Goal: Task Accomplishment & Management: Use online tool/utility

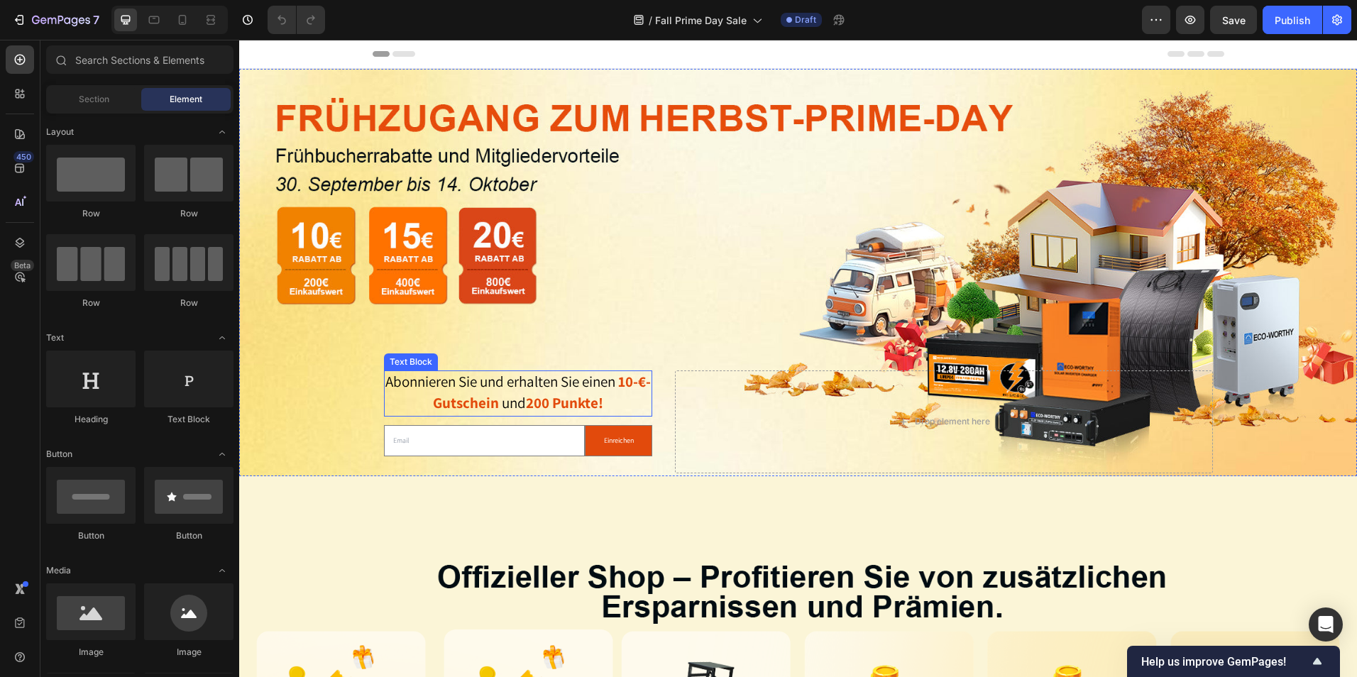
click at [641, 372] on strong "10-€-Gutschein" at bounding box center [542, 392] width 218 height 41
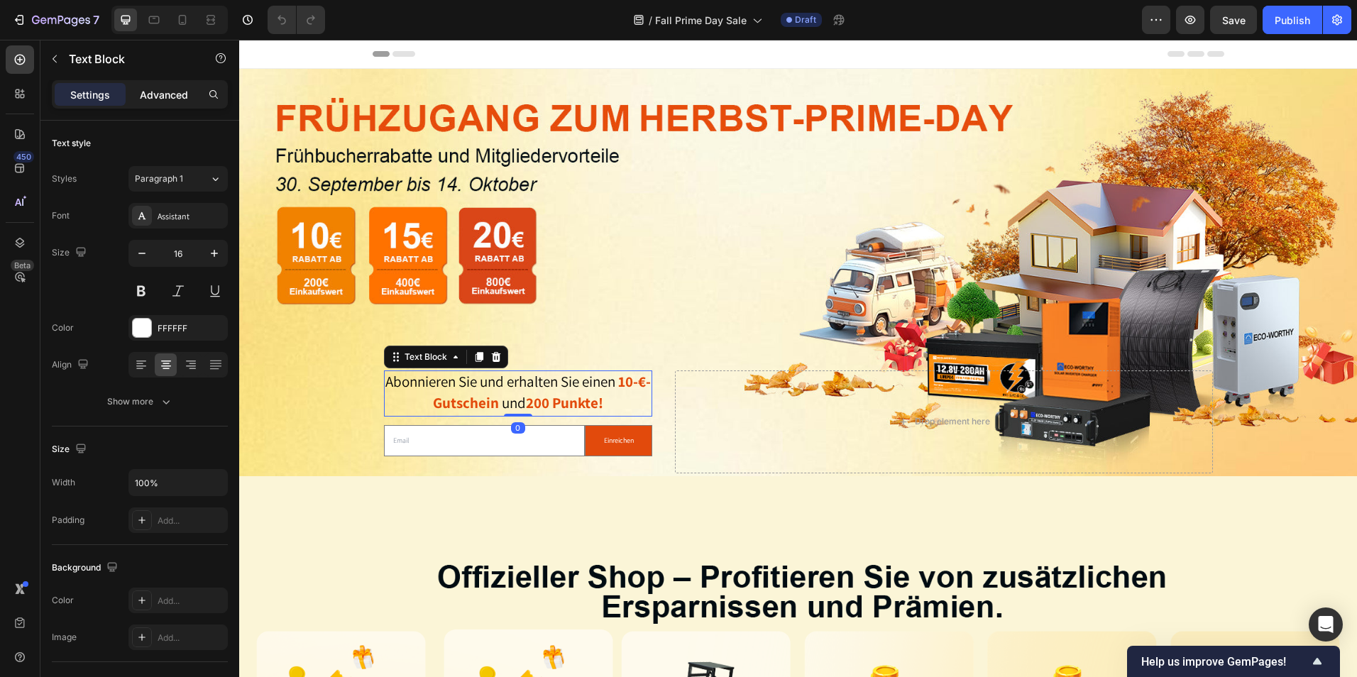
click at [160, 91] on p "Advanced" at bounding box center [164, 94] width 48 height 15
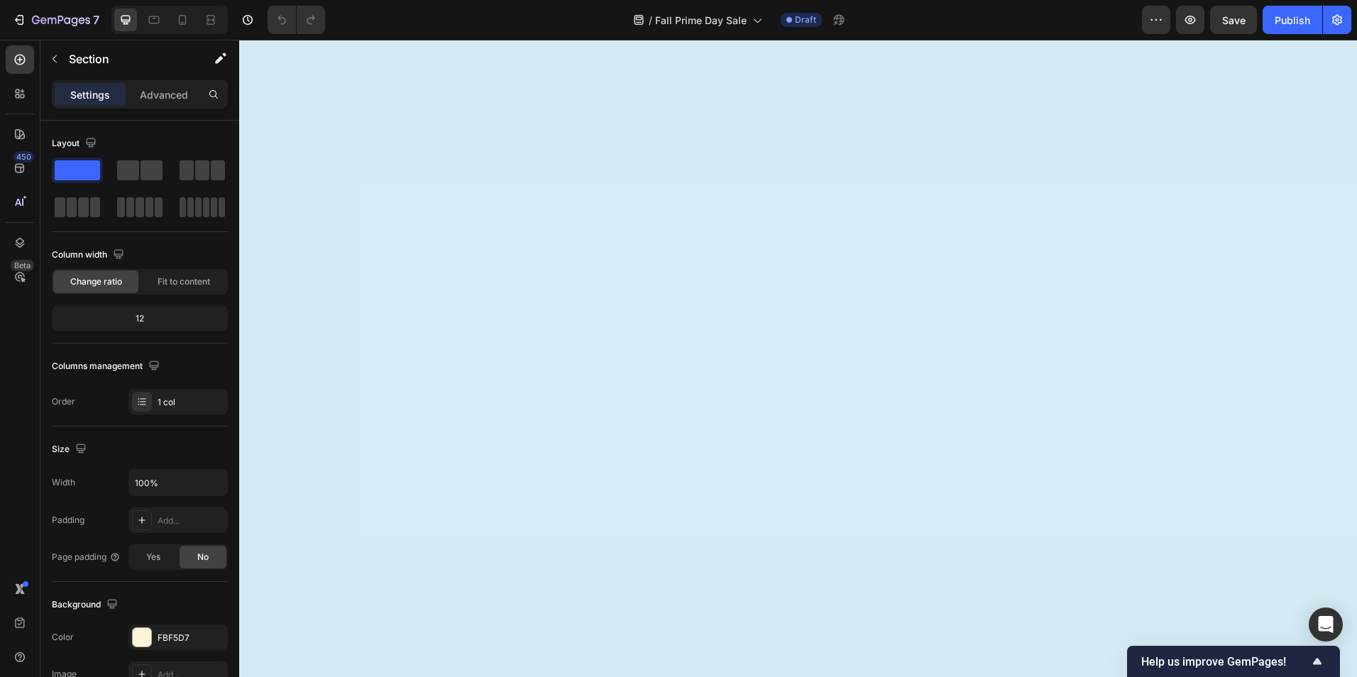
scroll to position [3266, 0]
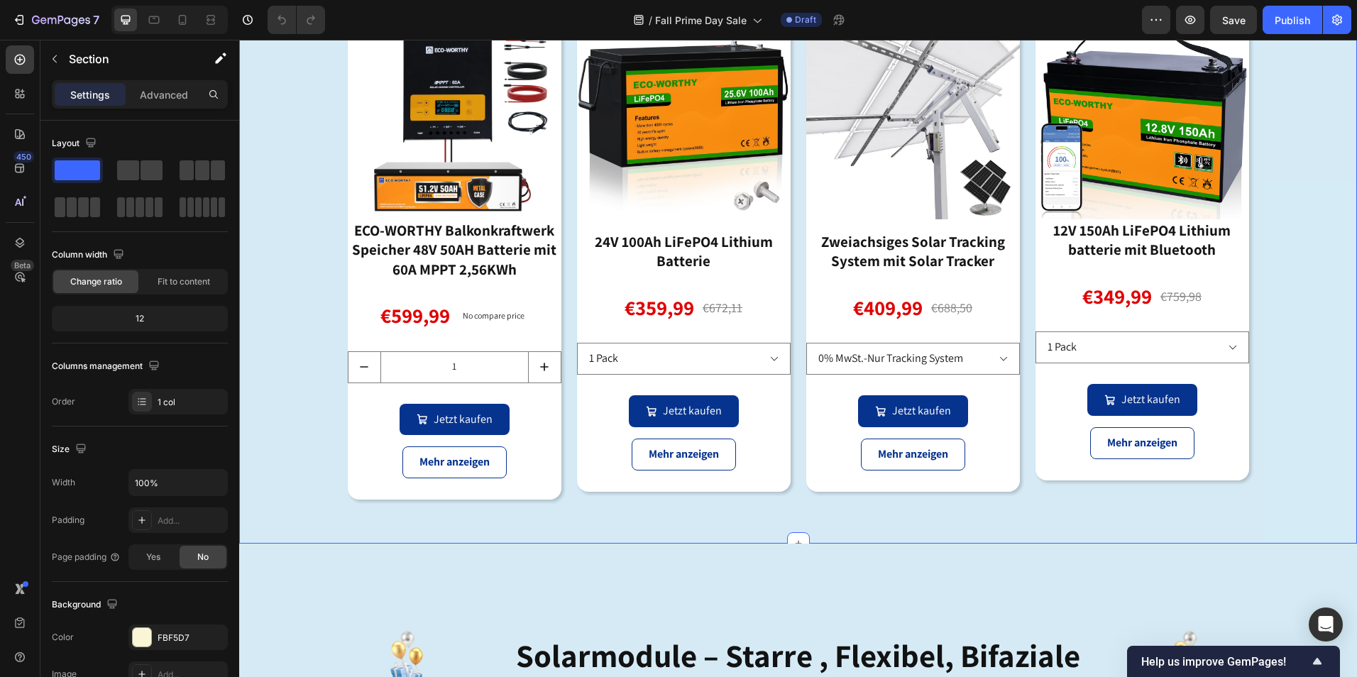
click at [1311, 400] on div "Image 18. jahrestag: besondere empfehlung Heading 18€ Rabatt ab 180€ Einkaufswe…" at bounding box center [798, 184] width 1118 height 676
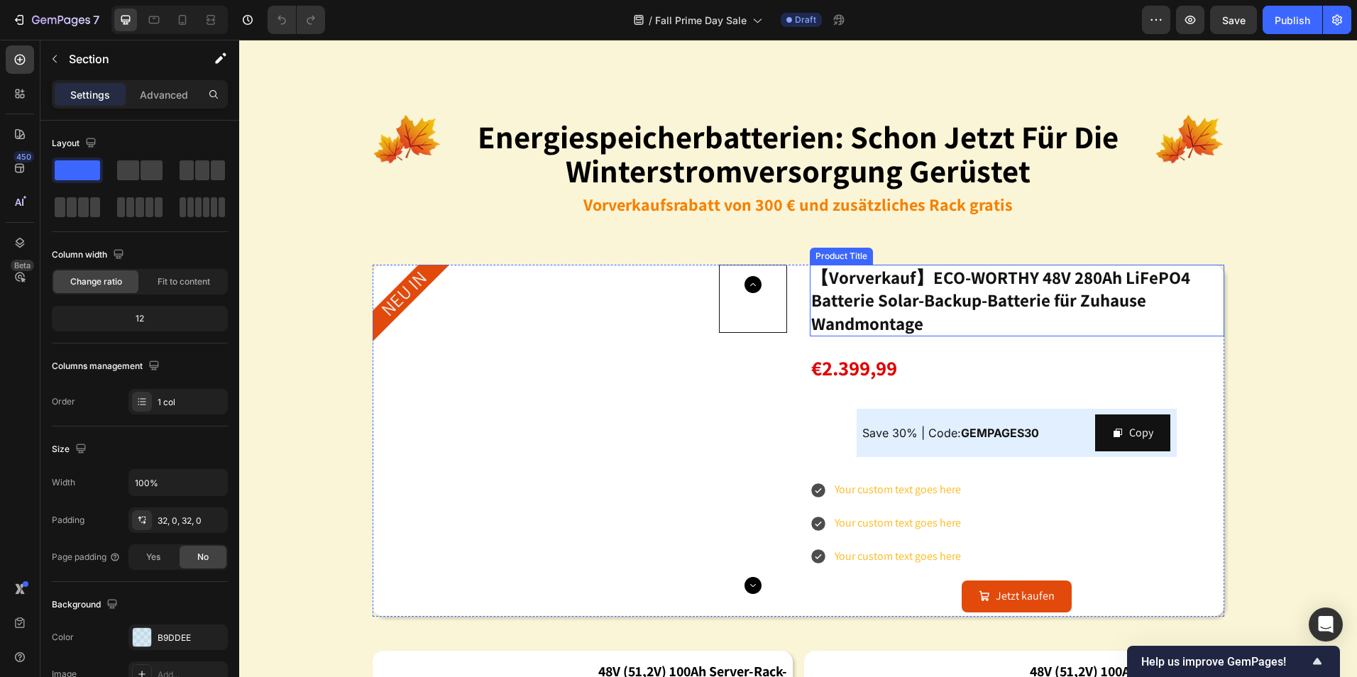
scroll to position [1572, 0]
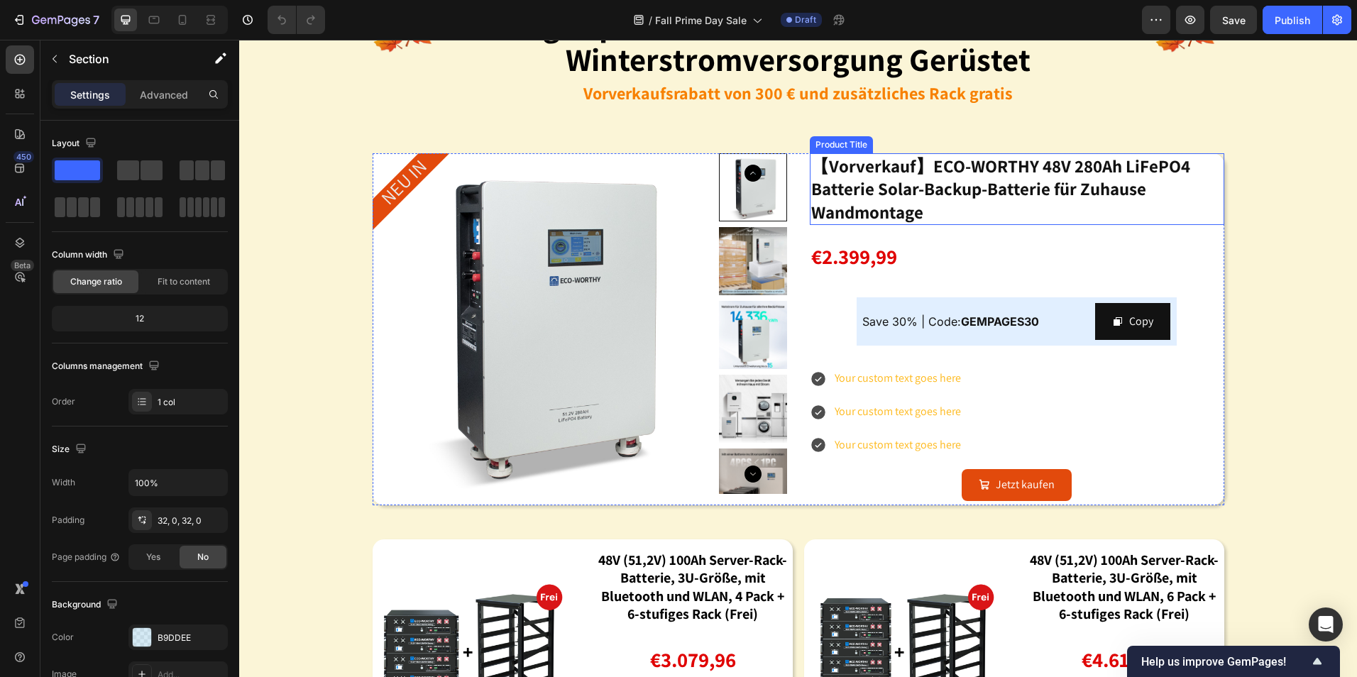
click at [853, 175] on h2 "【Vorverkauf】ECO-WORTHY 48V 280Ah LiFePO4 Batterie Solar-Backup-Batterie für Zuh…" at bounding box center [1017, 189] width 415 height 72
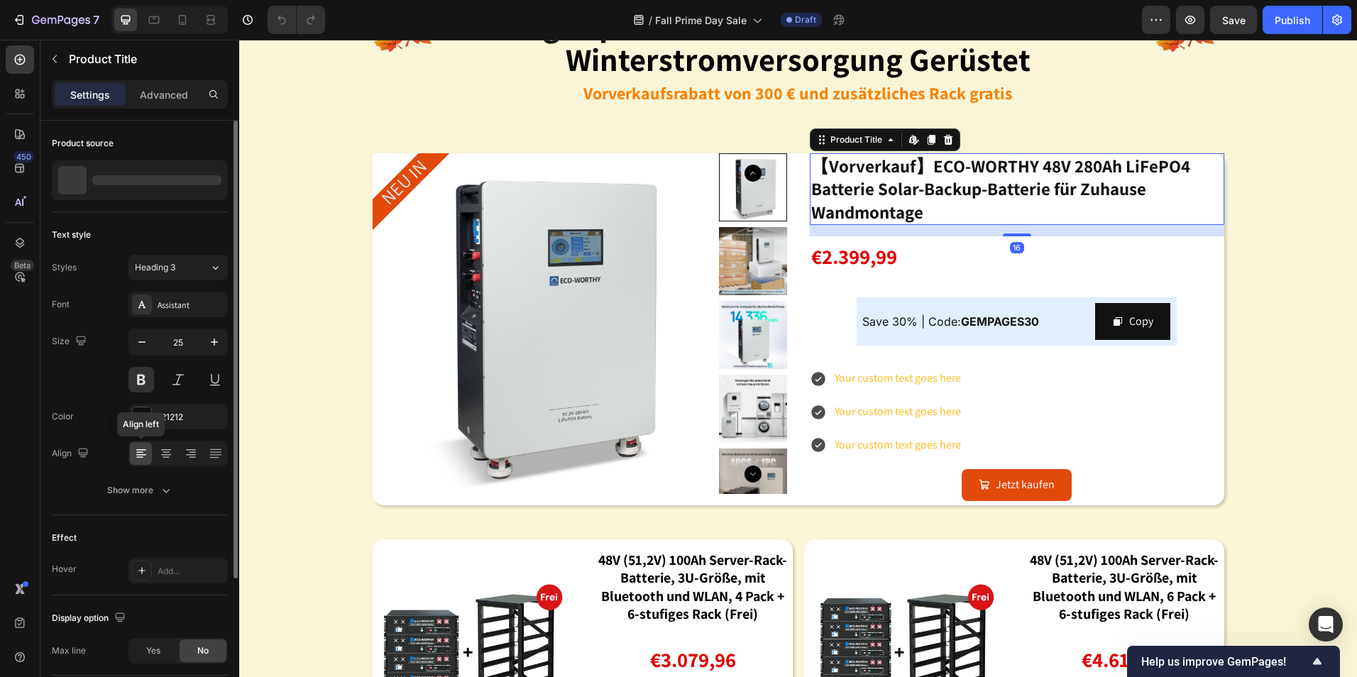
click at [150, 455] on div at bounding box center [141, 453] width 22 height 23
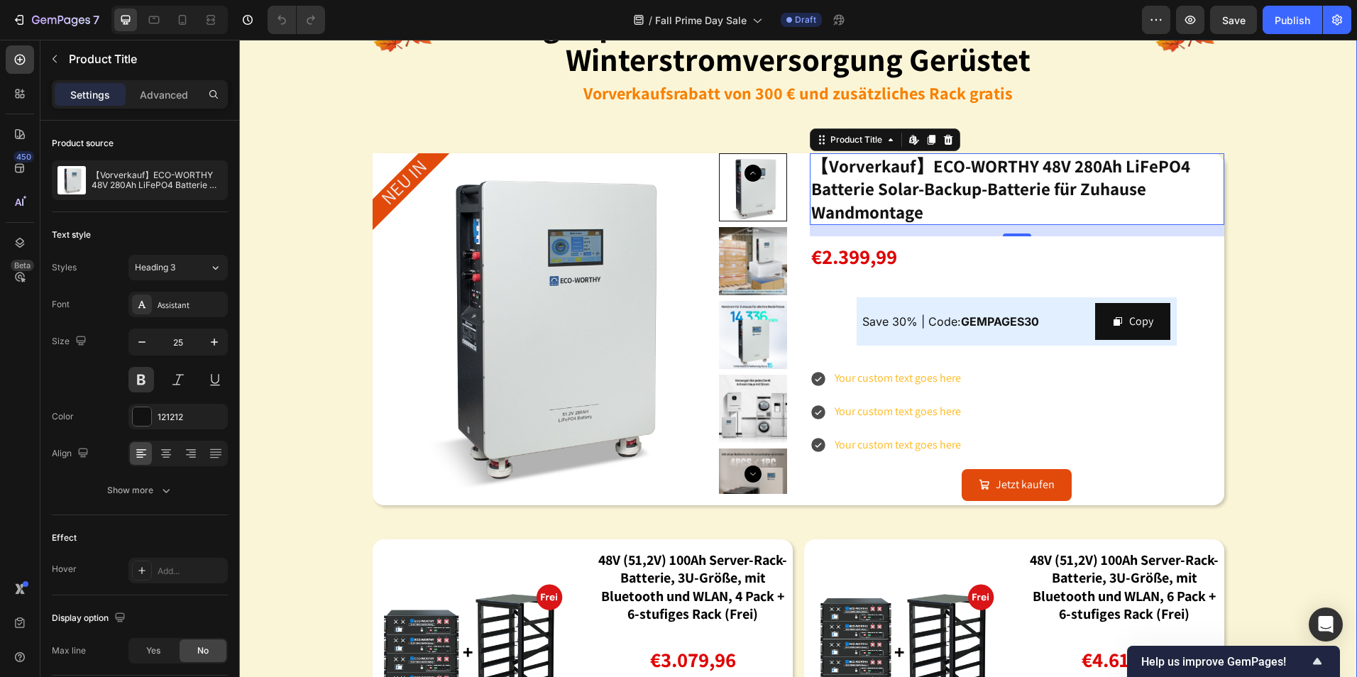
click at [1267, 304] on div "Image energiespeicherbatterien: schon jetzt für die winterstromversorgung gerüs…" at bounding box center [798, 365] width 1118 height 813
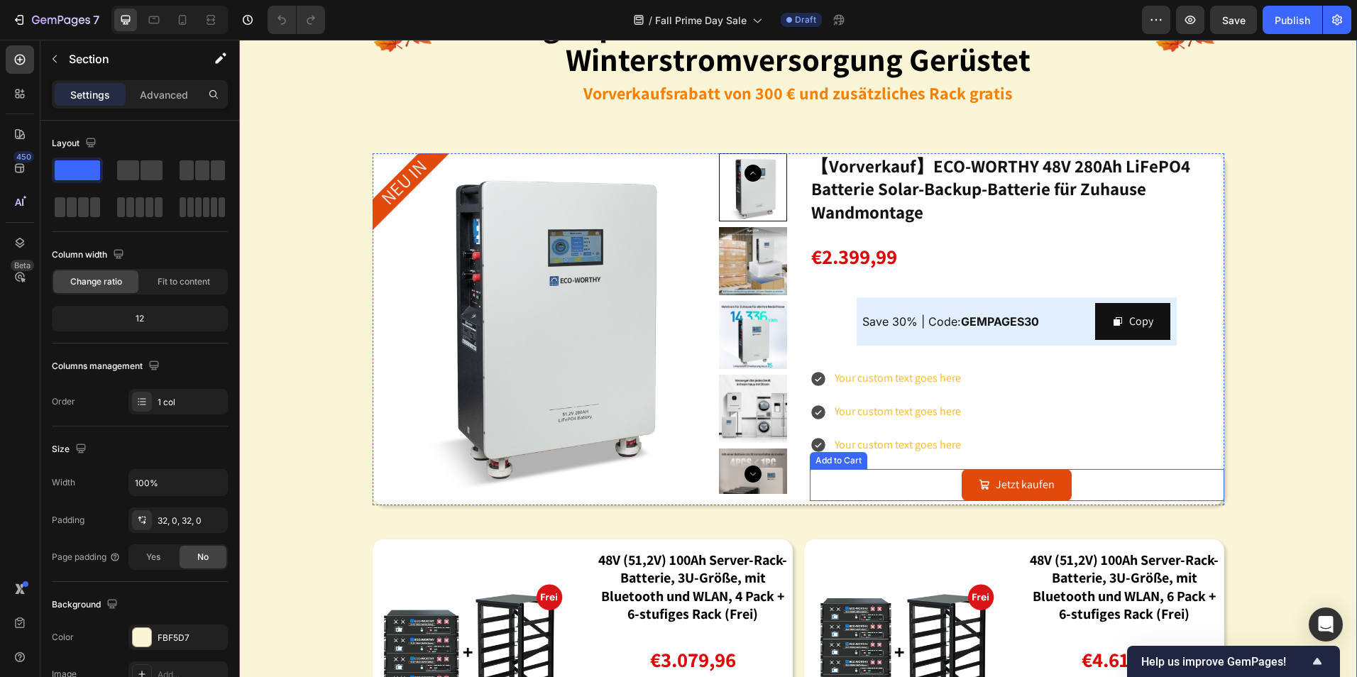
click at [1094, 486] on div "Jetzt kaufen Add to Cart" at bounding box center [1017, 485] width 415 height 32
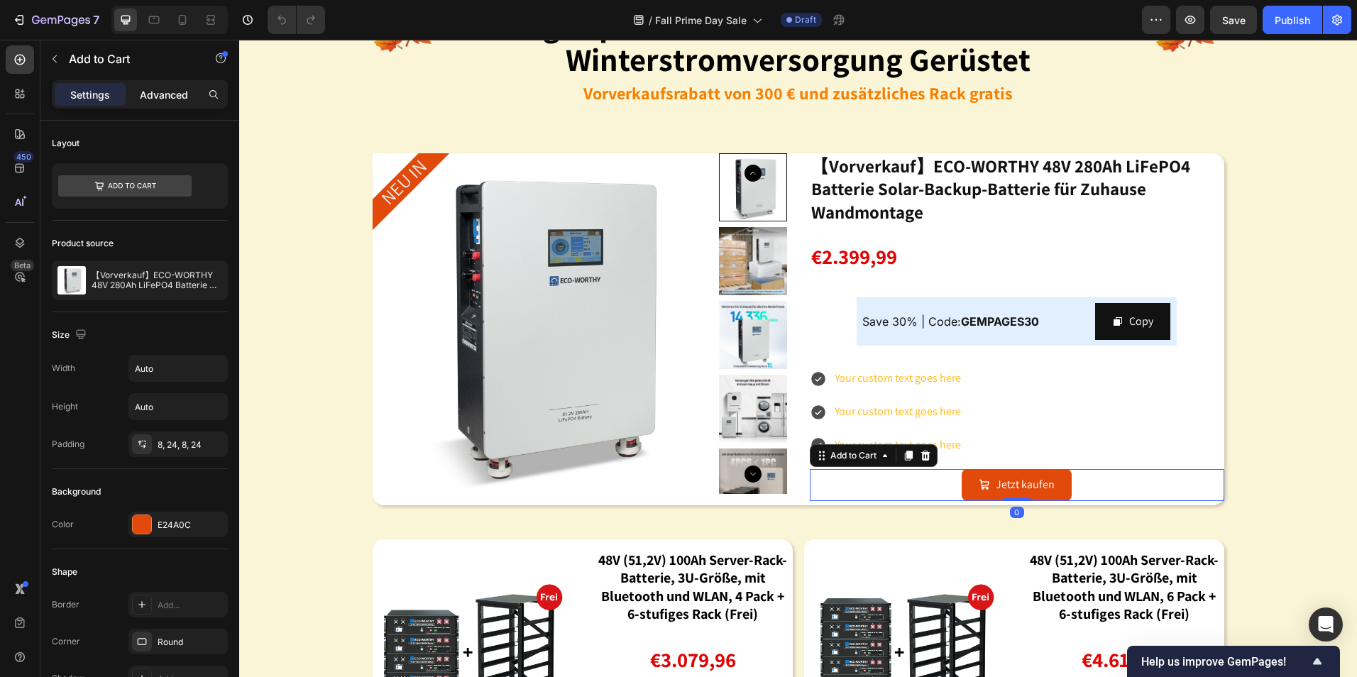
click at [153, 92] on p "Advanced" at bounding box center [164, 94] width 48 height 15
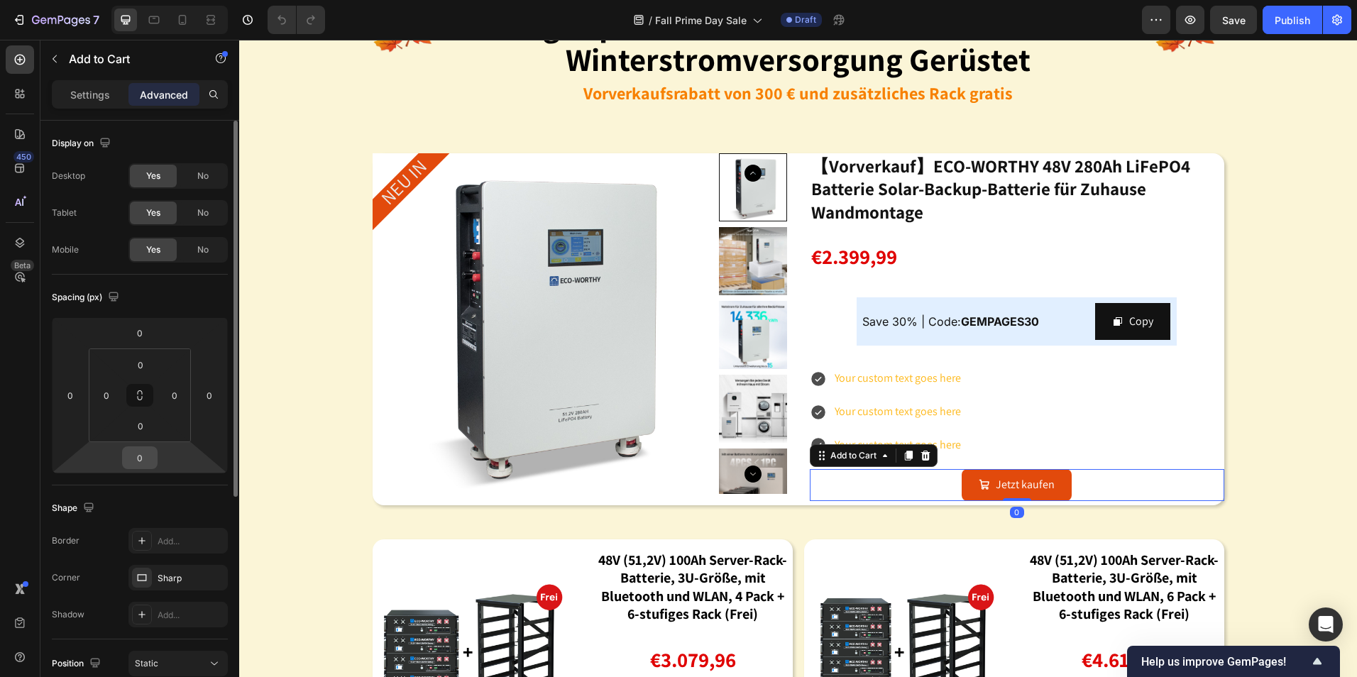
click at [150, 464] on input "0" at bounding box center [140, 457] width 28 height 21
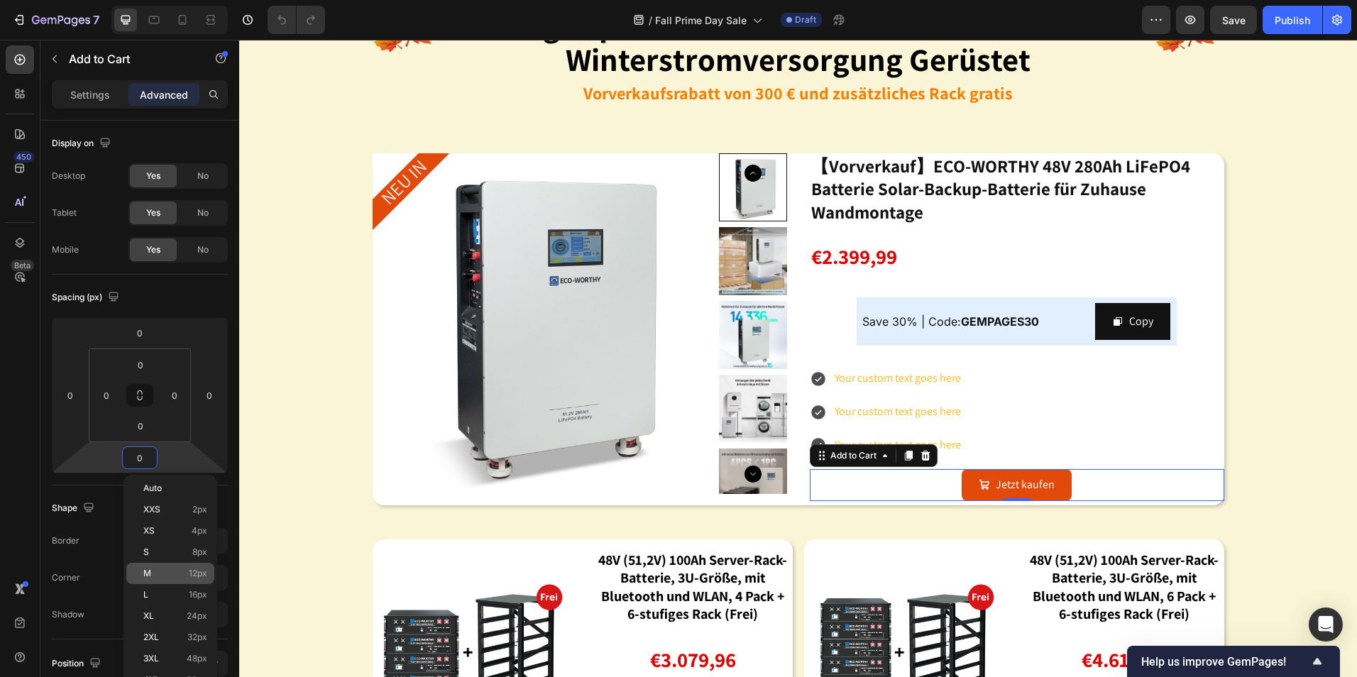
click at [171, 571] on p "M 12px" at bounding box center [175, 574] width 64 height 10
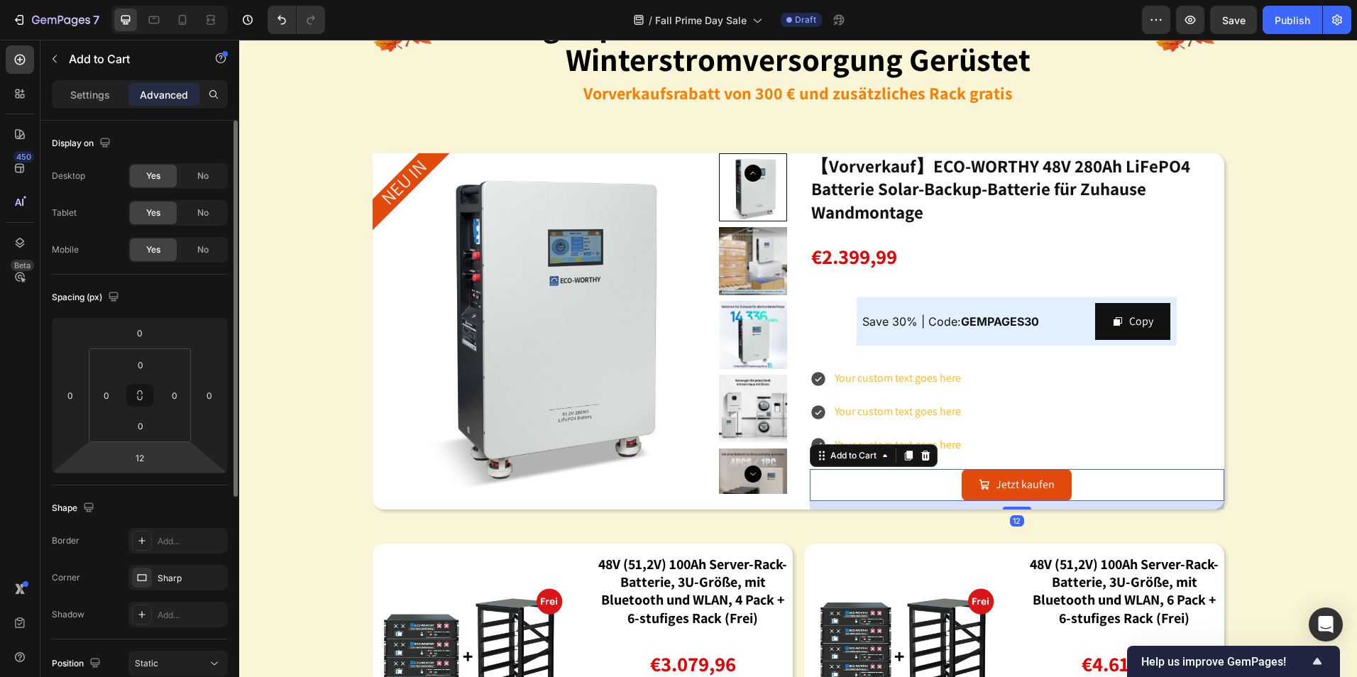
click at [158, 0] on html "7 Version history / Fall Prime Day Sale Draft Preview Save Publish 450 Beta Sec…" at bounding box center [678, 0] width 1357 height 0
click at [144, 466] on input "12" at bounding box center [140, 457] width 28 height 21
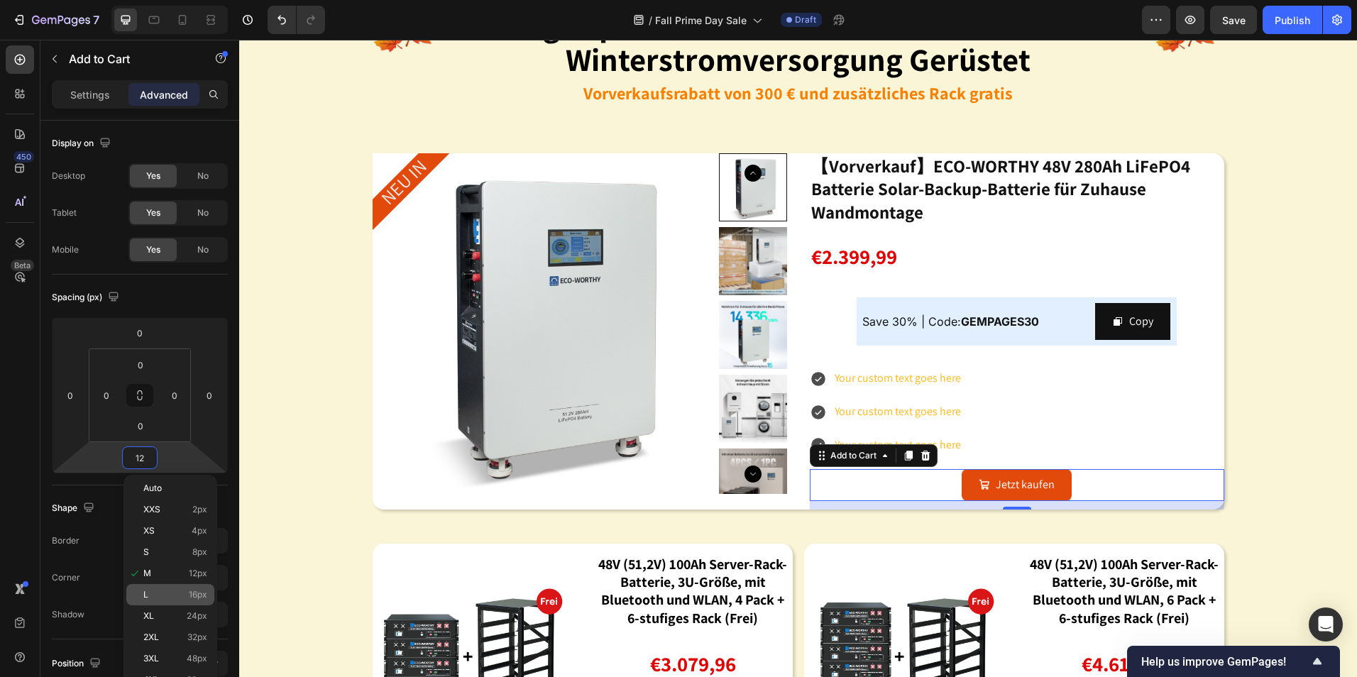
click at [174, 598] on p "L 16px" at bounding box center [175, 595] width 64 height 10
type input "16"
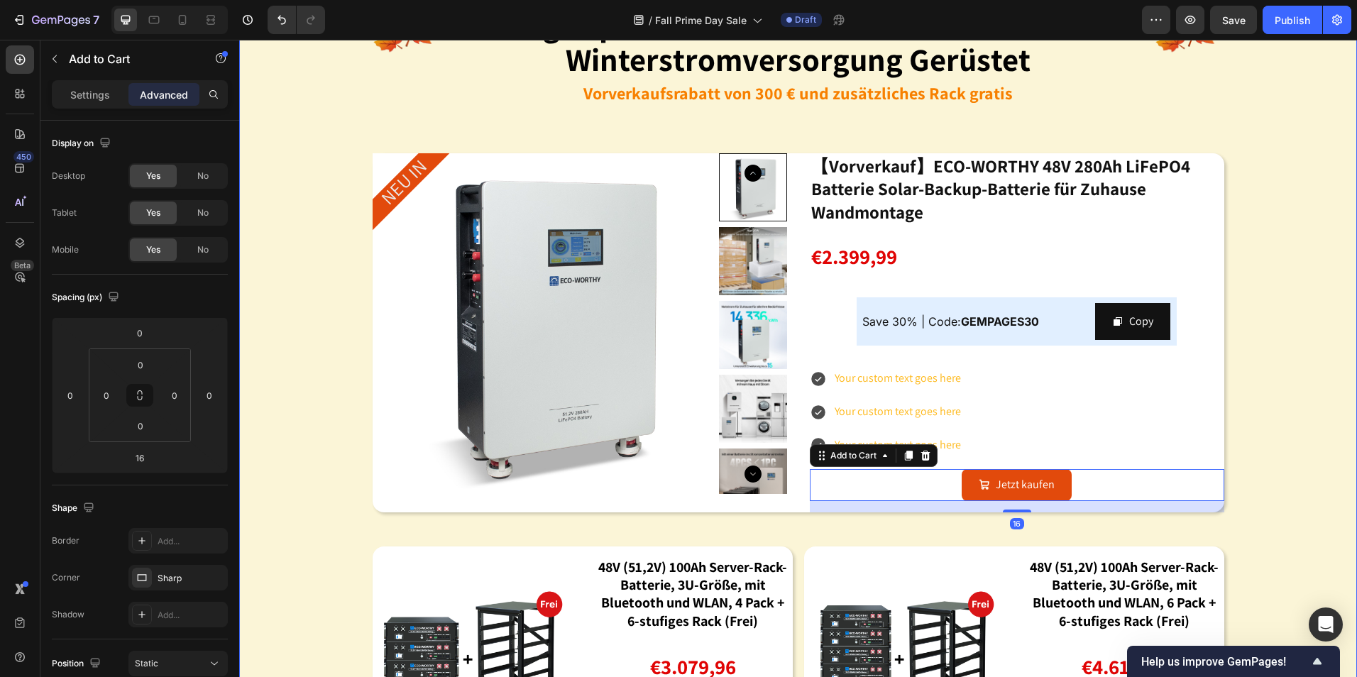
click at [1281, 472] on div "Image energiespeicherbatterien: schon jetzt für die winterstromversorgung gerüs…" at bounding box center [798, 369] width 1118 height 820
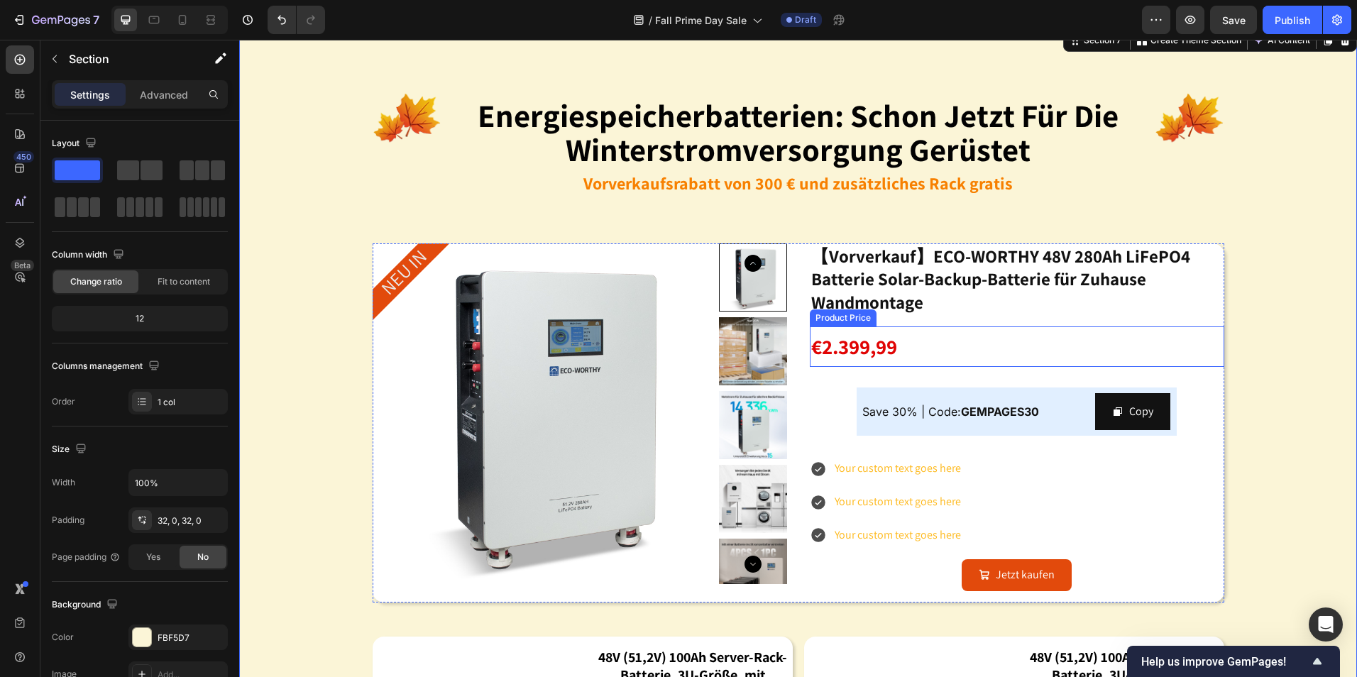
scroll to position [1502, 0]
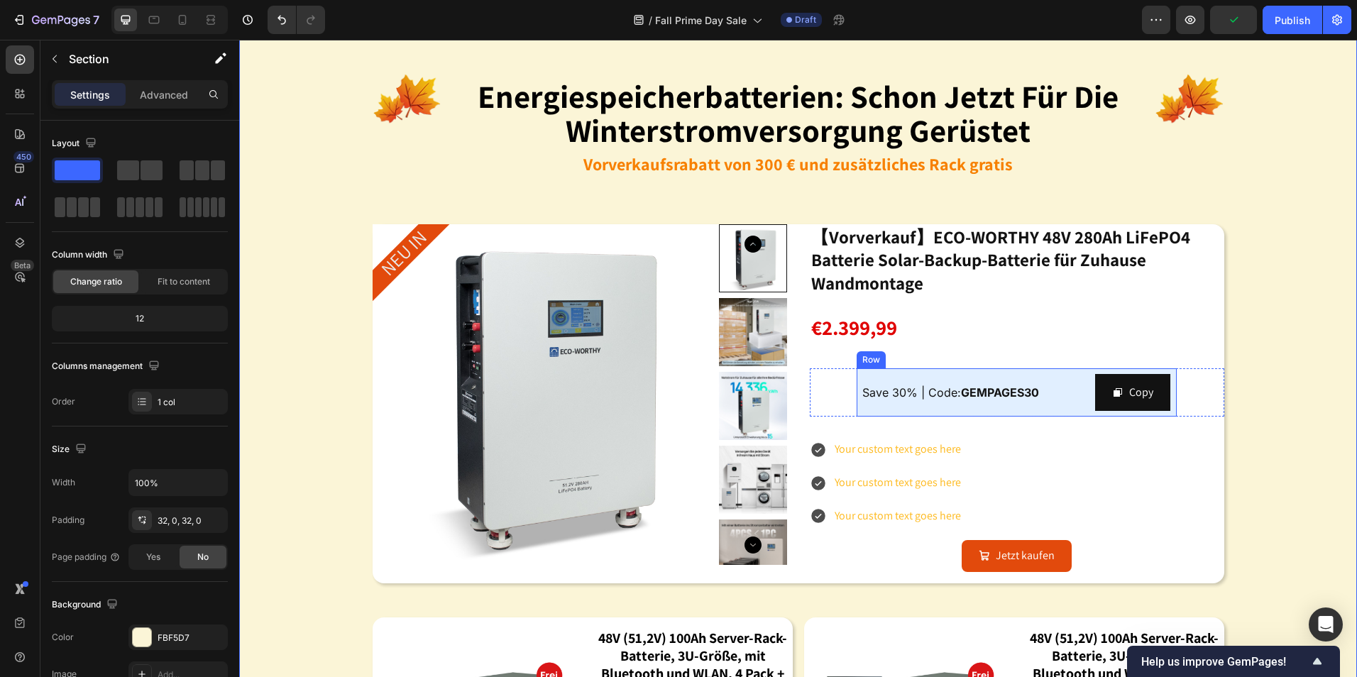
click at [1040, 374] on div "Save 30% | Code: GEMPAGES30 Text Block" at bounding box center [976, 393] width 227 height 38
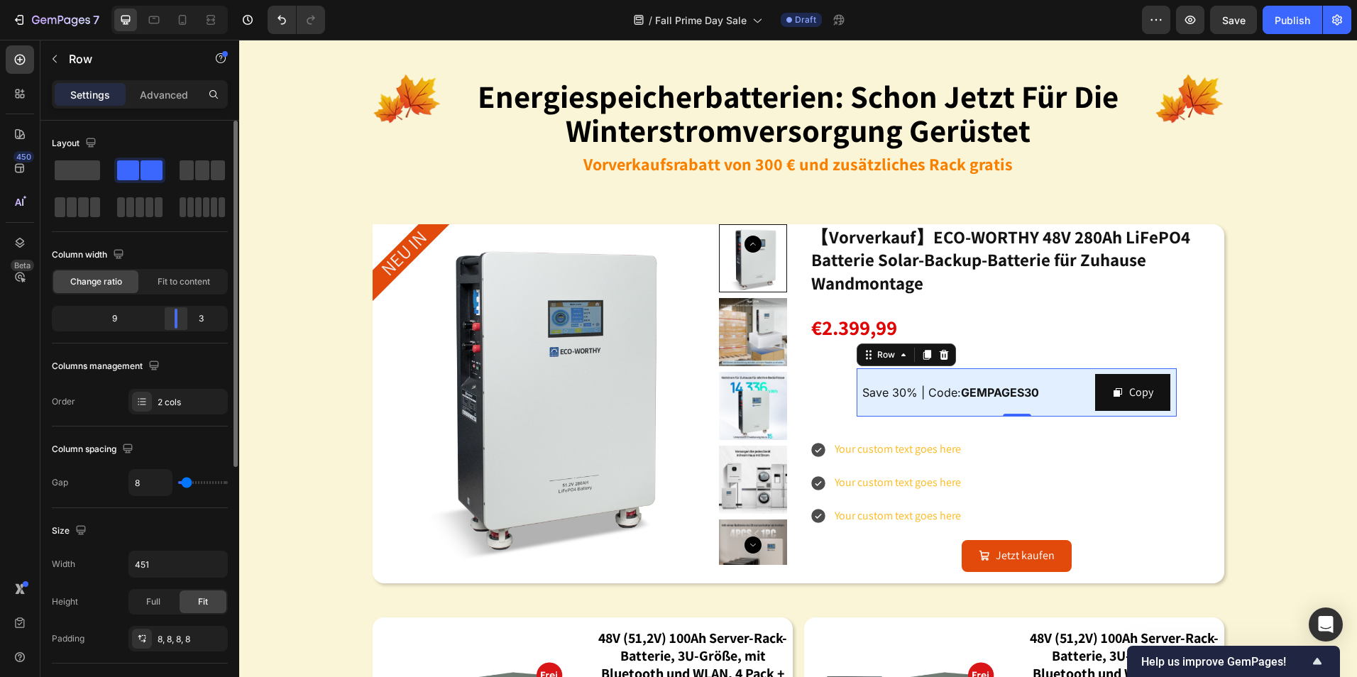
drag, startPoint x: 175, startPoint y: 322, endPoint x: 185, endPoint y: 322, distance: 9.9
click at [185, 322] on div at bounding box center [176, 319] width 26 height 20
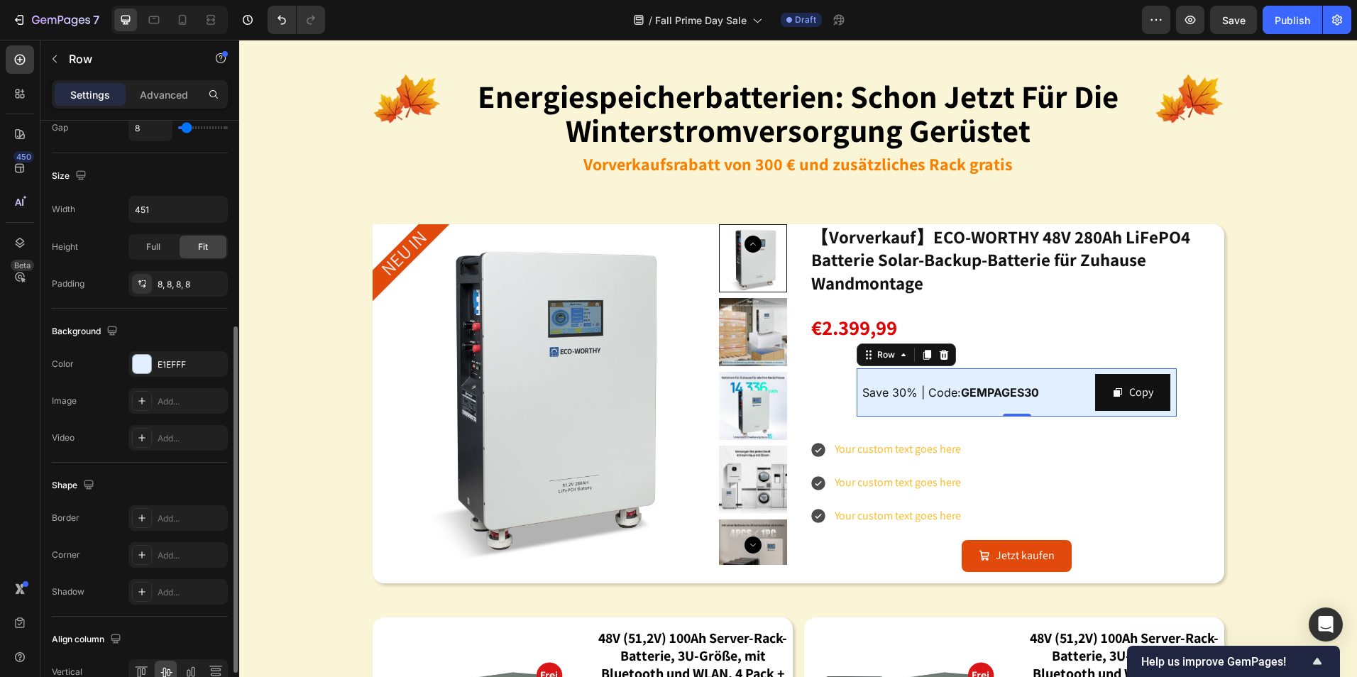
scroll to position [0, 0]
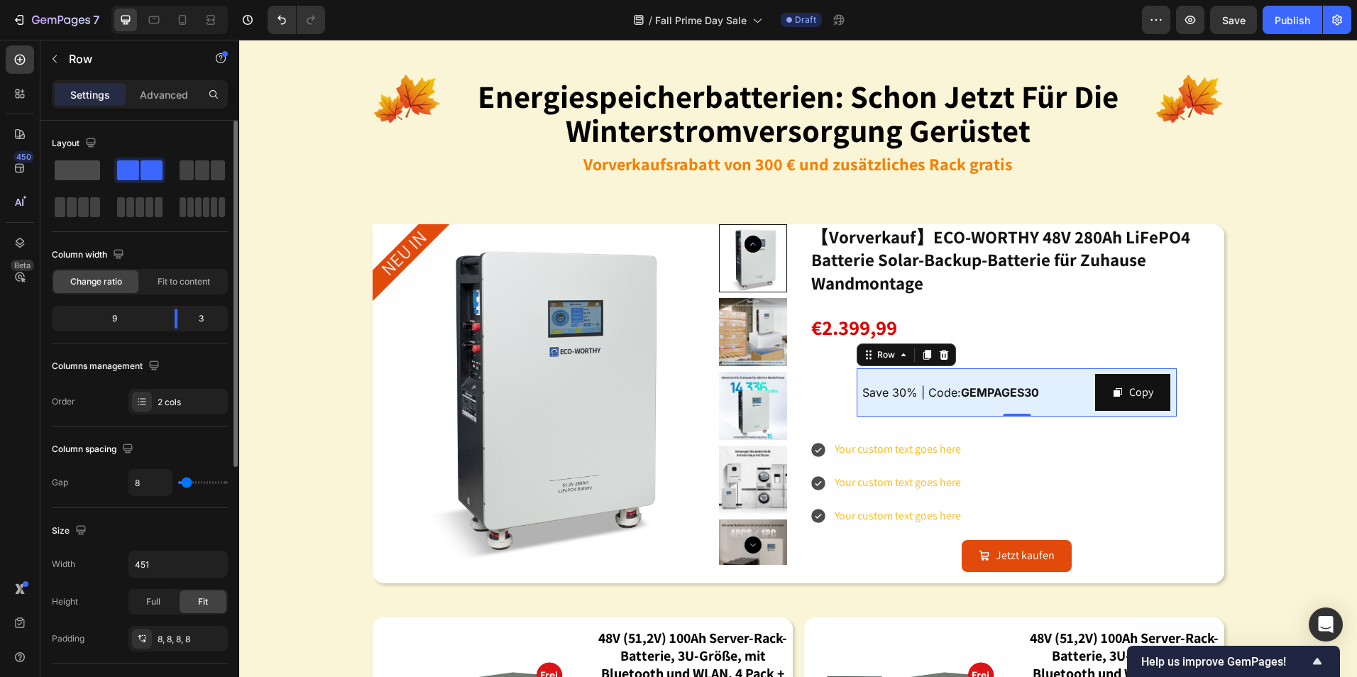
click at [77, 172] on span at bounding box center [77, 170] width 45 height 20
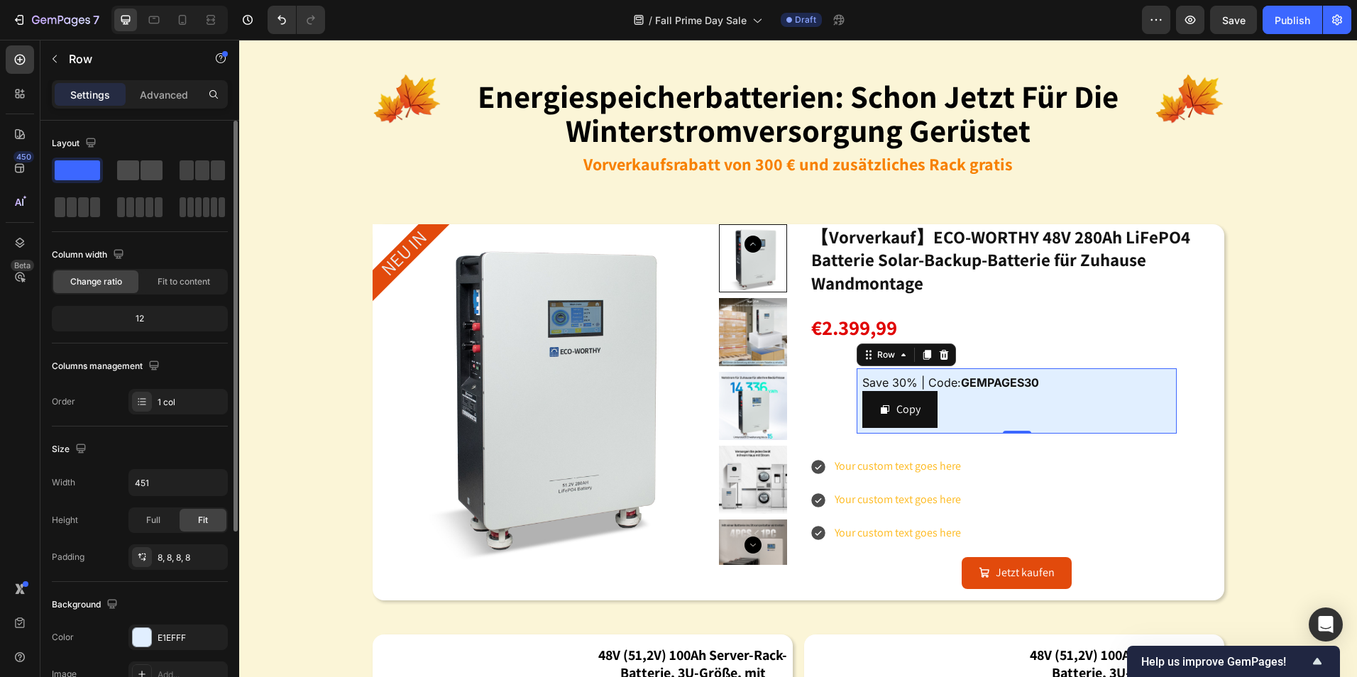
click at [129, 167] on span at bounding box center [128, 170] width 22 height 20
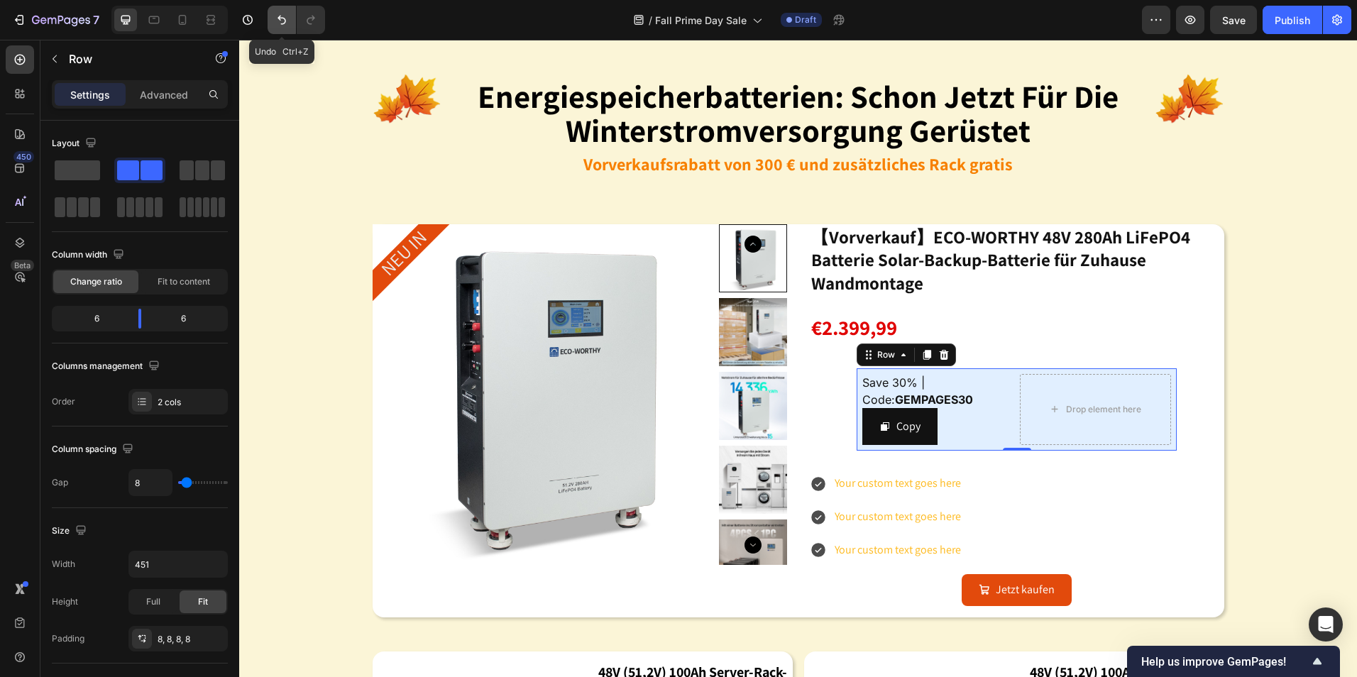
click at [282, 26] on icon "Undo/Redo" at bounding box center [282, 20] width 14 height 14
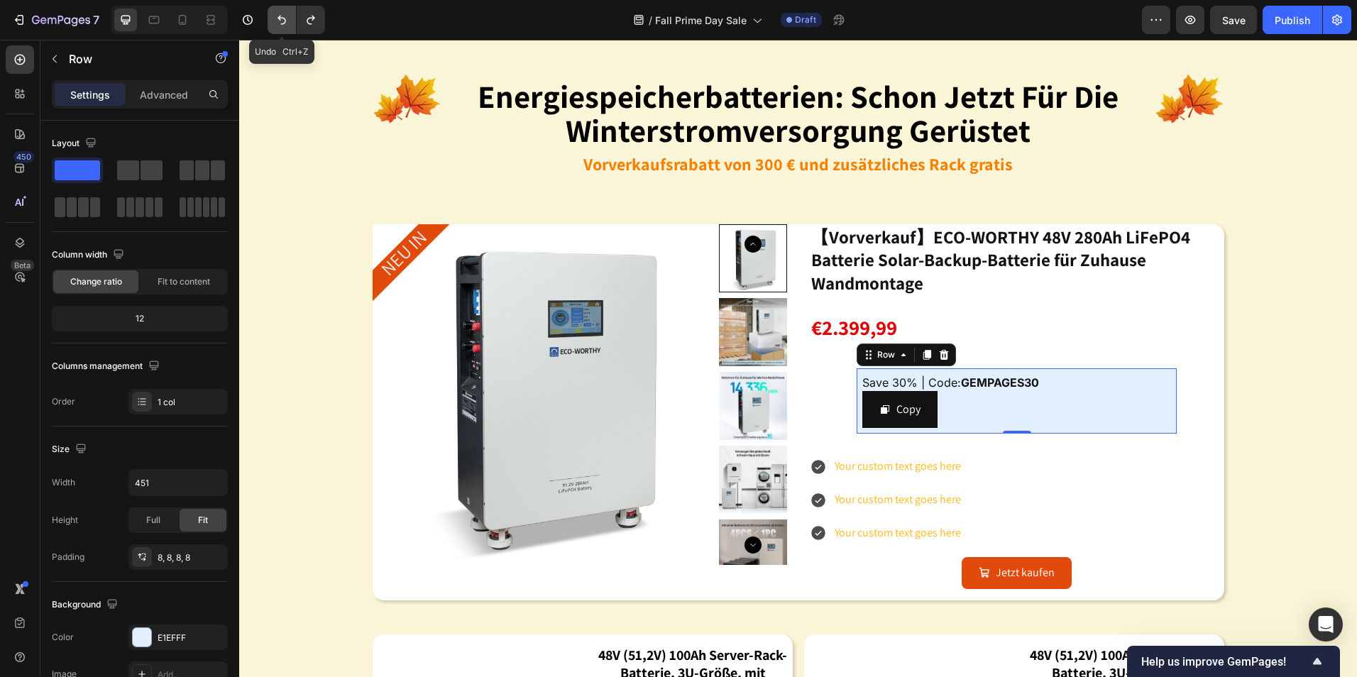
click at [282, 26] on icon "Undo/Redo" at bounding box center [282, 20] width 14 height 14
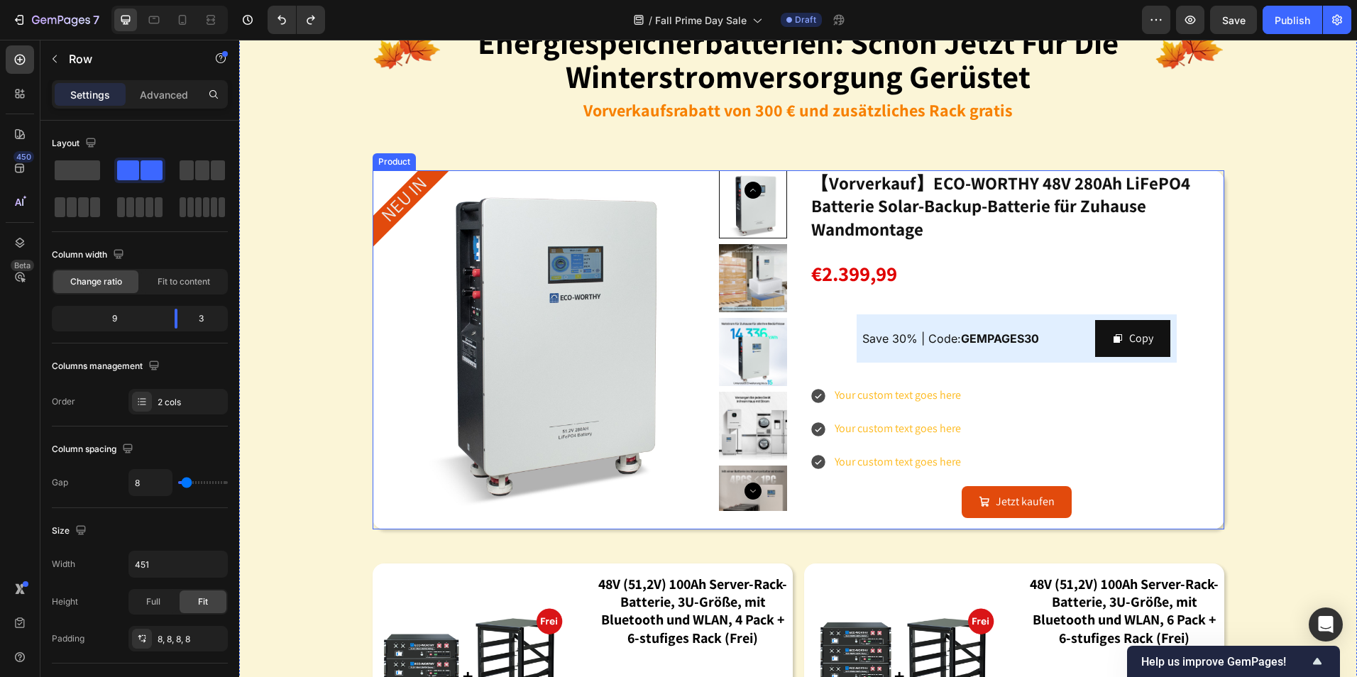
scroll to position [1491, 0]
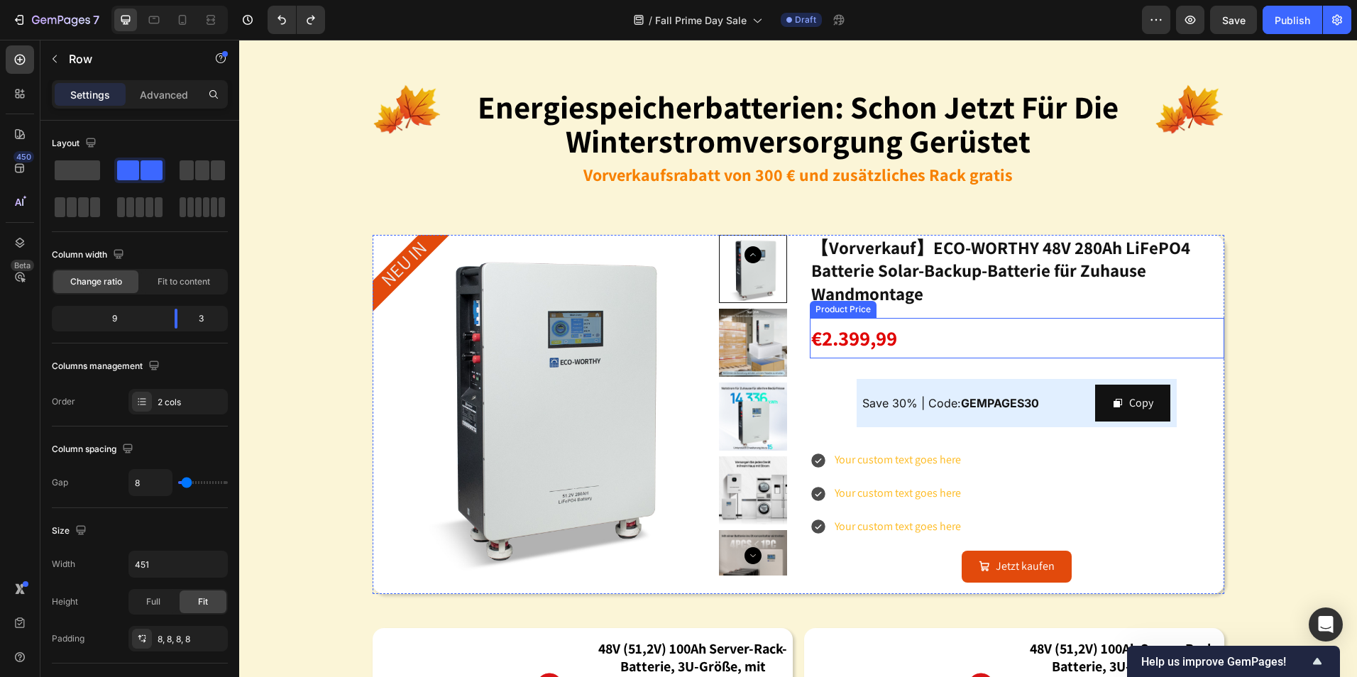
click at [948, 341] on div "€2.399,99" at bounding box center [1017, 338] width 415 height 40
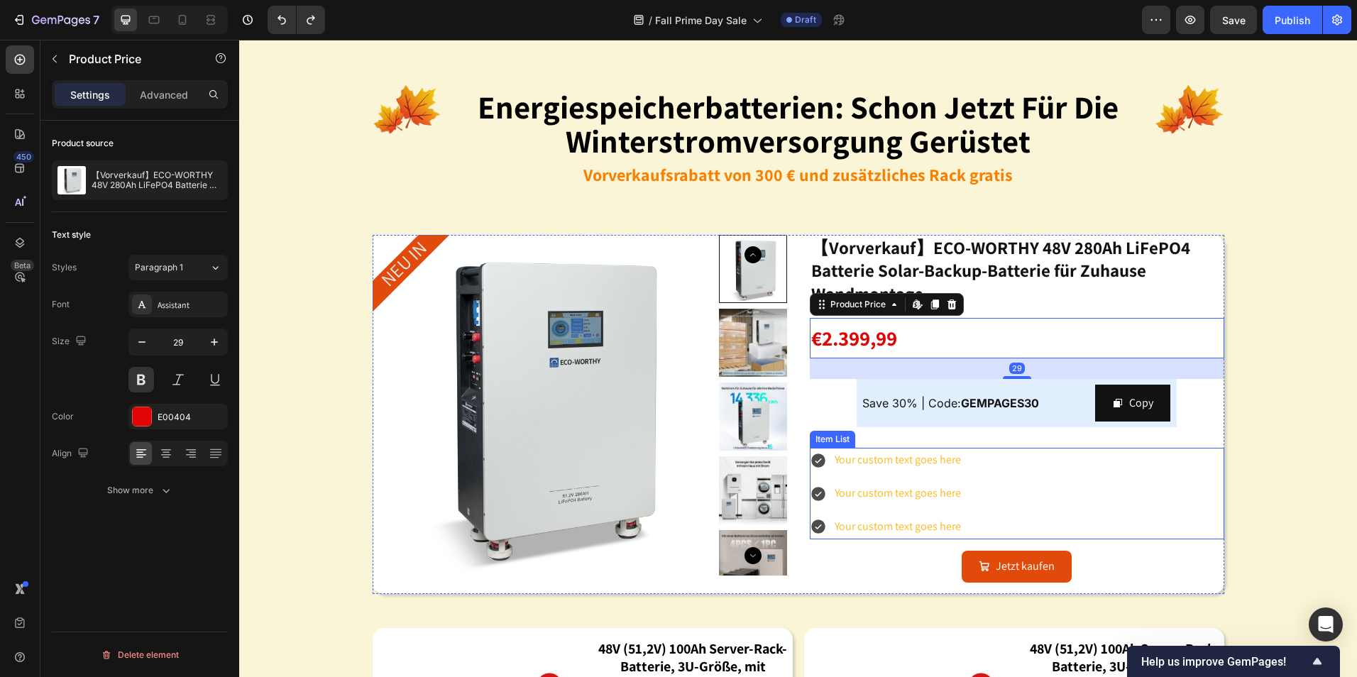
click at [1041, 458] on div "Your custom text goes here Your custom text goes here Your custom text goes here" at bounding box center [1017, 493] width 415 height 91
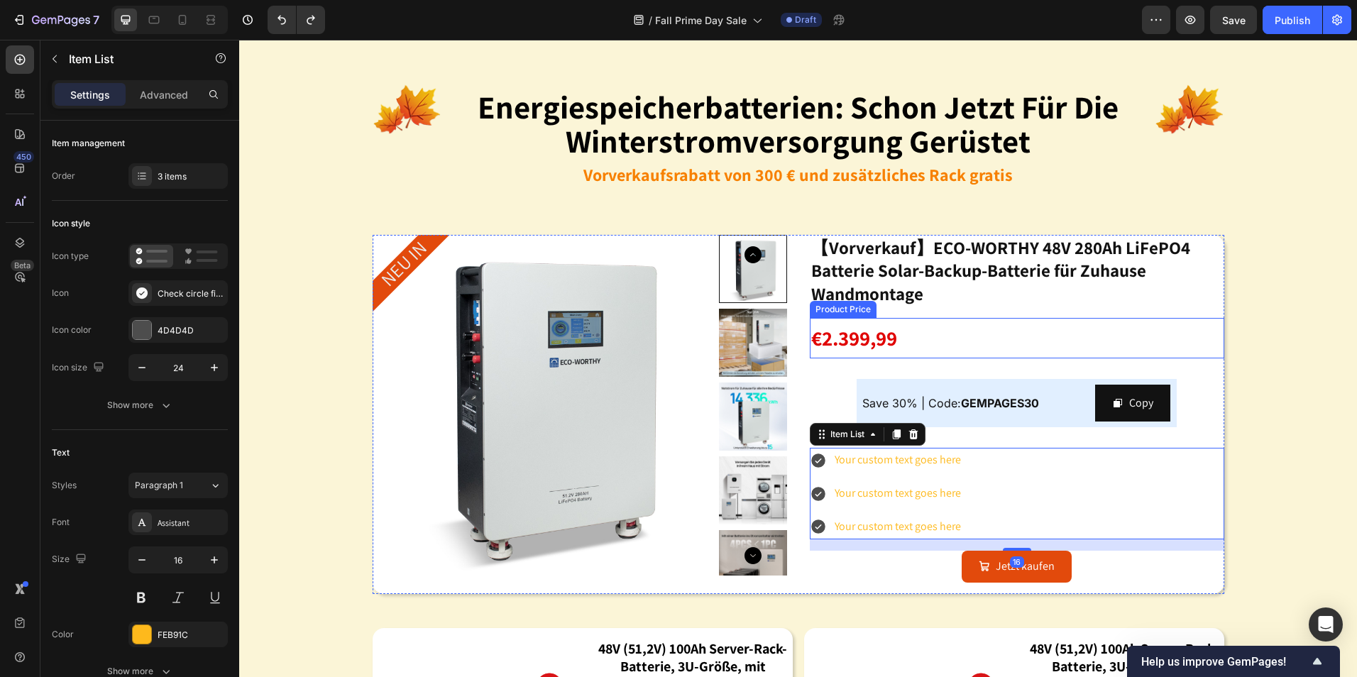
click at [969, 324] on div "€2.399,99" at bounding box center [1017, 338] width 415 height 40
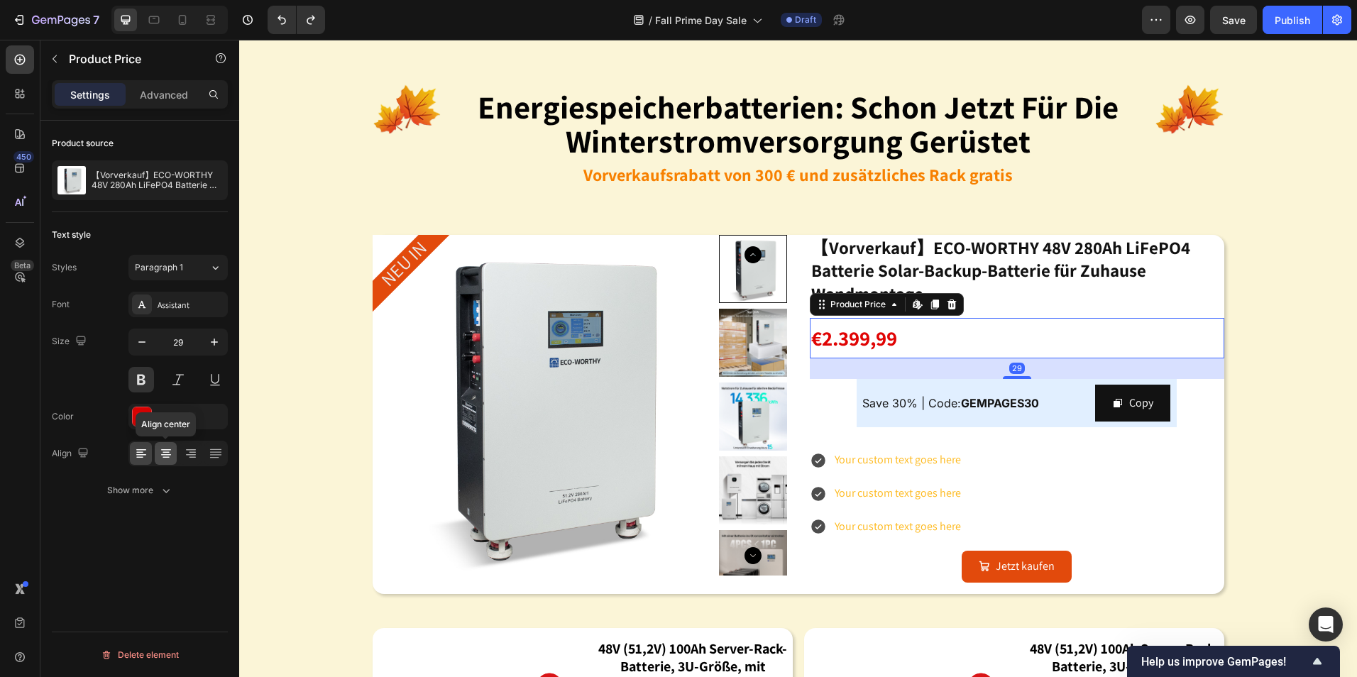
drag, startPoint x: 171, startPoint y: 449, endPoint x: 197, endPoint y: 439, distance: 27.8
click at [171, 449] on icon at bounding box center [166, 454] width 14 height 14
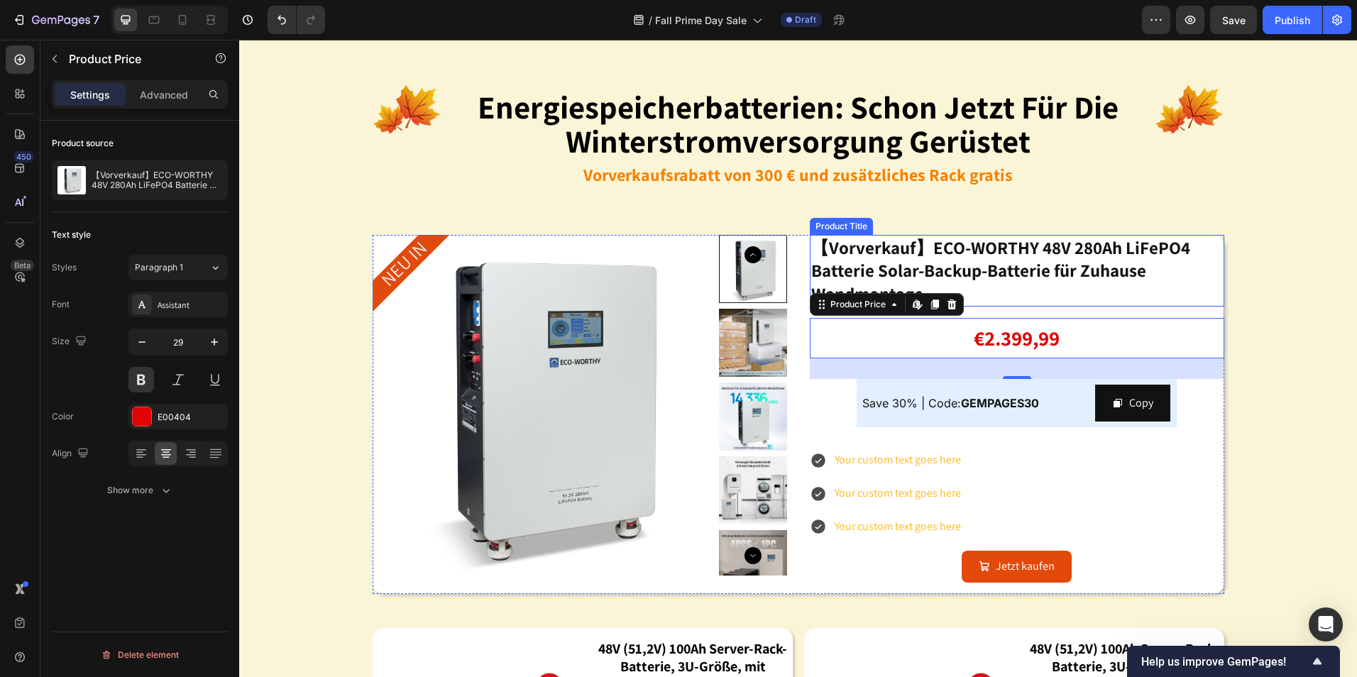
click at [1152, 280] on h2 "【Vorverkauf】ECO-WORTHY 48V 280Ah LiFePO4 Batterie Solar-Backup-Batterie für Zuh…" at bounding box center [1017, 271] width 415 height 72
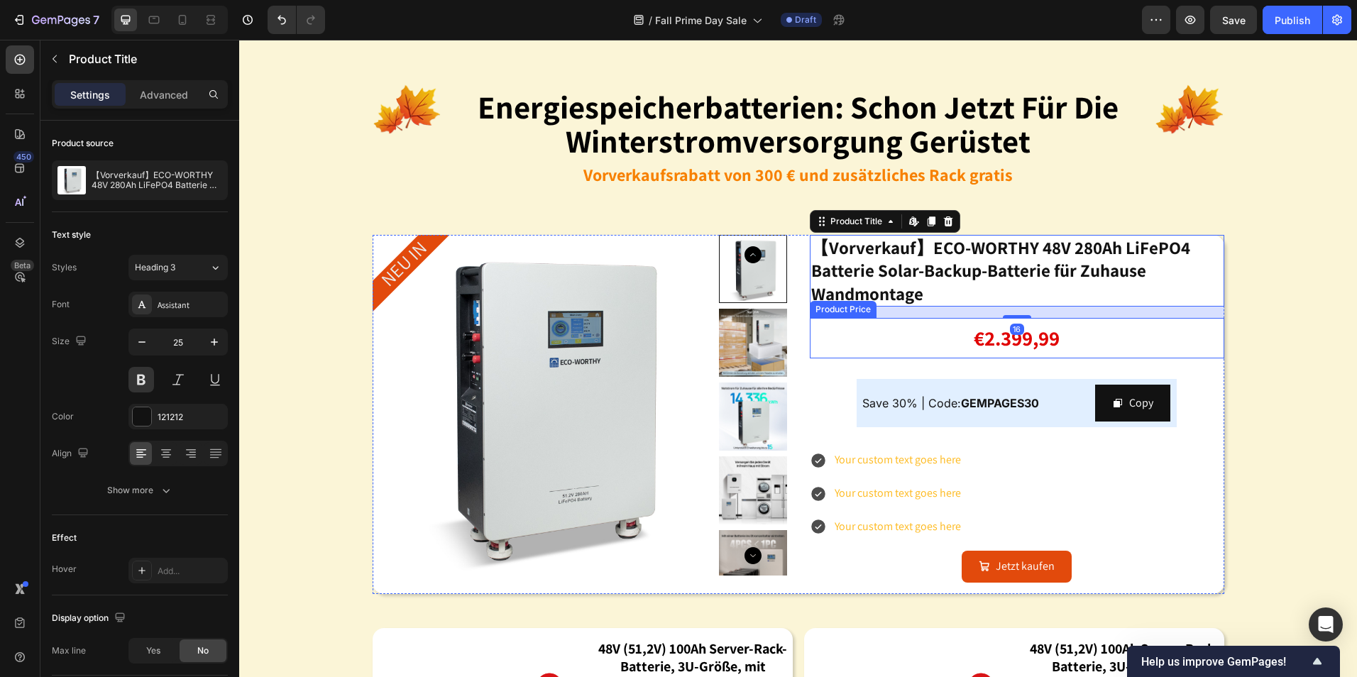
click at [1054, 341] on div "€2.399,99" at bounding box center [1017, 338] width 415 height 40
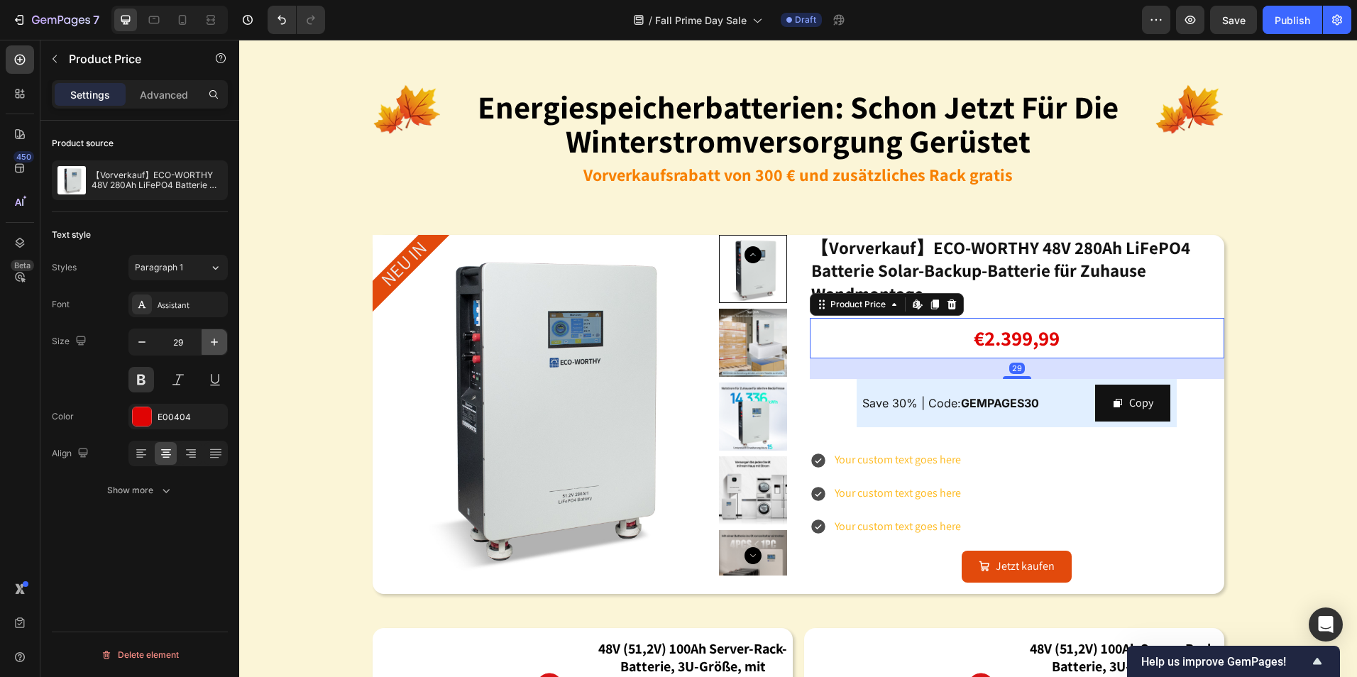
click at [209, 343] on icon "button" at bounding box center [214, 342] width 14 height 14
type input "31"
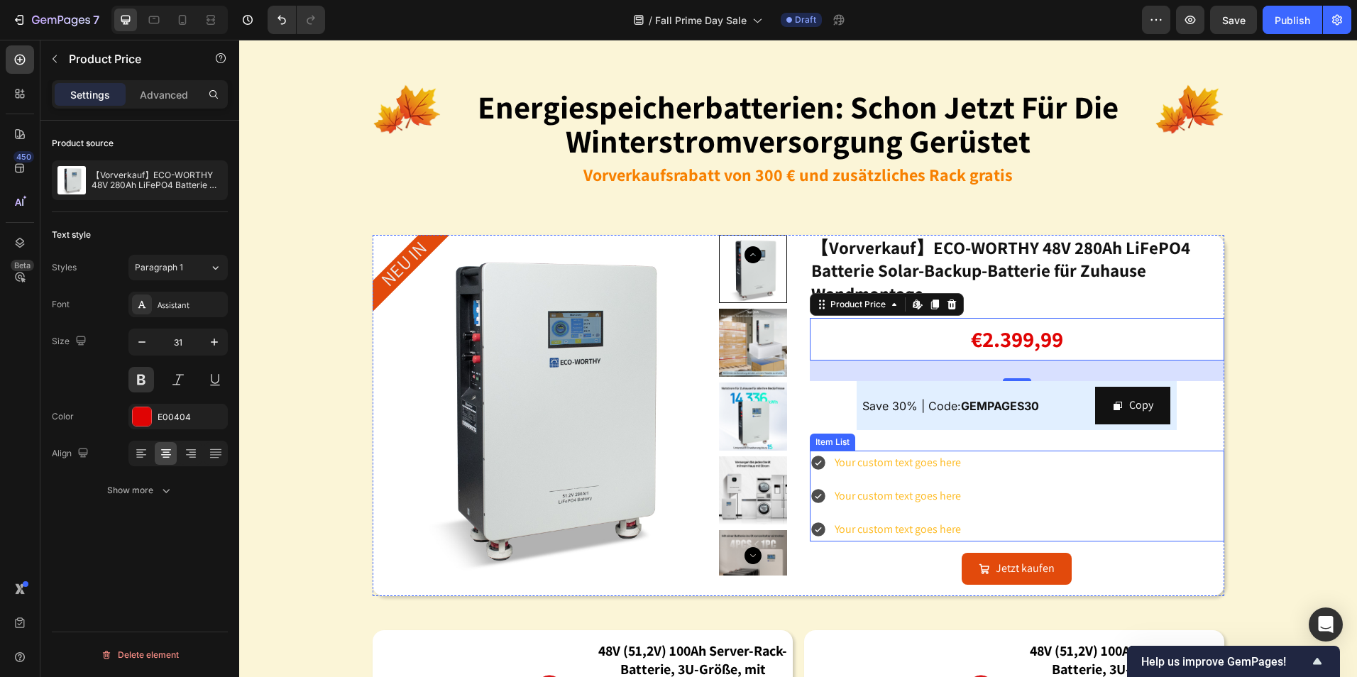
click at [1110, 476] on div "Your custom text goes here Your custom text goes here Your custom text goes here" at bounding box center [1017, 496] width 415 height 91
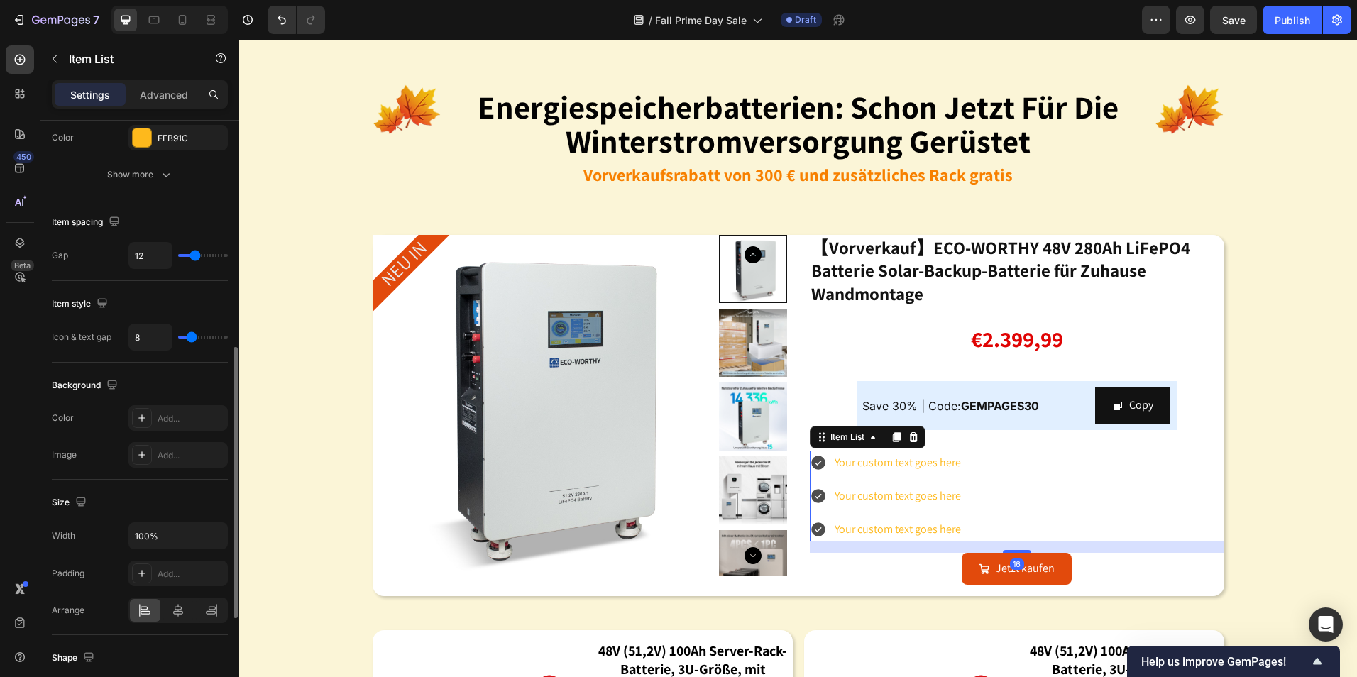
scroll to position [714, 0]
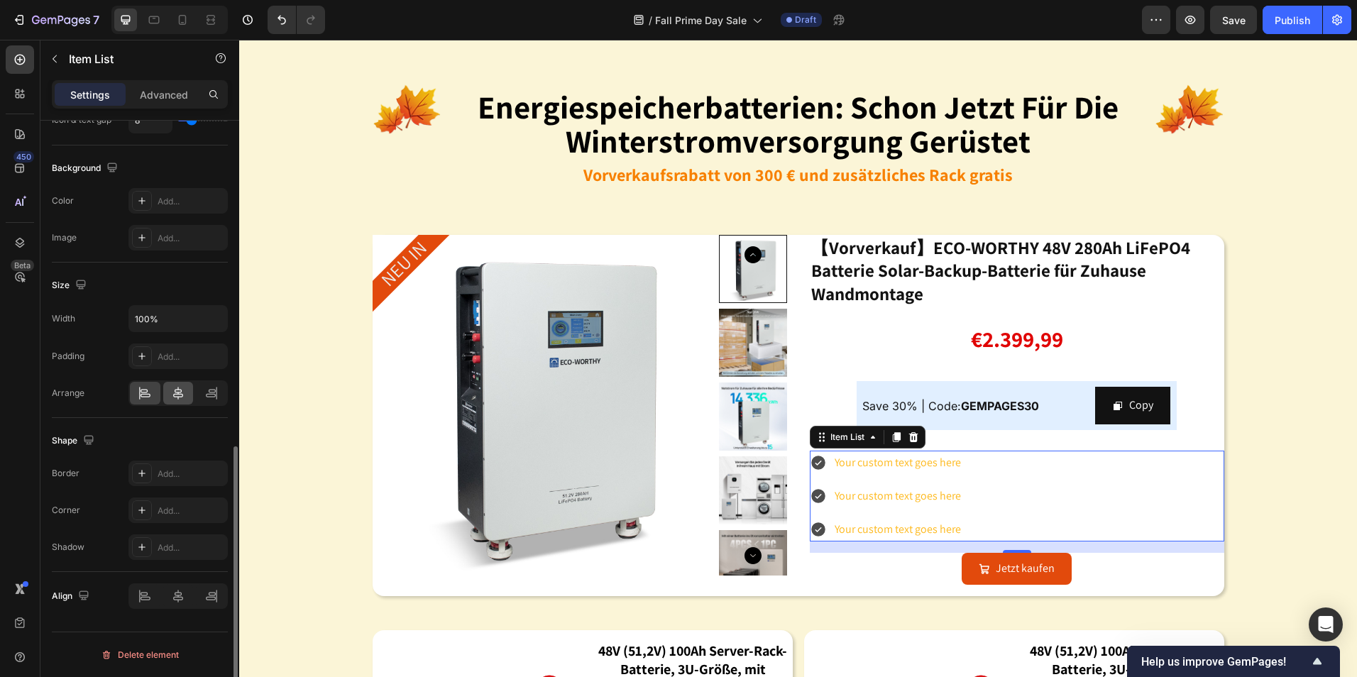
click at [178, 400] on div at bounding box center [178, 393] width 31 height 23
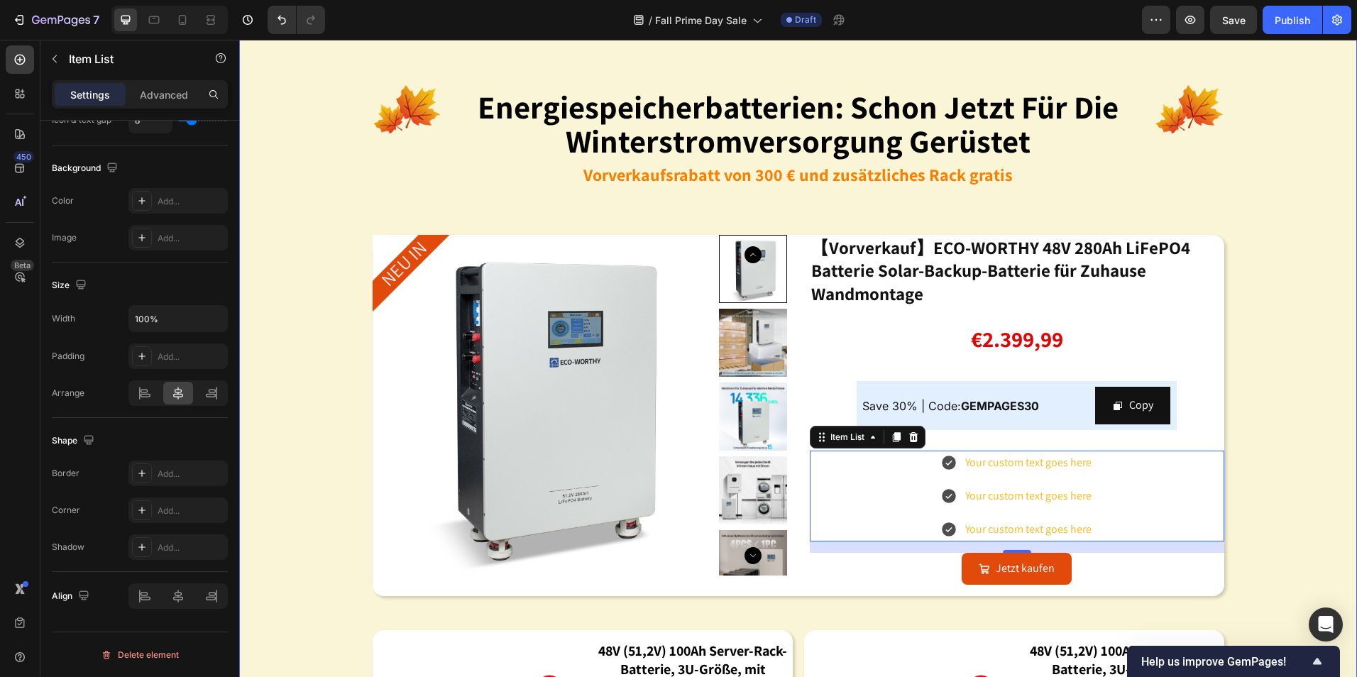
click at [1331, 545] on div "Image energiespeicherbatterien: schon jetzt für die winterstromversorgung gerüs…" at bounding box center [798, 451] width 1118 height 822
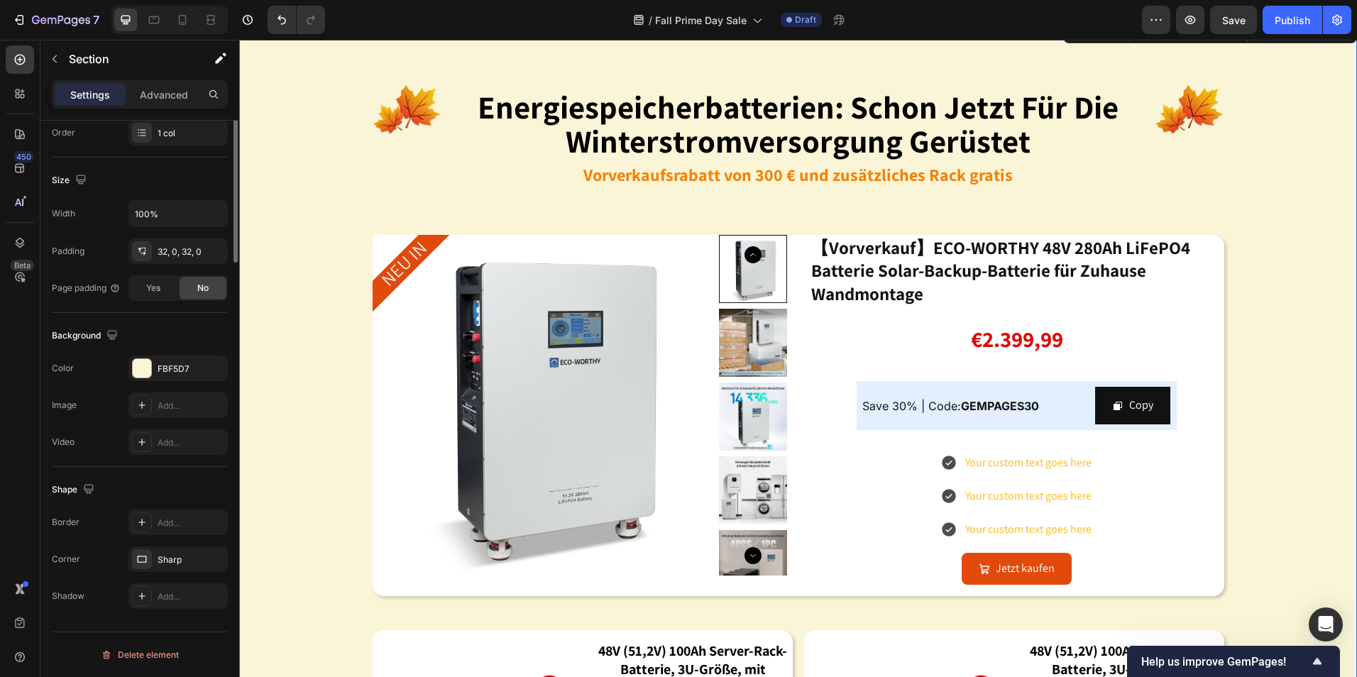
scroll to position [0, 0]
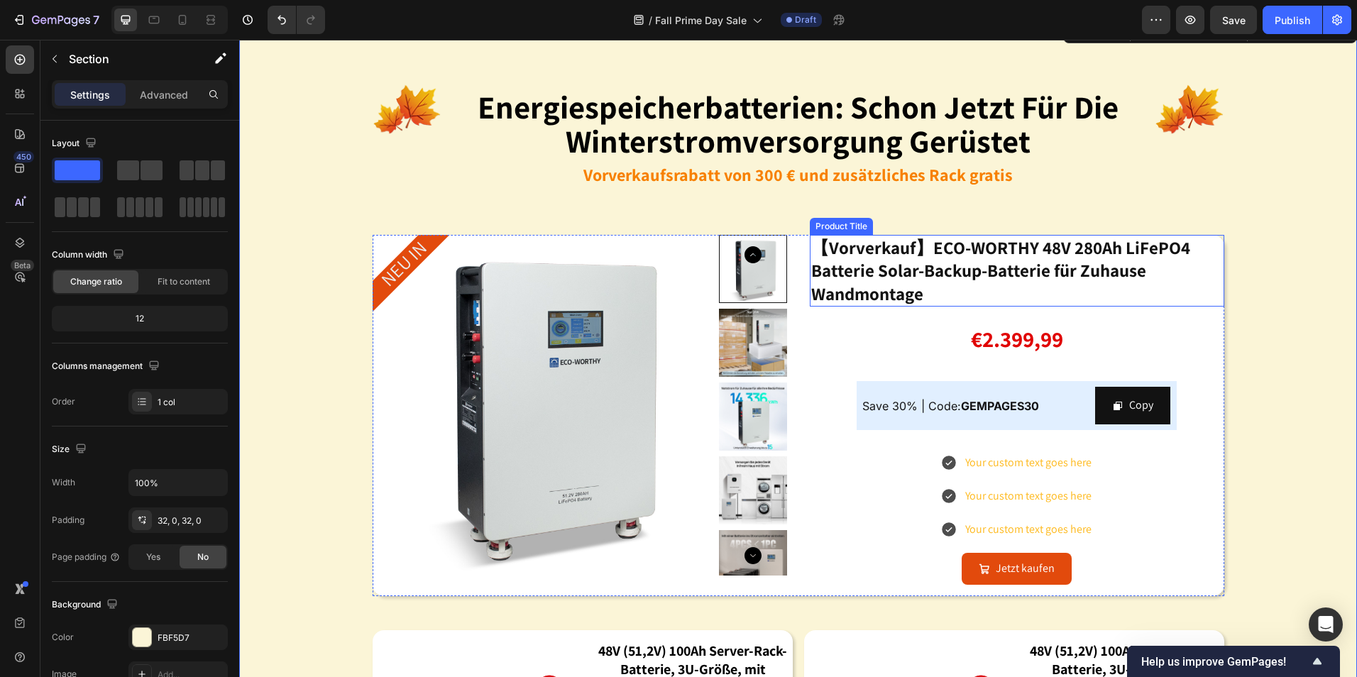
click at [1042, 282] on h2 "【Vorverkauf】ECO-WORTHY 48V 280Ah LiFePO4 Batterie Solar-Backup-Batterie für Zuh…" at bounding box center [1017, 271] width 415 height 72
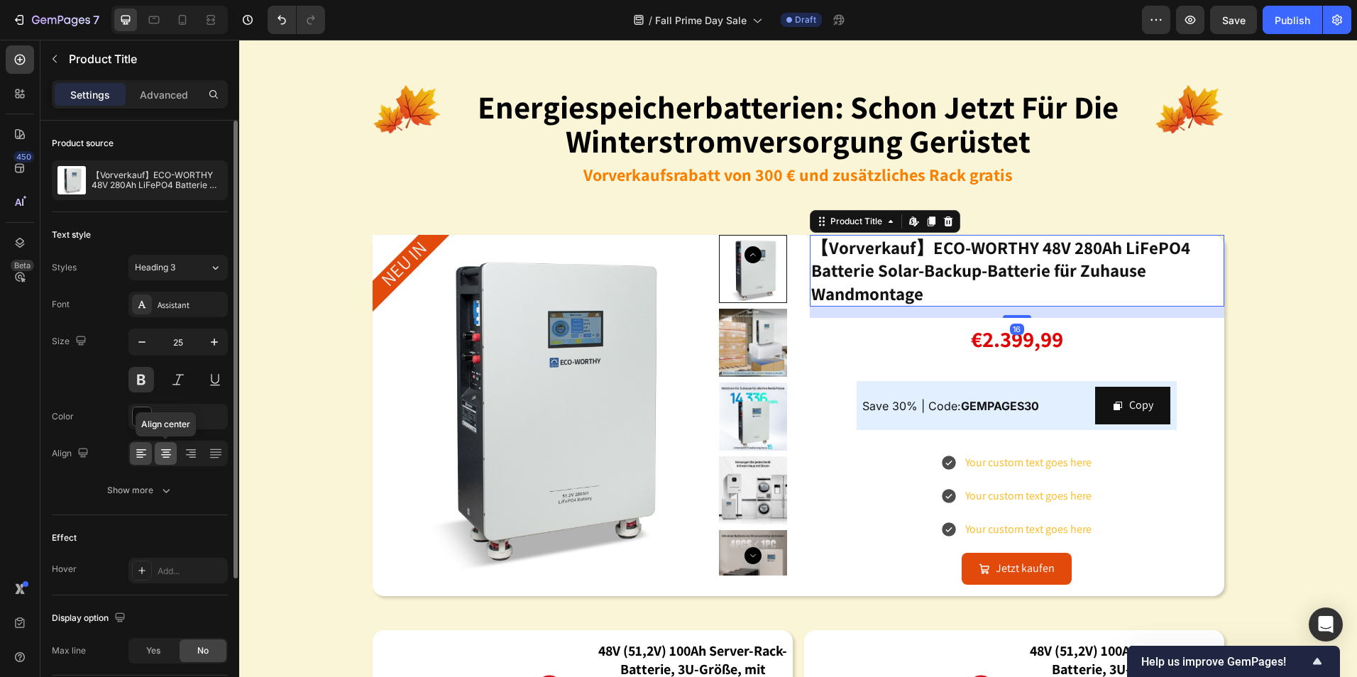
click at [174, 455] on div at bounding box center [166, 453] width 22 height 23
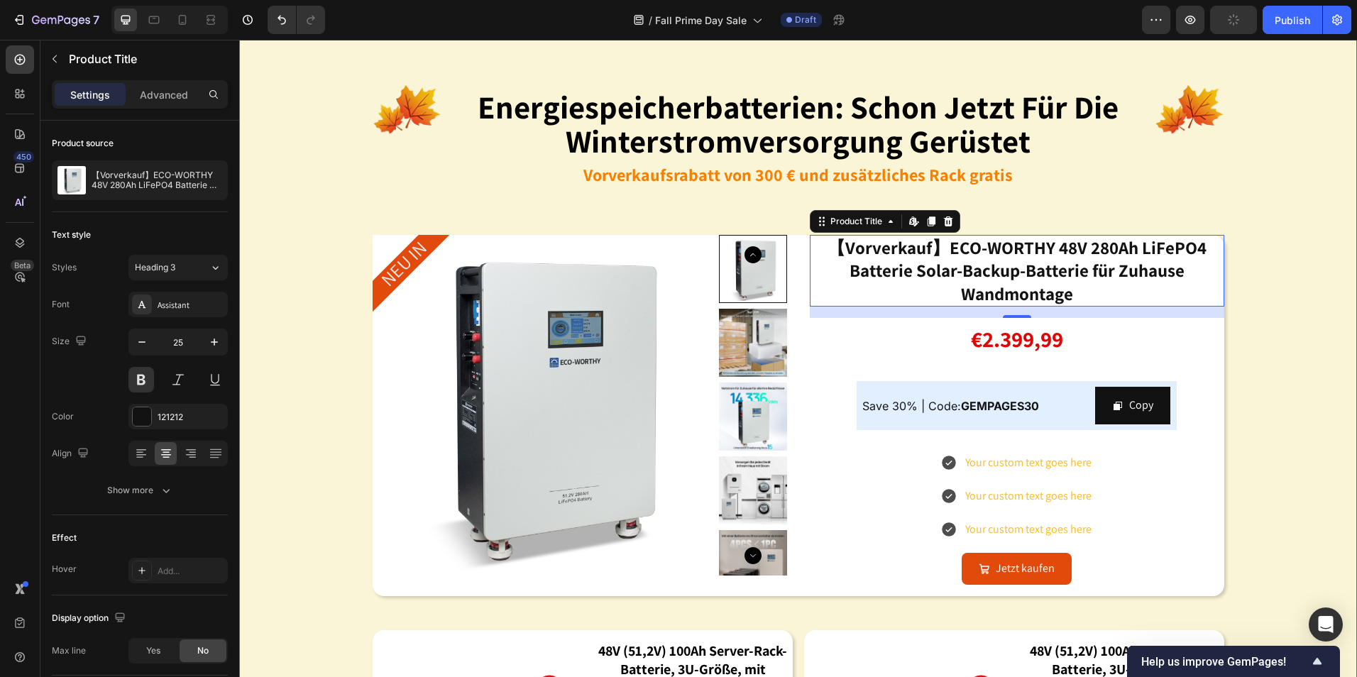
click at [1245, 483] on div "Image energiespeicherbatterien: schon jetzt für die winterstromversorgung gerüs…" at bounding box center [798, 451] width 1118 height 822
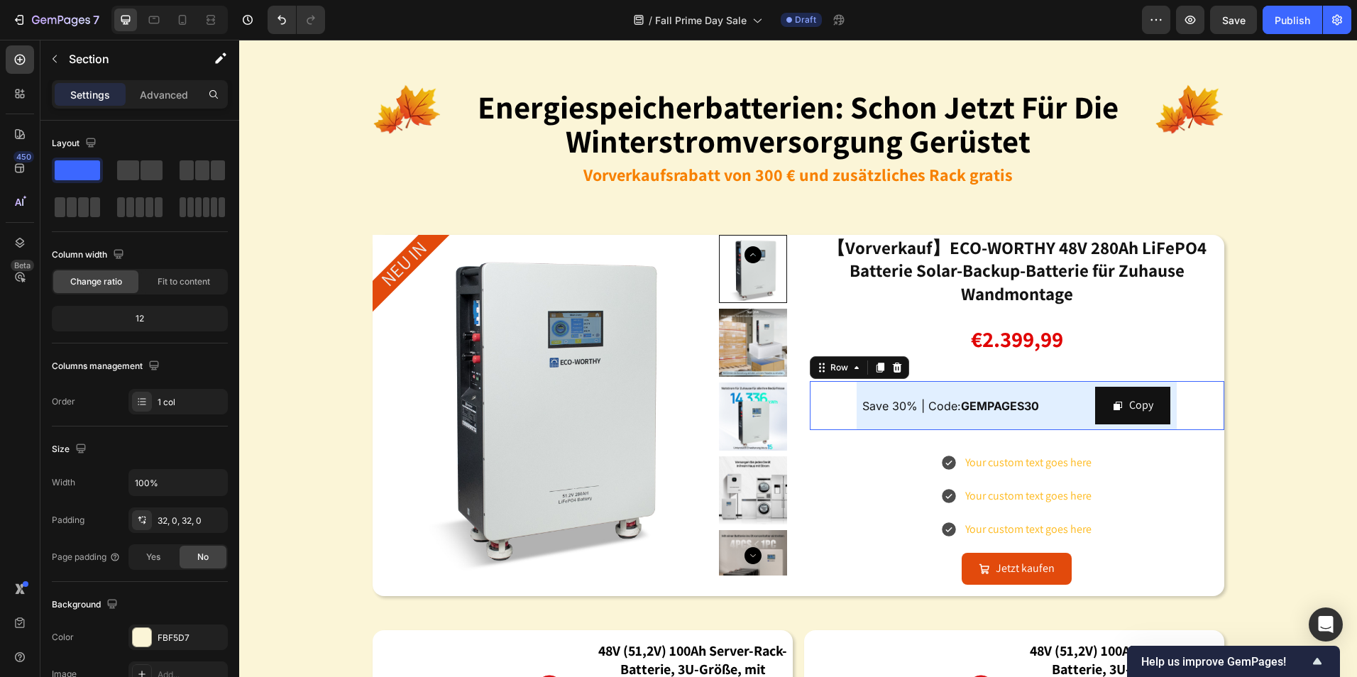
click at [1179, 393] on div "Save 30% | Code: GEMPAGES30 Text Block Copy Copy Coupon Code Row" at bounding box center [1017, 405] width 415 height 49
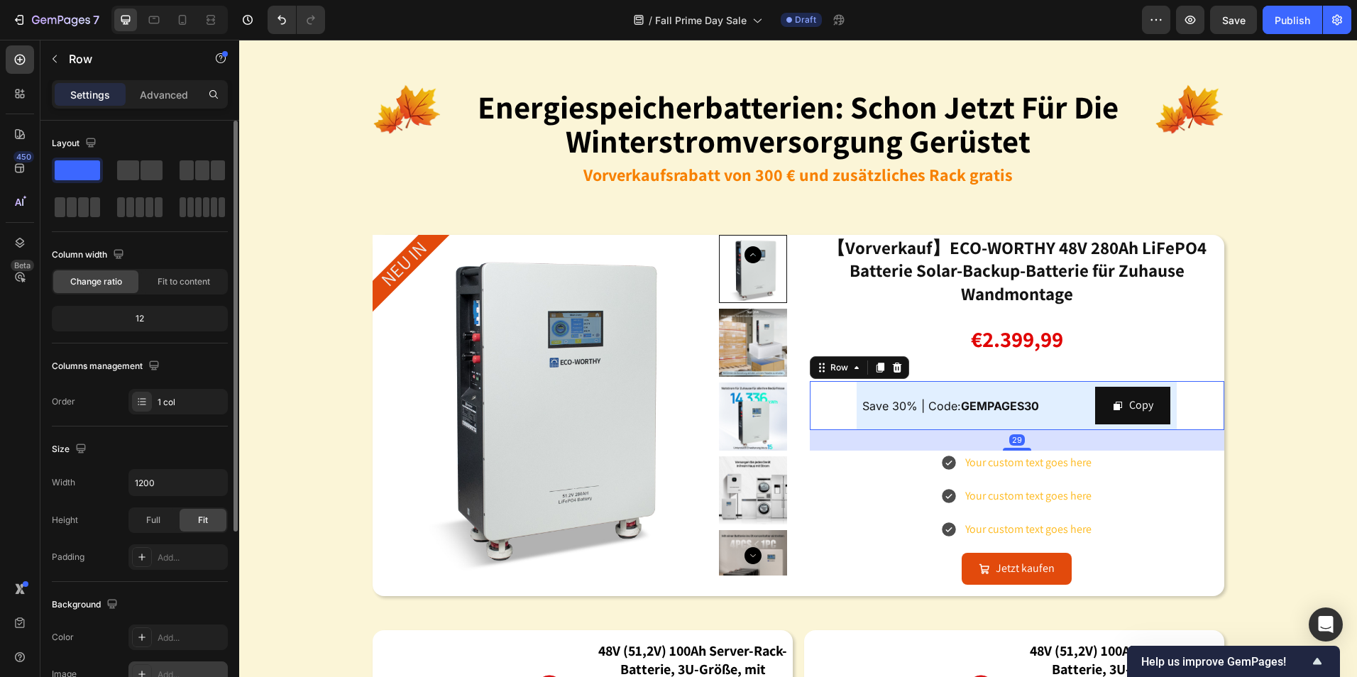
scroll to position [269, 0]
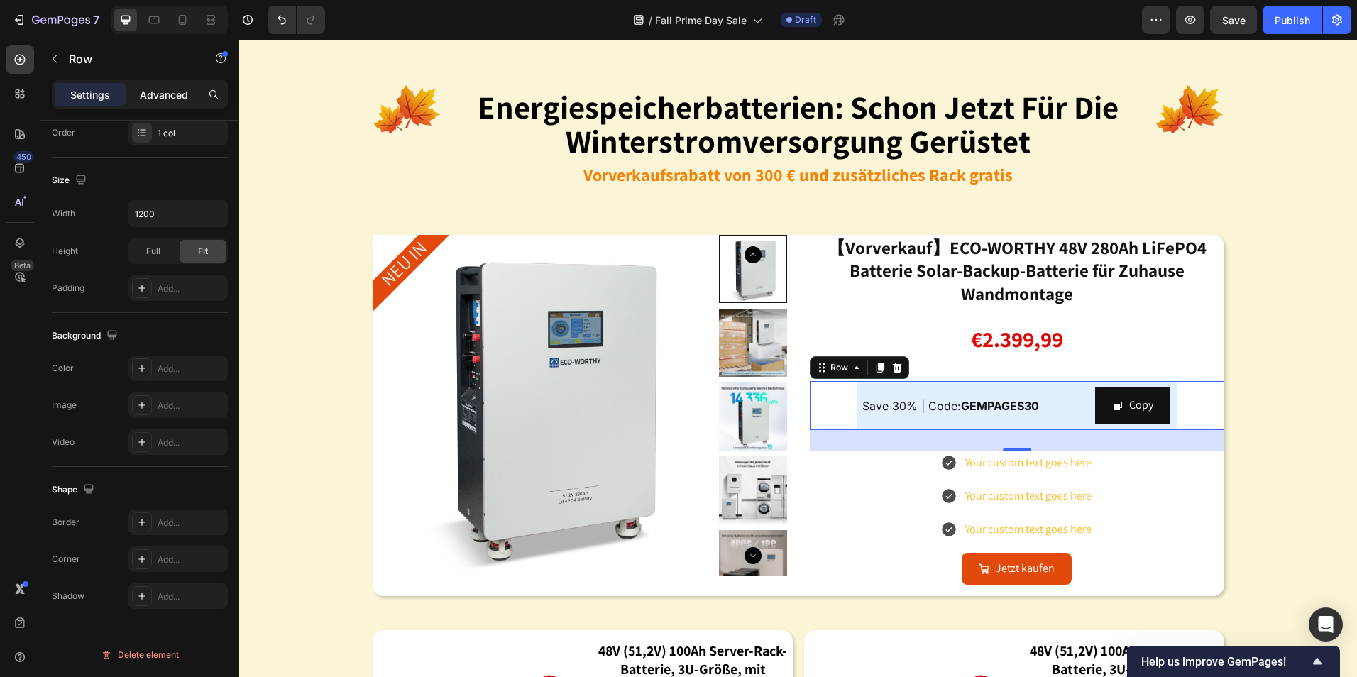
click at [170, 95] on p "Advanced" at bounding box center [164, 94] width 48 height 15
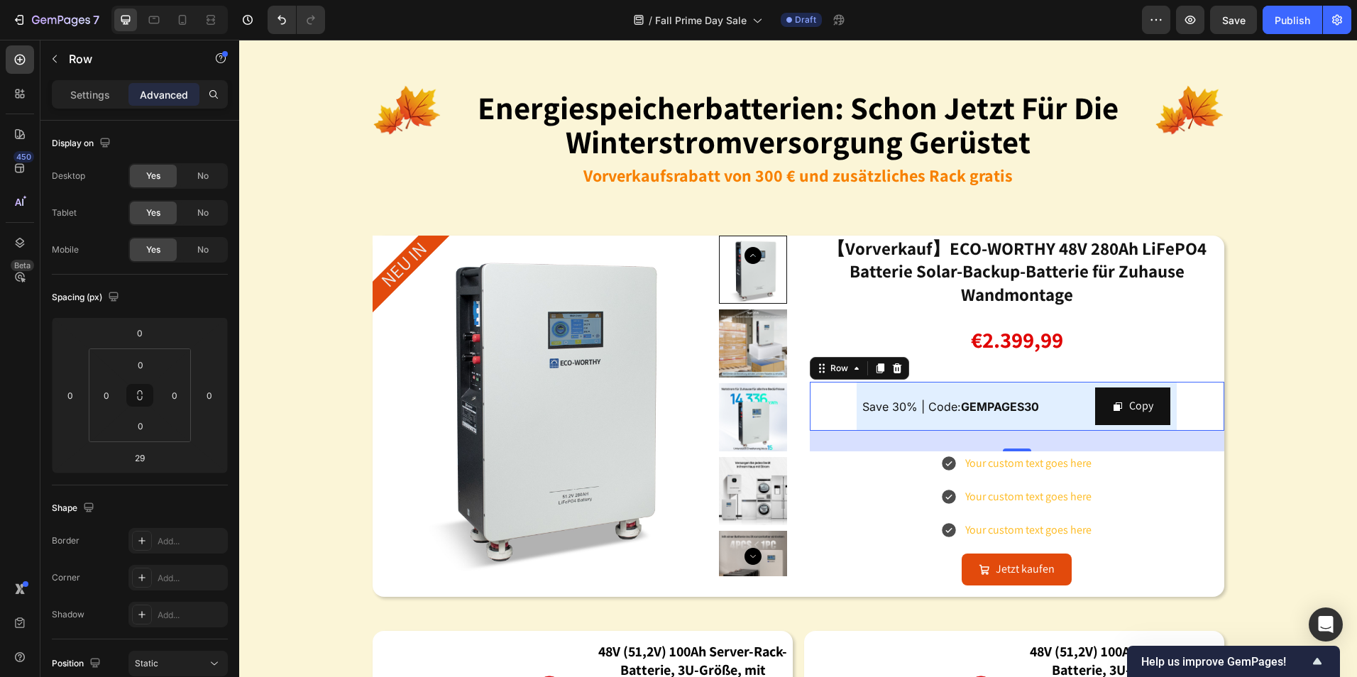
scroll to position [1491, 0]
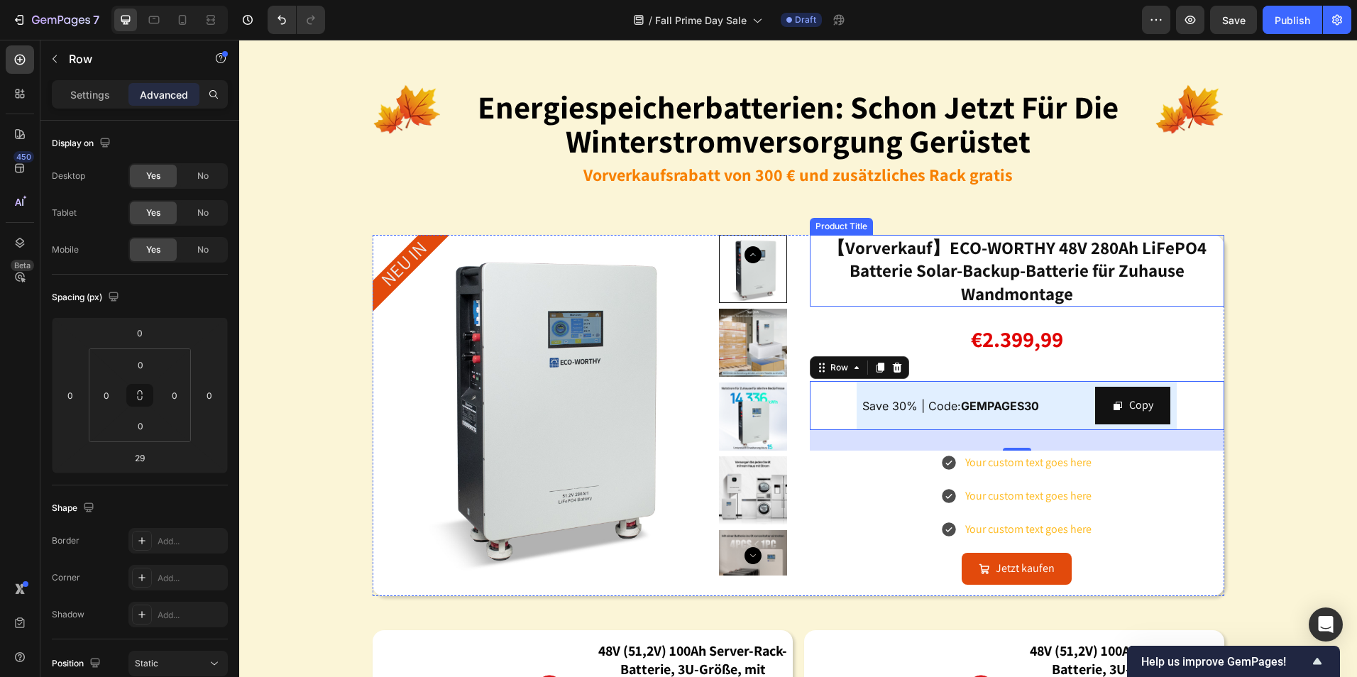
click at [1003, 273] on h2 "【Vorverkauf】ECO-WORTHY 48V 280Ah LiFePO4 Batterie Solar-Backup-Batterie für Zuh…" at bounding box center [1017, 271] width 415 height 72
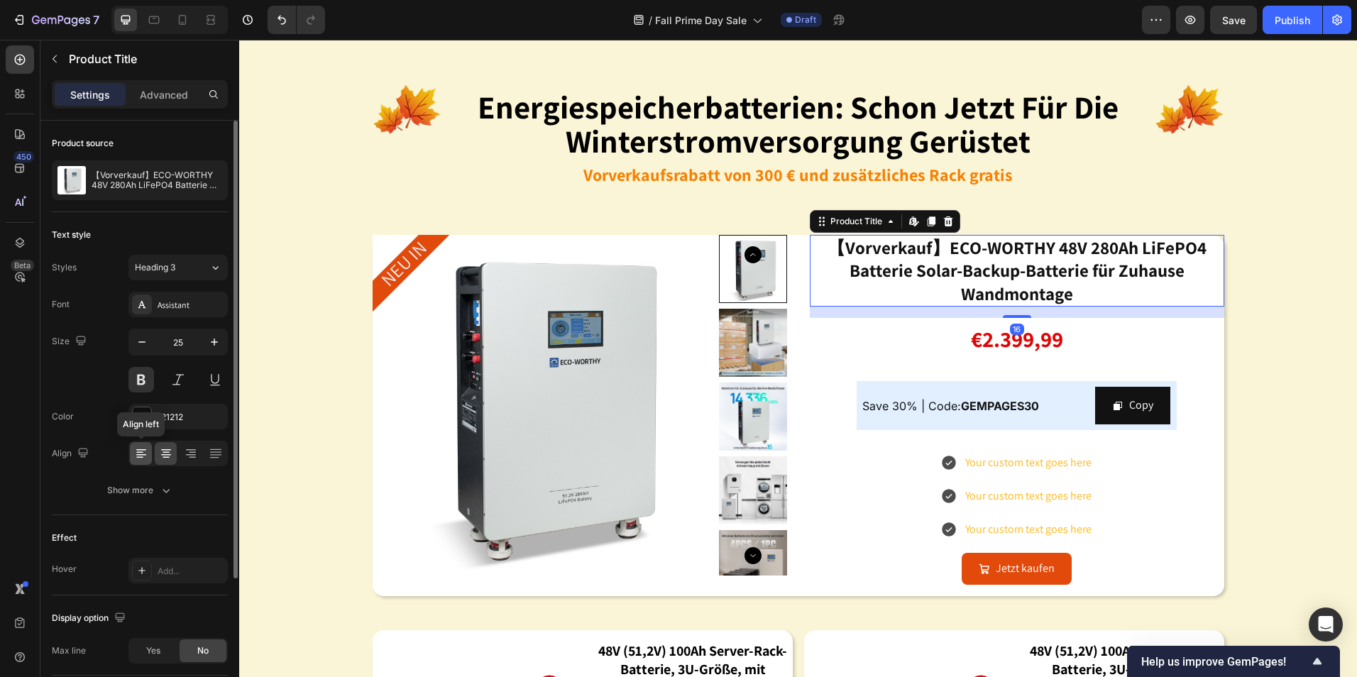
drag, startPoint x: 143, startPoint y: 459, endPoint x: 306, endPoint y: 453, distance: 162.7
click at [143, 459] on icon at bounding box center [141, 454] width 14 height 14
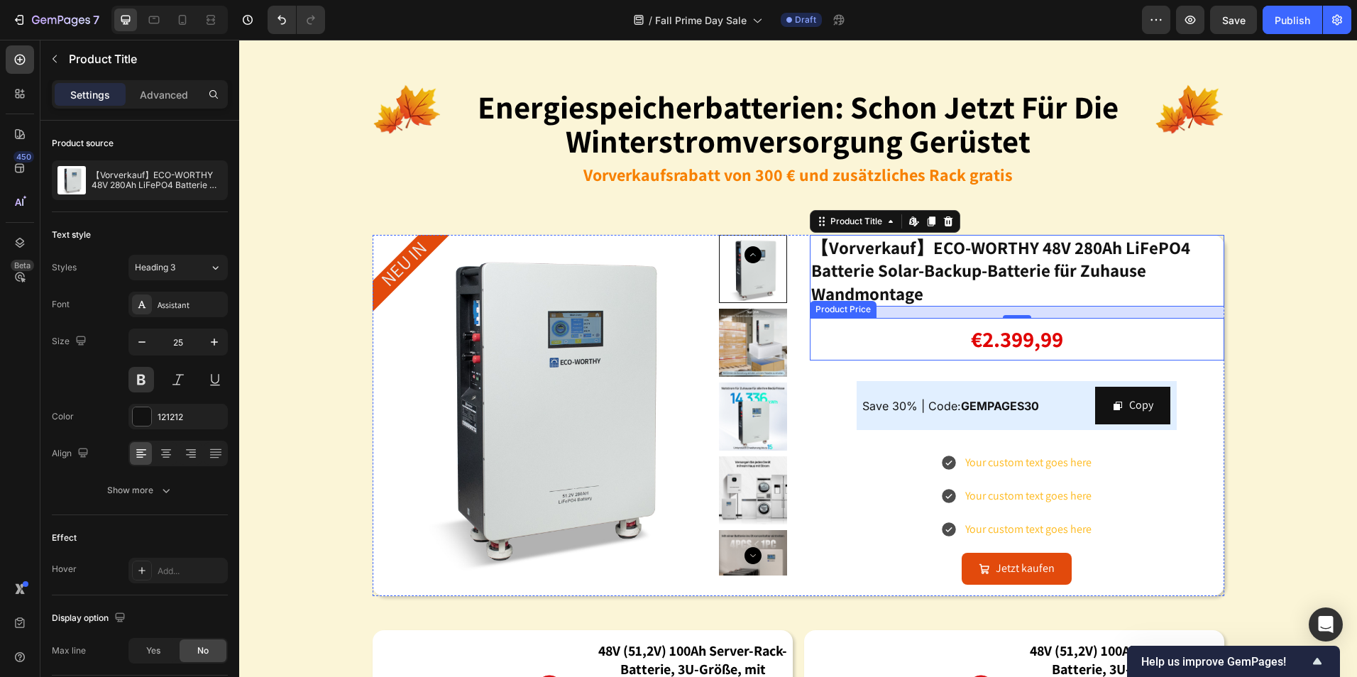
click at [1110, 330] on div "€2.399,99" at bounding box center [1017, 339] width 415 height 43
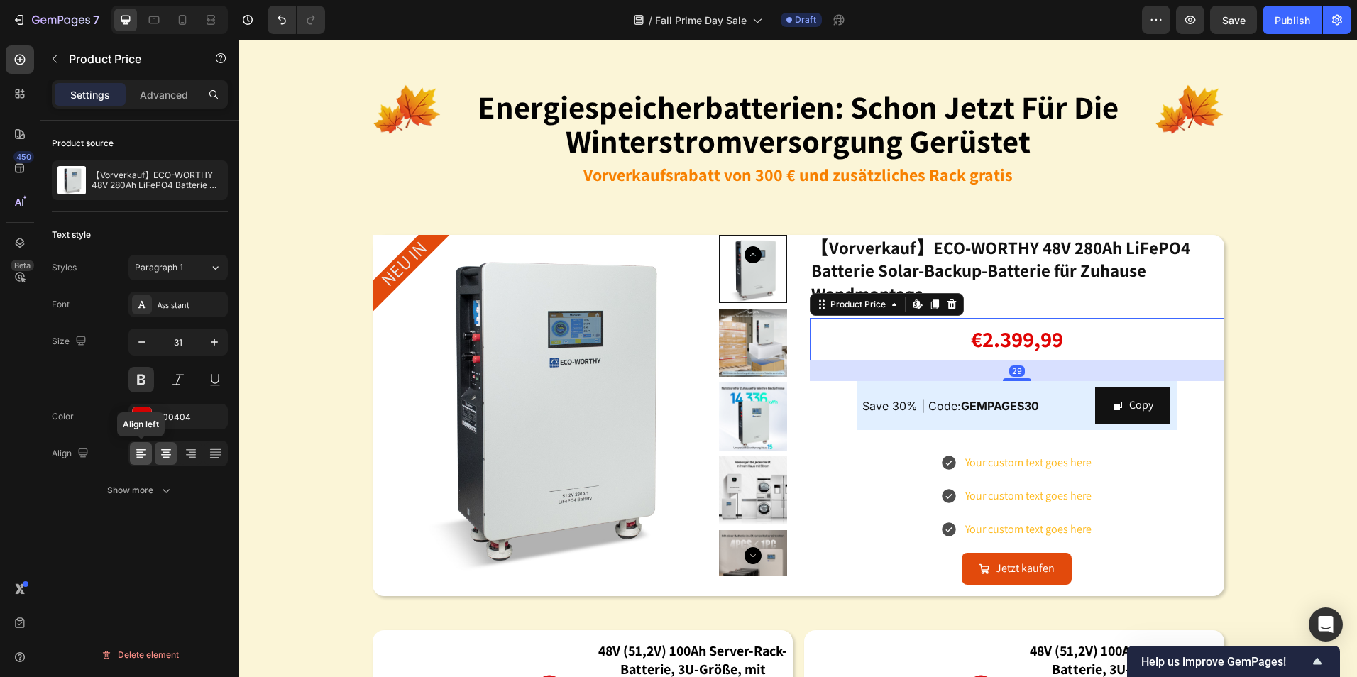
click at [143, 444] on div at bounding box center [141, 453] width 22 height 23
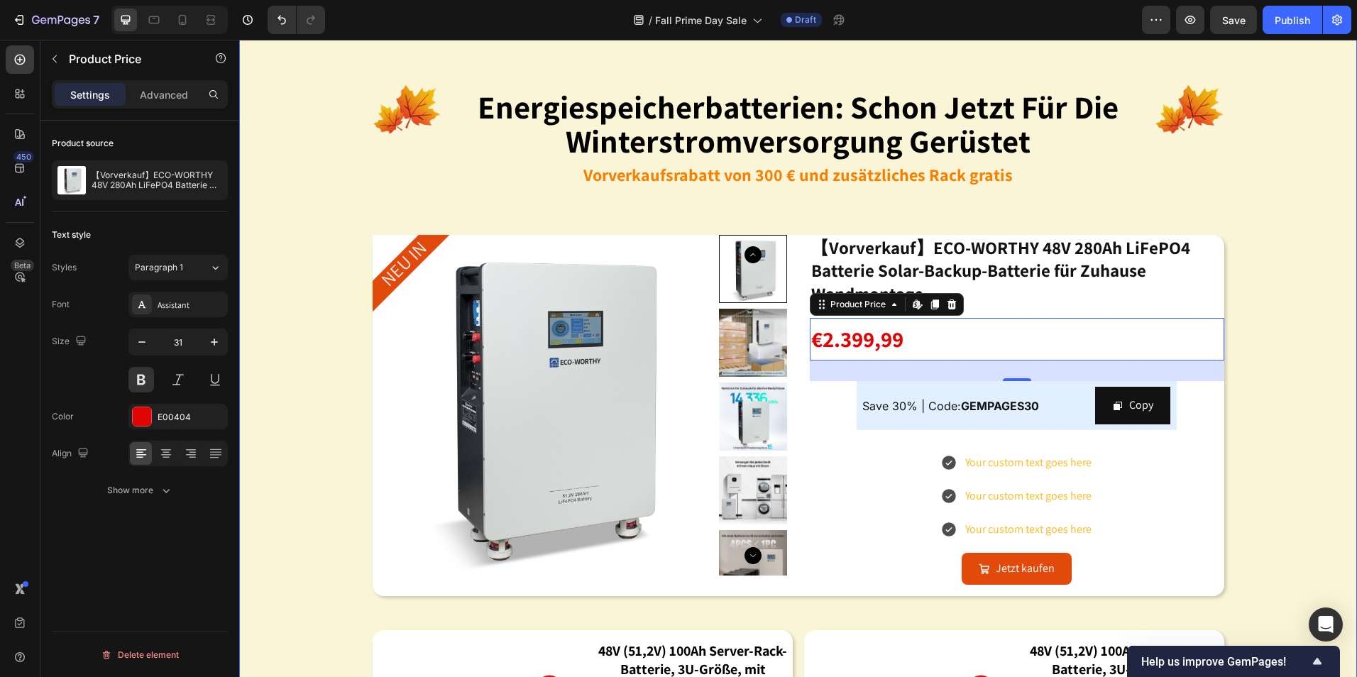
click at [1277, 511] on div "Image energiespeicherbatterien: schon jetzt für die winterstromversorgung gerüs…" at bounding box center [798, 451] width 1118 height 822
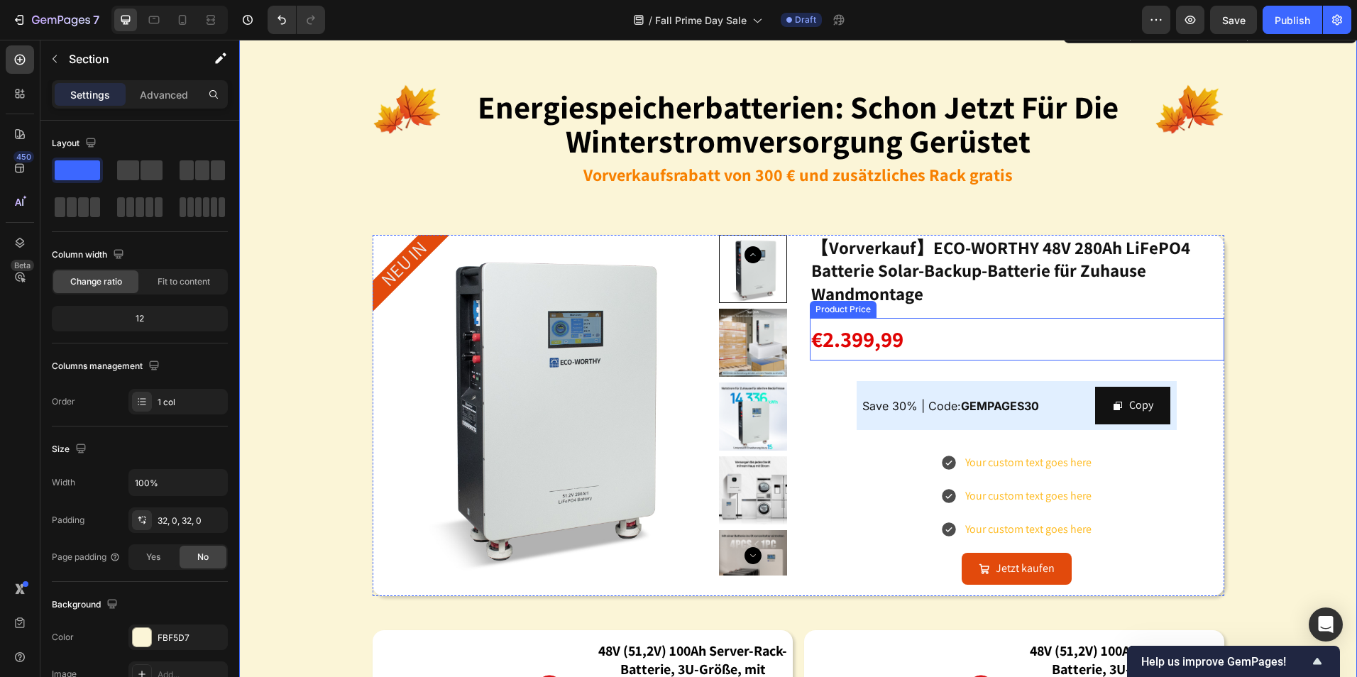
click at [1013, 337] on div "€2.399,99" at bounding box center [1017, 339] width 415 height 43
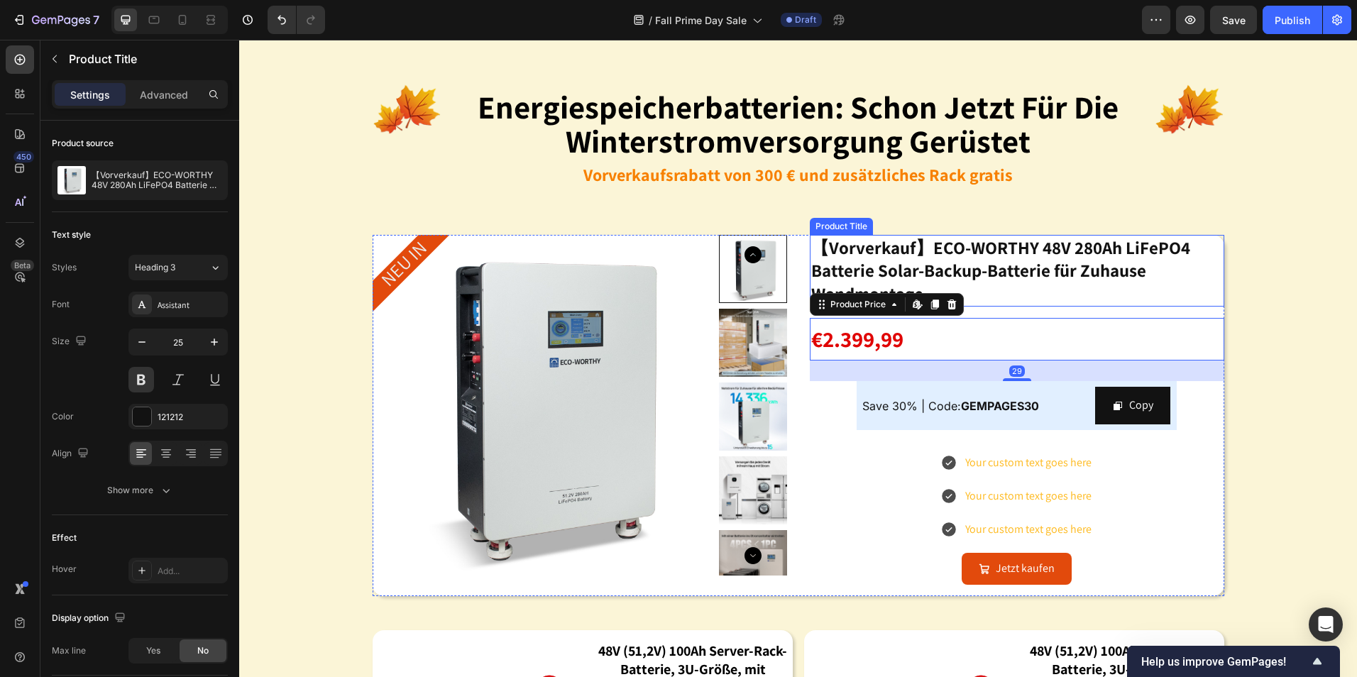
click at [1007, 284] on h2 "【Vorverkauf】ECO-WORTHY 48V 280Ah LiFePO4 Batterie Solar-Backup-Batterie für Zuh…" at bounding box center [1017, 271] width 415 height 72
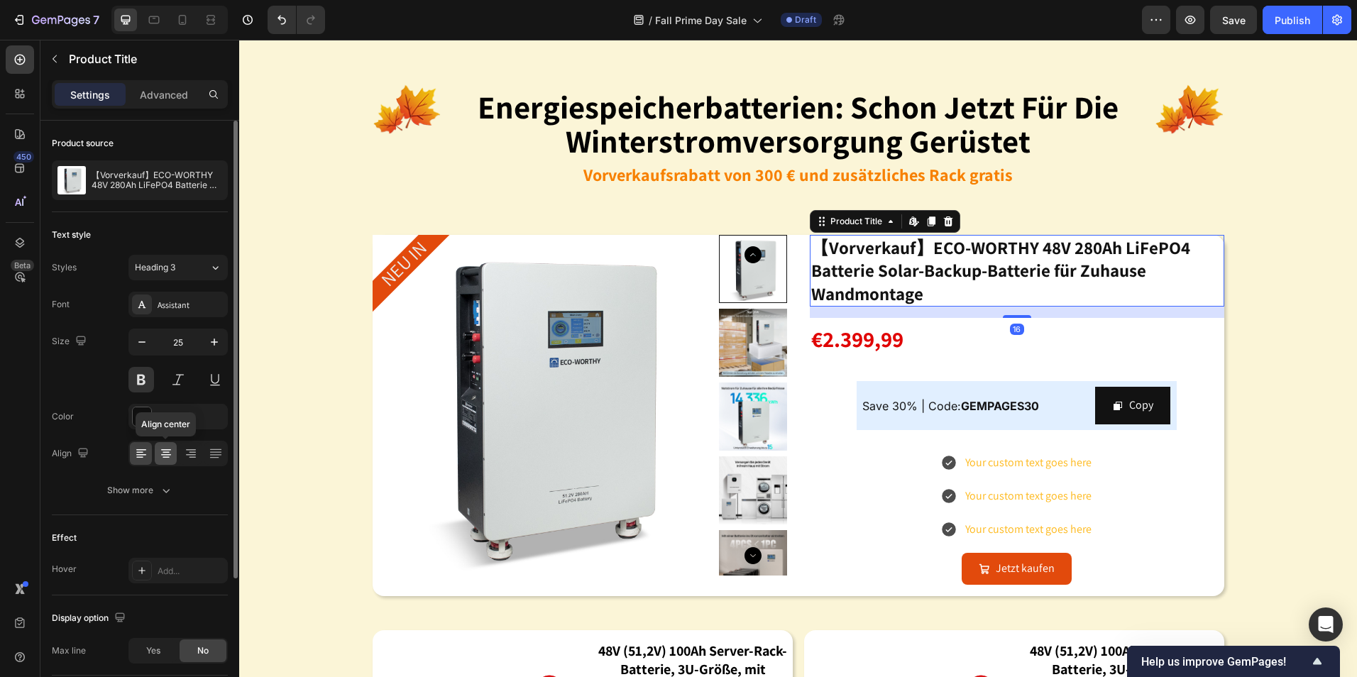
click at [168, 452] on icon at bounding box center [166, 454] width 14 height 14
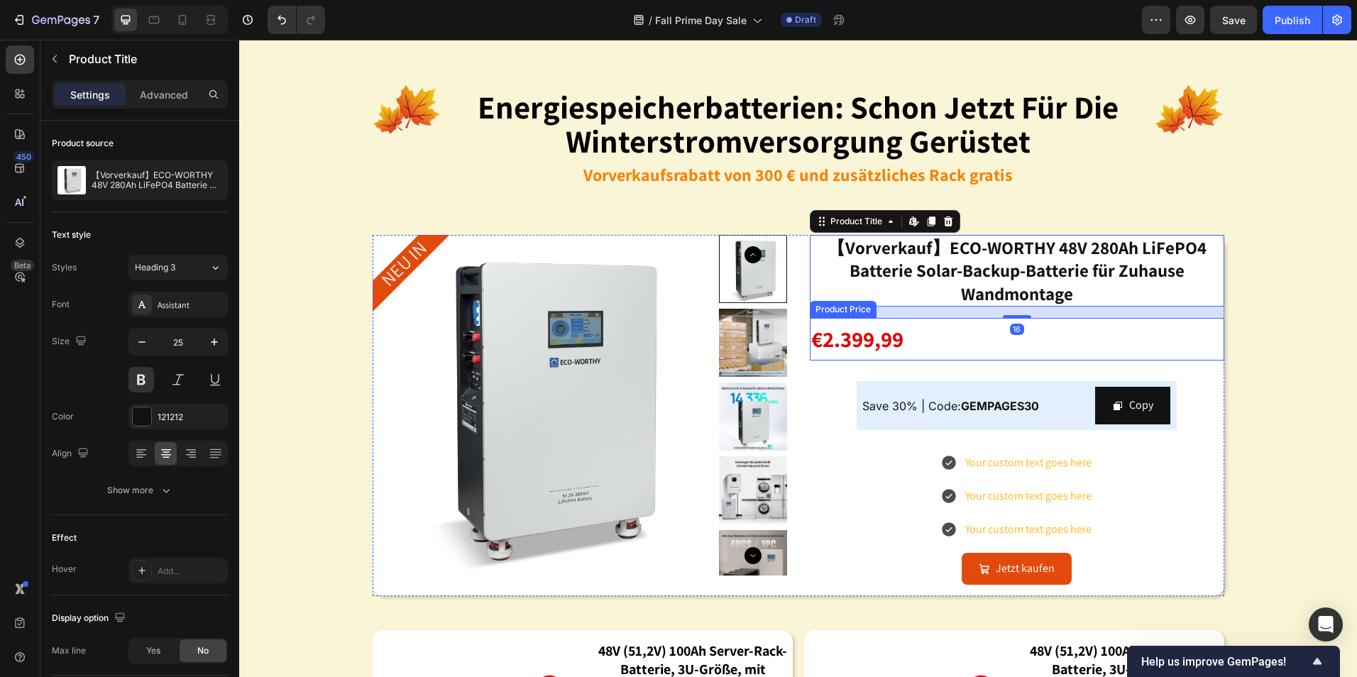
click at [939, 344] on div "€2.399,99" at bounding box center [1017, 339] width 415 height 43
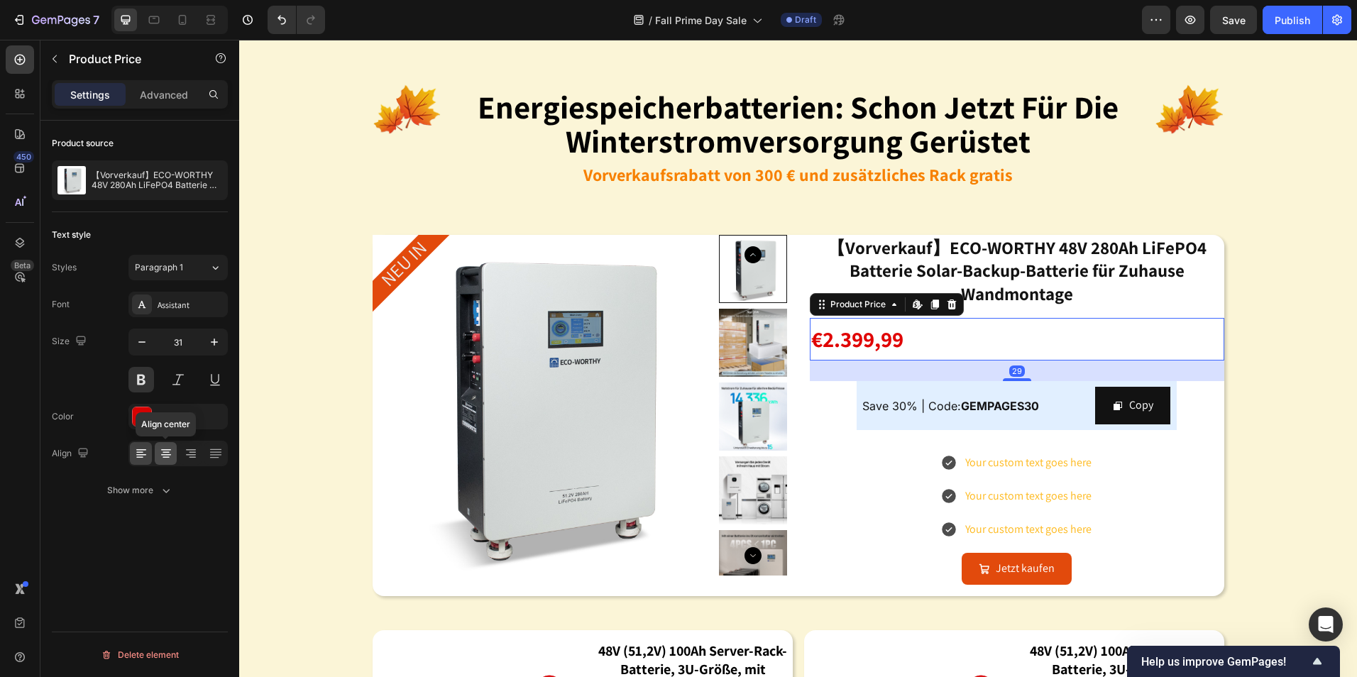
click at [165, 447] on icon at bounding box center [166, 454] width 14 height 14
click at [864, 468] on div "Your custom text goes here Your custom text goes here Your custom text goes here" at bounding box center [1017, 496] width 415 height 91
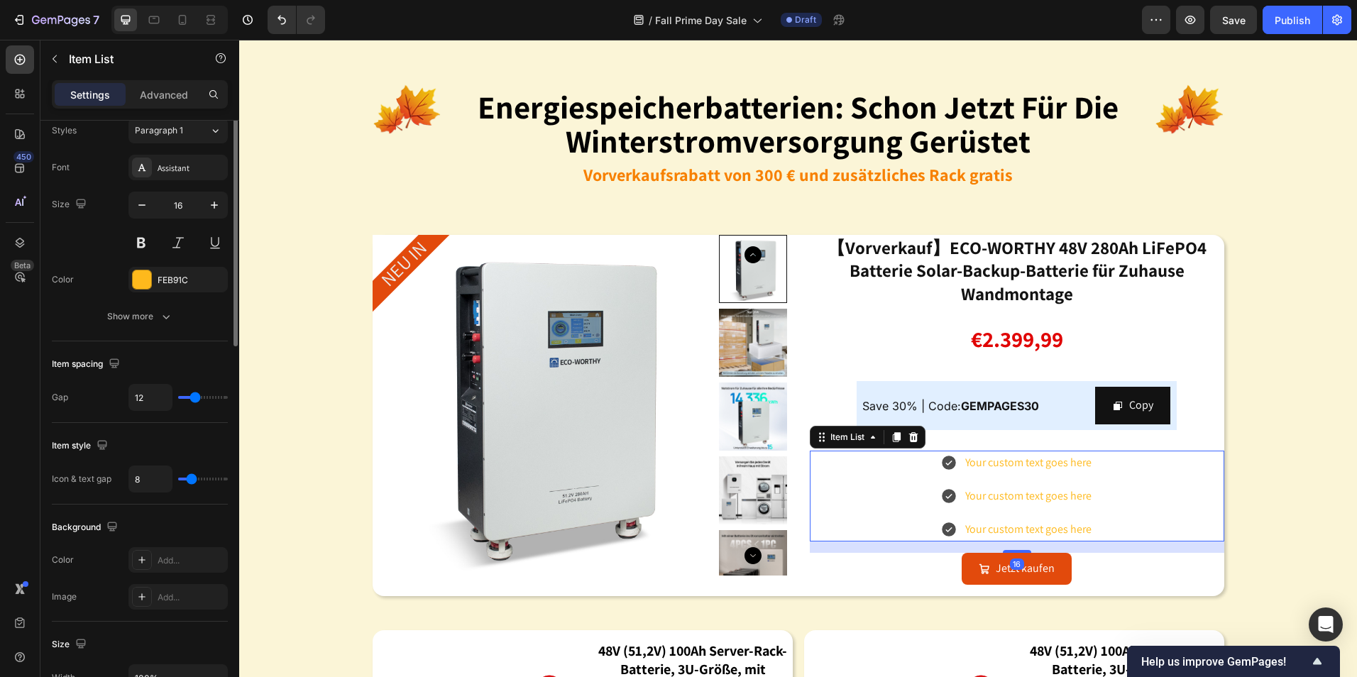
scroll to position [426, 0]
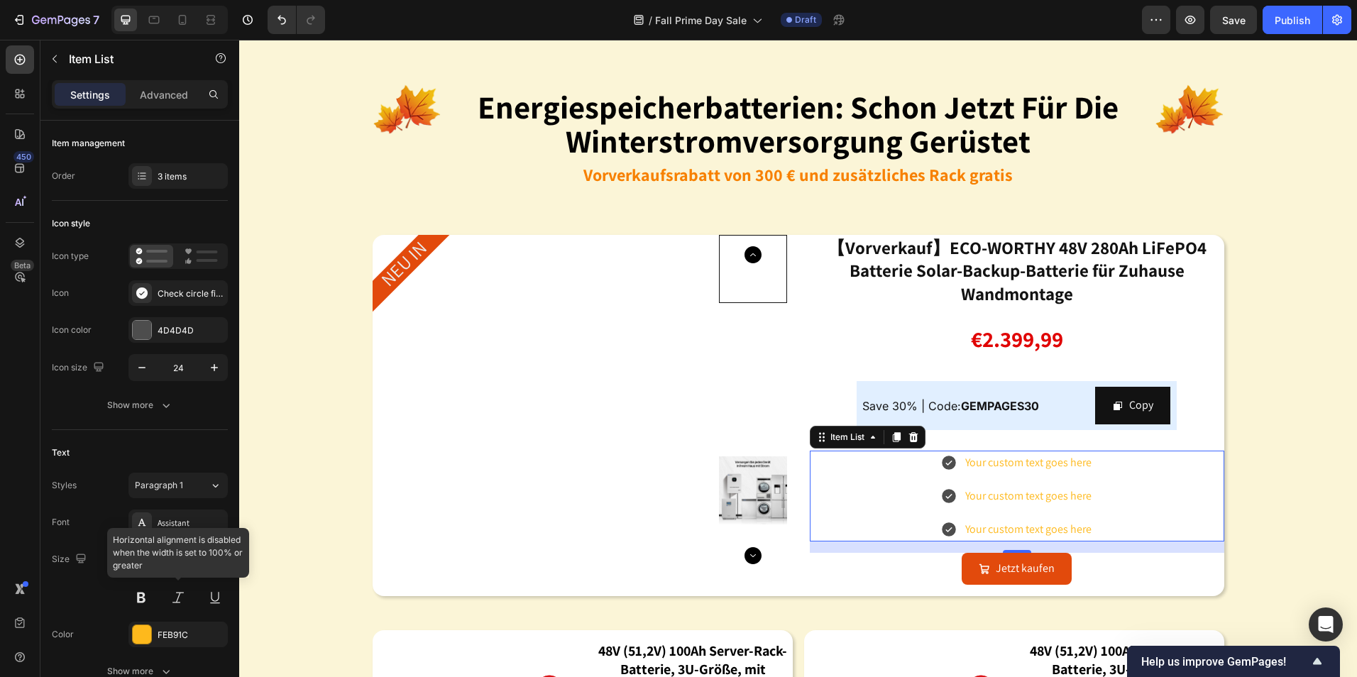
scroll to position [714, 0]
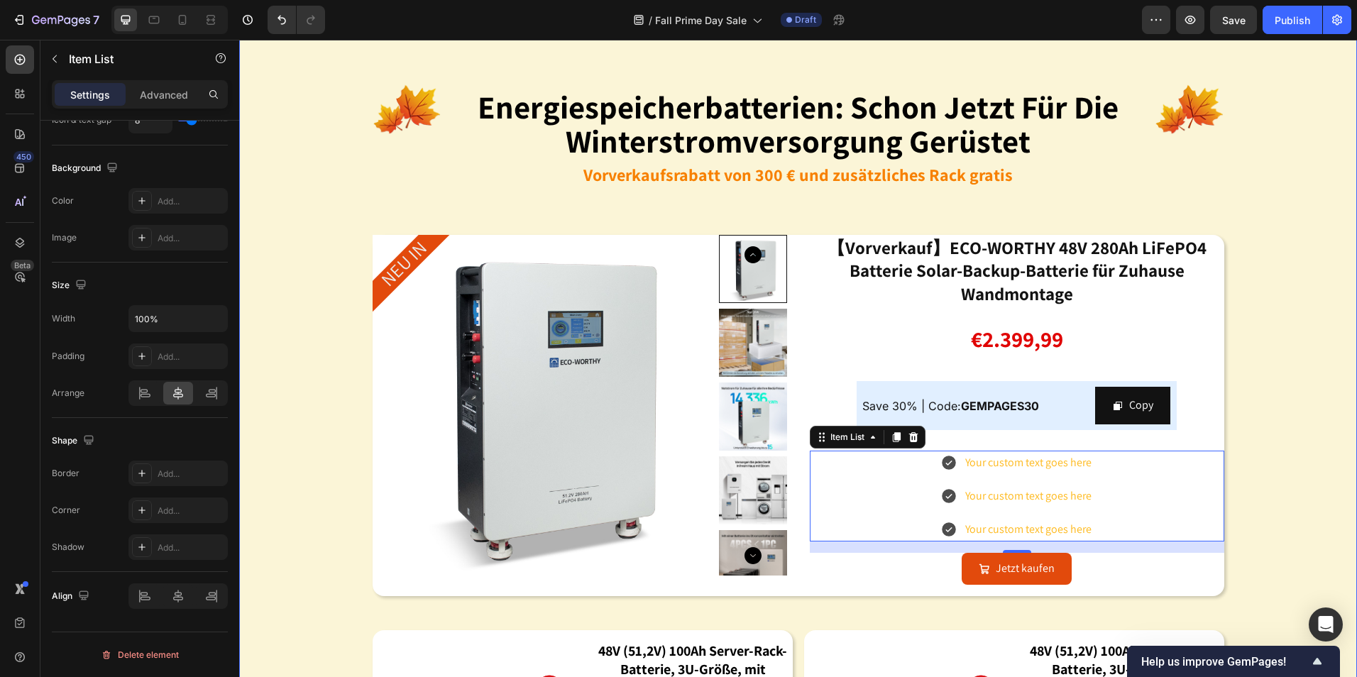
click at [1279, 455] on div "Image energiespeicherbatterien: schon jetzt für die winterstromversorgung gerüs…" at bounding box center [798, 451] width 1118 height 822
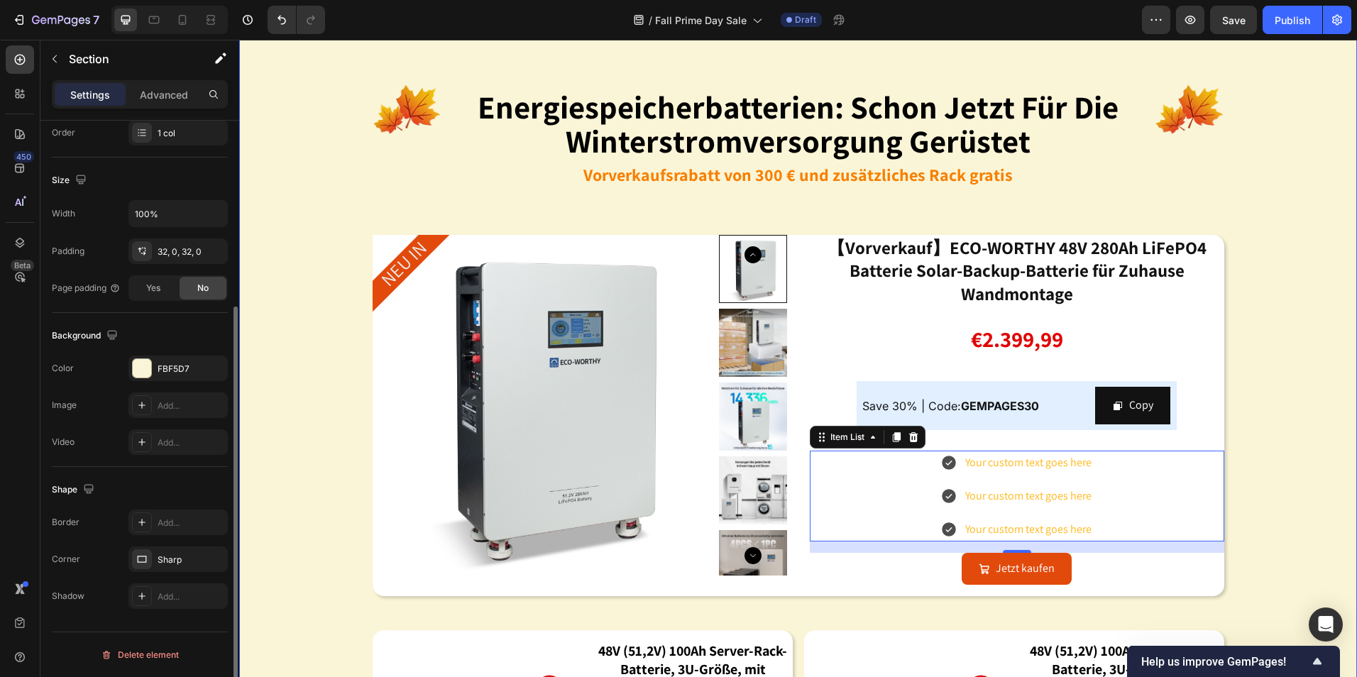
scroll to position [0, 0]
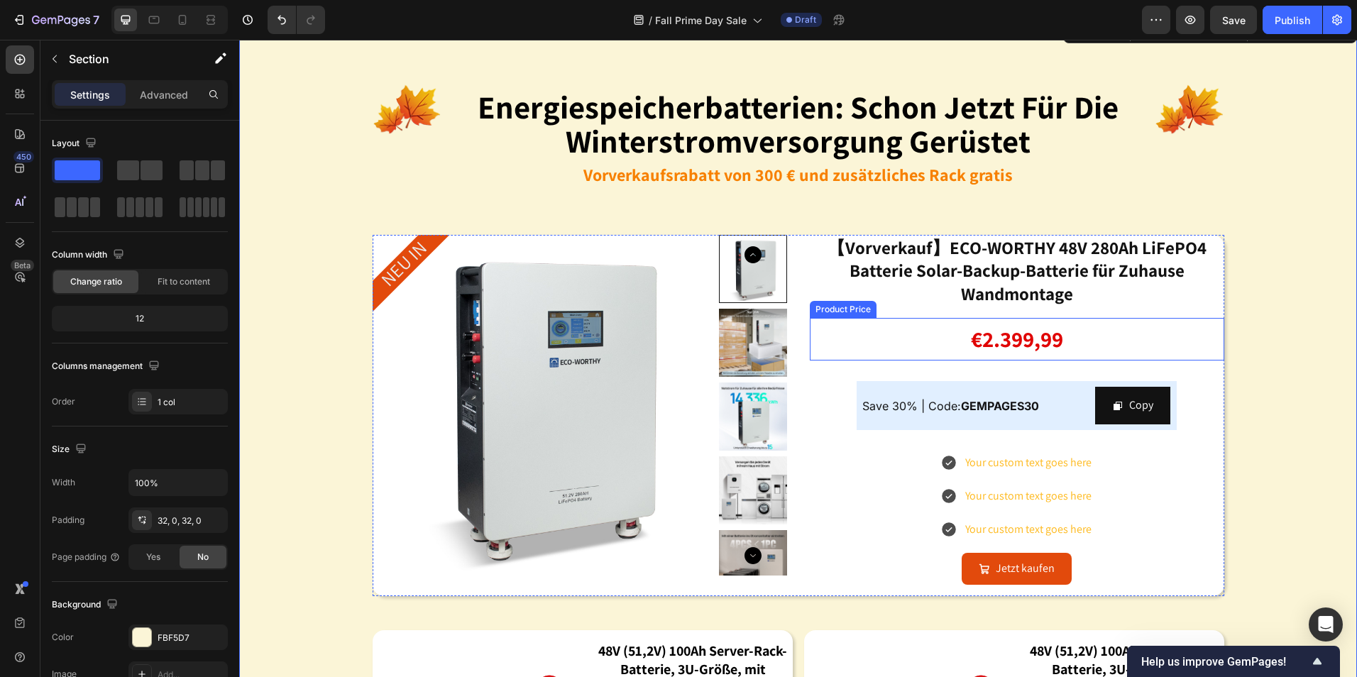
click at [1039, 345] on div "€2.399,99" at bounding box center [1017, 339] width 415 height 43
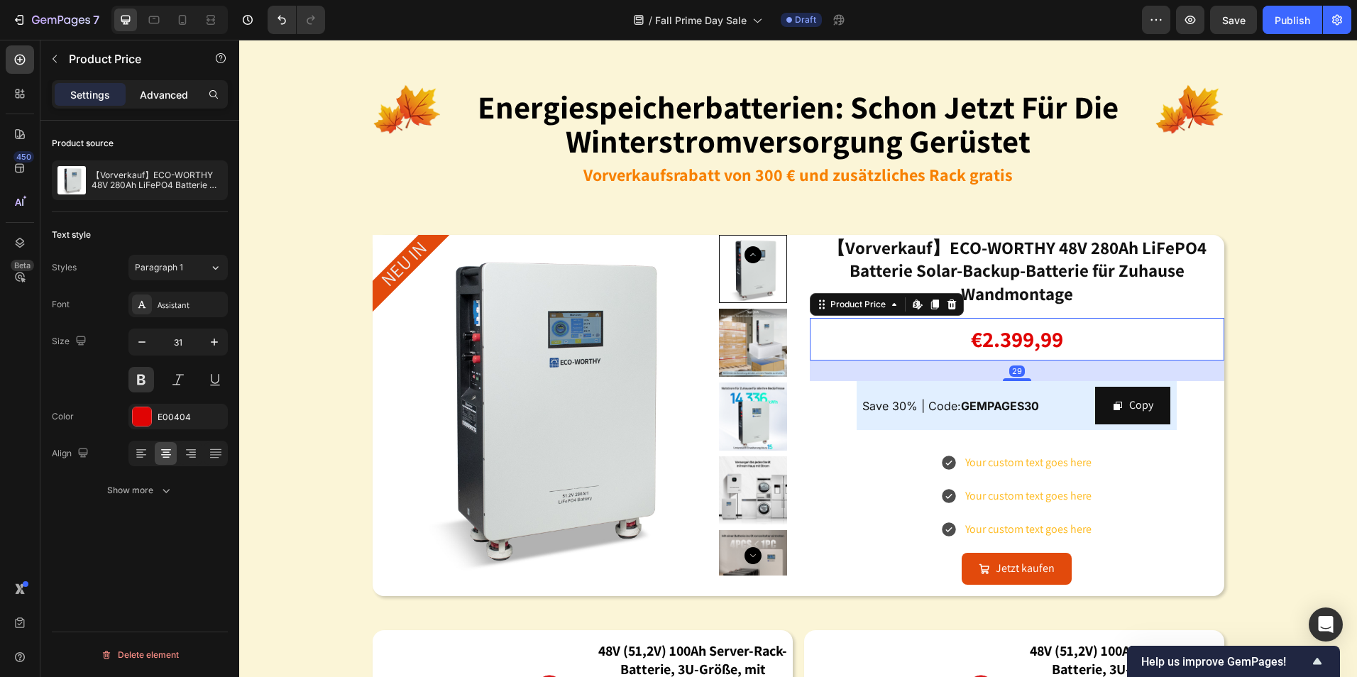
click at [168, 99] on p "Advanced" at bounding box center [164, 94] width 48 height 15
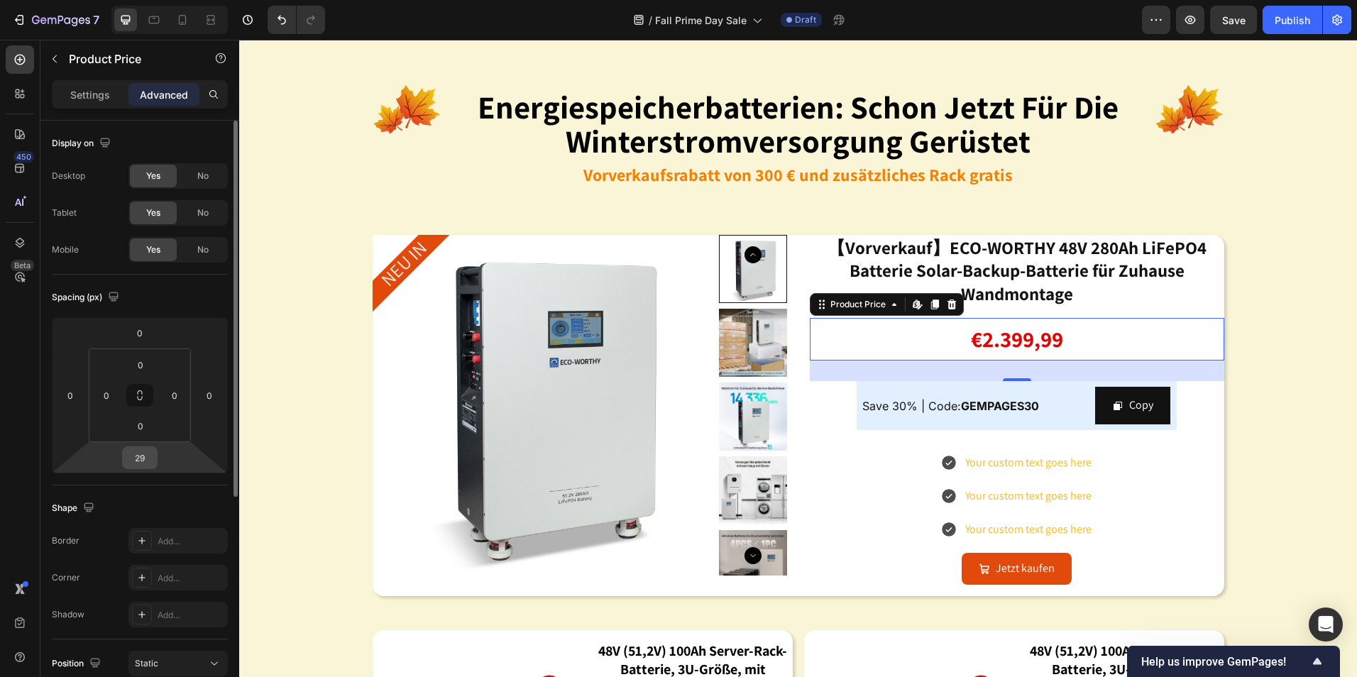
click at [151, 461] on input "29" at bounding box center [140, 457] width 28 height 21
type input "0"
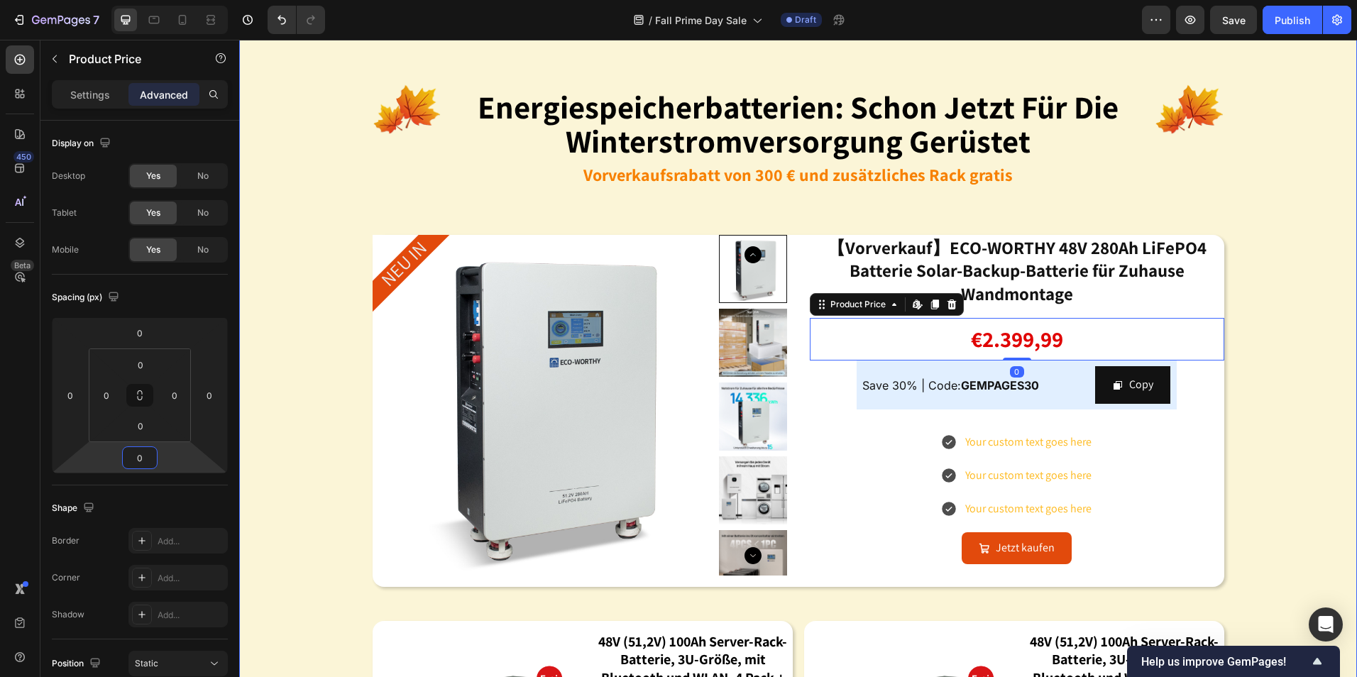
click at [1281, 459] on div "Image energiespeicherbatterien: schon jetzt für die winterstromversorgung gerüs…" at bounding box center [798, 446] width 1118 height 813
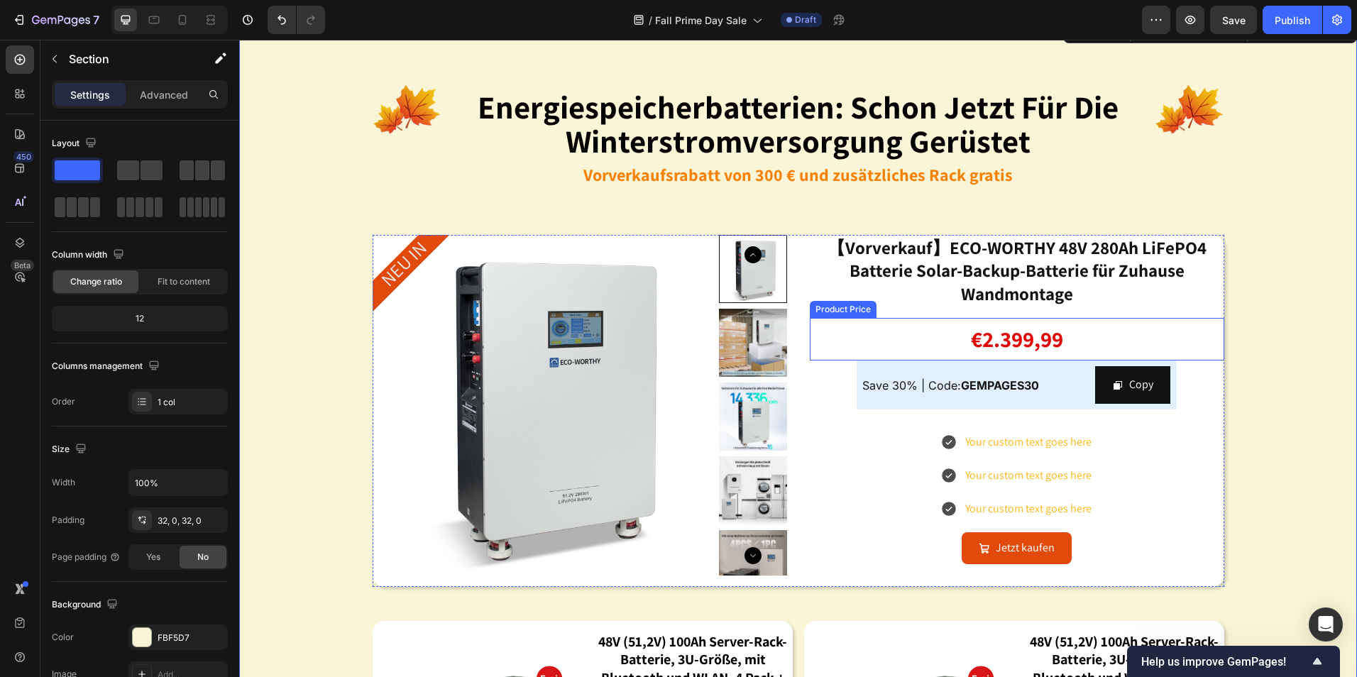
click at [1038, 335] on div "€2.399,99" at bounding box center [1017, 339] width 415 height 43
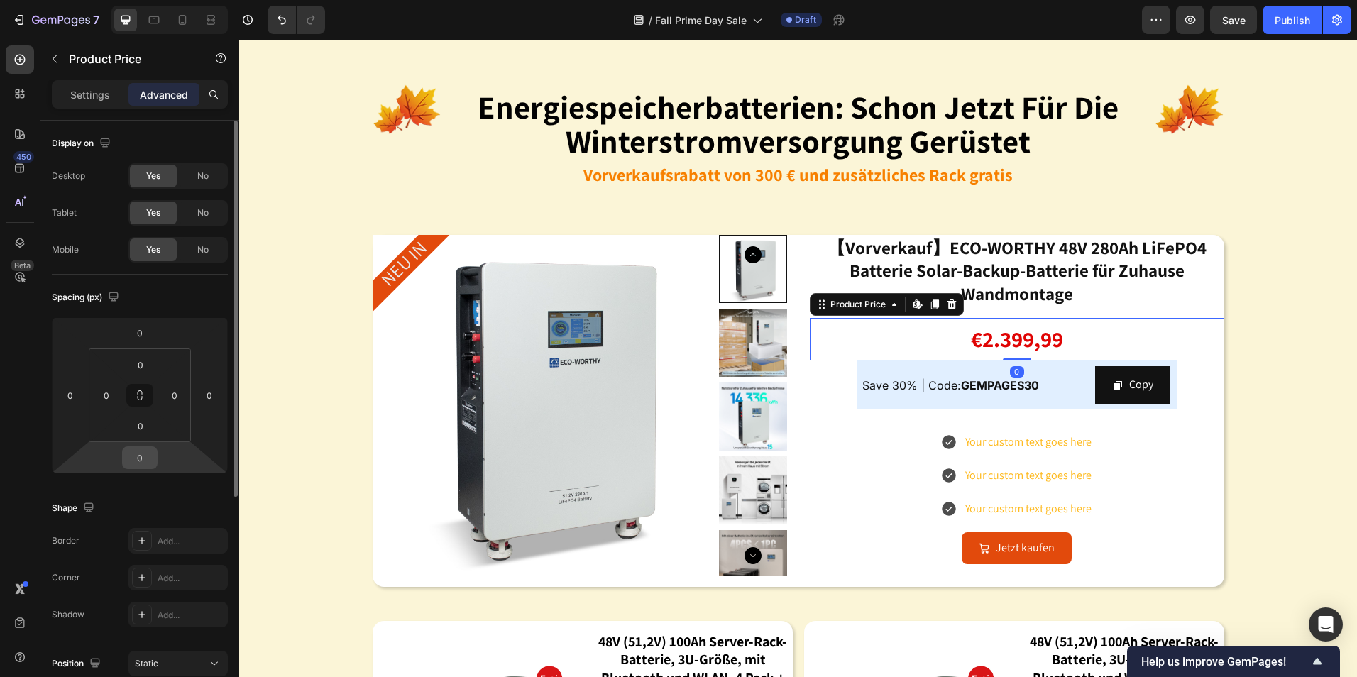
click at [136, 468] on input "0" at bounding box center [140, 457] width 28 height 21
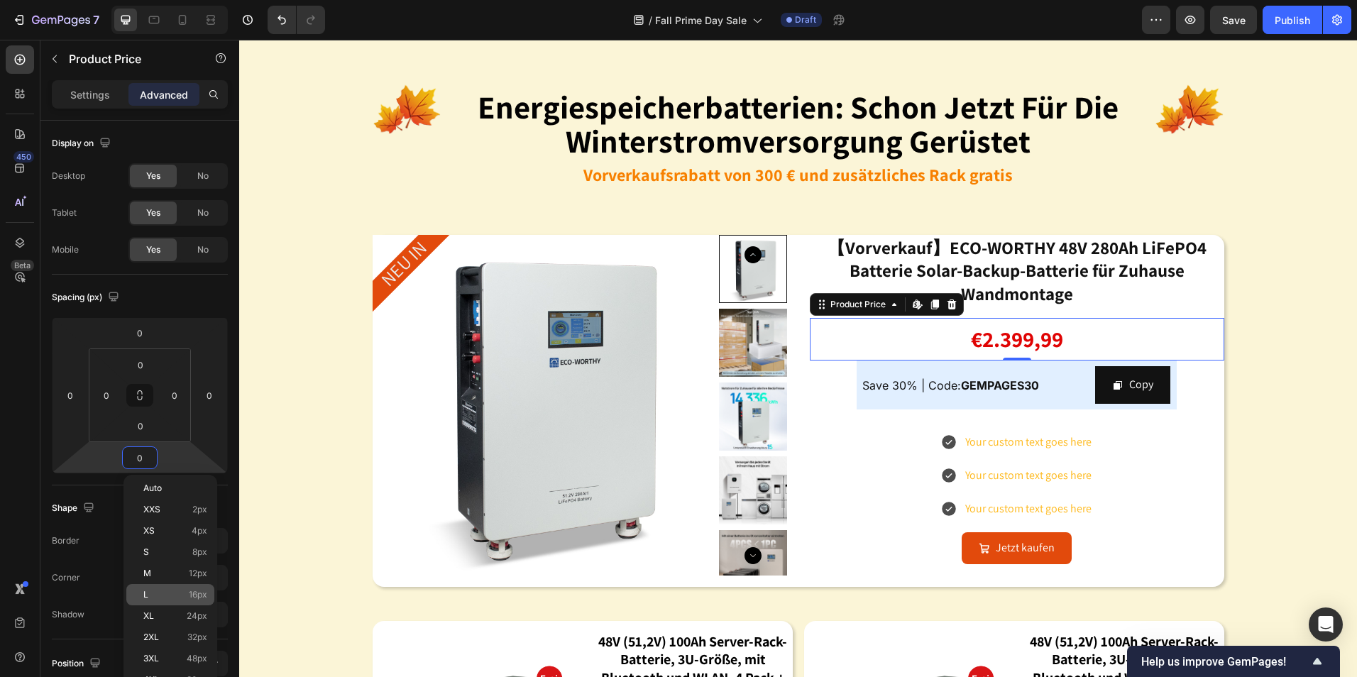
click at [162, 594] on p "L 16px" at bounding box center [175, 595] width 64 height 10
type input "16"
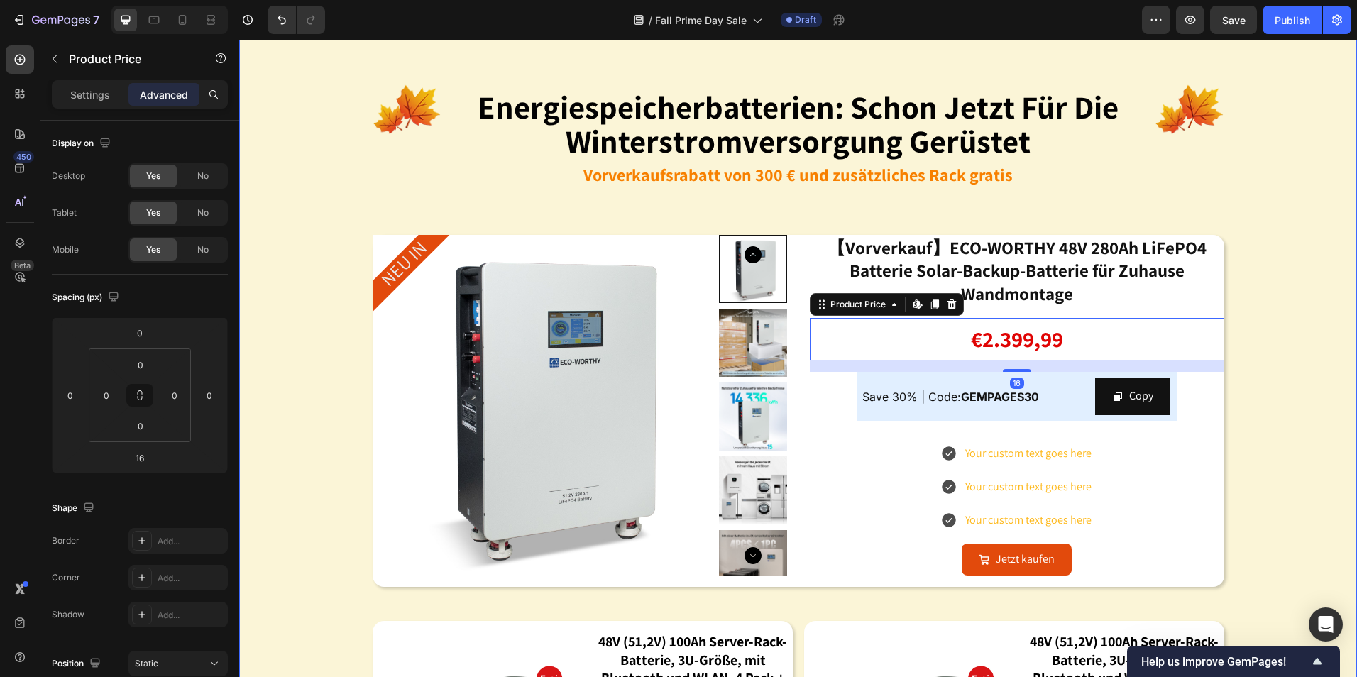
click at [1277, 472] on div "Image energiespeicherbatterien: schon jetzt für die winterstromversorgung gerüs…" at bounding box center [798, 446] width 1118 height 813
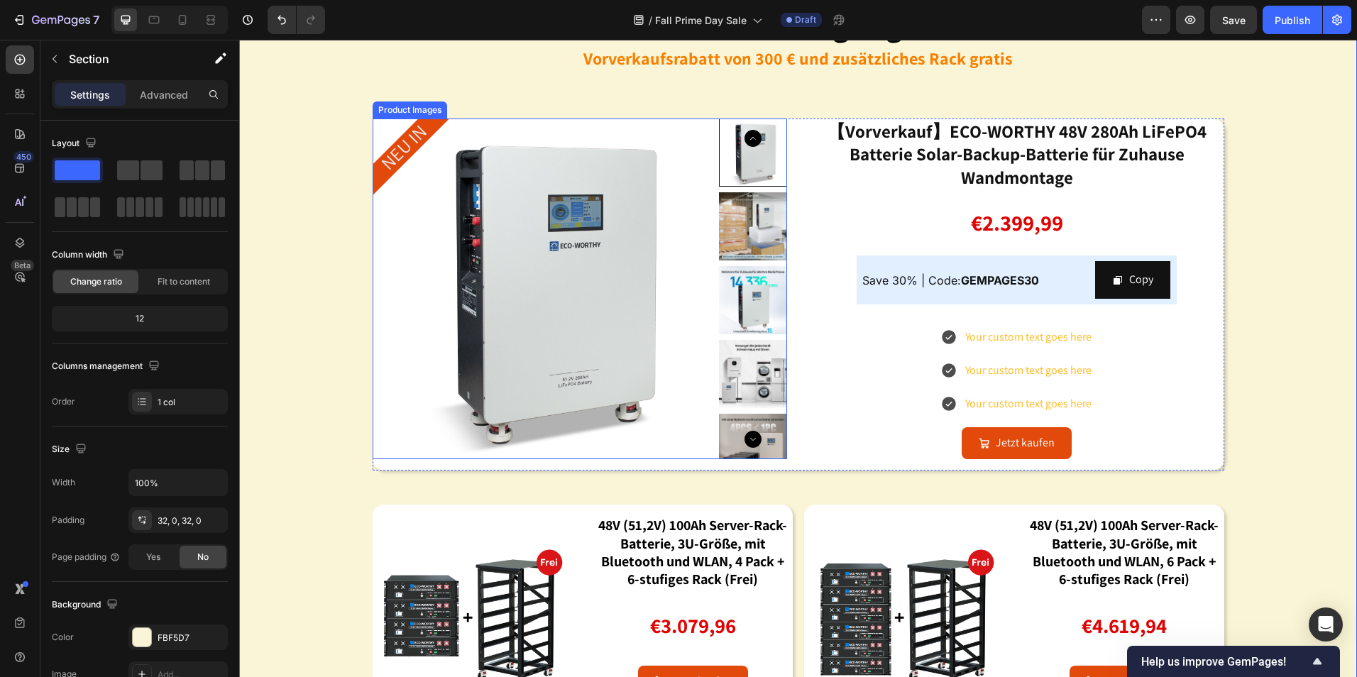
scroll to position [1633, 0]
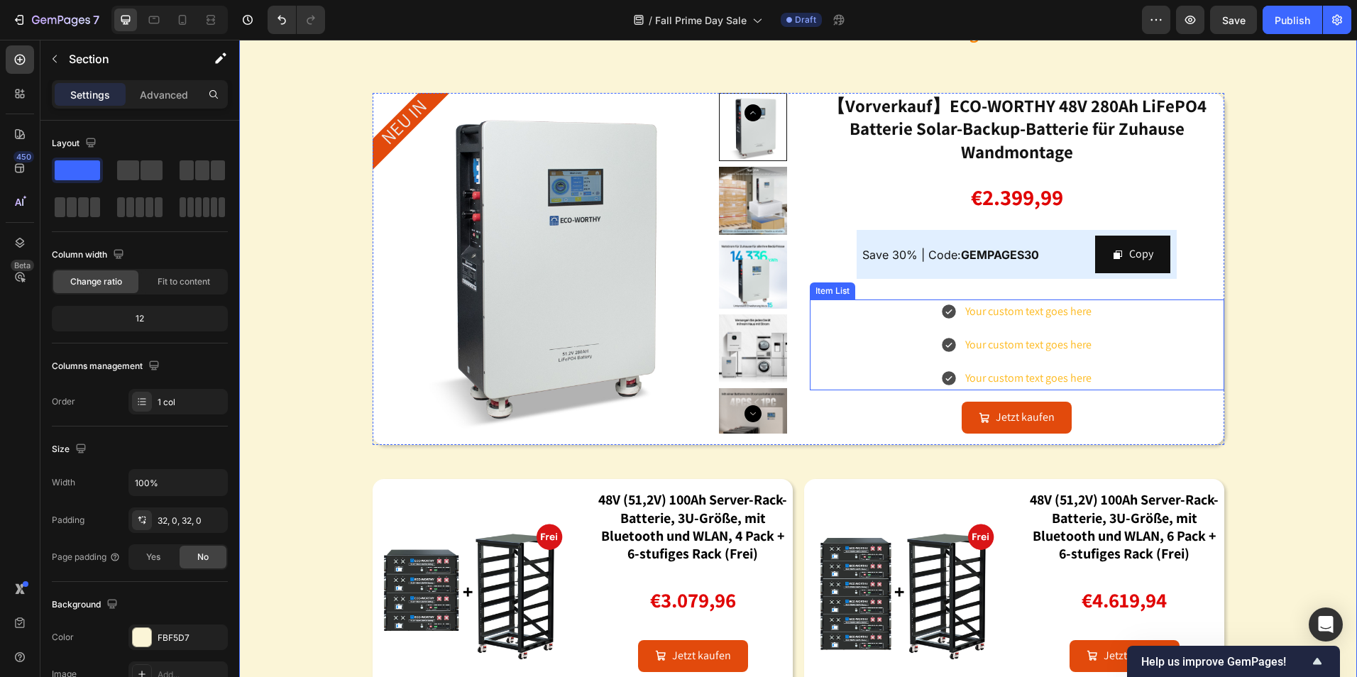
click at [1098, 305] on div "Your custom text goes here Your custom text goes here Your custom text goes here" at bounding box center [1017, 345] width 415 height 91
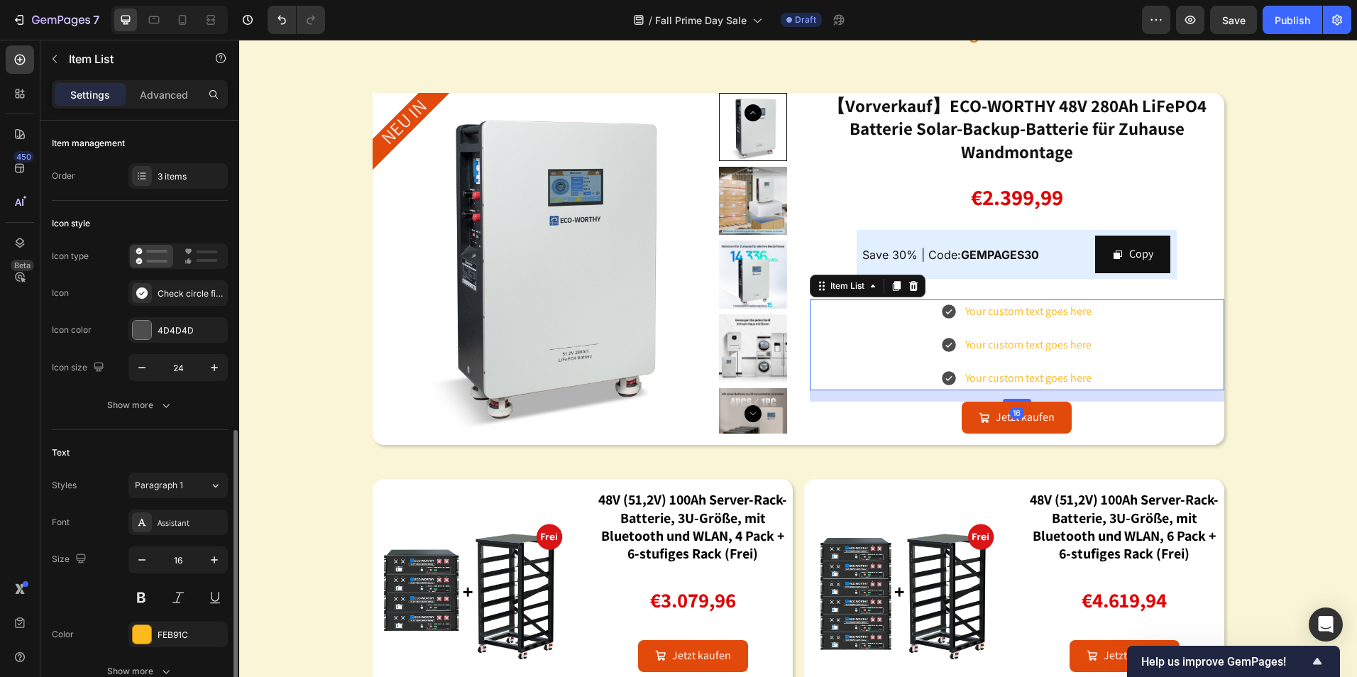
scroll to position [710, 0]
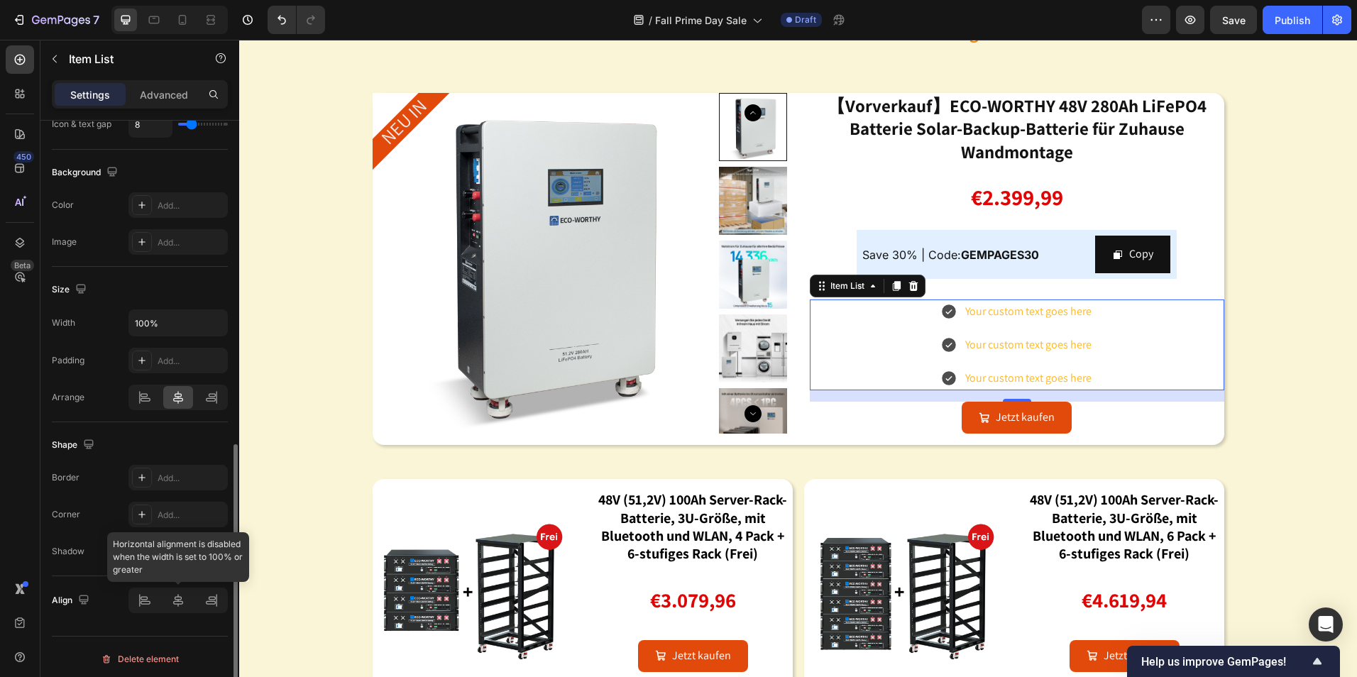
click at [143, 599] on div at bounding box center [177, 601] width 99 height 26
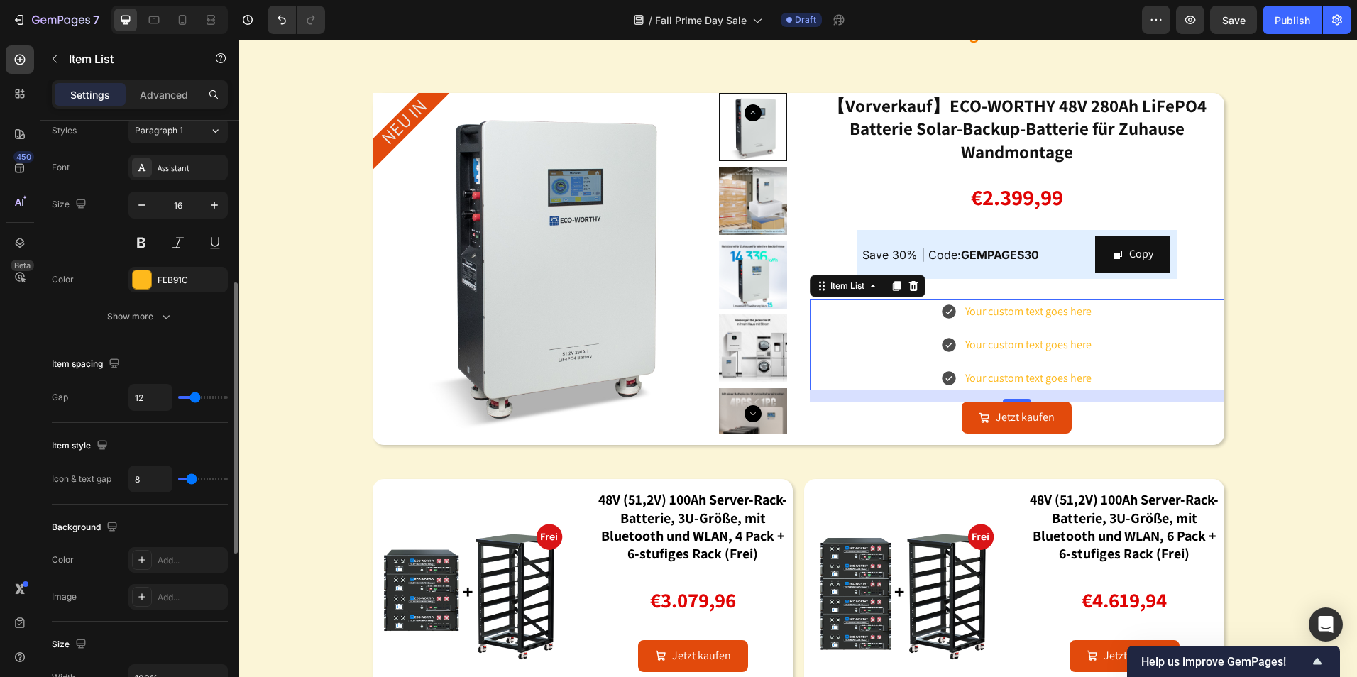
scroll to position [497, 0]
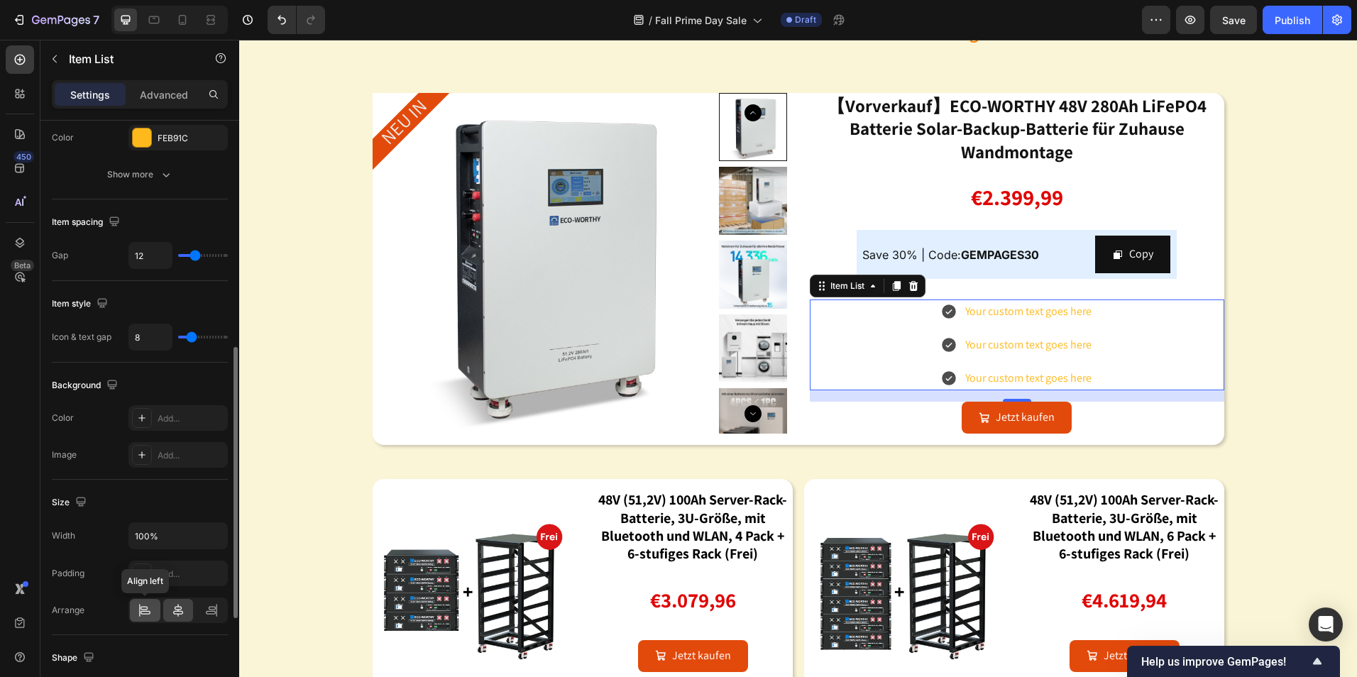
click at [136, 606] on div at bounding box center [145, 610] width 31 height 23
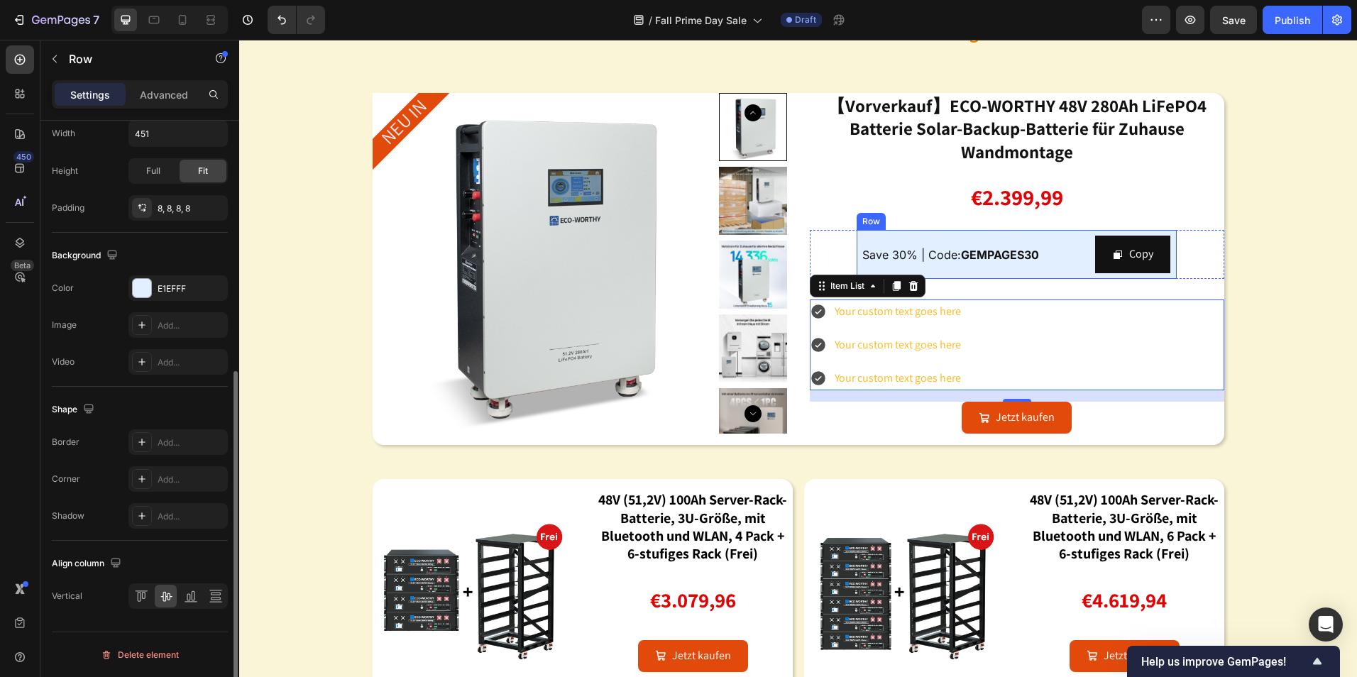
click at [1001, 239] on div "Save 30% | Code: GEMPAGES30 Text Block" at bounding box center [976, 255] width 227 height 38
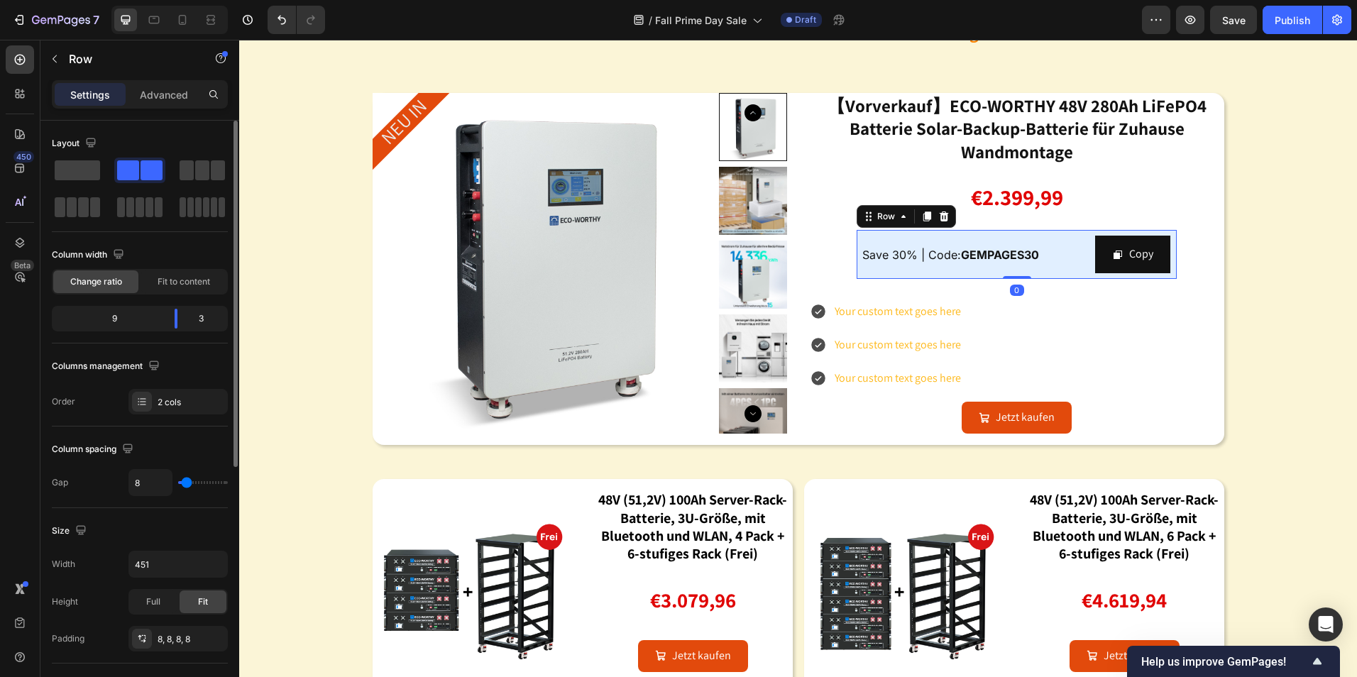
scroll to position [213, 0]
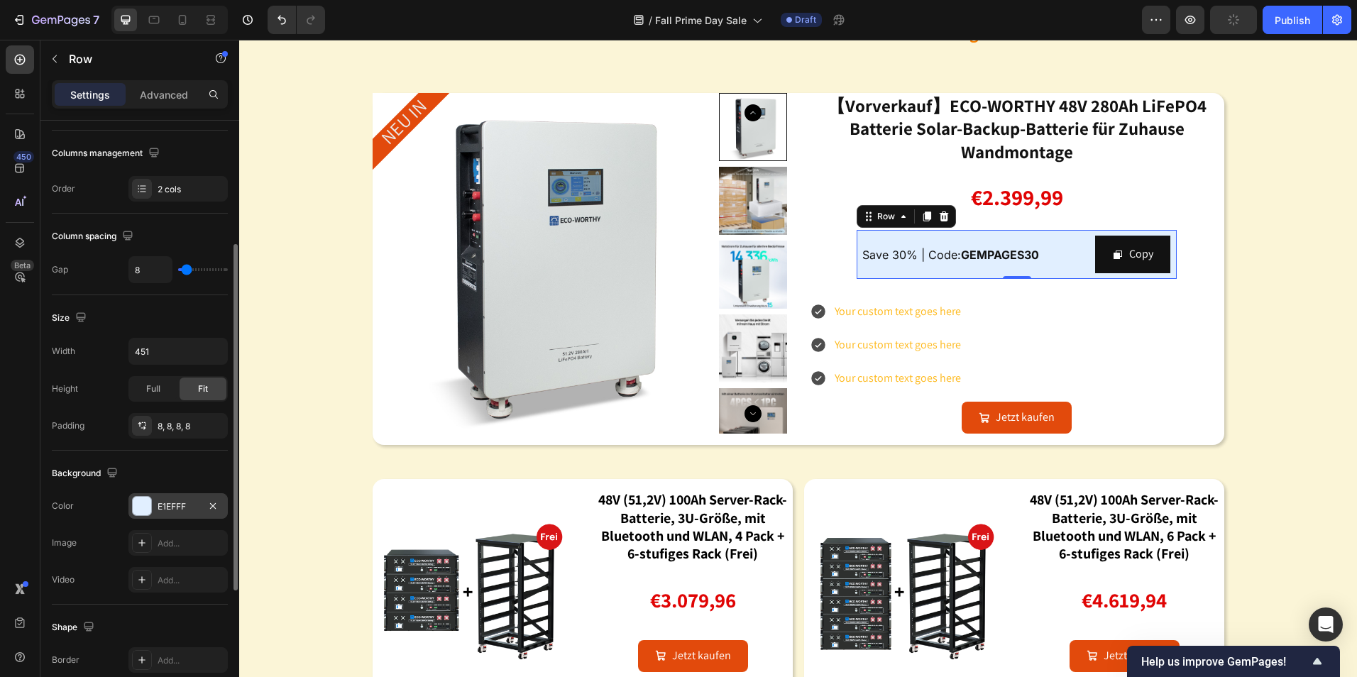
click at [135, 506] on div at bounding box center [142, 506] width 18 height 18
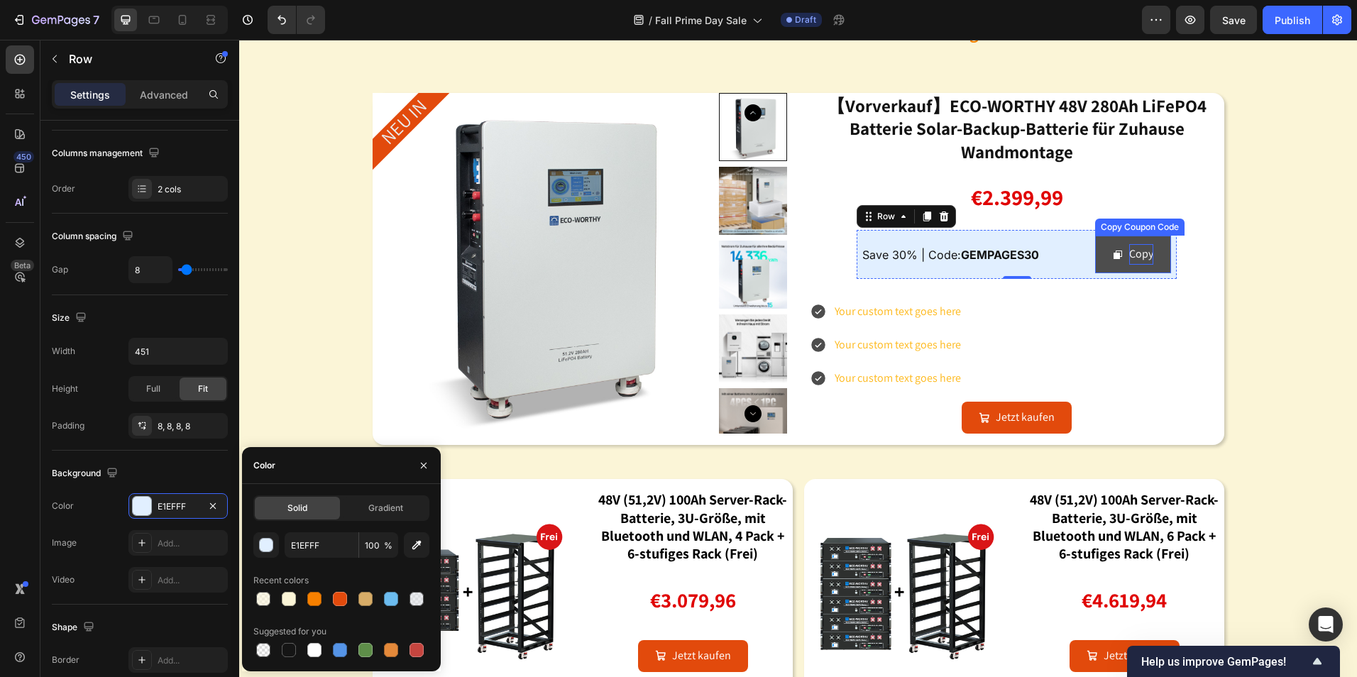
click at [1136, 254] on div "Copy" at bounding box center [1142, 254] width 24 height 21
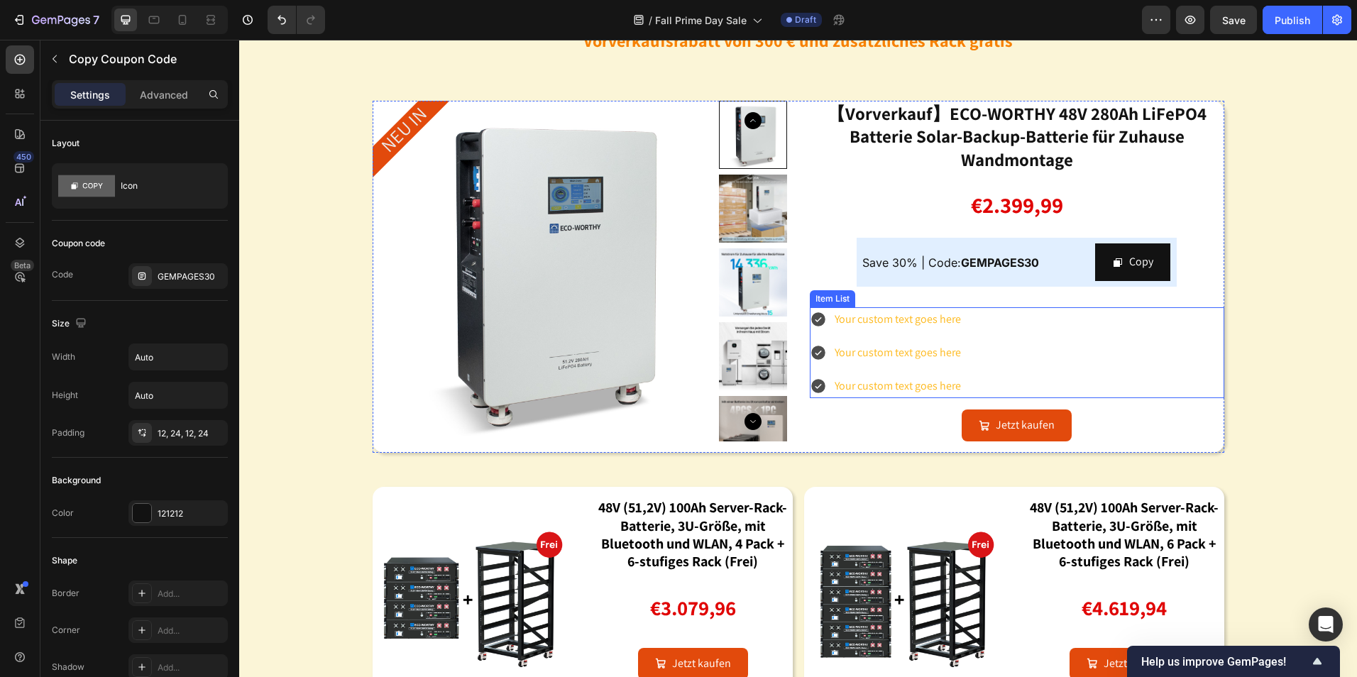
scroll to position [1633, 0]
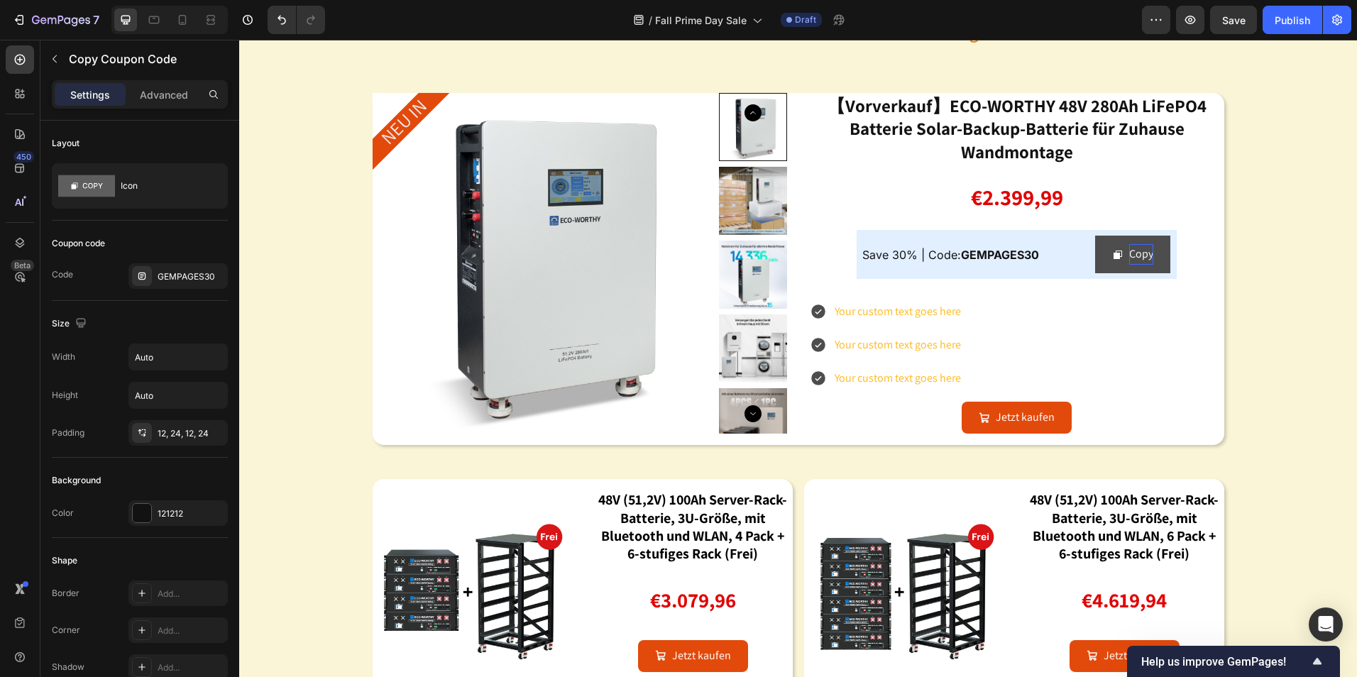
click at [1130, 254] on div "Copy" at bounding box center [1142, 254] width 24 height 21
click at [1134, 253] on div "Copy" at bounding box center [1142, 254] width 24 height 21
click at [1140, 253] on div "Copy" at bounding box center [1142, 254] width 24 height 21
click at [1142, 253] on div "Copy" at bounding box center [1142, 254] width 24 height 21
click at [1137, 250] on div "Copy" at bounding box center [1142, 254] width 24 height 21
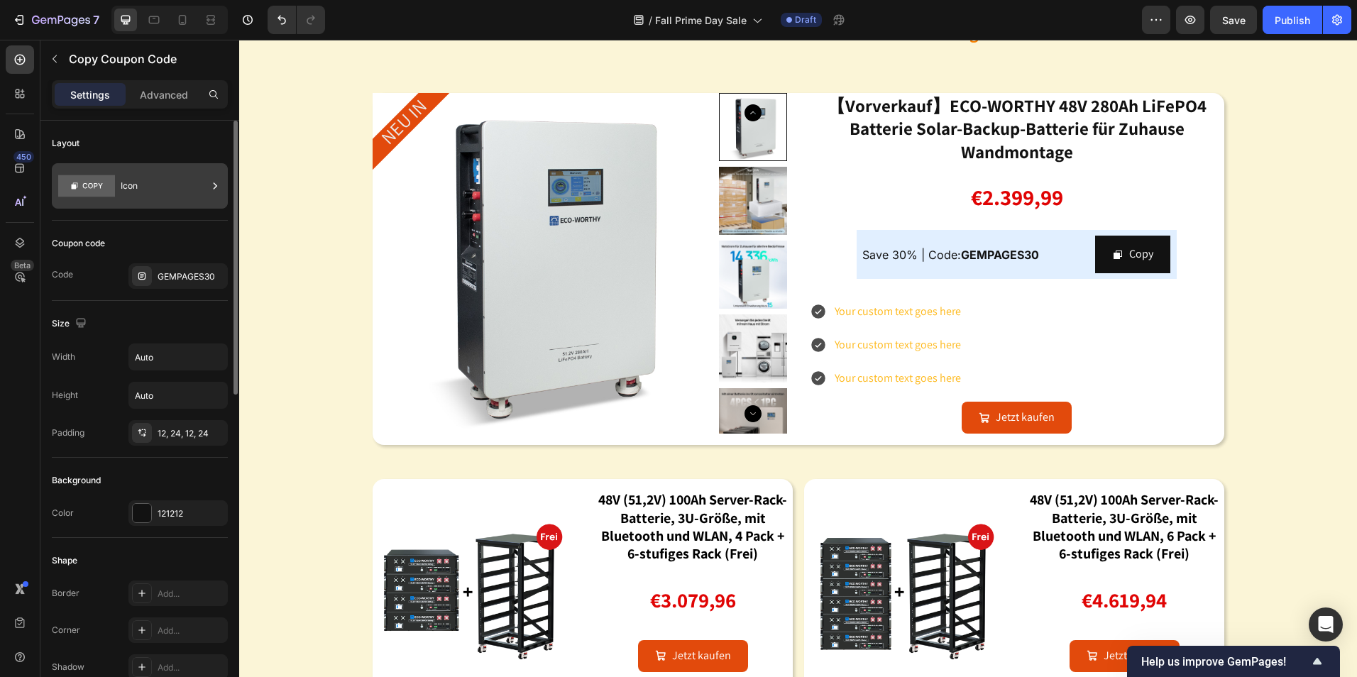
click at [90, 177] on rect at bounding box center [86, 186] width 57 height 22
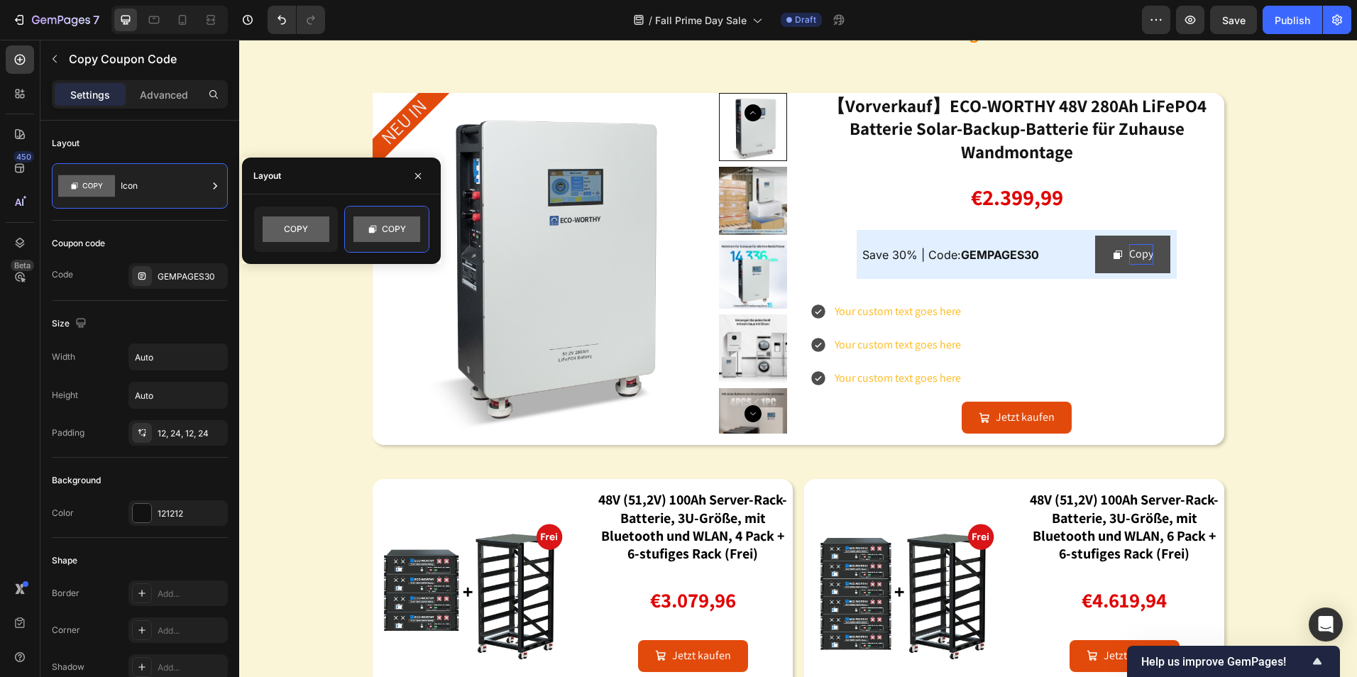
click at [1133, 252] on div "Copy" at bounding box center [1142, 254] width 24 height 21
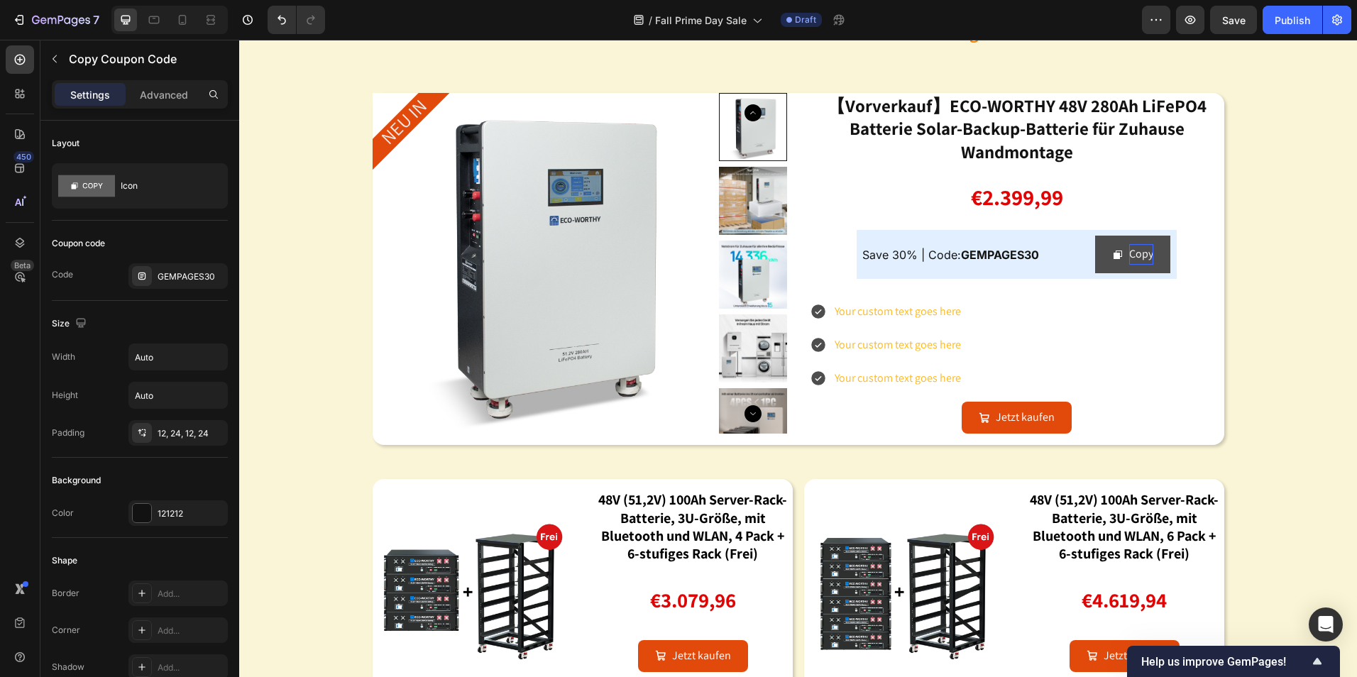
click at [1144, 253] on div "Copy" at bounding box center [1142, 254] width 24 height 21
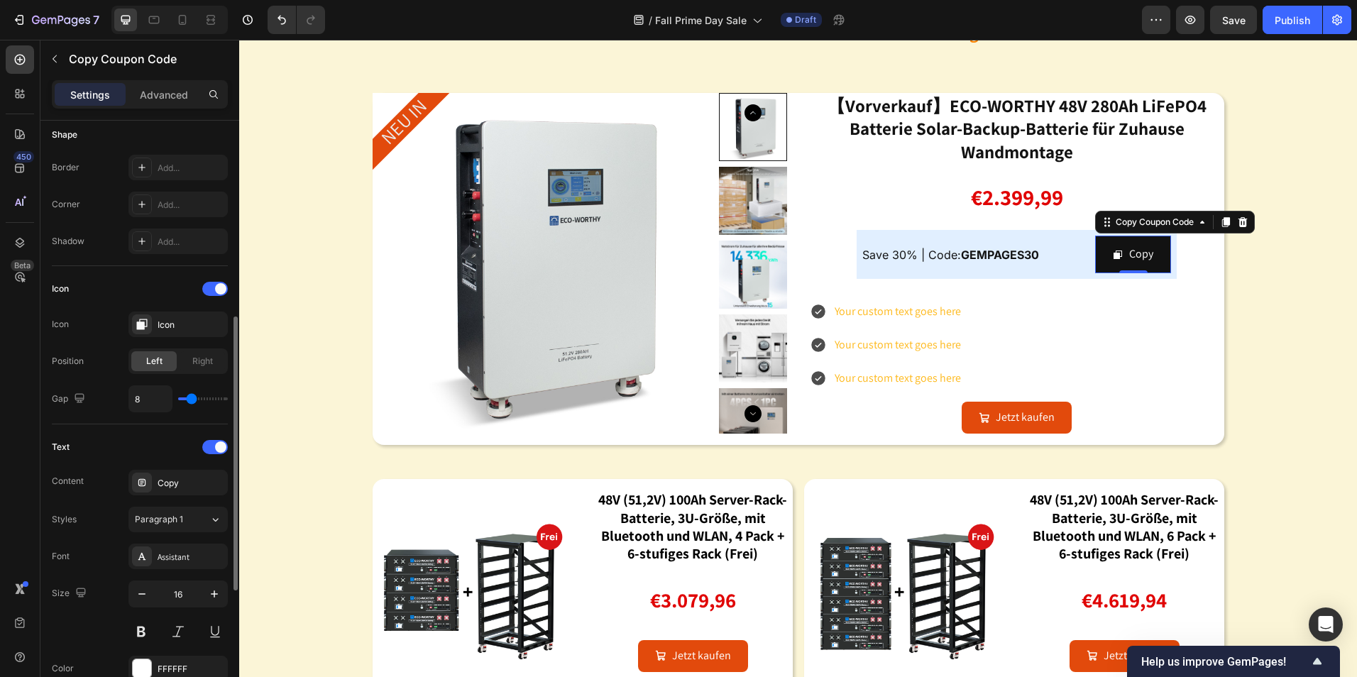
scroll to position [497, 0]
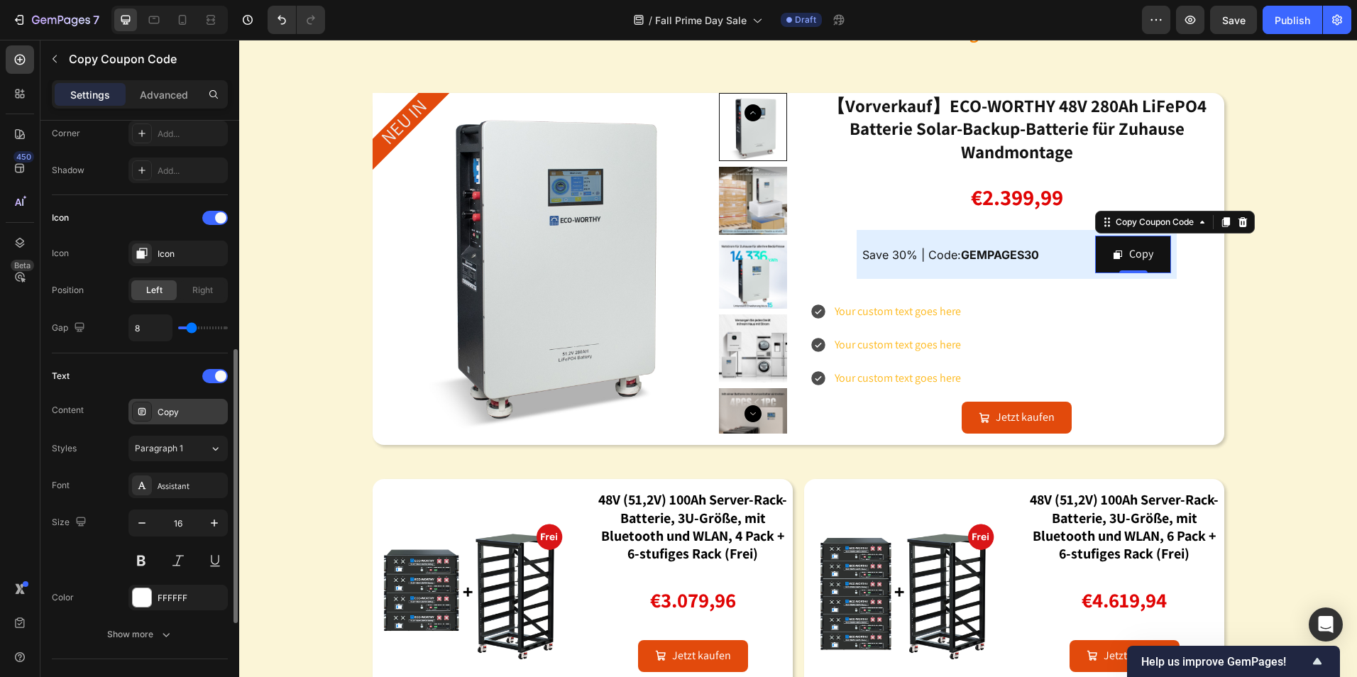
click at [178, 408] on div "Copy" at bounding box center [191, 412] width 67 height 13
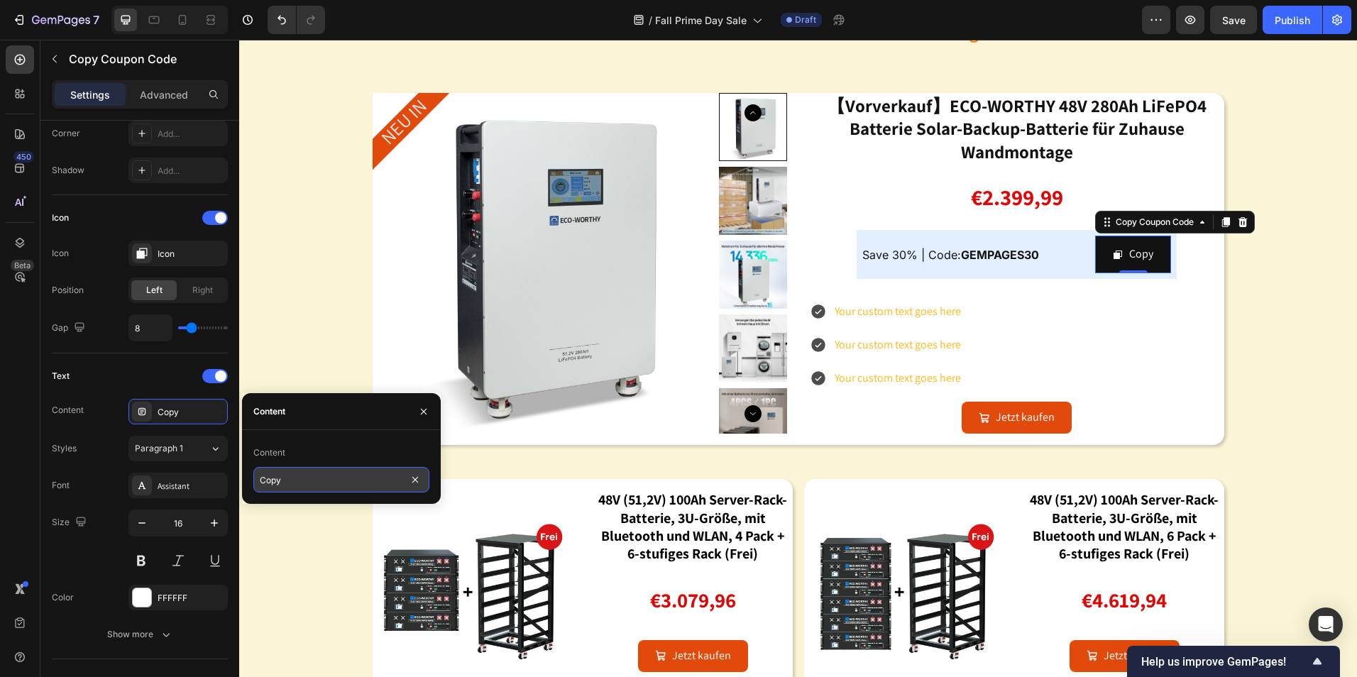
paste input "Kopie"
type input "Kopie"
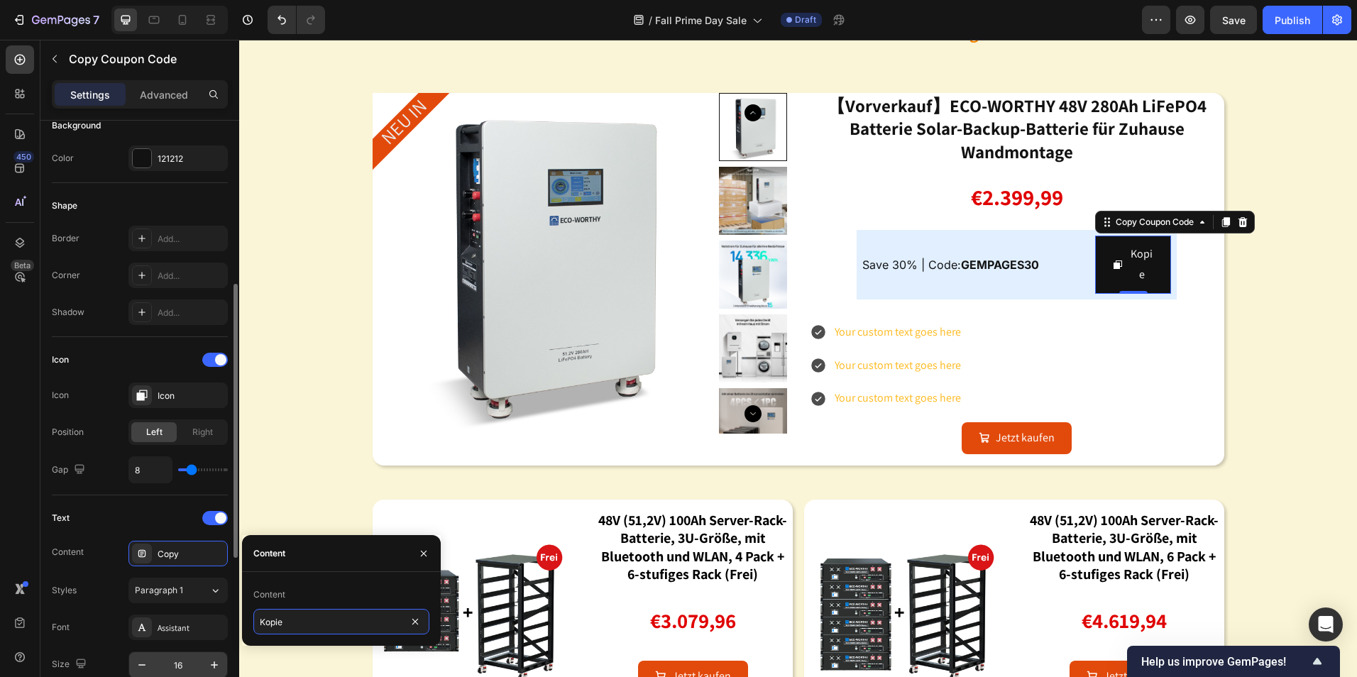
scroll to position [639, 0]
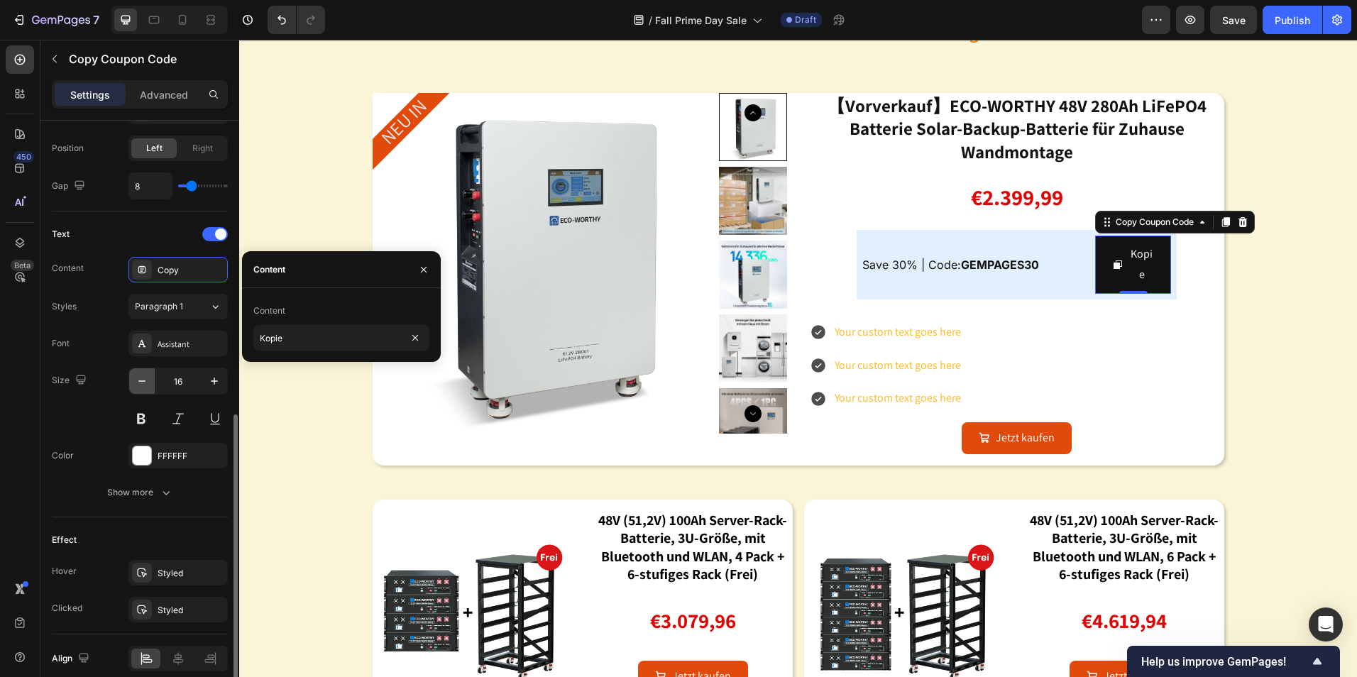
click at [146, 381] on icon "button" at bounding box center [142, 381] width 14 height 14
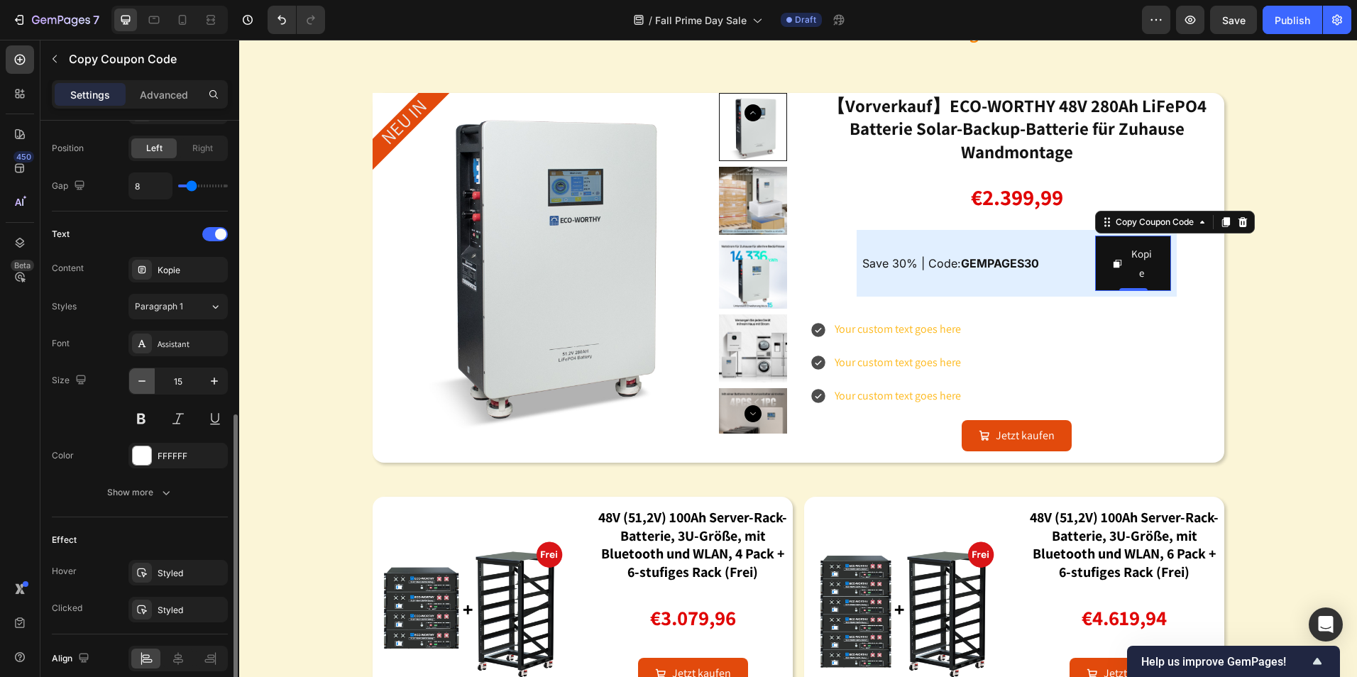
click at [148, 381] on icon "button" at bounding box center [142, 381] width 14 height 14
type input "14"
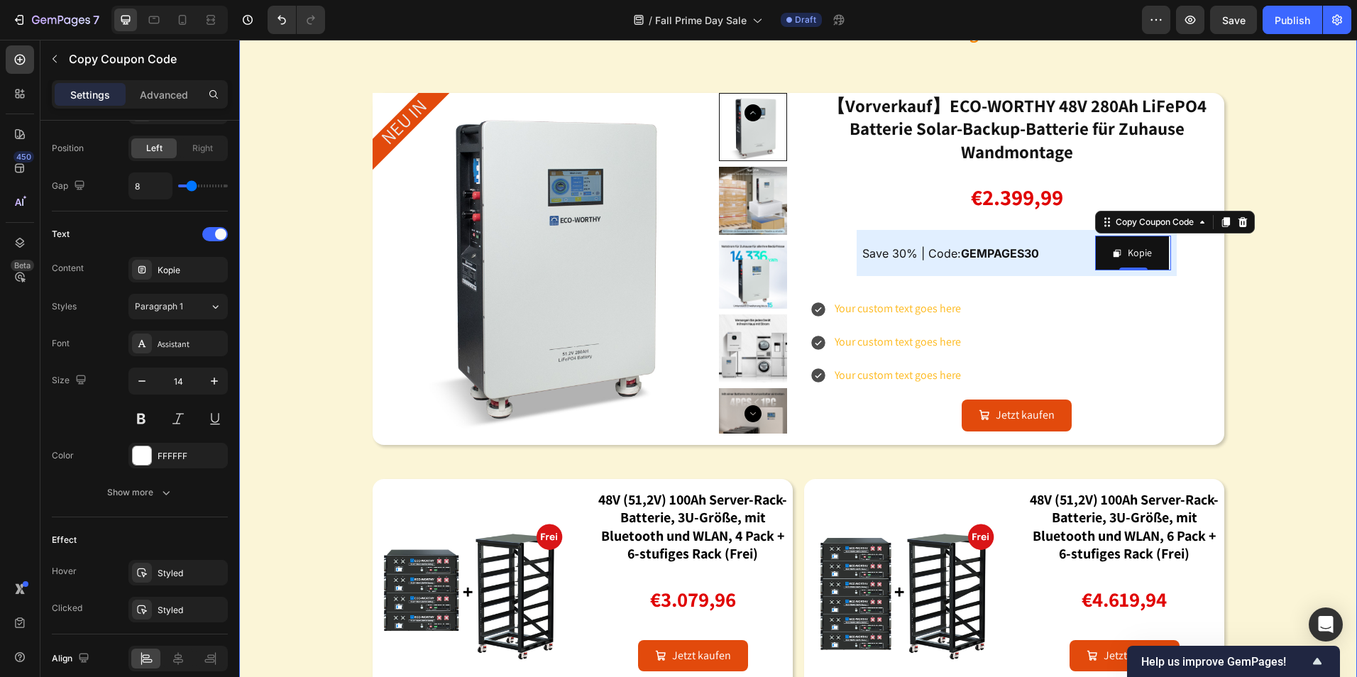
click at [1259, 355] on div "Image energiespeicherbatterien: schon jetzt für die winterstromversorgung gerüs…" at bounding box center [798, 304] width 1118 height 813
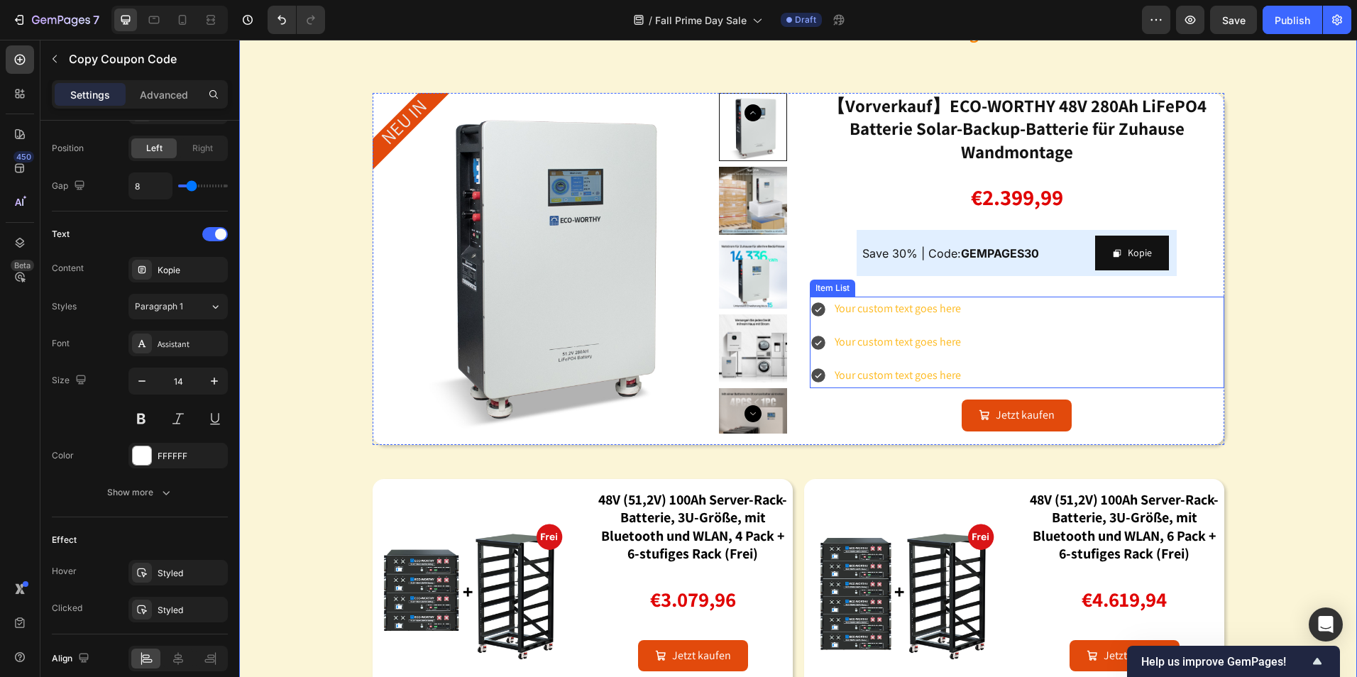
scroll to position [0, 0]
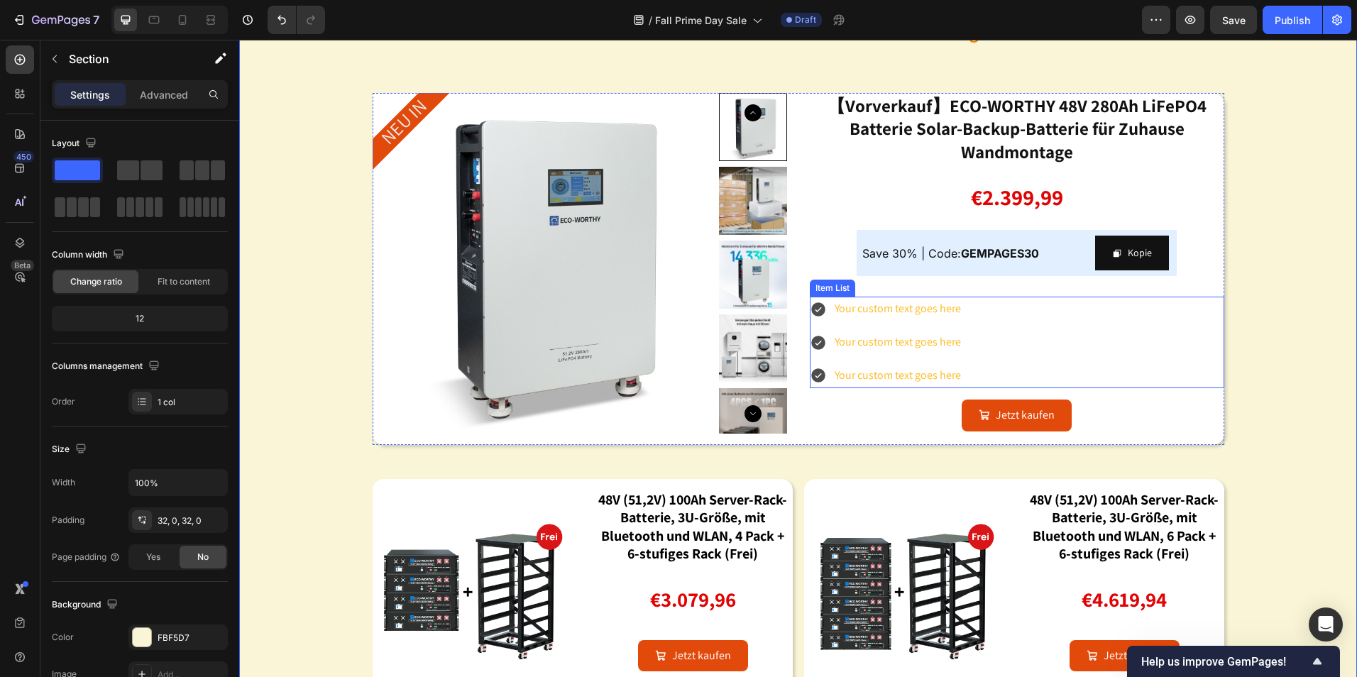
click at [1016, 310] on div "Your custom text goes here Your custom text goes here Your custom text goes here" at bounding box center [1017, 342] width 415 height 91
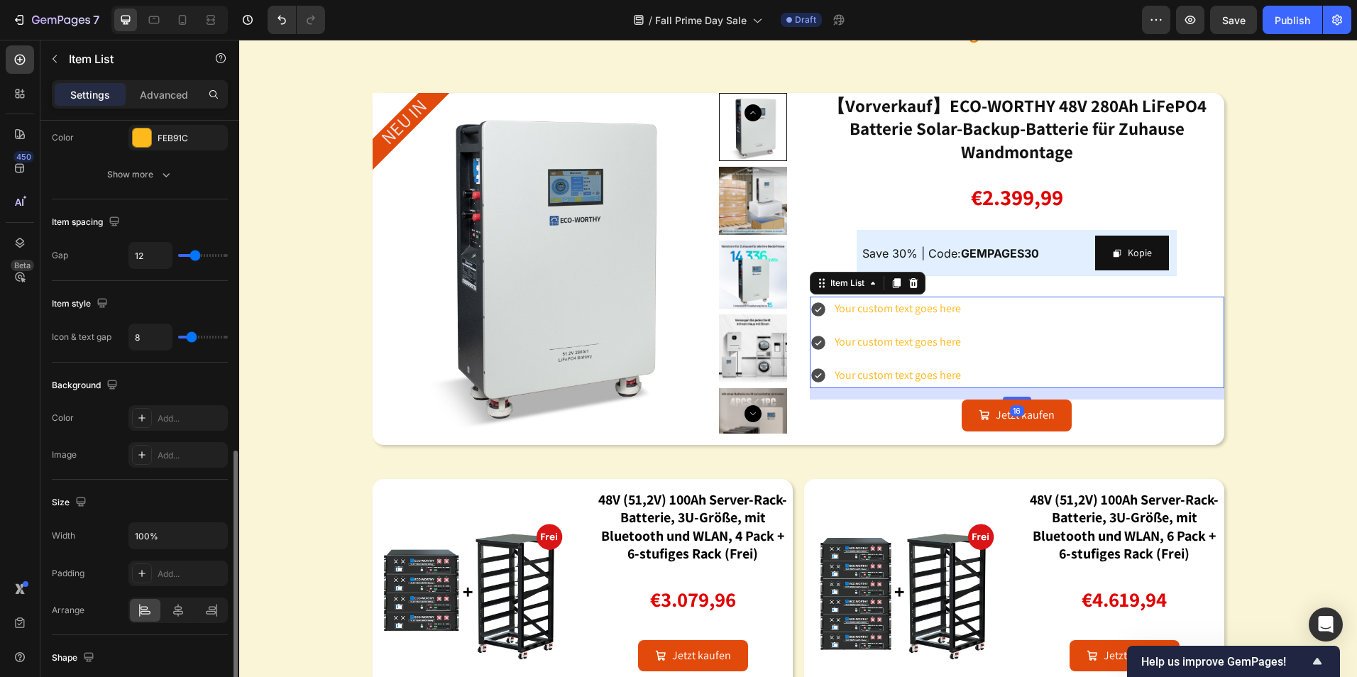
scroll to position [568, 0]
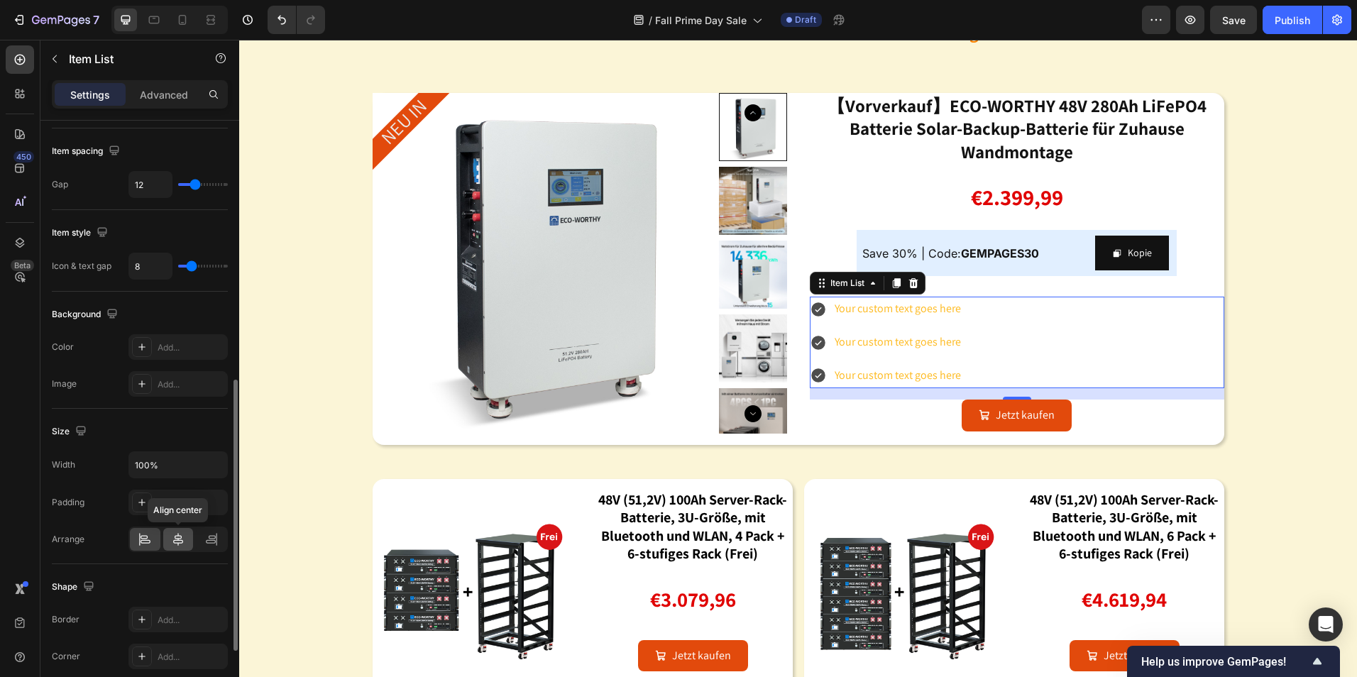
click at [181, 548] on div at bounding box center [178, 539] width 31 height 23
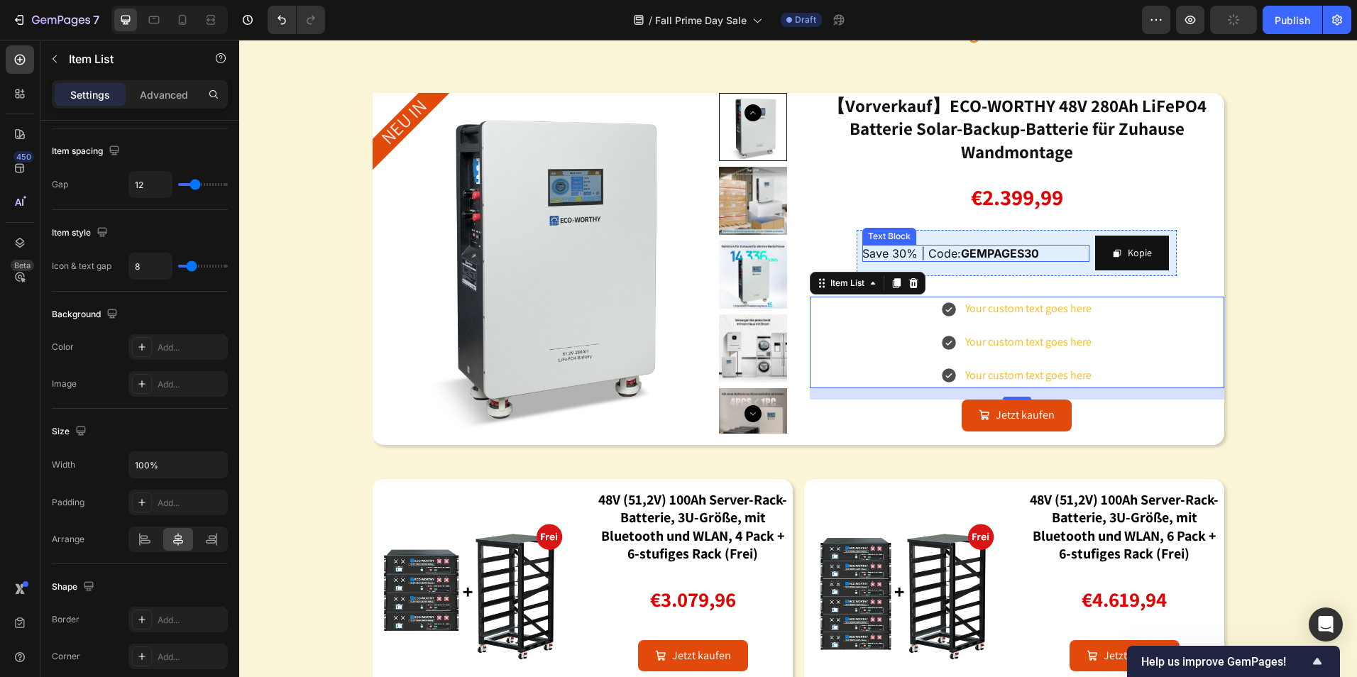
click at [1010, 248] on strong "GEMPAGES30" at bounding box center [1000, 253] width 78 height 14
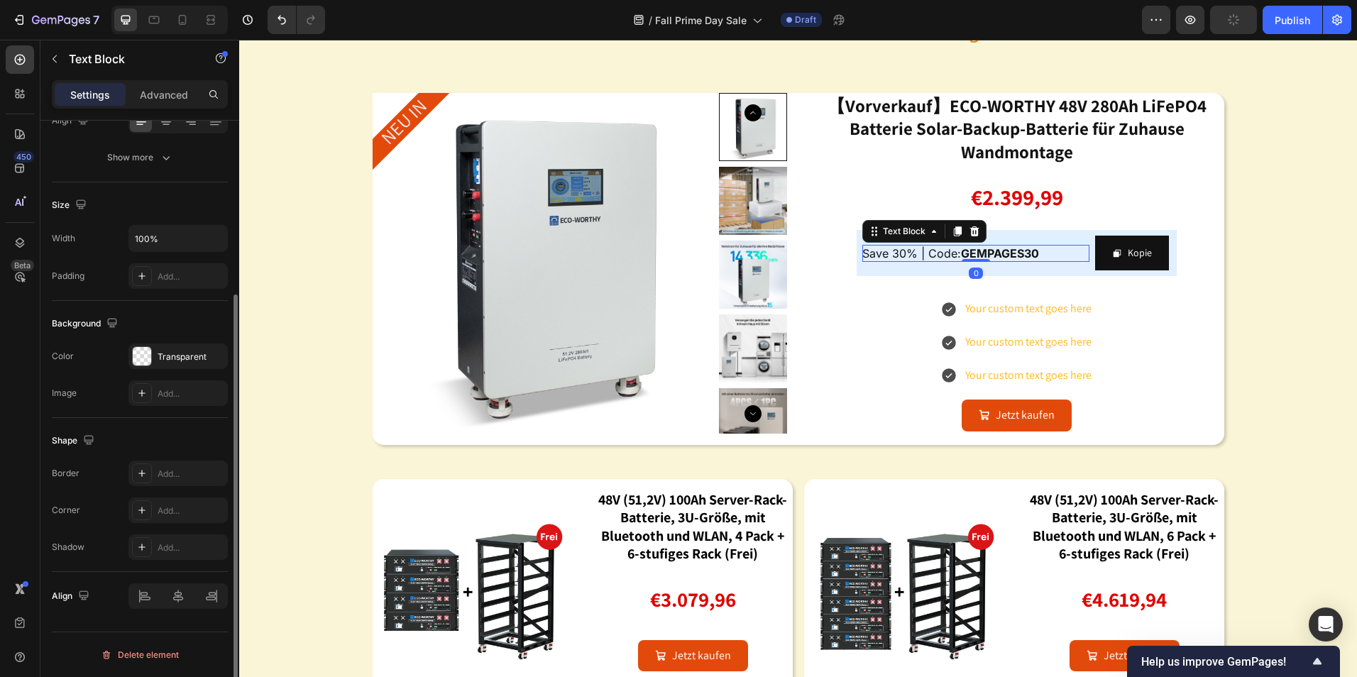
scroll to position [0, 0]
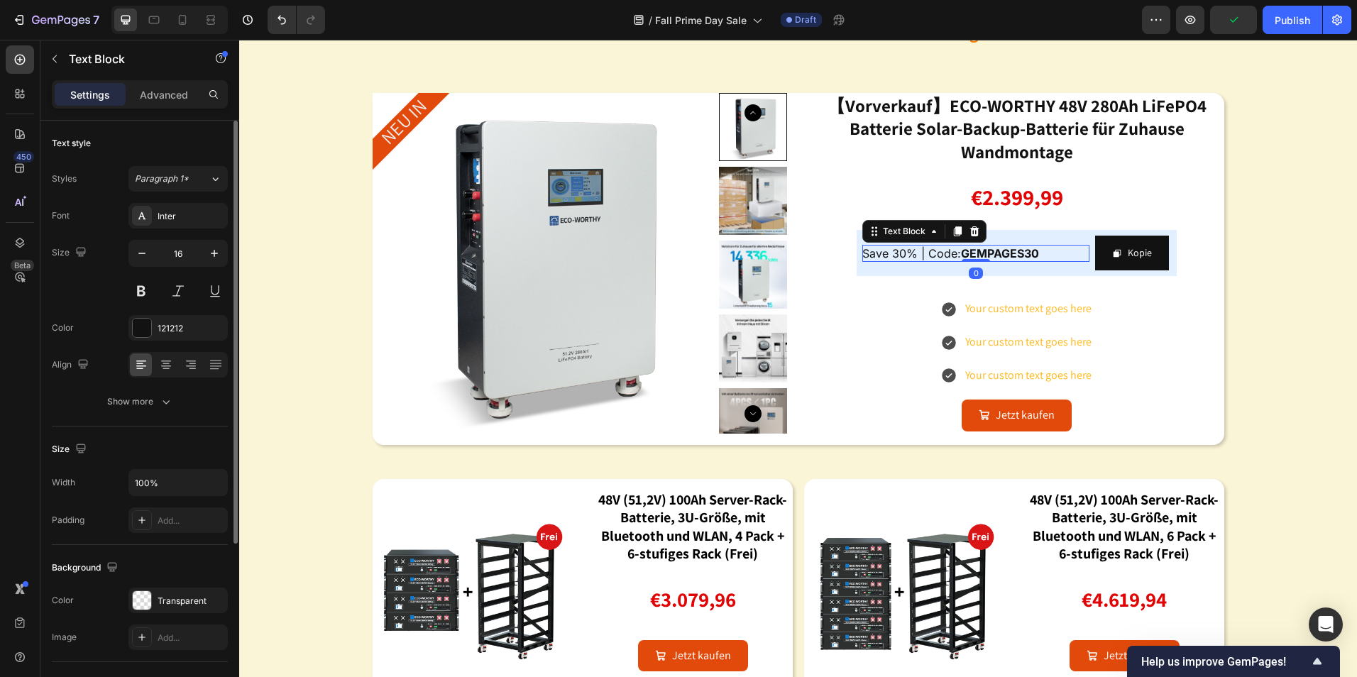
click at [901, 253] on span "Save 30% | Code: GEMPAGES30" at bounding box center [951, 253] width 177 height 14
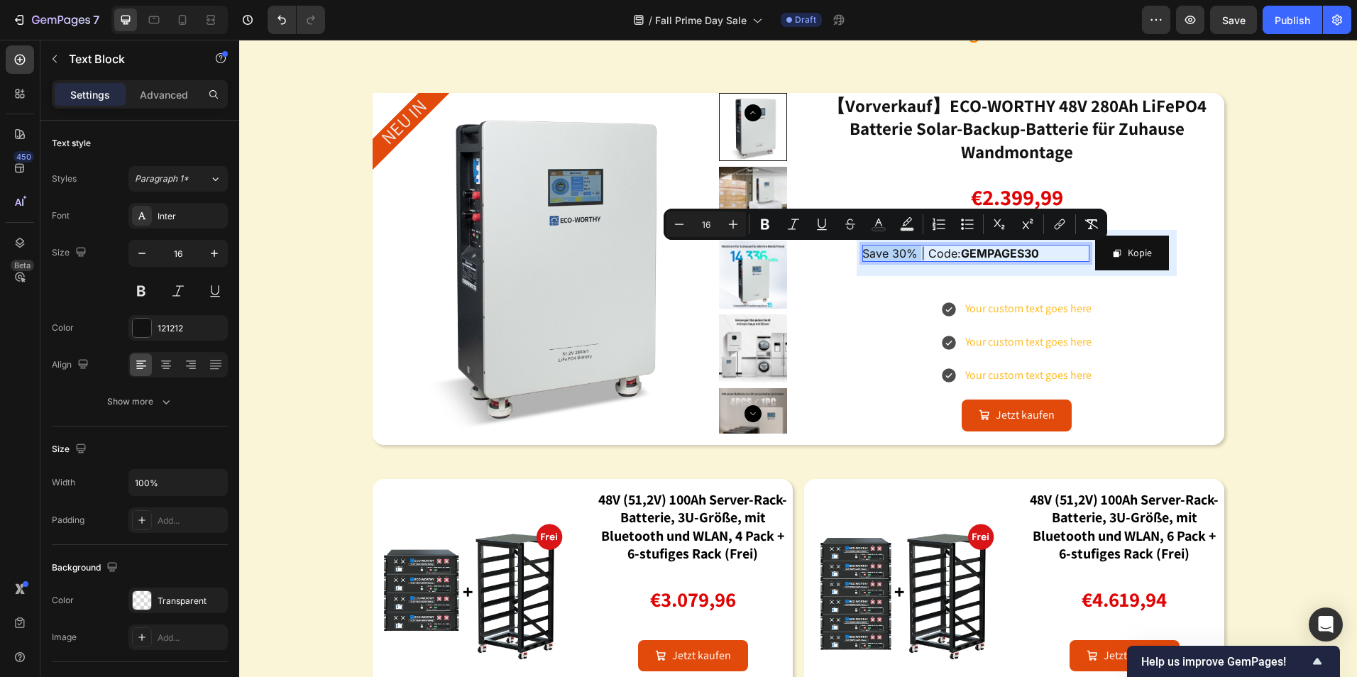
drag, startPoint x: 914, startPoint y: 254, endPoint x: 858, endPoint y: 253, distance: 56.8
click at [863, 253] on span "Save 30% | Code: GEMPAGES30" at bounding box center [951, 253] width 177 height 14
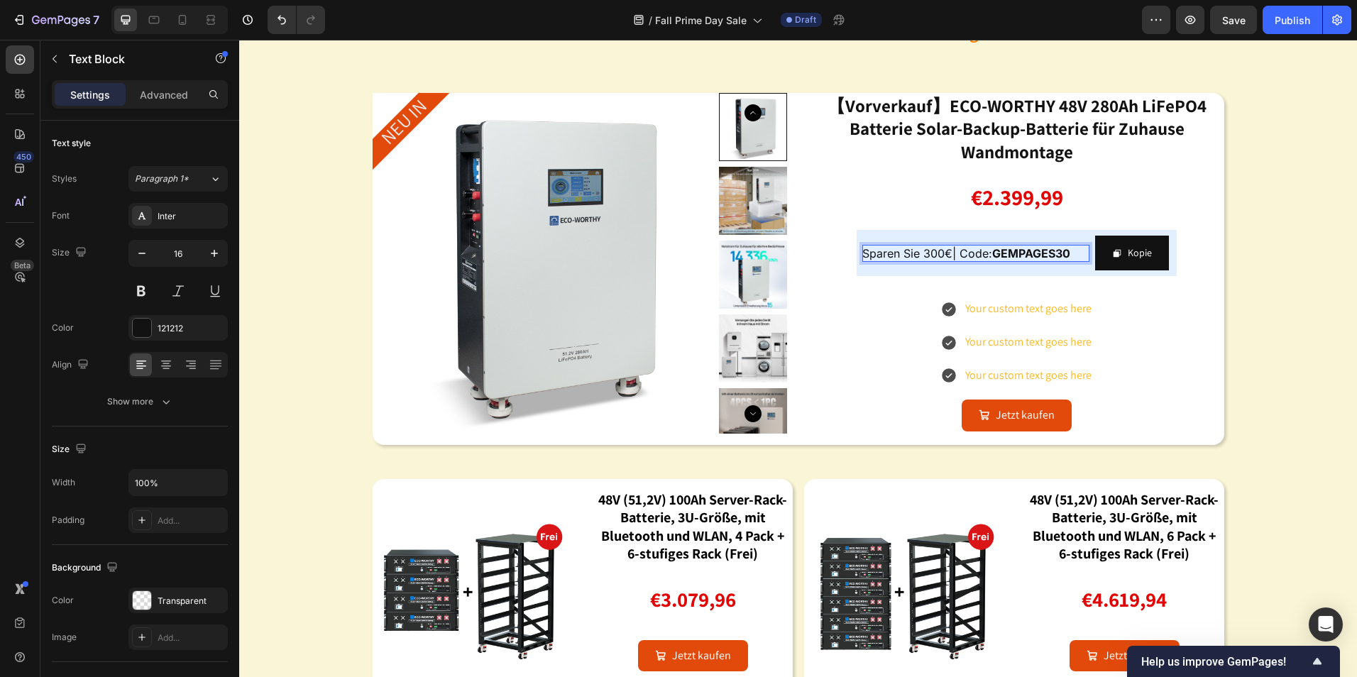
click at [1071, 253] on p "Sparen Sie 300€| Code: GEMPAGES30" at bounding box center [976, 253] width 227 height 17
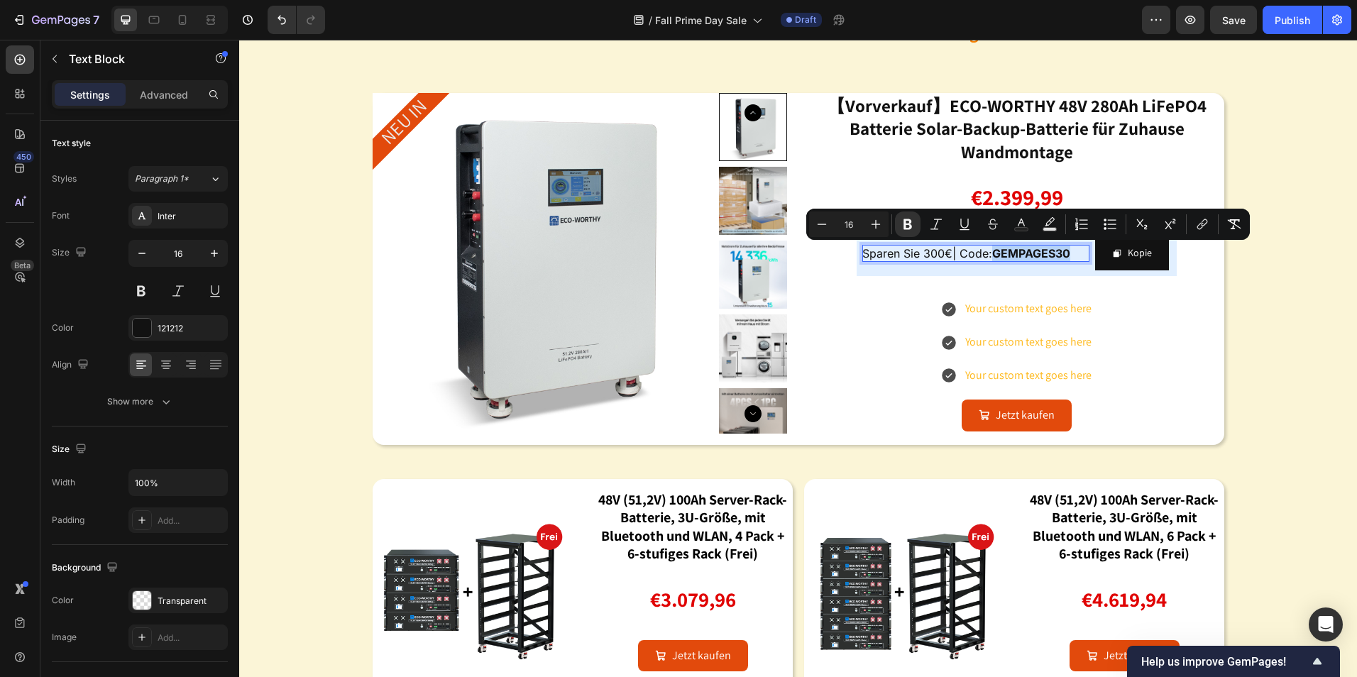
drag, startPoint x: 1069, startPoint y: 253, endPoint x: 992, endPoint y: 250, distance: 77.4
click at [992, 250] on p "Sparen Sie 300€| Code: GEMPAGES30" at bounding box center [976, 253] width 227 height 17
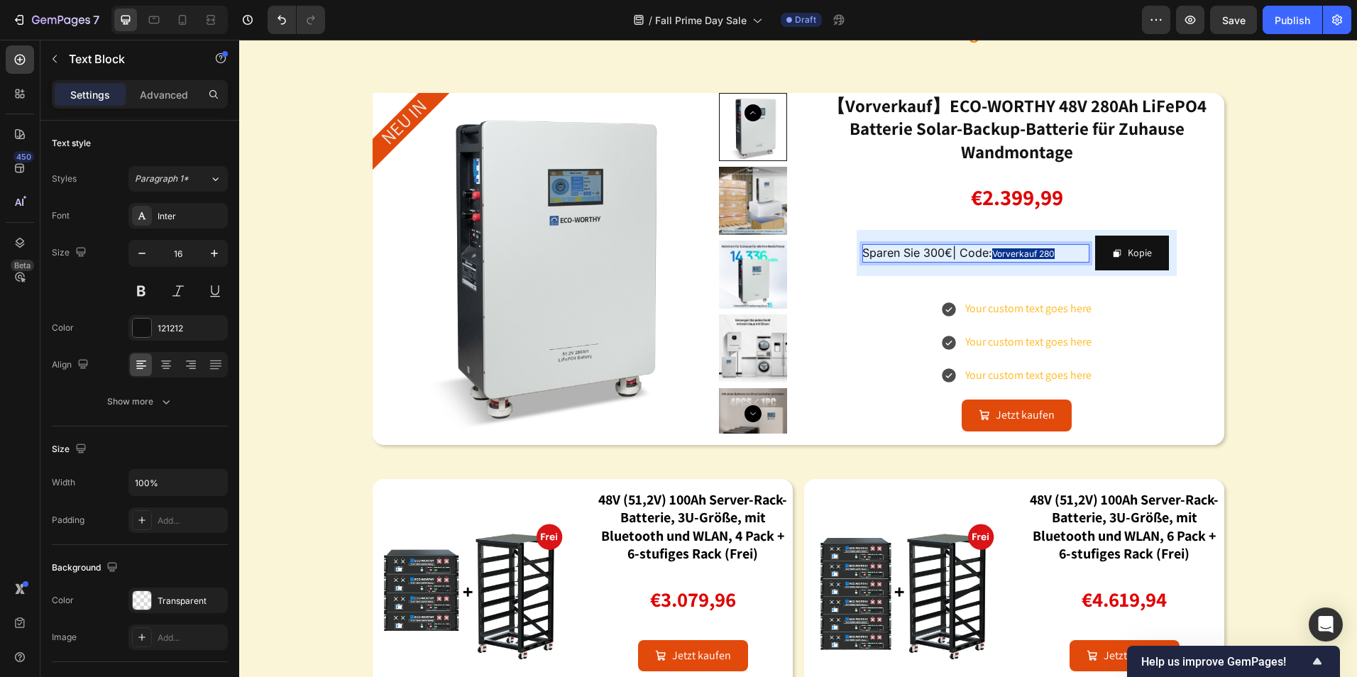
click at [1055, 253] on p "Sparen Sie 300€| Code: Vorverkauf 280" at bounding box center [976, 253] width 227 height 18
click at [1079, 260] on p "Sparen Sie 300€| Code: Vorverkauf 280" at bounding box center [976, 253] width 227 height 18
click at [1243, 357] on div "Image energiespeicherbatterien: schon jetzt für die winterstromversorgung gerüs…" at bounding box center [798, 304] width 1118 height 813
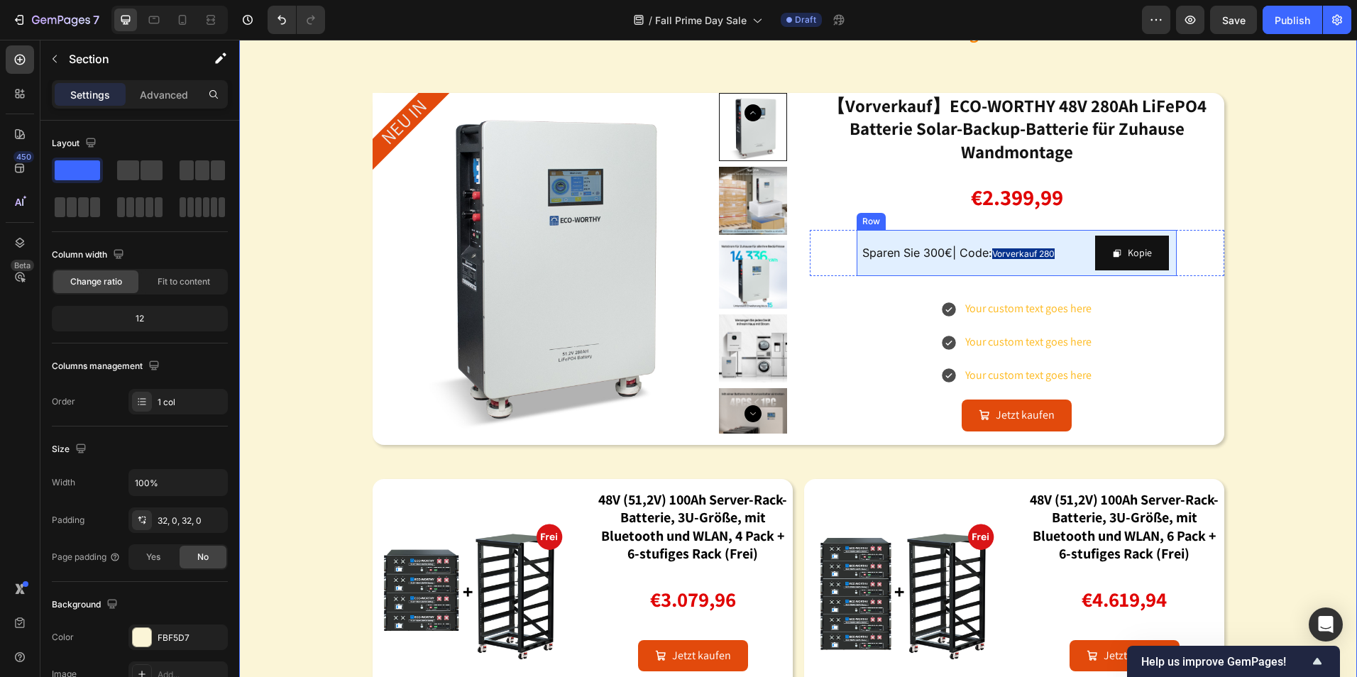
click at [1049, 253] on span "Vorverkauf 280" at bounding box center [1023, 253] width 62 height 11
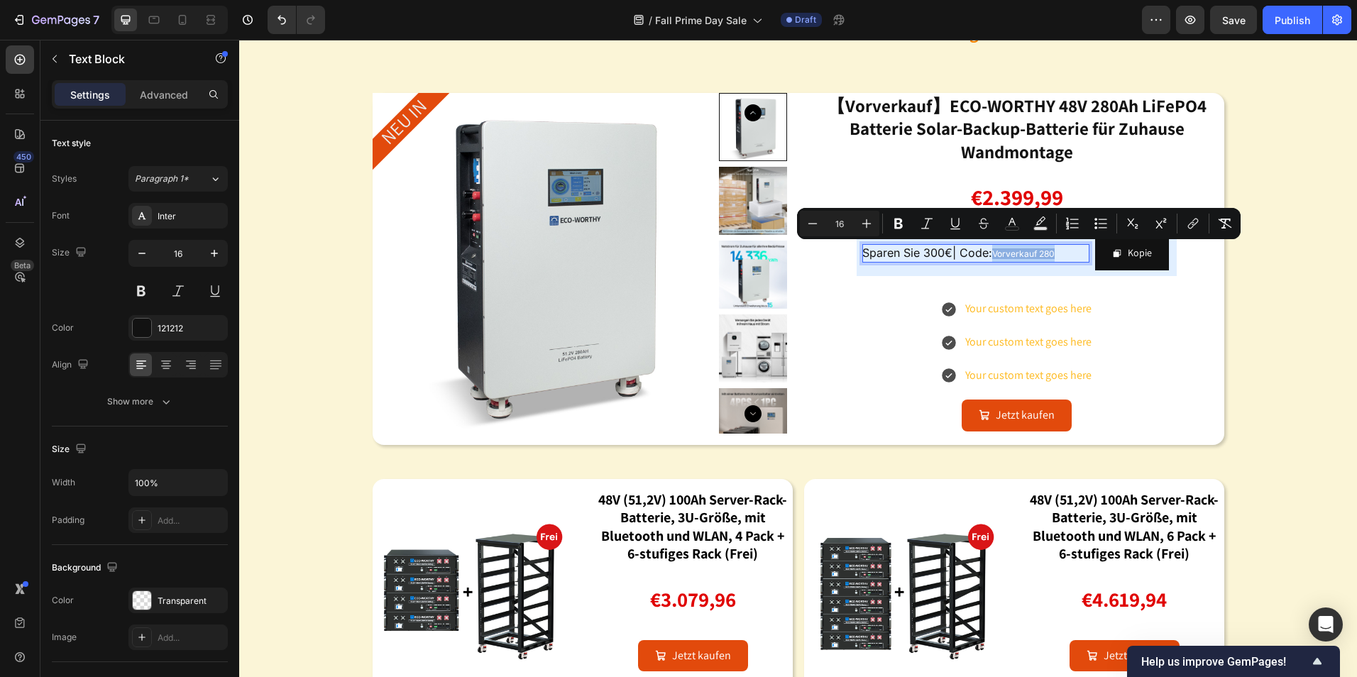
type input "12"
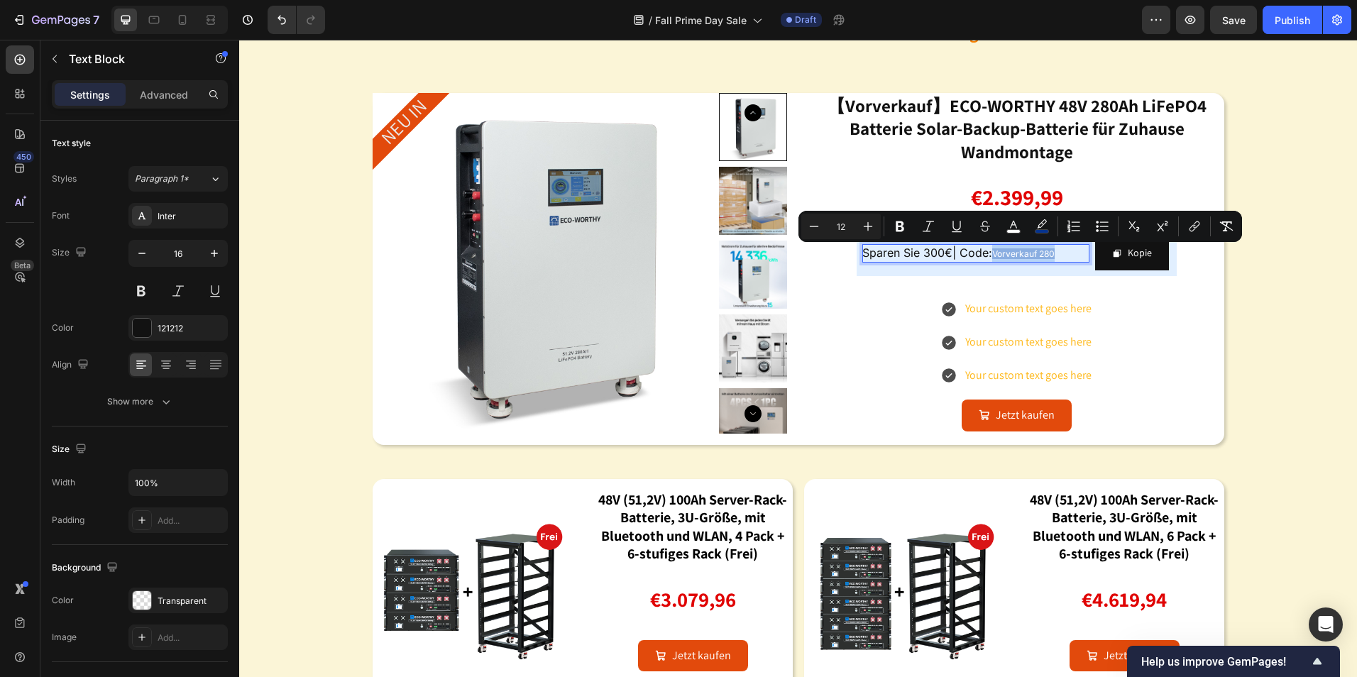
drag, startPoint x: 1057, startPoint y: 253, endPoint x: 988, endPoint y: 258, distance: 69.0
click at [1002, 227] on button "color" at bounding box center [1014, 227] width 26 height 26
type input "FFFFFF"
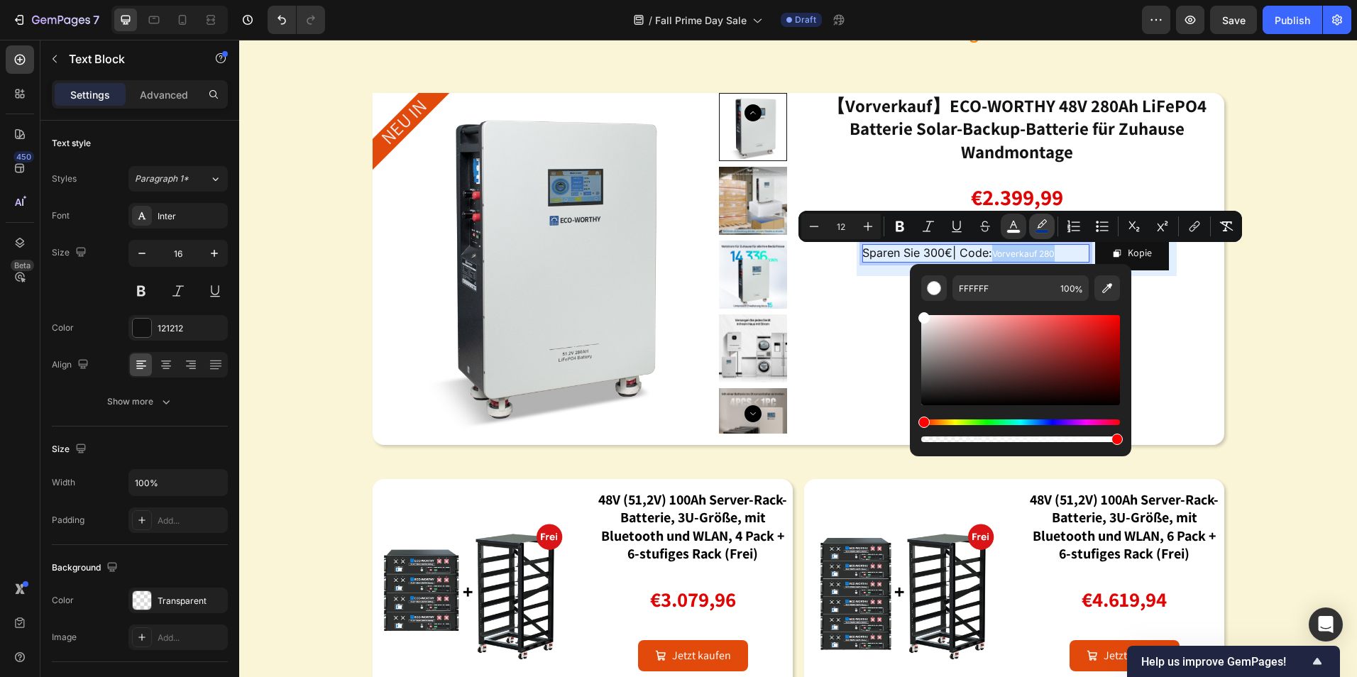
click at [1039, 223] on icon "Editor contextual toolbar" at bounding box center [1042, 226] width 14 height 14
type input "06338E"
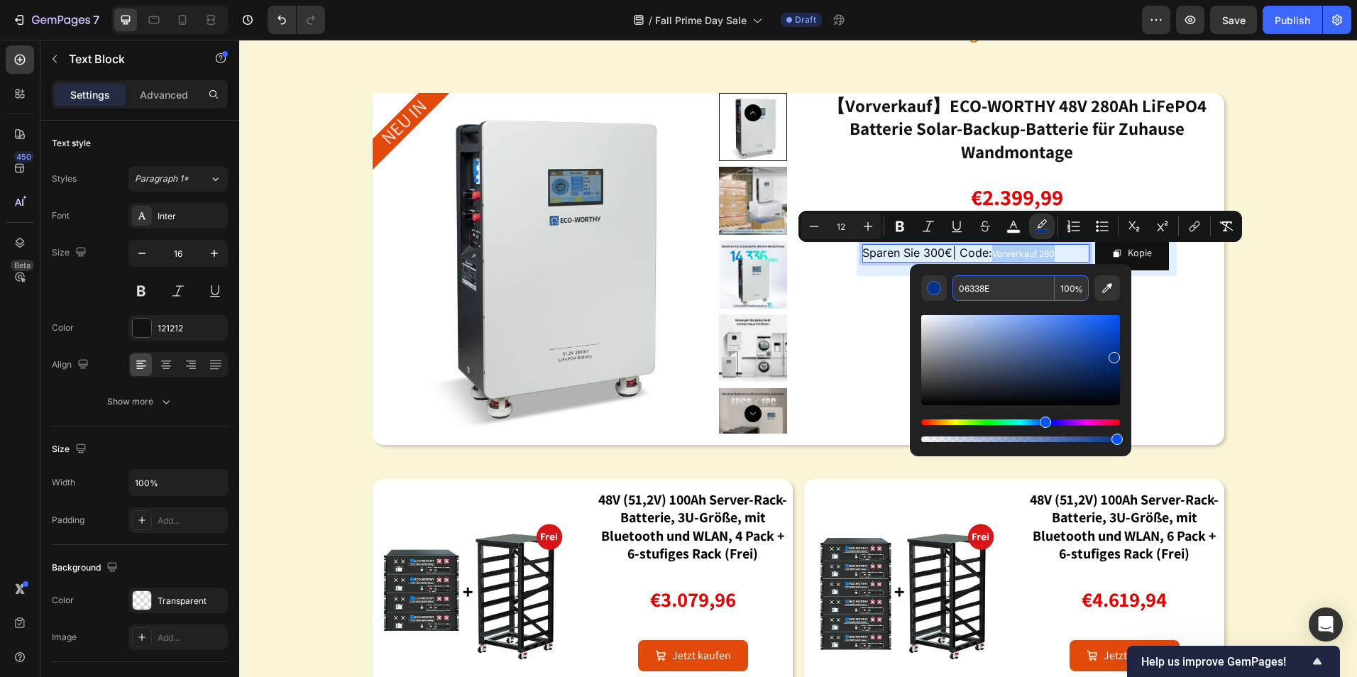
click at [1005, 291] on input "06338E" at bounding box center [1004, 288] width 102 height 26
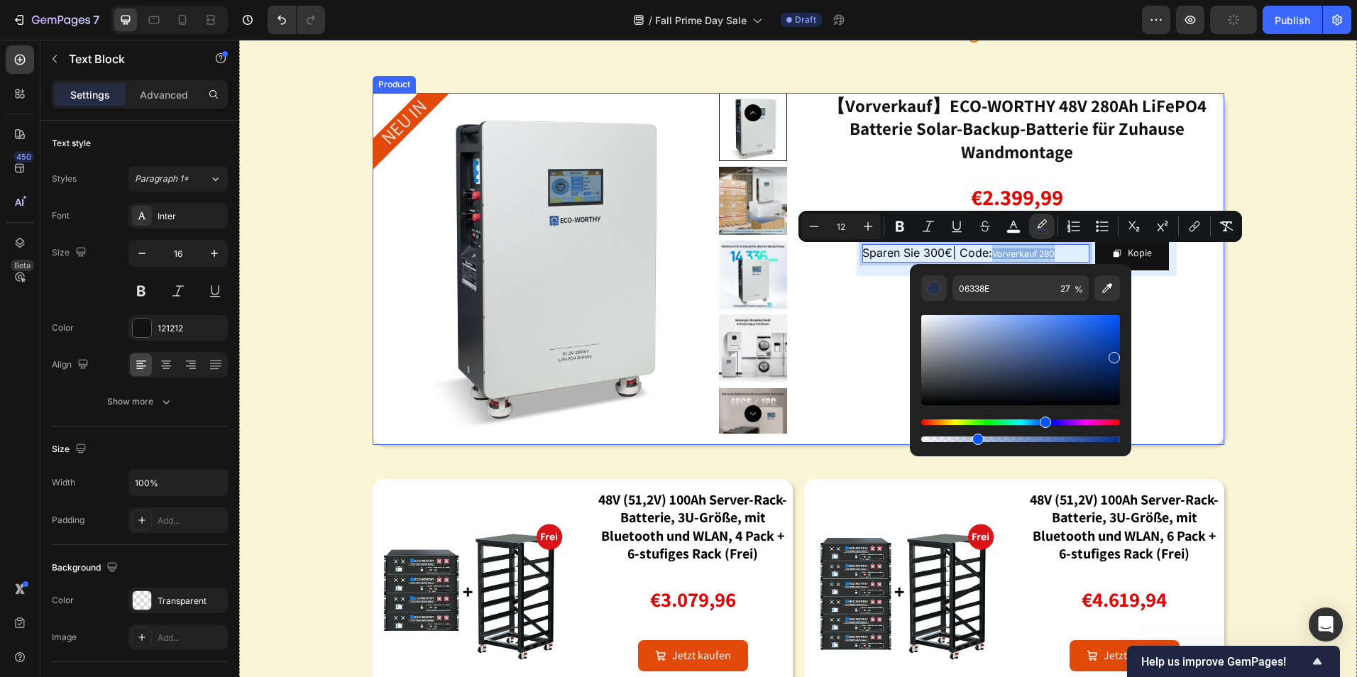
drag, startPoint x: 1213, startPoint y: 472, endPoint x: 767, endPoint y: 434, distance: 447.5
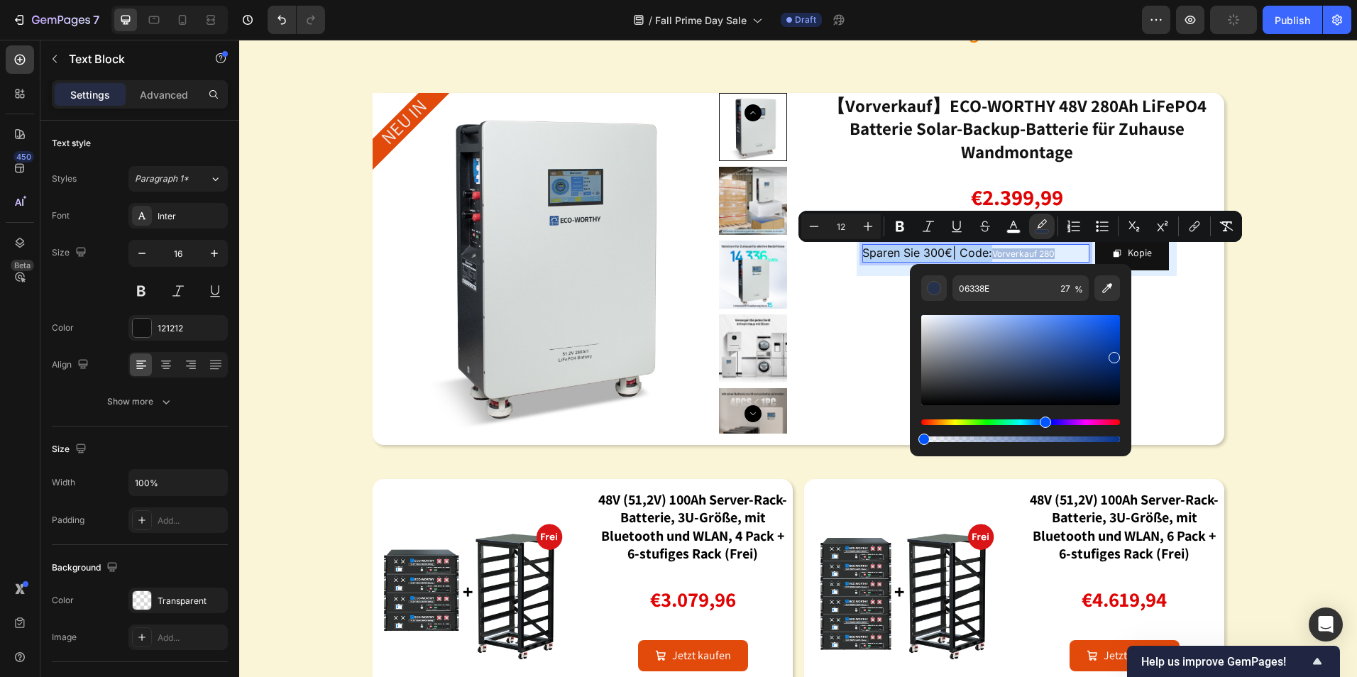
type input "0"
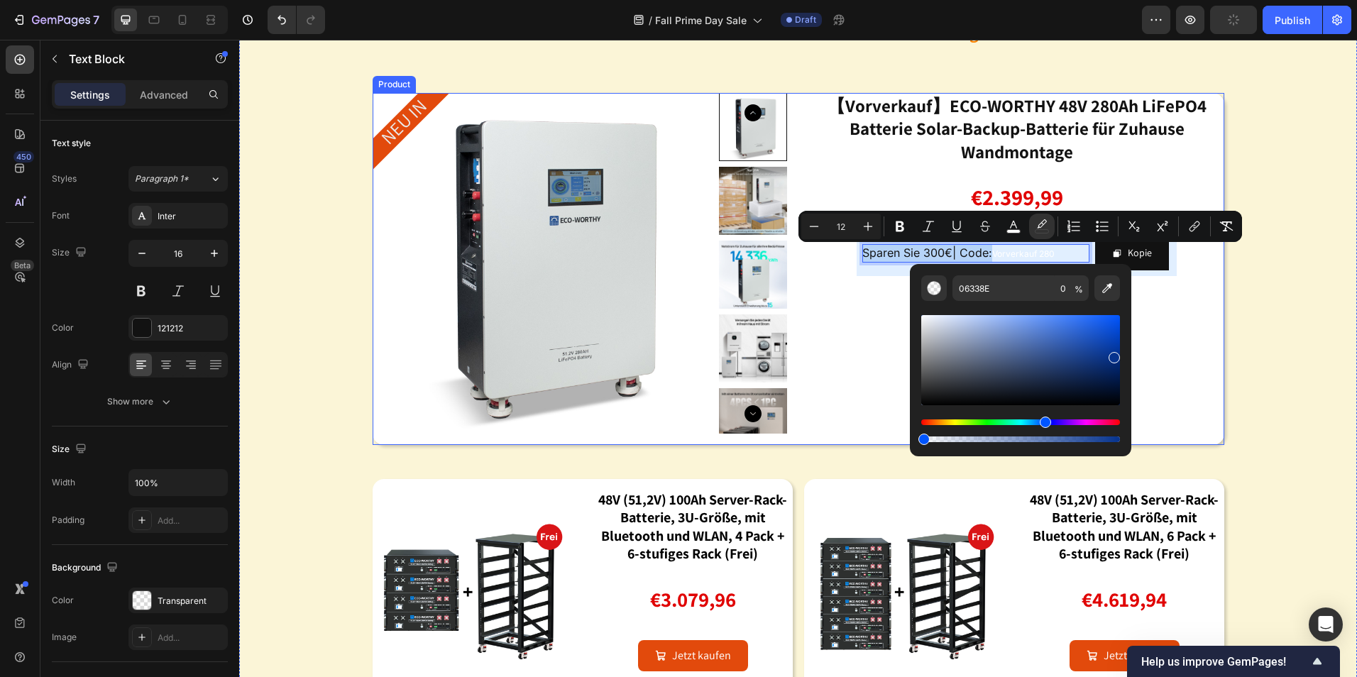
drag, startPoint x: 1219, startPoint y: 481, endPoint x: 873, endPoint y: 442, distance: 347.9
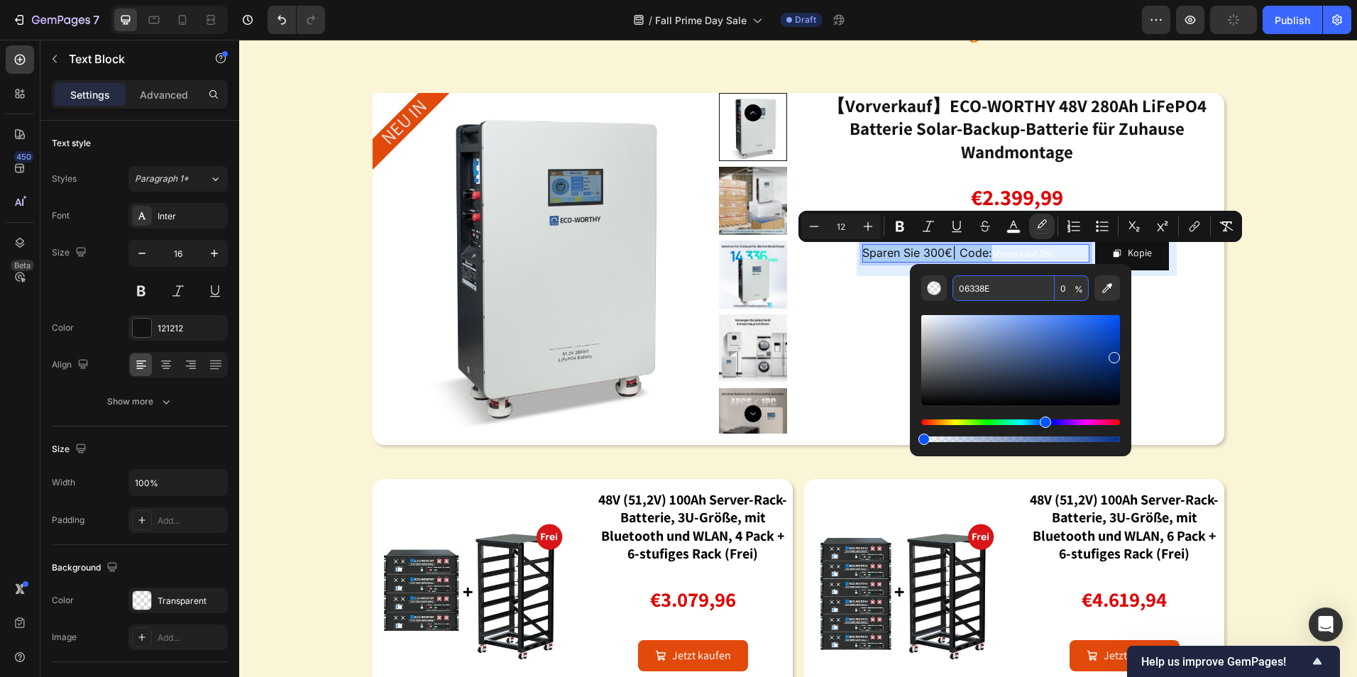
click at [1000, 290] on input "06338E" at bounding box center [1004, 288] width 102 height 26
drag, startPoint x: 1002, startPoint y: 290, endPoint x: 953, endPoint y: 286, distance: 49.1
click at [953, 286] on input "06338E" at bounding box center [1004, 288] width 102 height 26
type input "000000"
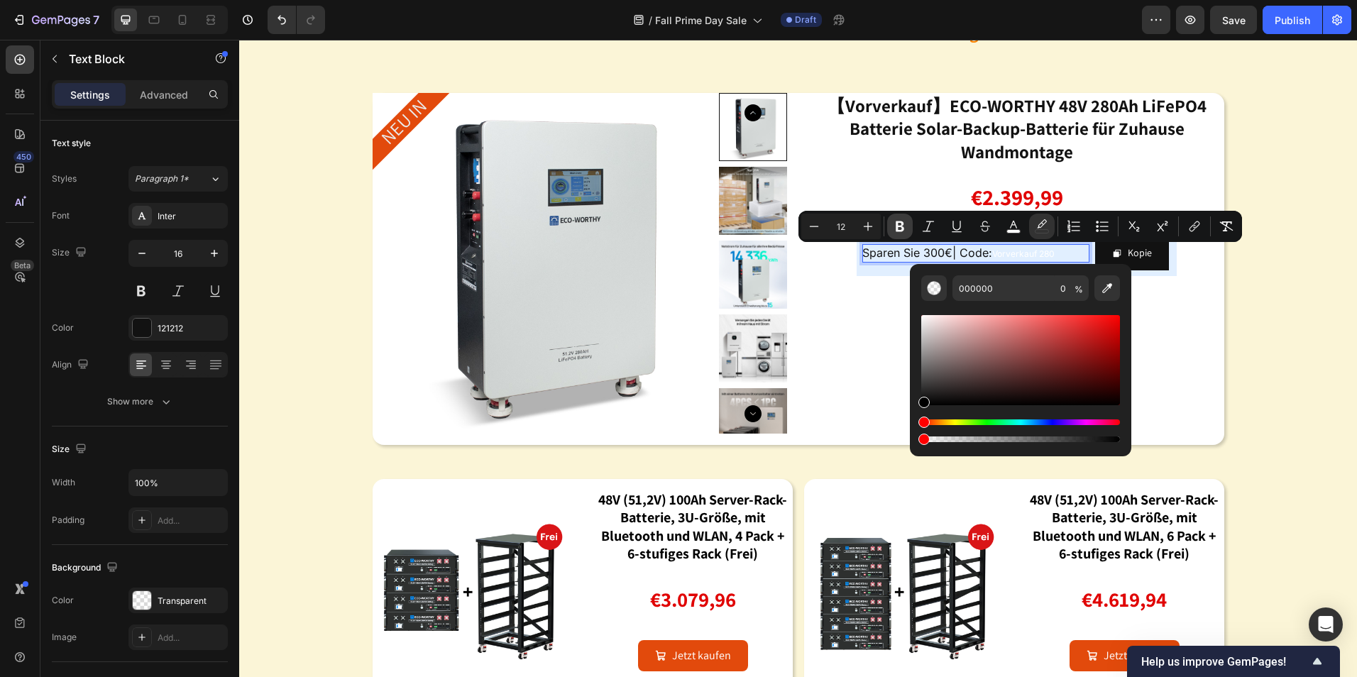
click at [901, 224] on icon "Editor contextual toolbar" at bounding box center [900, 226] width 14 height 14
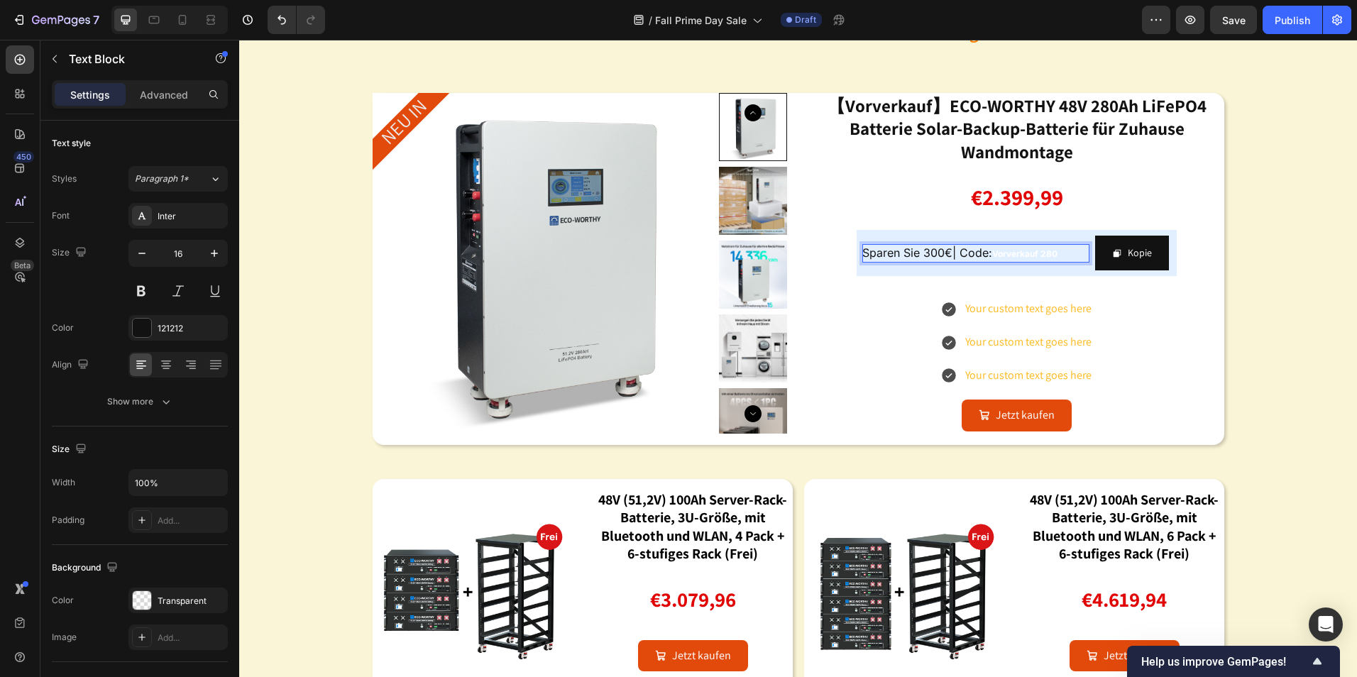
click at [1071, 254] on p "Sparen Sie 300€| Code: Vorverkauf 280" at bounding box center [976, 253] width 227 height 18
click at [1061, 253] on p "Sparen Sie 300€| Code: Vorverkauf 280" at bounding box center [976, 253] width 227 height 18
drag, startPoint x: 1061, startPoint y: 253, endPoint x: 989, endPoint y: 254, distance: 72.4
click at [989, 254] on p "Sparen Sie 300€| Code: Vorverkauf 280" at bounding box center [976, 253] width 227 height 18
click at [1073, 258] on p "Sparen Sie 300€| Code: Vorverkauf 280" at bounding box center [976, 253] width 227 height 18
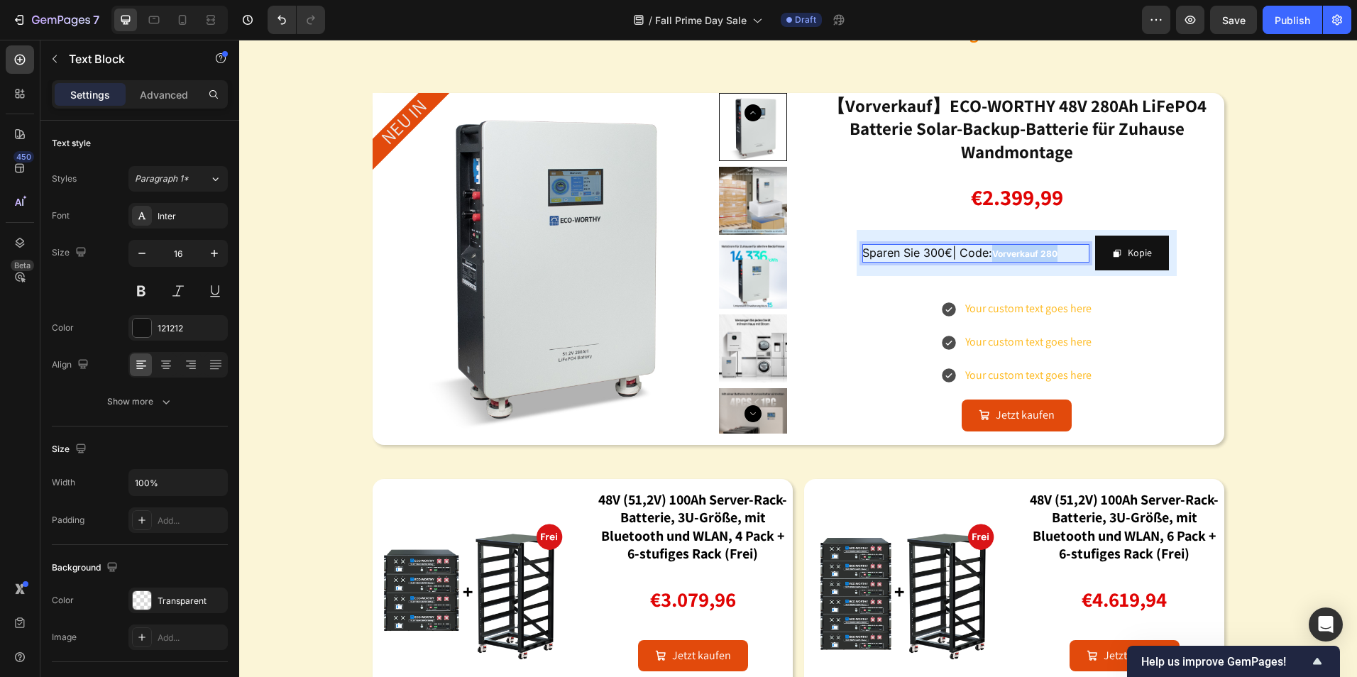
drag, startPoint x: 1061, startPoint y: 253, endPoint x: 990, endPoint y: 254, distance: 71.7
click at [990, 254] on p "Sparen Sie 300€| Code: Vorverkauf 280" at bounding box center [976, 253] width 227 height 18
click at [931, 254] on span "Sparen Sie 300€| Code:" at bounding box center [928, 253] width 130 height 14
drag, startPoint x: 921, startPoint y: 253, endPoint x: 848, endPoint y: 255, distance: 73.2
click at [848, 255] on div "Sparen Sie 300€| Code: Vorverkauf 280 Text Block 0 Kopie Copy Coupon Code Row" at bounding box center [1017, 253] width 415 height 46
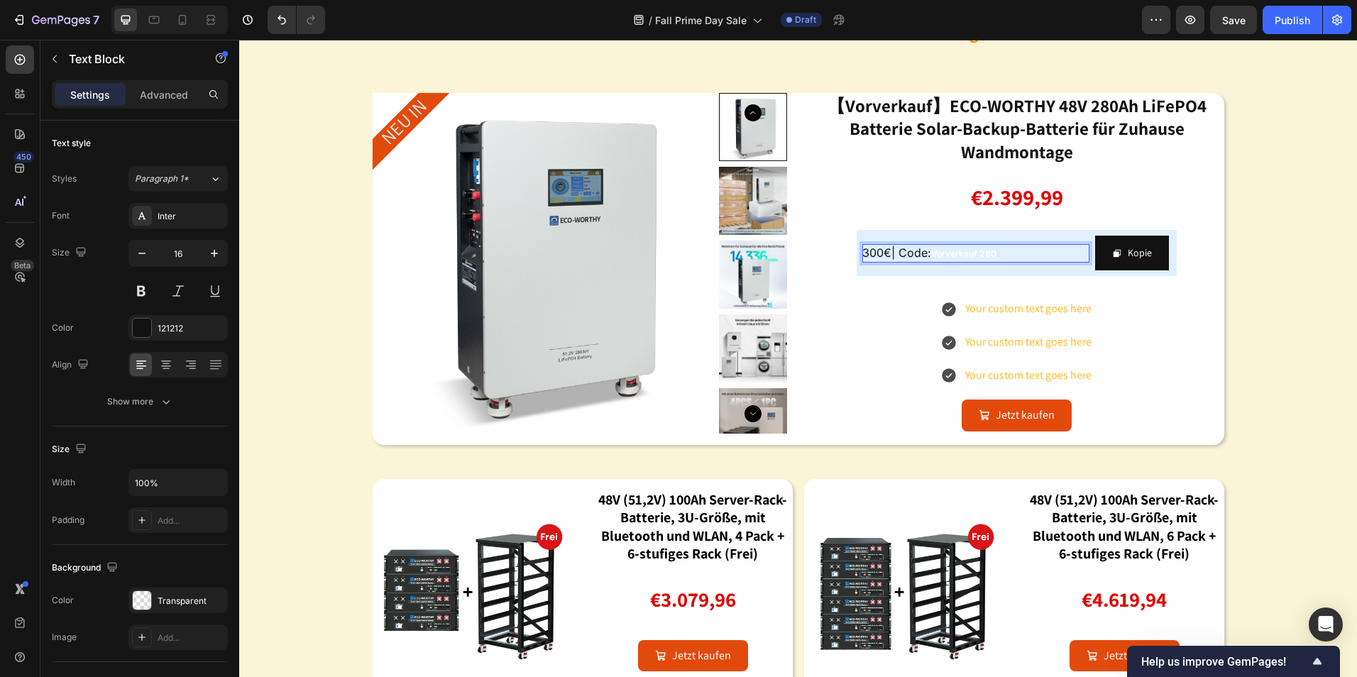
click at [880, 252] on span "300€| Code:" at bounding box center [897, 253] width 69 height 14
click at [884, 252] on span "300€| Code:" at bounding box center [897, 253] width 69 height 14
click at [926, 253] on span "| Code:" at bounding box center [946, 253] width 40 height 14
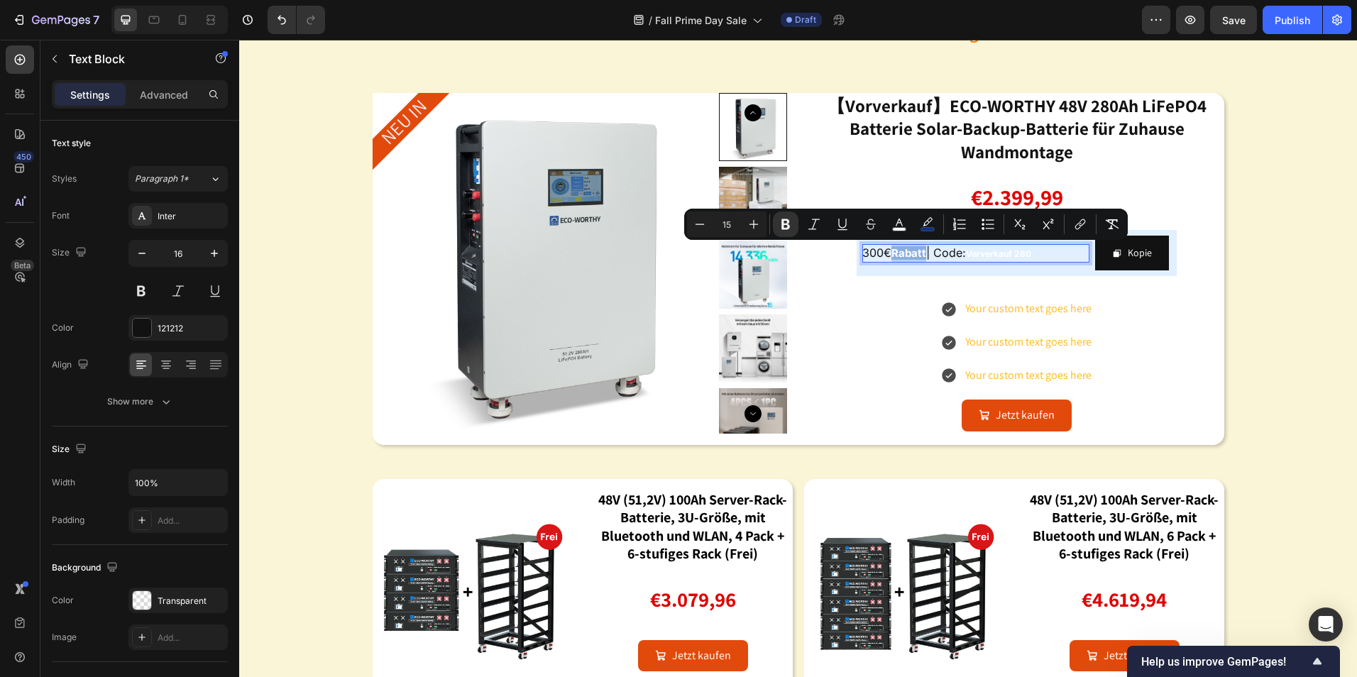
drag, startPoint x: 924, startPoint y: 253, endPoint x: 889, endPoint y: 255, distance: 34.9
click at [889, 255] on p "300€ Rabatt | Code: Vorverkauf 280" at bounding box center [976, 253] width 227 height 18
click at [927, 228] on rect "Editor contextual toolbar" at bounding box center [927, 230] width 13 height 4
click at [930, 220] on icon "Editor contextual toolbar" at bounding box center [928, 224] width 14 height 14
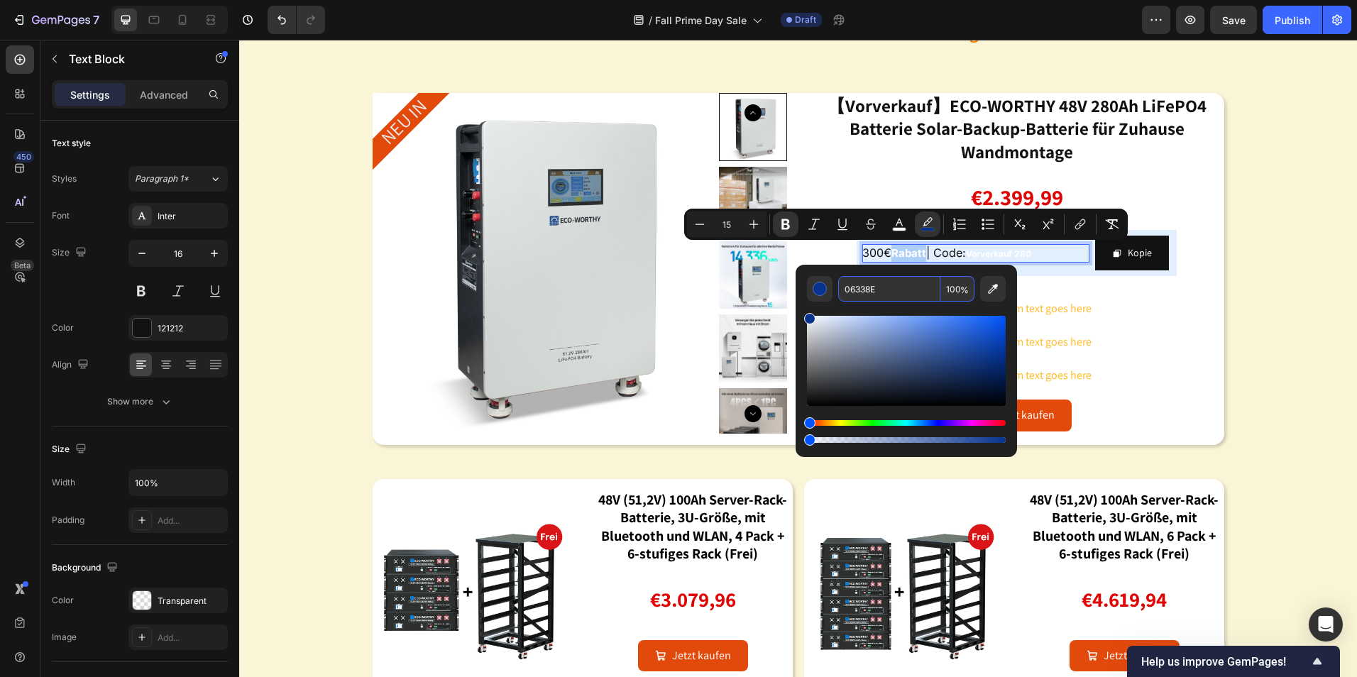
click at [898, 288] on input "06338E" at bounding box center [889, 289] width 102 height 26
type input "000000"
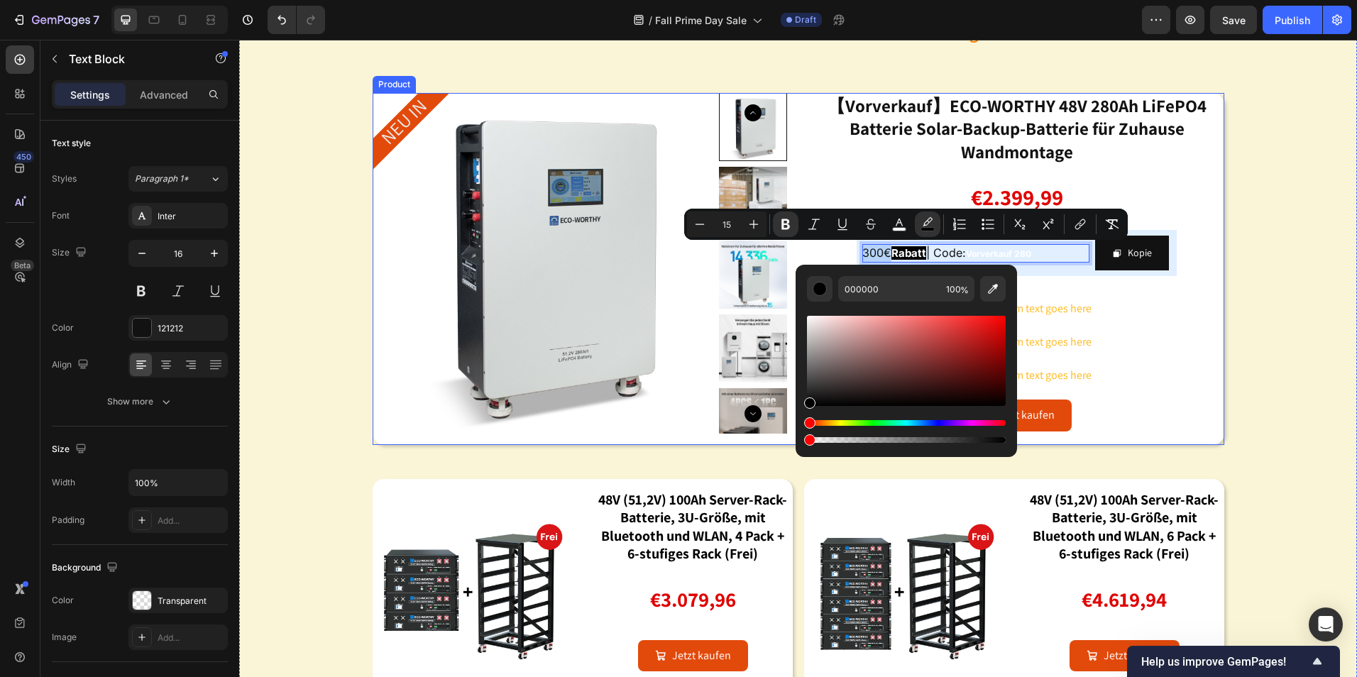
type input "0"
drag, startPoint x: 1242, startPoint y: 483, endPoint x: 786, endPoint y: 440, distance: 458.5
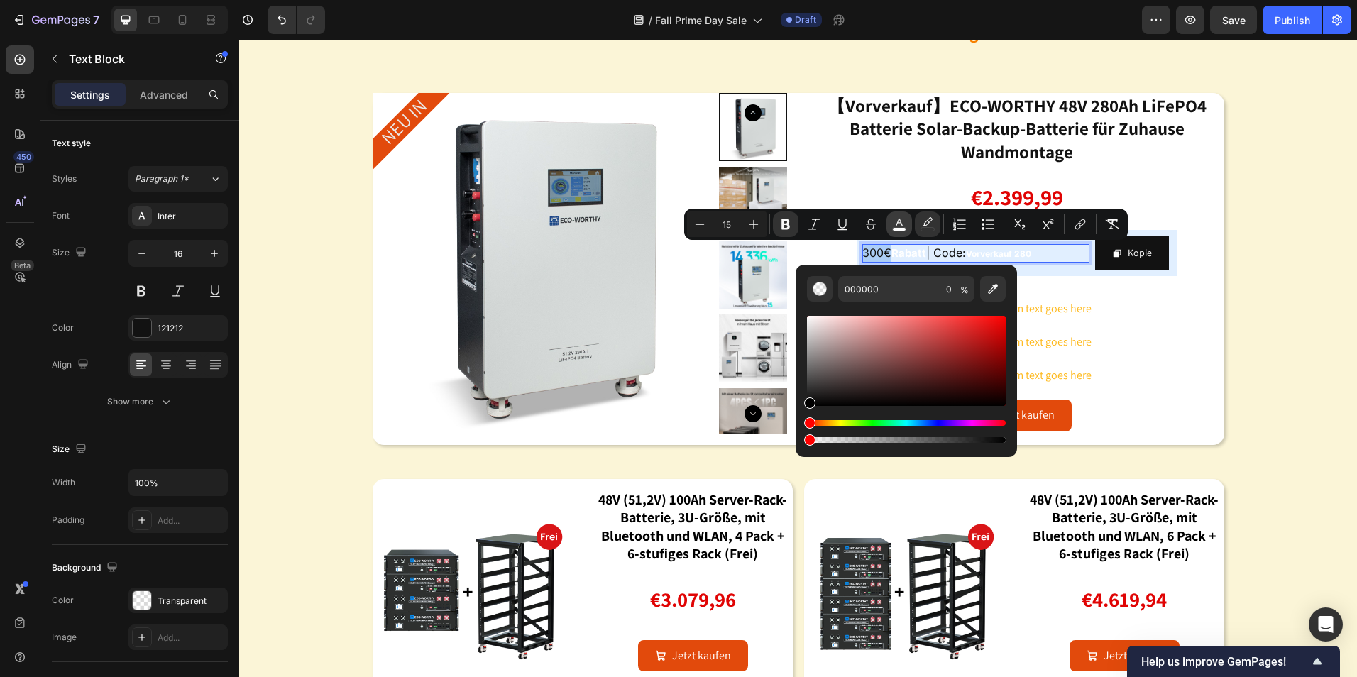
click at [899, 229] on rect "Editor contextual toolbar" at bounding box center [899, 230] width 13 height 4
click at [891, 292] on input "FFFFFF" at bounding box center [889, 289] width 102 height 26
type input "000000"
click at [782, 218] on icon "Editor contextual toolbar" at bounding box center [786, 224] width 14 height 14
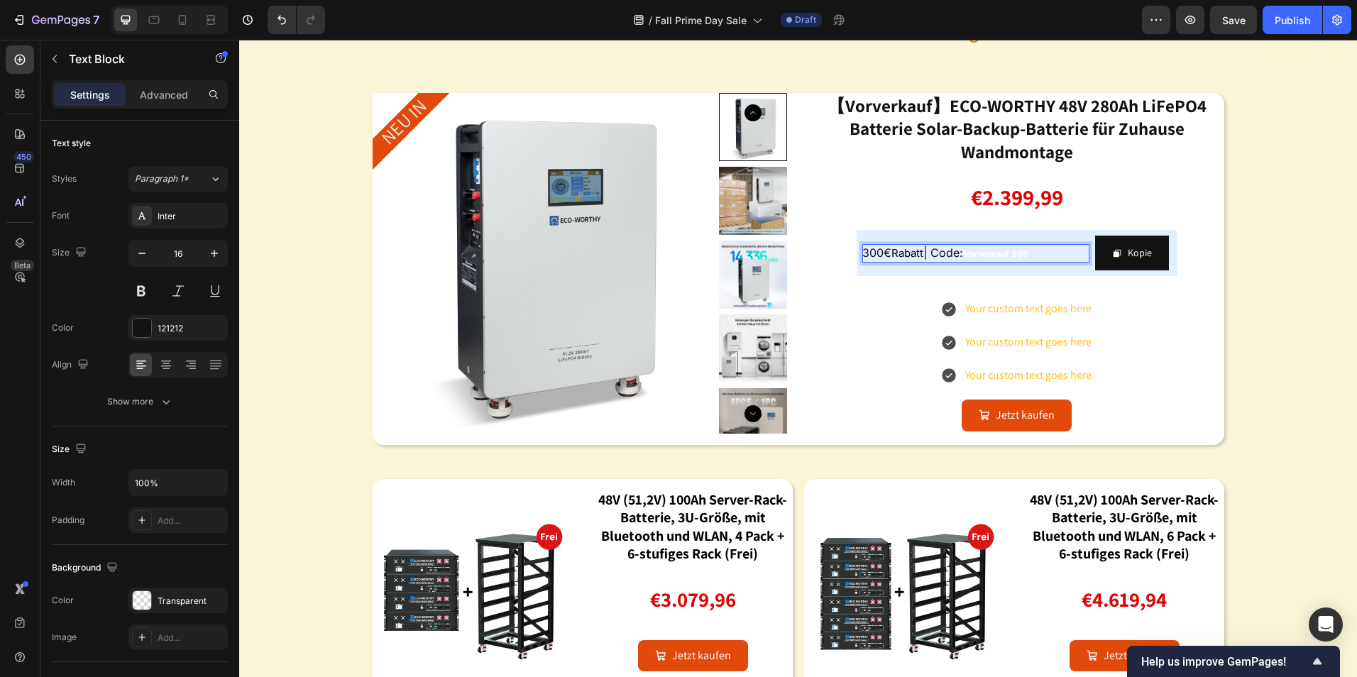
click at [1033, 244] on p "300€ Rabatt | Code: Vorverkauf 280" at bounding box center [976, 253] width 227 height 18
click at [1046, 252] on p "300€ Rabatt | Code: Vorverkauf 280" at bounding box center [976, 253] width 227 height 18
drag, startPoint x: 1052, startPoint y: 251, endPoint x: 965, endPoint y: 257, distance: 87.6
click at [965, 257] on p "300€ Rabatt | Code: Vorverkauf 280" at bounding box center [976, 253] width 227 height 18
click at [1036, 249] on p "300€ Rabatt | Code: Vorverkauf 280" at bounding box center [976, 253] width 227 height 18
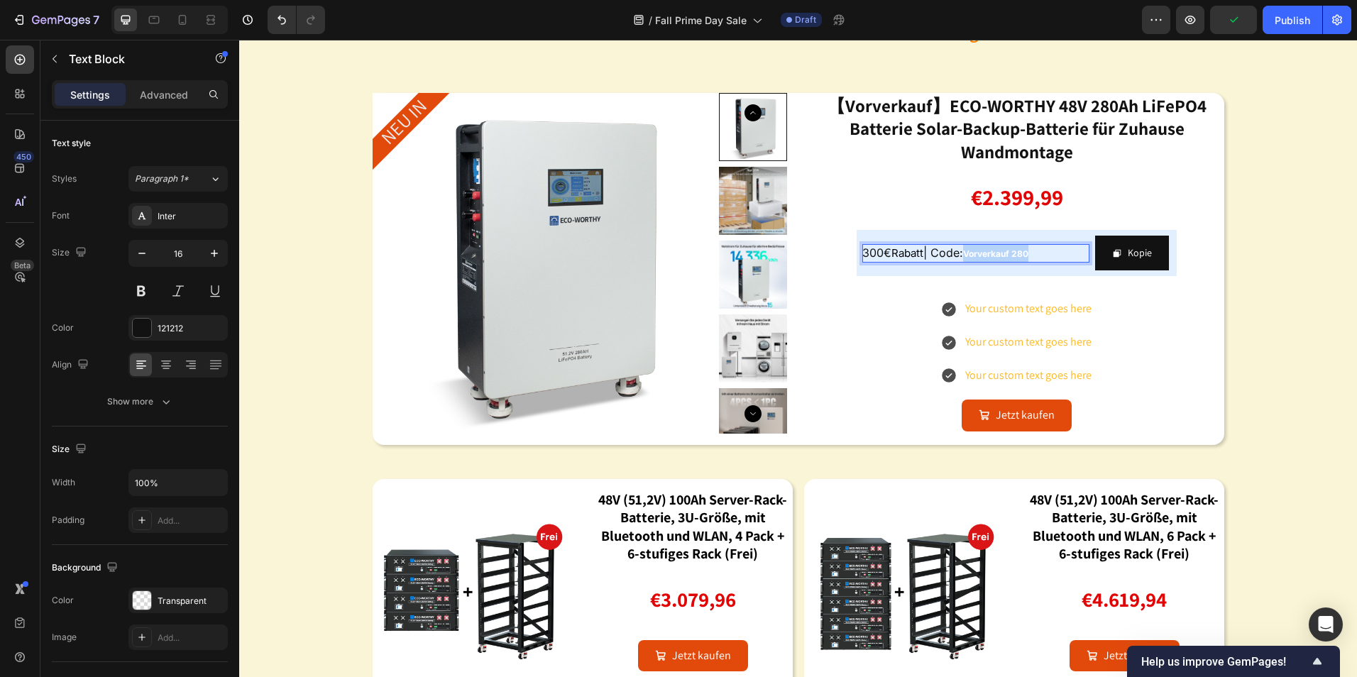
drag, startPoint x: 1037, startPoint y: 249, endPoint x: 963, endPoint y: 257, distance: 75.0
click at [963, 257] on p "300€ Rabatt | Code: Vorverkauf 280" at bounding box center [976, 253] width 227 height 18
copy strong "Vorverkauf 280"
click at [1121, 251] on div "Kopie" at bounding box center [1132, 253] width 40 height 18
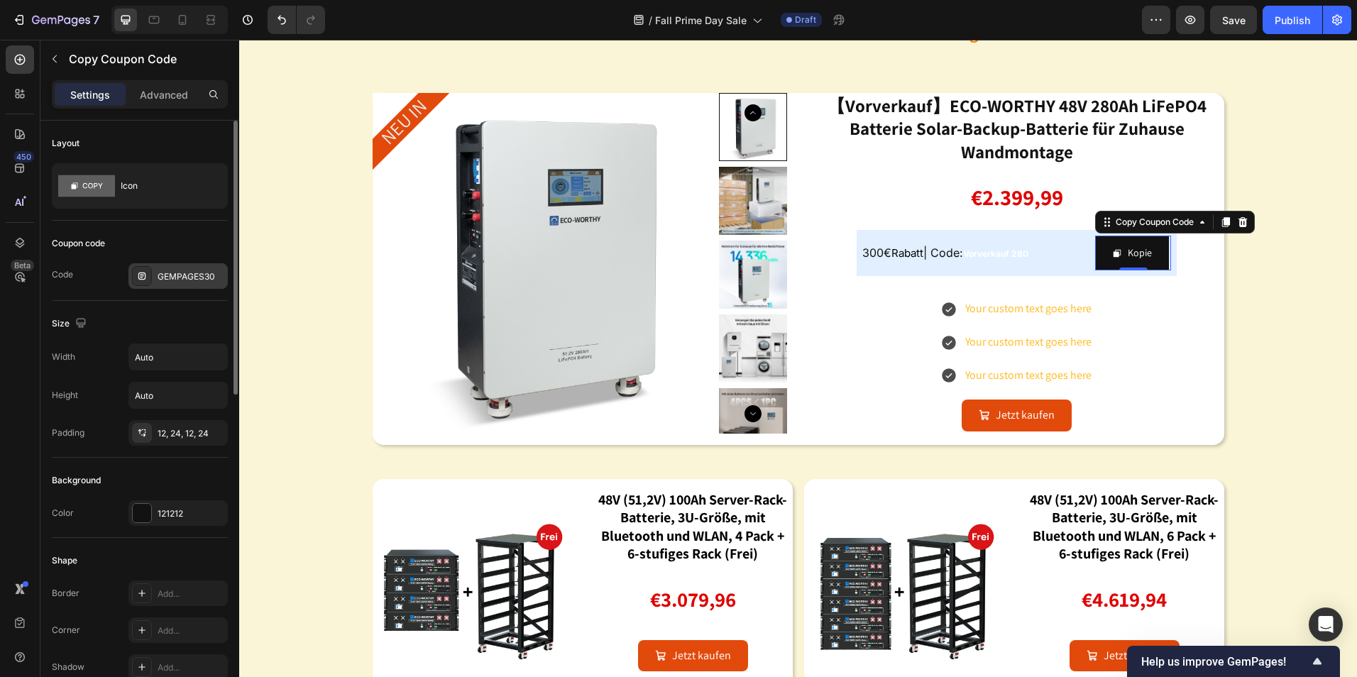
click at [186, 269] on div "GEMPAGES30" at bounding box center [177, 276] width 99 height 26
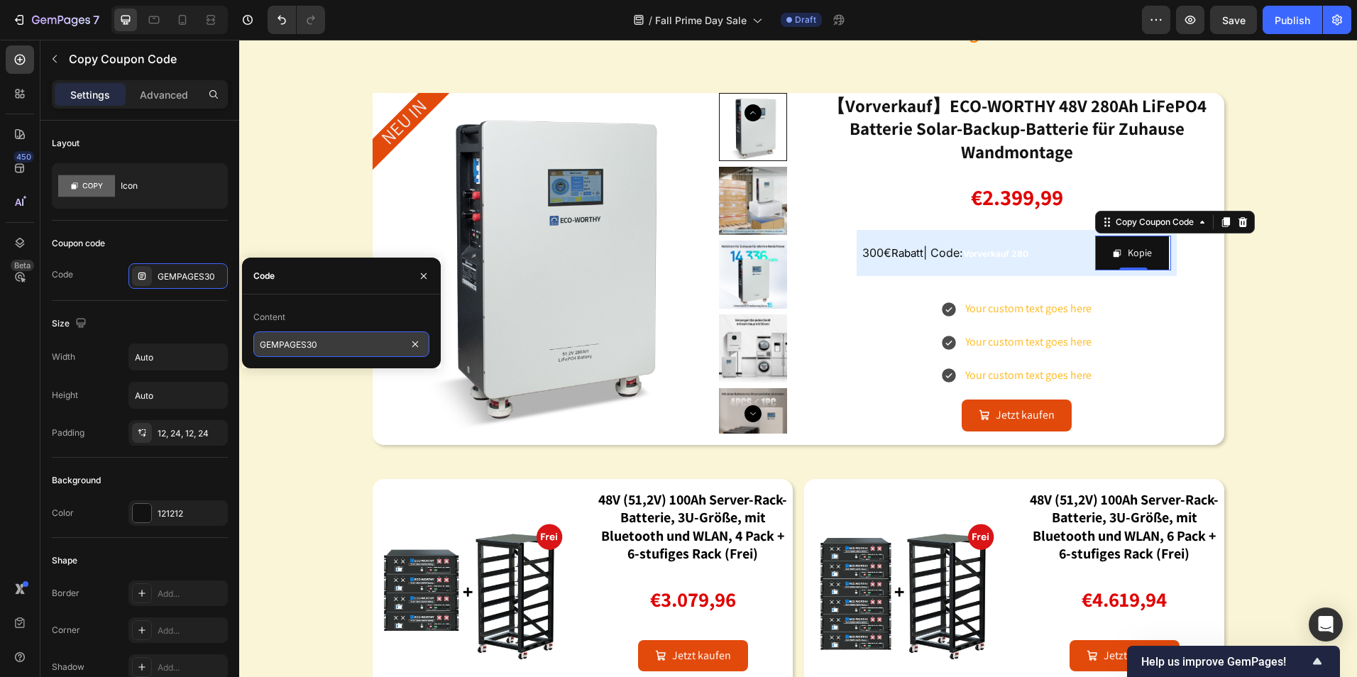
paste input "Vorverkauf 28"
type input "Vorverkauf 280"
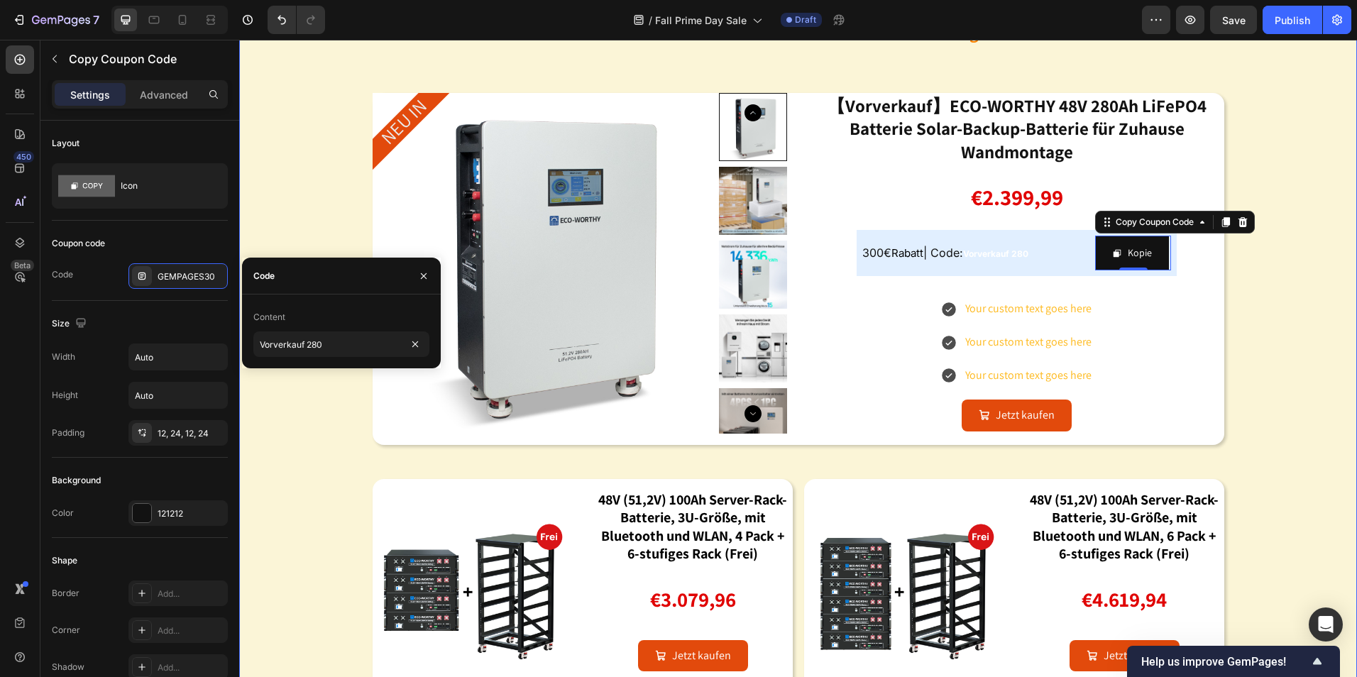
click at [1300, 358] on div "Image energiespeicherbatterien: schon jetzt für die winterstromversorgung gerüs…" at bounding box center [798, 304] width 1118 height 813
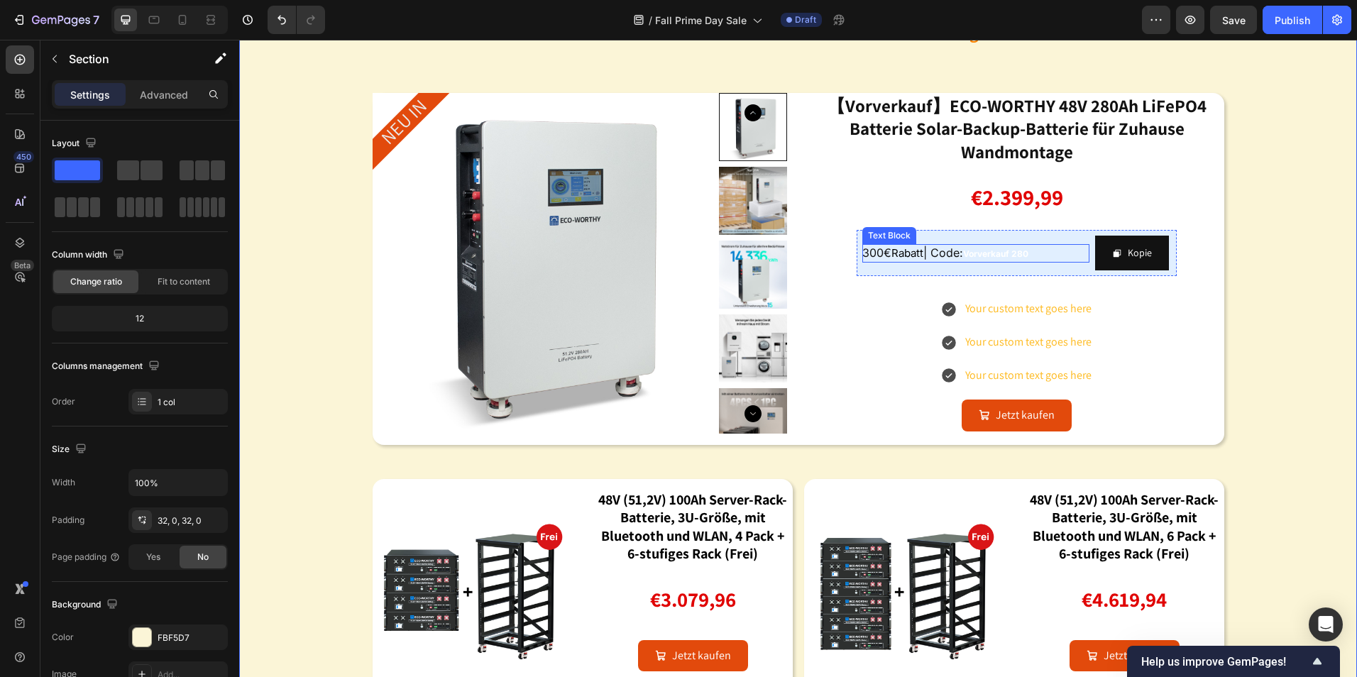
click at [1003, 255] on strong "Vorverkauf 280" at bounding box center [995, 253] width 65 height 11
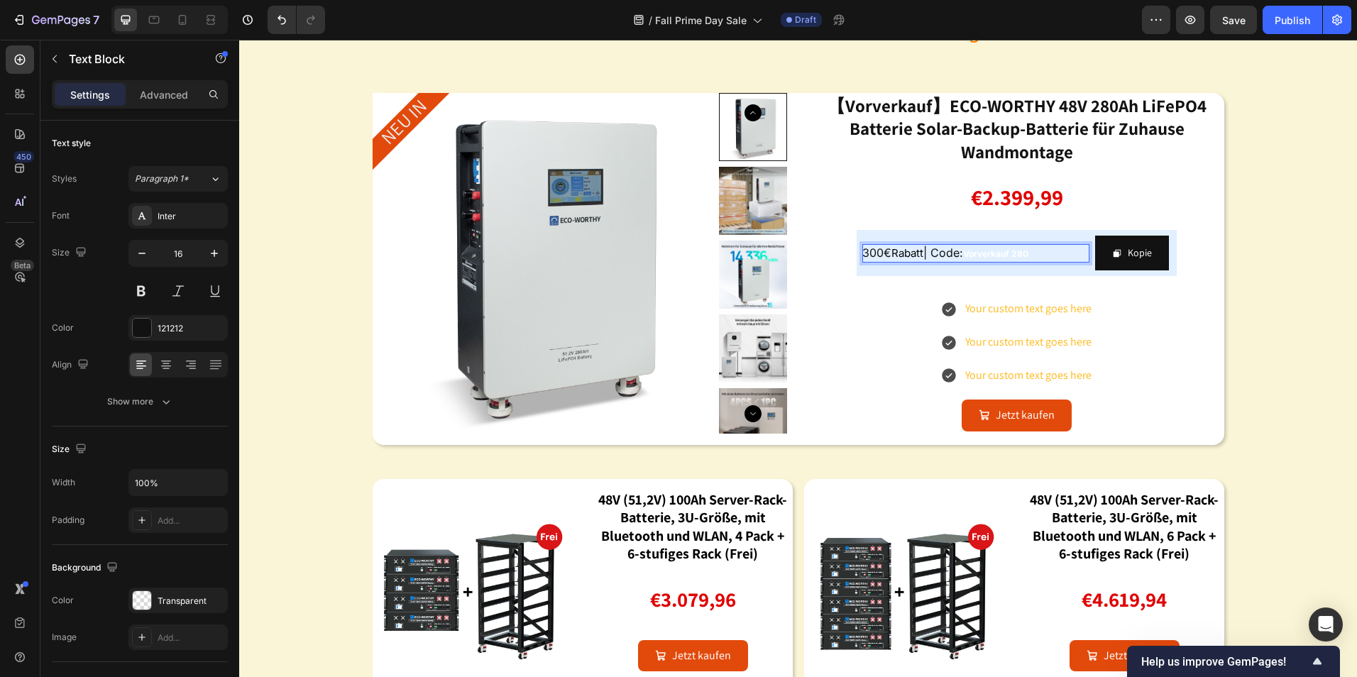
click at [1037, 255] on p "300€ Rabatt | Code: Vorverkauf 280" at bounding box center [976, 253] width 227 height 18
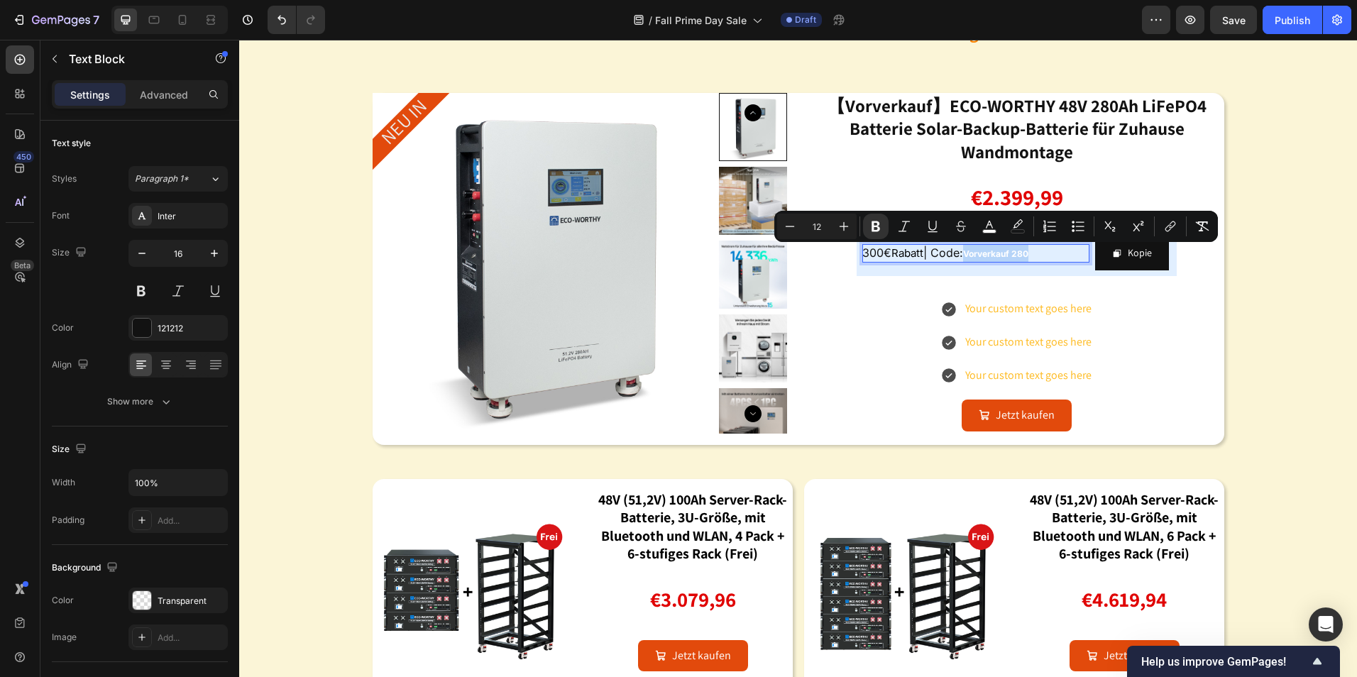
drag, startPoint x: 1036, startPoint y: 255, endPoint x: 966, endPoint y: 256, distance: 70.3
click at [966, 256] on p "300€ Rabatt | Code: Vorverkauf 280" at bounding box center [976, 253] width 227 height 18
drag, startPoint x: 988, startPoint y: 220, endPoint x: 1001, endPoint y: 229, distance: 16.3
click at [990, 221] on icon "Editor contextual toolbar" at bounding box center [990, 226] width 14 height 14
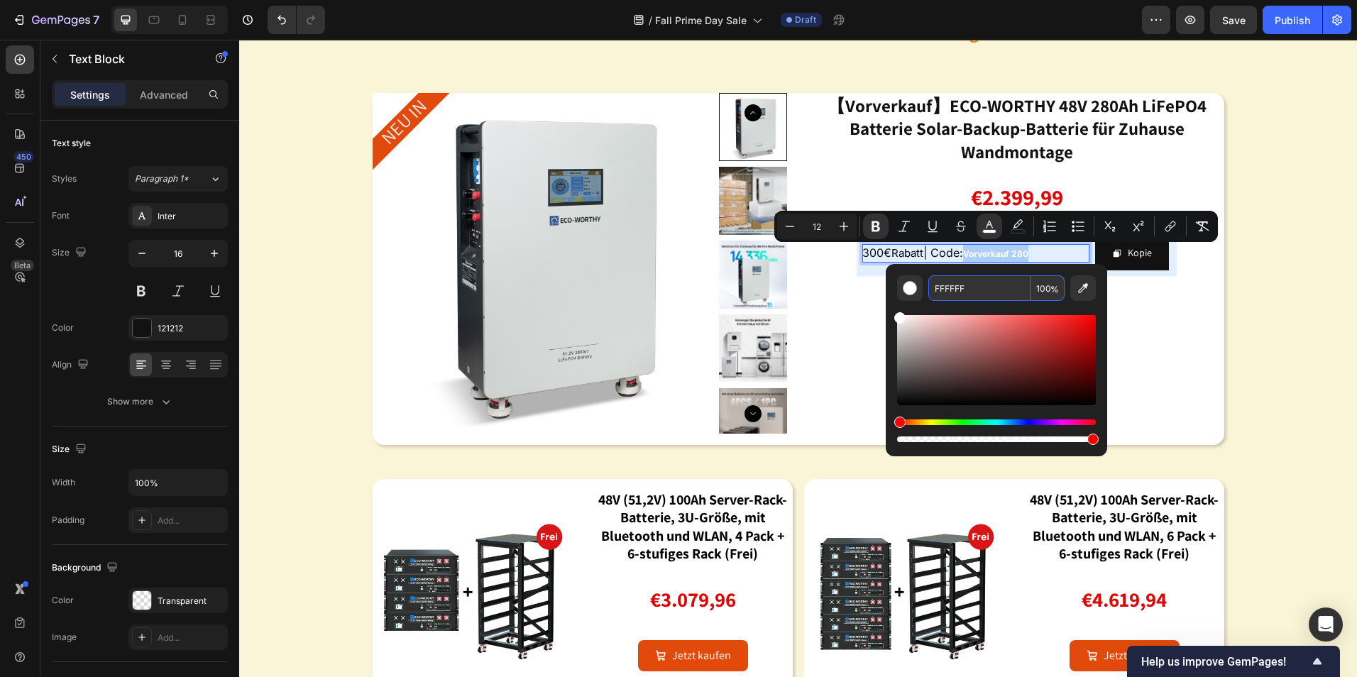
click at [983, 292] on input "FFFFFF" at bounding box center [980, 288] width 102 height 26
type input "000000"
click at [839, 229] on icon "Editor contextual toolbar" at bounding box center [844, 226] width 14 height 14
click at [836, 229] on button "Plus" at bounding box center [844, 227] width 26 height 26
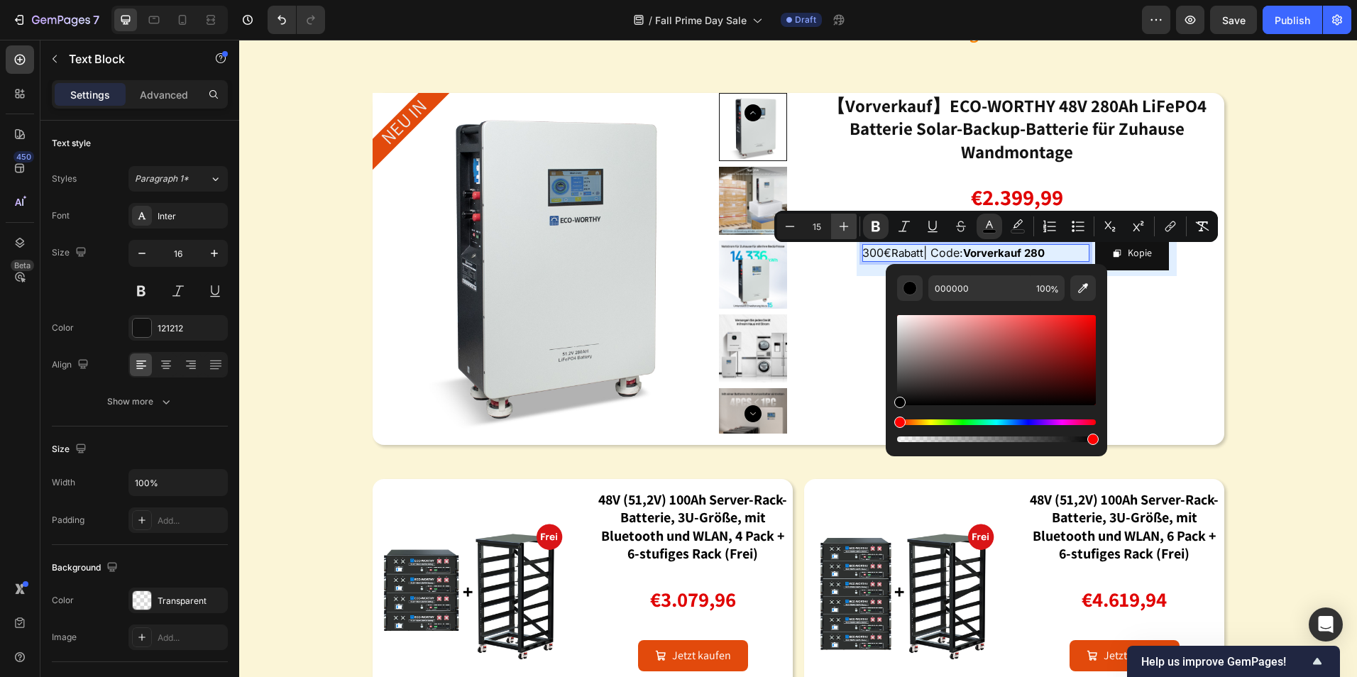
click at [836, 229] on button "Plus" at bounding box center [844, 227] width 26 height 26
click at [784, 224] on icon "Editor contextual toolbar" at bounding box center [790, 226] width 14 height 14
type input "15"
click at [1313, 317] on div "Image energiespeicherbatterien: schon jetzt für die winterstromversorgung gerüs…" at bounding box center [798, 304] width 1118 height 813
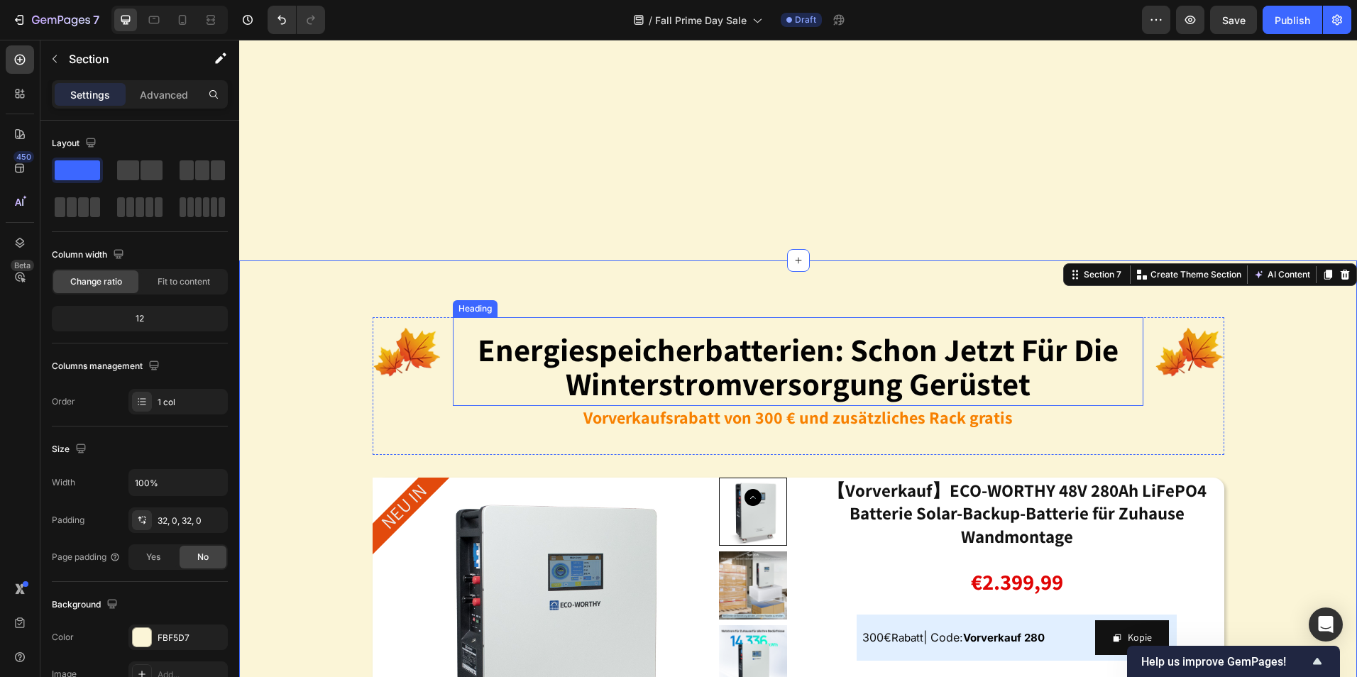
scroll to position [1420, 0]
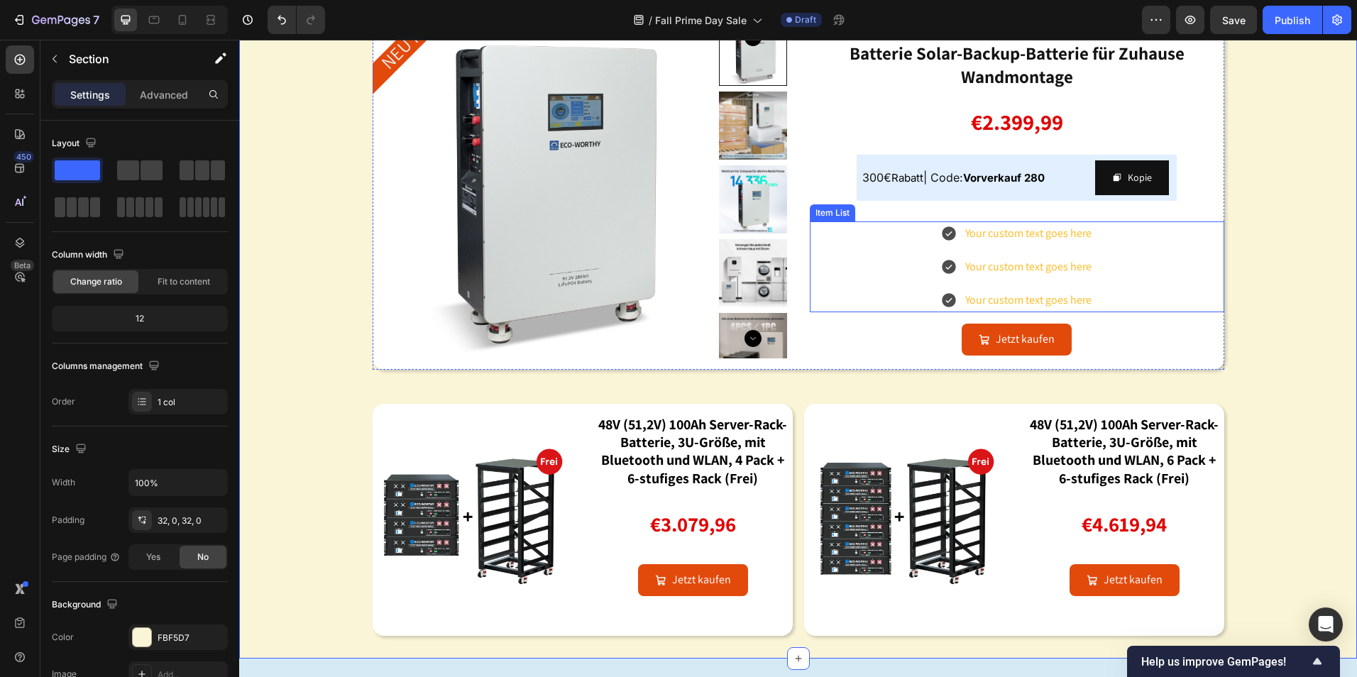
click at [1035, 246] on div "Your custom text goes here" at bounding box center [1028, 233] width 131 height 25
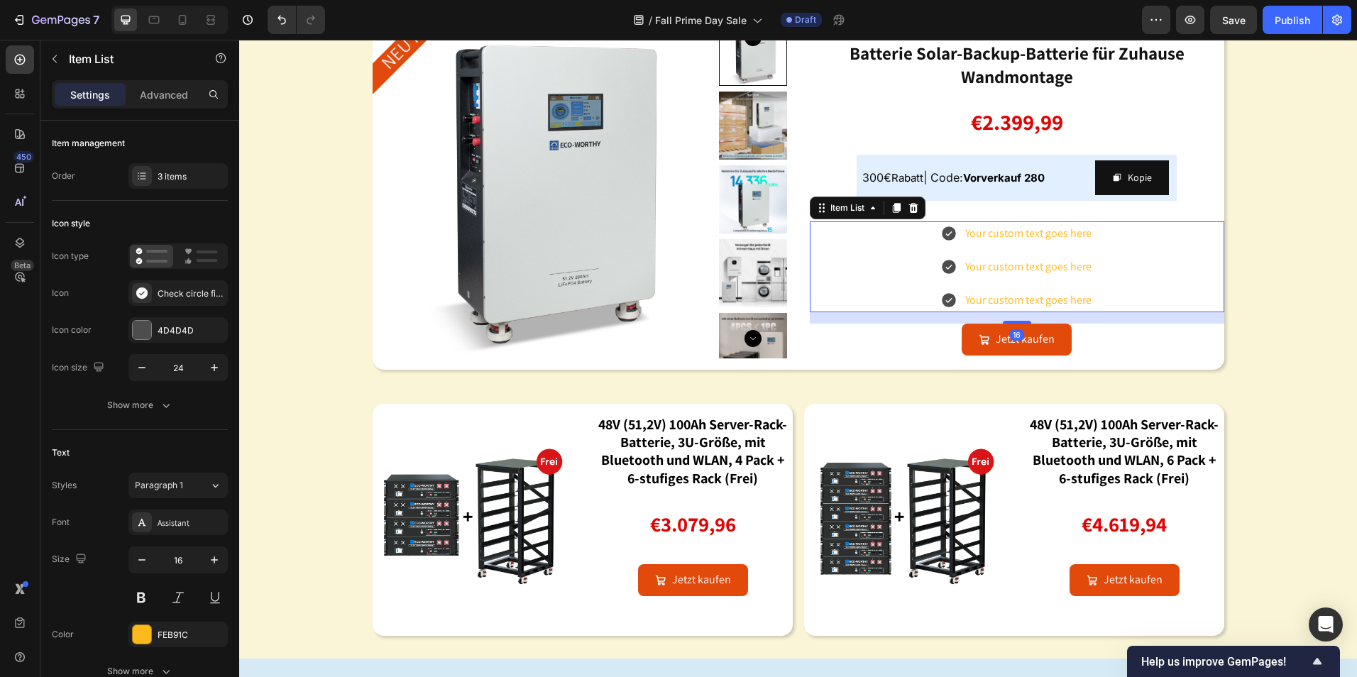
click at [1070, 246] on div "Your custom text goes here" at bounding box center [1028, 233] width 131 height 25
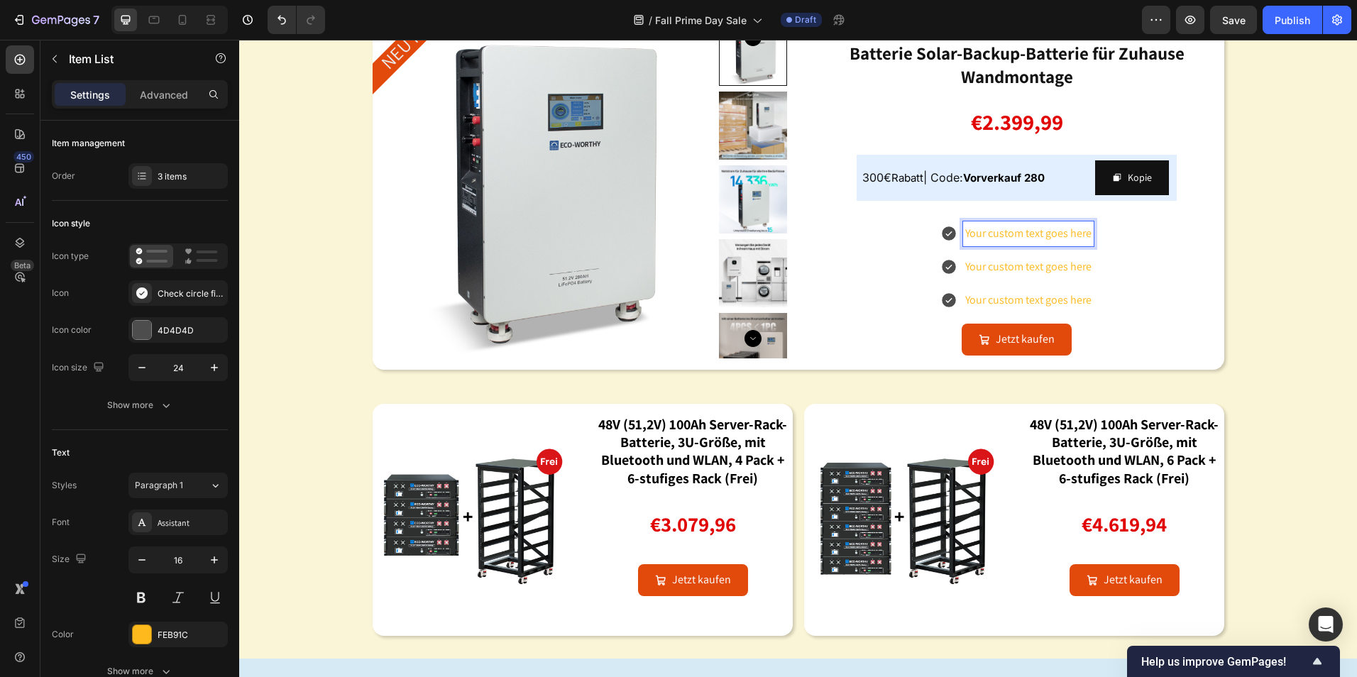
click at [1082, 246] on div "Your custom text goes here" at bounding box center [1028, 233] width 131 height 25
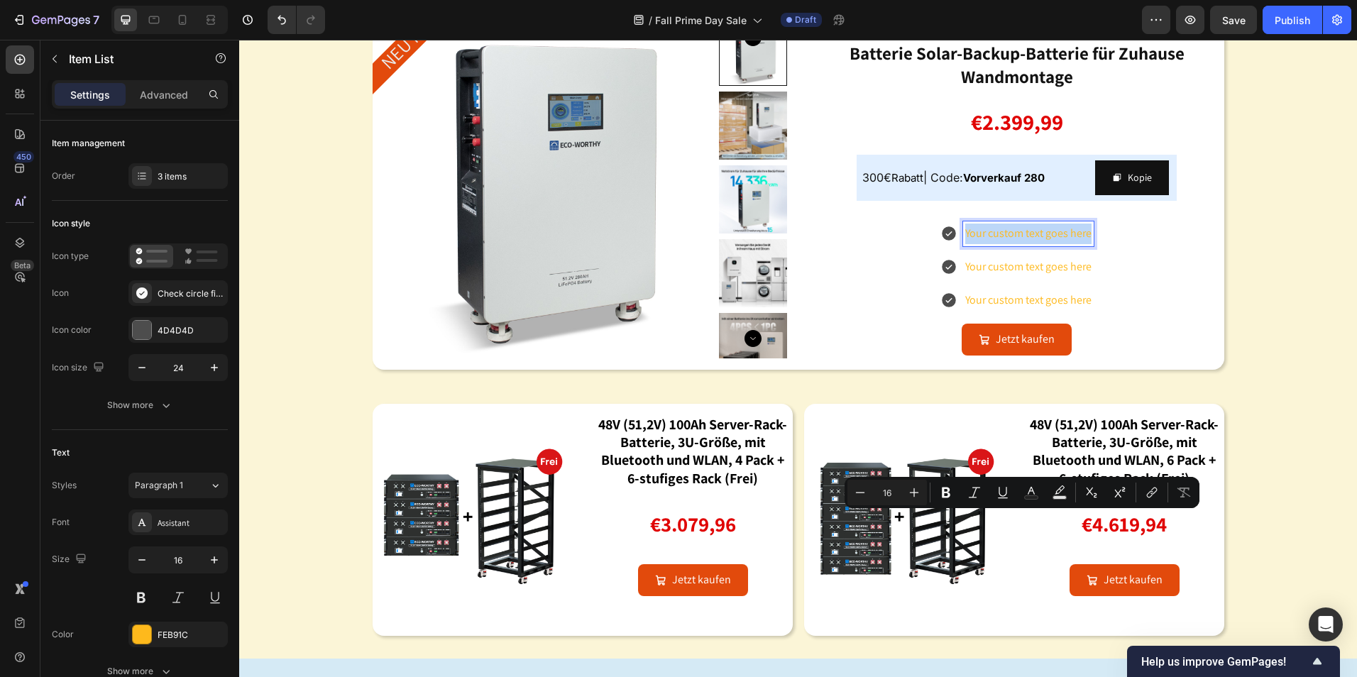
drag, startPoint x: 1088, startPoint y: 526, endPoint x: 958, endPoint y: 520, distance: 129.3
click at [963, 246] on div "Your custom text goes here" at bounding box center [1028, 233] width 131 height 25
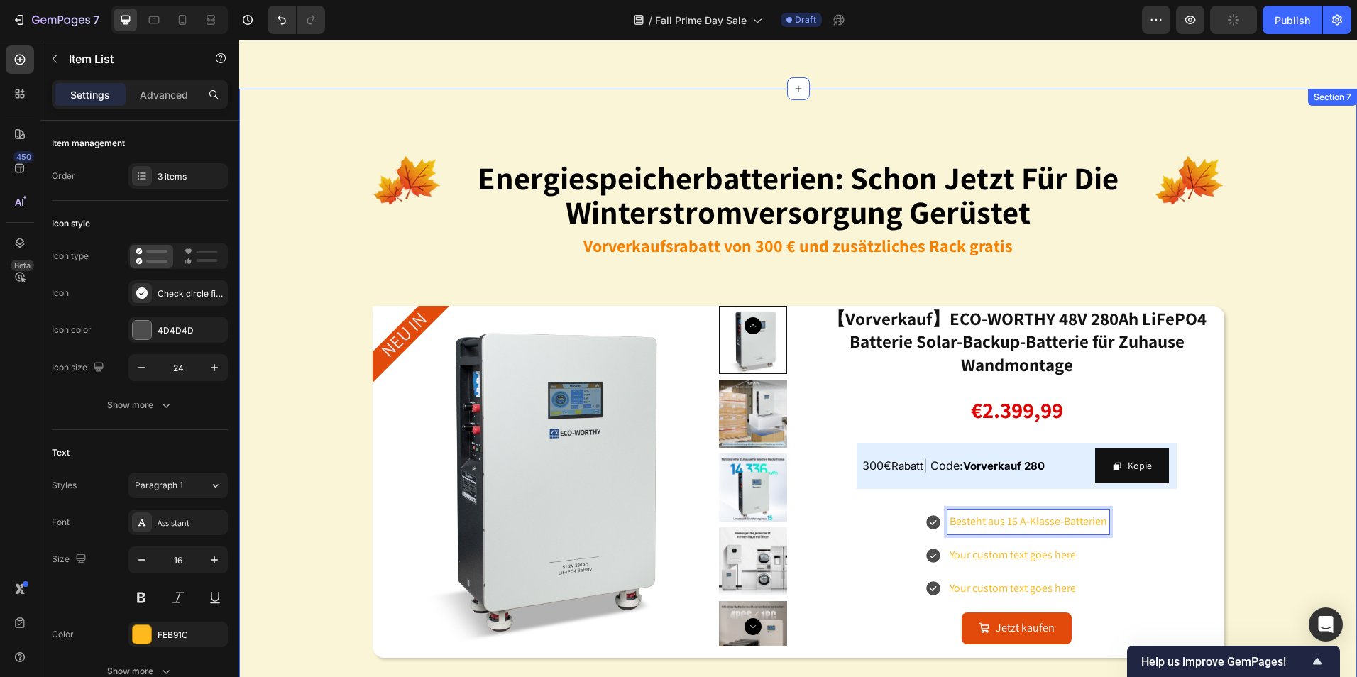
click at [1235, 234] on div "Image energiespeicherbatterien: schon jetzt für die winterstromversorgung gerüs…" at bounding box center [798, 517] width 1118 height 813
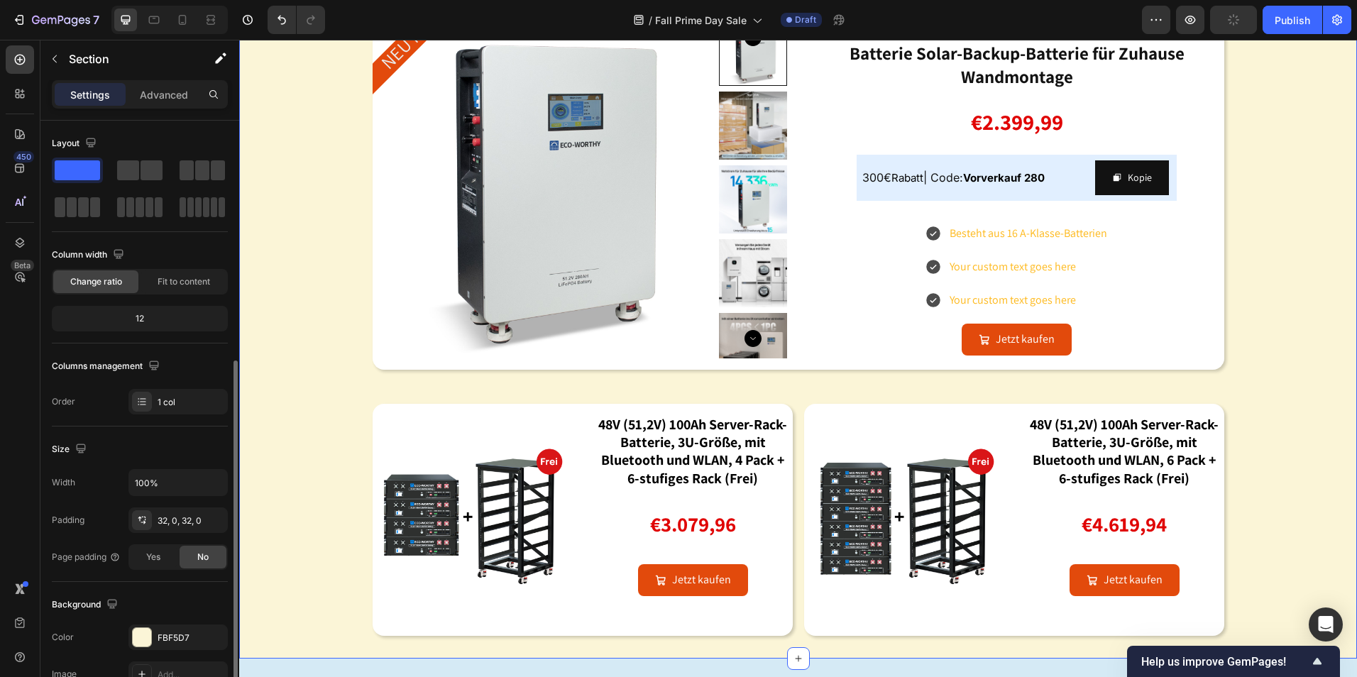
scroll to position [269, 0]
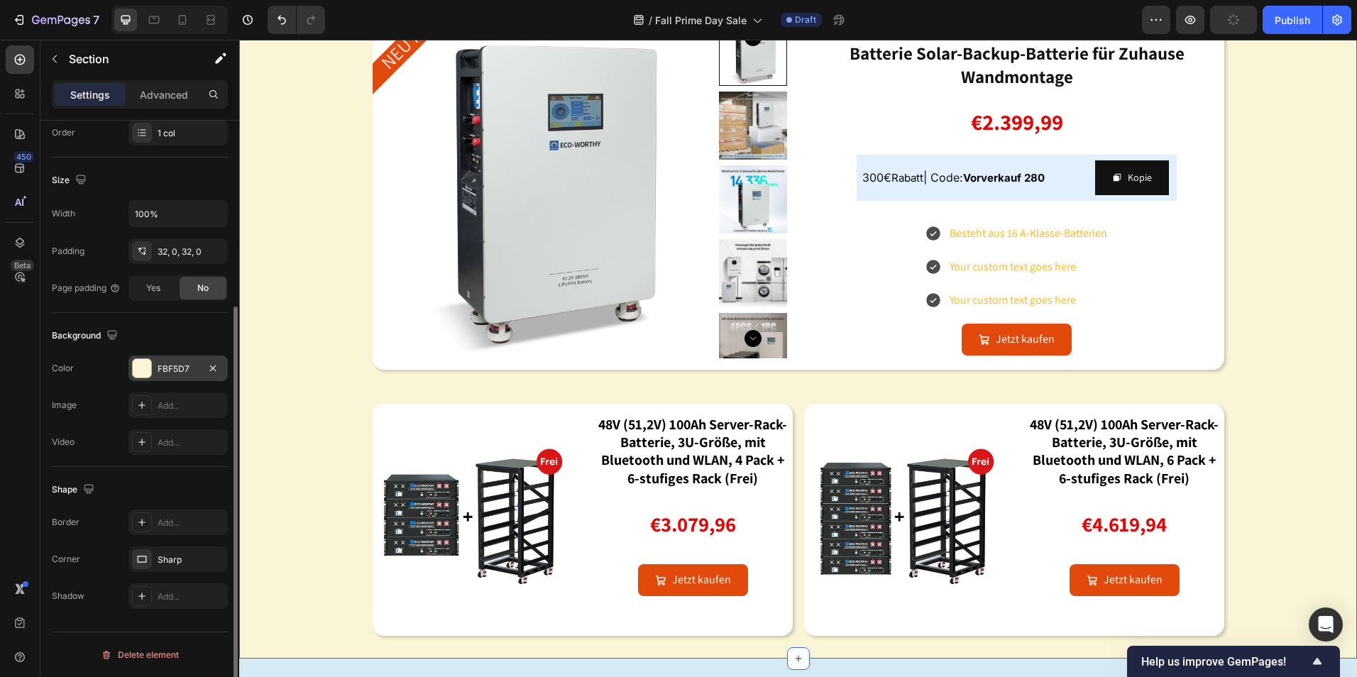
click at [138, 370] on div at bounding box center [142, 368] width 18 height 18
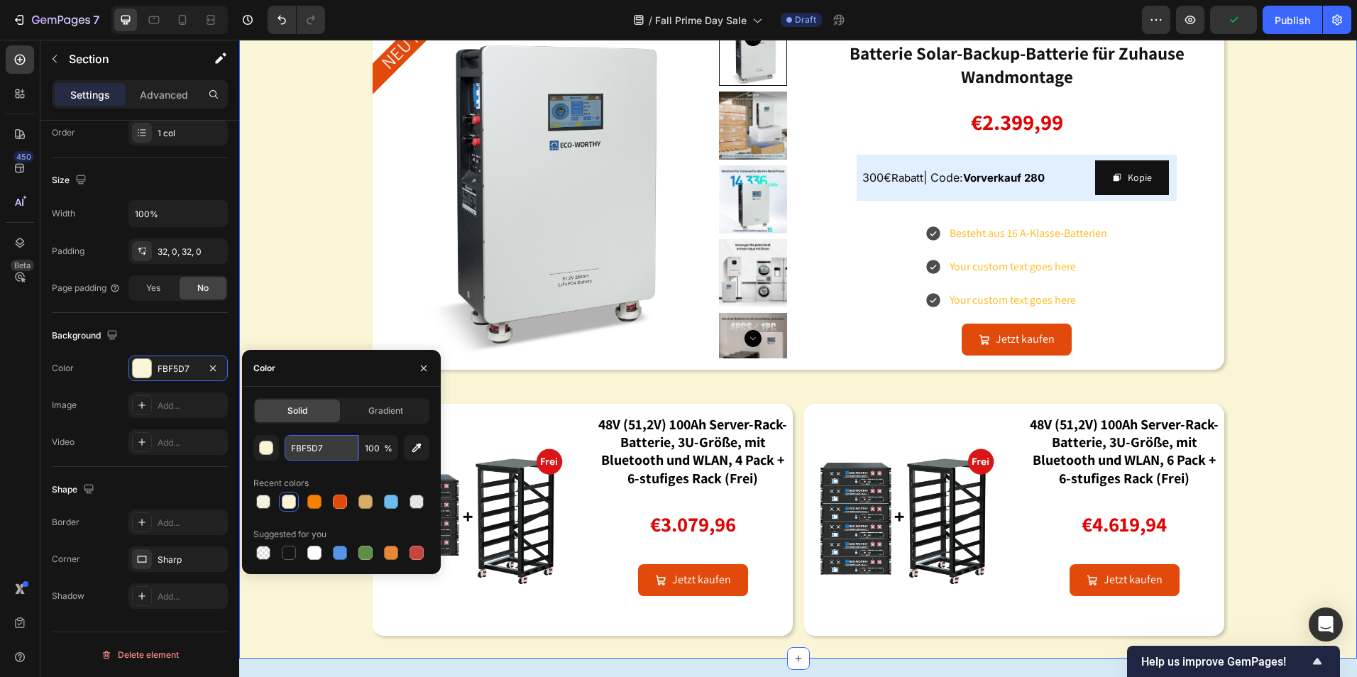
click at [341, 452] on input "FBF5D7" at bounding box center [322, 448] width 74 height 26
click at [1051, 201] on div "300€ Rabatt | Code: Vorverkauf 280 Text Block Kopie Copy Coupon Code Row" at bounding box center [1017, 178] width 320 height 46
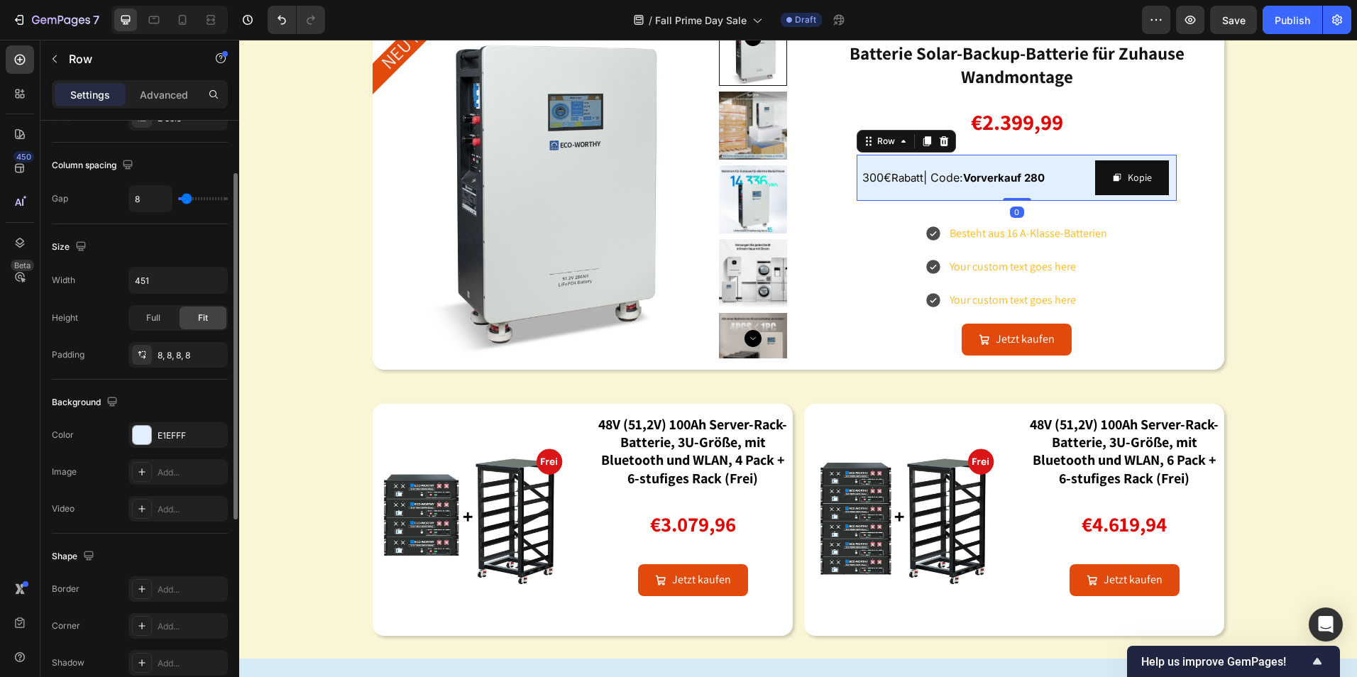
scroll to position [426, 0]
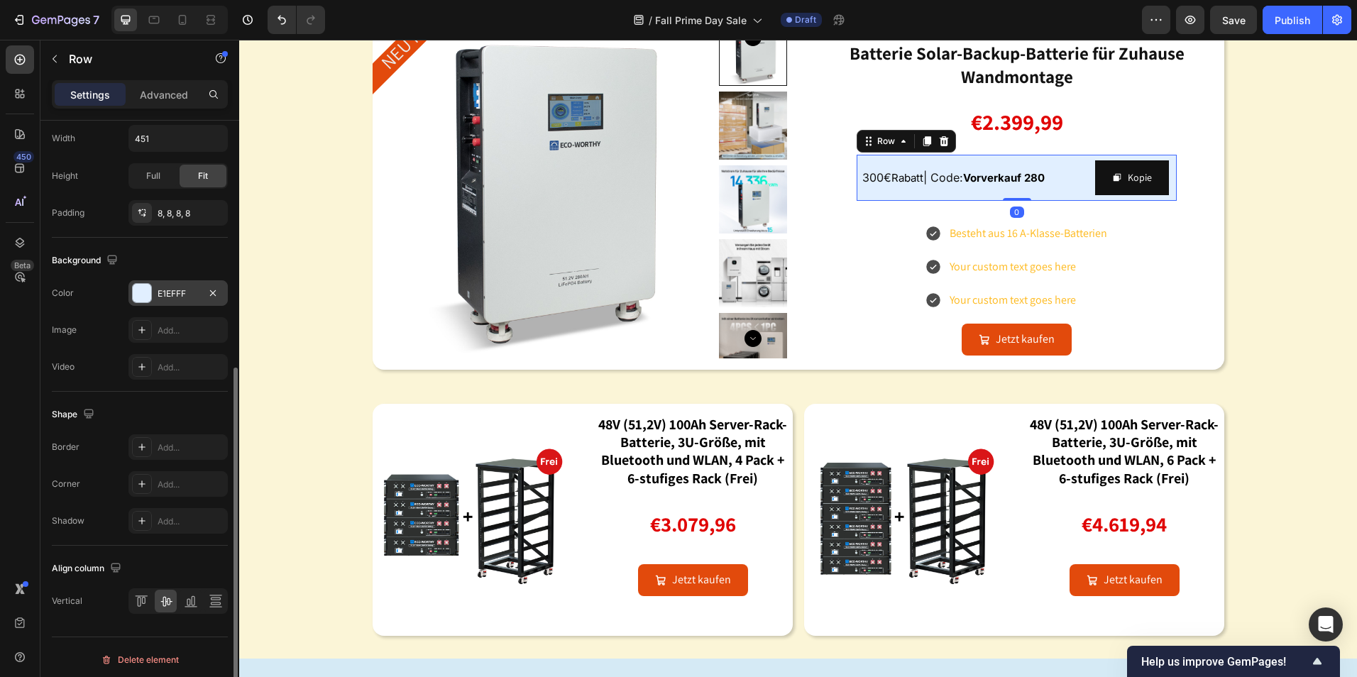
click at [148, 301] on div at bounding box center [142, 293] width 18 height 18
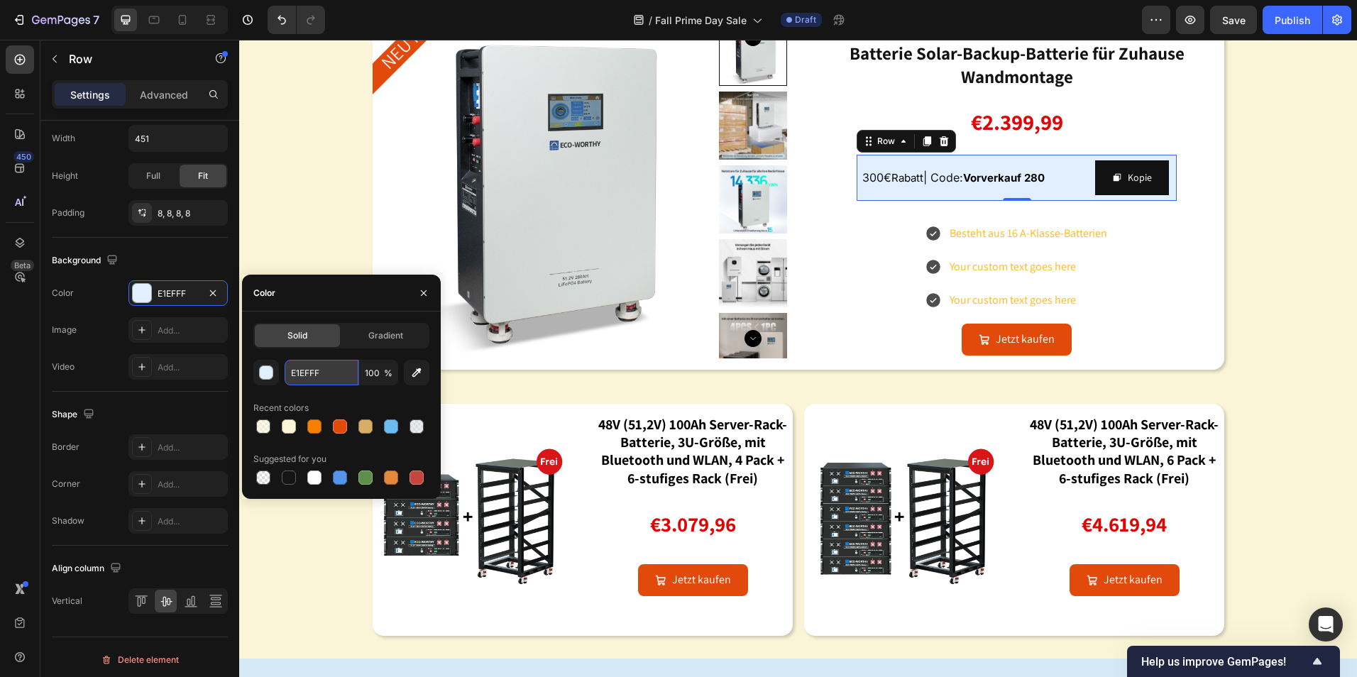
click at [325, 373] on input "E1EFFF" at bounding box center [322, 373] width 74 height 26
paste input "FBF5D7"
type input "FBF5D7"
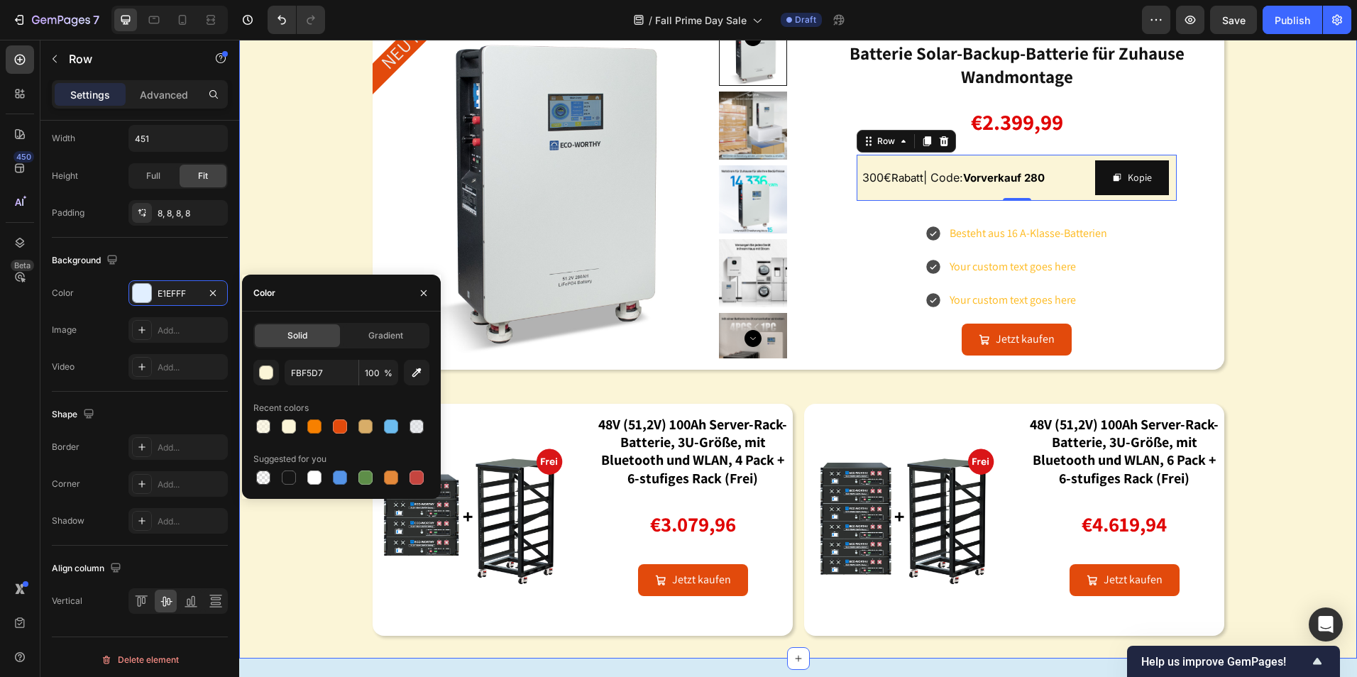
click at [1306, 487] on div "Image energiespeicherbatterien: schon jetzt für die winterstromversorgung gerüs…" at bounding box center [798, 229] width 1118 height 813
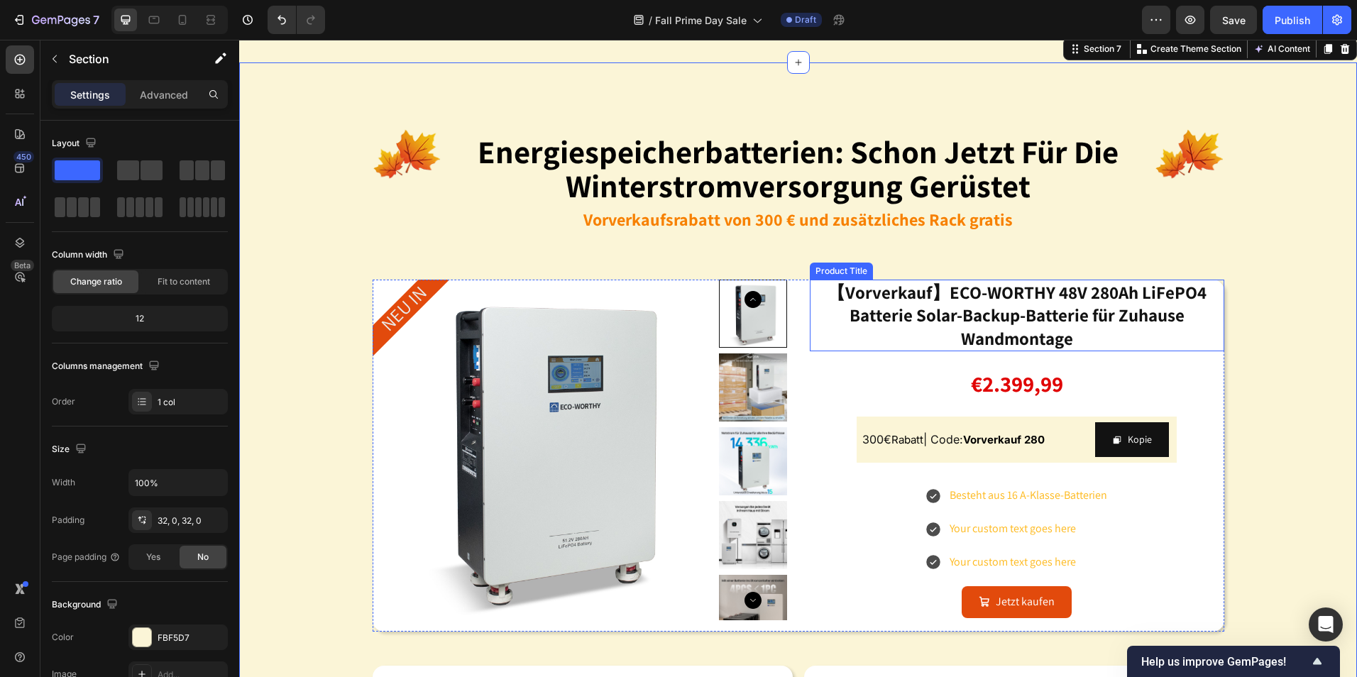
scroll to position [1491, 0]
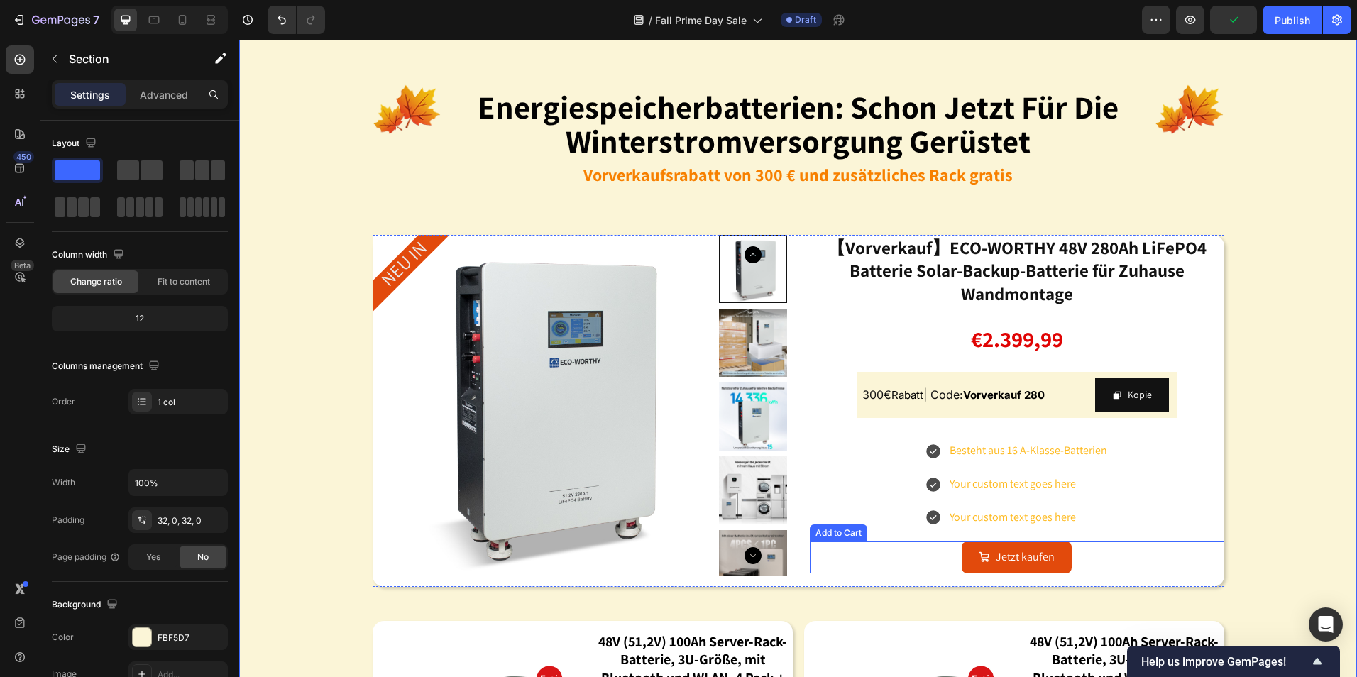
click at [1084, 558] on div "Jetzt kaufen Add to Cart" at bounding box center [1017, 558] width 415 height 32
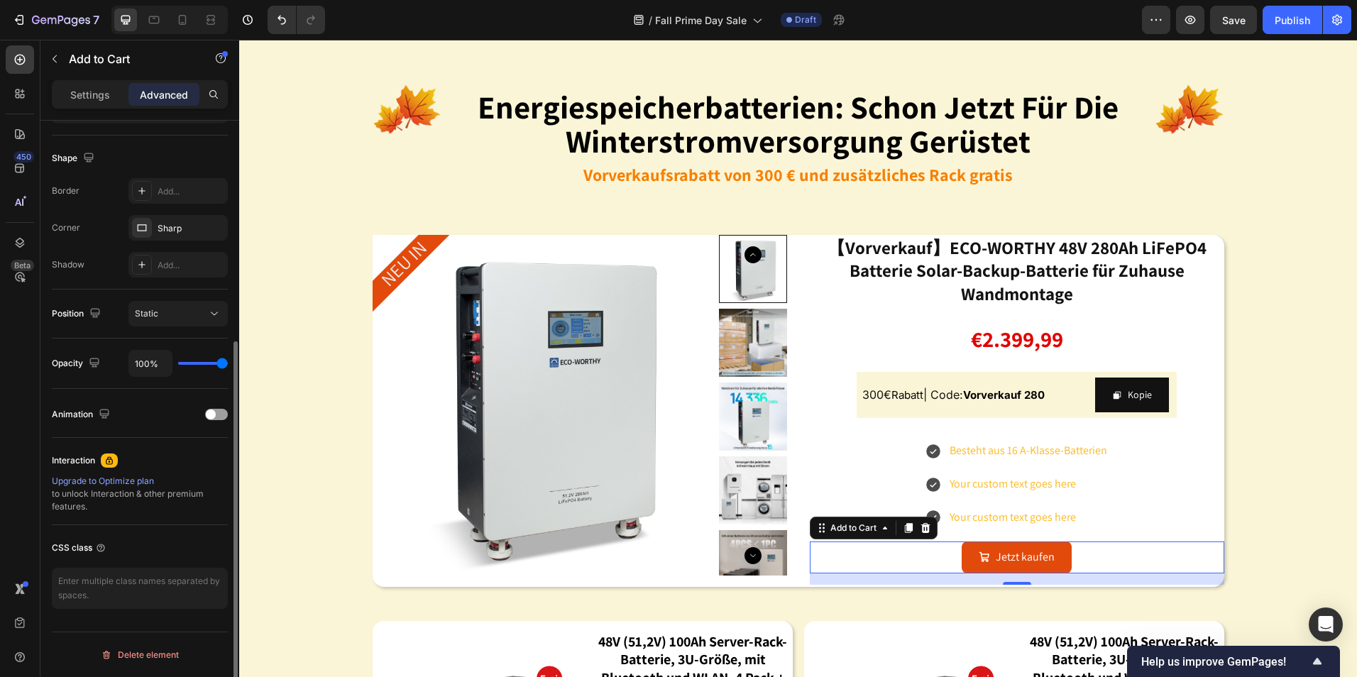
scroll to position [0, 0]
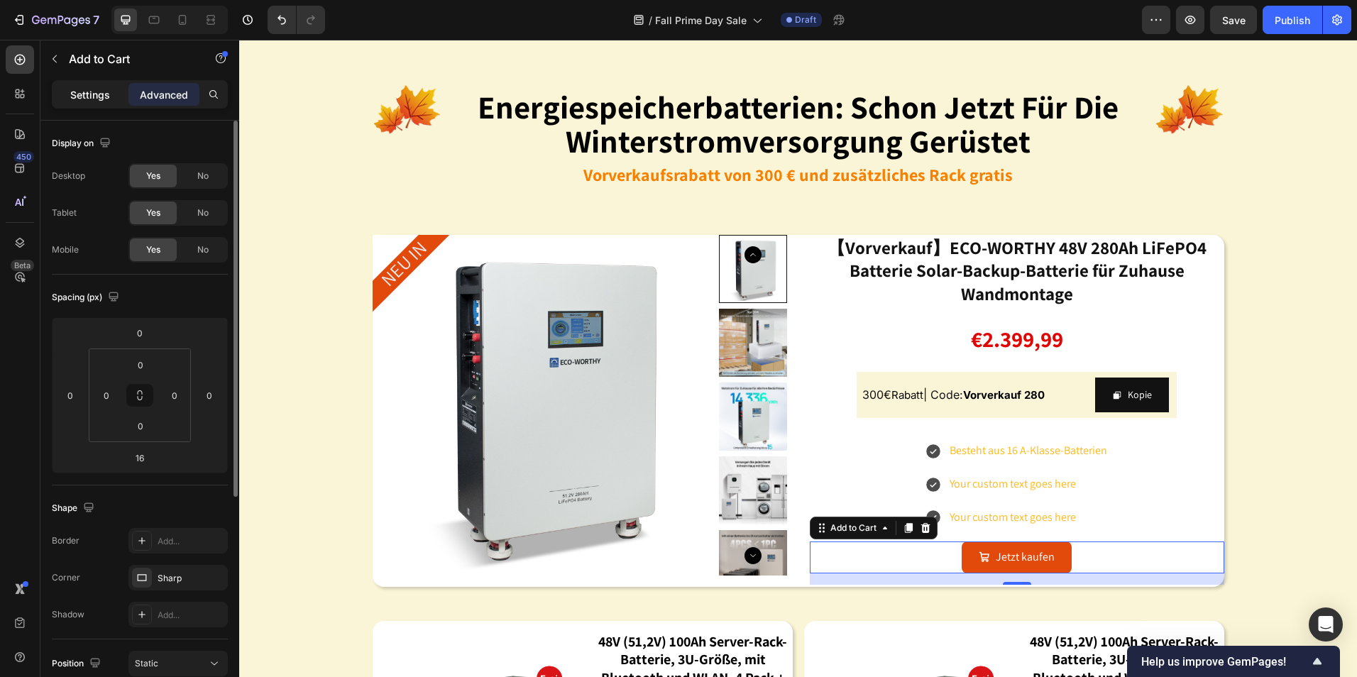
click at [95, 84] on div "Settings" at bounding box center [90, 94] width 71 height 23
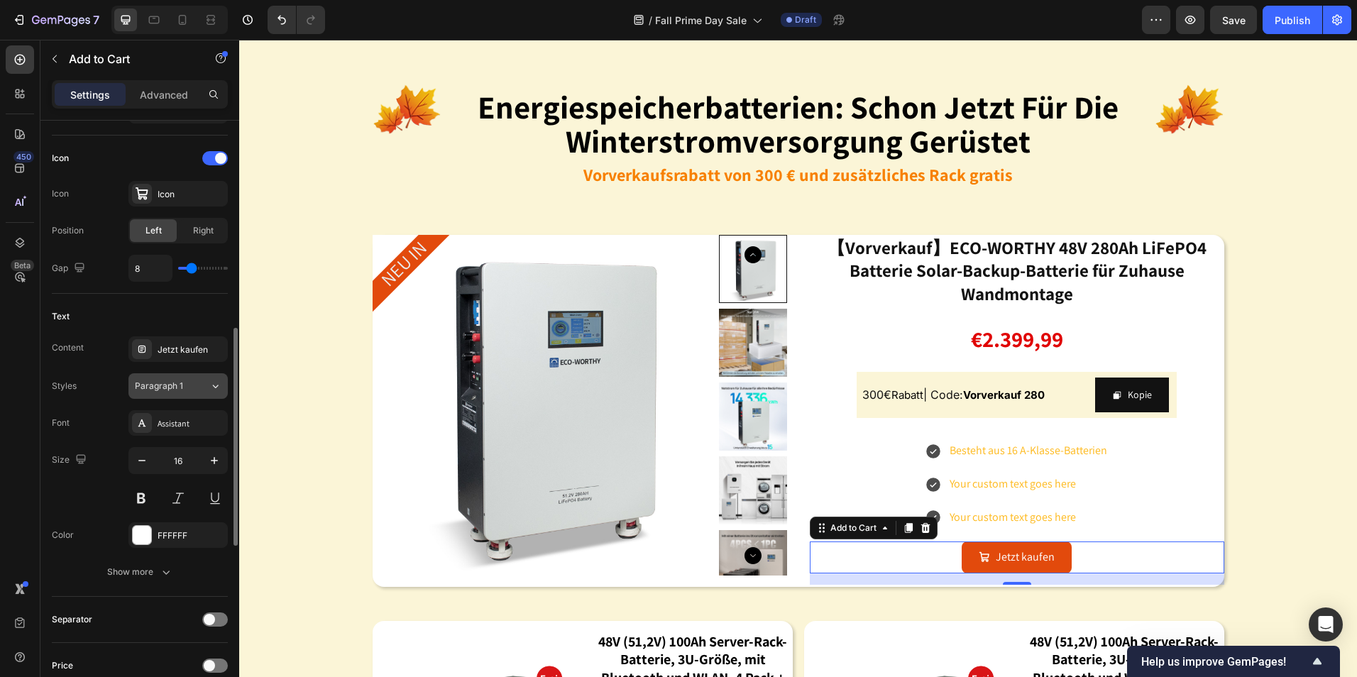
scroll to position [852, 0]
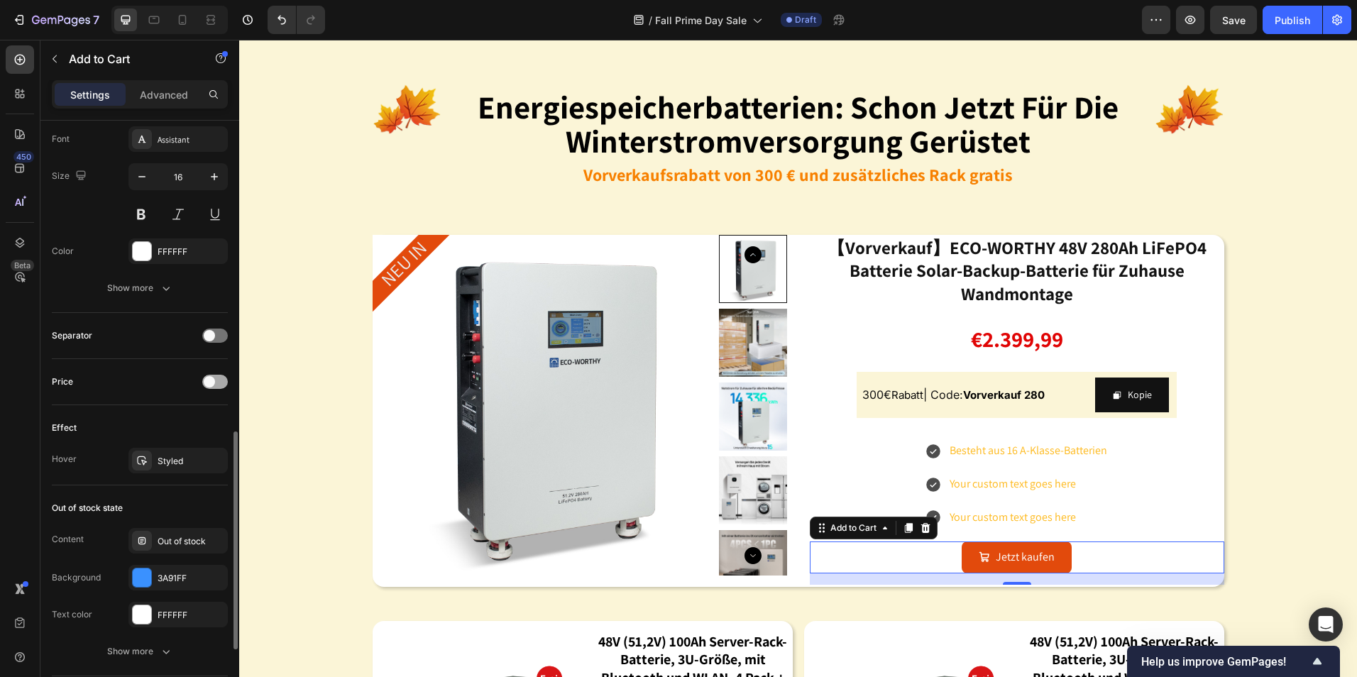
click at [216, 387] on div at bounding box center [215, 382] width 26 height 14
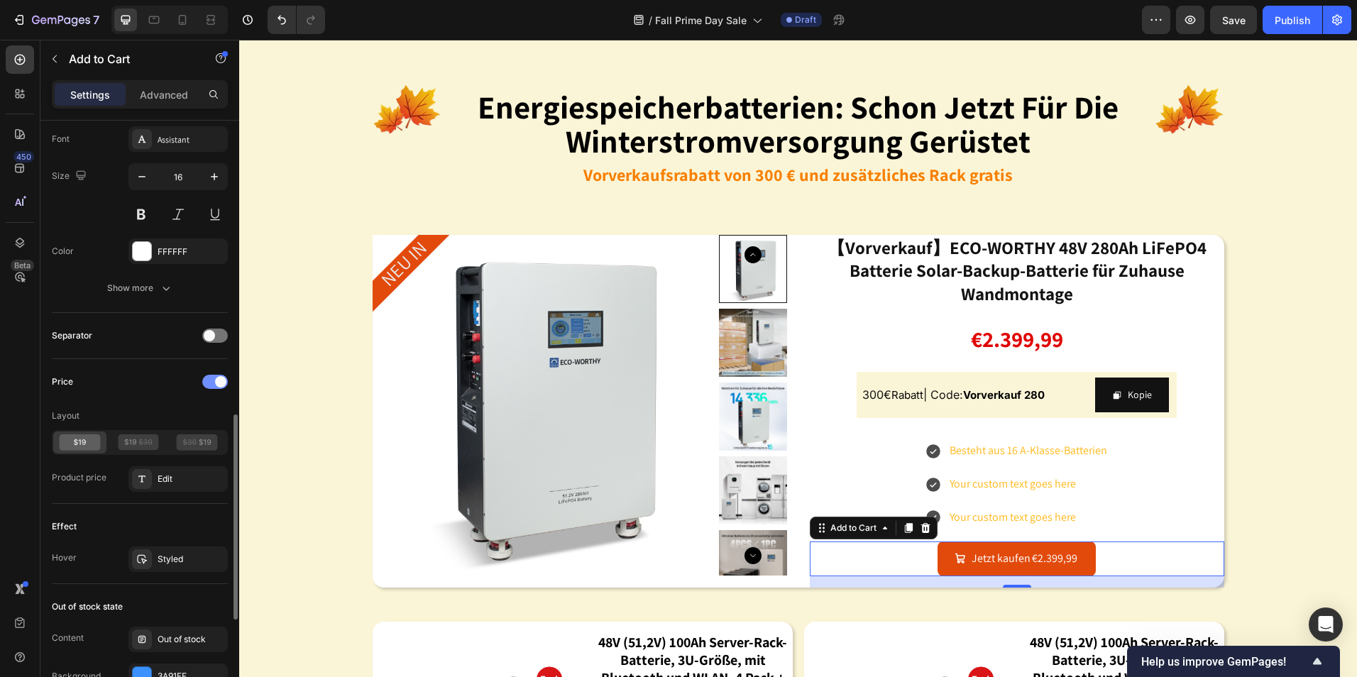
click at [216, 387] on div at bounding box center [215, 382] width 26 height 14
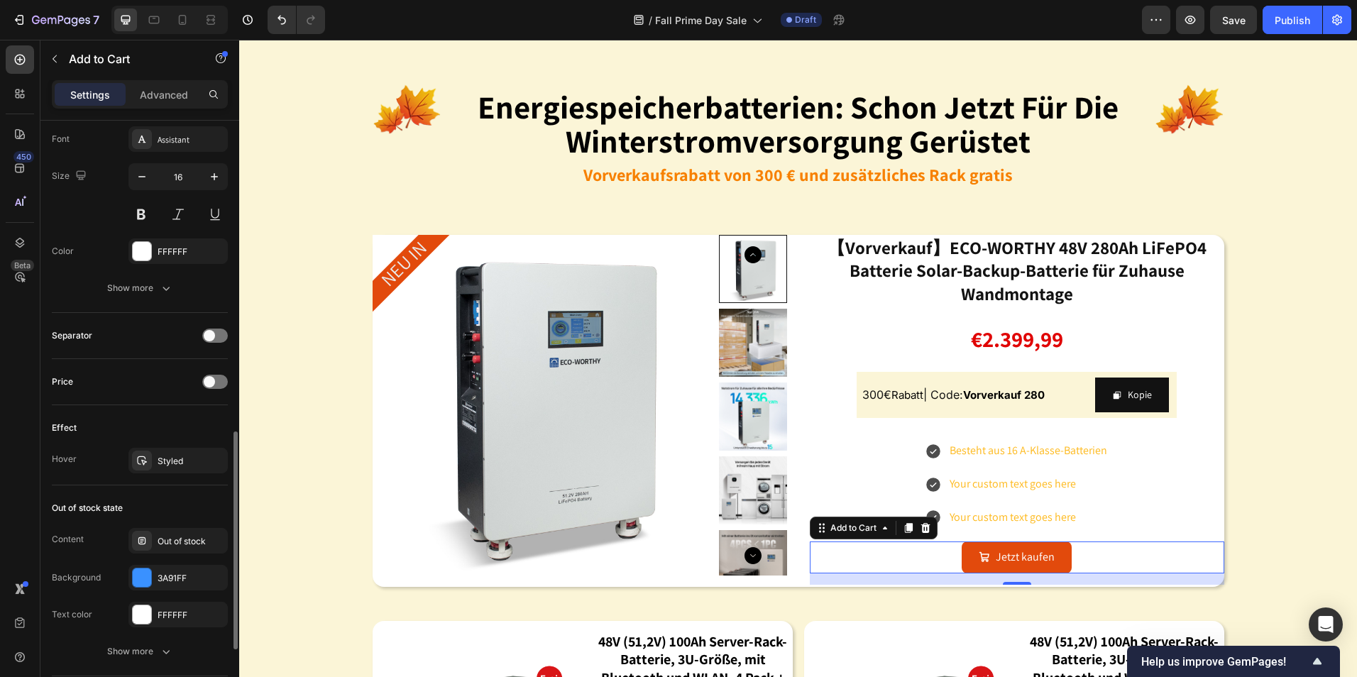
click at [221, 346] on div "Separator" at bounding box center [140, 335] width 176 height 23
click at [221, 337] on div at bounding box center [215, 336] width 26 height 14
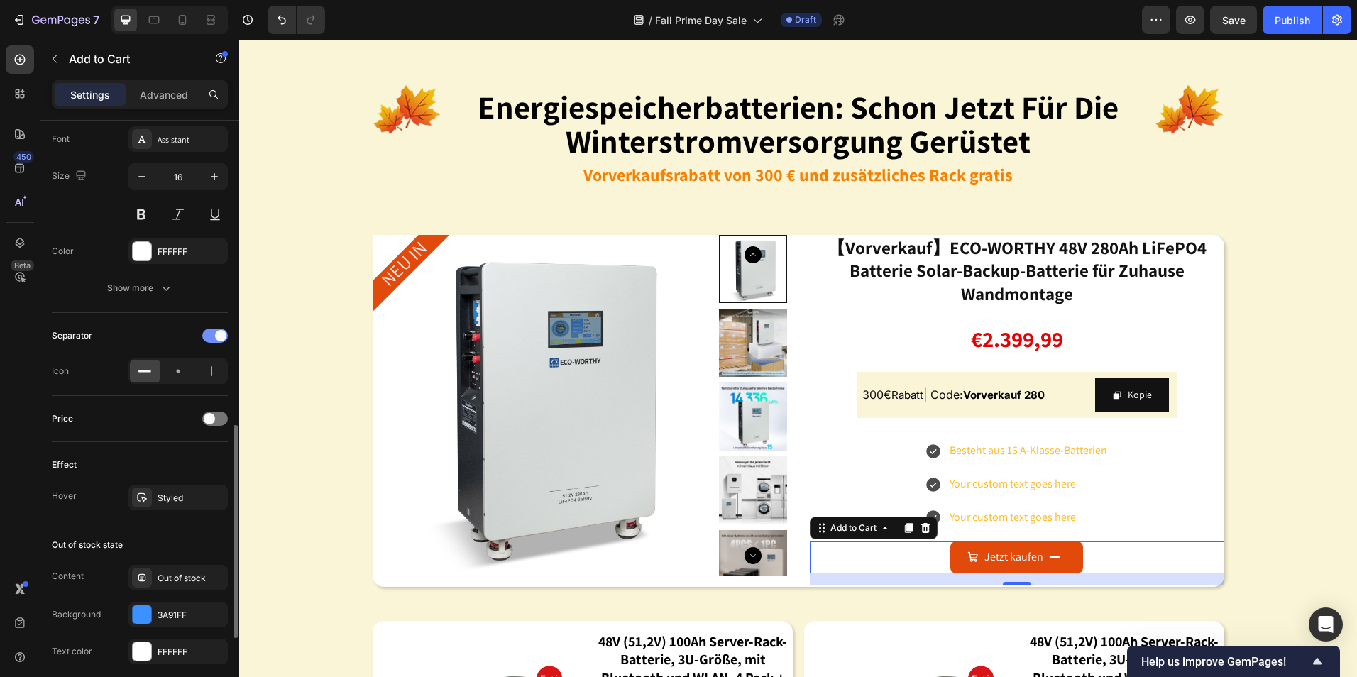
click at [221, 337] on span at bounding box center [220, 335] width 11 height 11
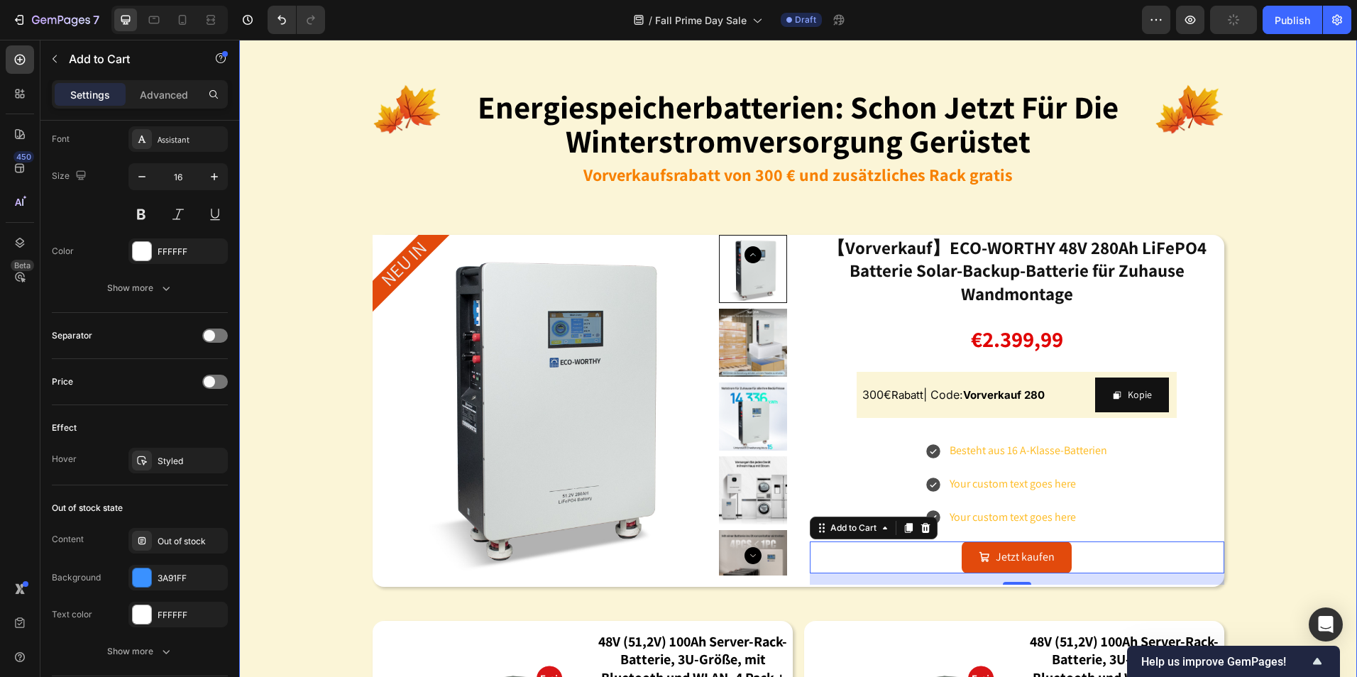
scroll to position [1349, 0]
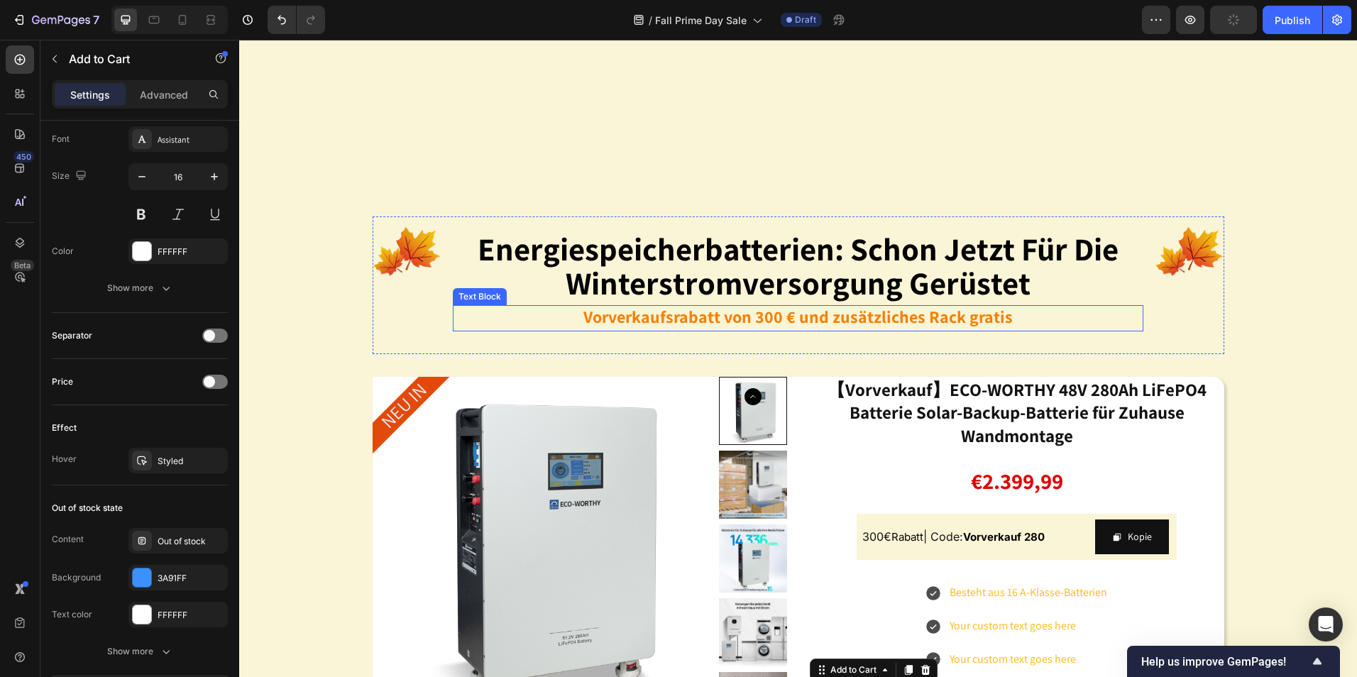
click at [925, 320] on strong "Vorverkaufsrabatt von 300 € und zusätzliches Rack gratis" at bounding box center [799, 316] width 430 height 23
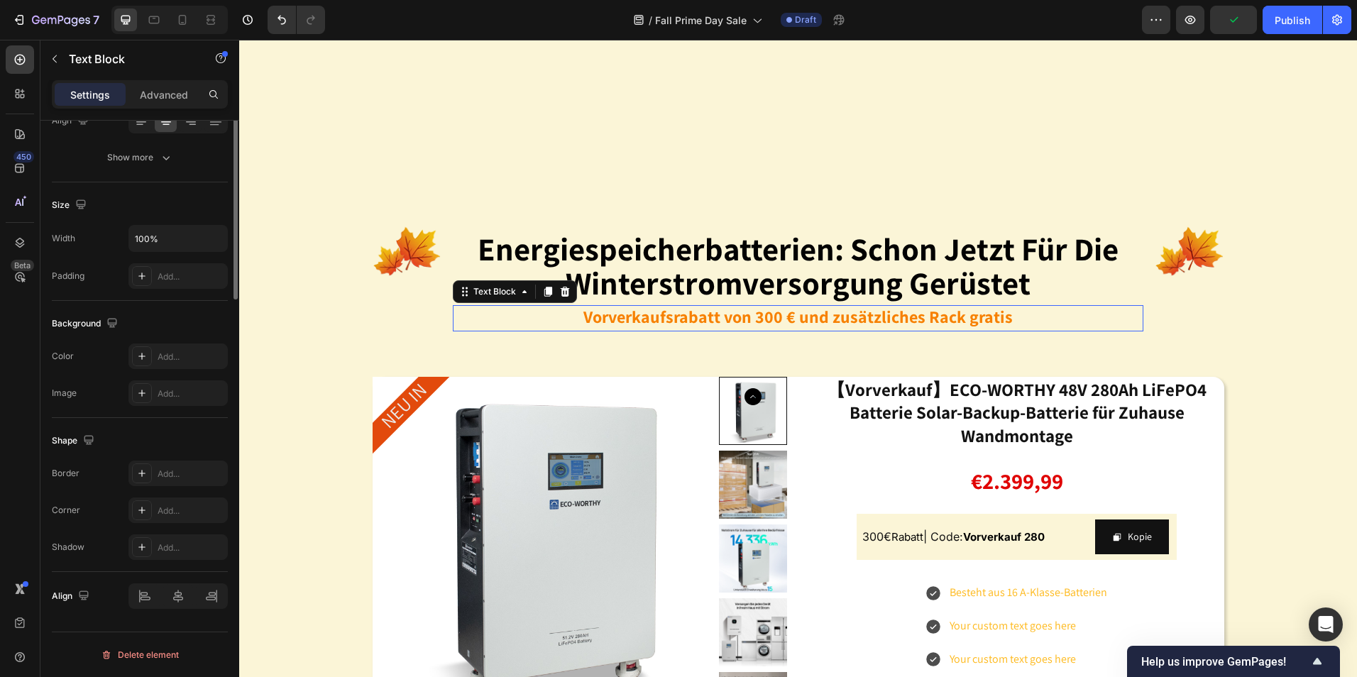
scroll to position [0, 0]
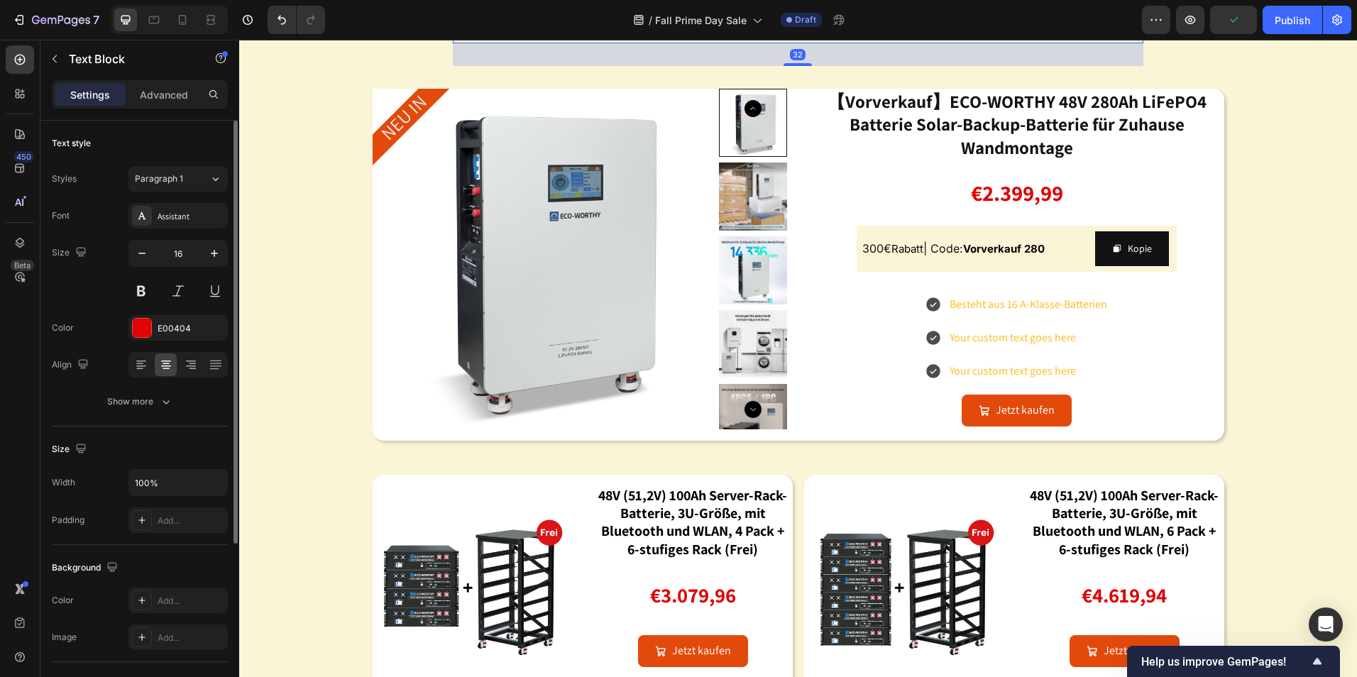
click at [1024, 42] on p "Vorverkaufsrabatt von 300 € und zusätzliches Rack gratis" at bounding box center [798, 29] width 688 height 23
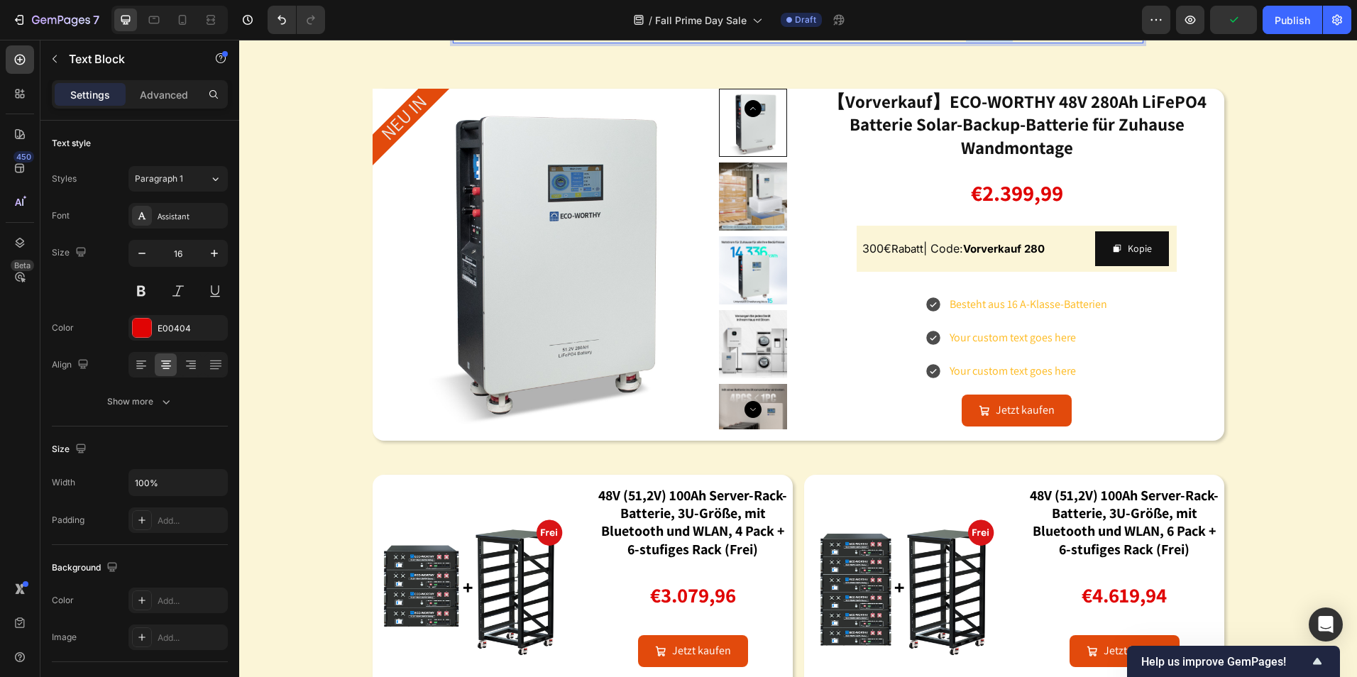
drag, startPoint x: 1014, startPoint y: 318, endPoint x: 954, endPoint y: 318, distance: 60.3
click at [954, 42] on p "Vorverkaufsrabatt von 300 € und zusätzliches Rack gratis" at bounding box center [798, 29] width 688 height 23
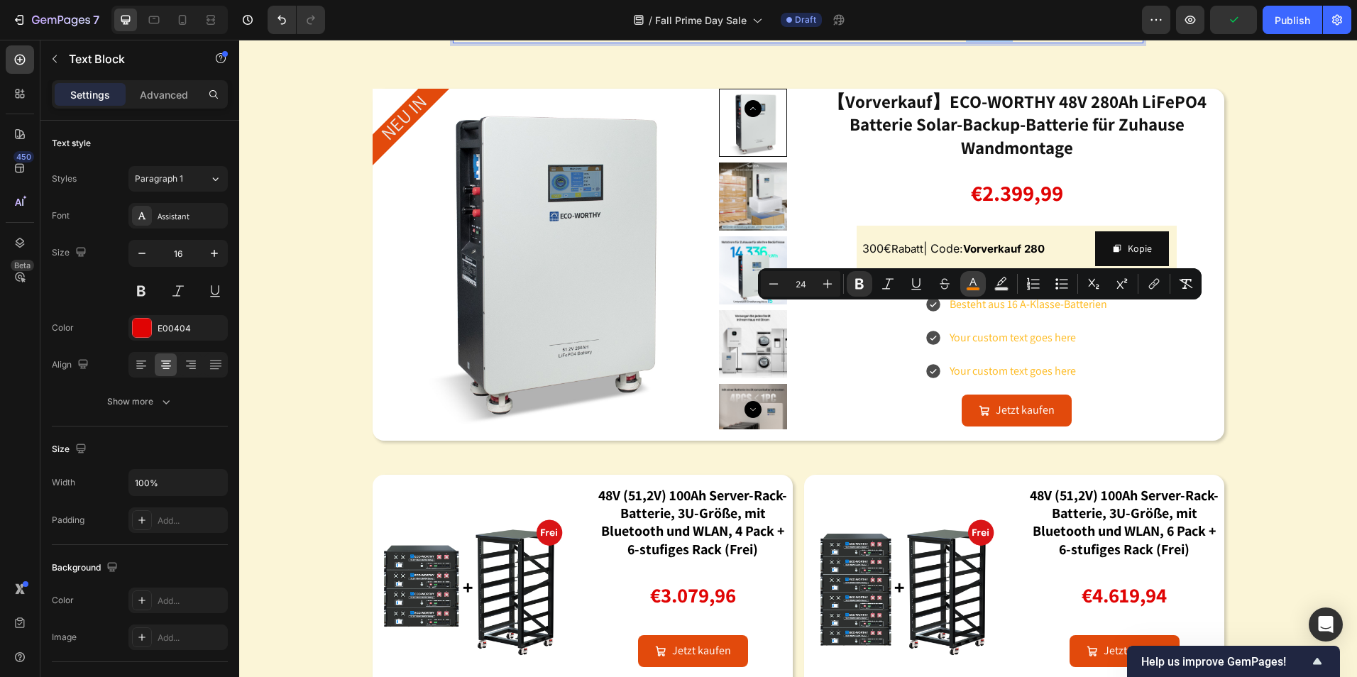
click at [971, 285] on icon "Editor contextual toolbar" at bounding box center [973, 284] width 14 height 14
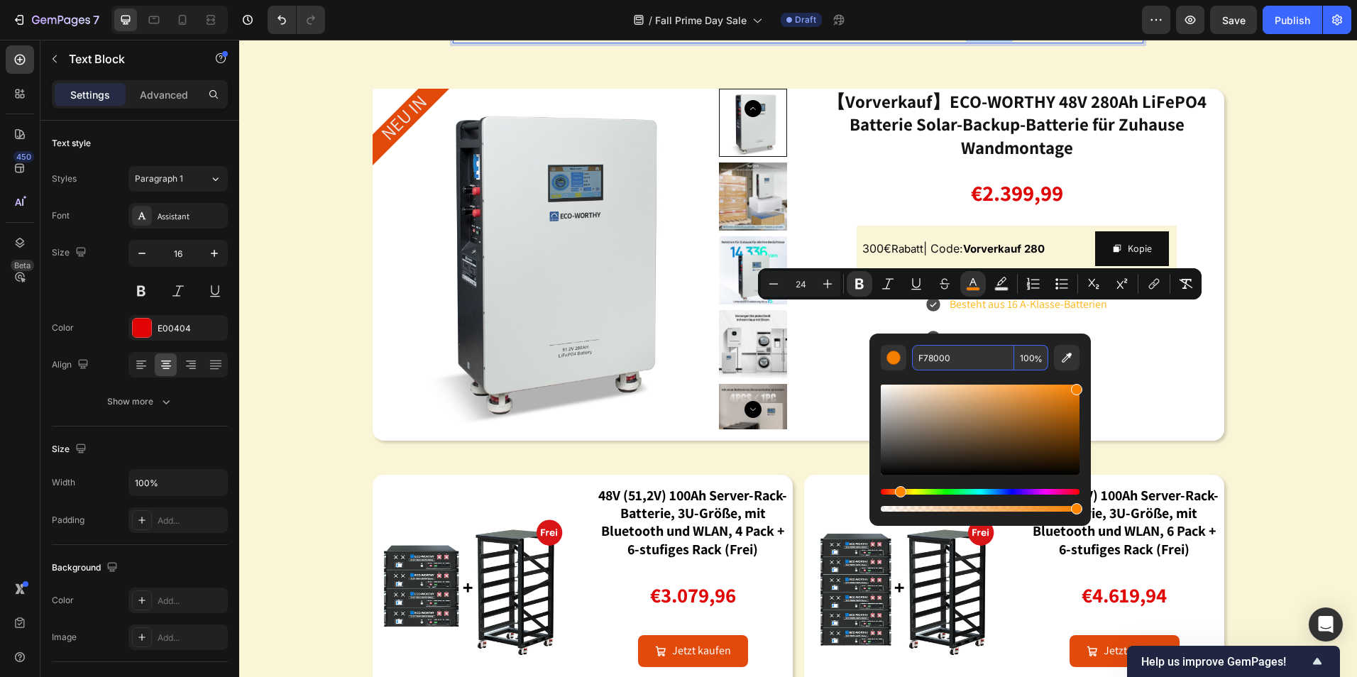
click at [986, 361] on input "F78000" at bounding box center [963, 358] width 102 height 26
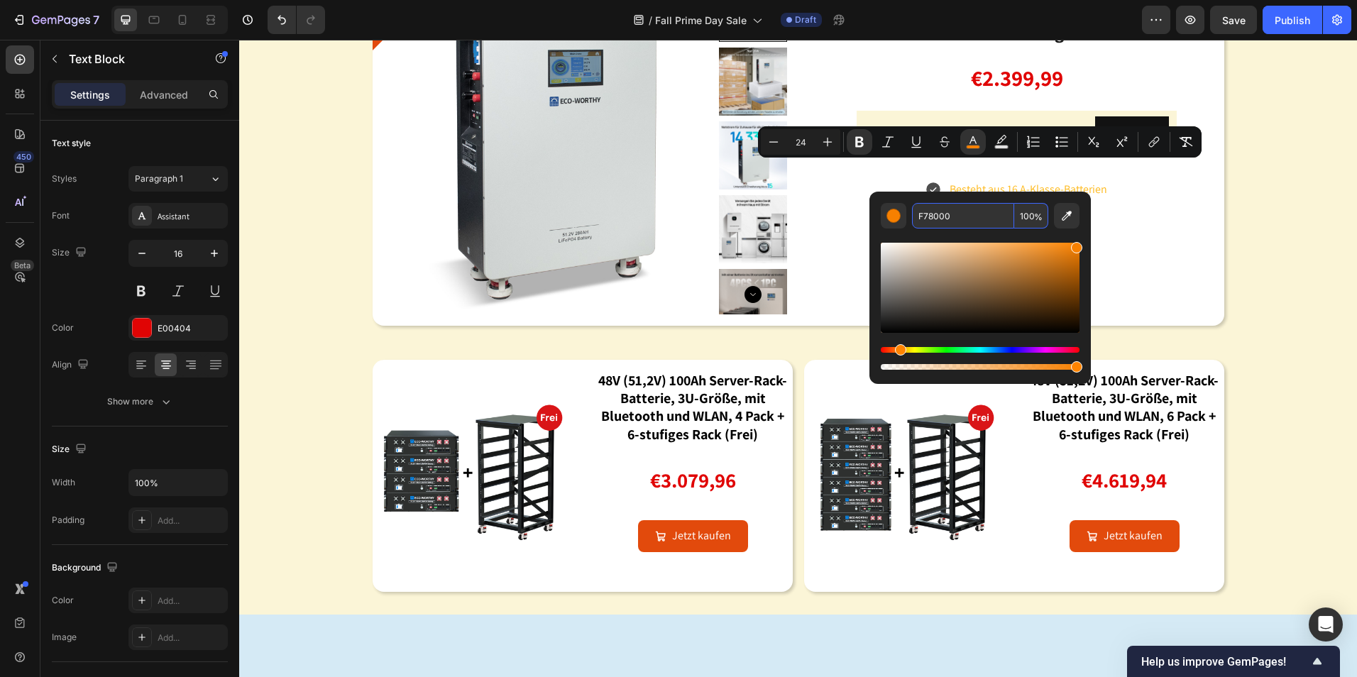
scroll to position [1491, 0]
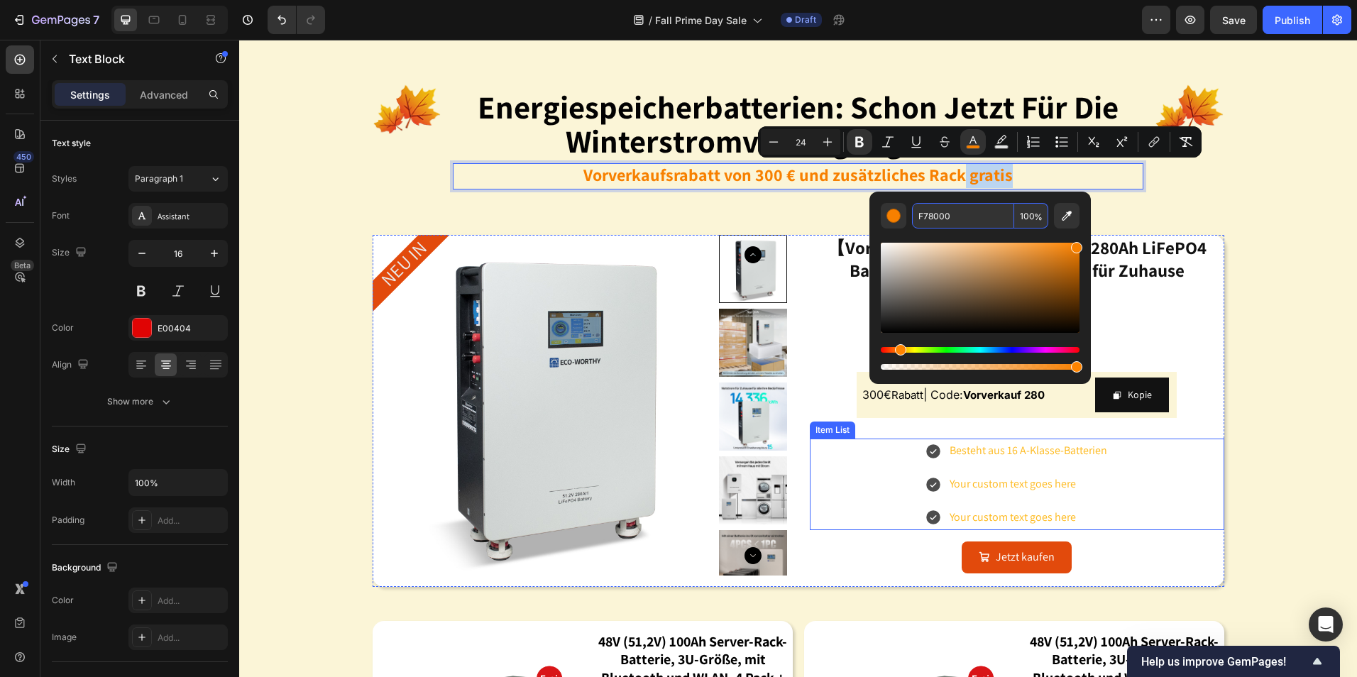
click at [1049, 447] on p "Besteht aus 16 A-Klasse-Batterien" at bounding box center [1029, 451] width 158 height 21
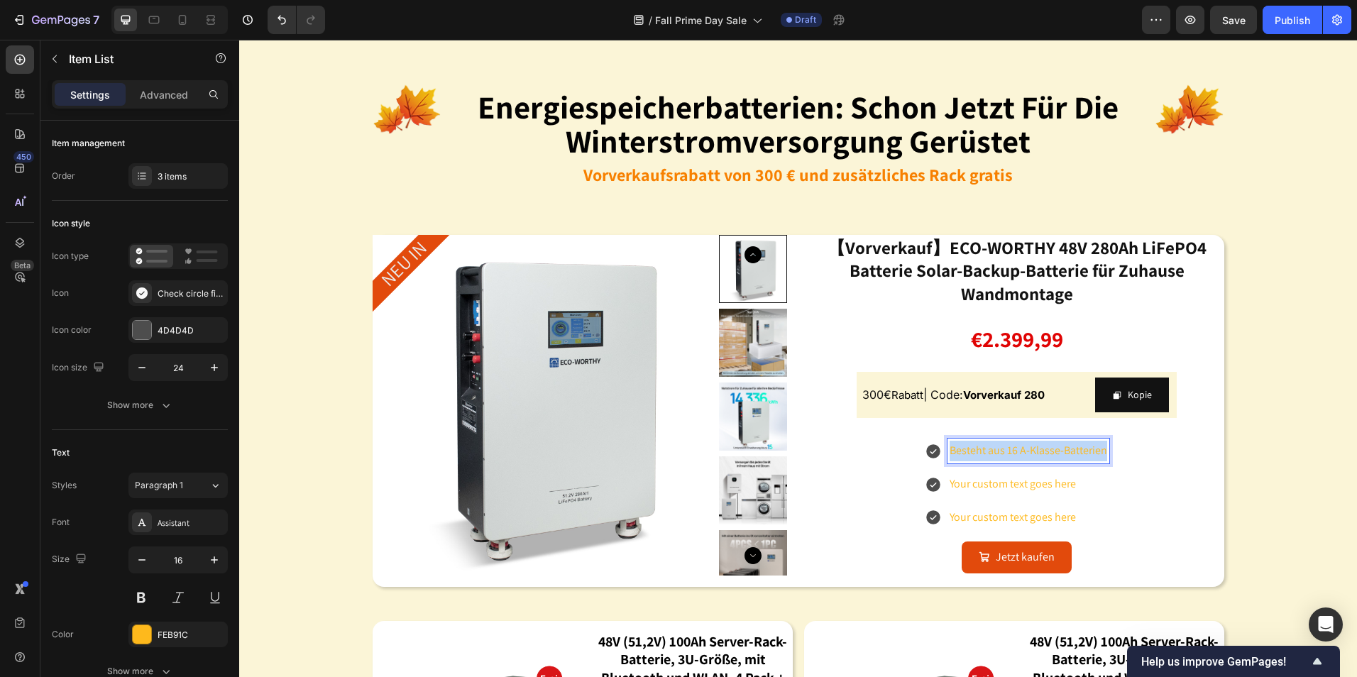
drag, startPoint x: 1103, startPoint y: 452, endPoint x: 944, endPoint y: 455, distance: 158.3
click at [948, 455] on div "Besteht aus 16 A-Klasse-Batterien" at bounding box center [1029, 451] width 162 height 25
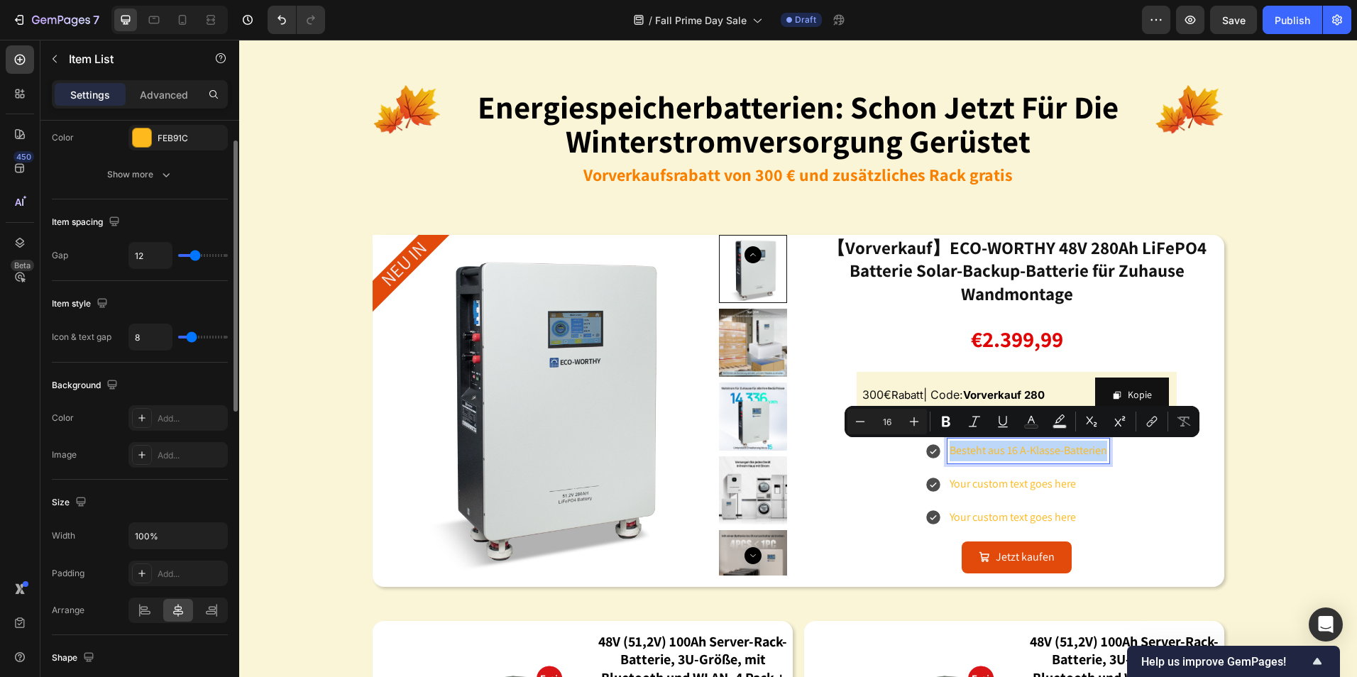
scroll to position [355, 0]
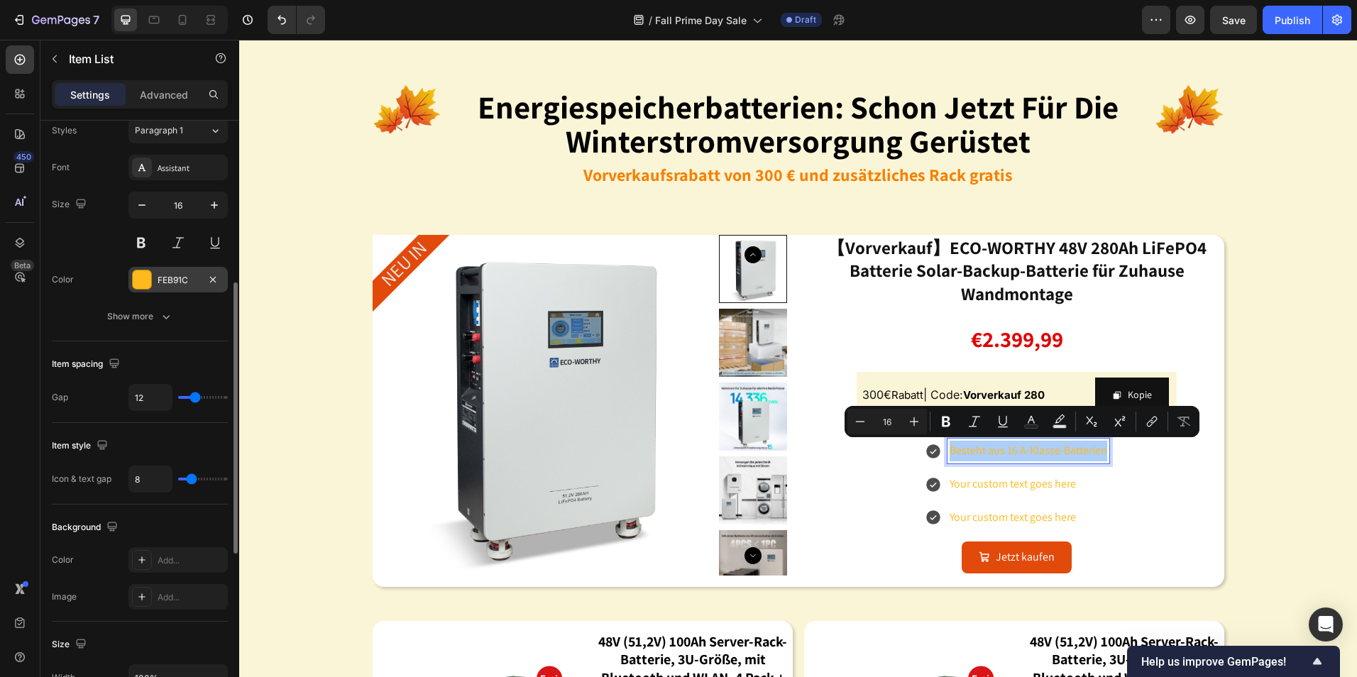
click at [137, 281] on div at bounding box center [142, 279] width 18 height 18
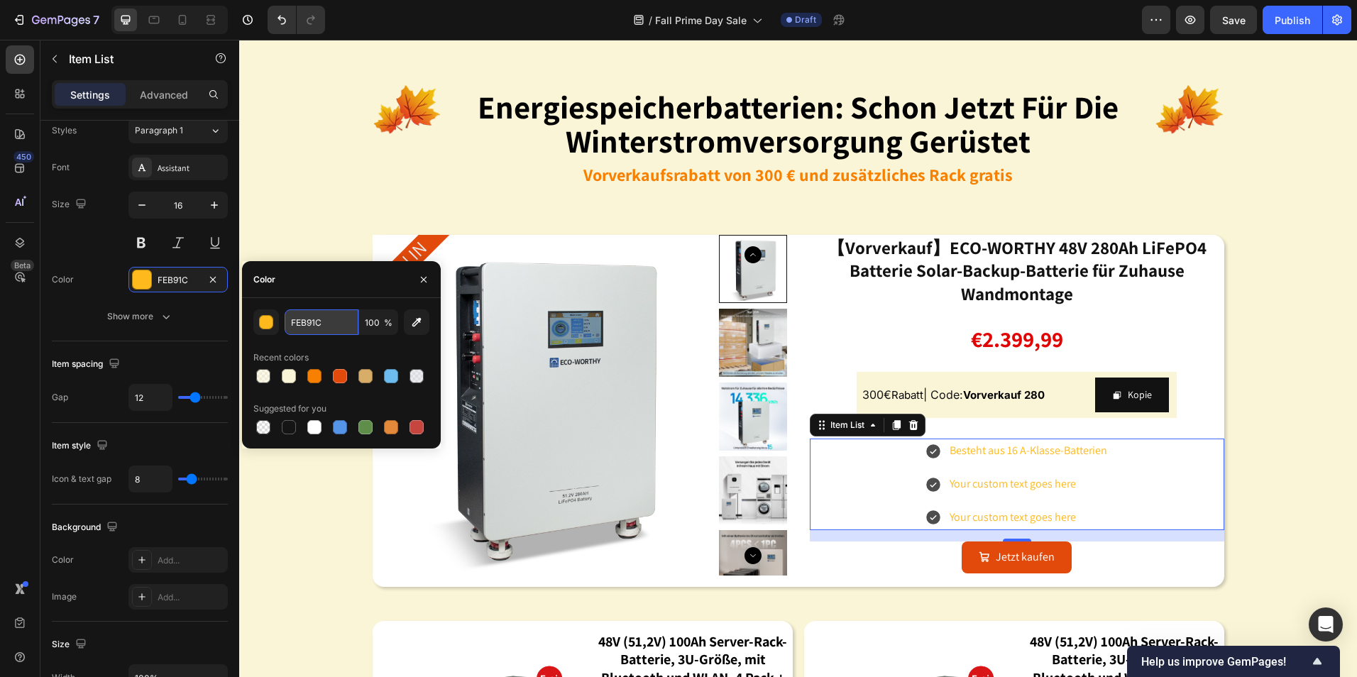
click at [334, 320] on input "FEB91C" at bounding box center [322, 323] width 74 height 26
paste input "78000"
type input "F78000"
click at [1253, 471] on div "Image energiespeicherbatterien: schon jetzt für die winterstromversorgung gerüs…" at bounding box center [798, 446] width 1118 height 813
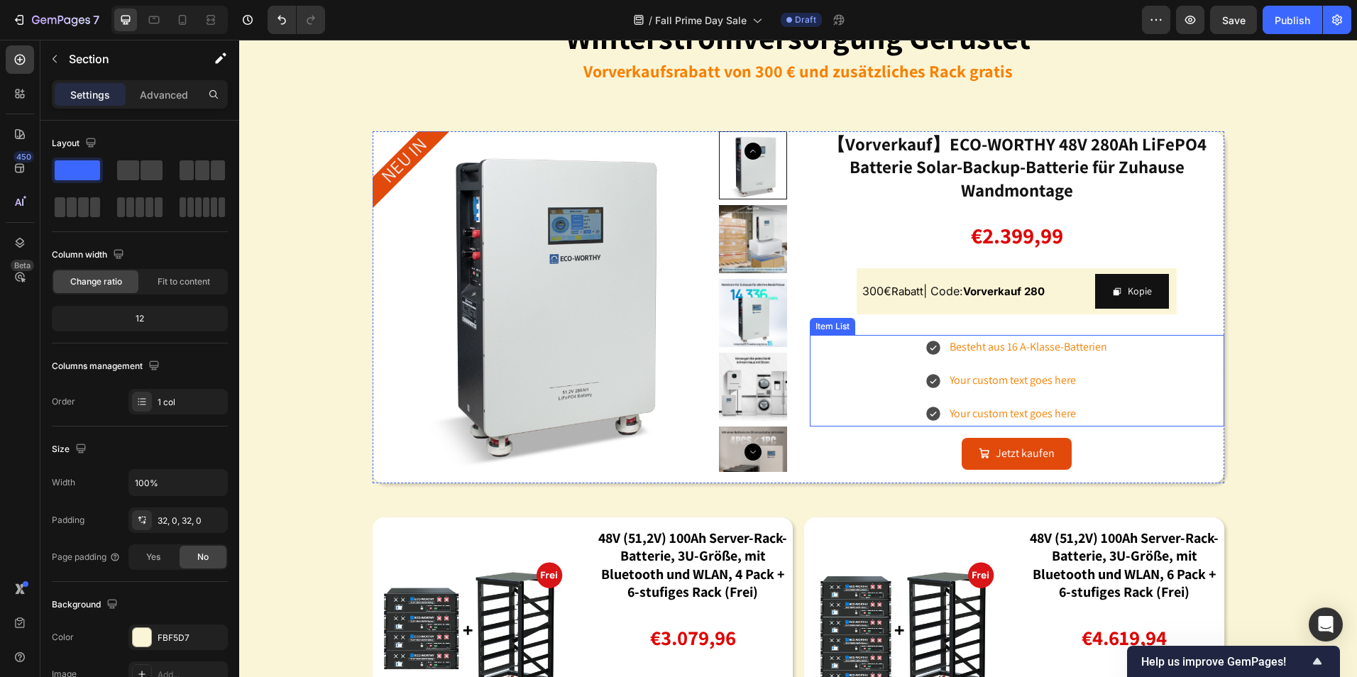
scroll to position [1562, 0]
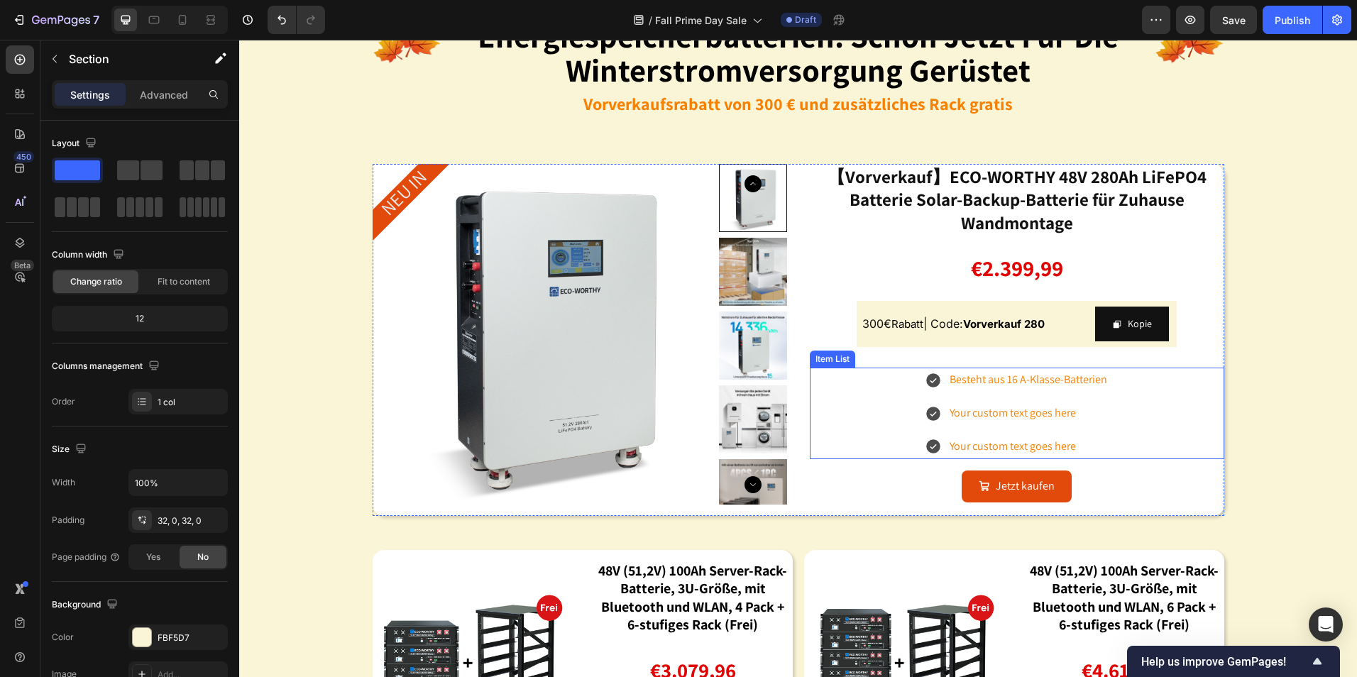
click at [1064, 383] on p "Besteht aus 16 A-Klasse-Batterien" at bounding box center [1029, 380] width 158 height 21
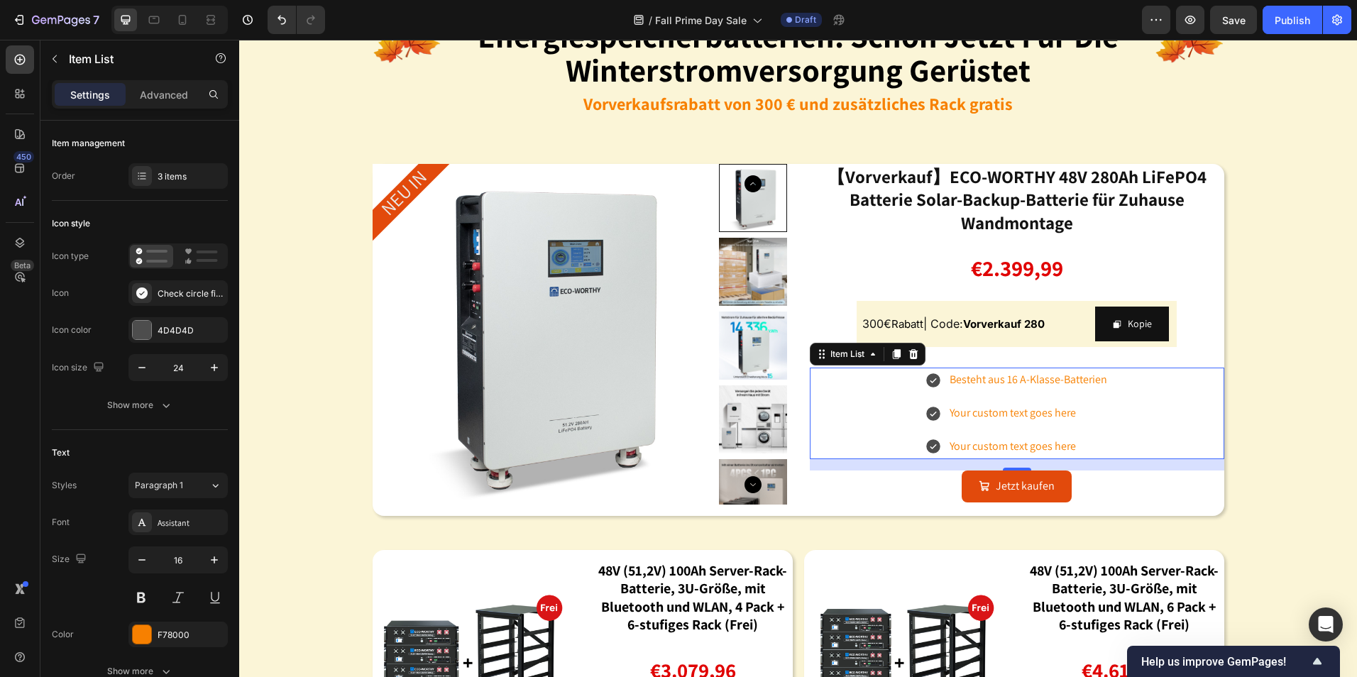
scroll to position [1491, 0]
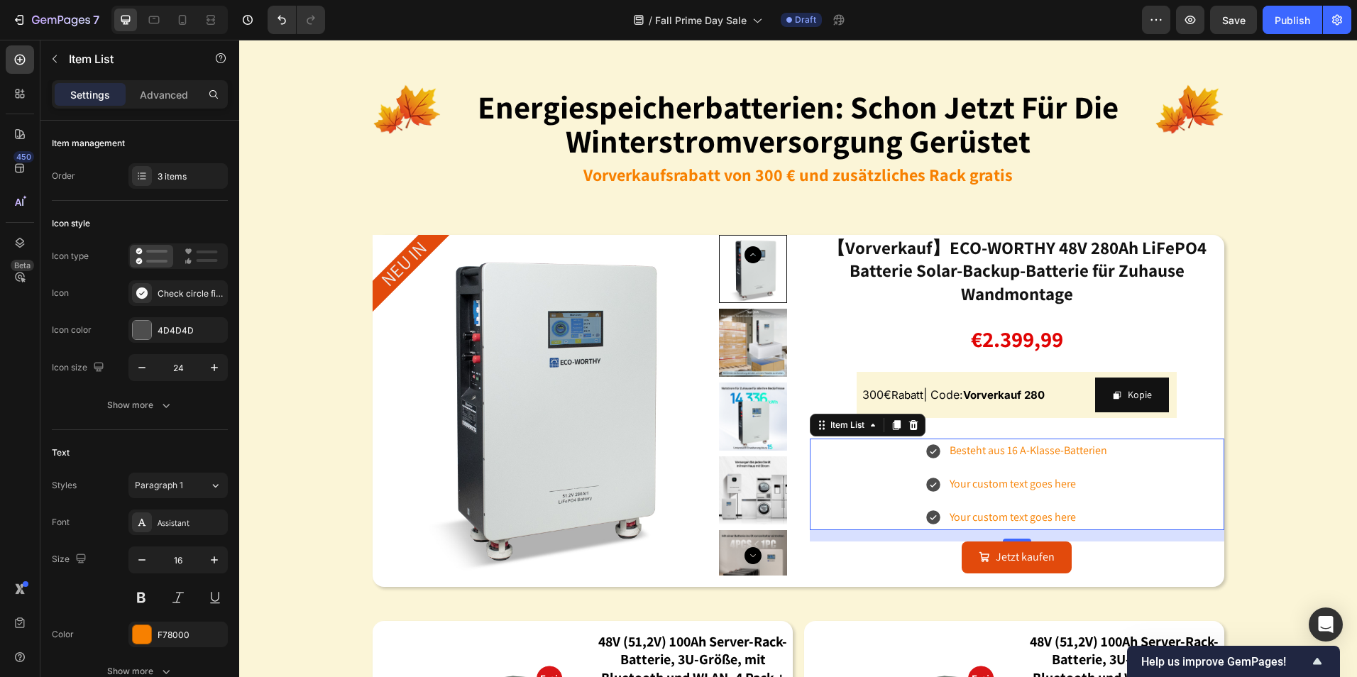
click at [1091, 459] on p "Besteht aus 16 A-Klasse-Batterien" at bounding box center [1029, 451] width 158 height 21
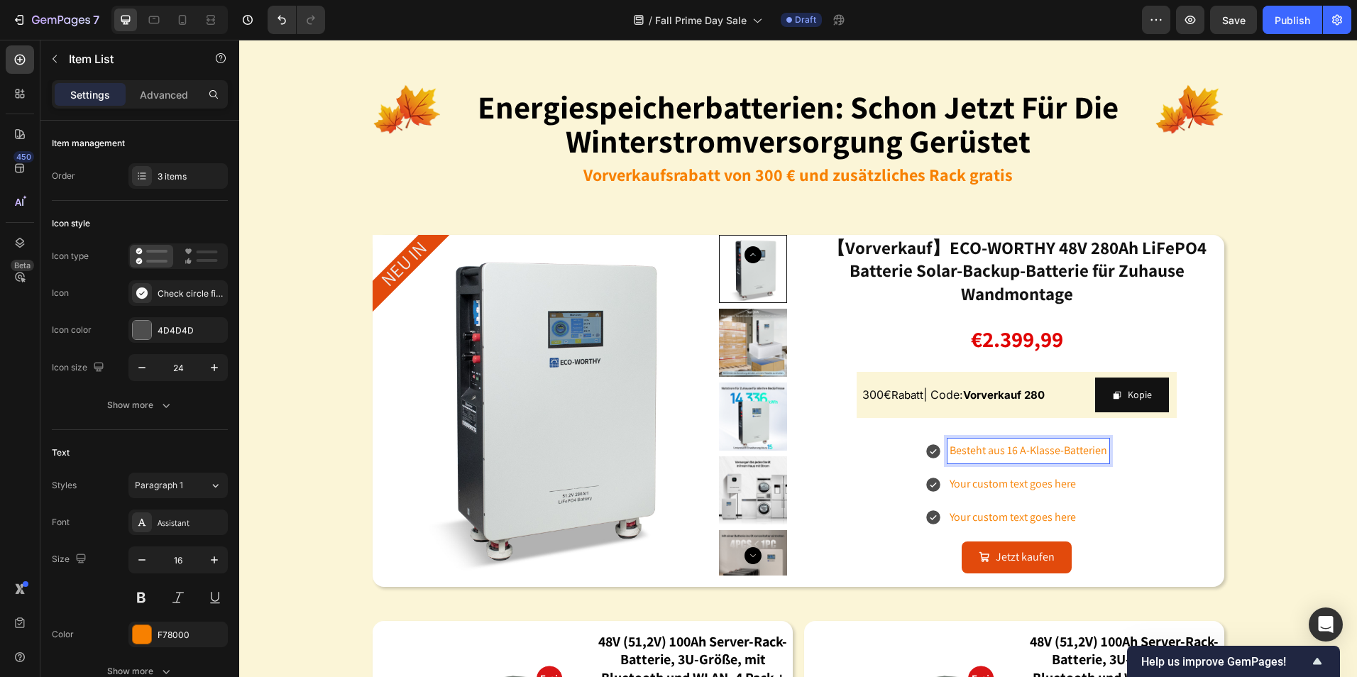
click at [1060, 487] on p "Your custom text goes here" at bounding box center [1029, 484] width 158 height 21
click at [1083, 490] on p "Your custom text goes here" at bounding box center [1029, 484] width 158 height 21
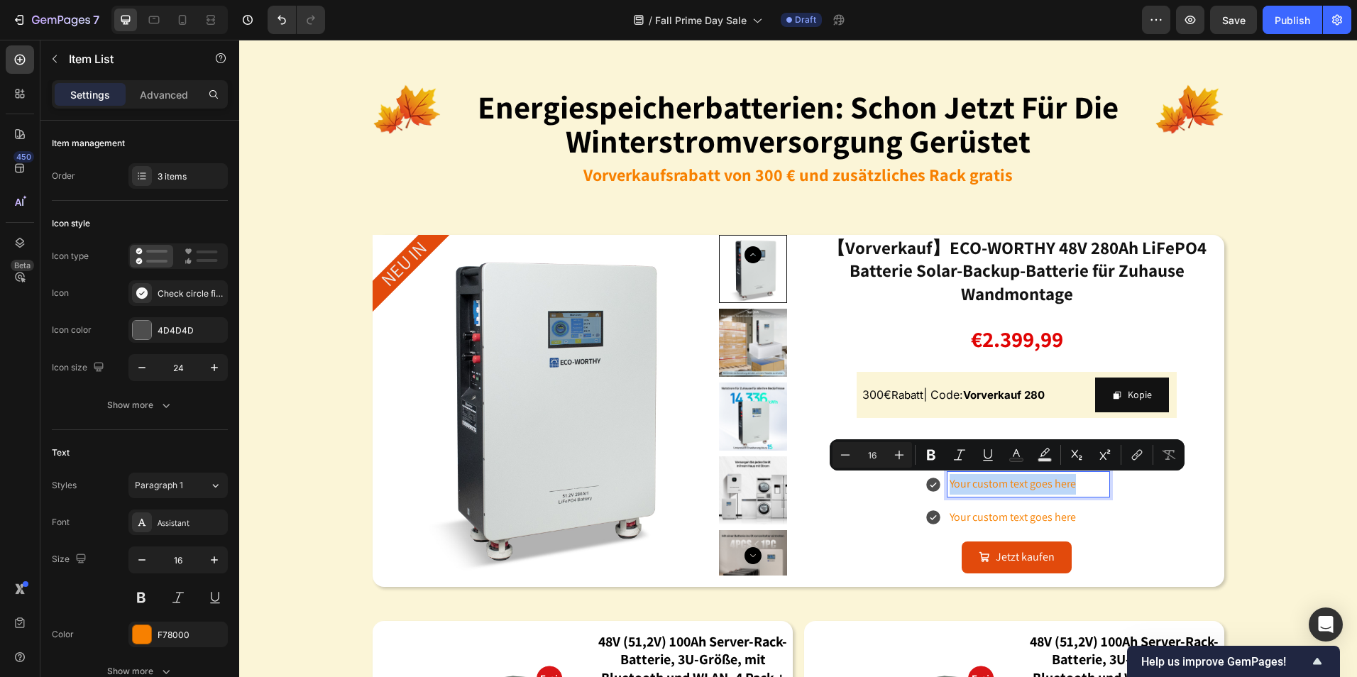
drag, startPoint x: 1084, startPoint y: 488, endPoint x: 946, endPoint y: 487, distance: 138.4
click at [950, 487] on p "Your custom text goes here" at bounding box center [1029, 484] width 158 height 21
drag, startPoint x: 1111, startPoint y: 488, endPoint x: 927, endPoint y: 491, distance: 183.9
click at [927, 491] on div "Display überwacht den Batteriestatus" at bounding box center [1017, 484] width 203 height 25
click at [943, 457] on icon "Editor contextual toolbar" at bounding box center [947, 455] width 14 height 14
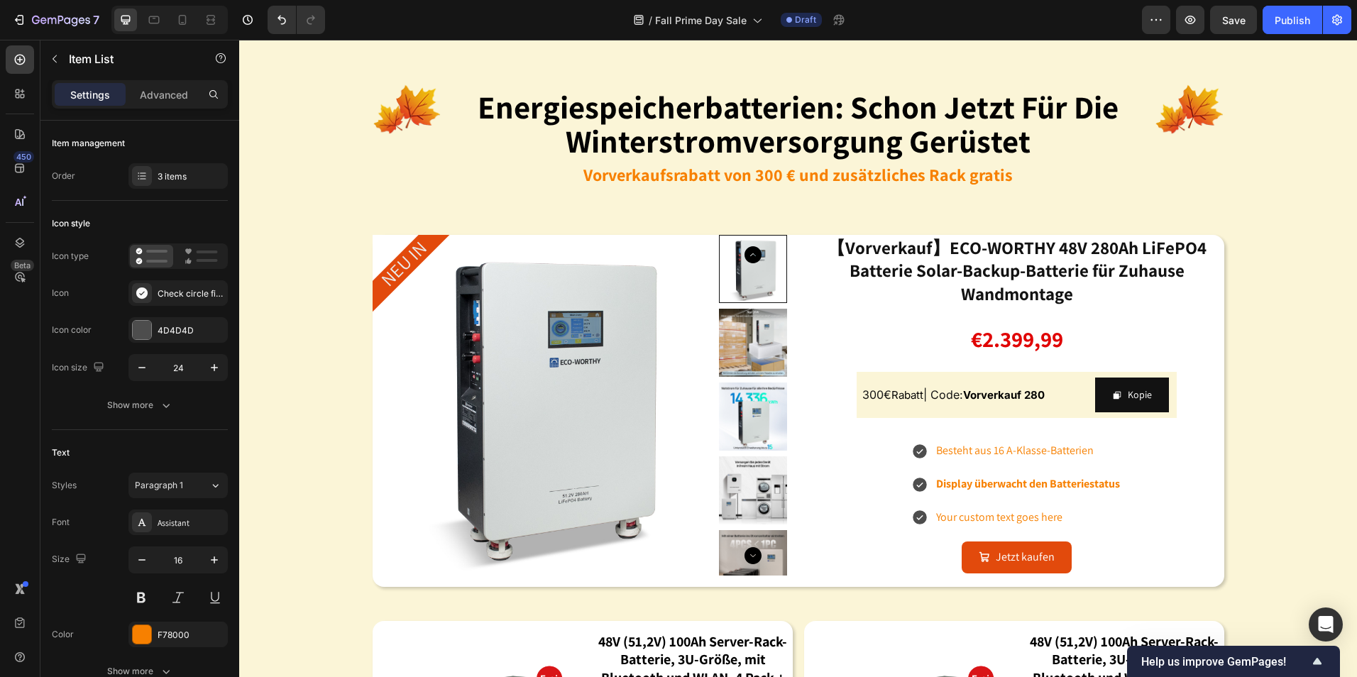
click at [1152, 508] on div "Besteht aus 16 A-Klasse-Batterien Display überwacht den Batteriestatus Your cus…" at bounding box center [1017, 484] width 415 height 91
drag, startPoint x: 921, startPoint y: 465, endPoint x: 930, endPoint y: 469, distance: 9.9
click at [921, 466] on div "Besteht aus 16 A-Klasse-Batterien Display überwacht den Batteriestatus Your cus…" at bounding box center [1017, 484] width 211 height 91
click at [963, 483] on strong "Display überwacht den Batteriestatus" at bounding box center [1028, 483] width 184 height 15
click at [942, 455] on p "Besteht aus 16 A-Klasse-Batterien" at bounding box center [1028, 451] width 184 height 21
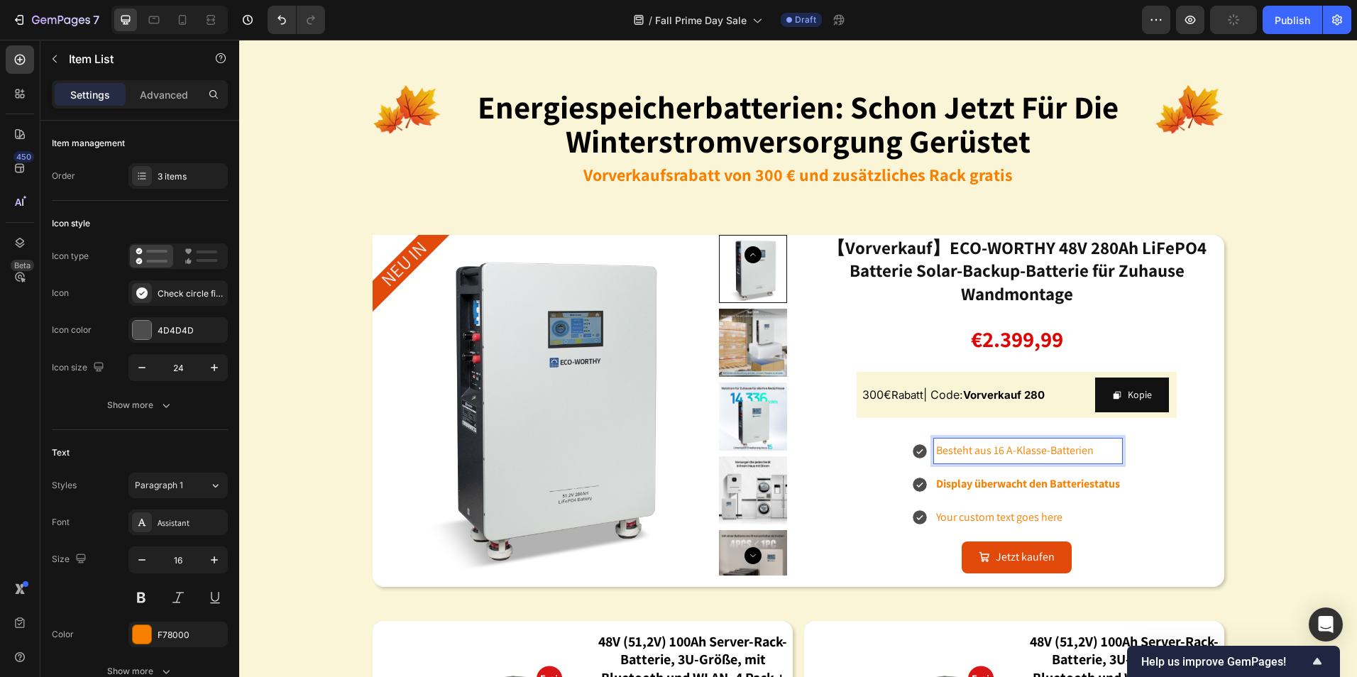
click at [914, 451] on icon at bounding box center [920, 451] width 14 height 14
click at [1053, 516] on p "Your custom text goes here" at bounding box center [1028, 518] width 184 height 21
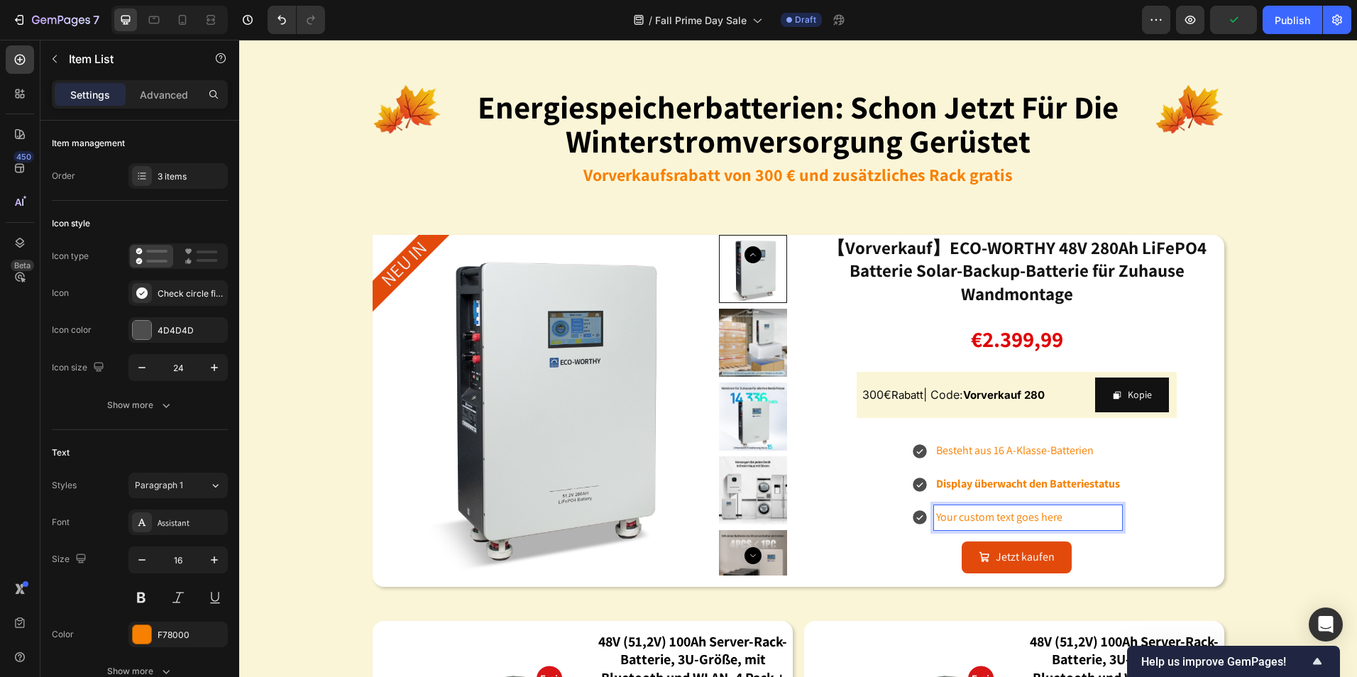
click at [1081, 445] on p "Besteht aus 16 A-Klasse-Batterien" at bounding box center [1028, 451] width 184 height 21
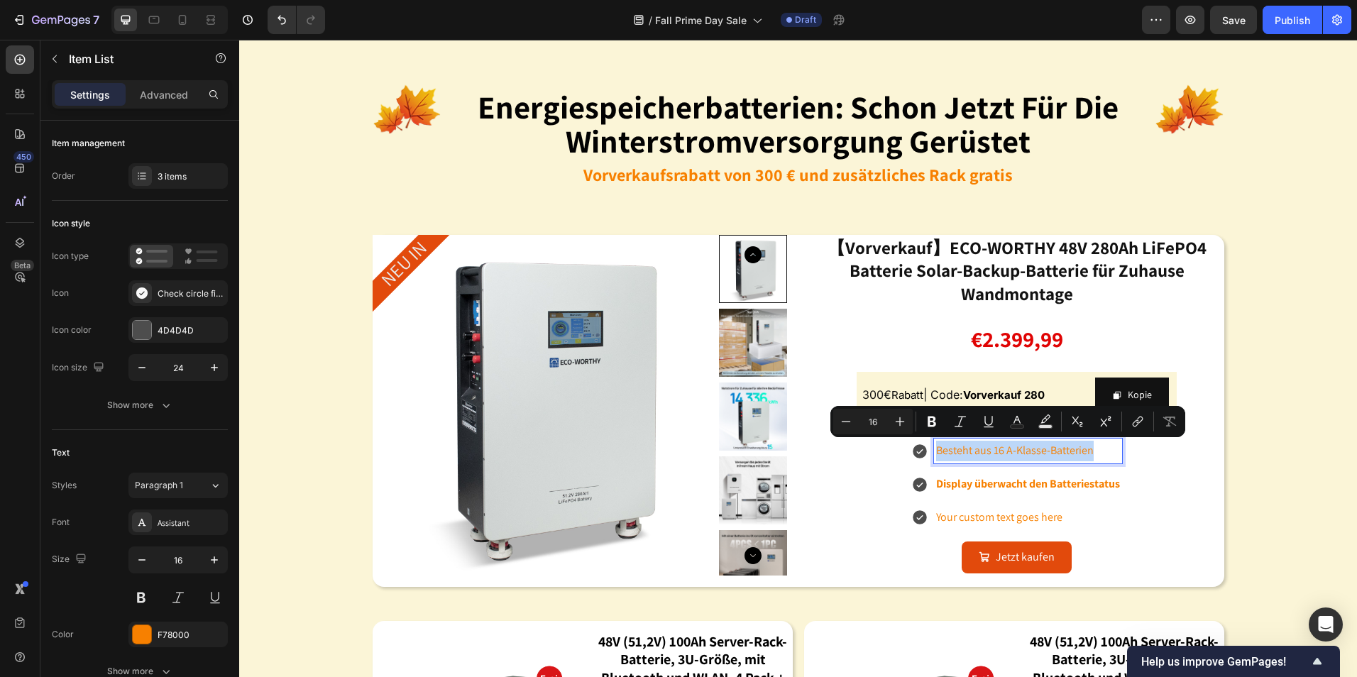
drag, startPoint x: 1094, startPoint y: 447, endPoint x: 929, endPoint y: 453, distance: 165.5
click at [934, 453] on div "Besteht aus 16 A-Klasse-Batterien" at bounding box center [1028, 451] width 188 height 25
click at [924, 427] on button "Bold" at bounding box center [932, 422] width 26 height 26
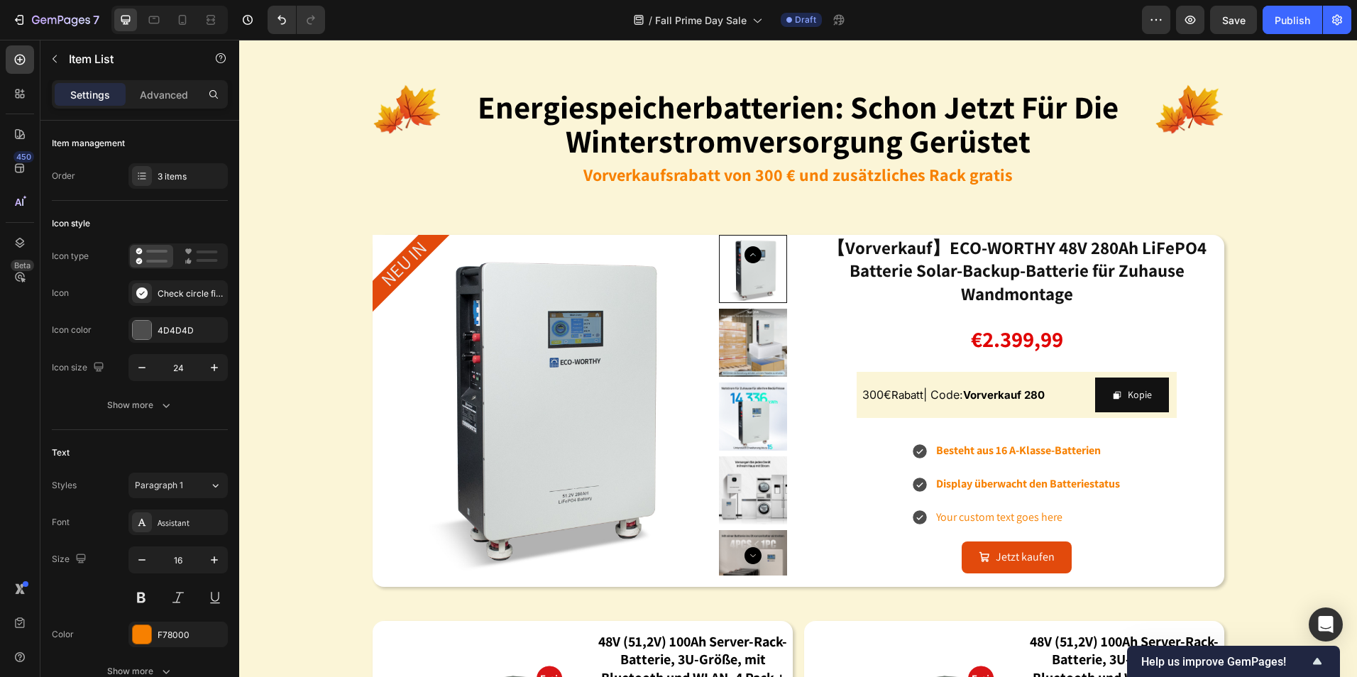
click at [1145, 528] on div "Besteht aus 16 A-Klasse-Batterien Display überwacht den Batteriestatus Your cus…" at bounding box center [1017, 484] width 415 height 91
click at [1086, 452] on strong "Besteht aus 16 A-Klasse-Batterien" at bounding box center [1018, 450] width 165 height 15
drag, startPoint x: 1098, startPoint y: 449, endPoint x: 912, endPoint y: 444, distance: 186.8
click at [912, 444] on div "Besteht aus 16 A-Klasse-Batterien" at bounding box center [1017, 451] width 211 height 25
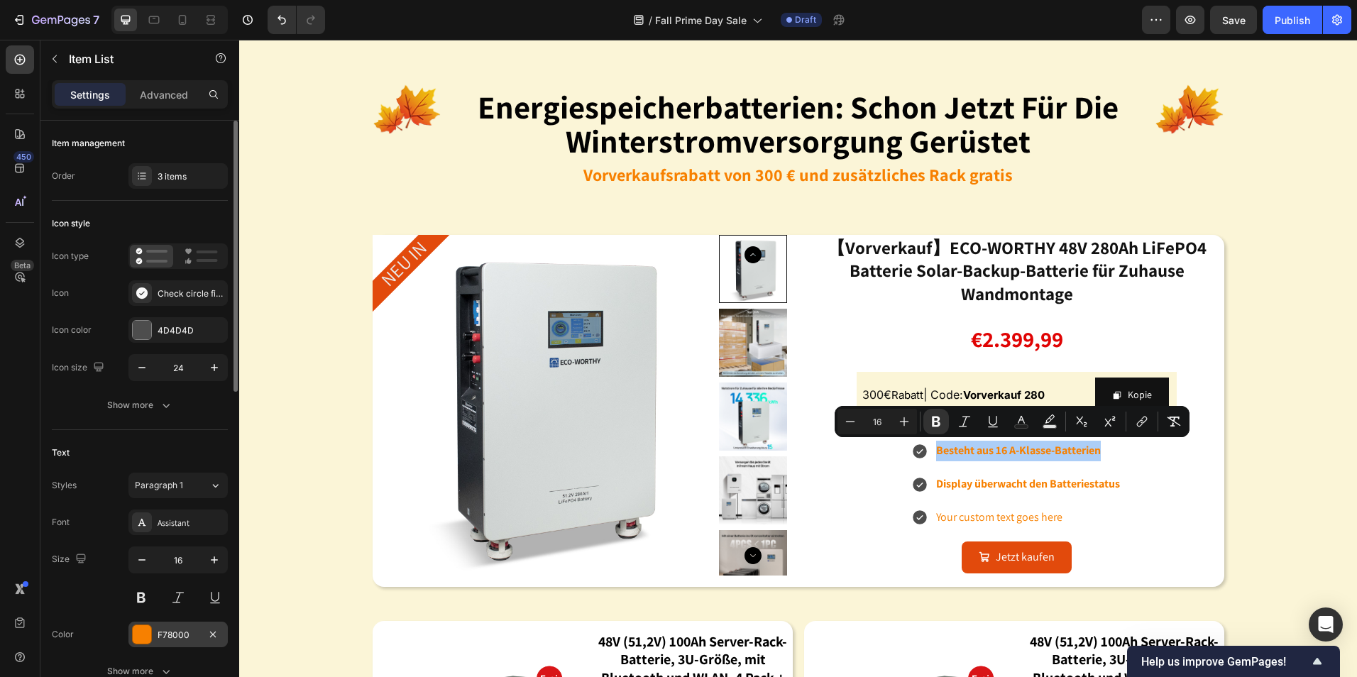
click at [139, 625] on div at bounding box center [142, 635] width 20 height 20
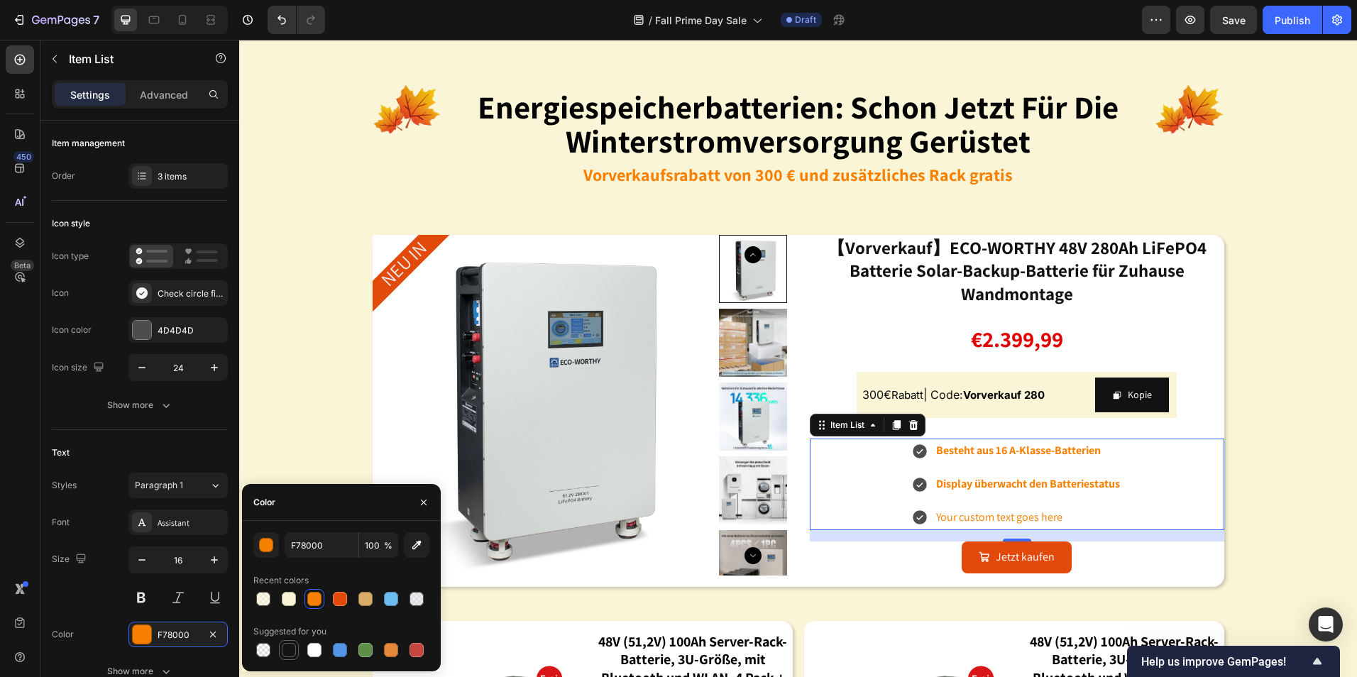
click at [292, 648] on div at bounding box center [289, 650] width 14 height 14
type input "151515"
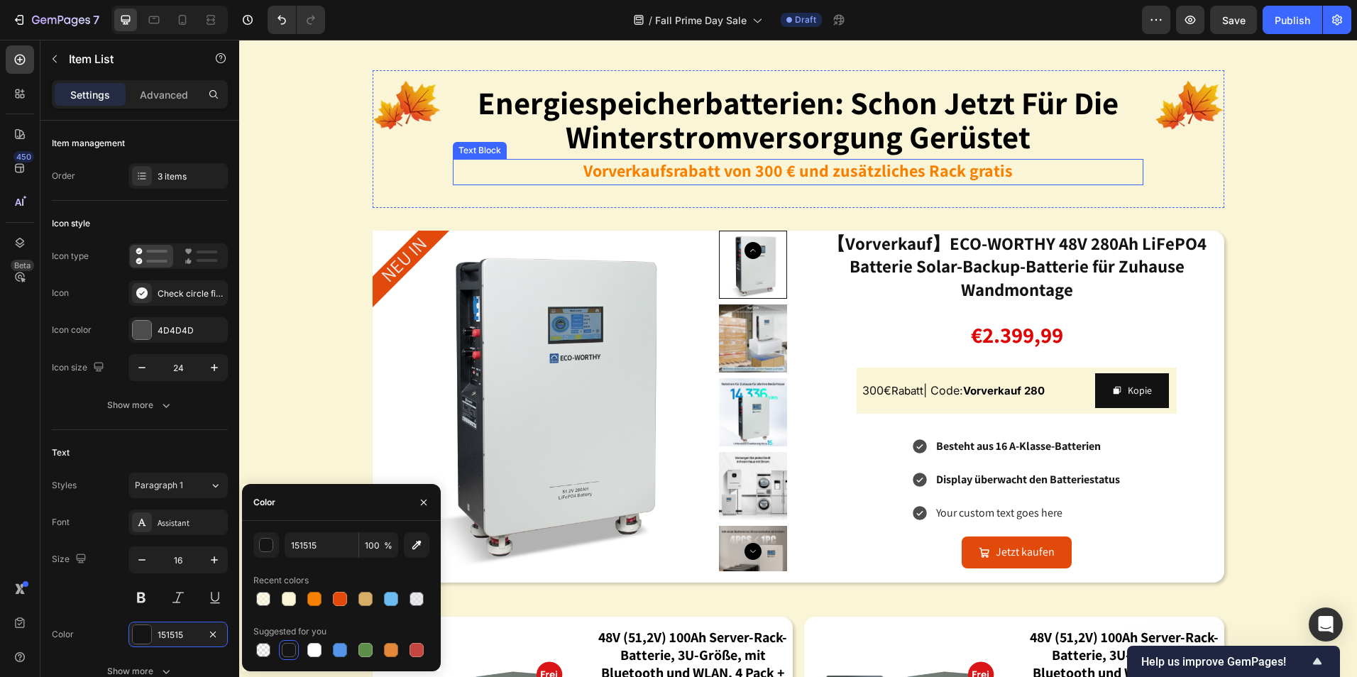
scroll to position [1562, 0]
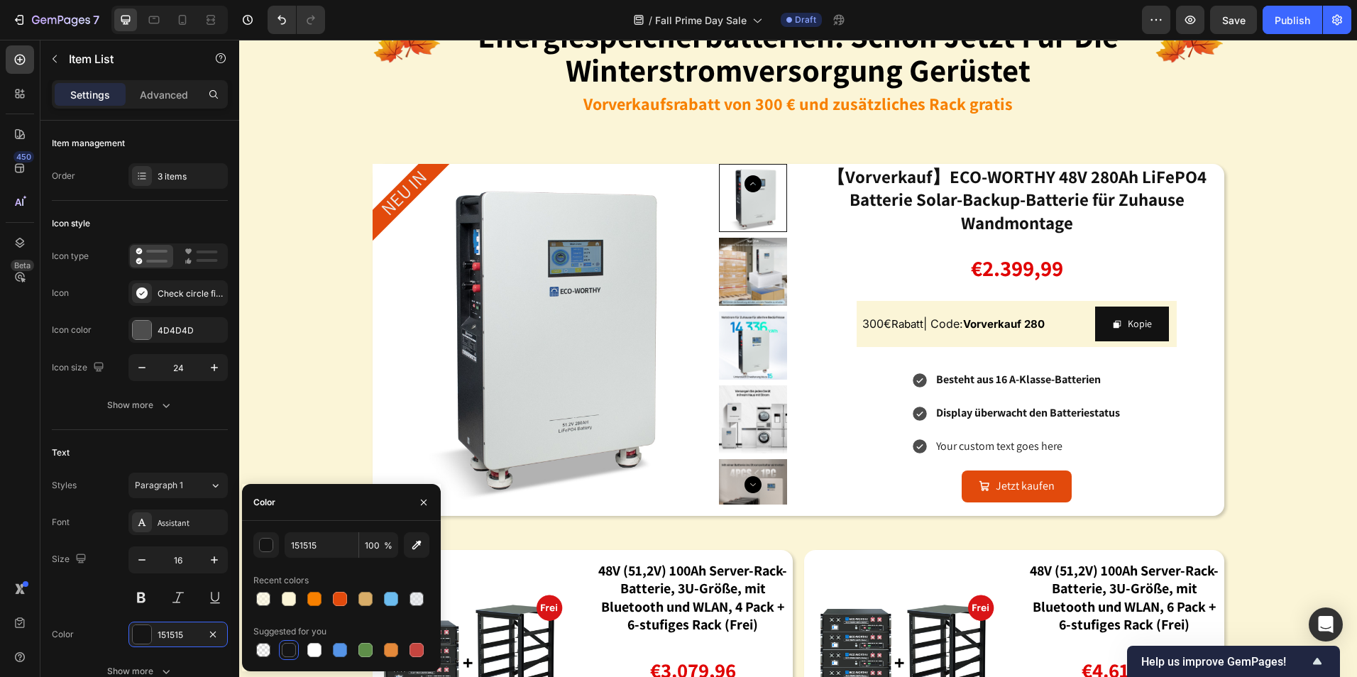
click at [1034, 438] on p "Your custom text goes here" at bounding box center [1028, 447] width 184 height 21
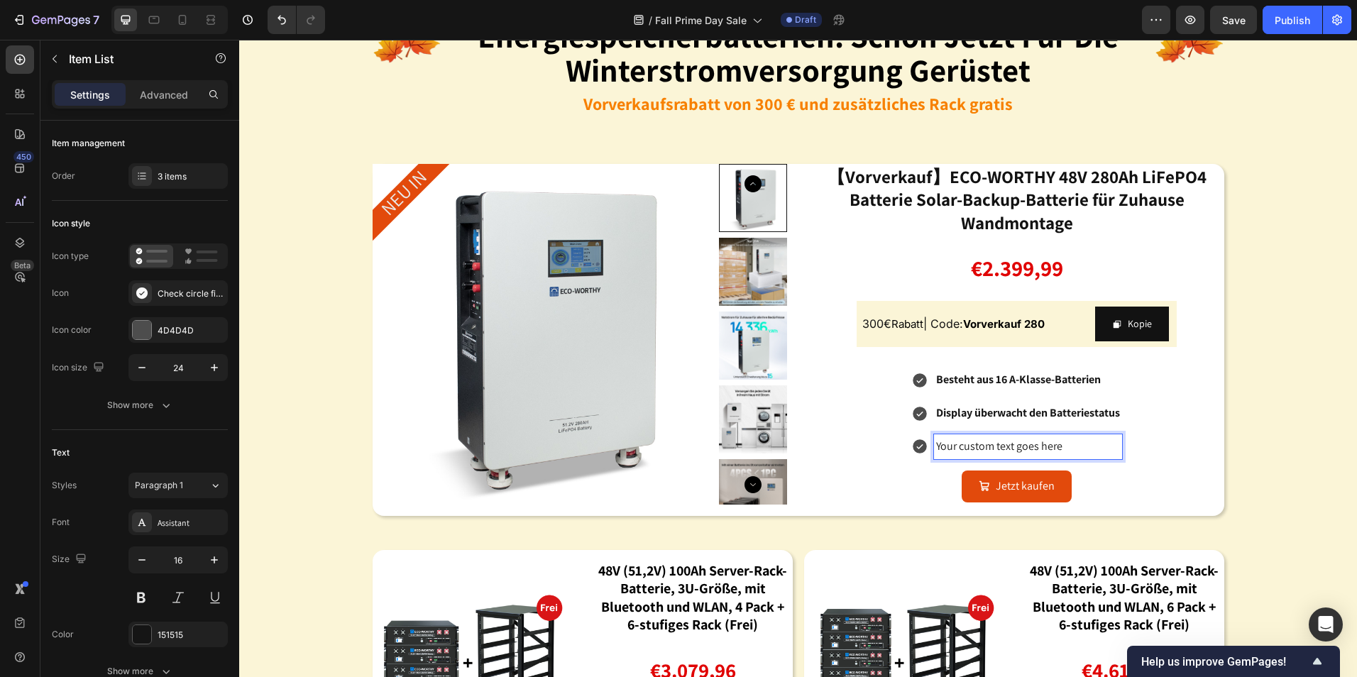
drag, startPoint x: 1052, startPoint y: 448, endPoint x: 1069, endPoint y: 453, distance: 17.7
click at [1056, 450] on p "Your custom text goes here" at bounding box center [1028, 447] width 184 height 21
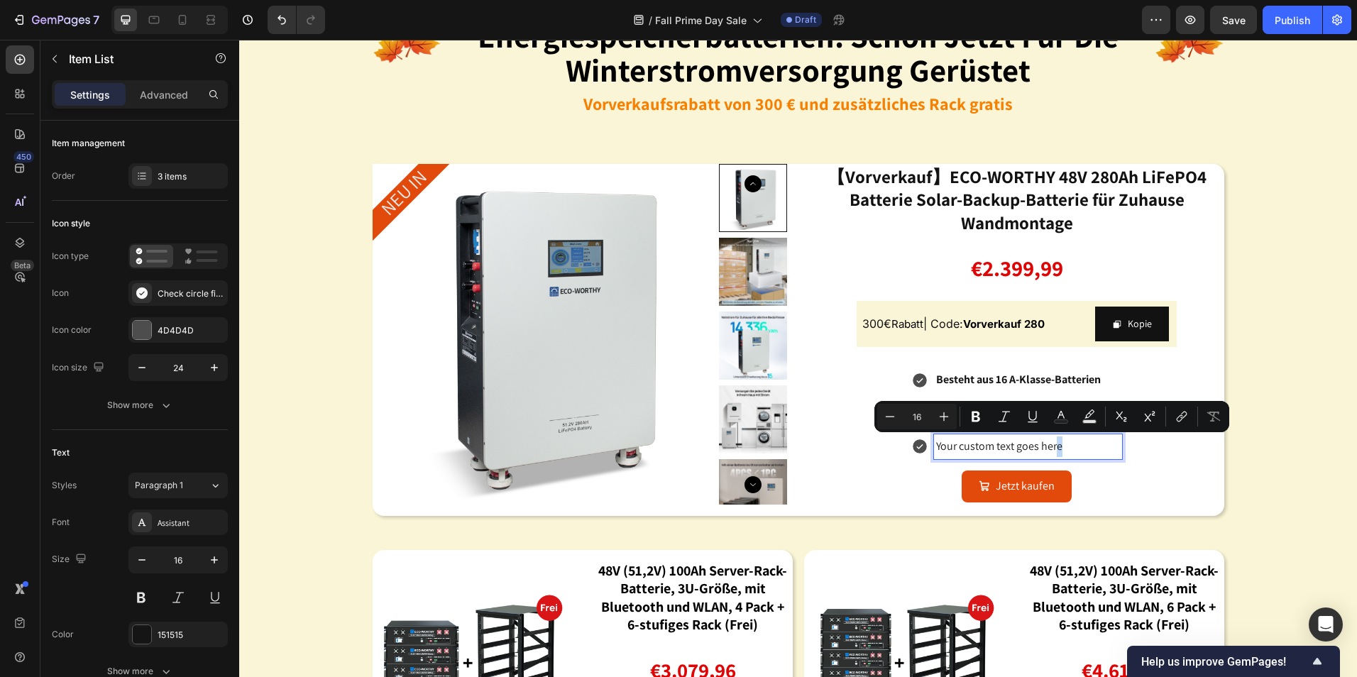
drag, startPoint x: 1069, startPoint y: 453, endPoint x: 1052, endPoint y: 450, distance: 17.3
click at [1052, 450] on p "Your custom text goes here" at bounding box center [1028, 447] width 184 height 21
click at [1063, 449] on p "Your custom text goes here" at bounding box center [1028, 447] width 184 height 21
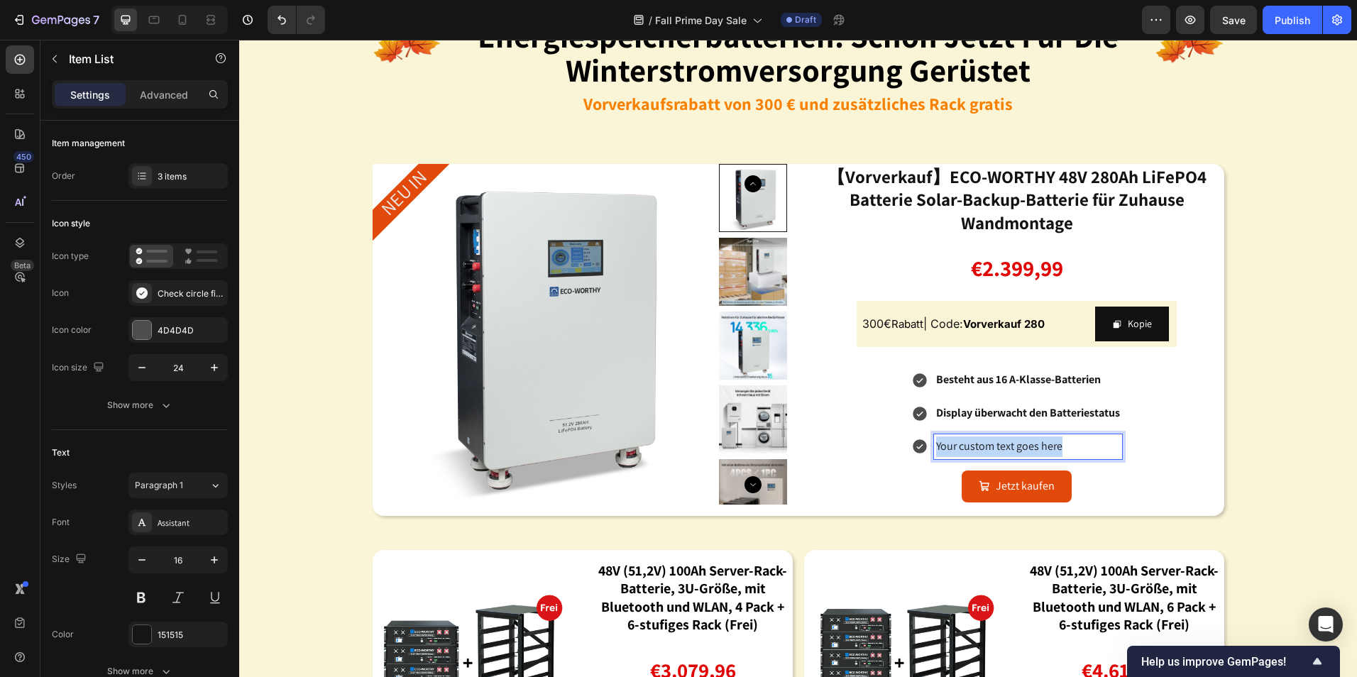
drag, startPoint x: 1059, startPoint y: 449, endPoint x: 929, endPoint y: 454, distance: 130.0
click at [934, 454] on div "Your custom text goes here" at bounding box center [1028, 446] width 188 height 25
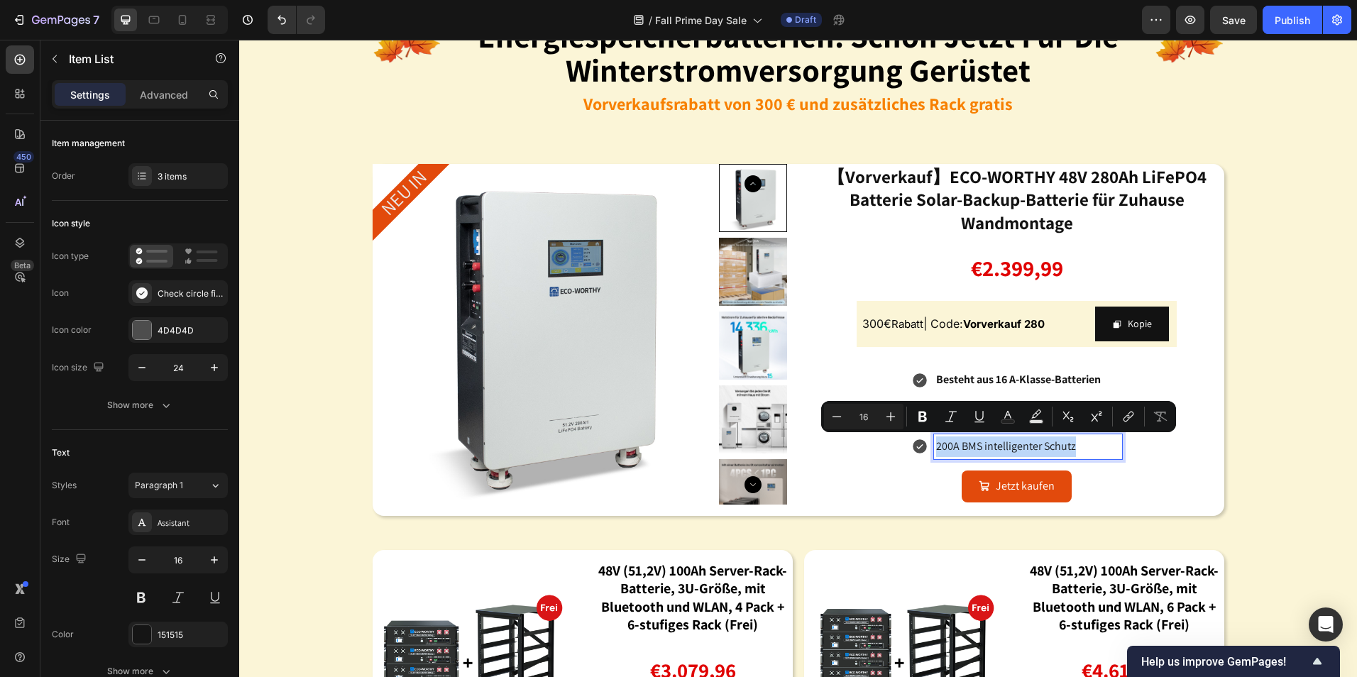
drag, startPoint x: 1074, startPoint y: 446, endPoint x: 930, endPoint y: 444, distance: 144.1
click at [936, 444] on p "200A BMS intelligenter Schutz" at bounding box center [1028, 447] width 184 height 21
click at [1012, 422] on rect "Editor contextual toolbar" at bounding box center [1008, 422] width 13 height 4
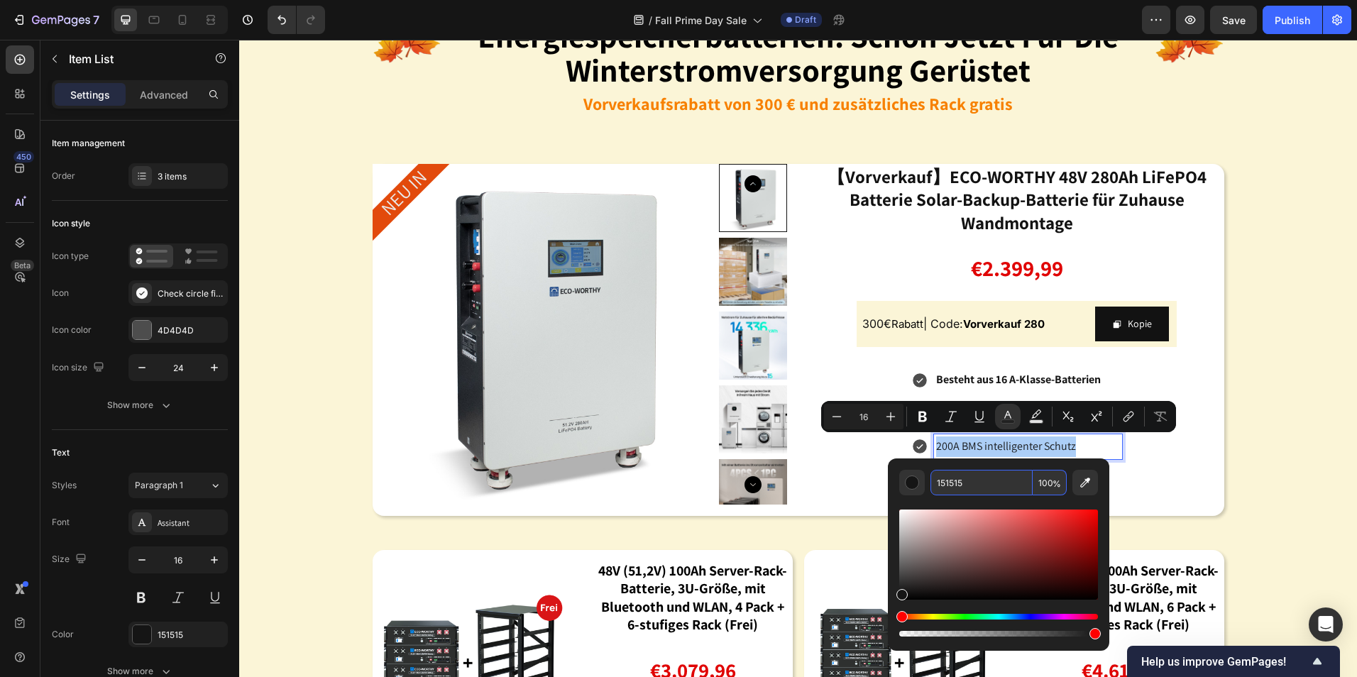
click at [992, 491] on input "151515" at bounding box center [982, 483] width 102 height 26
type input "000000"
click at [921, 421] on icon "Editor contextual toolbar" at bounding box center [923, 417] width 9 height 11
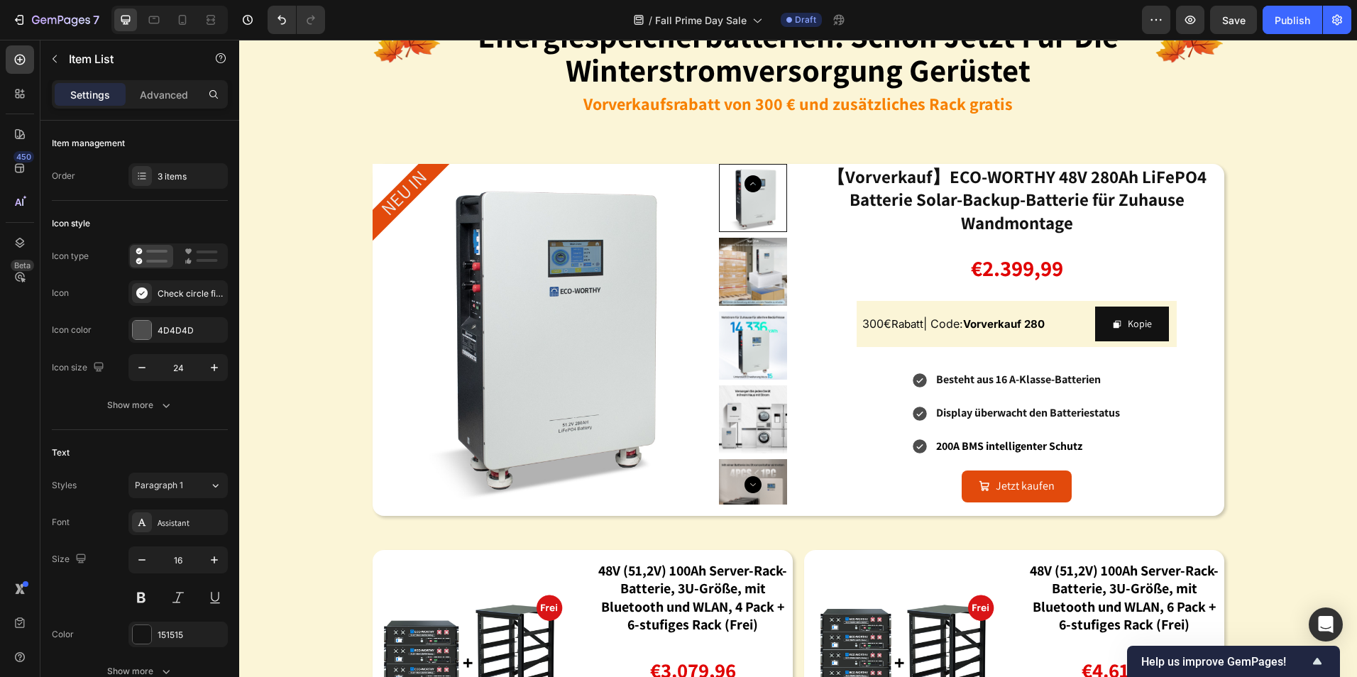
click at [1186, 456] on div "Besteht aus 16 A-Klasse-Batterien Display überwacht den Batteriestatus 200A BMS…" at bounding box center [1017, 413] width 415 height 91
click at [1308, 407] on div "Image energiespeicherbatterien: schon jetzt für die winterstromversorgung gerüs…" at bounding box center [798, 375] width 1118 height 813
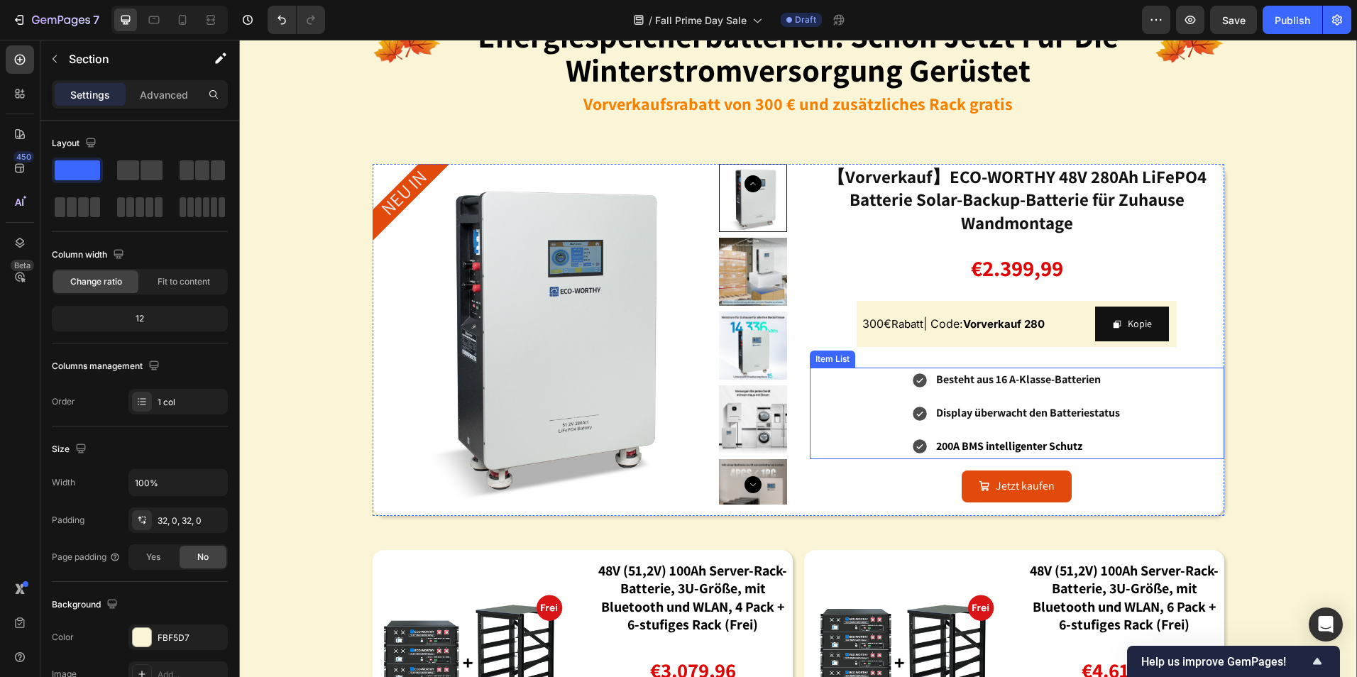
click at [1188, 429] on div "Besteht aus 16 A-Klasse-Batterien Display überwacht den Batteriestatus 200A BMS…" at bounding box center [1017, 413] width 415 height 91
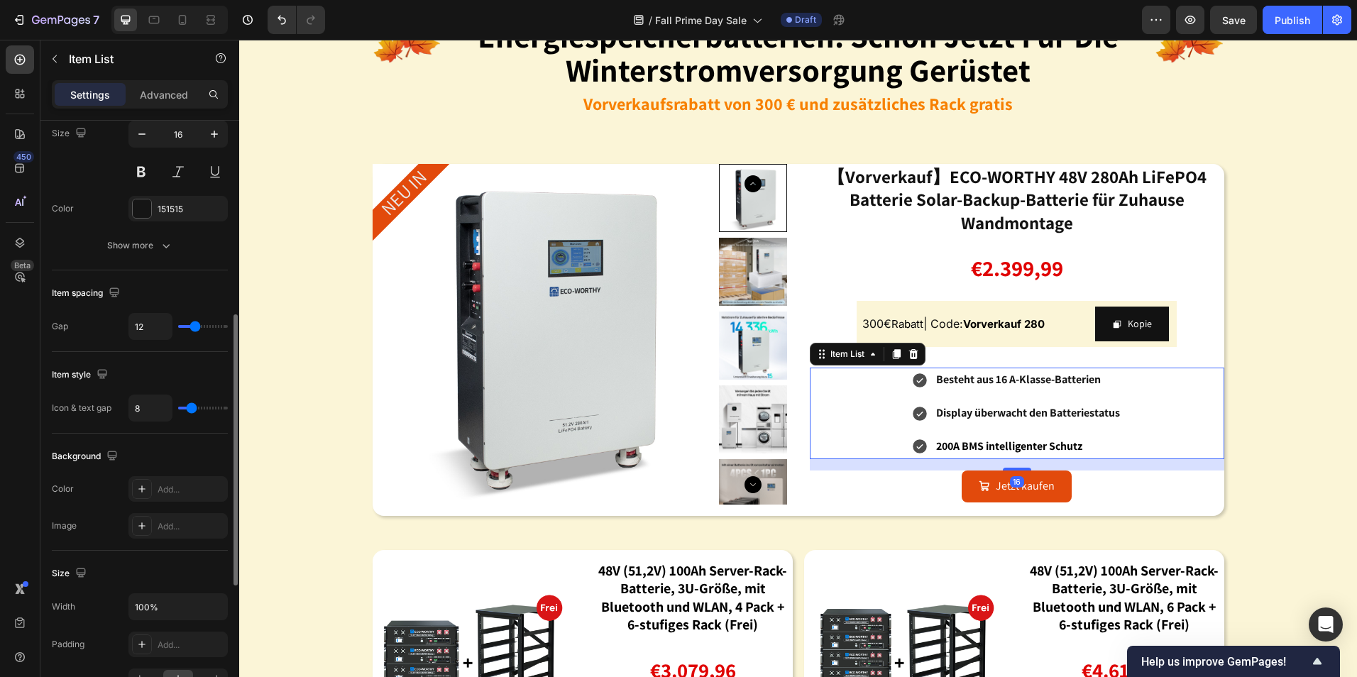
scroll to position [284, 0]
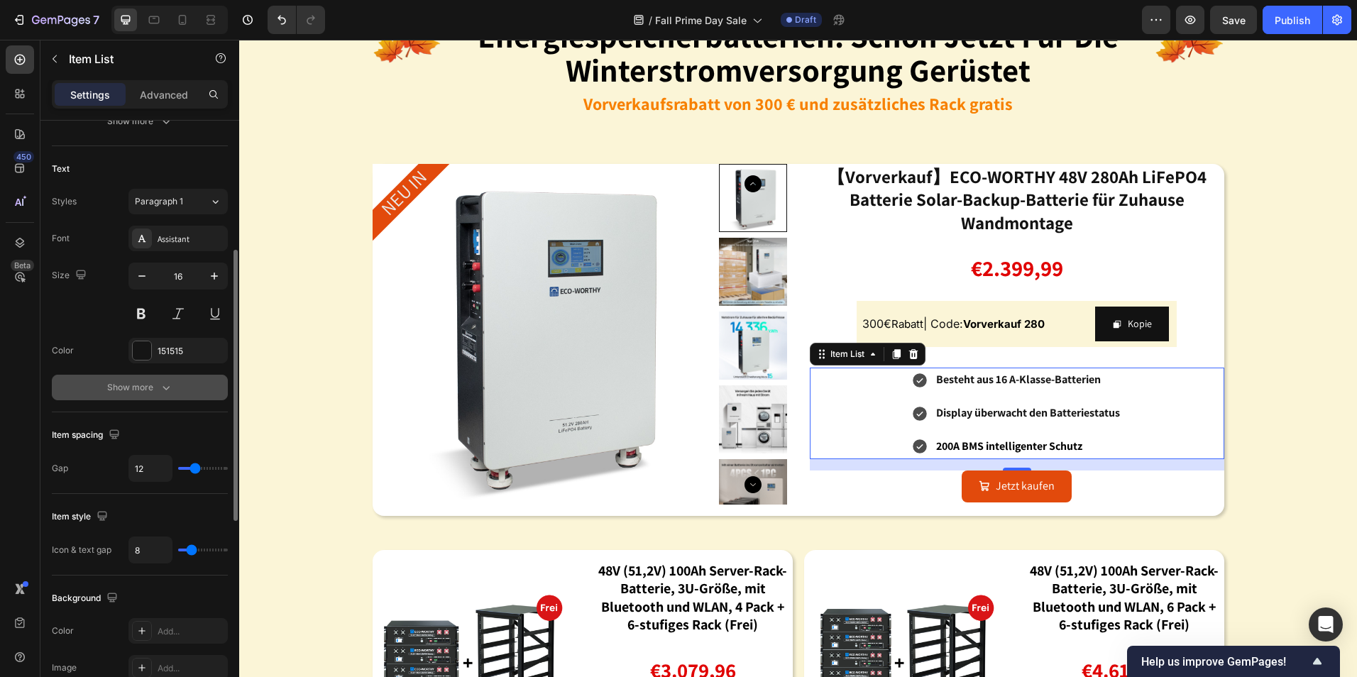
click at [163, 388] on icon "button" at bounding box center [166, 388] width 14 height 14
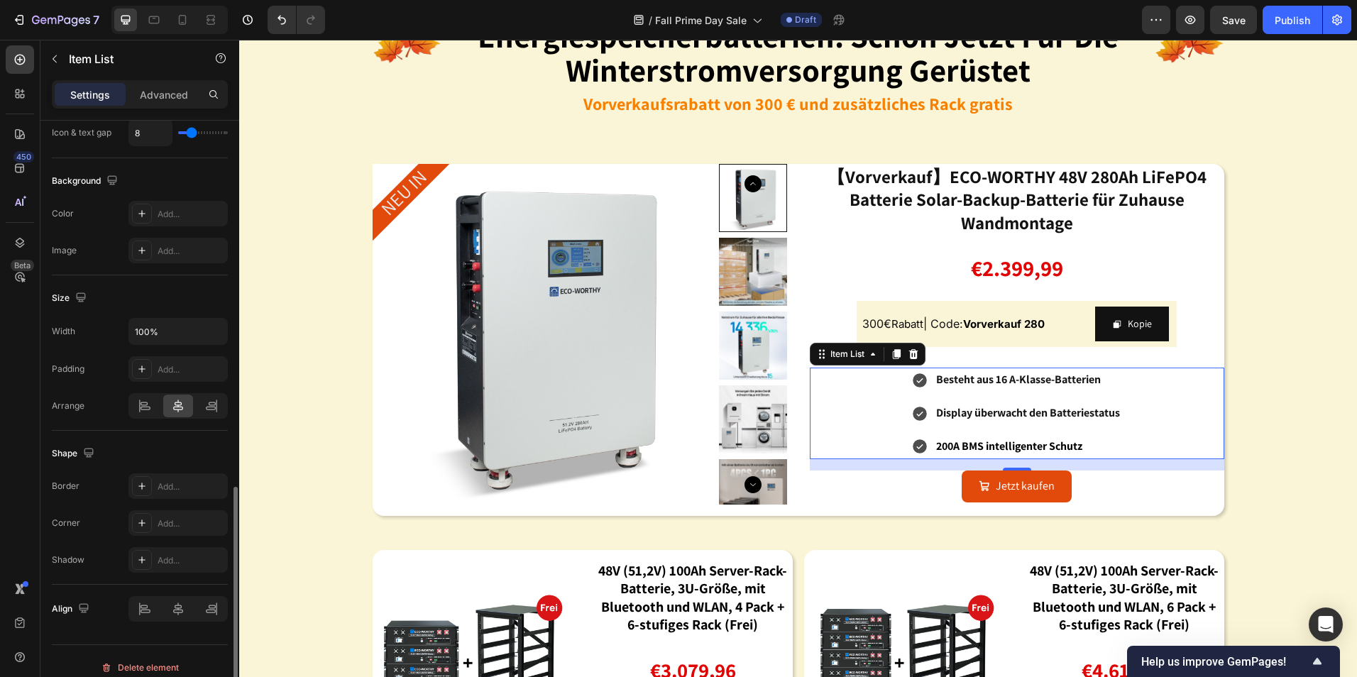
scroll to position [865, 0]
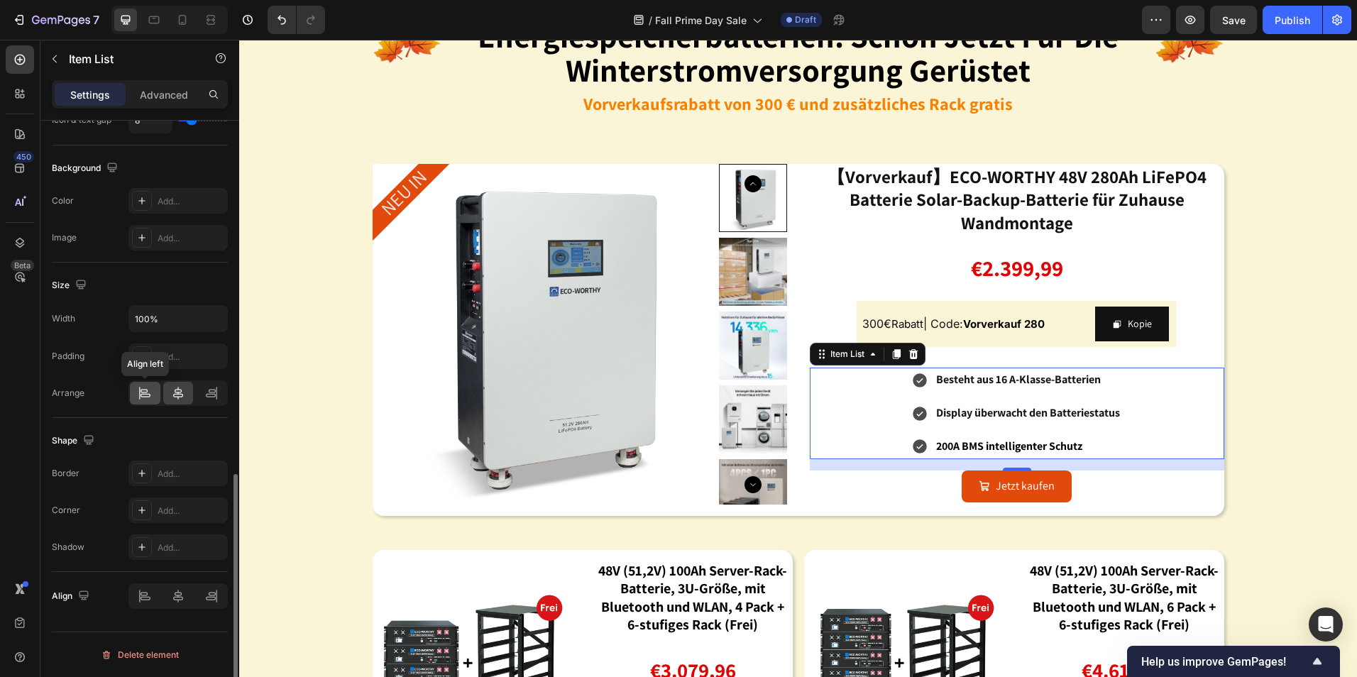
click at [148, 401] on div at bounding box center [145, 393] width 31 height 23
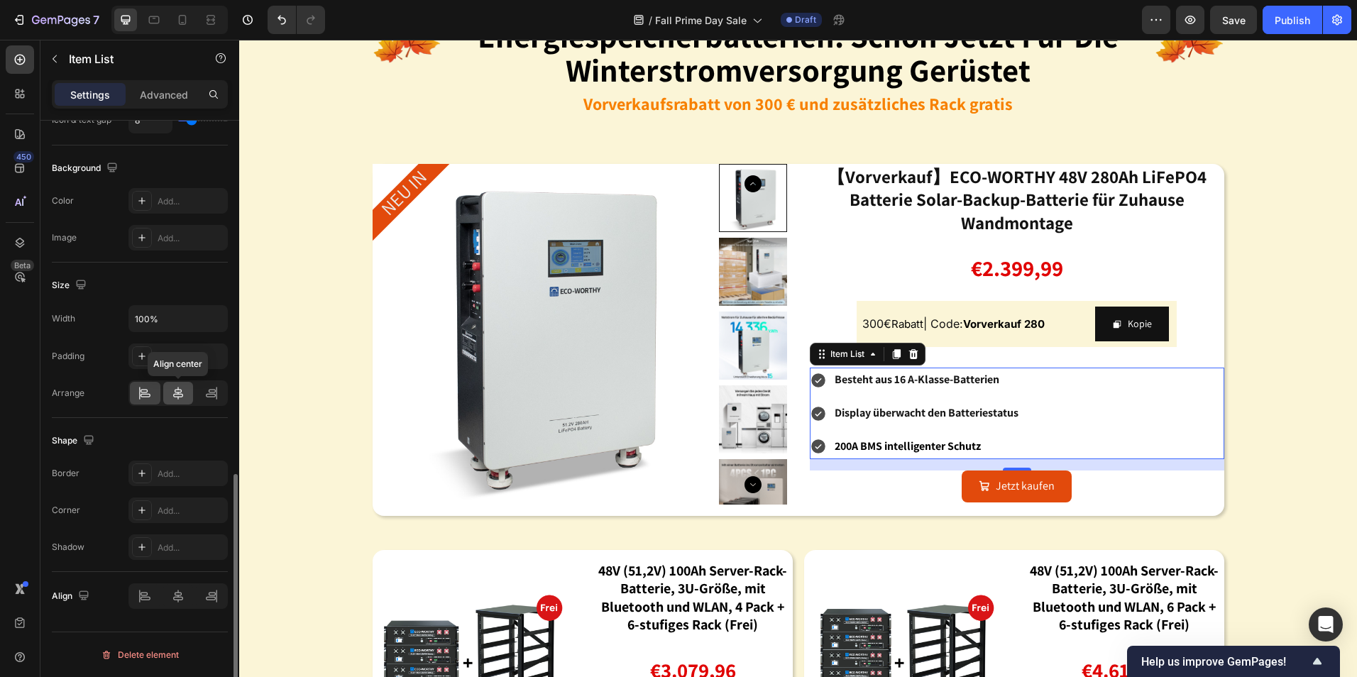
click at [170, 394] on div at bounding box center [178, 393] width 31 height 23
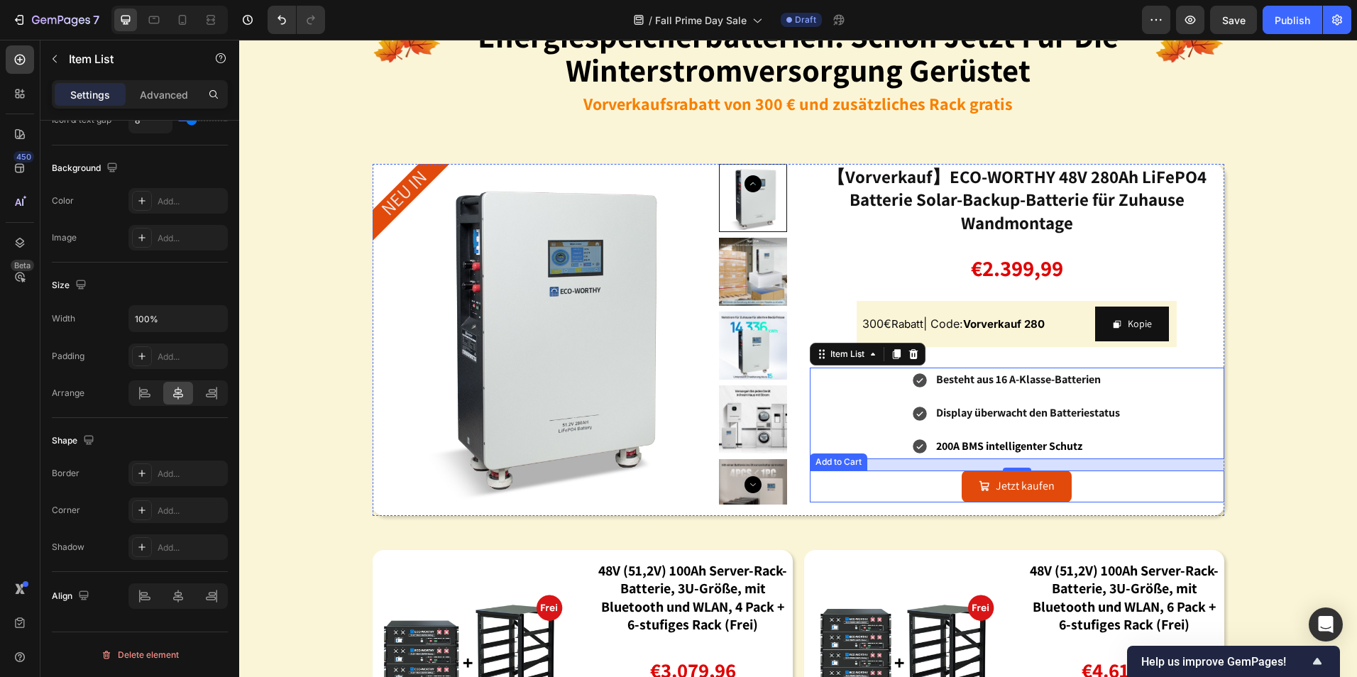
click at [1093, 486] on div "Jetzt kaufen Add to Cart" at bounding box center [1017, 487] width 415 height 32
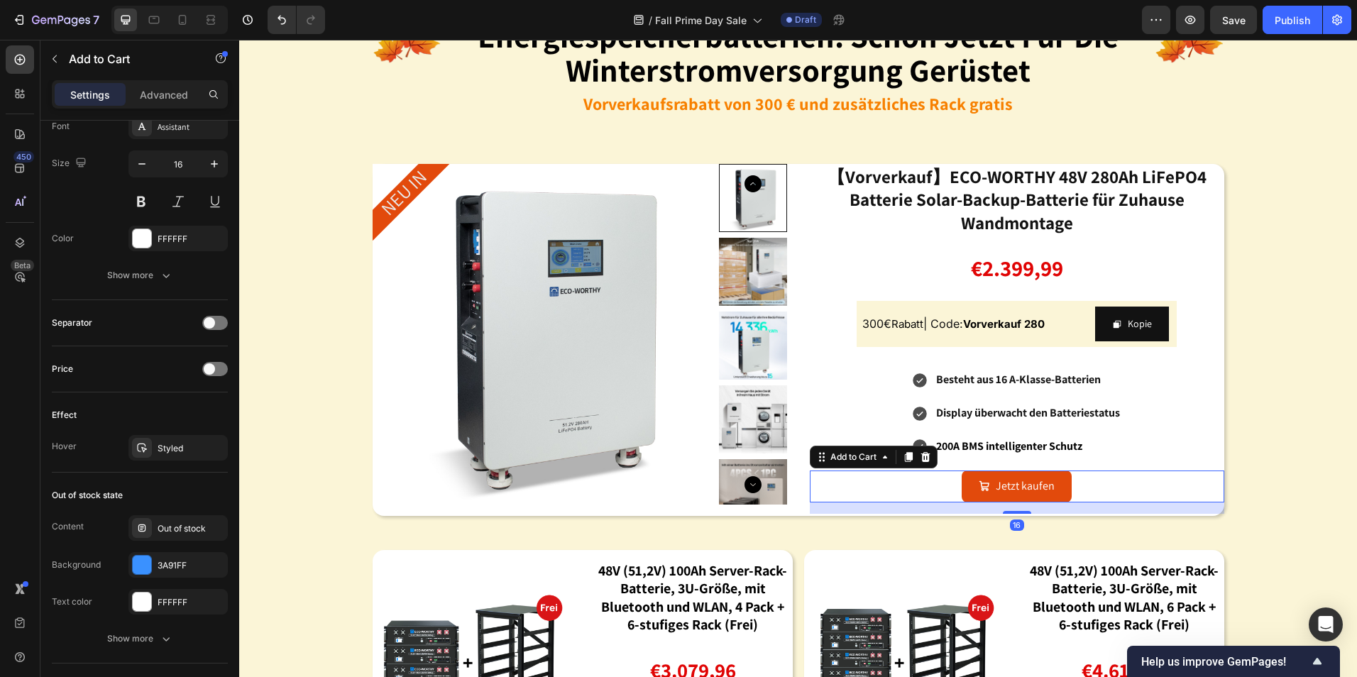
scroll to position [0, 0]
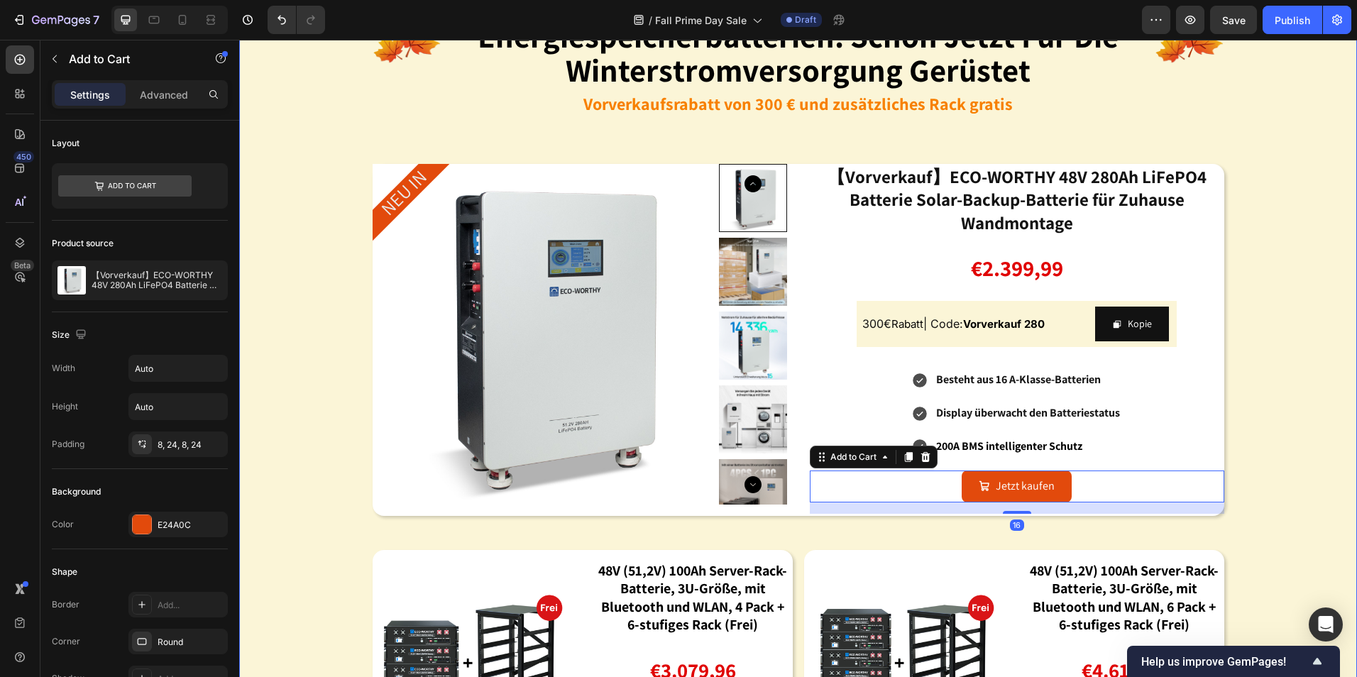
click at [1259, 430] on div "Image energiespeicherbatterien: schon jetzt für die winterstromversorgung gerüs…" at bounding box center [798, 375] width 1118 height 813
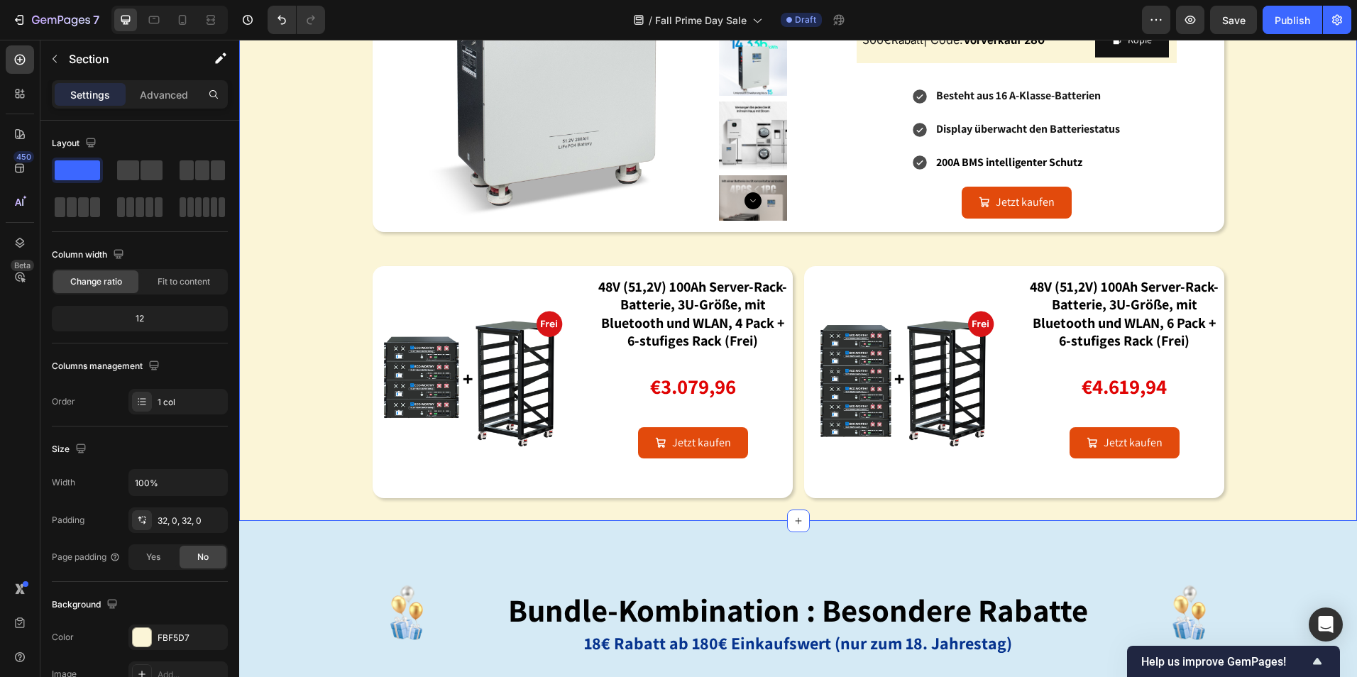
scroll to position [1491, 0]
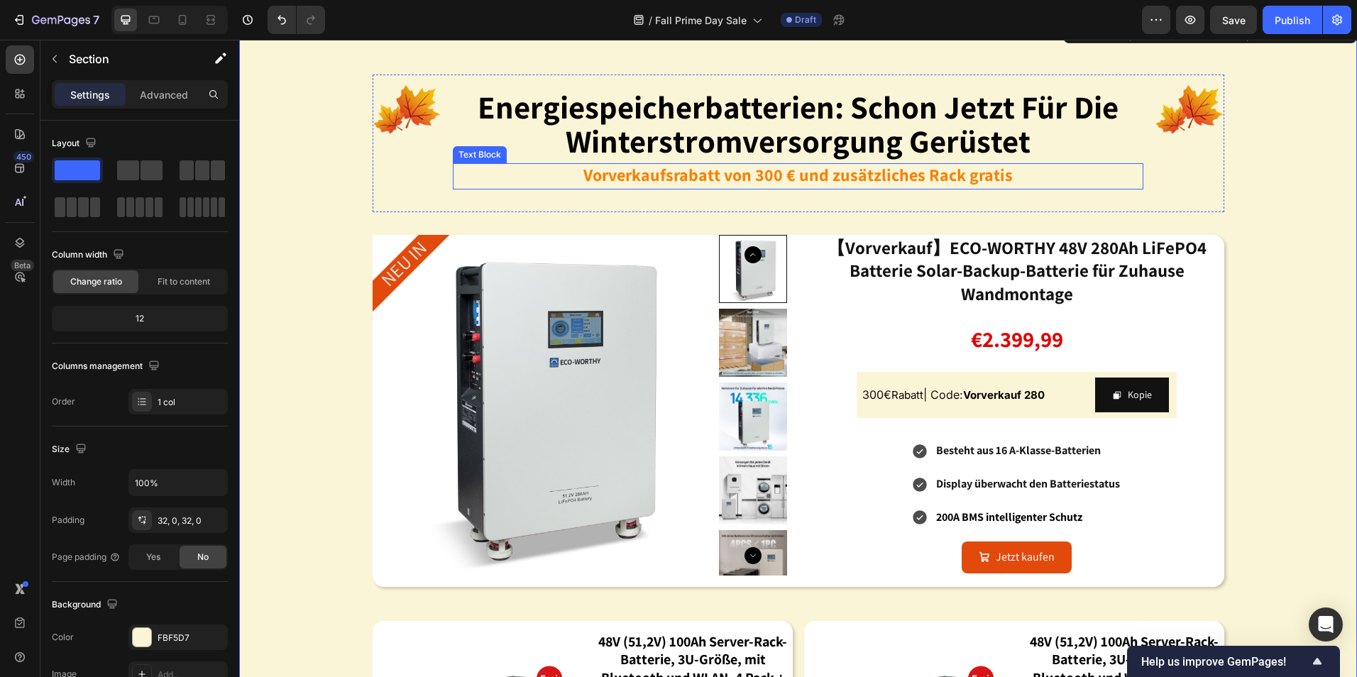
click at [804, 171] on strong "Vorverkaufsrabatt von 300 € und zusätzliches Rack gratis" at bounding box center [799, 174] width 430 height 23
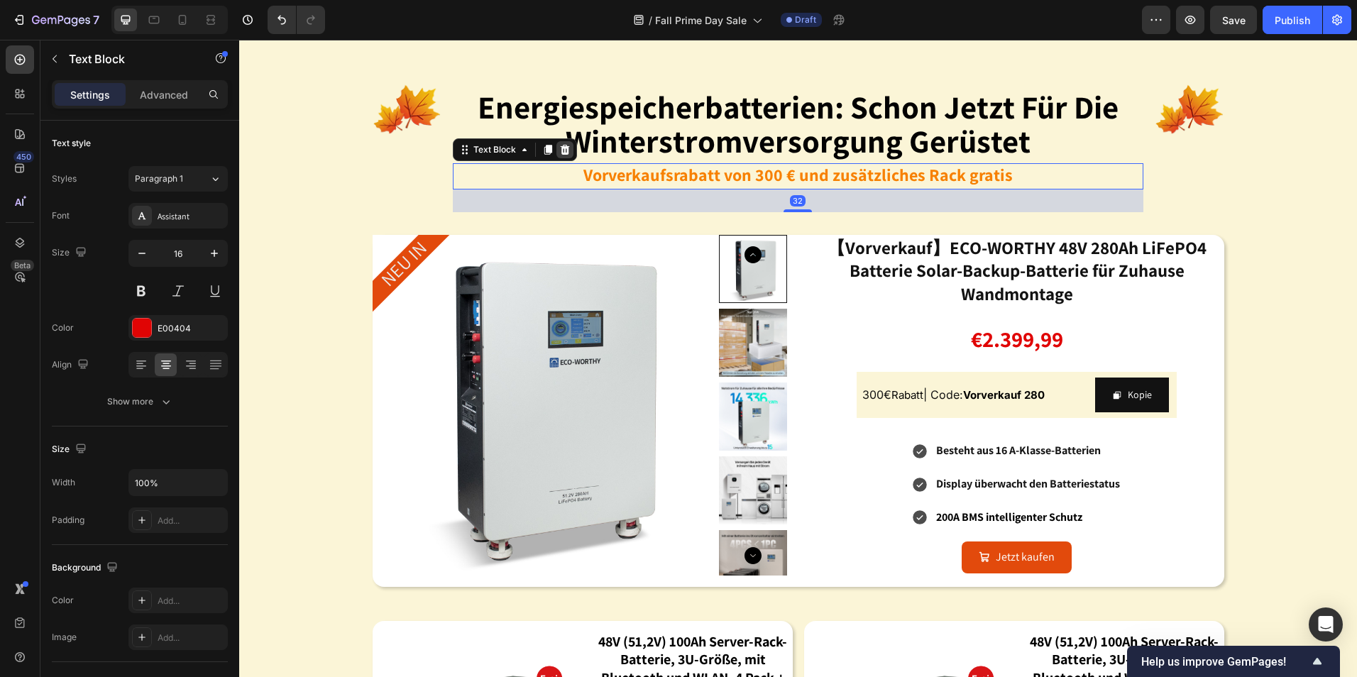
click at [560, 146] on icon at bounding box center [564, 150] width 9 height 10
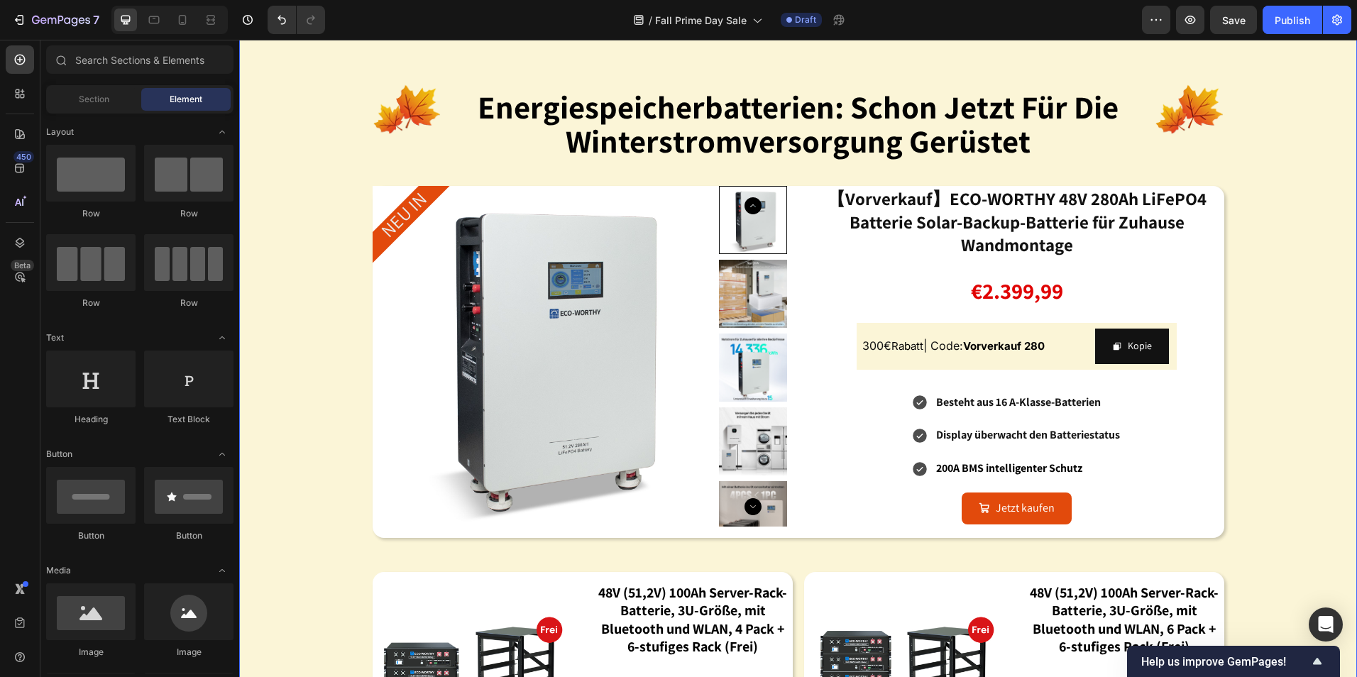
click at [1274, 368] on div "Image energiespeicherbatterien: schon jetzt für die winterstromversorgung gerüs…" at bounding box center [798, 422] width 1118 height 764
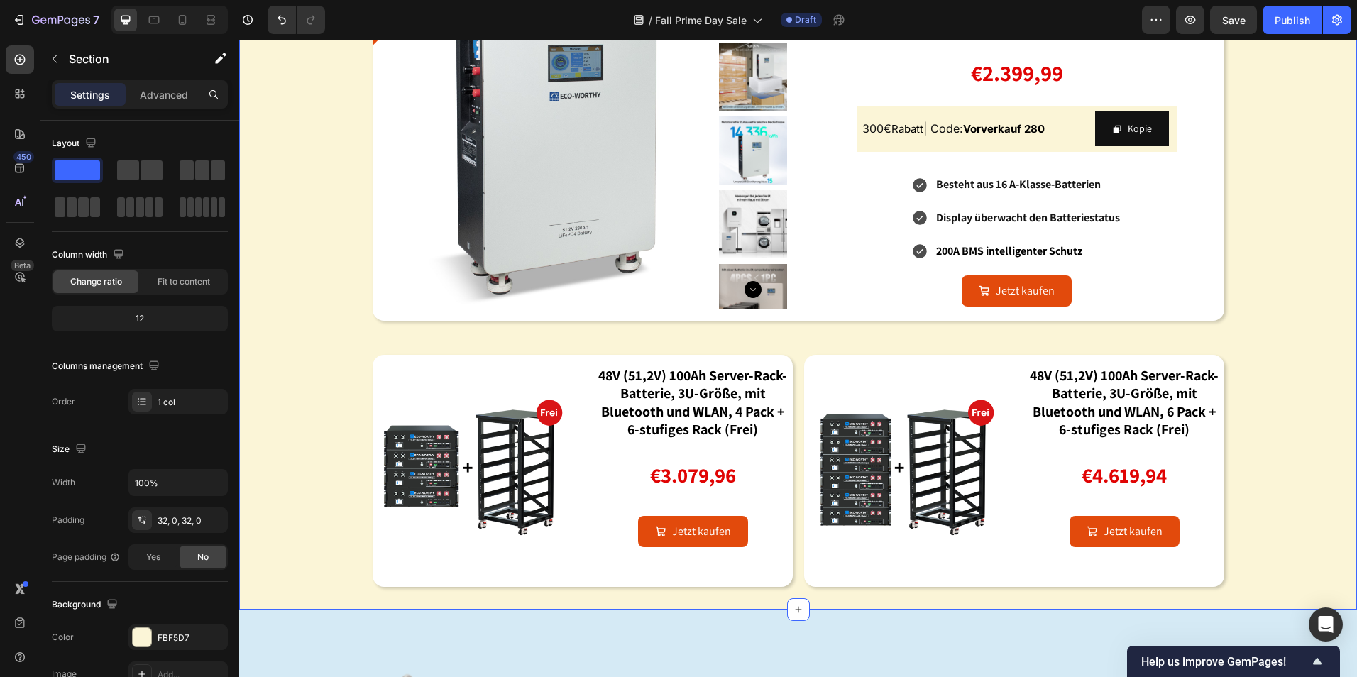
scroll to position [1424, 0]
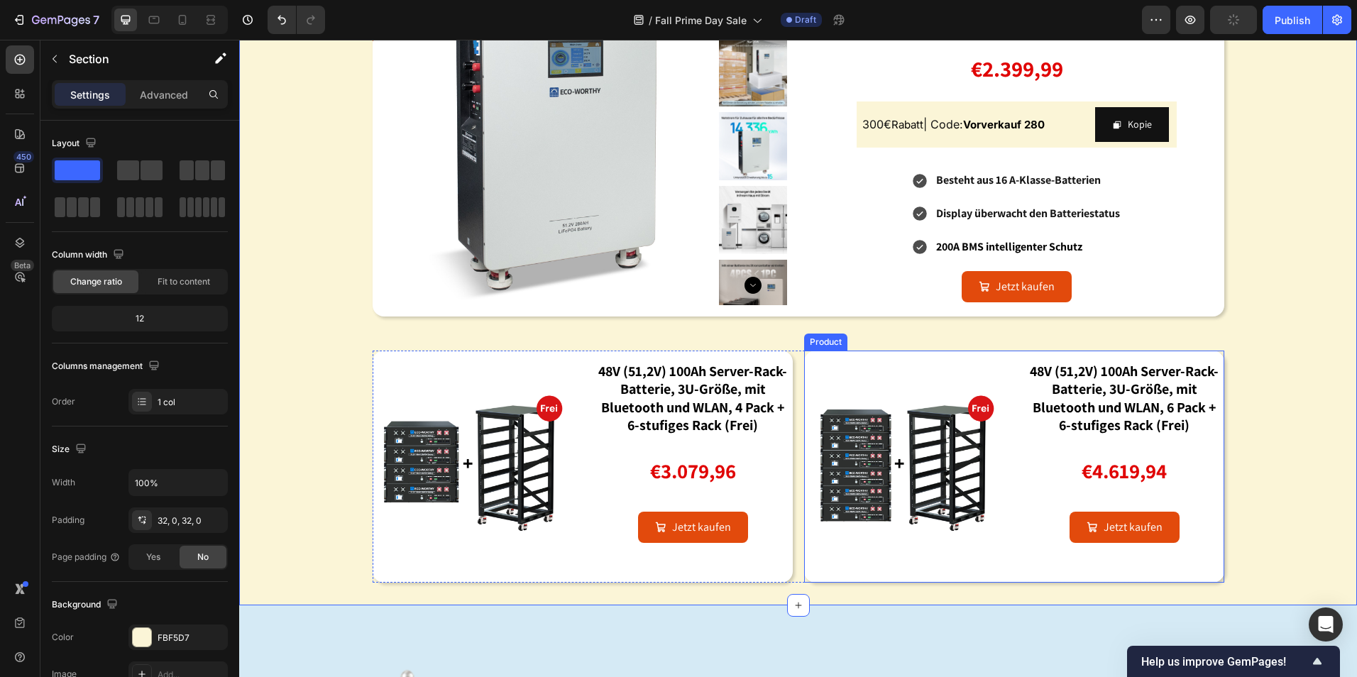
click at [999, 356] on div "Image 48V (51,2V) 100Ah Server-Rack-Batterie, 3U-Größe, mit Bluetooth und WLAN,…" at bounding box center [1014, 467] width 420 height 232
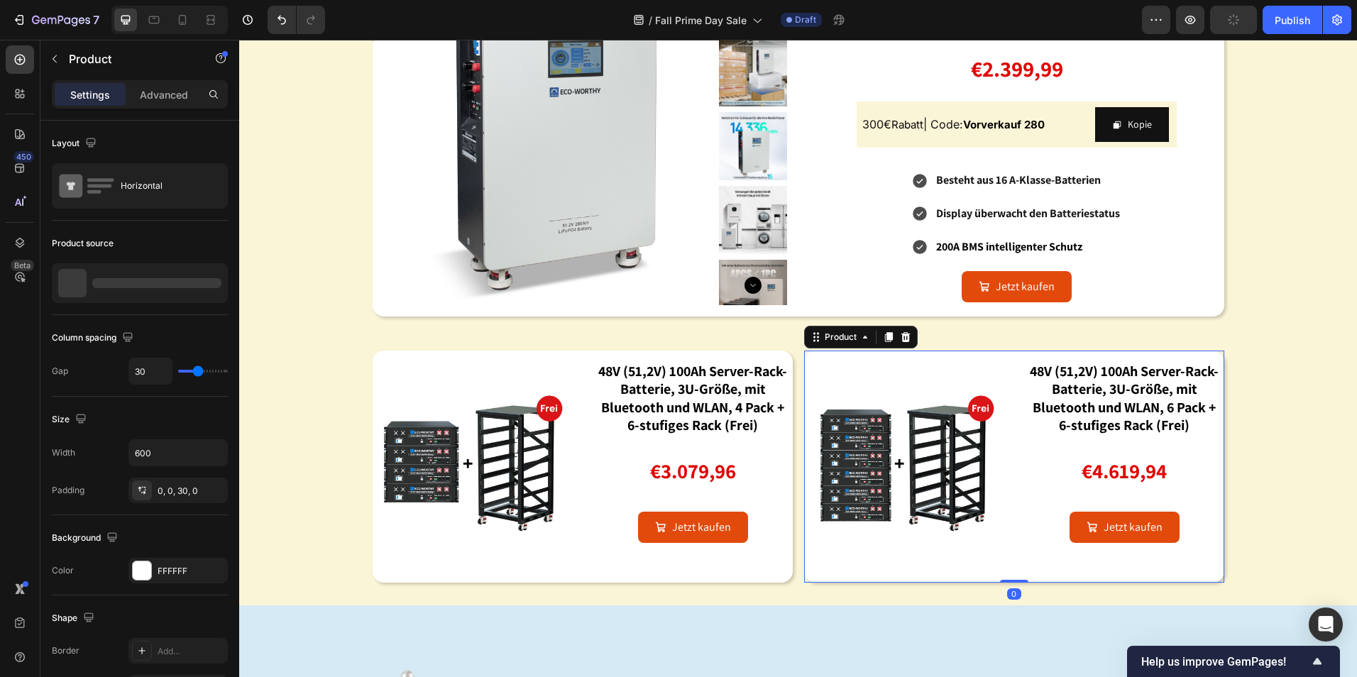
click at [163, 106] on div "Settings Advanced" at bounding box center [140, 94] width 176 height 28
click at [172, 101] on p "Advanced" at bounding box center [164, 94] width 48 height 15
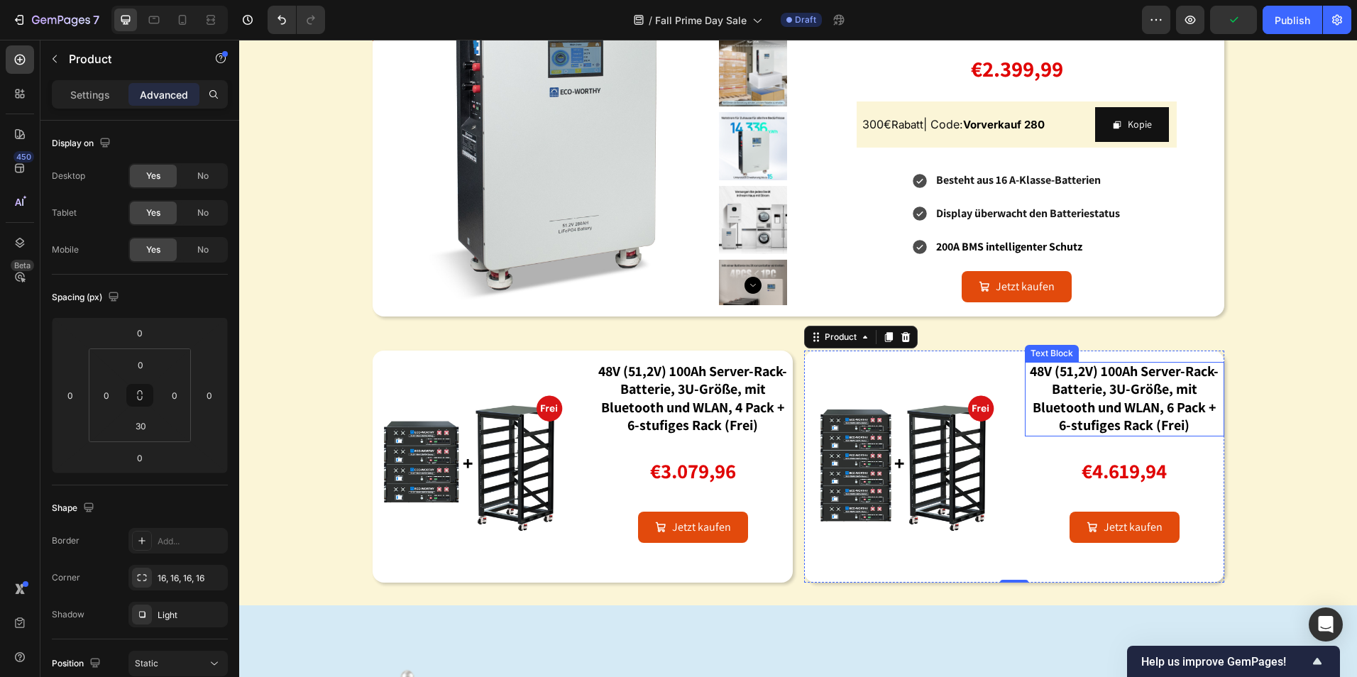
click at [1178, 368] on strong "48V (51,2V) 100Ah Server-Rack-Batterie, 3U-Größe, mit Bluetooth und WLAN, 6 Pac…" at bounding box center [1124, 398] width 189 height 72
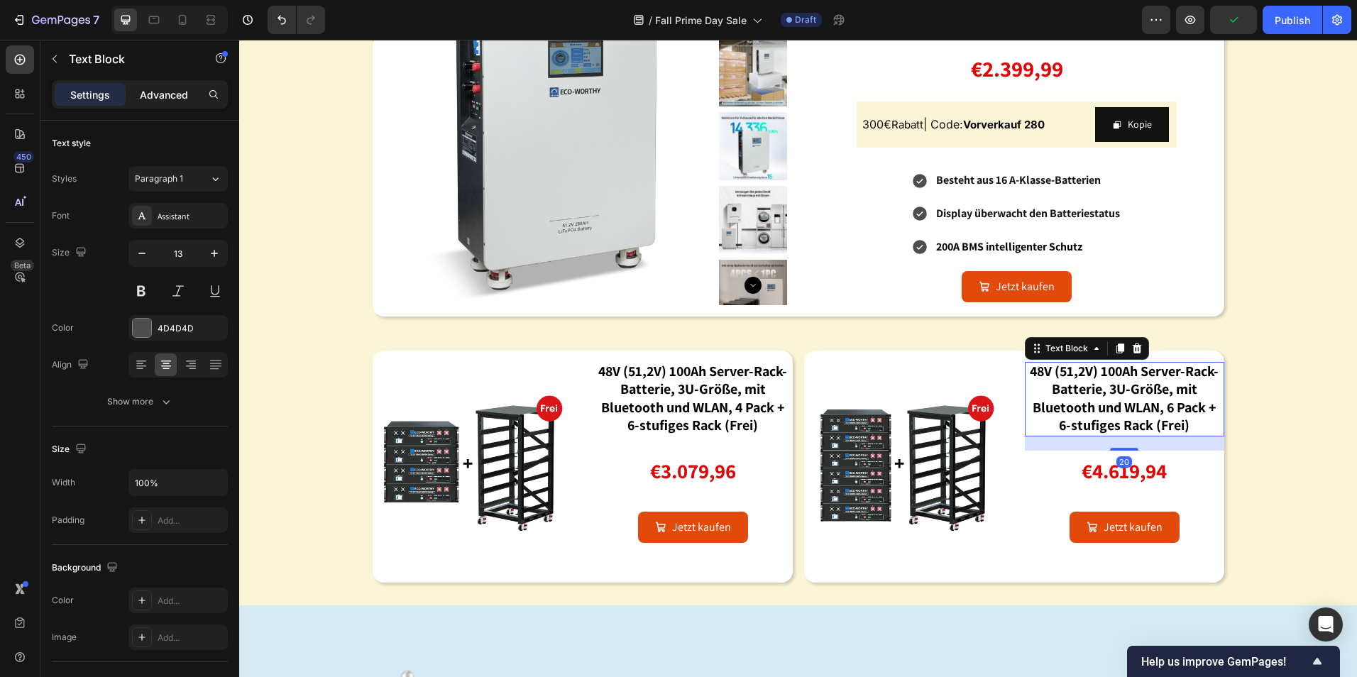
click at [174, 89] on p "Advanced" at bounding box center [164, 94] width 48 height 15
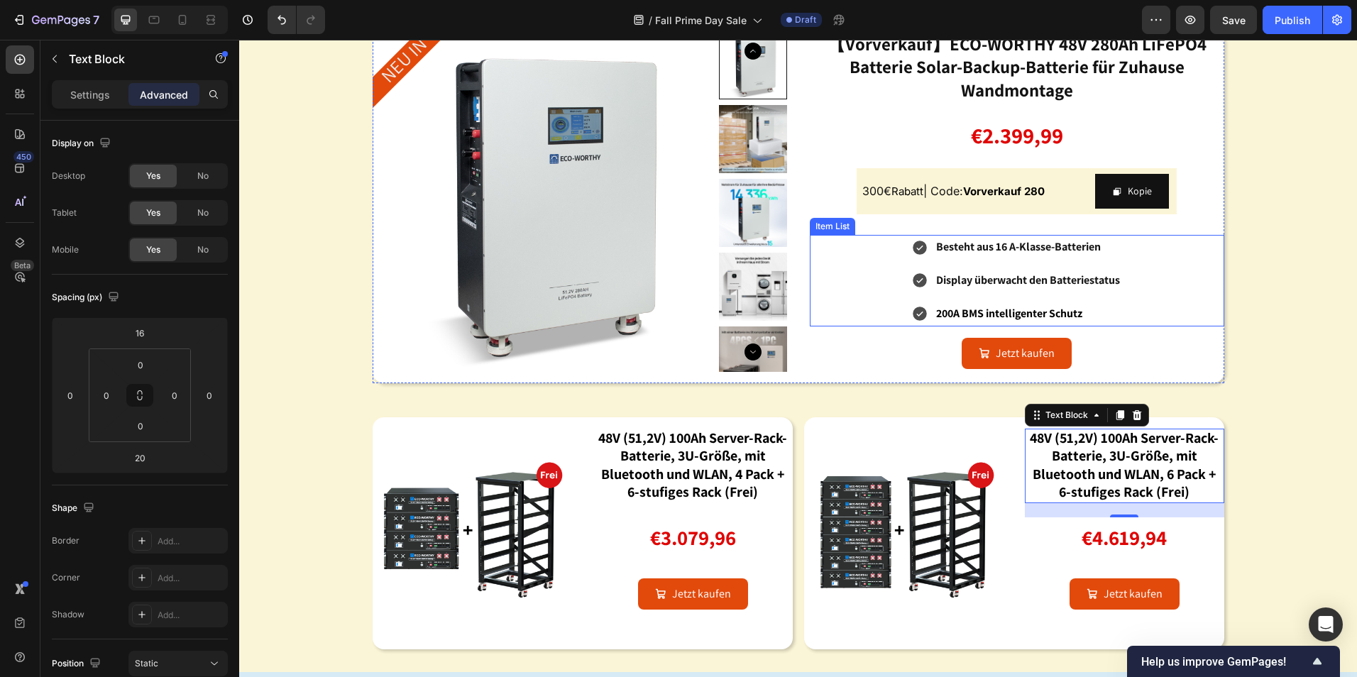
scroll to position [1215, 0]
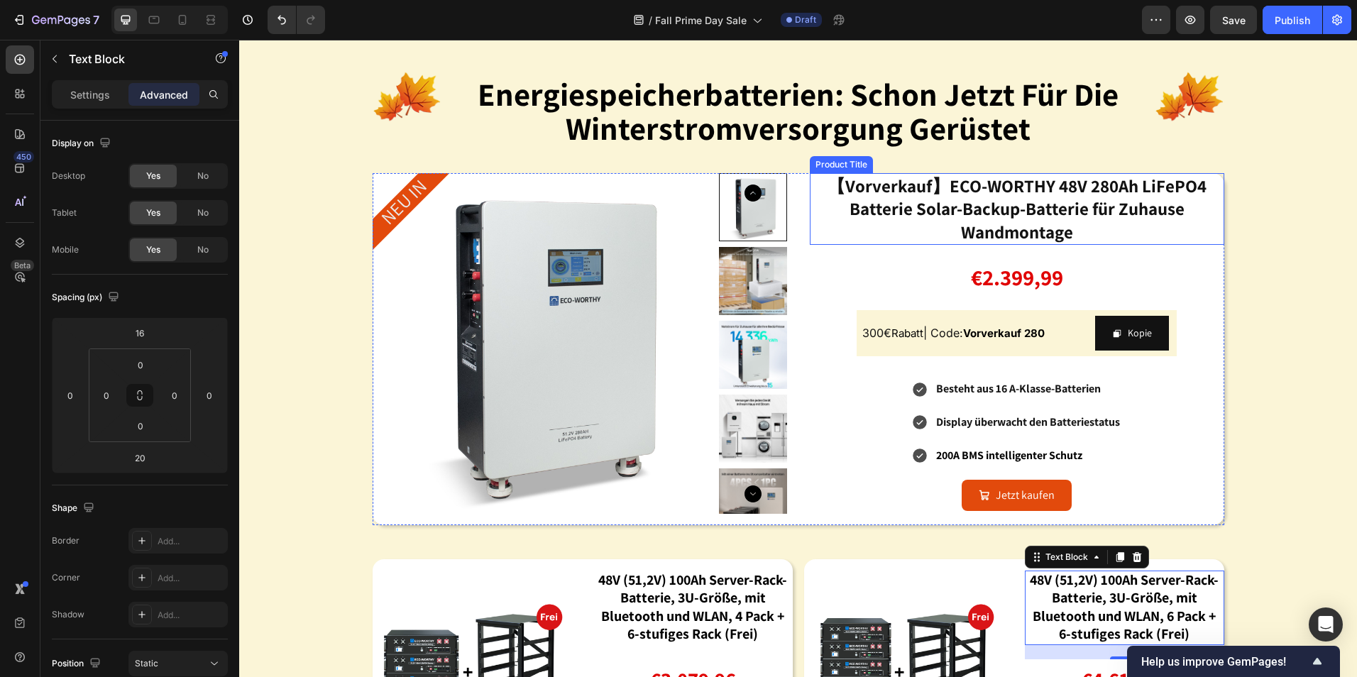
click at [958, 213] on h2 "【Vorverkauf】ECO-WORTHY 48V 280Ah LiFePO4 Batterie Solar-Backup-Batterie für Zuh…" at bounding box center [1017, 209] width 415 height 72
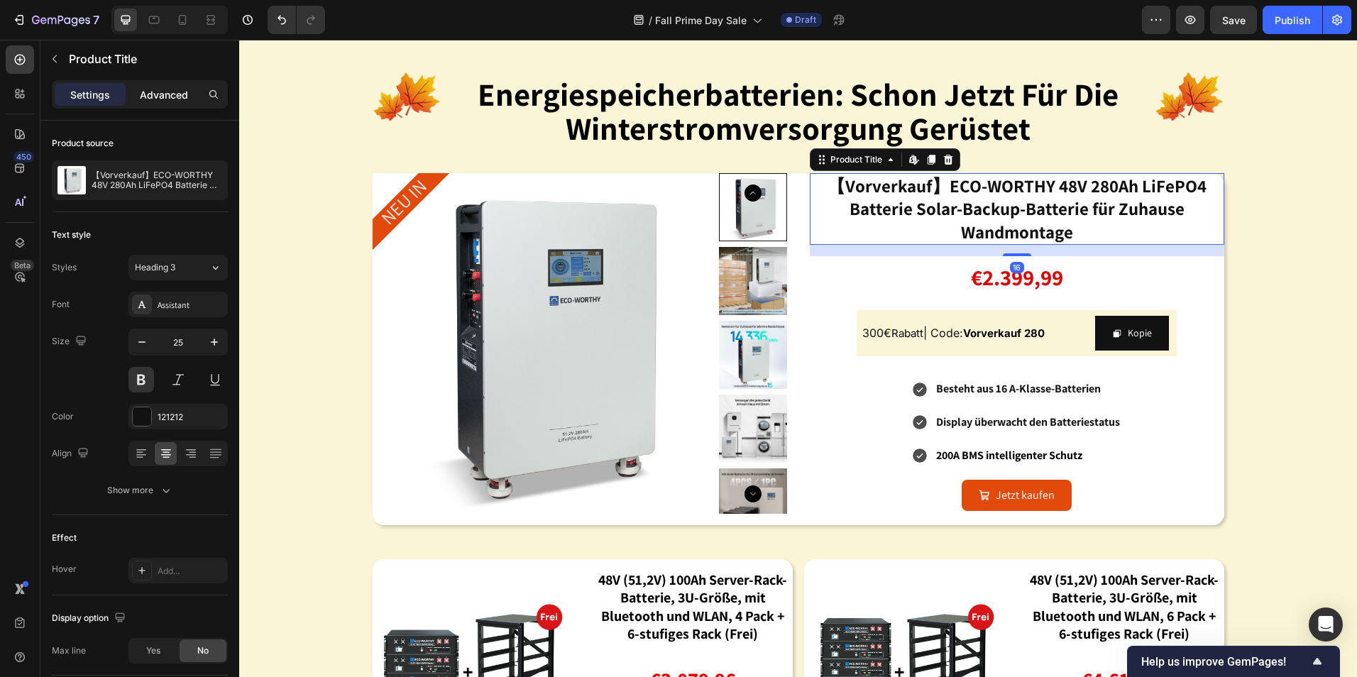
click at [148, 97] on p "Advanced" at bounding box center [164, 94] width 48 height 15
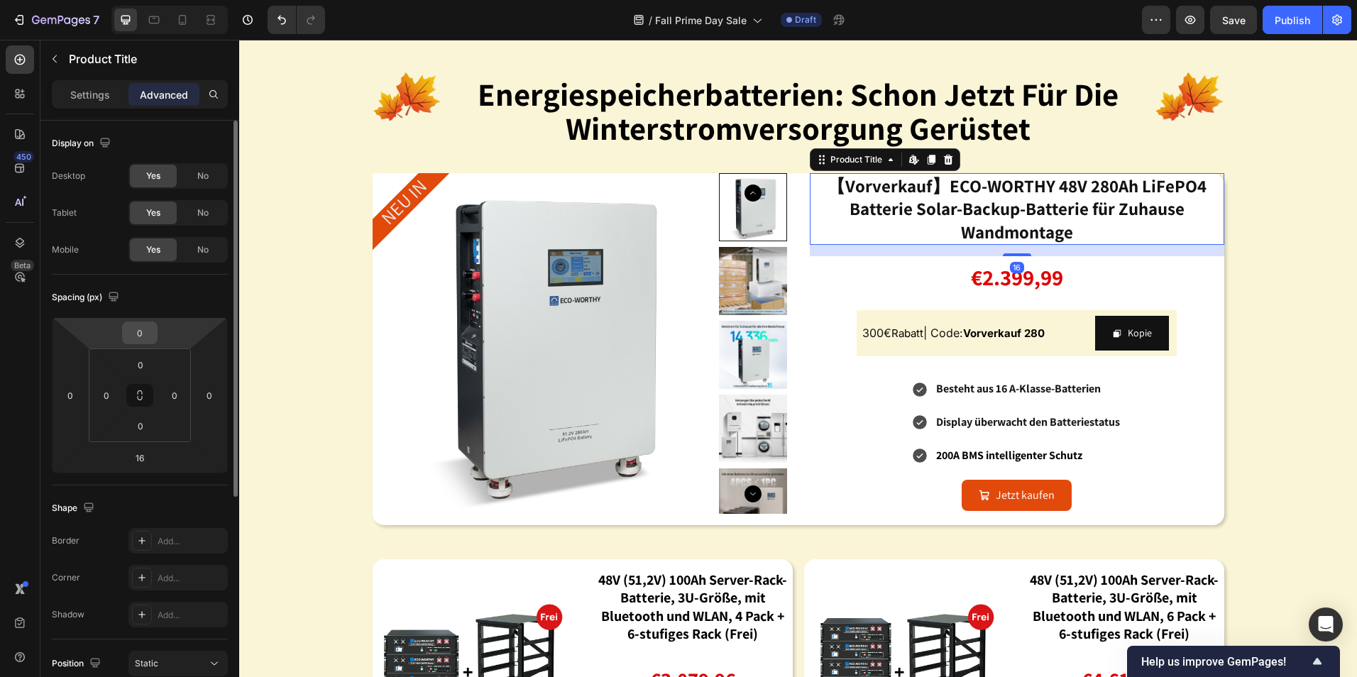
click at [139, 327] on input "0" at bounding box center [140, 332] width 28 height 21
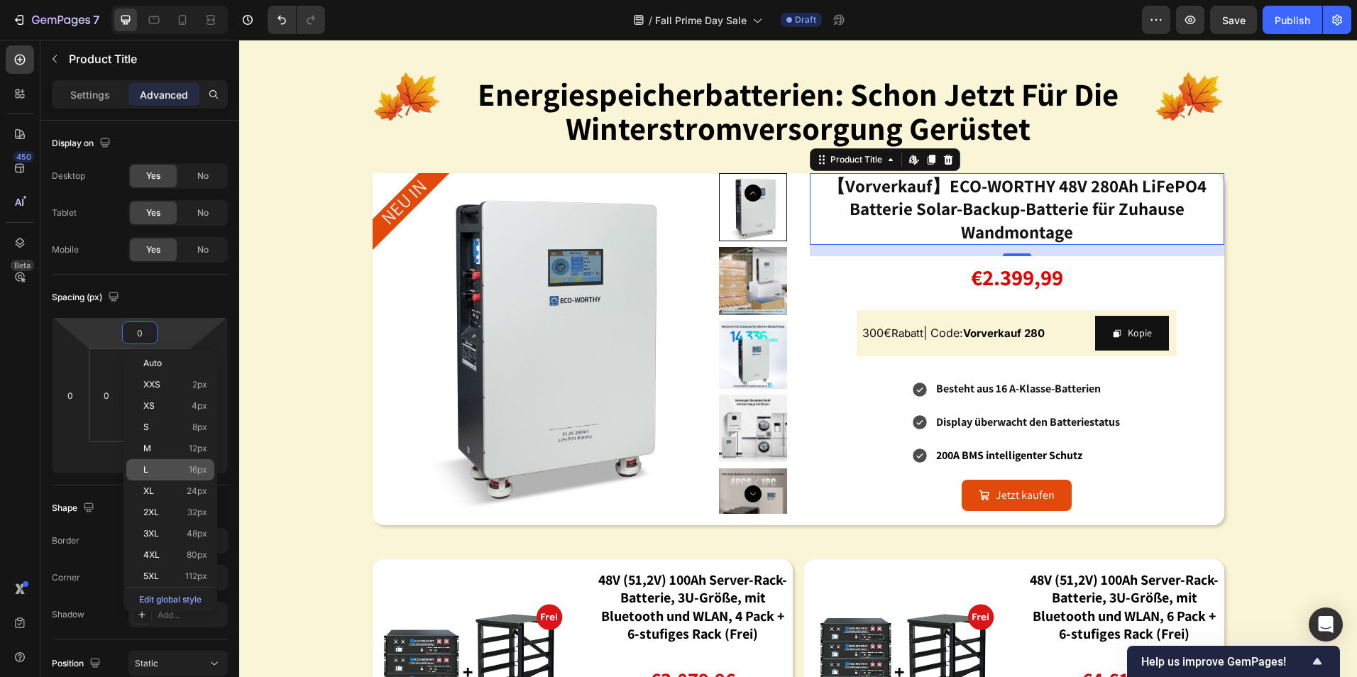
click at [155, 462] on div "L 16px" at bounding box center [170, 469] width 88 height 21
type input "16"
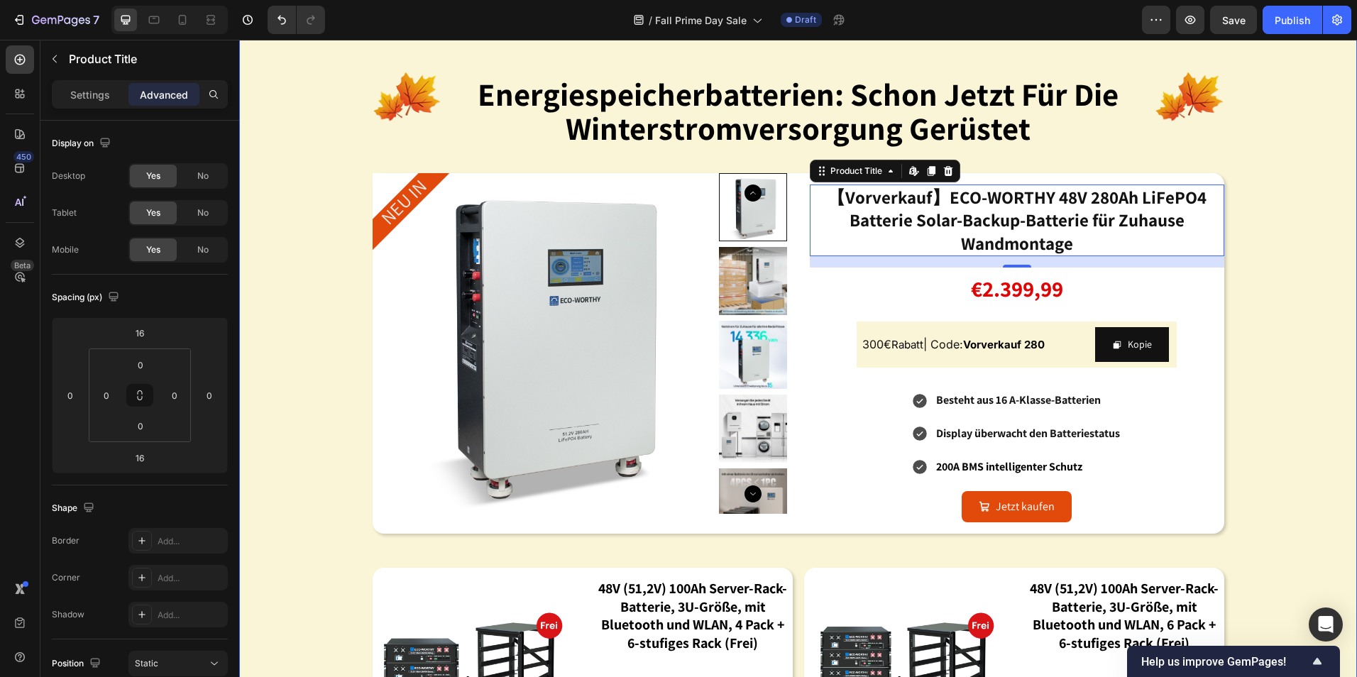
click at [1252, 315] on div "Image energiespeicherbatterien: schon jetzt für die winterstromversorgung gerüs…" at bounding box center [798, 414] width 1118 height 773
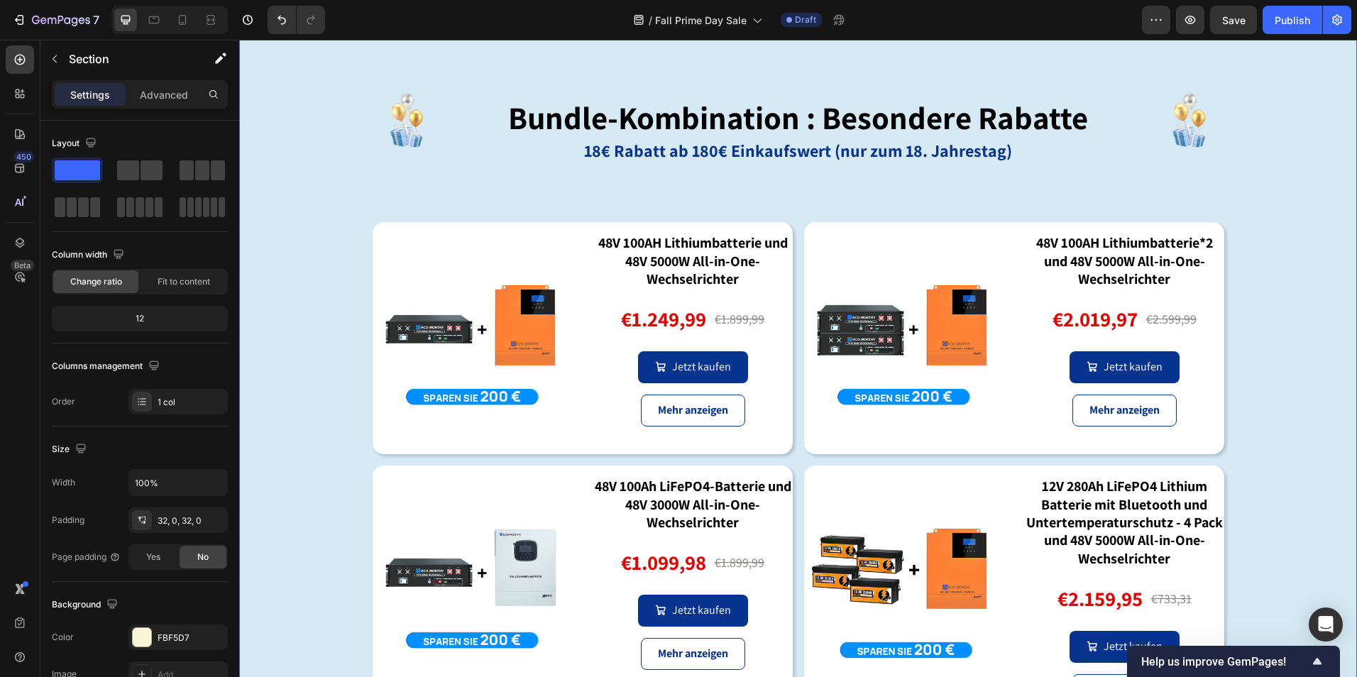
scroll to position [2201, 0]
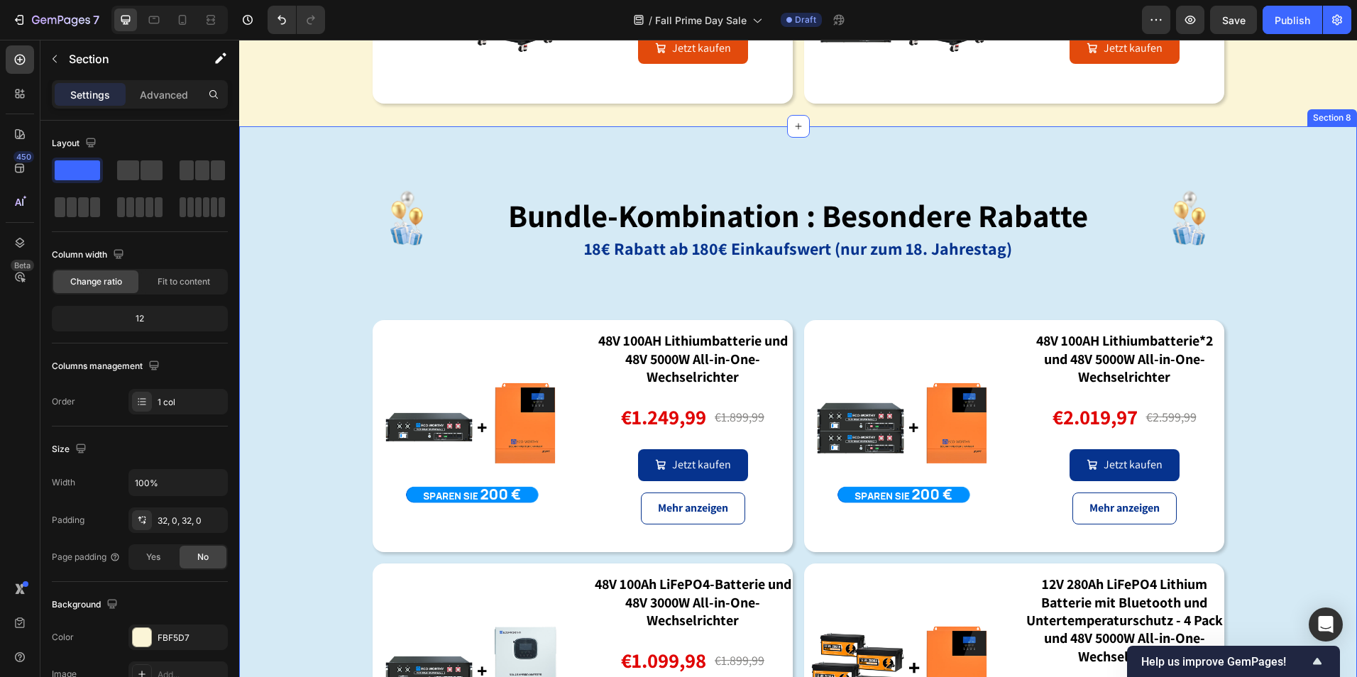
click at [800, 156] on div "Image bundle-kombination : besondere rabatte Heading 18€ Rabatt ab 180€ Einkauf…" at bounding box center [798, 487] width 1118 height 677
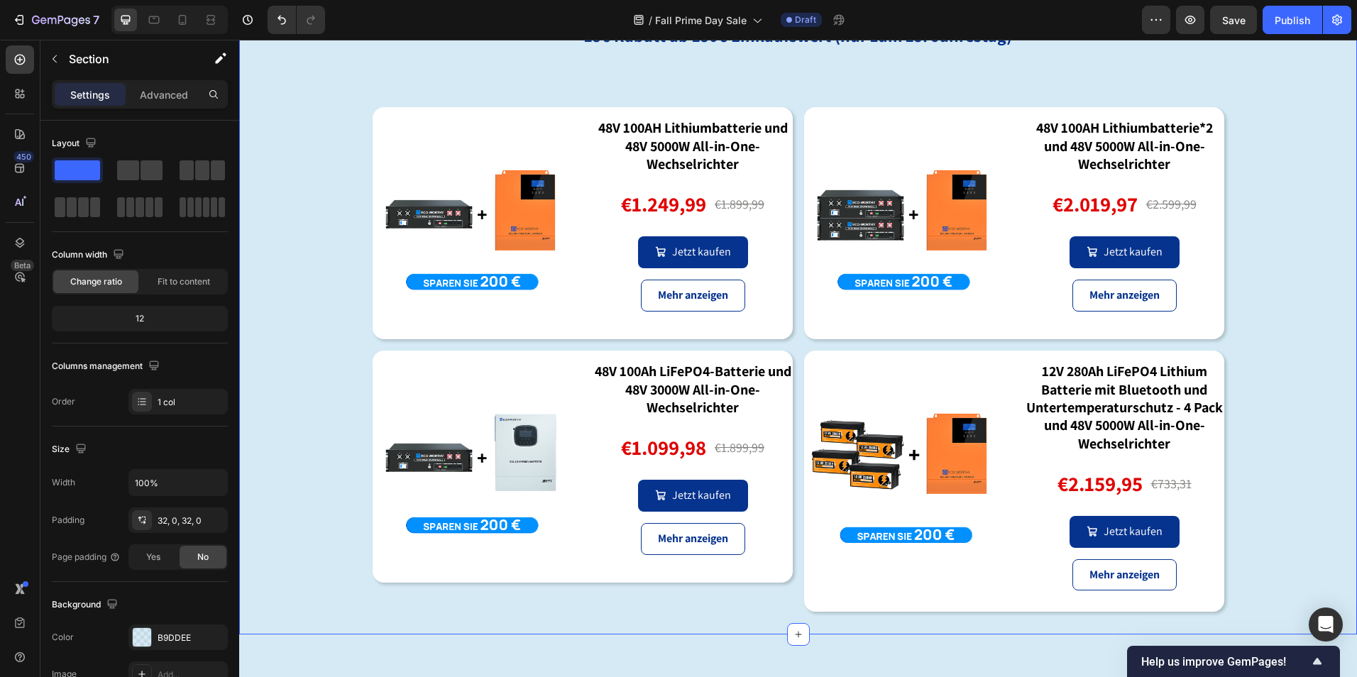
scroll to position [2059, 0]
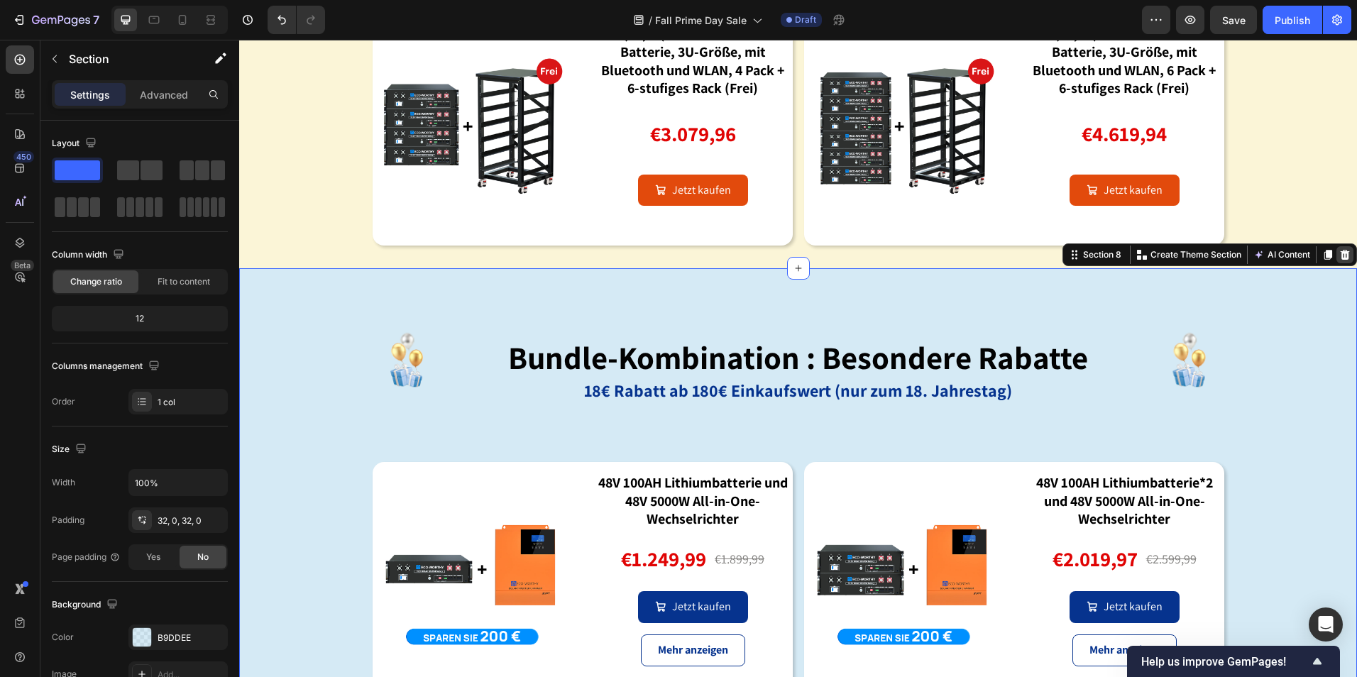
click at [1341, 251] on icon at bounding box center [1345, 255] width 9 height 10
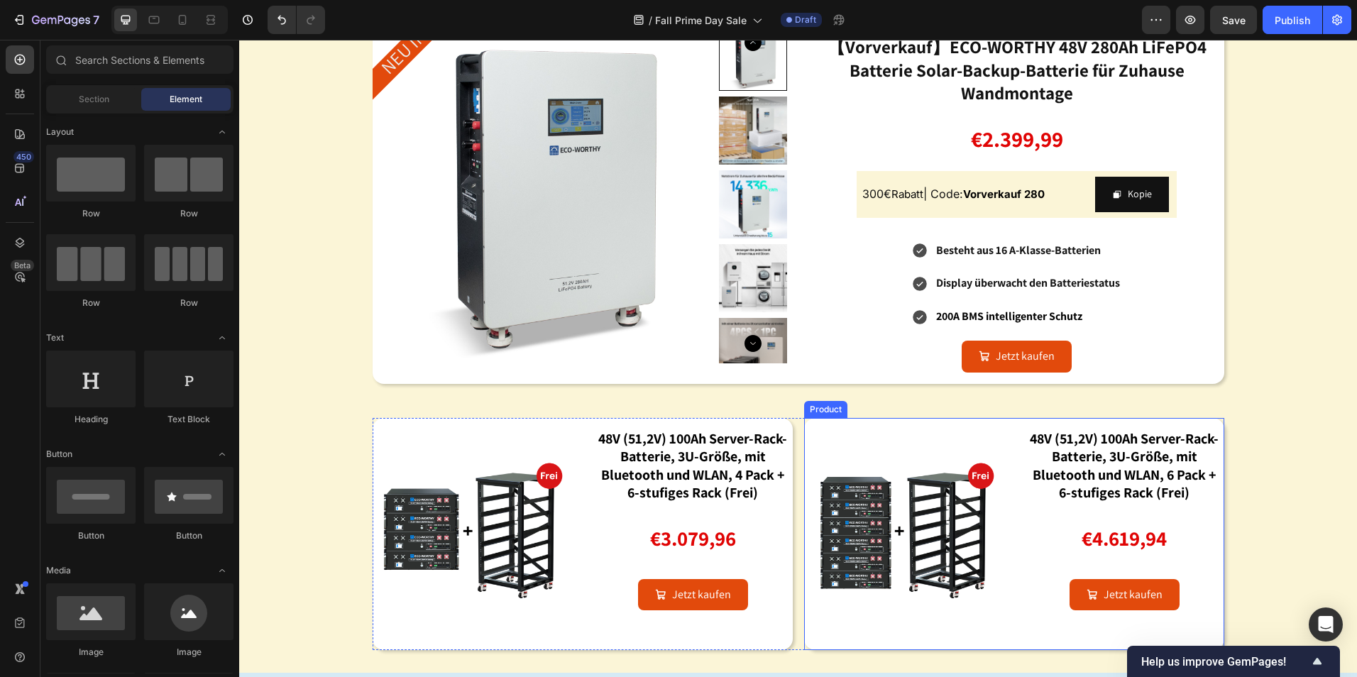
scroll to position [1562, 0]
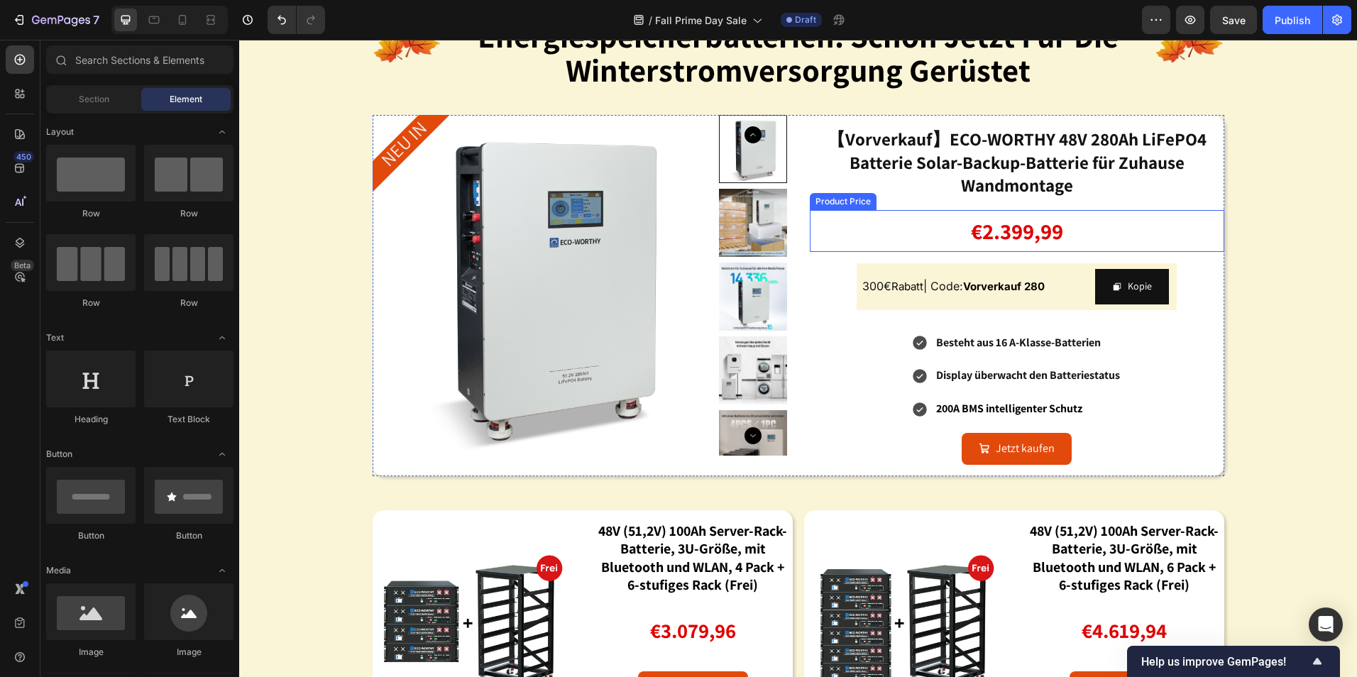
click at [1030, 224] on div "€2.399,99" at bounding box center [1017, 231] width 415 height 43
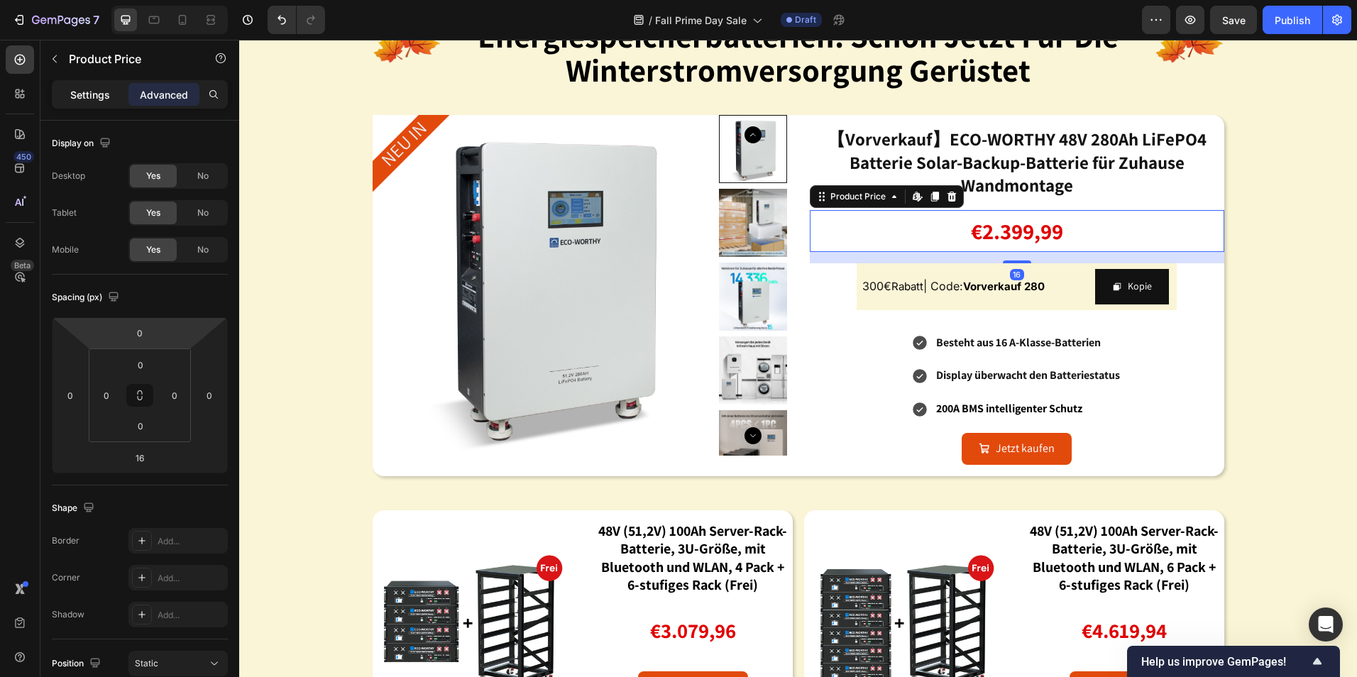
click at [93, 92] on p "Settings" at bounding box center [90, 94] width 40 height 15
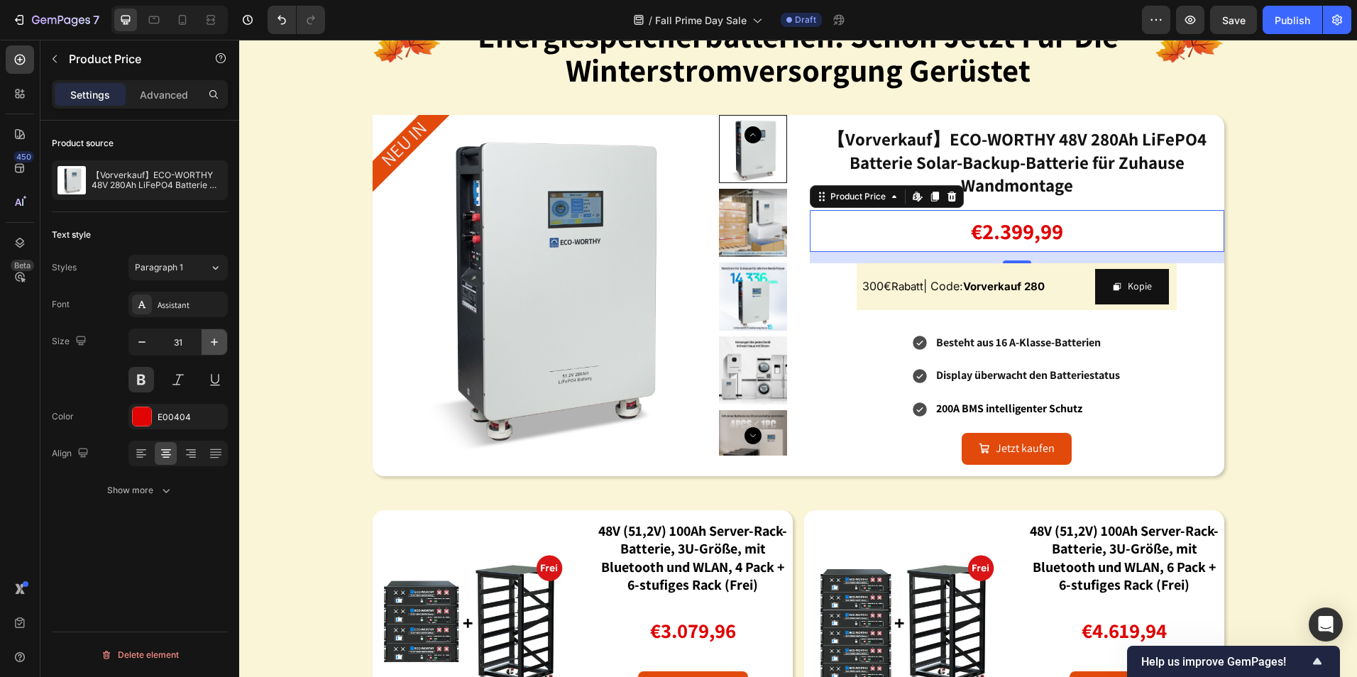
click at [208, 335] on icon "button" at bounding box center [214, 342] width 14 height 14
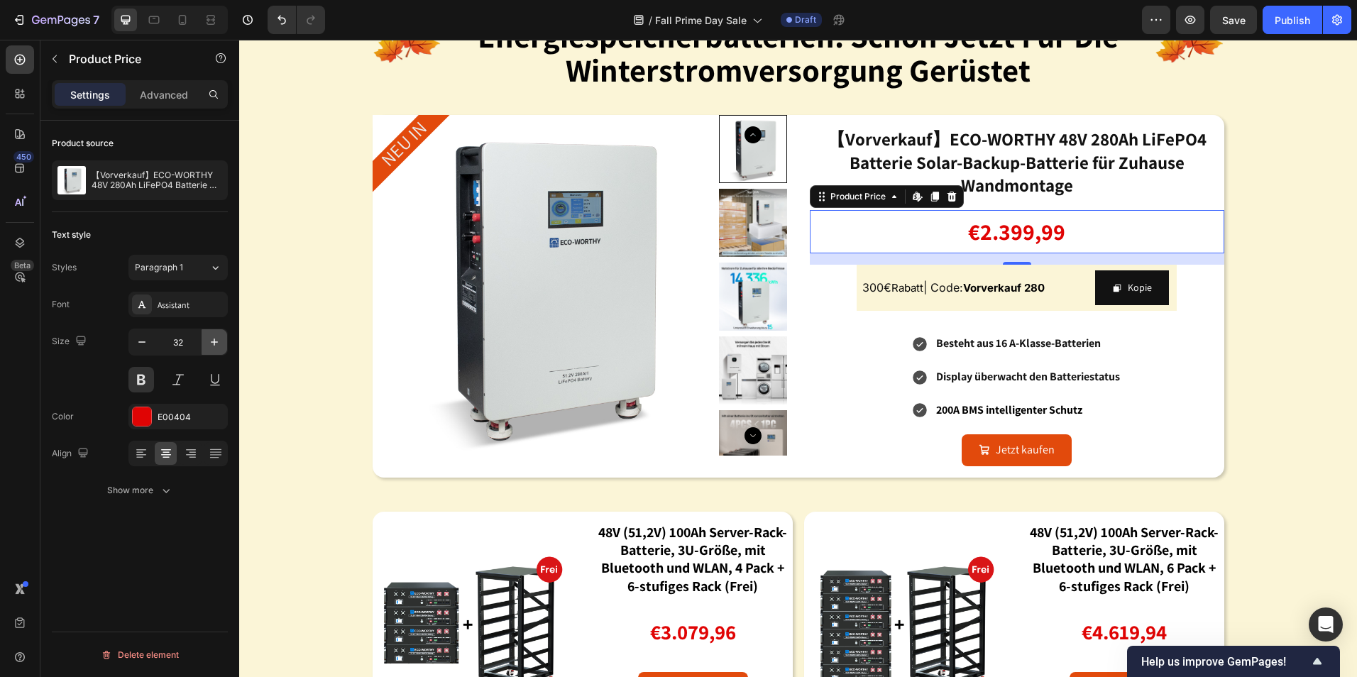
click at [208, 335] on icon "button" at bounding box center [214, 342] width 14 height 14
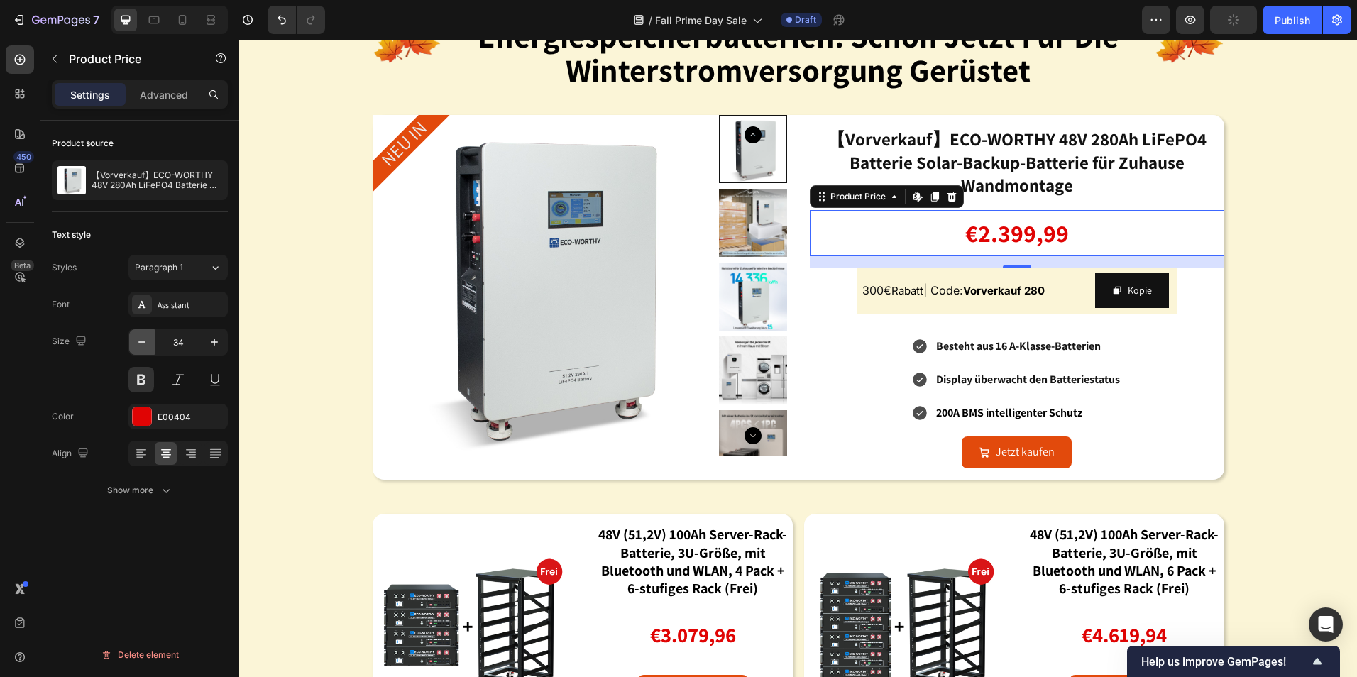
click at [136, 338] on icon "button" at bounding box center [142, 342] width 14 height 14
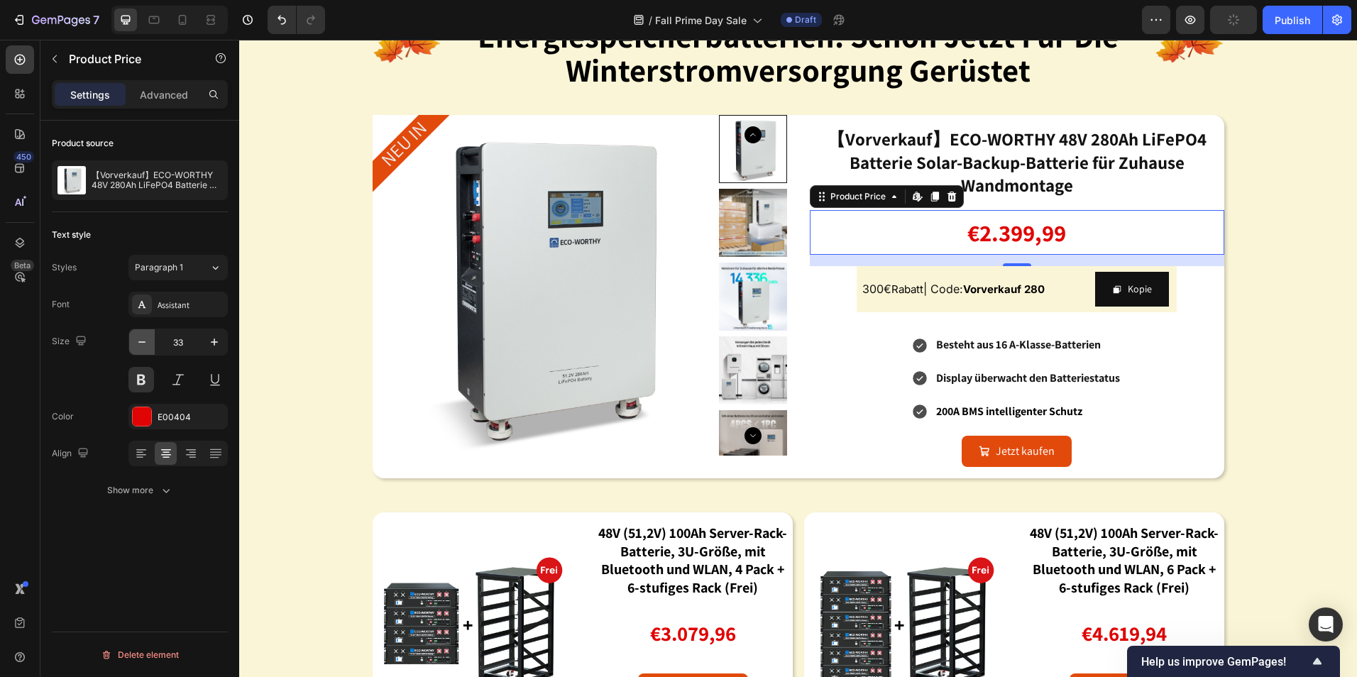
click at [136, 338] on icon "button" at bounding box center [142, 342] width 14 height 14
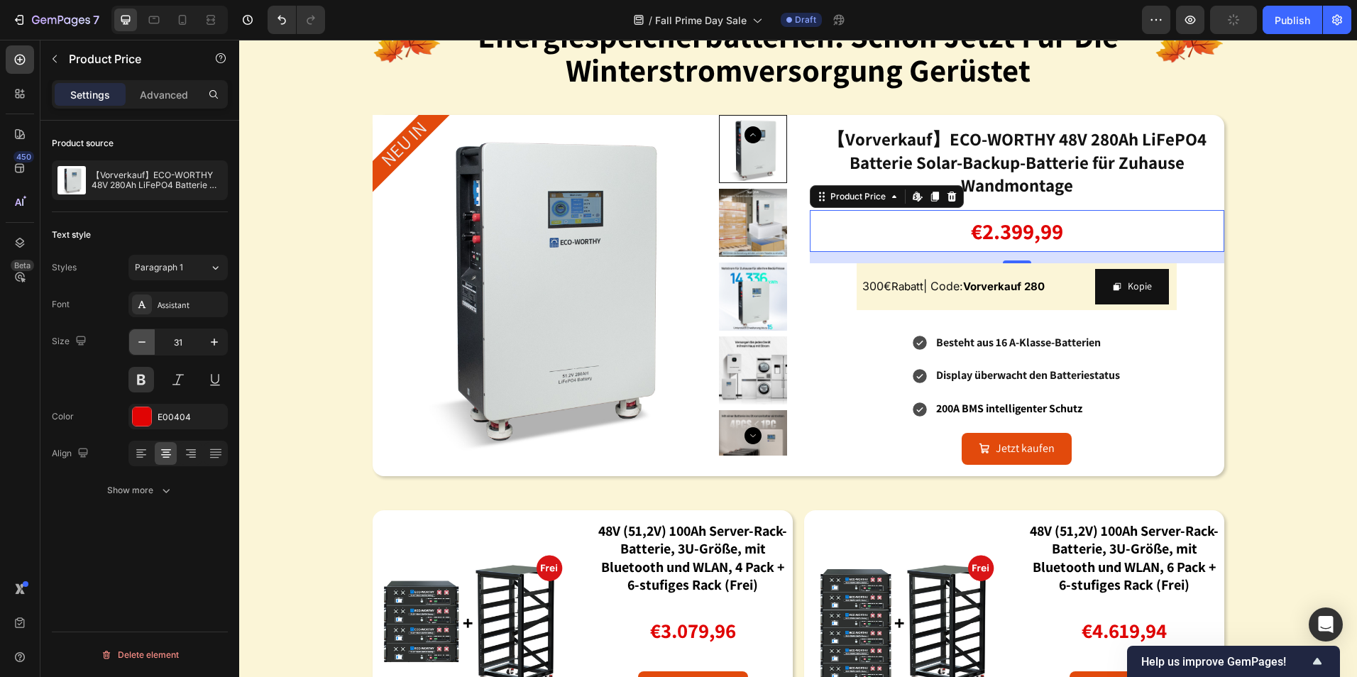
click at [136, 338] on icon "button" at bounding box center [142, 342] width 14 height 14
type input "30"
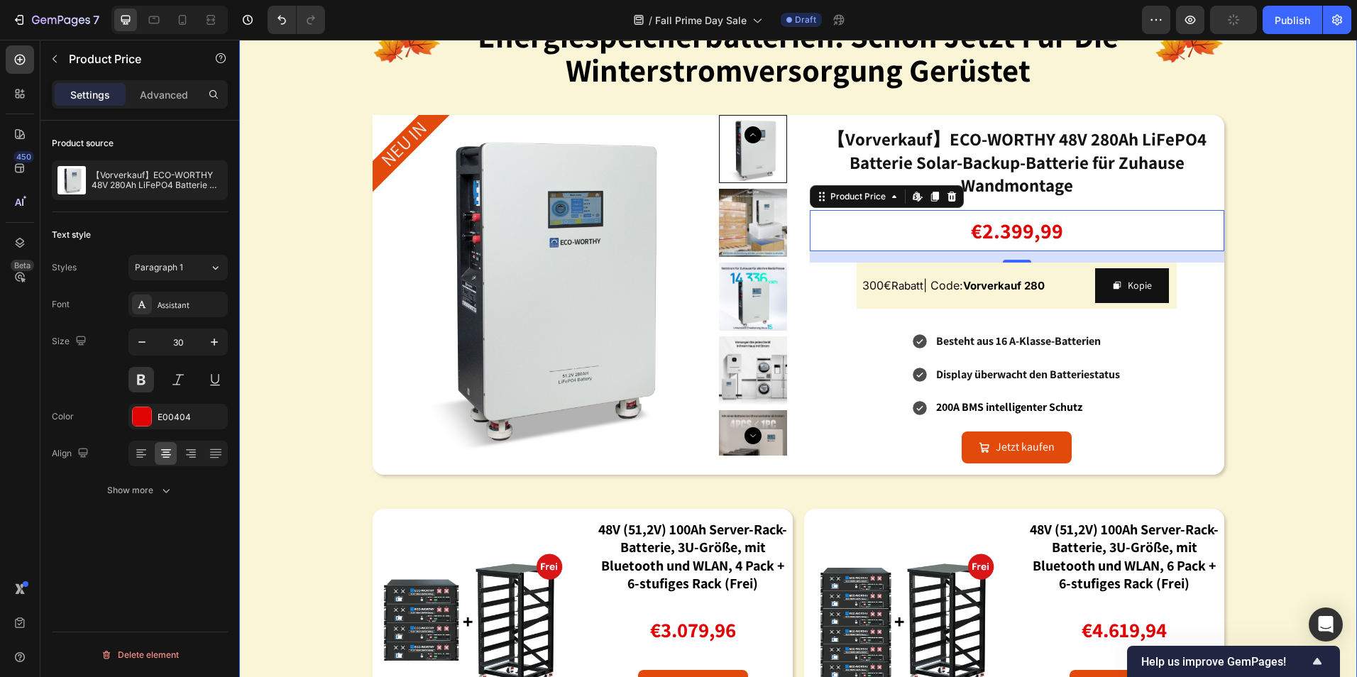
click at [1306, 388] on div "Image energiespeicherbatterien: schon jetzt für die winterstromversorgung gerüs…" at bounding box center [798, 355] width 1118 height 772
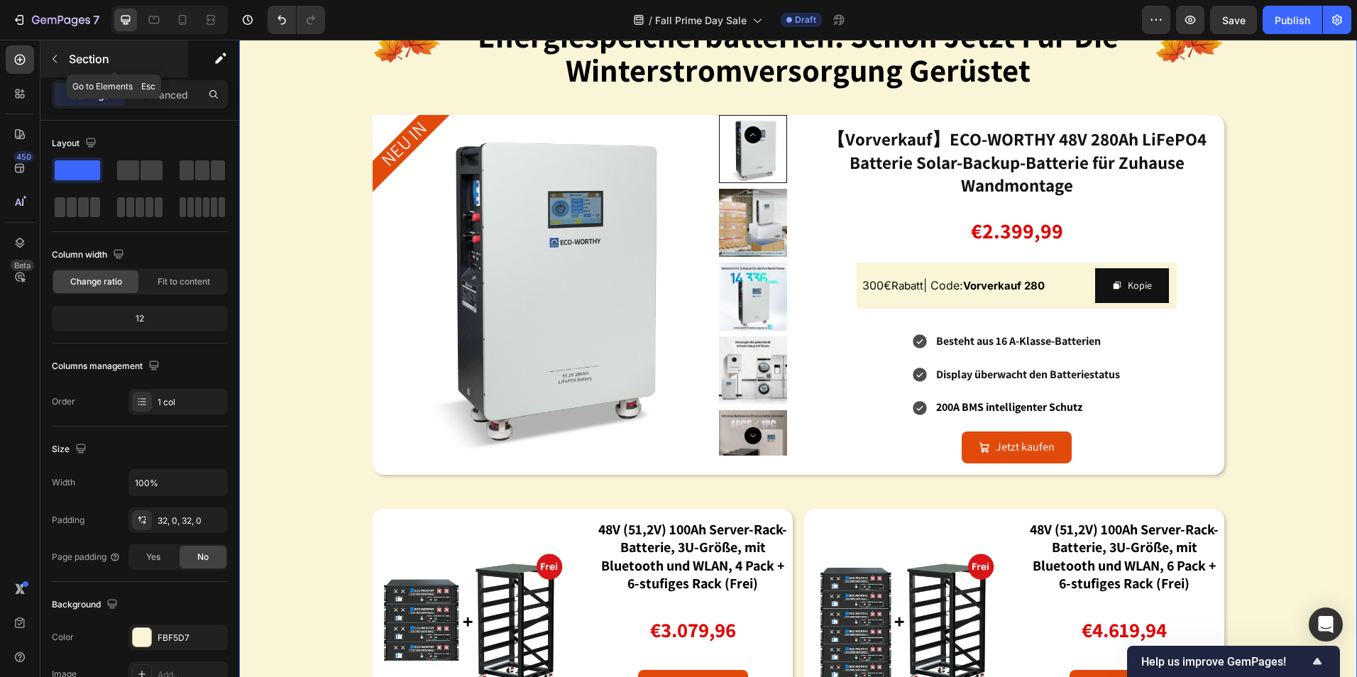
click at [50, 56] on icon "button" at bounding box center [54, 58] width 11 height 11
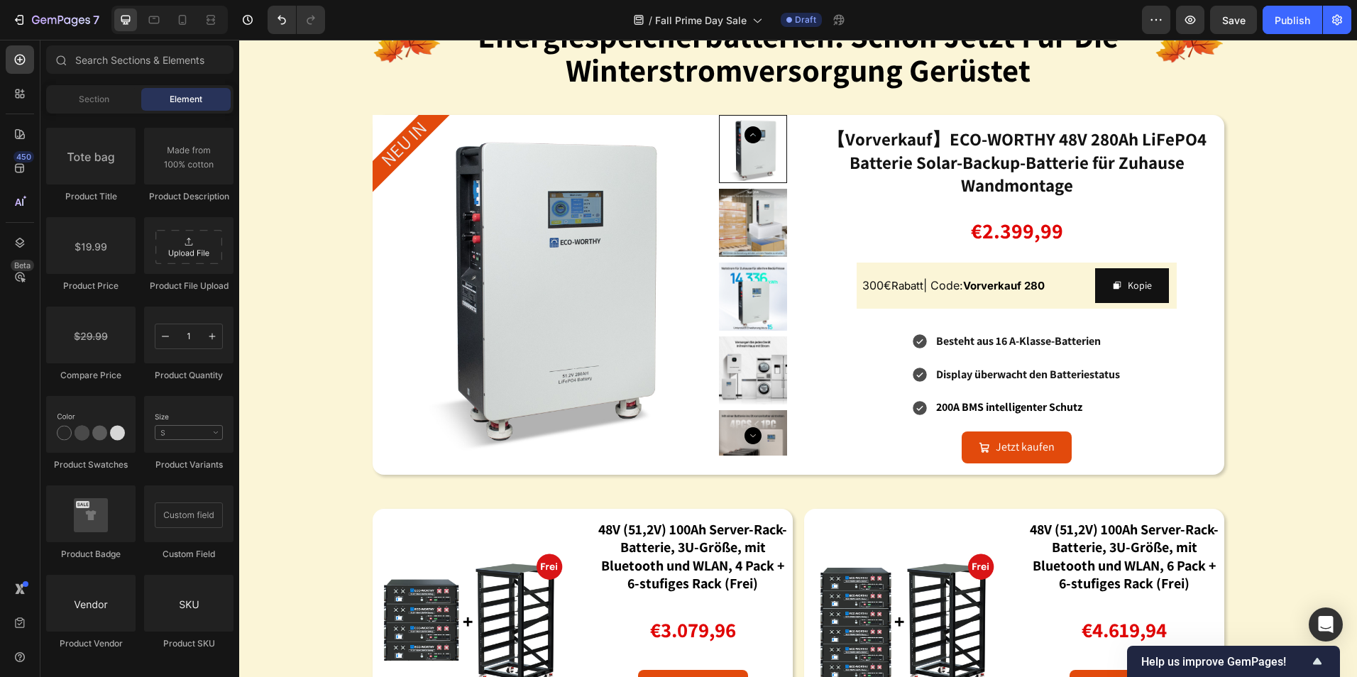
scroll to position [2627, 0]
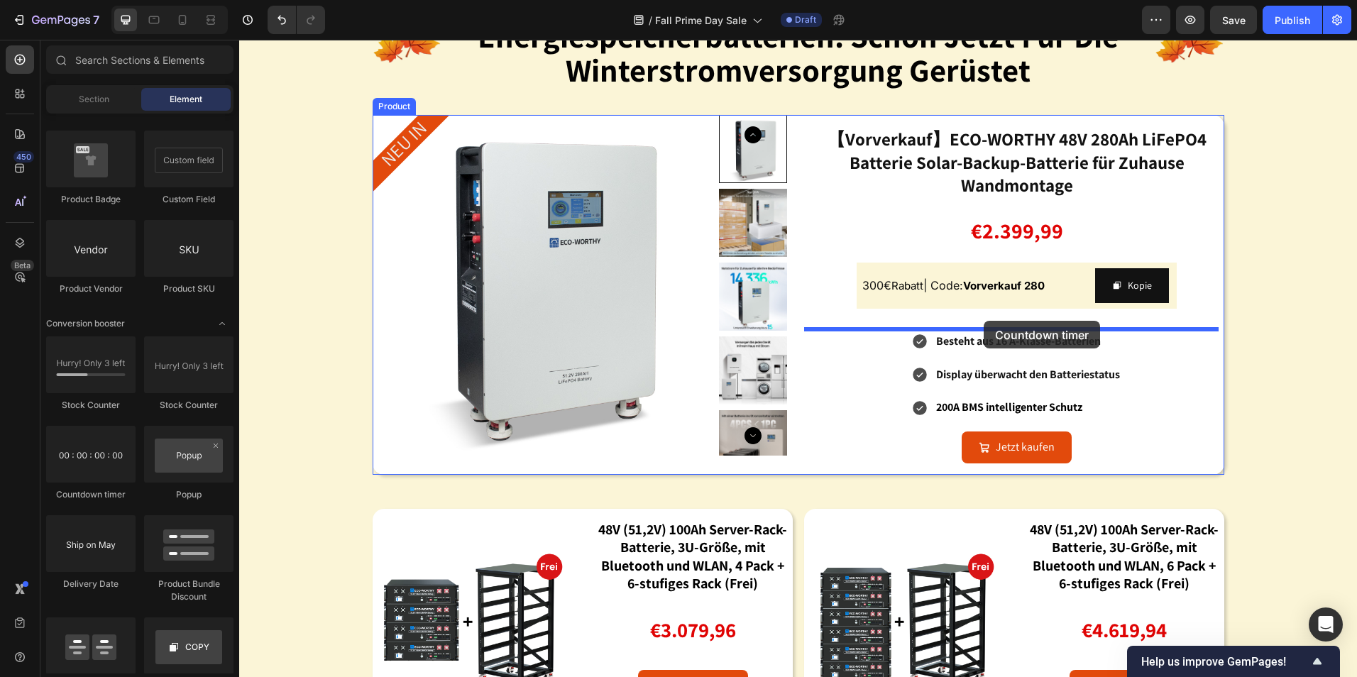
drag, startPoint x: 346, startPoint y: 499, endPoint x: 984, endPoint y: 321, distance: 662.0
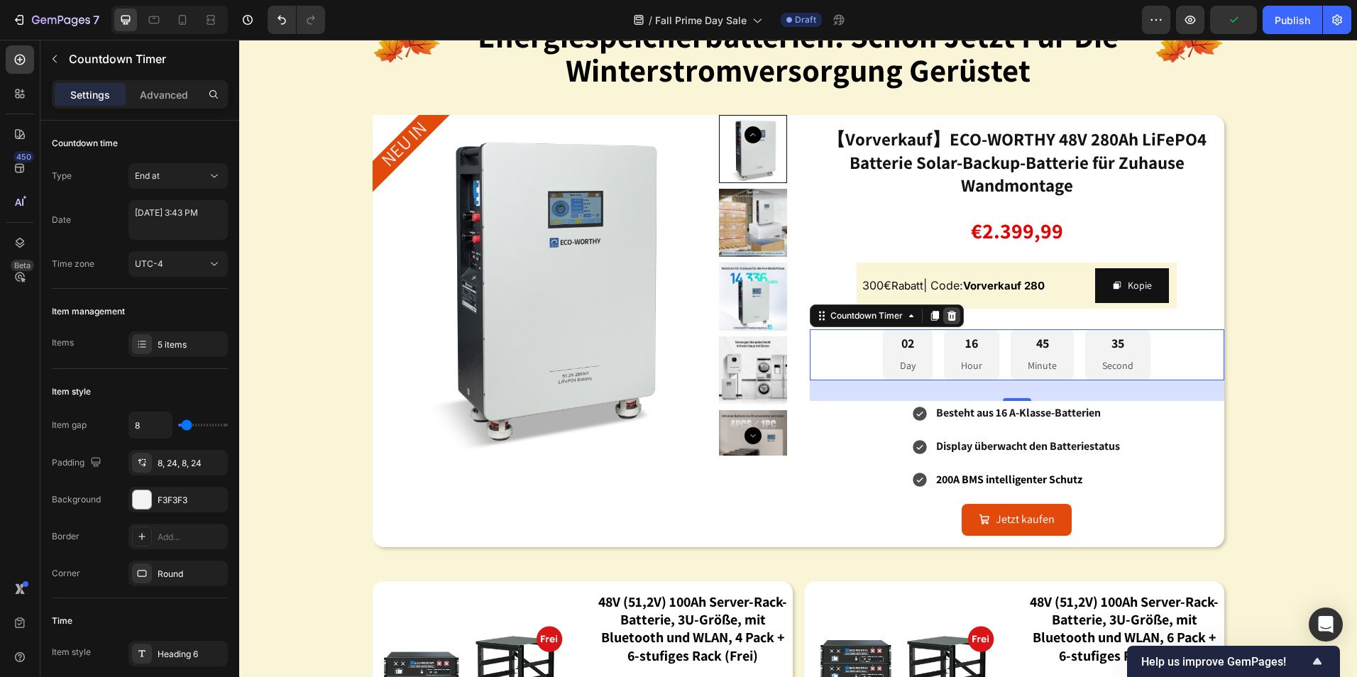
click at [943, 314] on div at bounding box center [951, 315] width 17 height 17
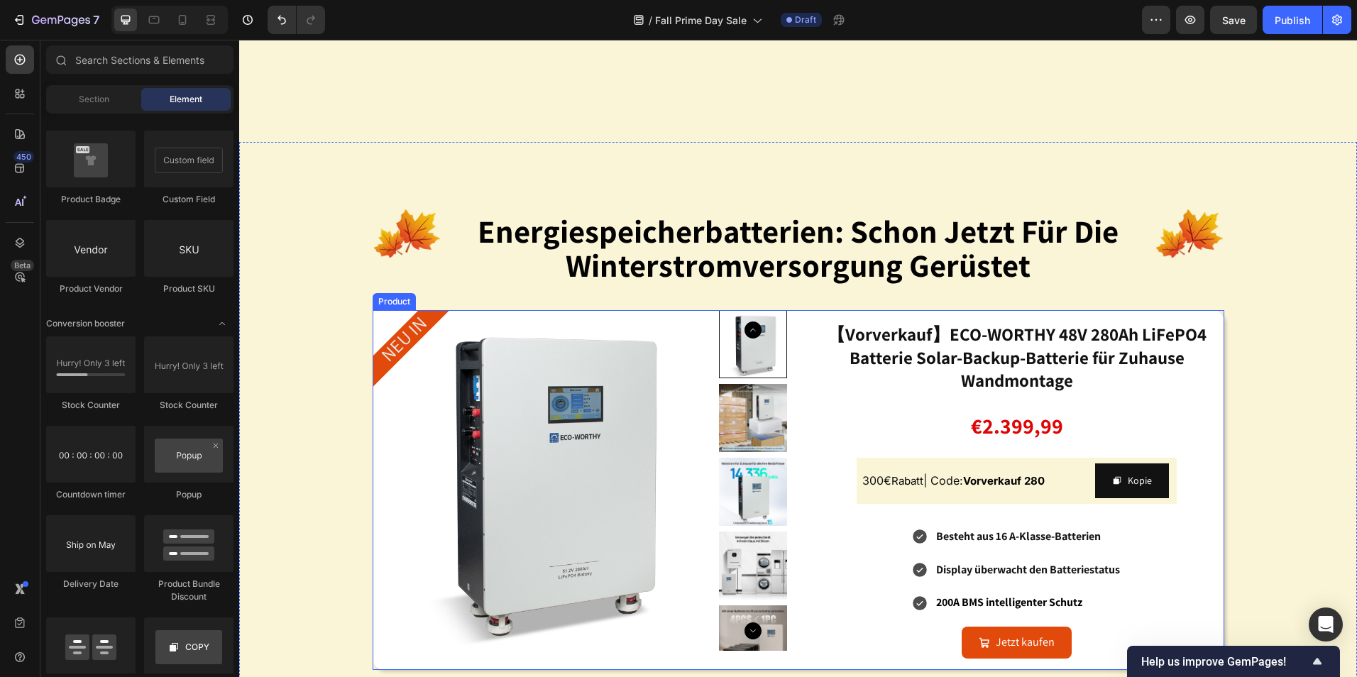
scroll to position [1491, 0]
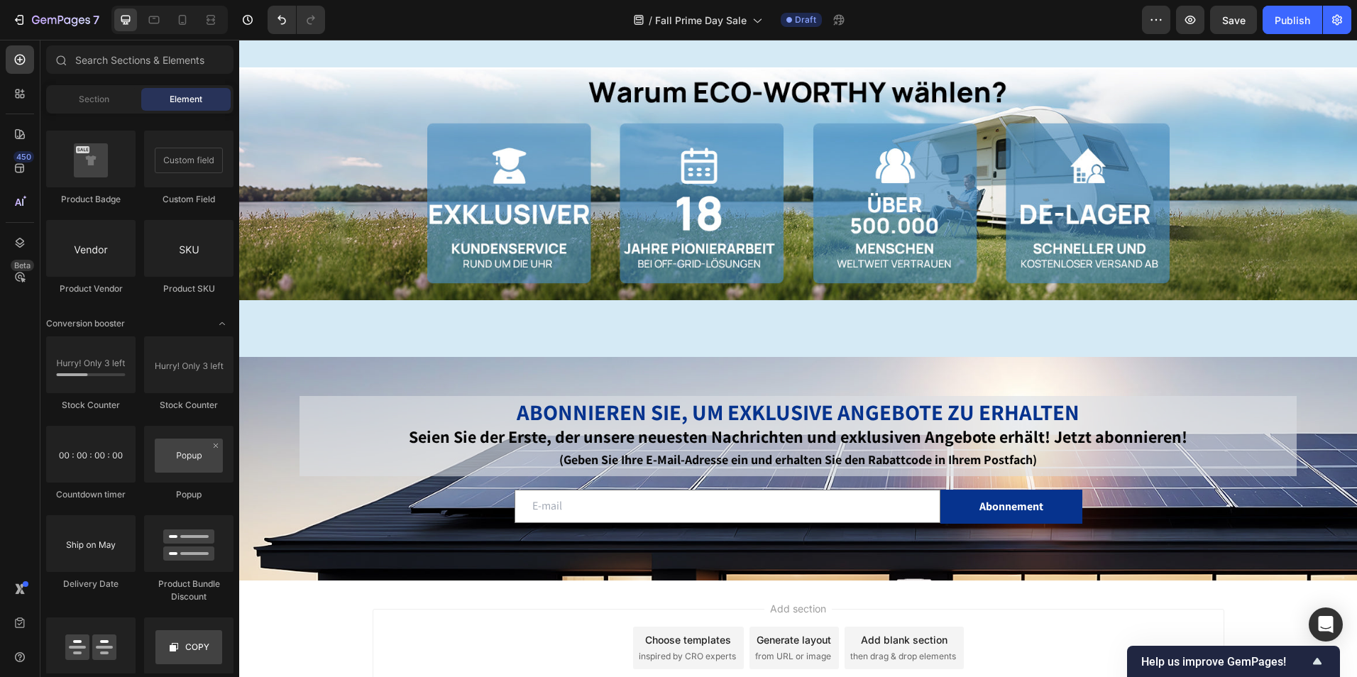
scroll to position [4390, 0]
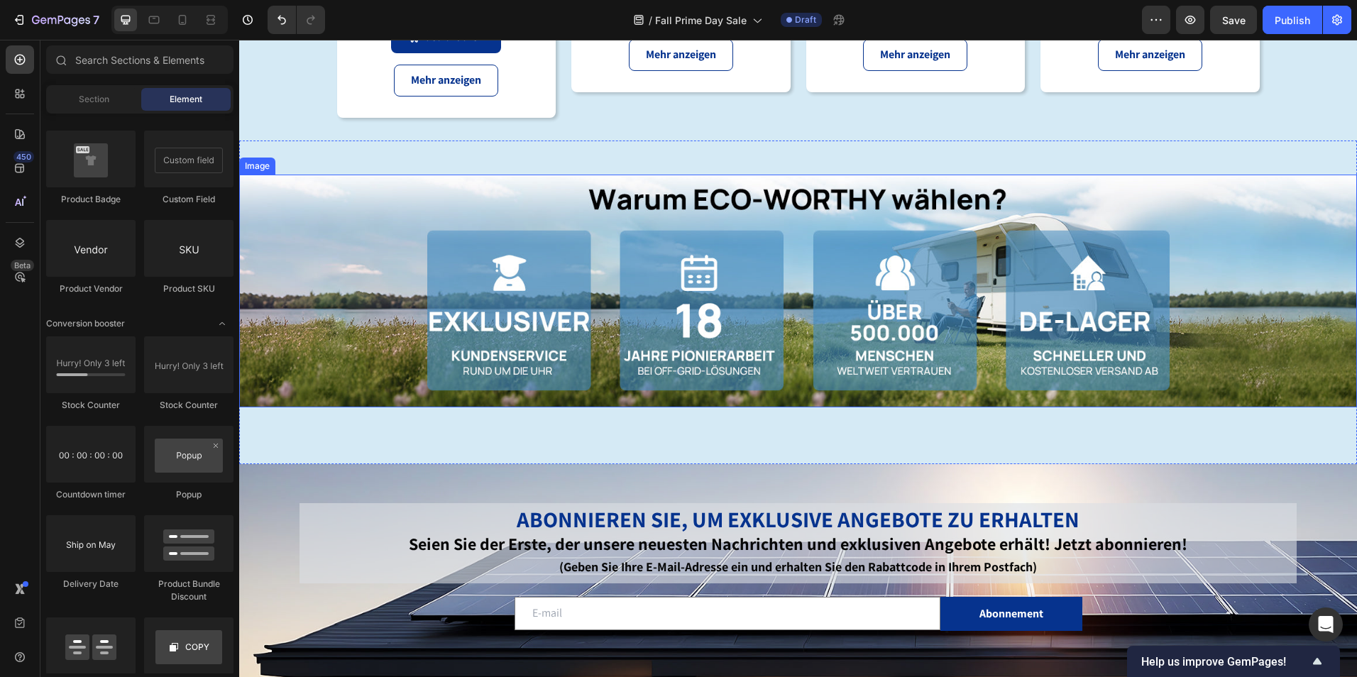
click at [1106, 192] on img at bounding box center [798, 291] width 1118 height 233
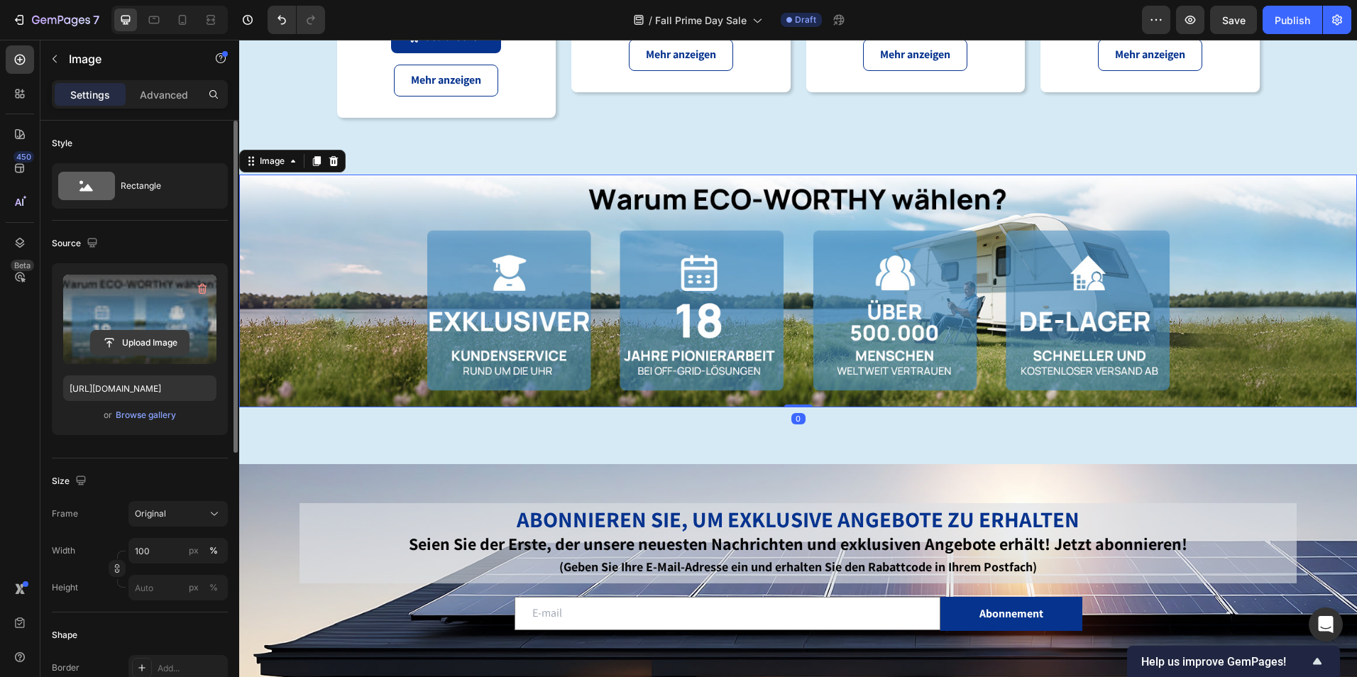
click at [160, 340] on input "file" at bounding box center [140, 343] width 98 height 24
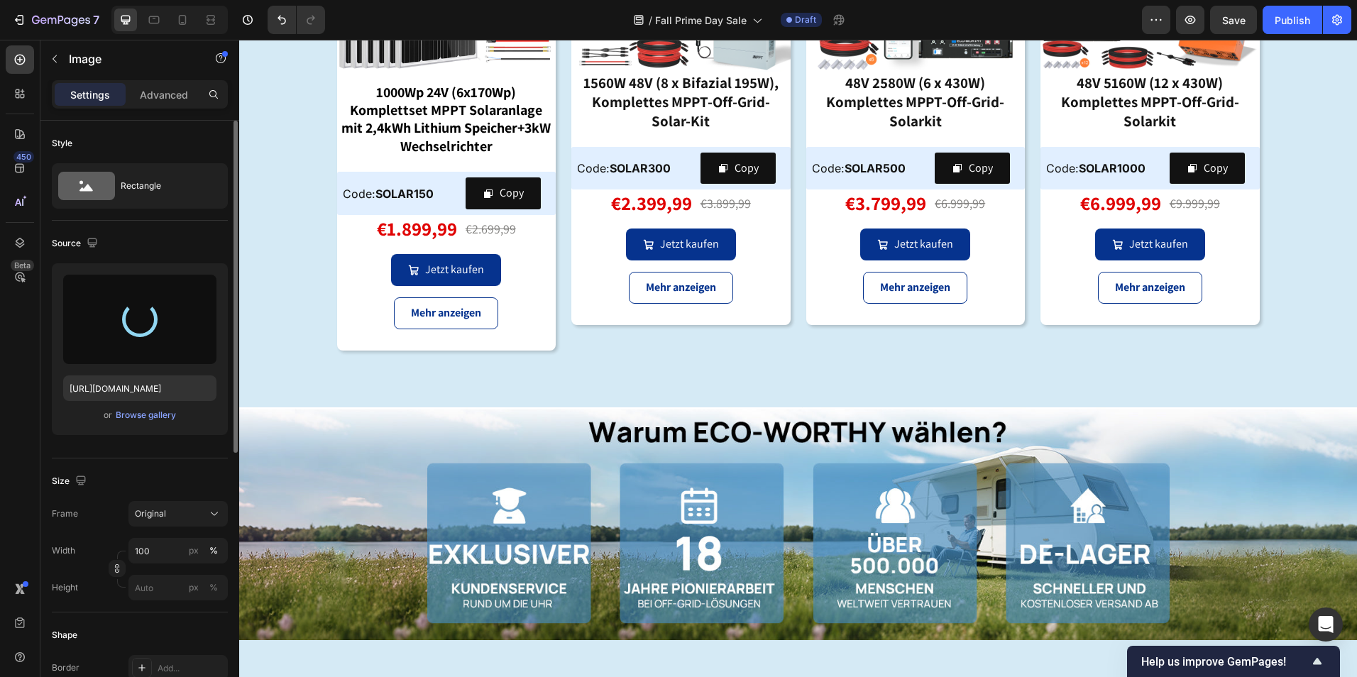
scroll to position [4248, 0]
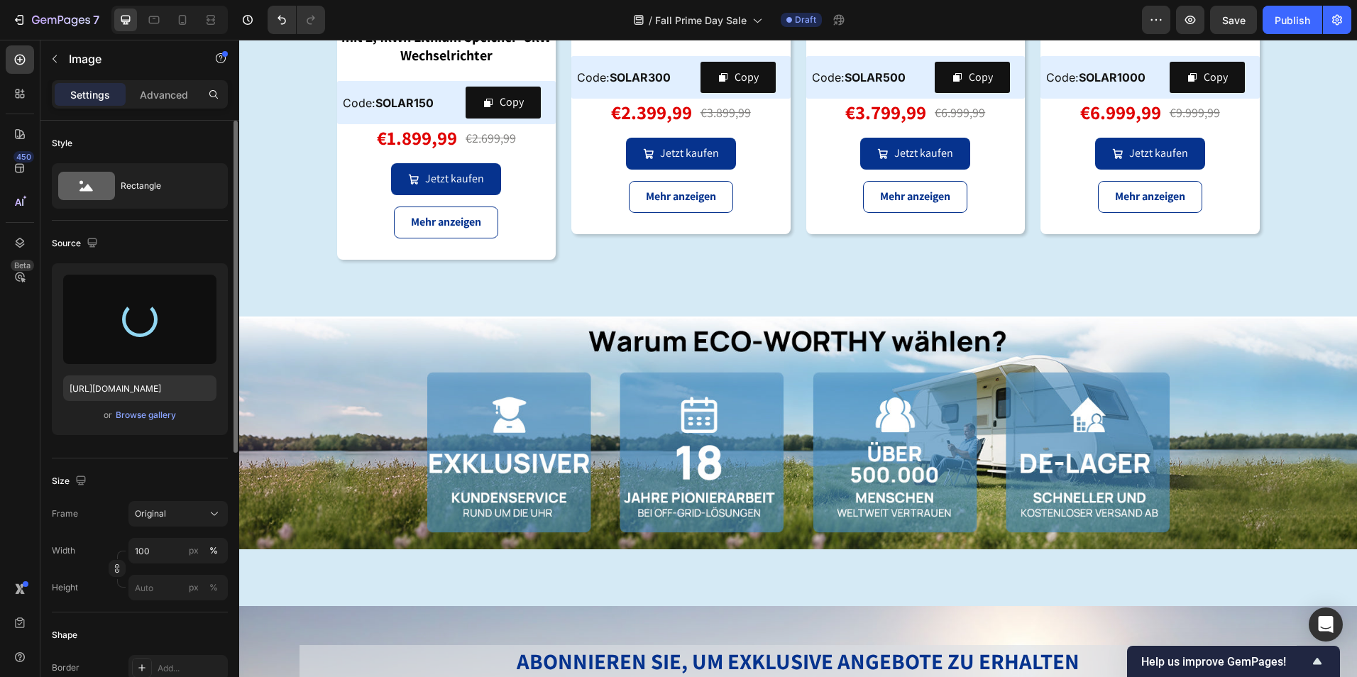
click at [777, 373] on img at bounding box center [798, 433] width 1118 height 233
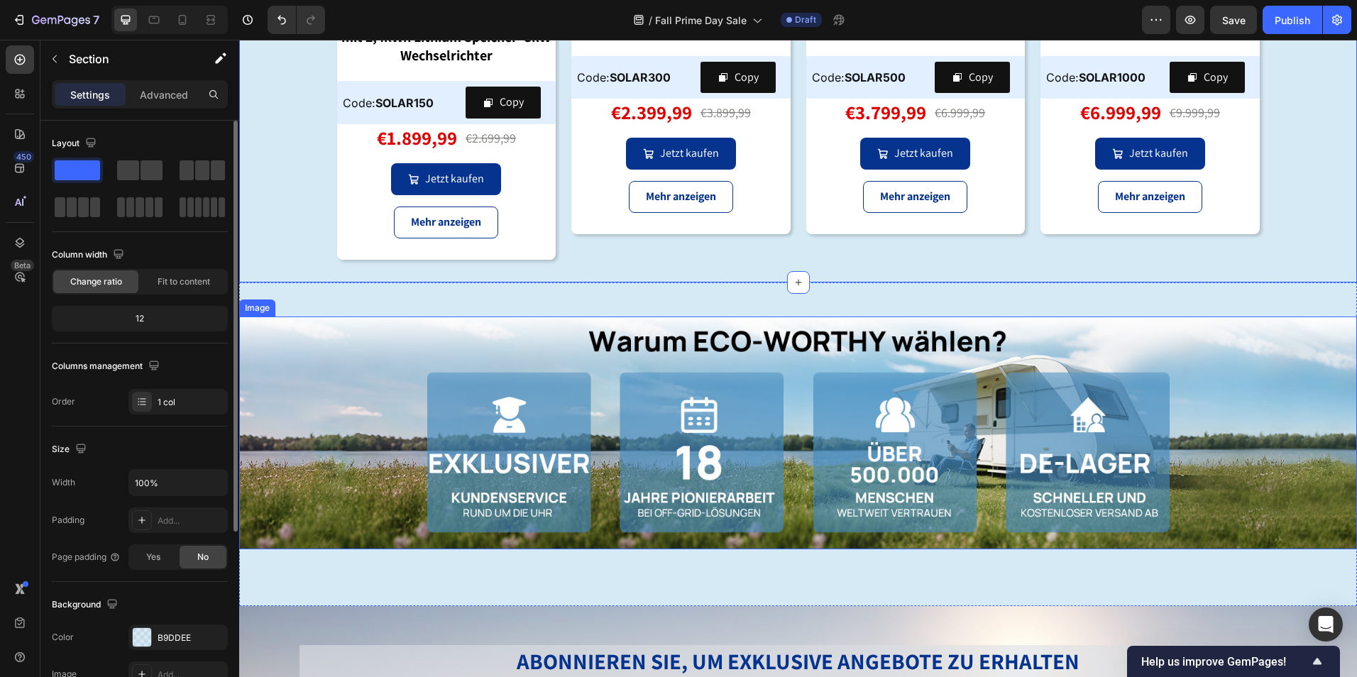
click at [822, 348] on img at bounding box center [798, 433] width 1118 height 233
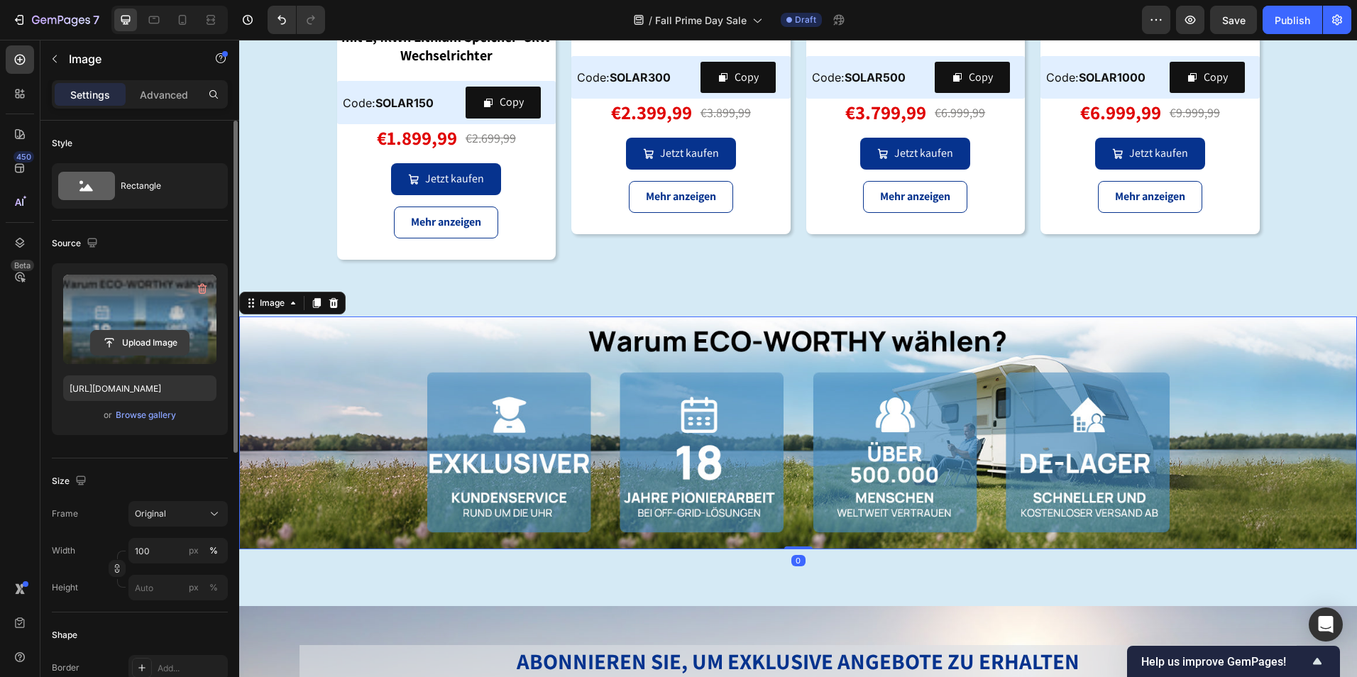
click at [160, 346] on input "file" at bounding box center [140, 343] width 98 height 24
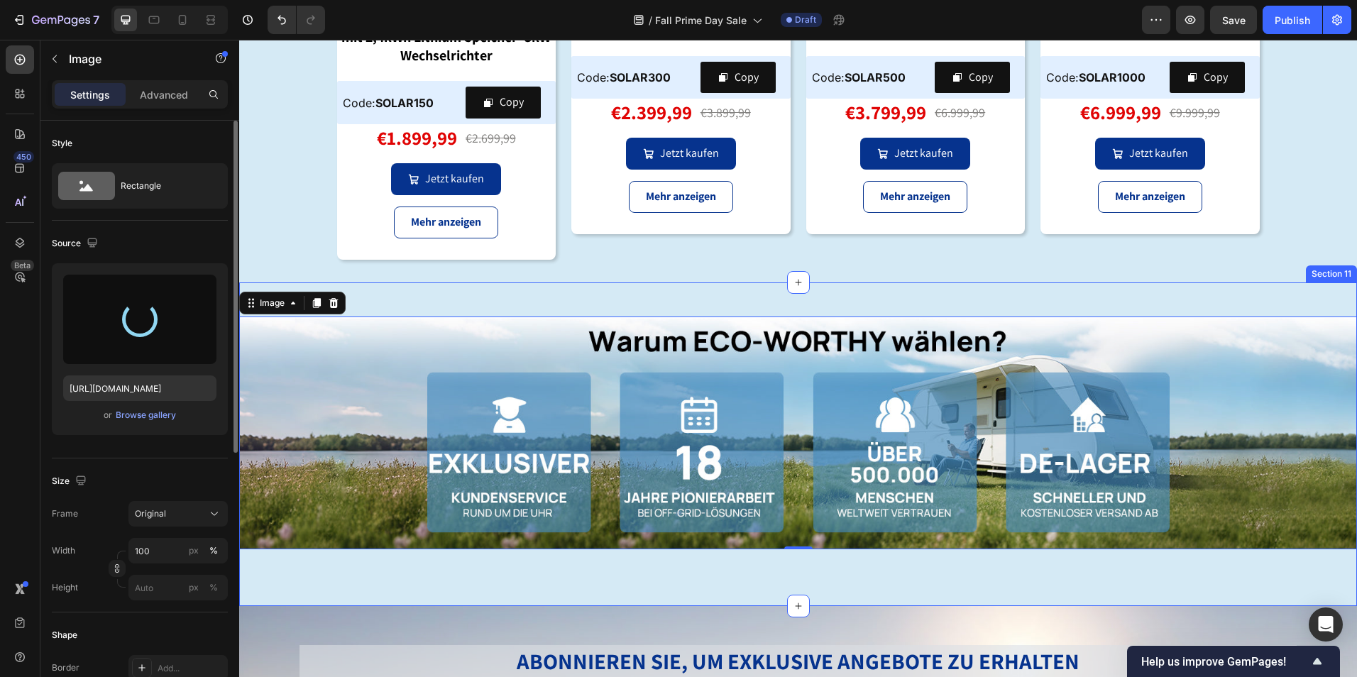
type input "[URL][DOMAIN_NAME]"
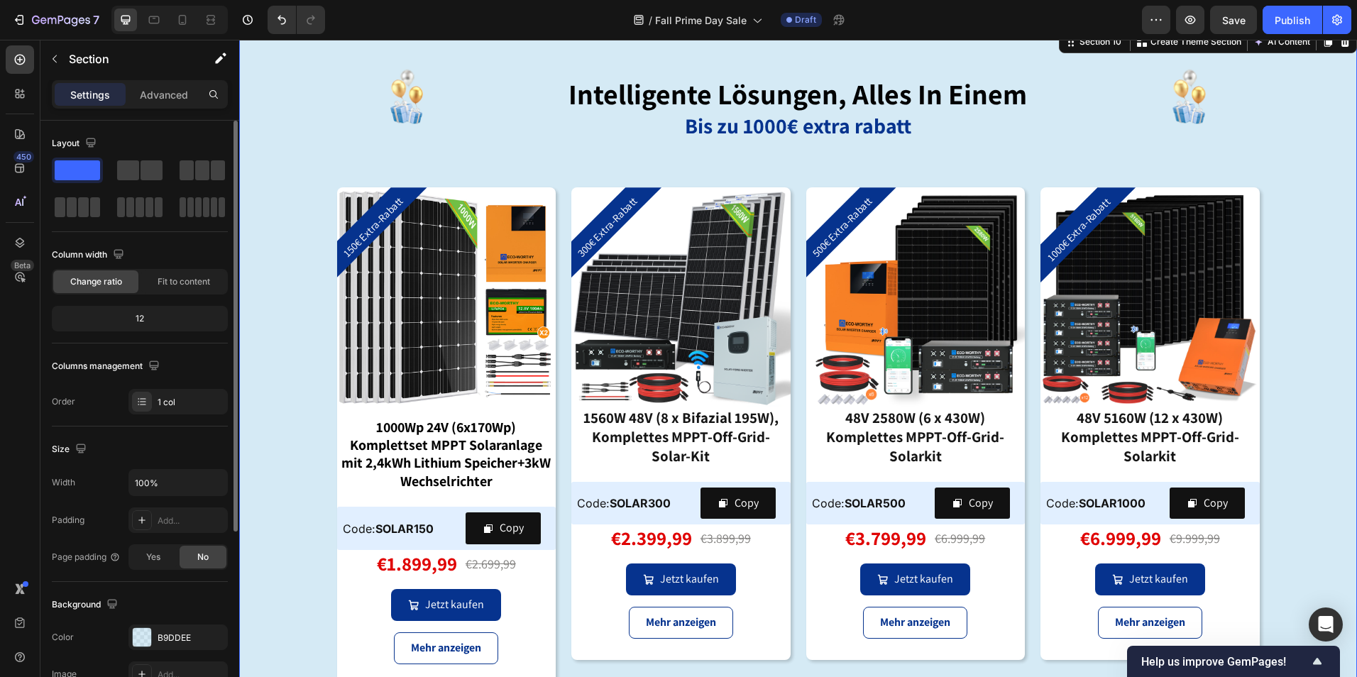
scroll to position [4177, 0]
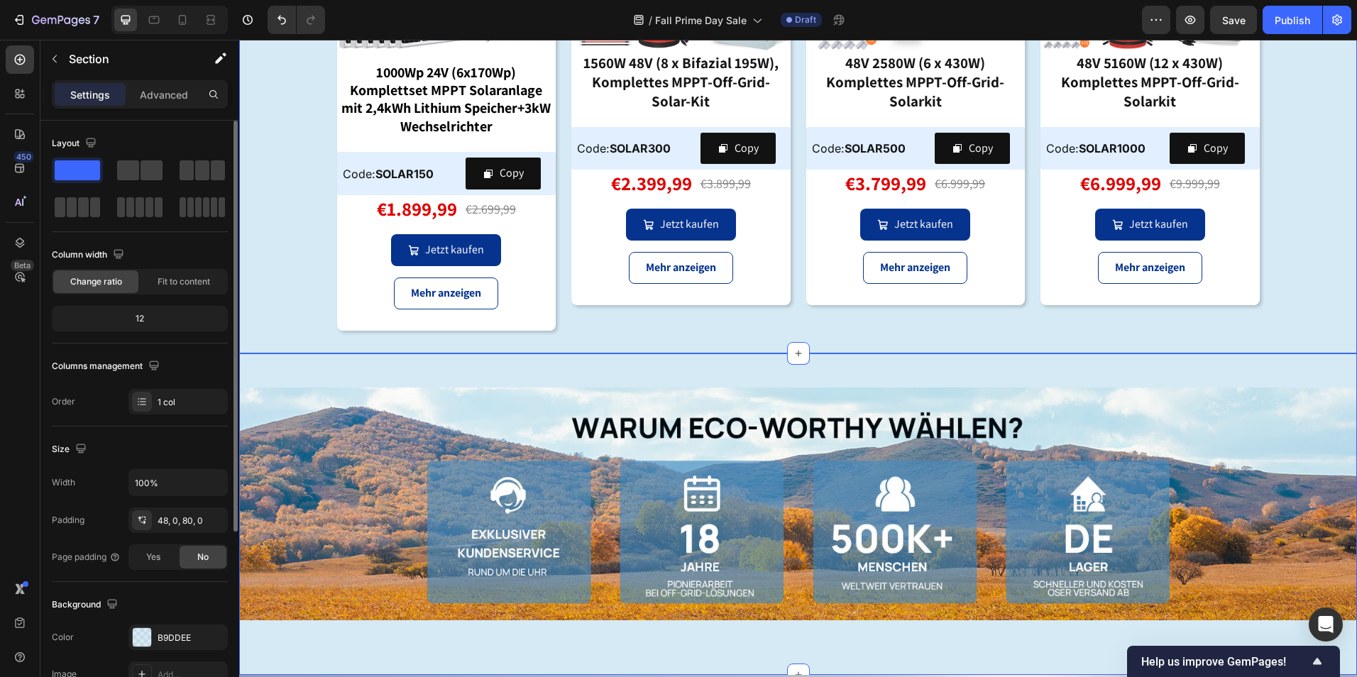
click at [737, 372] on div "Image Section 11" at bounding box center [798, 515] width 1118 height 322
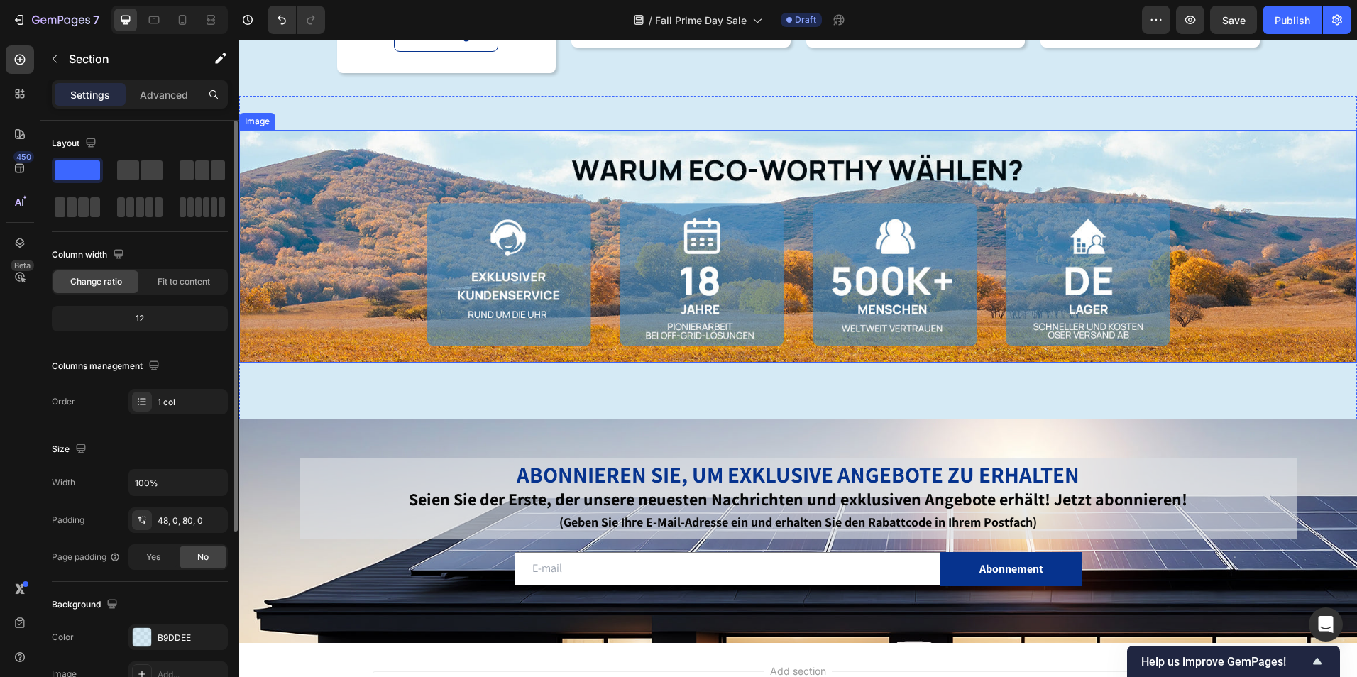
scroll to position [4390, 0]
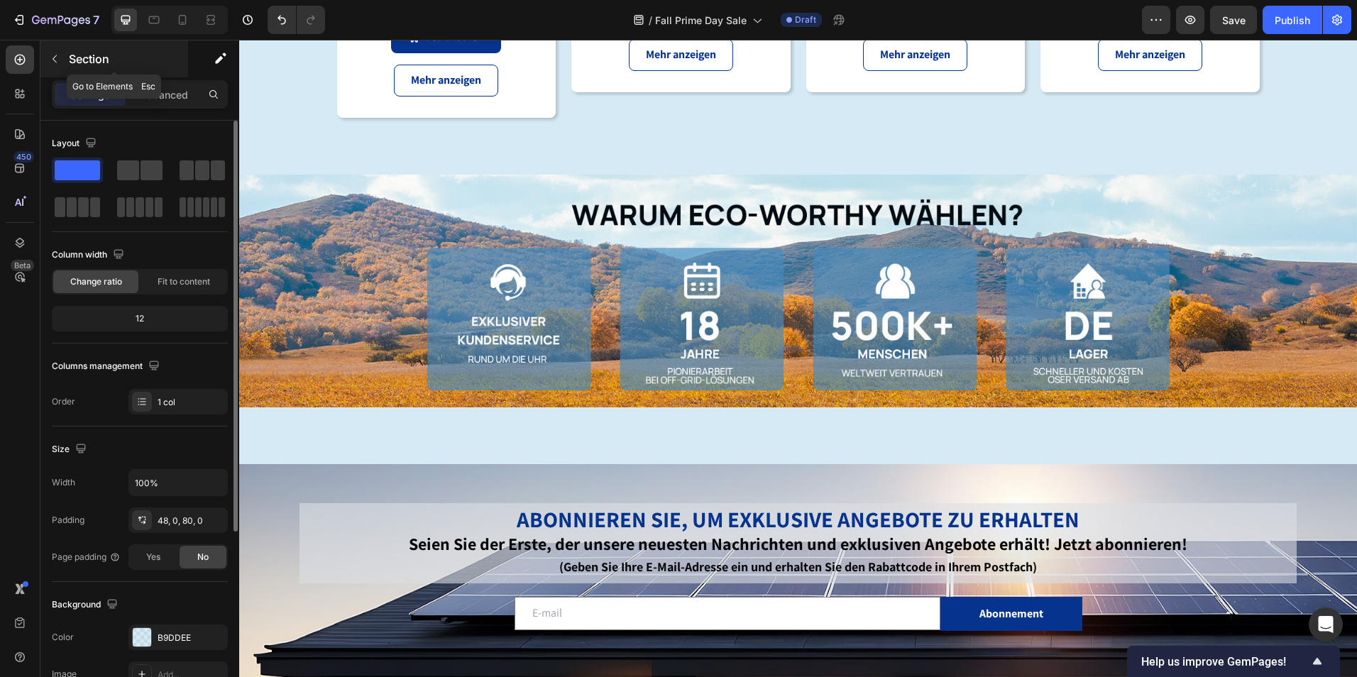
click at [54, 57] on icon "button" at bounding box center [54, 58] width 11 height 11
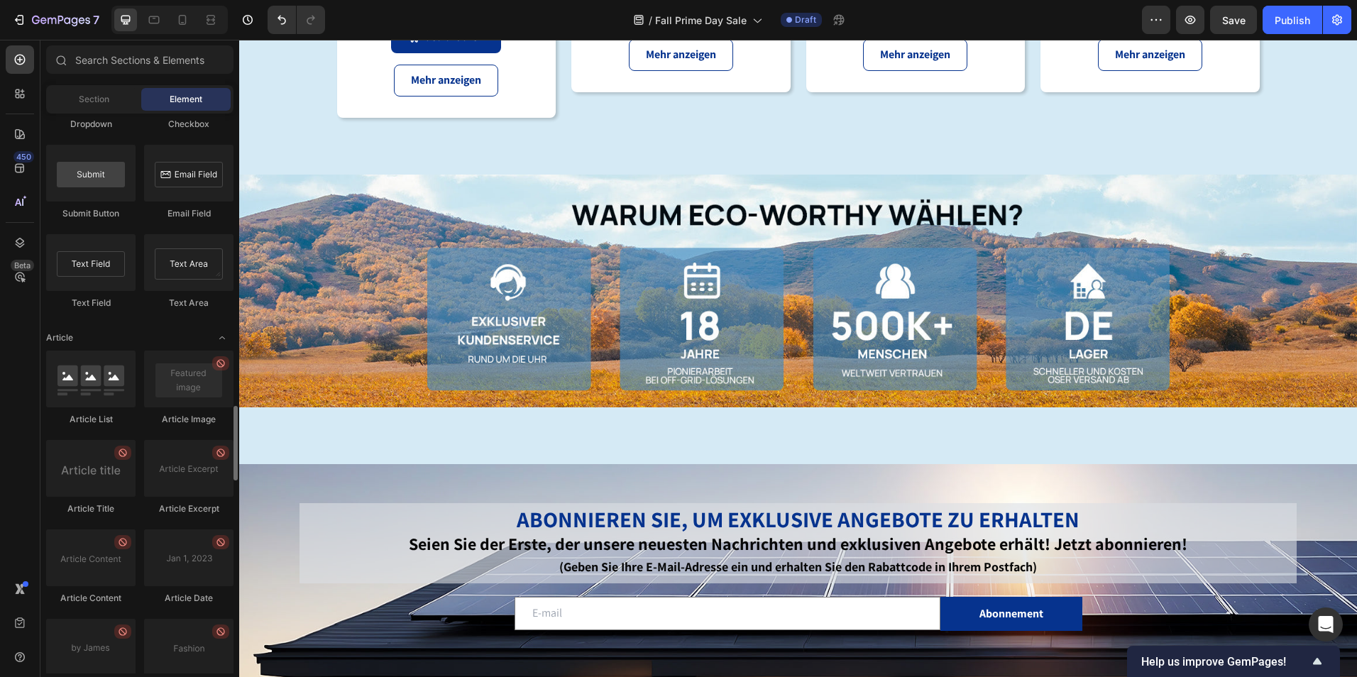
scroll to position [2982, 0]
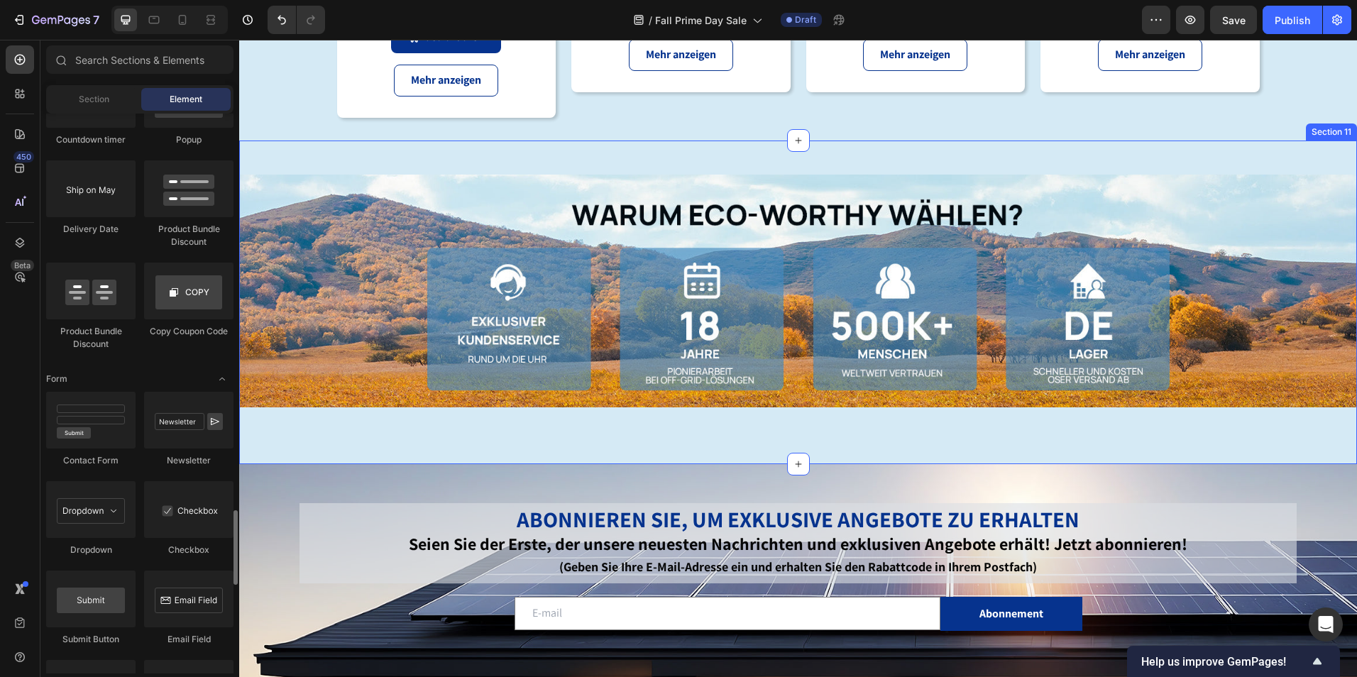
click at [491, 153] on div "Image Section 11" at bounding box center [798, 303] width 1118 height 324
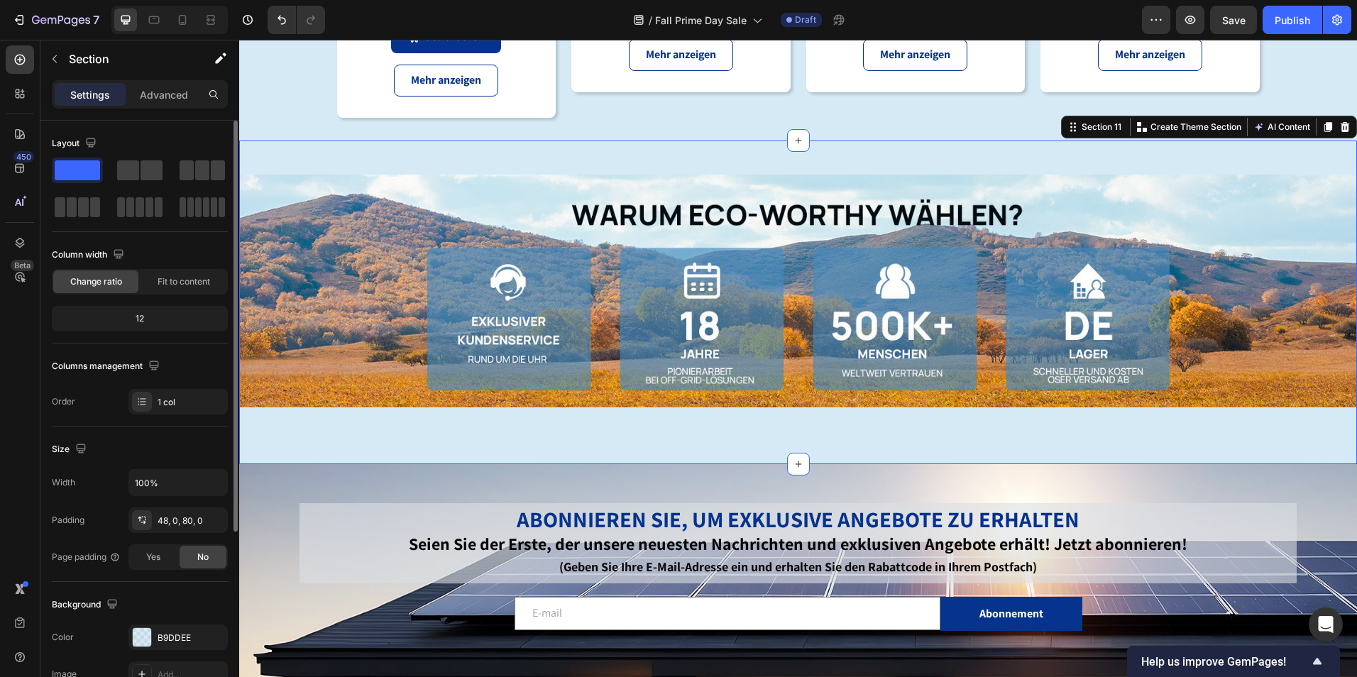
scroll to position [269, 0]
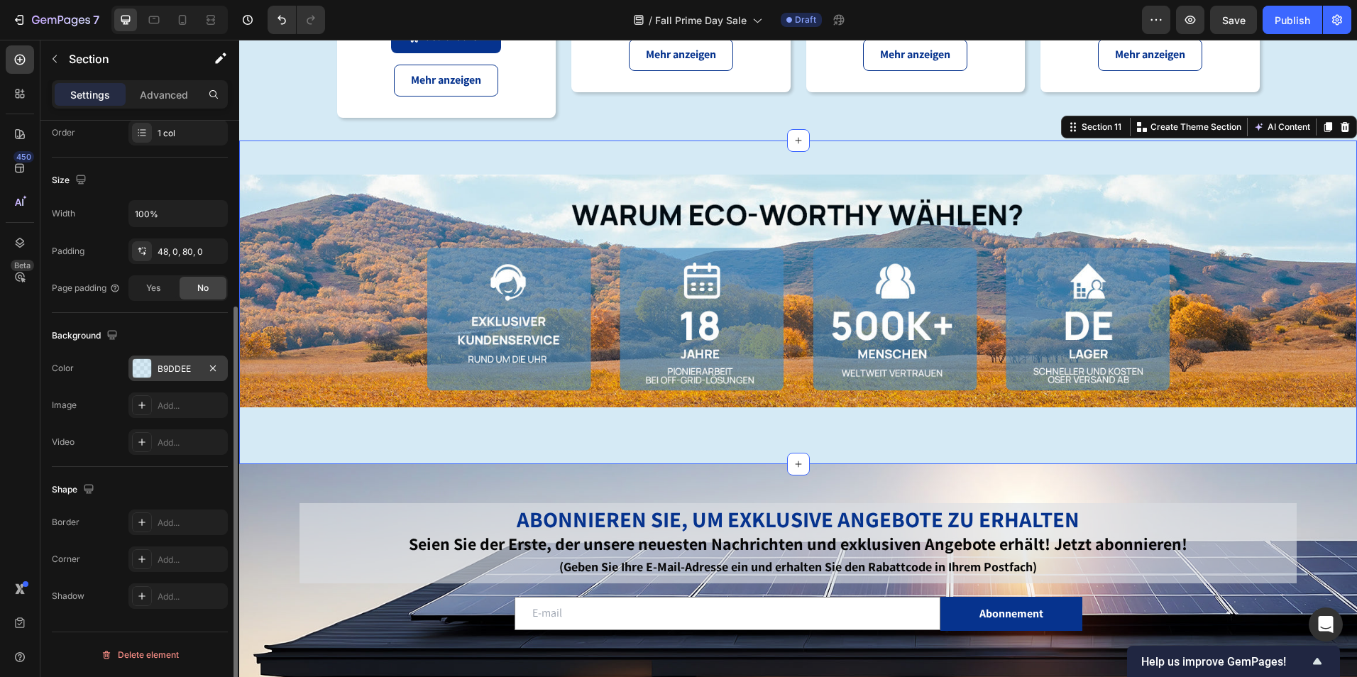
click at [138, 371] on div at bounding box center [142, 368] width 18 height 18
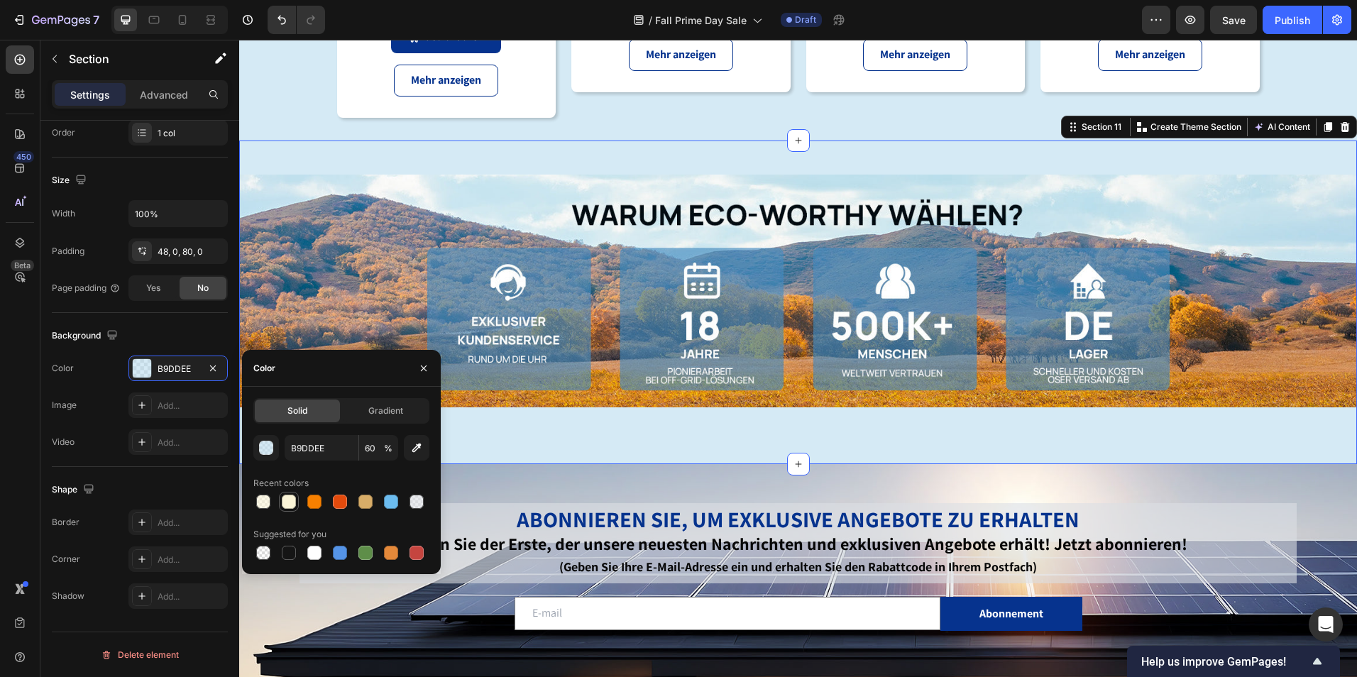
click at [290, 498] on div at bounding box center [289, 502] width 14 height 14
type input "FBF5D7"
type input "100"
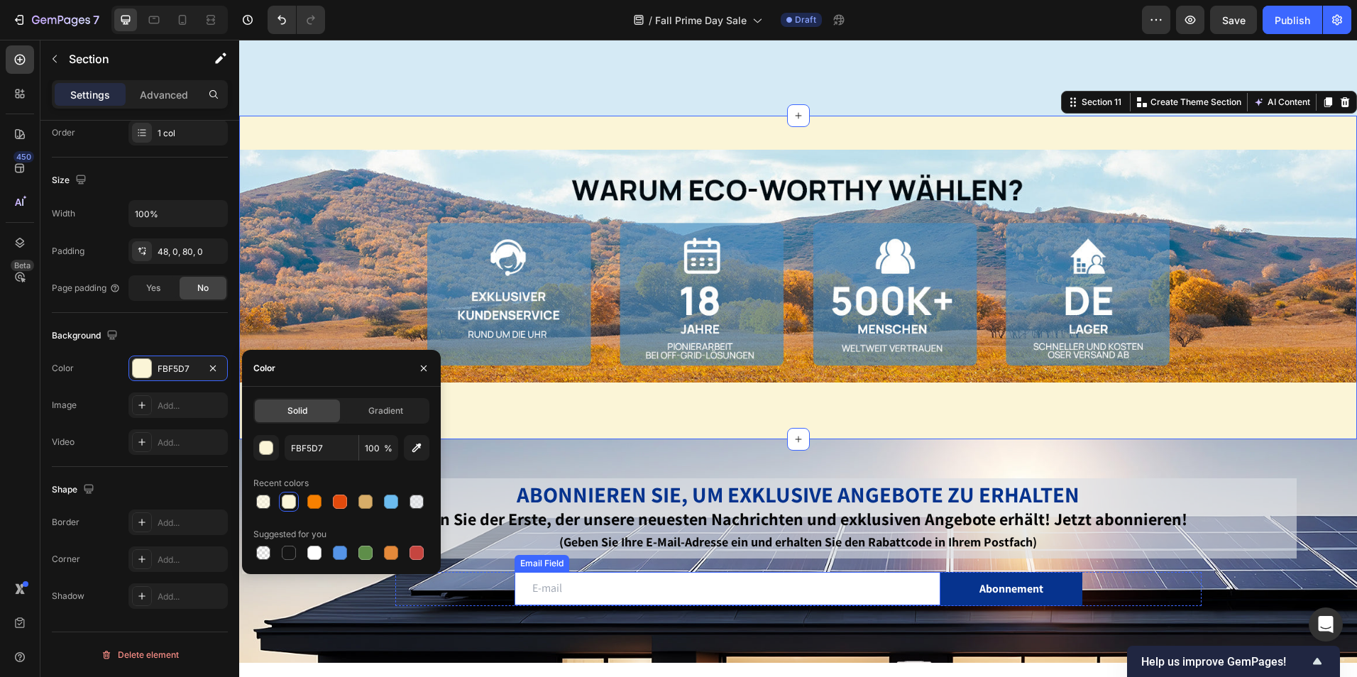
scroll to position [4603, 0]
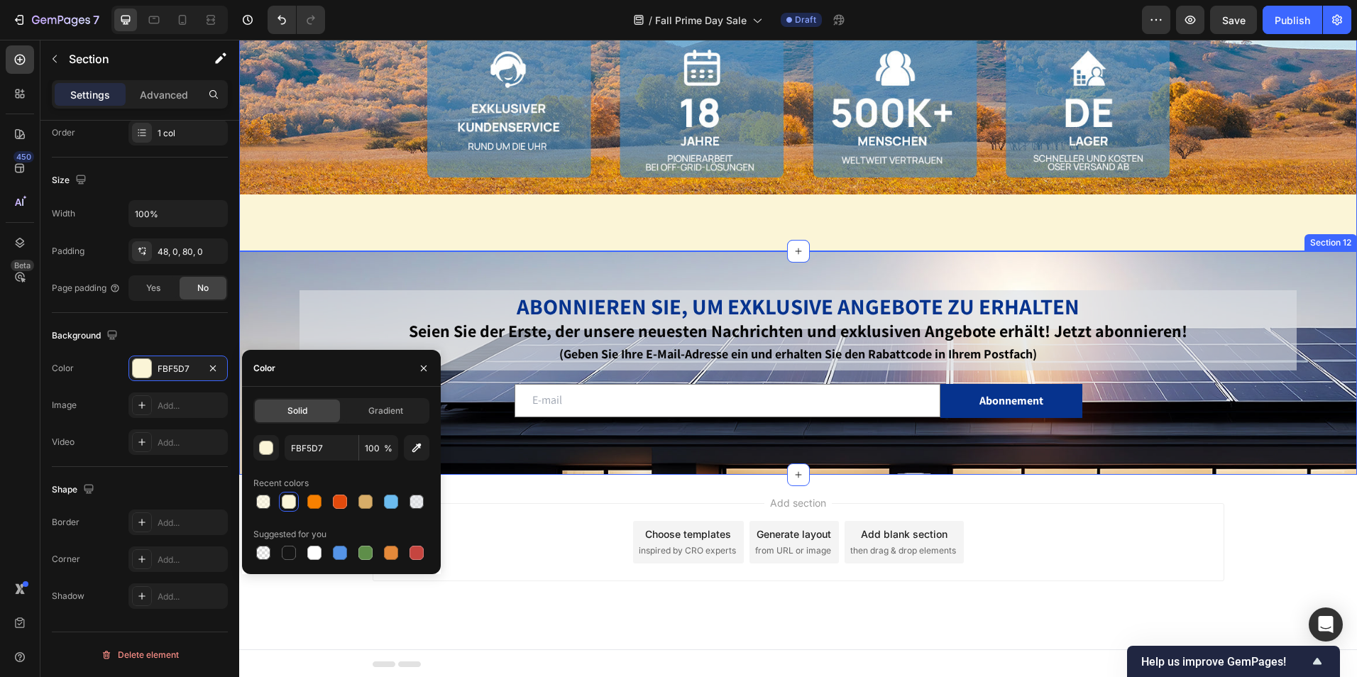
click at [859, 270] on div "ABONNIEREN SIE, UM EXKLUSIVE ANGEBOTE ZU ERHALTEN Seien Sie der Erste, der unse…" at bounding box center [798, 363] width 1118 height 224
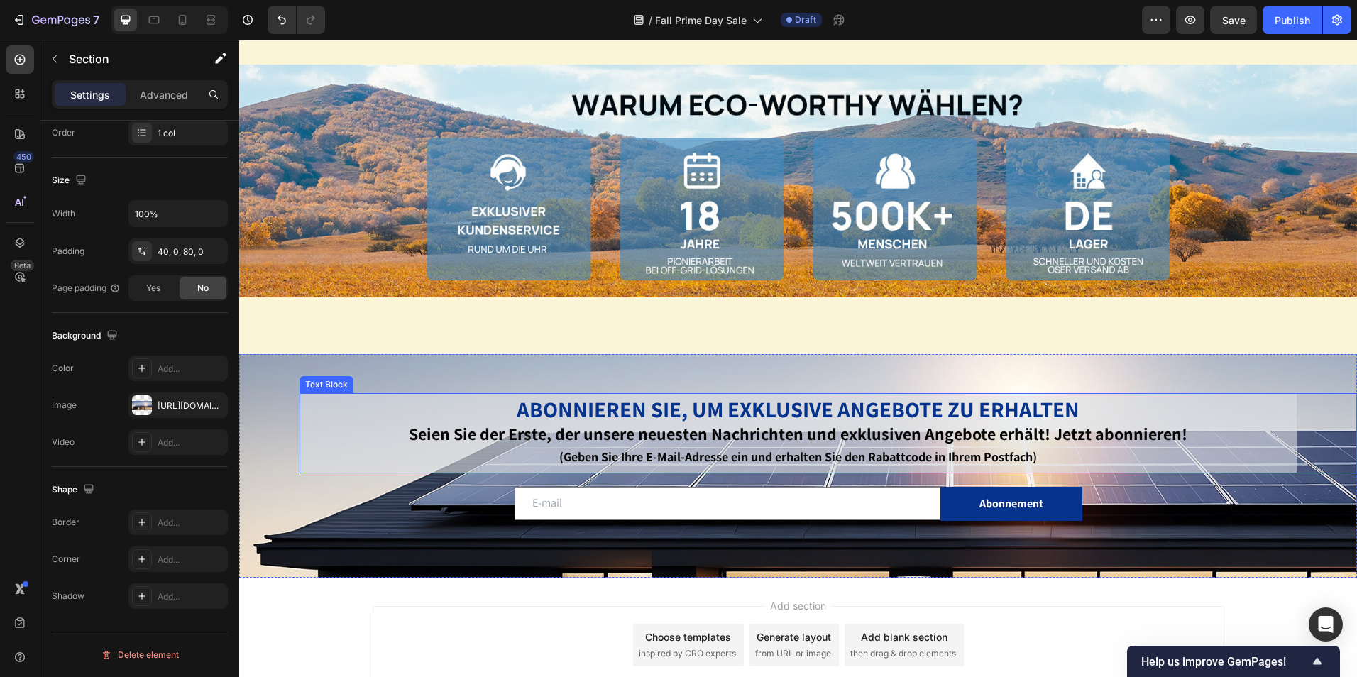
scroll to position [4319, 0]
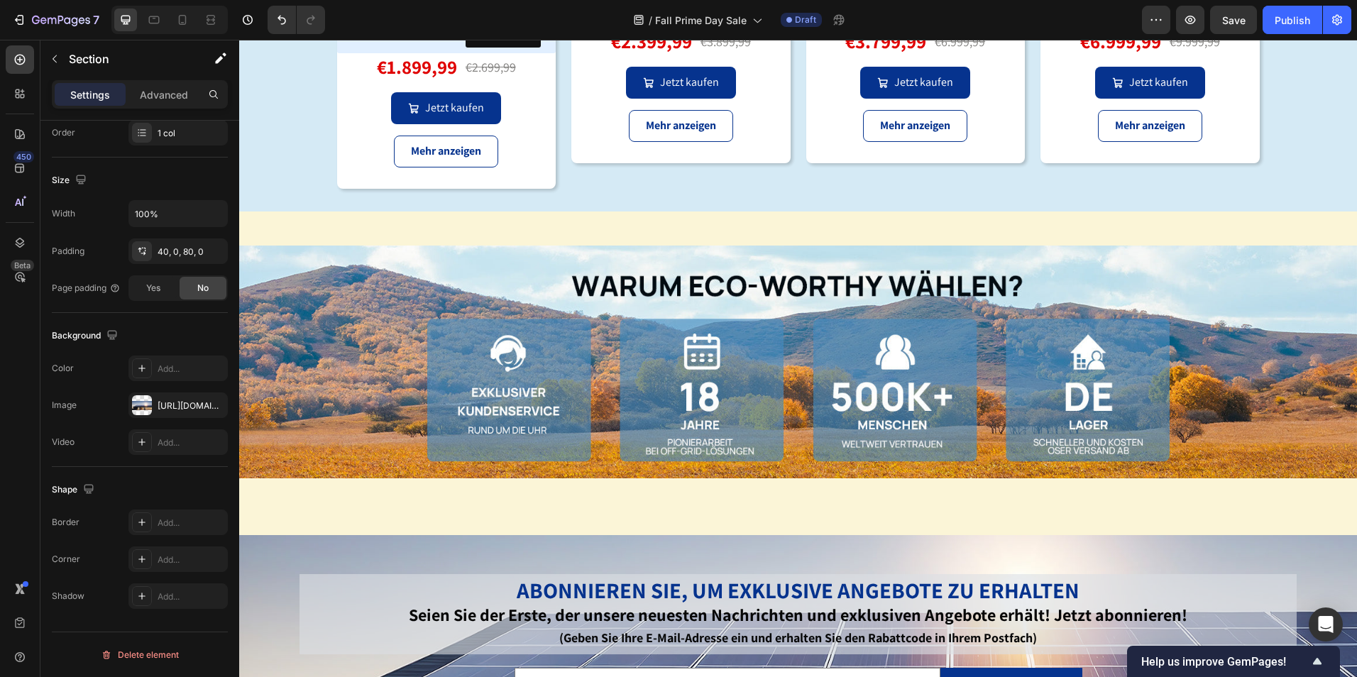
click at [836, 548] on div "ABONNIEREN SIE, UM EXKLUSIVE ANGEBOTE ZU ERHALTEN Seien Sie der Erste, der unse…" at bounding box center [798, 647] width 1118 height 224
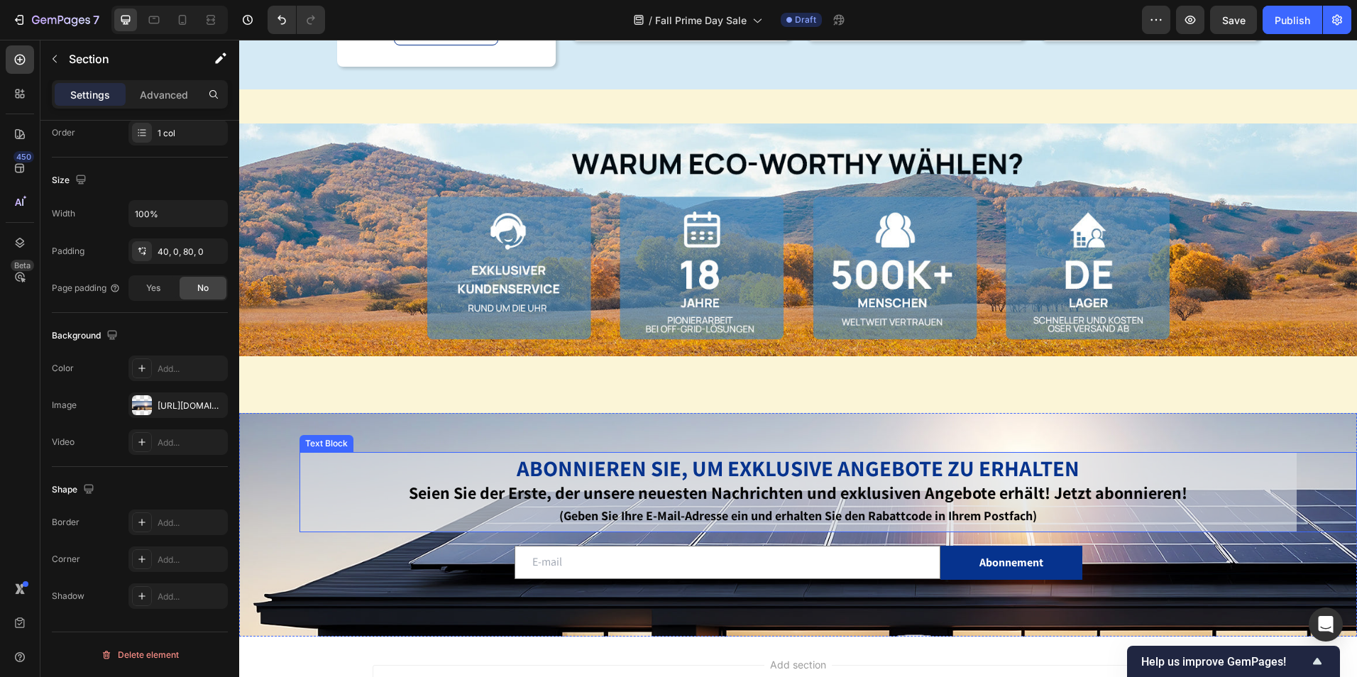
scroll to position [4532, 0]
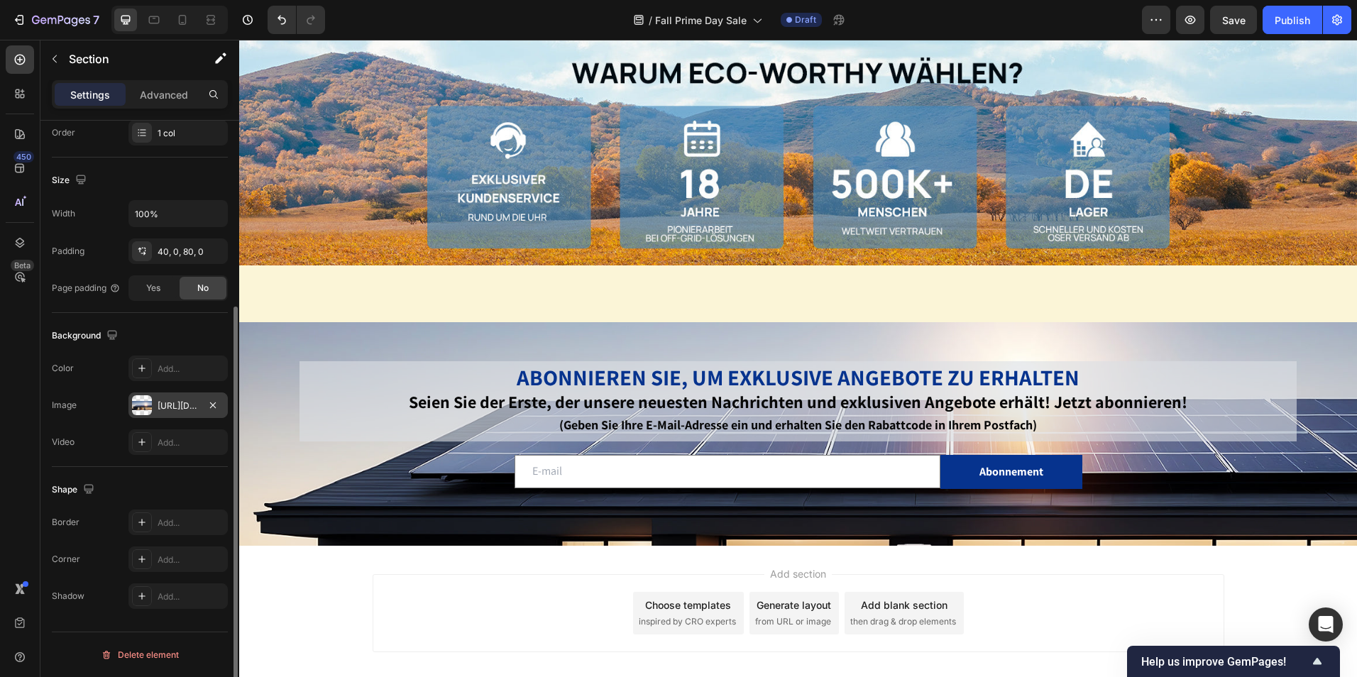
click at [143, 407] on div at bounding box center [142, 405] width 20 height 20
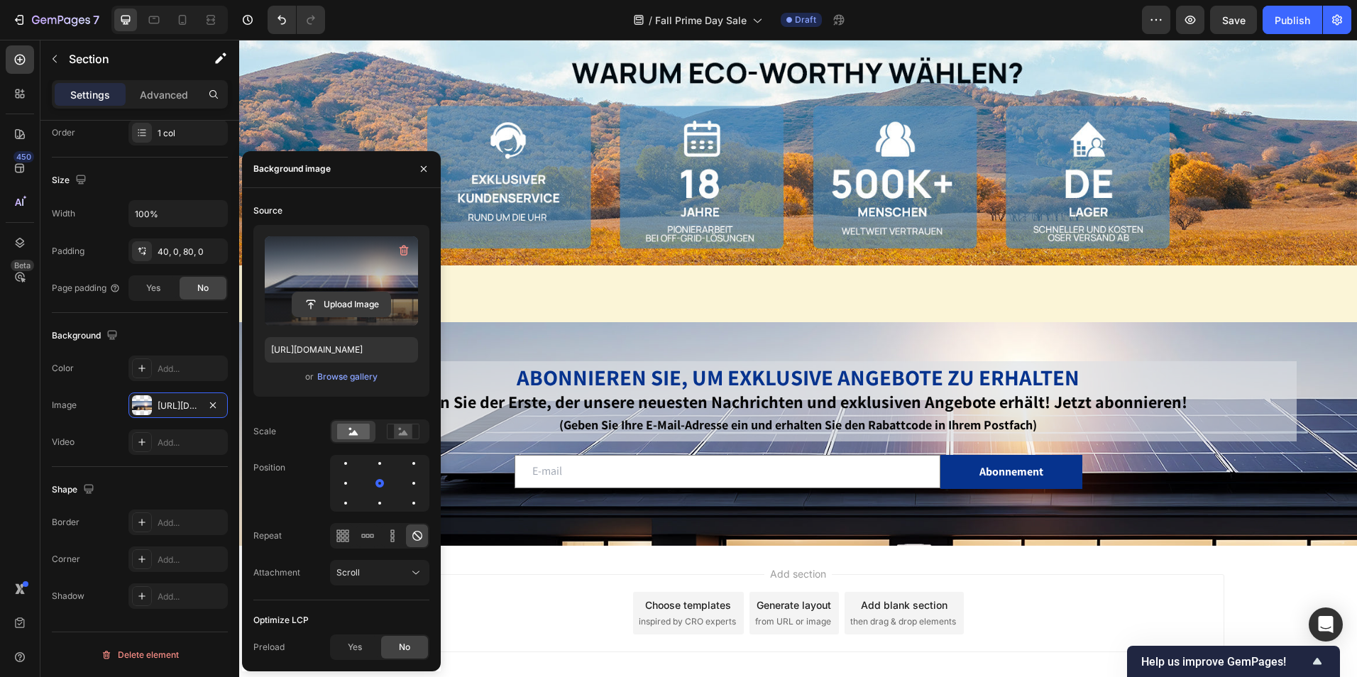
click at [346, 301] on input "file" at bounding box center [341, 304] width 98 height 24
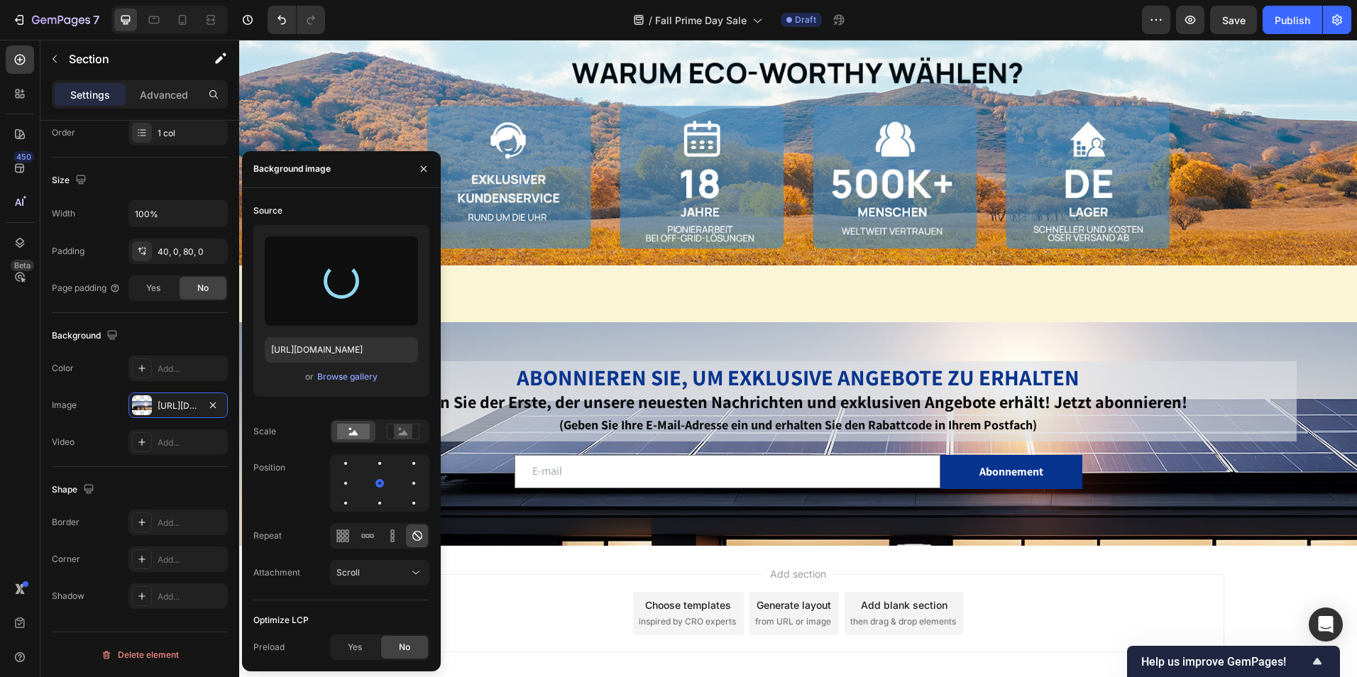
type input "https://cdn.shopify.com/s/files/1/0591/8448/0464/files/gempages_490438296900469…"
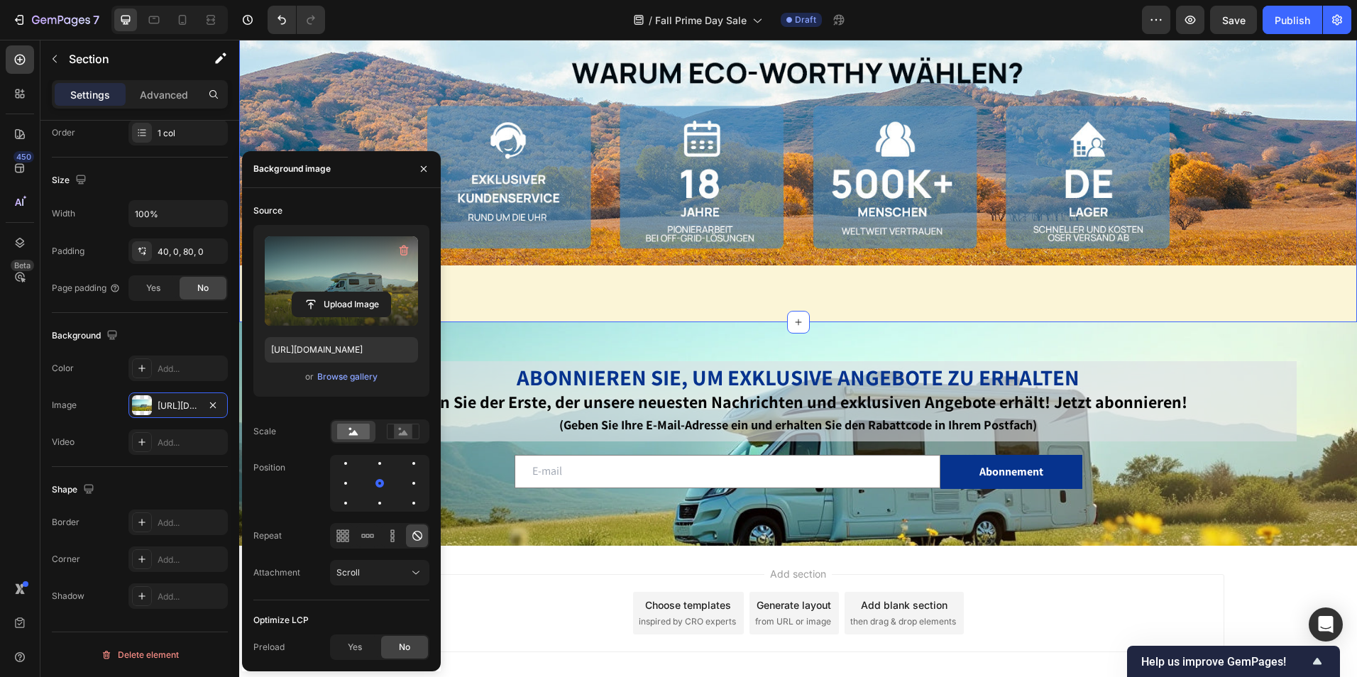
click at [1276, 279] on div "Image Section 11" at bounding box center [798, 161] width 1118 height 324
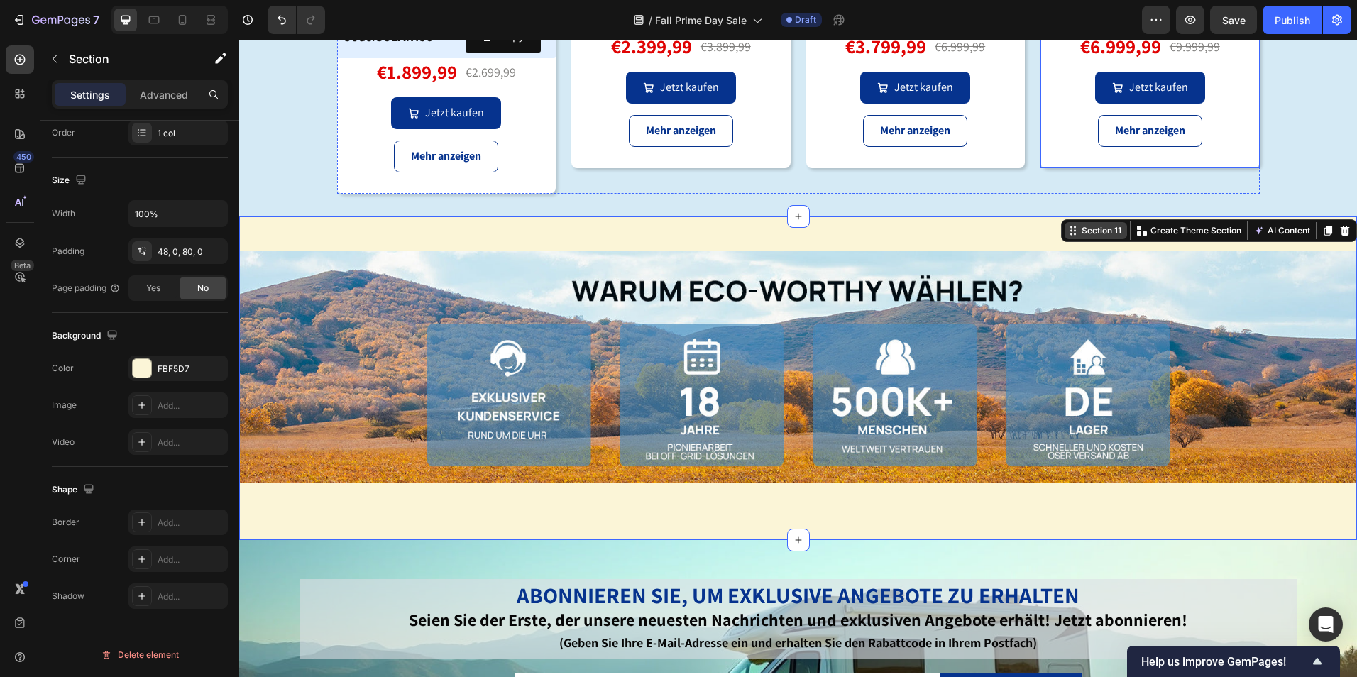
scroll to position [4461, 0]
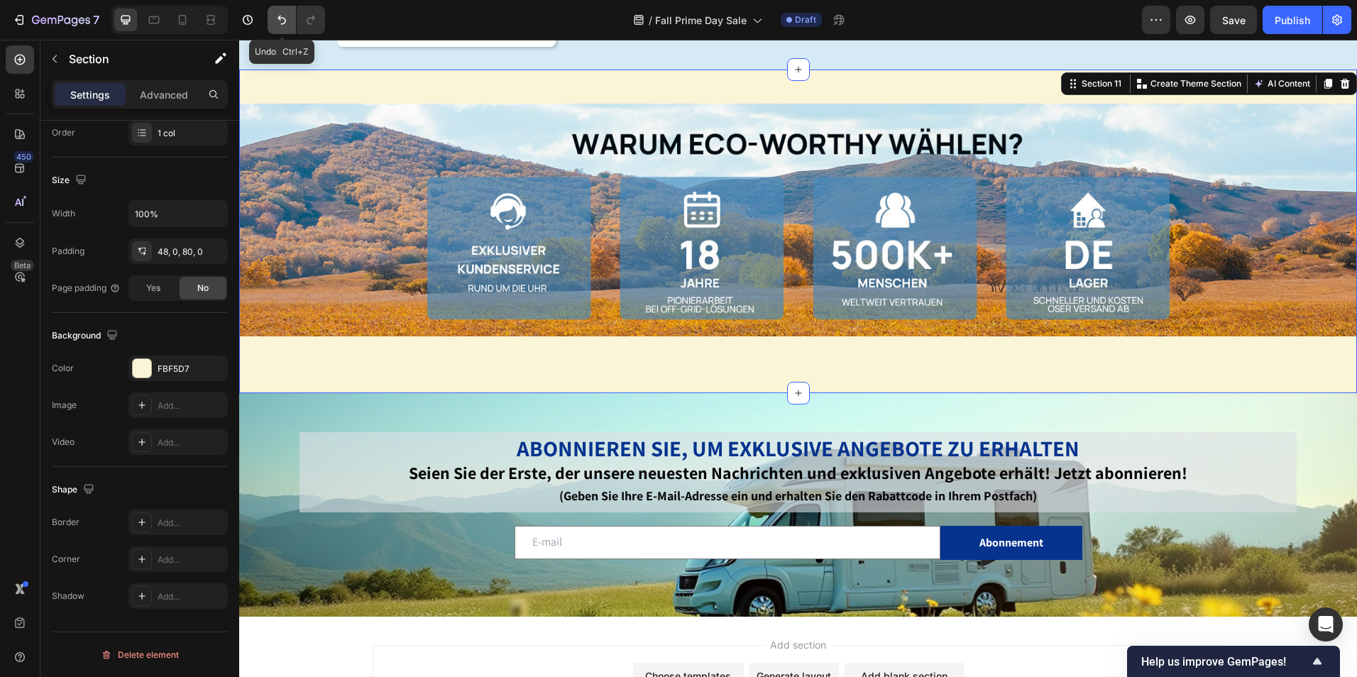
click at [280, 23] on icon "Undo/Redo" at bounding box center [282, 20] width 14 height 14
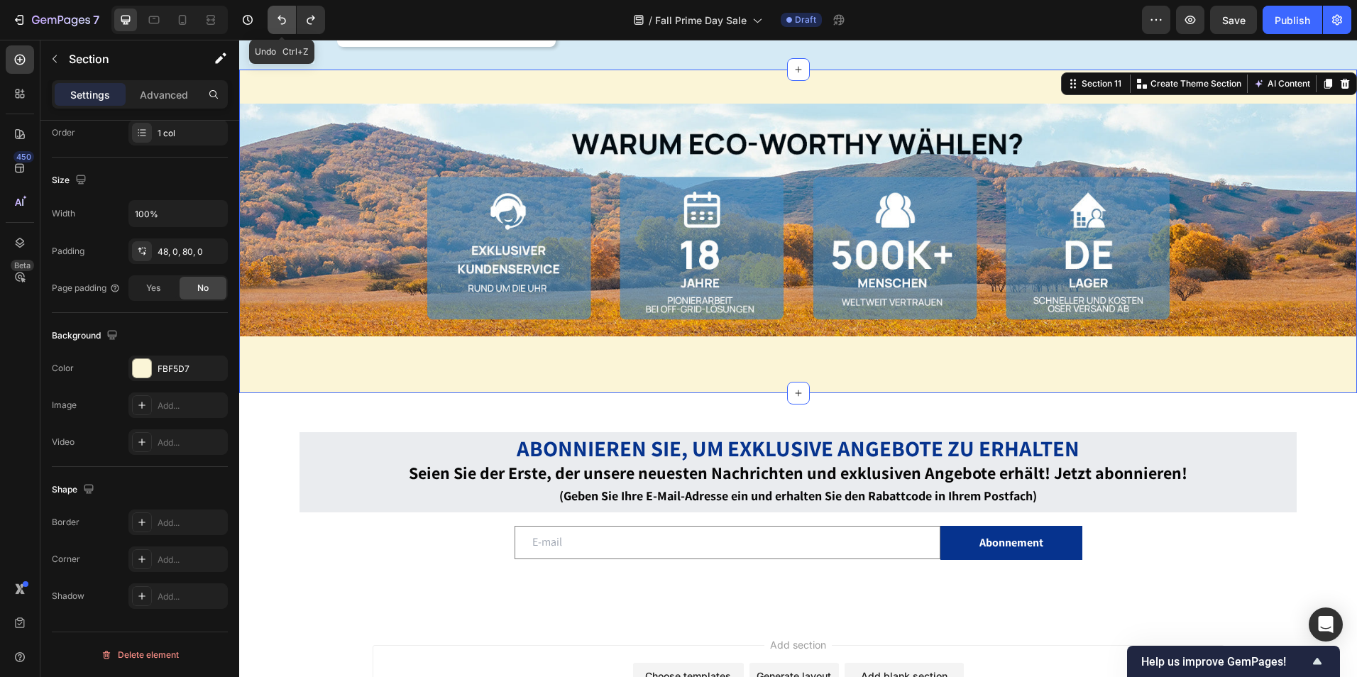
click at [280, 23] on icon "Undo/Redo" at bounding box center [282, 20] width 14 height 14
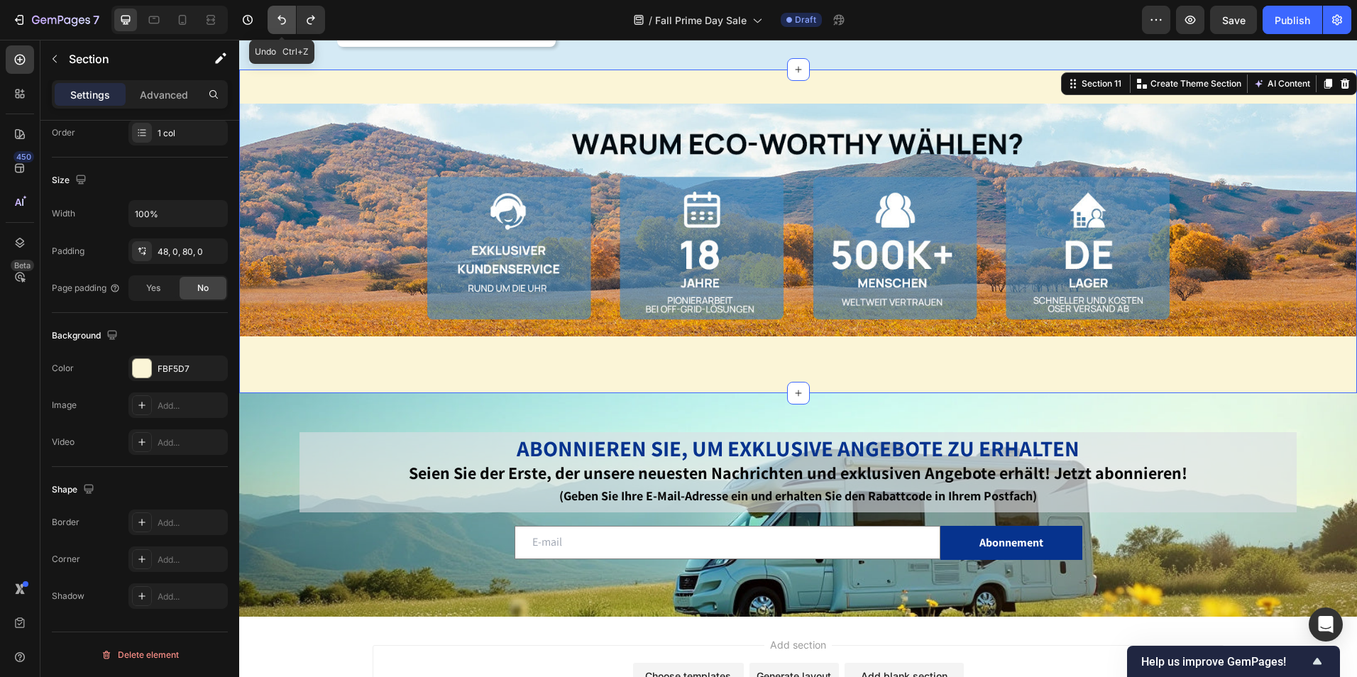
click at [280, 23] on icon "Undo/Redo" at bounding box center [282, 20] width 14 height 14
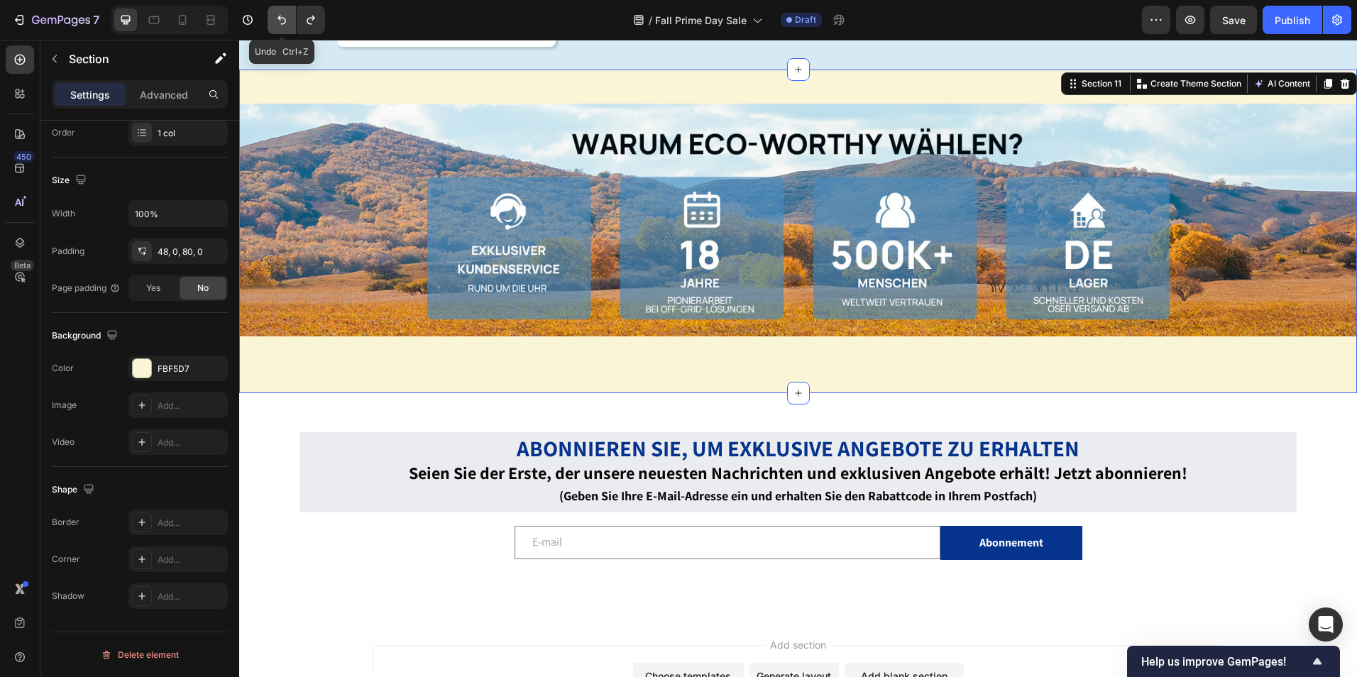
click at [280, 23] on icon "Undo/Redo" at bounding box center [282, 20] width 14 height 14
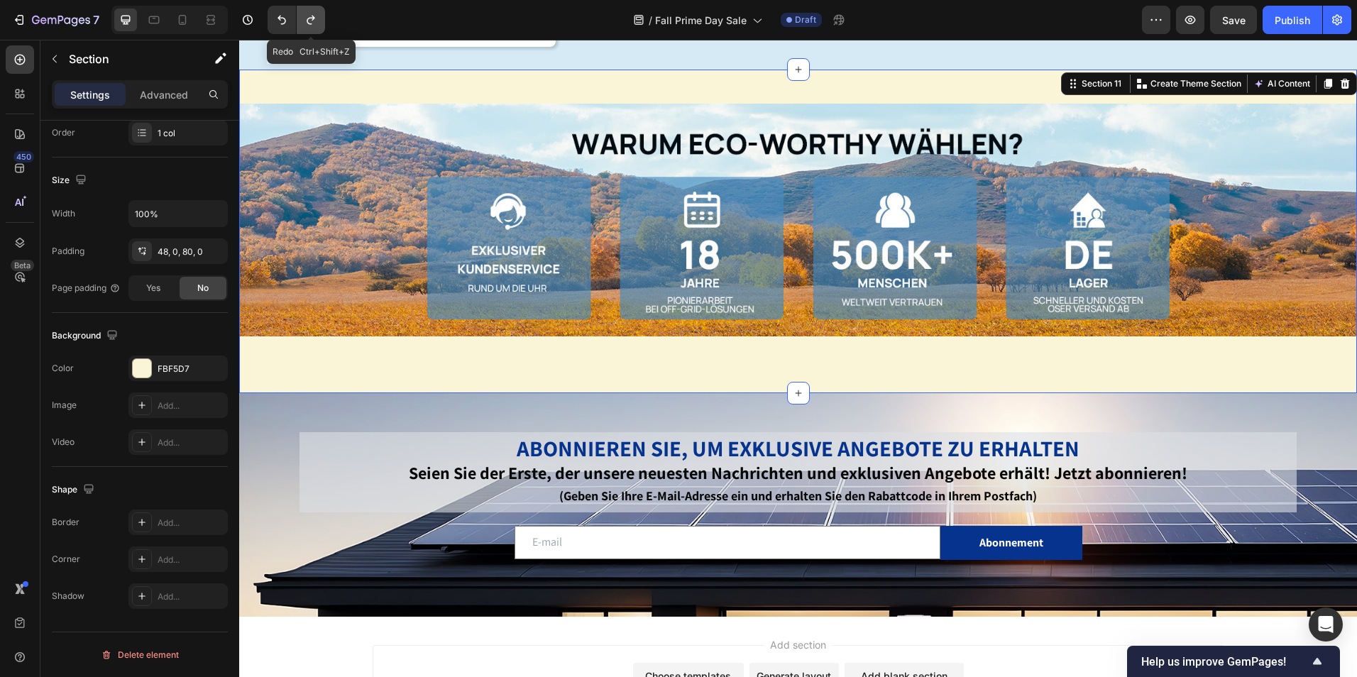
click at [317, 18] on icon "Undo/Redo" at bounding box center [311, 20] width 14 height 14
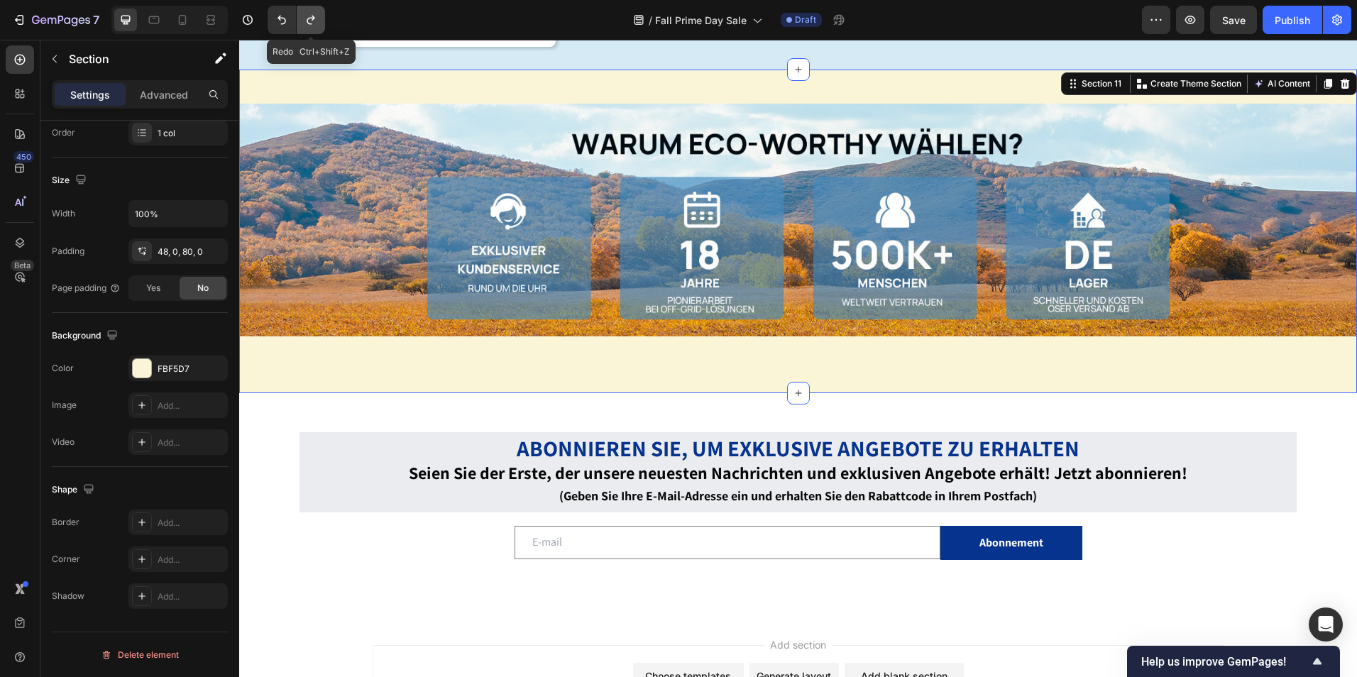
click at [317, 18] on icon "Undo/Redo" at bounding box center [311, 20] width 14 height 14
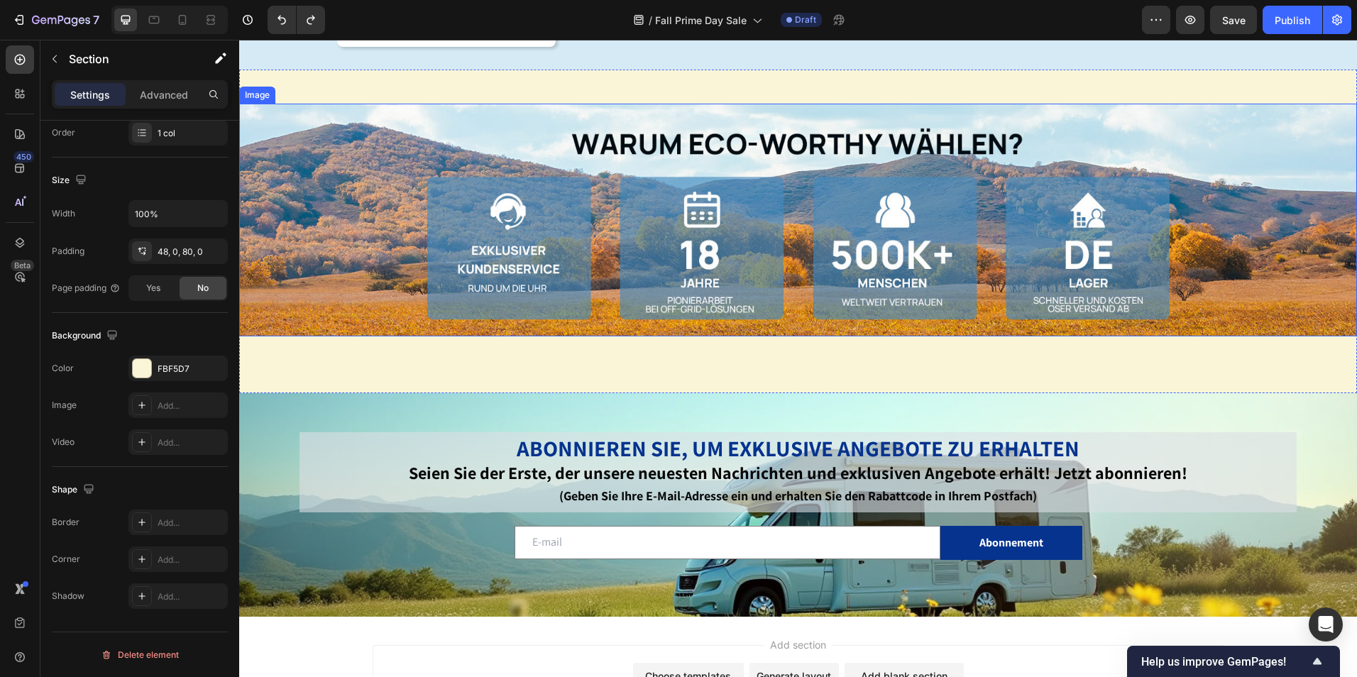
click at [774, 161] on img at bounding box center [798, 220] width 1118 height 233
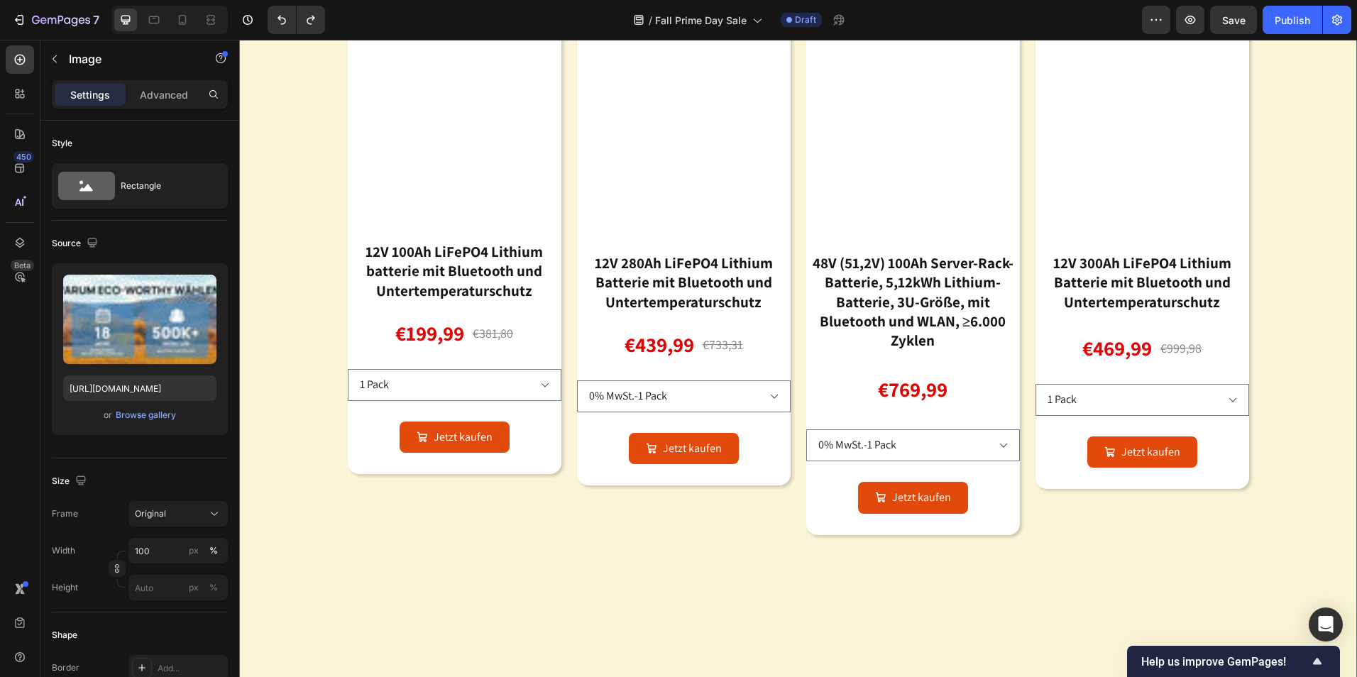
scroll to position [845, 0]
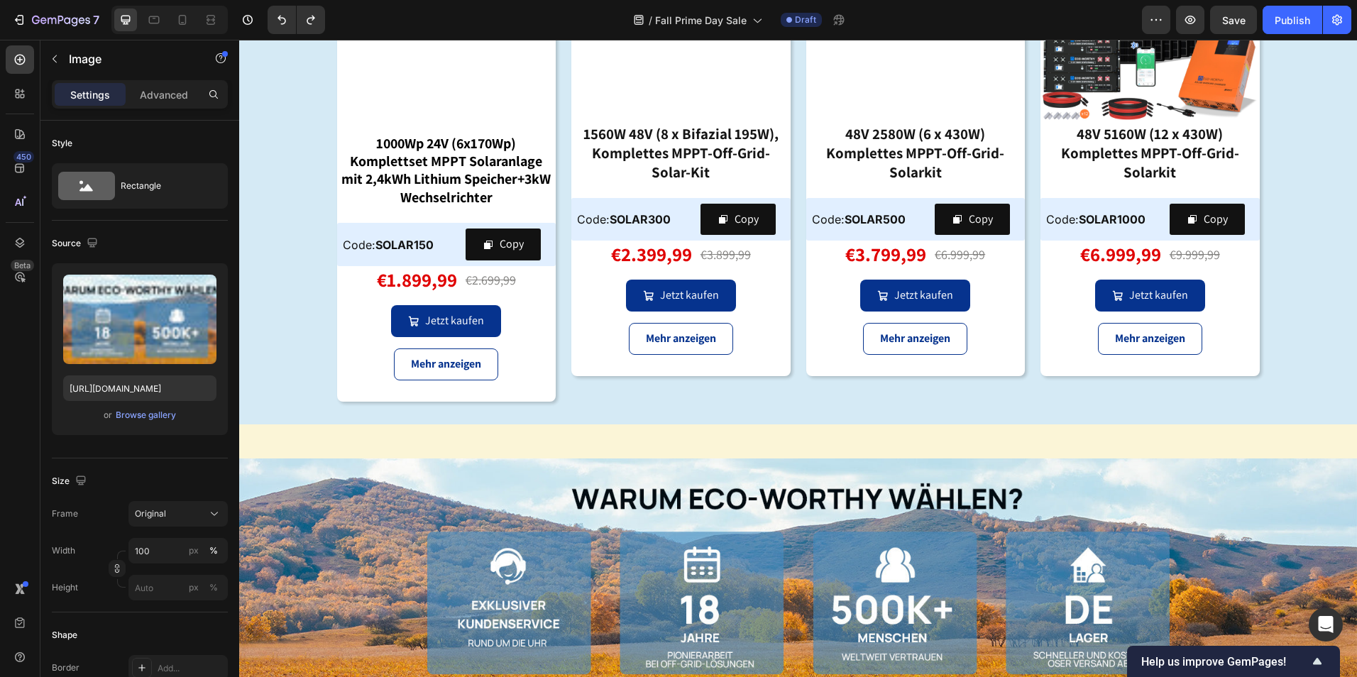
scroll to position [4461, 0]
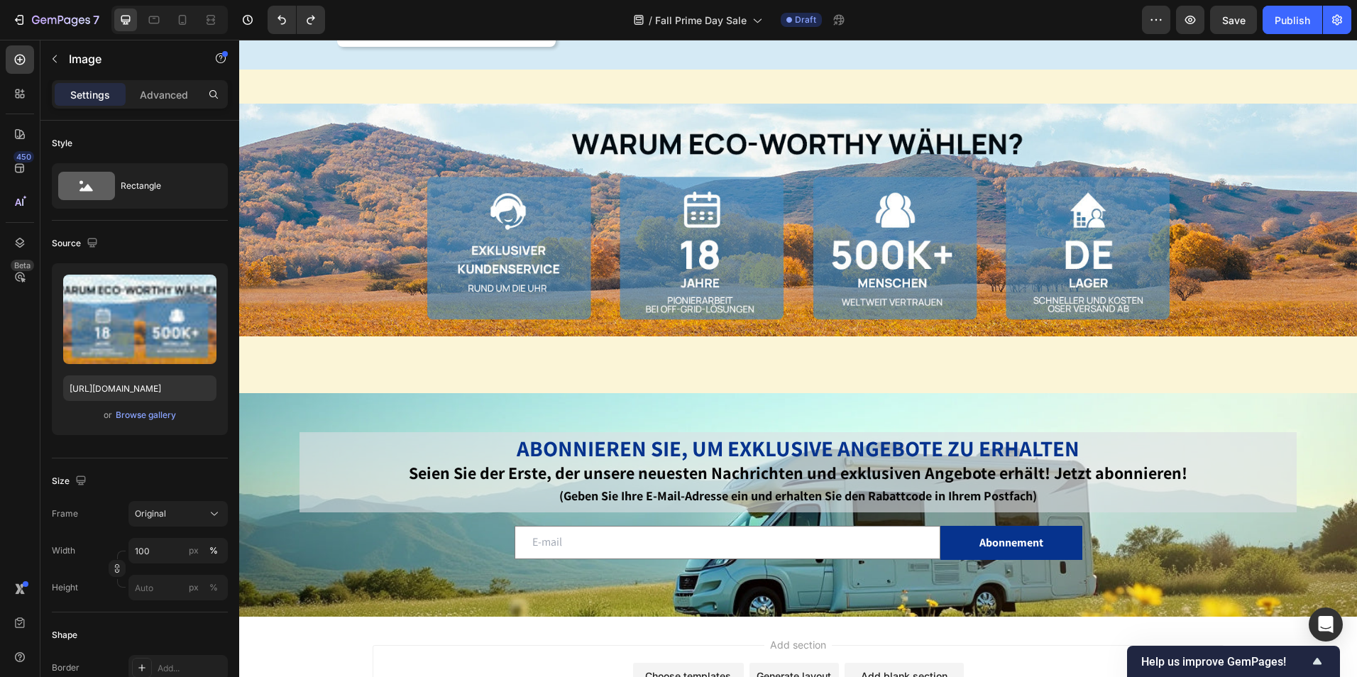
click at [792, 179] on img at bounding box center [798, 220] width 1118 height 233
click at [909, 76] on div "Image Section 11" at bounding box center [798, 232] width 1118 height 324
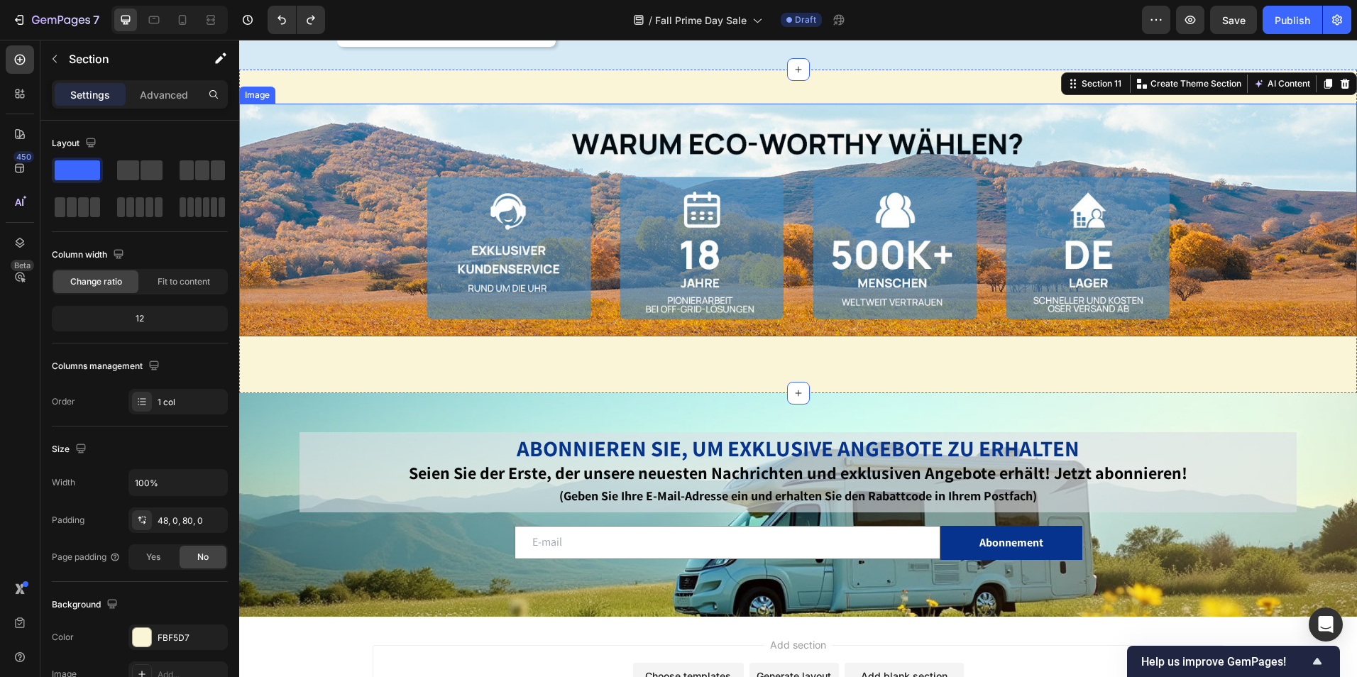
click at [838, 145] on img at bounding box center [798, 220] width 1118 height 233
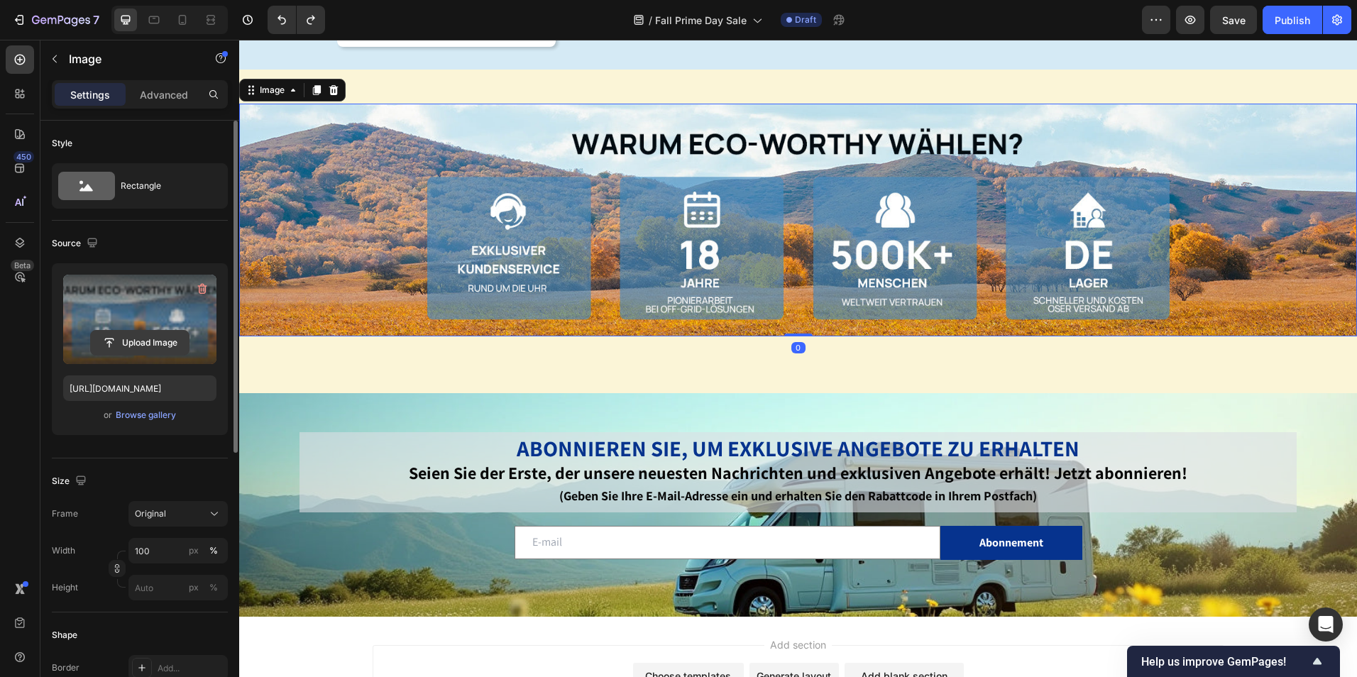
click at [173, 347] on input "file" at bounding box center [140, 343] width 98 height 24
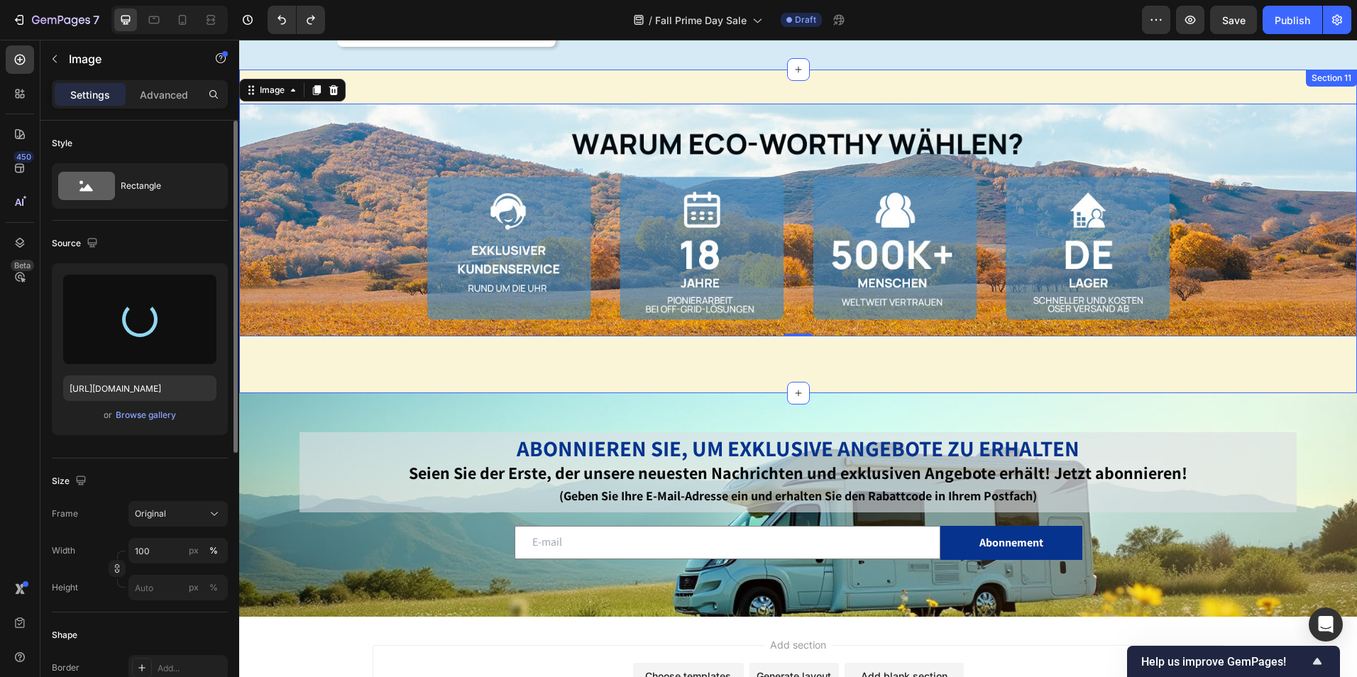
type input "https://cdn.shopify.com/s/files/1/0591/8448/0464/files/gempages_490438296900469…"
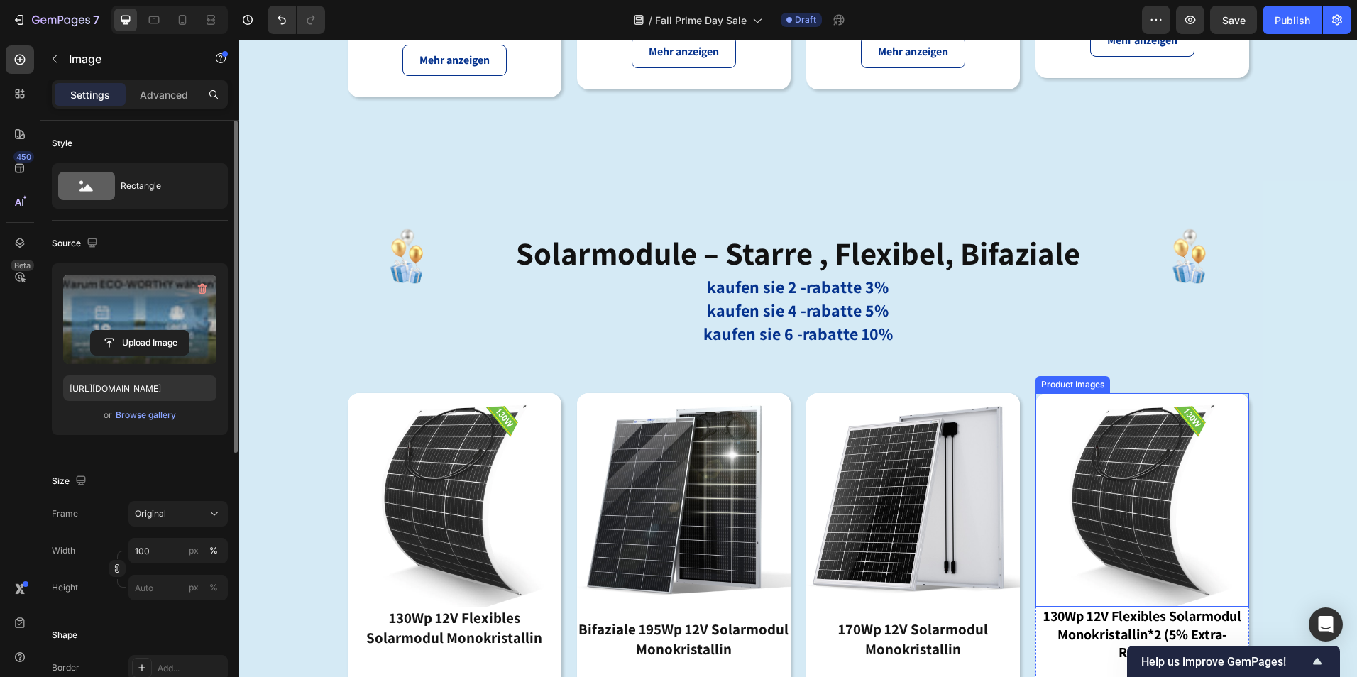
scroll to position [2899, 0]
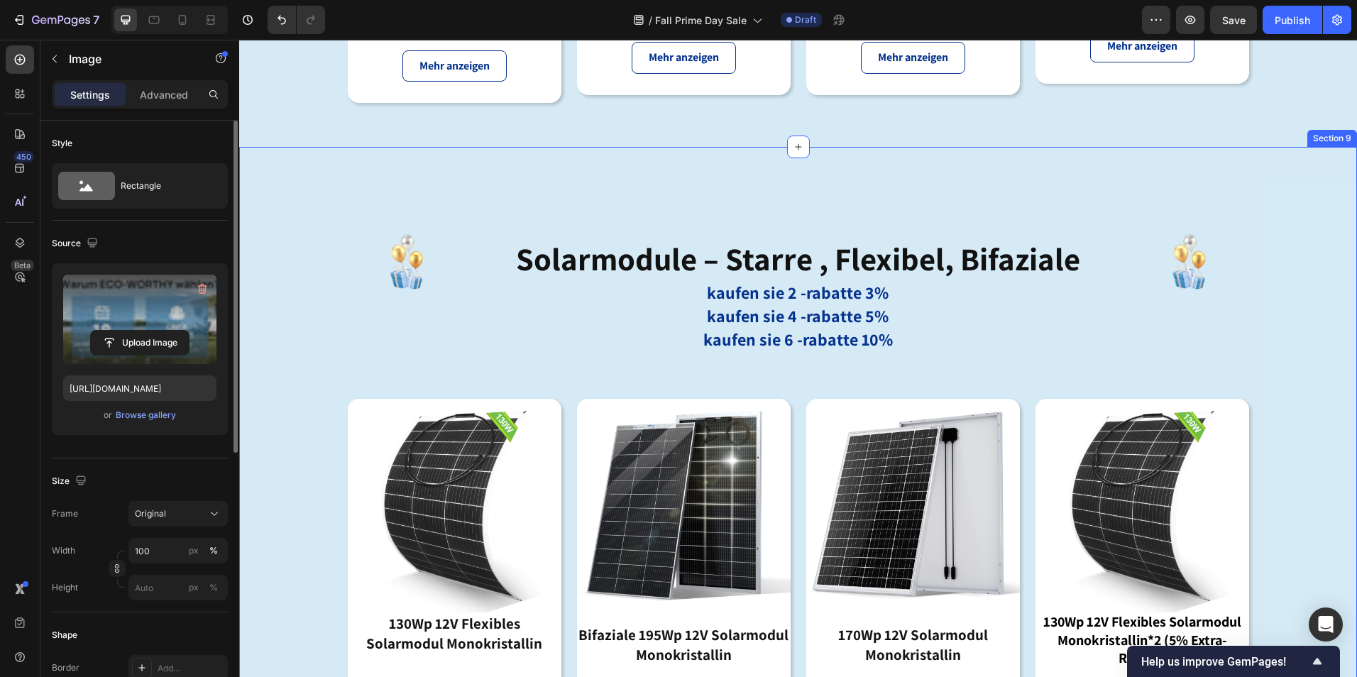
click at [882, 175] on div "Image solarmodule – starre , flexibel, bifaziale Heading kaufen sie 2 -rabatte …" at bounding box center [798, 548] width 1118 height 803
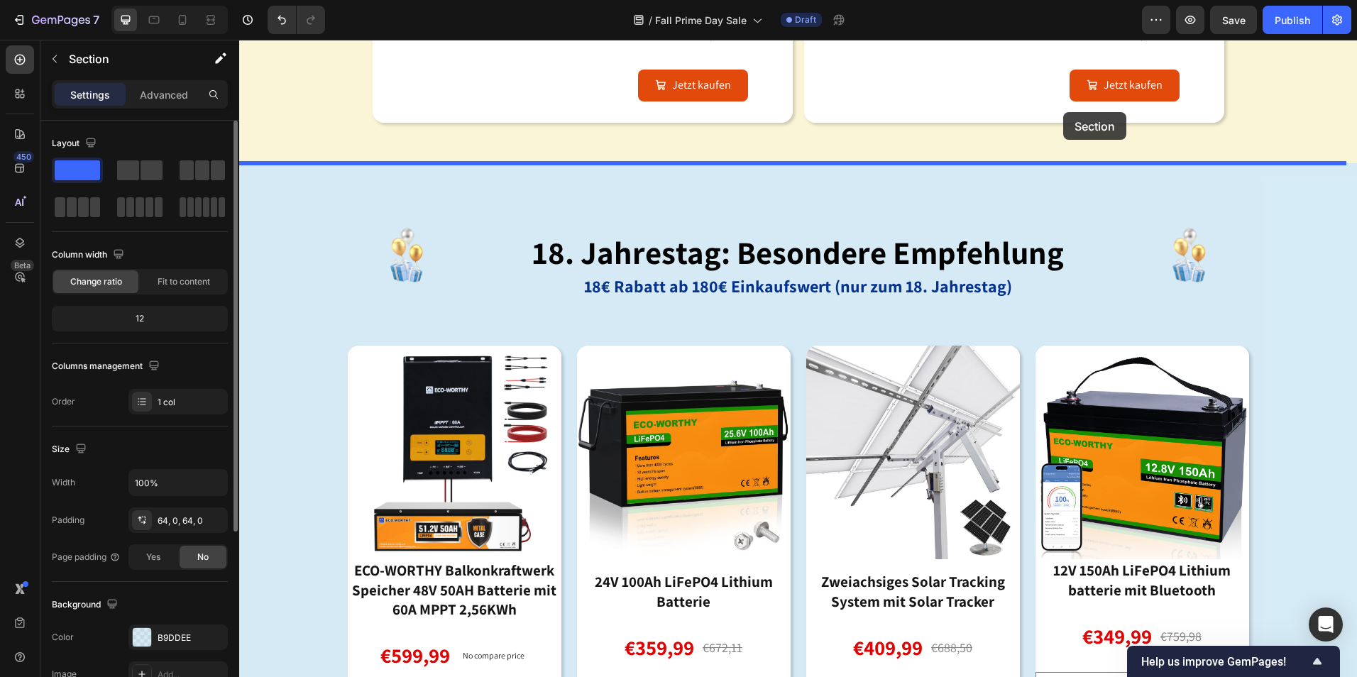
scroll to position [2047, 0]
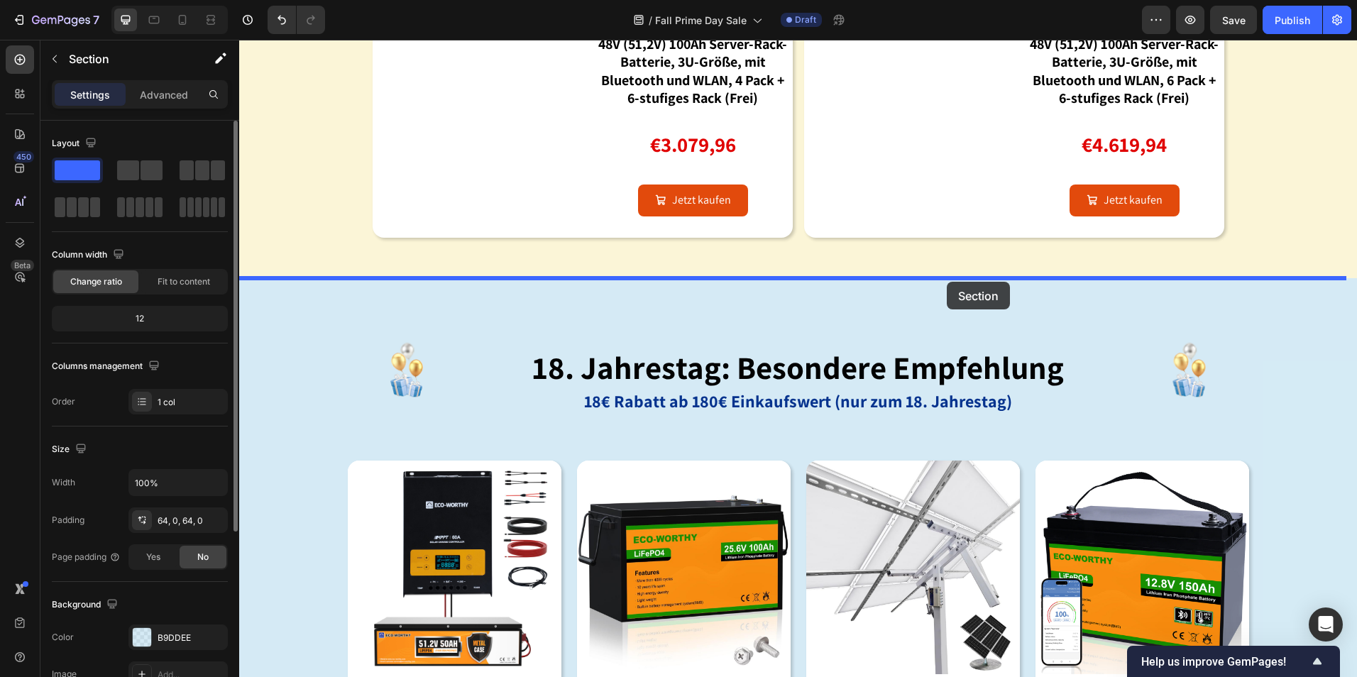
drag, startPoint x: 1058, startPoint y: 134, endPoint x: 947, endPoint y: 282, distance: 184.6
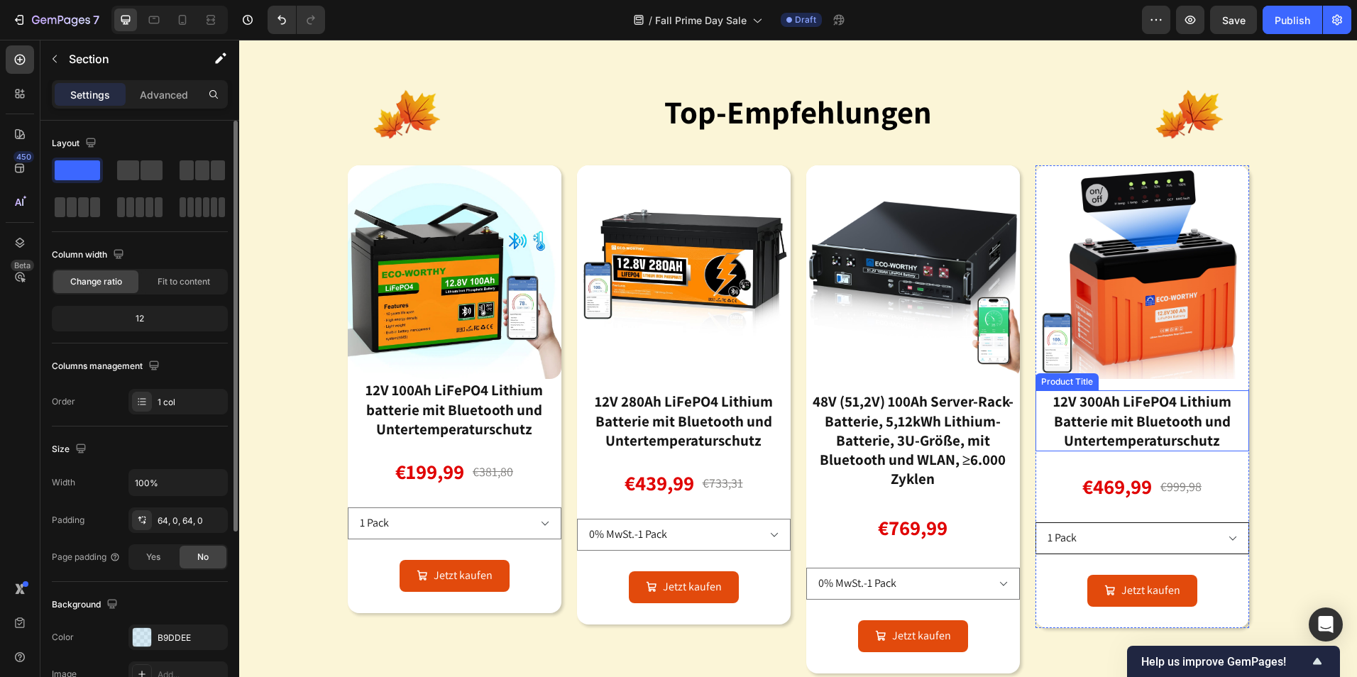
scroll to position [1125, 0]
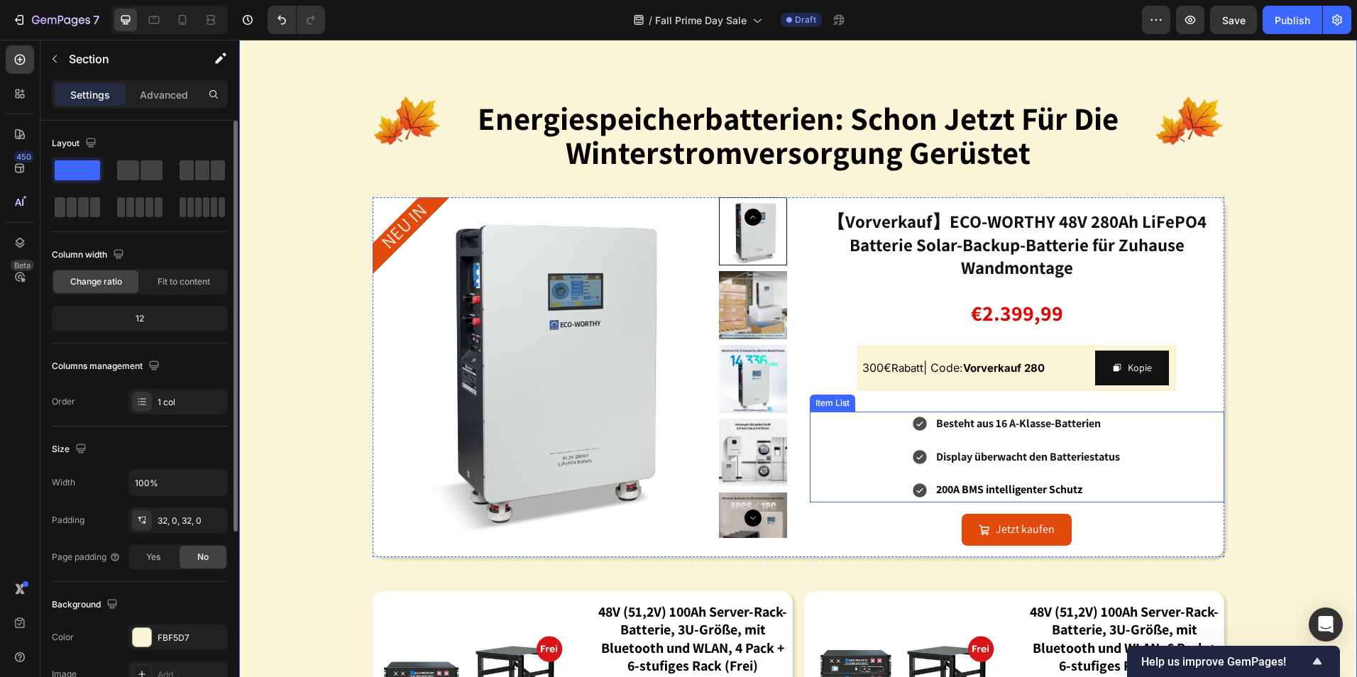
scroll to position [1267, 0]
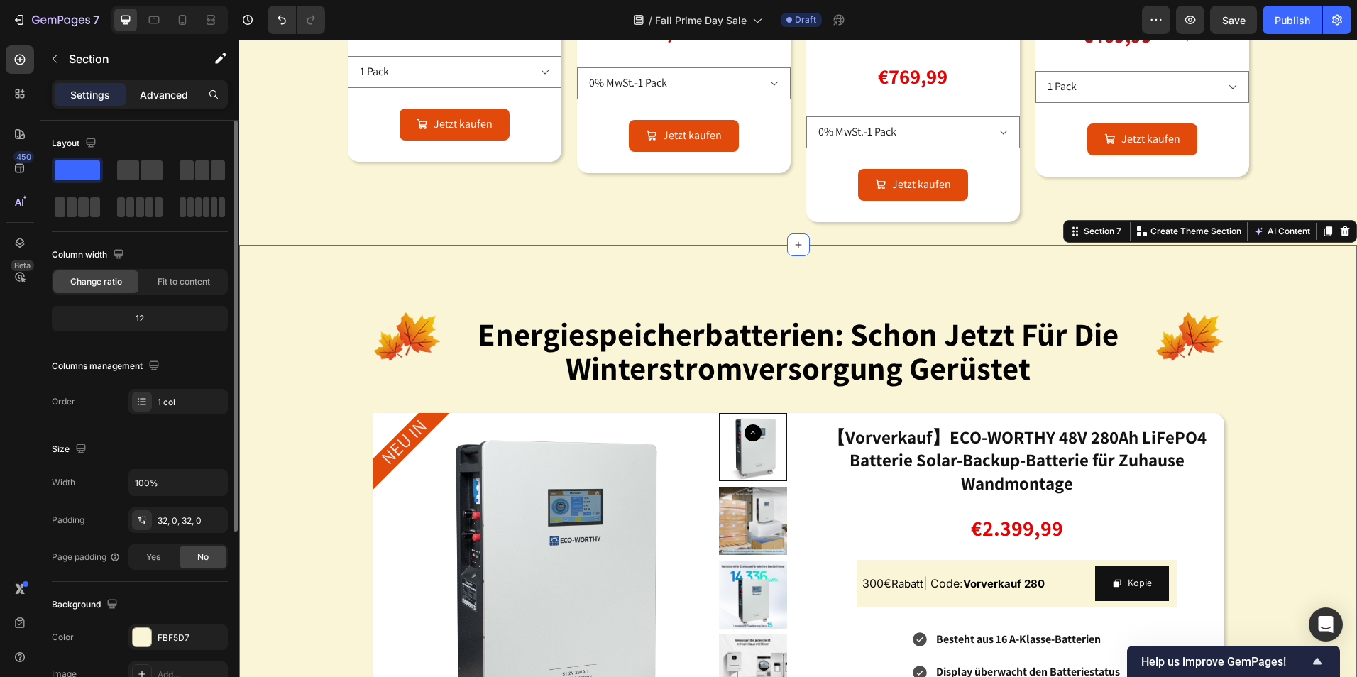
click at [163, 93] on p "Advanced" at bounding box center [164, 94] width 48 height 15
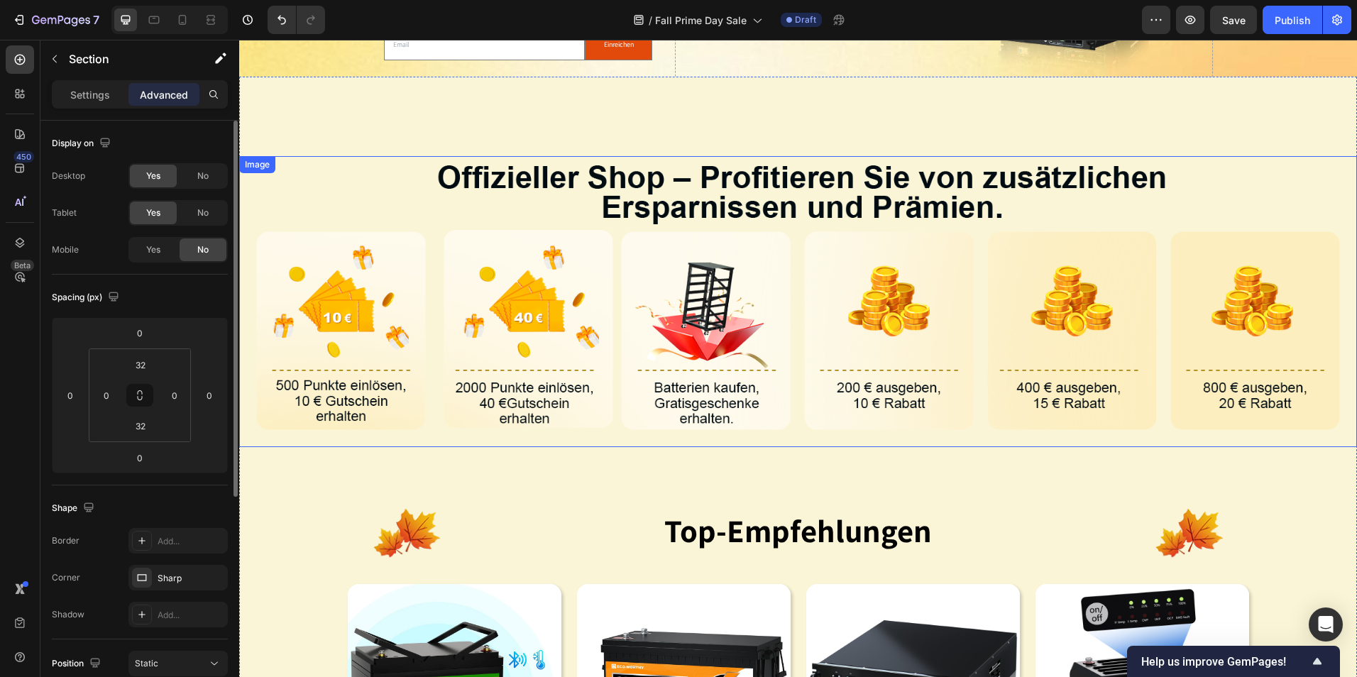
scroll to position [344, 0]
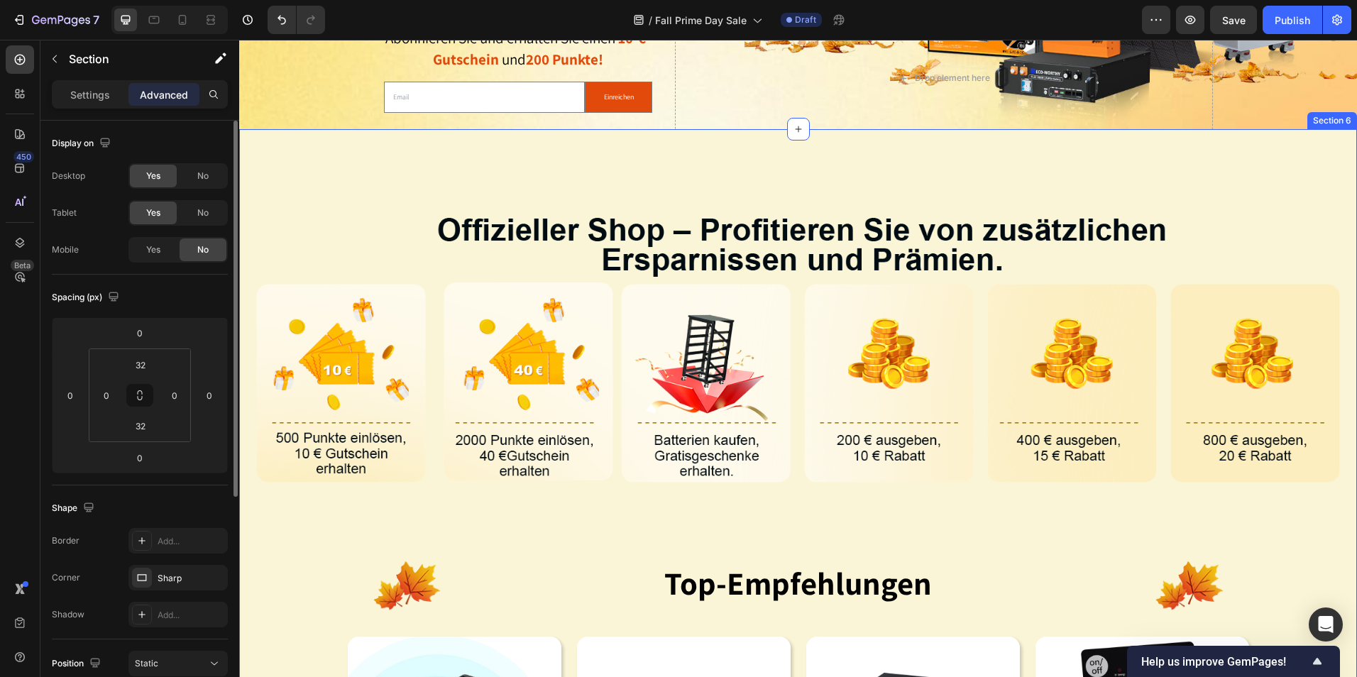
click at [975, 181] on div "Image Image top-empfehlungen Heading Image Row Product Images 12V 100Ah LiFePO4…" at bounding box center [798, 648] width 1118 height 1039
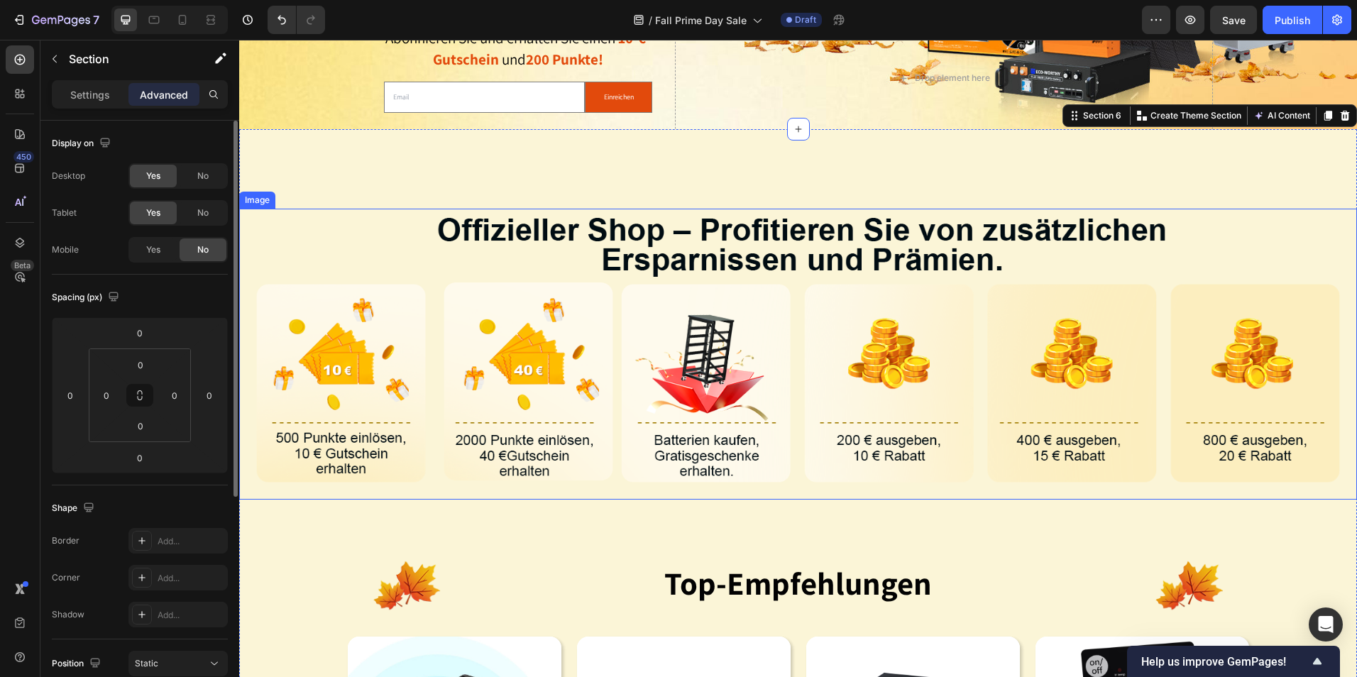
scroll to position [557, 0]
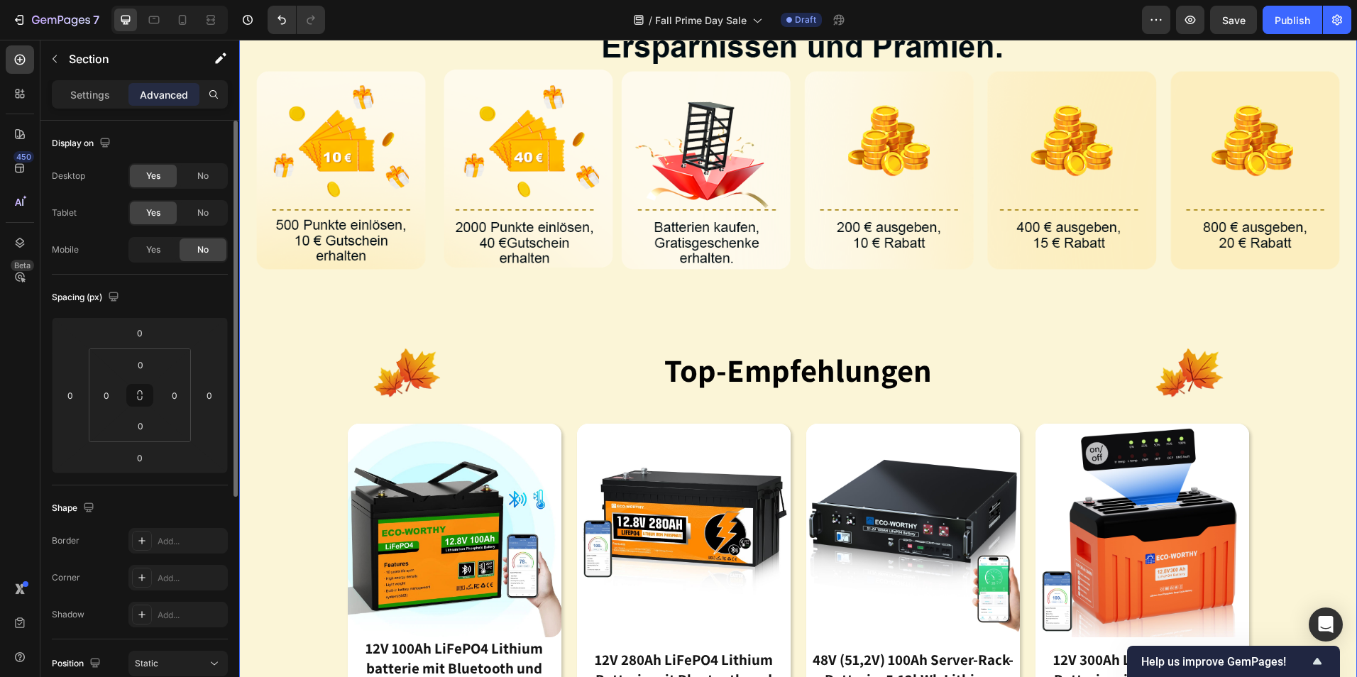
drag, startPoint x: 629, startPoint y: 300, endPoint x: 569, endPoint y: 361, distance: 85.3
click at [630, 300] on div "Image Image top-empfehlungen Heading Image Row Product Images 12V 100Ah LiFePO4…" at bounding box center [798, 435] width 1118 height 1039
click at [271, 458] on div "Image Image top-empfehlungen Heading Image Row Product Images 12V 100Ah LiFePO4…" at bounding box center [798, 435] width 1118 height 1039
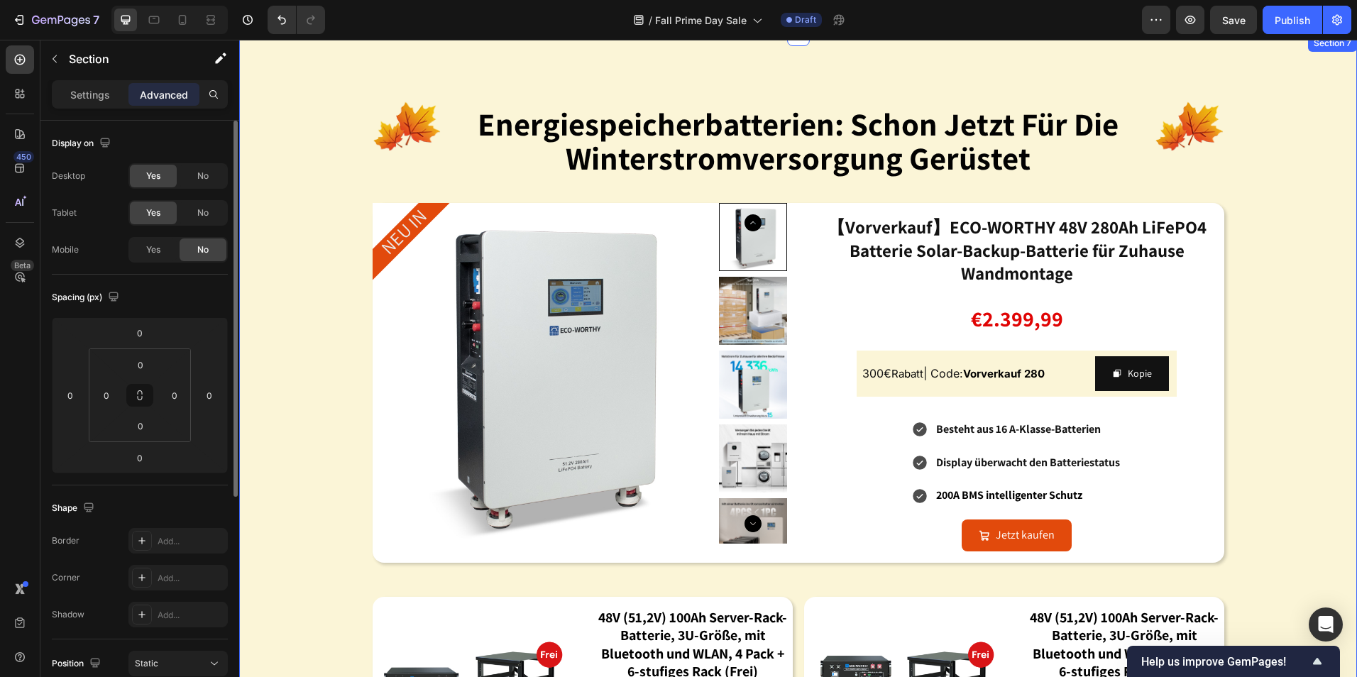
scroll to position [1338, 0]
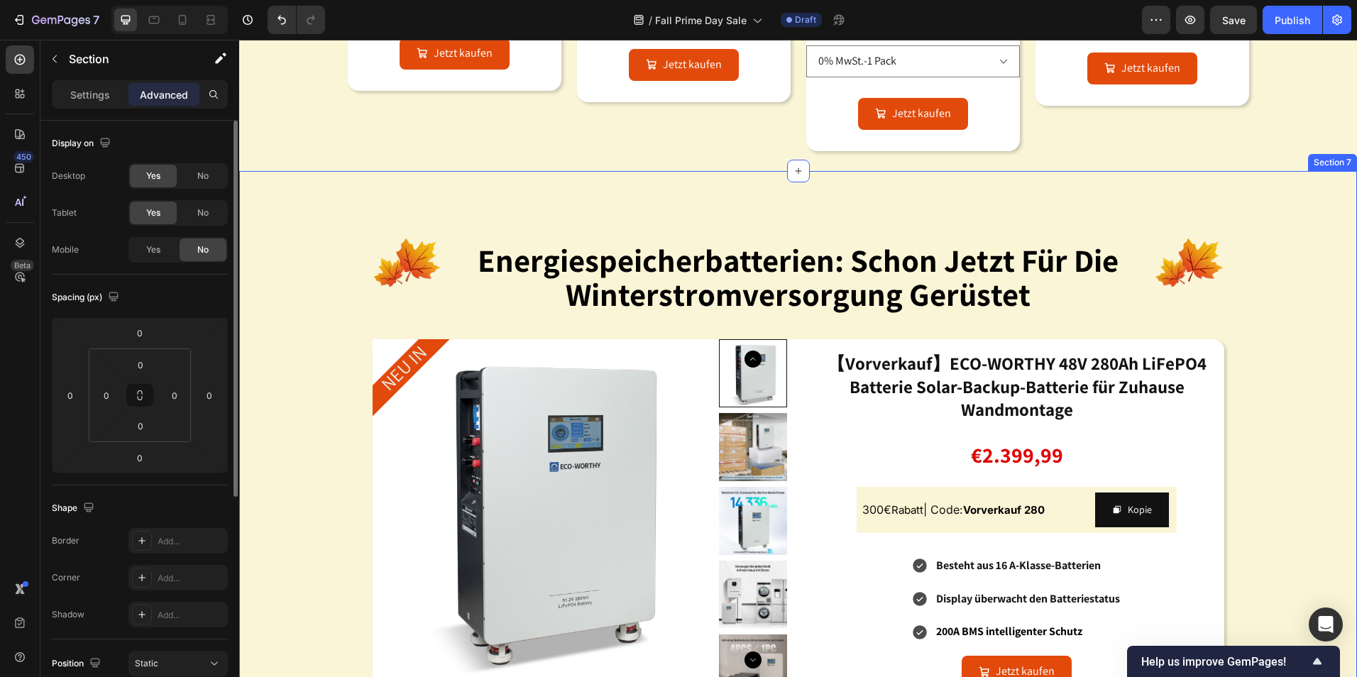
click at [836, 213] on div "Image energiespeicherbatterien: schon jetzt für die winterstromversorgung gerüs…" at bounding box center [798, 580] width 1118 height 772
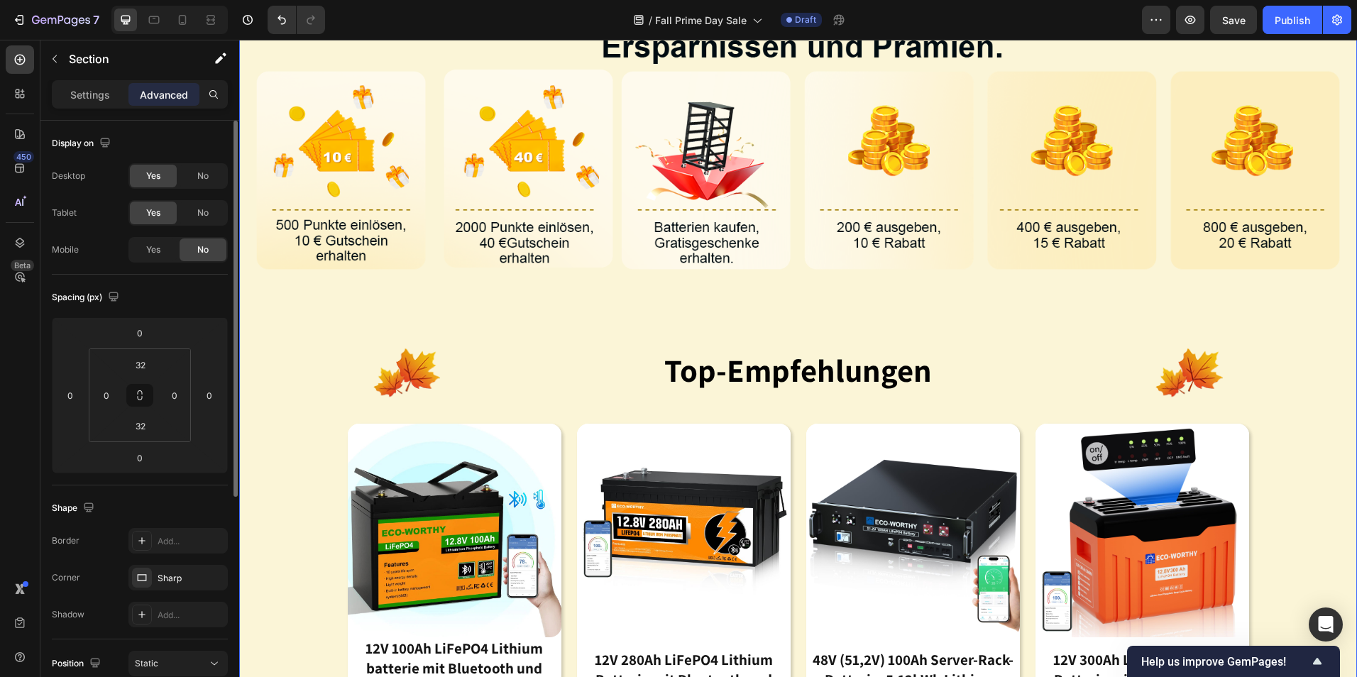
scroll to position [344, 0]
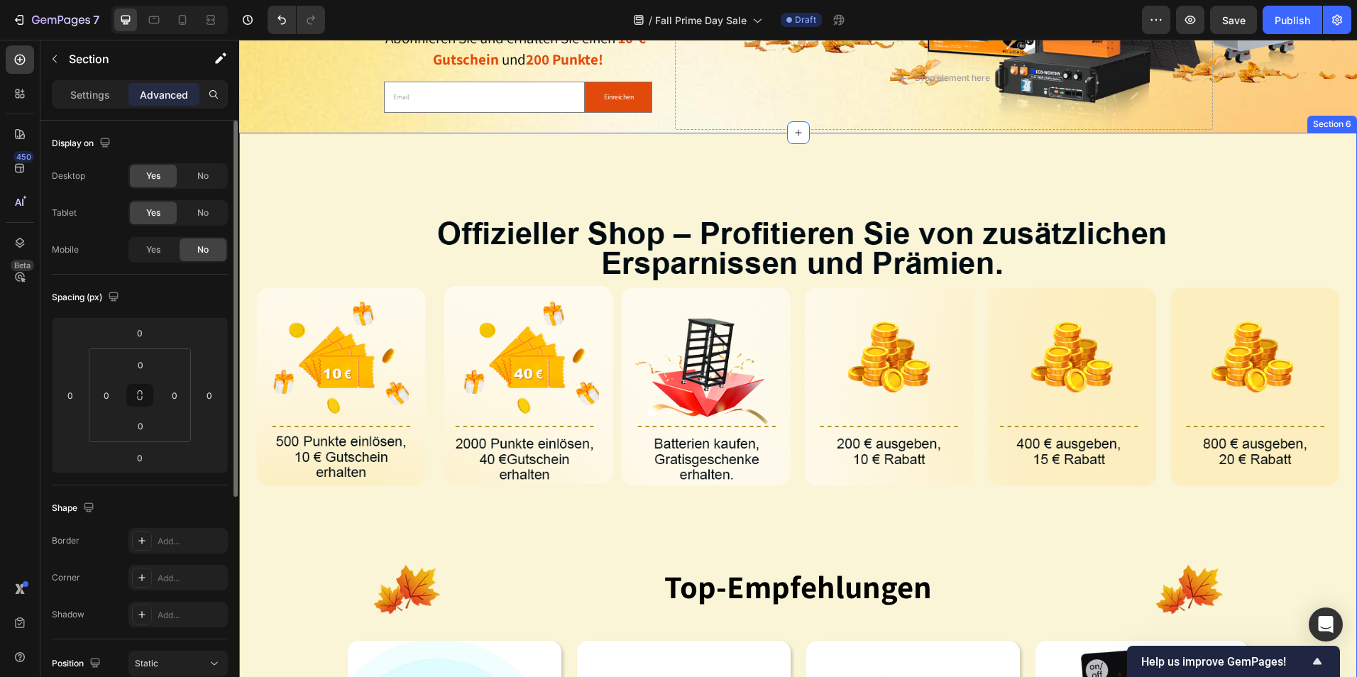
click at [887, 153] on div "Image Image top-empfehlungen Heading Image Row Product Images 12V 100Ah LiFePO4…" at bounding box center [798, 652] width 1118 height 1039
click at [597, 147] on div "Image Image top-empfehlungen Heading Image Row Product Images 12V 100Ah LiFePO4…" at bounding box center [798, 652] width 1118 height 1039
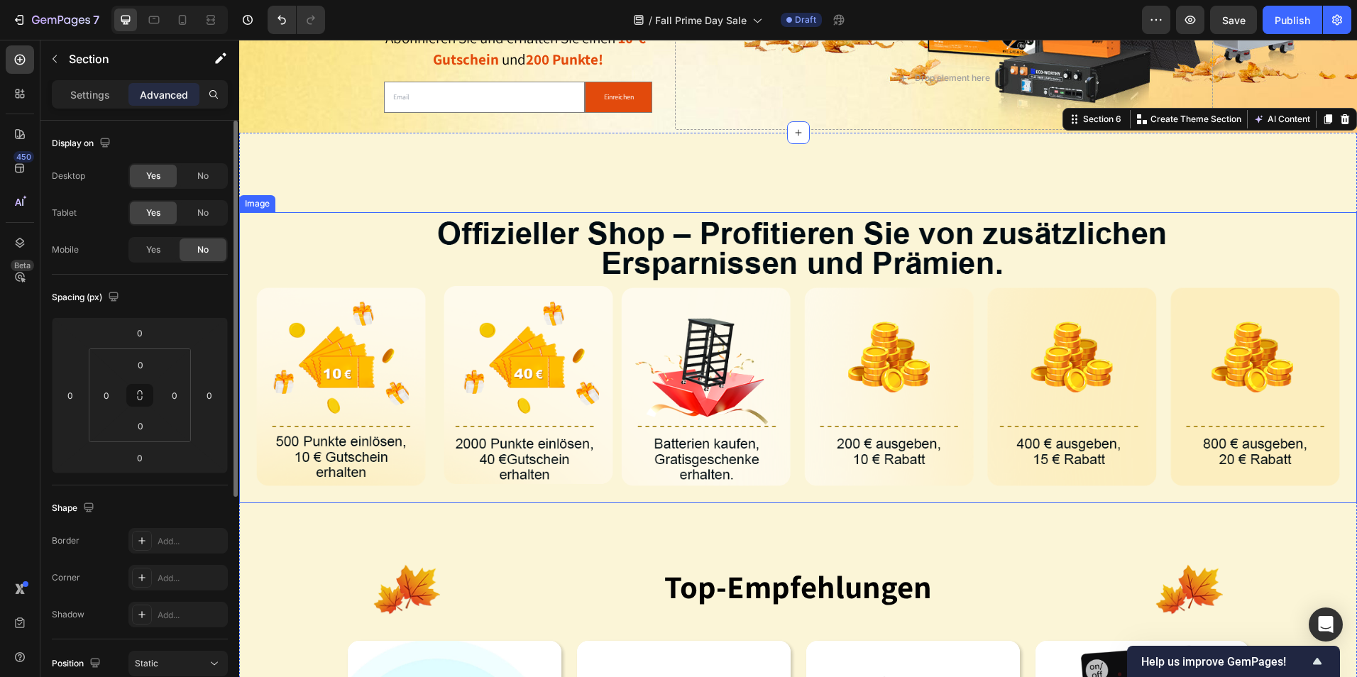
click at [588, 441] on img at bounding box center [798, 357] width 1118 height 291
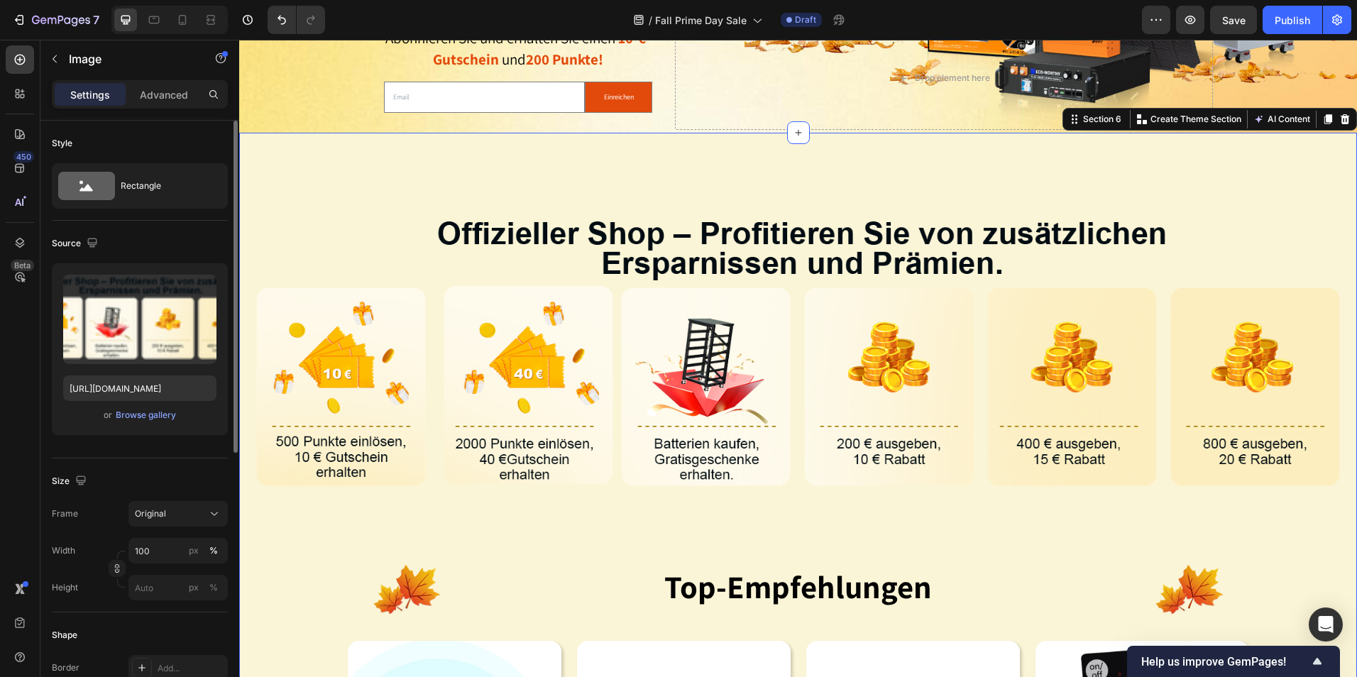
click at [623, 164] on div "Image Image top-empfehlungen Heading Image Row Product Images 12V 100Ah LiFePO4…" at bounding box center [798, 652] width 1118 height 1039
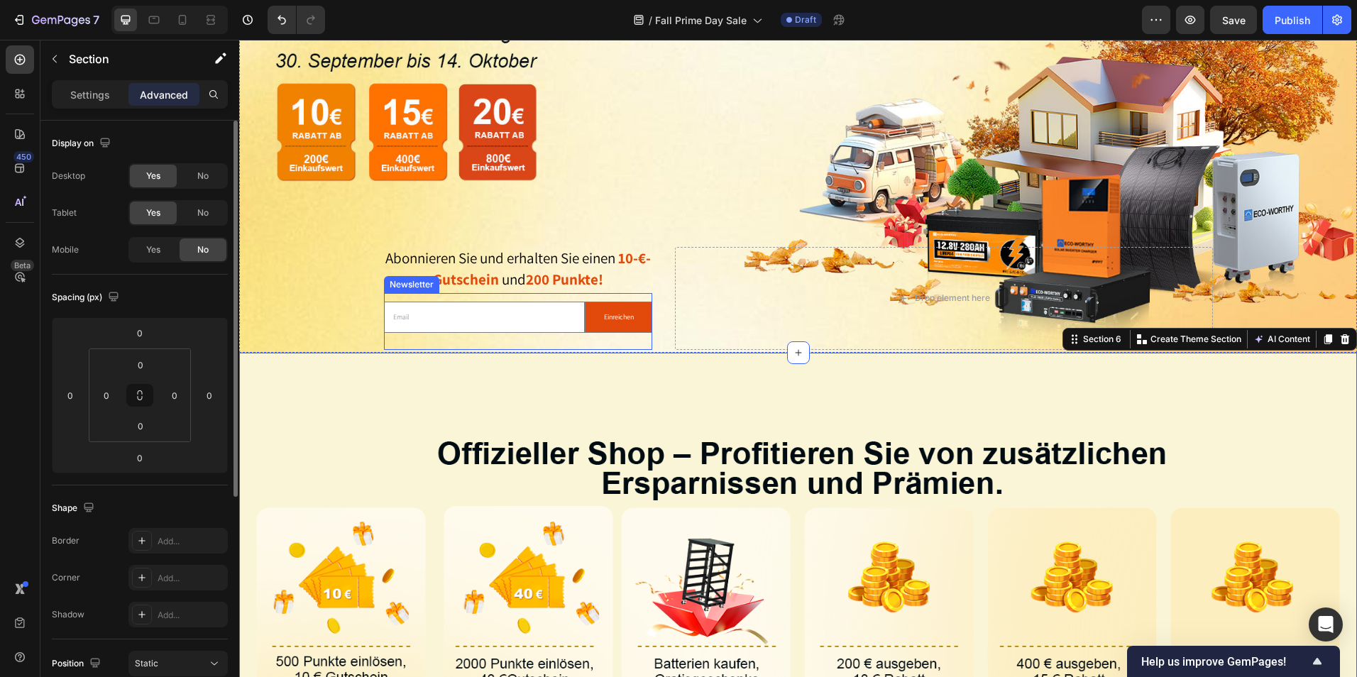
scroll to position [60, 0]
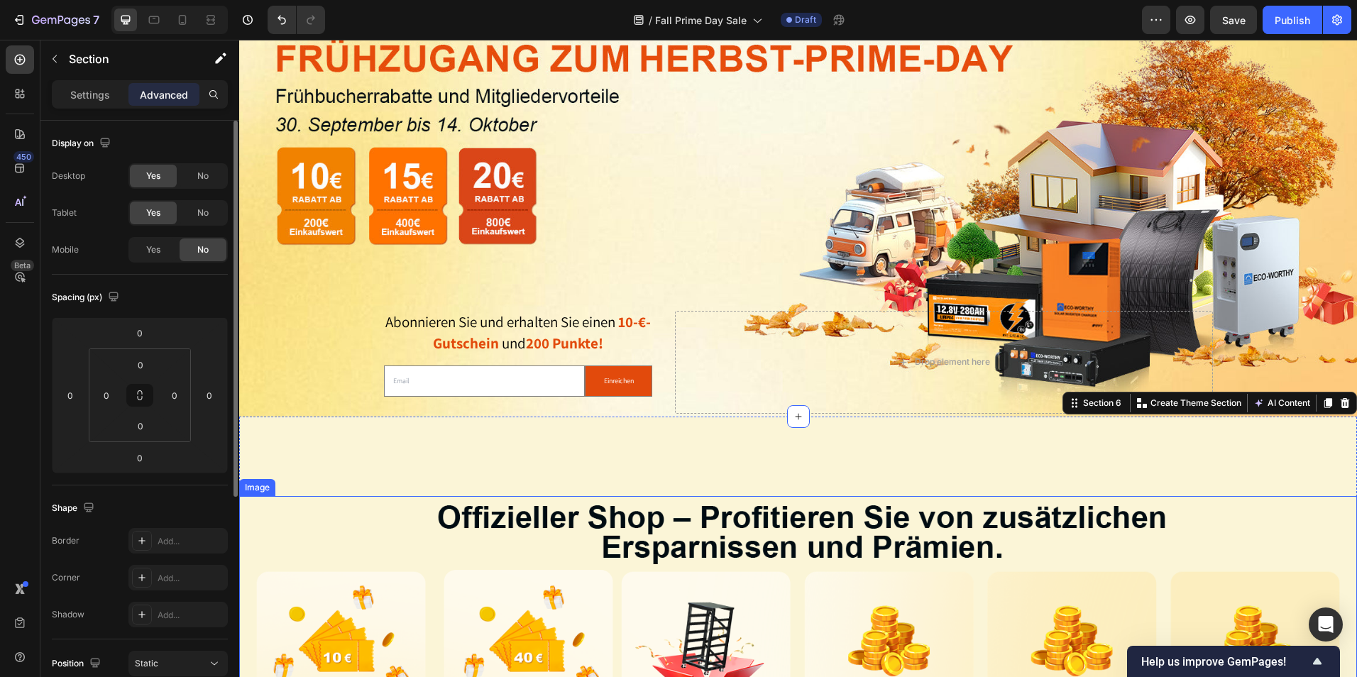
click at [685, 519] on img at bounding box center [798, 641] width 1118 height 291
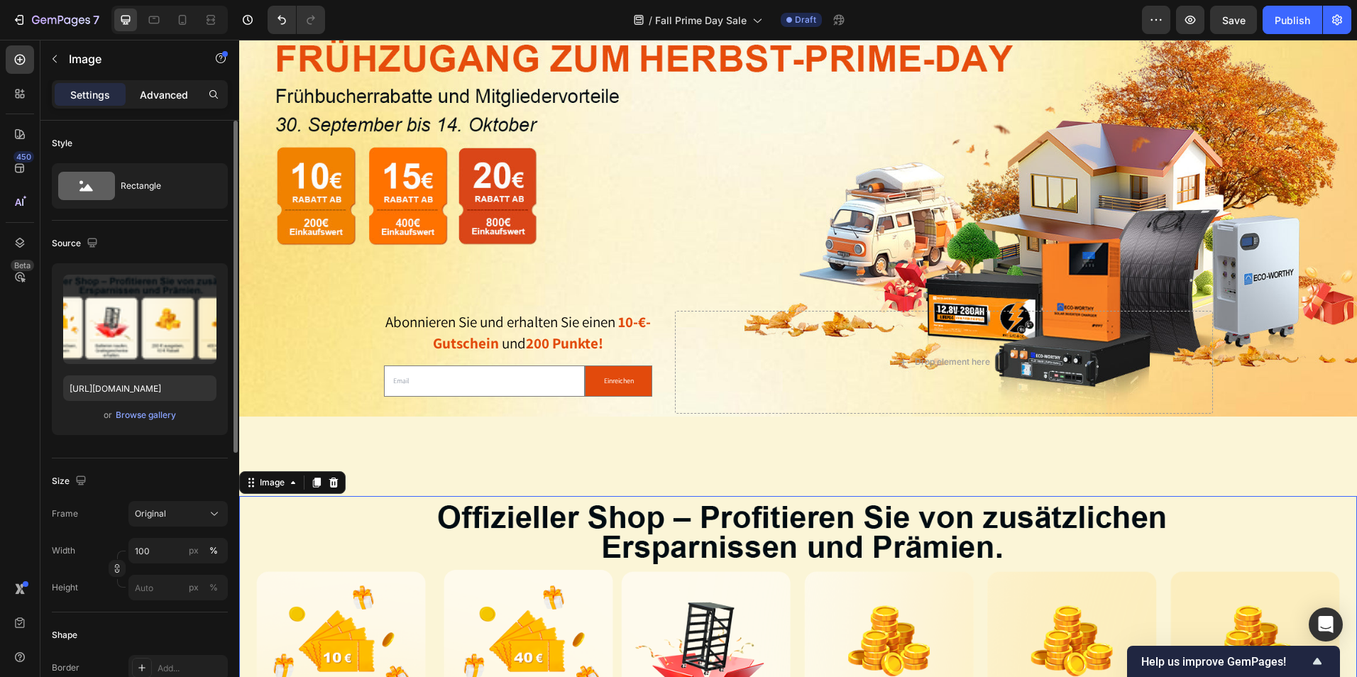
click at [175, 102] on p "Advanced" at bounding box center [164, 94] width 48 height 15
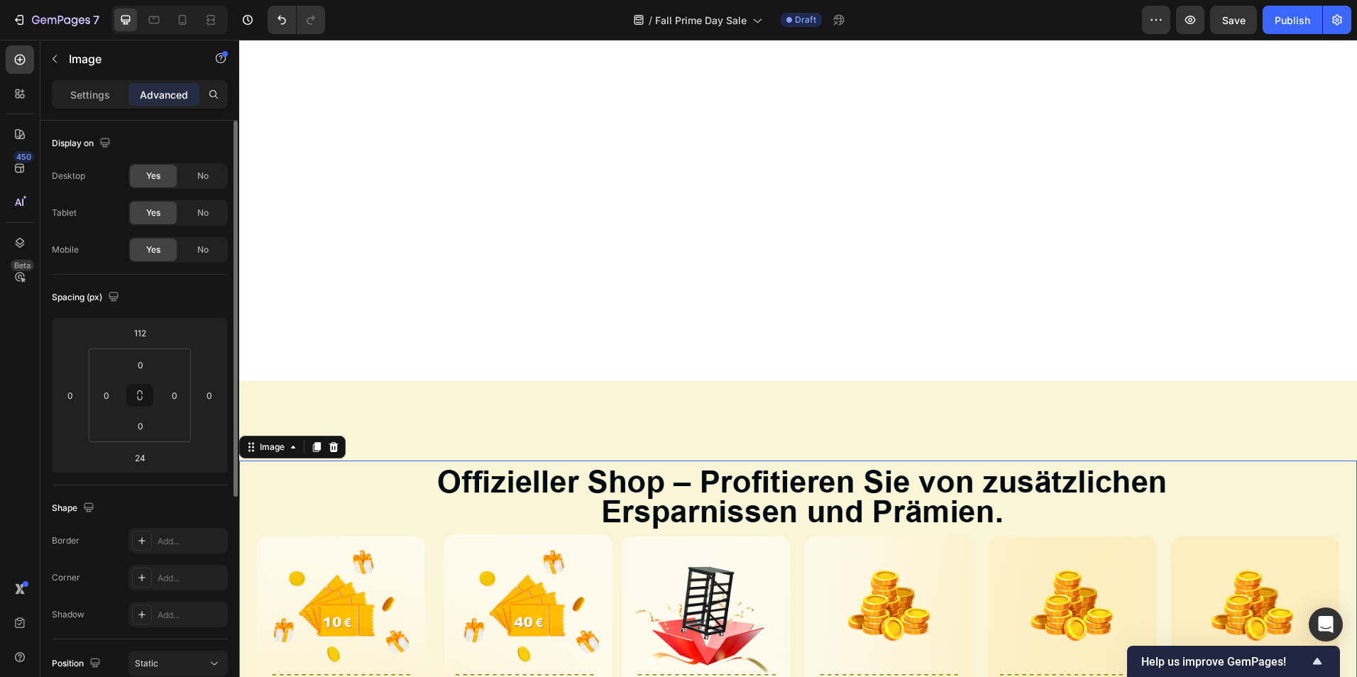
scroll to position [486, 0]
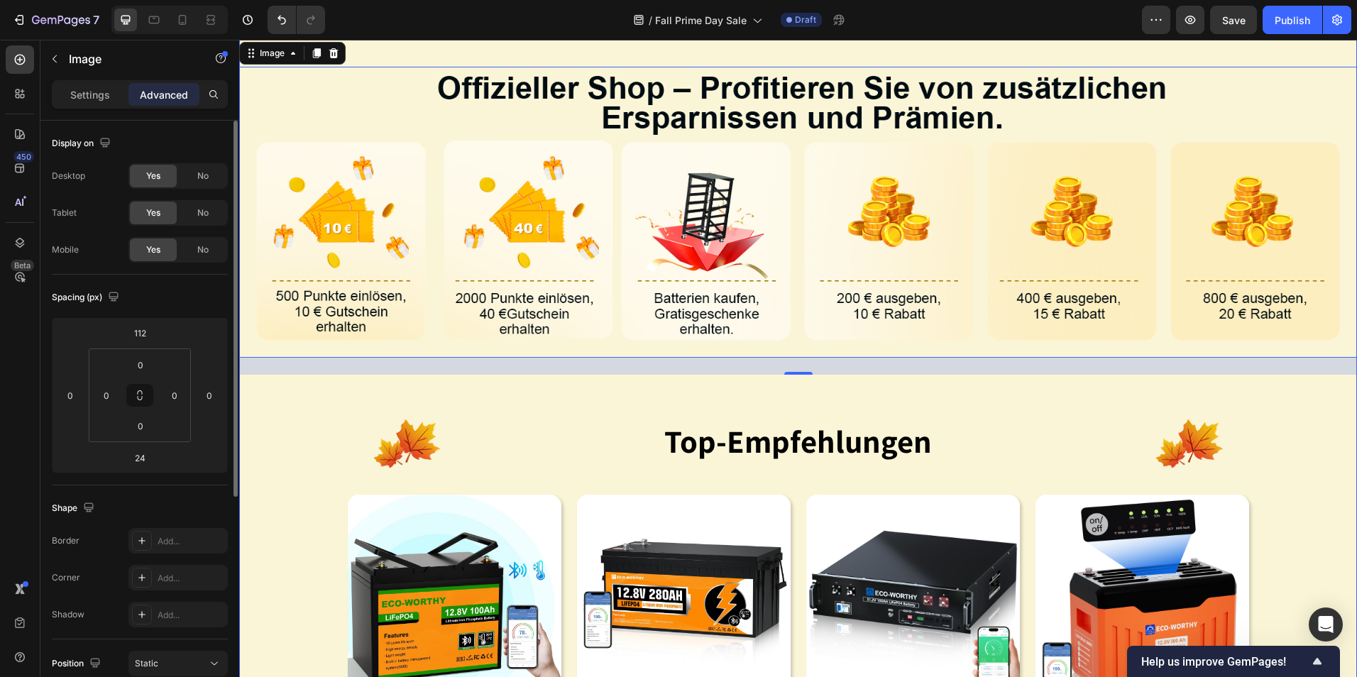
click at [841, 386] on div "Image 24 Image top-empfehlungen Heading Image Row Product Images 12V 100Ah LiFe…" at bounding box center [798, 506] width 1118 height 1039
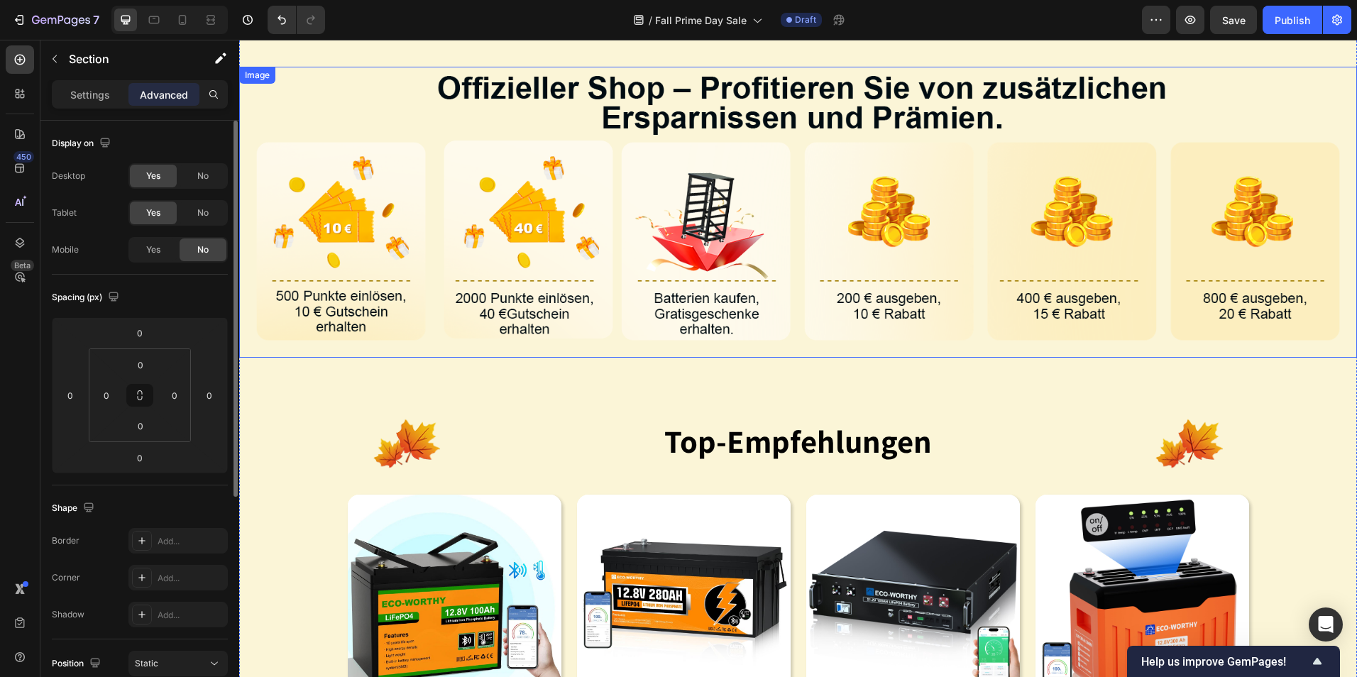
click at [860, 318] on img at bounding box center [798, 212] width 1118 height 291
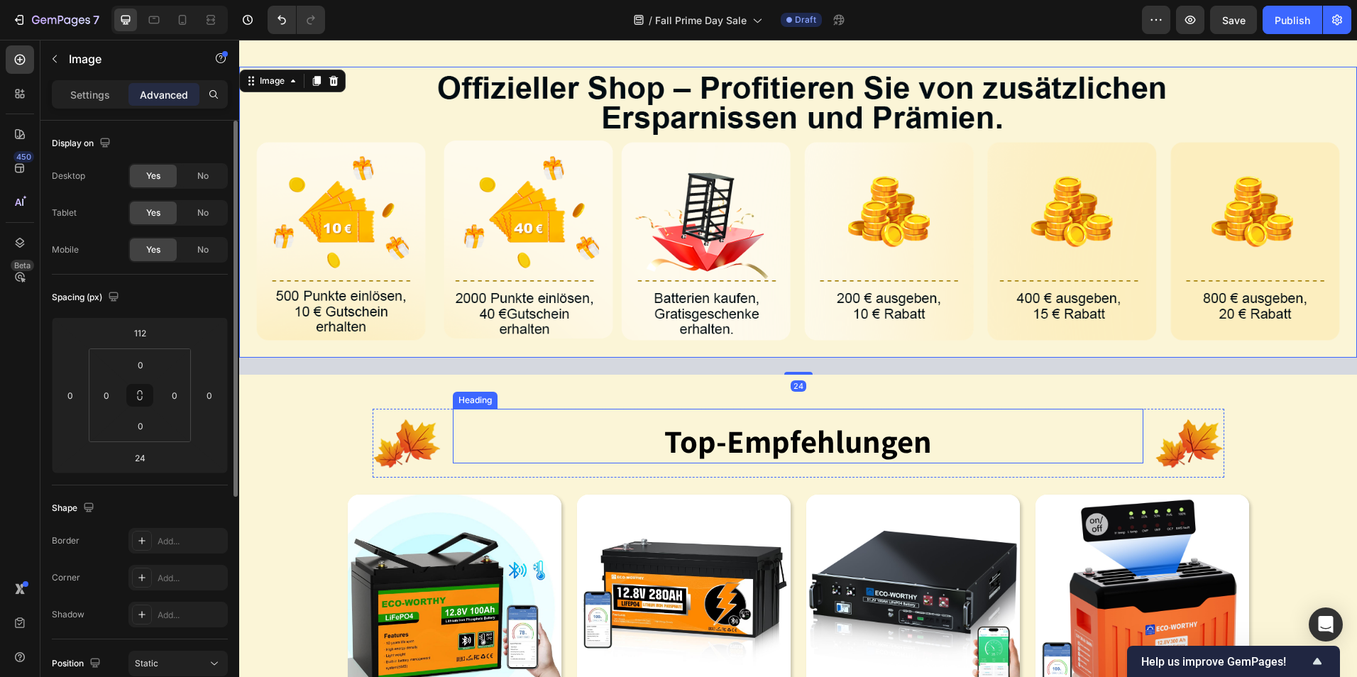
click at [931, 422] on div "top-empfehlungen Heading" at bounding box center [798, 436] width 691 height 55
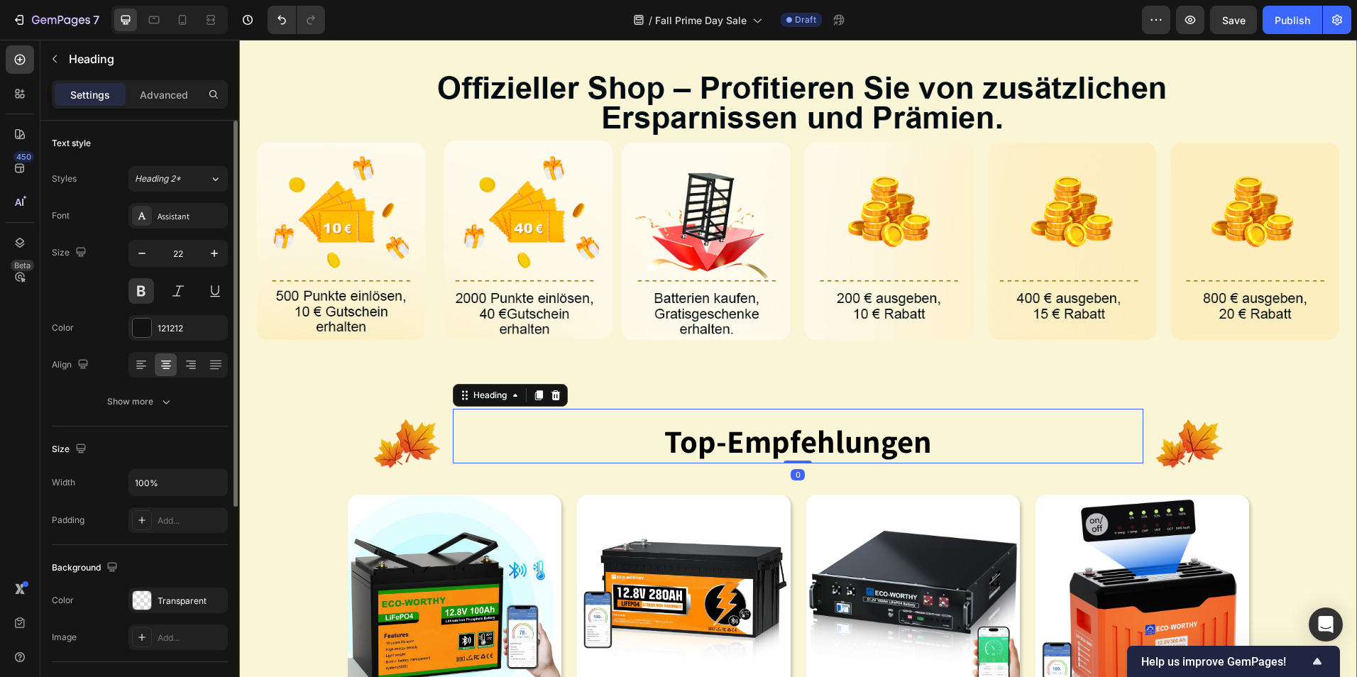
click at [897, 371] on div "Image Image top-empfehlungen Heading 0 Image Row Product Images 12V 100Ah LiFeP…" at bounding box center [798, 506] width 1118 height 1039
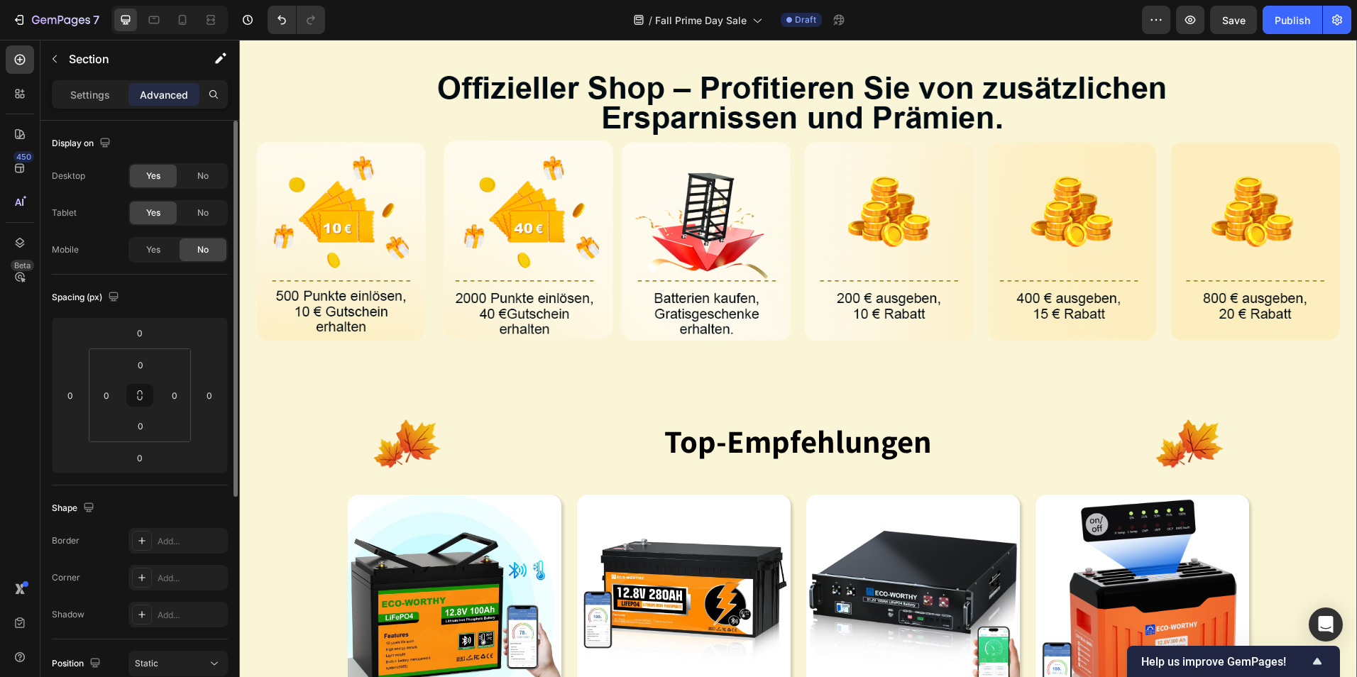
click at [874, 356] on div "Image Image top-empfehlungen Heading Image Row Product Images 12V 100Ah LiFePO4…" at bounding box center [798, 506] width 1118 height 1039
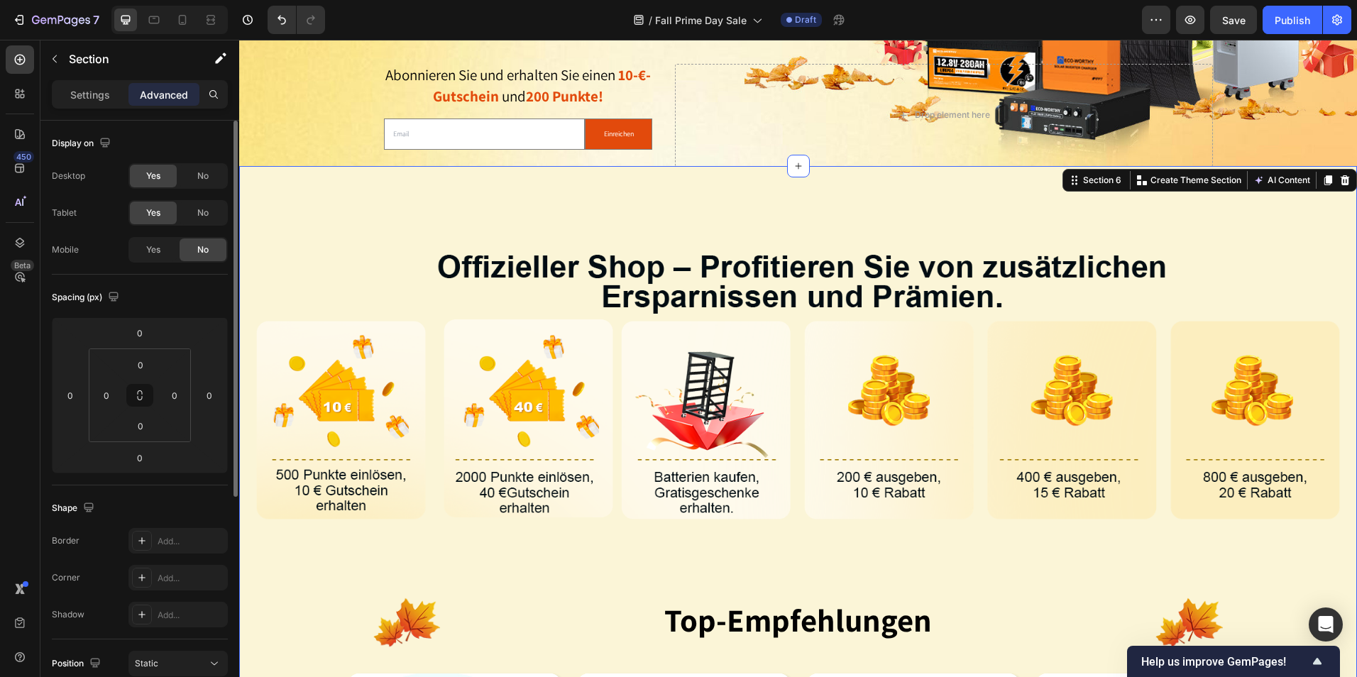
scroll to position [628, 0]
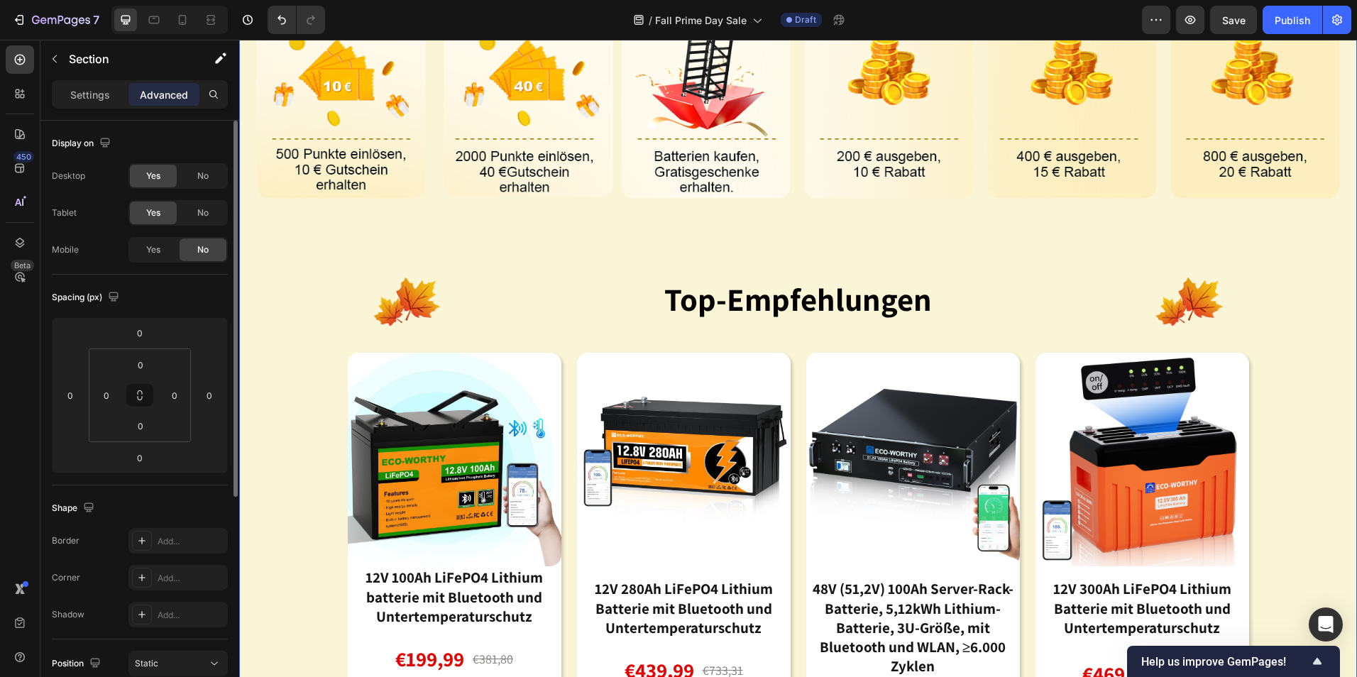
click at [1303, 358] on div "Image Image top-empfehlungen Heading Image Row Product Images 12V 100Ah LiFePO4…" at bounding box center [798, 364] width 1118 height 1039
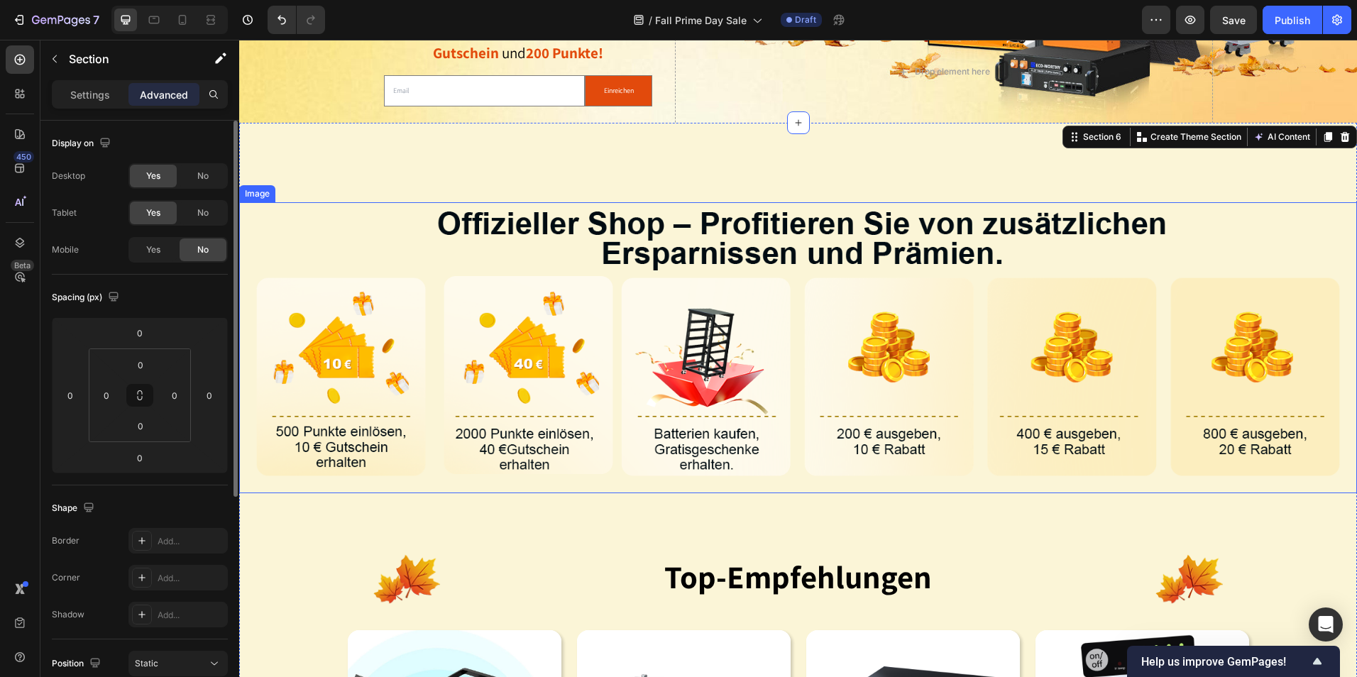
scroll to position [344, 0]
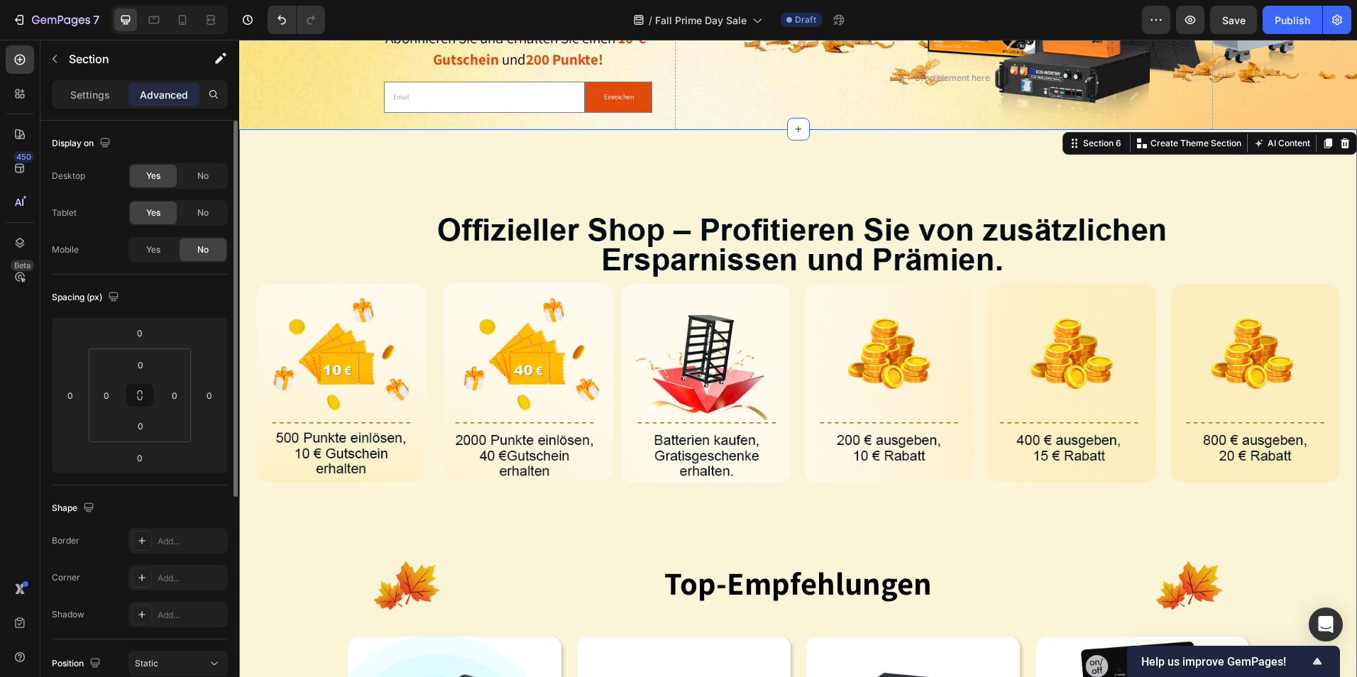
click at [875, 151] on div "Image Image top-empfehlungen Heading Image Row Product Images 12V 100Ah LiFePO4…" at bounding box center [798, 648] width 1118 height 1039
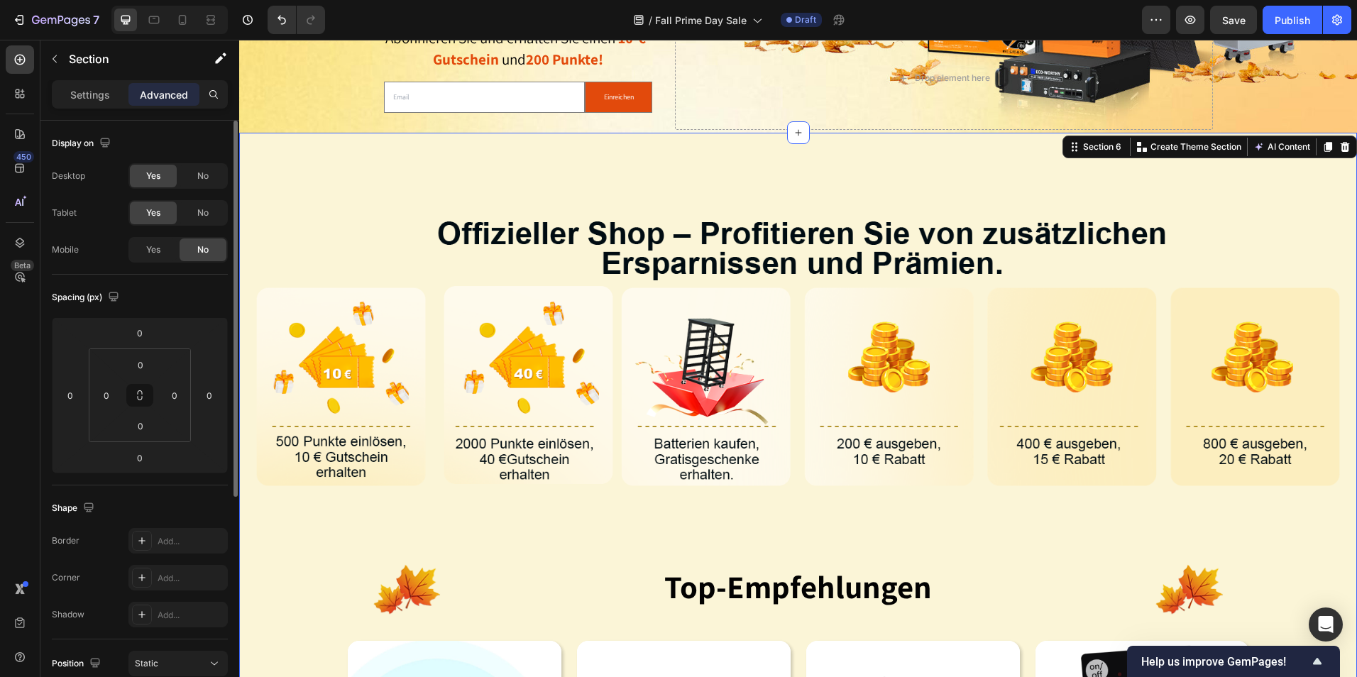
scroll to position [60, 0]
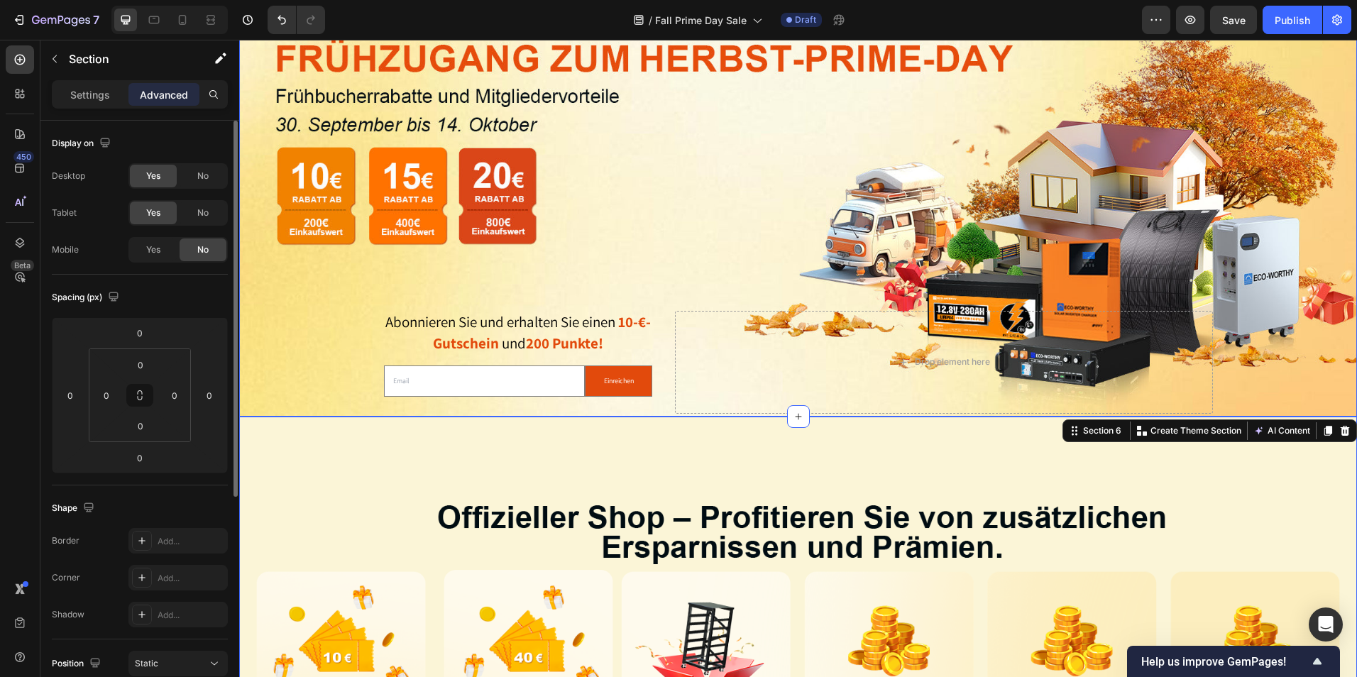
click at [660, 115] on div "Background Image" at bounding box center [798, 213] width 1118 height 408
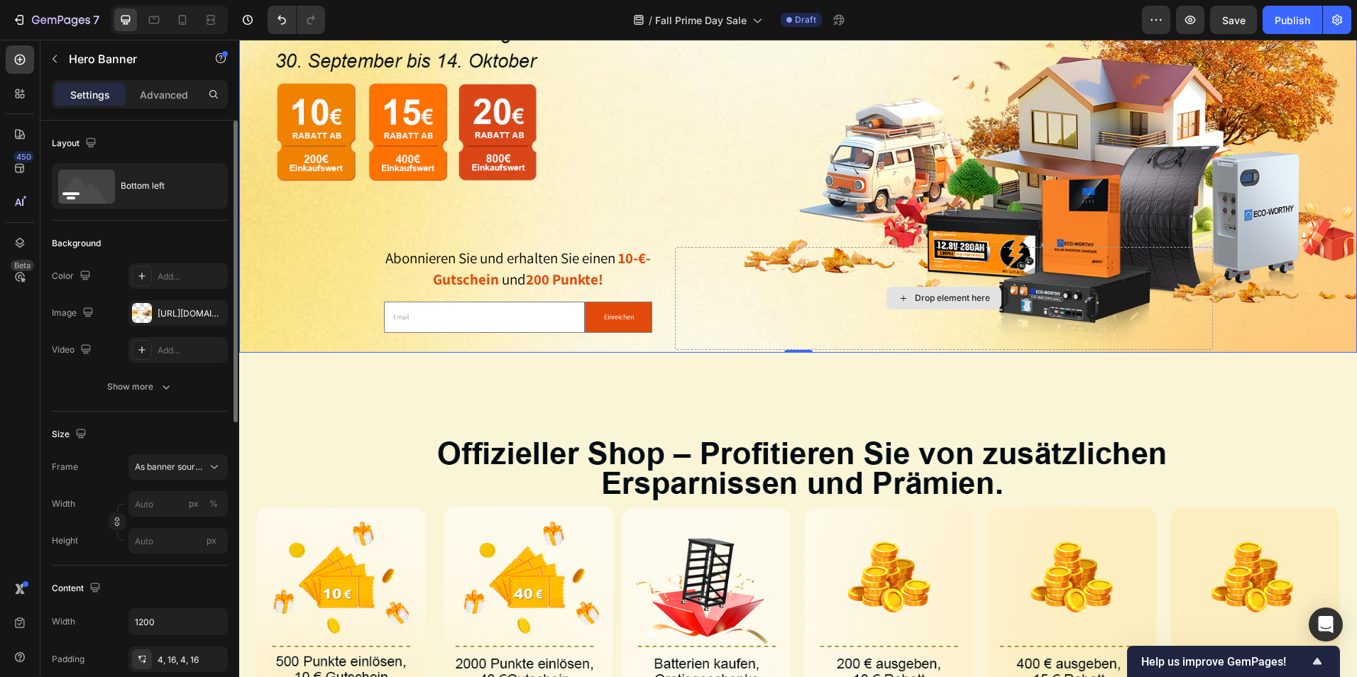
scroll to position [131, 0]
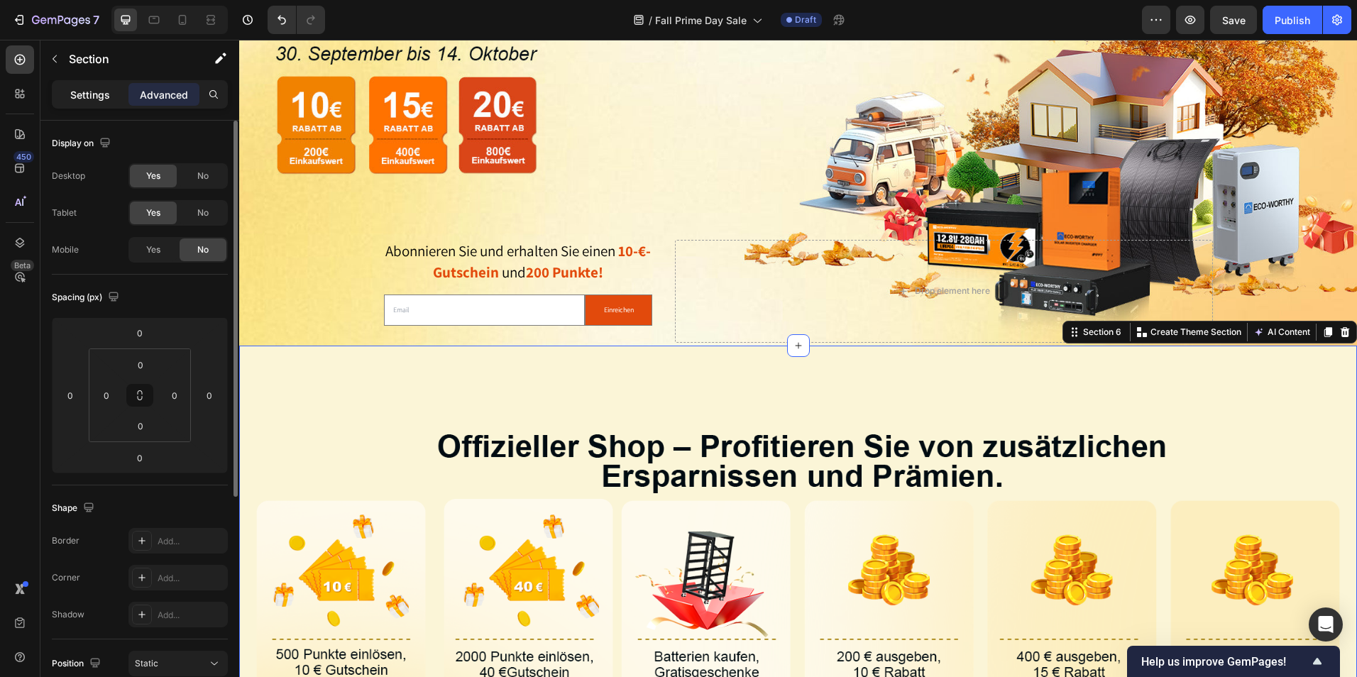
click at [117, 95] on div "Settings" at bounding box center [90, 94] width 71 height 23
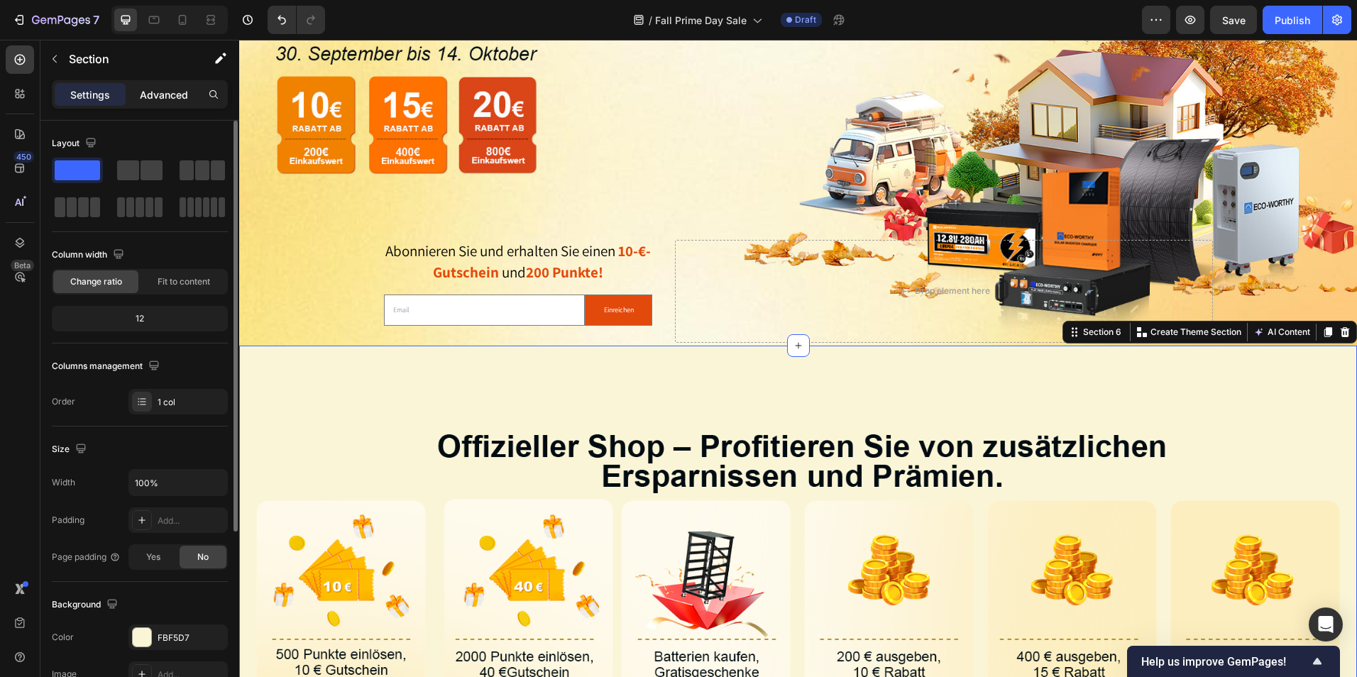
click at [162, 96] on p "Advanced" at bounding box center [164, 94] width 48 height 15
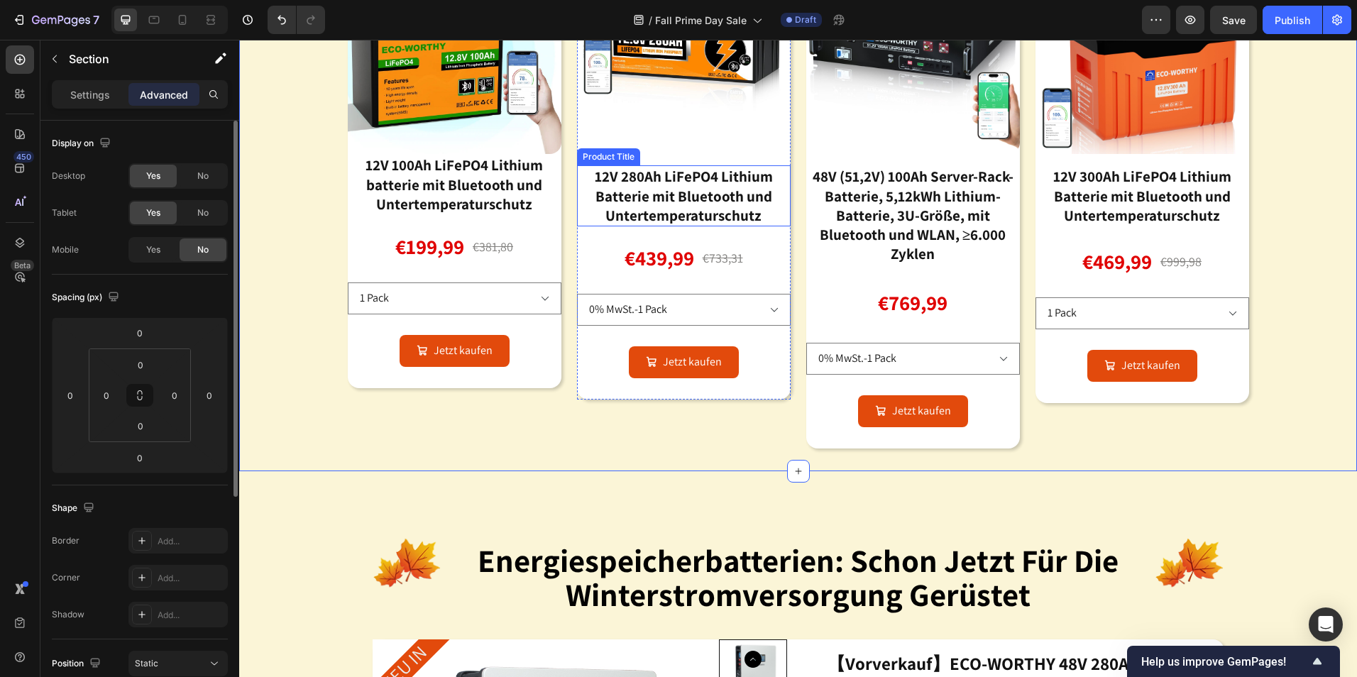
scroll to position [1054, 0]
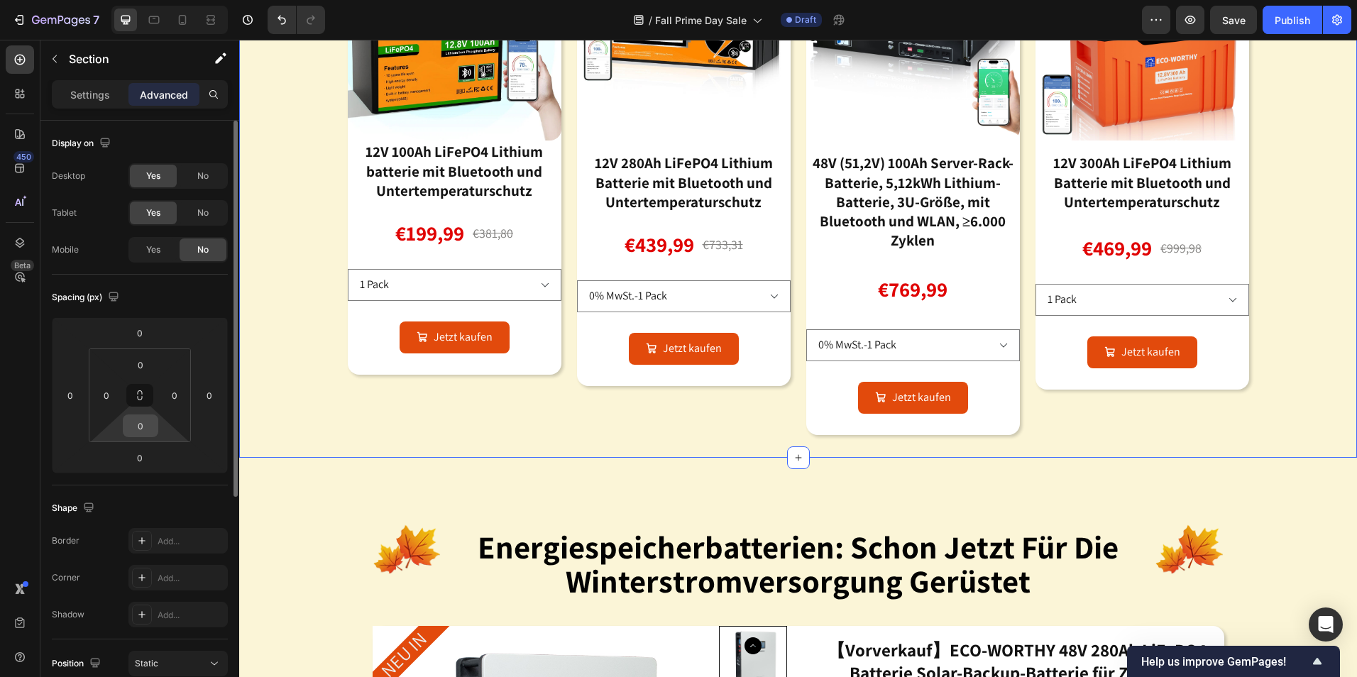
click at [144, 420] on input "0" at bounding box center [140, 425] width 28 height 21
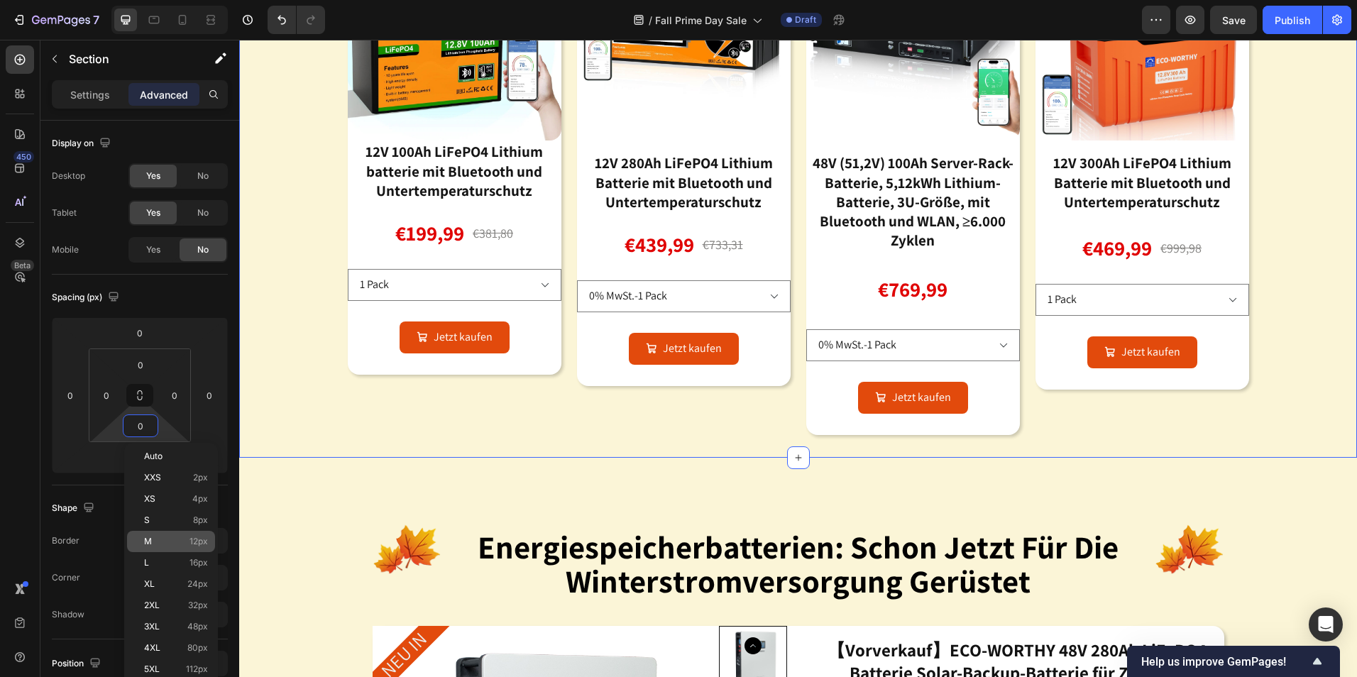
click at [170, 545] on p "M 12px" at bounding box center [176, 542] width 64 height 10
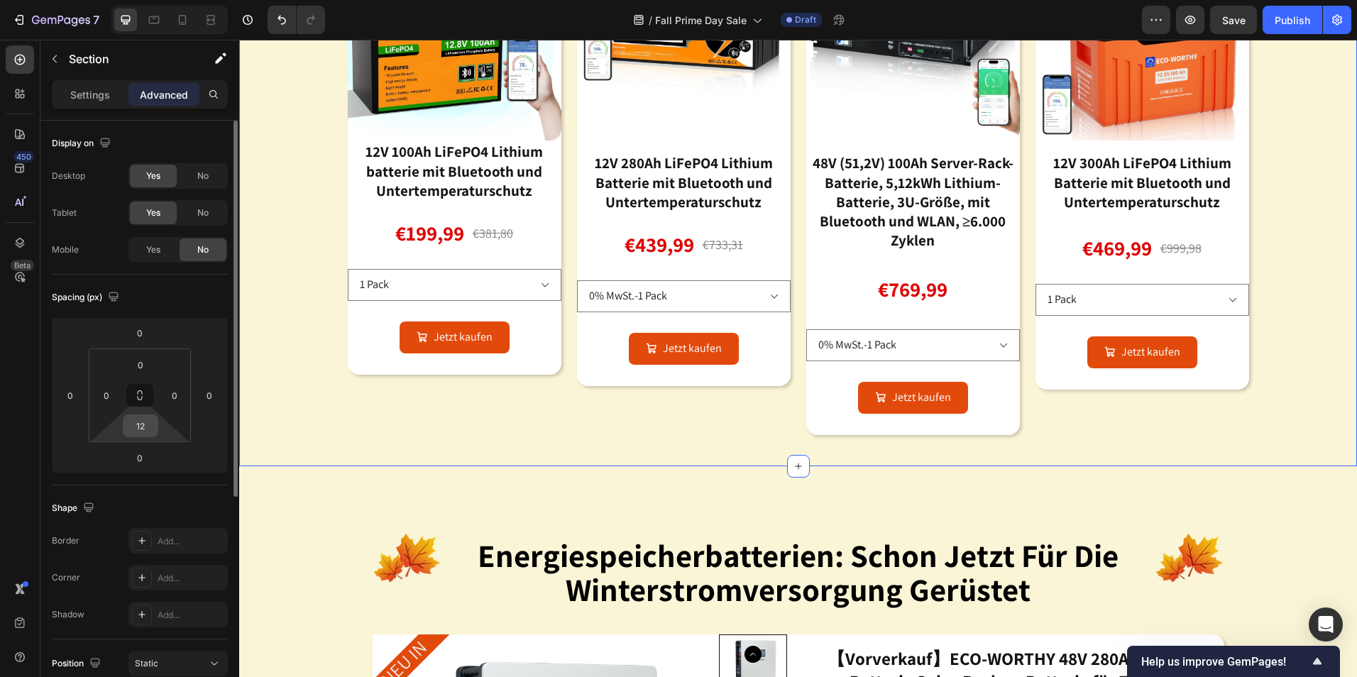
click at [146, 431] on input "12" at bounding box center [140, 425] width 28 height 21
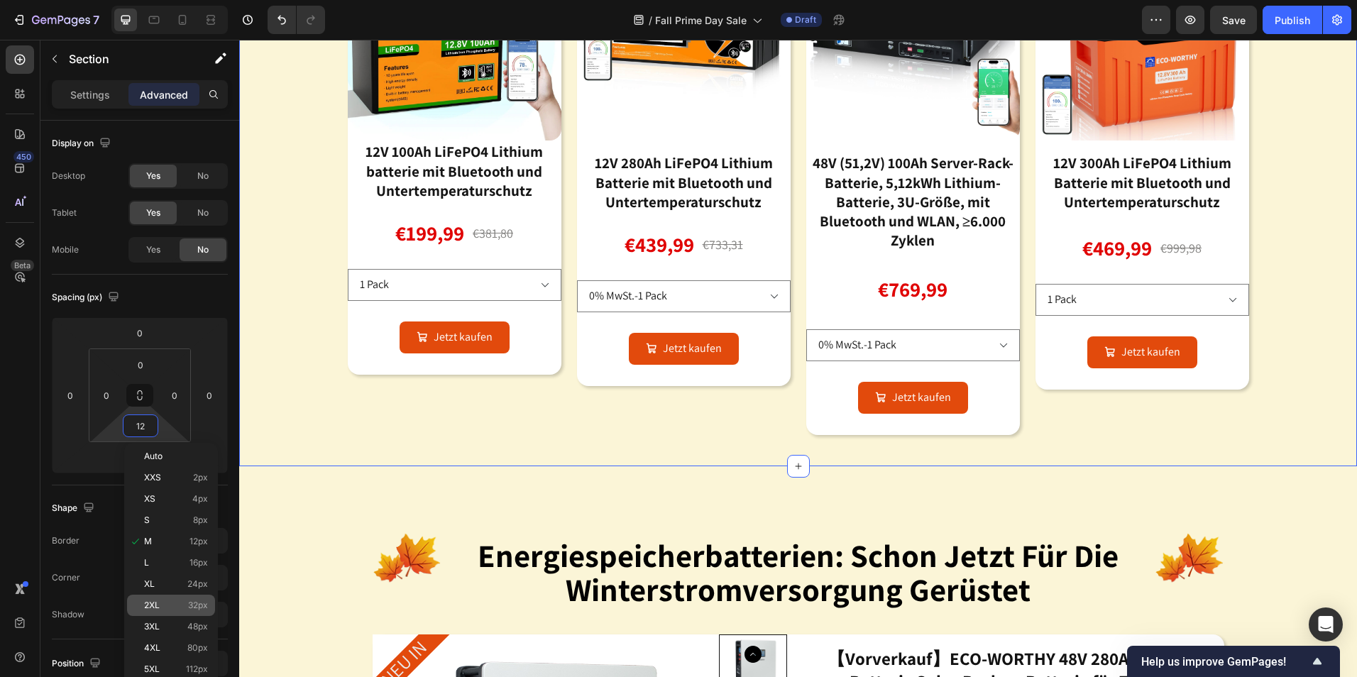
click at [151, 601] on span "2XL" at bounding box center [152, 606] width 16 height 10
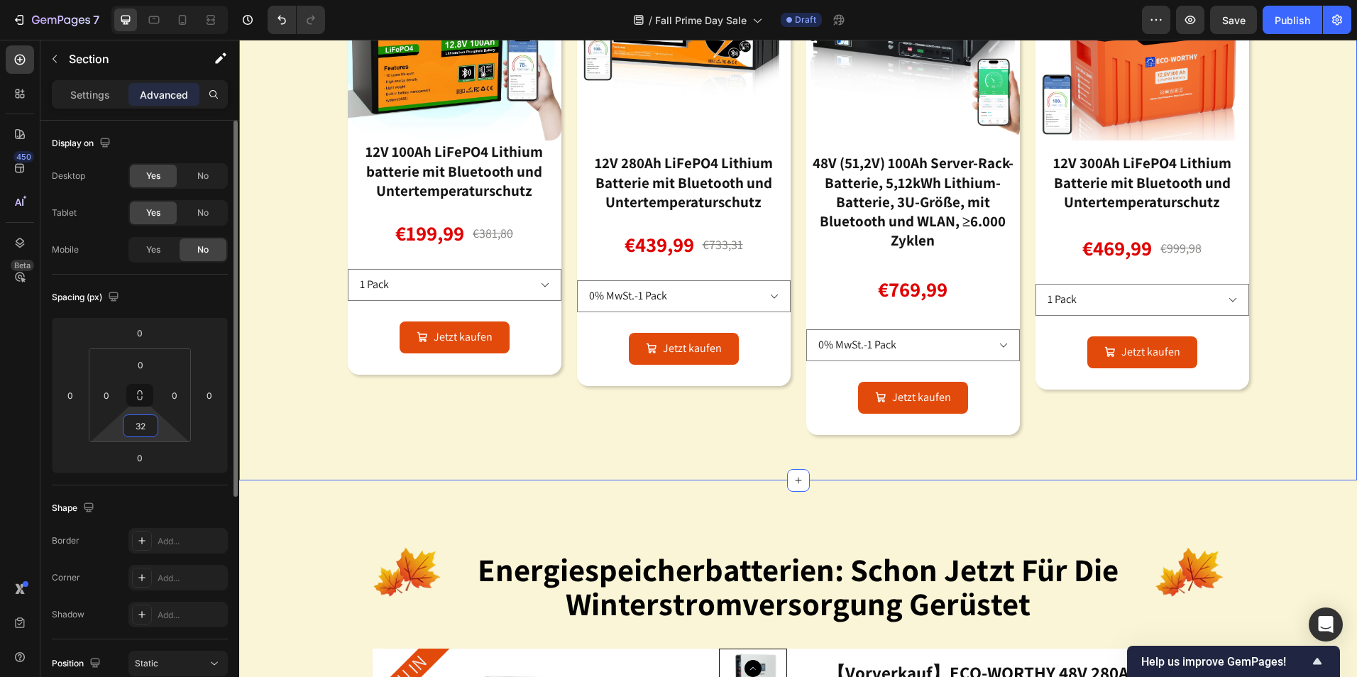
click at [140, 436] on input "32" at bounding box center [140, 425] width 28 height 21
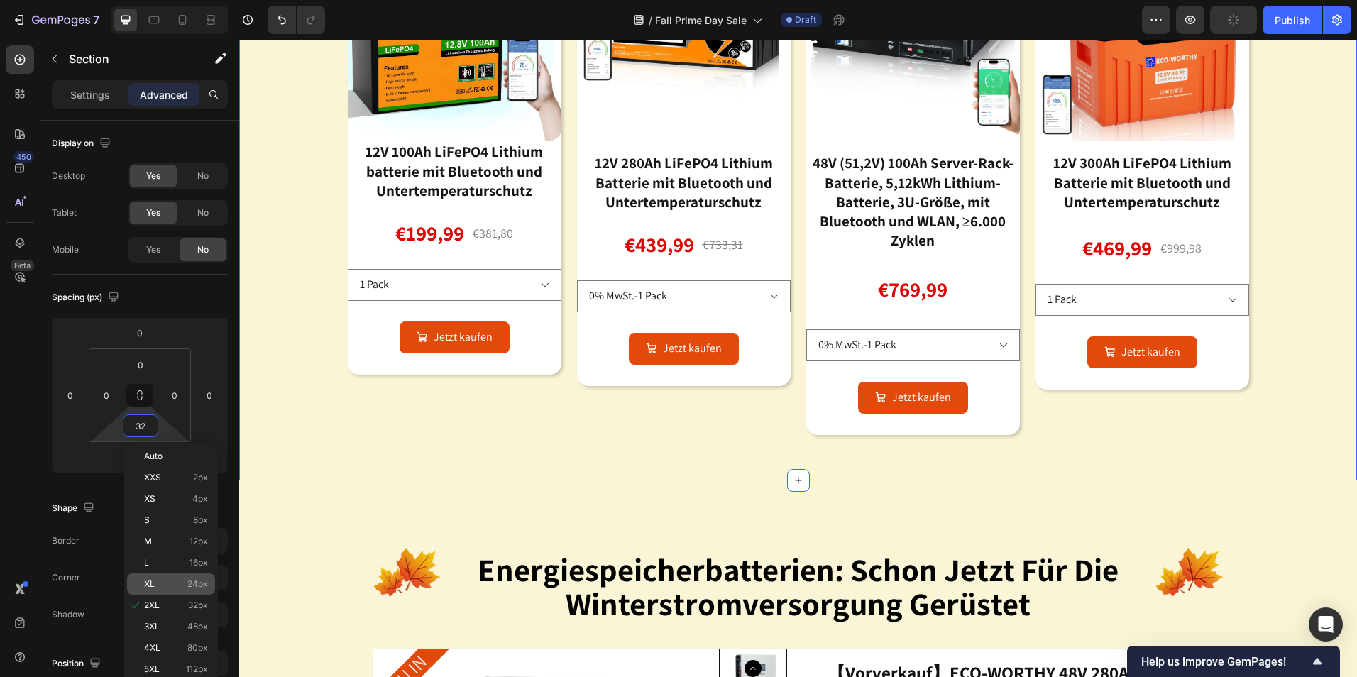
click at [170, 587] on p "XL 24px" at bounding box center [176, 584] width 64 height 10
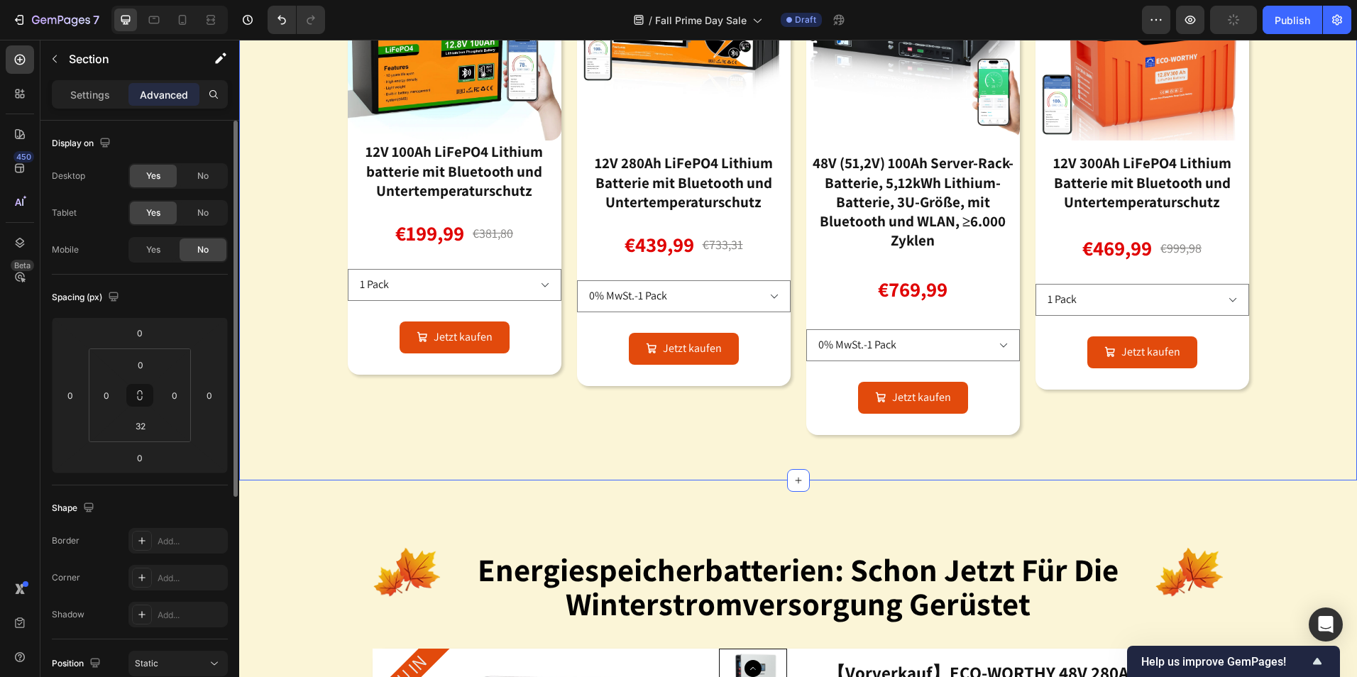
type input "24"
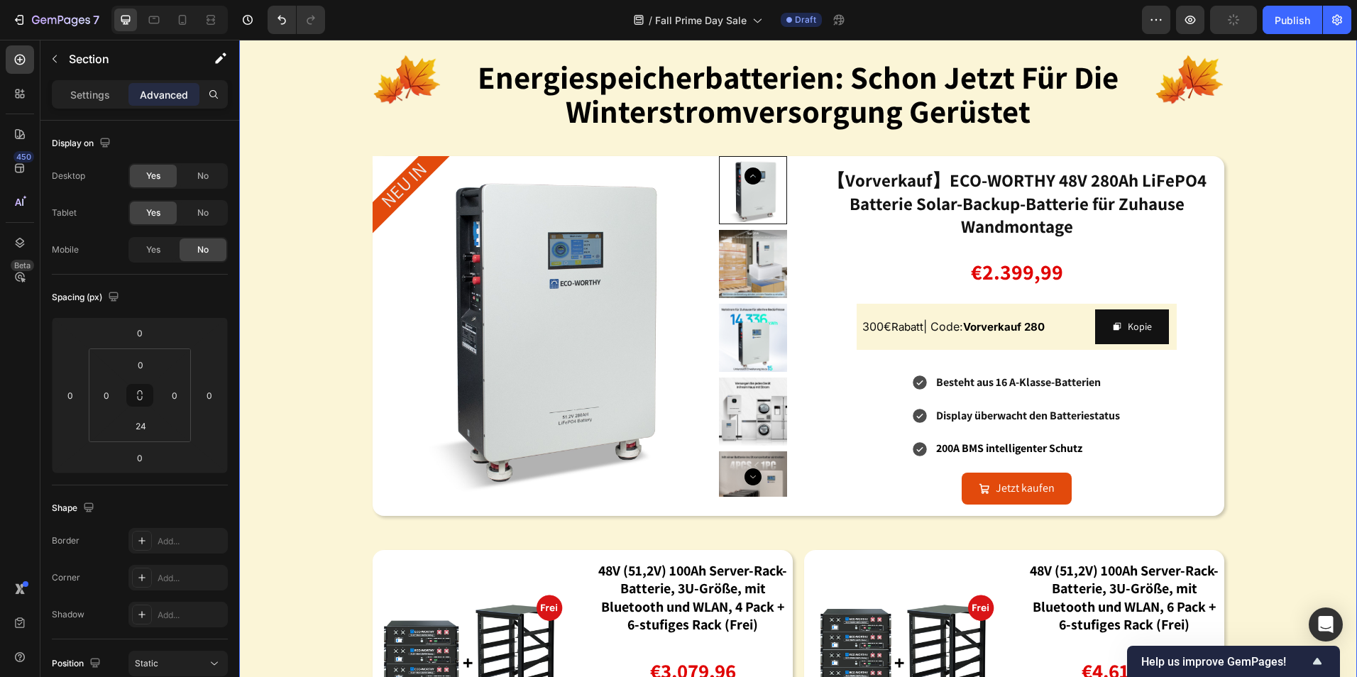
scroll to position [1267, 0]
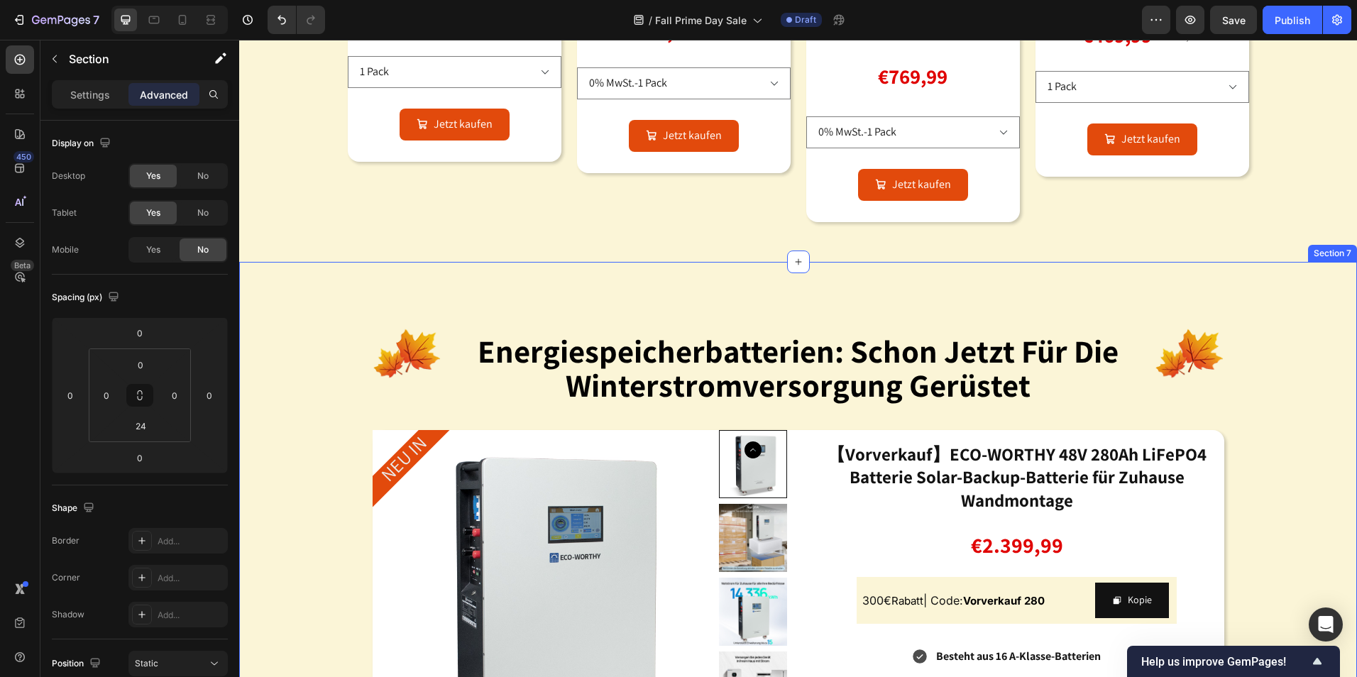
click at [745, 280] on div "Image energiespeicherbatterien: schon jetzt für die winterstromversorgung gerüs…" at bounding box center [798, 670] width 1118 height 817
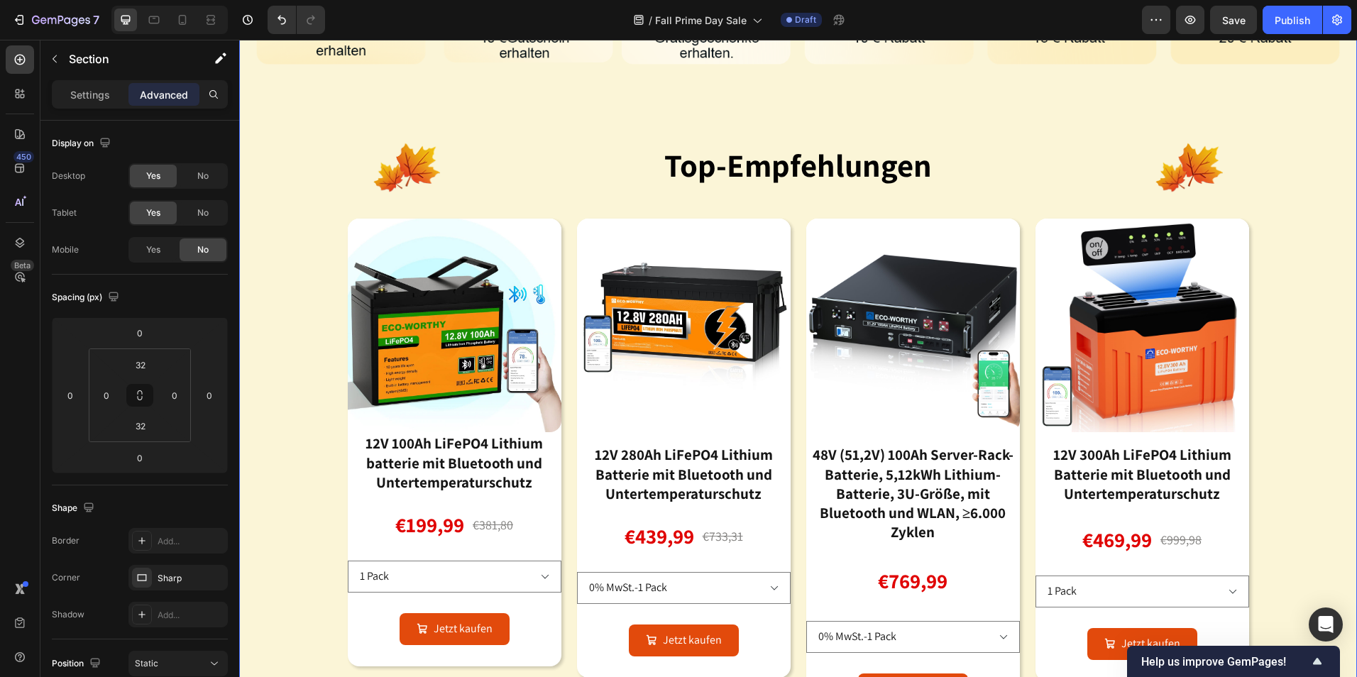
scroll to position [912, 0]
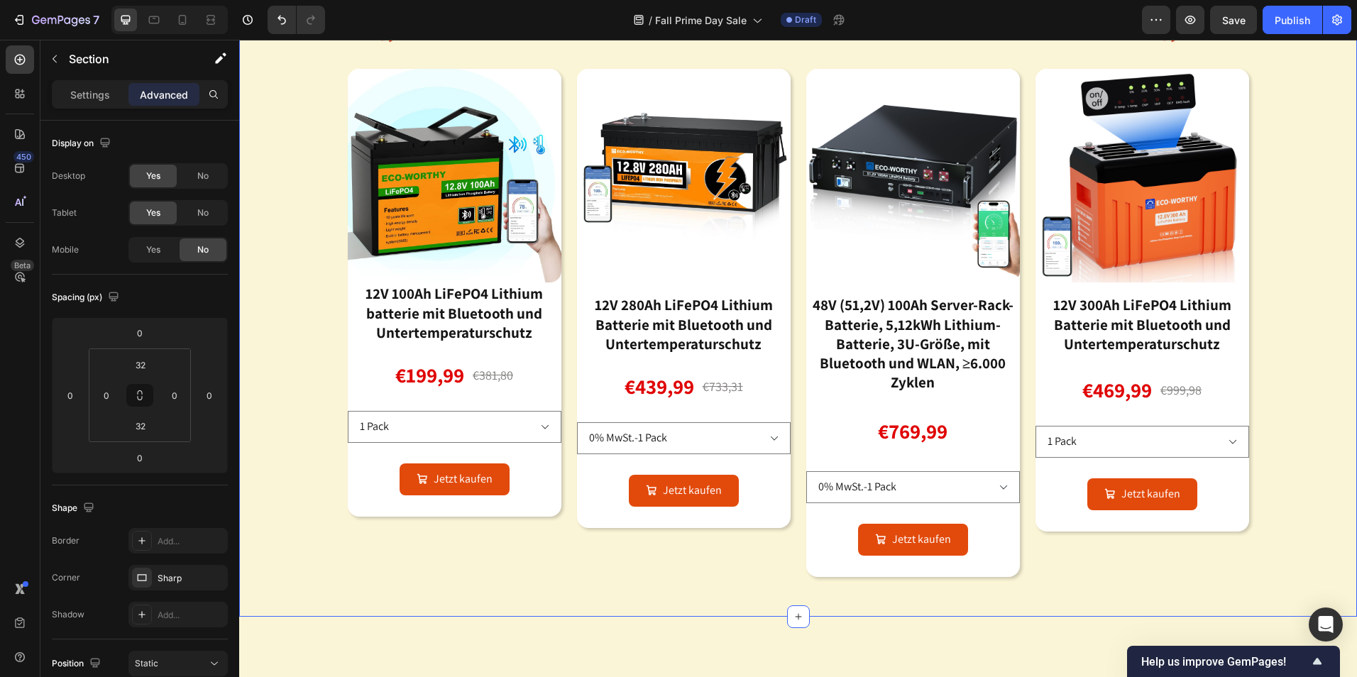
click at [295, 456] on div "Image Image top-empfehlungen Heading Image Row Product Images 12V 100Ah LiFePO4…" at bounding box center [798, 80] width 1118 height 1039
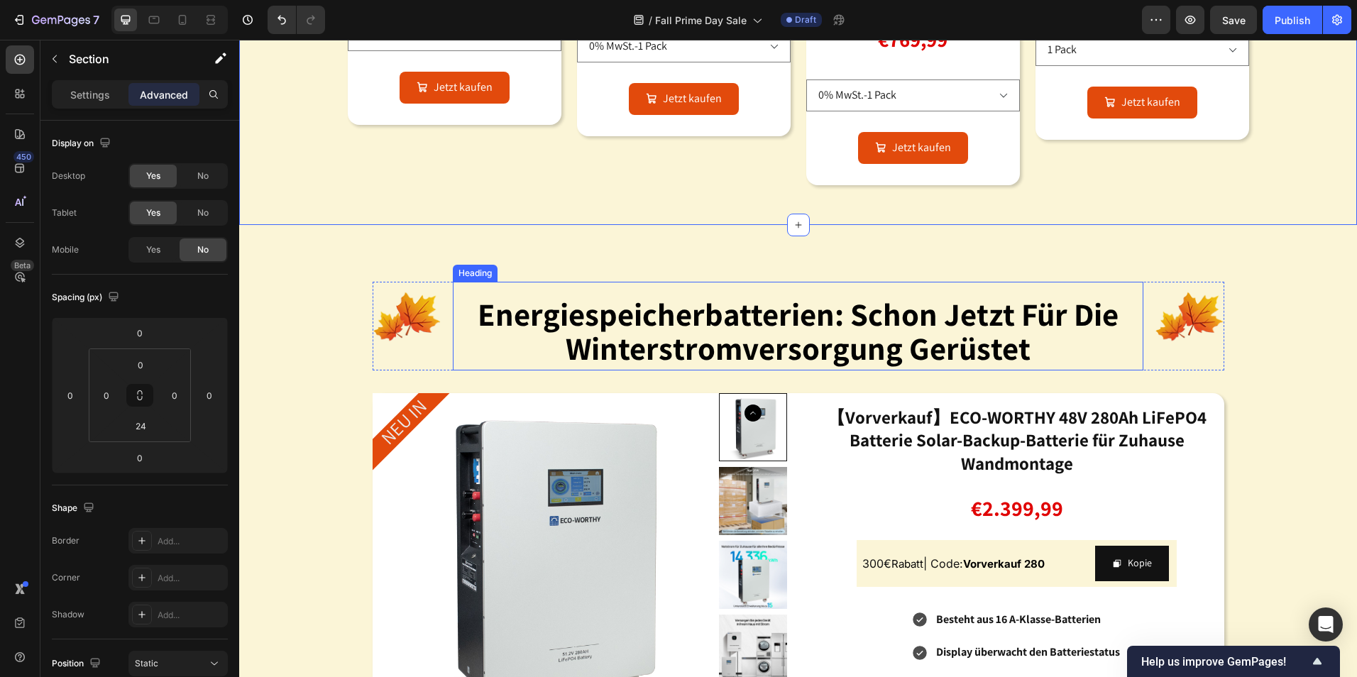
scroll to position [1338, 0]
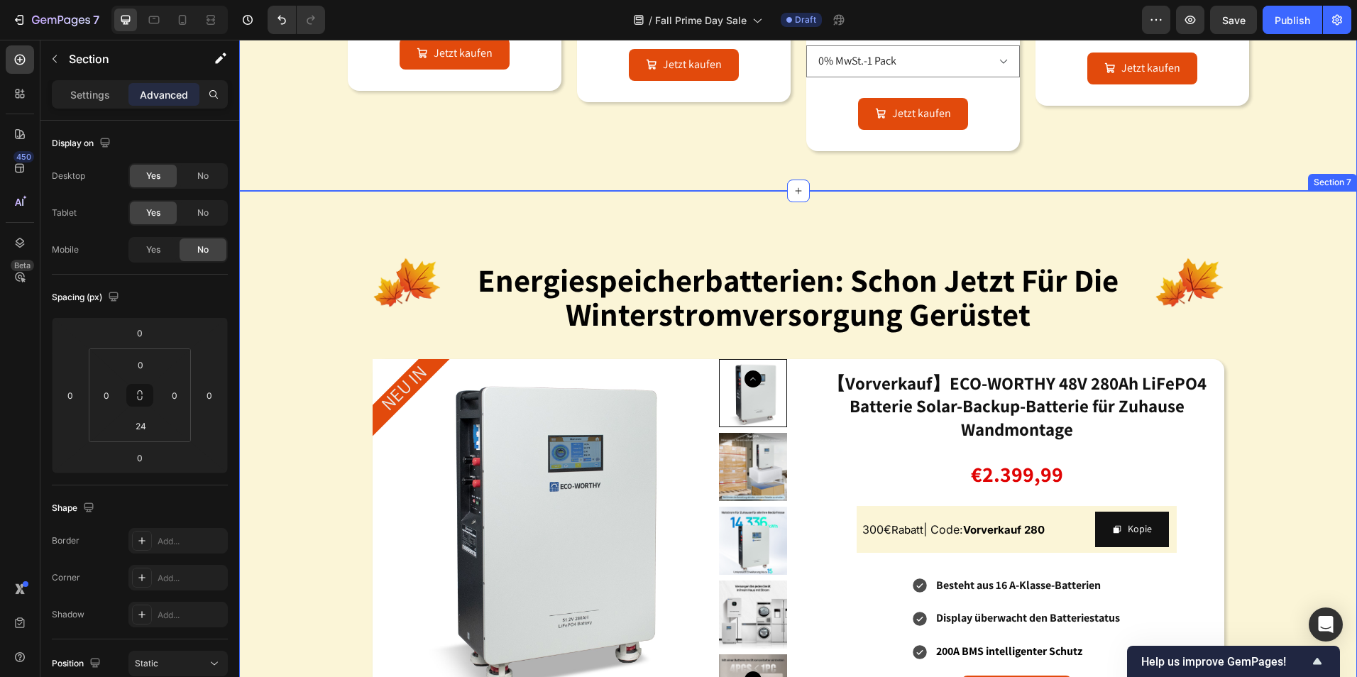
click at [641, 214] on div "Image energiespeicherbatterien: schon jetzt für die winterstromversorgung gerüs…" at bounding box center [798, 600] width 1118 height 772
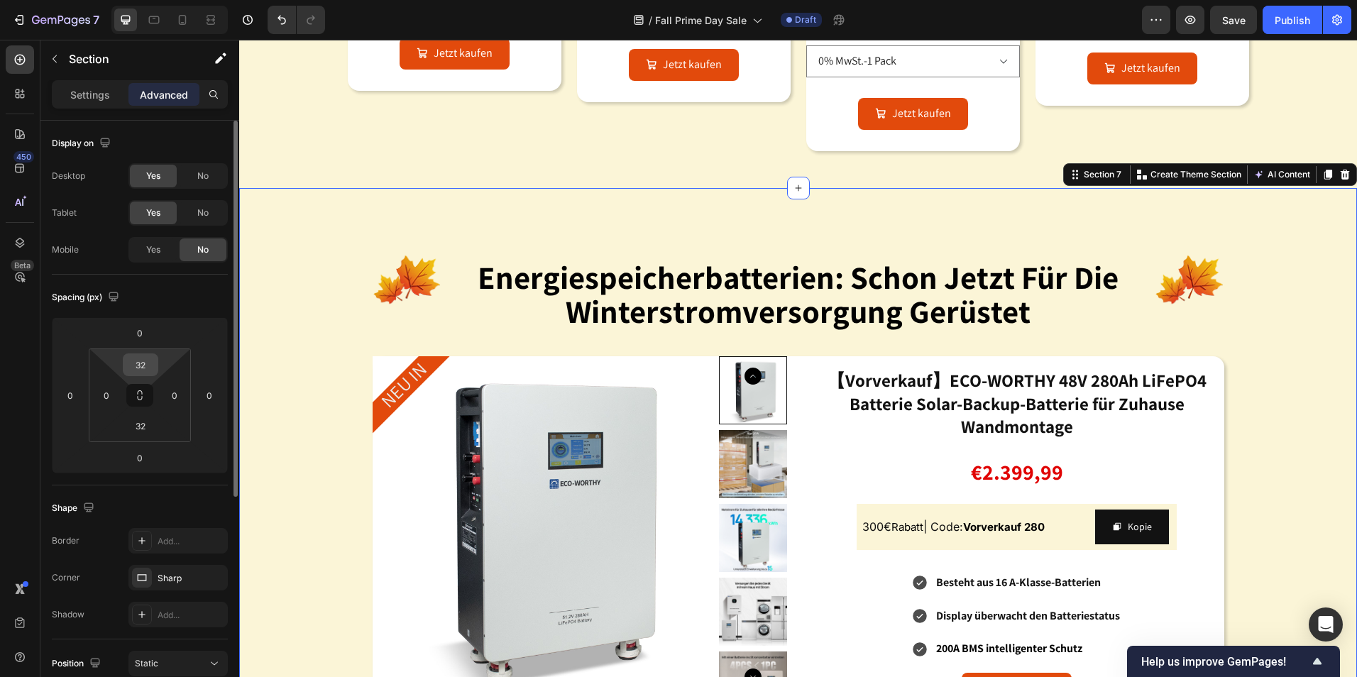
click at [141, 361] on input "32" at bounding box center [140, 364] width 28 height 21
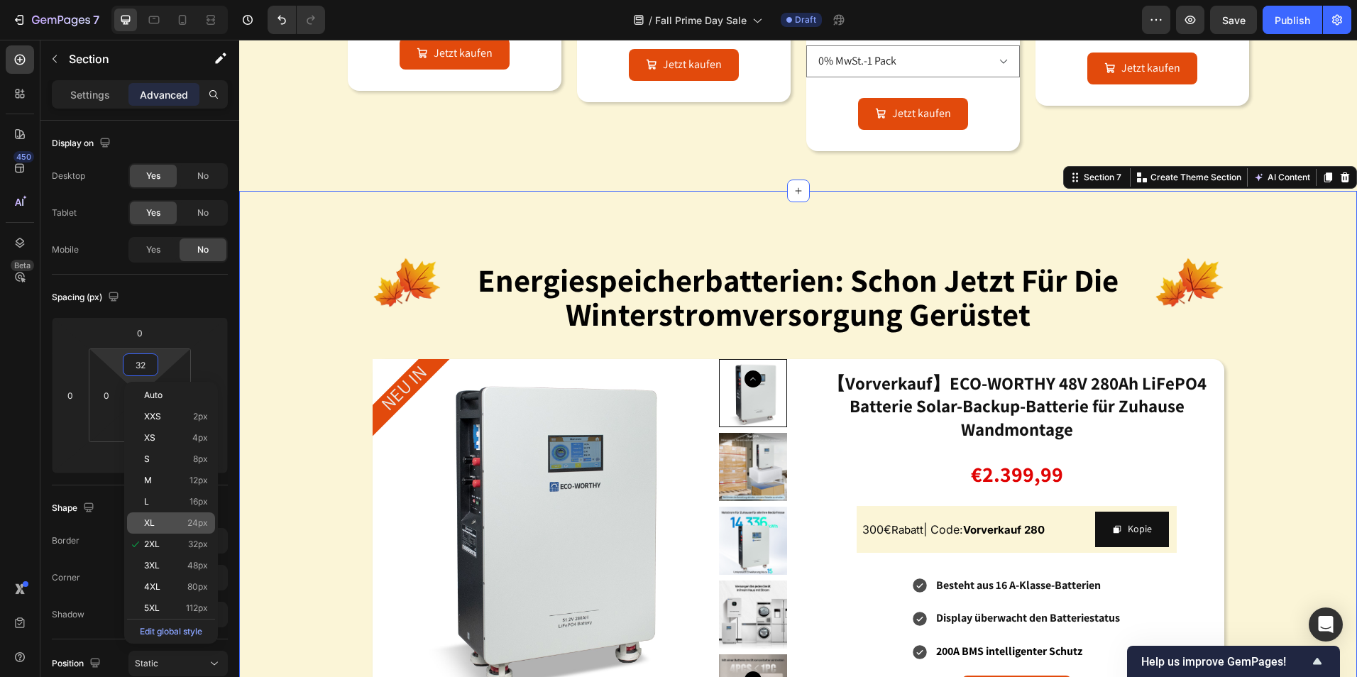
click at [175, 520] on p "XL 24px" at bounding box center [176, 523] width 64 height 10
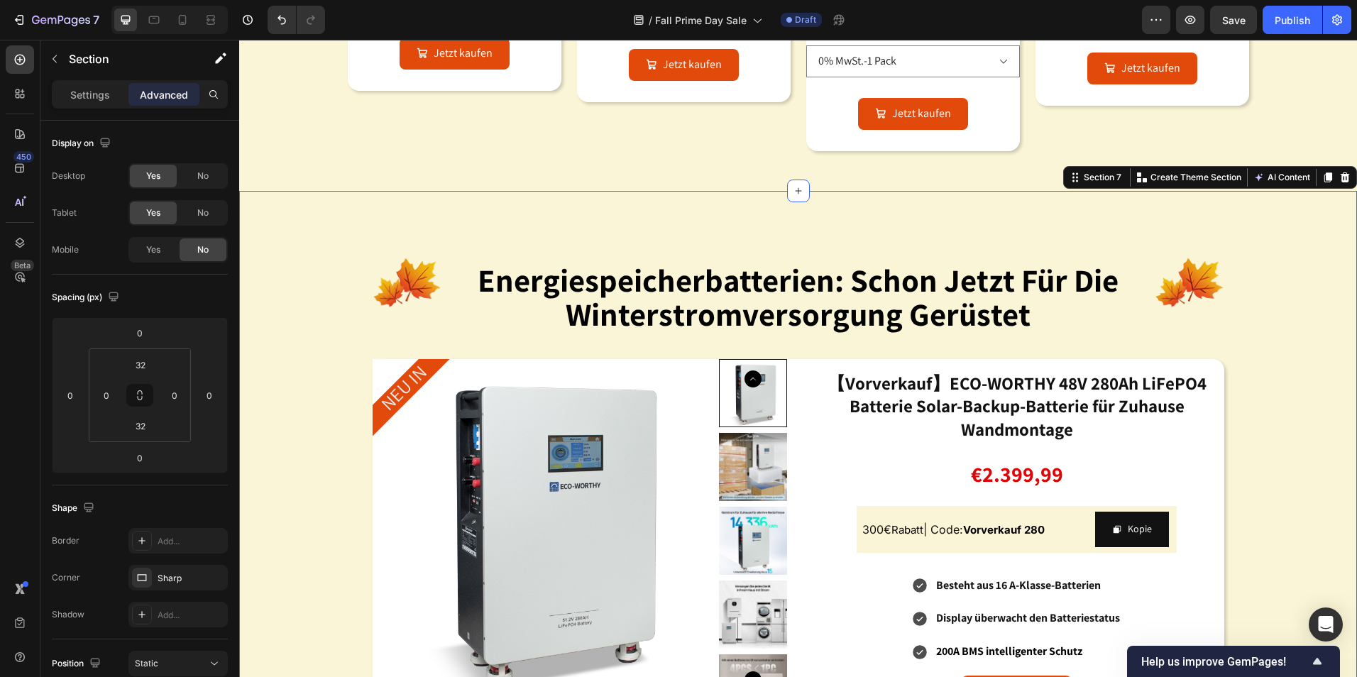
type input "24"
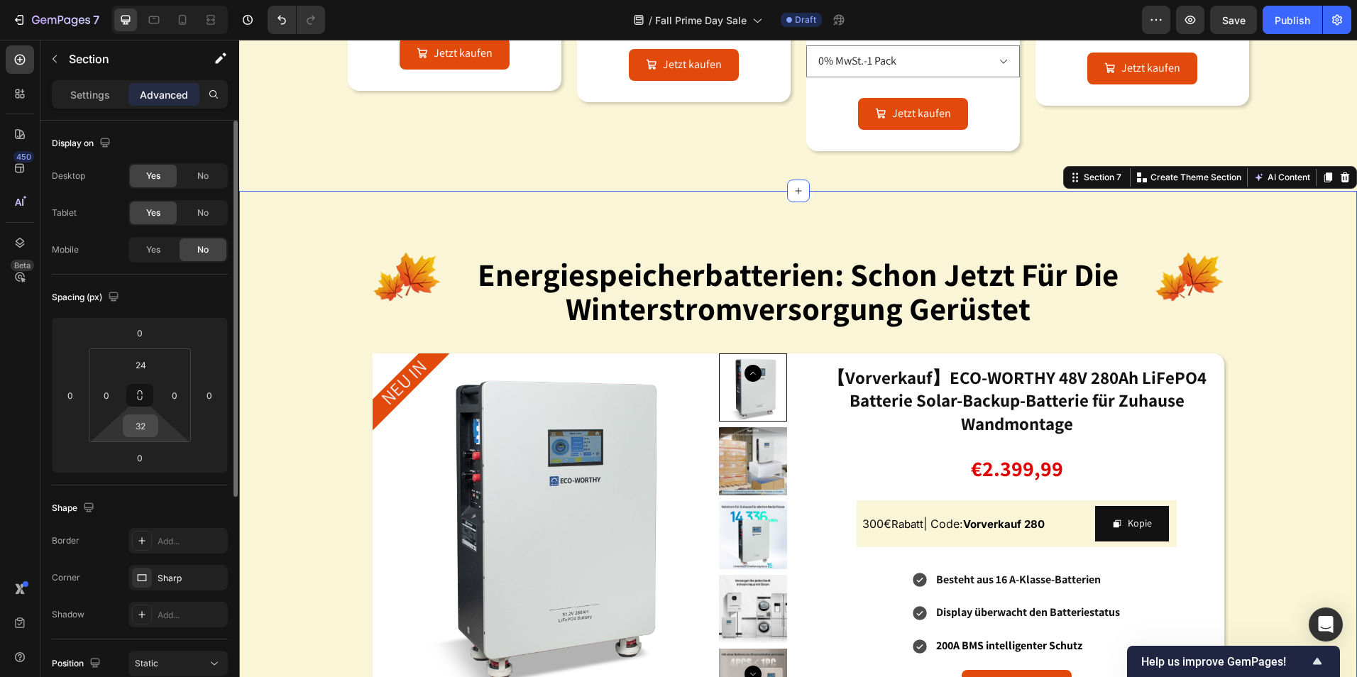
click at [146, 427] on input "32" at bounding box center [140, 425] width 28 height 21
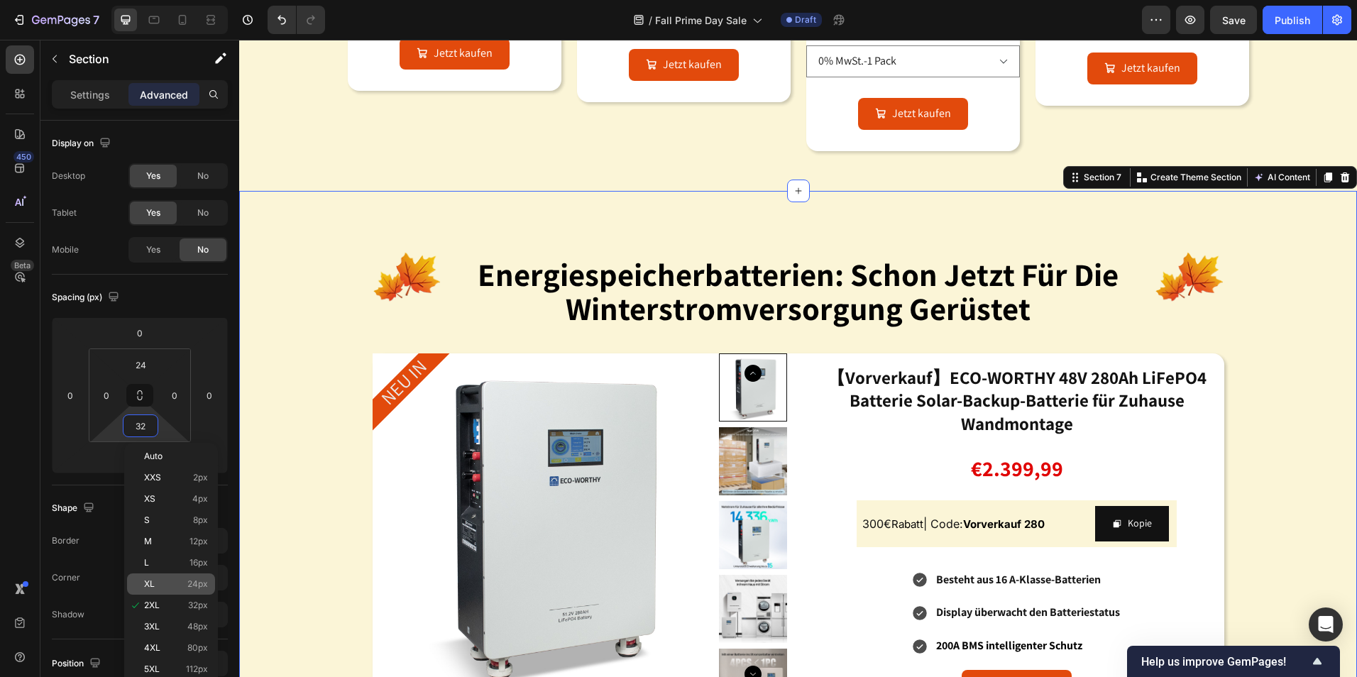
click at [173, 583] on p "XL 24px" at bounding box center [176, 584] width 64 height 10
type input "24"
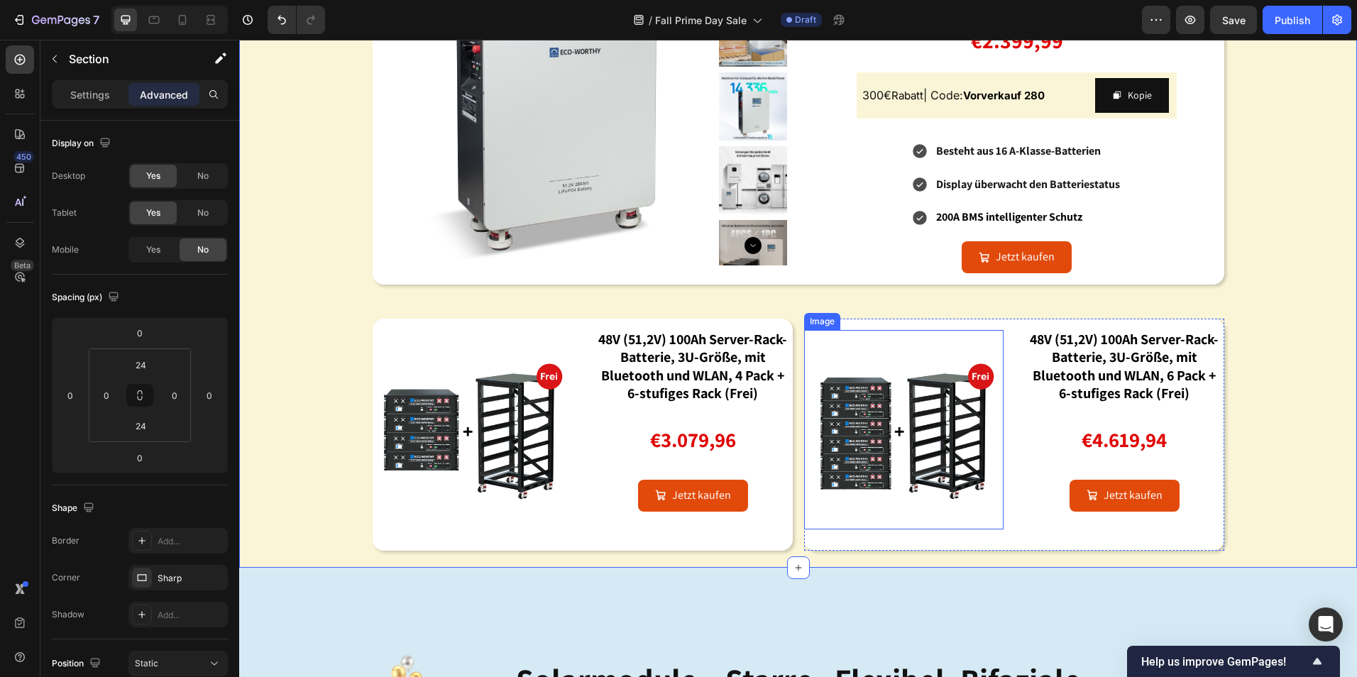
scroll to position [2118, 0]
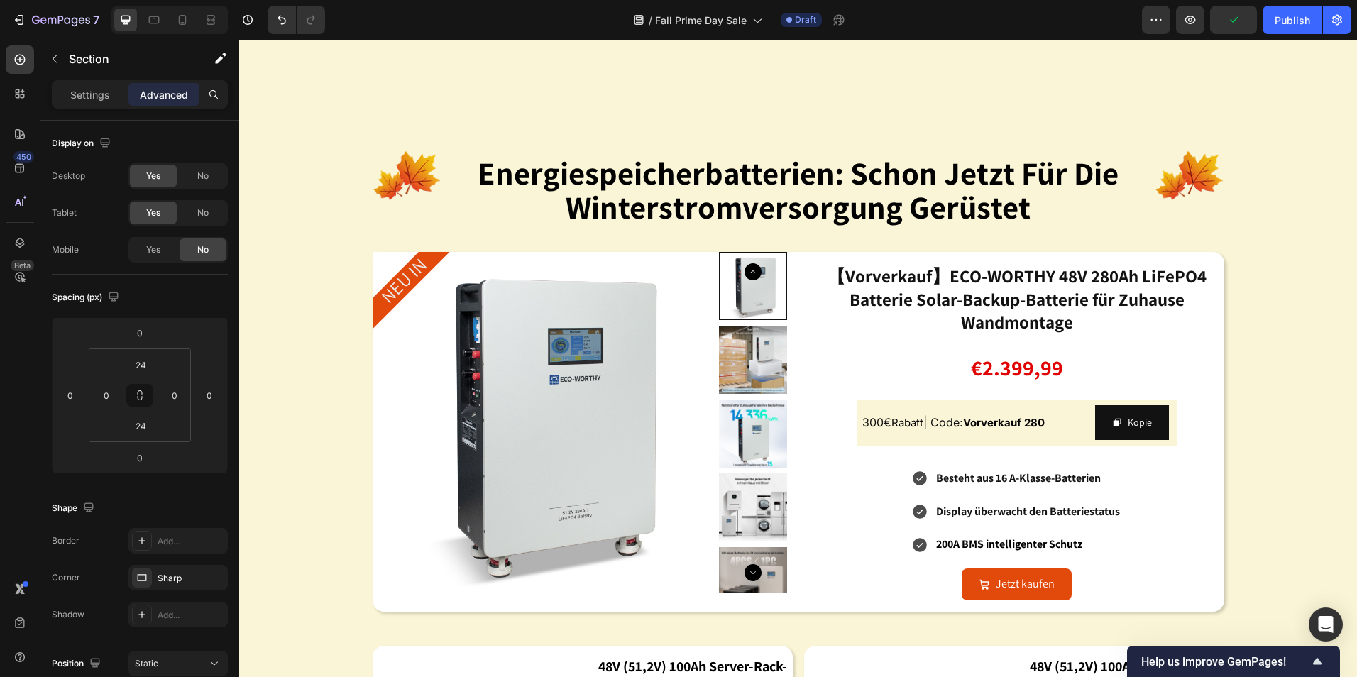
scroll to position [1988, 0]
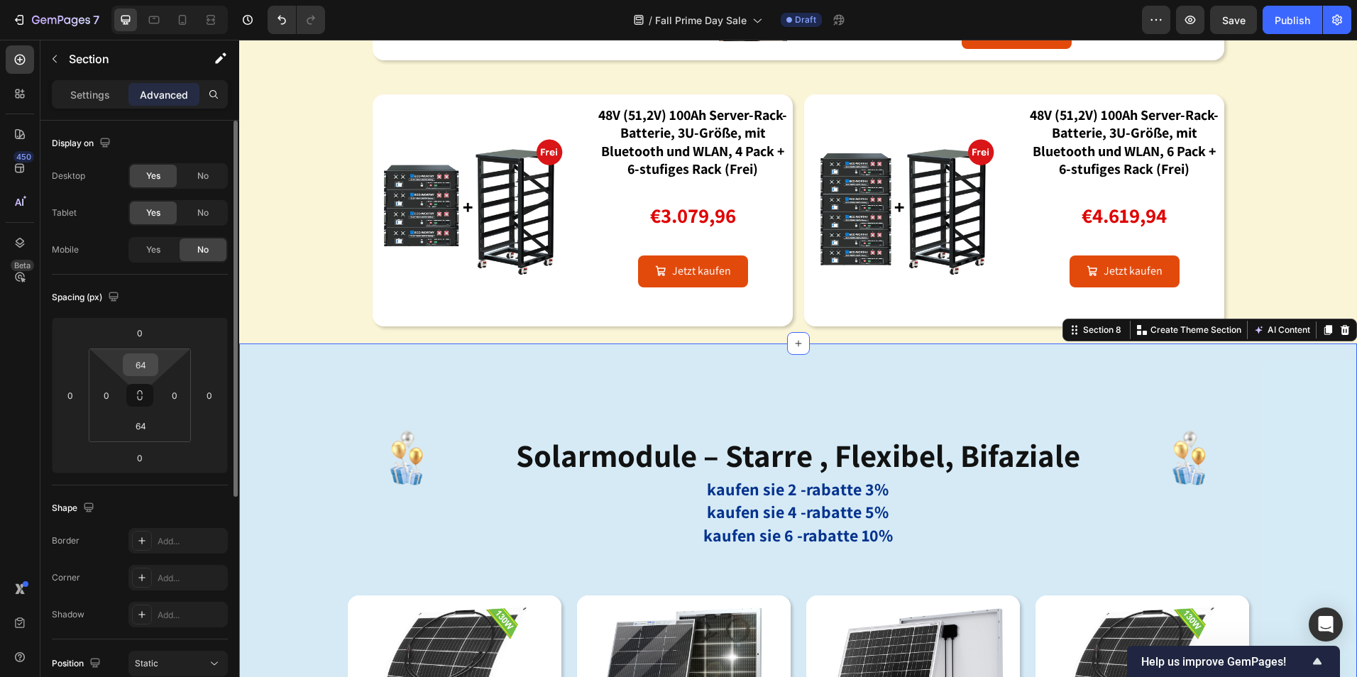
click at [145, 361] on input "64" at bounding box center [140, 364] width 28 height 21
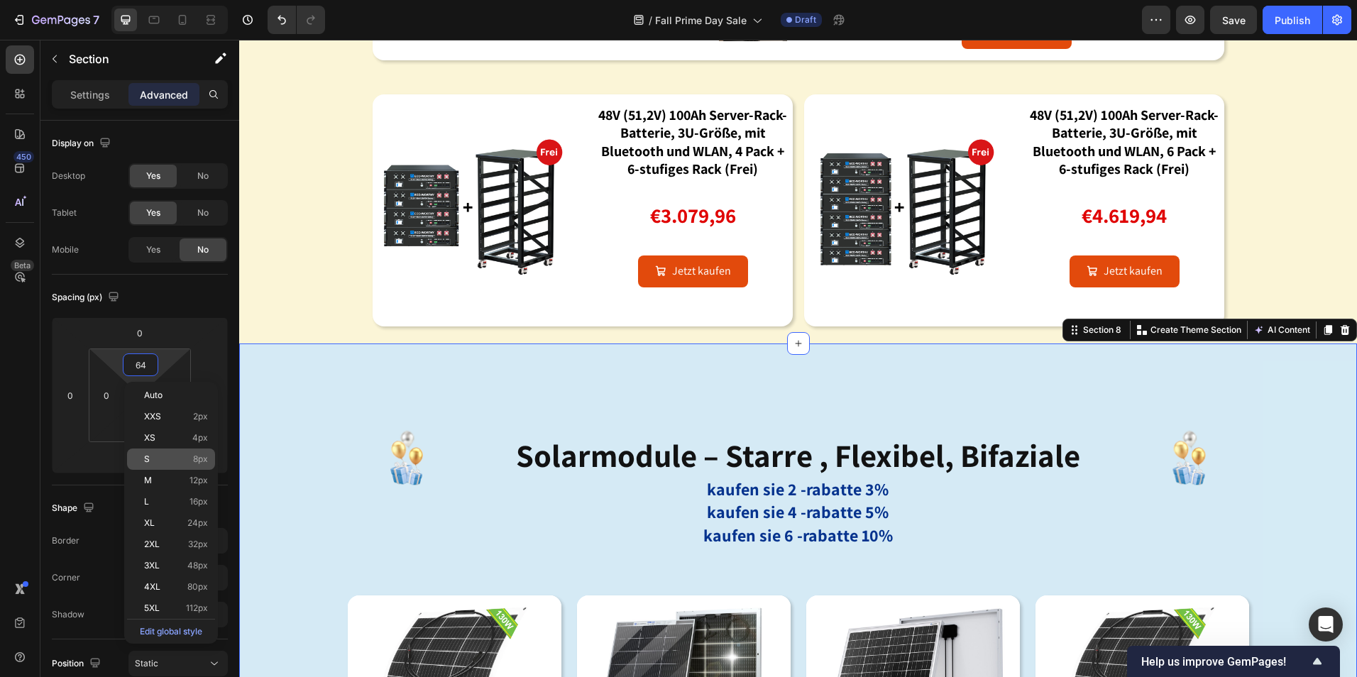
click at [170, 518] on div "XL 24px" at bounding box center [171, 523] width 88 height 21
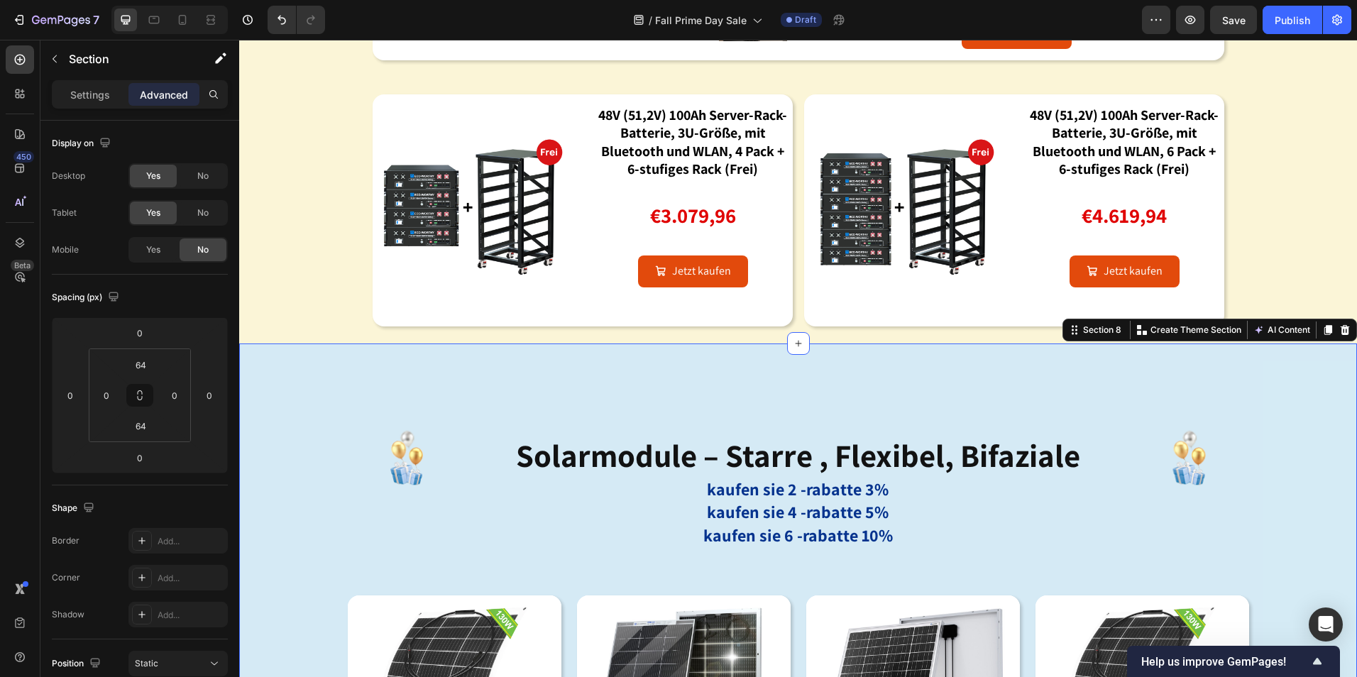
type input "24"
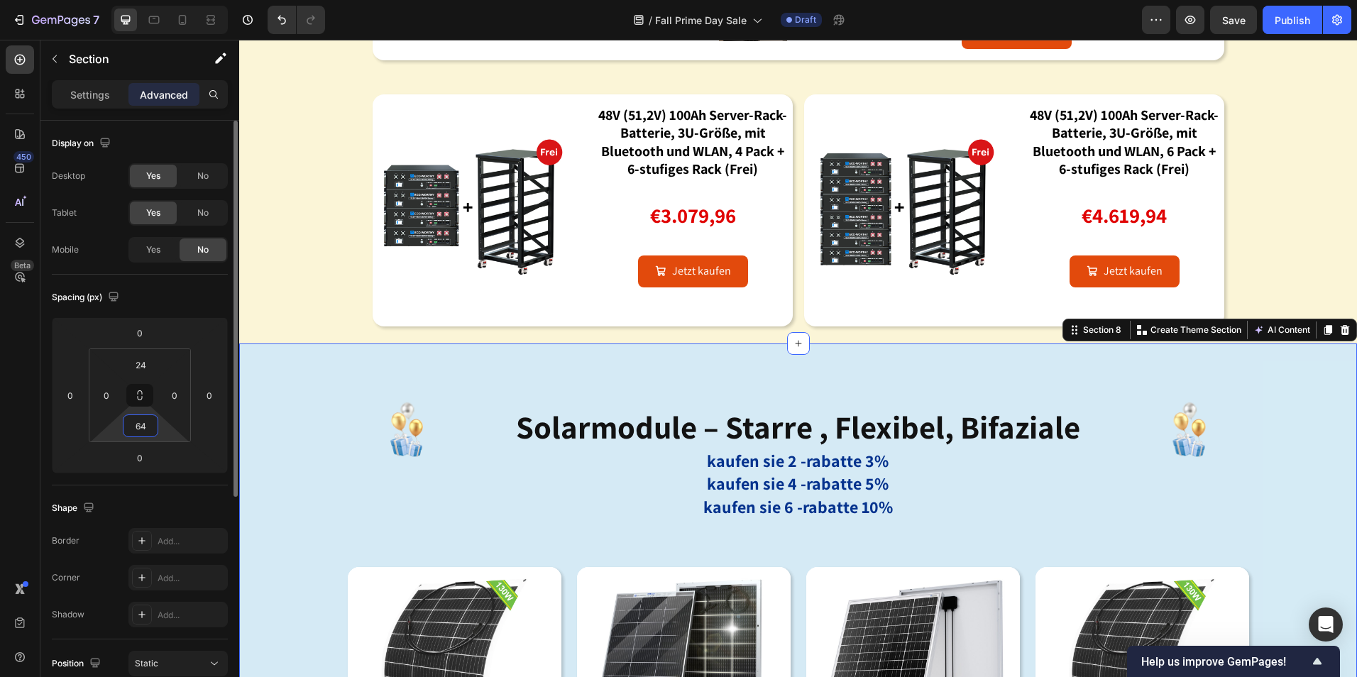
click at [145, 425] on input "64" at bounding box center [140, 425] width 28 height 21
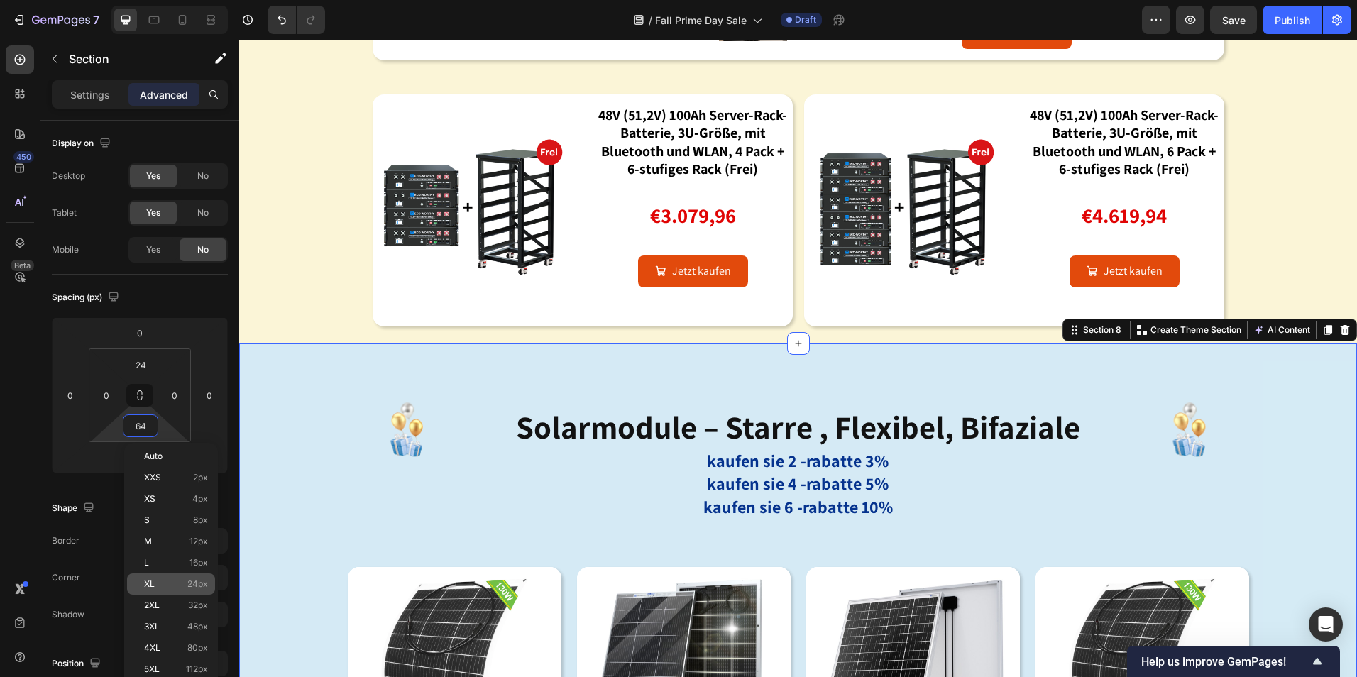
drag, startPoint x: 185, startPoint y: 586, endPoint x: 204, endPoint y: 574, distance: 22.7
click at [186, 586] on p "XL 24px" at bounding box center [176, 584] width 64 height 10
type input "24"
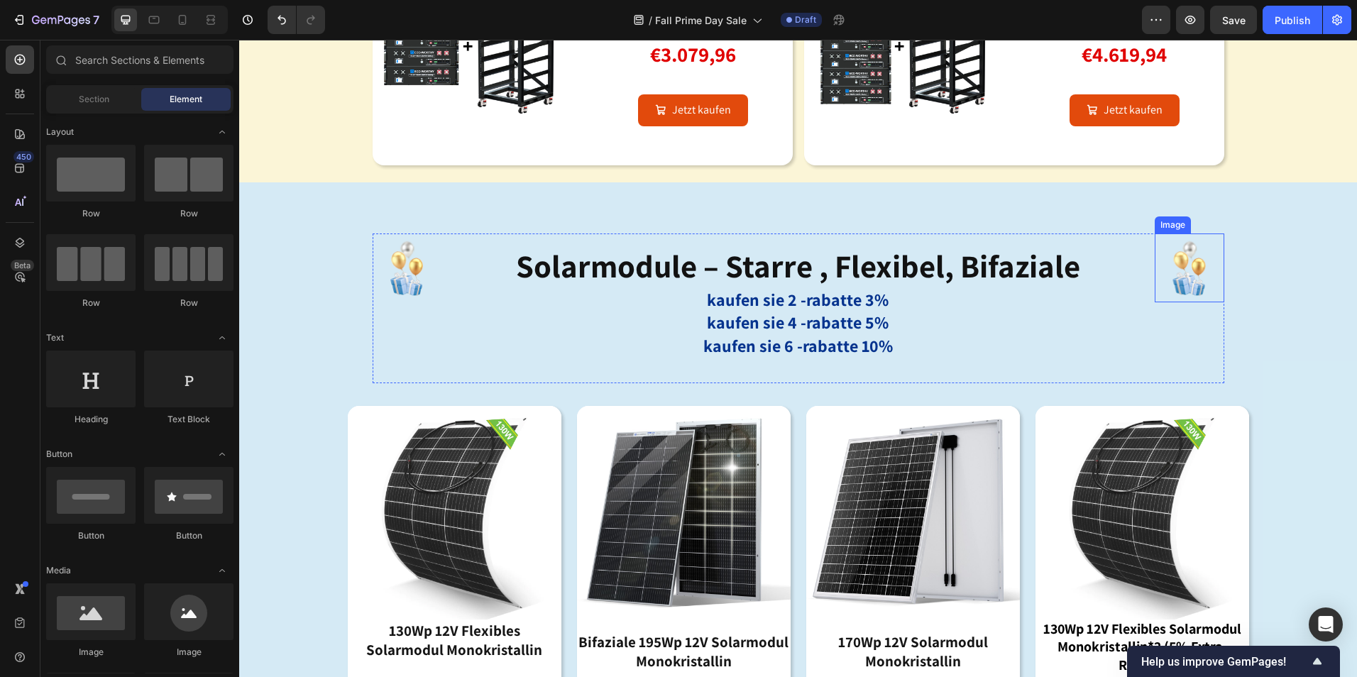
scroll to position [2140, 0]
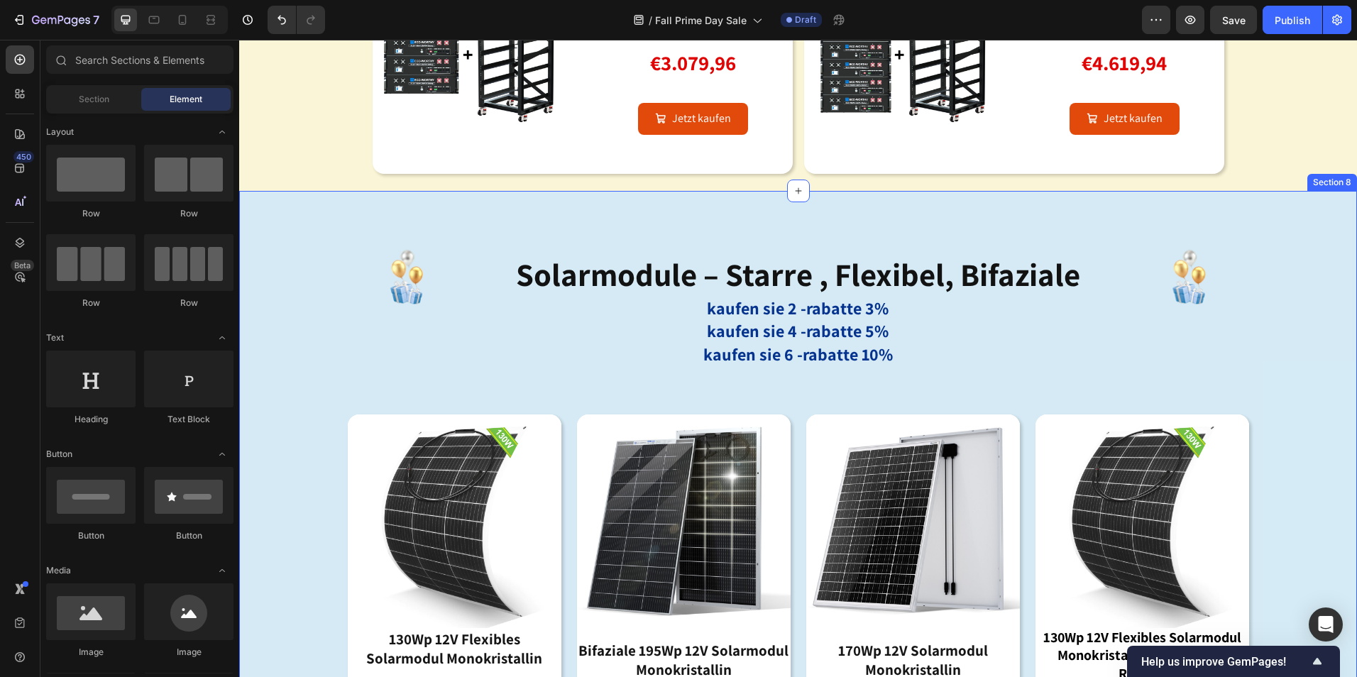
click at [527, 220] on div "Image solarmodule – starre , flexibel, bifaziale Heading kaufen sie 2 -rabatte …" at bounding box center [798, 564] width 1118 height 712
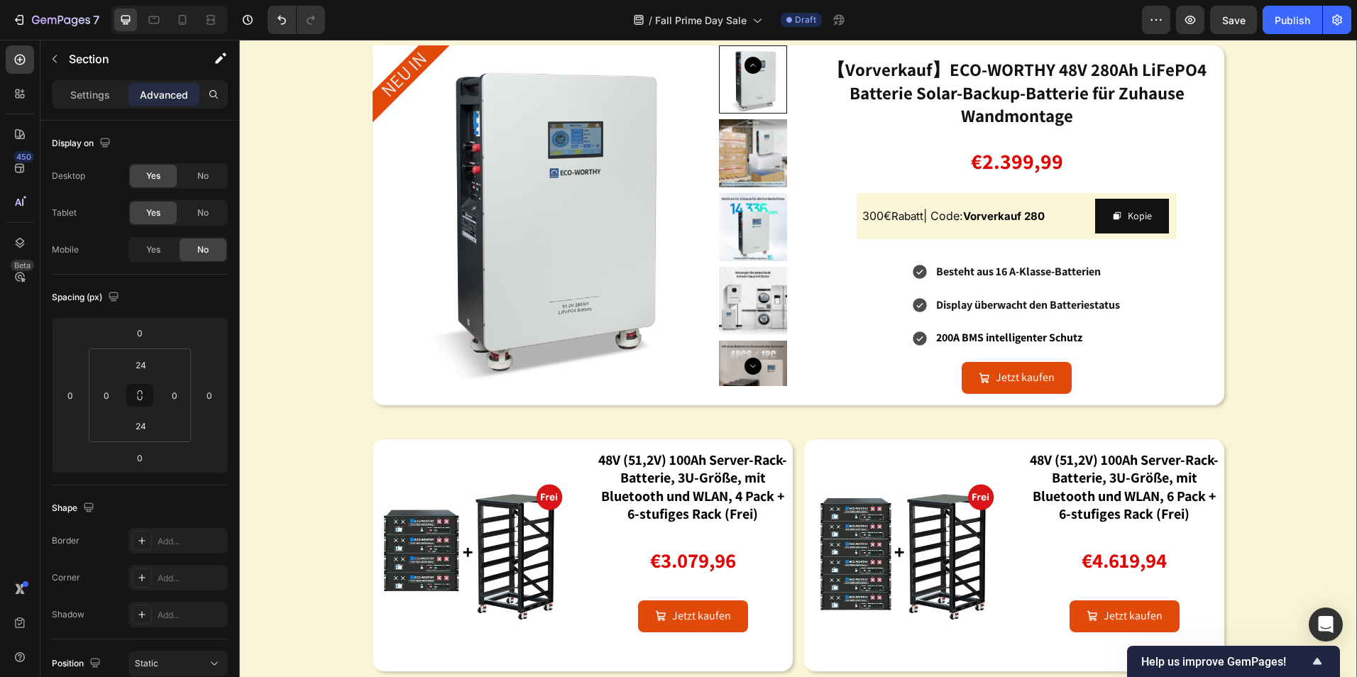
scroll to position [1218, 0]
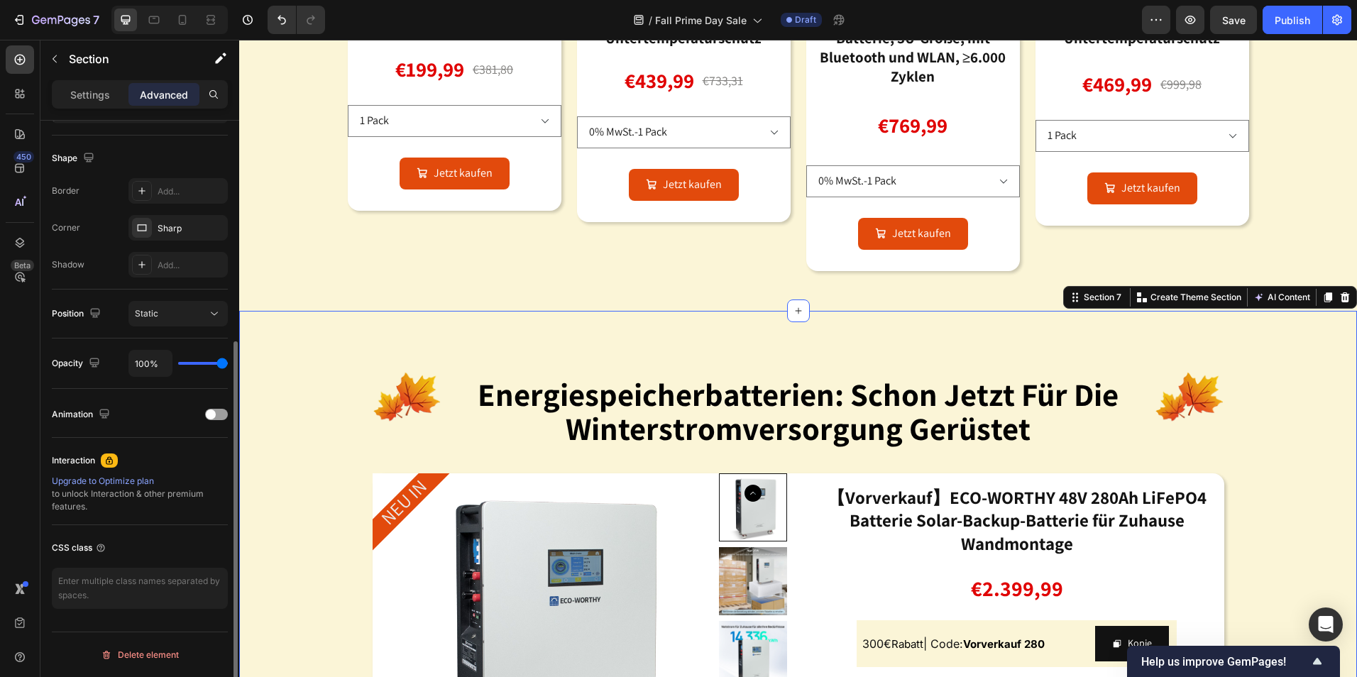
scroll to position [0, 0]
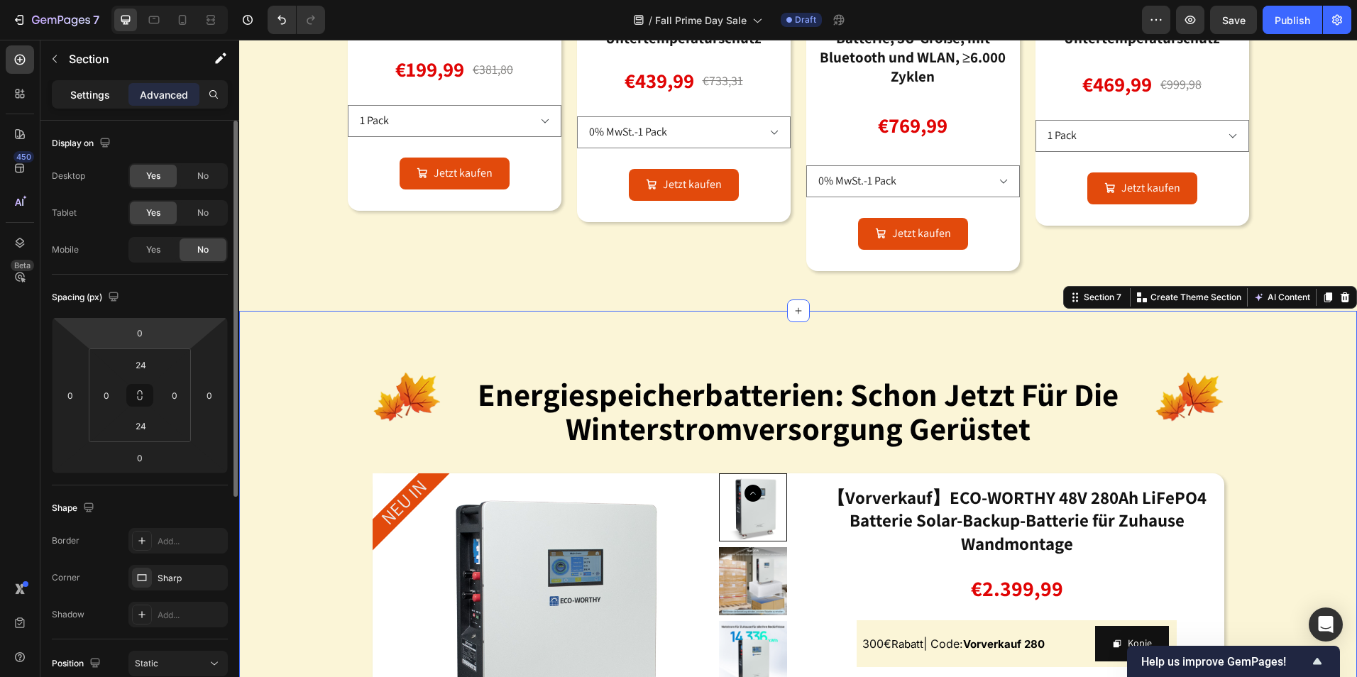
click at [97, 96] on p "Settings" at bounding box center [90, 94] width 40 height 15
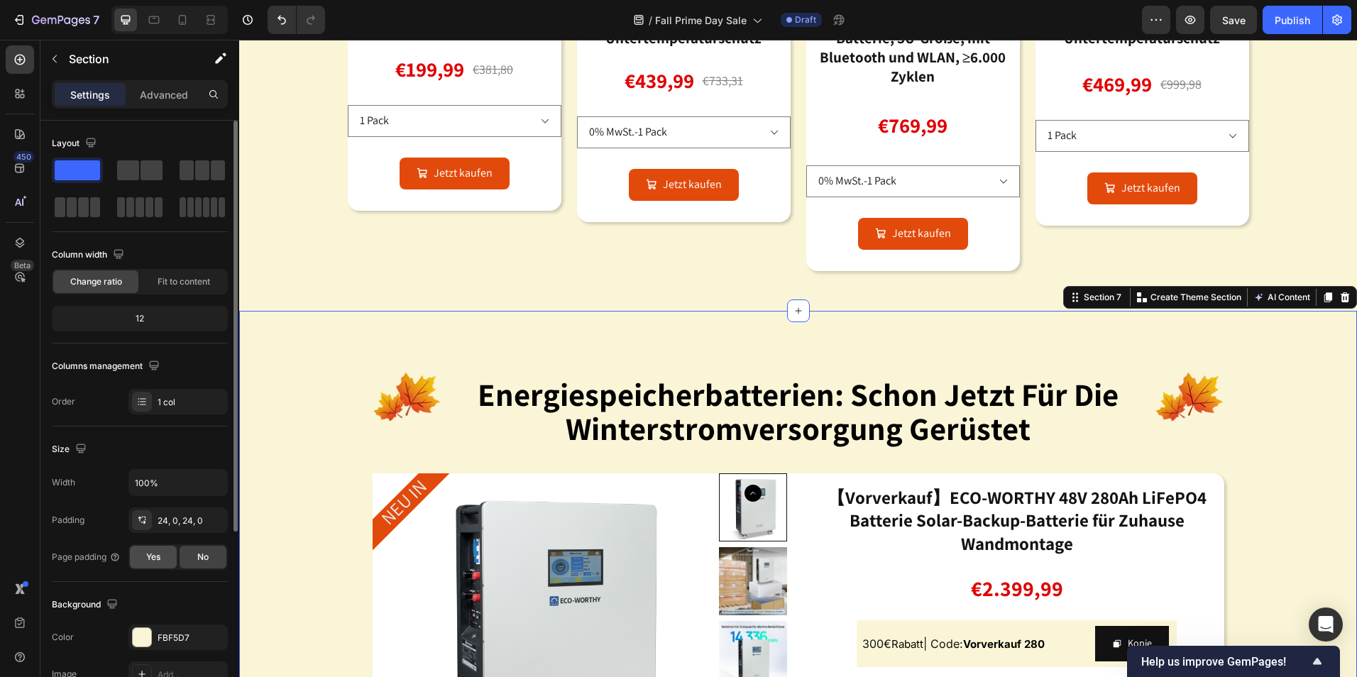
scroll to position [269, 0]
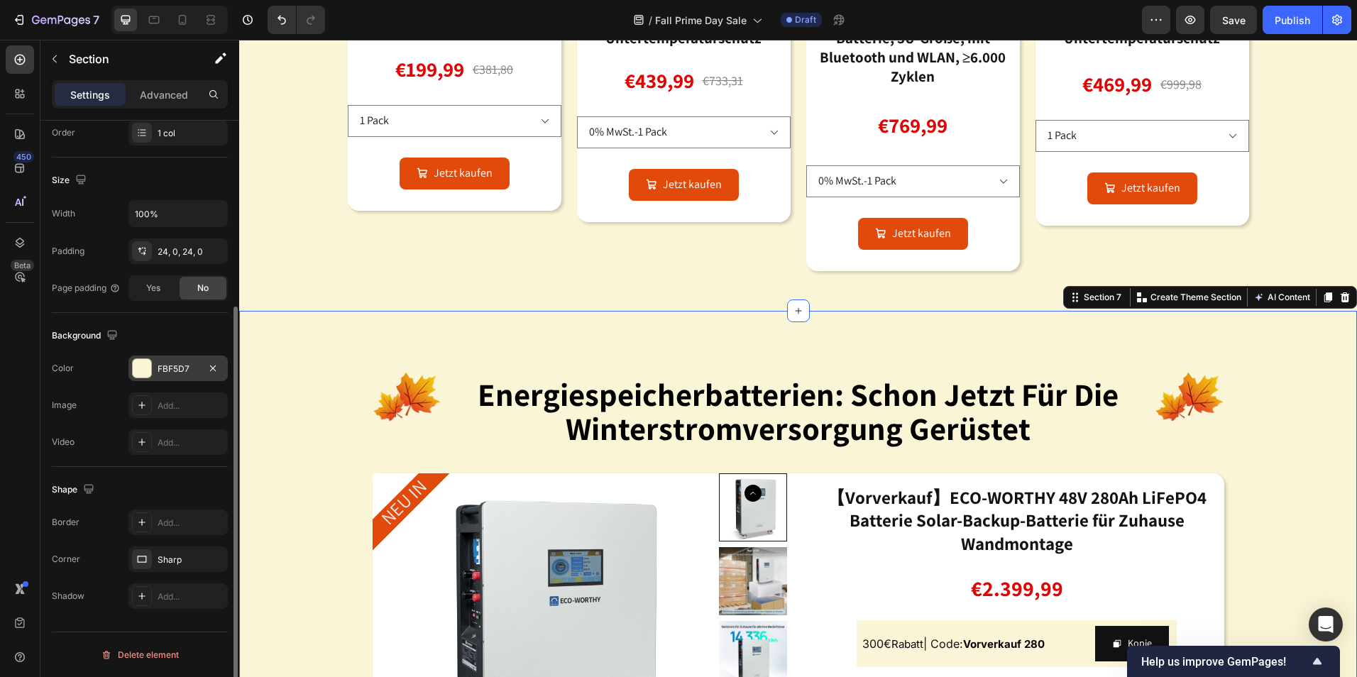
click at [134, 369] on div at bounding box center [142, 368] width 18 height 18
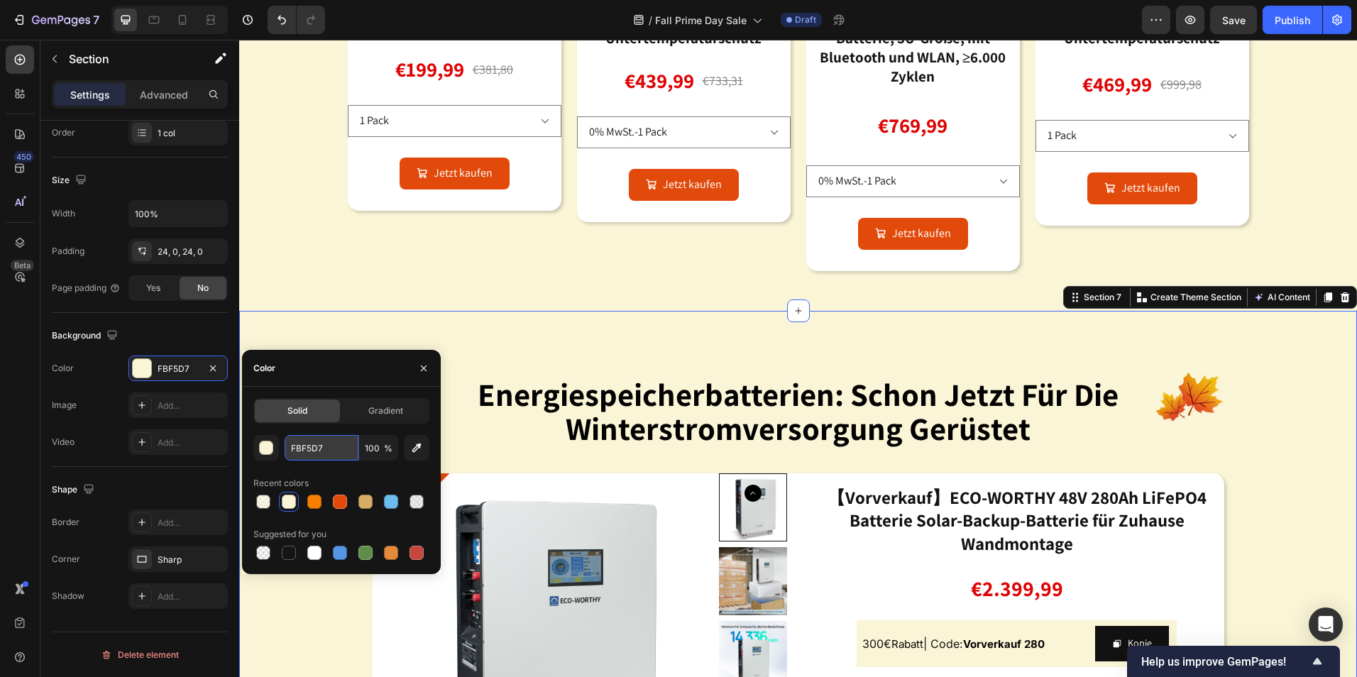
click at [340, 448] on input "FBF5D7" at bounding box center [322, 448] width 74 height 26
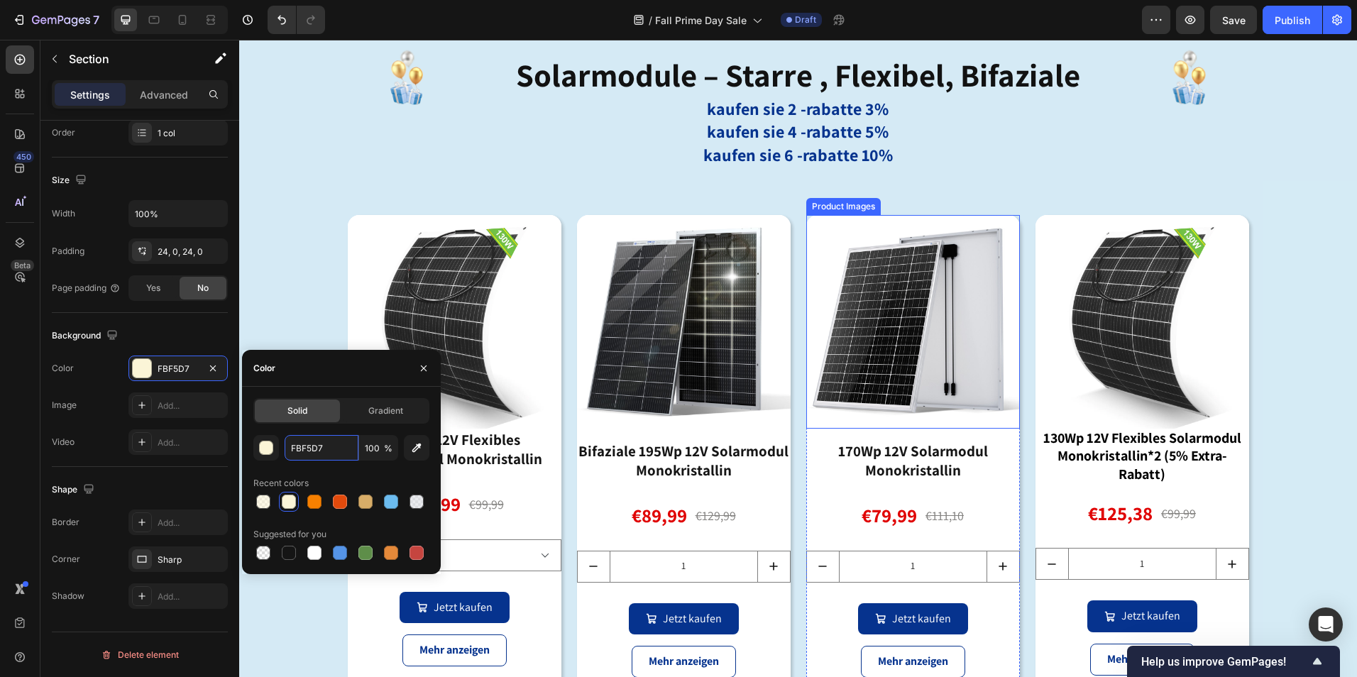
scroll to position [1998, 0]
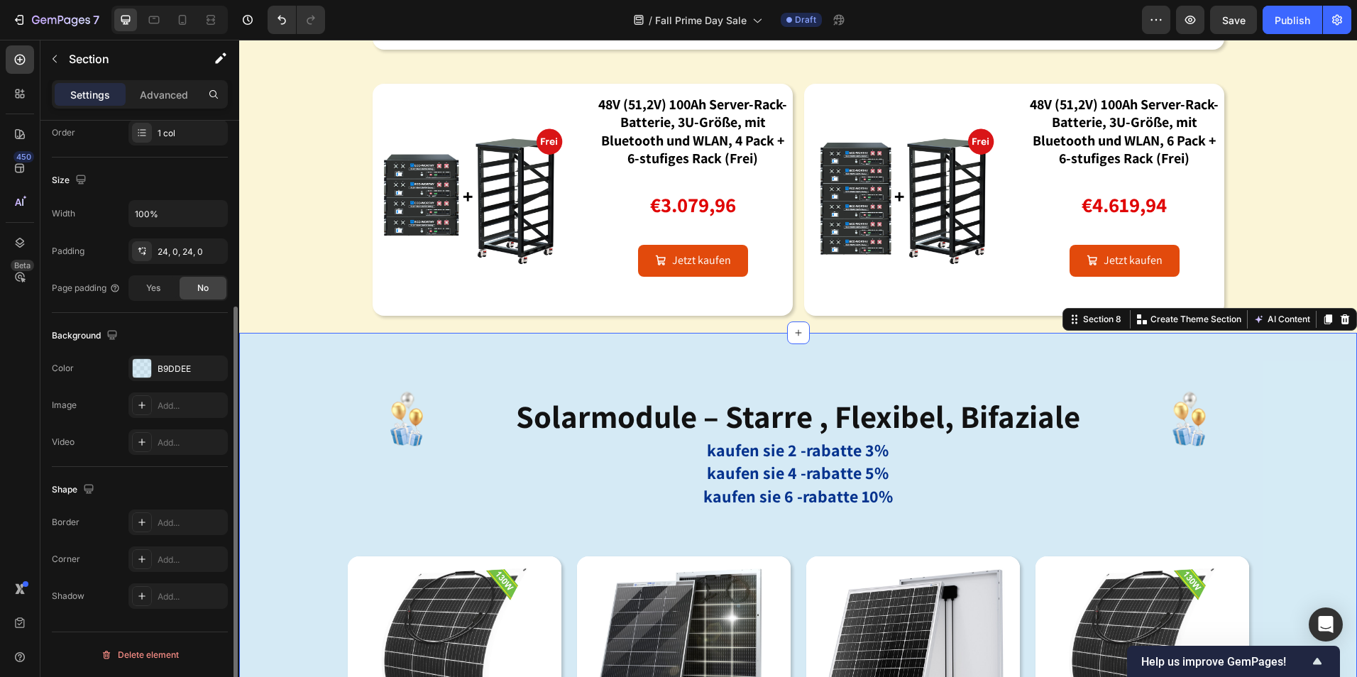
drag, startPoint x: 1, startPoint y: 417, endPoint x: 202, endPoint y: 419, distance: 200.2
click at [141, 359] on div at bounding box center [142, 369] width 20 height 20
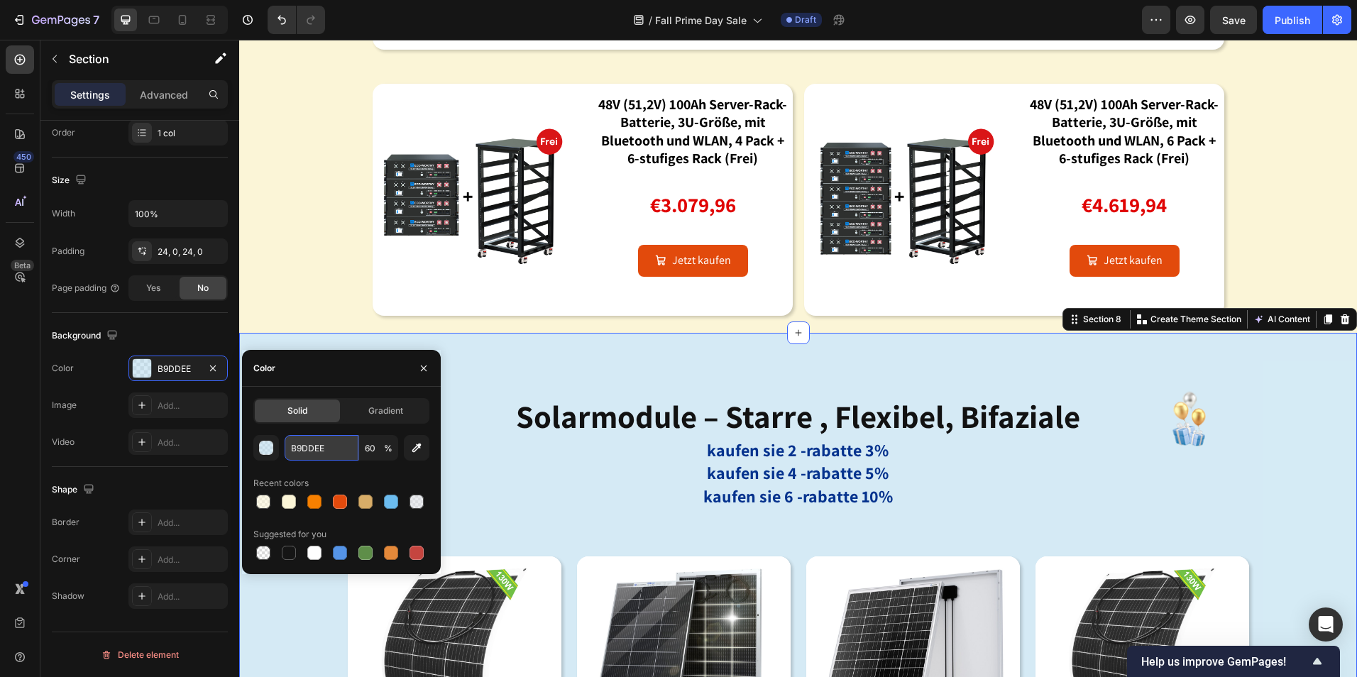
click at [348, 449] on input "B9DDEE" at bounding box center [322, 448] width 74 height 26
paste input "FBF5D7"
type input "FBF5D7"
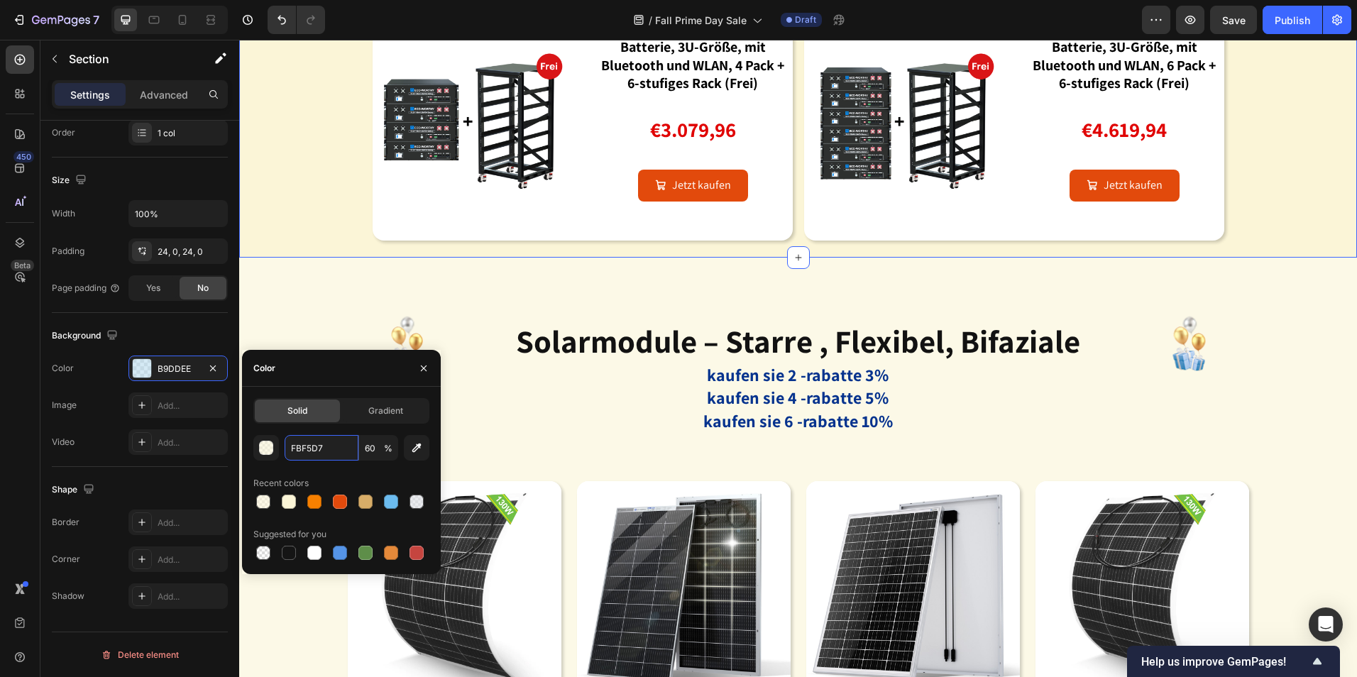
scroll to position [2145, 0]
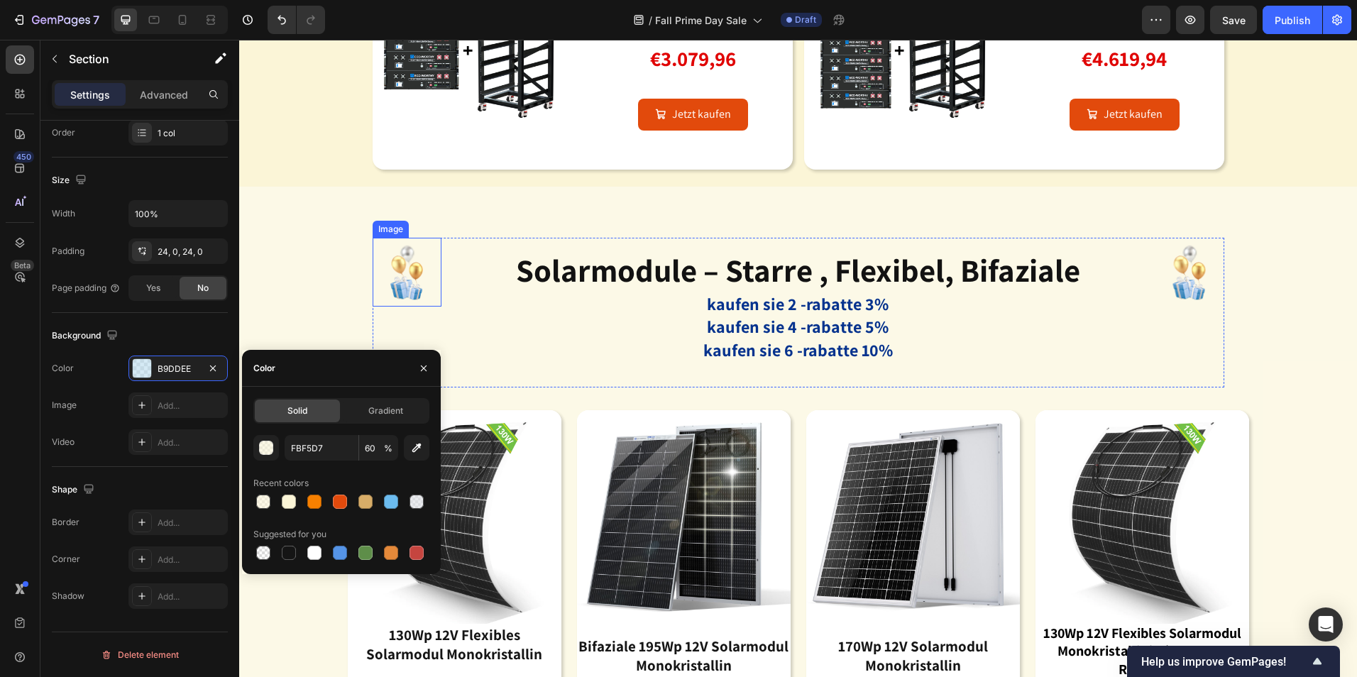
drag, startPoint x: 437, startPoint y: 407, endPoint x: 420, endPoint y: 274, distance: 133.9
click at [420, 274] on img at bounding box center [407, 272] width 69 height 69
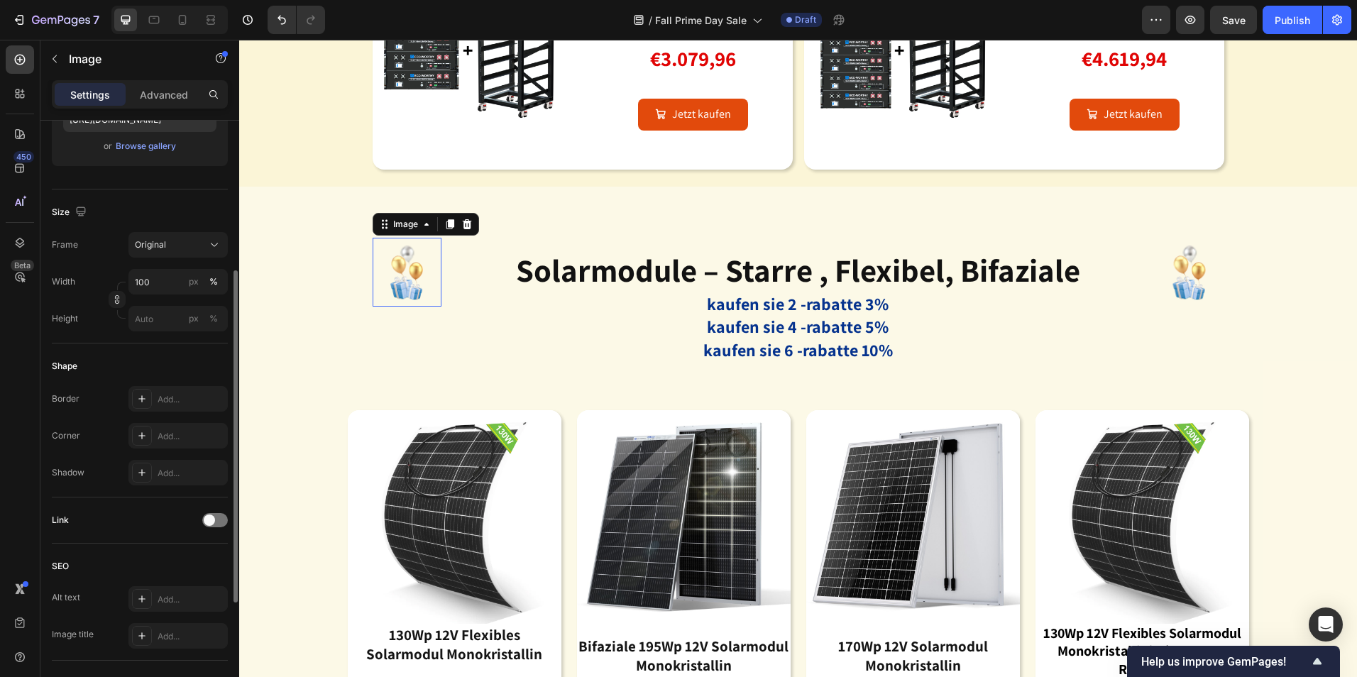
scroll to position [0, 0]
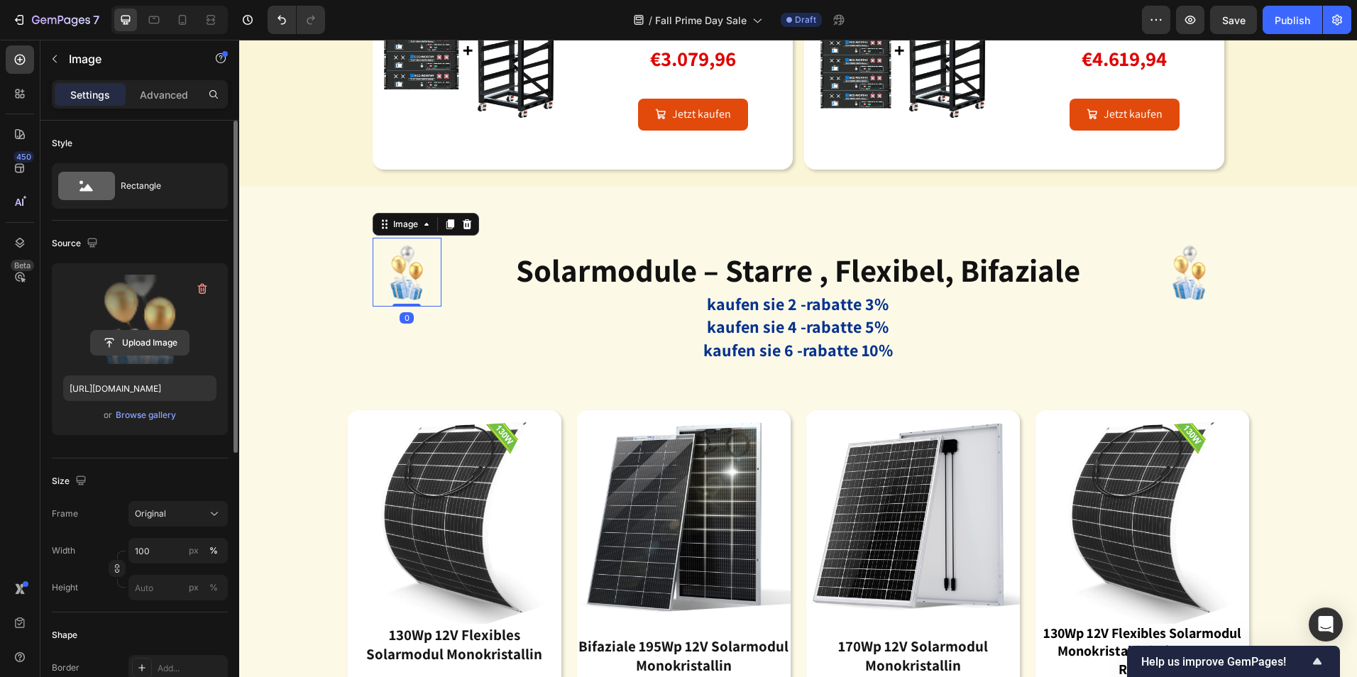
click at [125, 337] on input "file" at bounding box center [140, 343] width 98 height 24
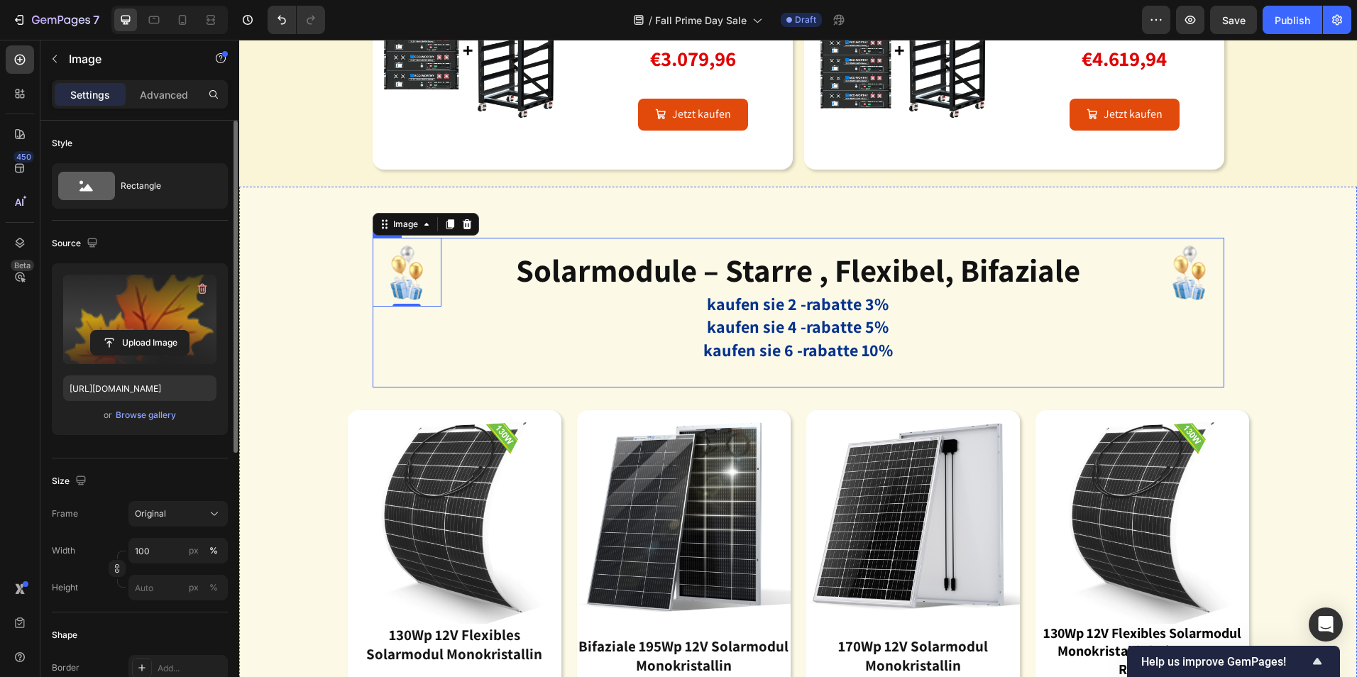
type input "https://cdn.shopify.com/s/files/1/0591/8448/0464/files/gempages_490438296900469…"
click at [1179, 278] on img at bounding box center [1189, 272] width 69 height 69
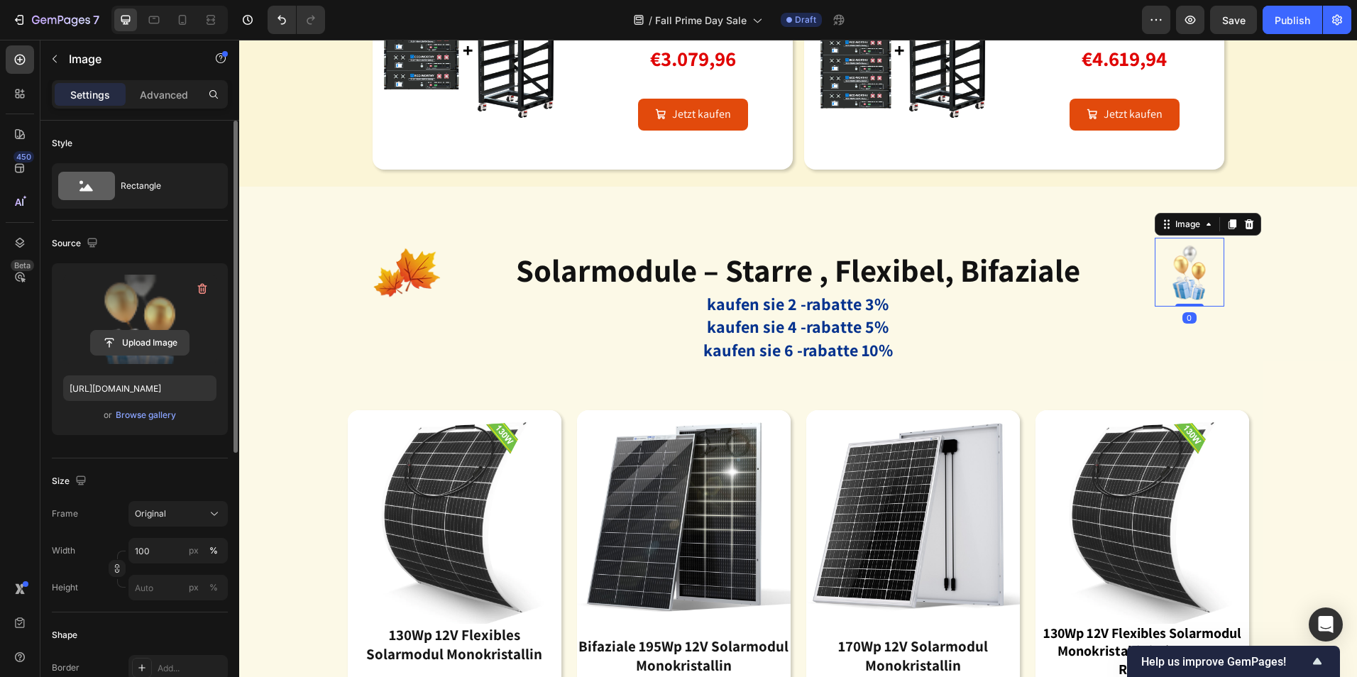
click at [151, 344] on input "file" at bounding box center [140, 343] width 98 height 24
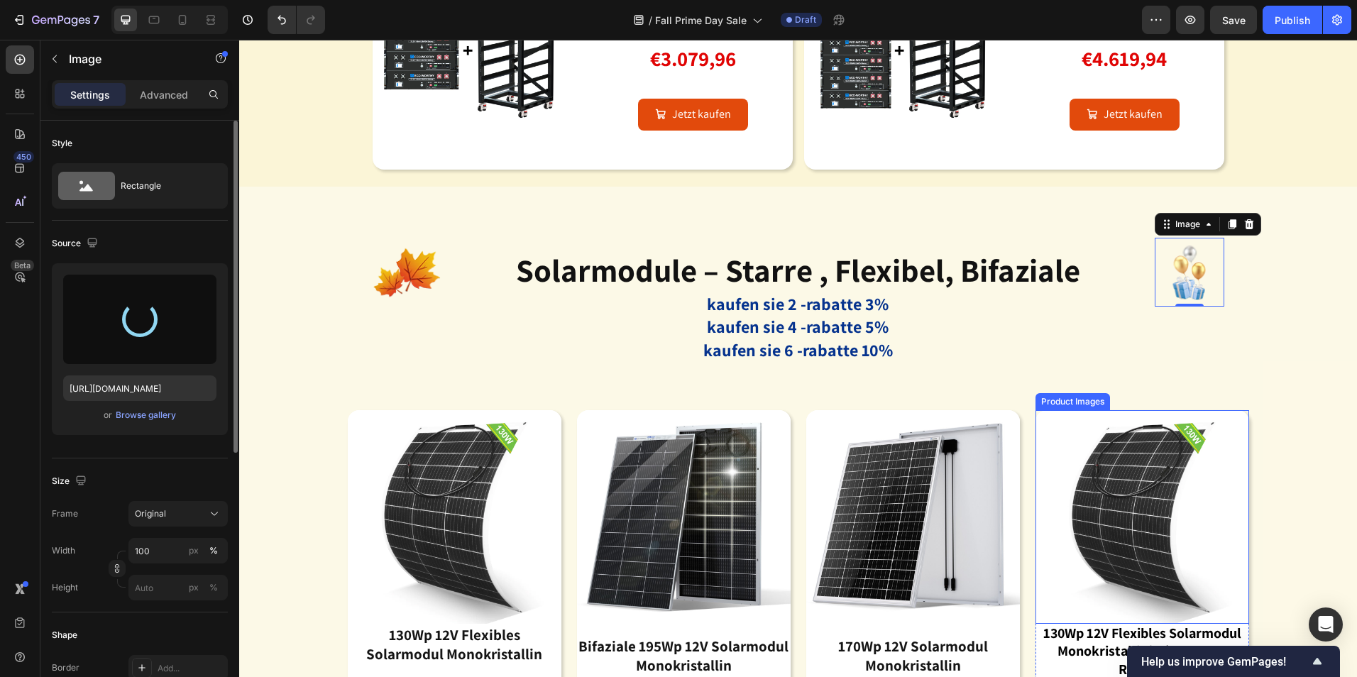
type input "https://cdn.shopify.com/s/files/1/0591/8448/0464/files/gempages_490438296900469…"
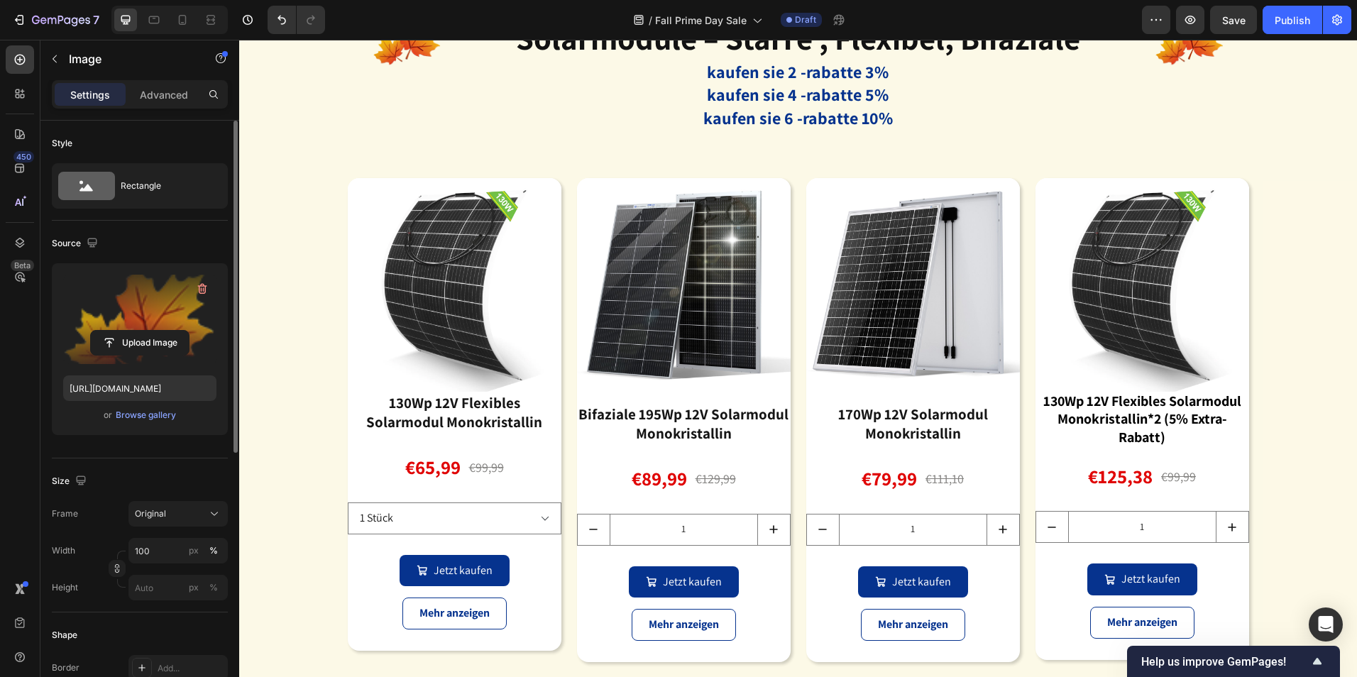
scroll to position [2343, 0]
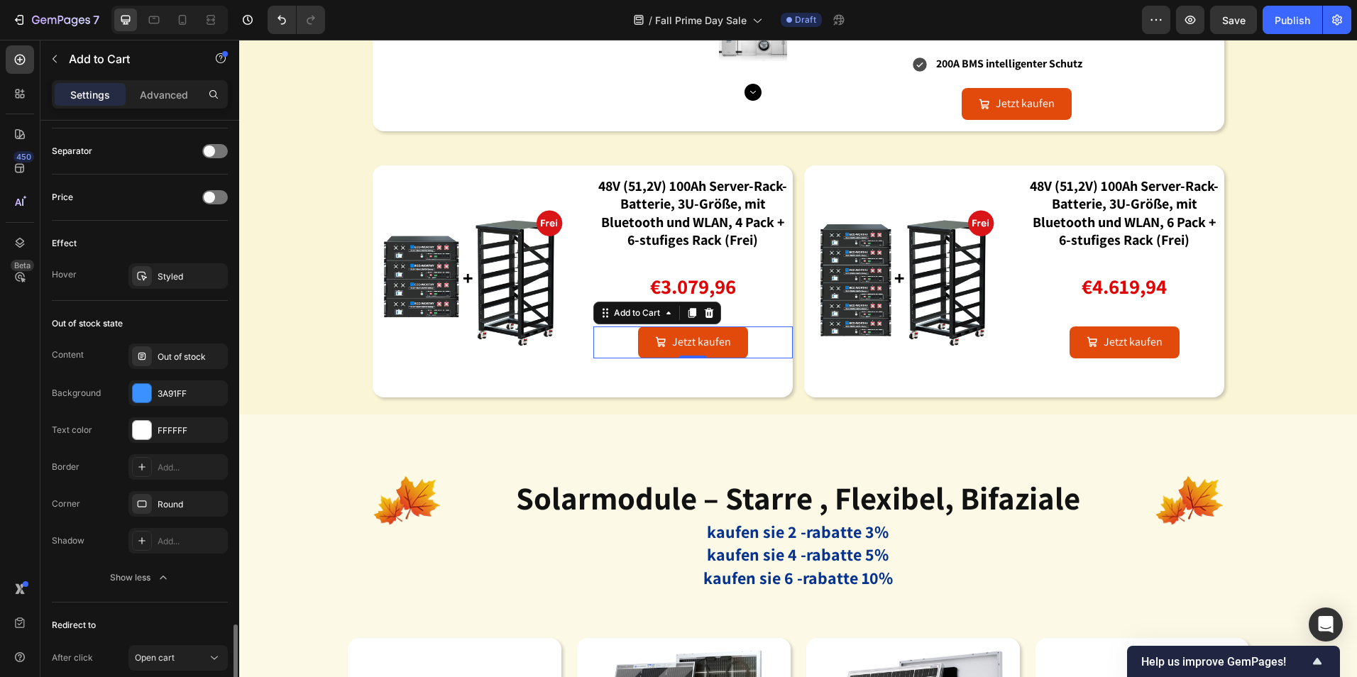
scroll to position [1147, 0]
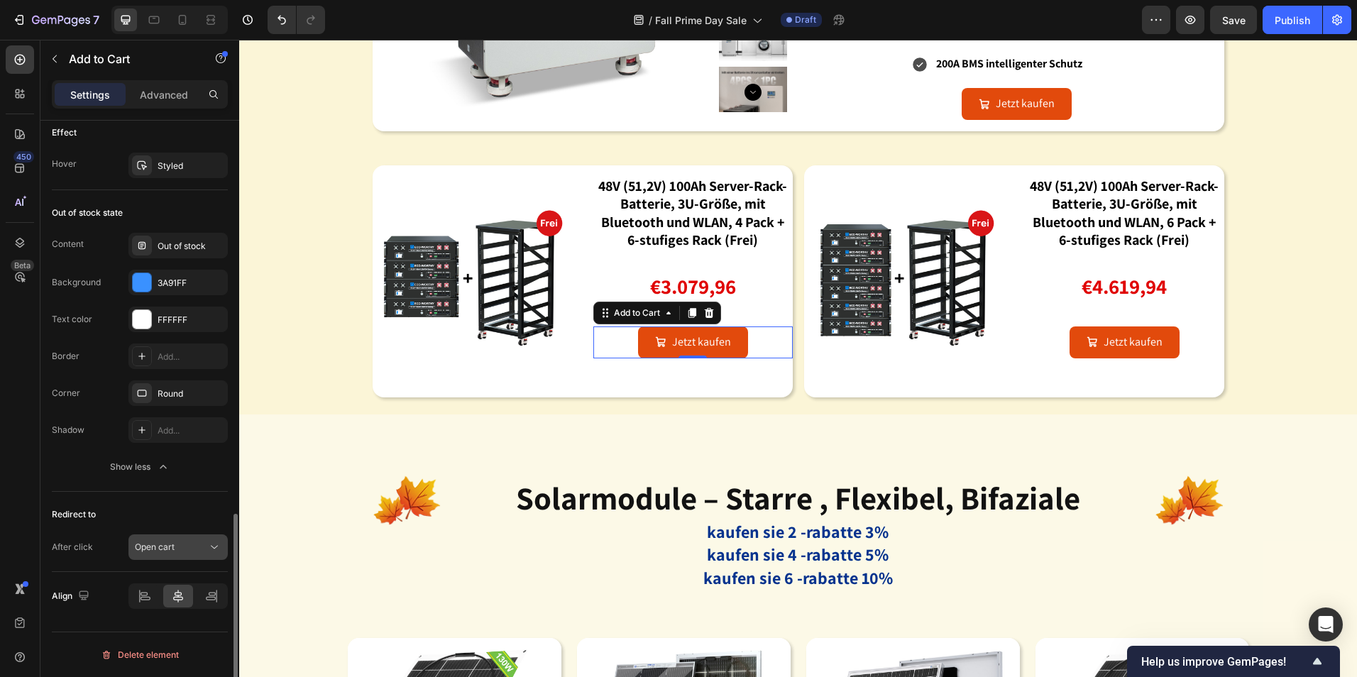
click at [189, 547] on div "Open cart" at bounding box center [171, 547] width 72 height 13
click at [176, 175] on div "Styled" at bounding box center [177, 166] width 99 height 26
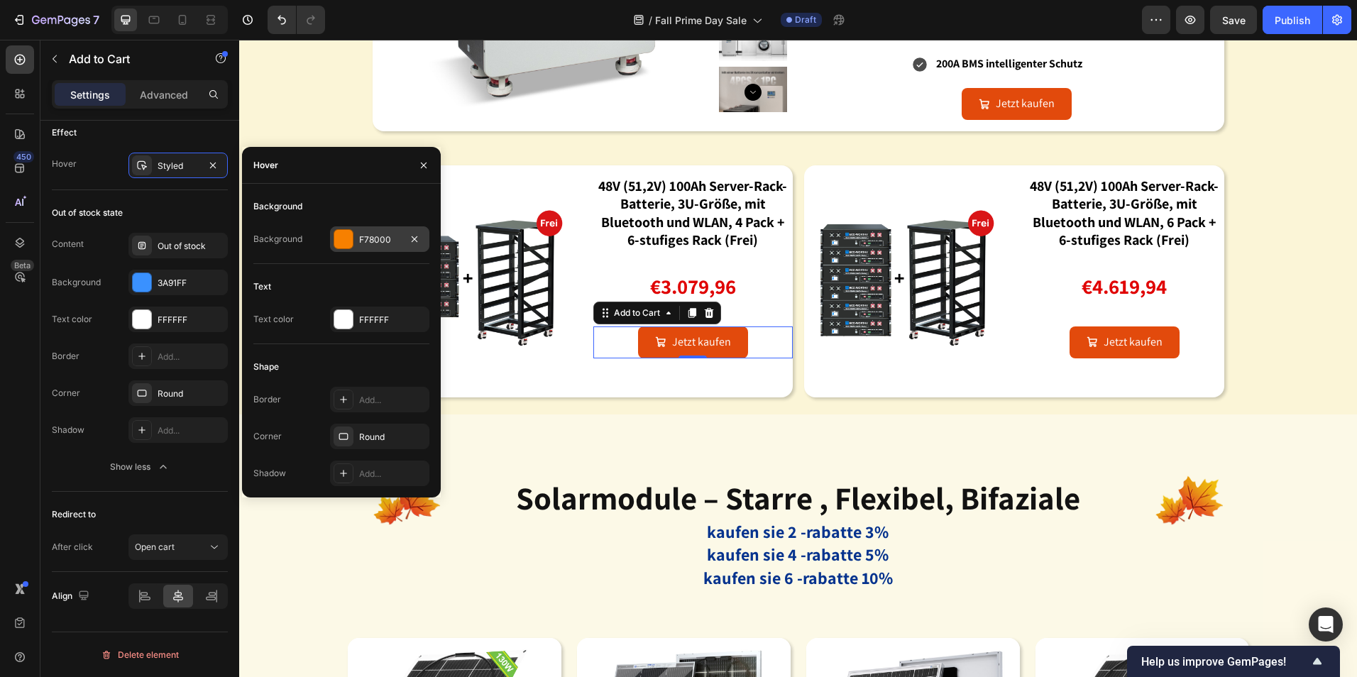
click at [383, 244] on div "F78000" at bounding box center [379, 240] width 41 height 13
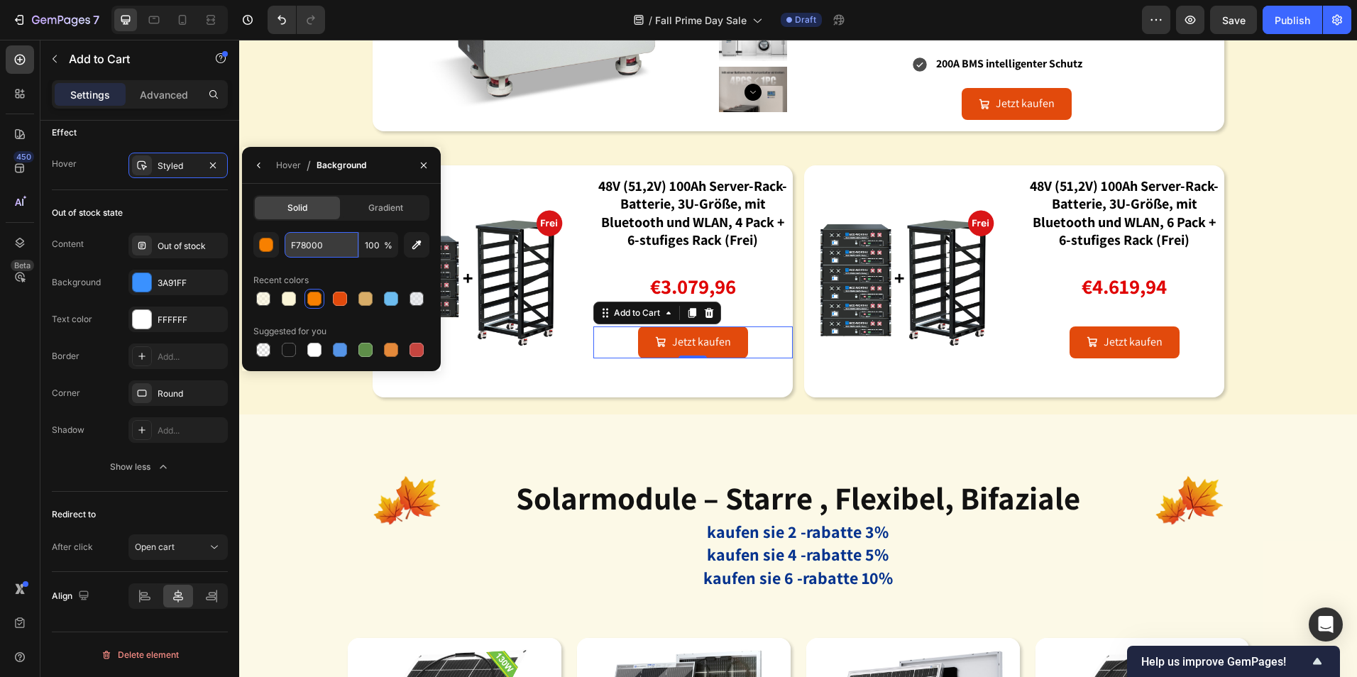
click at [329, 243] on input "F78000" at bounding box center [322, 245] width 74 height 26
click at [833, 532] on strong "kaufen sie 2 -rabatte 3%" at bounding box center [798, 531] width 182 height 23
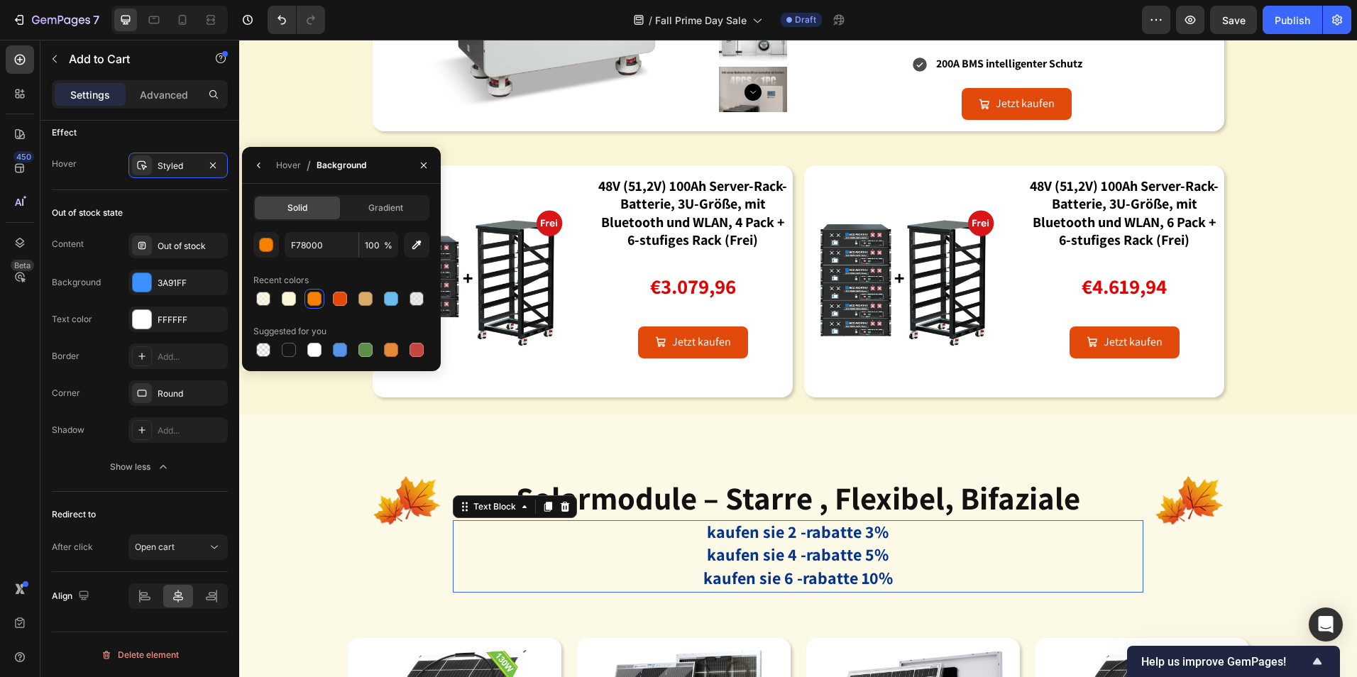
scroll to position [0, 0]
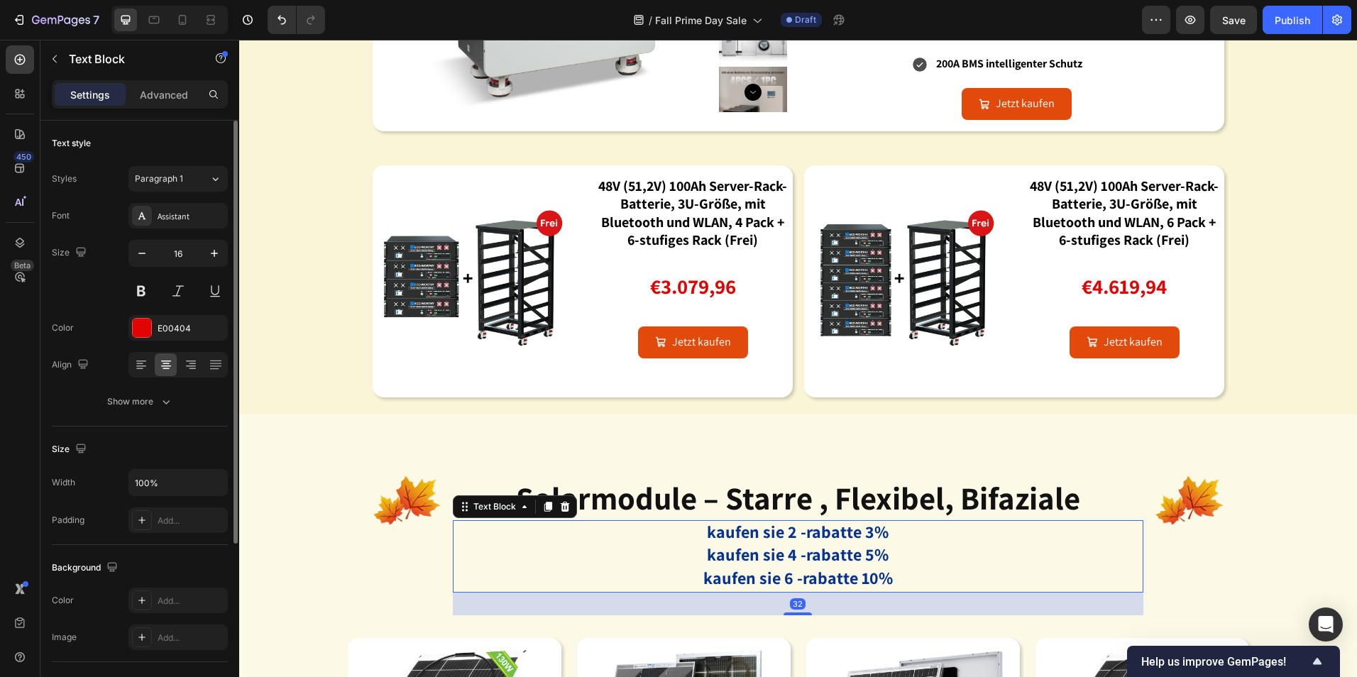
click at [882, 559] on strong "kaufen sie 4 -rabatte 5%" at bounding box center [798, 554] width 182 height 23
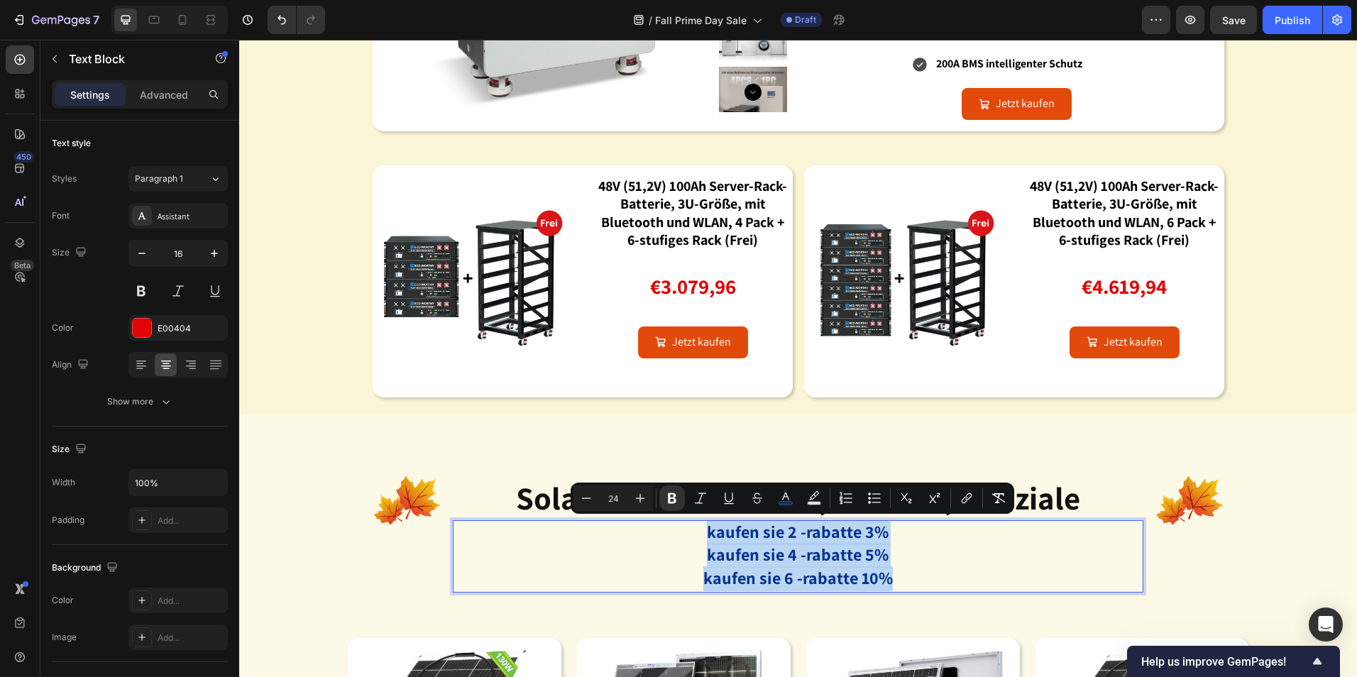
drag, startPoint x: 893, startPoint y: 577, endPoint x: 685, endPoint y: 540, distance: 211.4
click at [685, 540] on p "kaufen sie 2 -rabatte 3% kaufen sie 4 -rabatte 5% kaufen sie 6 -rabatte 10%" at bounding box center [798, 557] width 688 height 70
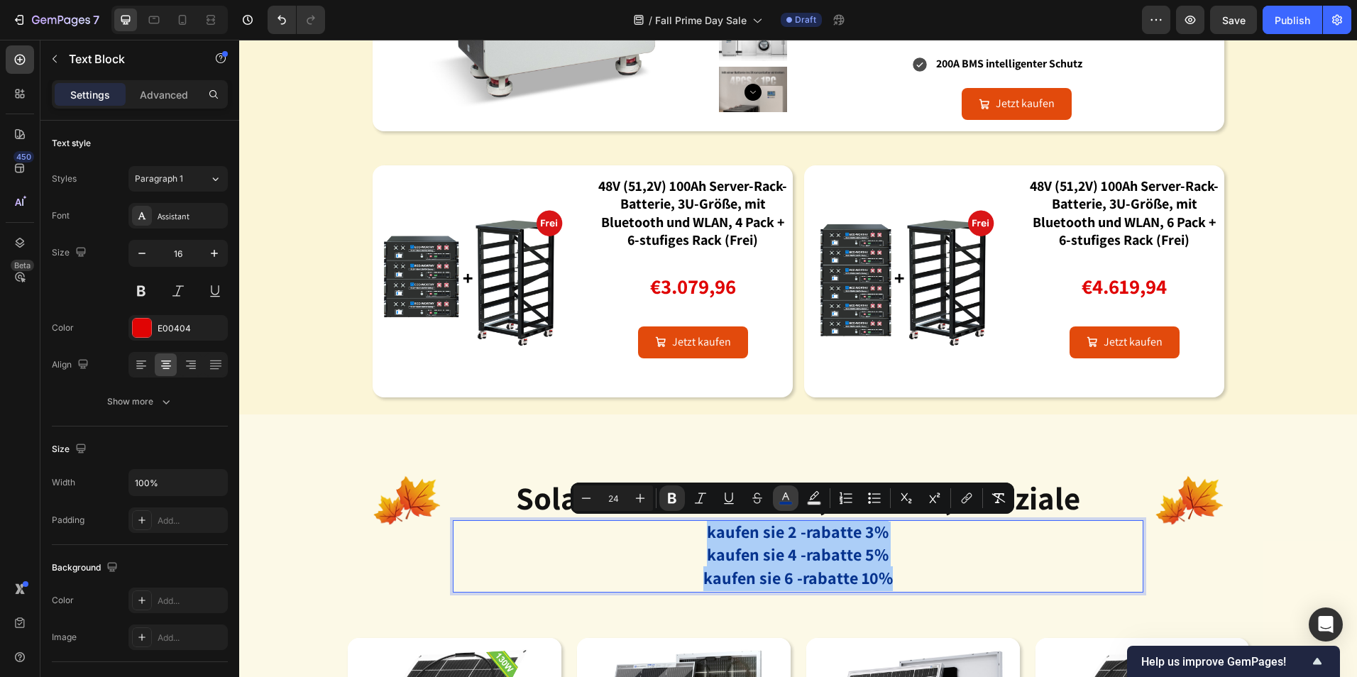
click at [794, 503] on button "color" at bounding box center [786, 499] width 26 height 26
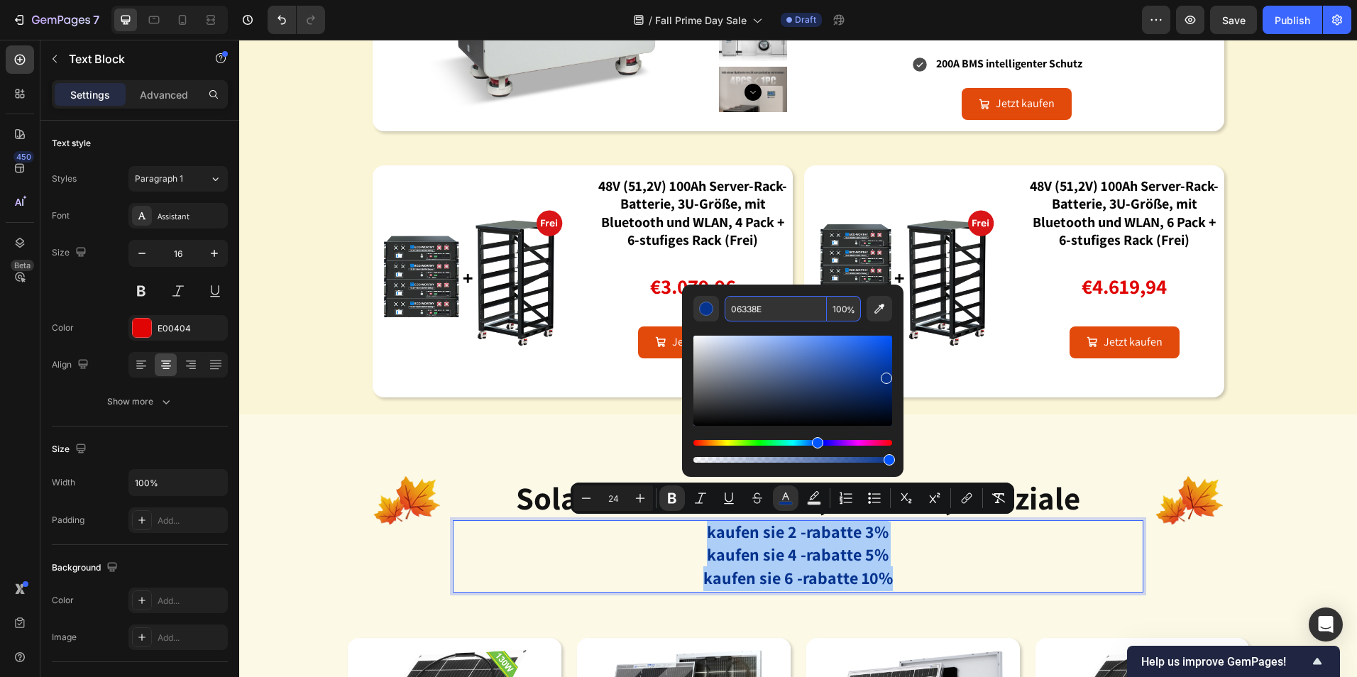
click at [792, 314] on input "06338E" at bounding box center [776, 309] width 102 height 26
paste input "F78000"
type input "F78000"
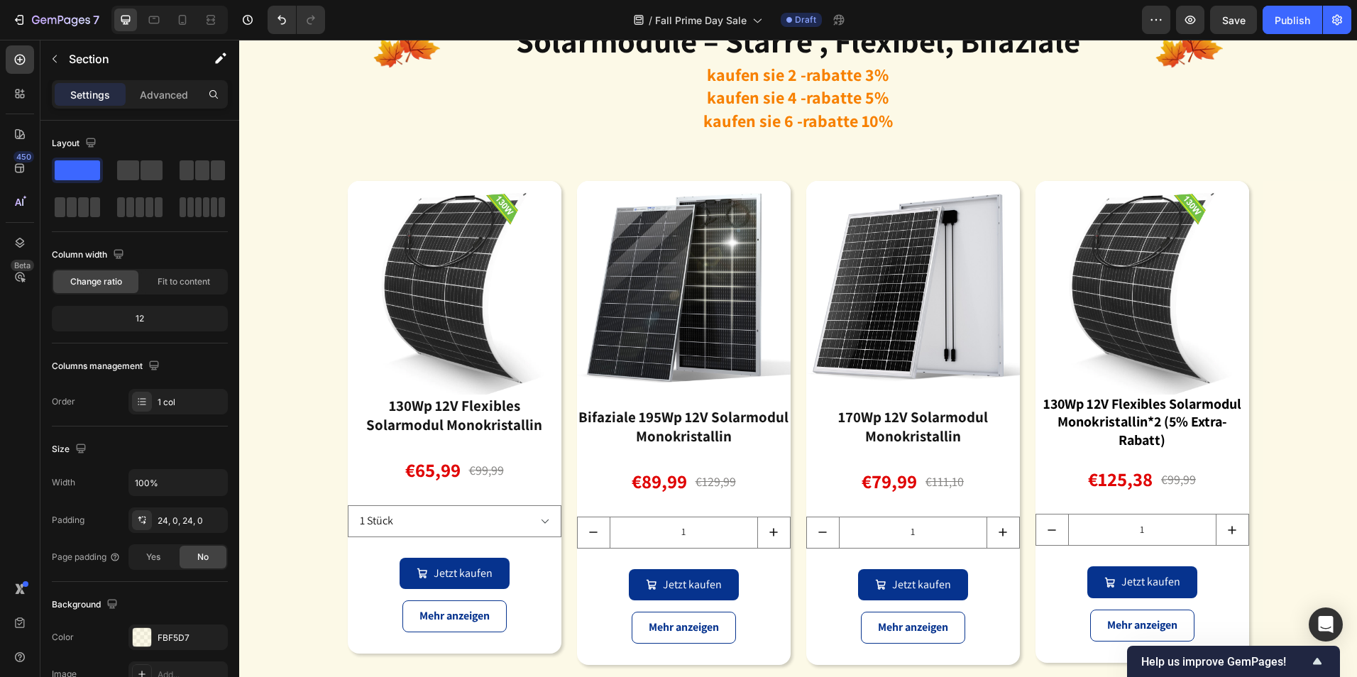
scroll to position [2485, 0]
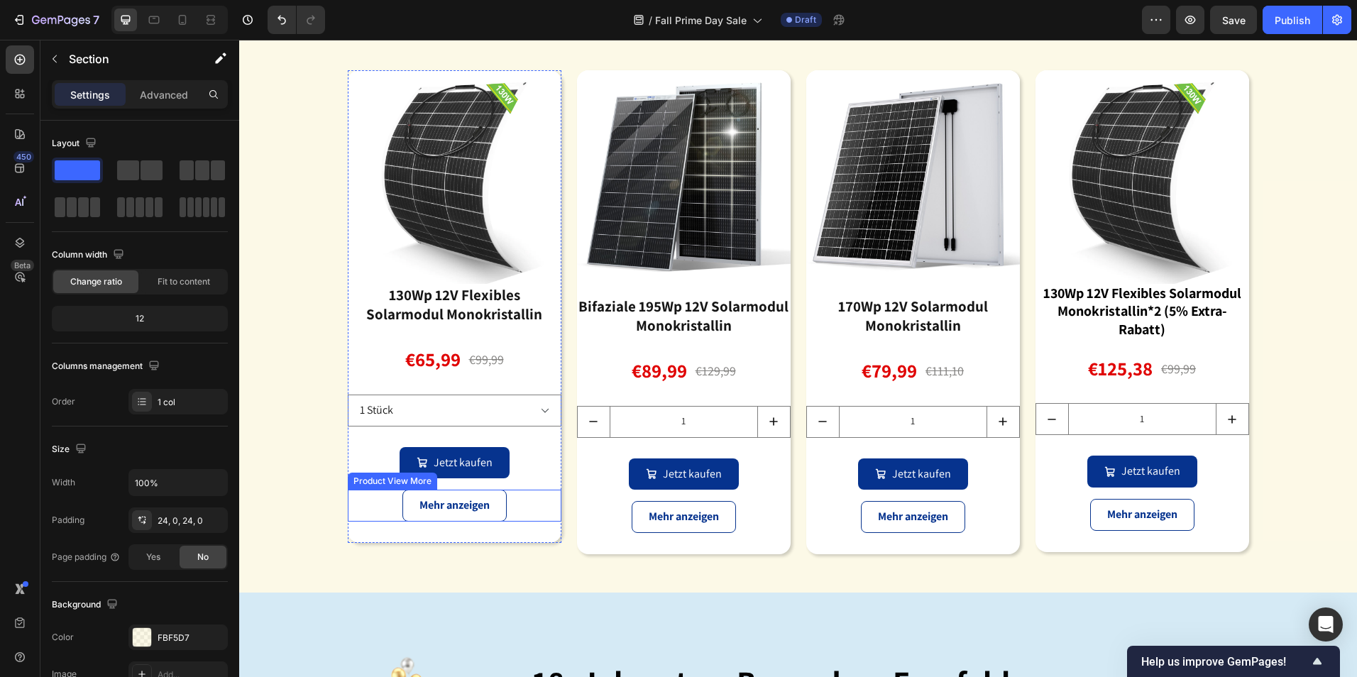
click at [537, 502] on div "Mehr anzeigen" at bounding box center [455, 506] width 214 height 32
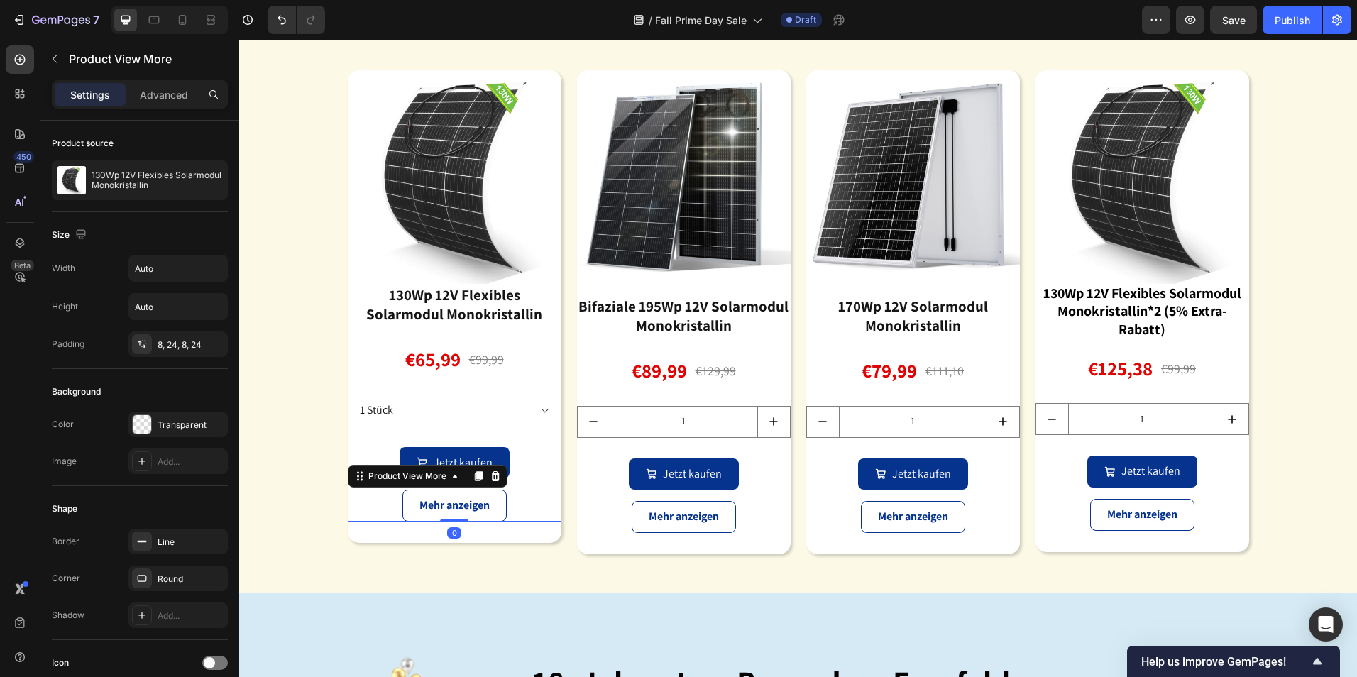
click at [491, 476] on icon at bounding box center [495, 476] width 9 height 10
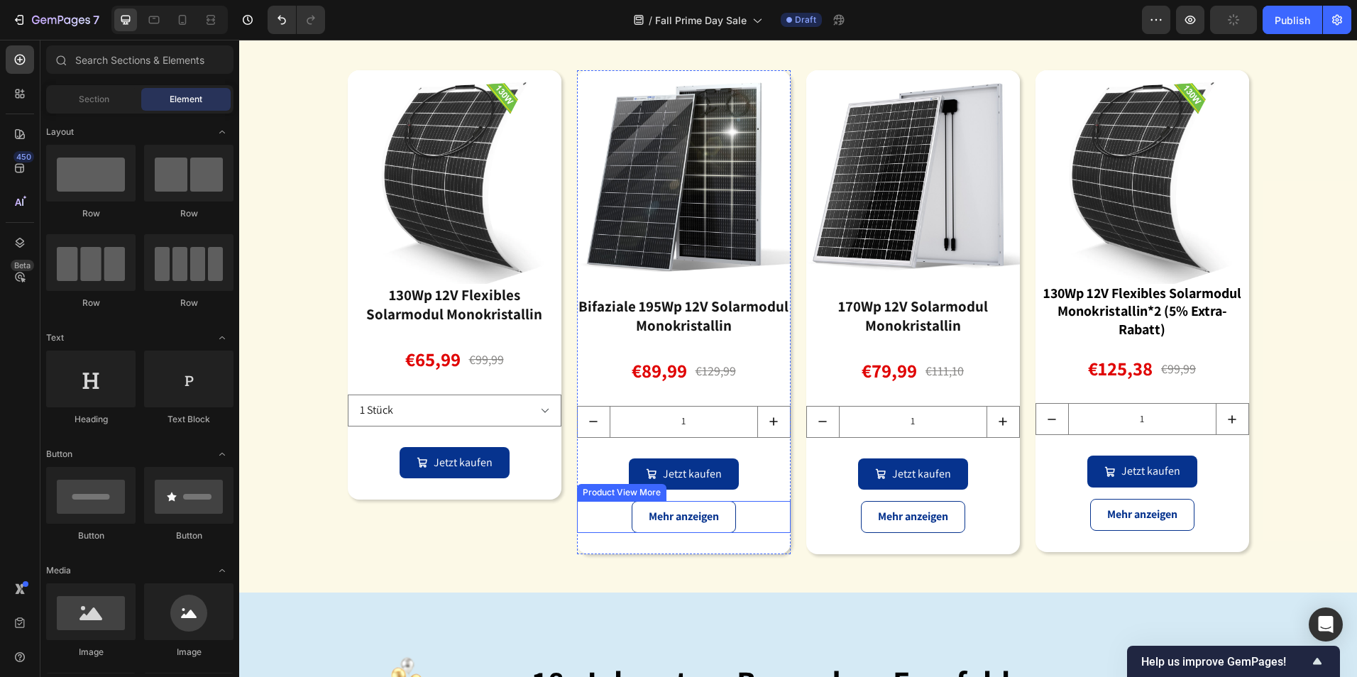
click at [760, 513] on div "Mehr anzeigen" at bounding box center [684, 517] width 214 height 32
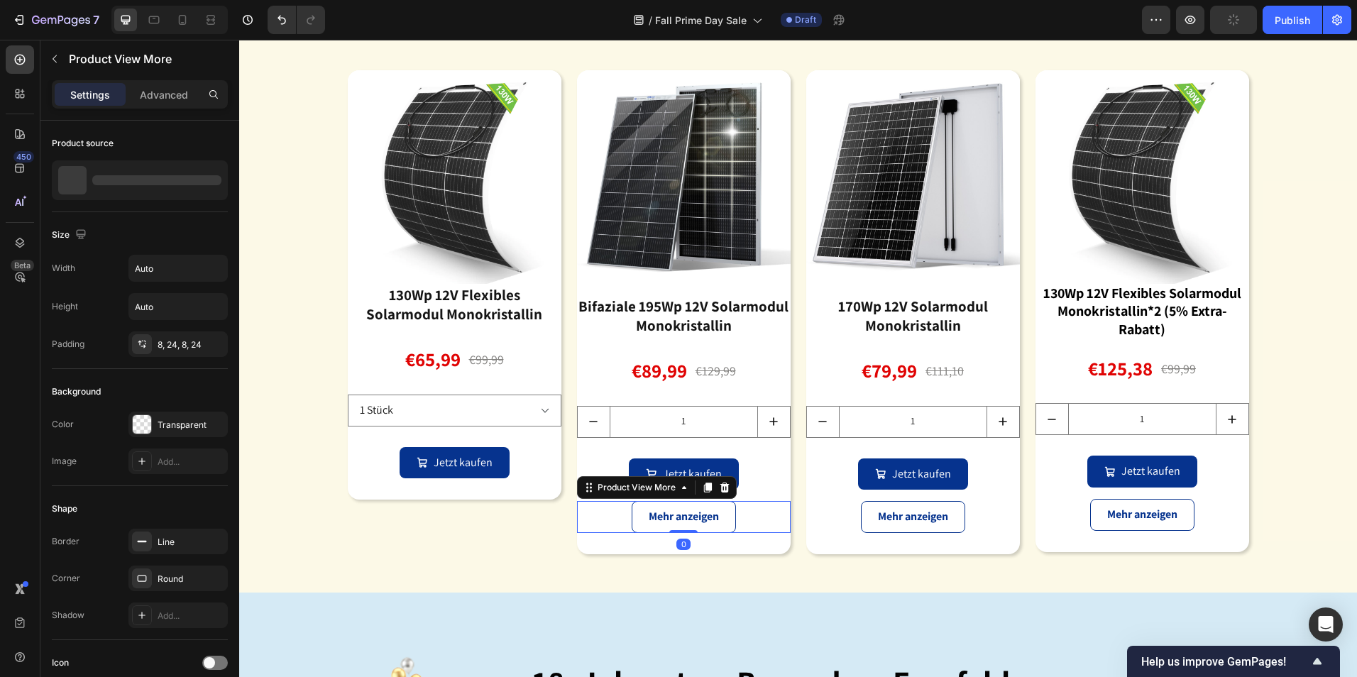
drag, startPoint x: 719, startPoint y: 486, endPoint x: 856, endPoint y: 500, distance: 137.8
click at [720, 486] on icon at bounding box center [724, 488] width 9 height 10
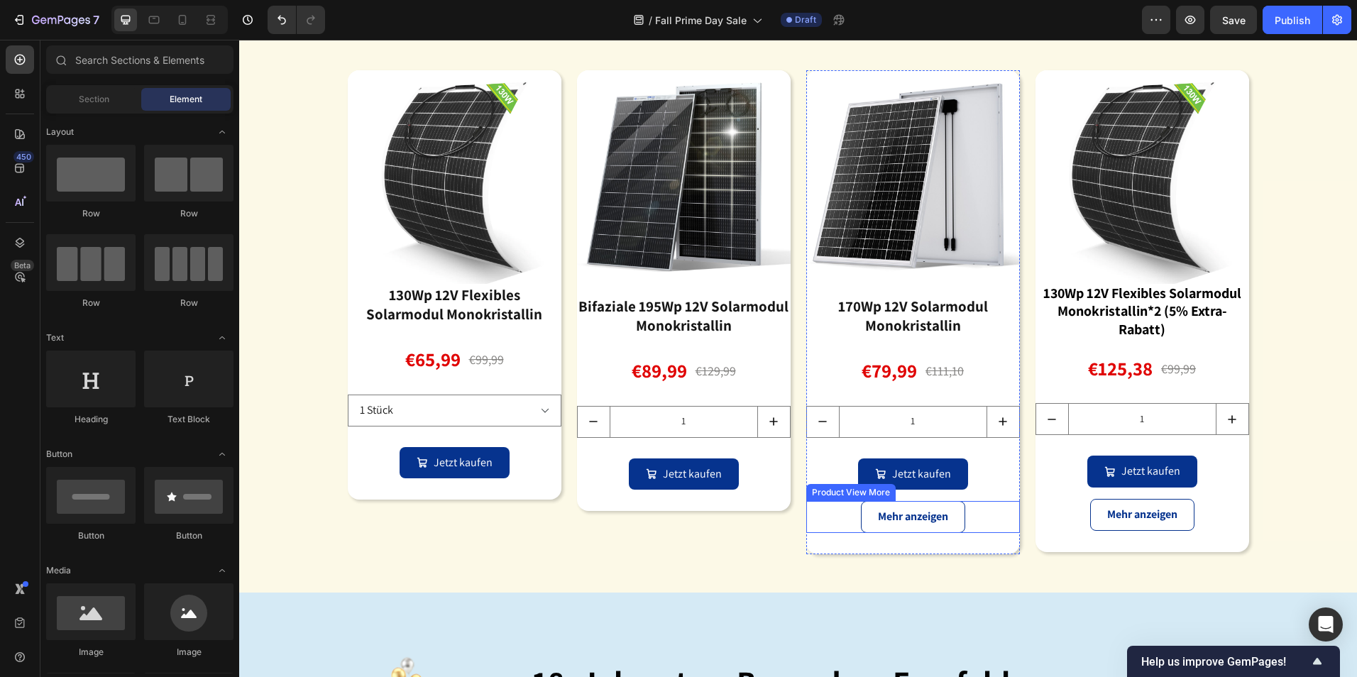
click at [975, 512] on div "Mehr anzeigen" at bounding box center [913, 517] width 214 height 32
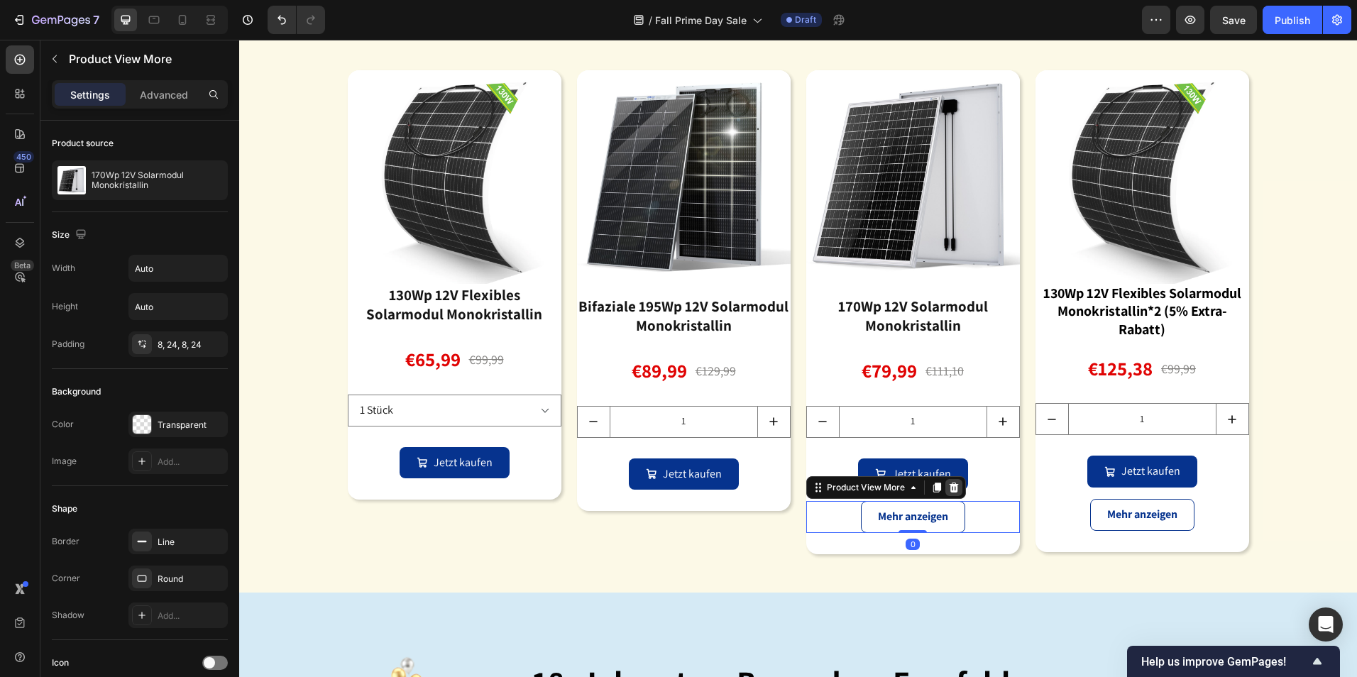
click at [949, 486] on icon at bounding box center [953, 488] width 9 height 10
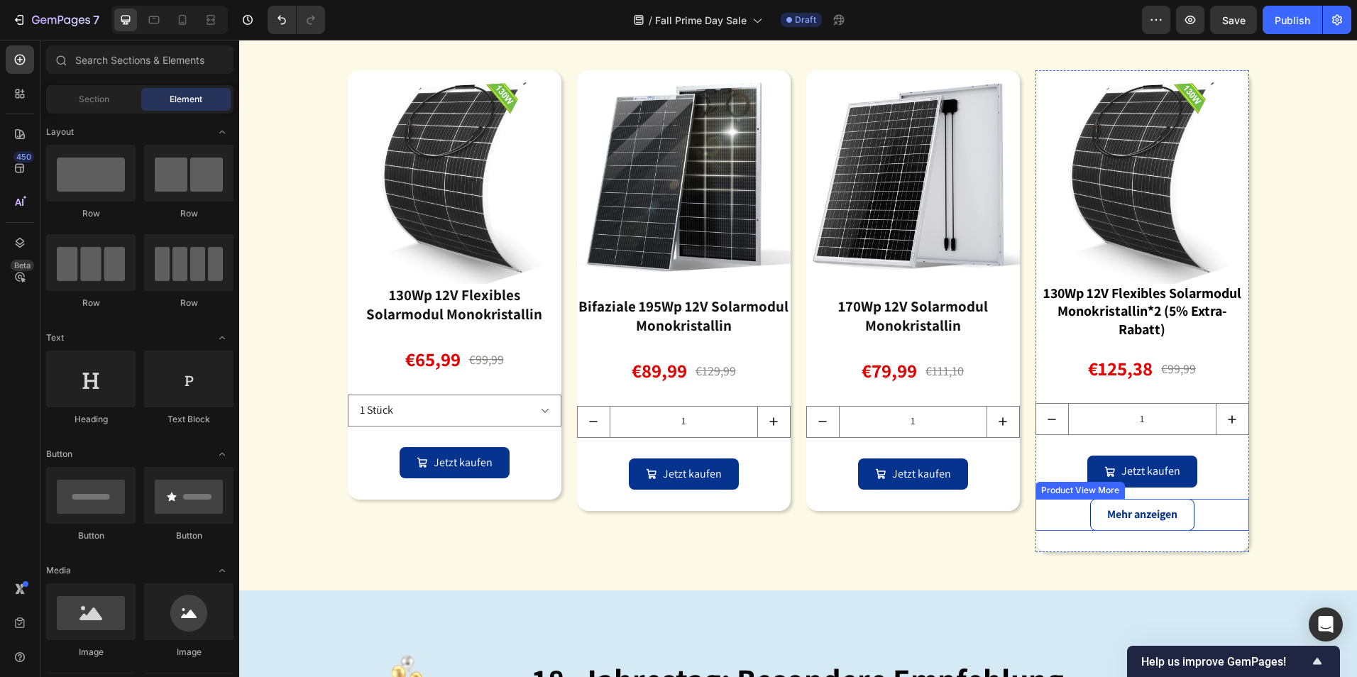
click at [1237, 509] on div "Mehr anzeigen" at bounding box center [1143, 515] width 214 height 32
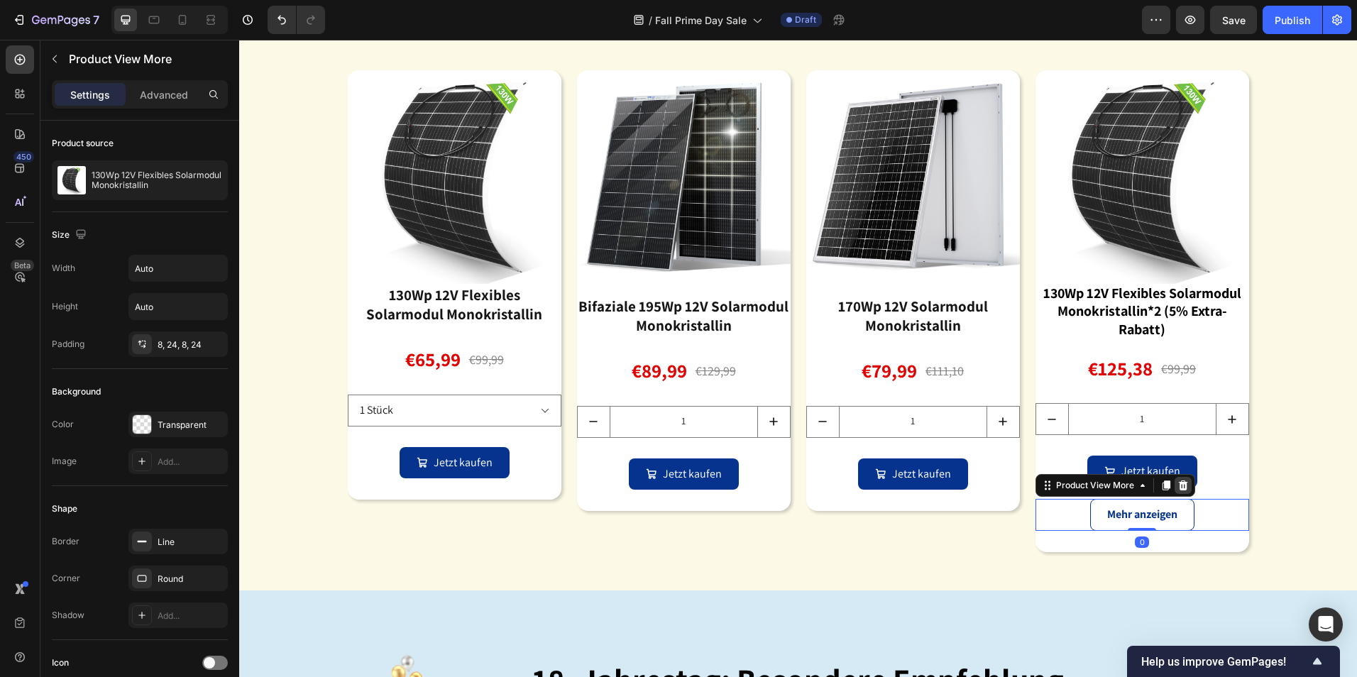
click at [1180, 481] on icon at bounding box center [1183, 485] width 11 height 11
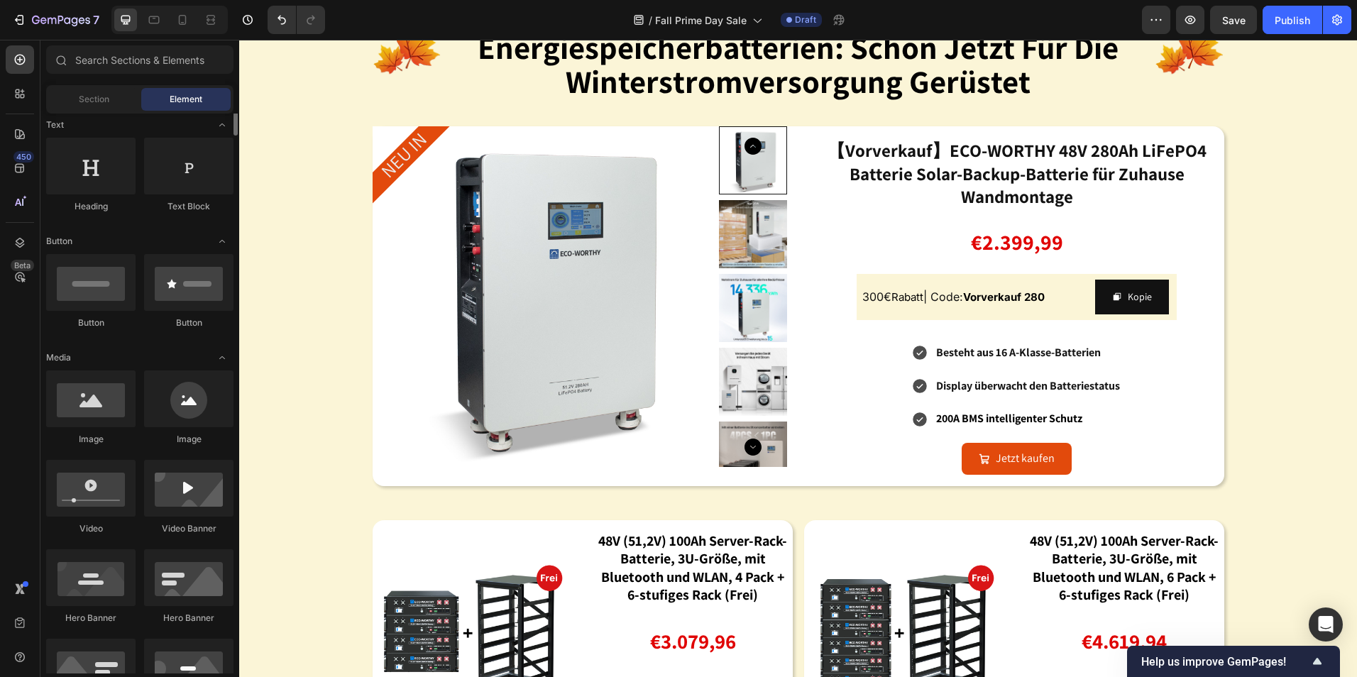
scroll to position [71, 0]
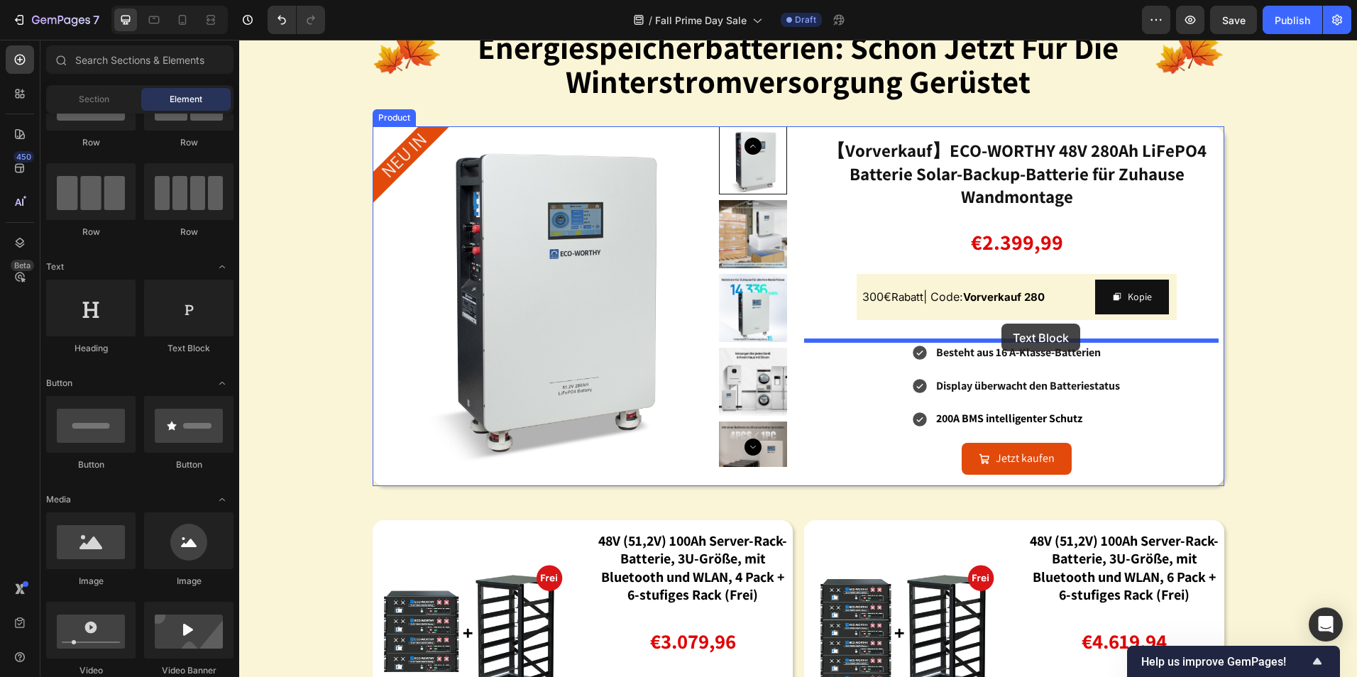
drag, startPoint x: 411, startPoint y: 361, endPoint x: 1002, endPoint y: 324, distance: 591.9
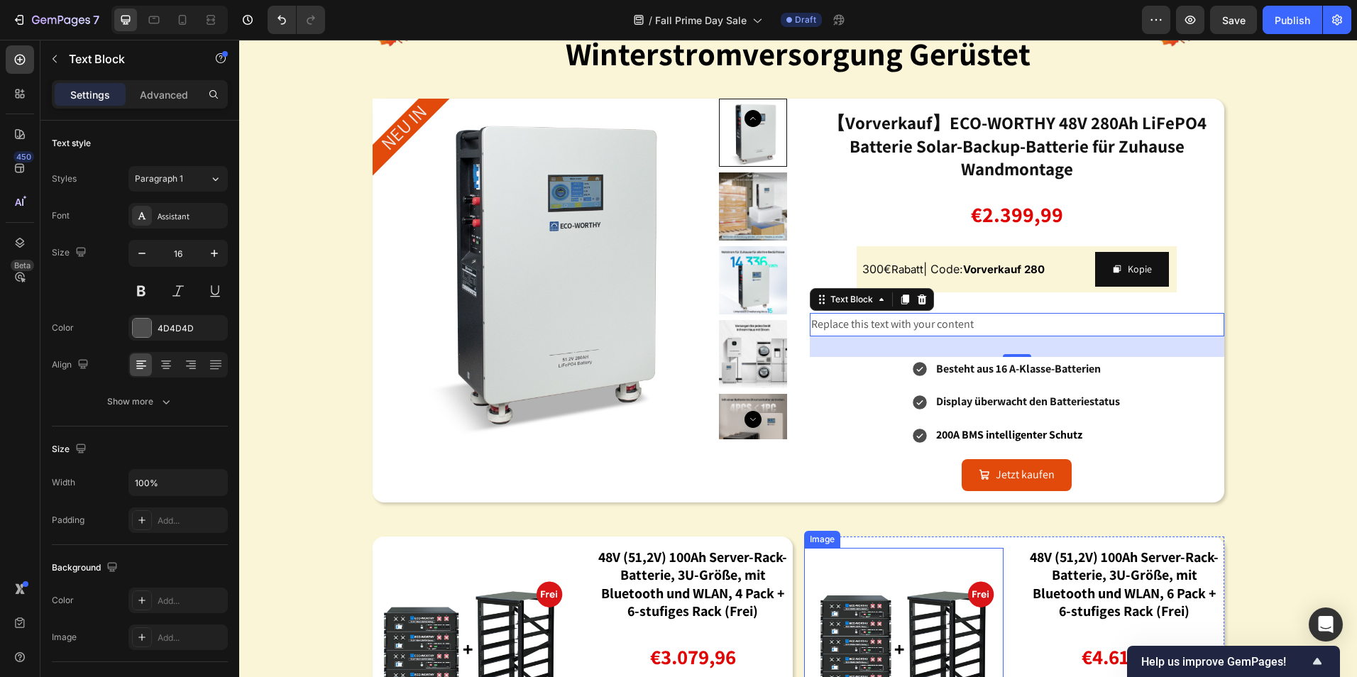
scroll to position [1775, 0]
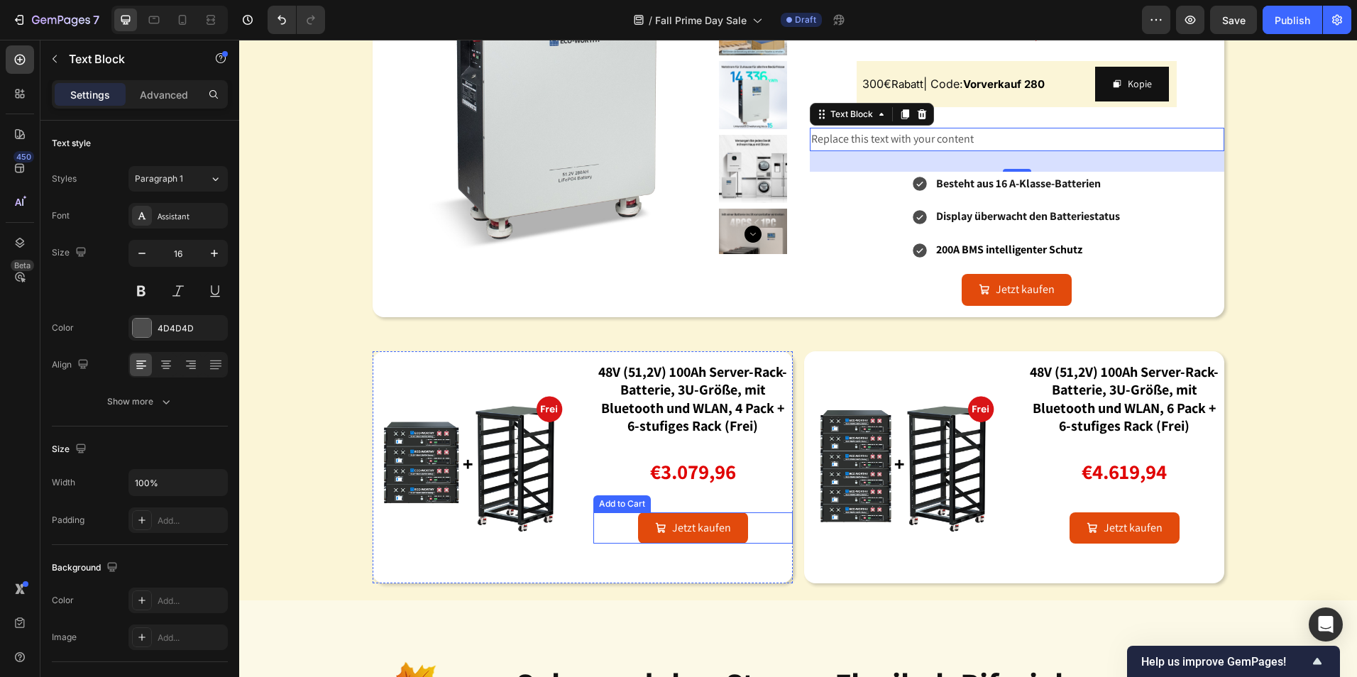
click at [748, 532] on div "Jetzt kaufen Add to Cart" at bounding box center [693, 529] width 199 height 32
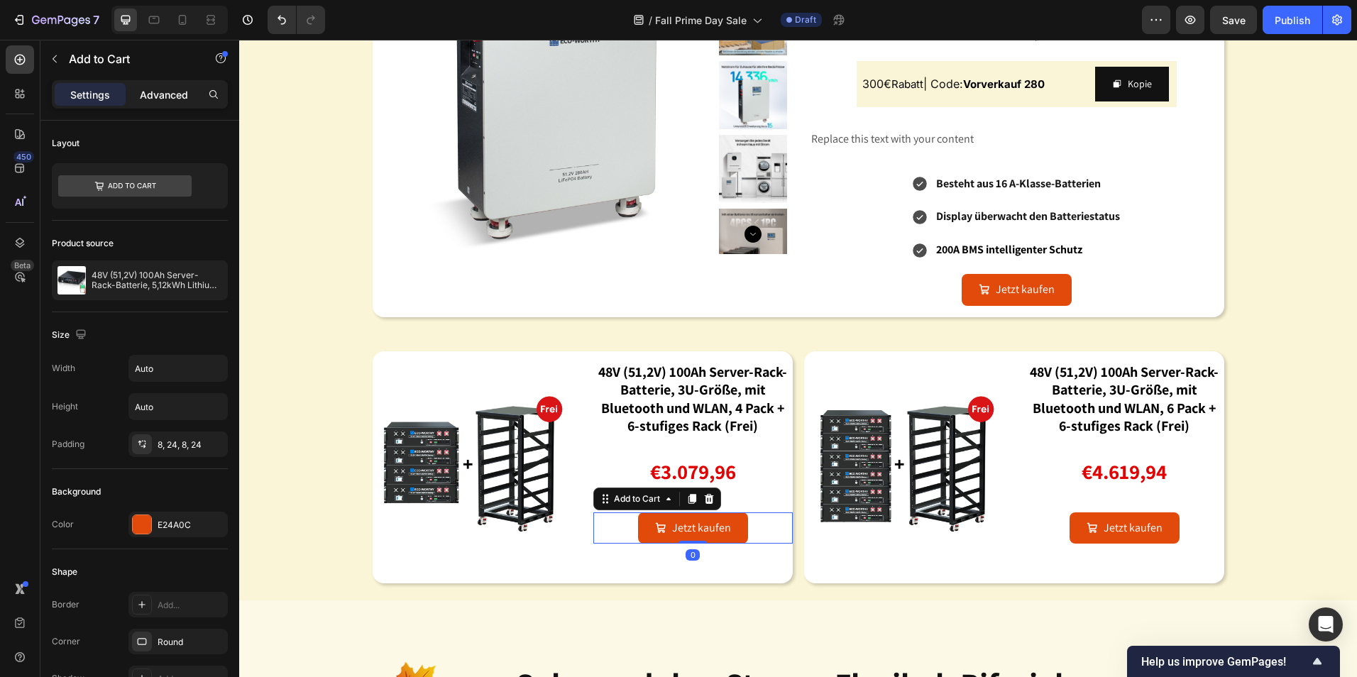
click at [173, 101] on p "Advanced" at bounding box center [164, 94] width 48 height 15
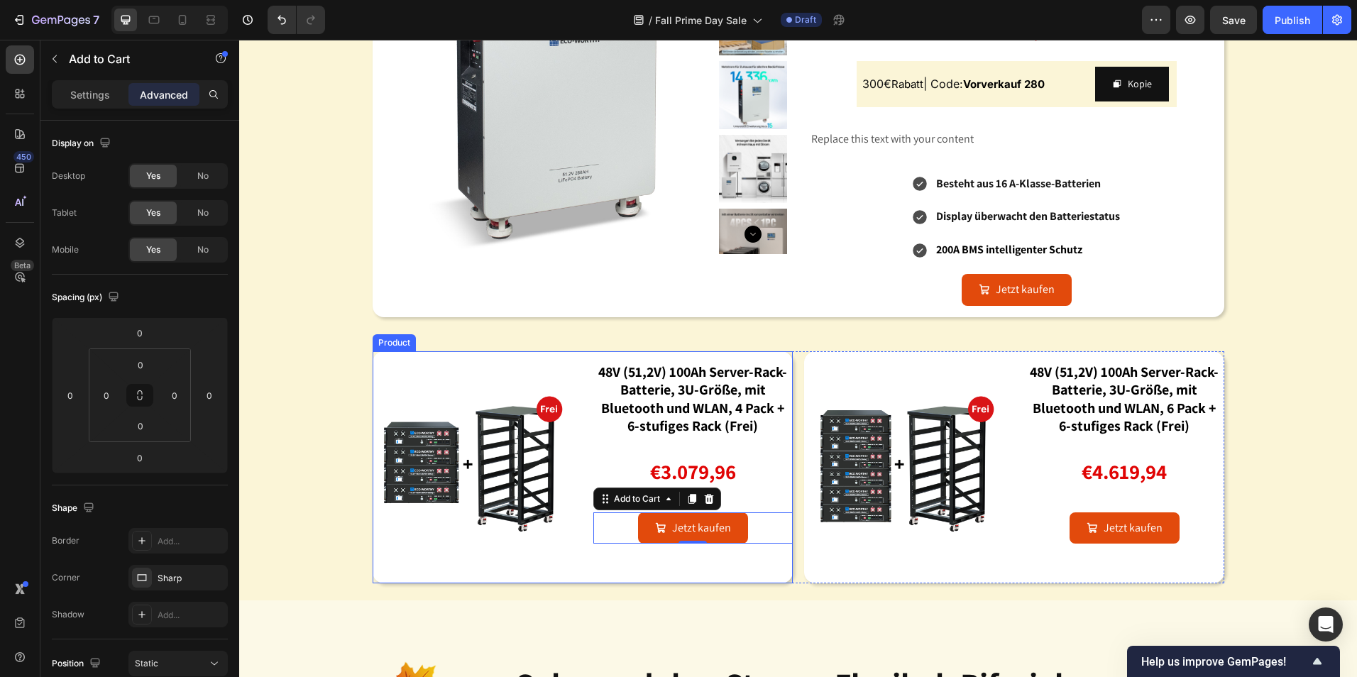
click at [658, 356] on div "48V (51,2V) 100Ah Server-Rack-Batterie, 3U-Größe, mit Bluetooth und WLAN, 4 Pac…" at bounding box center [693, 456] width 199 height 211
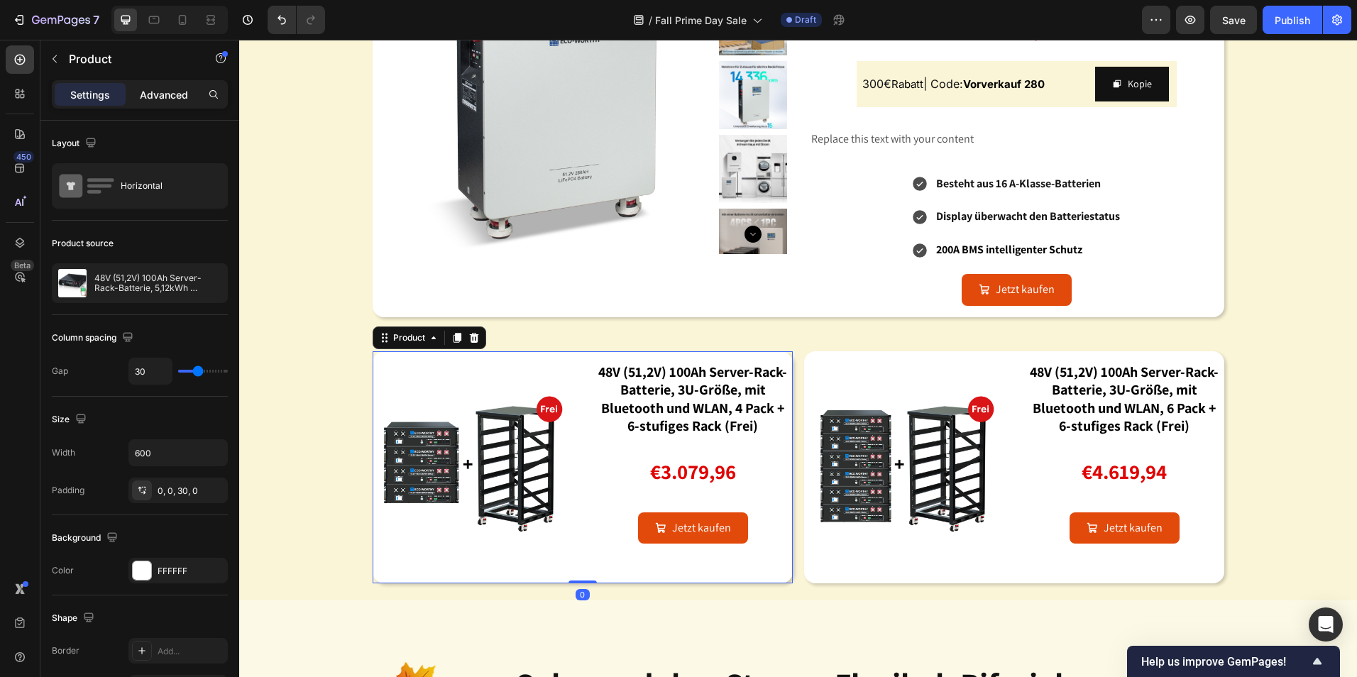
click at [170, 102] on div "Advanced" at bounding box center [163, 94] width 71 height 23
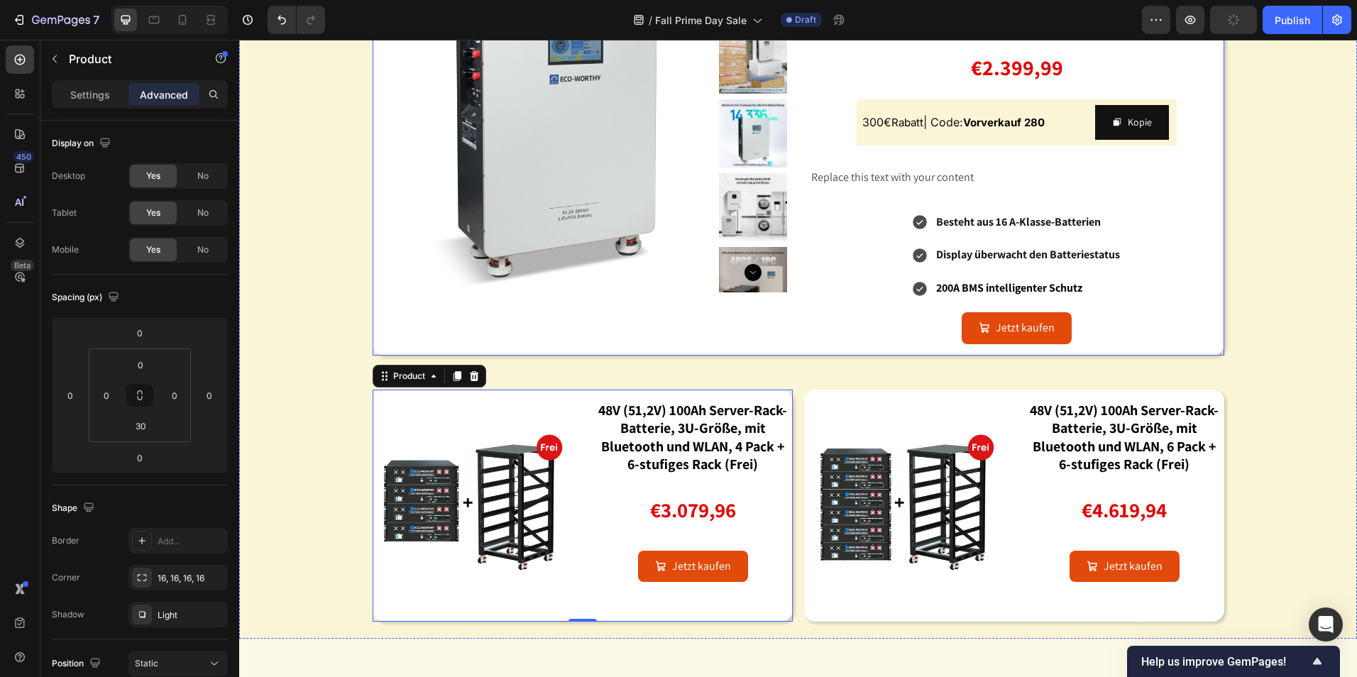
scroll to position [1562, 0]
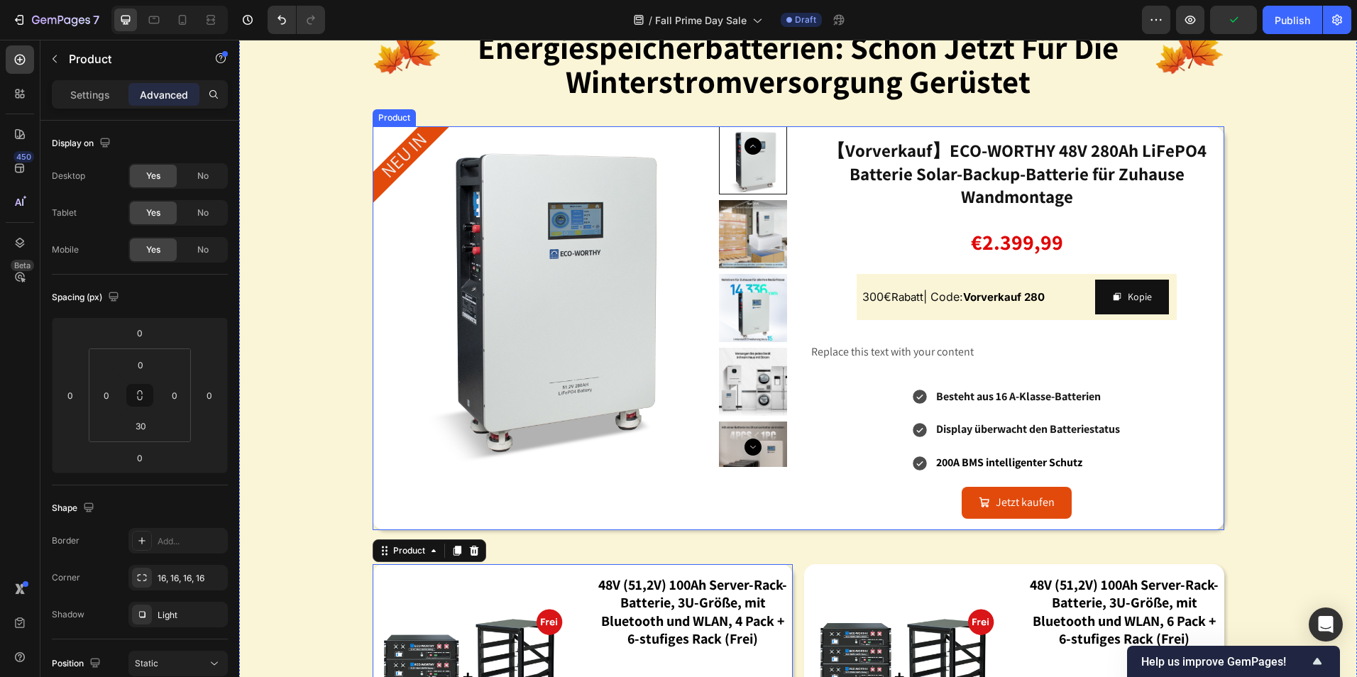
click at [931, 133] on div "【Vorverkauf】ECO-WORTHY 48V 280Ah LiFePO4 Batterie Solar-Backup-Batterie für Zuh…" at bounding box center [1017, 328] width 415 height 404
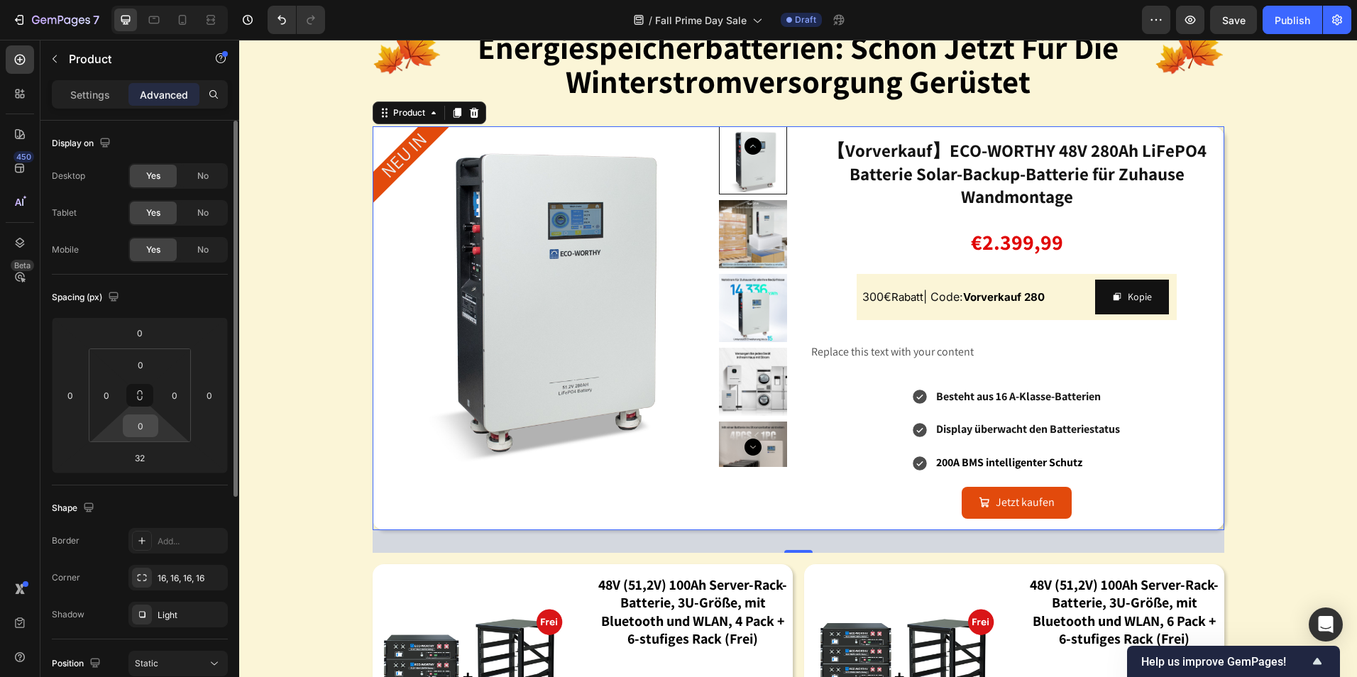
drag, startPoint x: 141, startPoint y: 425, endPoint x: 148, endPoint y: 437, distance: 13.4
click at [141, 425] on input "0" at bounding box center [140, 425] width 28 height 21
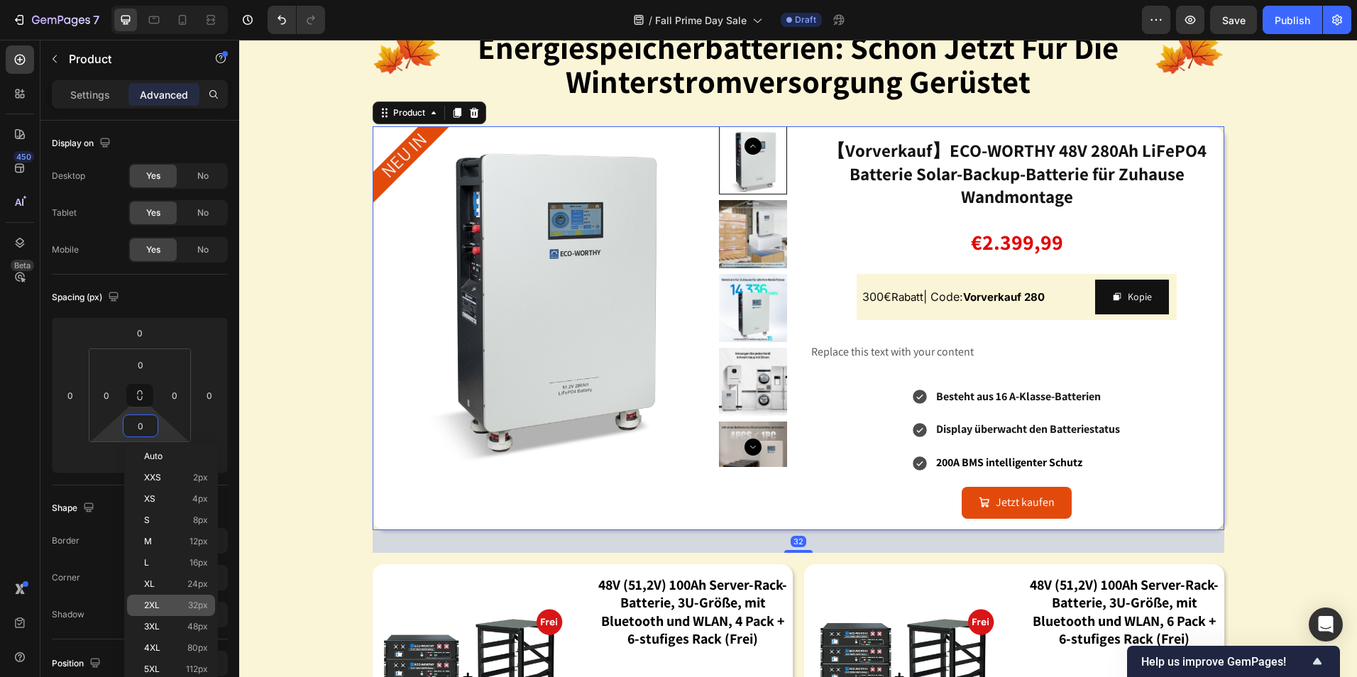
click at [163, 607] on p "2XL 32px" at bounding box center [176, 606] width 64 height 10
type input "32"
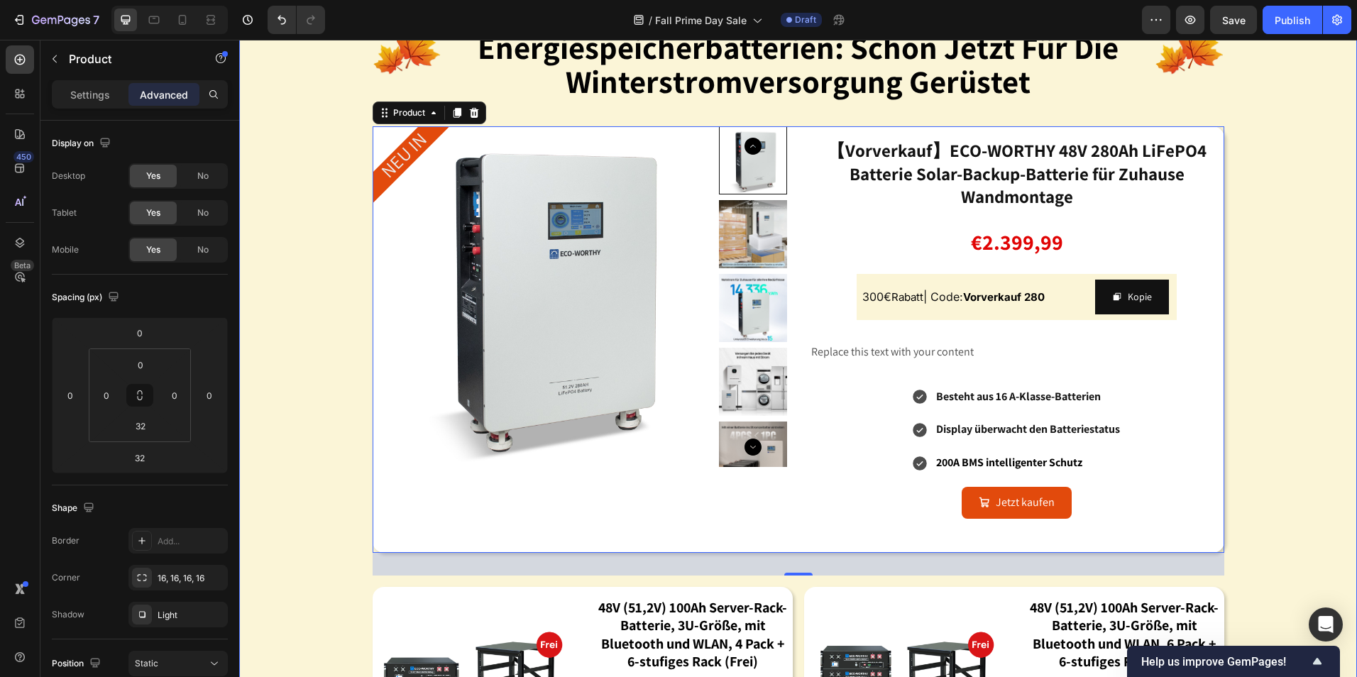
click at [1320, 487] on div "Image energiespeicherbatterien: schon jetzt für die winterstromversorgung gerüs…" at bounding box center [798, 400] width 1118 height 838
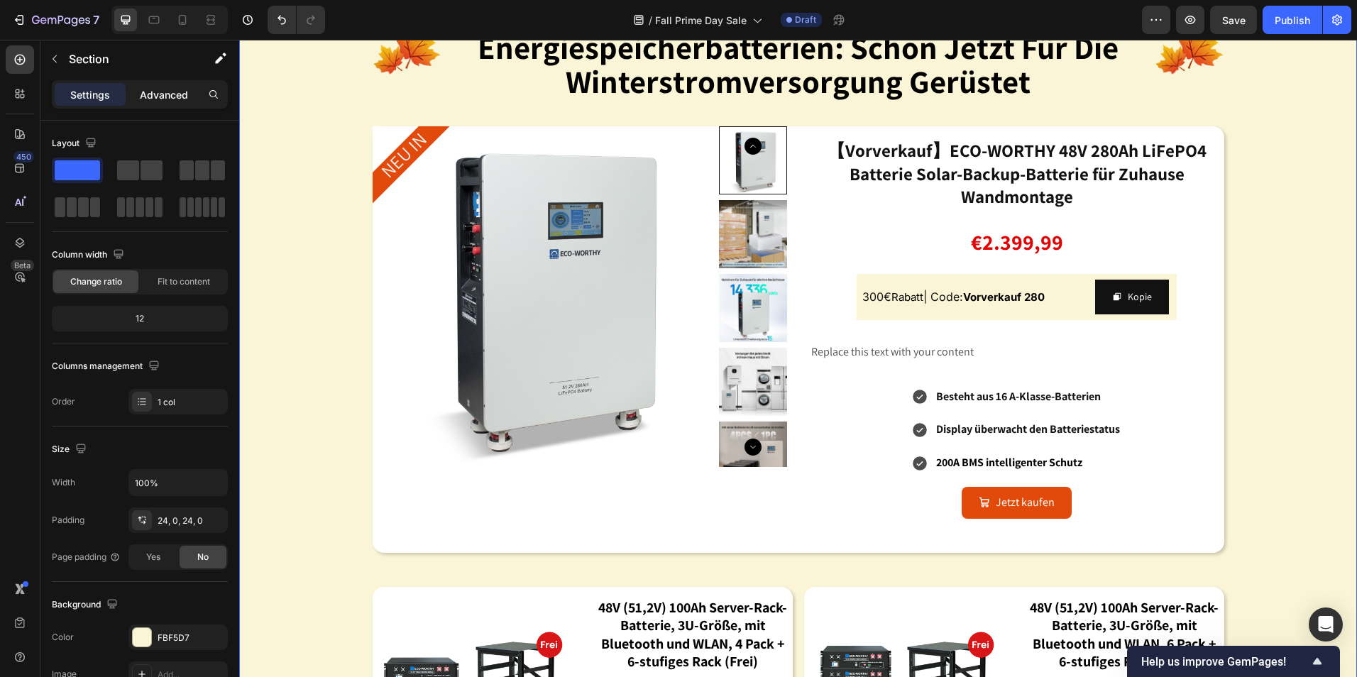
click at [165, 92] on p "Advanced" at bounding box center [164, 94] width 48 height 15
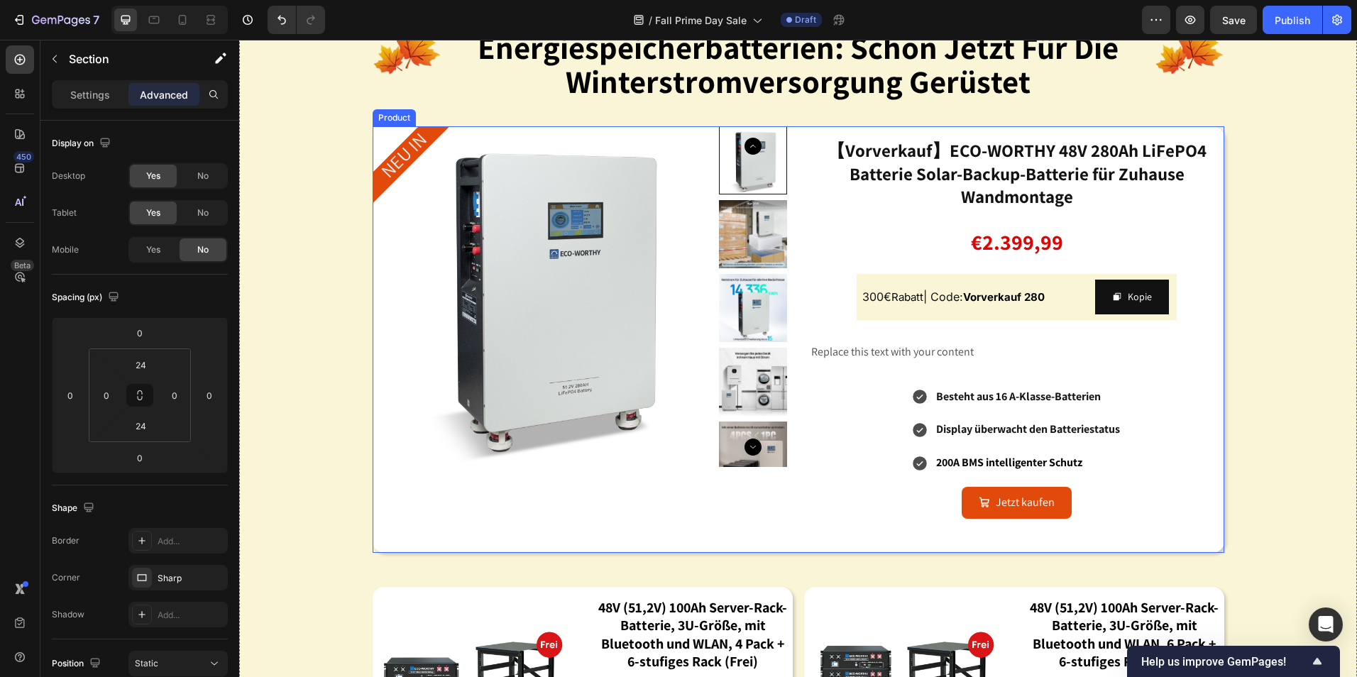
click at [976, 131] on div "【Vorverkauf】ECO-WORTHY 48V 280Ah LiFePO4 Batterie Solar-Backup-Batterie für Zuh…" at bounding box center [1017, 328] width 415 height 404
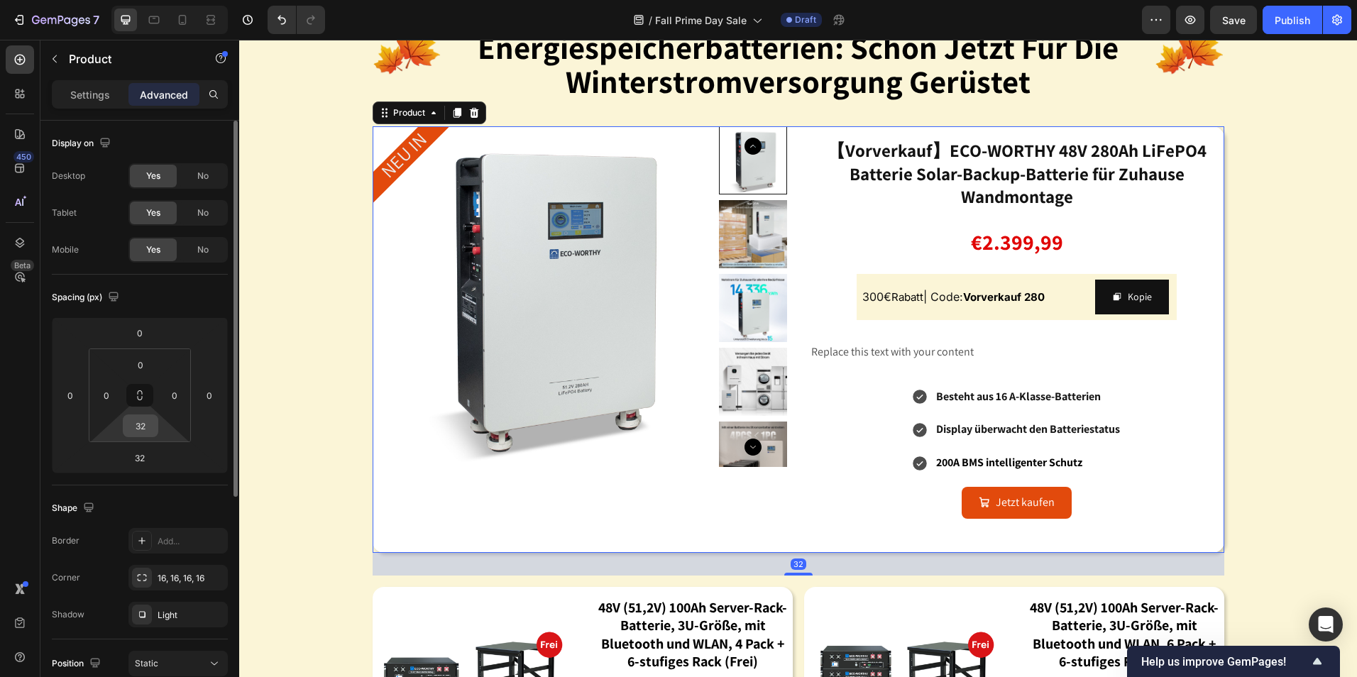
click at [141, 430] on input "32" at bounding box center [140, 425] width 28 height 21
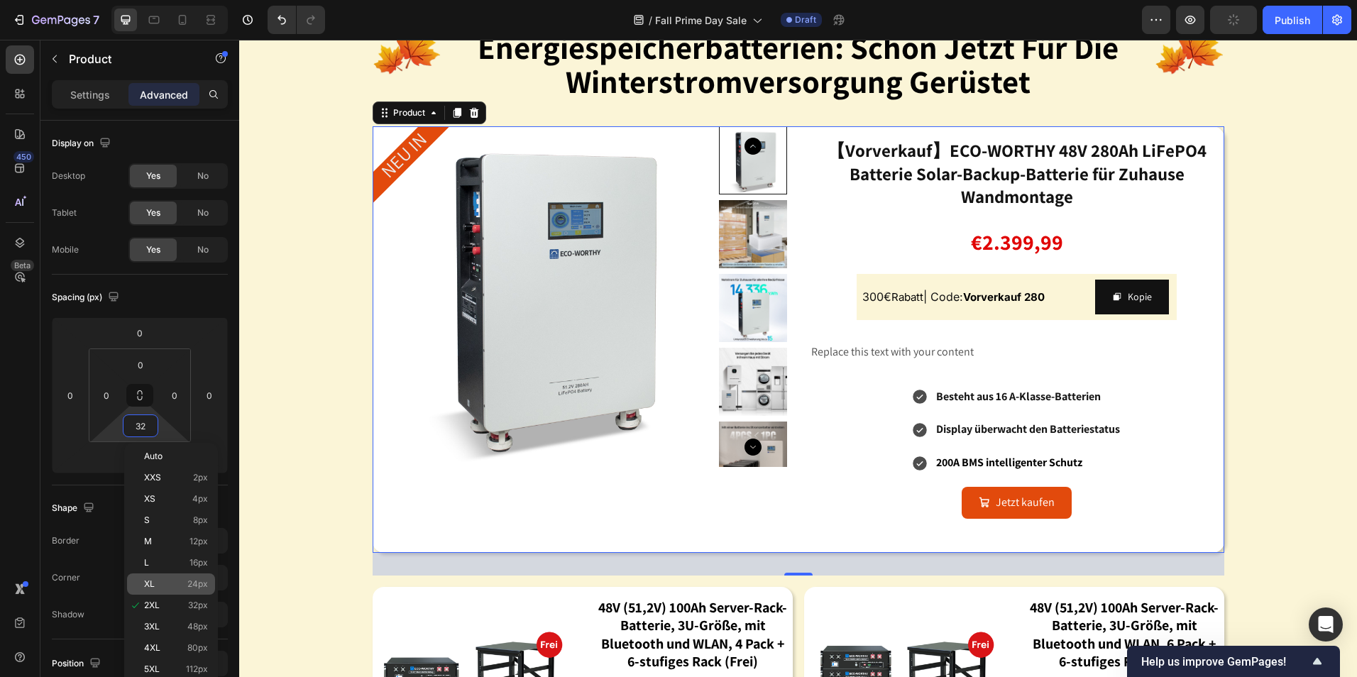
click at [175, 579] on div "XL 24px" at bounding box center [171, 584] width 88 height 21
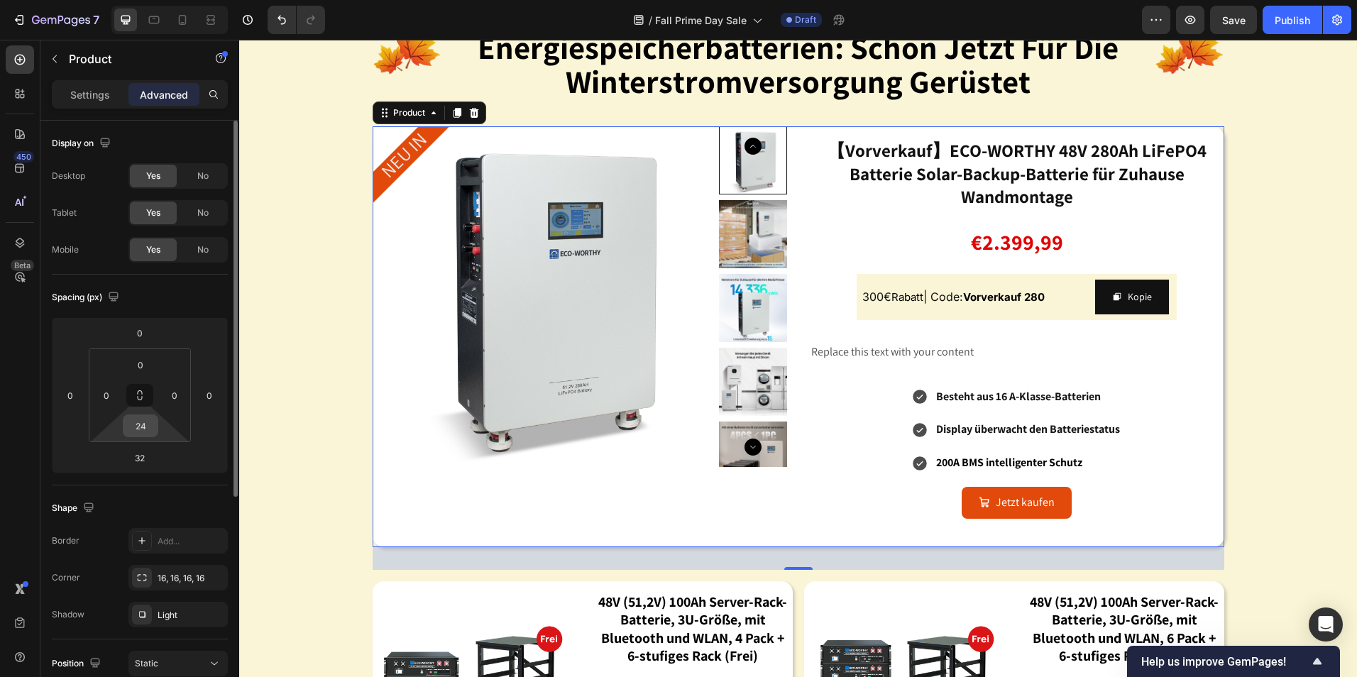
click at [131, 428] on input "24" at bounding box center [140, 425] width 28 height 21
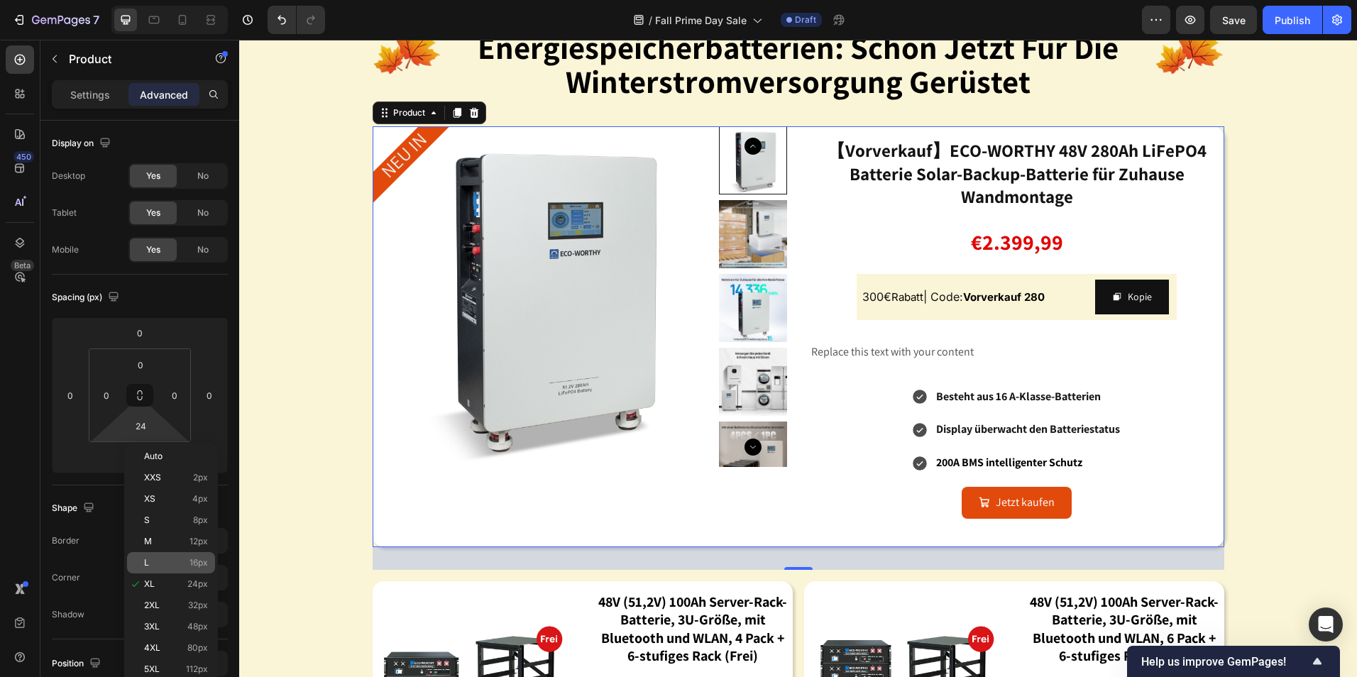
click at [151, 562] on p "L 16px" at bounding box center [176, 563] width 64 height 10
type input "16"
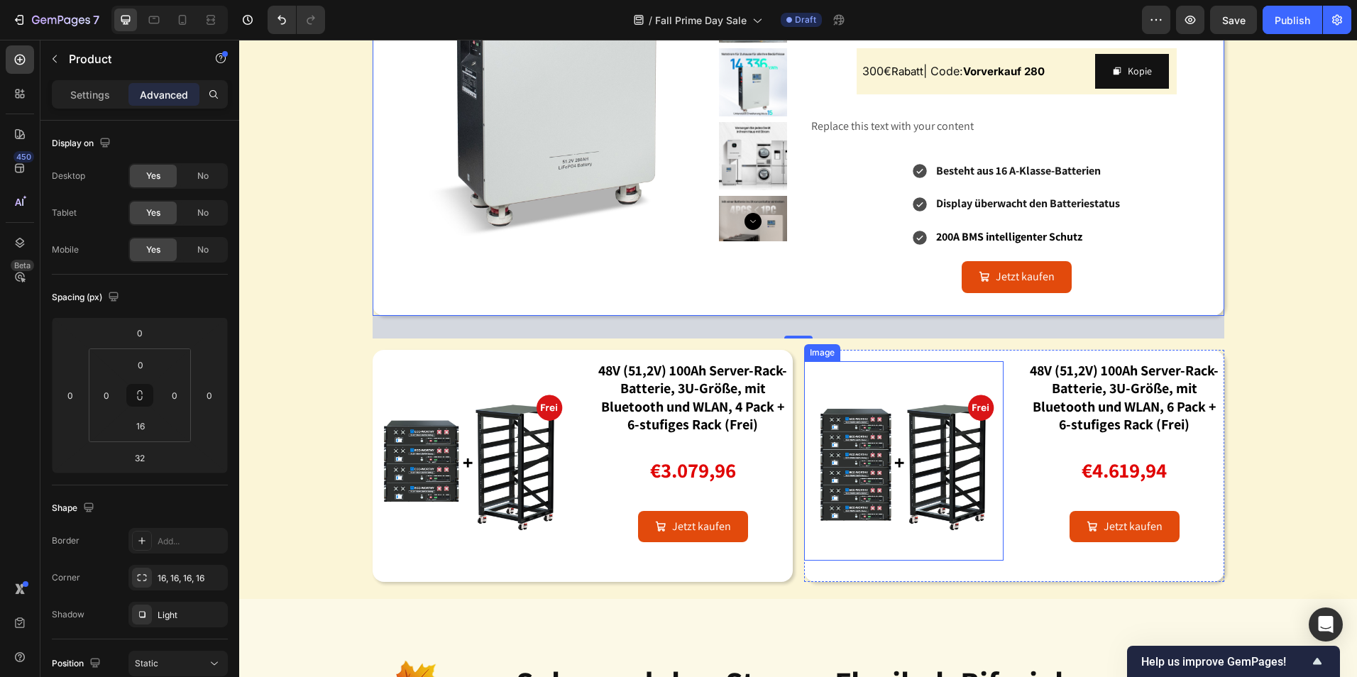
scroll to position [1846, 0]
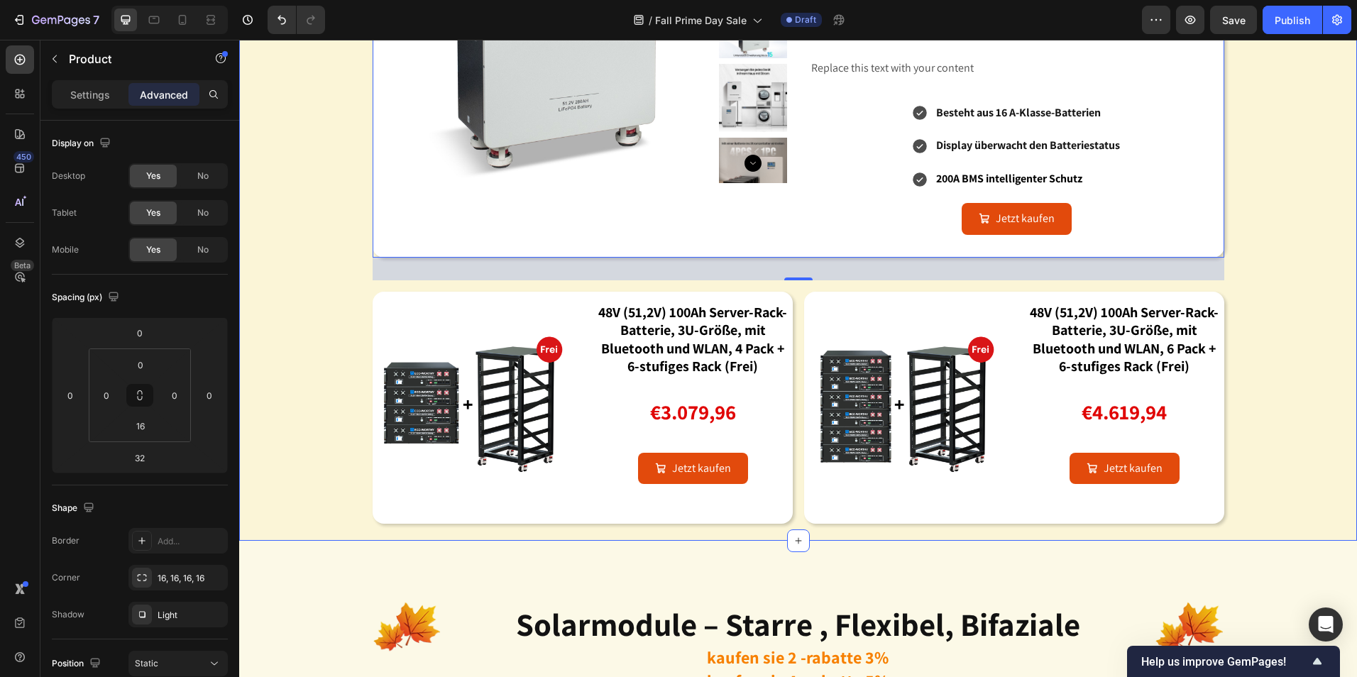
click at [1267, 437] on div "Image energiespeicherbatterien: schon jetzt für die winterstromversorgung gerüs…" at bounding box center [798, 110] width 1118 height 827
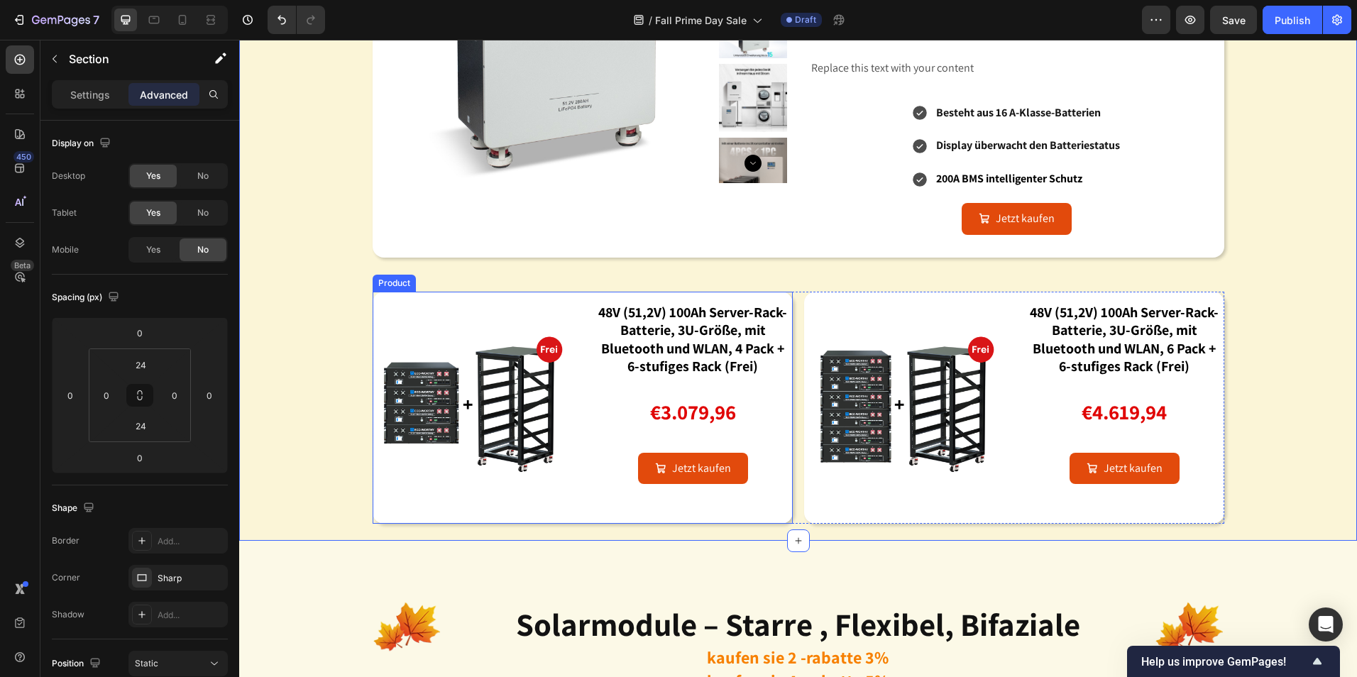
click at [757, 294] on div "48V (51,2V) 100Ah Server-Rack-Batterie, 3U-Größe, mit Bluetooth und WLAN, 4 Pac…" at bounding box center [693, 397] width 199 height 211
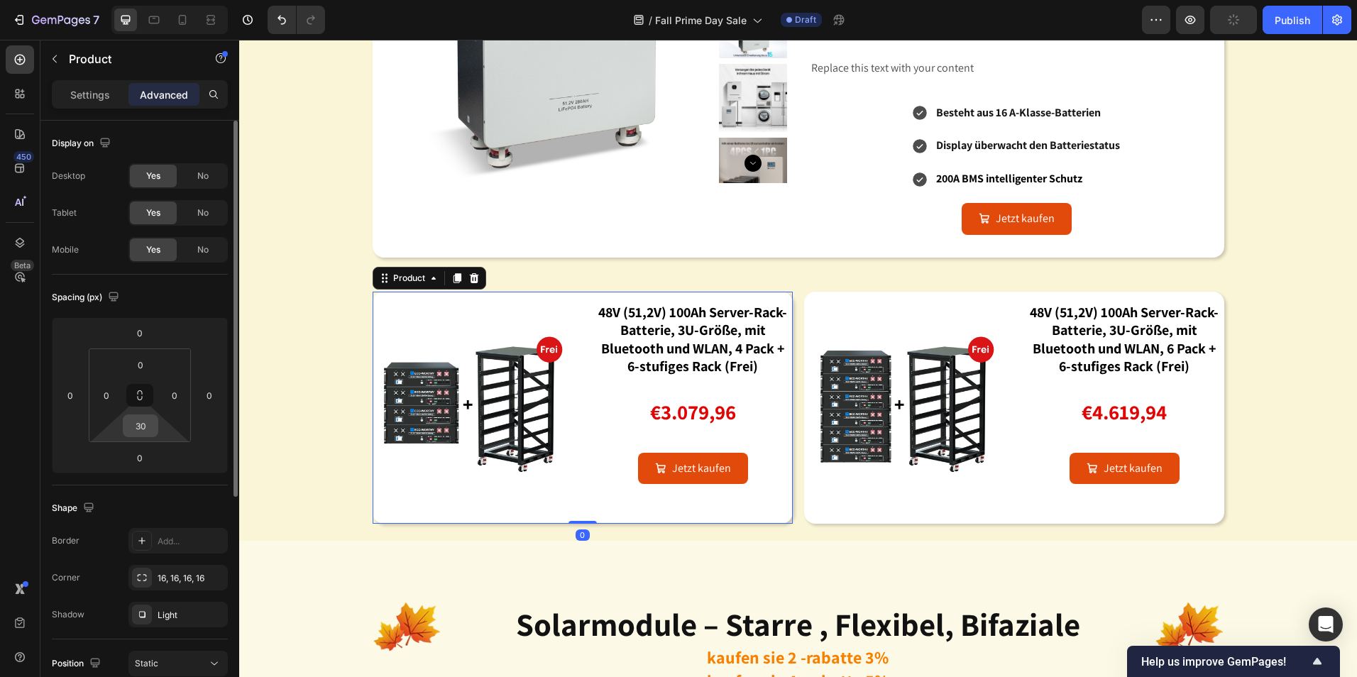
click at [140, 426] on input "30" at bounding box center [140, 425] width 28 height 21
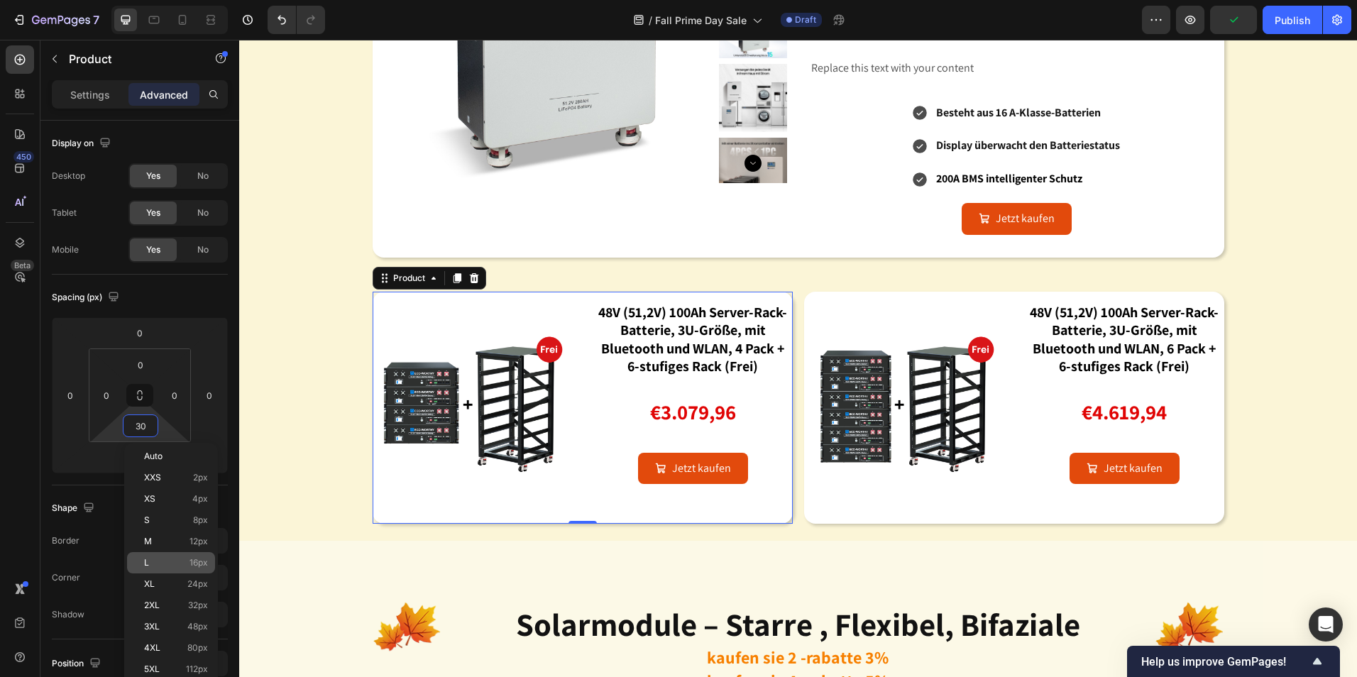
click at [175, 565] on p "L 16px" at bounding box center [176, 563] width 64 height 10
type input "16"
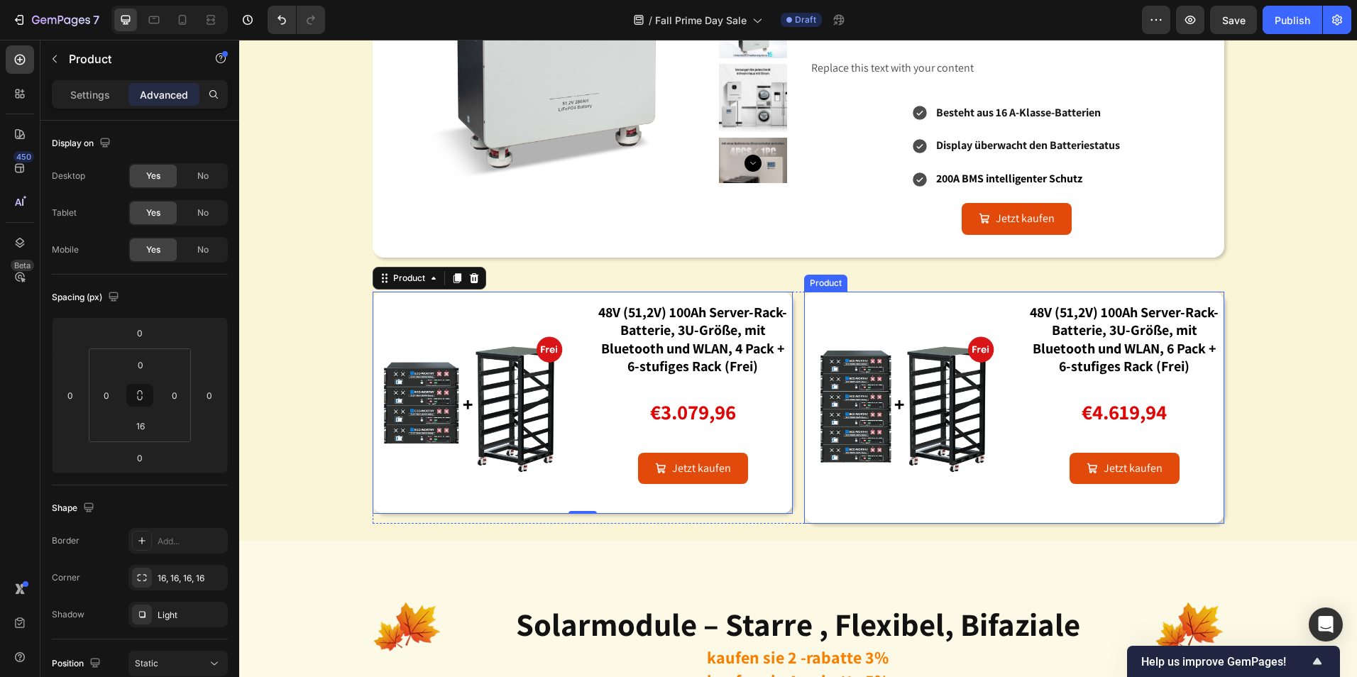
click at [1014, 300] on div "Image 48V (51,2V) 100Ah Server-Rack-Batterie, 3U-Größe, mit Bluetooth und WLAN,…" at bounding box center [1014, 408] width 420 height 232
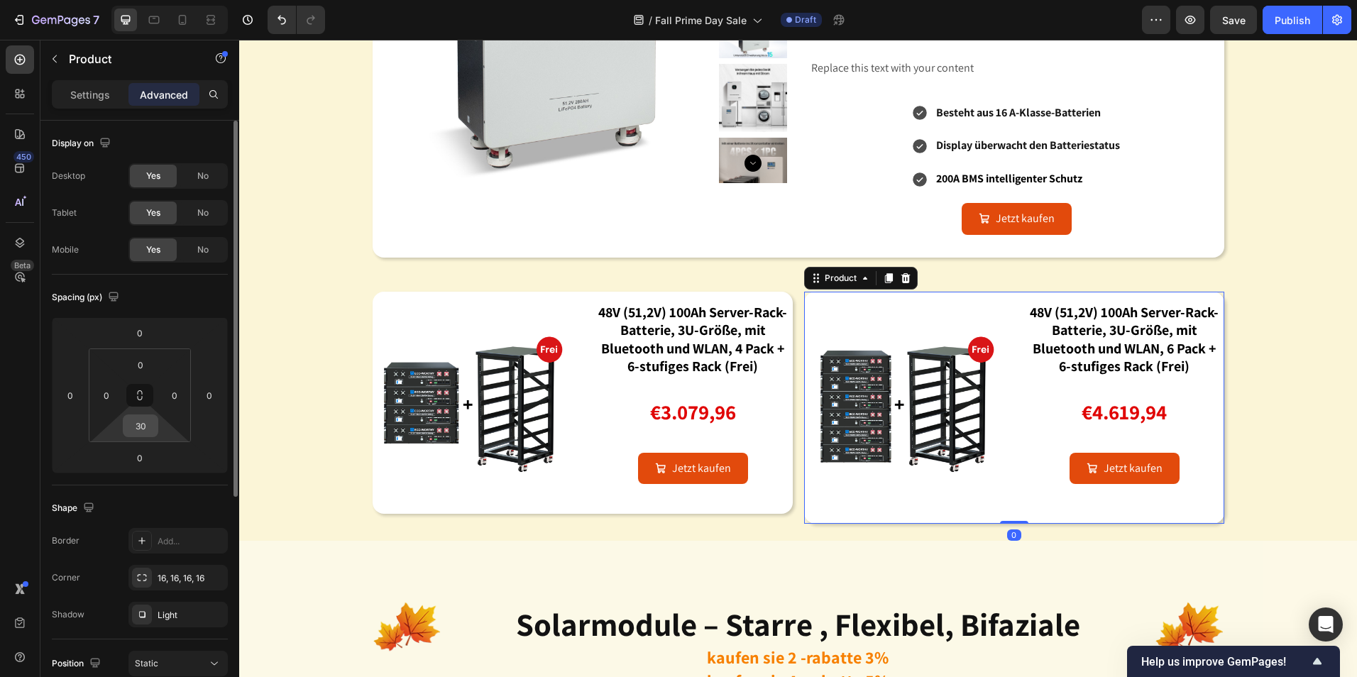
drag, startPoint x: 143, startPoint y: 424, endPoint x: 170, endPoint y: 506, distance: 86.4
click at [143, 424] on input "30" at bounding box center [140, 425] width 28 height 21
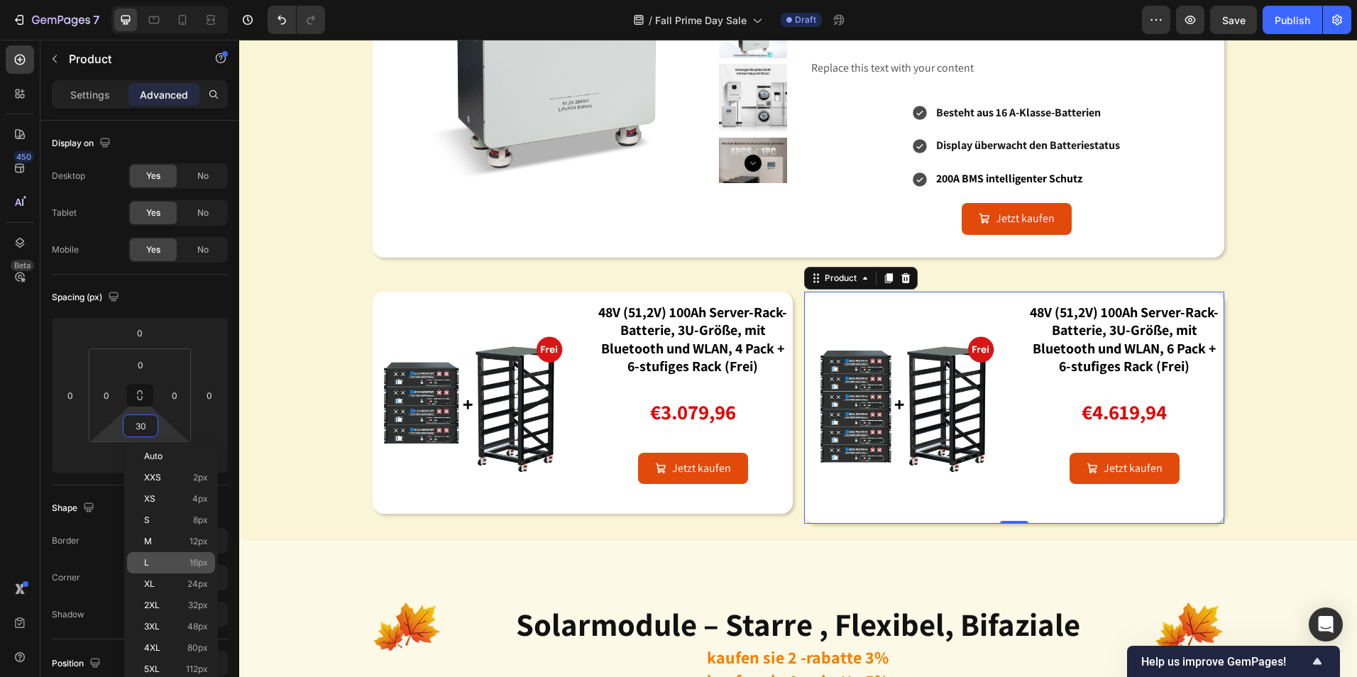
click at [168, 564] on p "L 16px" at bounding box center [176, 563] width 64 height 10
type input "16"
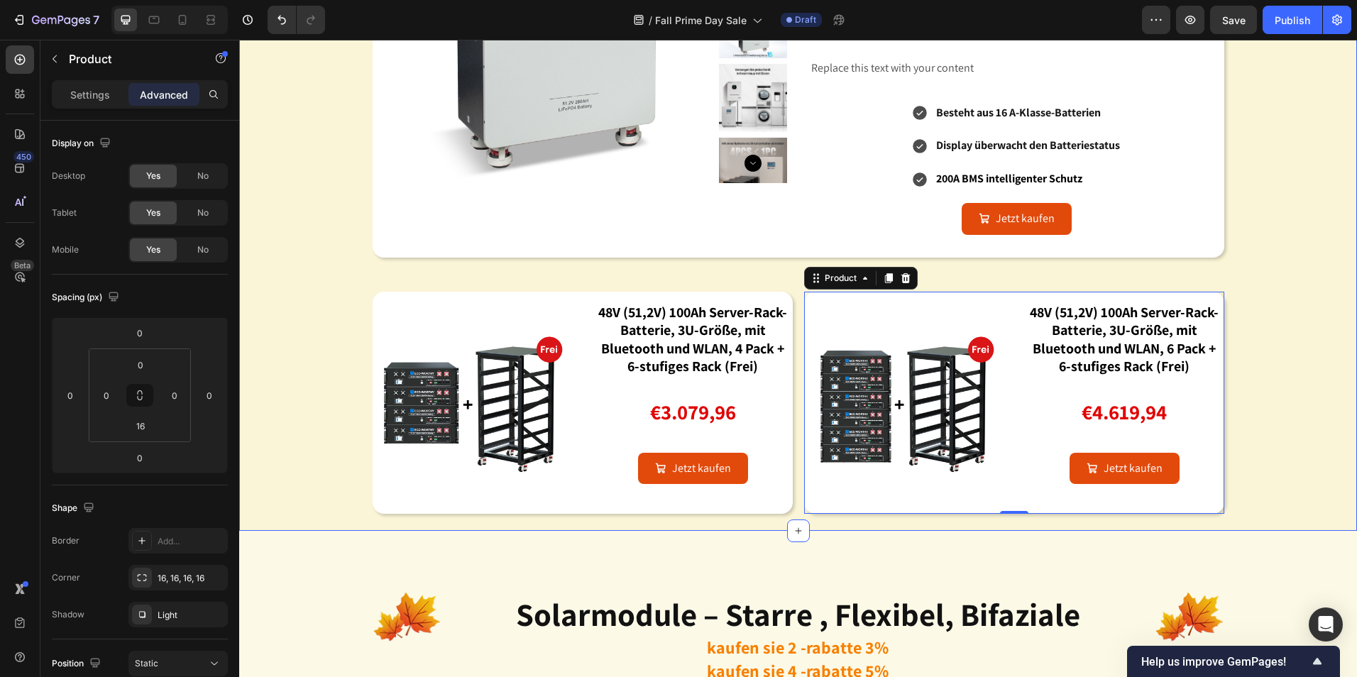
click at [1273, 389] on div "Image energiespeicherbatterien: schon jetzt für die winterstromversorgung gerüs…" at bounding box center [798, 105] width 1118 height 817
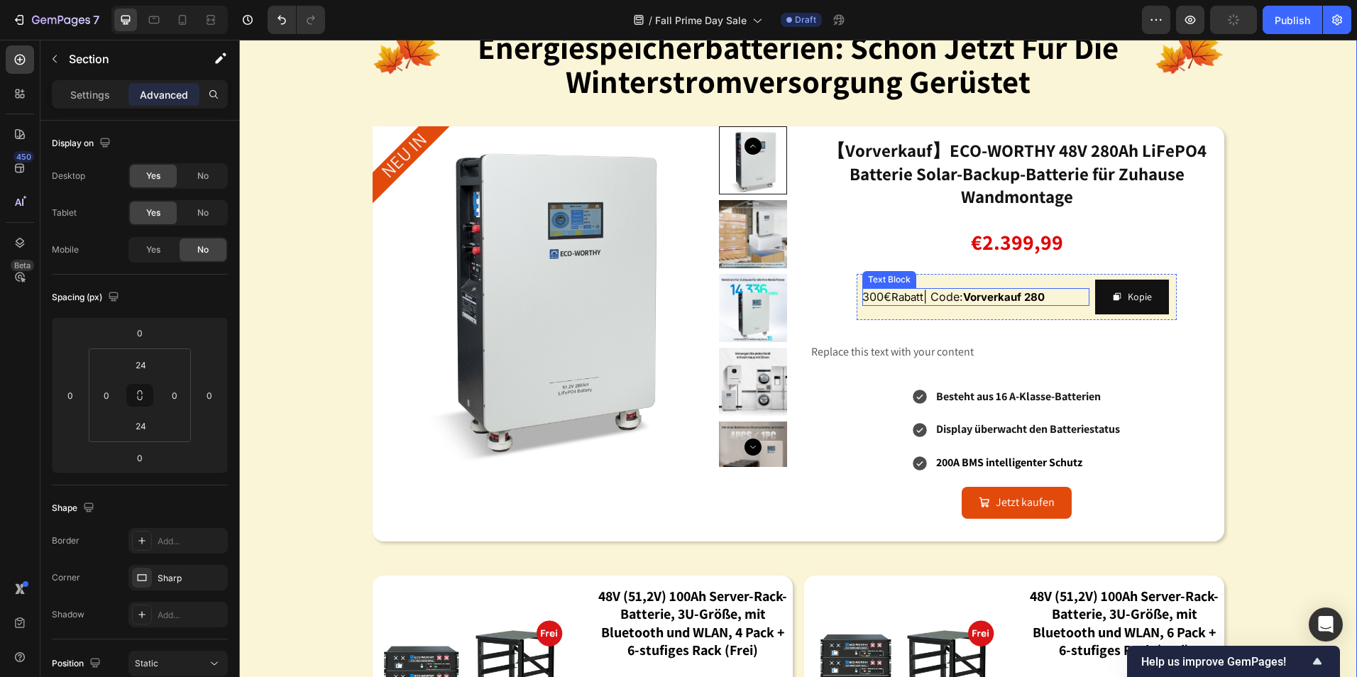
scroll to position [1491, 0]
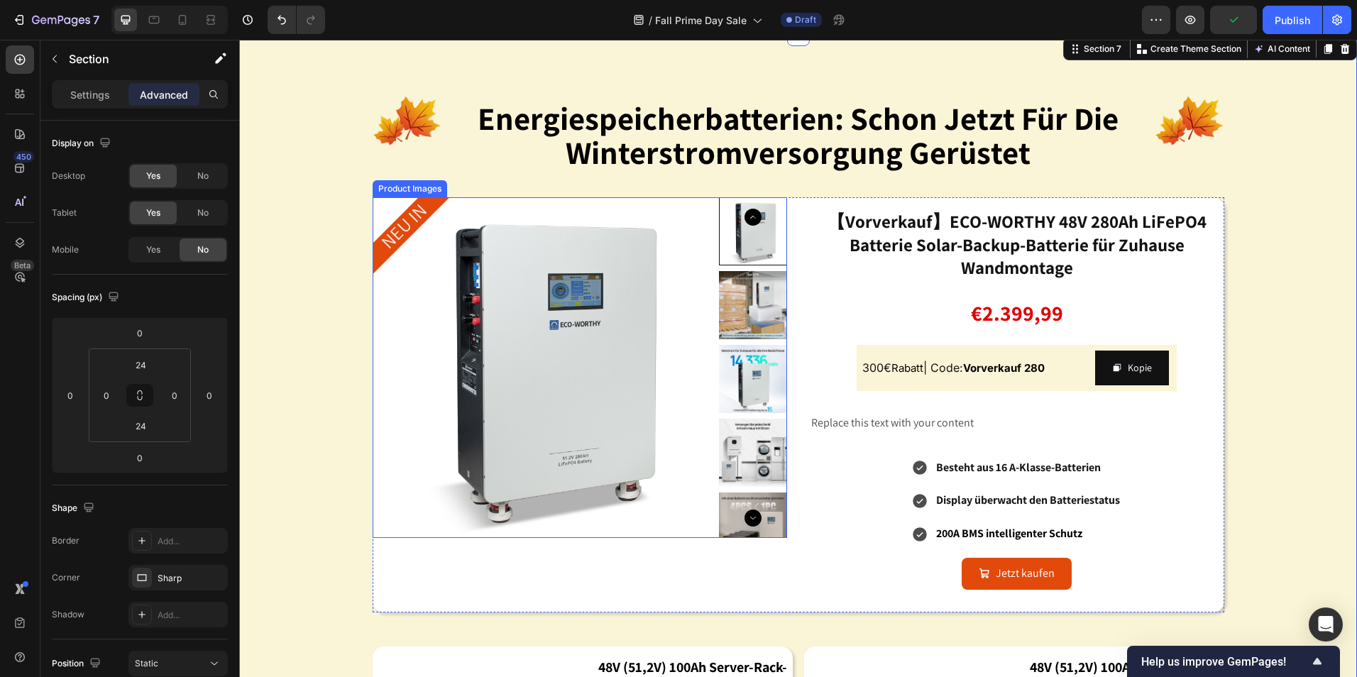
click at [691, 429] on img at bounding box center [543, 367] width 341 height 341
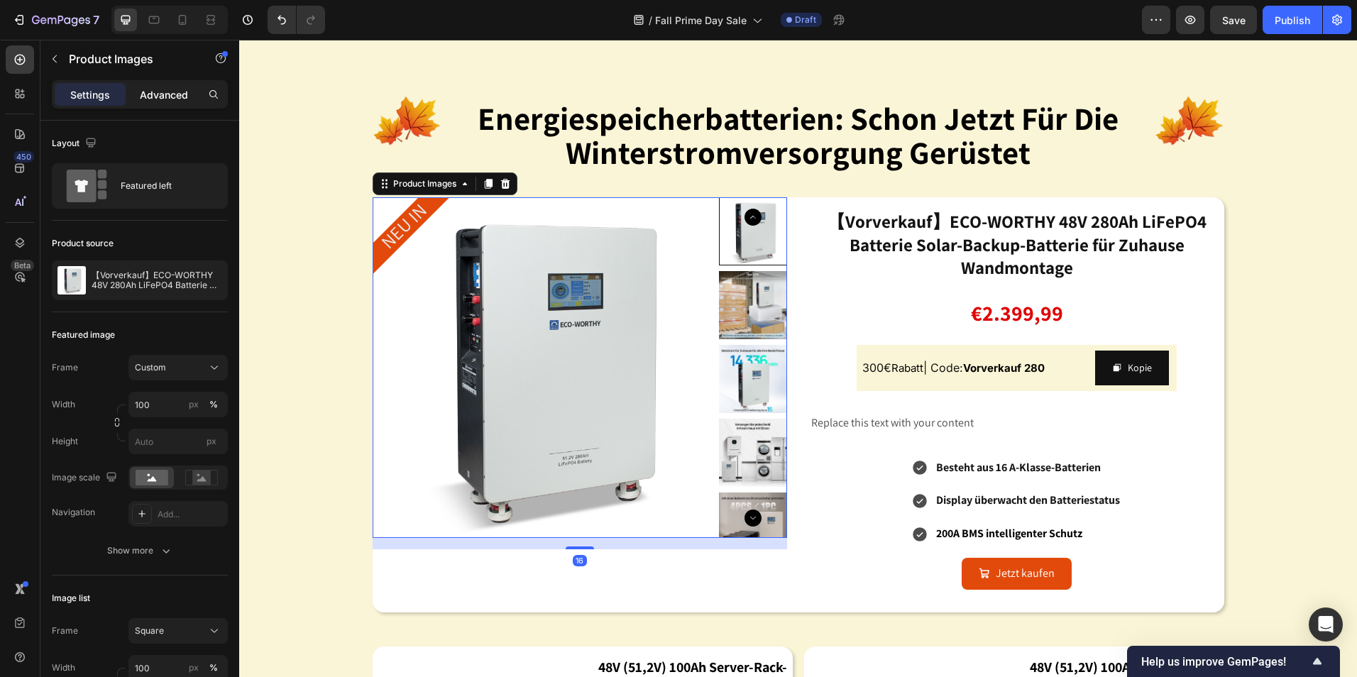
click at [163, 84] on div "Advanced" at bounding box center [163, 94] width 71 height 23
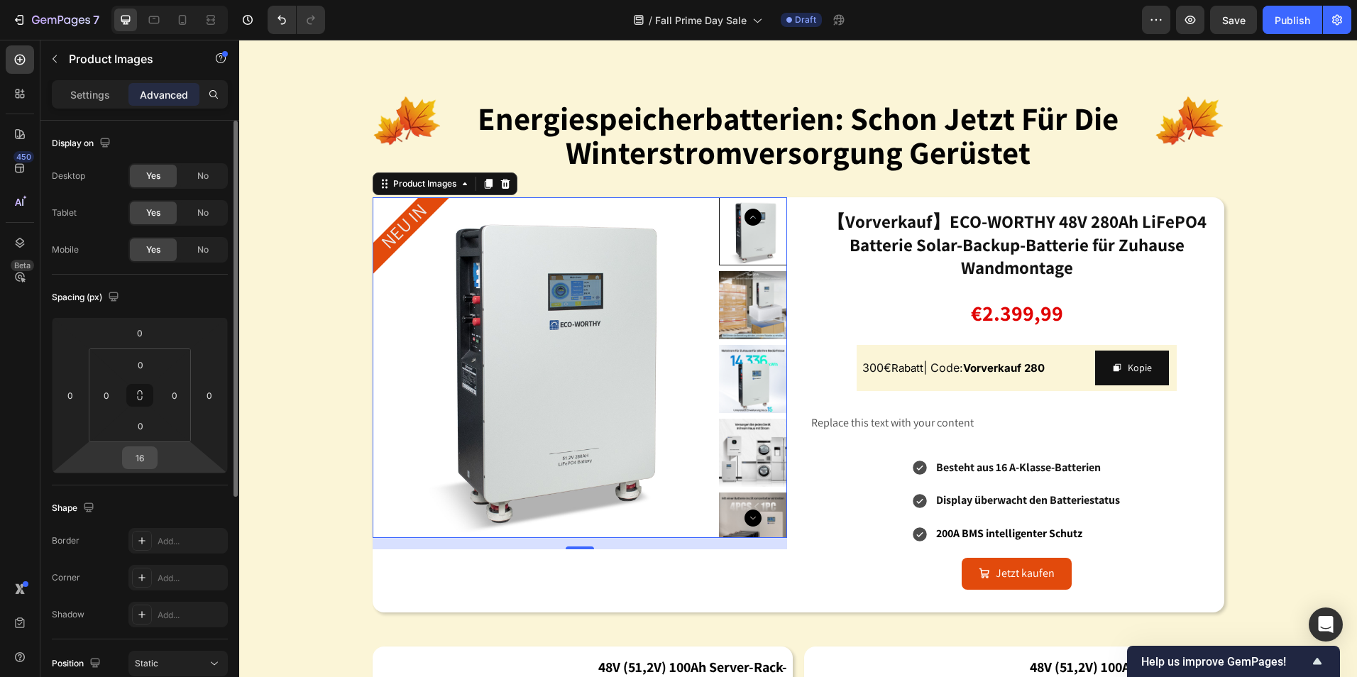
click at [146, 462] on input "16" at bounding box center [140, 457] width 28 height 21
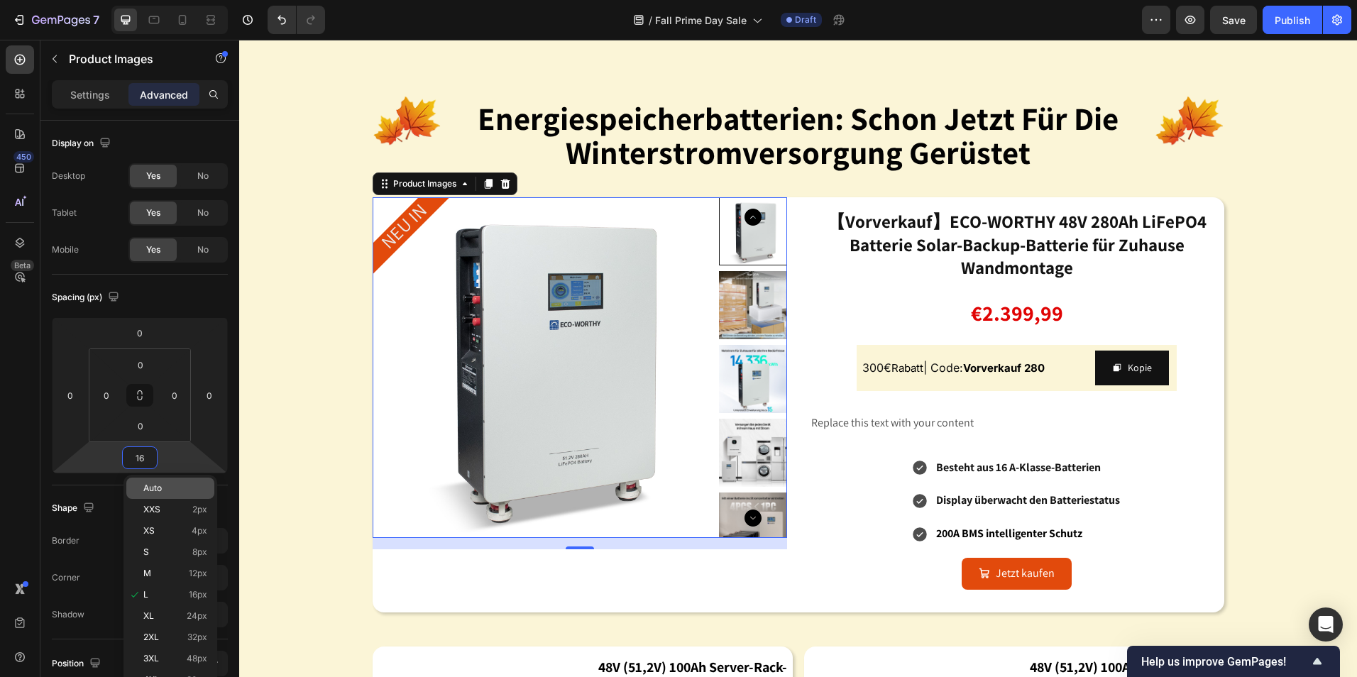
click at [173, 486] on p "Auto" at bounding box center [175, 488] width 64 height 10
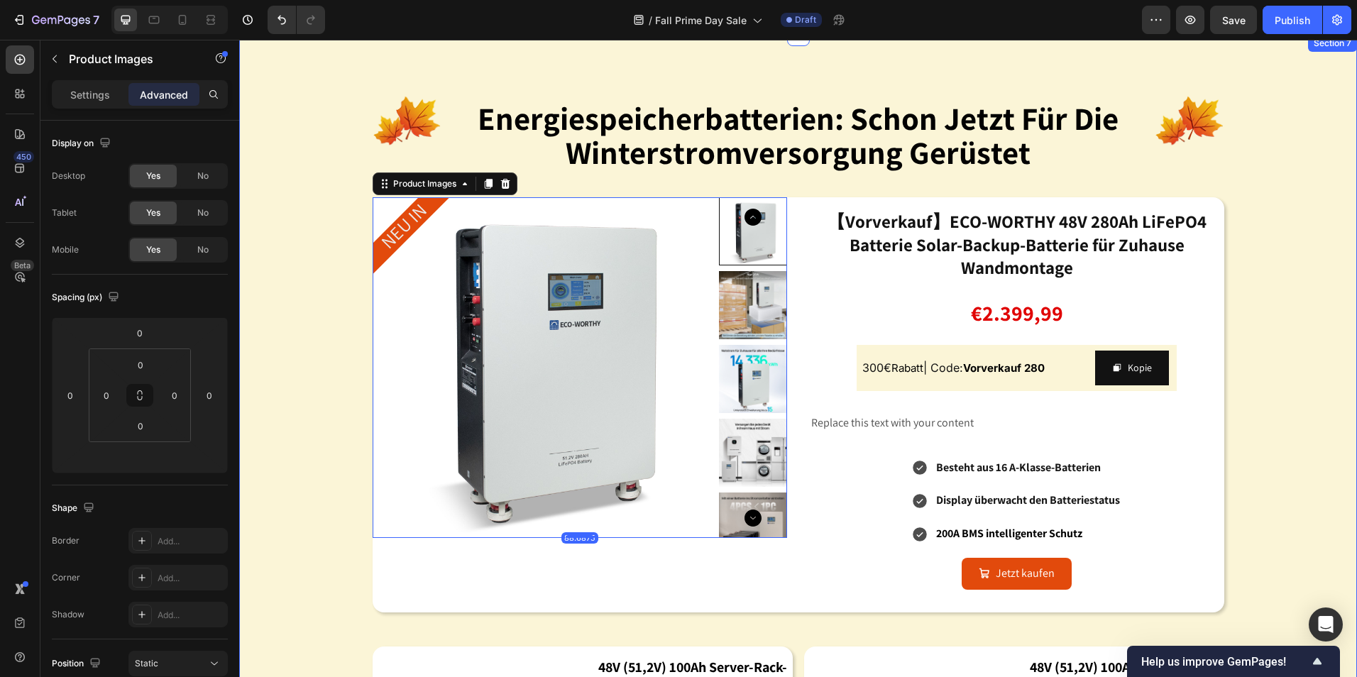
click at [810, 586] on div "Jetzt kaufen Add to Cart" at bounding box center [1017, 574] width 415 height 32
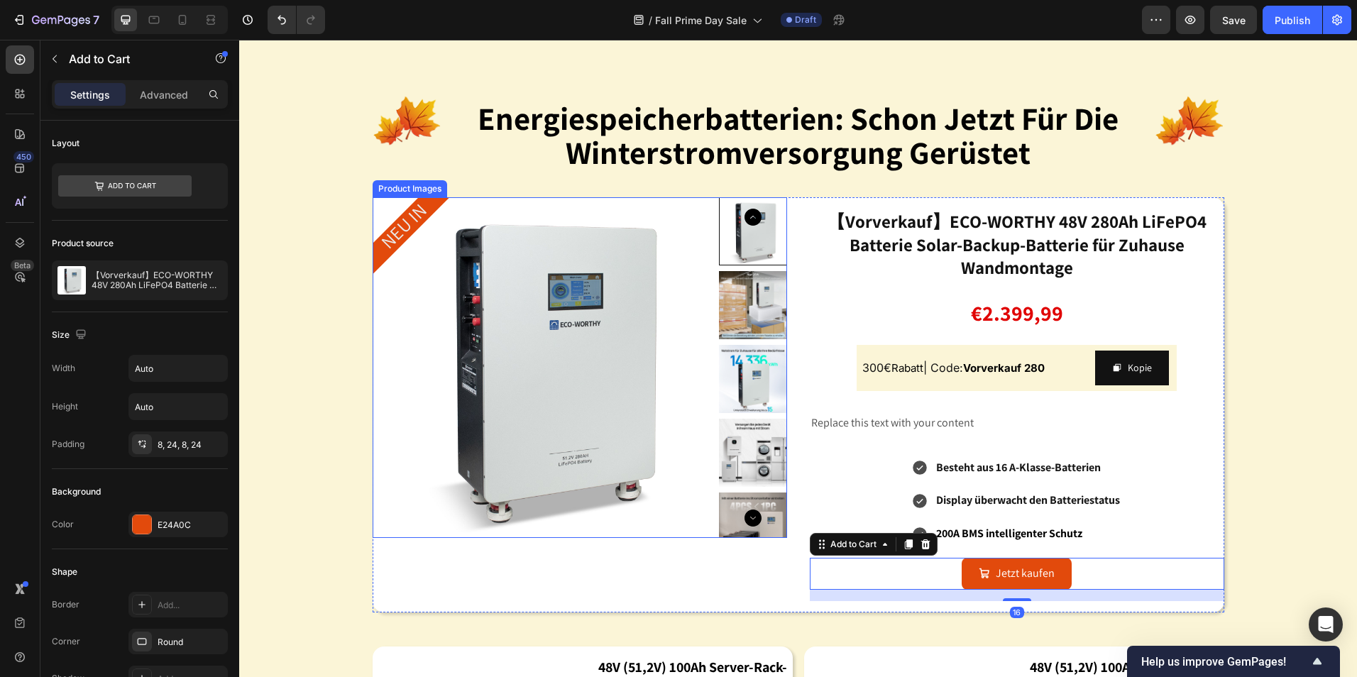
click at [698, 523] on img at bounding box center [543, 367] width 341 height 341
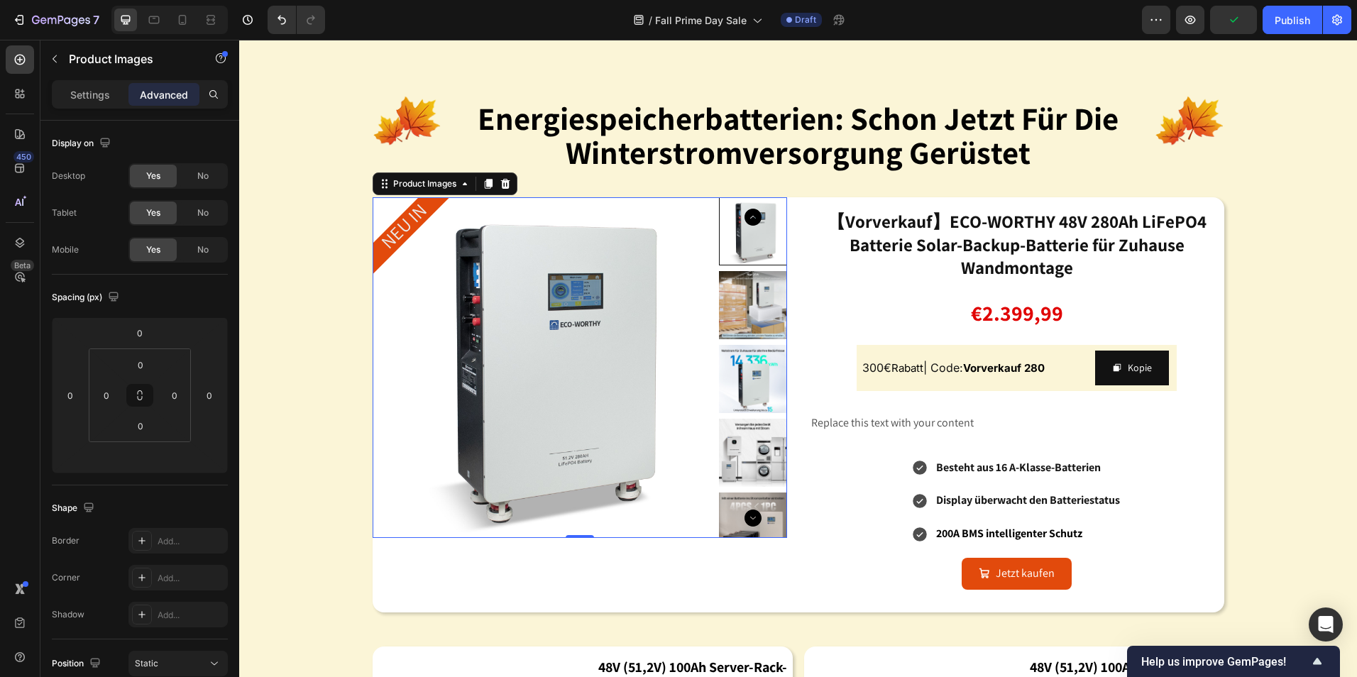
click at [83, 107] on div "Settings Advanced" at bounding box center [140, 94] width 176 height 28
click at [86, 100] on p "Settings" at bounding box center [90, 94] width 40 height 15
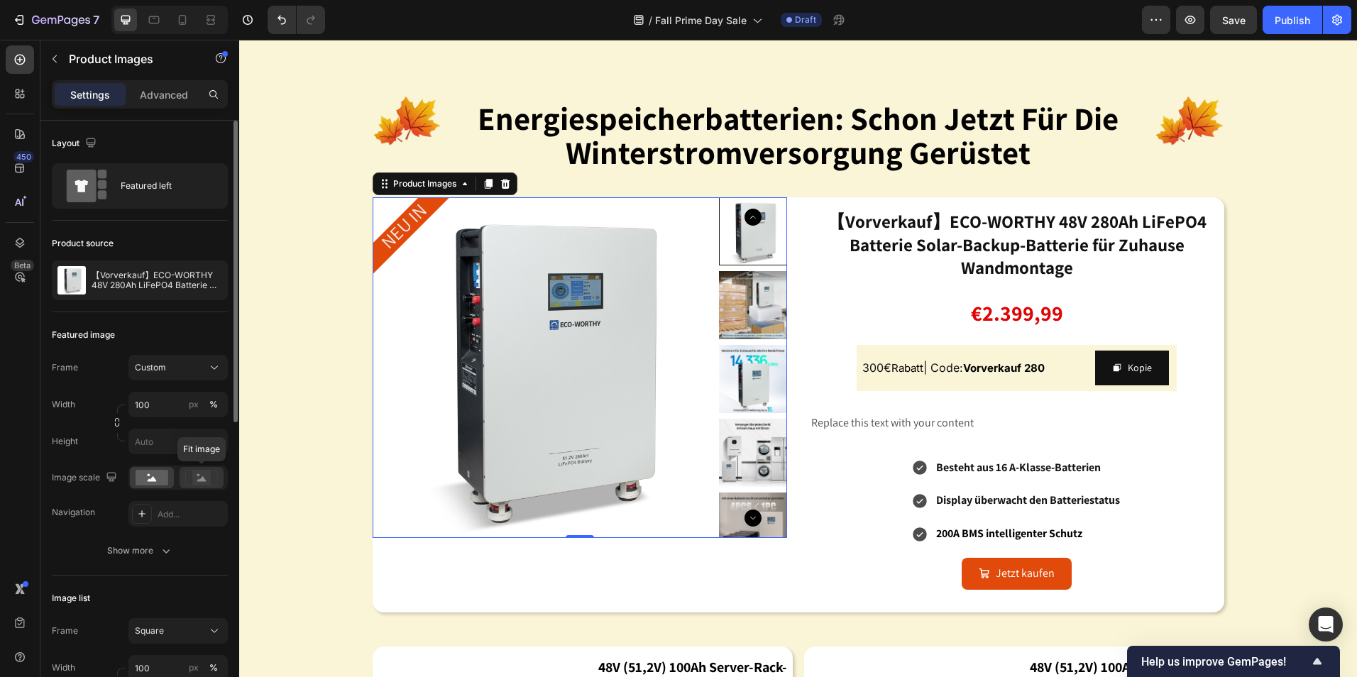
click at [199, 483] on rect at bounding box center [201, 478] width 18 height 14
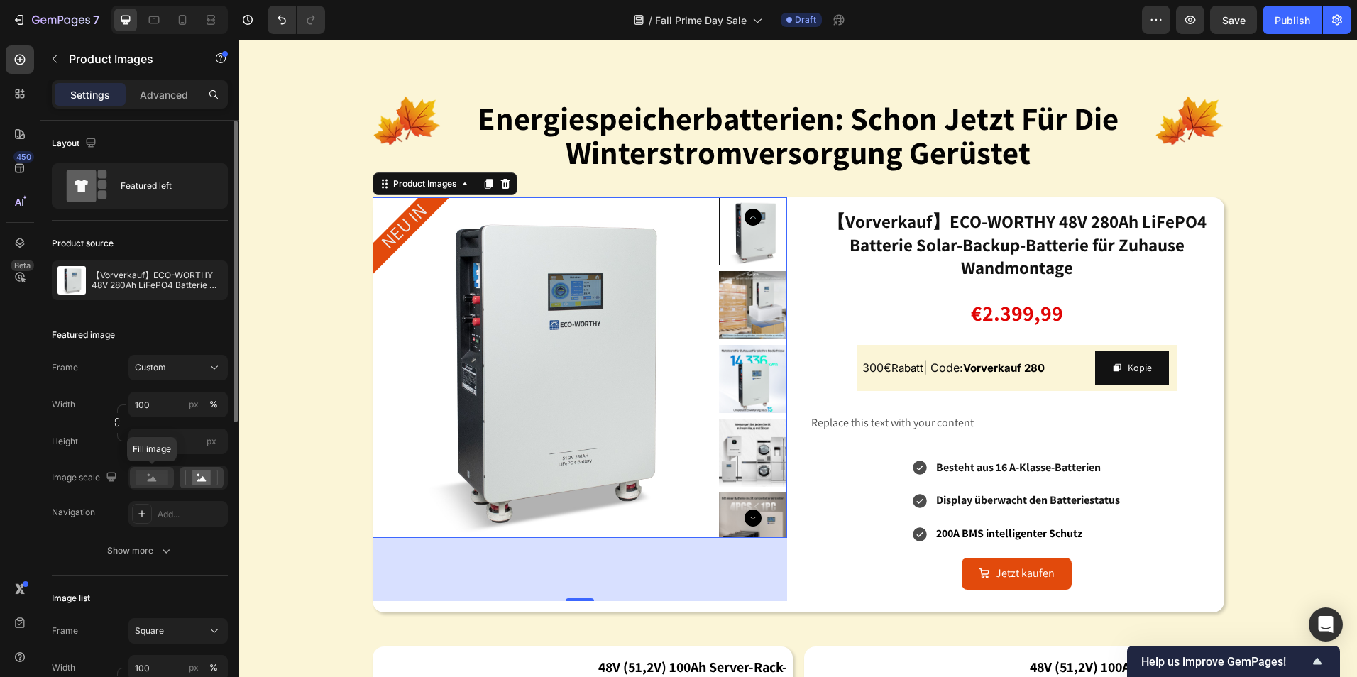
click at [166, 483] on rect at bounding box center [152, 478] width 33 height 16
click at [213, 483] on icon at bounding box center [201, 478] width 33 height 16
click at [165, 474] on rect at bounding box center [152, 478] width 33 height 16
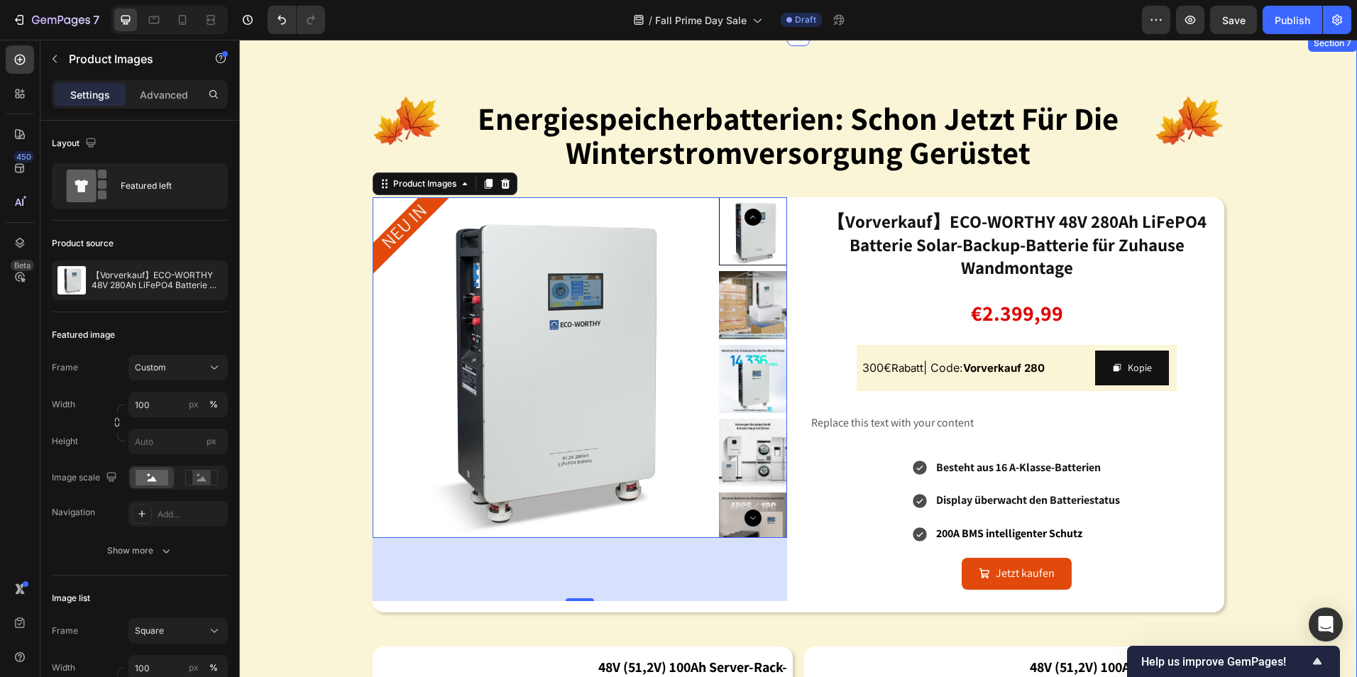
click at [1241, 475] on div "Image energiespeicherbatterien: schon jetzt für die winterstromversorgung gerüs…" at bounding box center [798, 460] width 1118 height 817
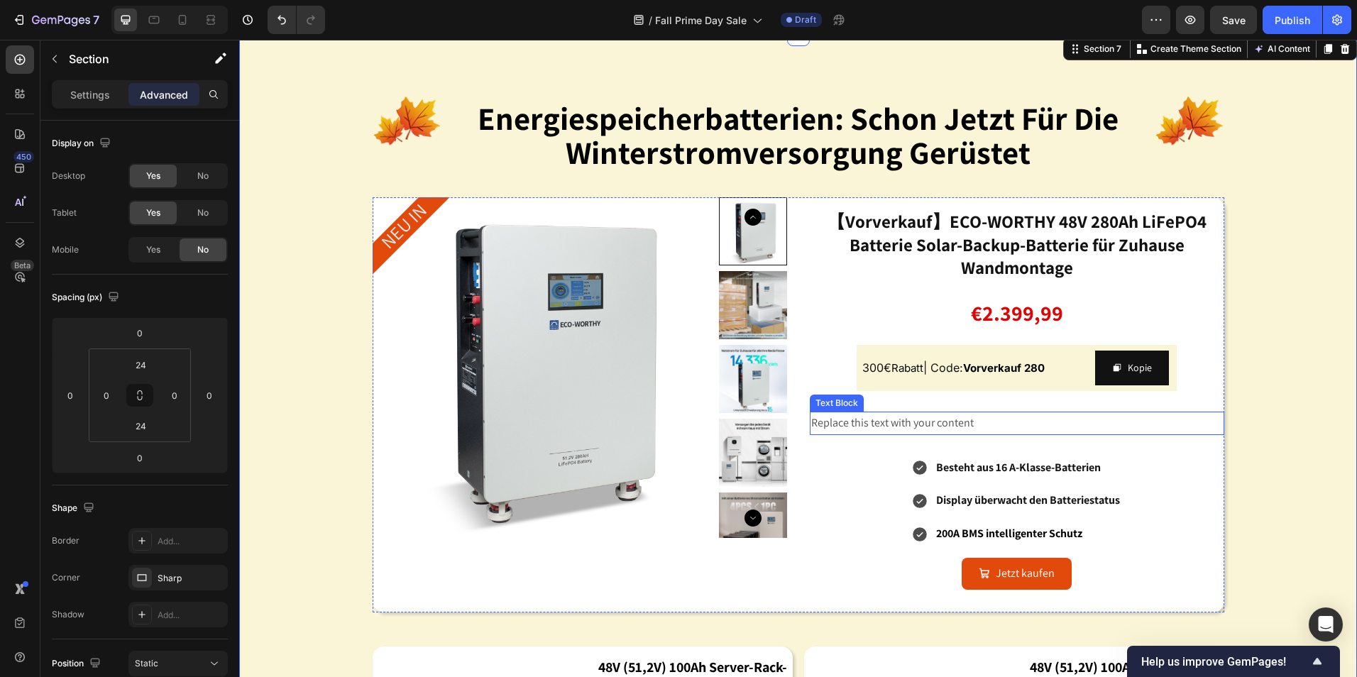
click at [958, 431] on div "Replace this text with your content" at bounding box center [1017, 423] width 415 height 23
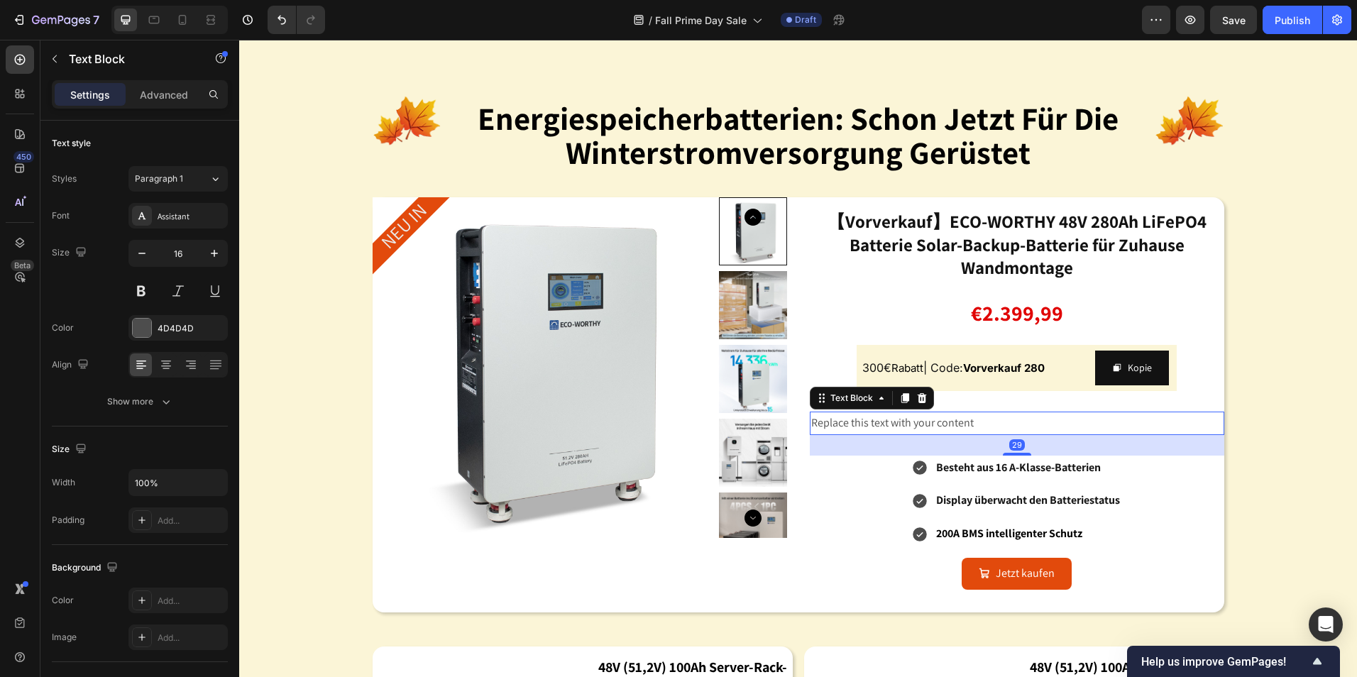
click at [967, 426] on div "Replace this text with your content" at bounding box center [1017, 423] width 415 height 23
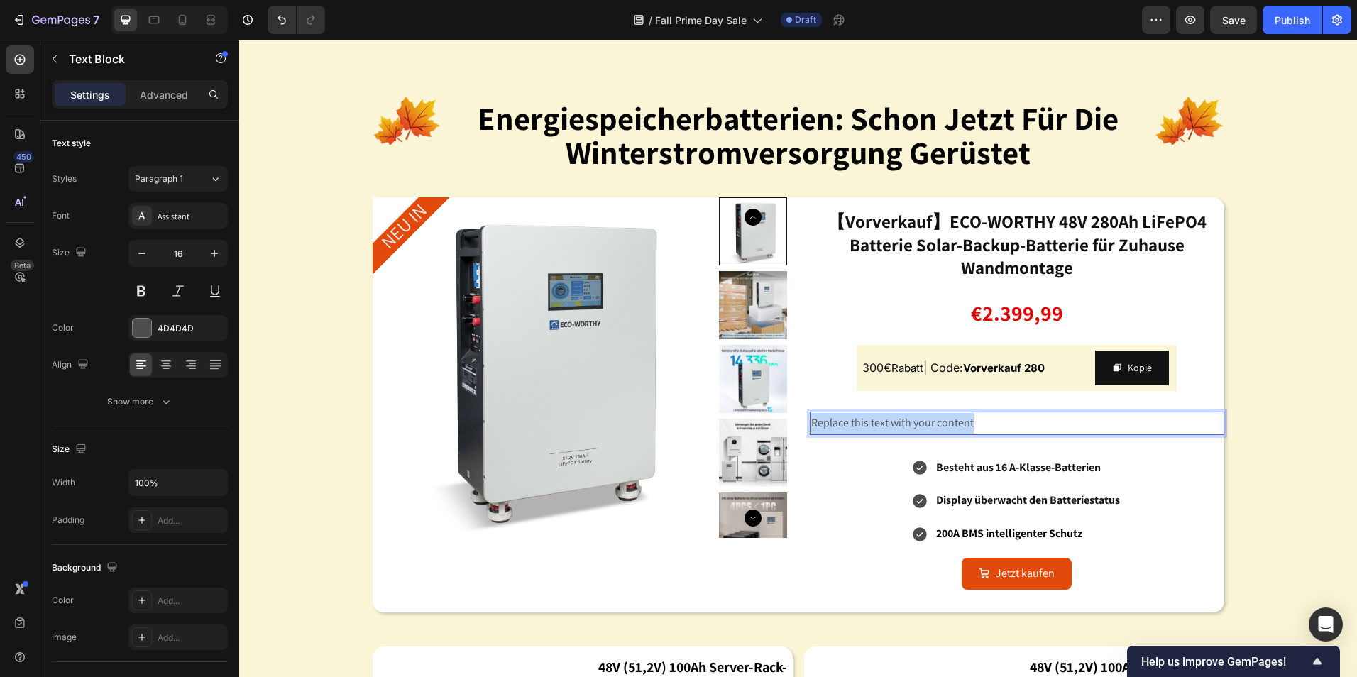
drag, startPoint x: 974, startPoint y: 423, endPoint x: 806, endPoint y: 425, distance: 168.3
click at [811, 425] on p "Replace this text with your content" at bounding box center [1017, 423] width 412 height 21
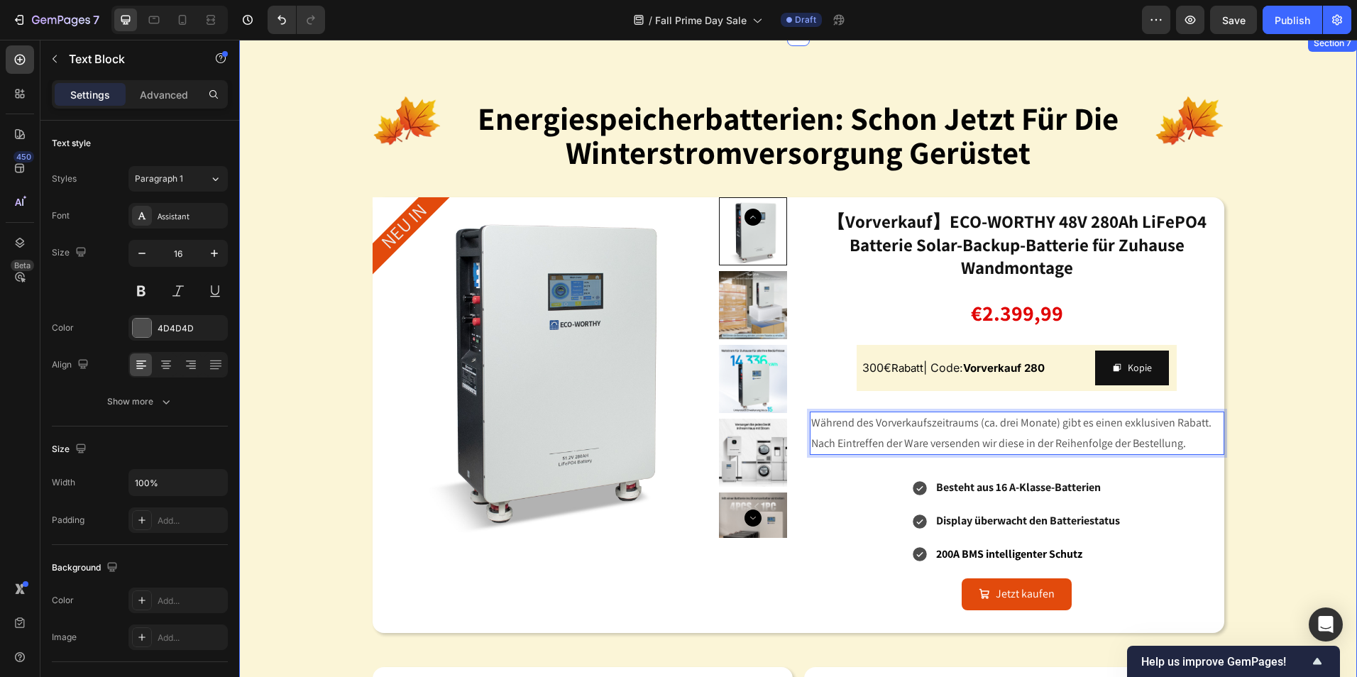
click at [1268, 498] on div "Image energiespeicherbatterien: schon jetzt für die winterstromversorgung gerüs…" at bounding box center [798, 471] width 1118 height 838
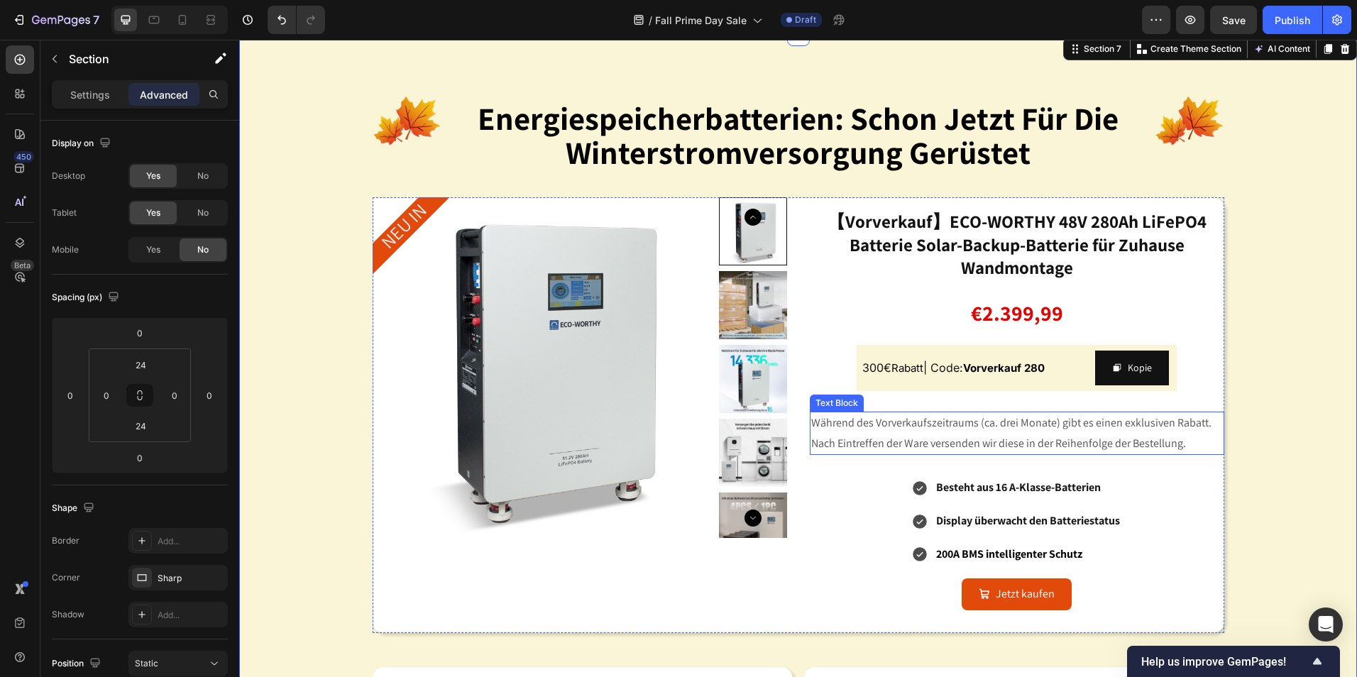
click at [1141, 430] on p "Während des Vorverkaufszeitraums (ca. drei Monate) gibt es einen exklusiven Rab…" at bounding box center [1017, 433] width 412 height 41
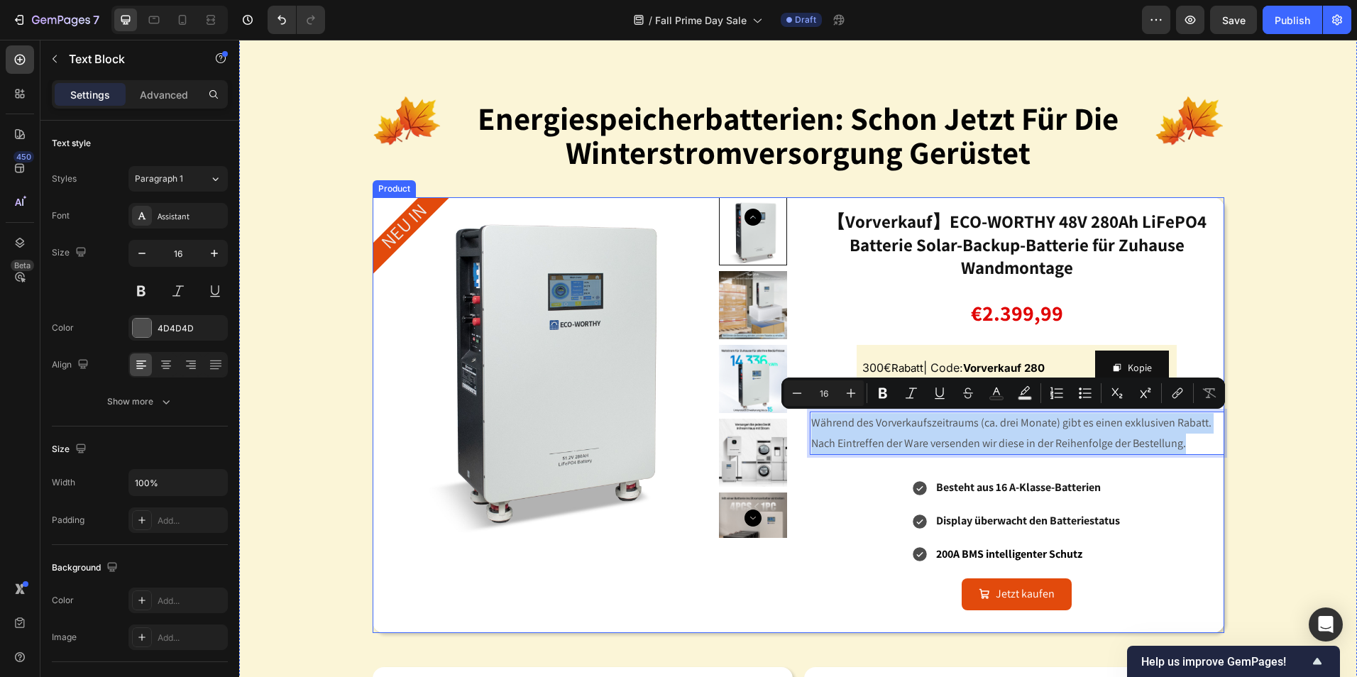
drag, startPoint x: 1184, startPoint y: 448, endPoint x: 802, endPoint y: 426, distance: 383.3
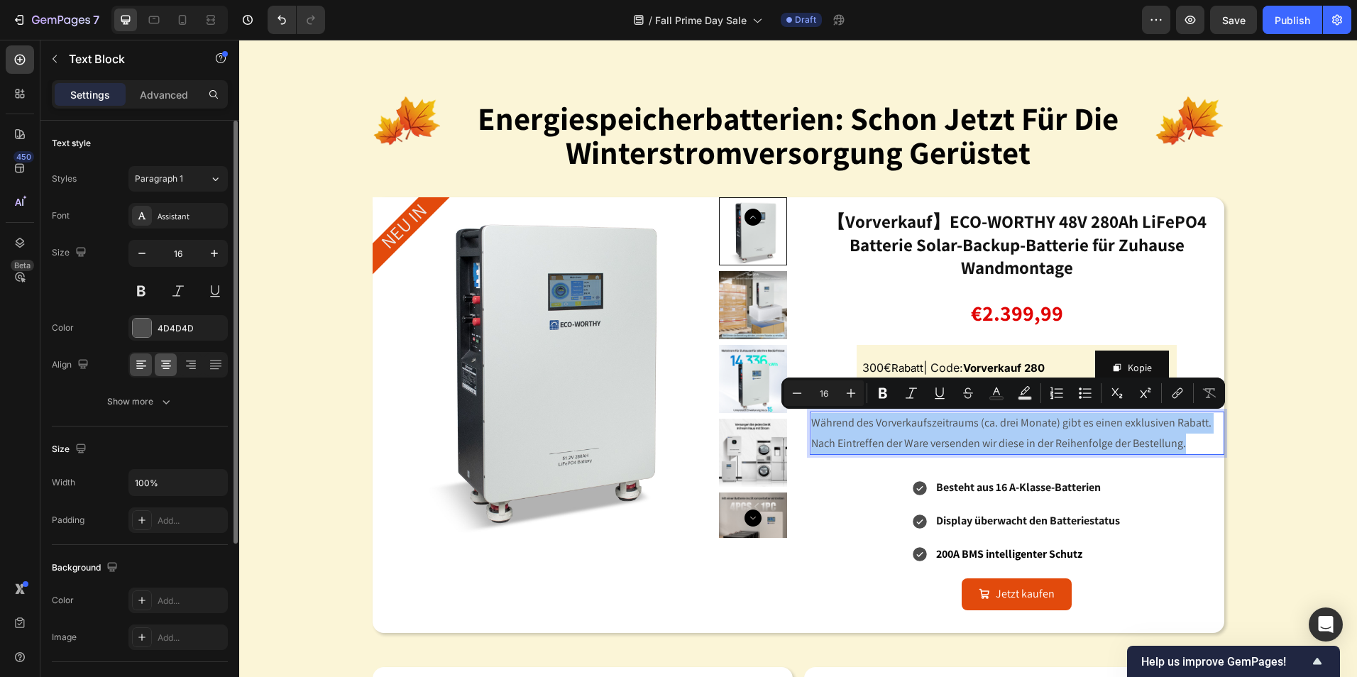
click at [163, 375] on div at bounding box center [166, 365] width 22 height 23
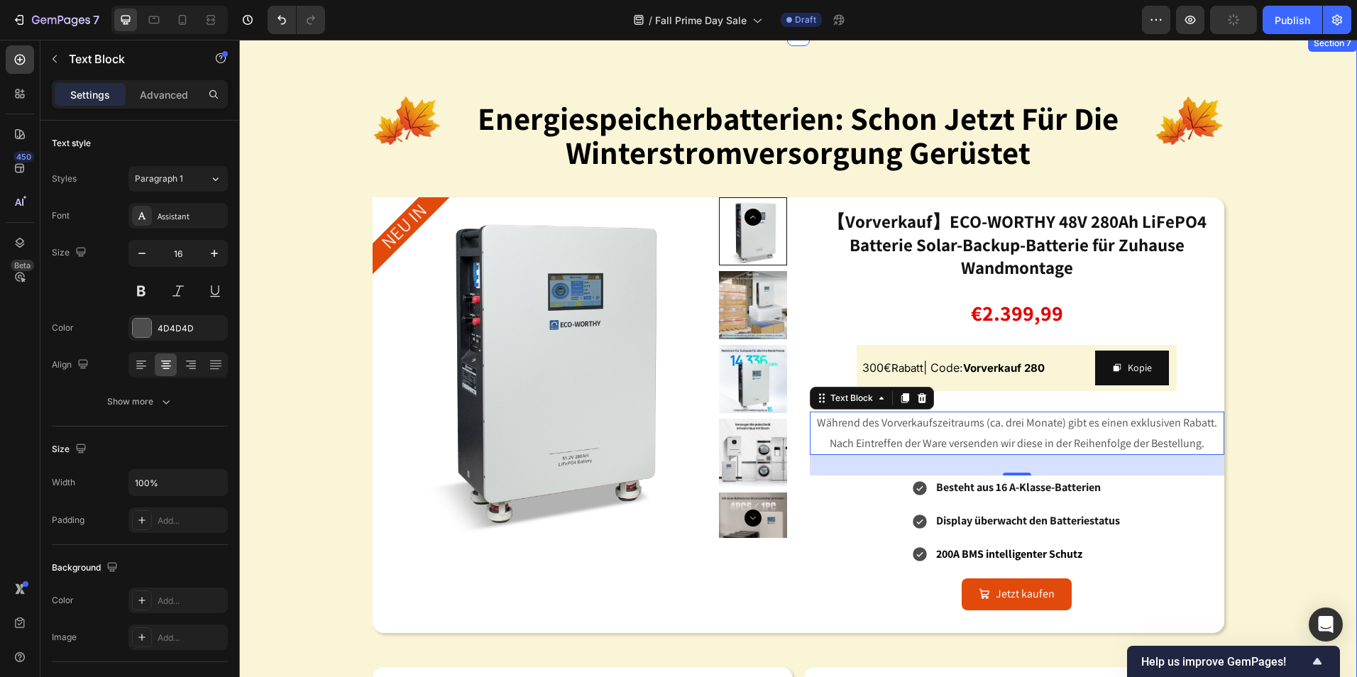
click at [1284, 480] on div "Image energiespeicherbatterien: schon jetzt für die winterstromversorgung gerüs…" at bounding box center [798, 471] width 1118 height 838
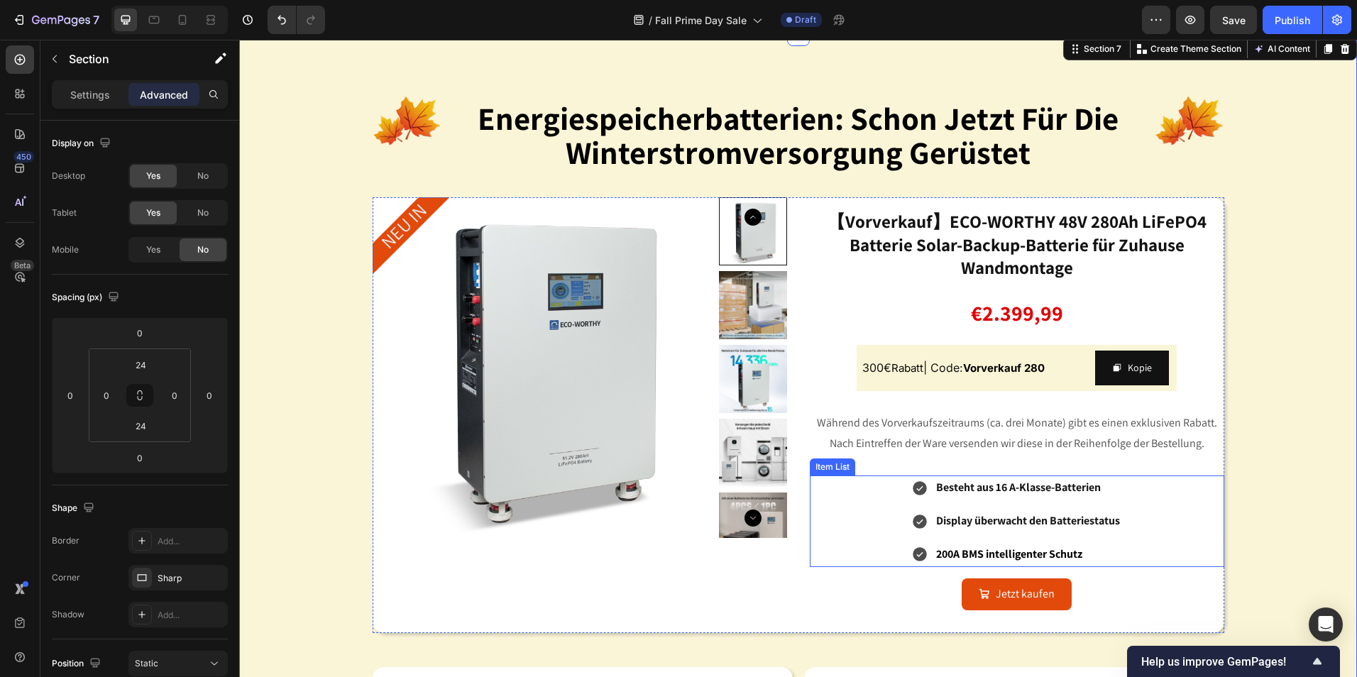
click at [867, 487] on div "Besteht aus 16 A-Klasse-Batterien Display überwacht den Batteriestatus 200A BMS…" at bounding box center [1017, 521] width 415 height 91
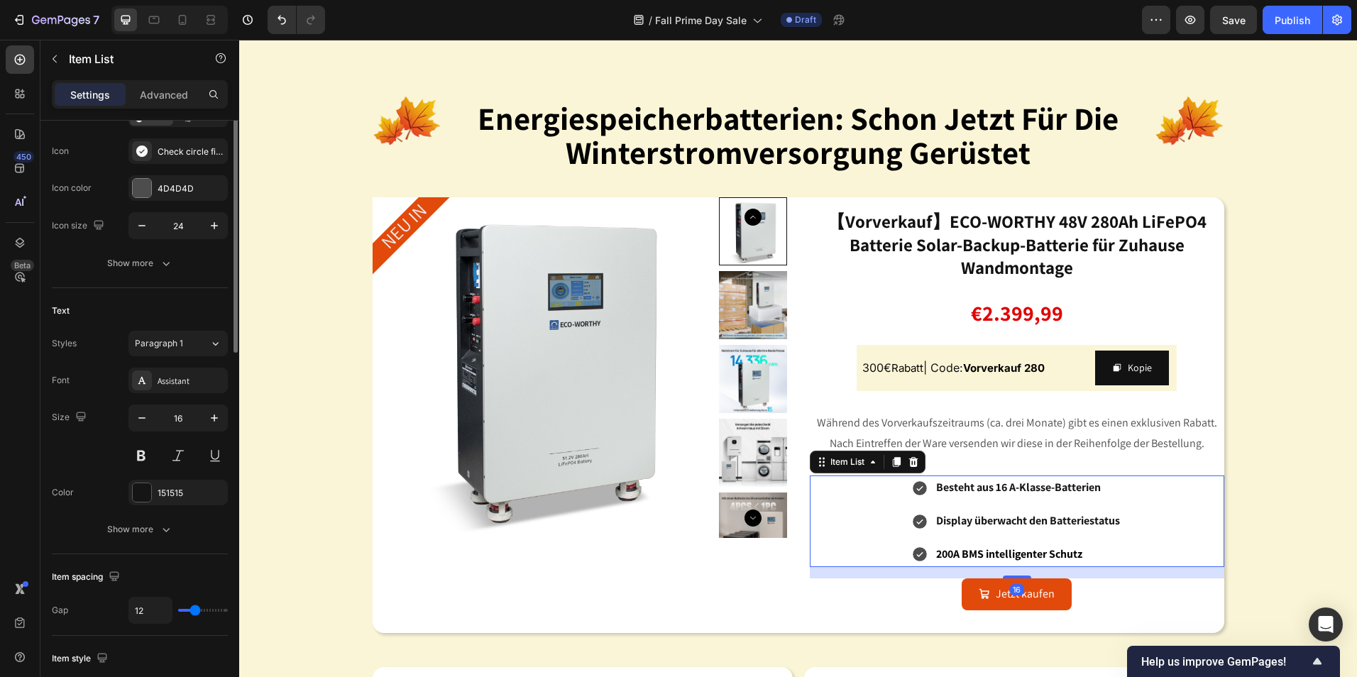
scroll to position [0, 0]
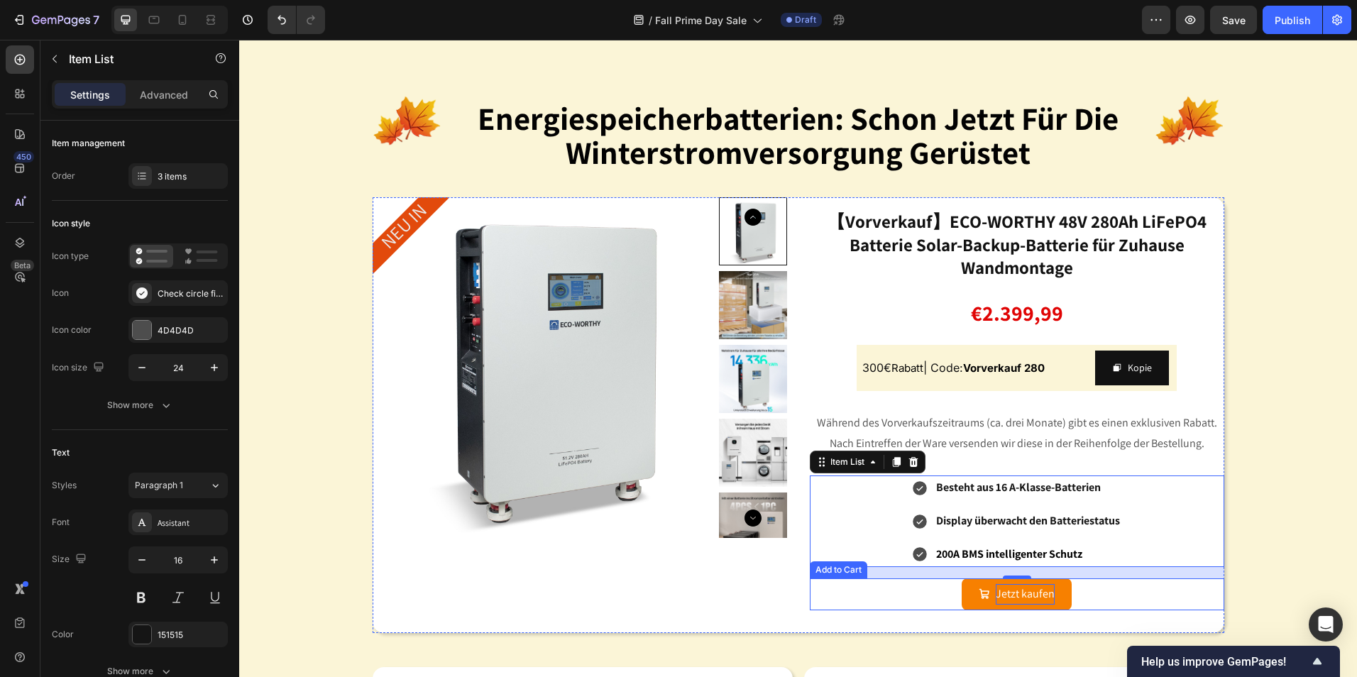
click at [1028, 593] on div "Jetzt kaufen" at bounding box center [1025, 594] width 59 height 21
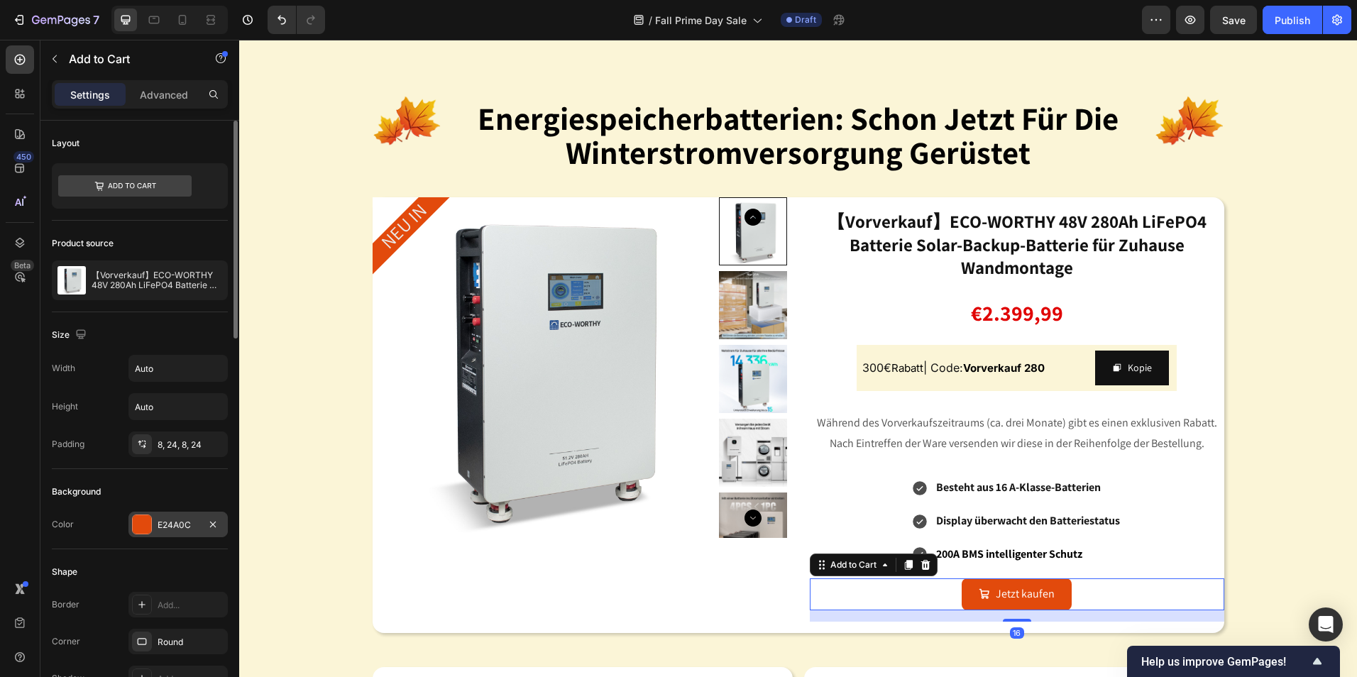
click at [139, 520] on div at bounding box center [142, 524] width 18 height 18
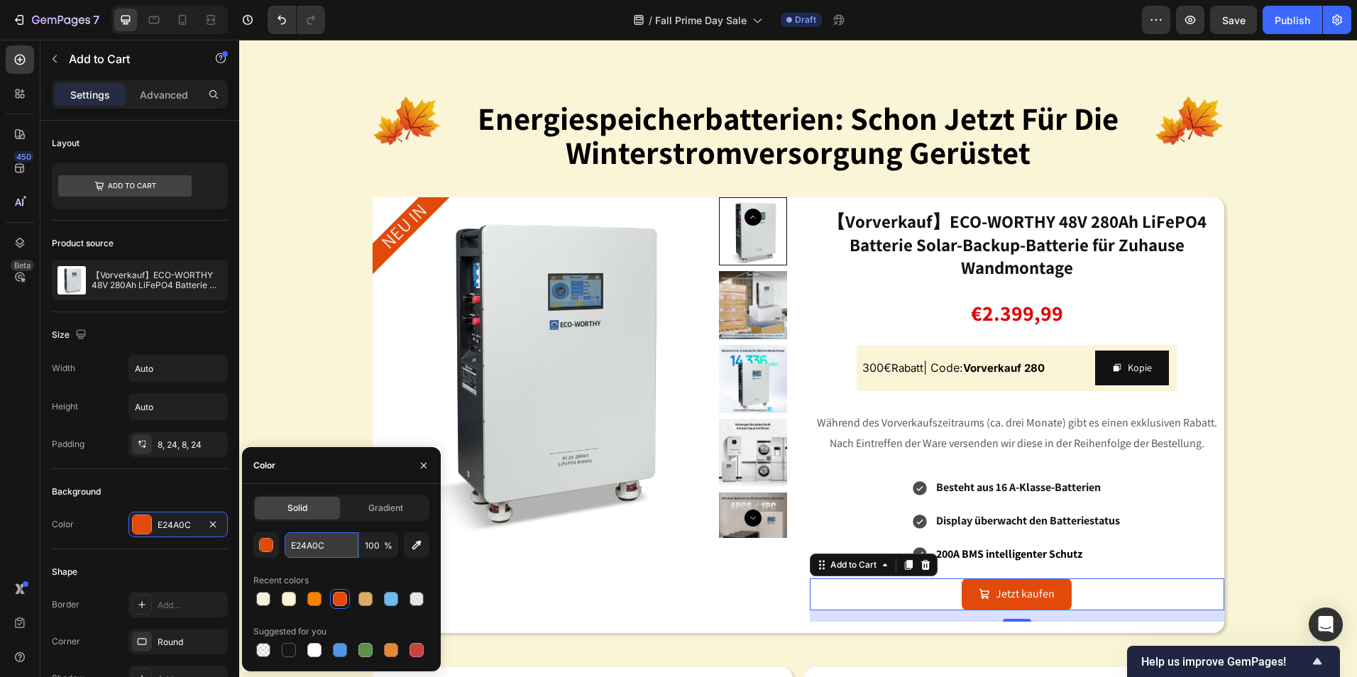
click at [324, 547] on input "E24A0C" at bounding box center [322, 545] width 74 height 26
click at [1282, 513] on div "Image energiespeicherbatterien: schon jetzt für die winterstromversorgung gerüs…" at bounding box center [798, 471] width 1118 height 838
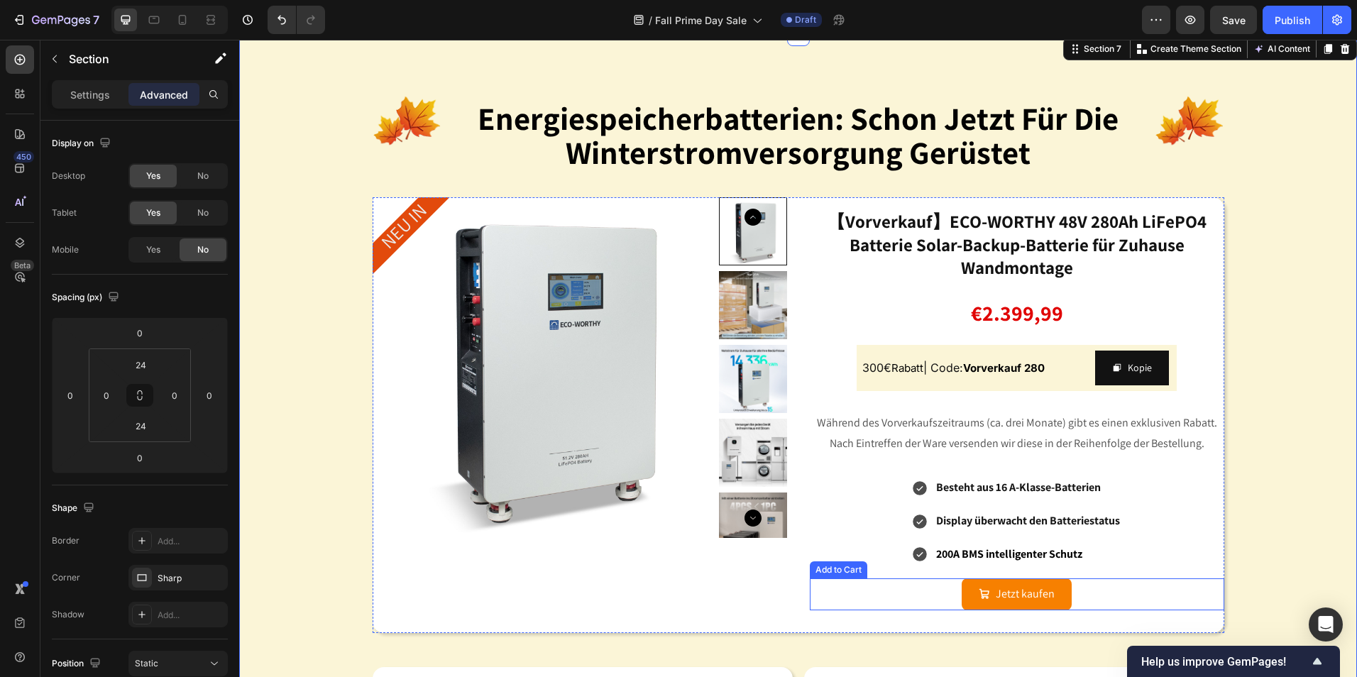
click at [1128, 590] on div "Jetzt kaufen Add to Cart" at bounding box center [1017, 595] width 415 height 32
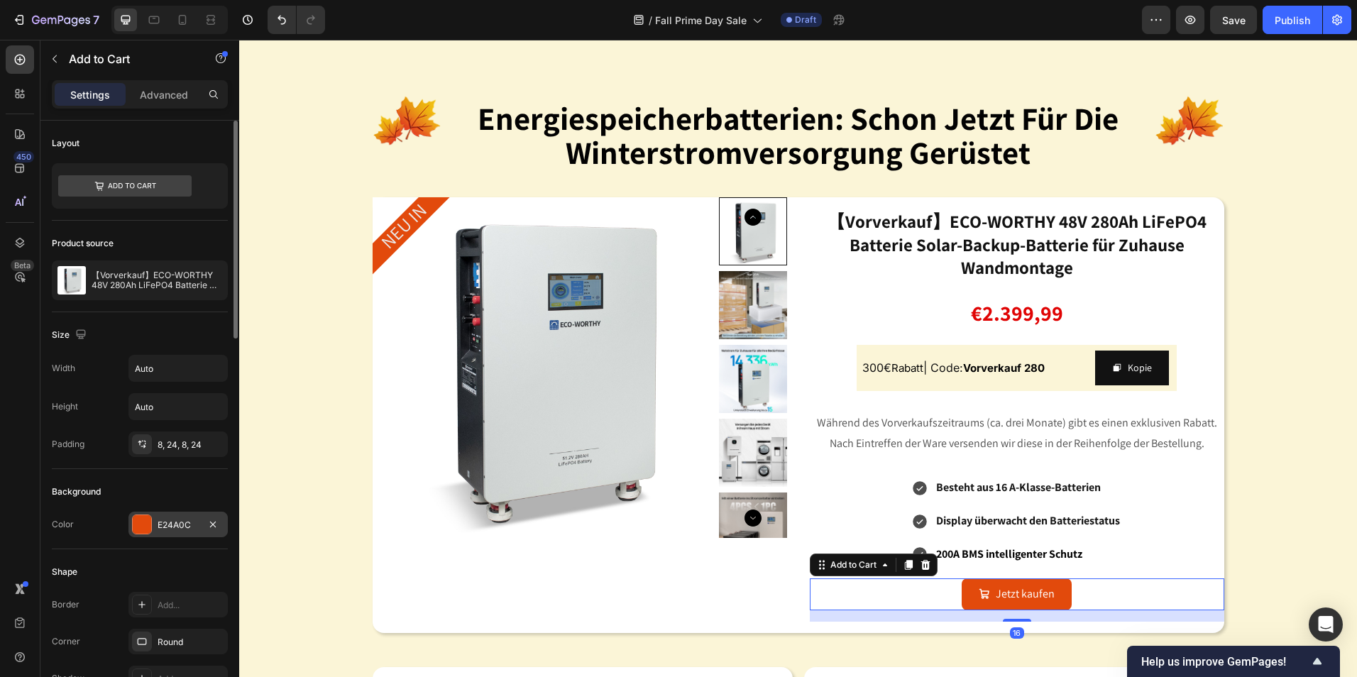
click at [144, 527] on div at bounding box center [142, 524] width 18 height 18
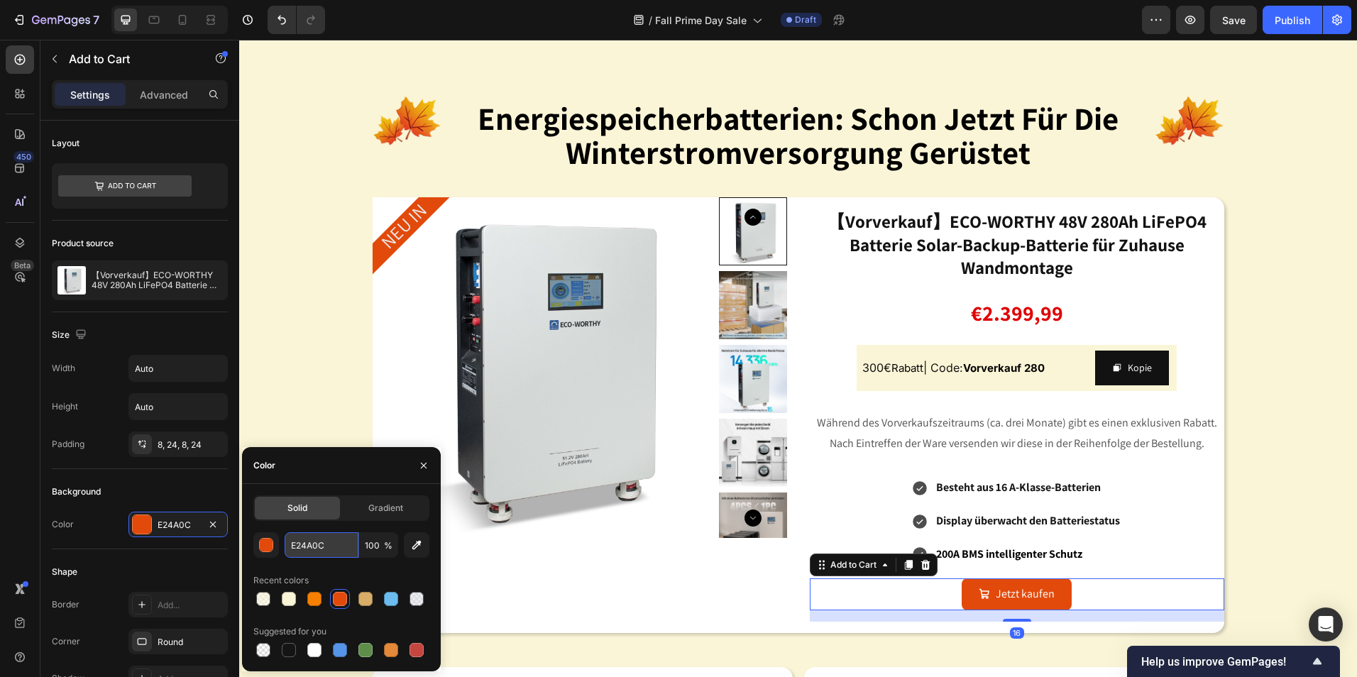
click at [341, 543] on input "E24A0C" at bounding box center [322, 545] width 74 height 26
click at [881, 489] on div "Besteht aus 16 A-Klasse-Batterien Display überwacht den Batteriestatus 200A BMS…" at bounding box center [1017, 521] width 415 height 91
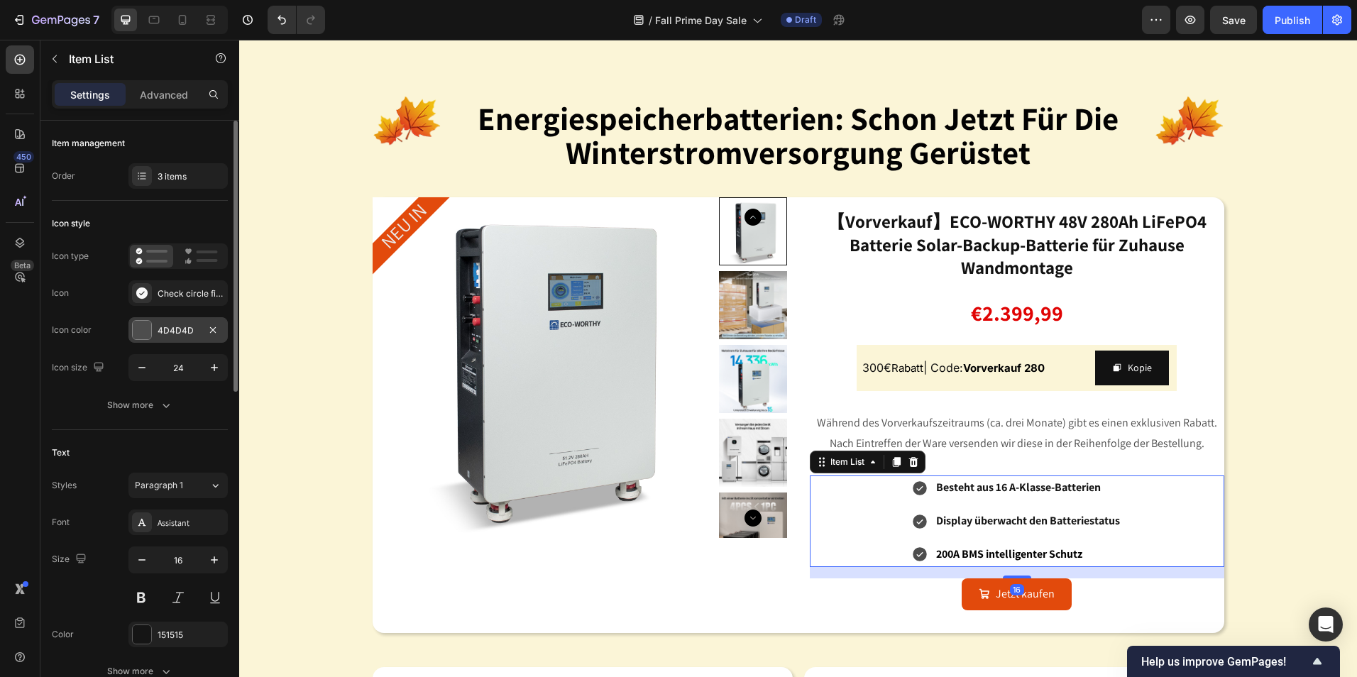
click at [142, 337] on div at bounding box center [142, 330] width 18 height 18
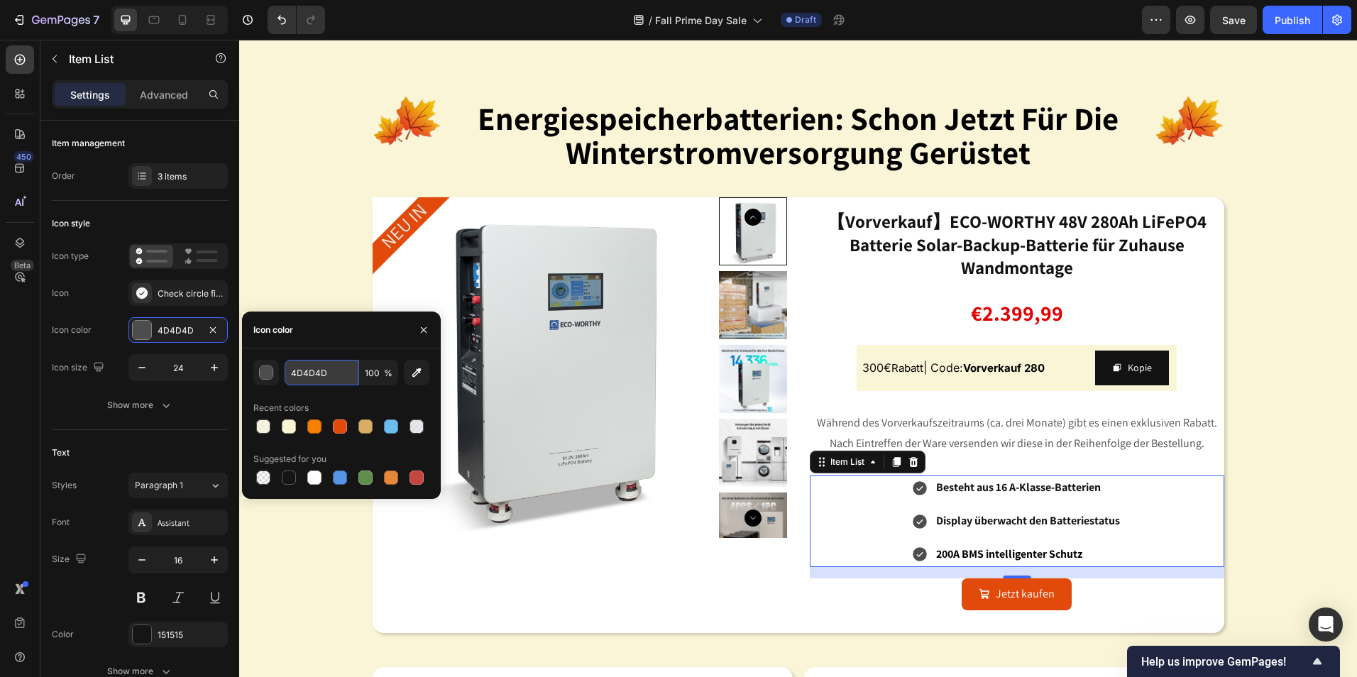
click at [332, 378] on input "4D4D4D" at bounding box center [322, 373] width 74 height 26
paste input "E24A0C"
type input "E24A0C"
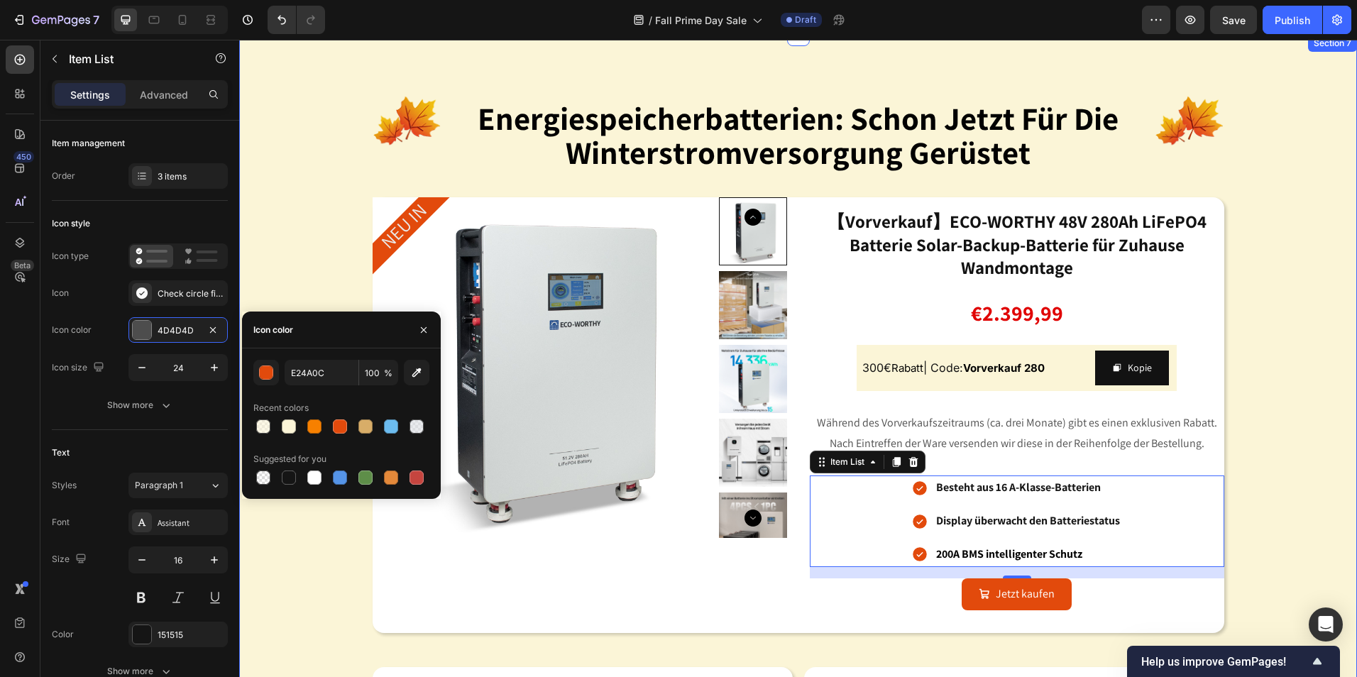
click at [1293, 483] on div "Image energiespeicherbatterien: schon jetzt für die winterstromversorgung gerüs…" at bounding box center [798, 471] width 1118 height 838
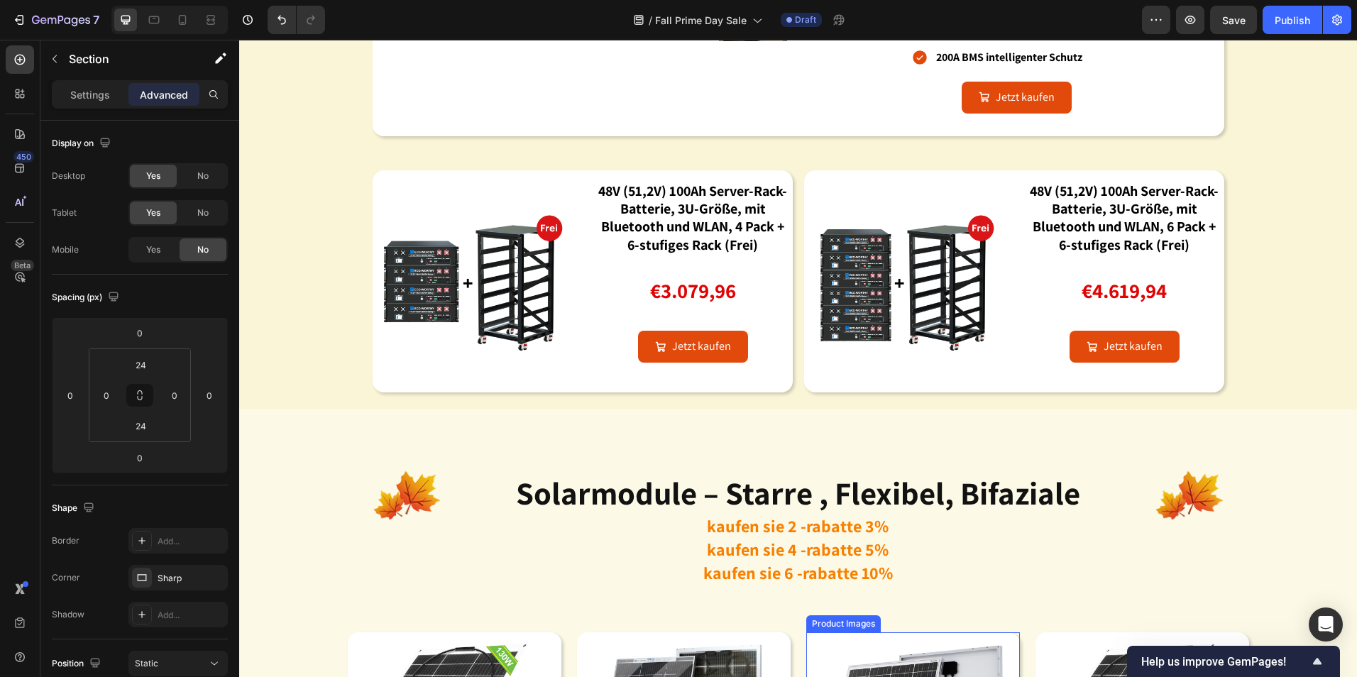
scroll to position [2343, 0]
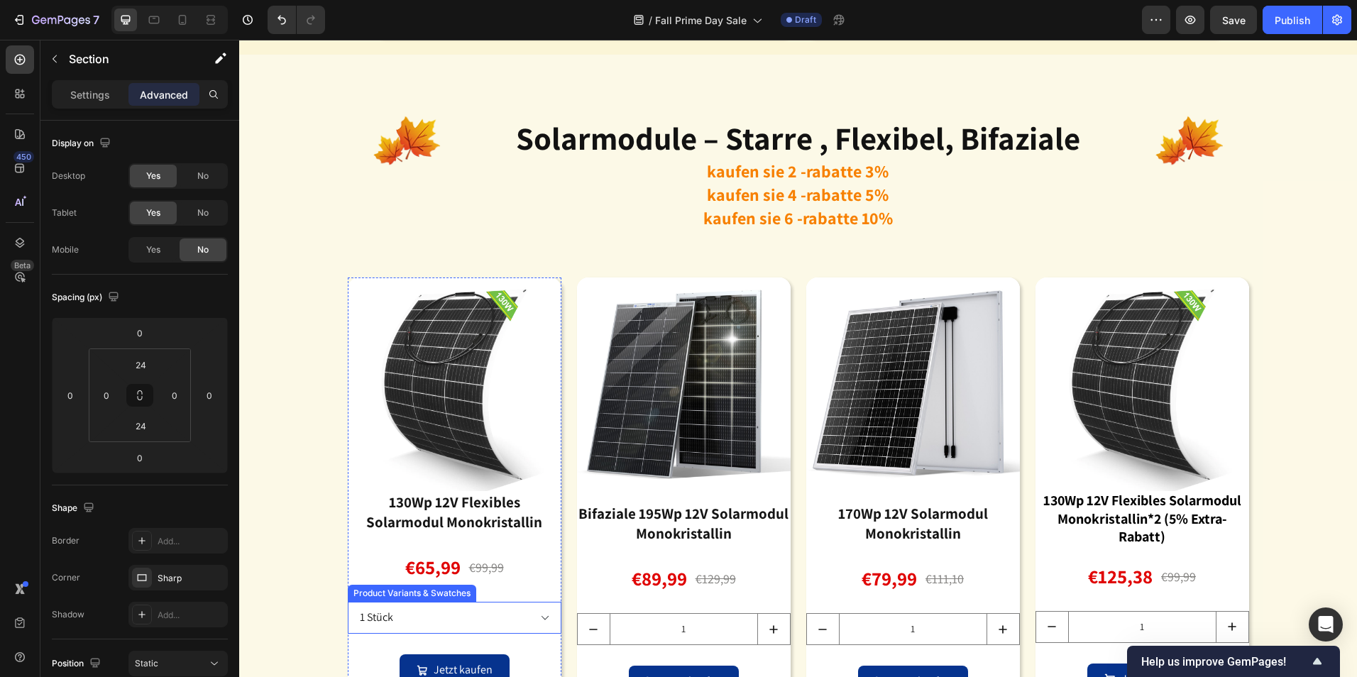
click at [537, 618] on select "1 Stück 2 Stück (zusätzlich 5% Rabatt)" at bounding box center [455, 618] width 214 height 32
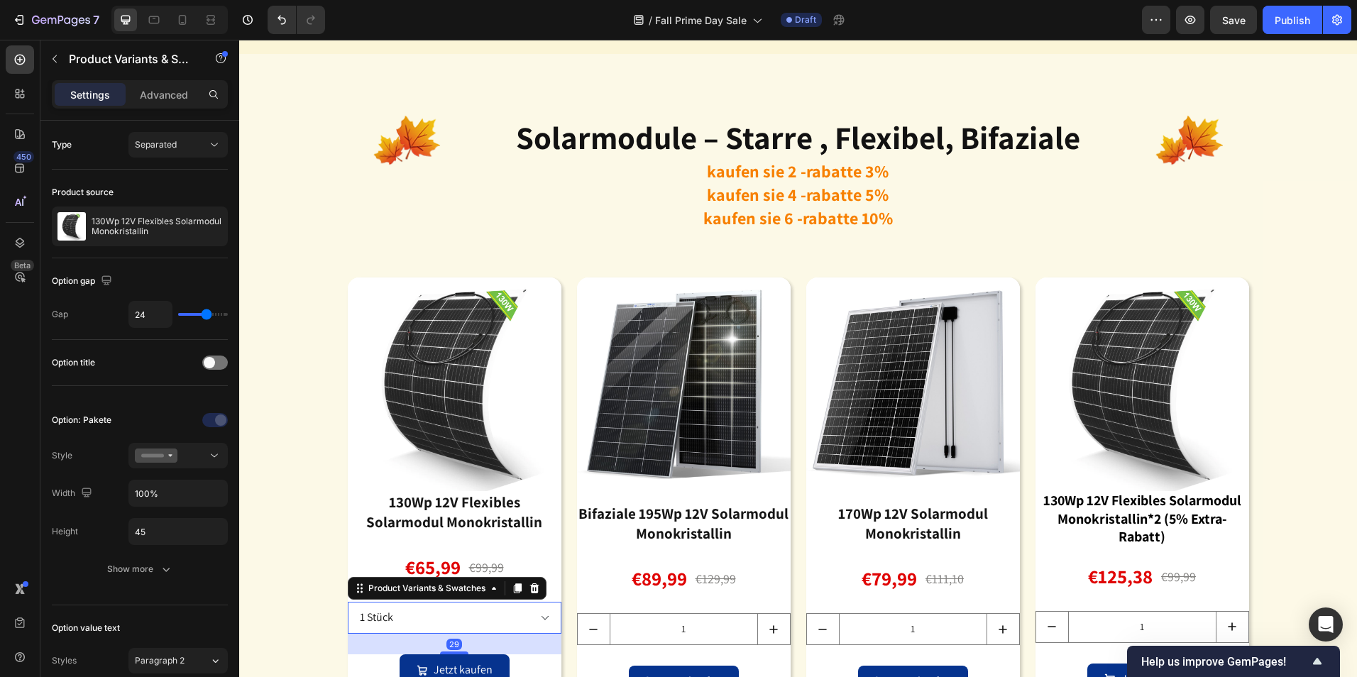
scroll to position [2414, 0]
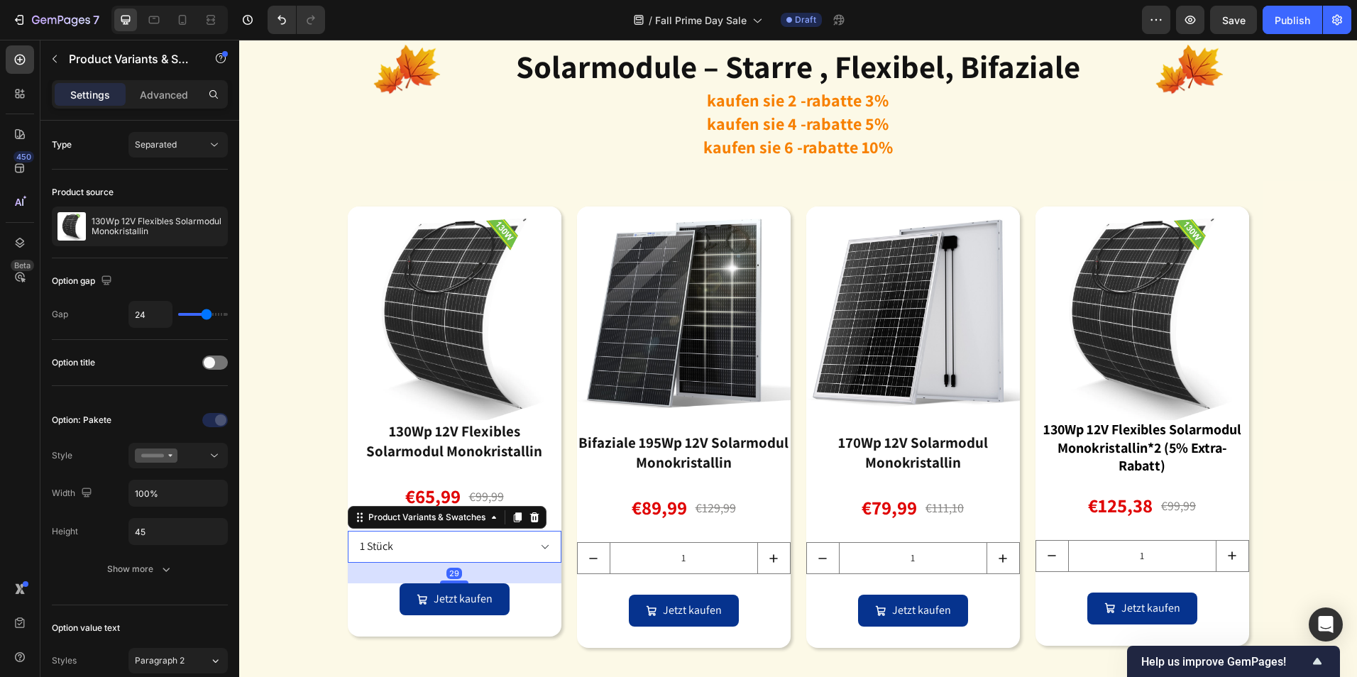
click at [541, 550] on select "1 Stück 2 Stück (zusätzlich 5% Rabatt)" at bounding box center [455, 547] width 214 height 32
click at [1328, 483] on div "Image solarmodule – starre , flexibel, bifaziale Heading kaufen sie 2 -rabatte …" at bounding box center [798, 334] width 1118 height 669
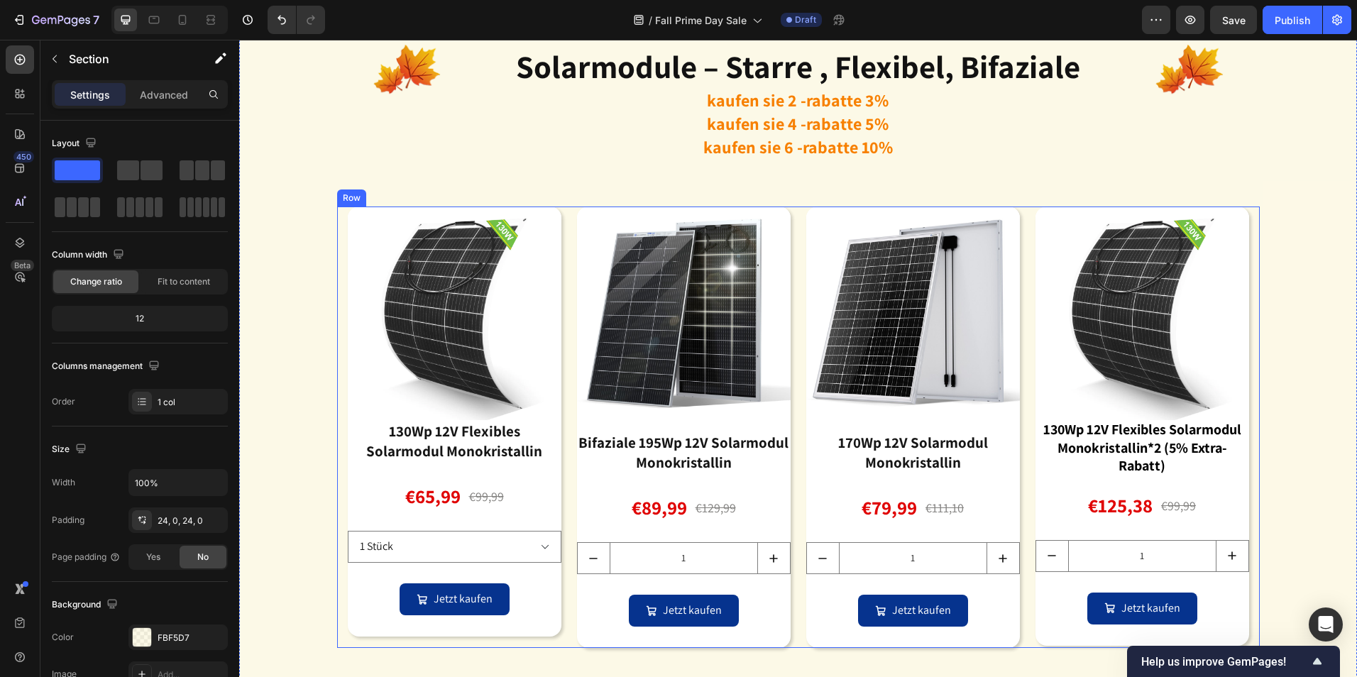
click at [1026, 212] on div "Product Images 130Wp 12V Flexibles Solarmodul Monokristallin Product Title €65,…" at bounding box center [798, 427] width 923 height 441
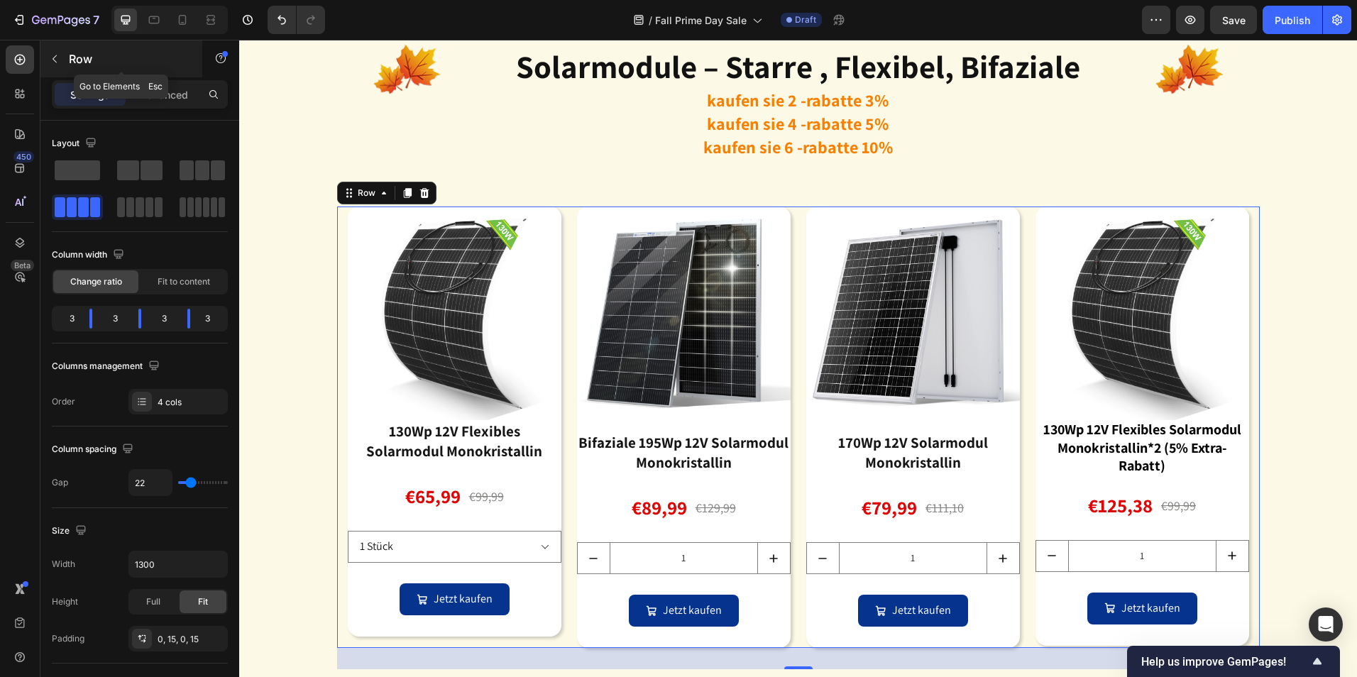
click at [49, 61] on icon "button" at bounding box center [54, 58] width 11 height 11
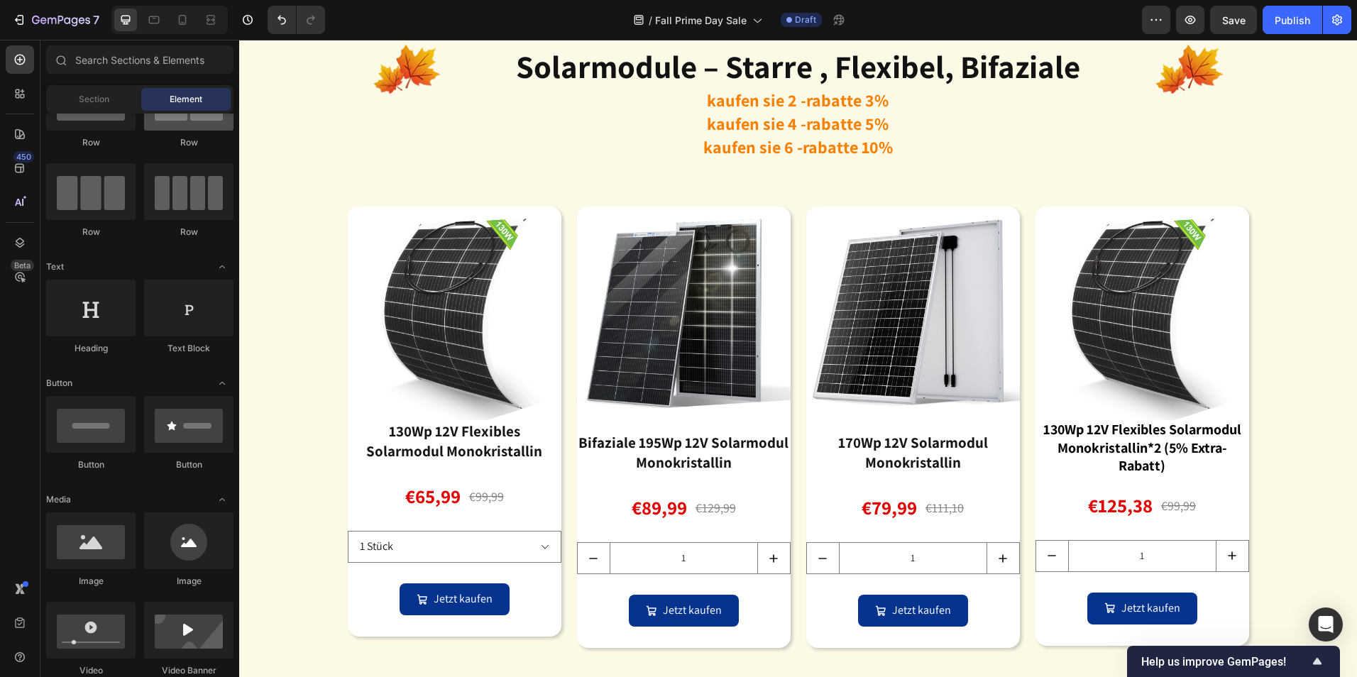
scroll to position [0, 0]
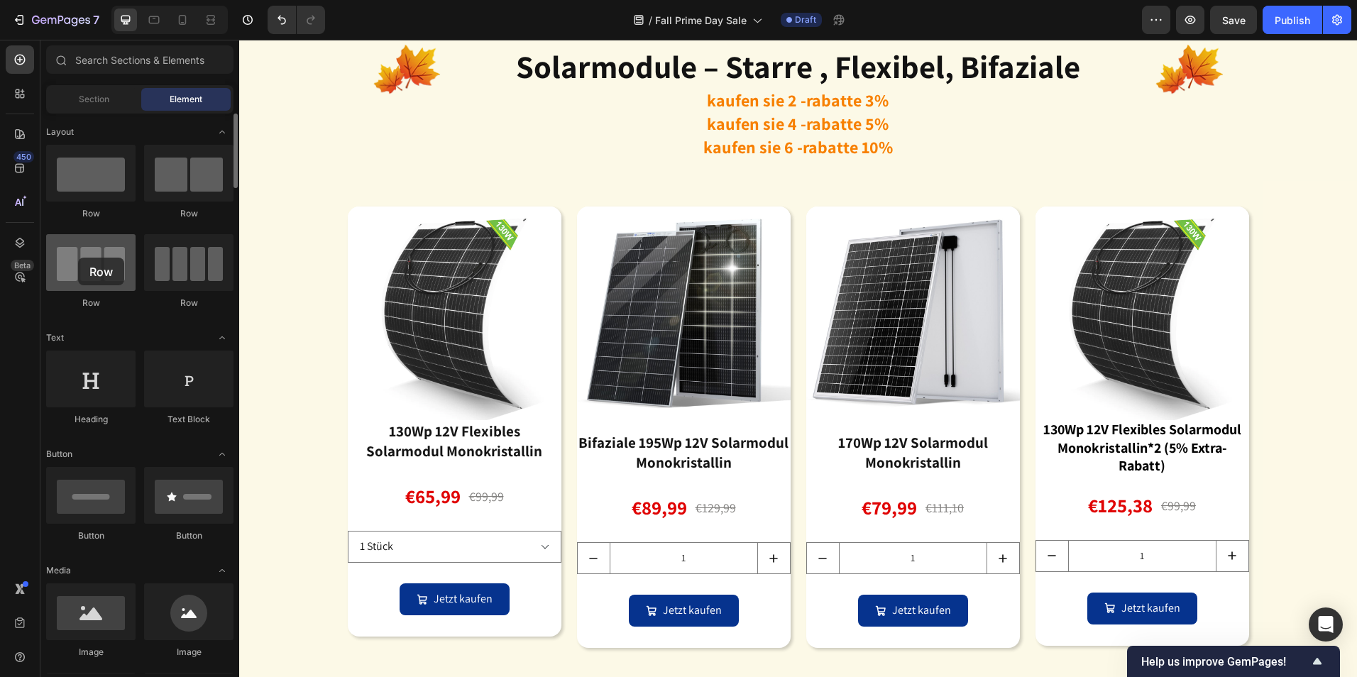
click at [78, 258] on div at bounding box center [90, 262] width 89 height 57
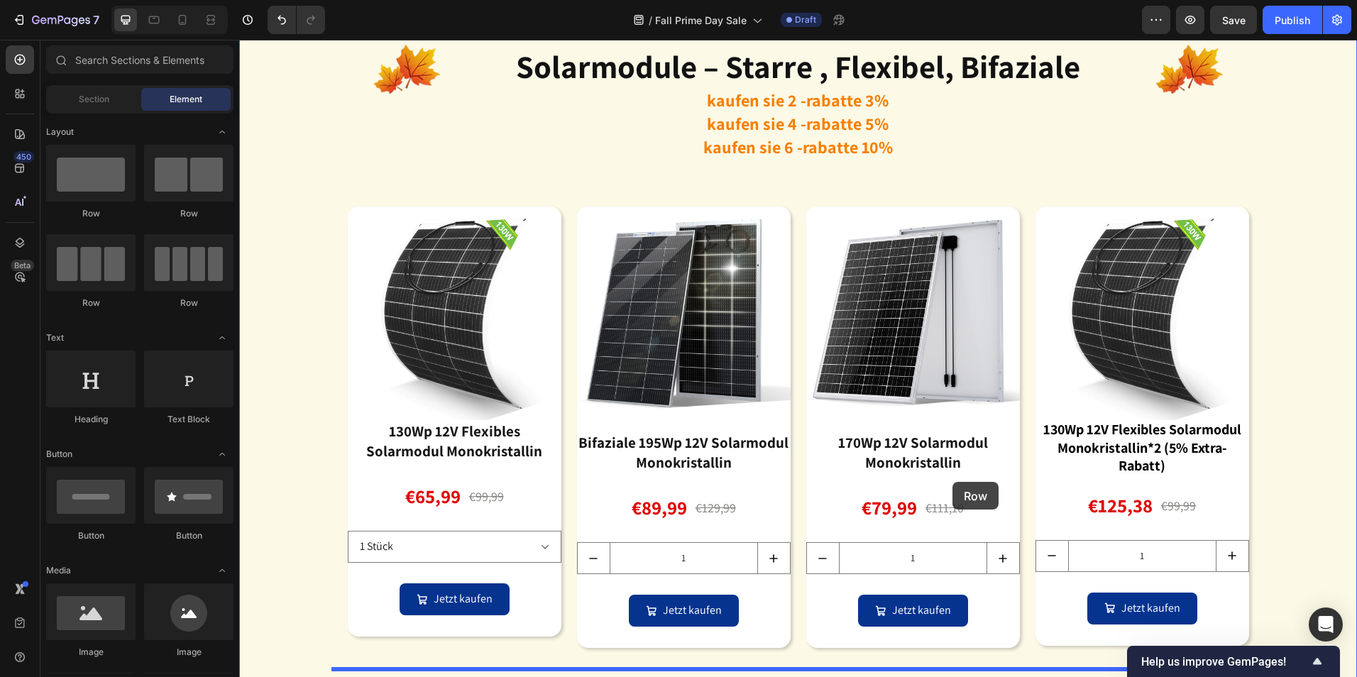
scroll to position [2627, 0]
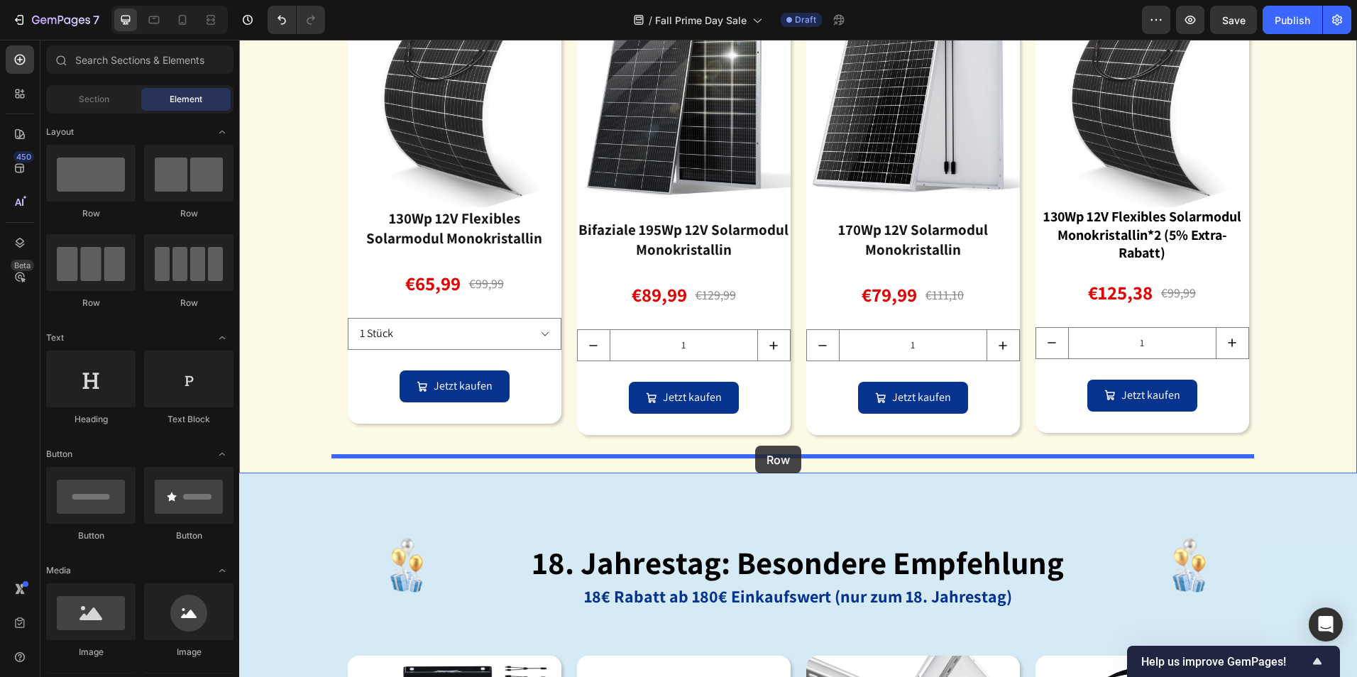
drag, startPoint x: 429, startPoint y: 300, endPoint x: 755, endPoint y: 446, distance: 357.8
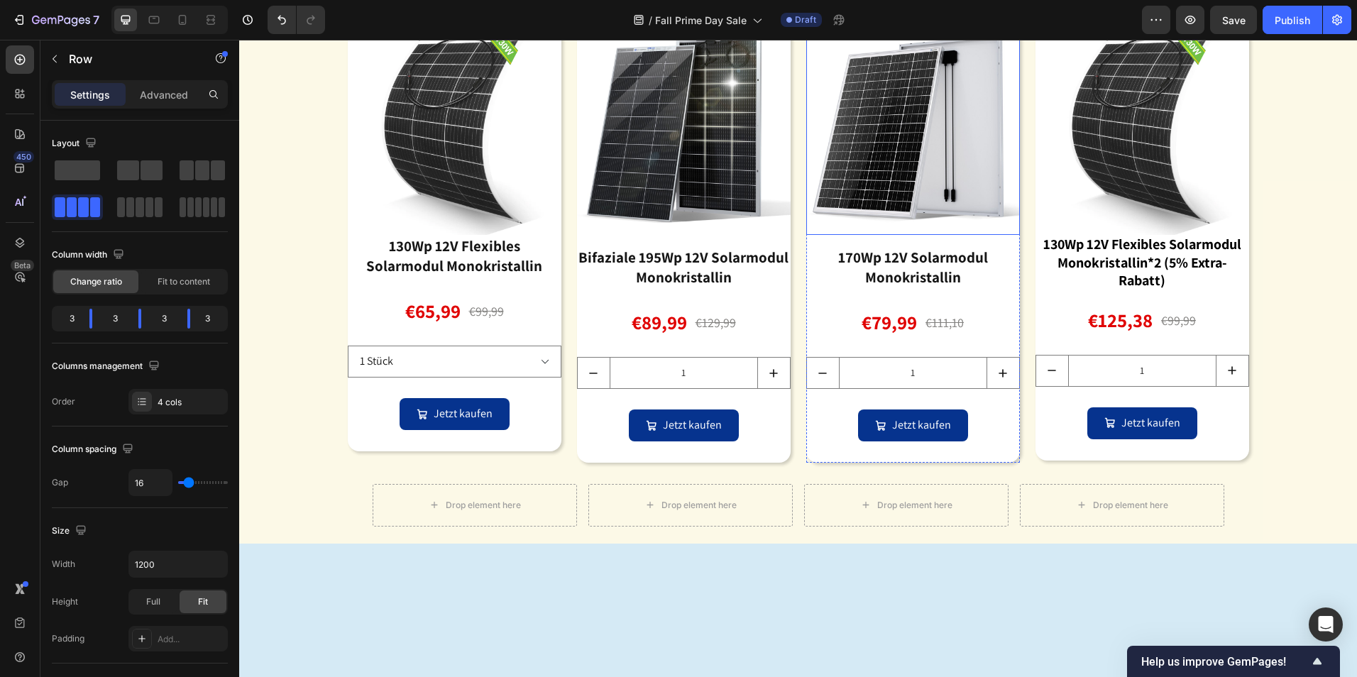
scroll to position [2414, 0]
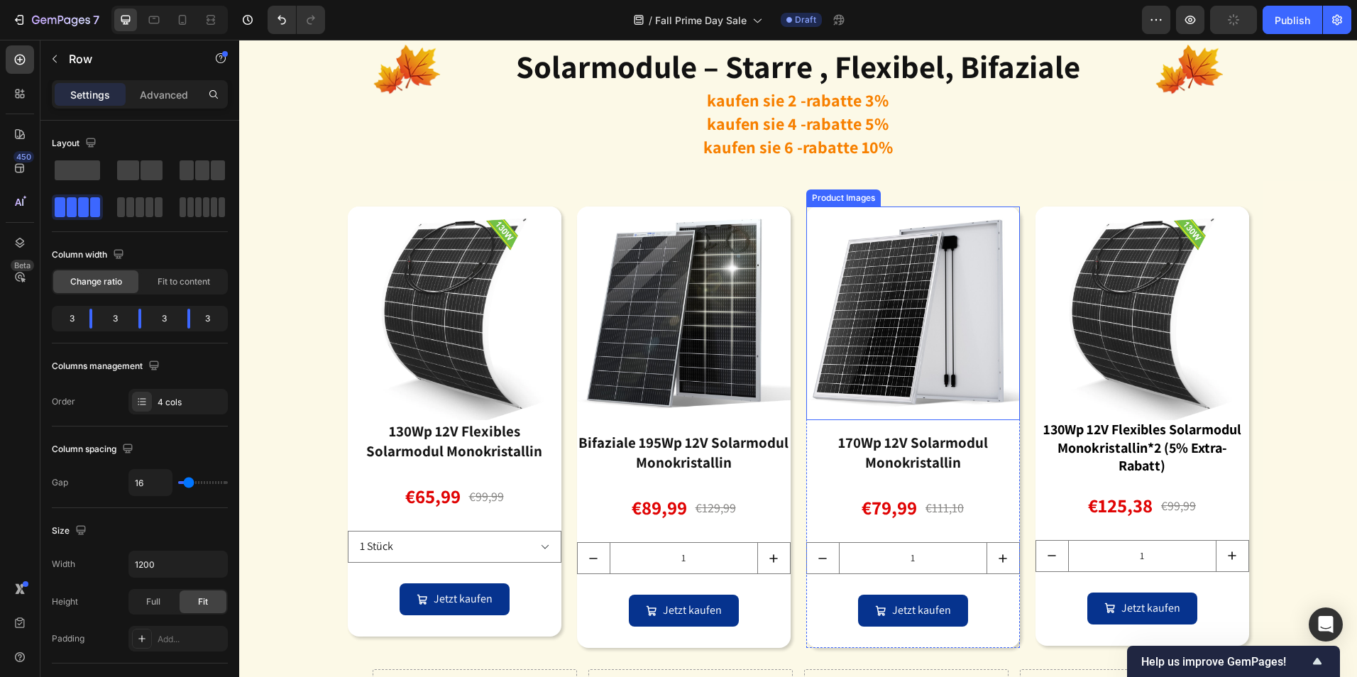
click at [970, 258] on img at bounding box center [913, 314] width 214 height 214
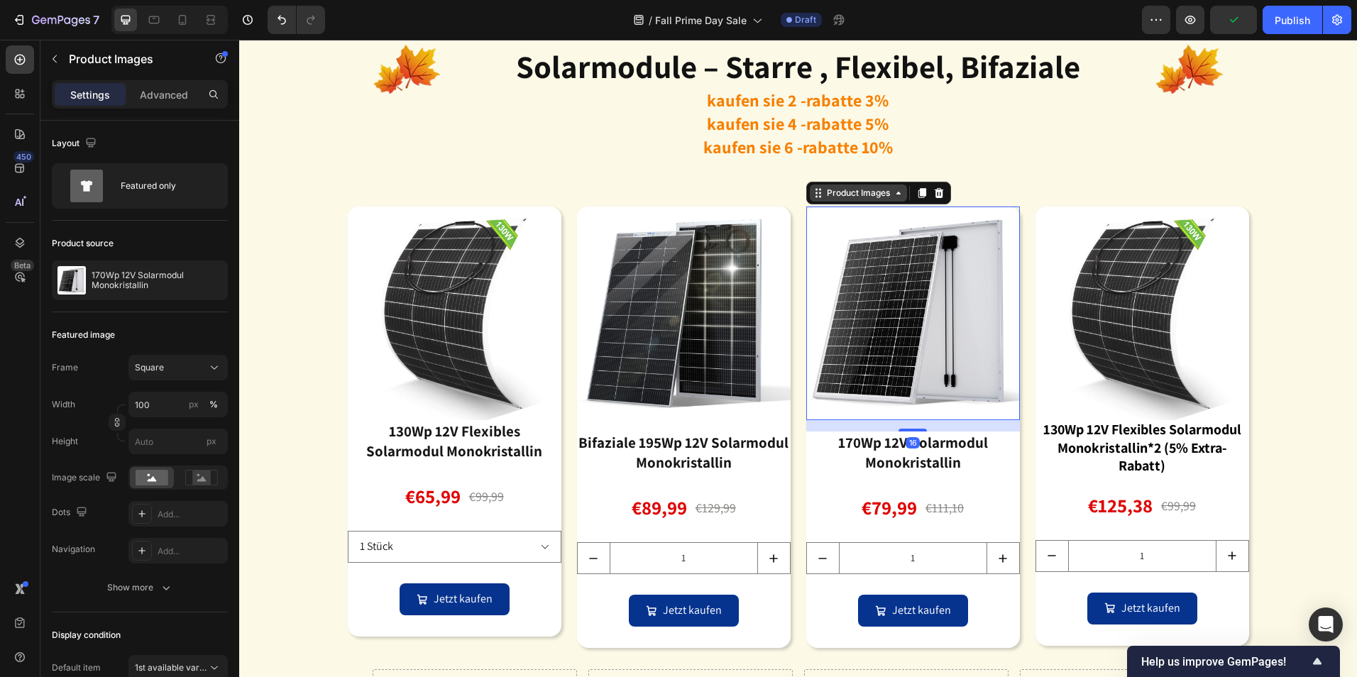
click at [860, 197] on div "Product Images" at bounding box center [858, 193] width 69 height 13
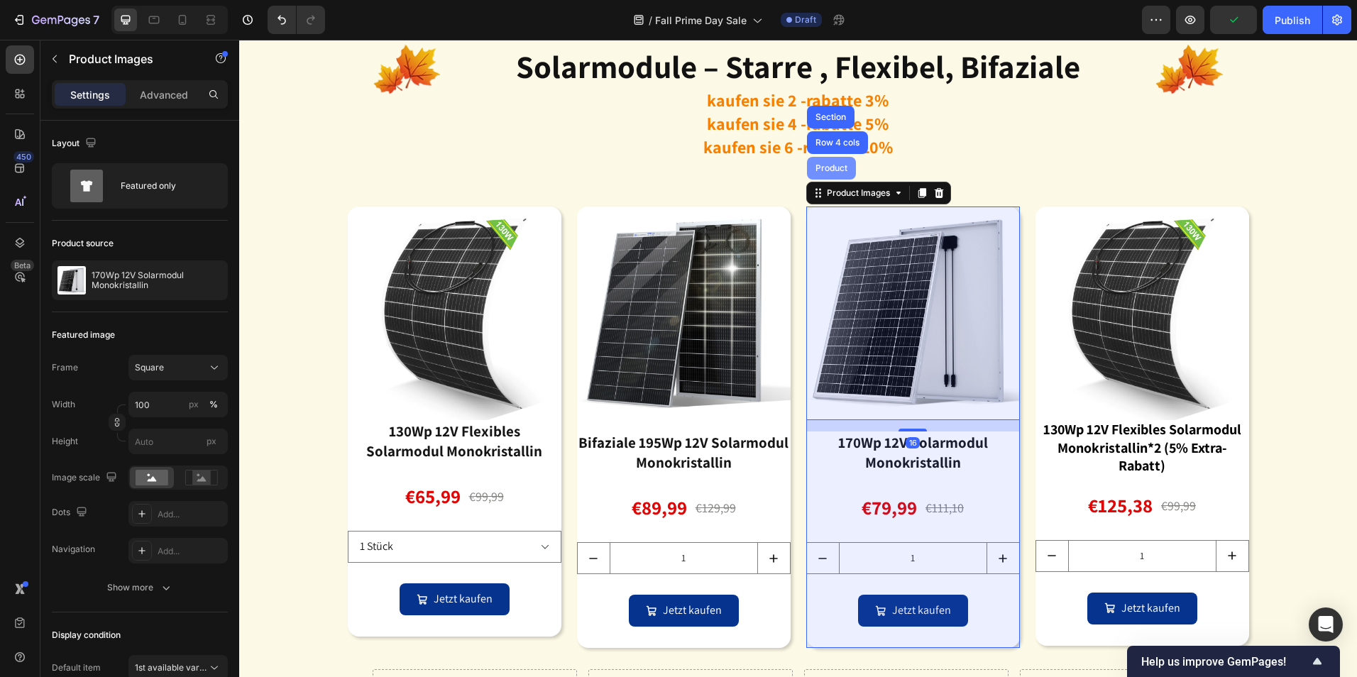
click at [829, 171] on div "Product" at bounding box center [832, 168] width 38 height 9
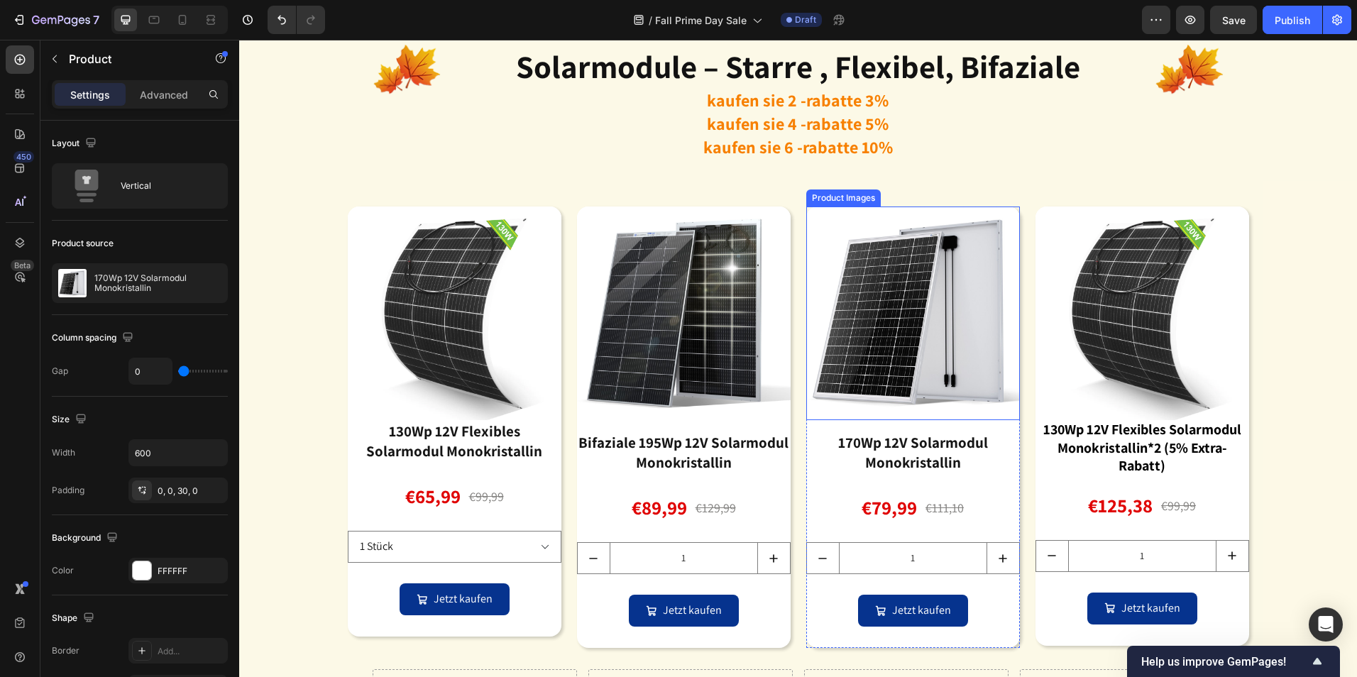
click at [858, 230] on img at bounding box center [913, 314] width 214 height 214
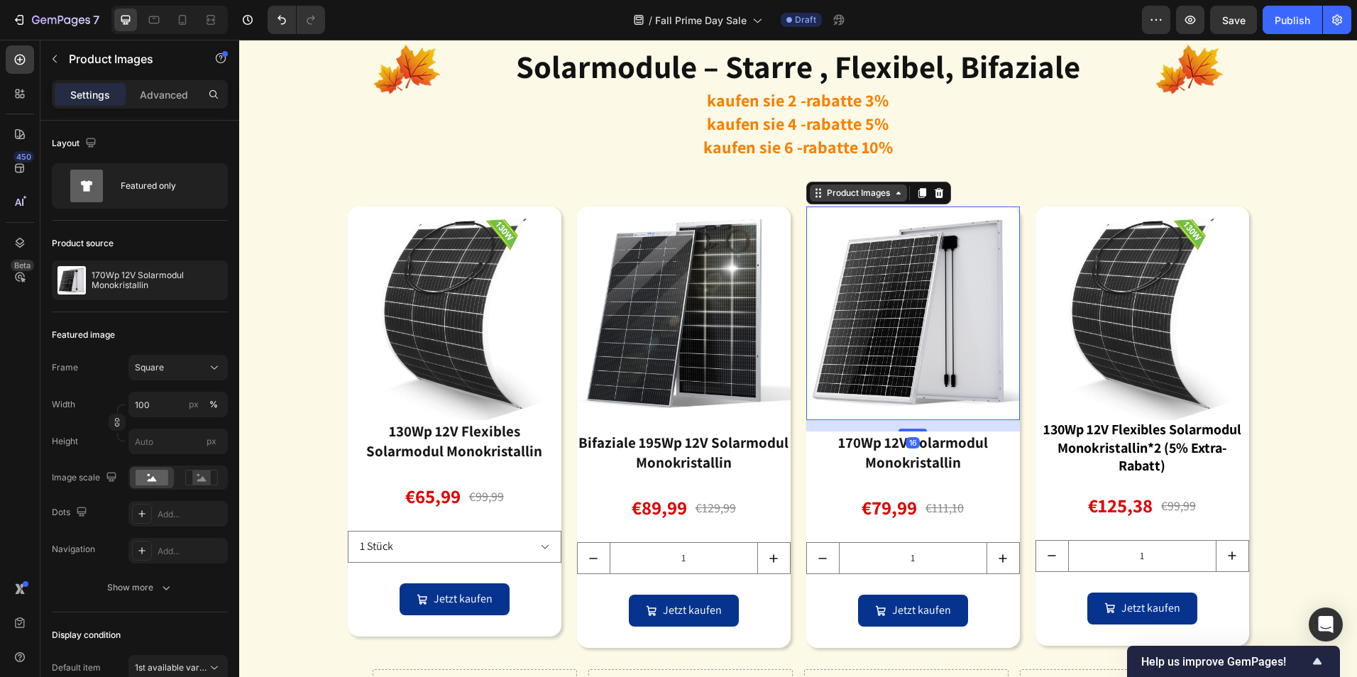
click at [873, 197] on div "Product Images" at bounding box center [858, 193] width 69 height 13
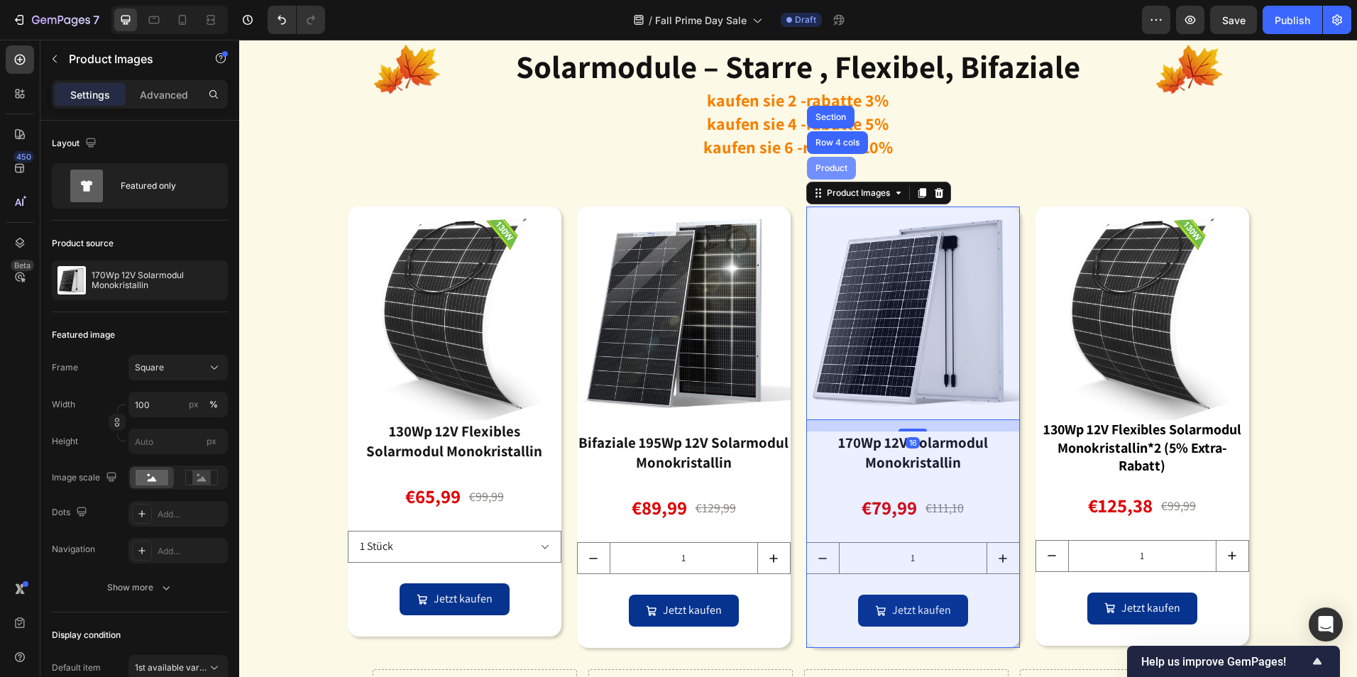
click at [842, 180] on div "Product" at bounding box center [831, 168] width 49 height 23
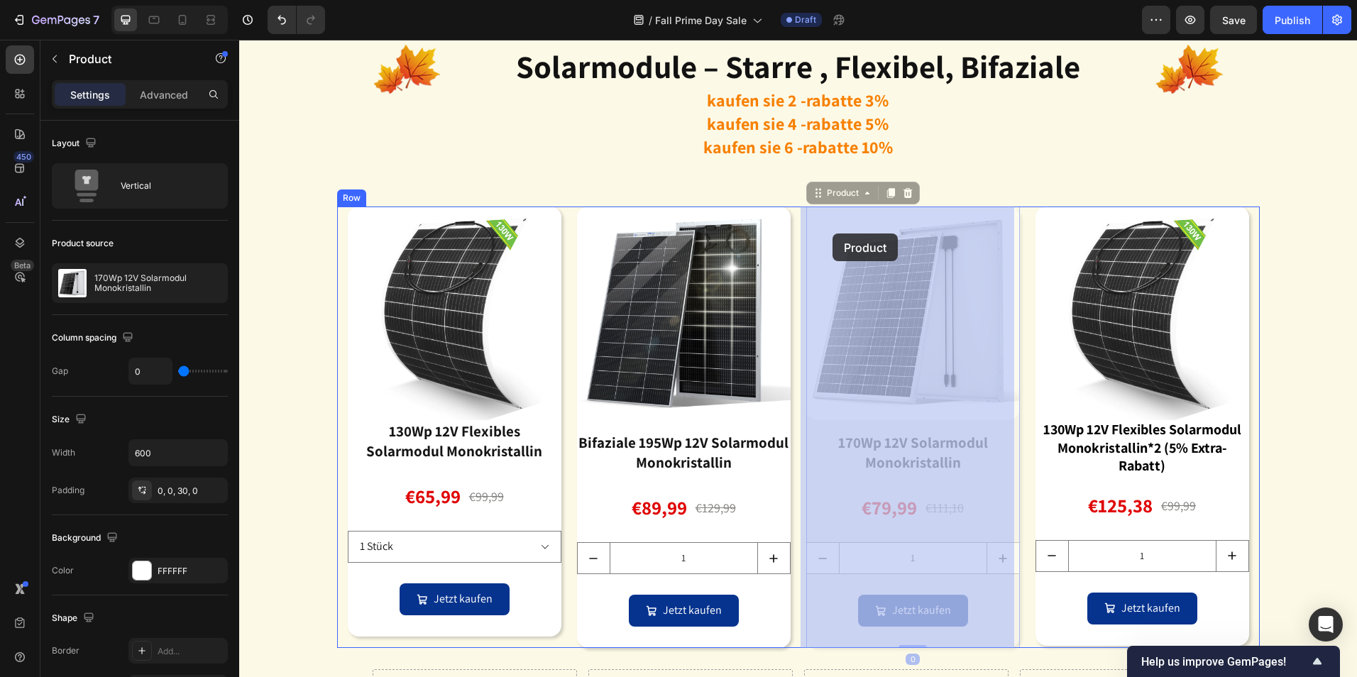
scroll to position [2840, 0]
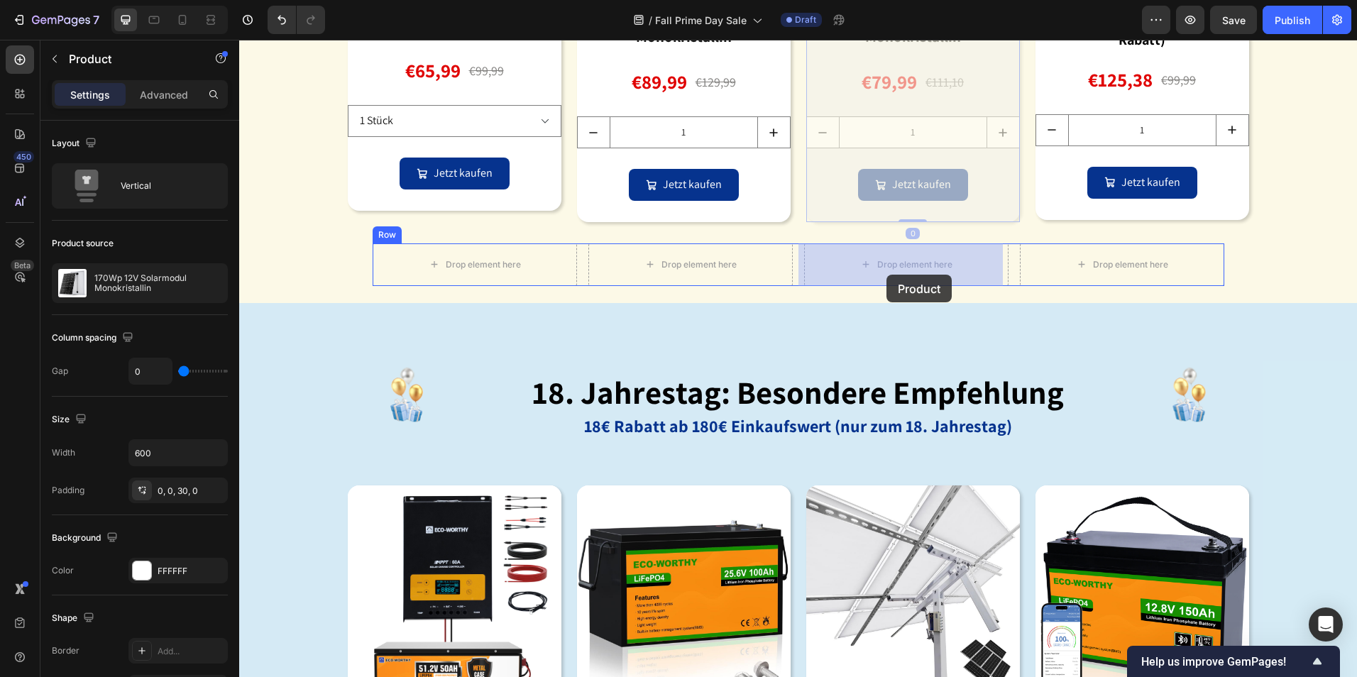
drag, startPoint x: 811, startPoint y: 194, endPoint x: 887, endPoint y: 275, distance: 110.5
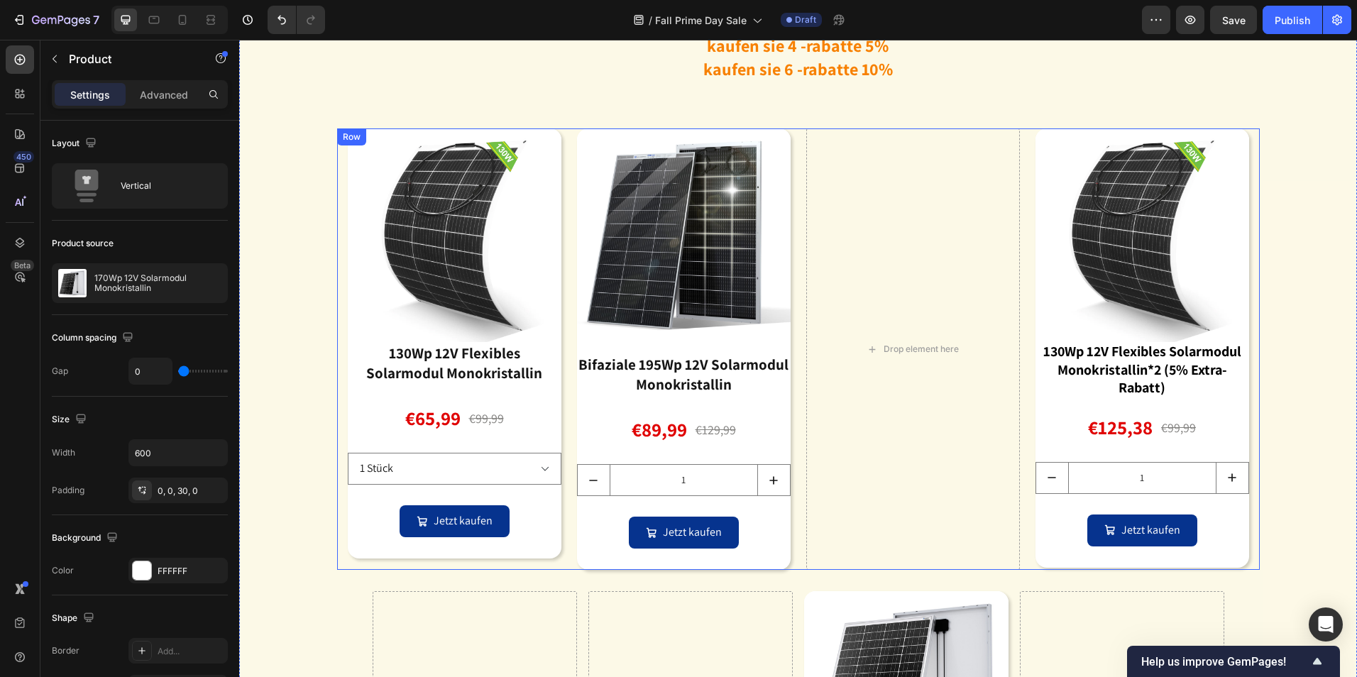
scroll to position [2485, 0]
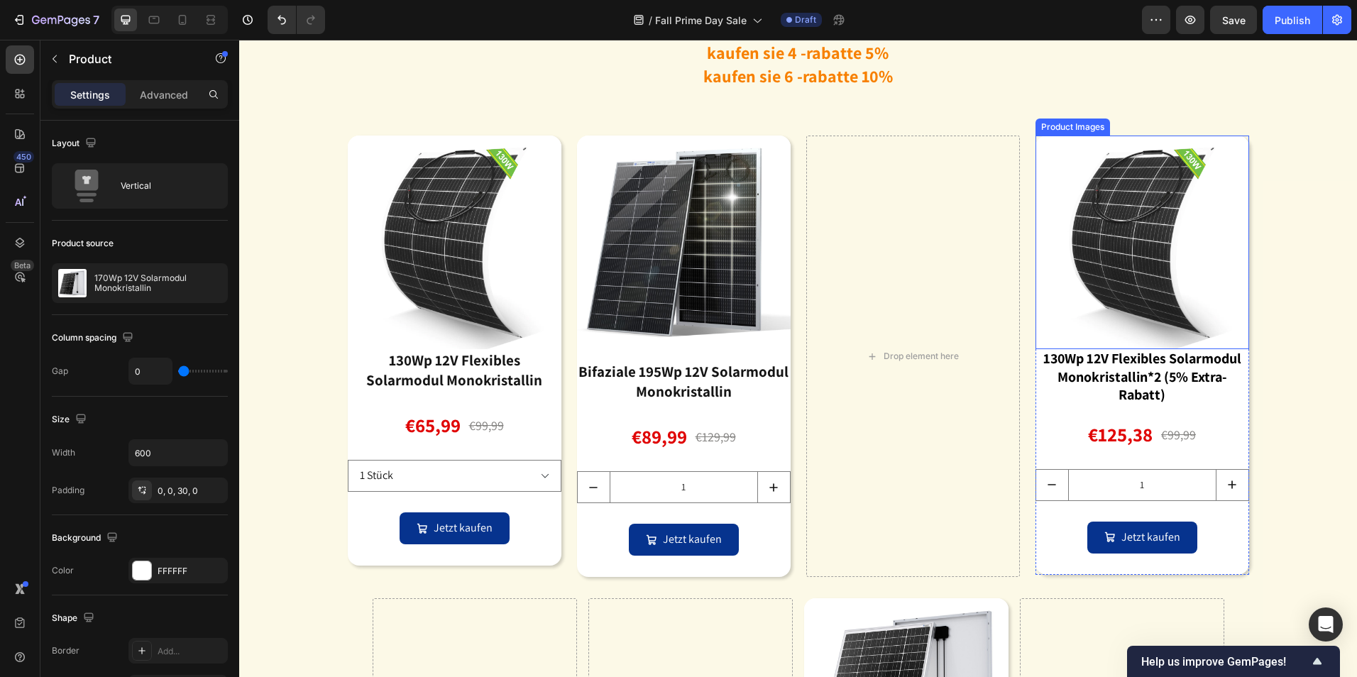
click at [1176, 200] on img at bounding box center [1143, 243] width 214 height 214
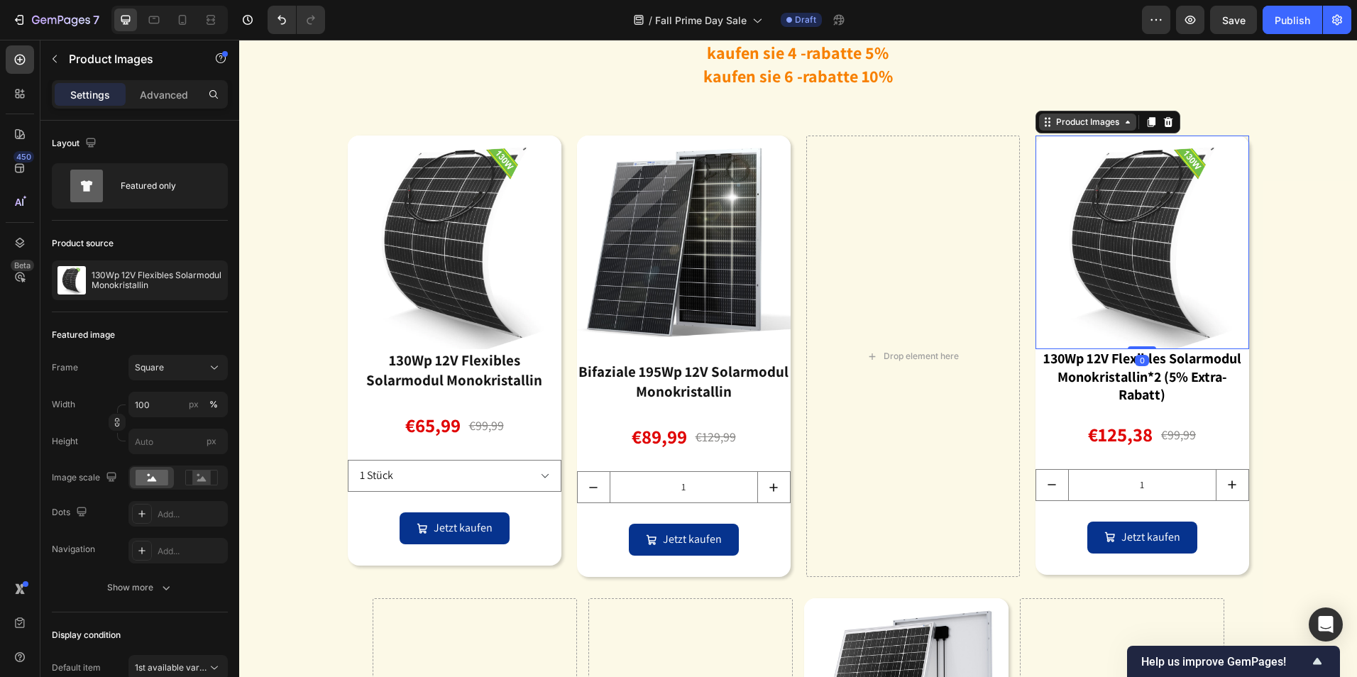
click at [1098, 121] on div "Product Images" at bounding box center [1088, 122] width 69 height 13
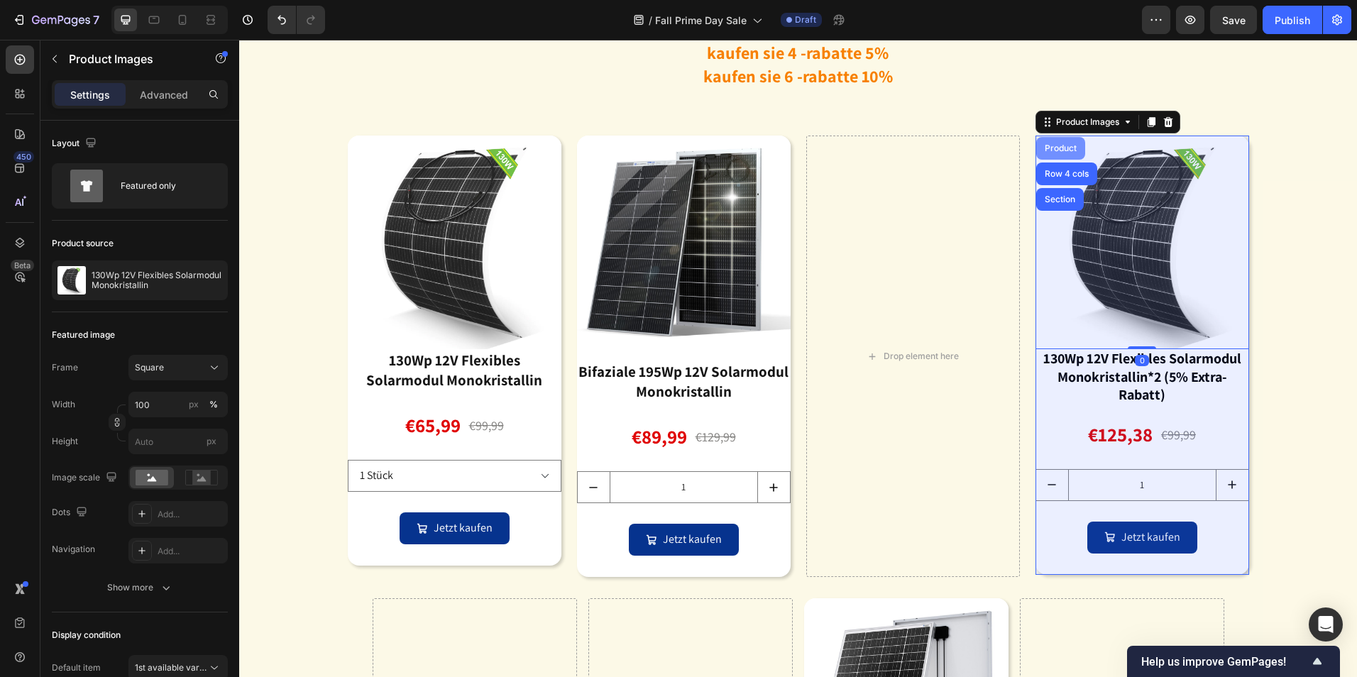
click at [1053, 150] on div "Product" at bounding box center [1061, 148] width 38 height 9
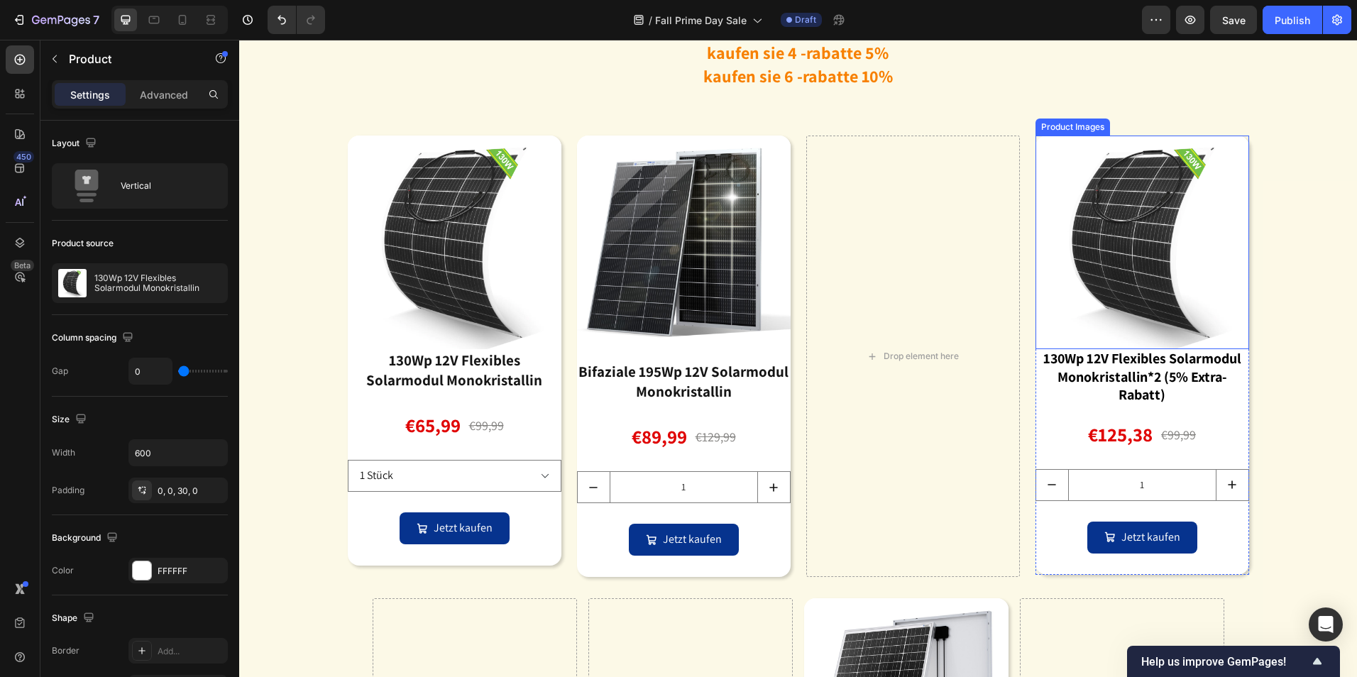
click at [1115, 169] on img at bounding box center [1143, 243] width 214 height 214
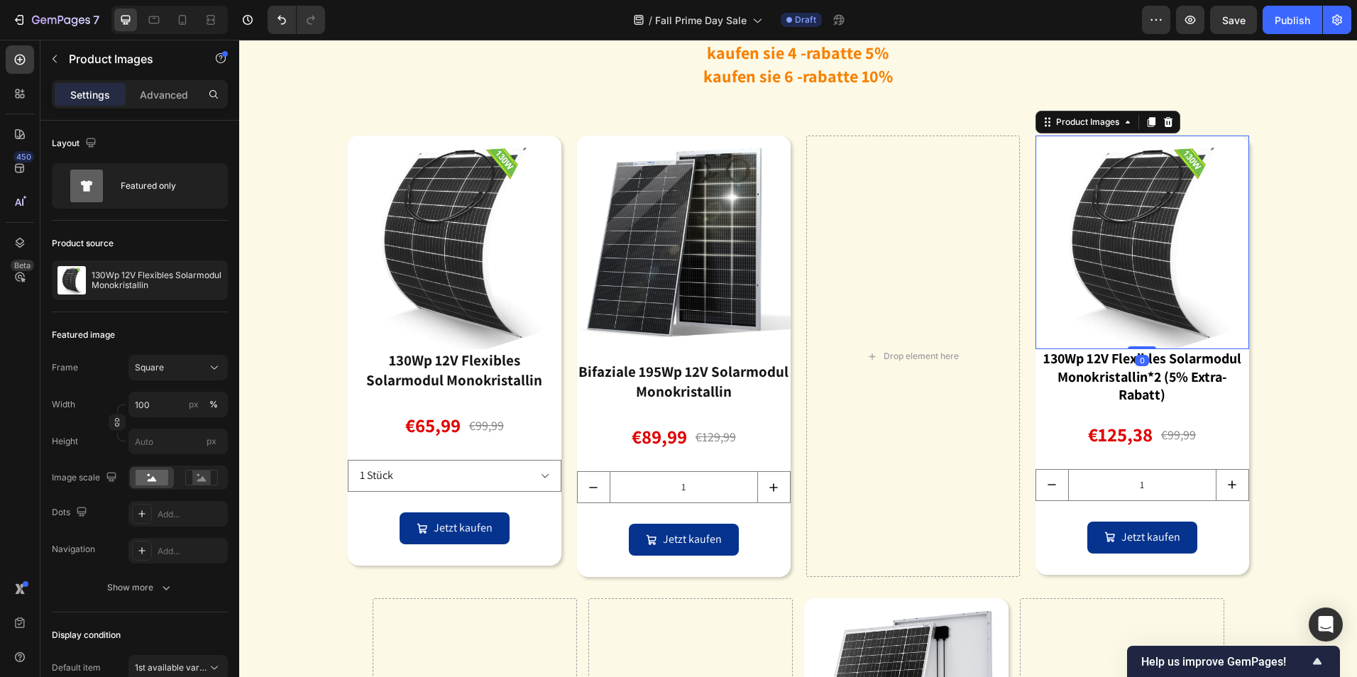
click at [1064, 131] on div "Product Images" at bounding box center [1108, 122] width 145 height 23
click at [1067, 129] on div "Product Images" at bounding box center [1087, 122] width 97 height 17
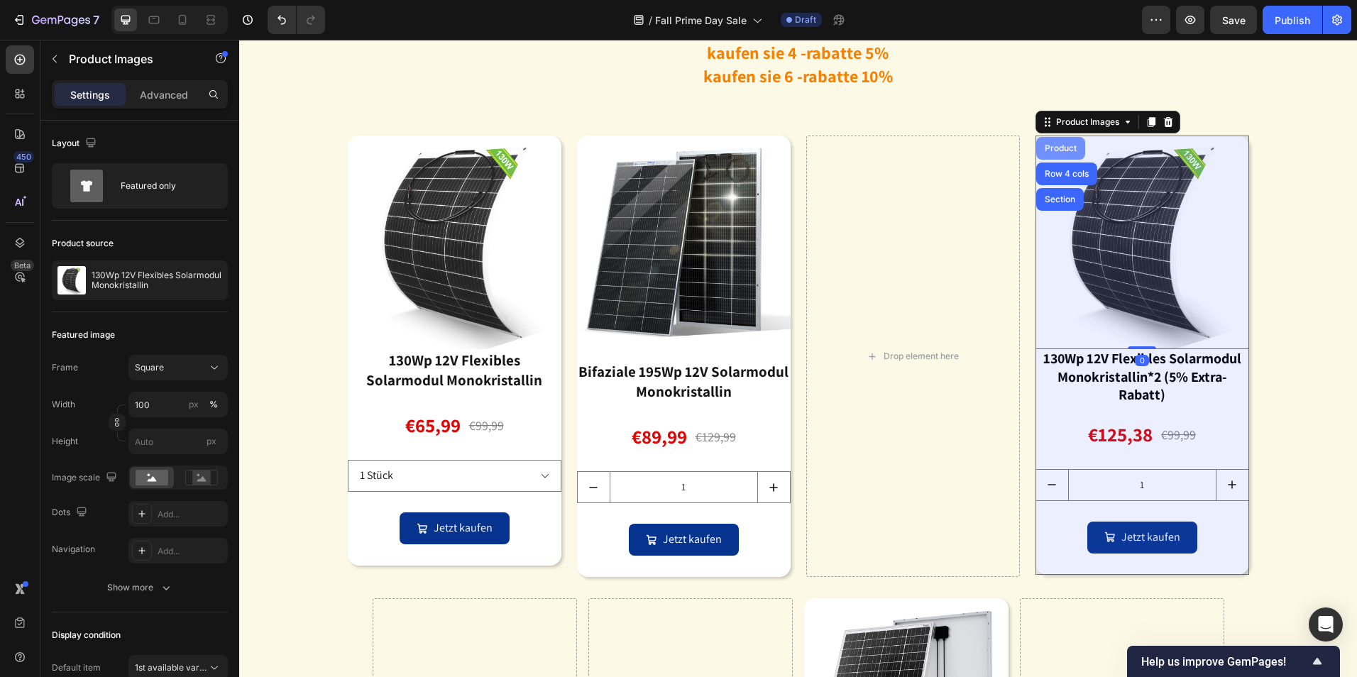
click at [1055, 146] on div "Product" at bounding box center [1061, 148] width 38 height 9
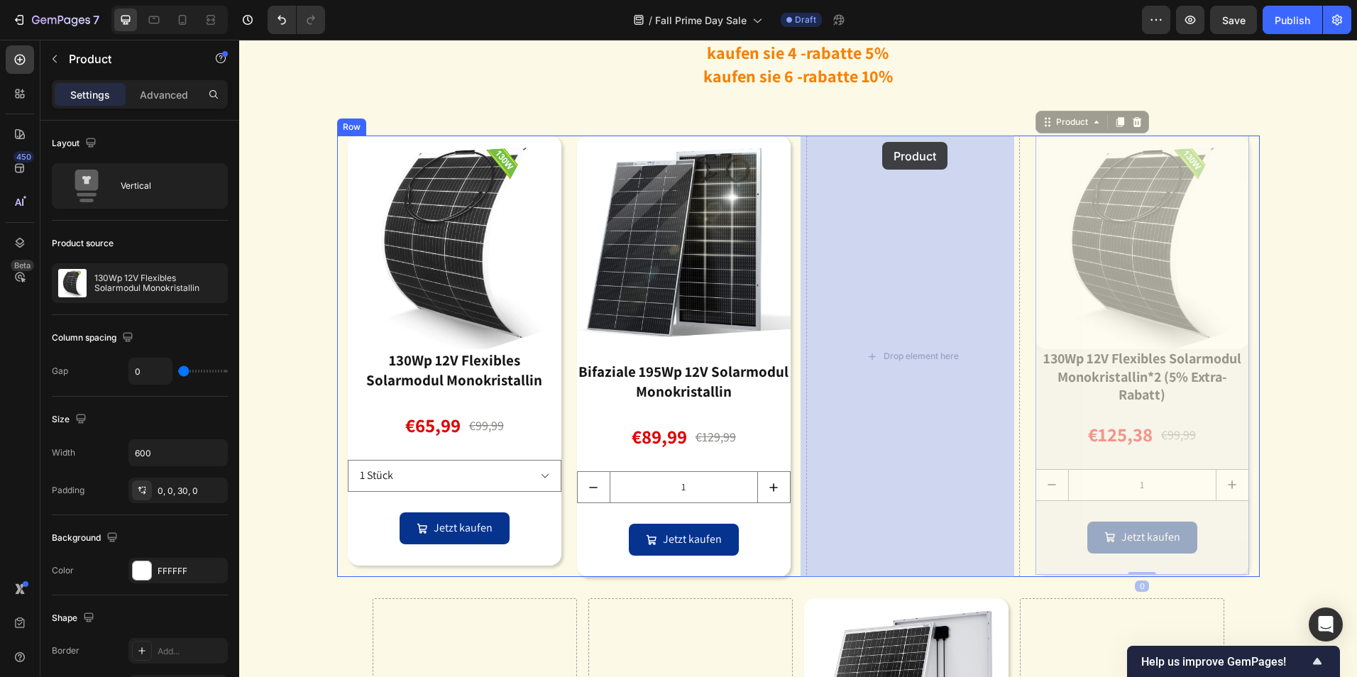
drag, startPoint x: 1047, startPoint y: 124, endPoint x: 913, endPoint y: 133, distance: 134.4
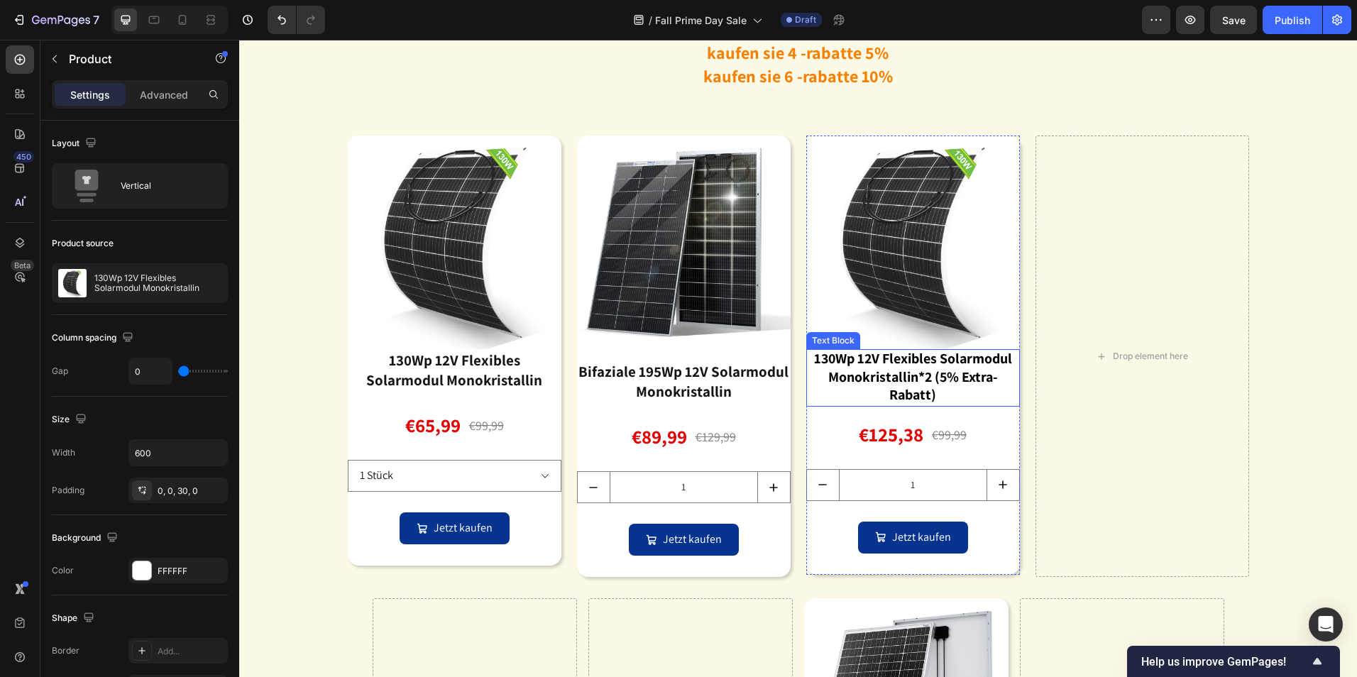
click at [904, 373] on strong "130Wp 12V Flexibles Solarmodul Monokristallin*2 (5% Extra-Rabatt)" at bounding box center [913, 376] width 198 height 55
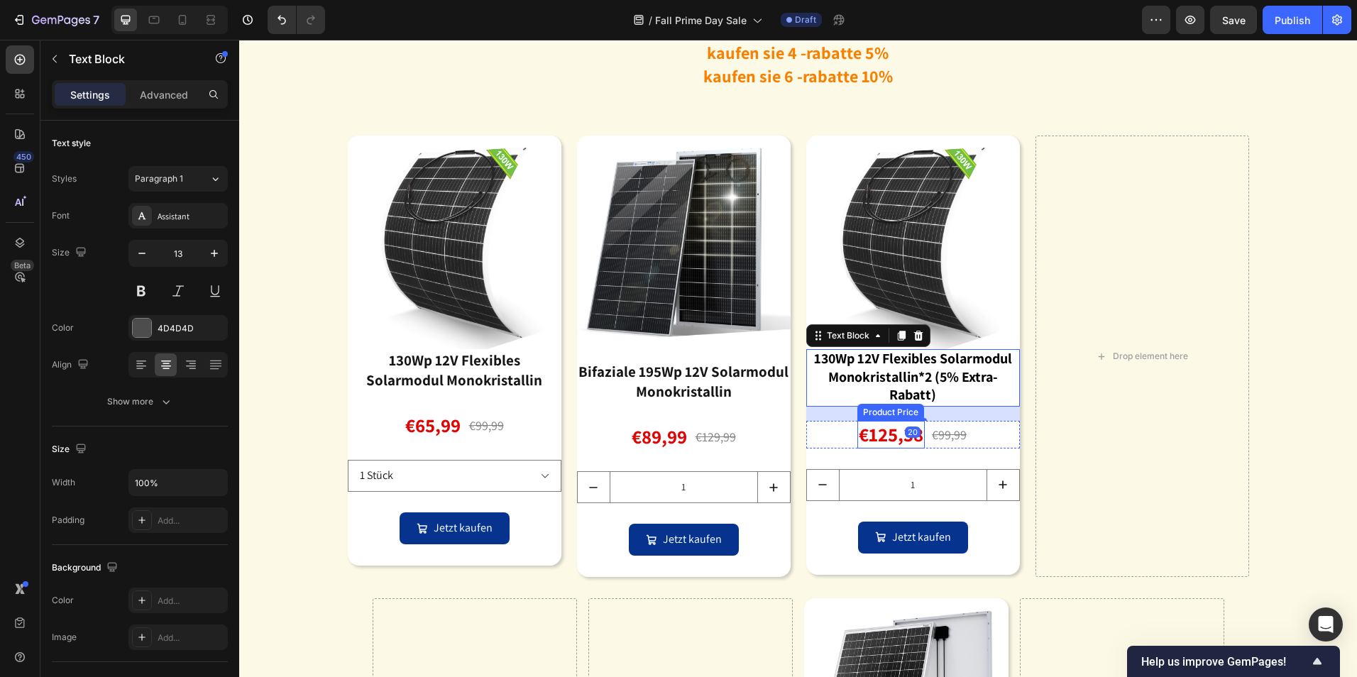
click at [890, 433] on div "€125,38" at bounding box center [891, 435] width 67 height 28
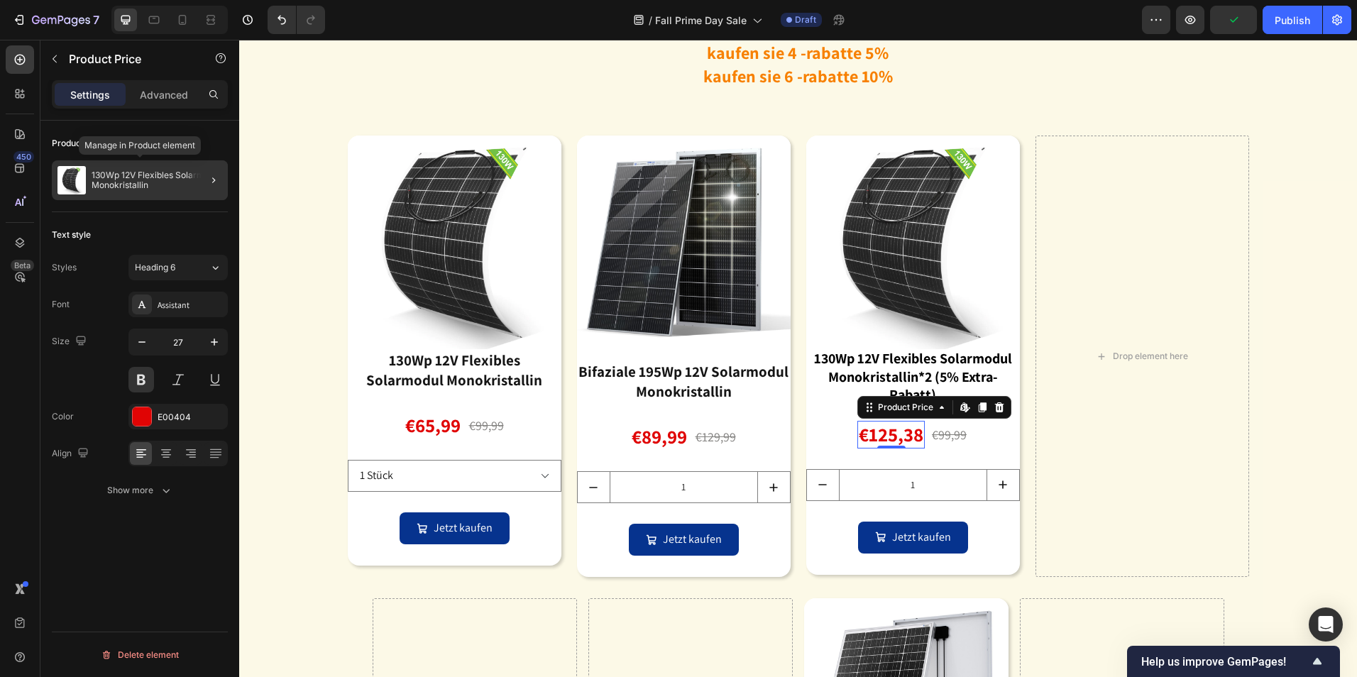
click at [153, 184] on p "130Wp 12V Flexibles Solarmodul Monokristallin" at bounding box center [157, 180] width 131 height 20
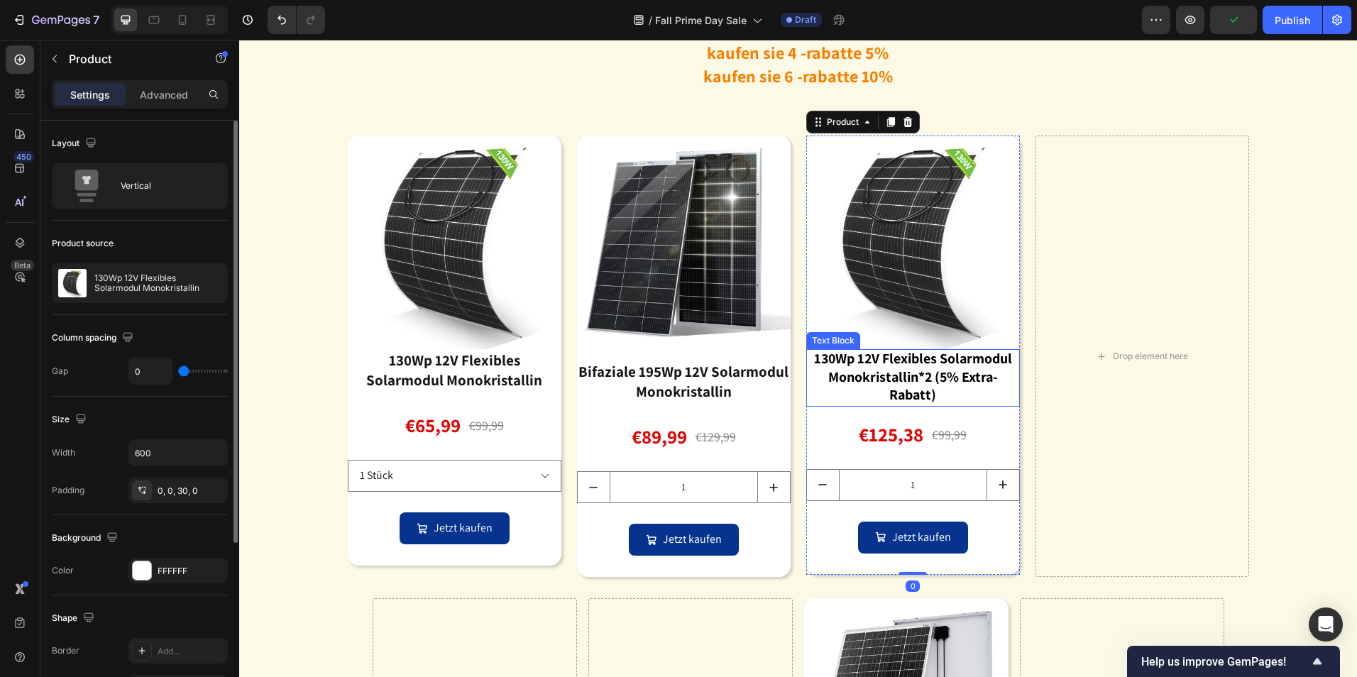
click at [871, 373] on strong "130Wp 12V Flexibles Solarmodul Monokristallin*2 (5% Extra-Rabatt)" at bounding box center [913, 376] width 198 height 55
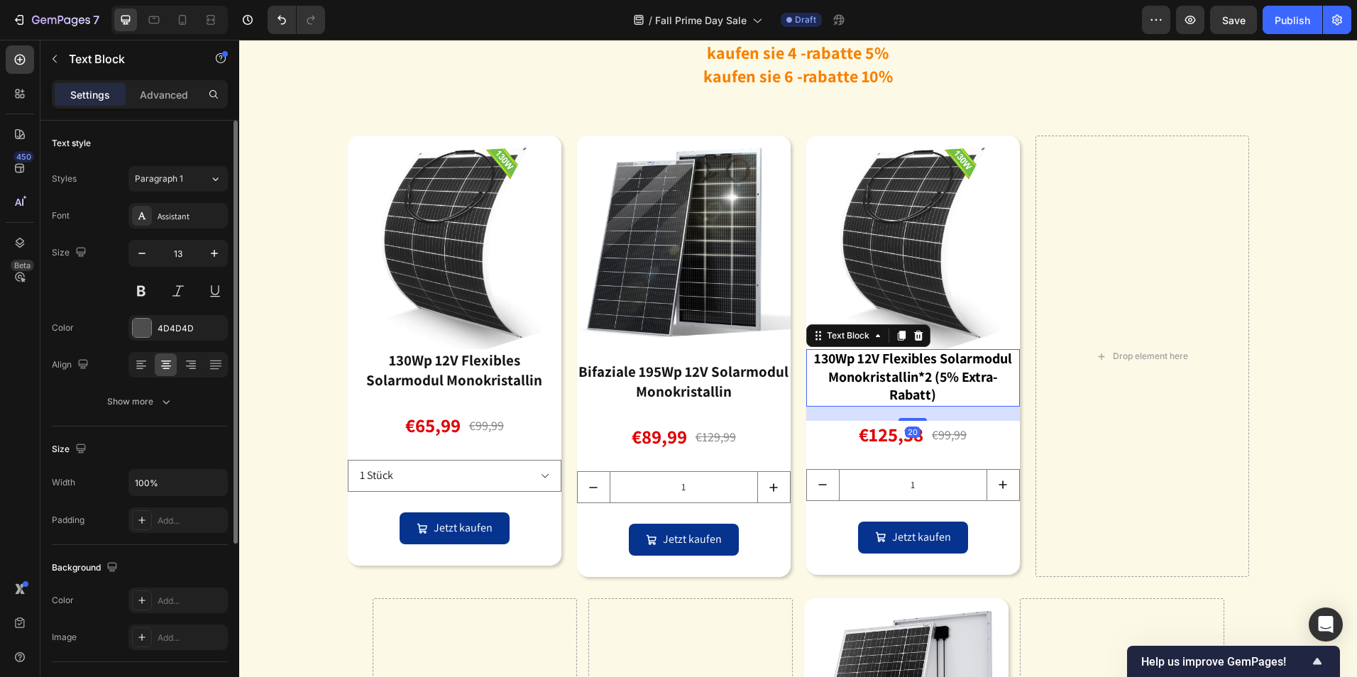
drag, startPoint x: 909, startPoint y: 334, endPoint x: 677, endPoint y: 377, distance: 236.2
click at [914, 334] on icon at bounding box center [918, 336] width 9 height 10
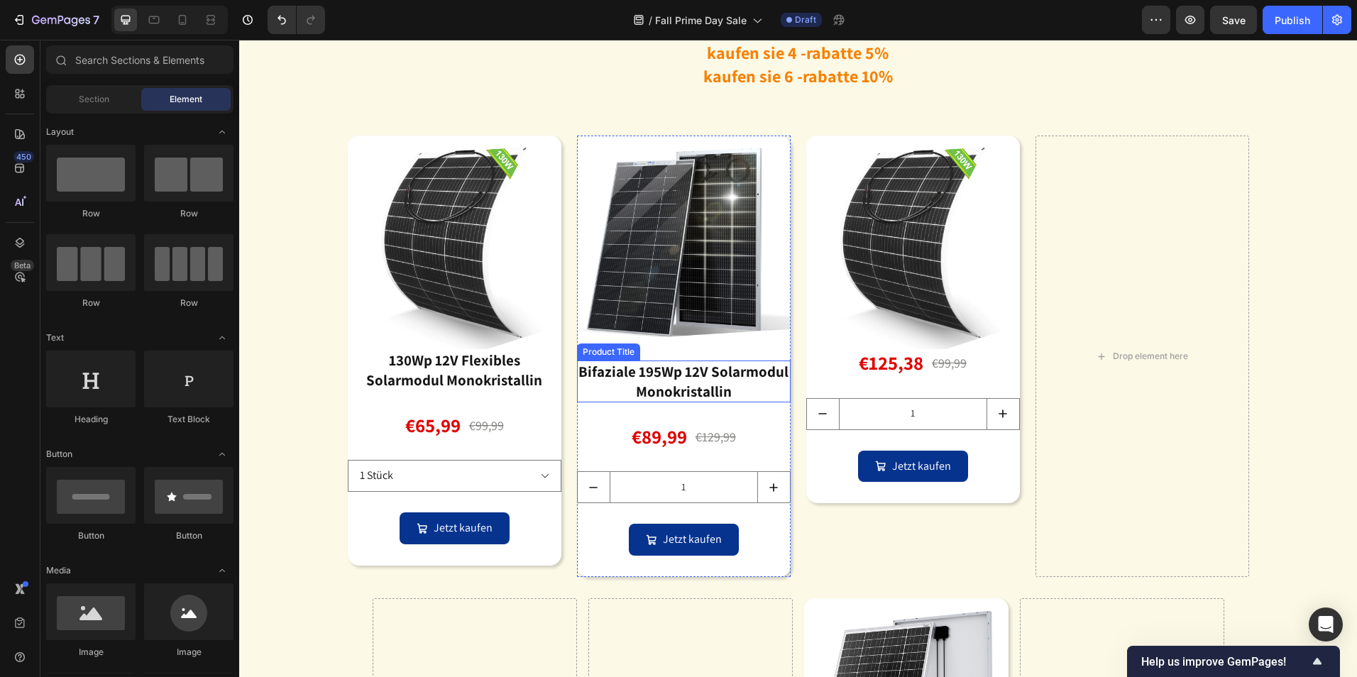
click at [672, 377] on div "Bifaziale 195Wp 12V Solarmodul Monokristallin" at bounding box center [684, 382] width 214 height 42
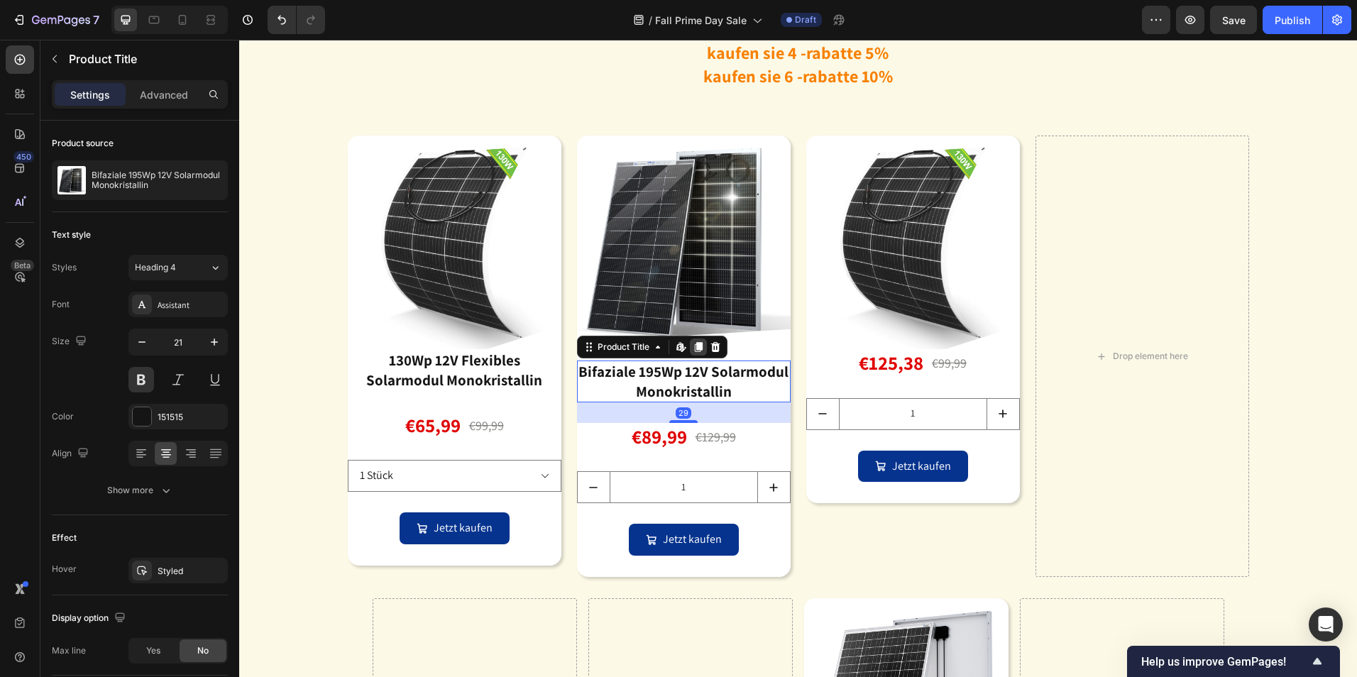
click at [694, 349] on icon at bounding box center [698, 348] width 8 height 10
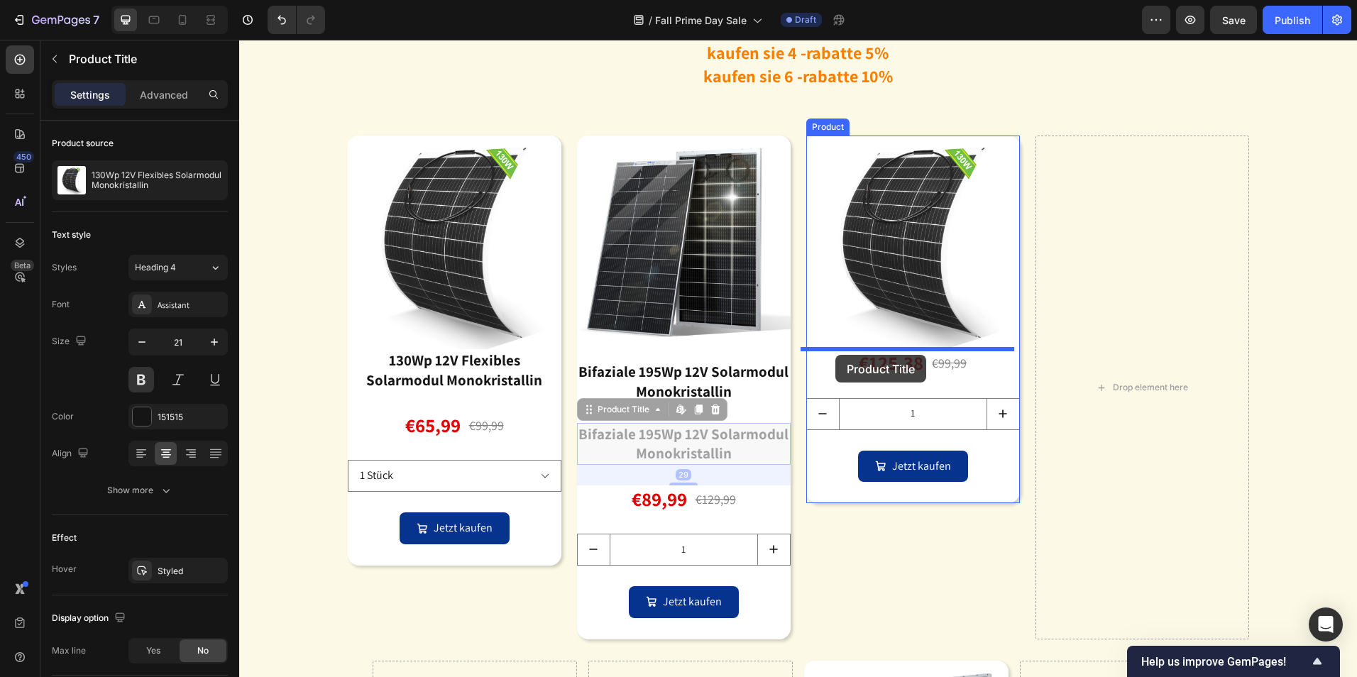
drag, startPoint x: 584, startPoint y: 413, endPoint x: 836, endPoint y: 355, distance: 258.0
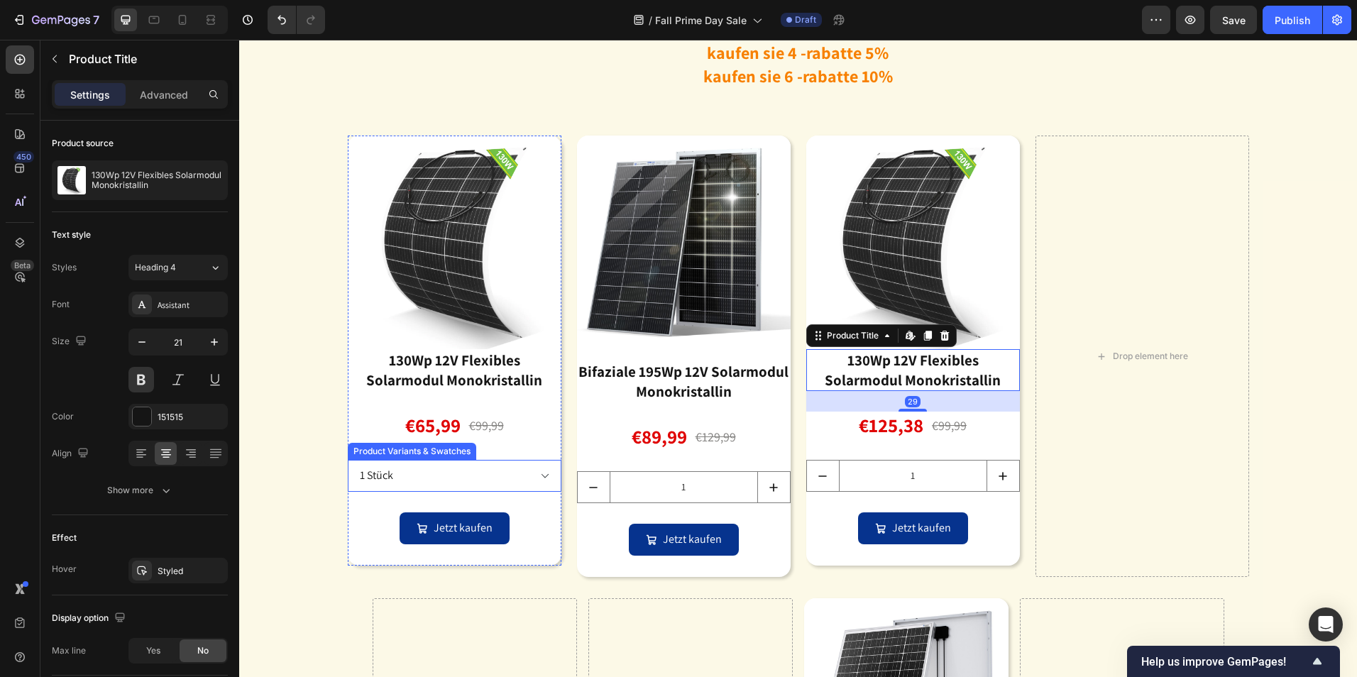
click at [454, 476] on select "1 Stück 2 Stück (zusätzlich 5% Rabatt)" at bounding box center [455, 476] width 214 height 32
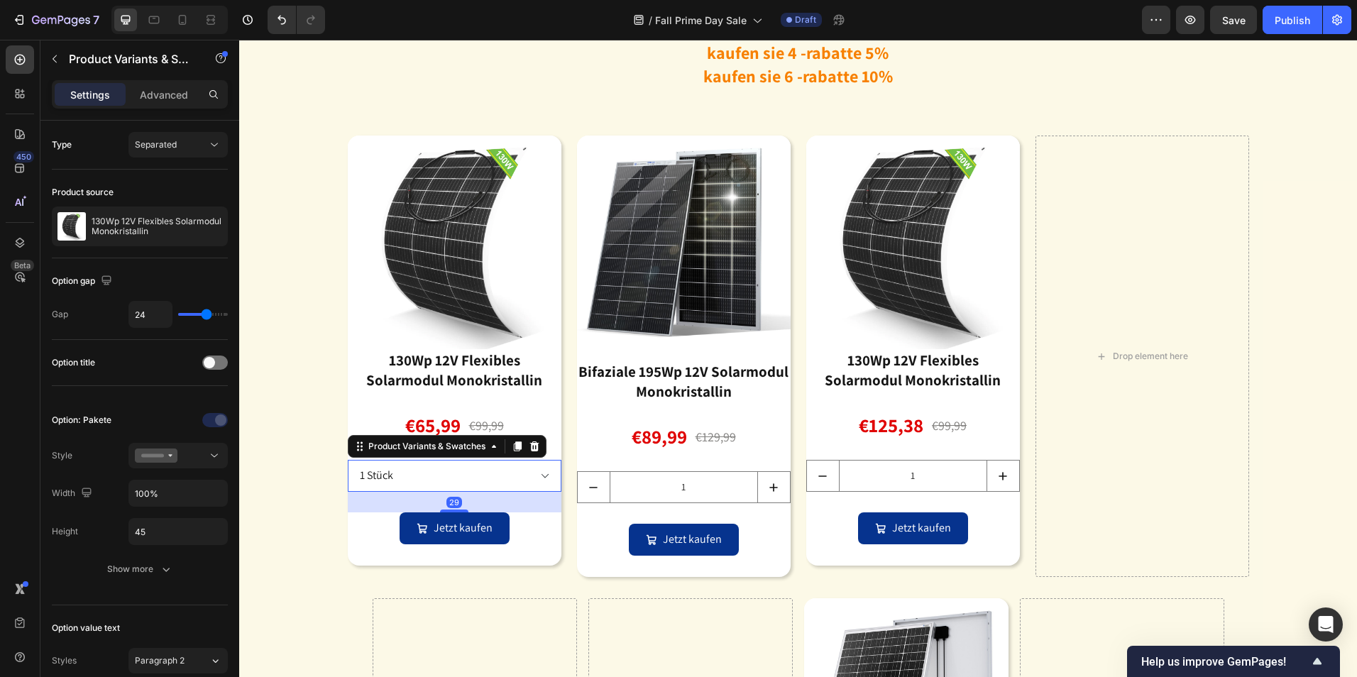
drag, startPoint x: 512, startPoint y: 444, endPoint x: 416, endPoint y: 493, distance: 108.0
click at [513, 444] on icon at bounding box center [517, 447] width 8 height 10
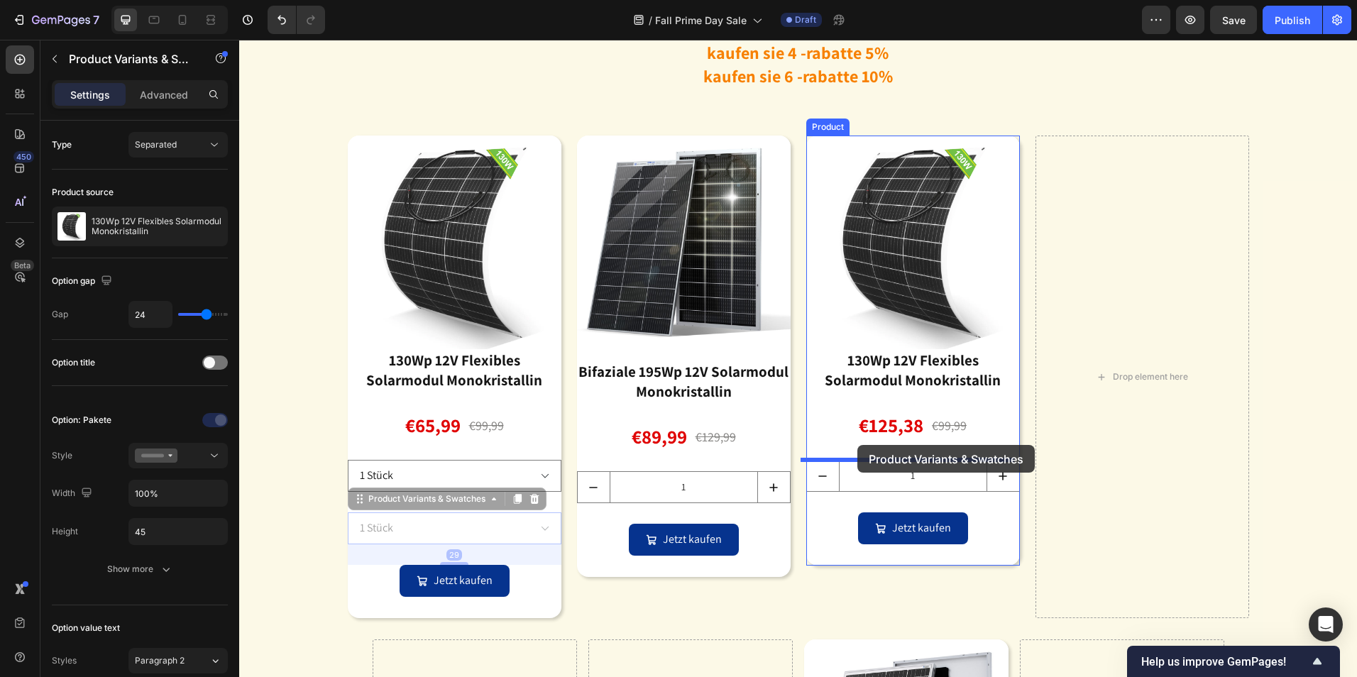
drag, startPoint x: 359, startPoint y: 507, endPoint x: 858, endPoint y: 445, distance: 502.9
select select "2 Stück (zusätzlich 5% Rabatt)"
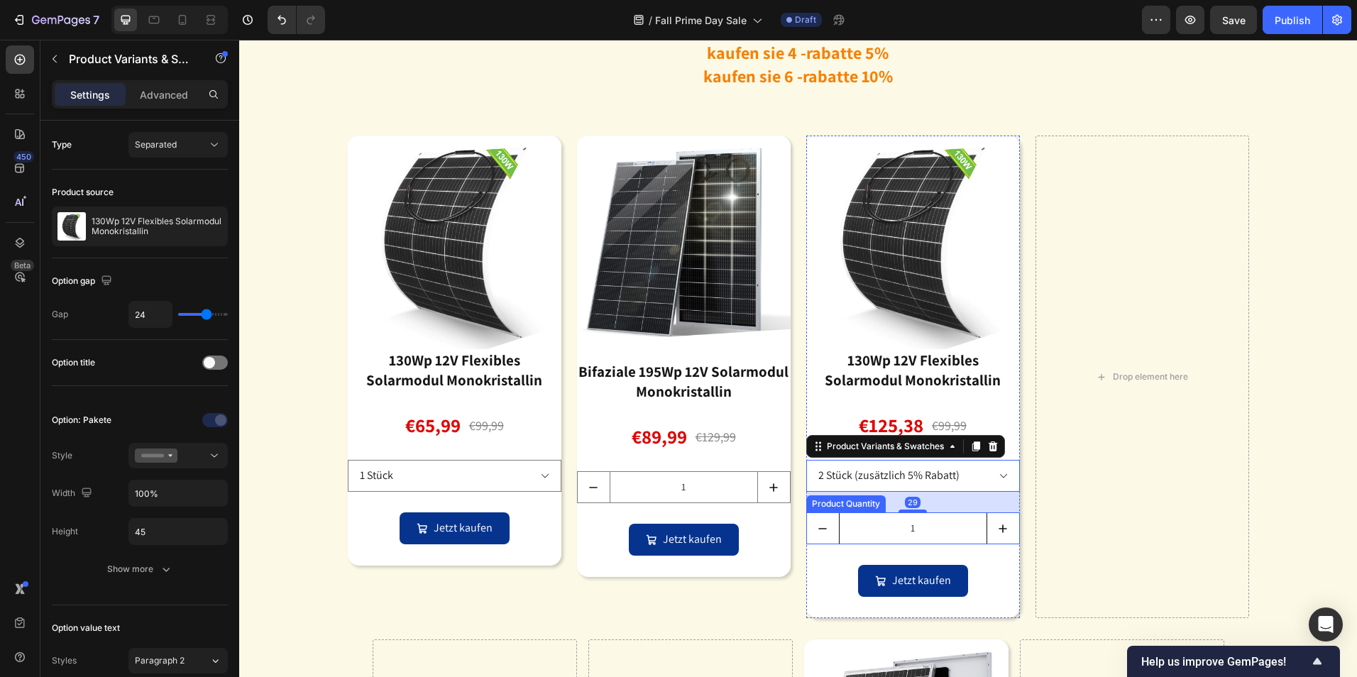
click at [912, 531] on input "1" at bounding box center [913, 528] width 148 height 31
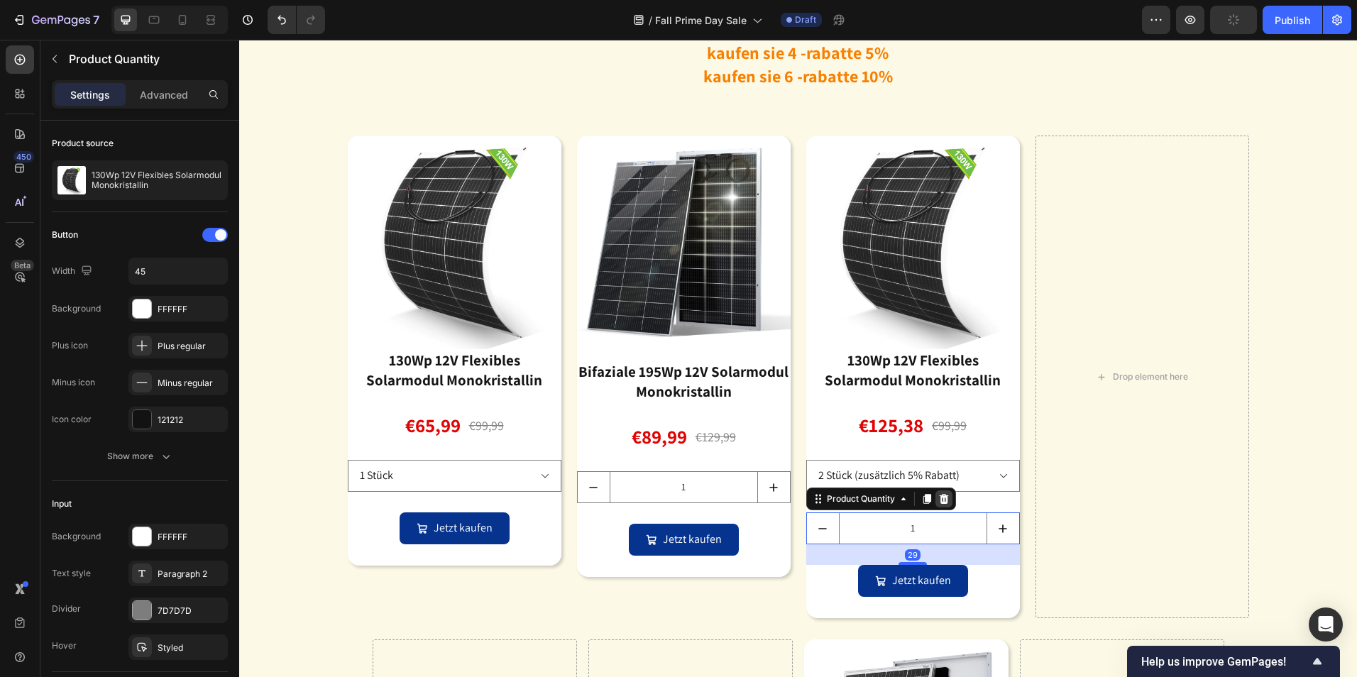
click at [939, 504] on icon at bounding box center [944, 498] width 11 height 11
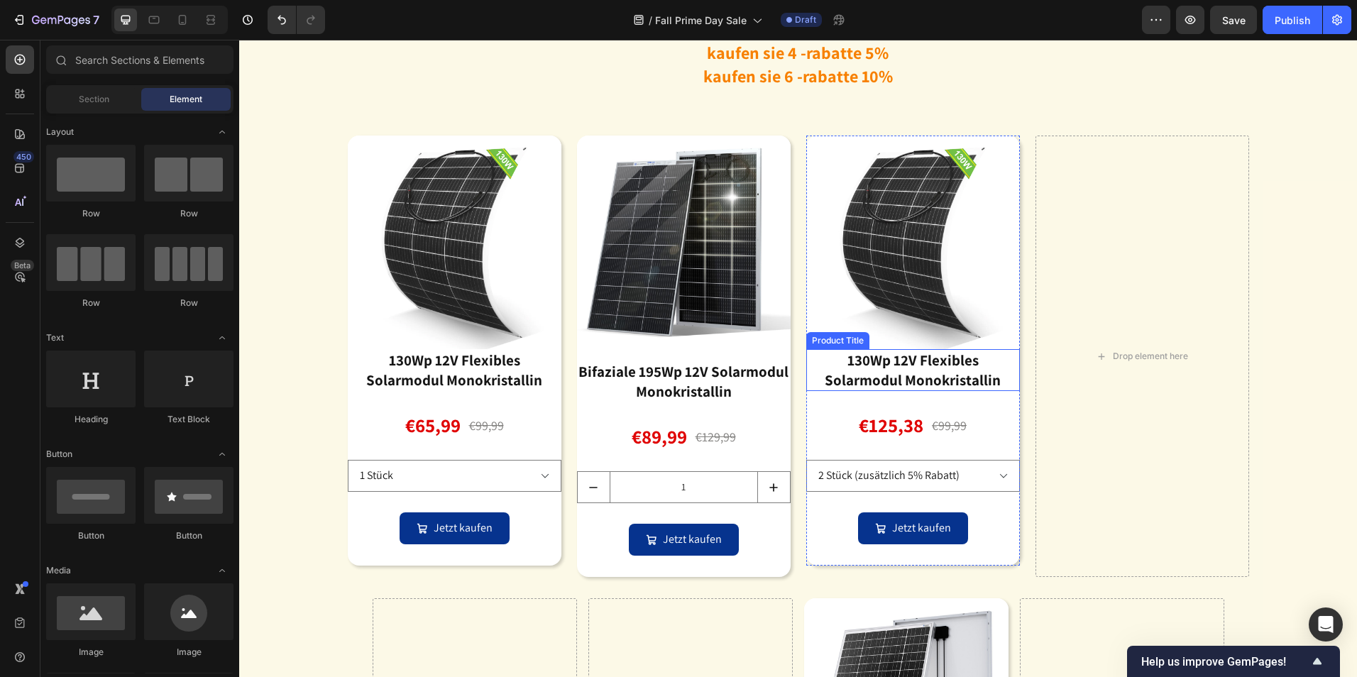
click at [902, 368] on div "130Wp 12V Flexibles Solarmodul Monokristallin" at bounding box center [913, 370] width 214 height 42
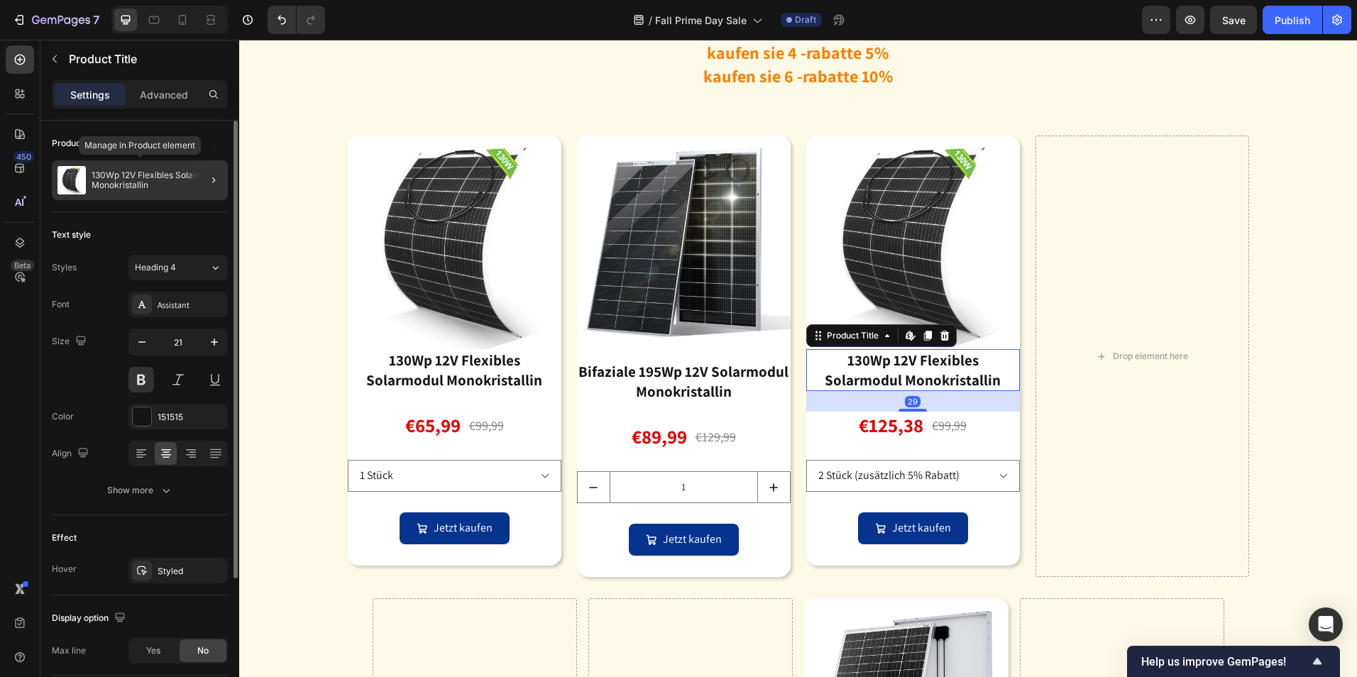
click at [165, 179] on p "130Wp 12V Flexibles Solarmodul Monokristallin" at bounding box center [157, 180] width 131 height 20
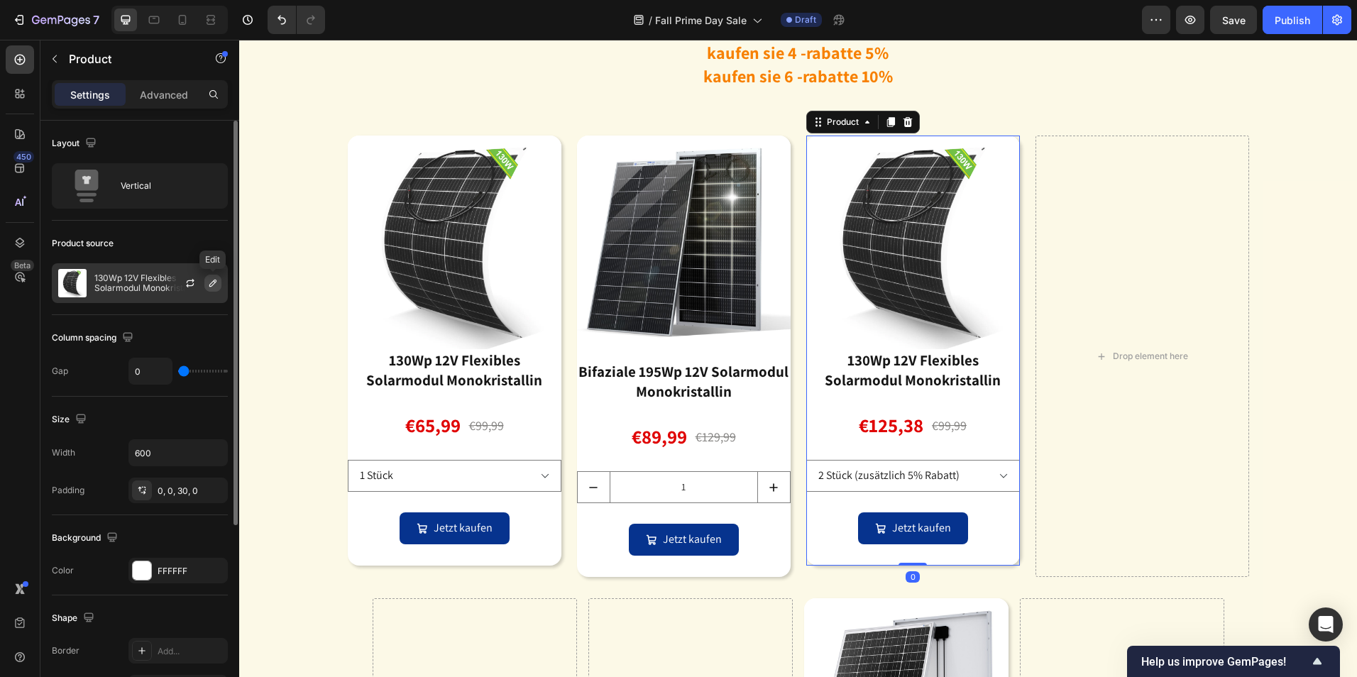
click at [212, 281] on icon "button" at bounding box center [212, 283] width 11 height 11
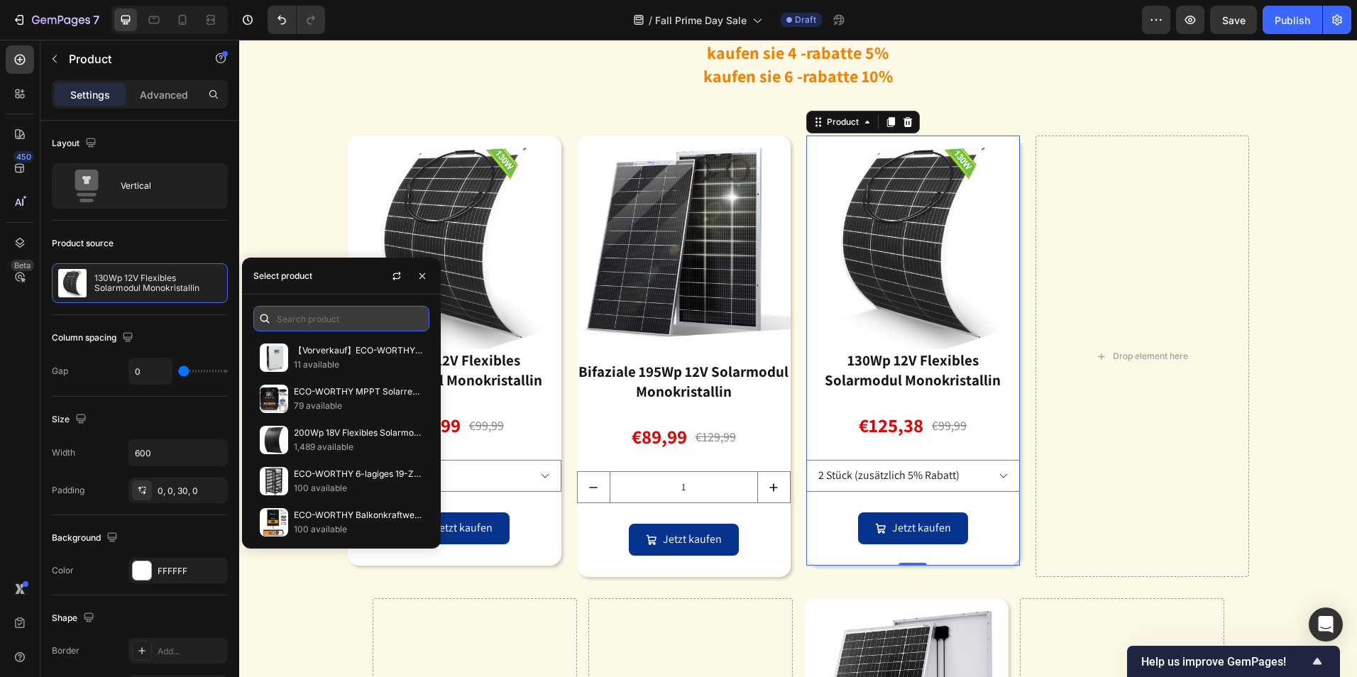
click at [321, 317] on input "text" at bounding box center [341, 319] width 176 height 26
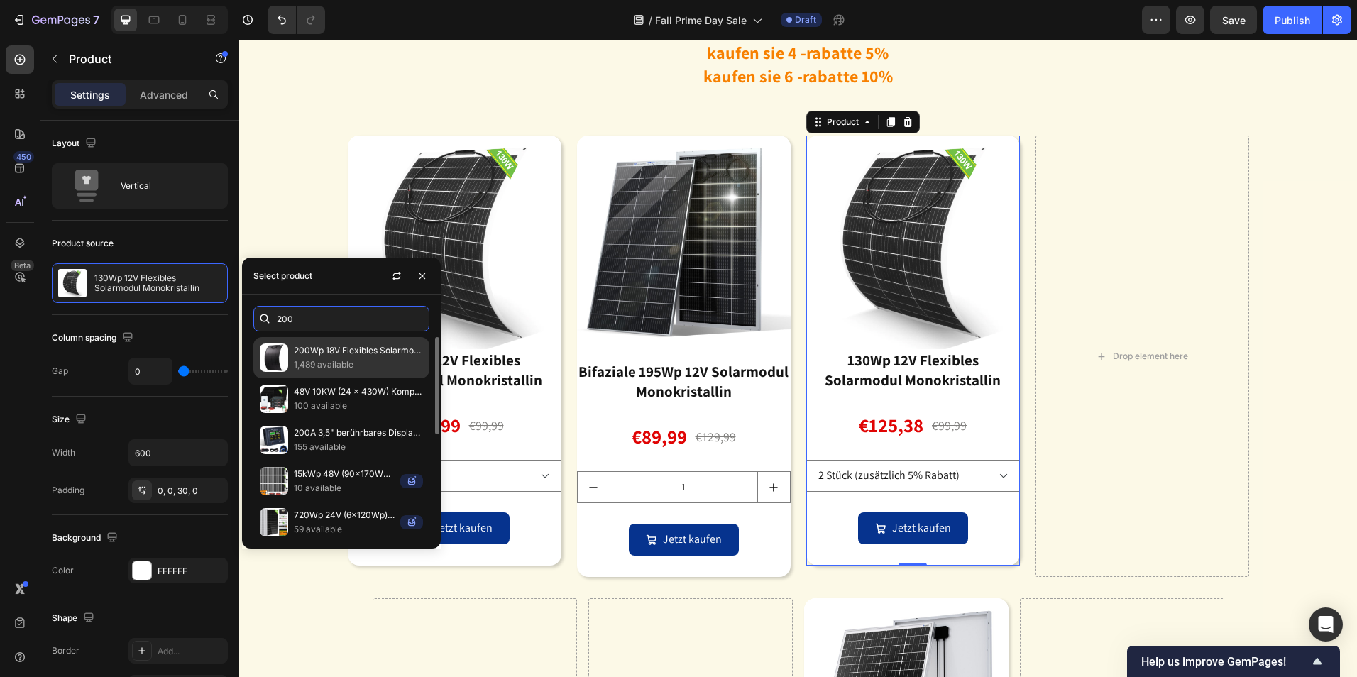
type input "200"
click at [393, 368] on p "1,489 available" at bounding box center [358, 365] width 129 height 14
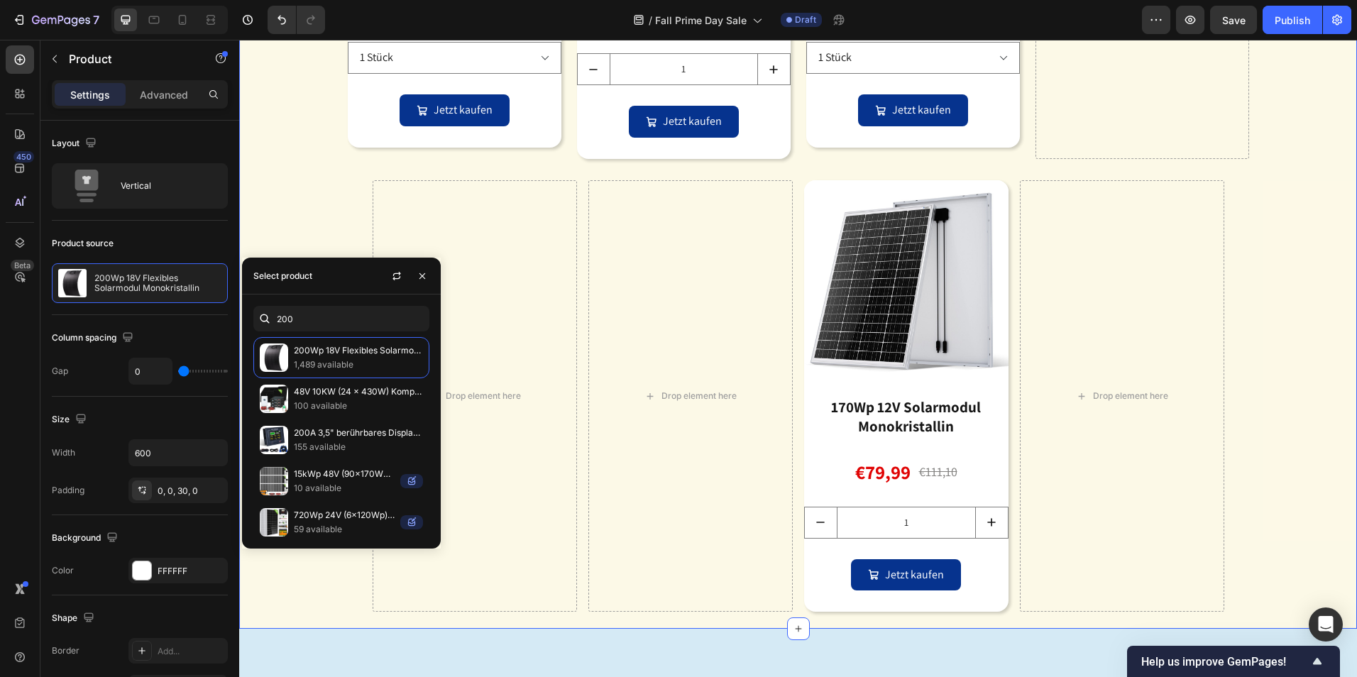
scroll to position [2911, 0]
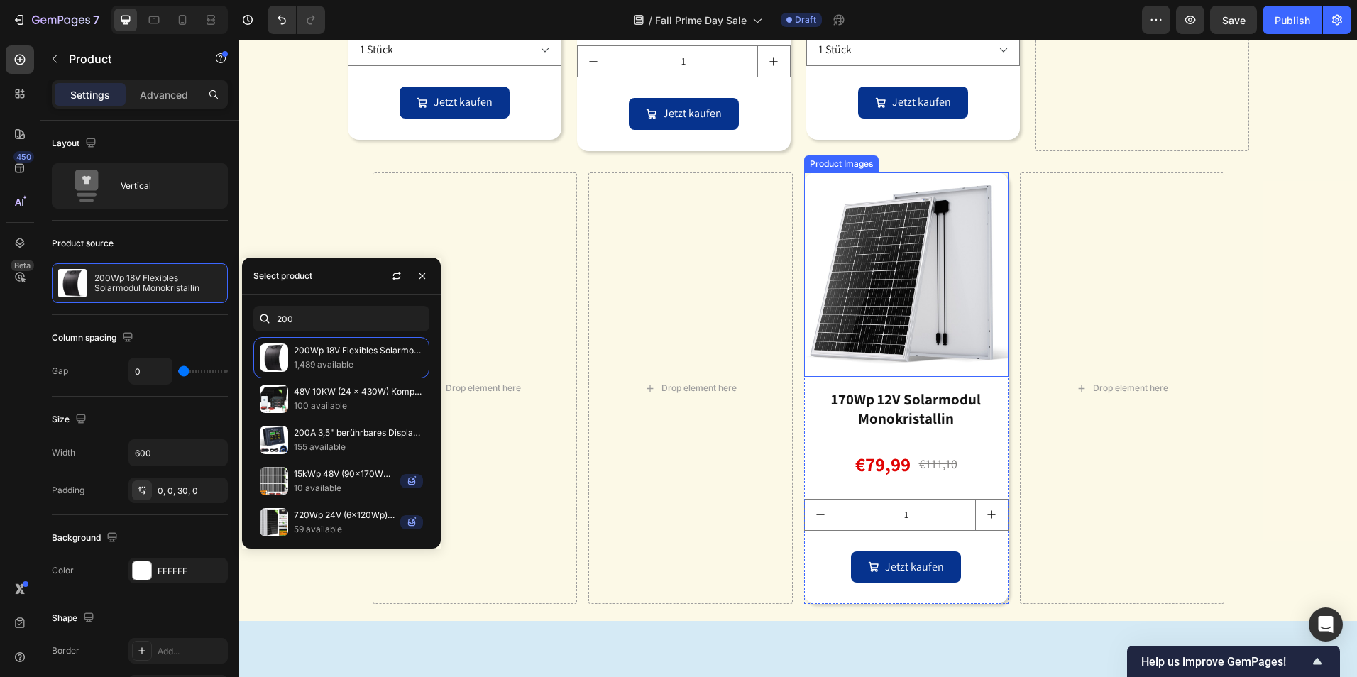
click at [916, 340] on img at bounding box center [906, 275] width 204 height 204
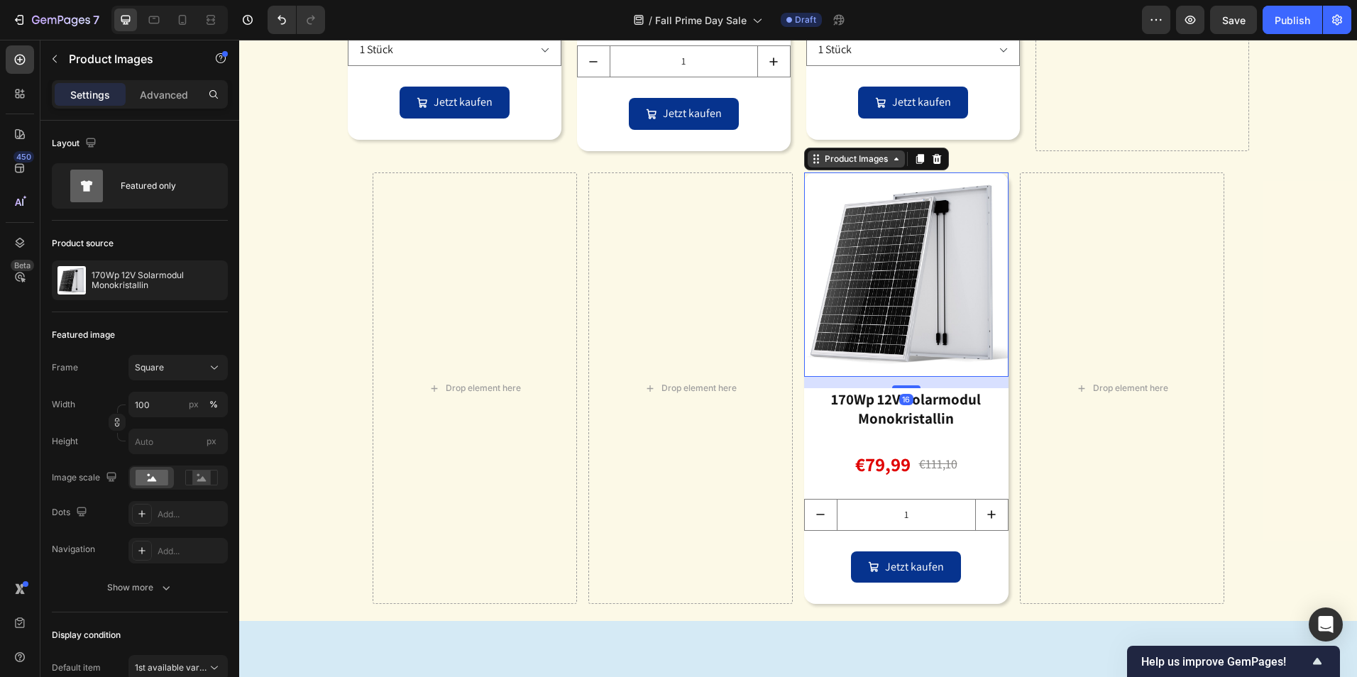
click at [844, 163] on div "Product Images" at bounding box center [856, 159] width 69 height 13
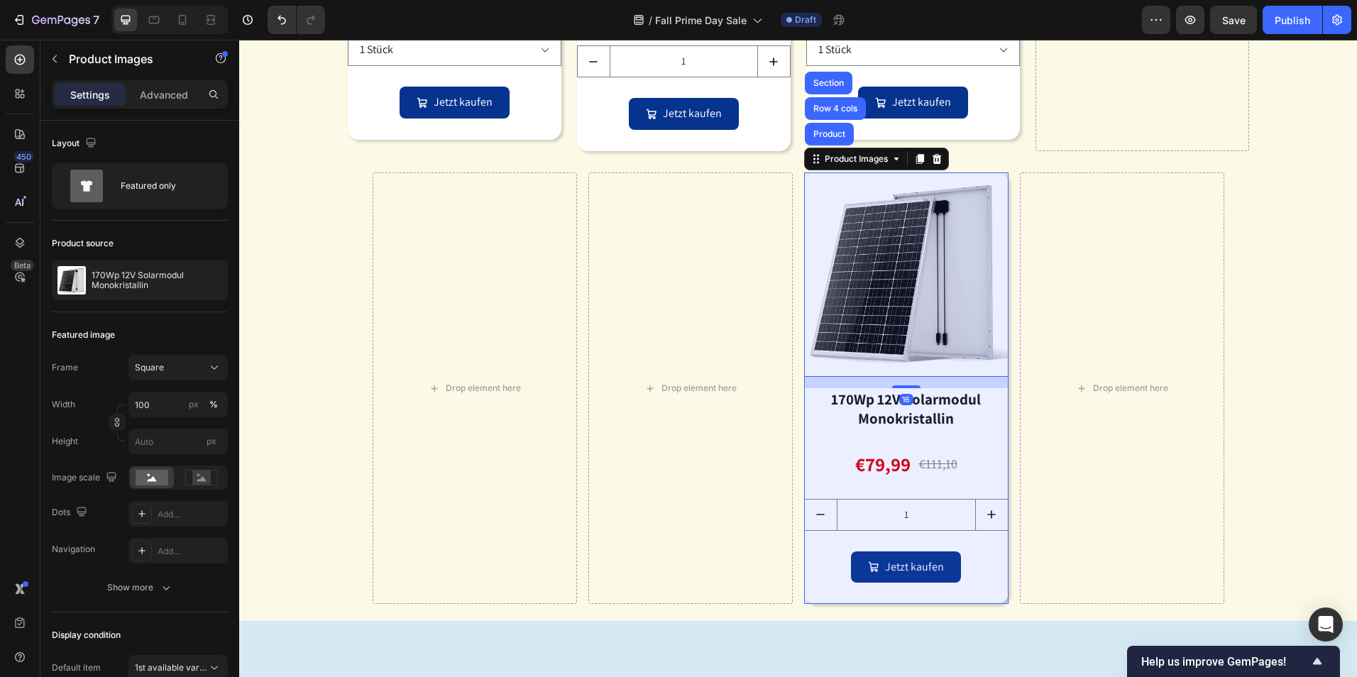
drag, startPoint x: 821, startPoint y: 137, endPoint x: 860, endPoint y: 165, distance: 47.3
click at [822, 137] on div "Product" at bounding box center [830, 134] width 38 height 9
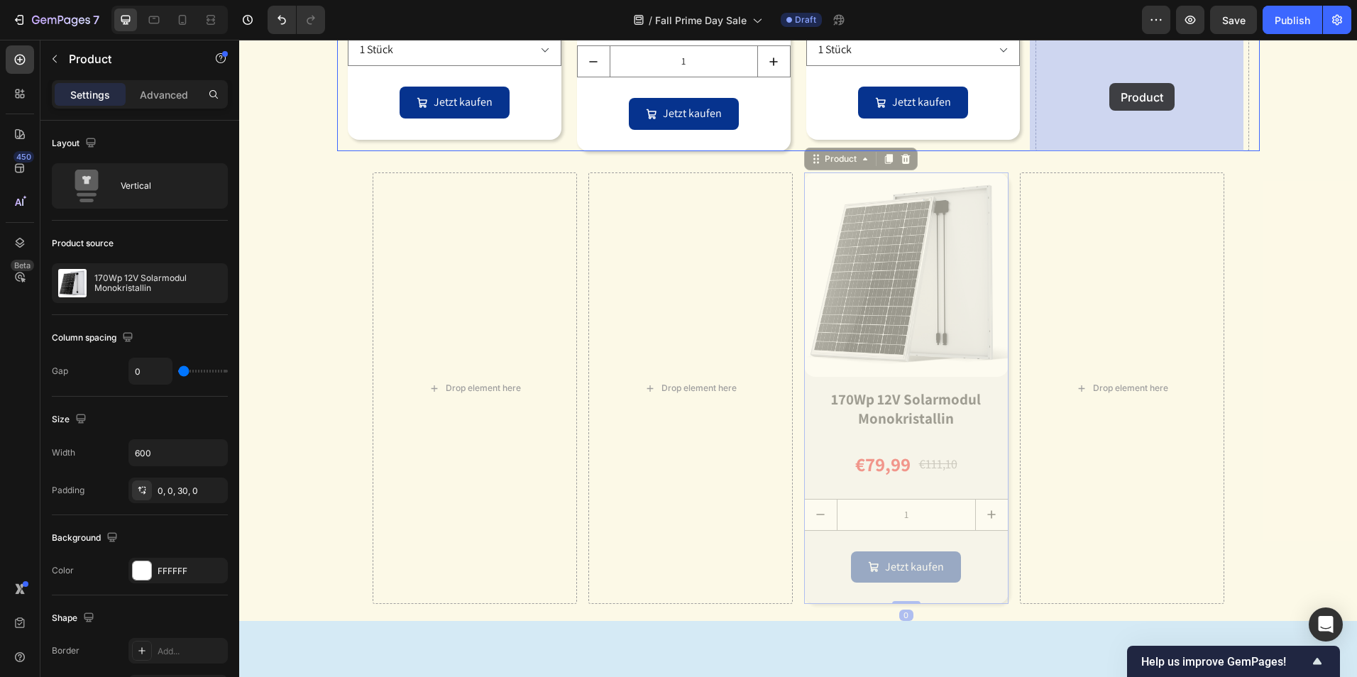
drag, startPoint x: 814, startPoint y: 162, endPoint x: 1110, endPoint y: 83, distance: 305.7
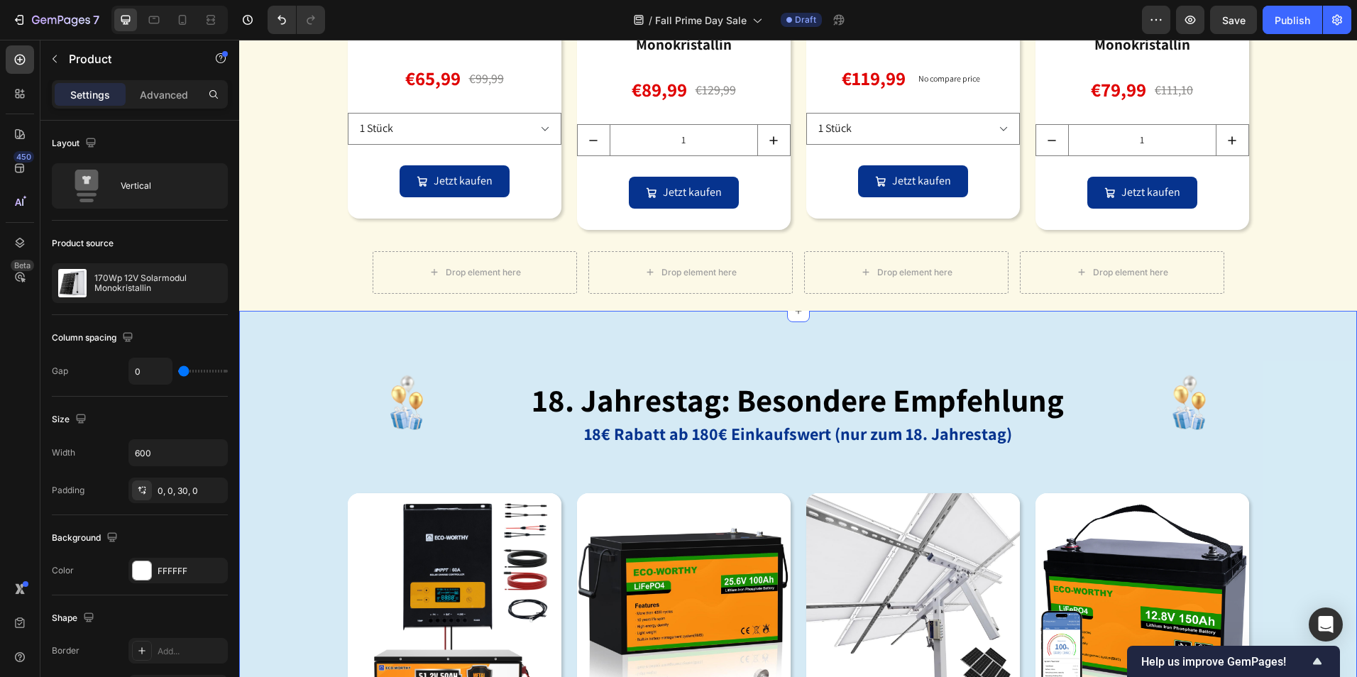
scroll to position [2698, 0]
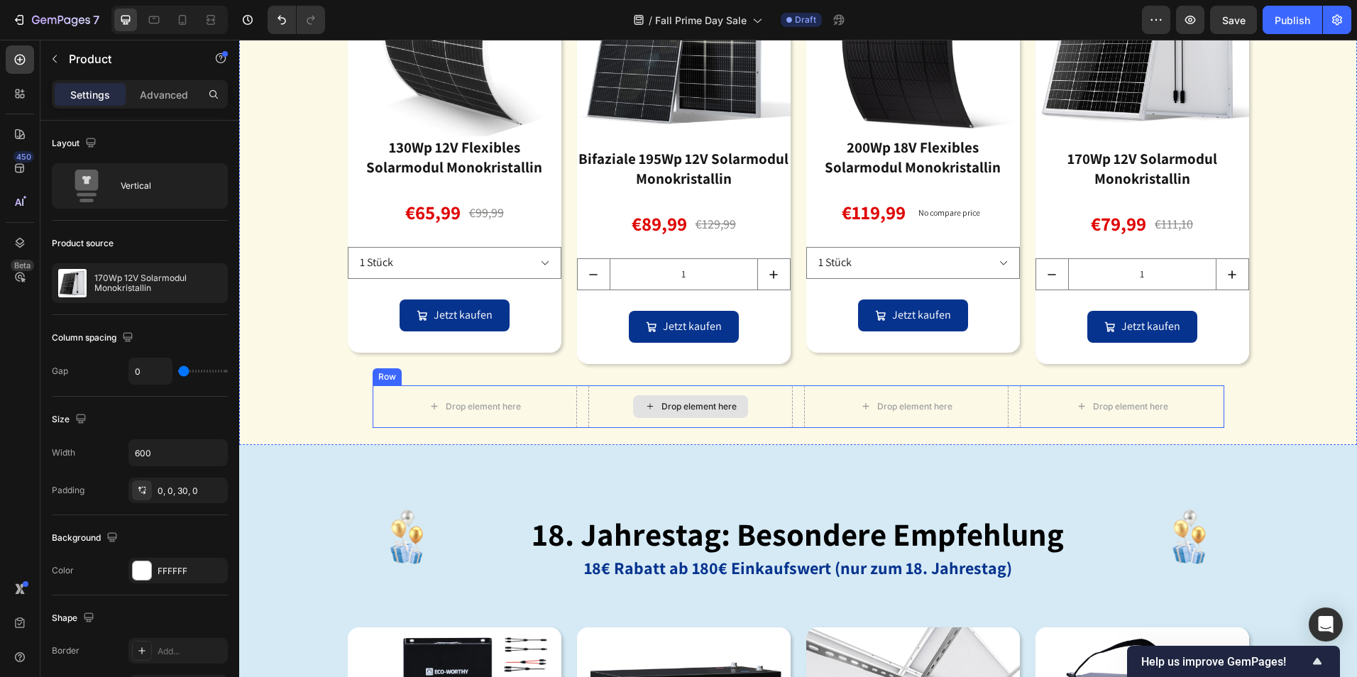
click at [783, 397] on div "Drop element here" at bounding box center [691, 406] width 204 height 43
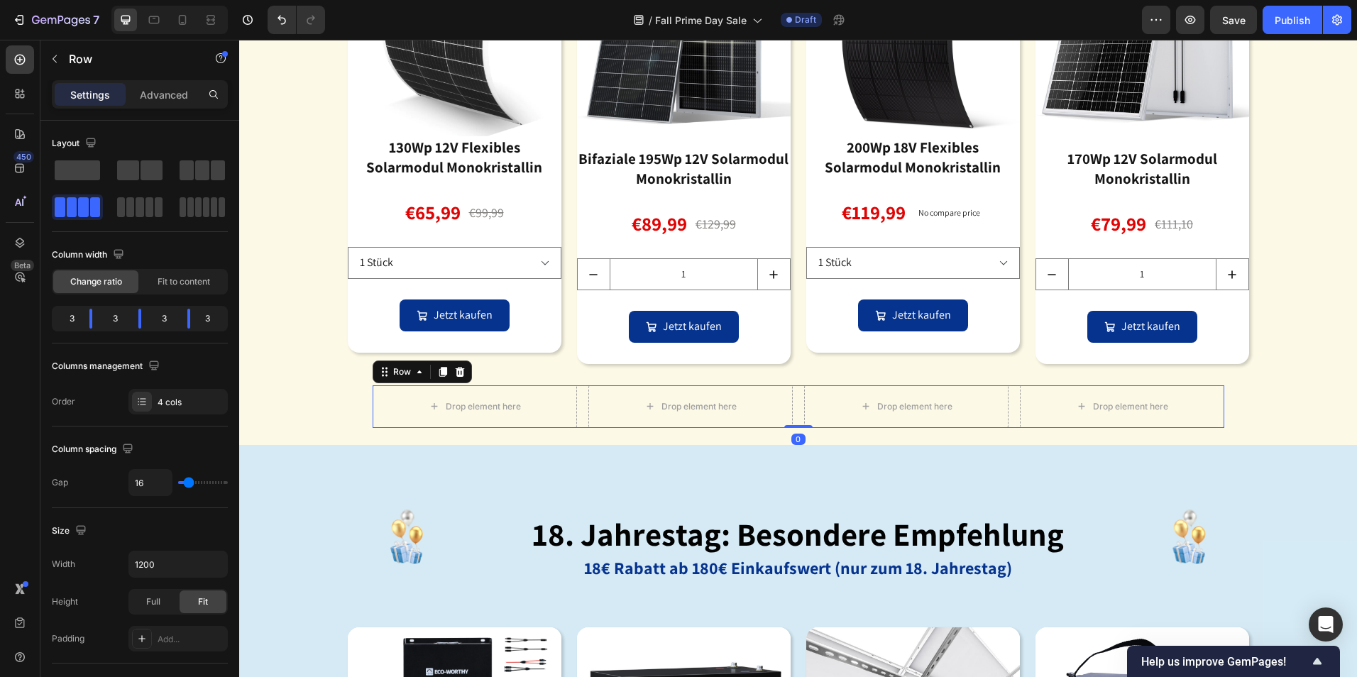
drag, startPoint x: 459, startPoint y: 379, endPoint x: 493, endPoint y: 372, distance: 34.8
click at [459, 378] on div at bounding box center [460, 371] width 17 height 17
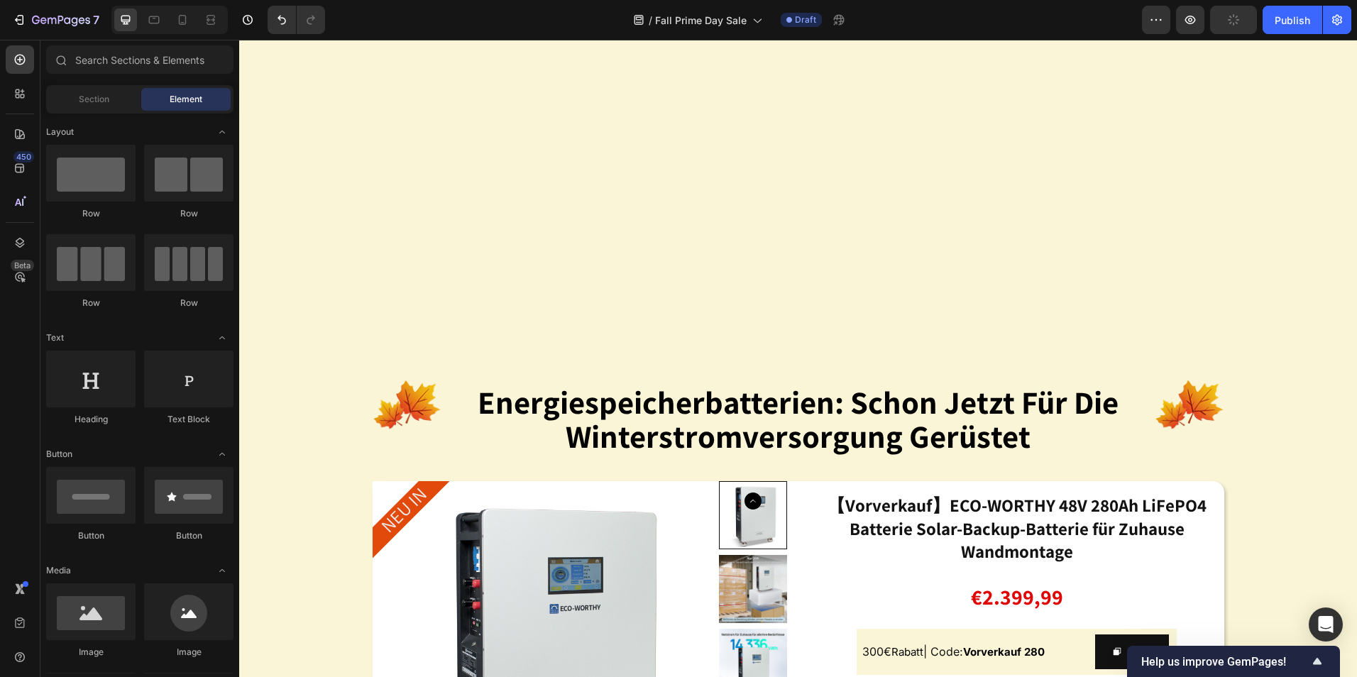
scroll to position [1349, 0]
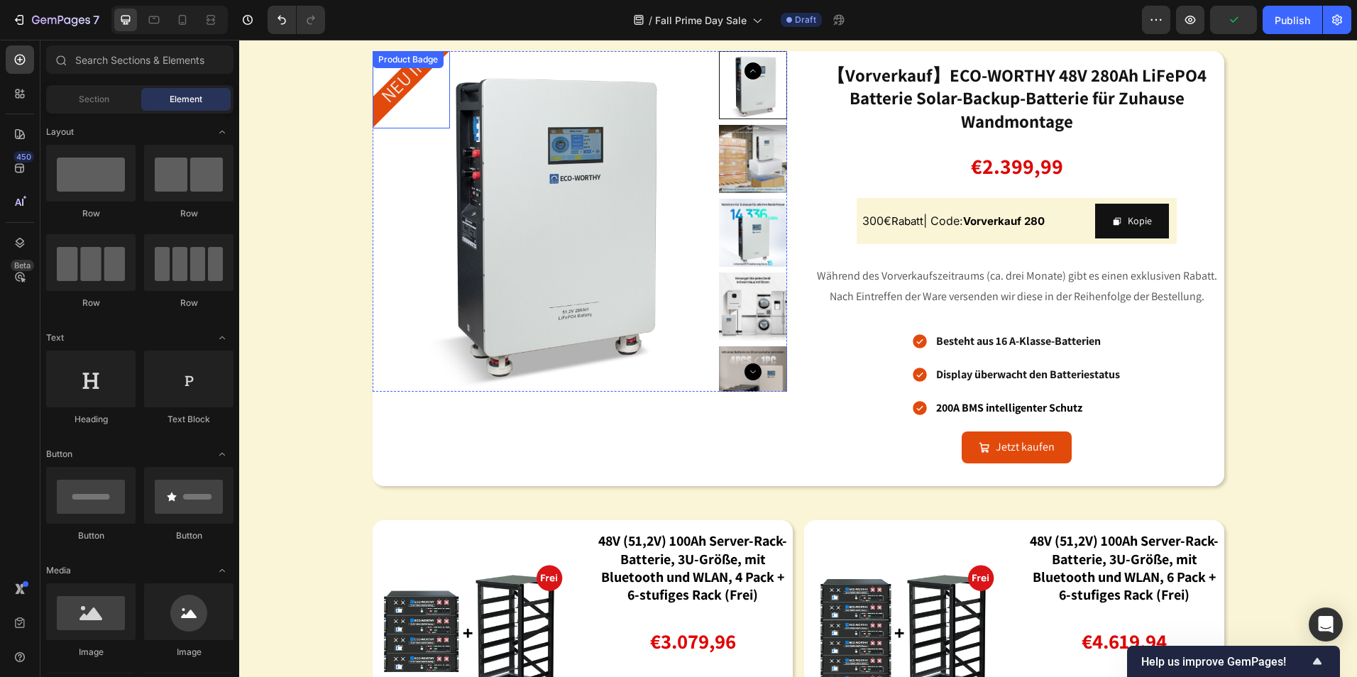
click at [394, 128] on div "NEU IN Product Badge" at bounding box center [411, 89] width 77 height 77
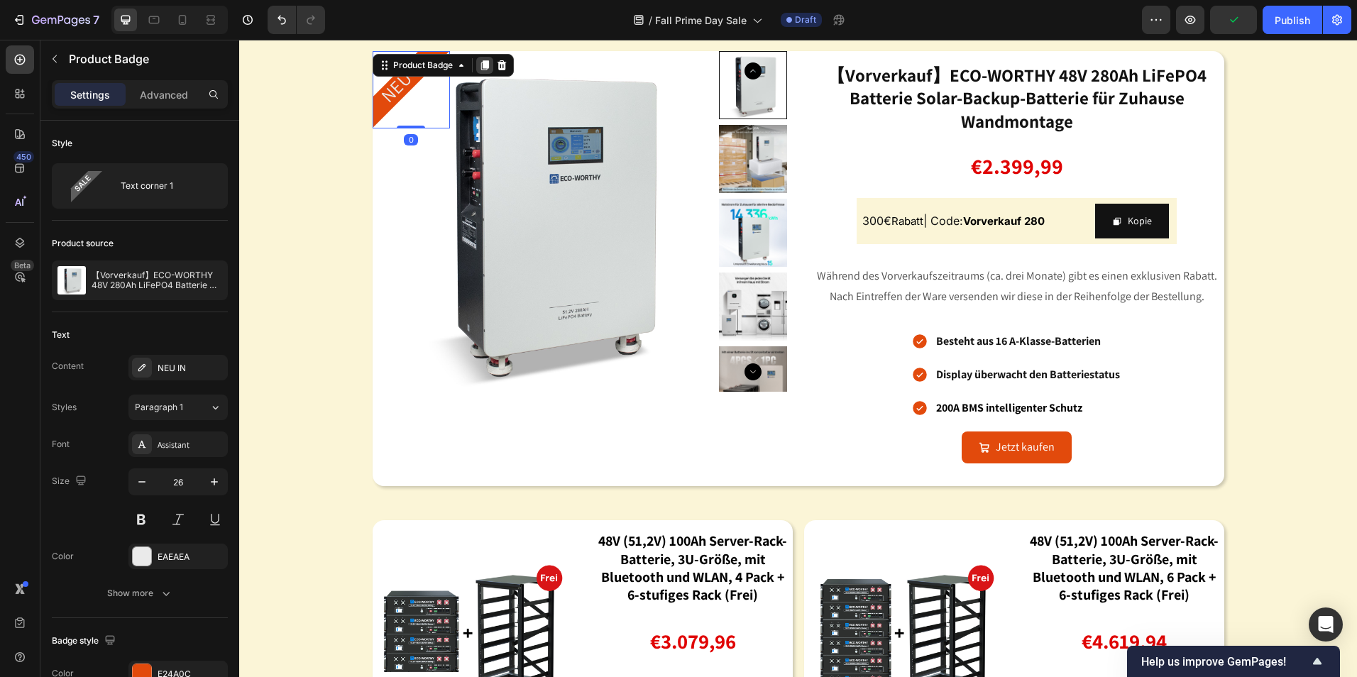
click at [481, 70] on icon at bounding box center [485, 65] width 8 height 10
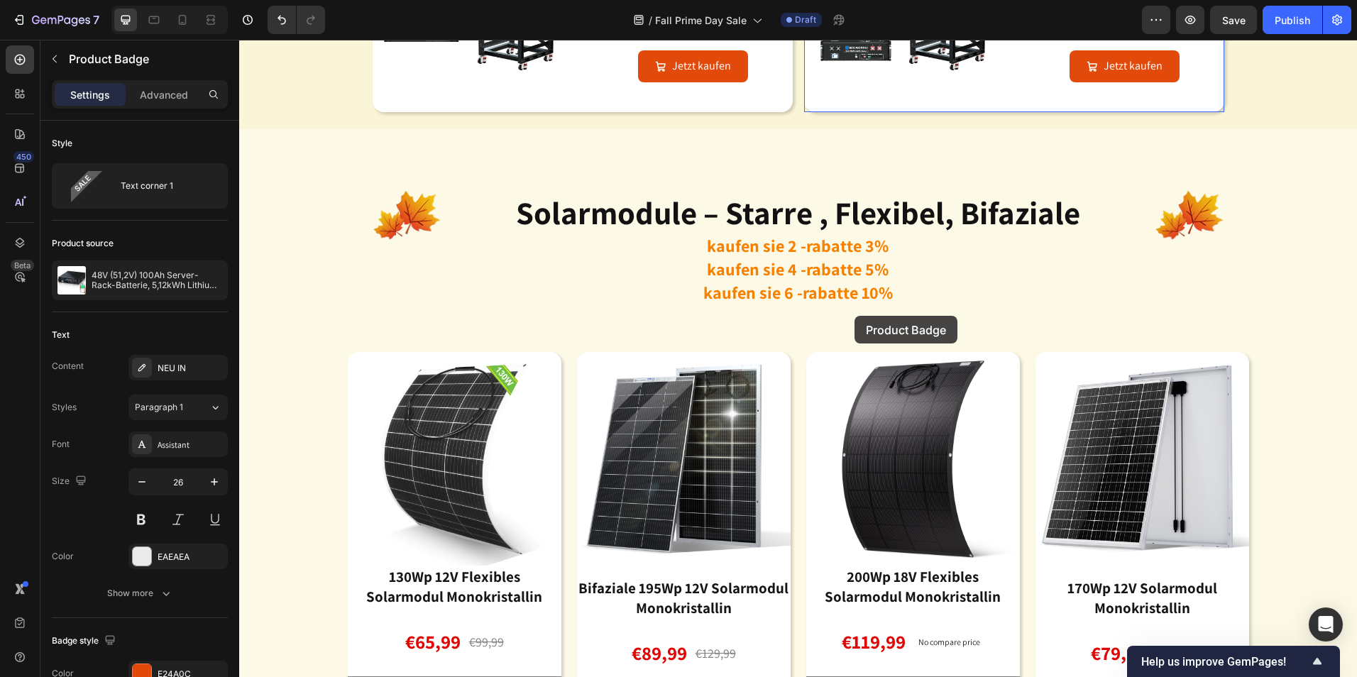
scroll to position [2272, 0]
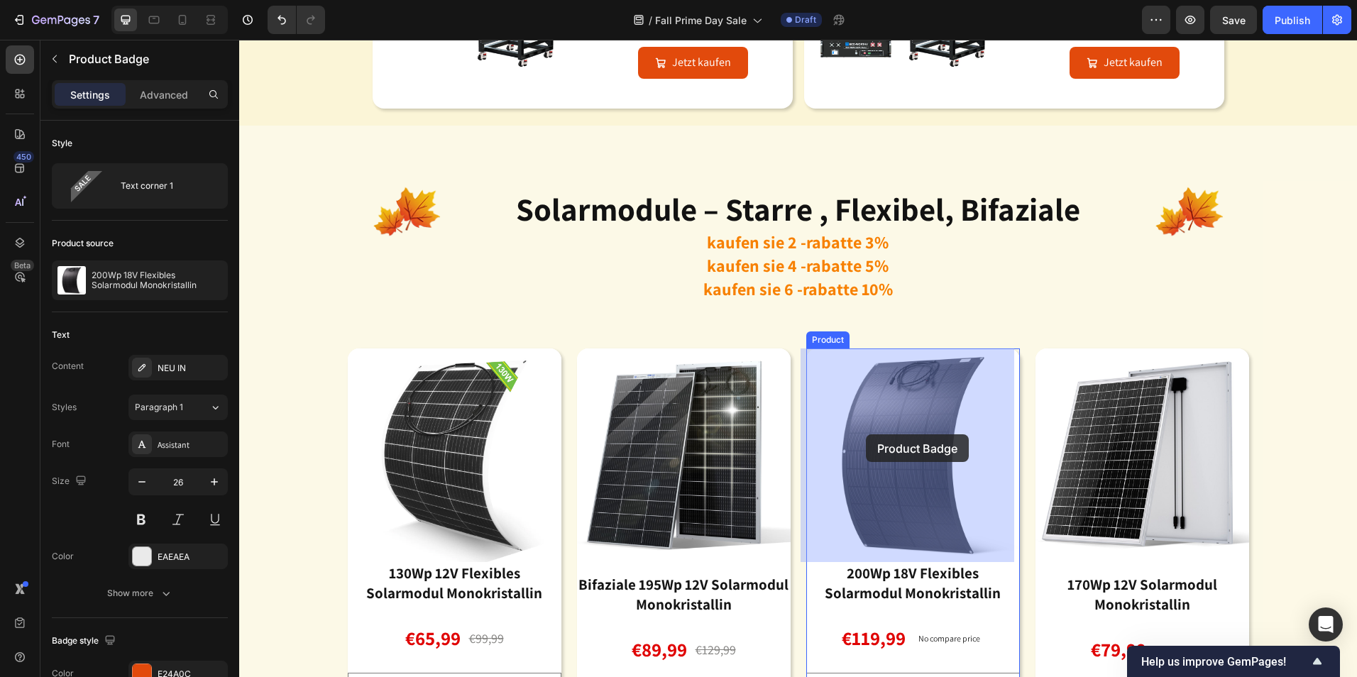
drag, startPoint x: 373, startPoint y: 217, endPoint x: 1182, endPoint y: 400, distance: 829.1
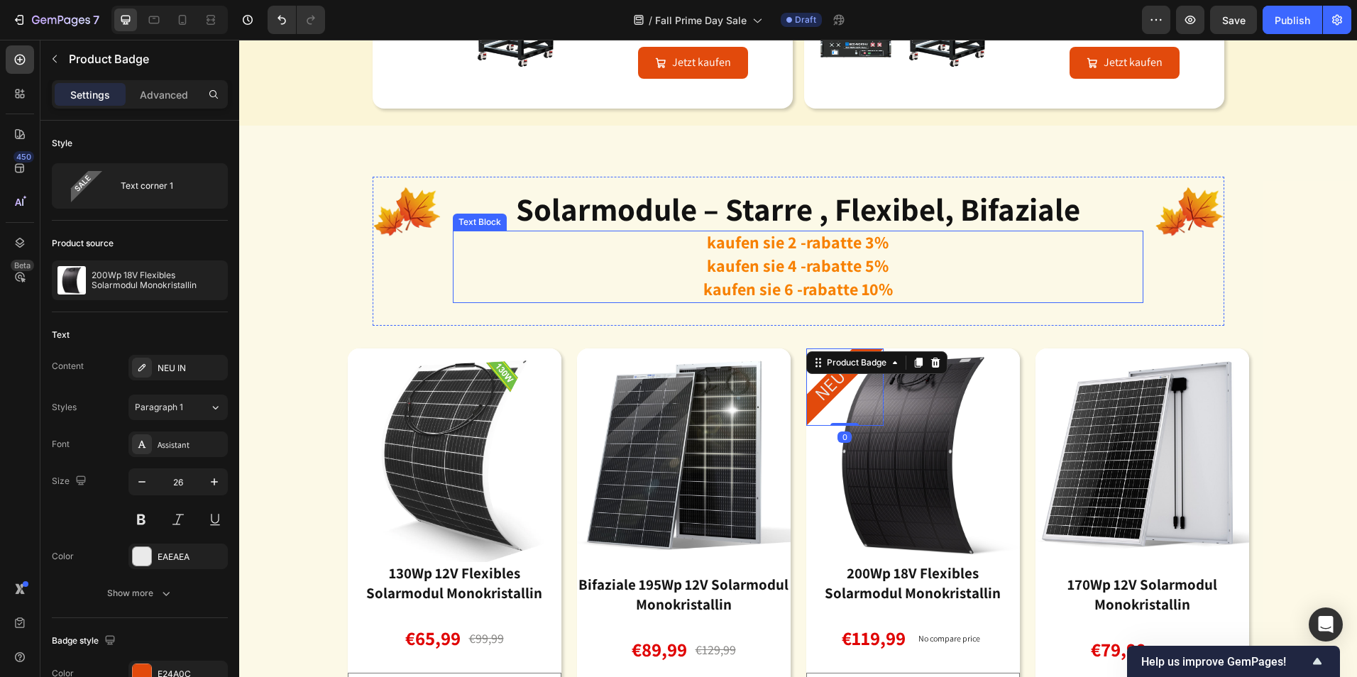
click at [1046, 256] on p "kaufen sie 2 -rabatte 3% kaufen sie 4 -rabatte 5% kaufen sie 6 -rabatte 10%" at bounding box center [798, 267] width 688 height 70
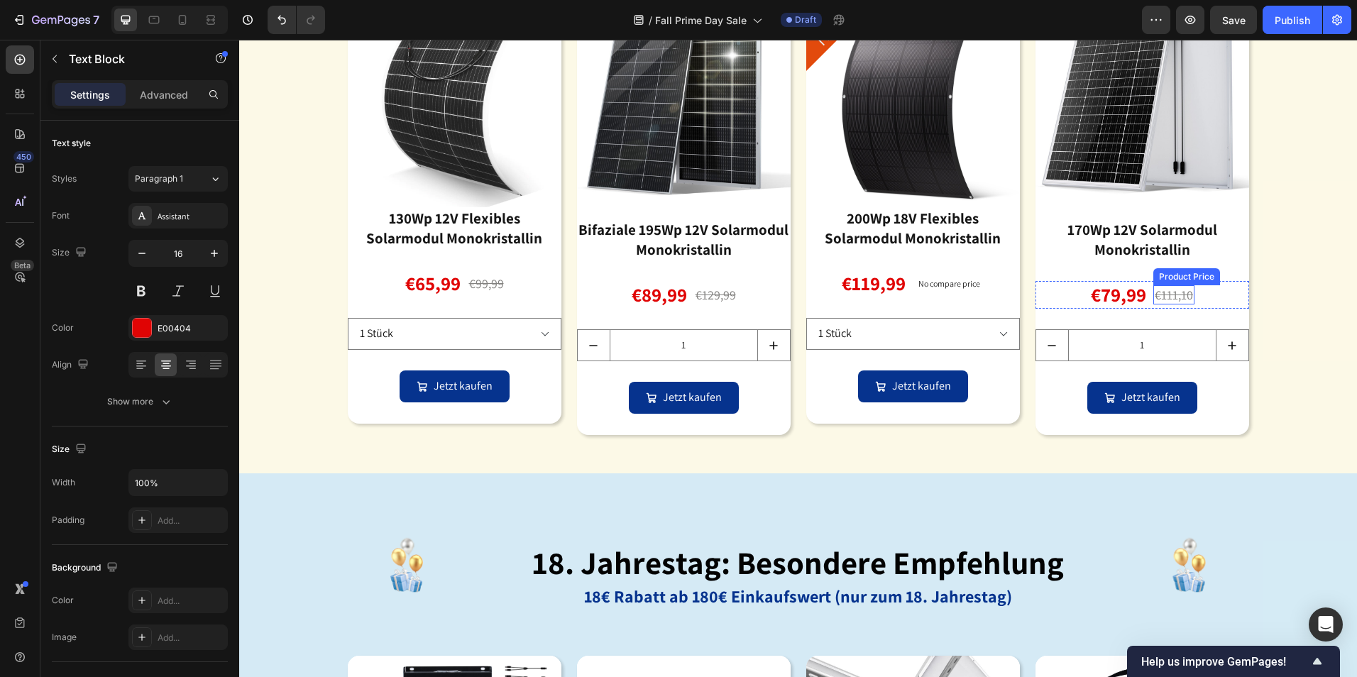
scroll to position [2414, 0]
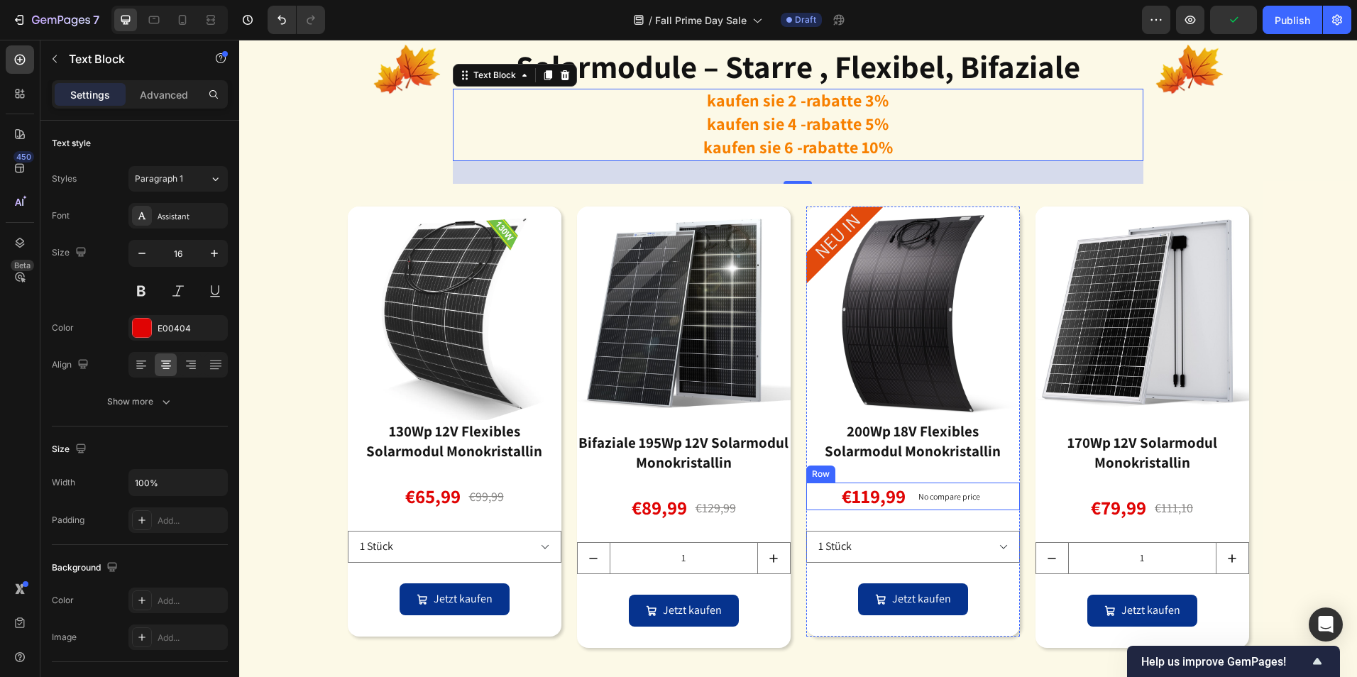
click at [904, 488] on div "€119,99 Product Price Product Price No compare price Product Price Row" at bounding box center [913, 497] width 214 height 28
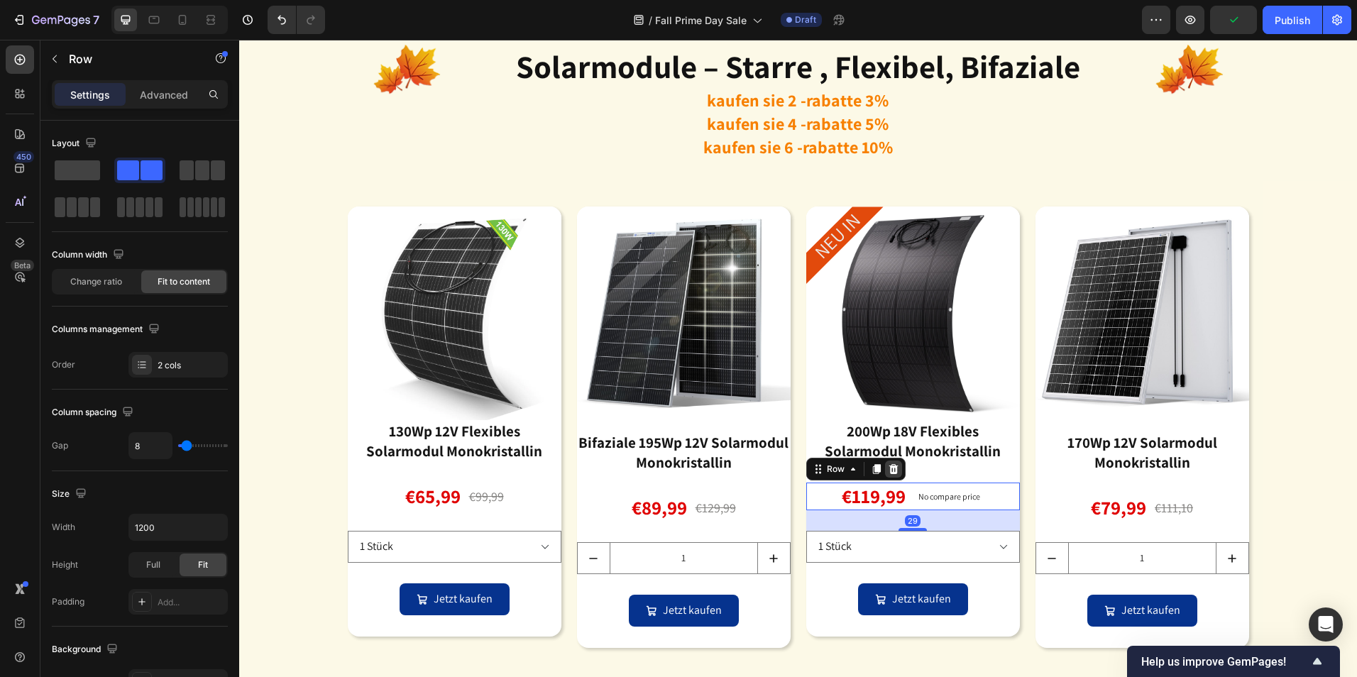
click at [888, 472] on icon at bounding box center [893, 469] width 11 height 11
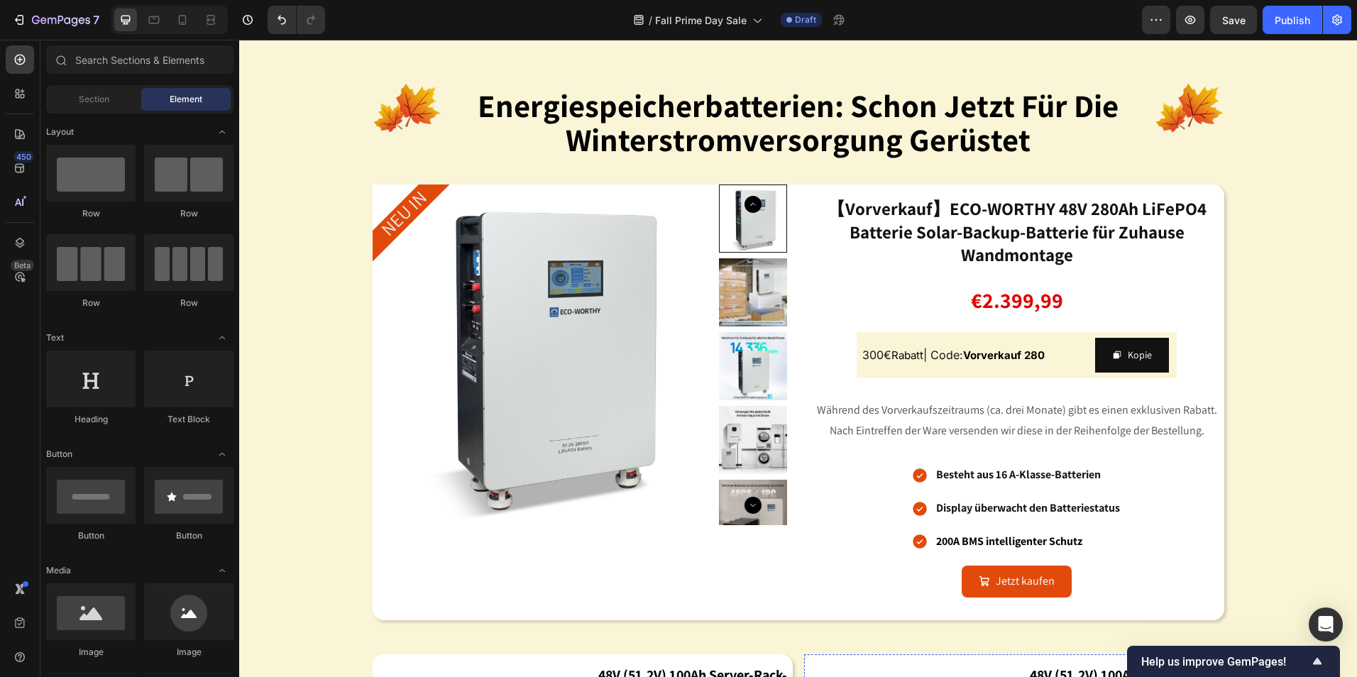
scroll to position [1491, 0]
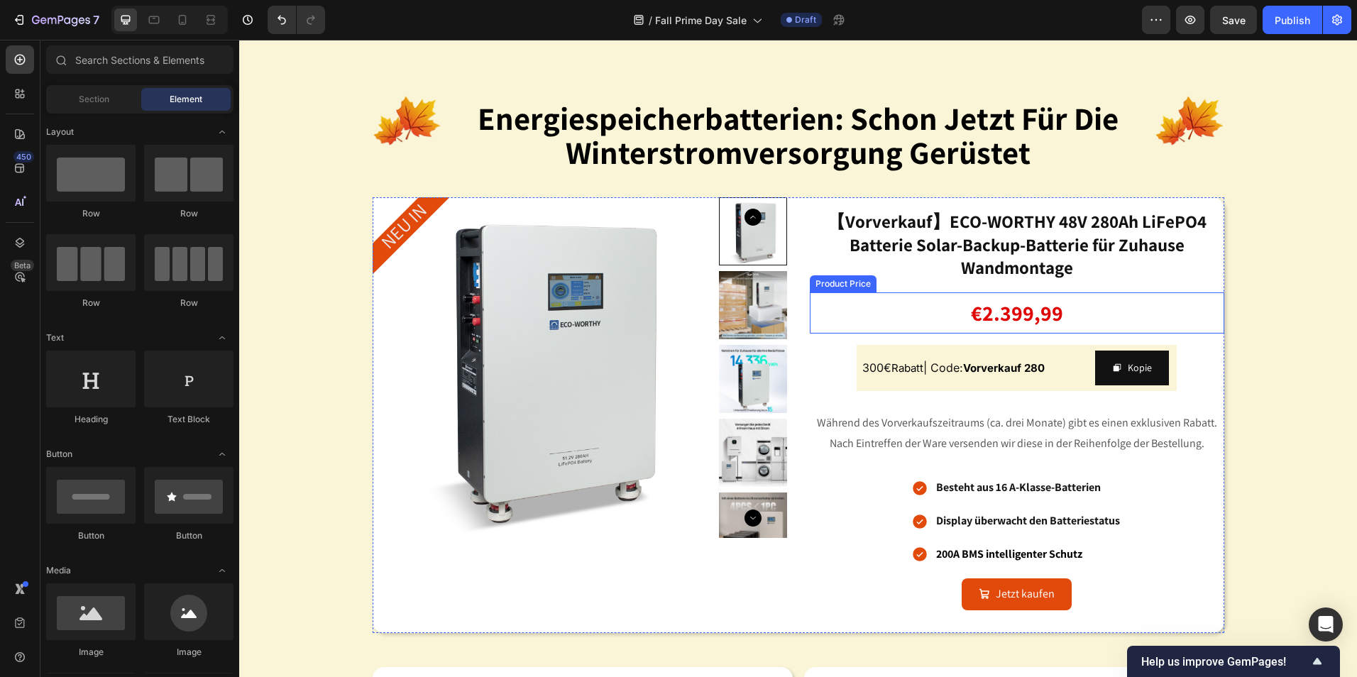
click at [1024, 312] on div "€2.399,99" at bounding box center [1017, 312] width 415 height 41
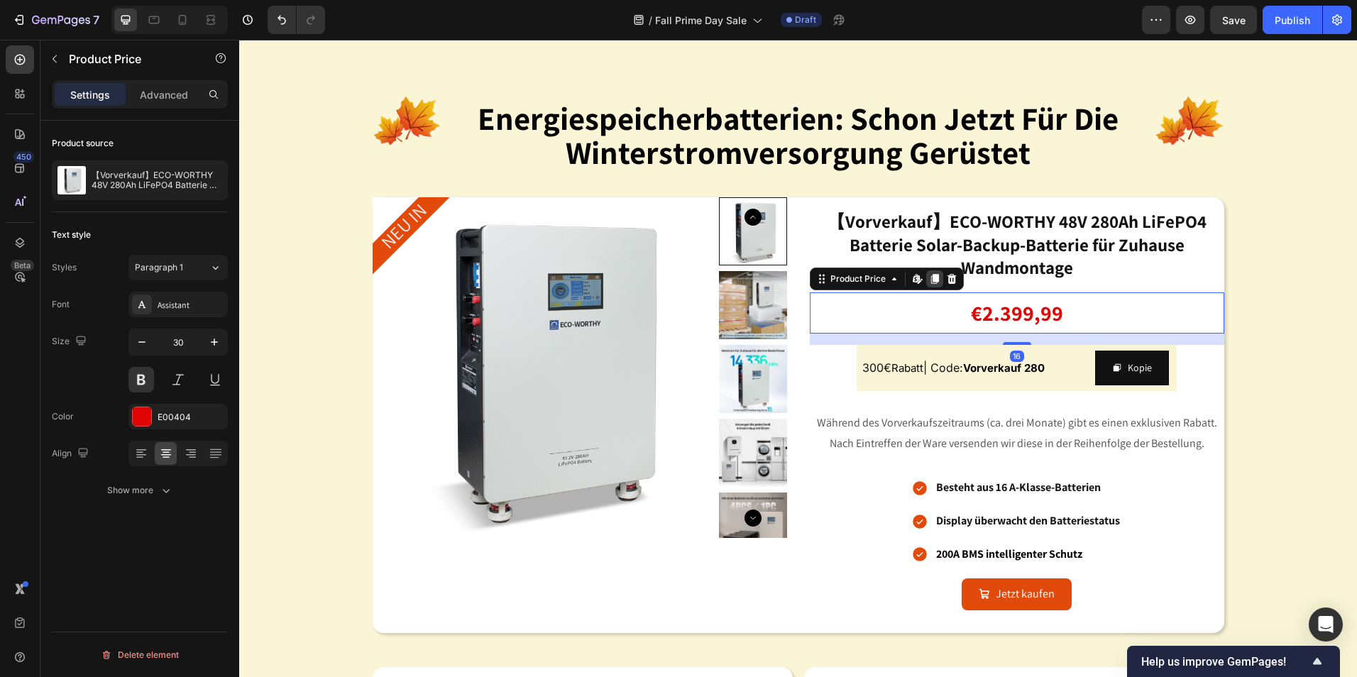
click at [931, 278] on icon at bounding box center [935, 279] width 8 height 10
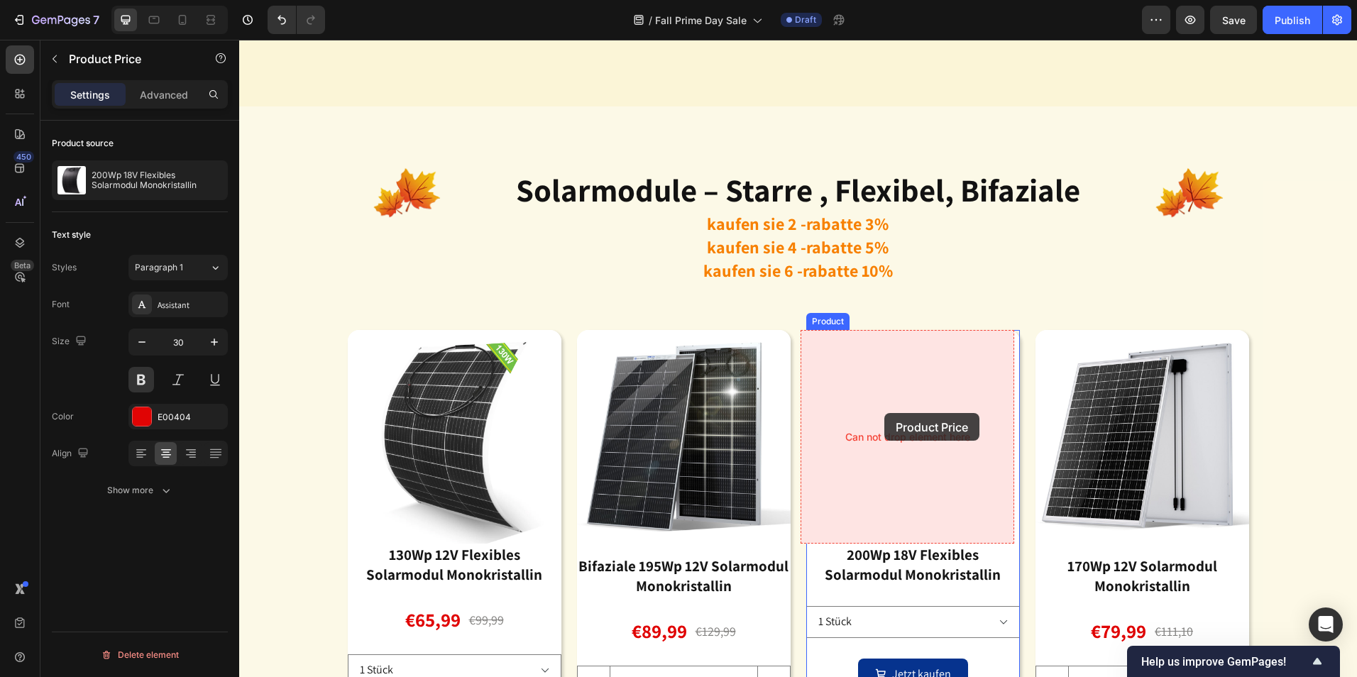
scroll to position [2769, 0]
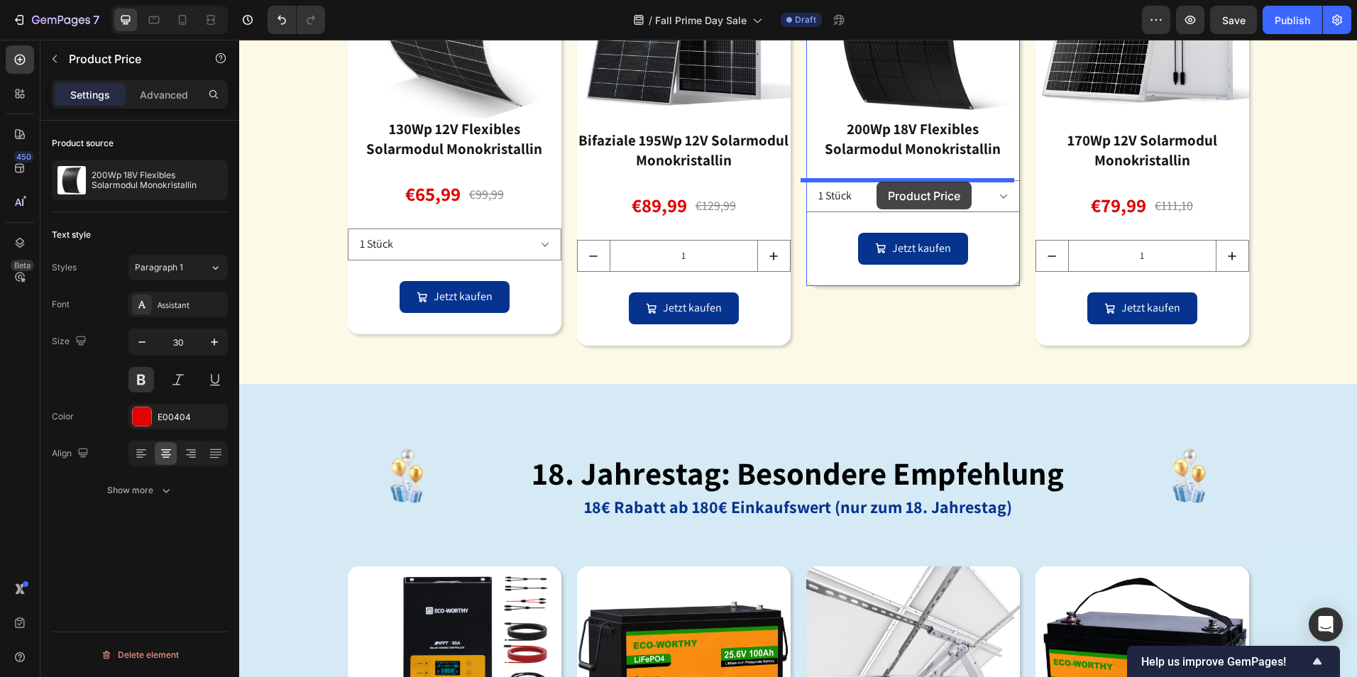
drag, startPoint x: 822, startPoint y: 337, endPoint x: 877, endPoint y: 182, distance: 164.8
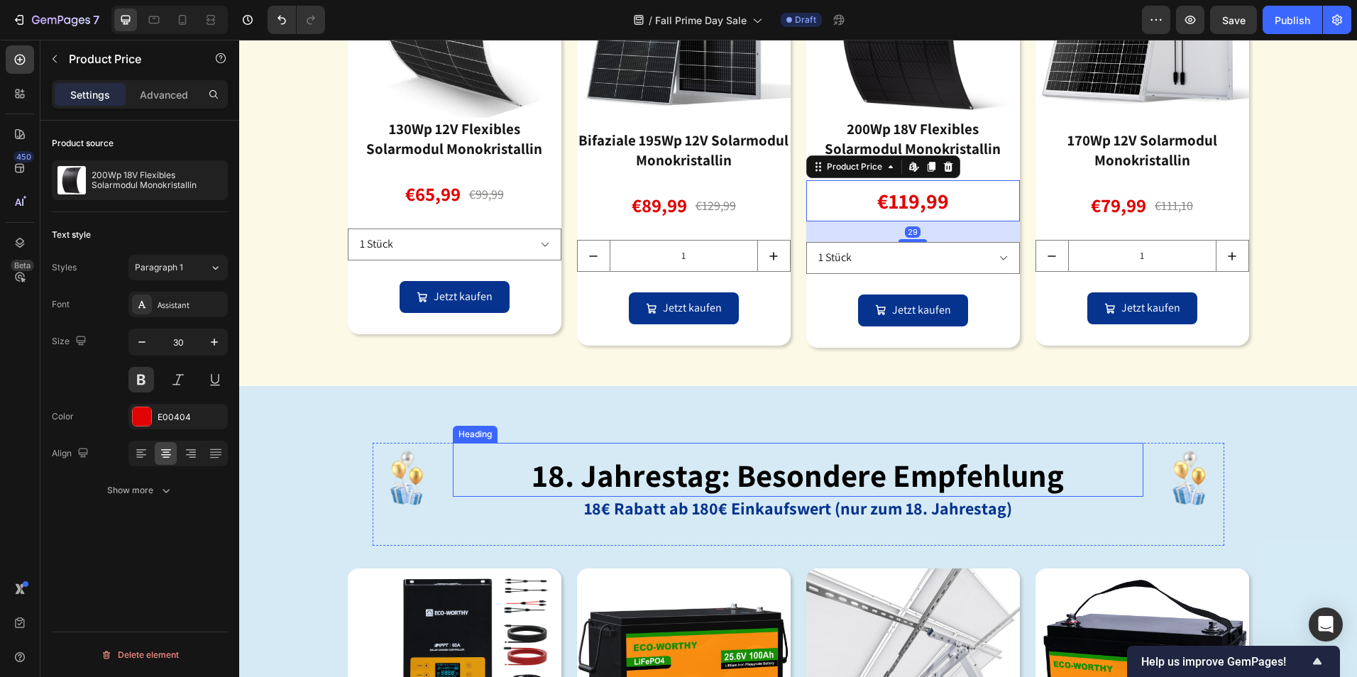
click at [857, 449] on div "18. jahrestag: besondere empfehlung Heading" at bounding box center [798, 470] width 691 height 55
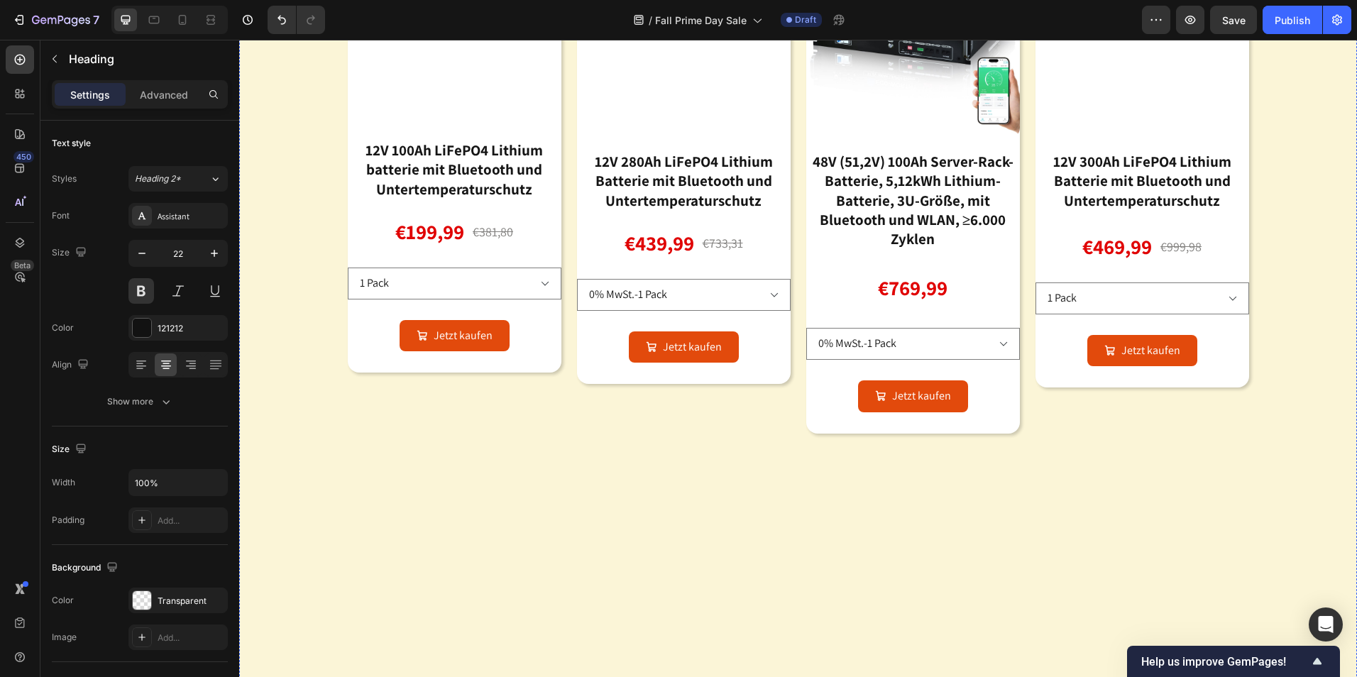
scroll to position [781, 0]
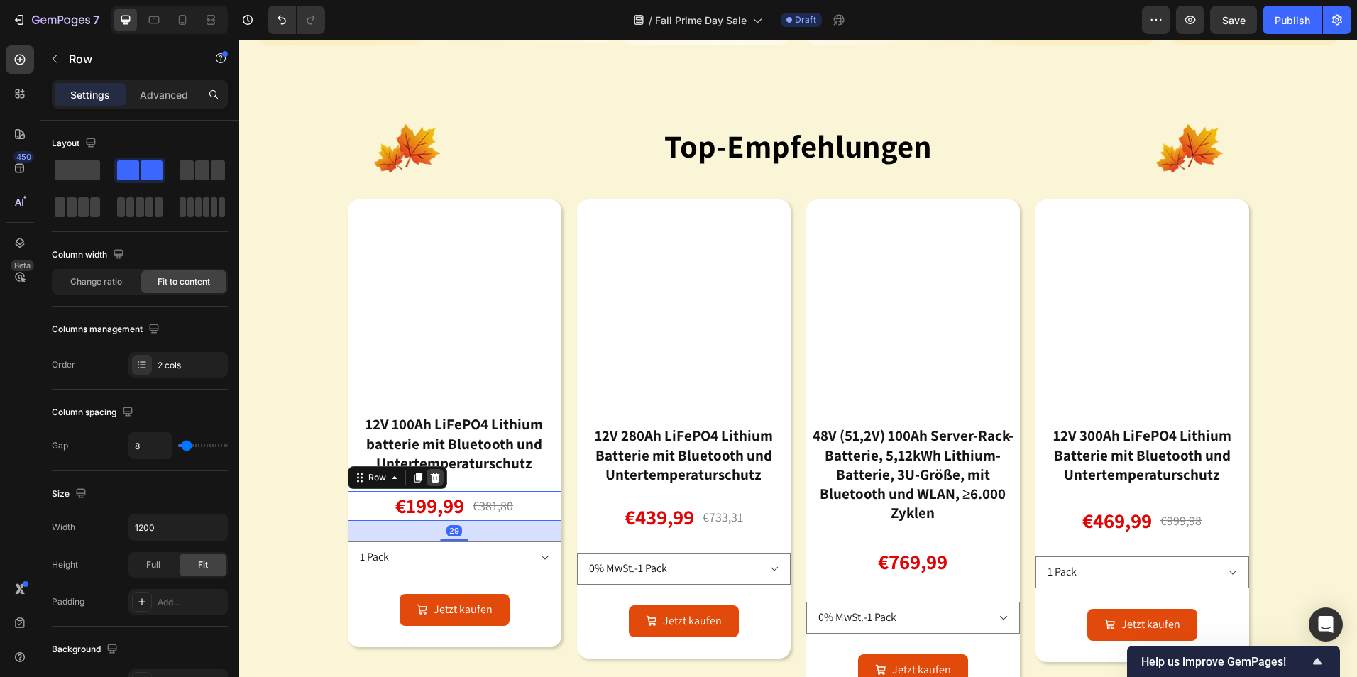
click at [430, 480] on icon at bounding box center [434, 478] width 9 height 10
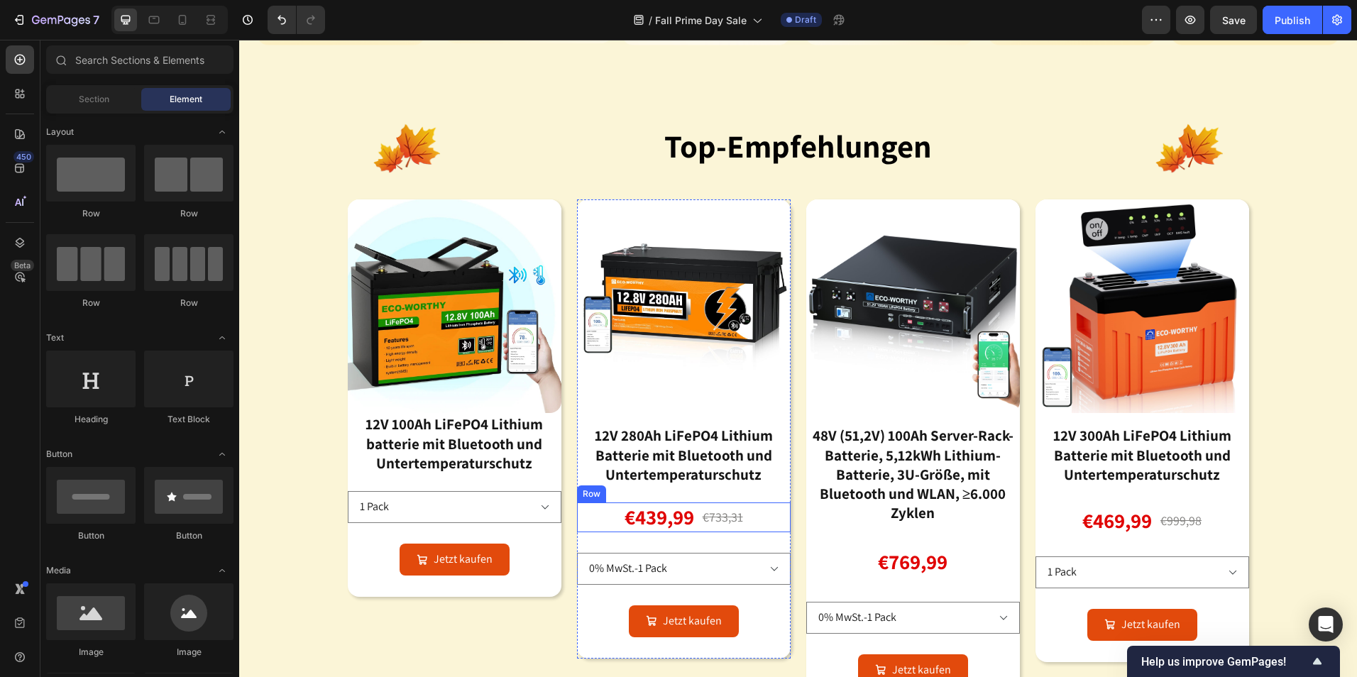
click at [701, 503] on div "€733,31 Product Price Product Price" at bounding box center [722, 518] width 43 height 30
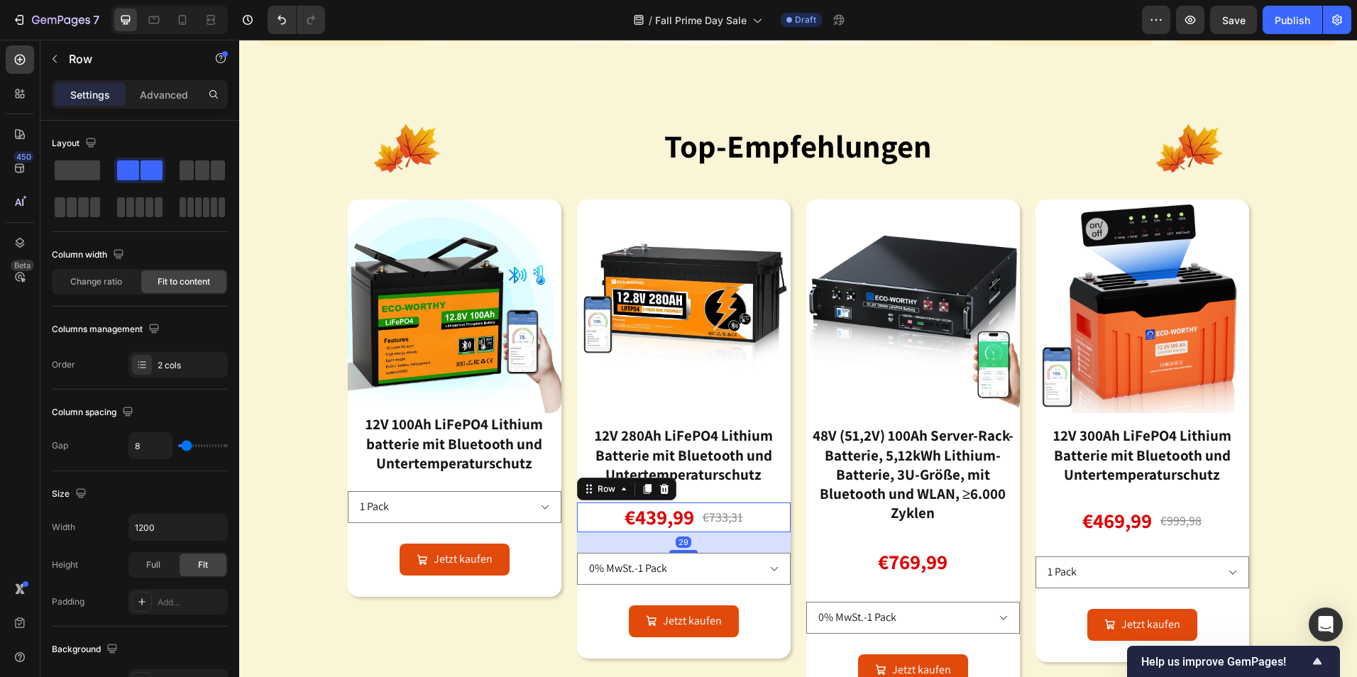
click at [662, 485] on icon at bounding box center [664, 488] width 11 height 11
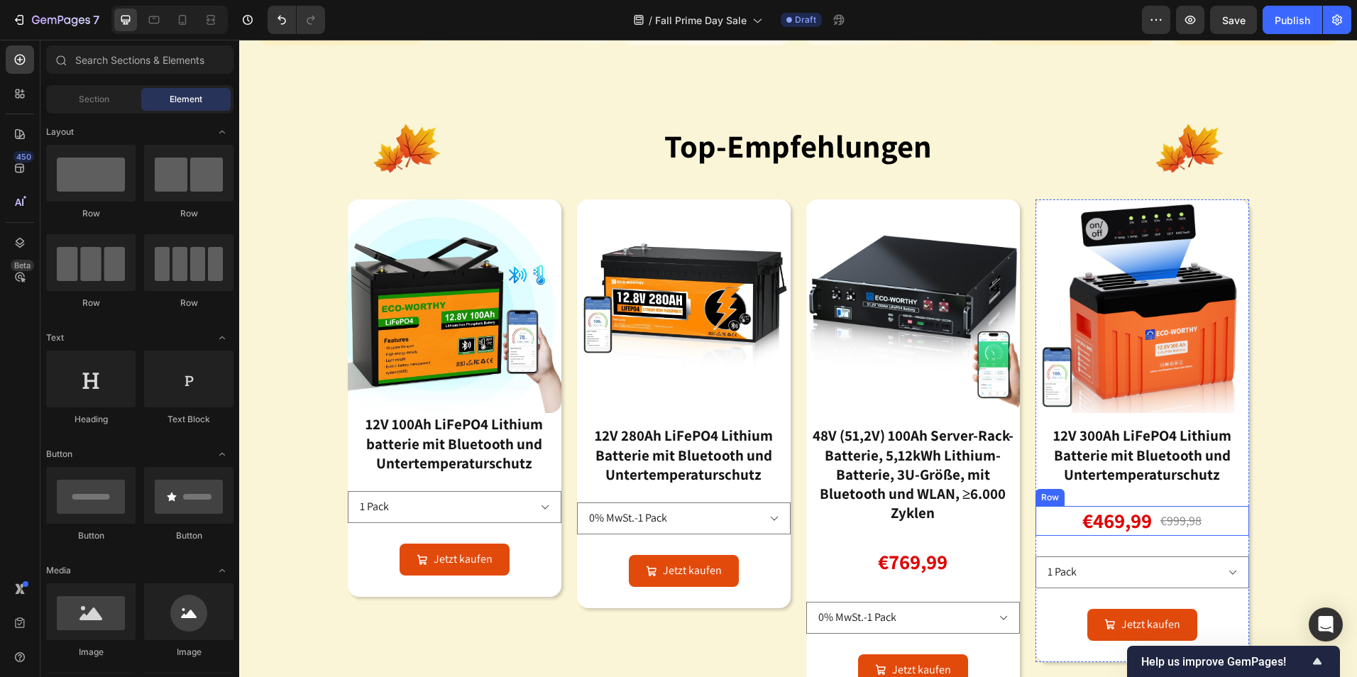
click at [1152, 508] on div "€469,99 Product Price Product Price €999,98 Product Price Product Price Row" at bounding box center [1143, 521] width 214 height 30
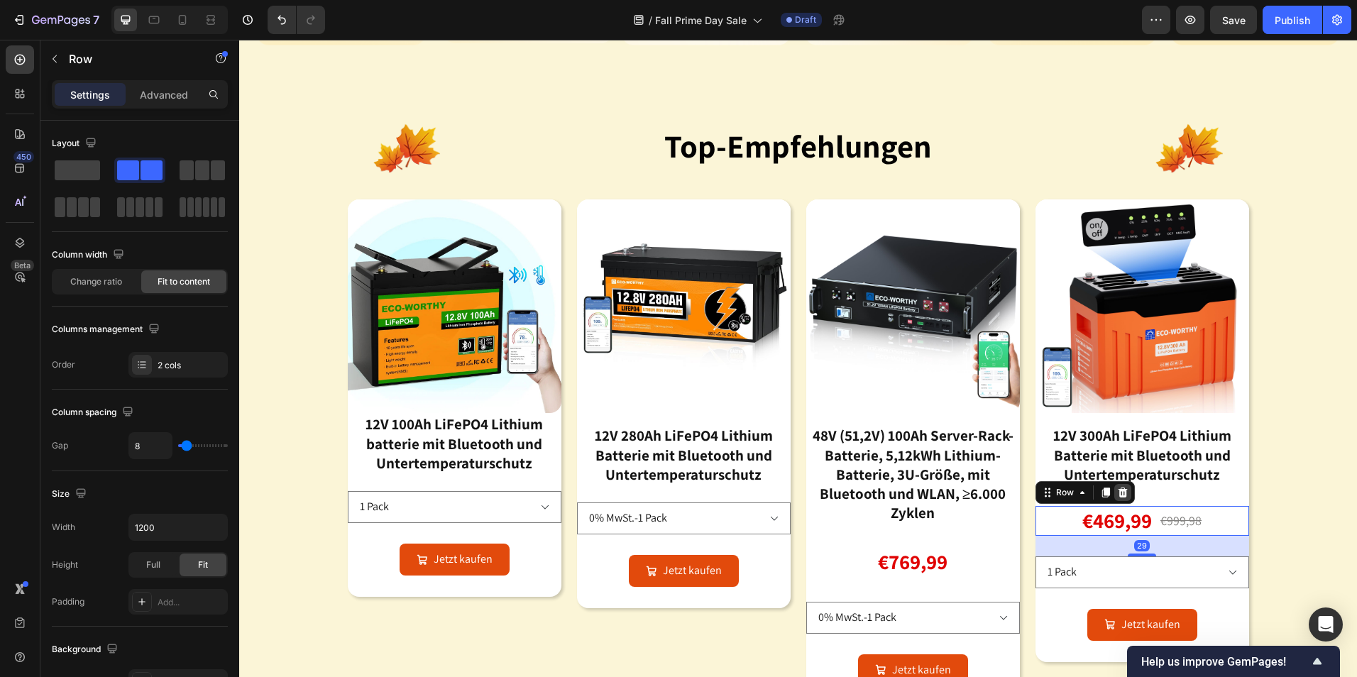
click at [1118, 490] on icon at bounding box center [1122, 493] width 9 height 10
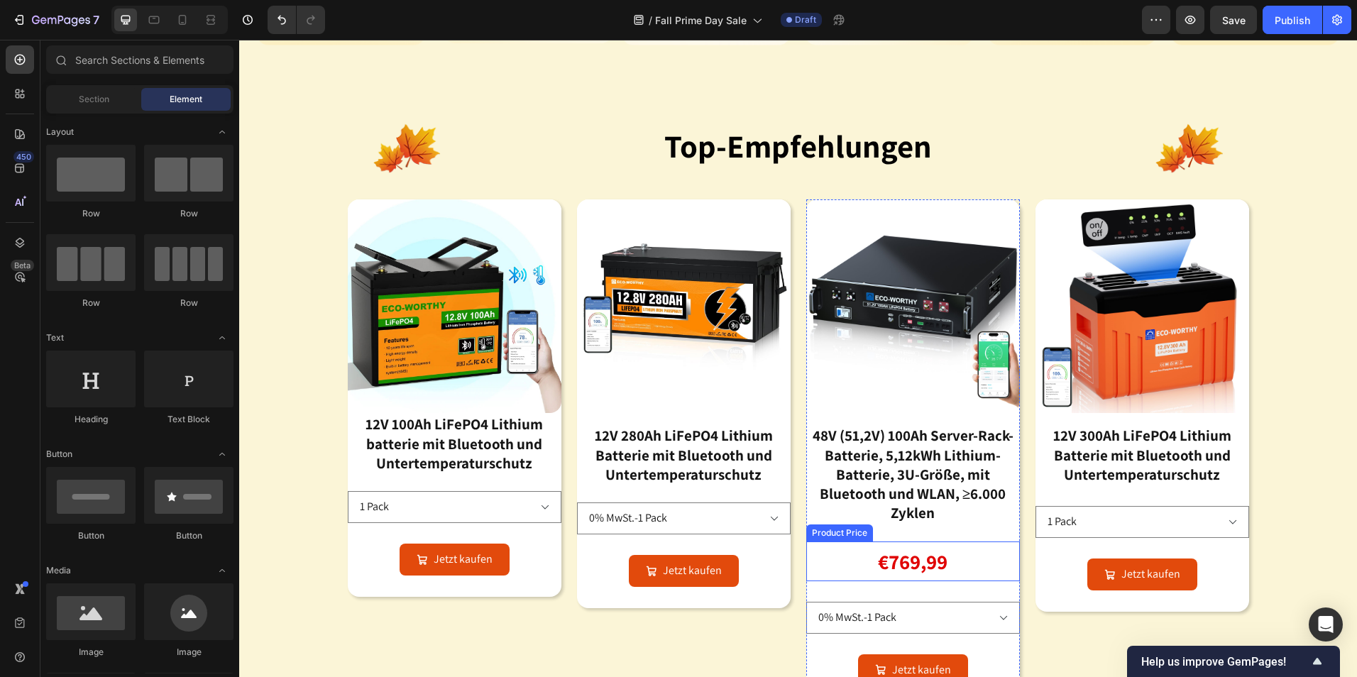
click at [936, 545] on div "€769,99" at bounding box center [913, 562] width 214 height 40
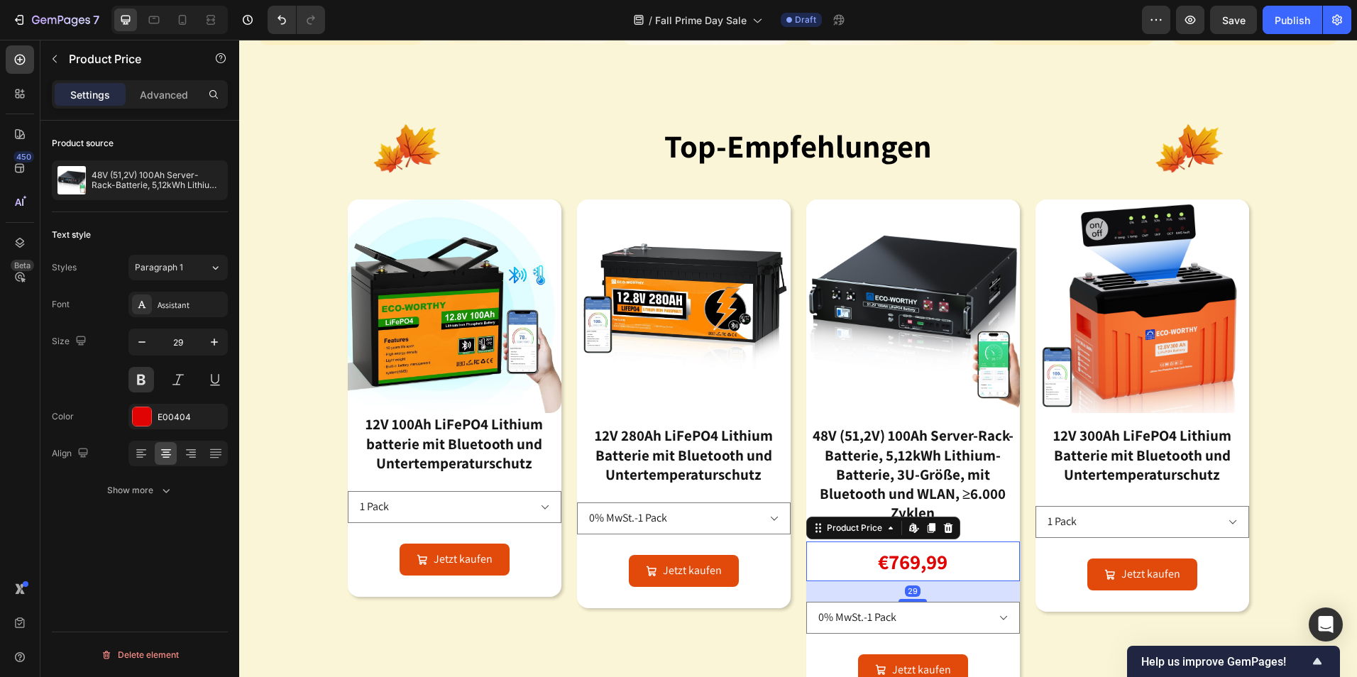
drag, startPoint x: 929, startPoint y: 526, endPoint x: 936, endPoint y: 545, distance: 20.4
click at [929, 525] on icon at bounding box center [931, 528] width 8 height 10
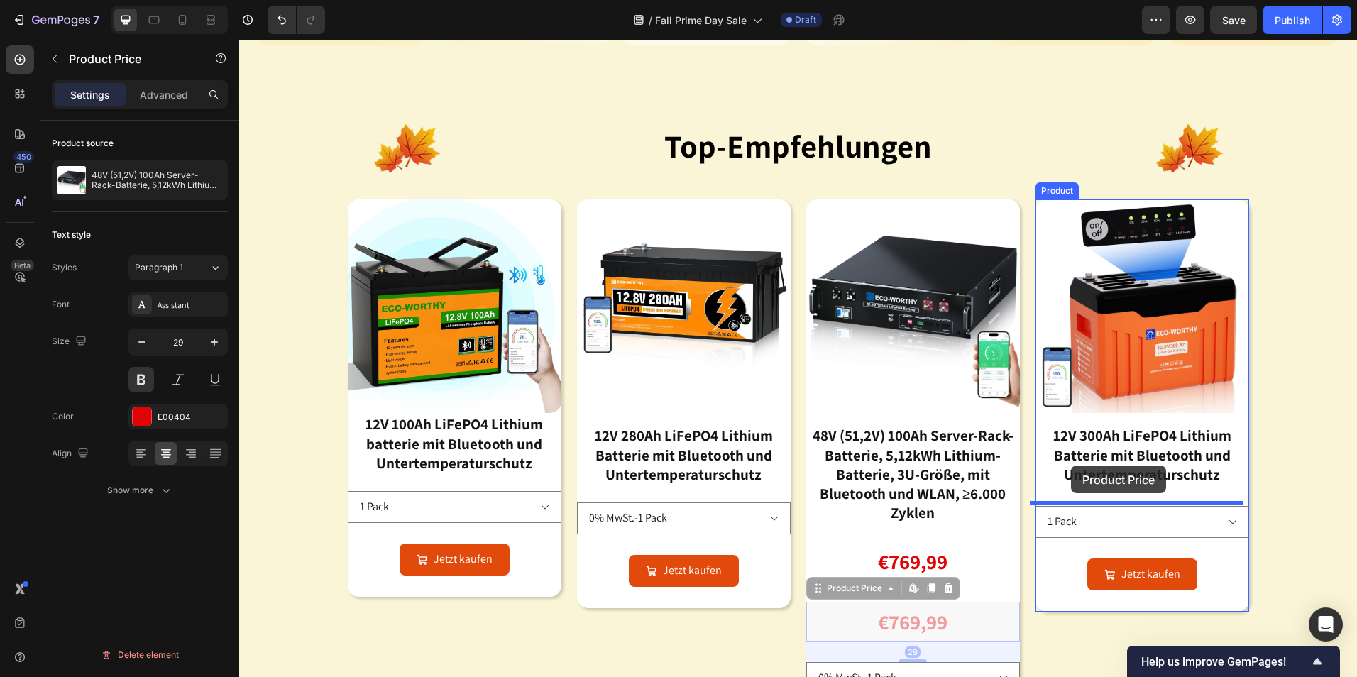
drag, startPoint x: 819, startPoint y: 578, endPoint x: 1071, endPoint y: 466, distance: 276.5
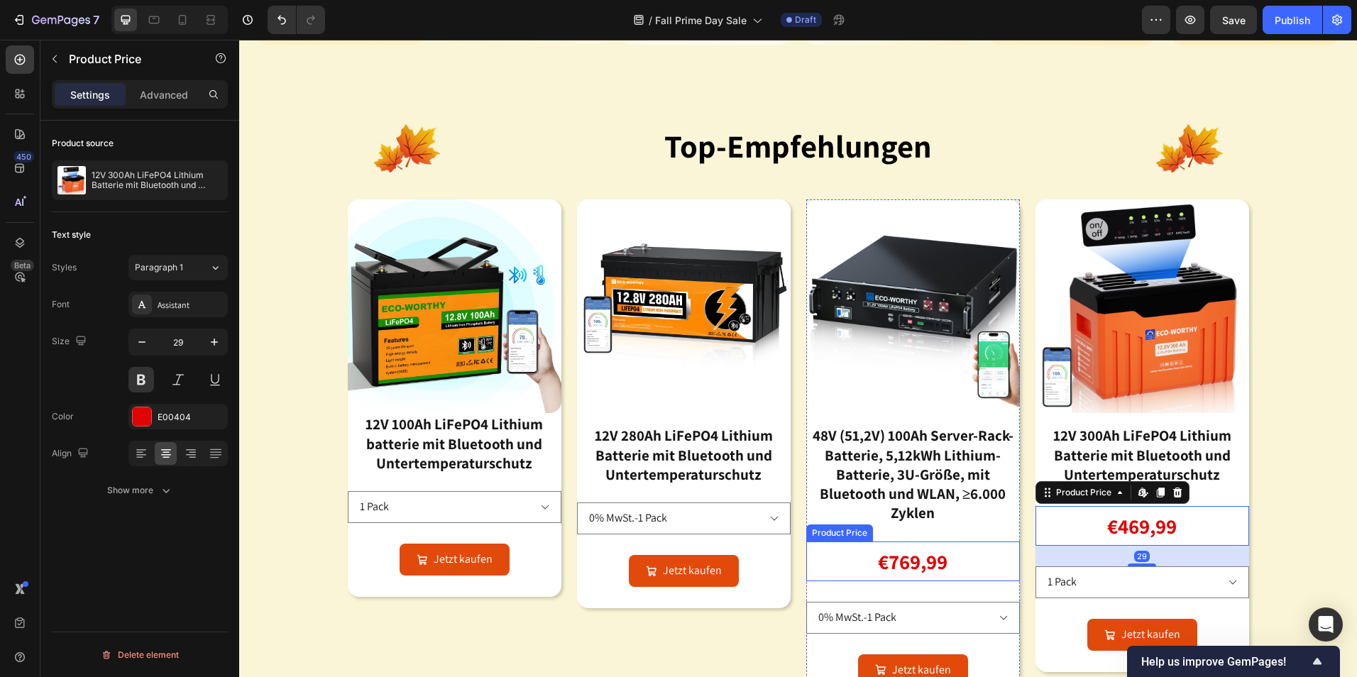
click at [869, 558] on div "€769,99" at bounding box center [913, 562] width 214 height 40
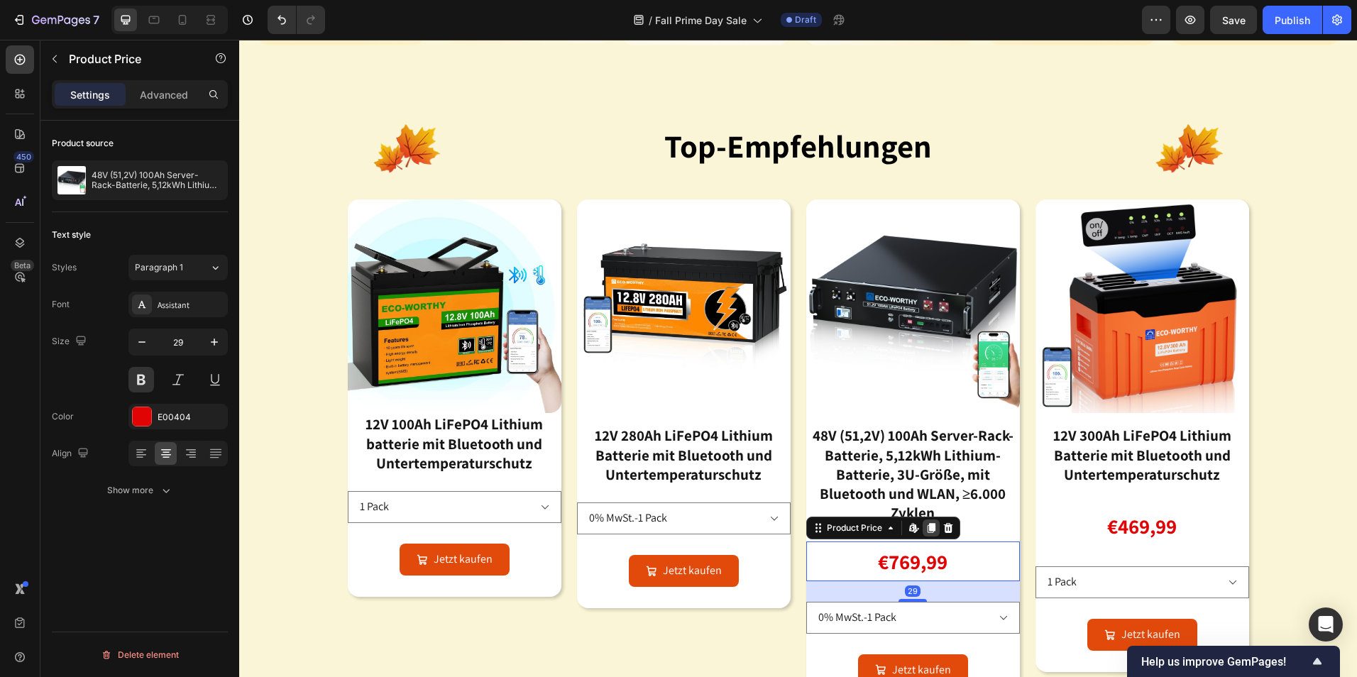
click at [925, 531] on div at bounding box center [931, 528] width 17 height 17
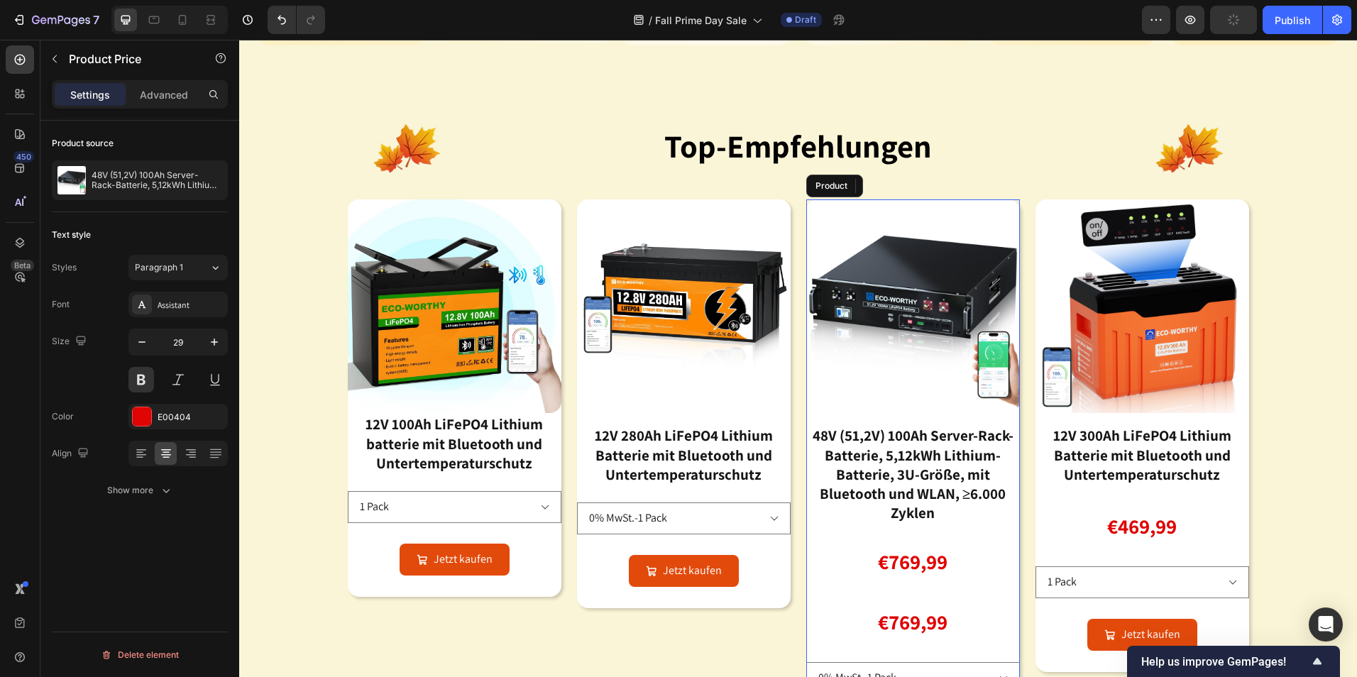
click at [925, 531] on div "Product Images 48V (51,2V) 100Ah Server-Rack-Batterie, 5,12kWh Lithium-Batterie…" at bounding box center [913, 456] width 214 height 515
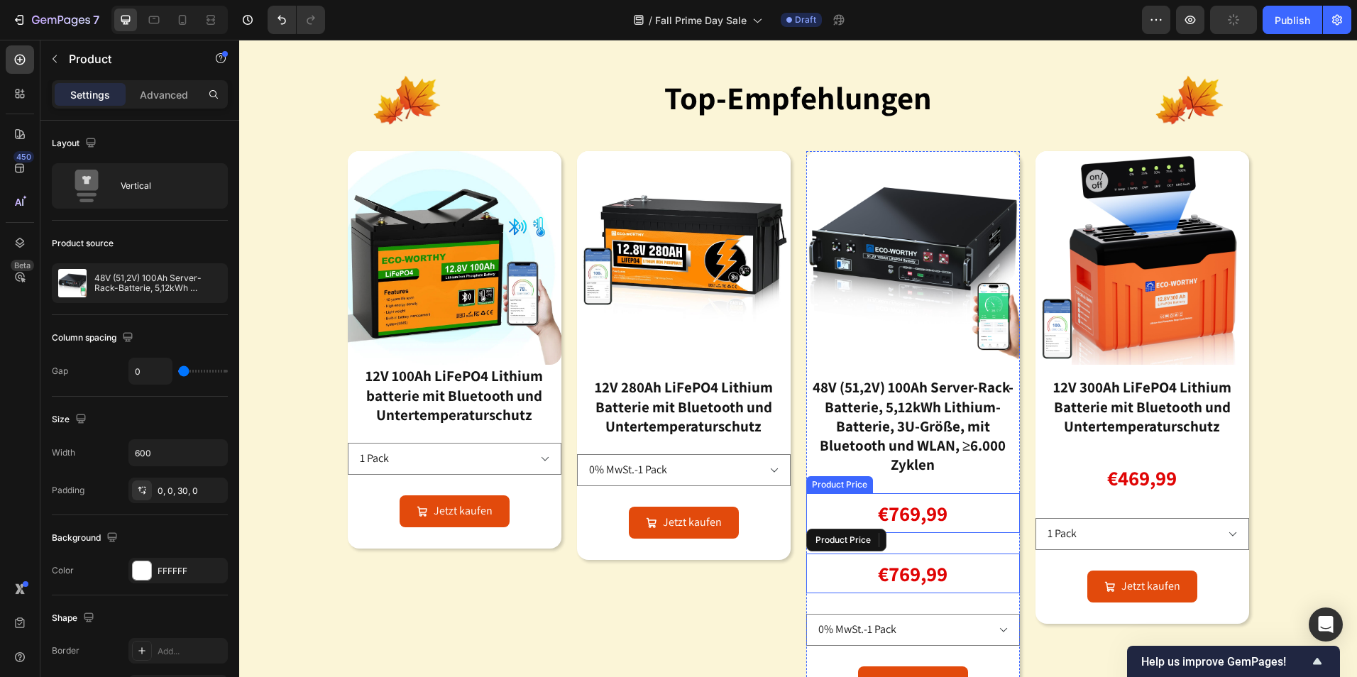
scroll to position [852, 0]
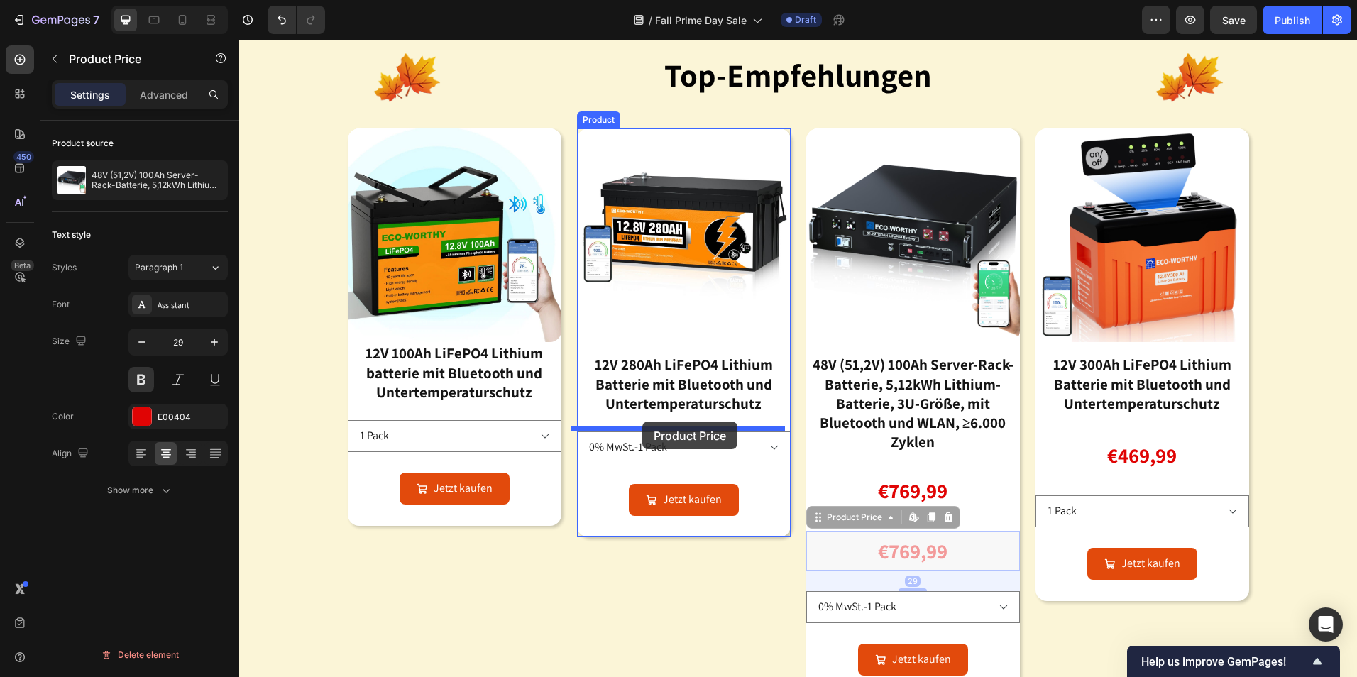
drag, startPoint x: 814, startPoint y: 520, endPoint x: 640, endPoint y: 421, distance: 200.3
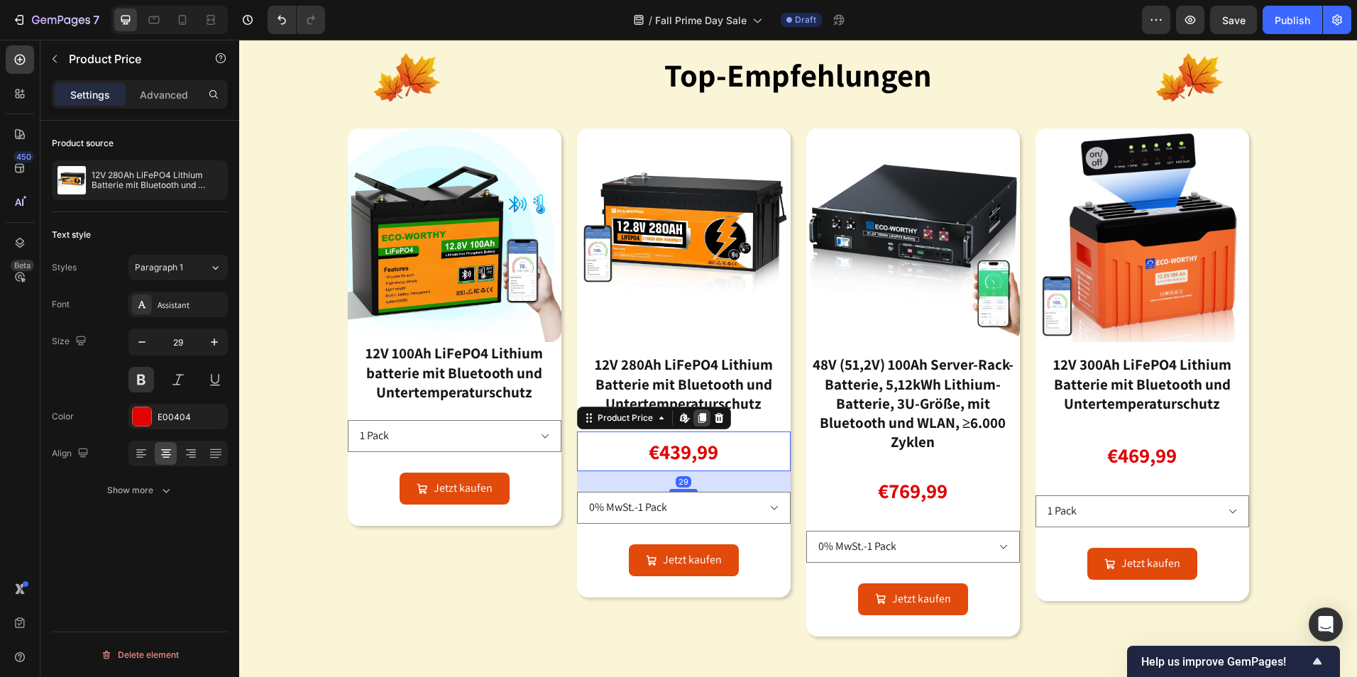
click at [696, 419] on icon at bounding box center [701, 417] width 11 height 11
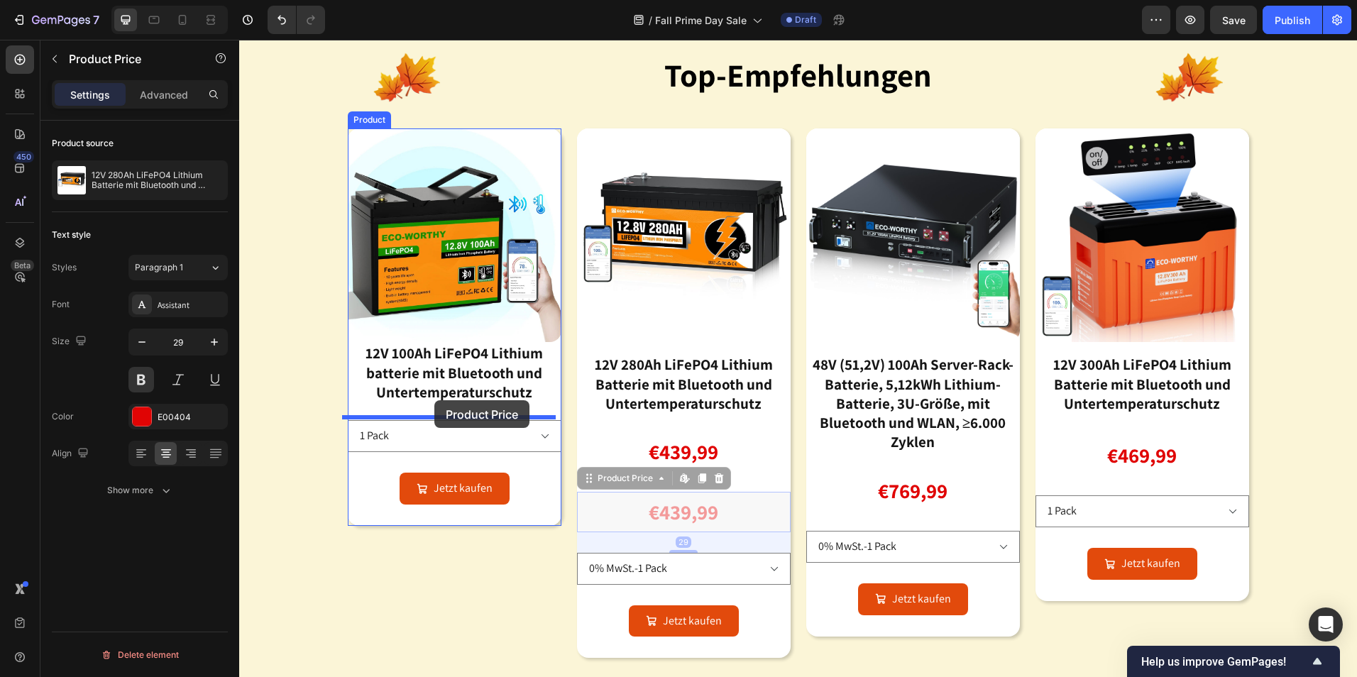
drag, startPoint x: 583, startPoint y: 474, endPoint x: 434, endPoint y: 400, distance: 165.7
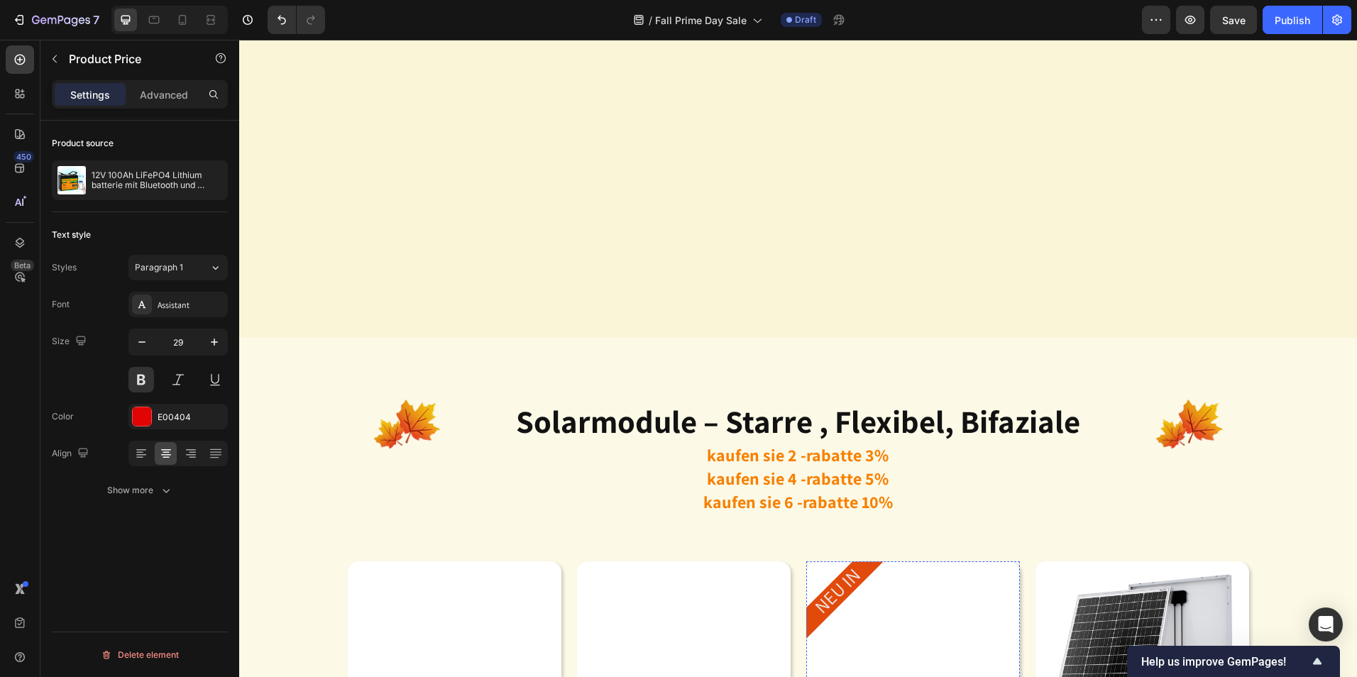
scroll to position [2485, 0]
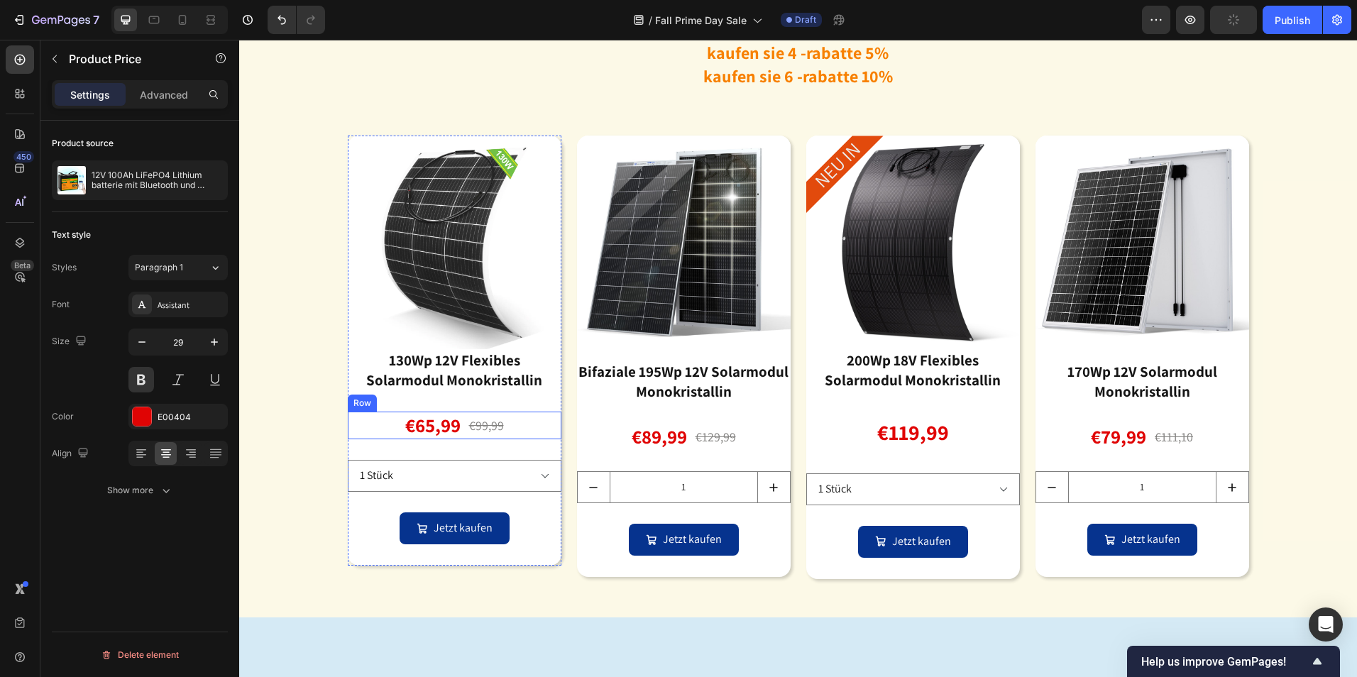
click at [459, 414] on div "€65,99 Product Price Product Price €99,99 Product Price Product Price Row" at bounding box center [455, 426] width 214 height 28
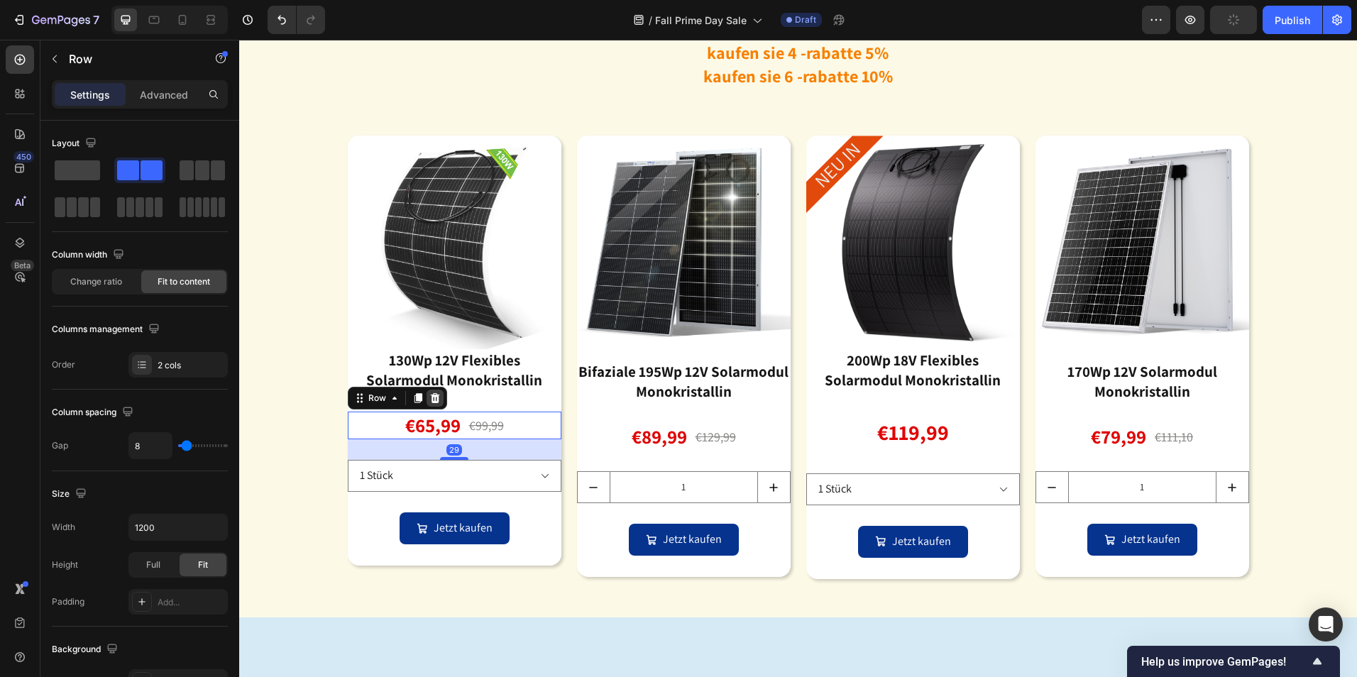
click at [435, 400] on div at bounding box center [435, 398] width 17 height 17
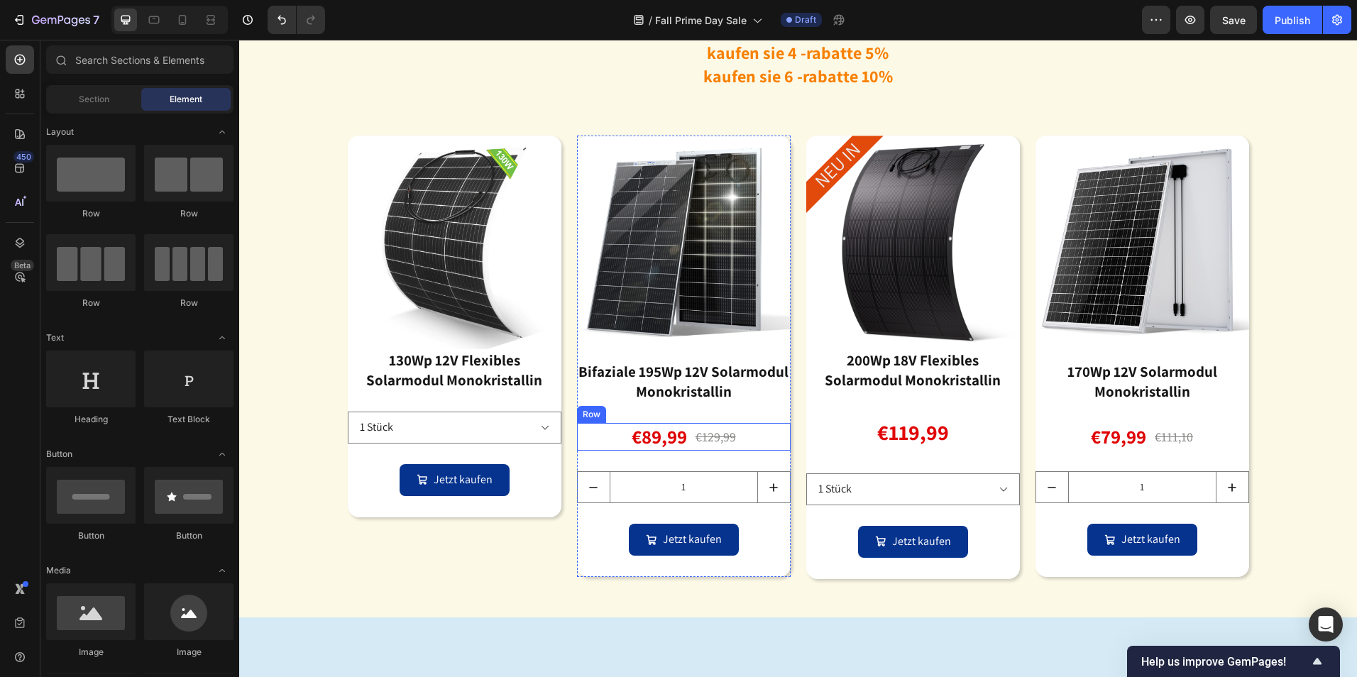
click at [687, 432] on div "€89,99 Product Price Product Price €129,99 Product Price Product Price Row" at bounding box center [684, 437] width 214 height 28
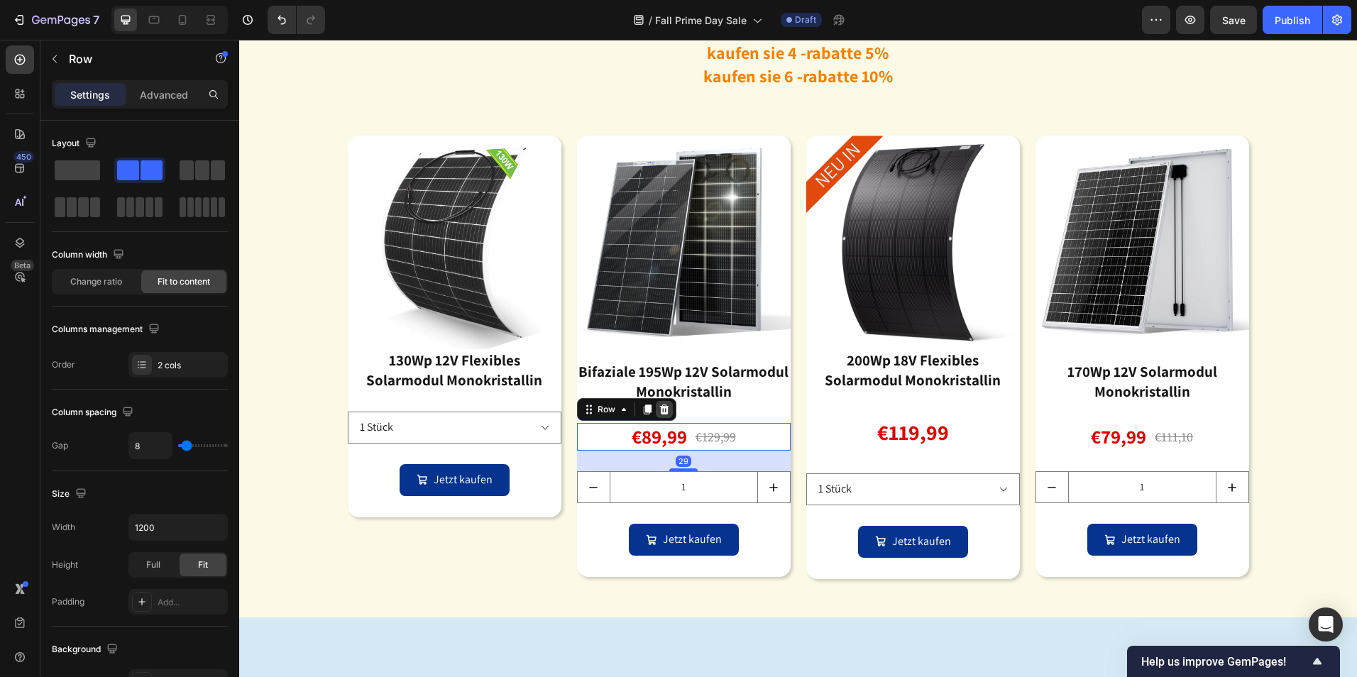
click at [659, 412] on icon at bounding box center [664, 409] width 11 height 11
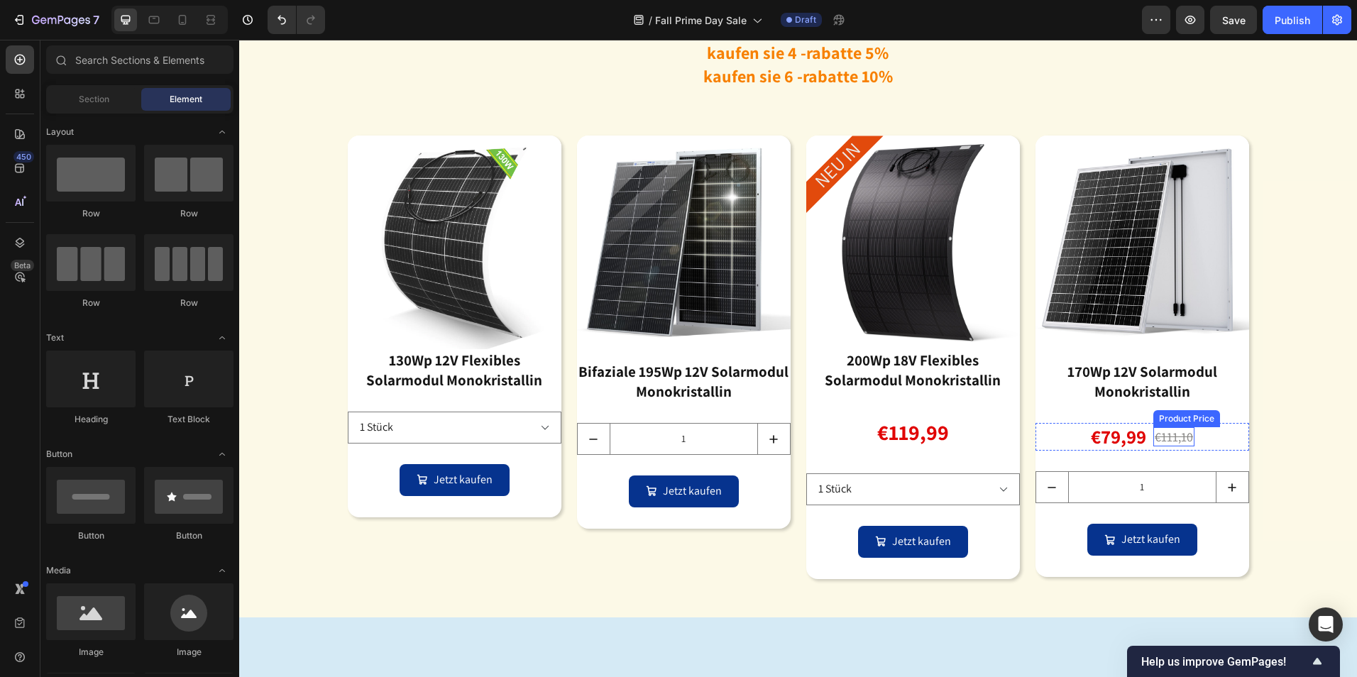
click at [1154, 430] on div "€111,10" at bounding box center [1174, 436] width 41 height 19
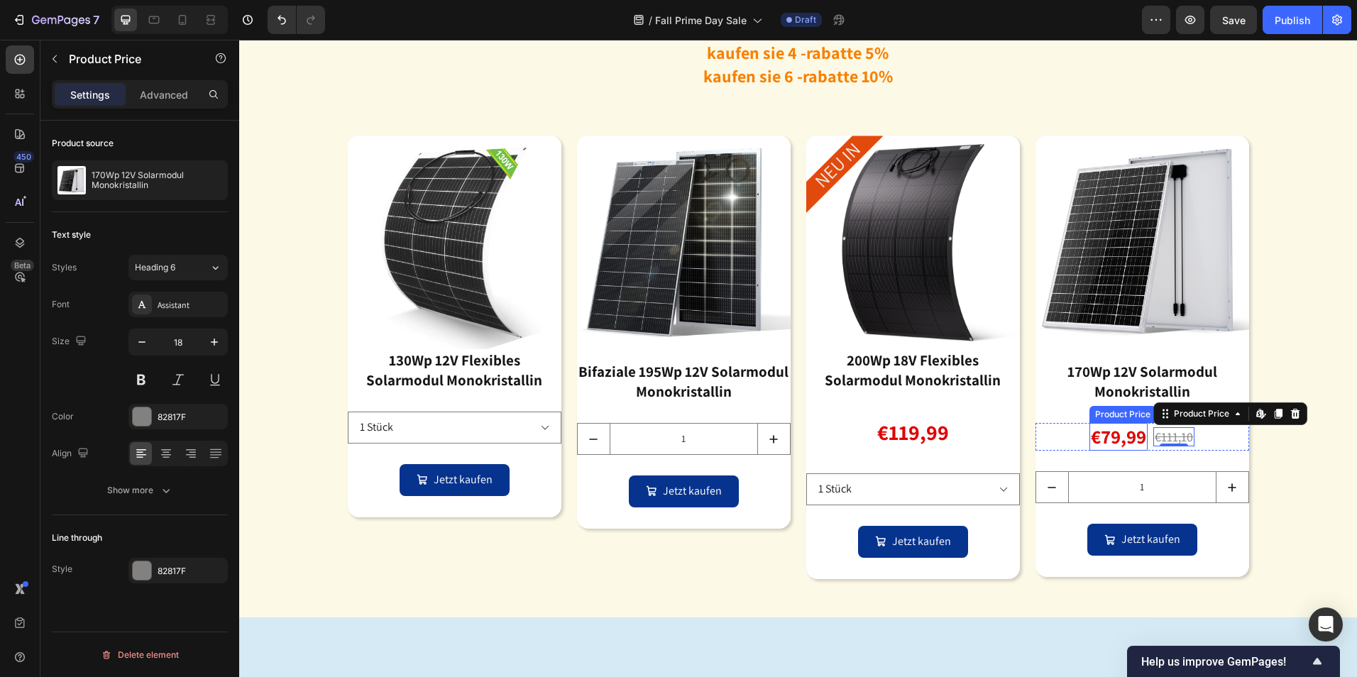
click at [1137, 429] on div "€79,99" at bounding box center [1119, 437] width 58 height 28
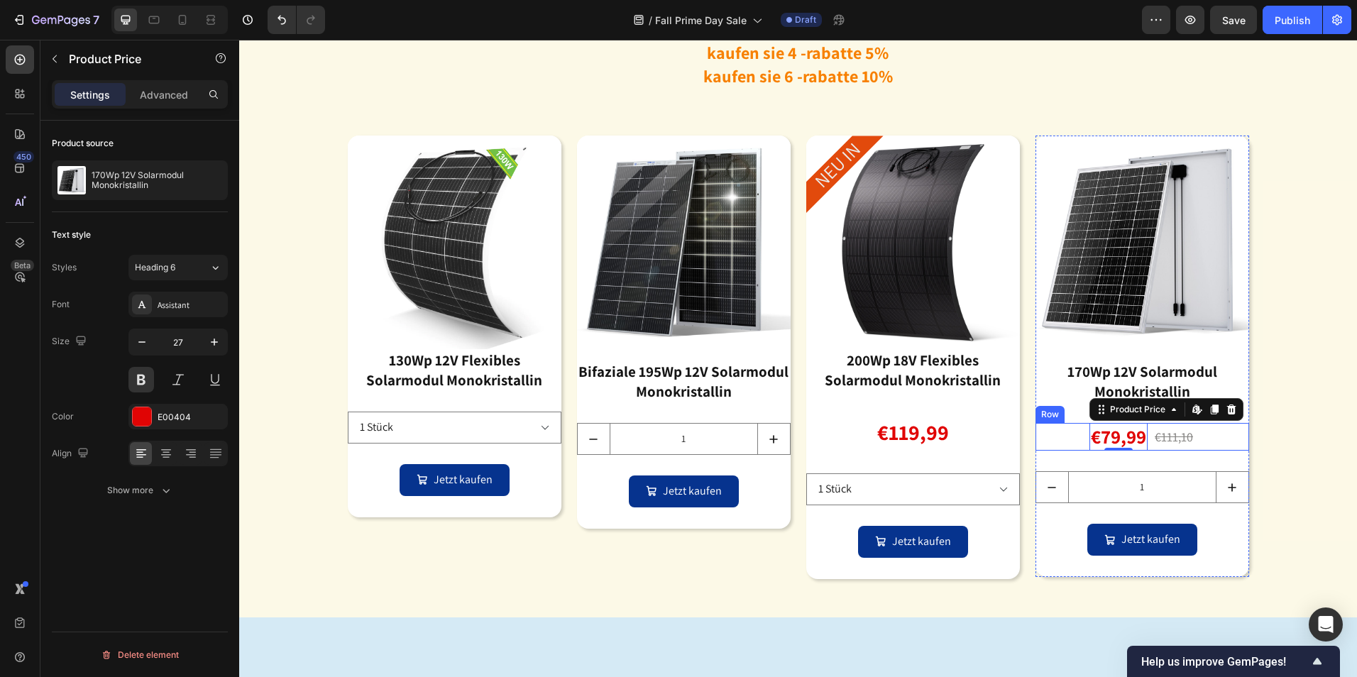
click at [1144, 427] on div "€79,99 Product Price Edit content in Shopify 0 Product Price Edit content in Sh…" at bounding box center [1143, 437] width 214 height 28
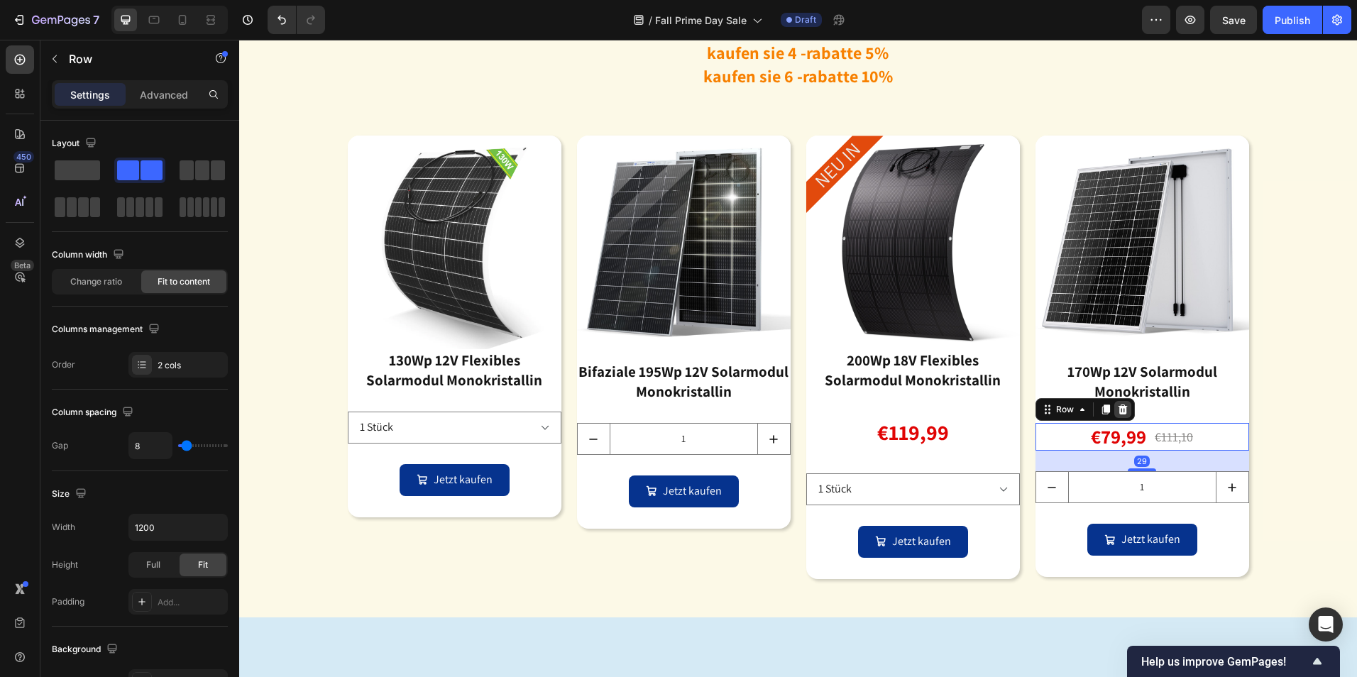
click at [1122, 412] on icon at bounding box center [1122, 409] width 11 height 11
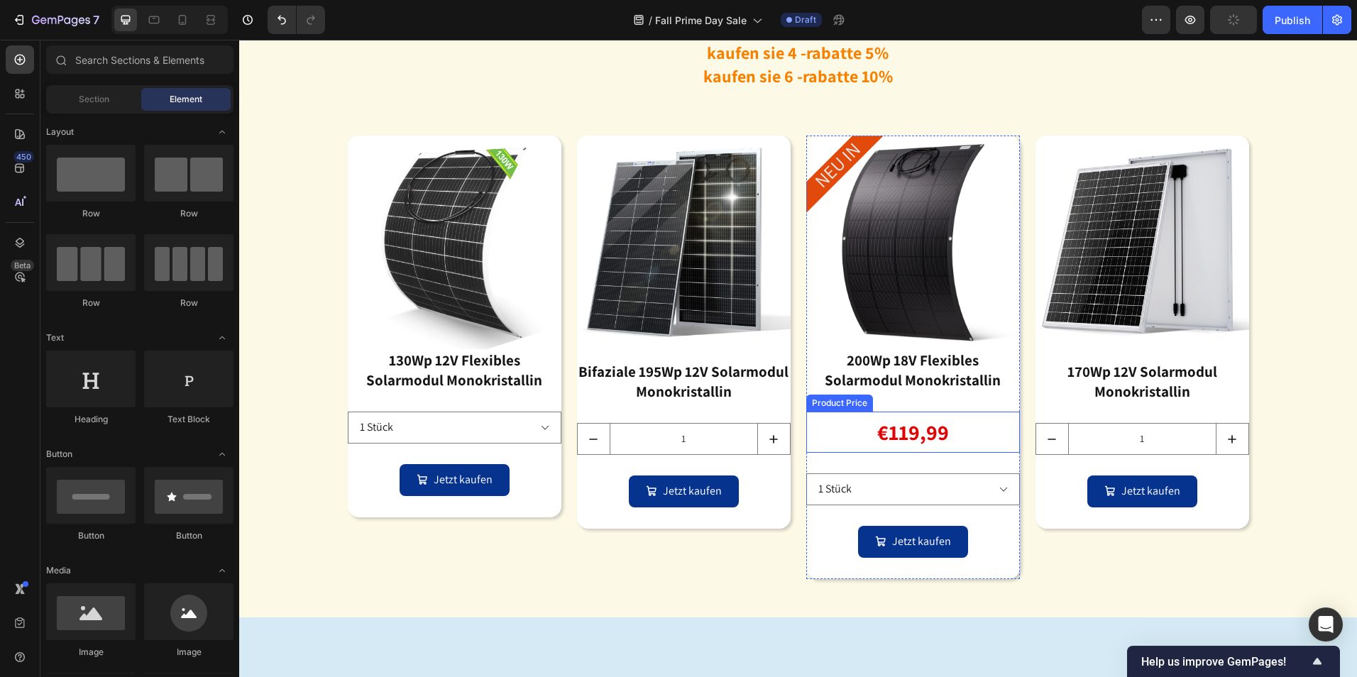
click at [921, 415] on div "€119,99" at bounding box center [913, 432] width 214 height 41
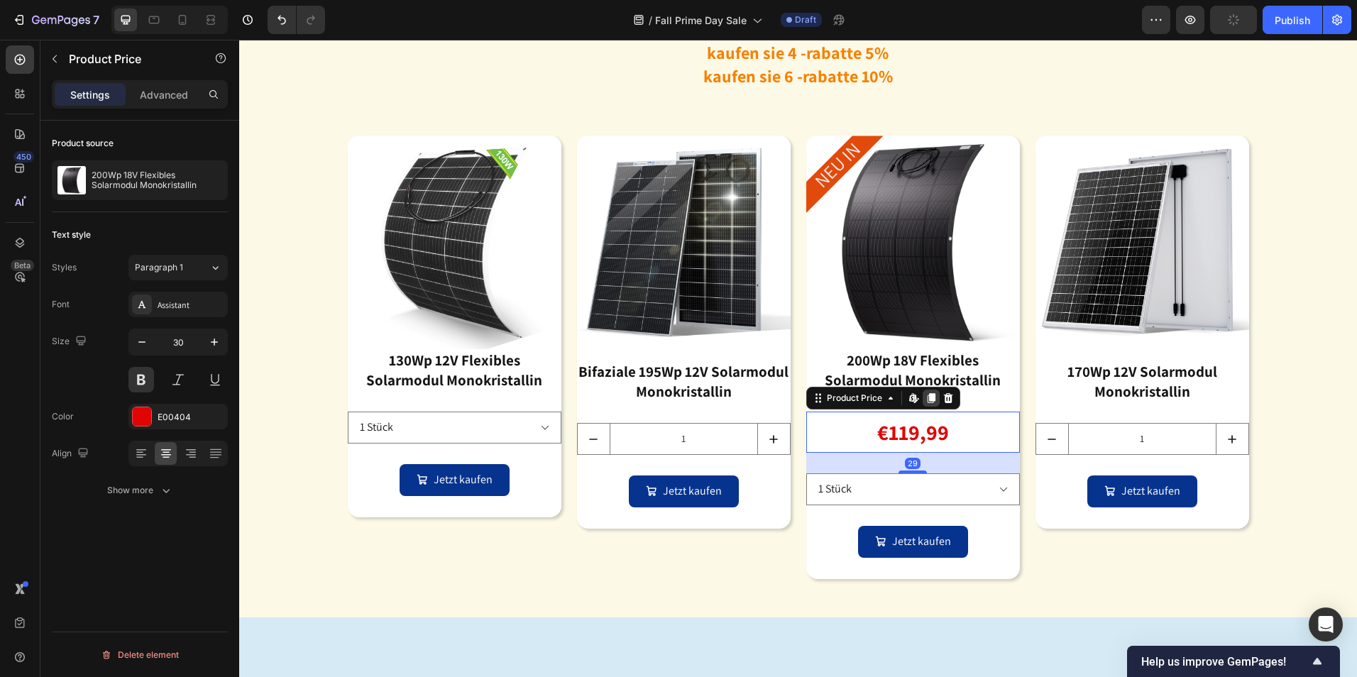
click at [927, 396] on icon at bounding box center [931, 398] width 8 height 10
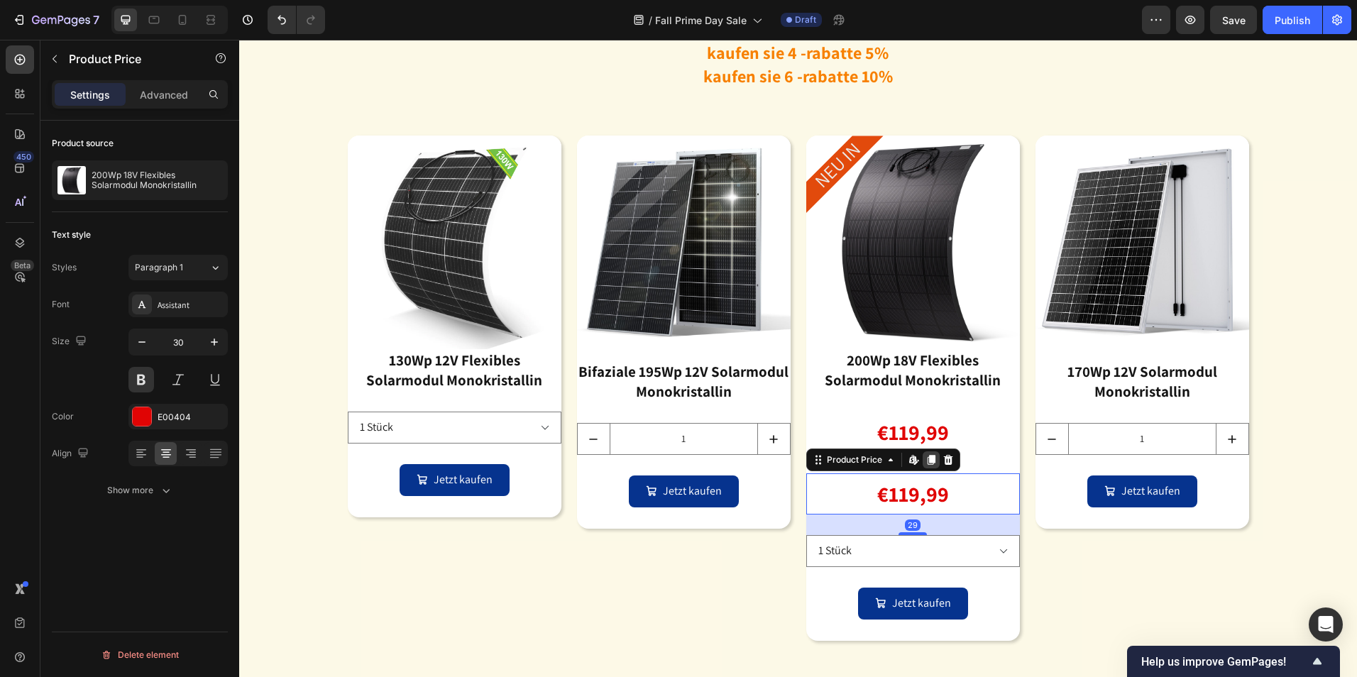
drag, startPoint x: 923, startPoint y: 452, endPoint x: 861, endPoint y: 486, distance: 70.2
click at [924, 452] on div at bounding box center [931, 460] width 17 height 17
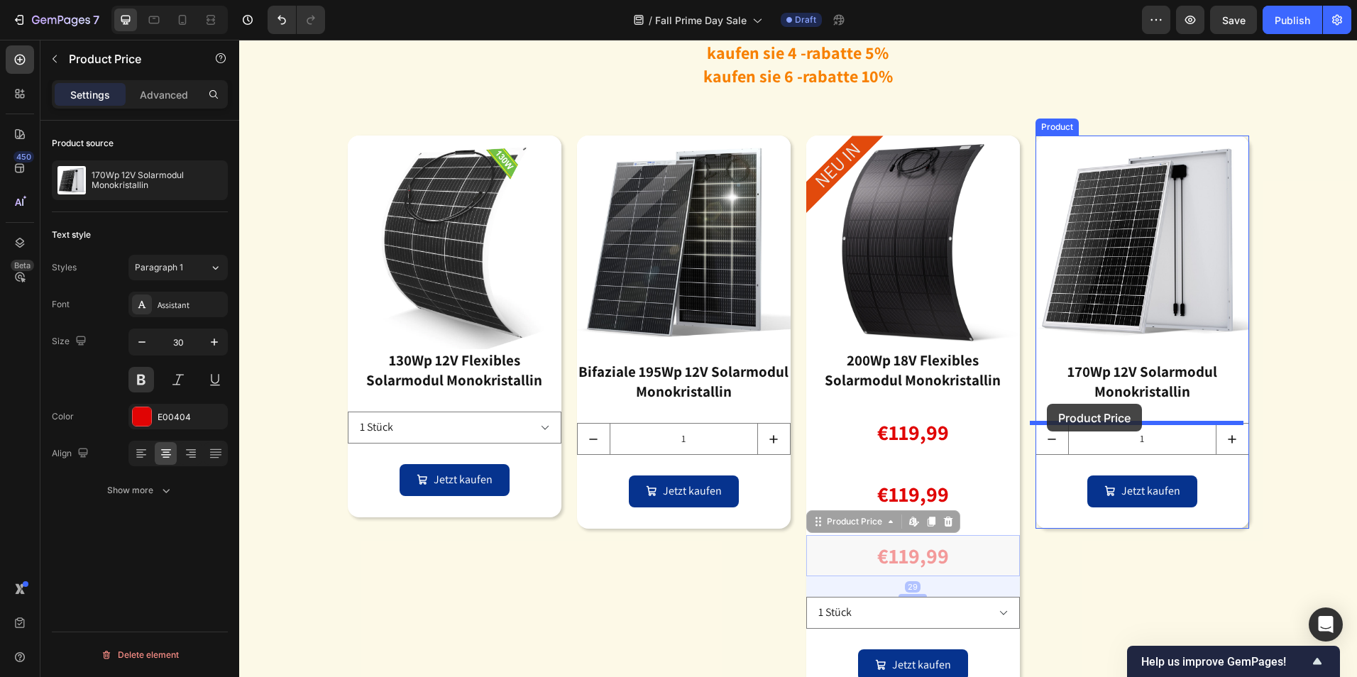
drag, startPoint x: 806, startPoint y: 525, endPoint x: 1047, endPoint y: 404, distance: 270.2
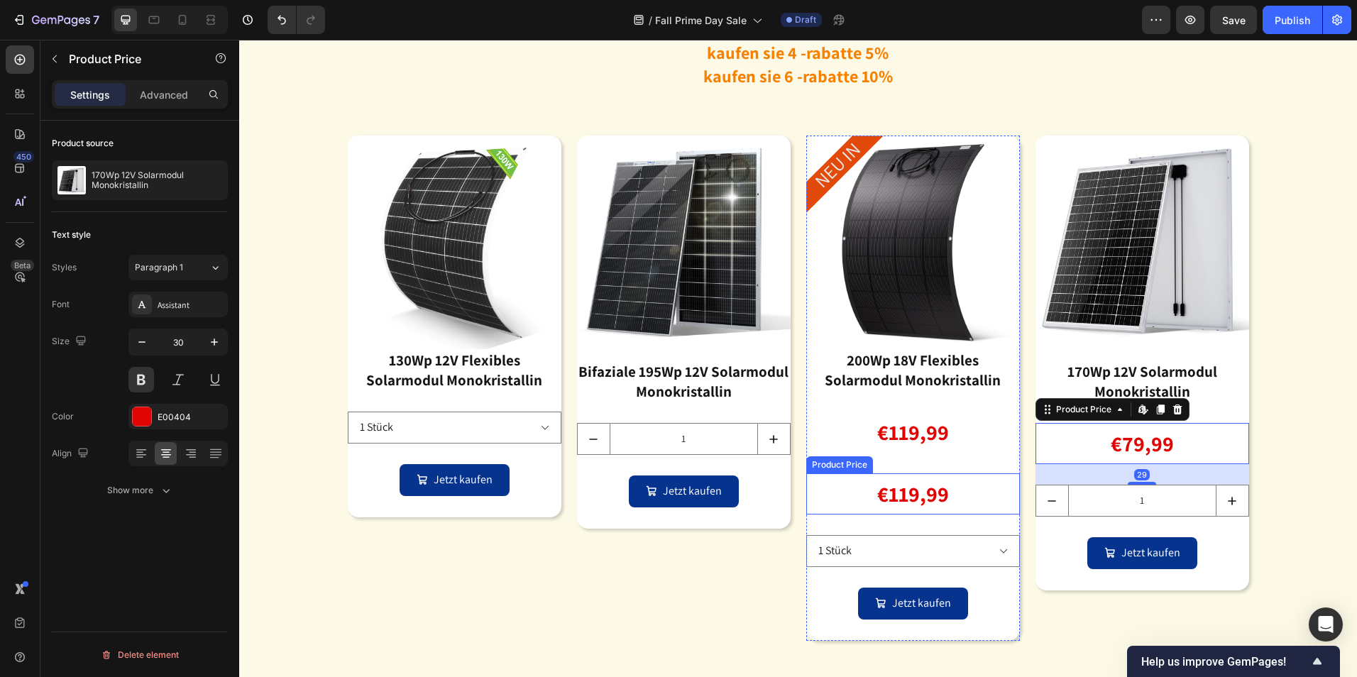
click at [897, 479] on div "€119,99" at bounding box center [913, 494] width 214 height 41
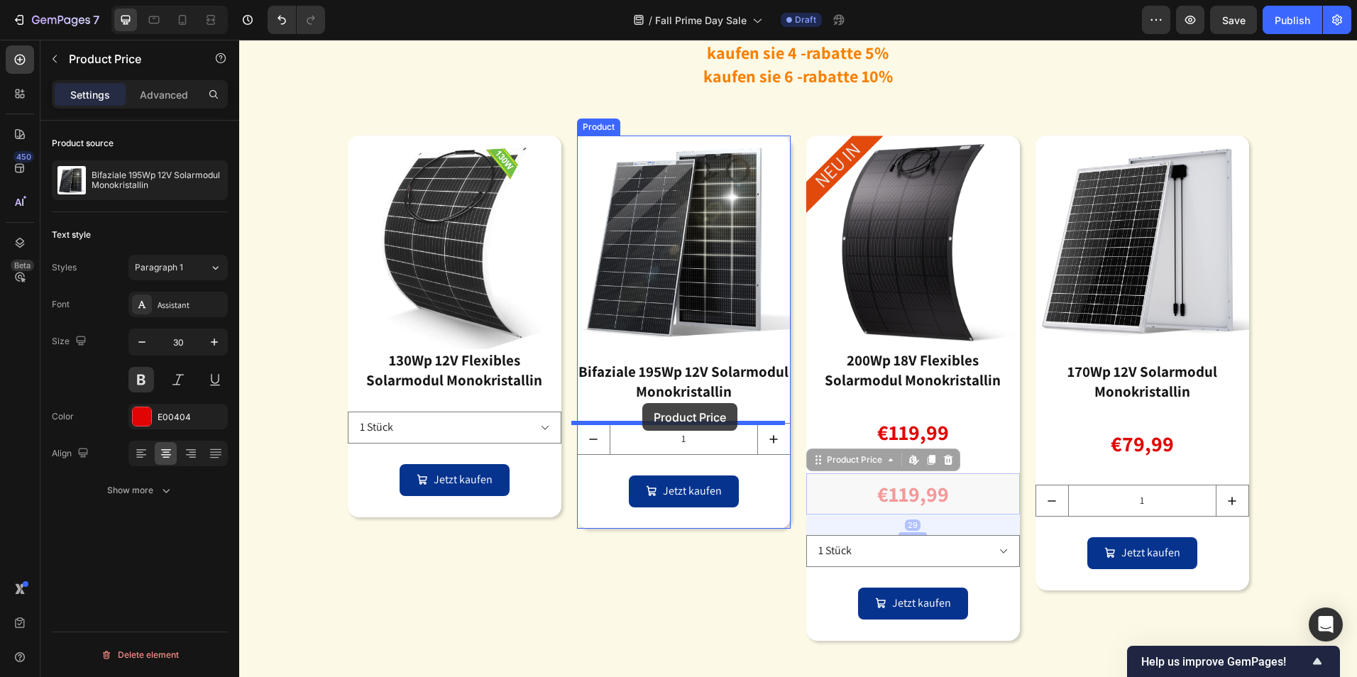
drag, startPoint x: 811, startPoint y: 466, endPoint x: 642, endPoint y: 403, distance: 179.5
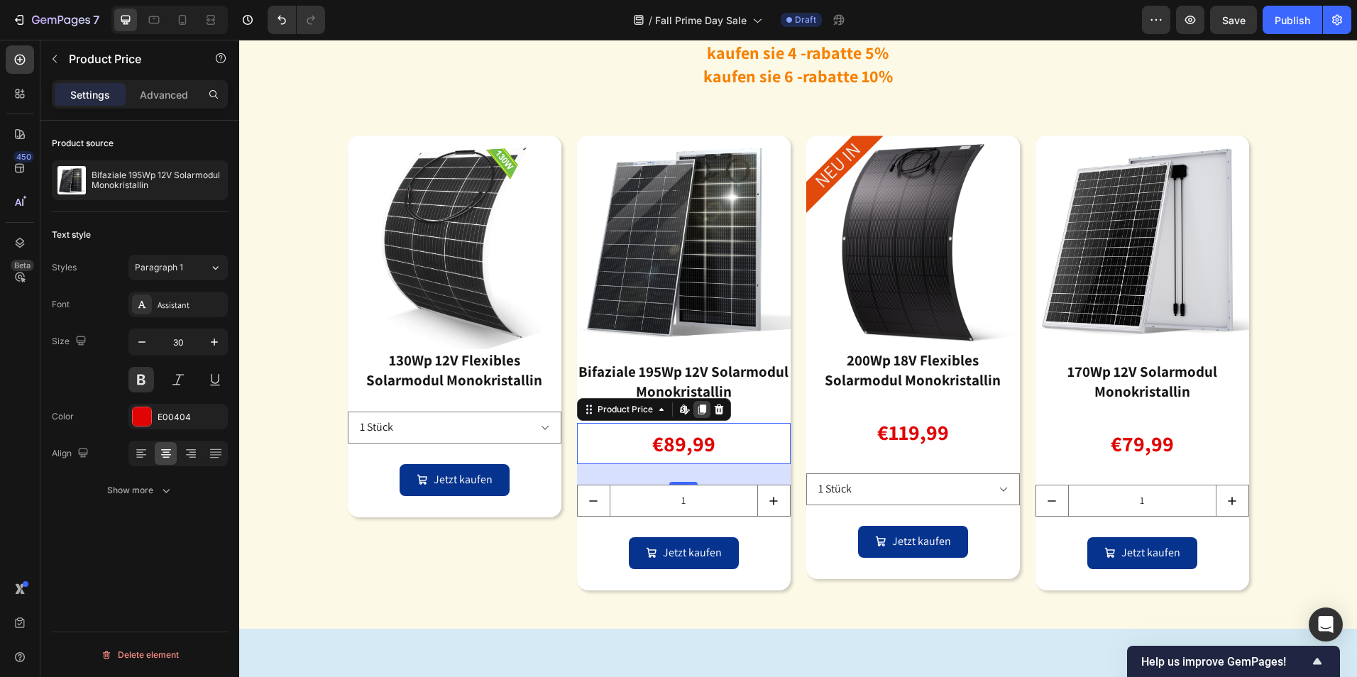
click at [699, 410] on icon at bounding box center [702, 410] width 8 height 10
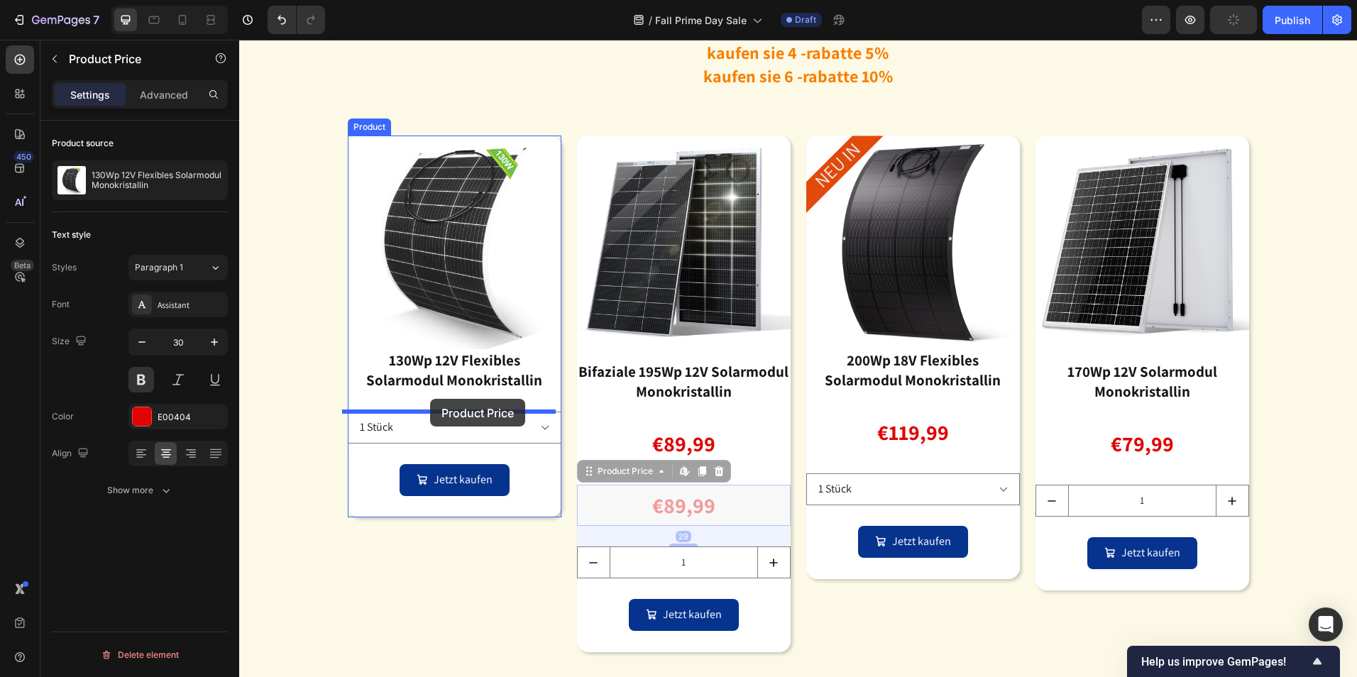
drag, startPoint x: 587, startPoint y: 471, endPoint x: 430, endPoint y: 399, distance: 172.8
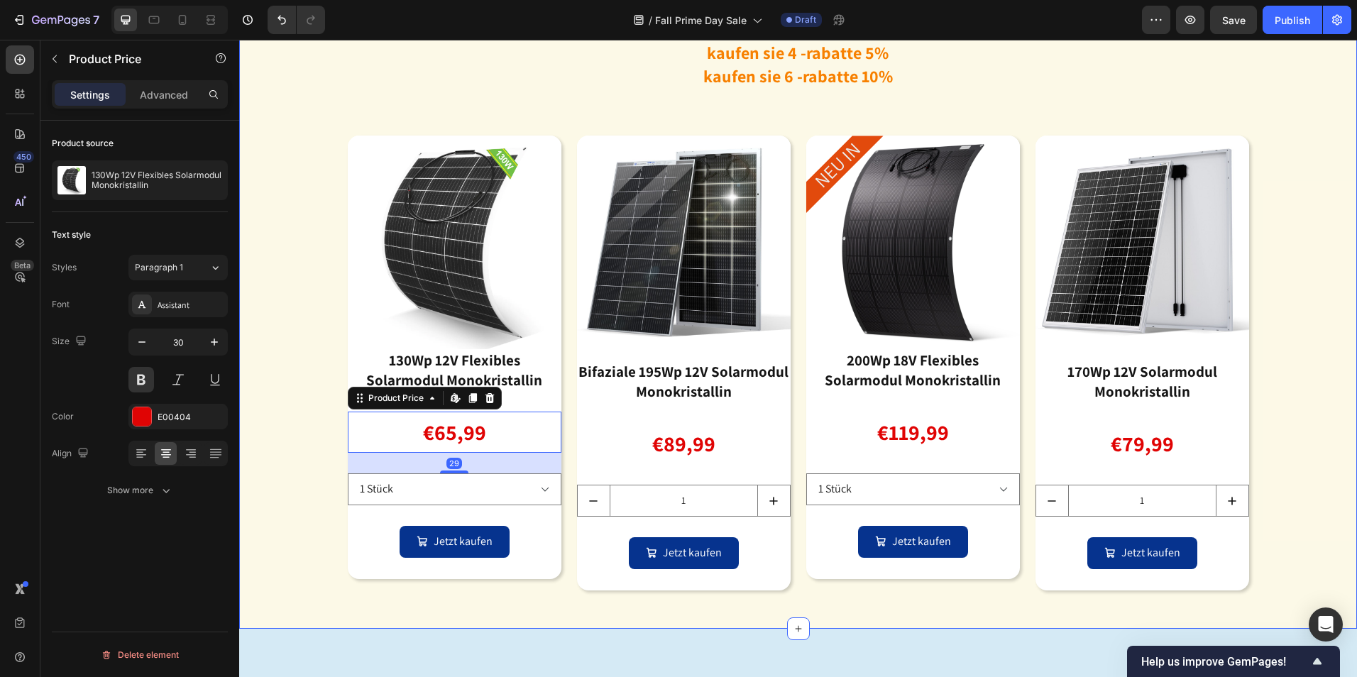
click at [1290, 422] on div "Image solarmodule – starre , flexibel, bifaziale Heading kaufen sie 2 -rabatte …" at bounding box center [798, 270] width 1118 height 682
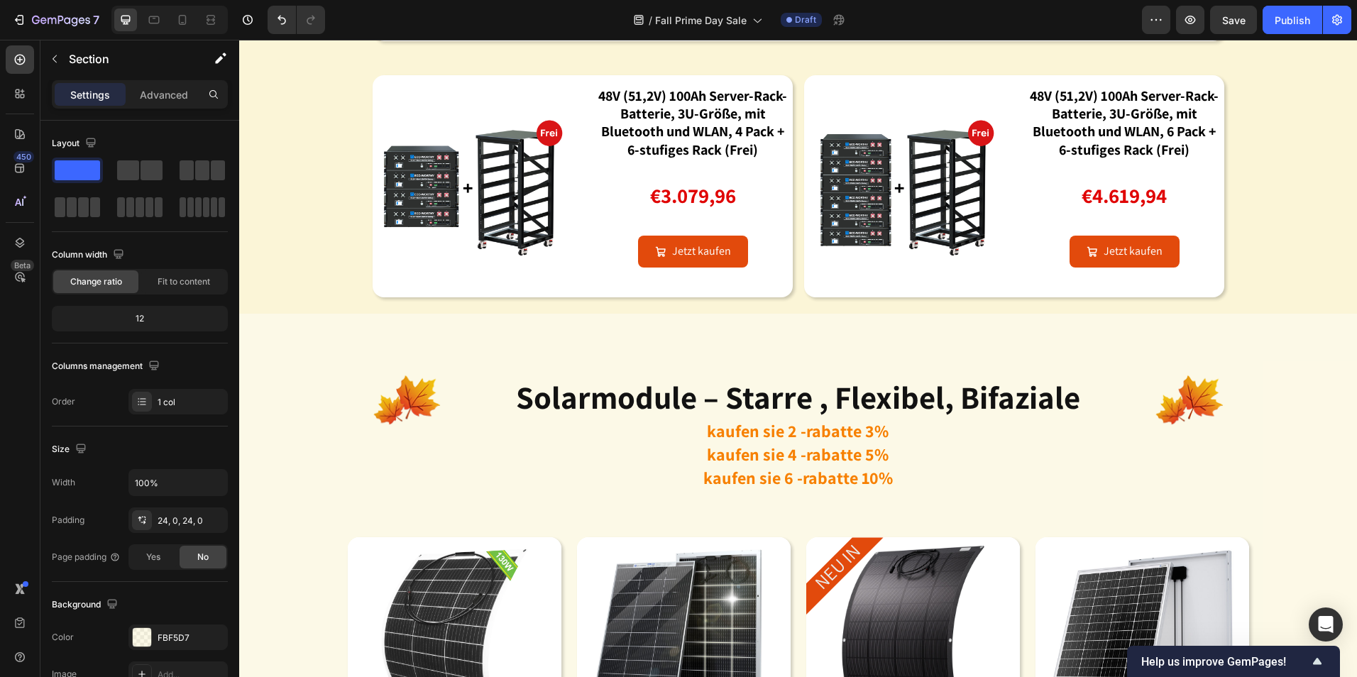
scroll to position [2063, 0]
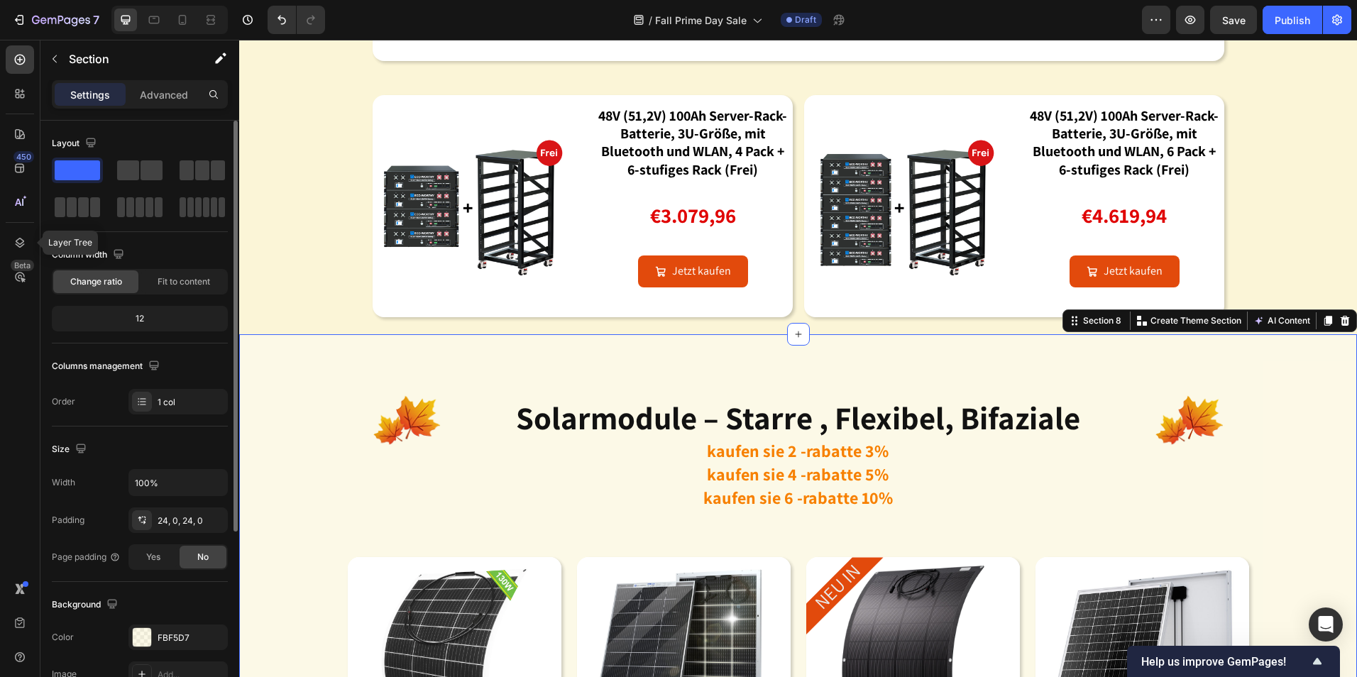
scroll to position [269, 0]
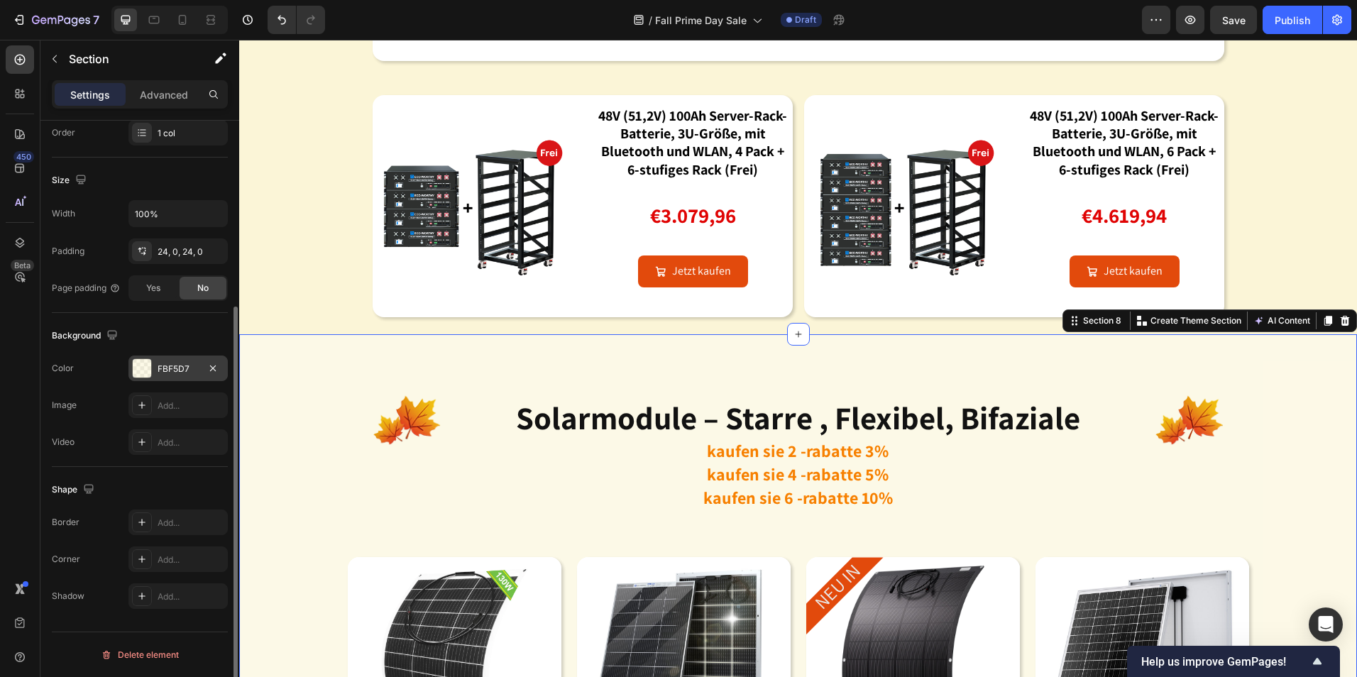
click at [175, 367] on div "FBF5D7" at bounding box center [178, 369] width 41 height 13
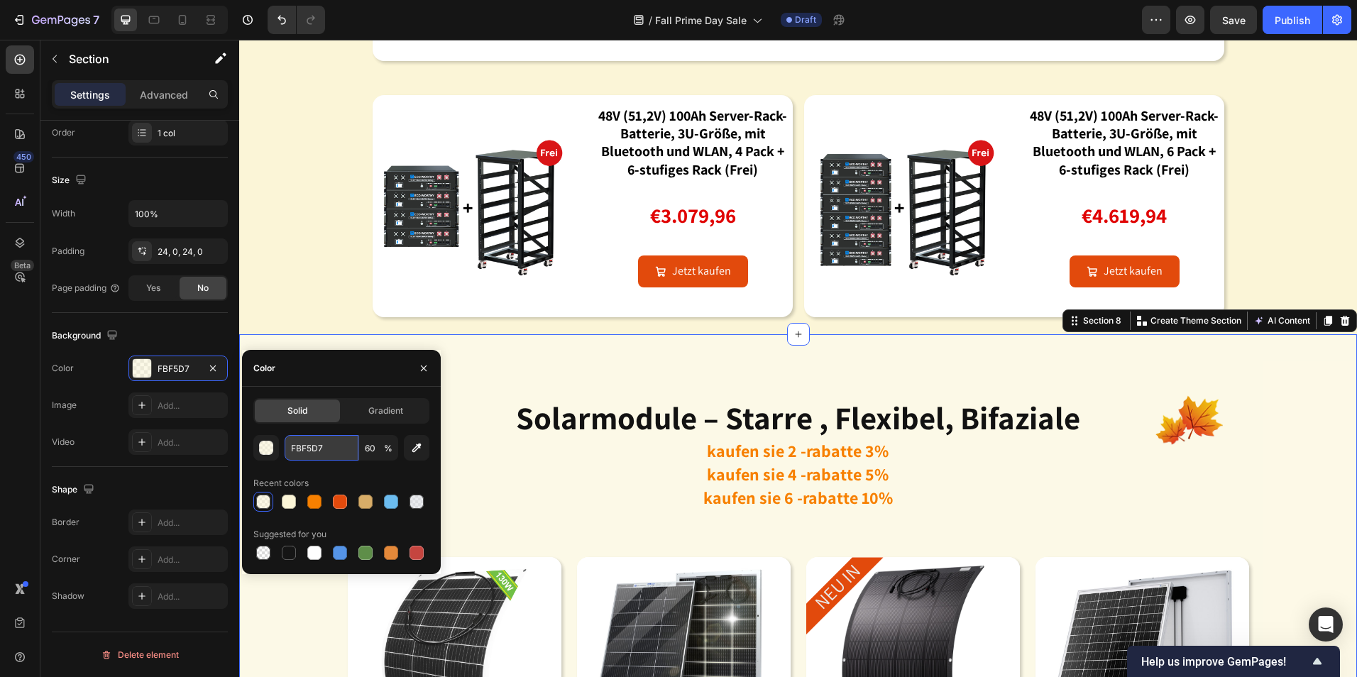
click at [333, 450] on input "FBF5D7" at bounding box center [322, 448] width 74 height 26
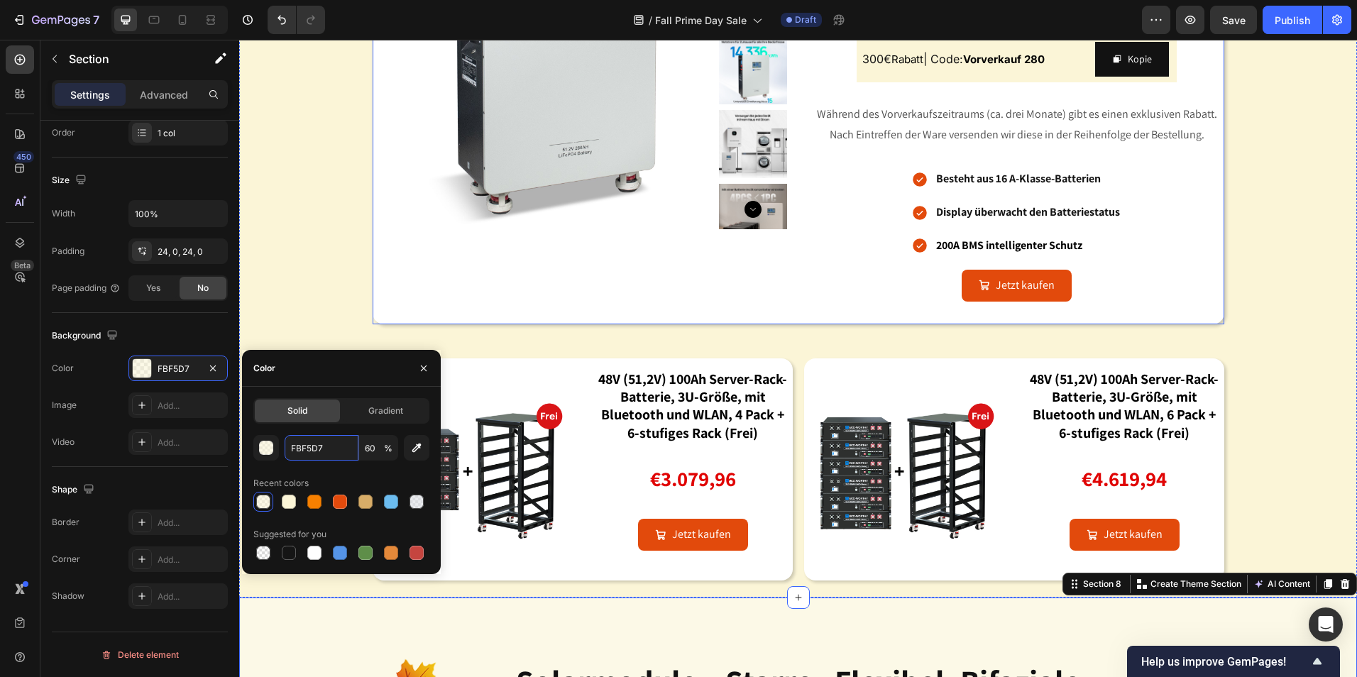
scroll to position [1779, 0]
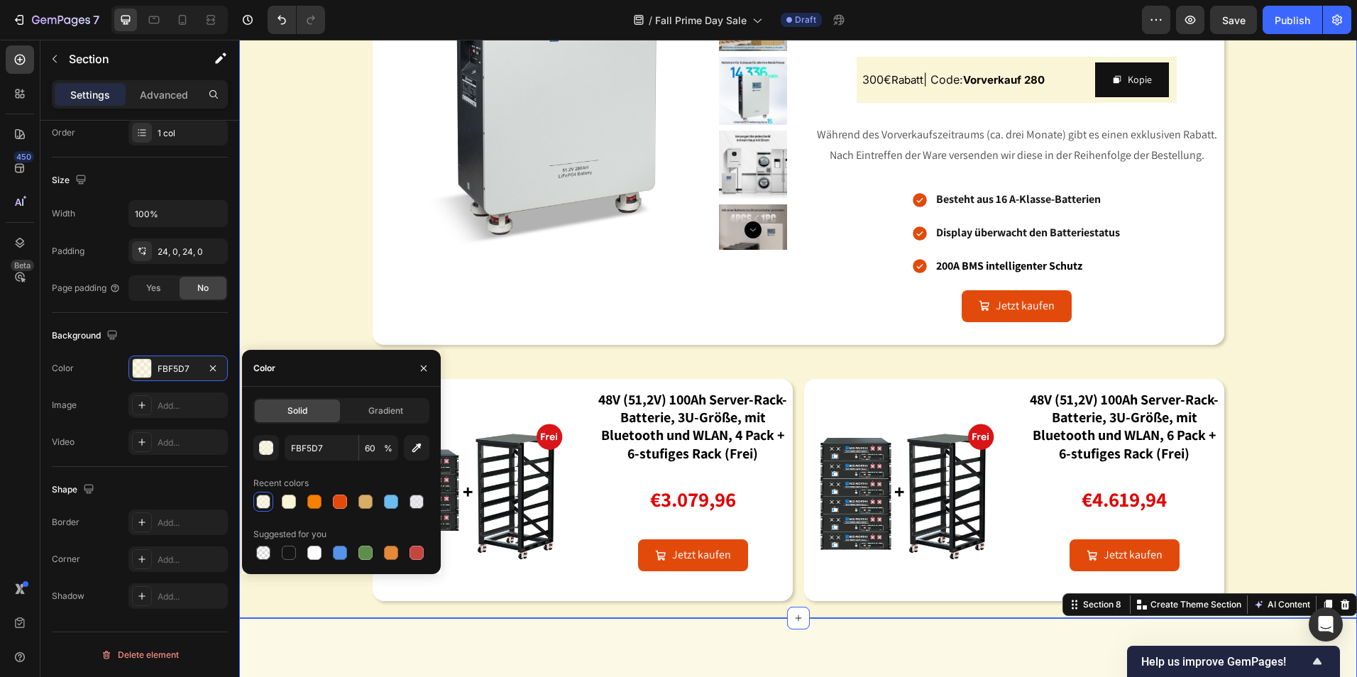
click at [320, 214] on div "Image energiespeicherbatterien: schon jetzt für die winterstromversorgung gerüs…" at bounding box center [798, 183] width 1118 height 838
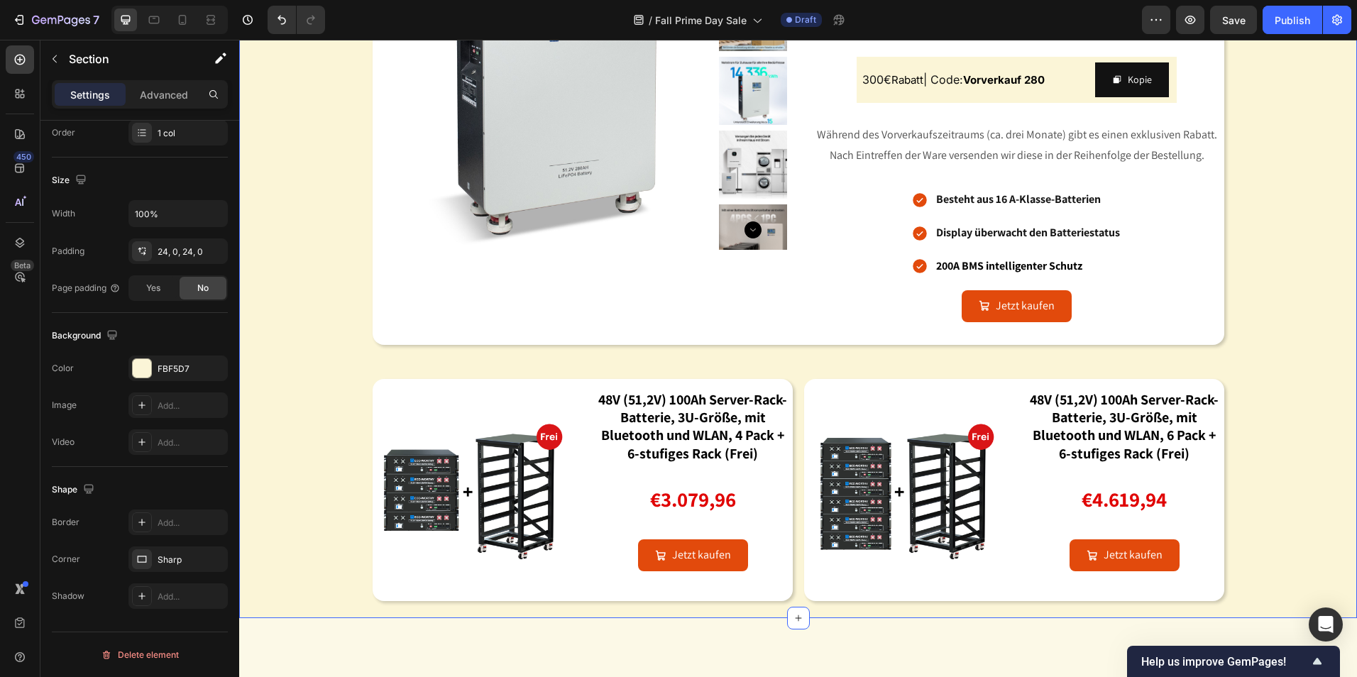
click at [317, 275] on div "Image energiespeicherbatterien: schon jetzt für die winterstromversorgung gerüs…" at bounding box center [798, 183] width 1118 height 838
click at [1281, 274] on div "Image energiespeicherbatterien: schon jetzt für die winterstromversorgung gerüs…" at bounding box center [798, 183] width 1118 height 838
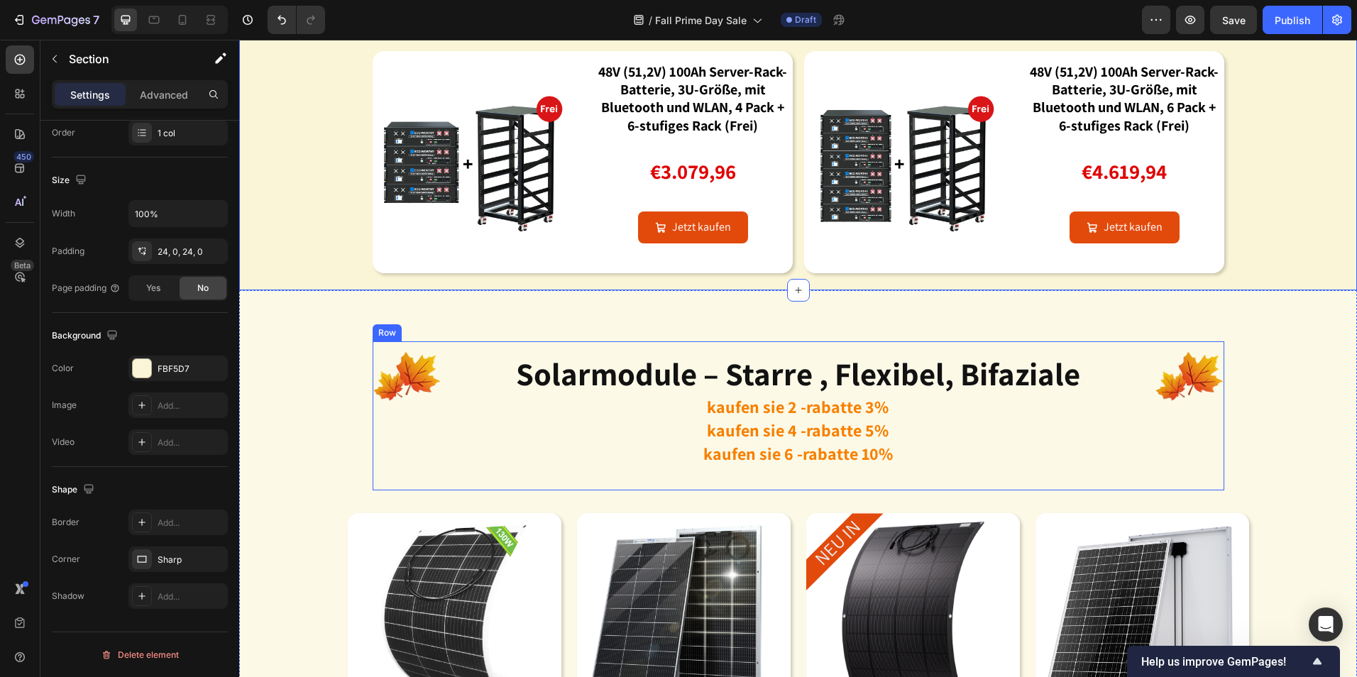
scroll to position [2134, 0]
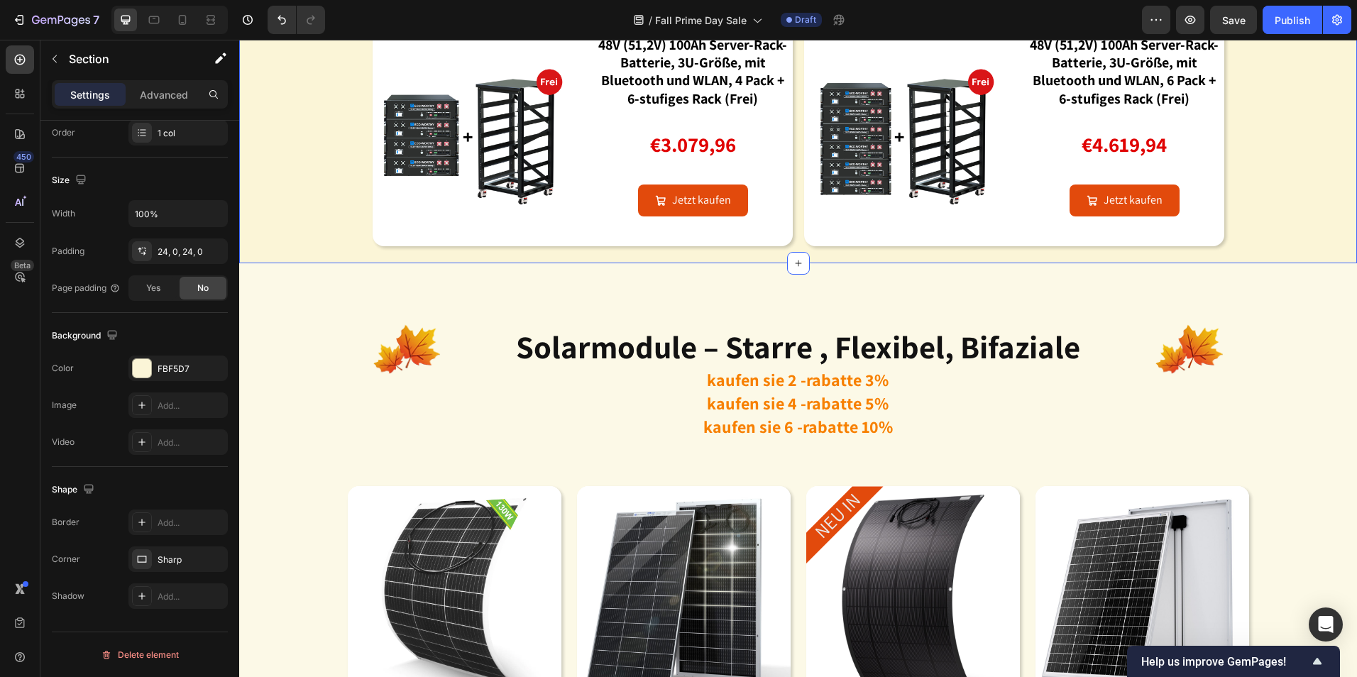
click at [136, 374] on div at bounding box center [142, 368] width 18 height 18
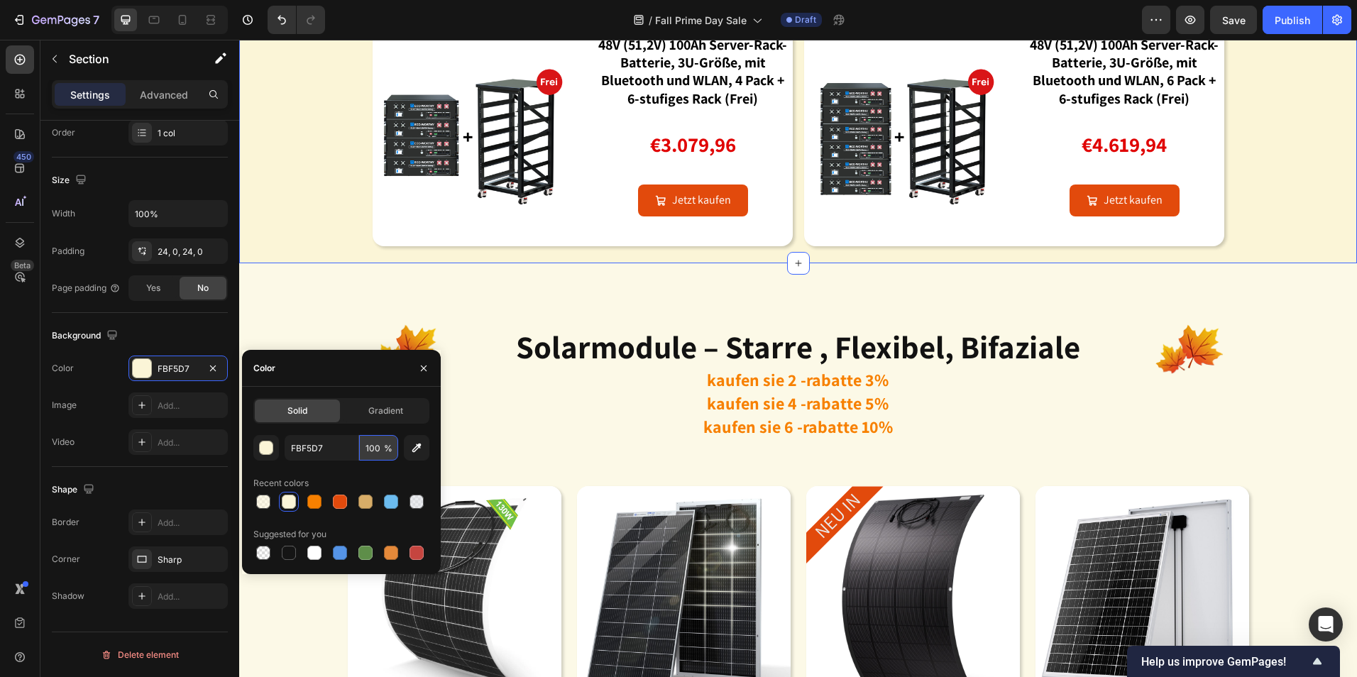
click at [383, 449] on input "100" at bounding box center [378, 448] width 39 height 26
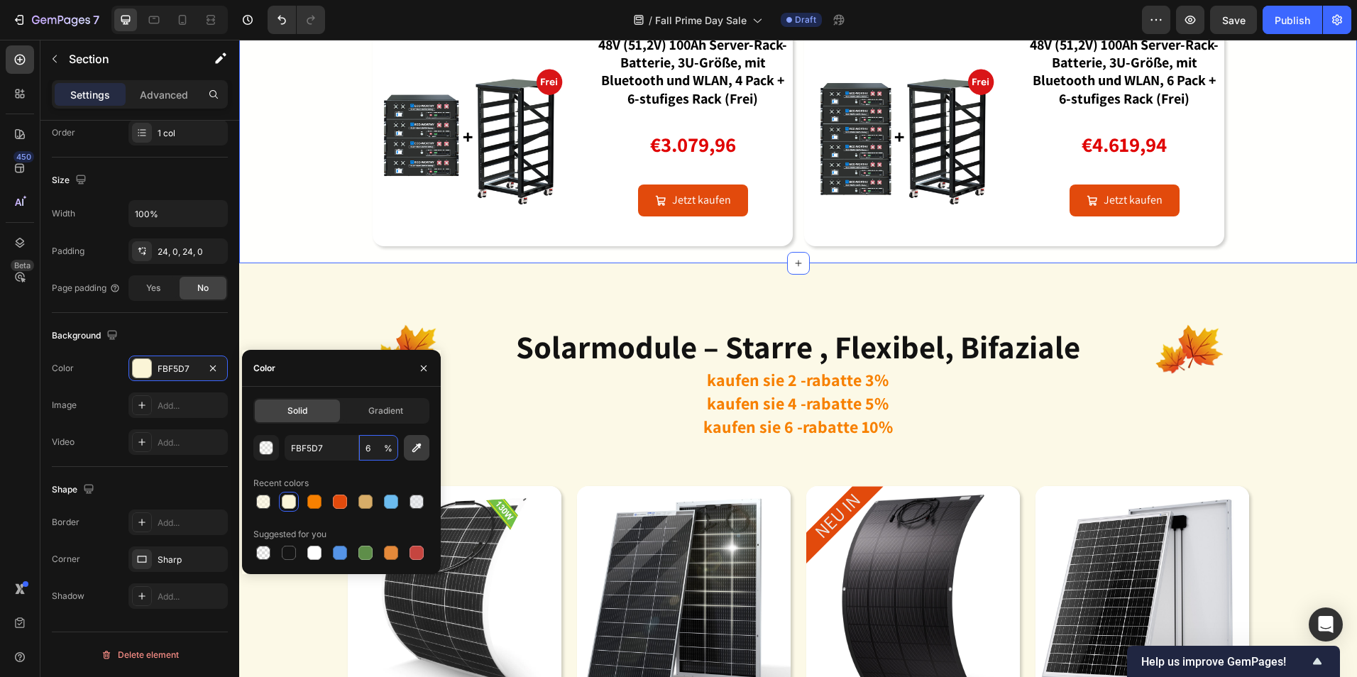
type input "60"
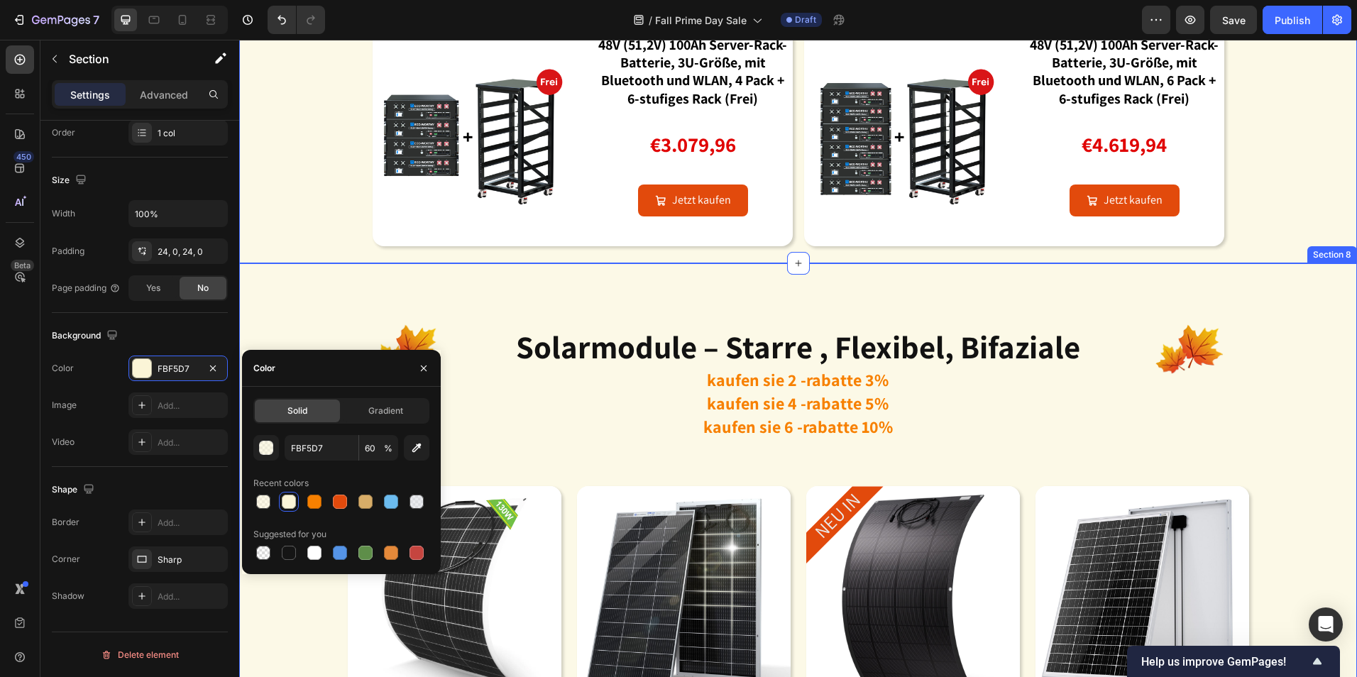
click at [1272, 356] on div "Image solarmodule – starre , flexibel, bifaziale Heading kaufen sie 2 -rabatte …" at bounding box center [798, 621] width 1118 height 682
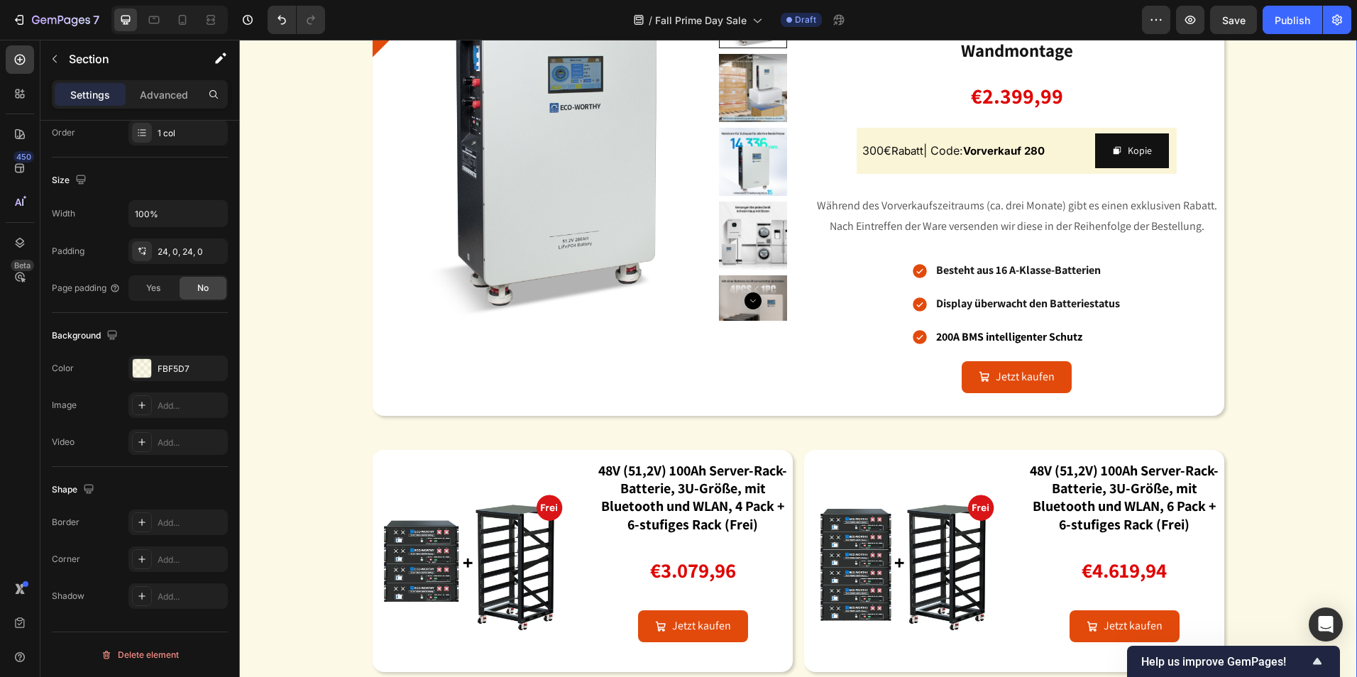
click at [1281, 285] on div "Image energiespeicherbatterien: schon jetzt für die winterstromversorgung gerüs…" at bounding box center [798, 254] width 1118 height 838
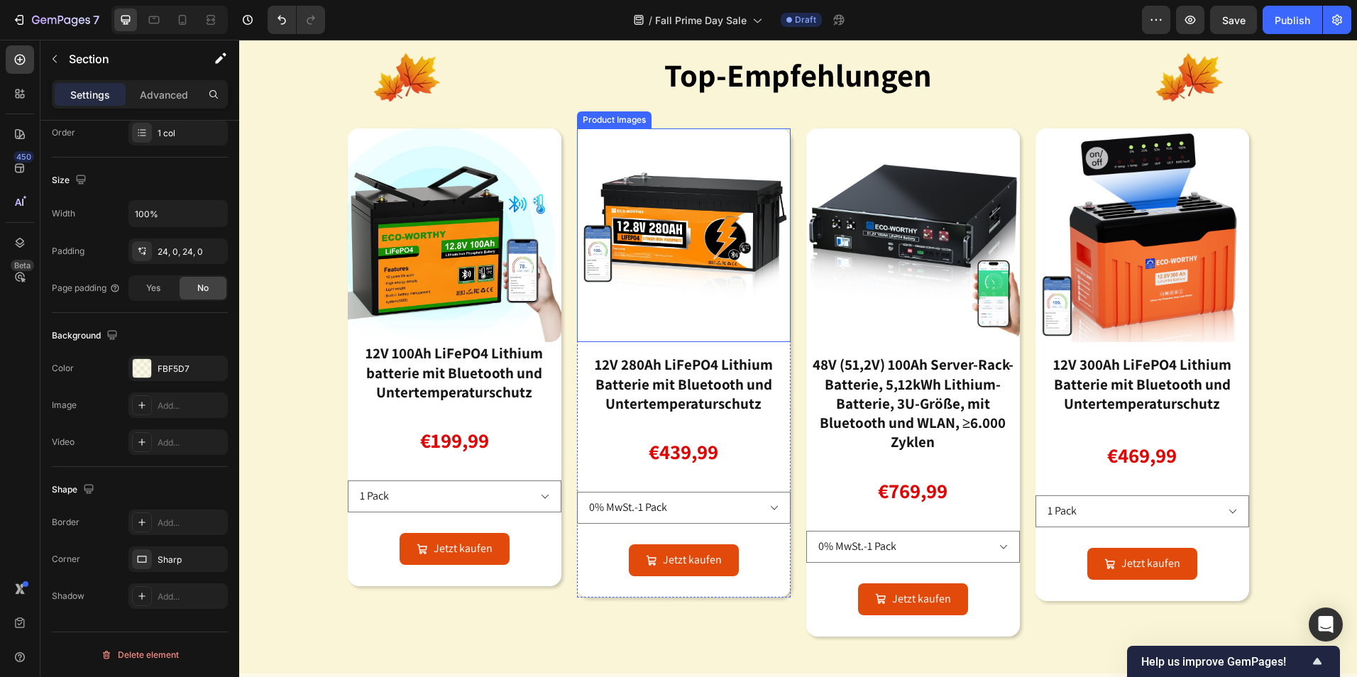
scroll to position [568, 0]
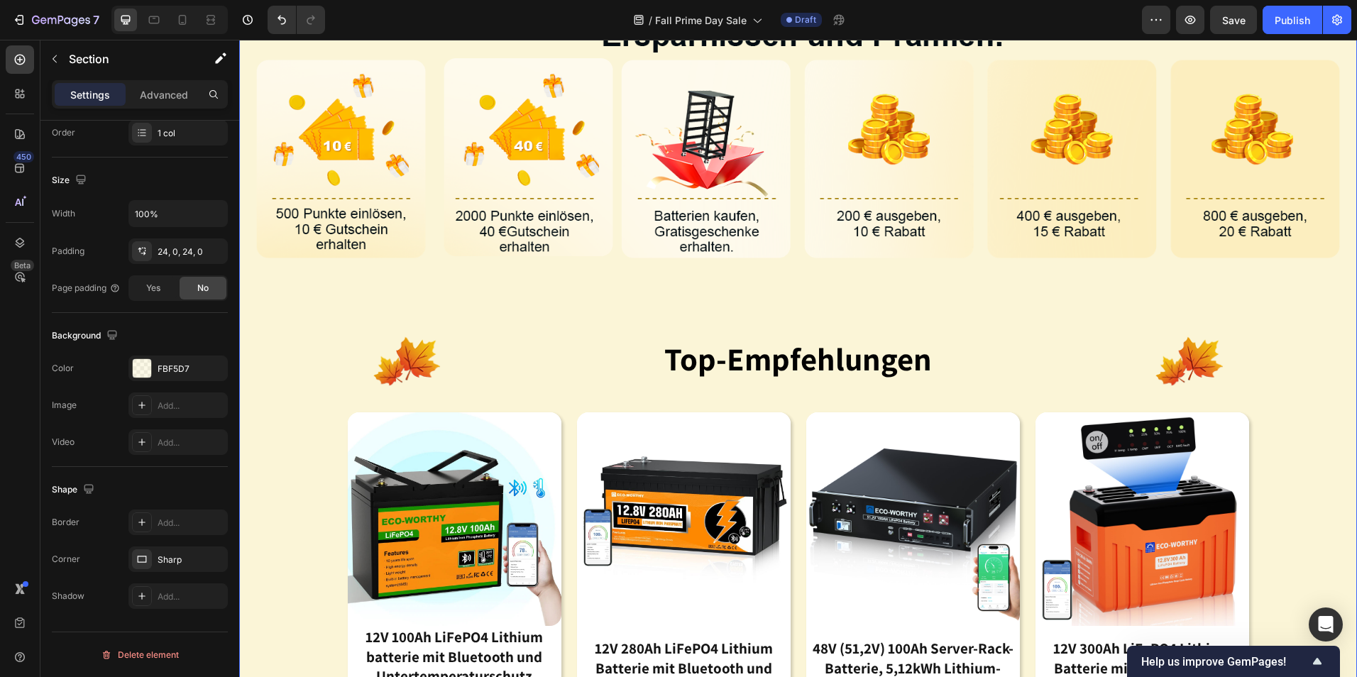
click at [365, 292] on div "Image Image top-empfehlungen Heading Image Row Product Images 12V 100Ah LiFePO4…" at bounding box center [798, 424] width 1118 height 1039
click at [432, 236] on img at bounding box center [798, 129] width 1118 height 291
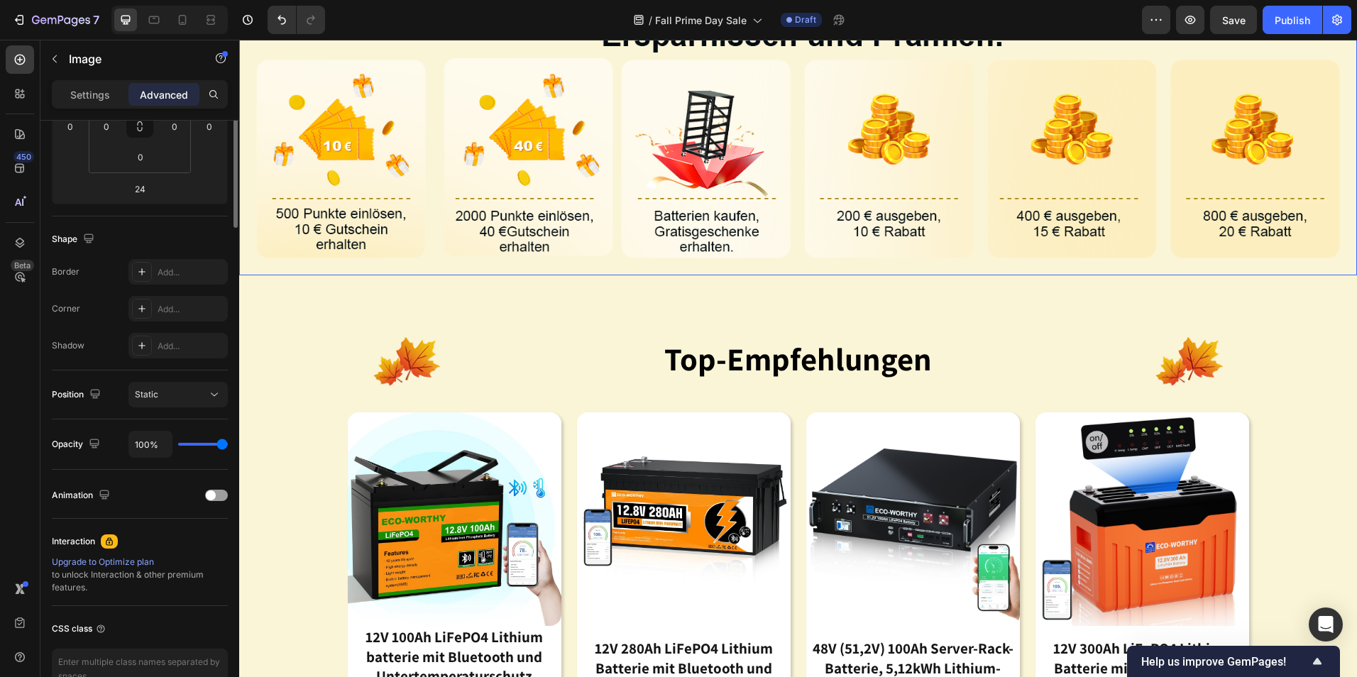
scroll to position [0, 0]
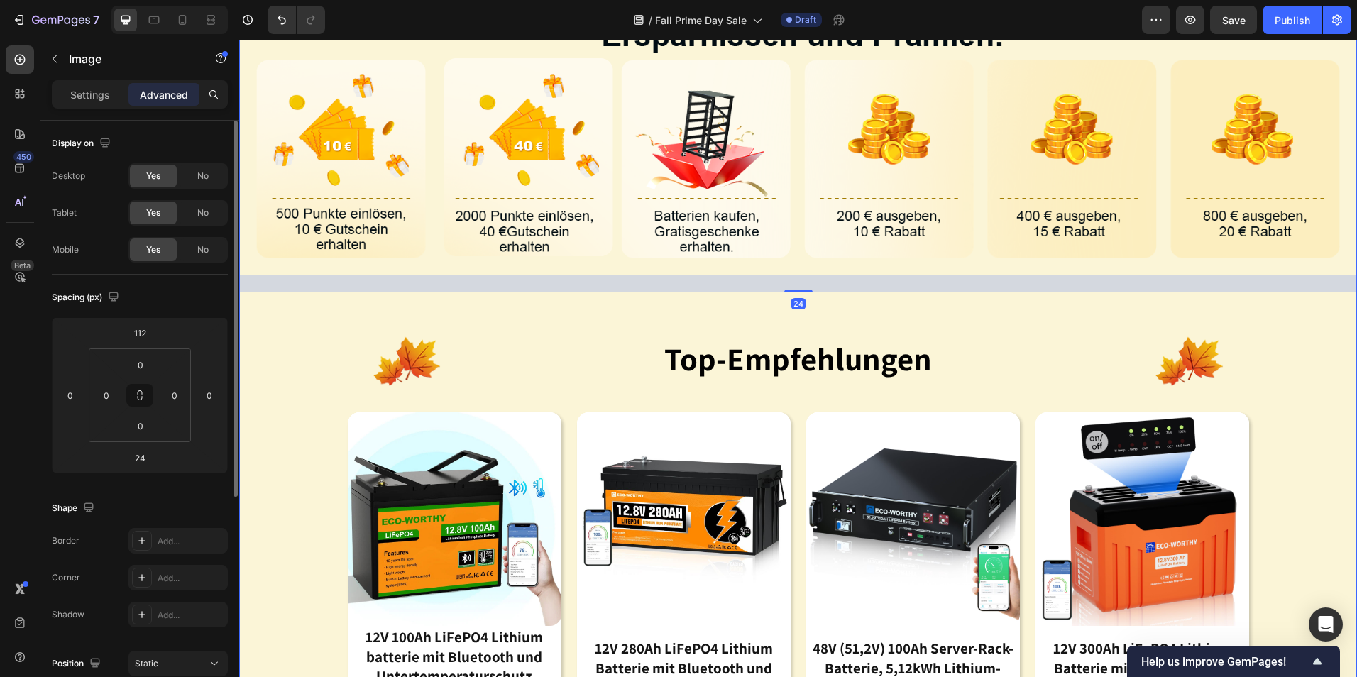
click at [308, 312] on div "Image 24 Image top-empfehlungen Heading Image Row Product Images 12V 100Ah LiFe…" at bounding box center [798, 424] width 1118 height 1039
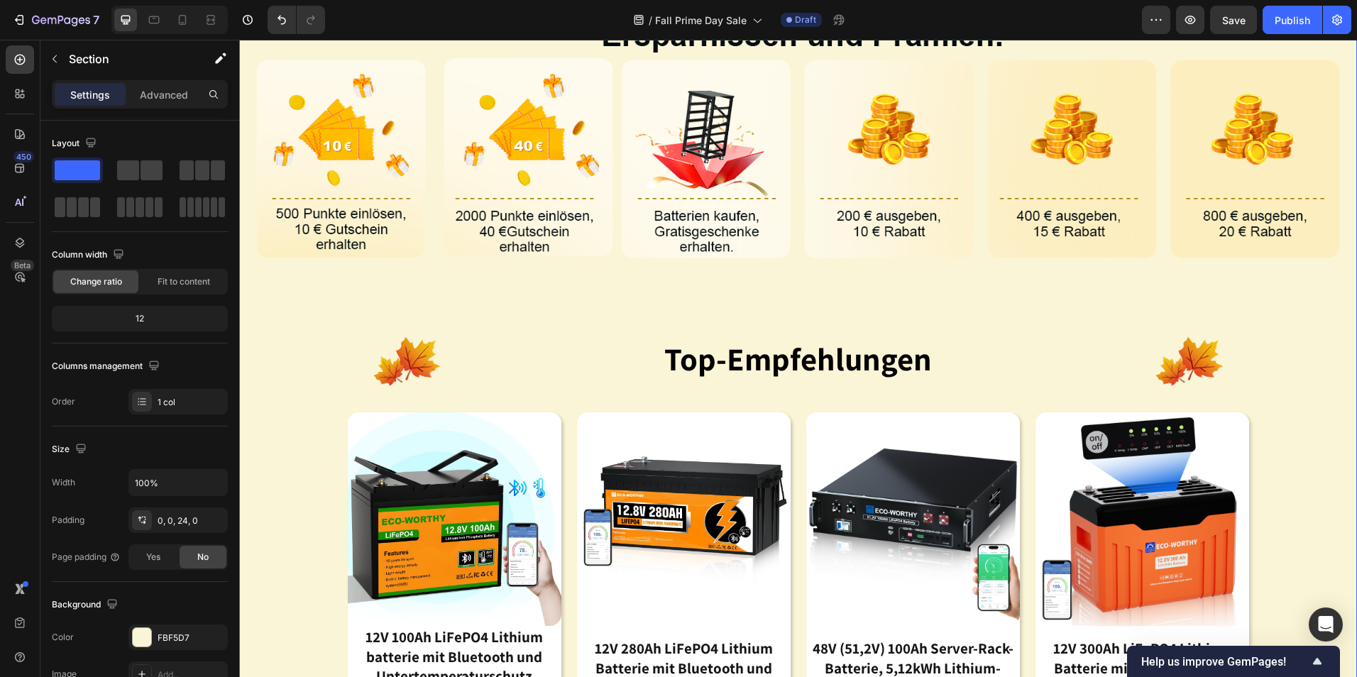
click at [325, 426] on div "Image Image top-empfehlungen Heading Image Row Product Images 12V 100Ah LiFePO4…" at bounding box center [798, 424] width 1118 height 1039
click at [343, 299] on div "Image Image top-empfehlungen Heading Image Row Product Images 12V 100Ah LiFePO4…" at bounding box center [798, 424] width 1118 height 1039
click at [395, 232] on img at bounding box center [798, 129] width 1118 height 291
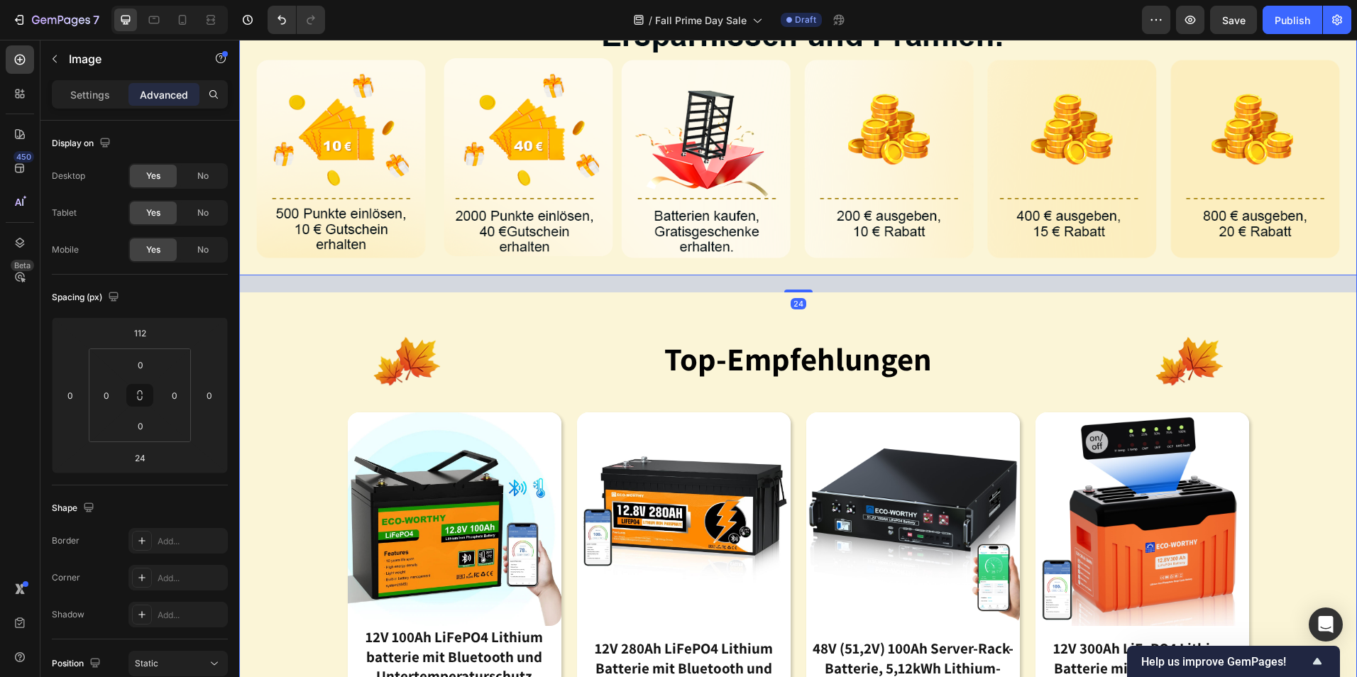
click at [302, 321] on div "Image 24 Image top-empfehlungen Heading Image Row Product Images 12V 100Ah LiFe…" at bounding box center [798, 424] width 1118 height 1039
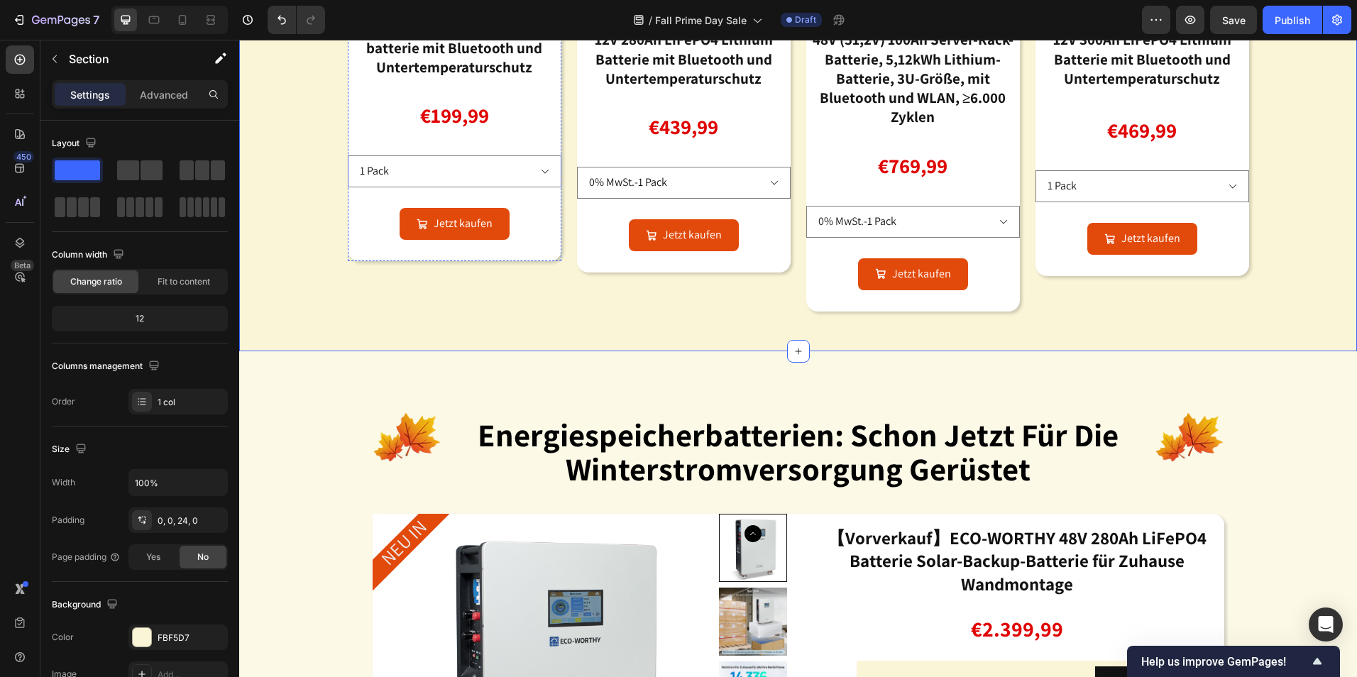
scroll to position [1207, 0]
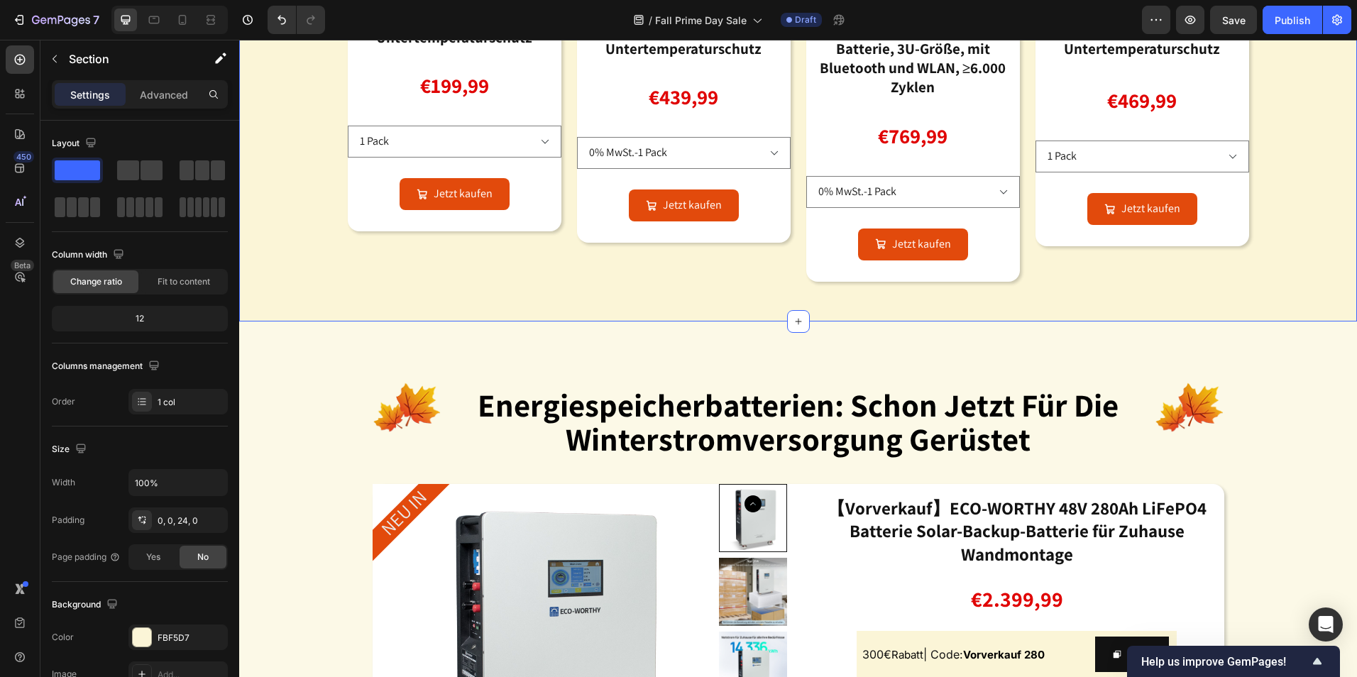
click at [148, 636] on div at bounding box center [142, 637] width 18 height 18
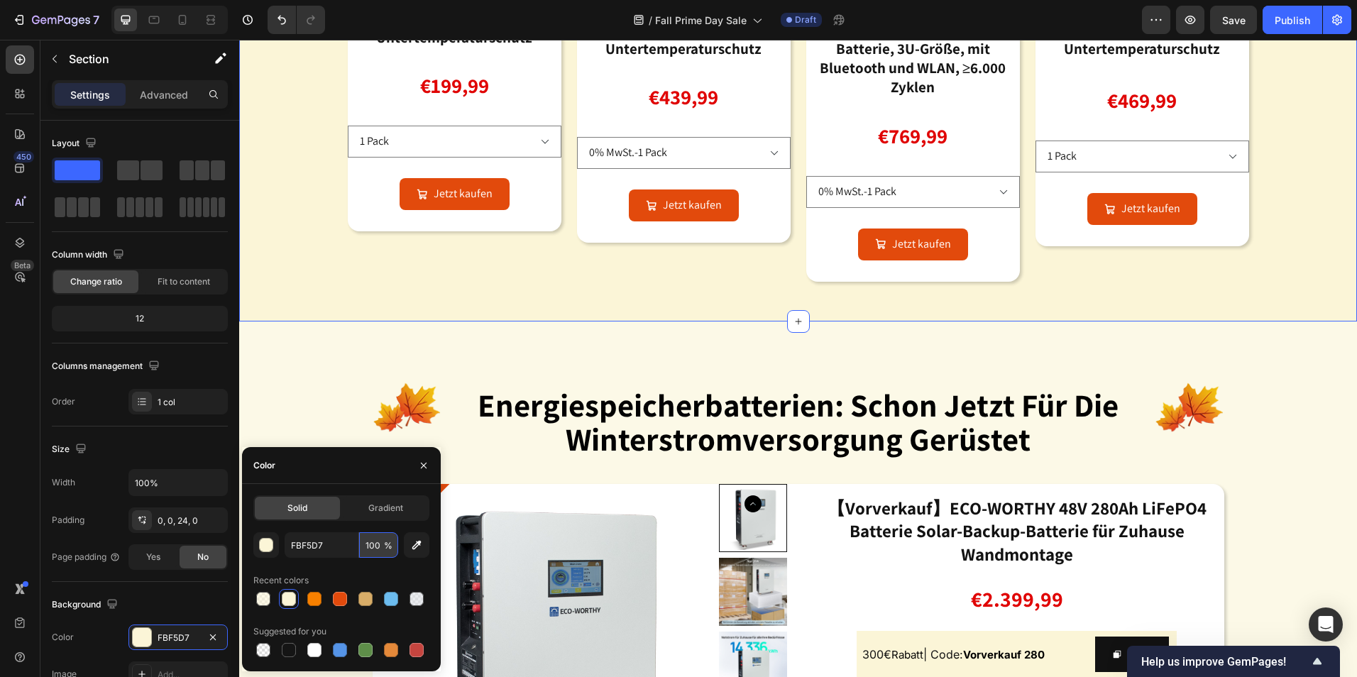
click at [383, 548] on input "100" at bounding box center [378, 545] width 39 height 26
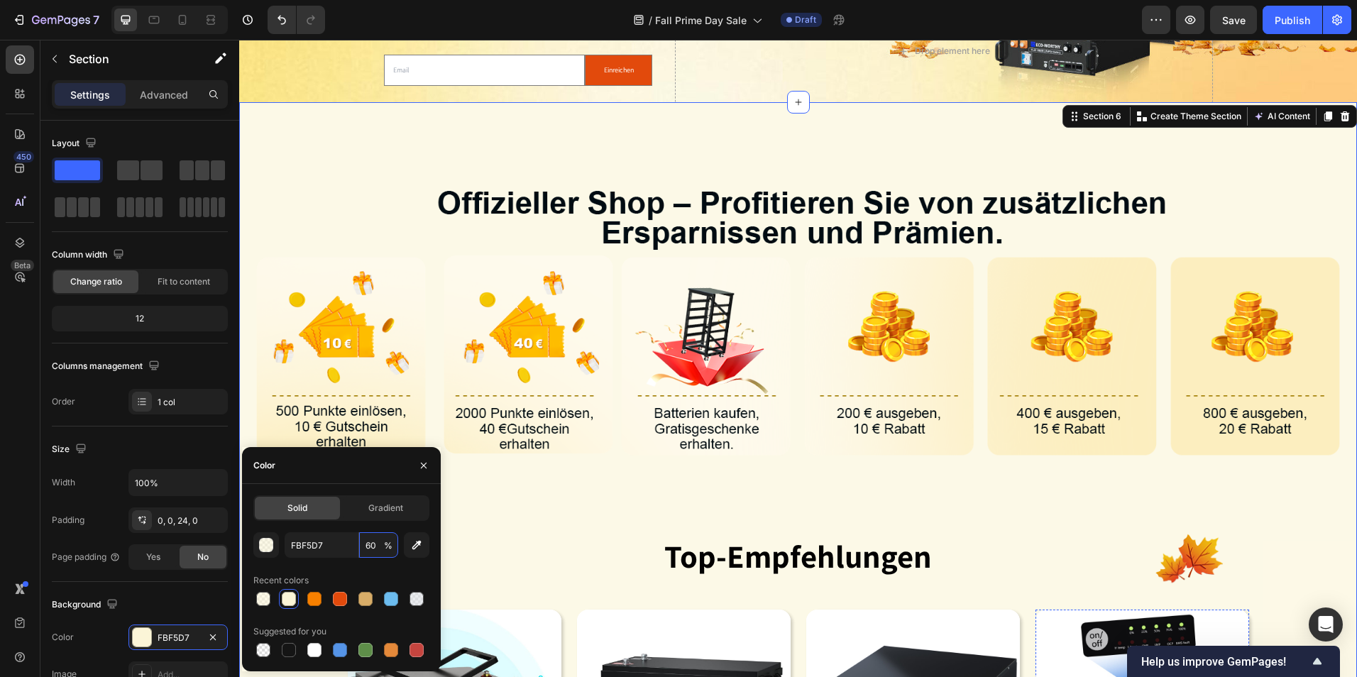
scroll to position [355, 0]
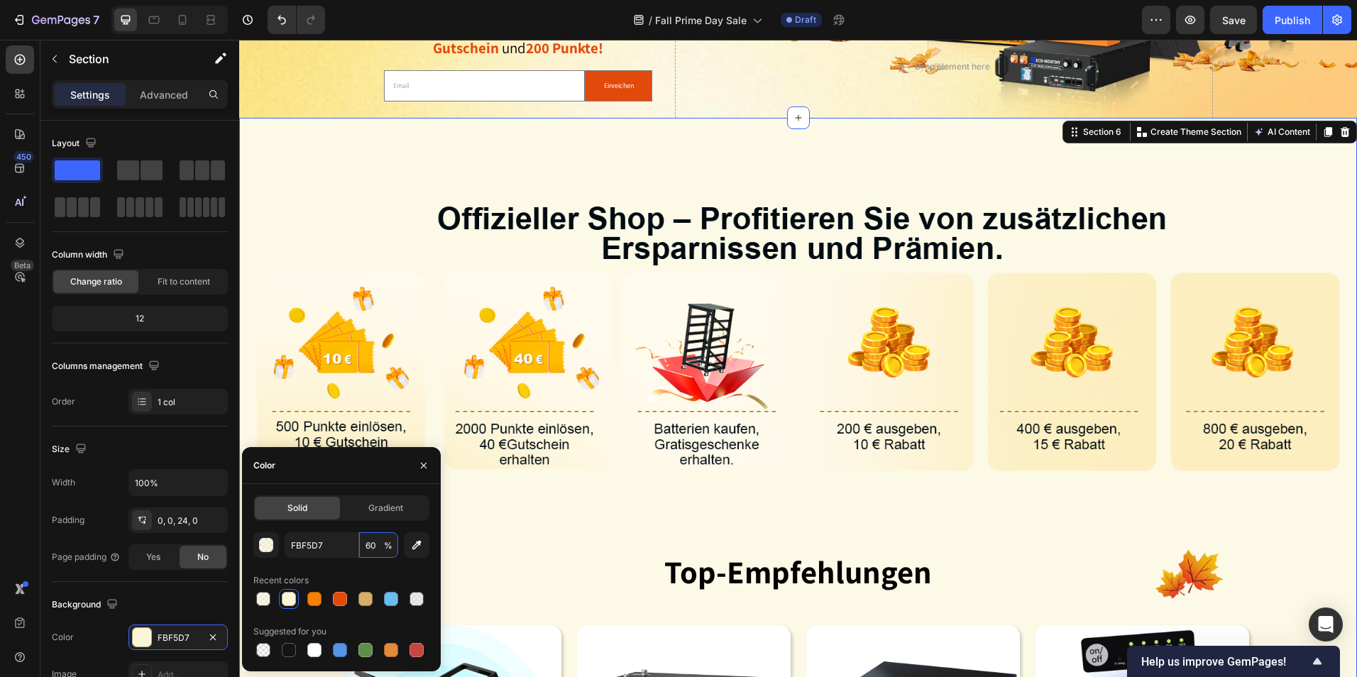
type input "60"
click at [841, 141] on div "Image Image top-empfehlungen Heading Image Row Product Images 12V 100Ah LiFePO4…" at bounding box center [798, 637] width 1118 height 1039
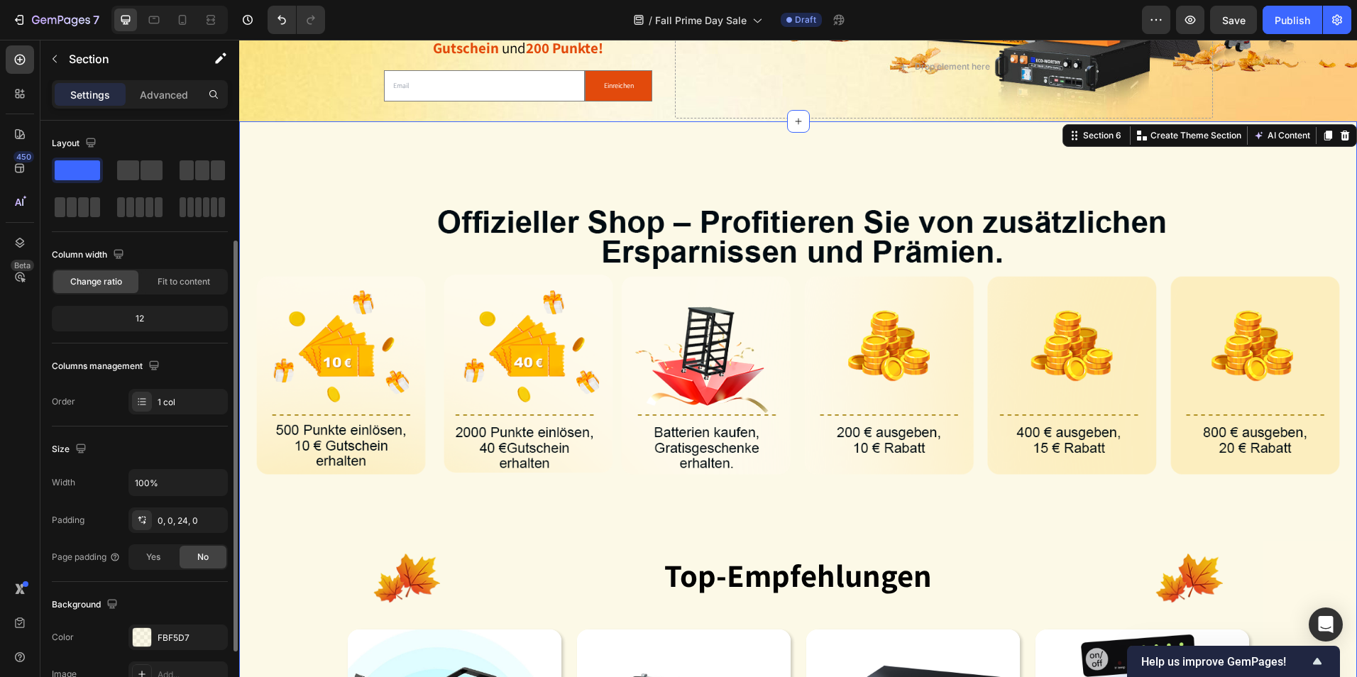
scroll to position [142, 0]
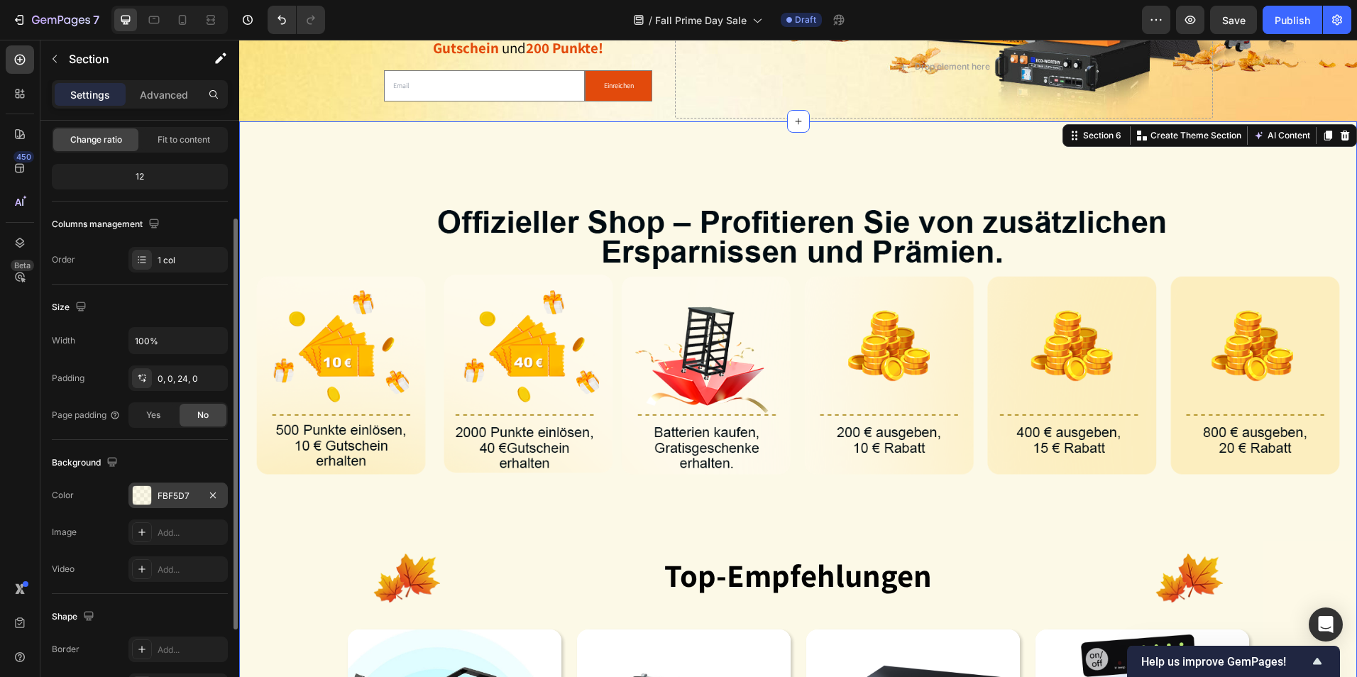
click at [151, 499] on div at bounding box center [142, 495] width 18 height 18
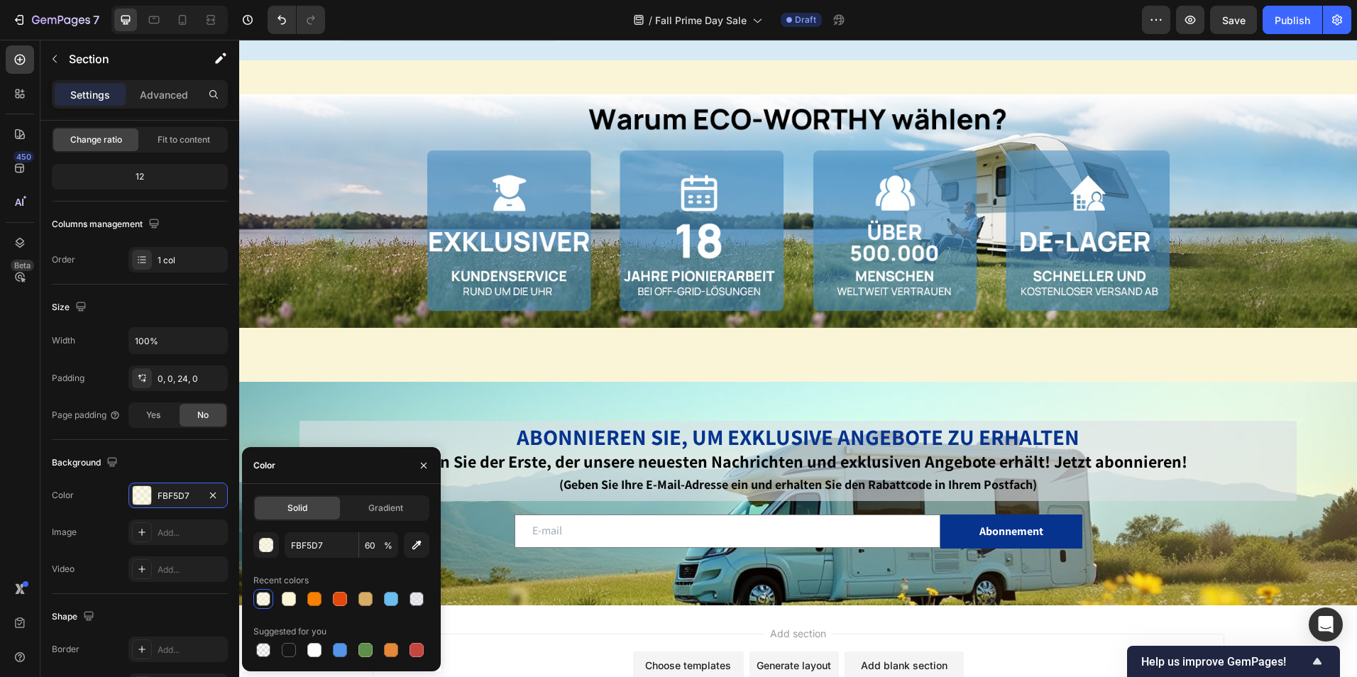
scroll to position [4233, 0]
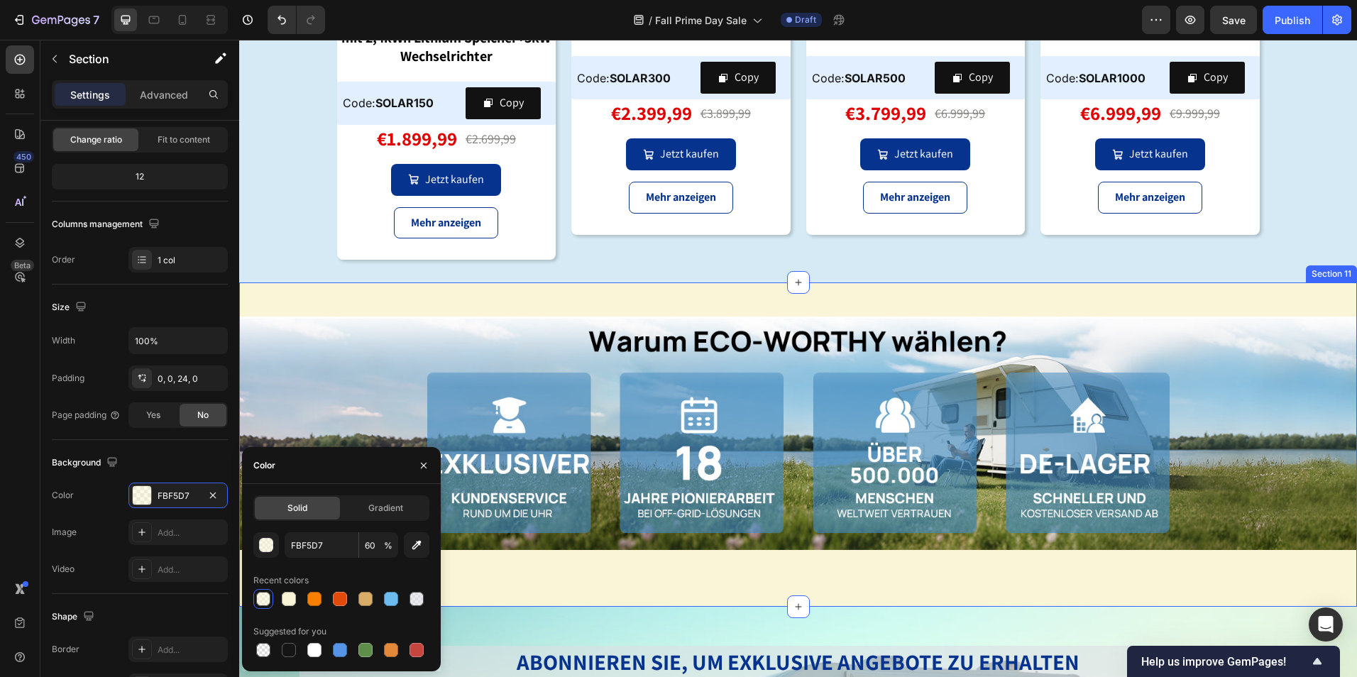
drag, startPoint x: 846, startPoint y: 300, endPoint x: 853, endPoint y: 303, distance: 7.6
click at [847, 300] on div "Image Section 11" at bounding box center [798, 445] width 1118 height 324
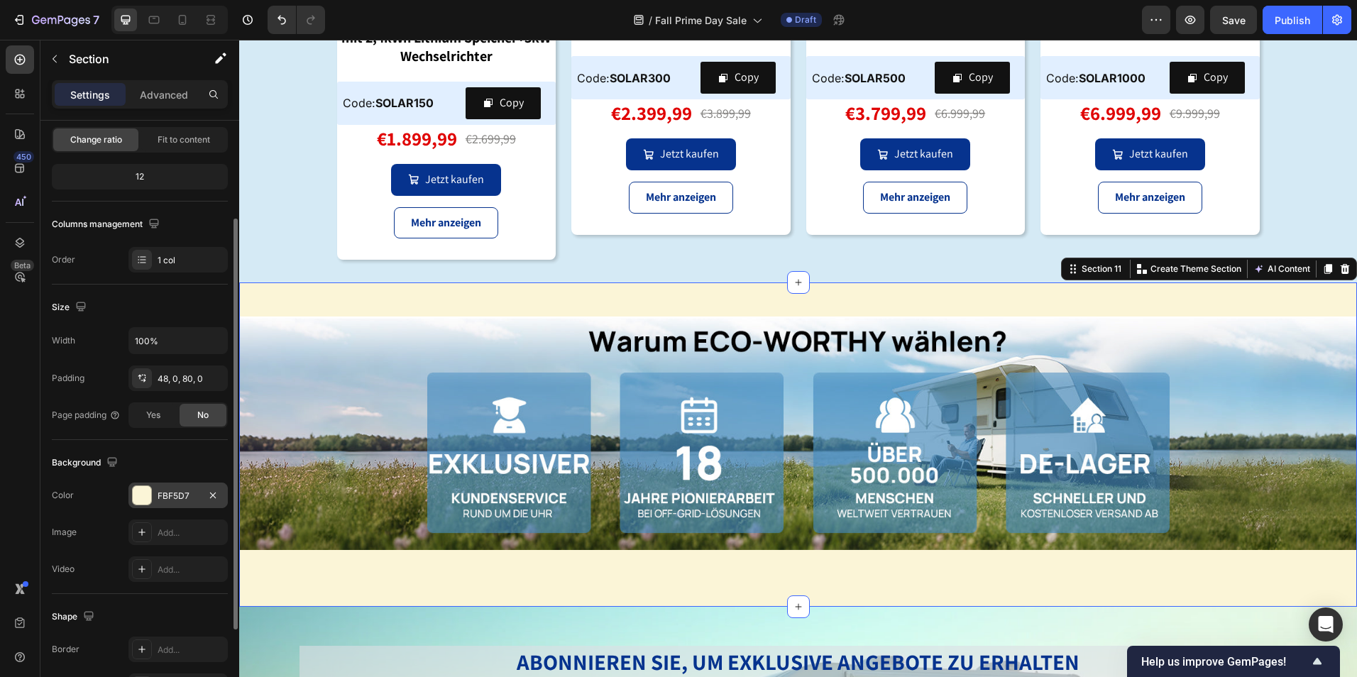
click at [144, 485] on div "FBF5D7" at bounding box center [177, 496] width 99 height 26
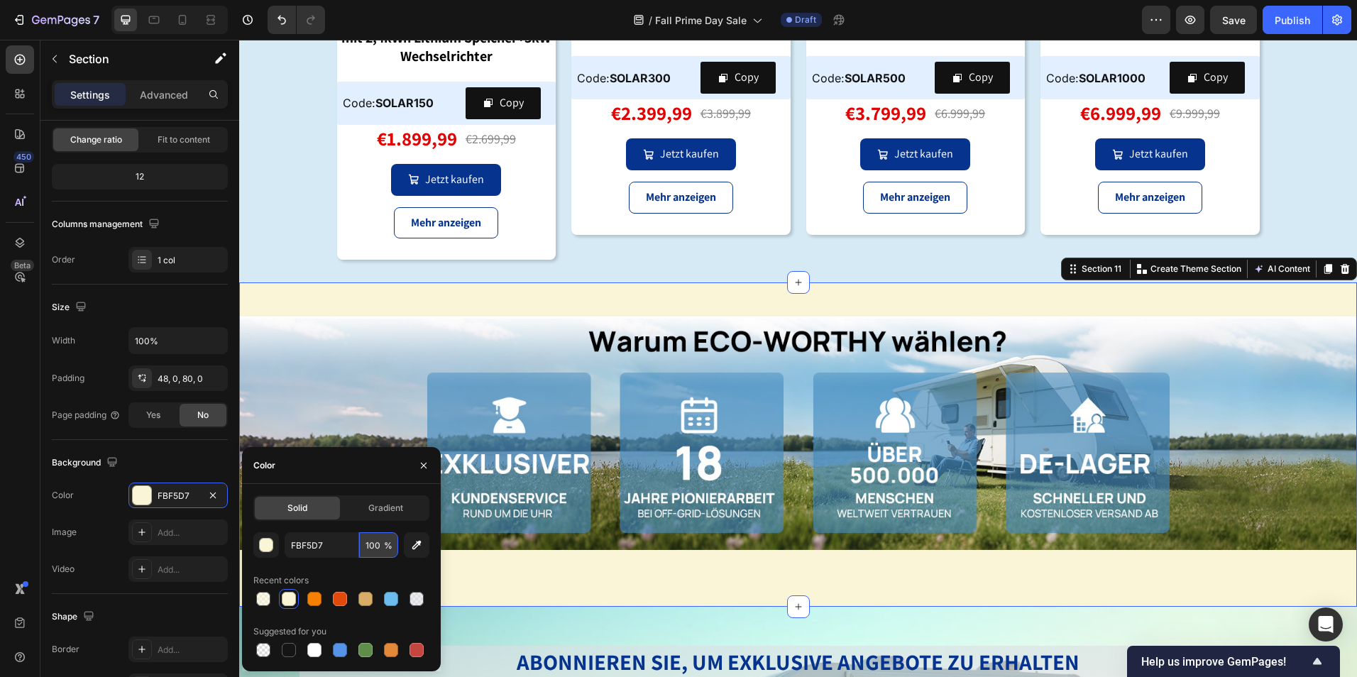
click at [381, 540] on input "100" at bounding box center [378, 545] width 39 height 26
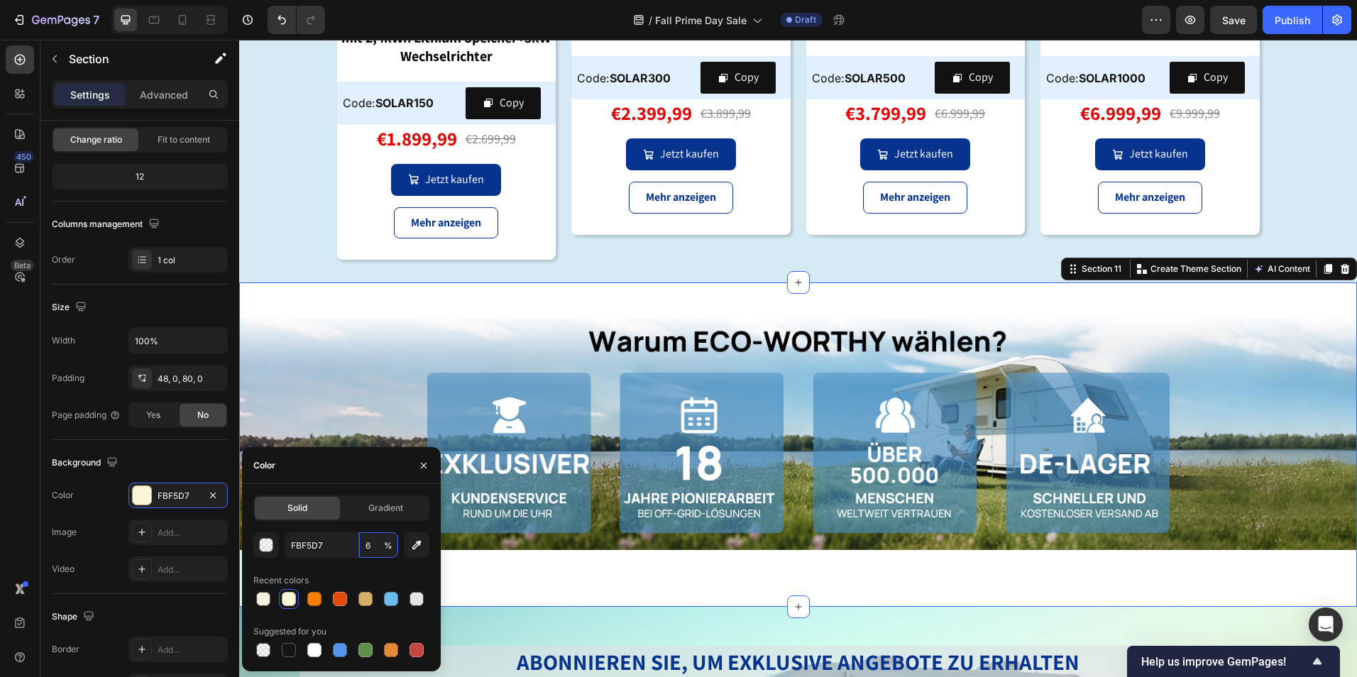
type input "60"
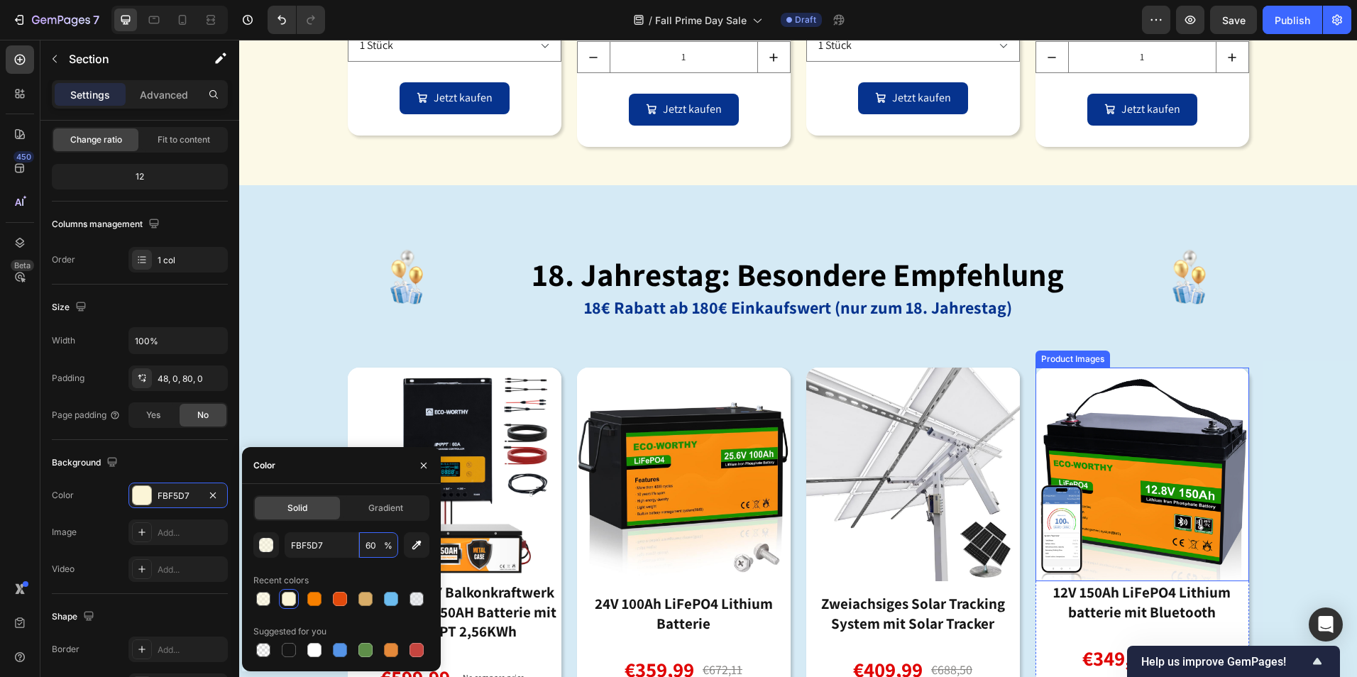
scroll to position [2884, 0]
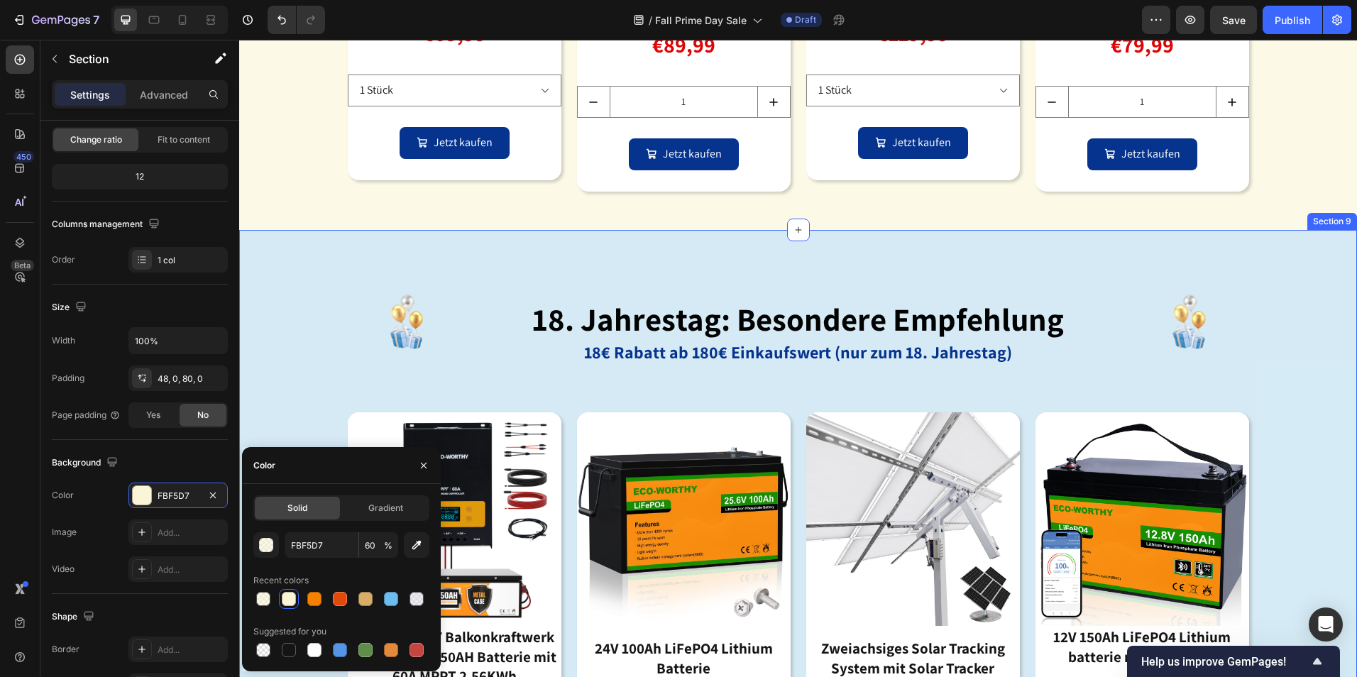
click at [649, 267] on div "Image 18. jahrestag: besondere empfehlung Heading 18€ Rabatt ab 180€ Einkaufswe…" at bounding box center [798, 591] width 1118 height 676
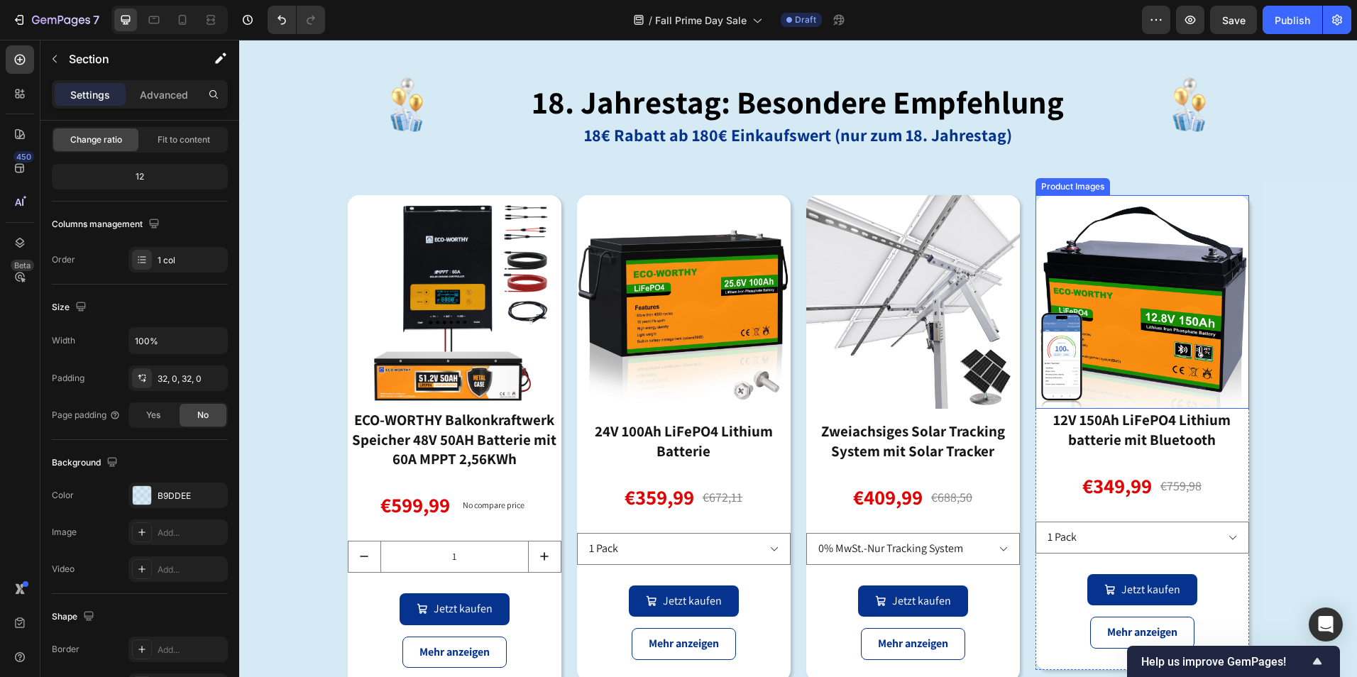
scroll to position [2888, 0]
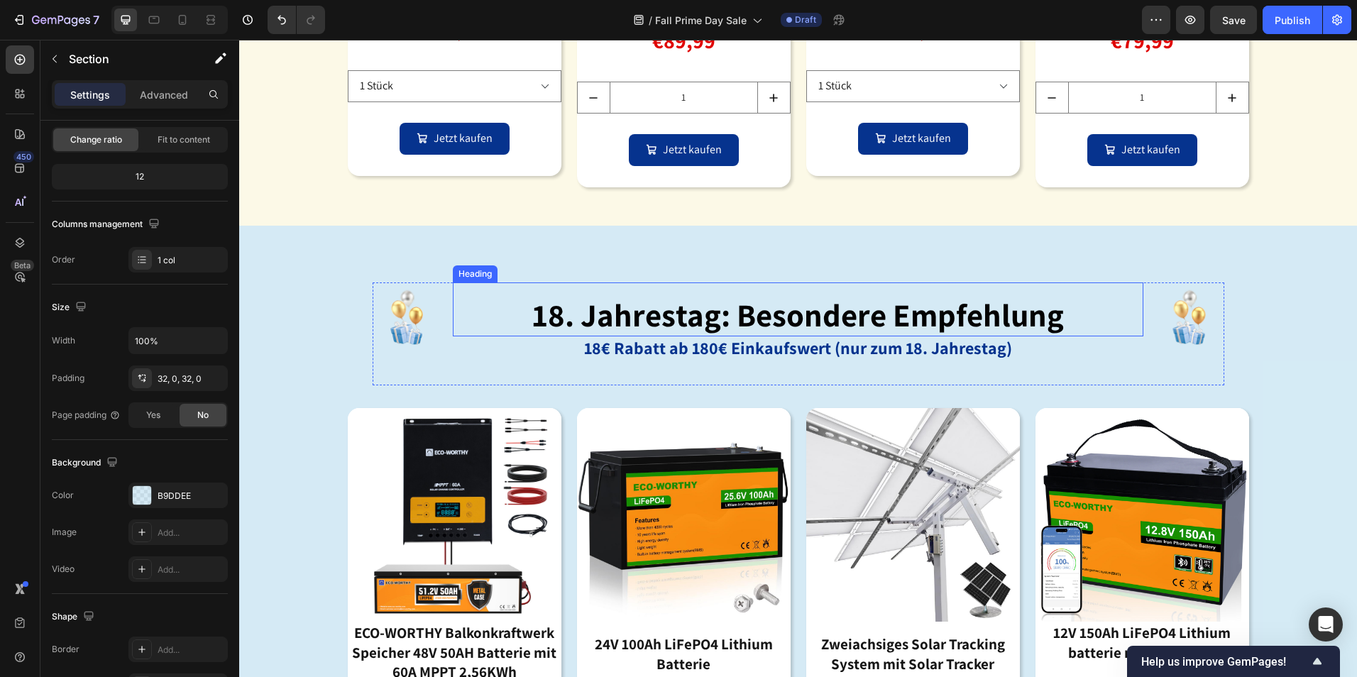
click at [1281, 347] on div "Image 18. jahrestag: besondere empfehlung Heading 18€ Rabatt ab 180€ Einkaufswe…" at bounding box center [798, 586] width 1118 height 676
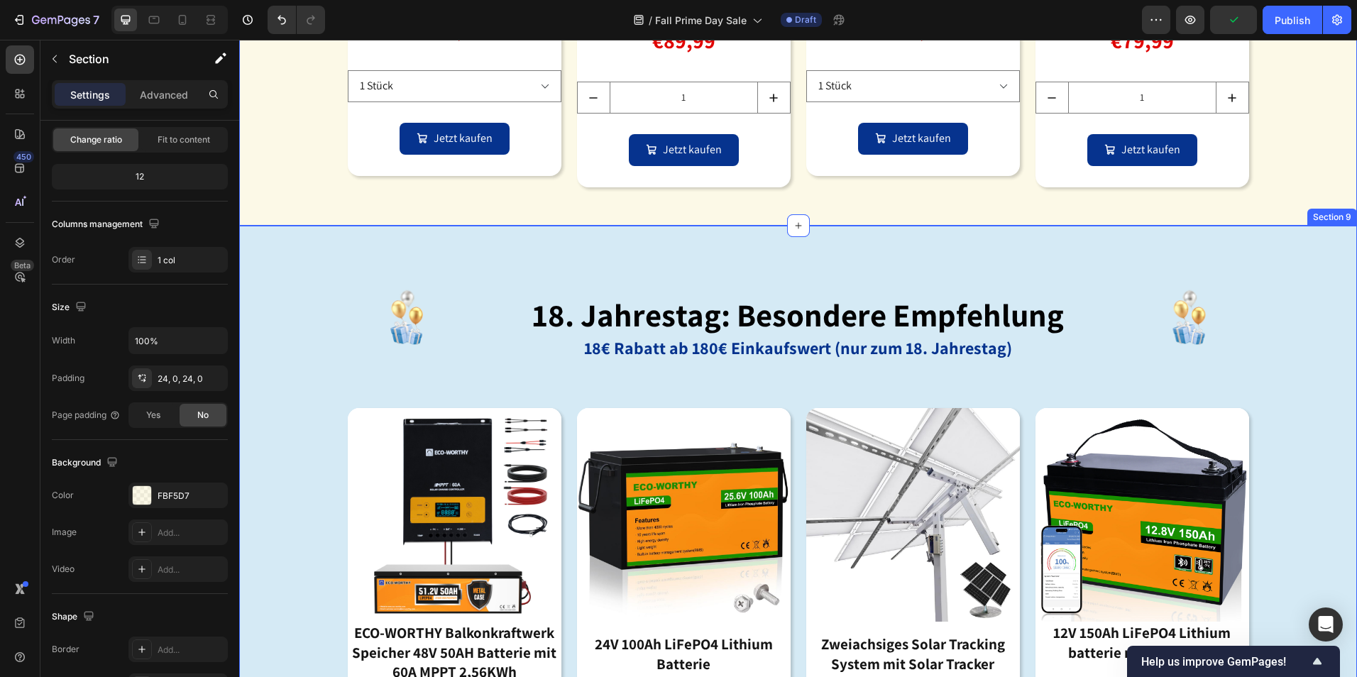
click at [1264, 258] on div "Image 18. jahrestag: besondere empfehlung Heading 18€ Rabatt ab 180€ Einkaufswe…" at bounding box center [798, 586] width 1118 height 676
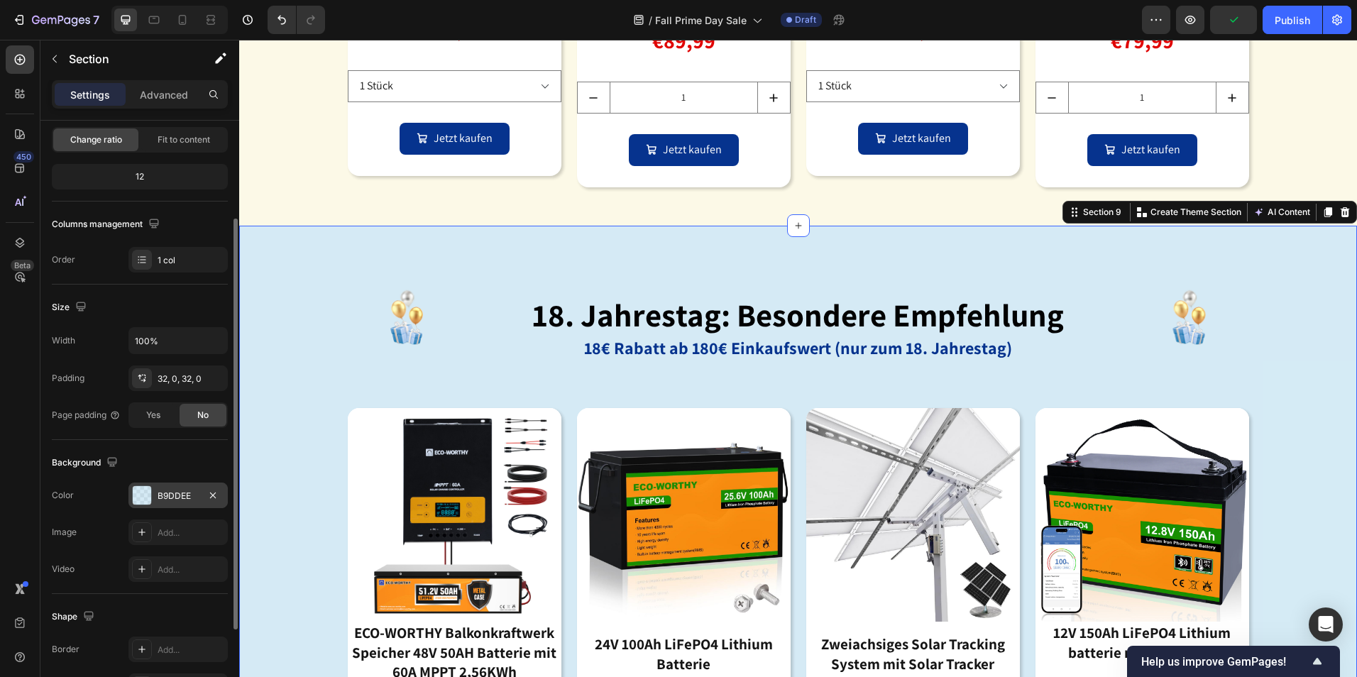
click at [136, 503] on div at bounding box center [142, 495] width 18 height 18
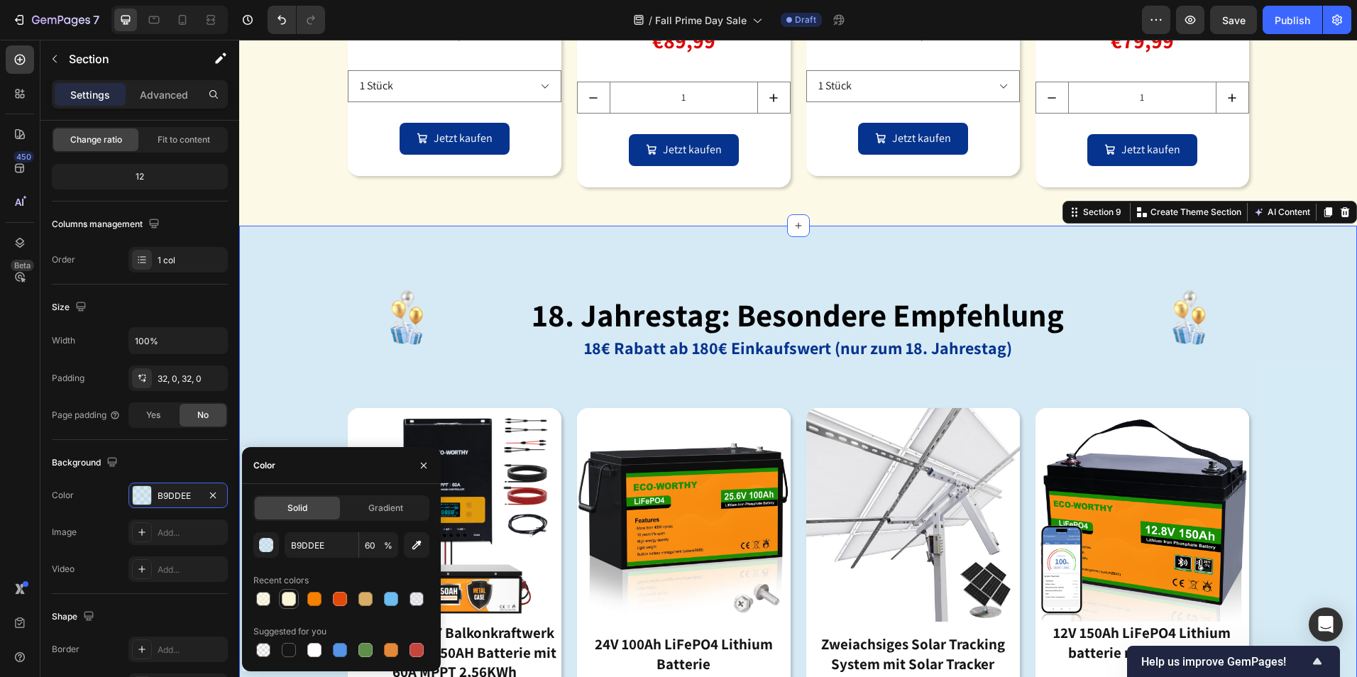
click at [295, 597] on div at bounding box center [289, 599] width 14 height 14
type input "FBF5D7"
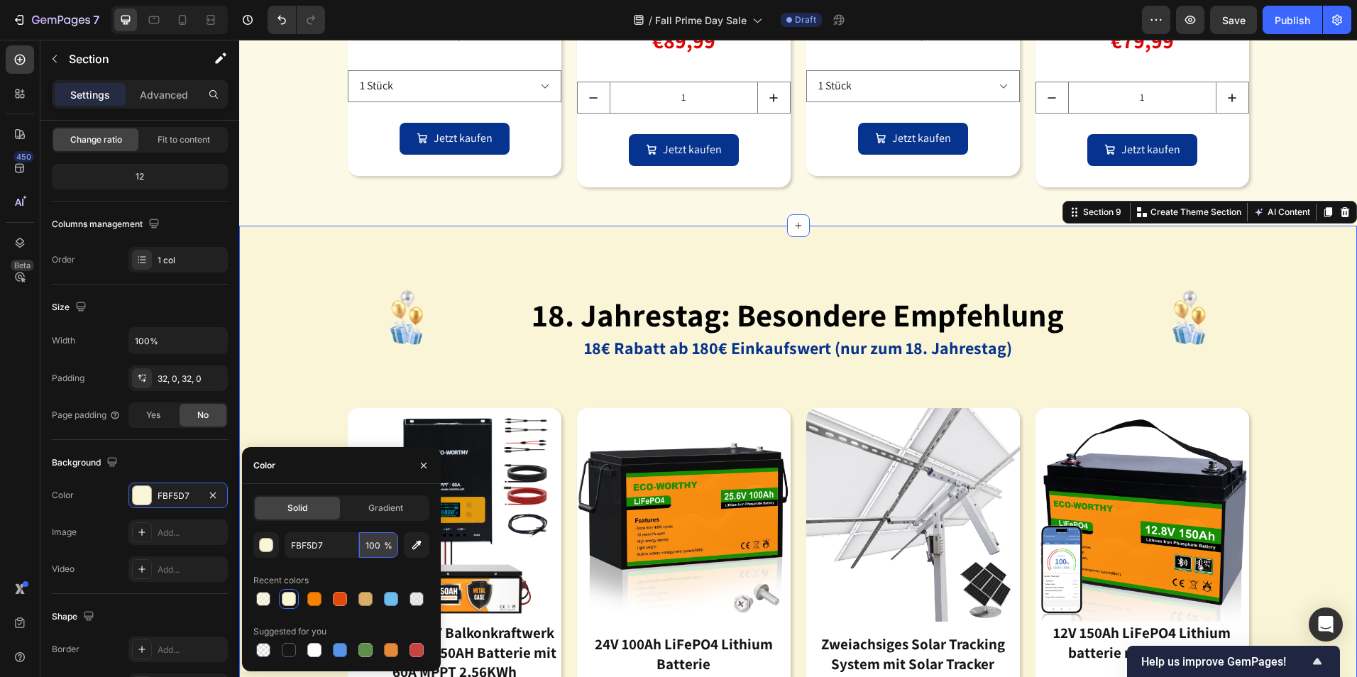
click at [377, 541] on input "100" at bounding box center [378, 545] width 39 height 26
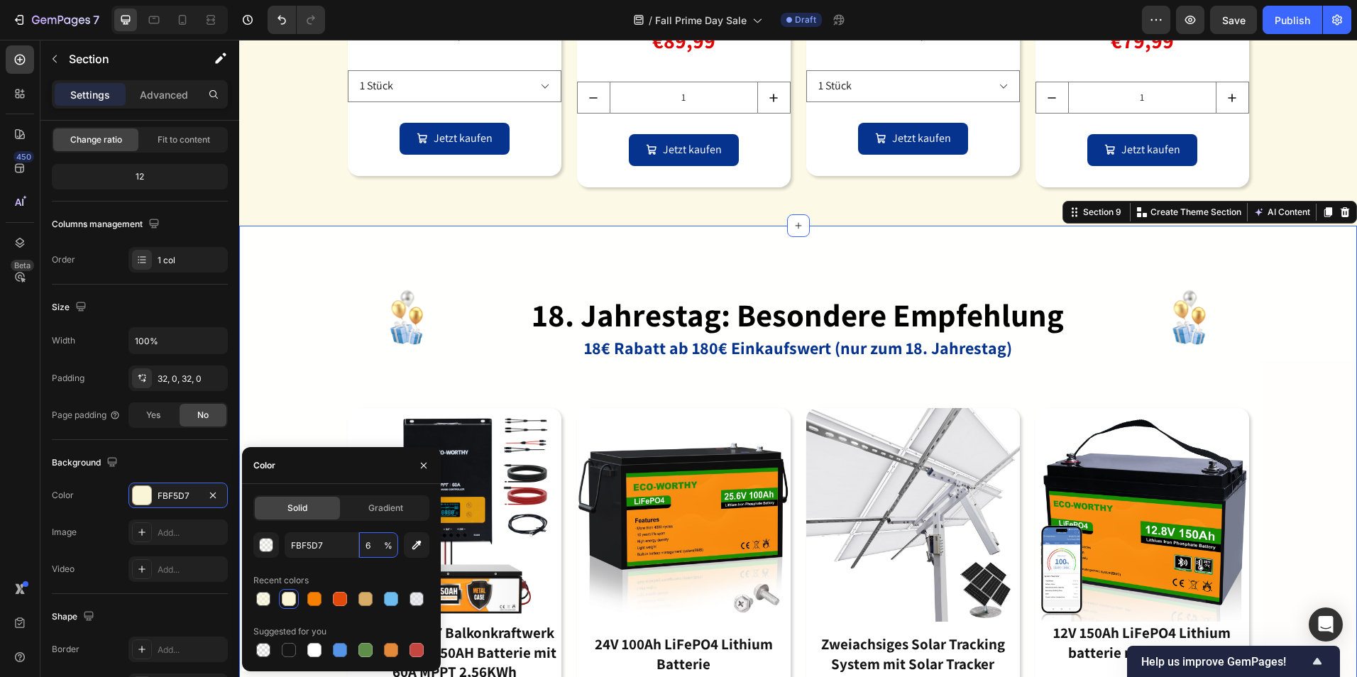
type input "60"
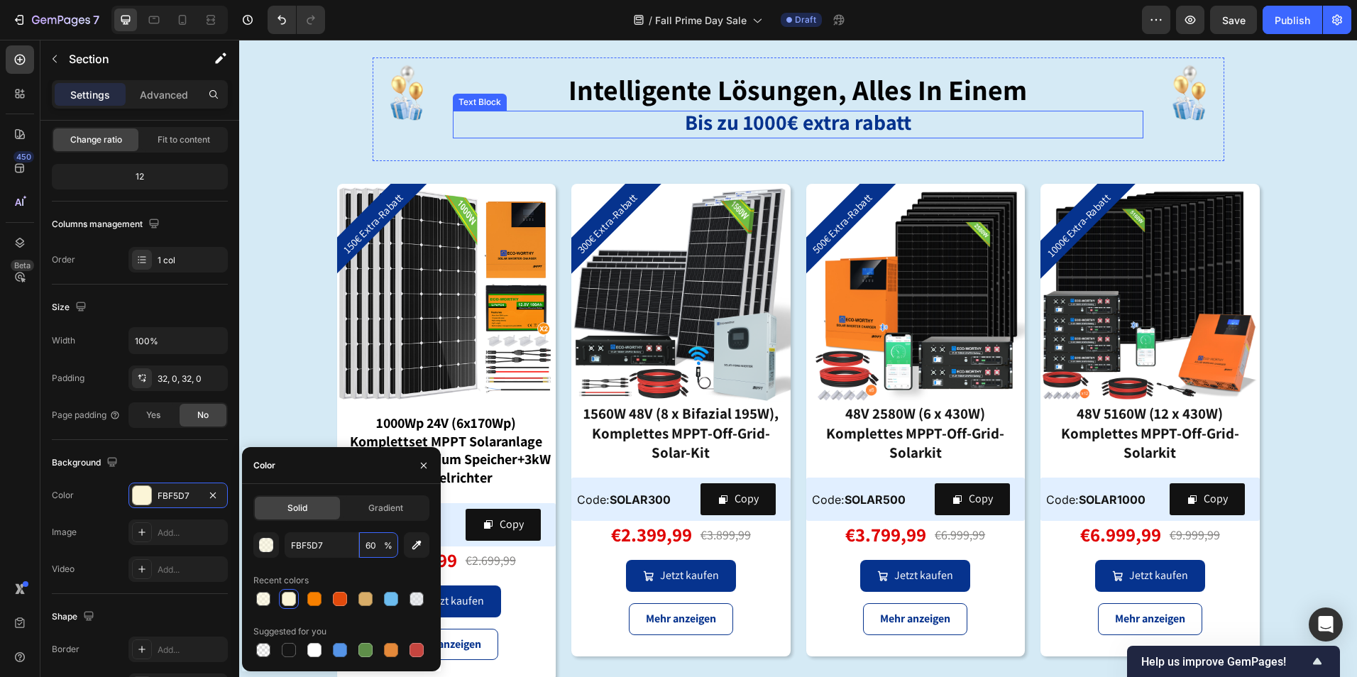
scroll to position [3527, 0]
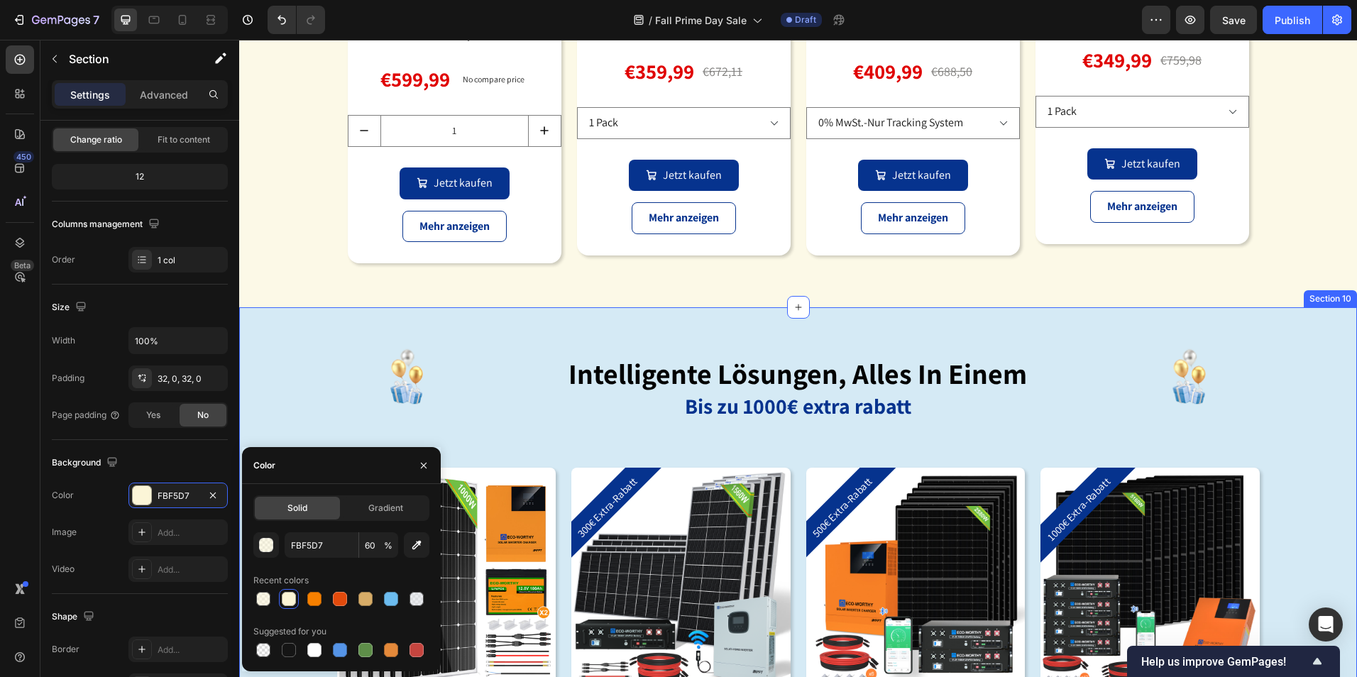
click at [566, 330] on div "Image intelligente lösungen, alles in einem Heading Bis zu 1000€ extra rabatt T…" at bounding box center [798, 647] width 1118 height 681
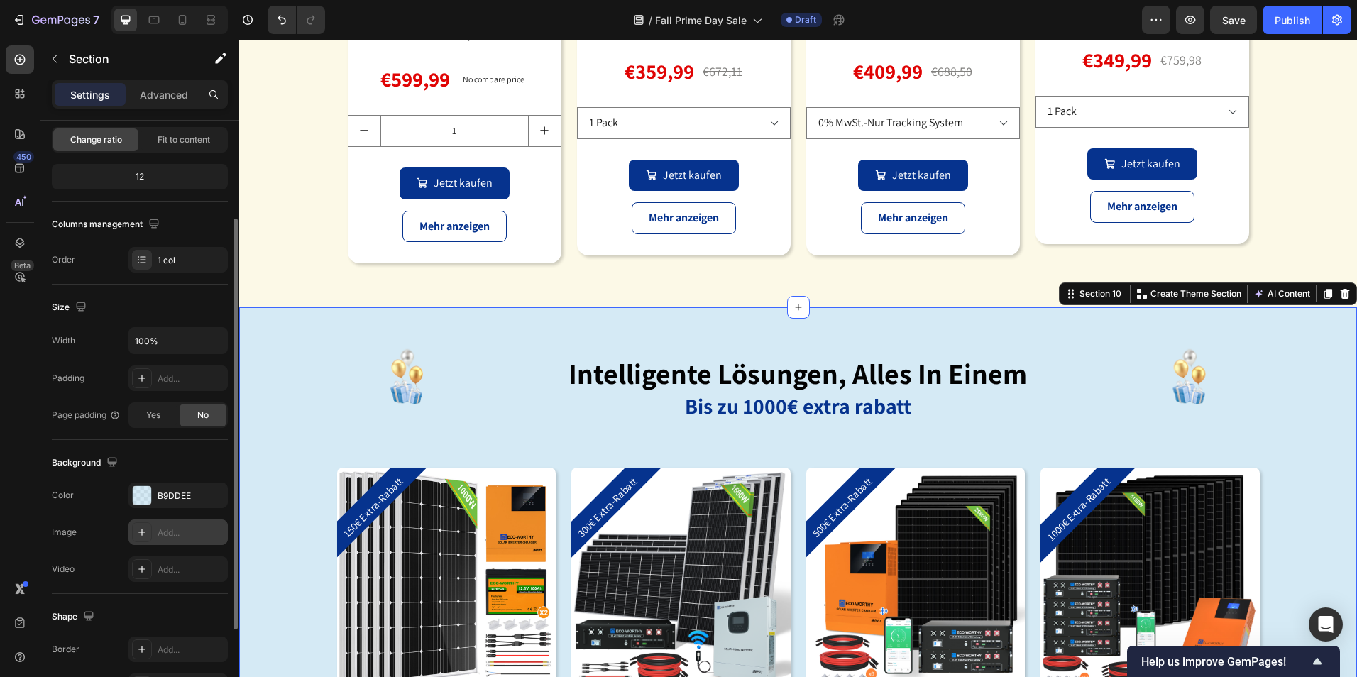
drag, startPoint x: 153, startPoint y: 489, endPoint x: 214, endPoint y: 520, distance: 69.2
click at [153, 491] on div "B9DDEE" at bounding box center [177, 496] width 99 height 26
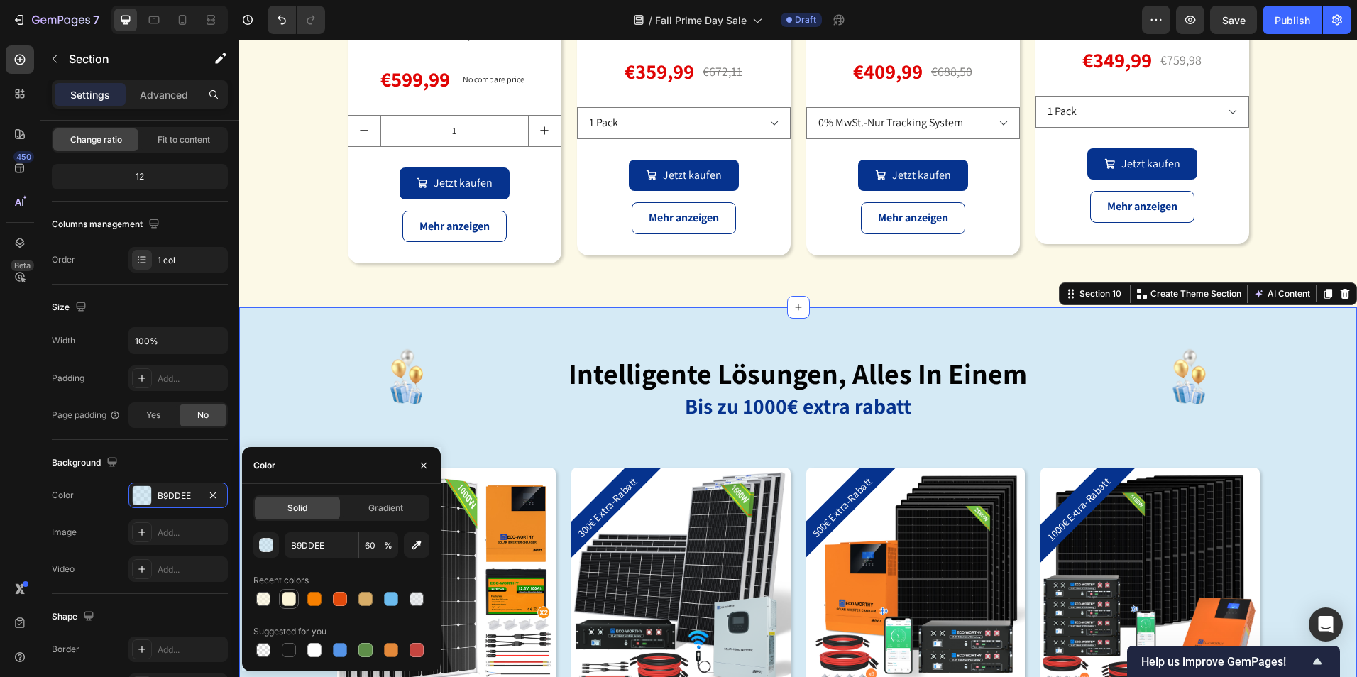
click at [290, 595] on div at bounding box center [289, 599] width 14 height 14
type input "FBF5D7"
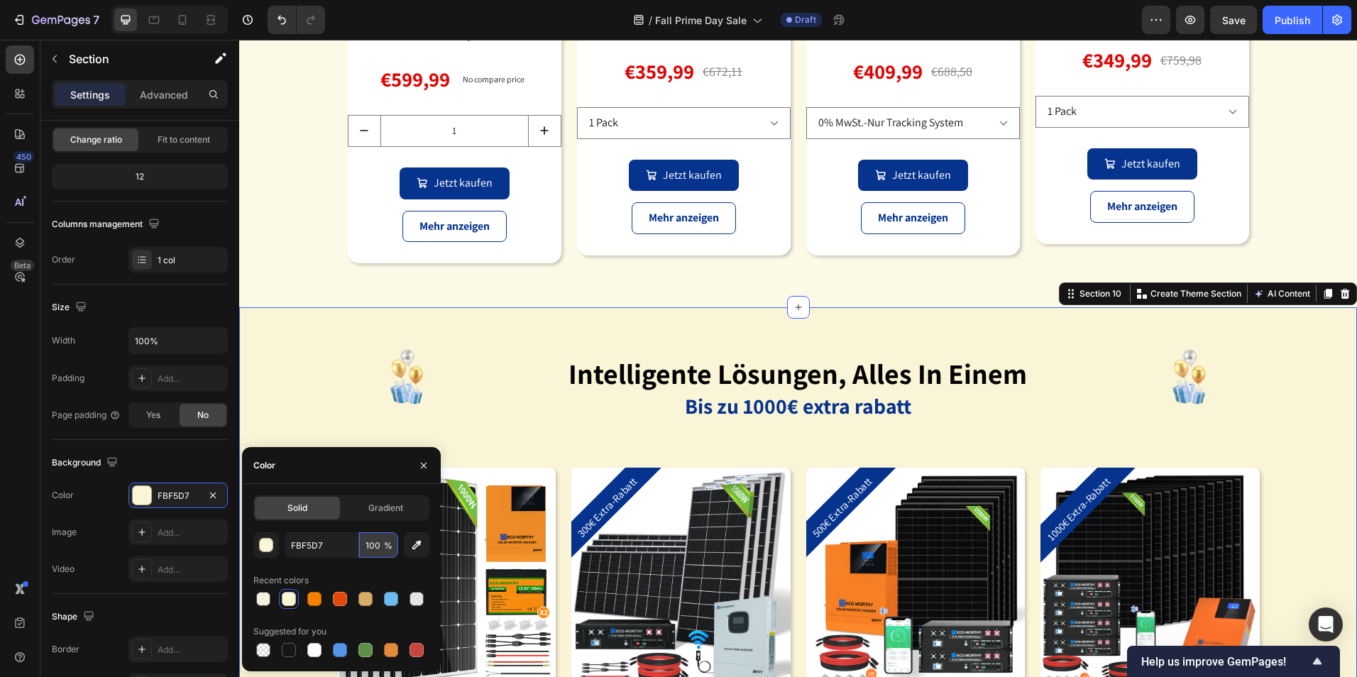
click at [376, 540] on input "100" at bounding box center [378, 545] width 39 height 26
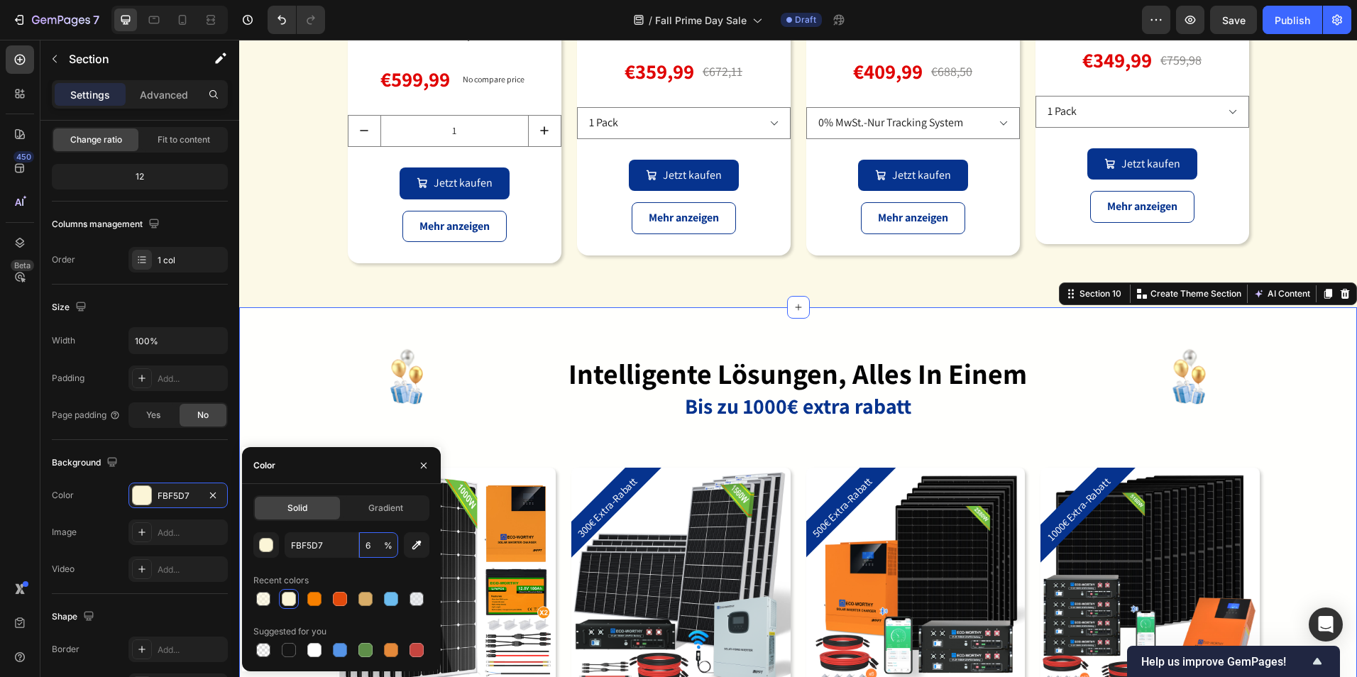
type input "60"
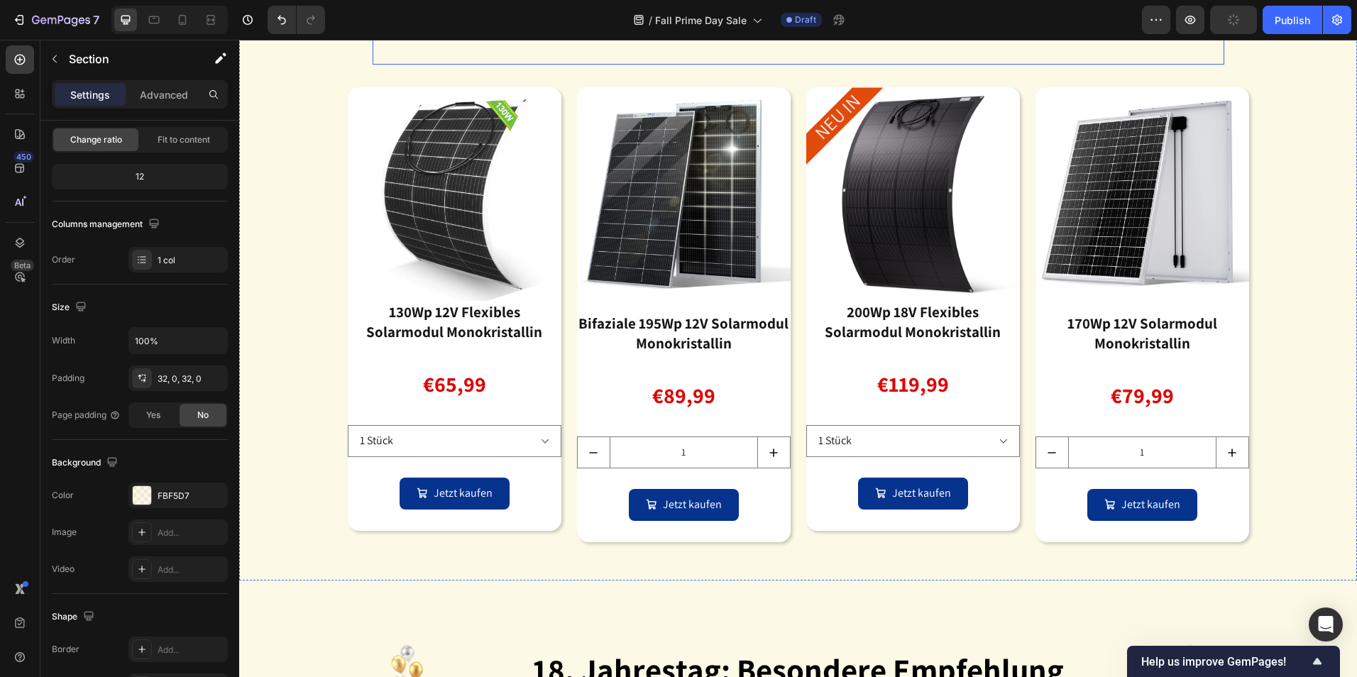
scroll to position [2178, 0]
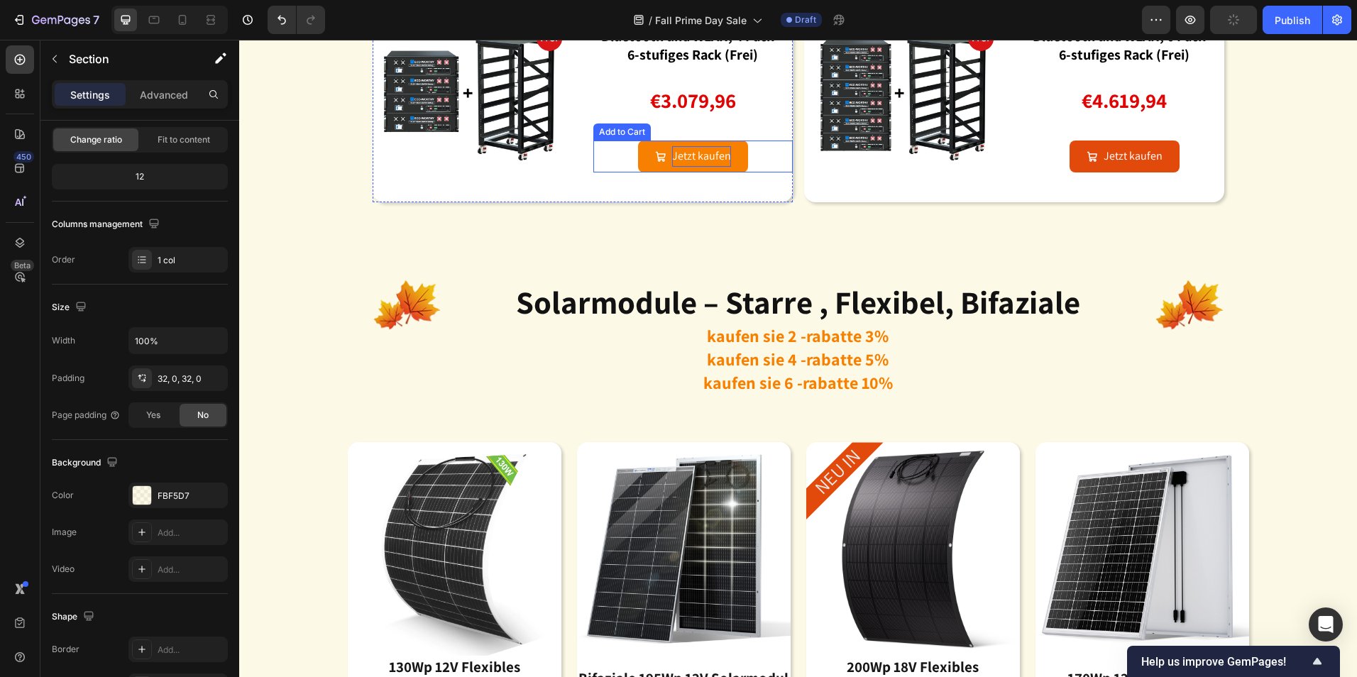
click at [685, 161] on div "Jetzt kaufen" at bounding box center [701, 156] width 59 height 21
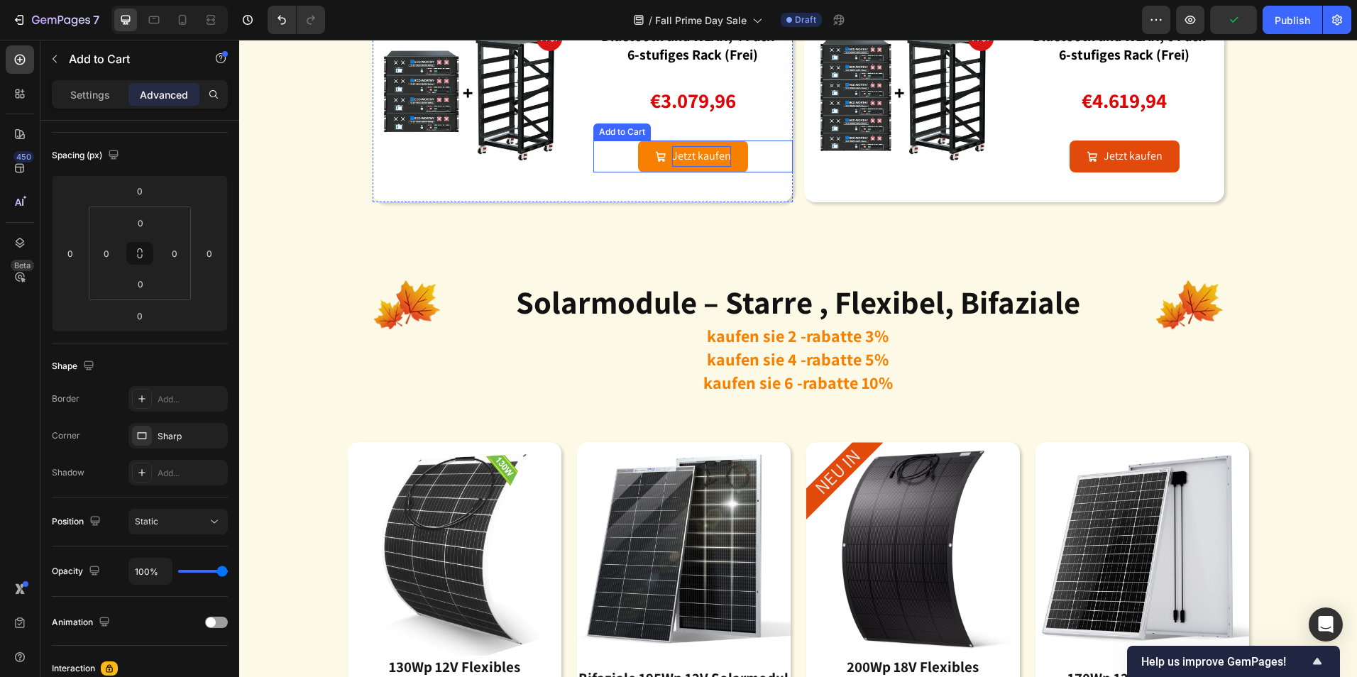
scroll to position [0, 0]
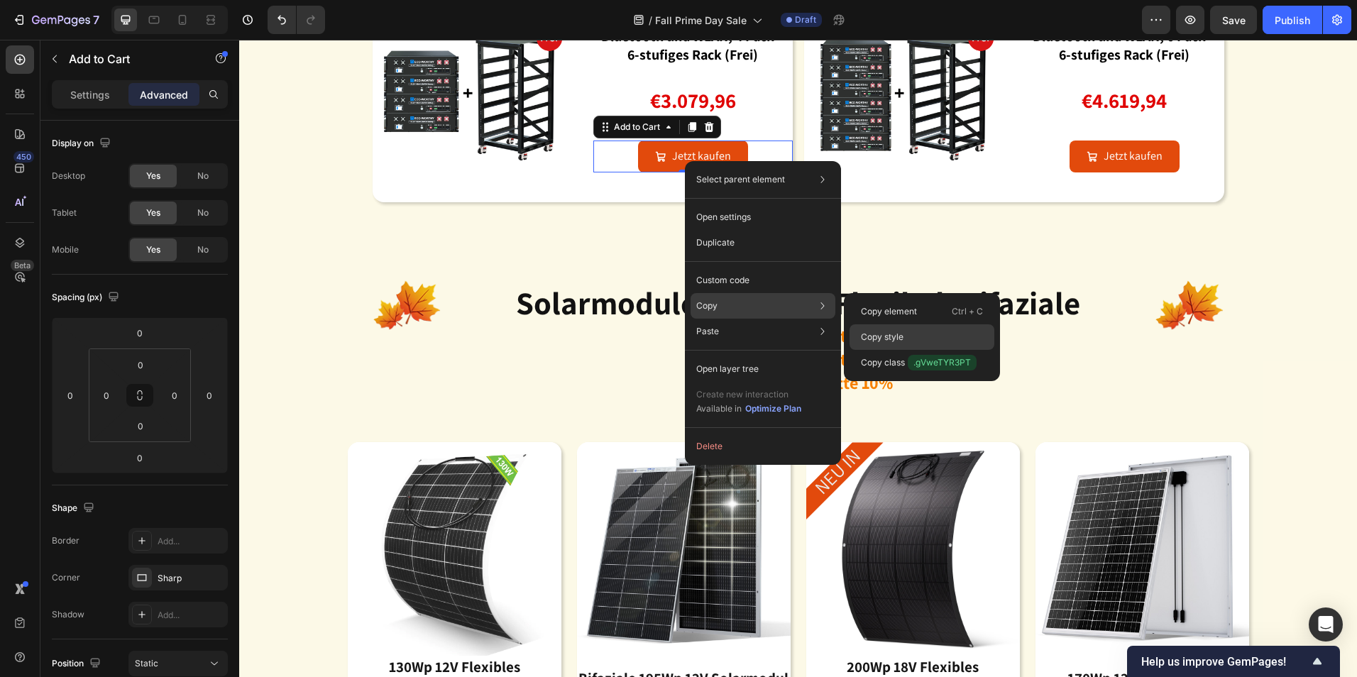
click at [908, 340] on div "Copy style" at bounding box center [922, 337] width 145 height 26
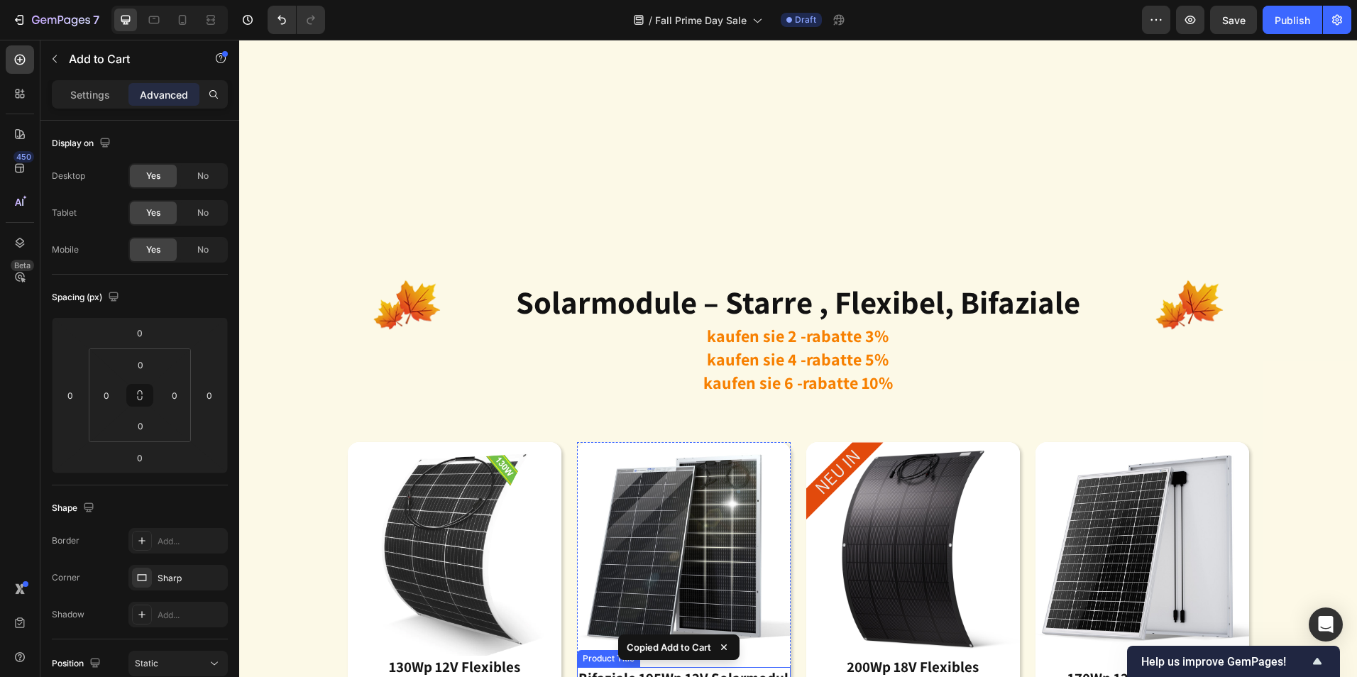
scroll to position [2604, 0]
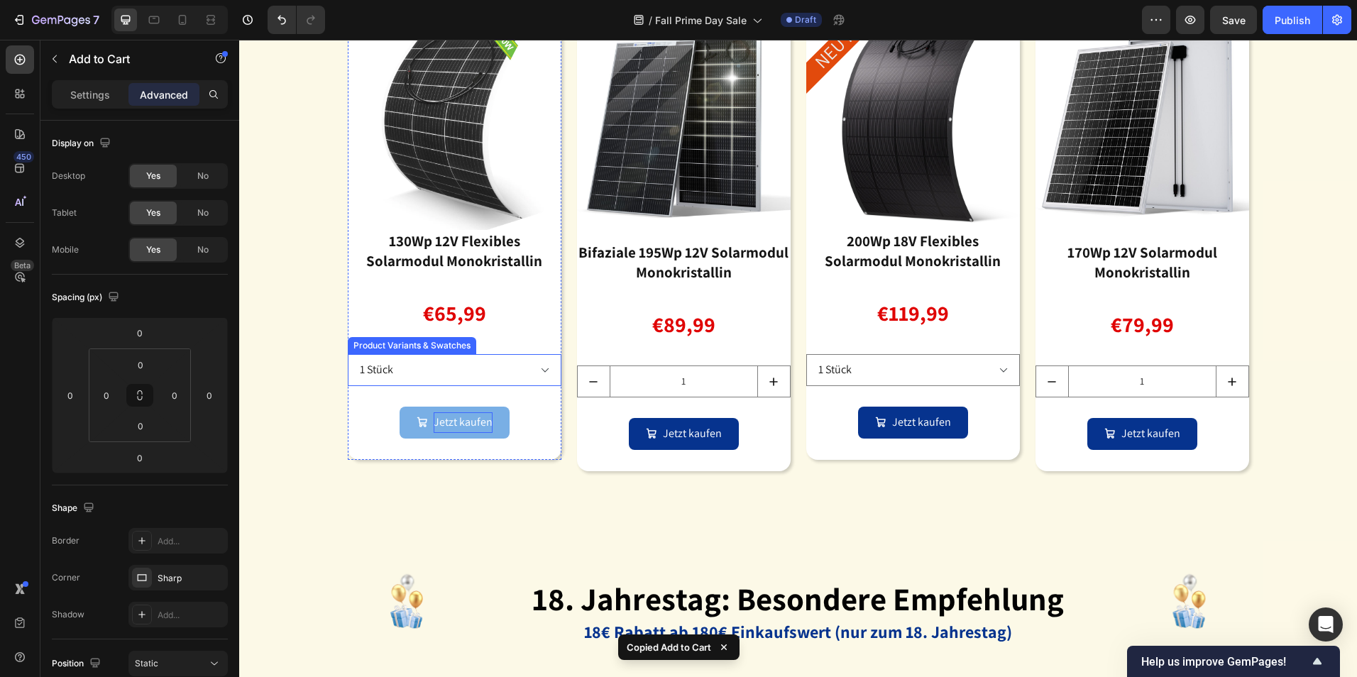
click at [447, 423] on div "Jetzt kaufen" at bounding box center [463, 422] width 59 height 21
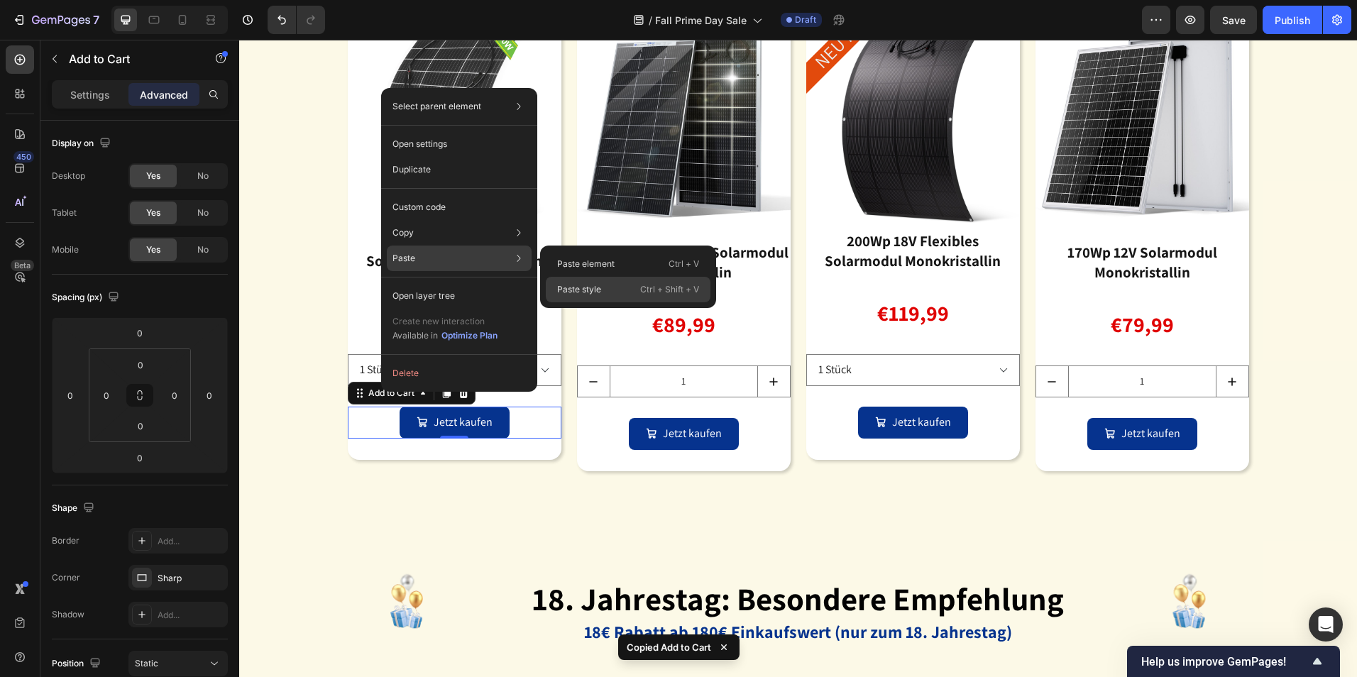
click at [603, 283] on div "Paste style Ctrl + Shift + V" at bounding box center [628, 290] width 165 height 26
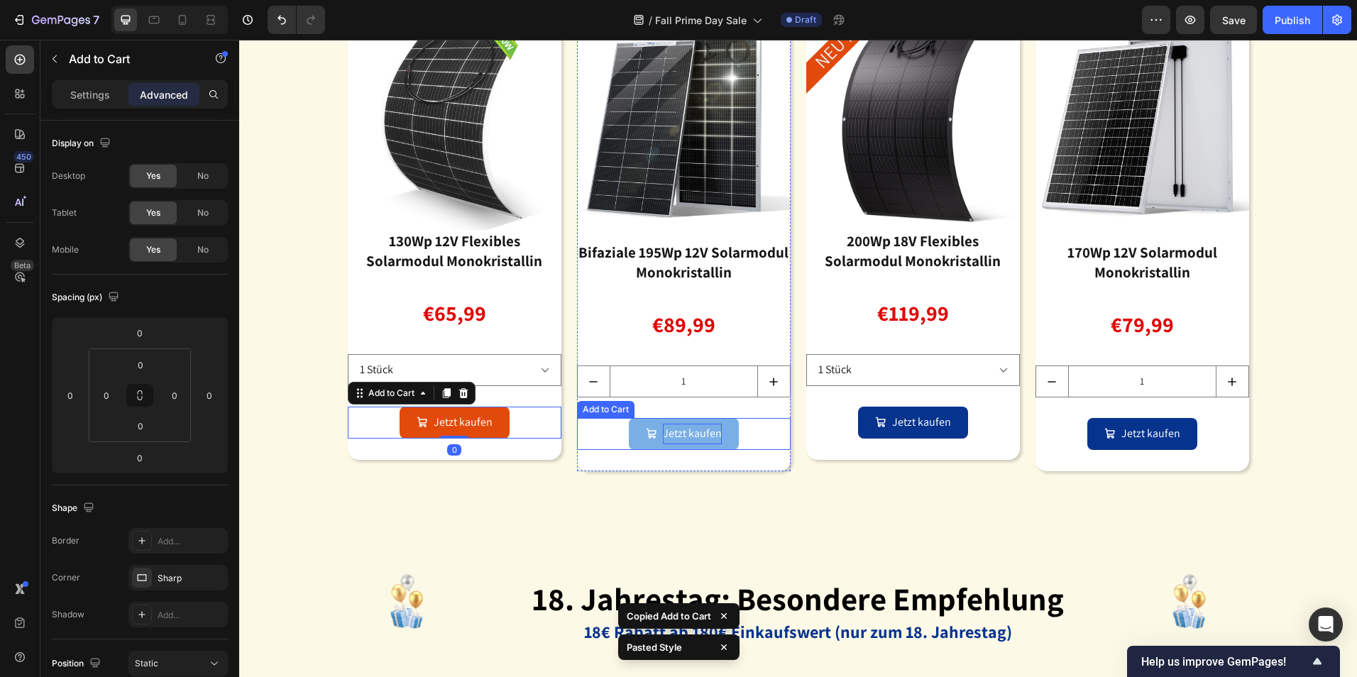
click at [684, 431] on div "Jetzt kaufen" at bounding box center [692, 434] width 59 height 21
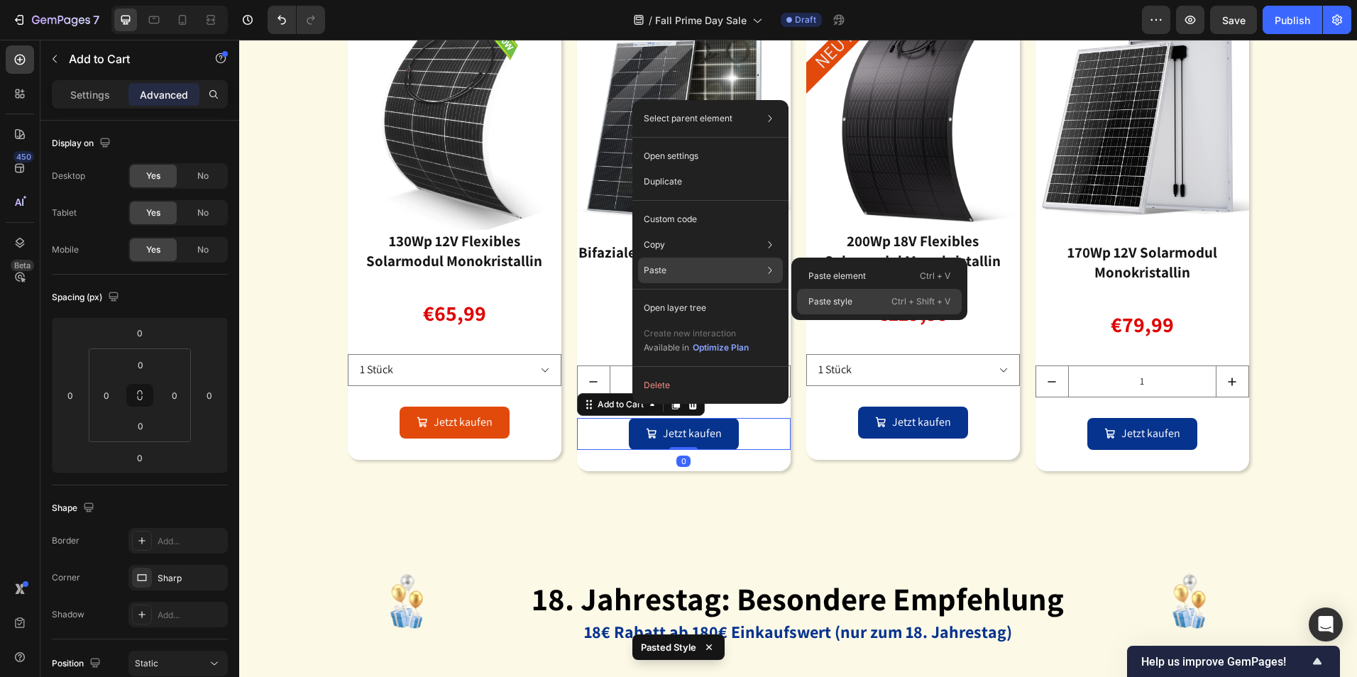
drag, startPoint x: 833, startPoint y: 293, endPoint x: 613, endPoint y: 284, distance: 220.3
click at [833, 293] on div "Paste style Ctrl + Shift + V" at bounding box center [879, 302] width 165 height 26
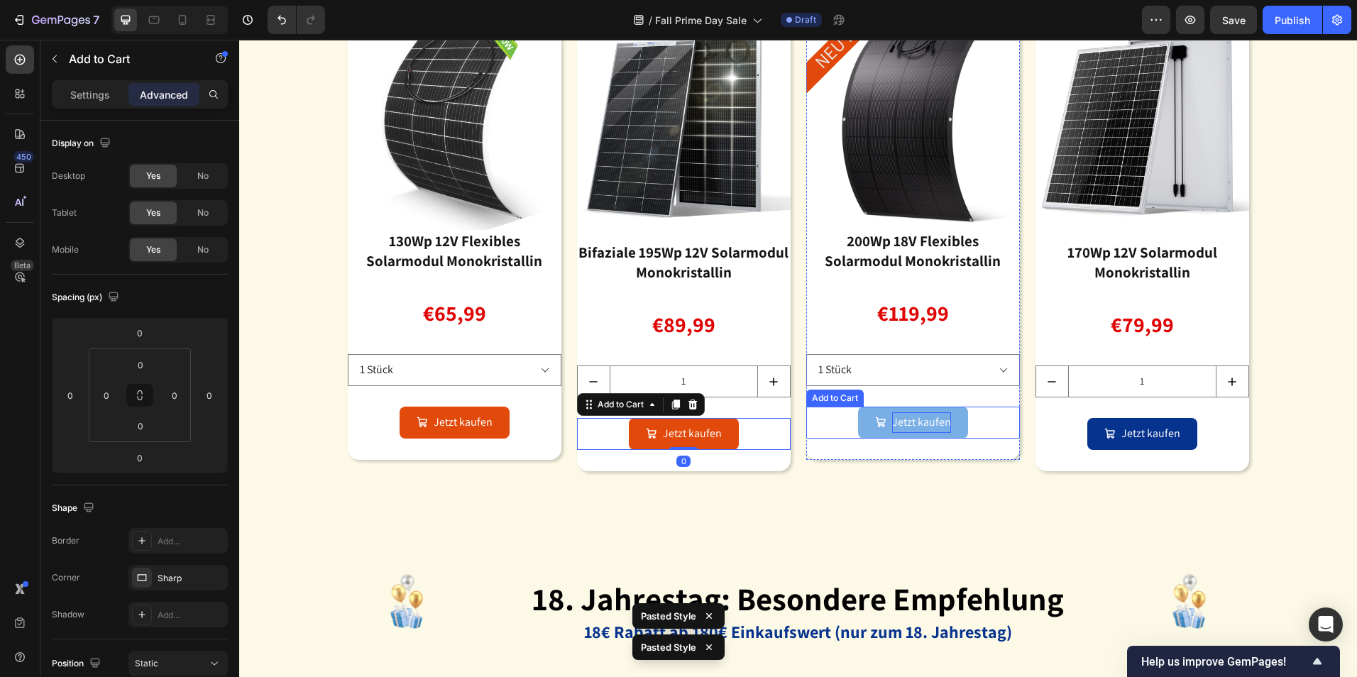
click at [902, 424] on div "Jetzt kaufen" at bounding box center [921, 422] width 59 height 21
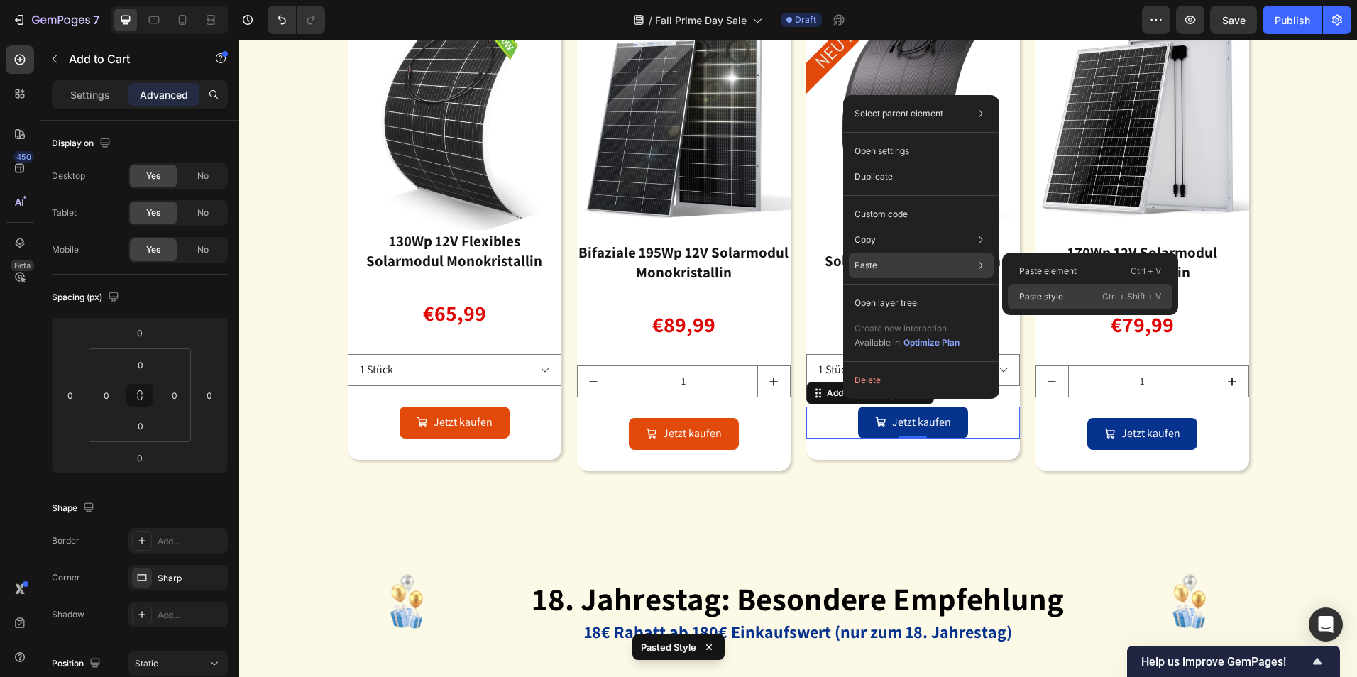
click at [1028, 289] on div "Paste style Ctrl + Shift + V" at bounding box center [1090, 297] width 165 height 26
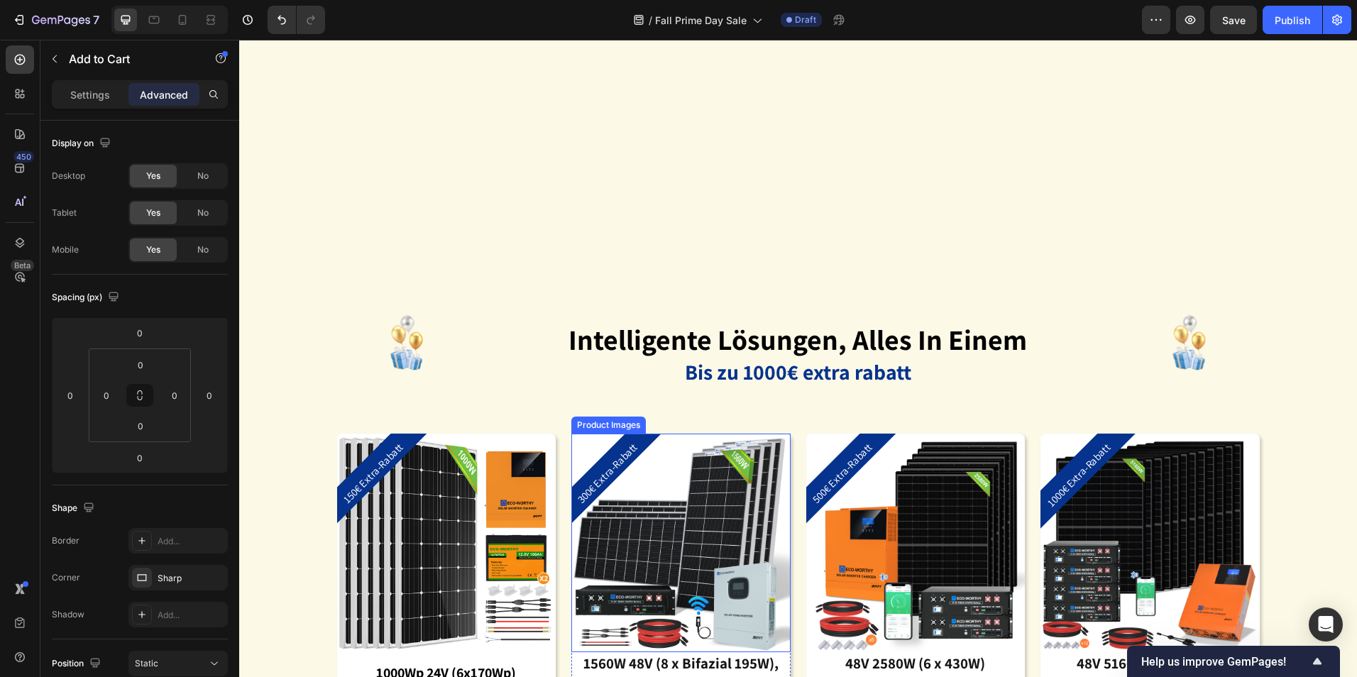
scroll to position [4118, 0]
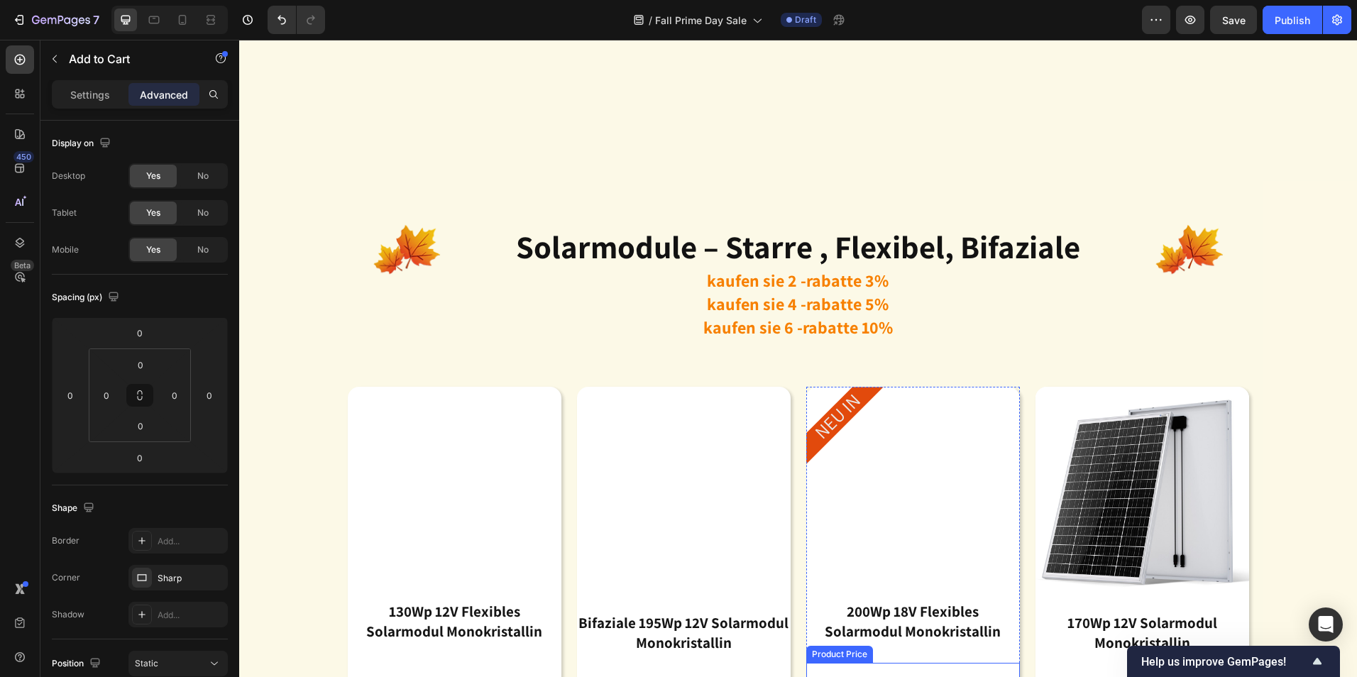
scroll to position [2556, 0]
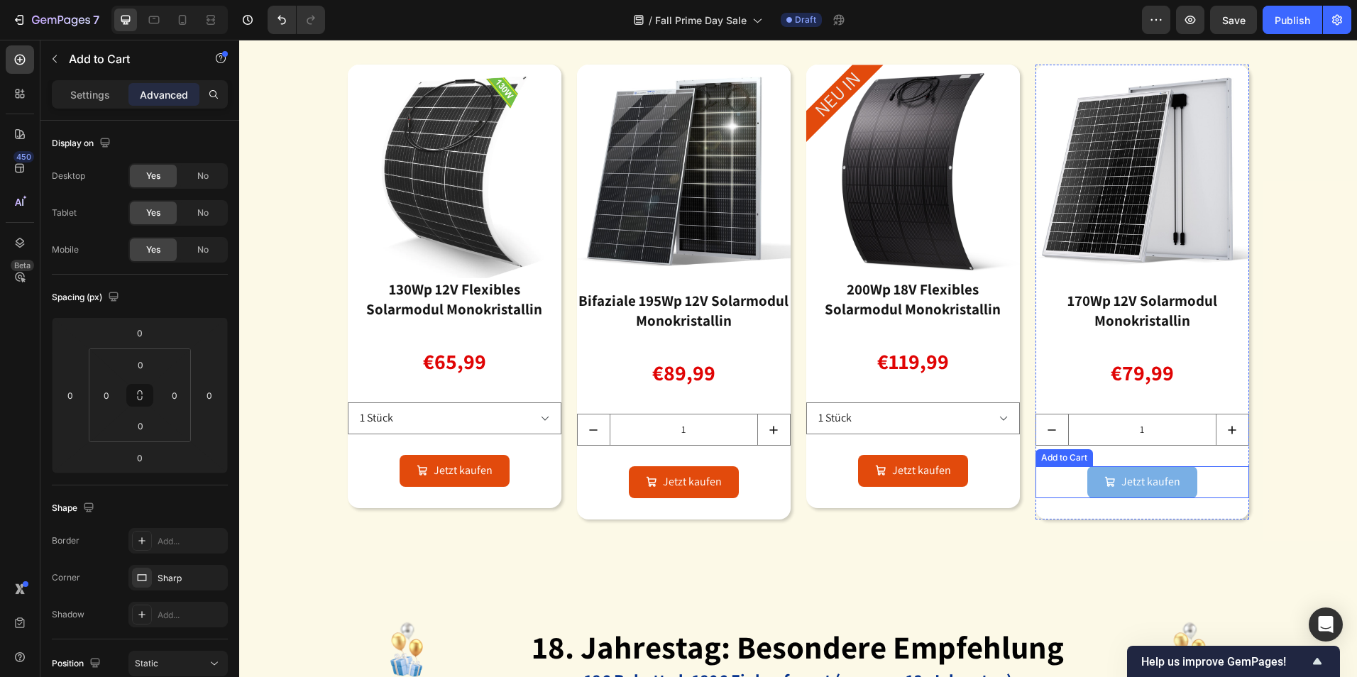
click at [1137, 495] on button "Jetzt kaufen" at bounding box center [1143, 482] width 110 height 32
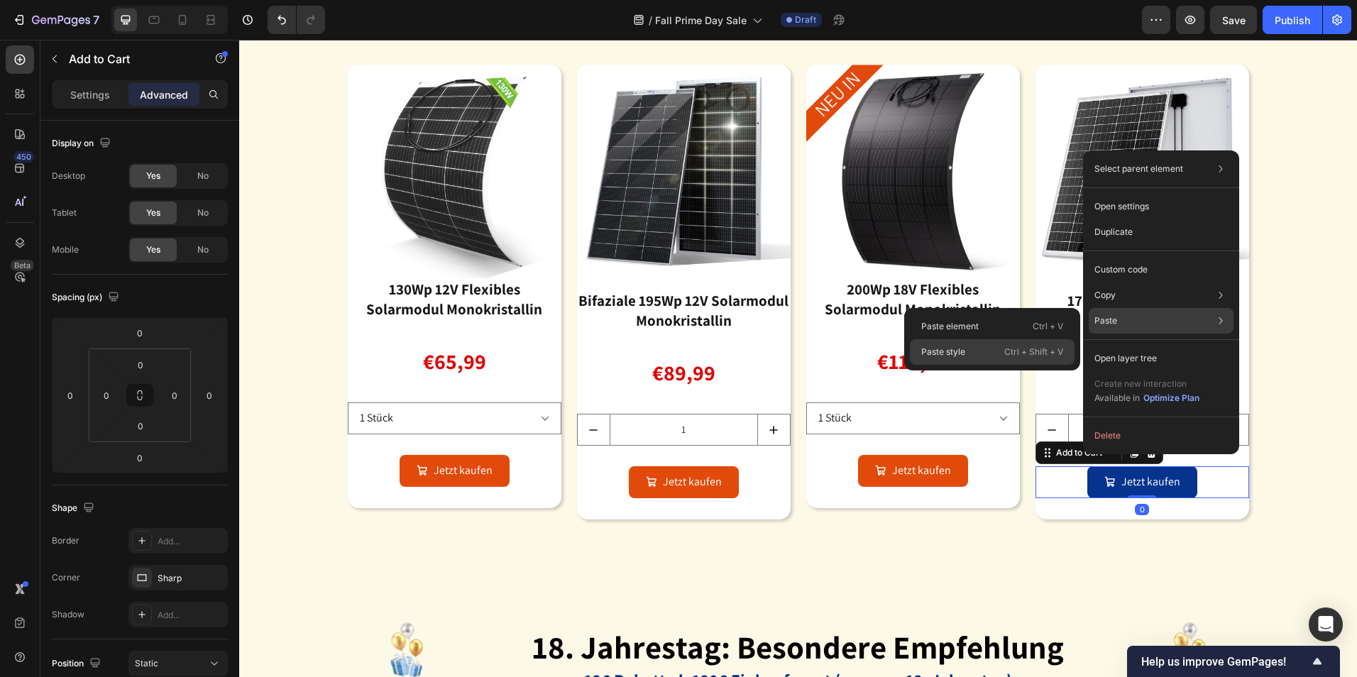
click at [981, 349] on div "Paste style Ctrl + Shift + V" at bounding box center [992, 352] width 165 height 26
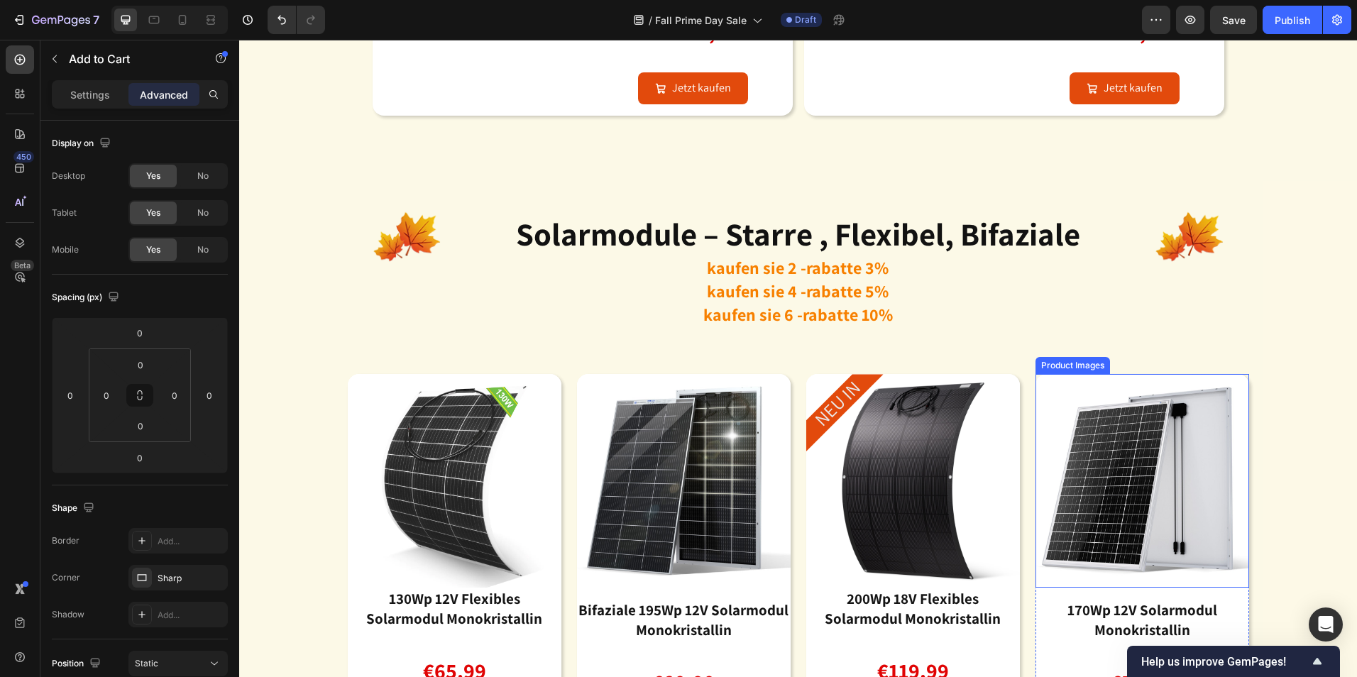
scroll to position [2063, 0]
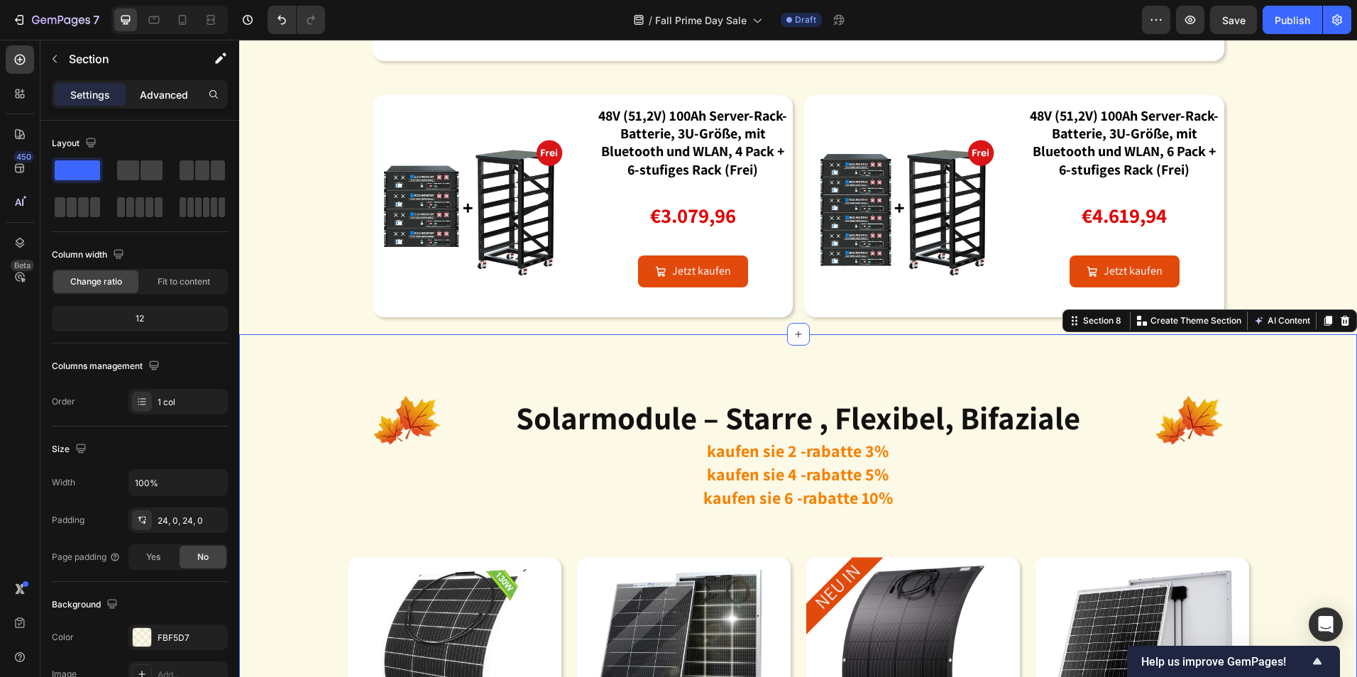
click at [175, 99] on p "Advanced" at bounding box center [164, 94] width 48 height 15
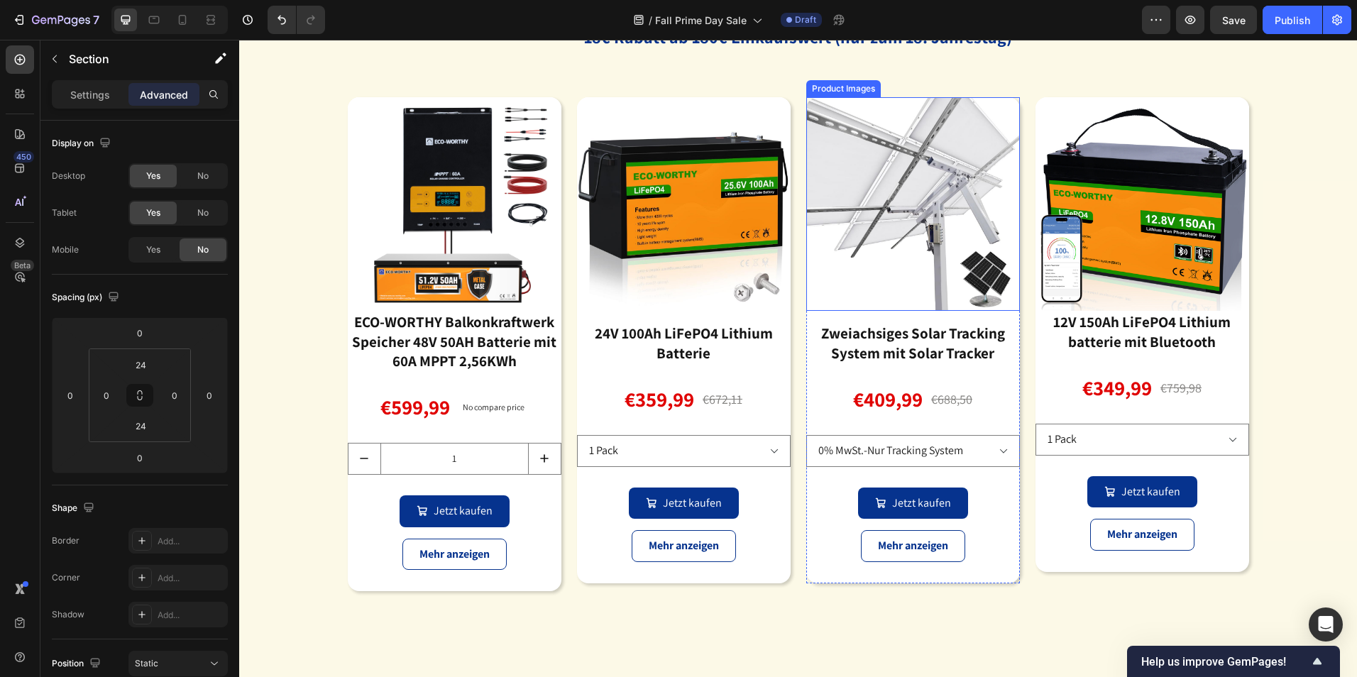
scroll to position [2915, 0]
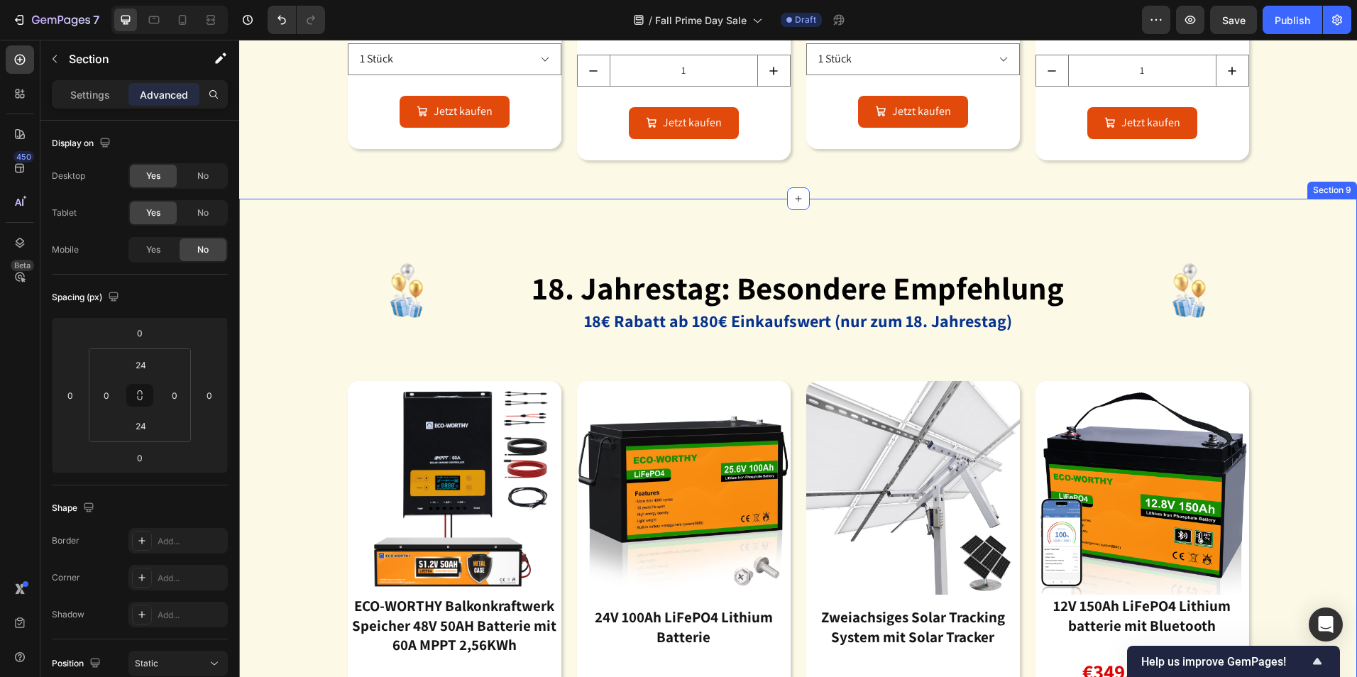
click at [772, 227] on div "Image 18. jahrestag: besondere empfehlung Heading 18€ Rabatt ab 180€ Einkaufswe…" at bounding box center [798, 559] width 1118 height 676
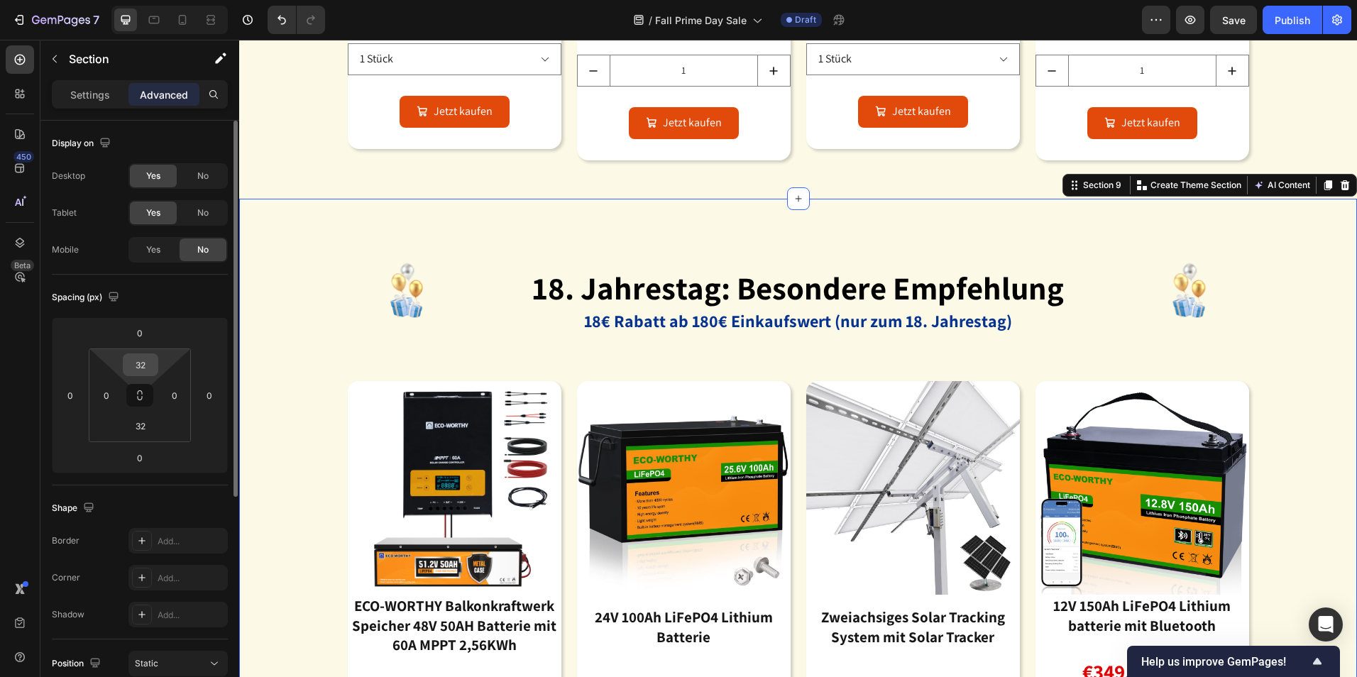
click at [134, 362] on input "32" at bounding box center [140, 364] width 28 height 21
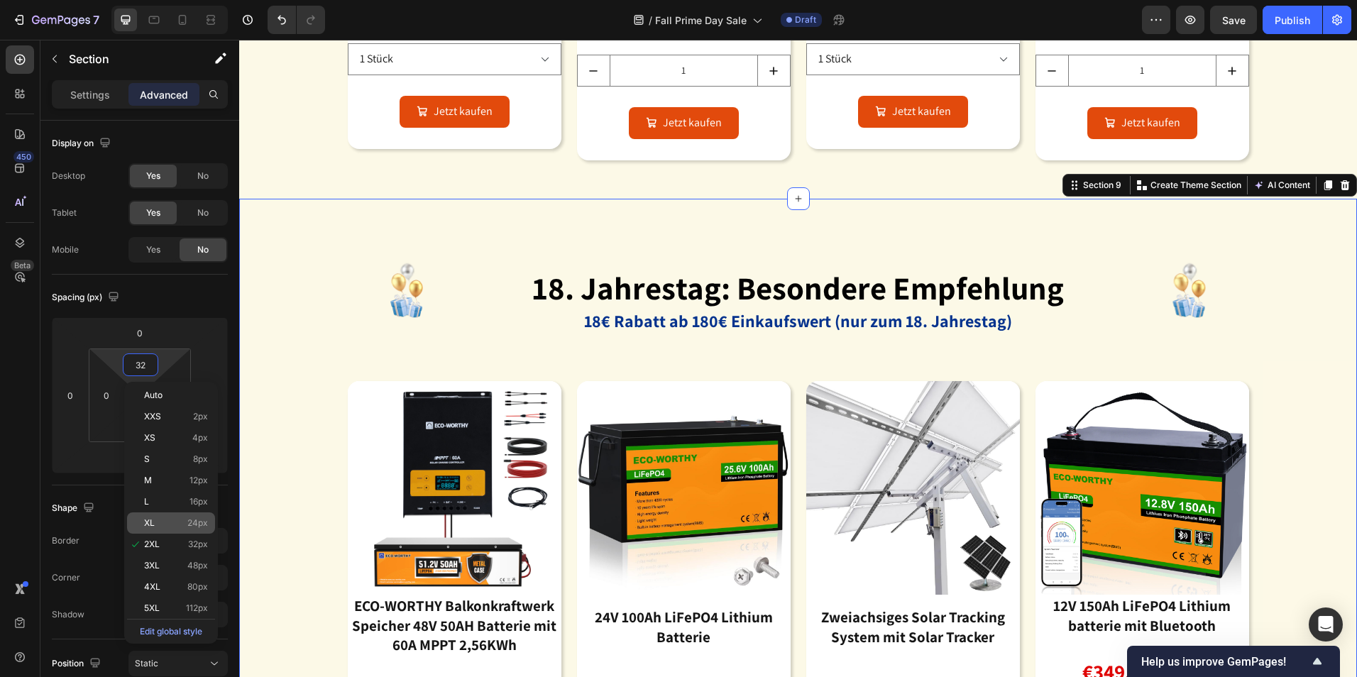
click at [164, 522] on p "XL 24px" at bounding box center [176, 523] width 64 height 10
type input "24"
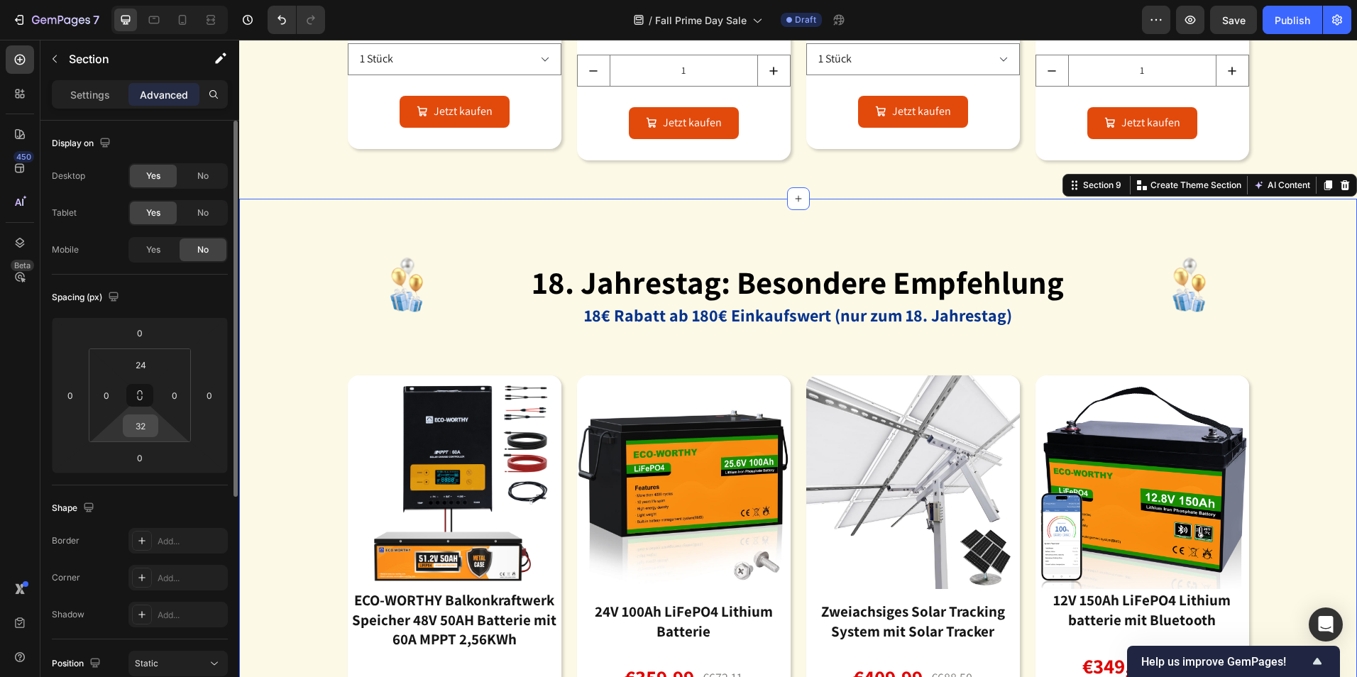
click at [142, 428] on input "32" at bounding box center [140, 425] width 28 height 21
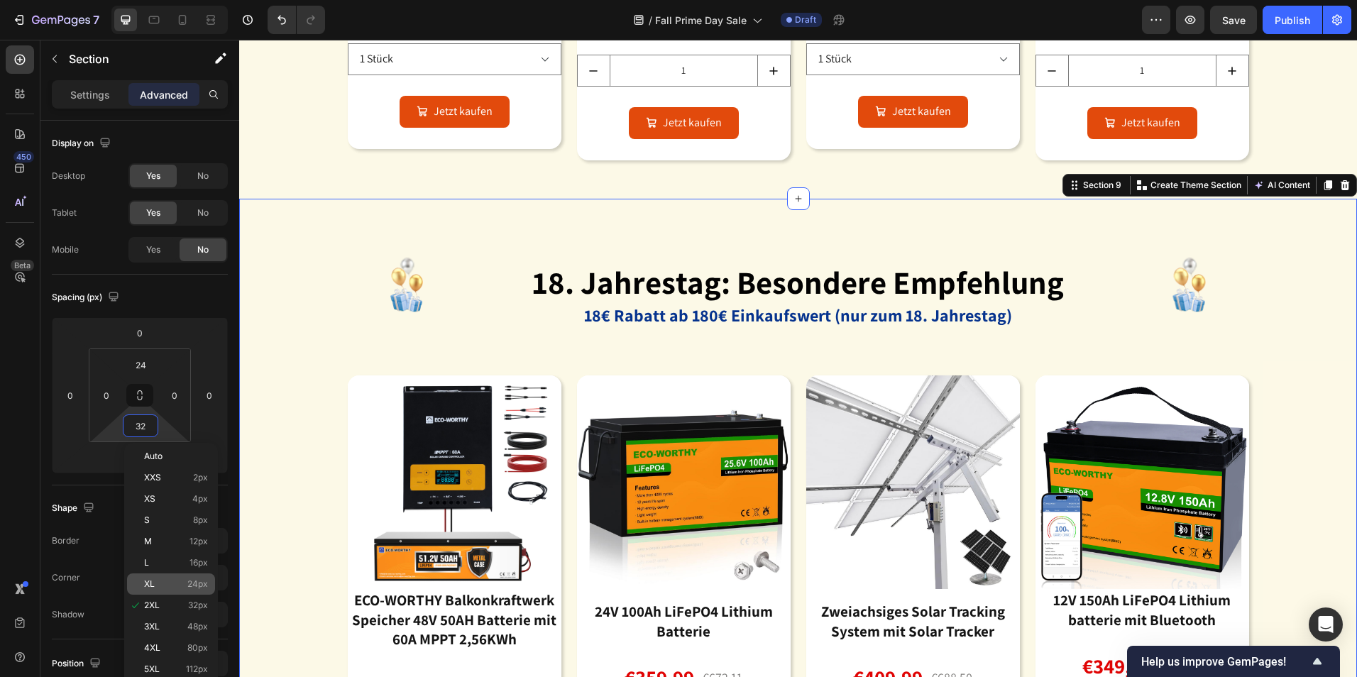
drag, startPoint x: 161, startPoint y: 589, endPoint x: 237, endPoint y: 592, distance: 76.0
click at [162, 589] on p "XL 24px" at bounding box center [176, 584] width 64 height 10
type input "24"
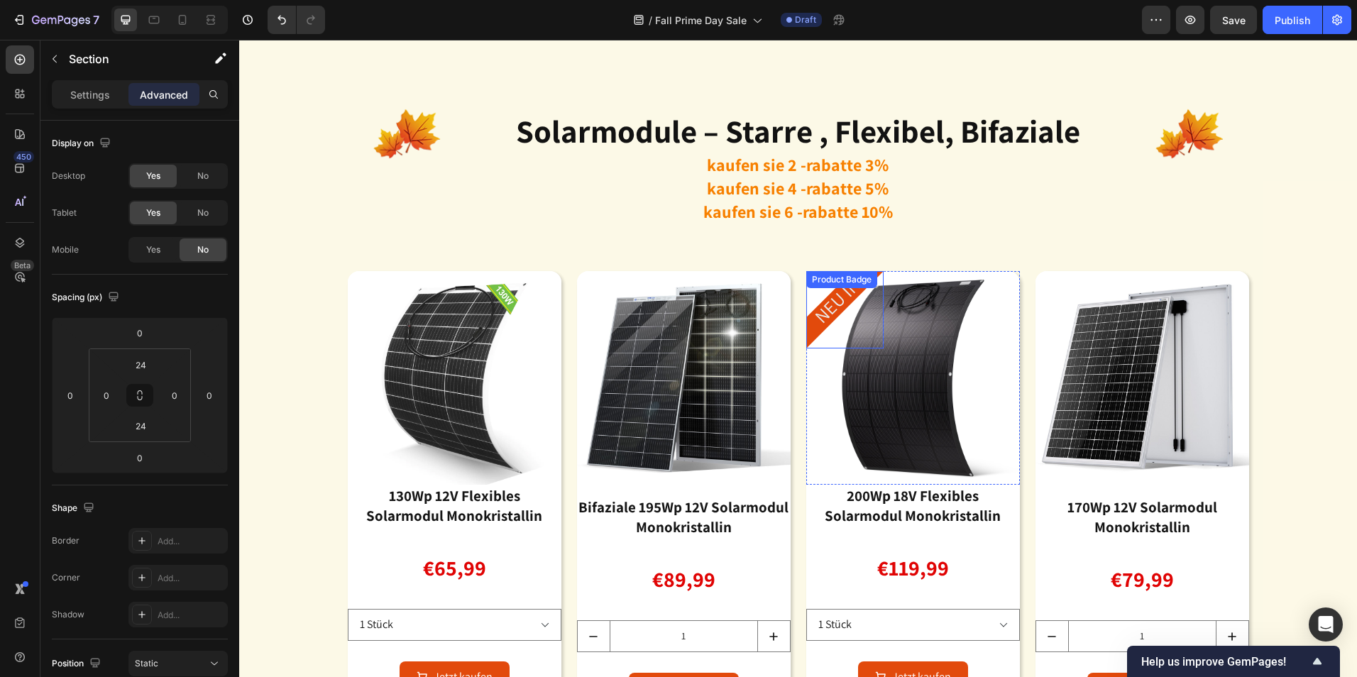
scroll to position [2280, 0]
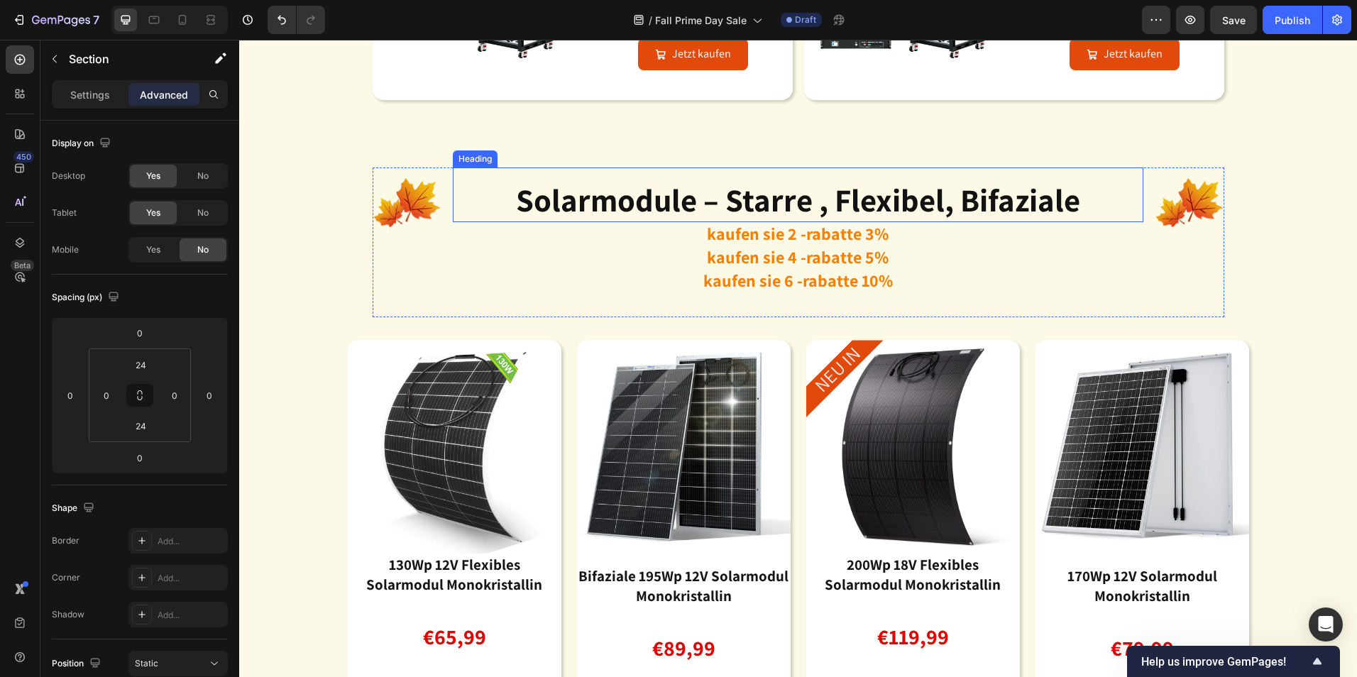
click at [941, 187] on strong "solarmodule – starre , flexibel, bifaziale" at bounding box center [798, 200] width 564 height 42
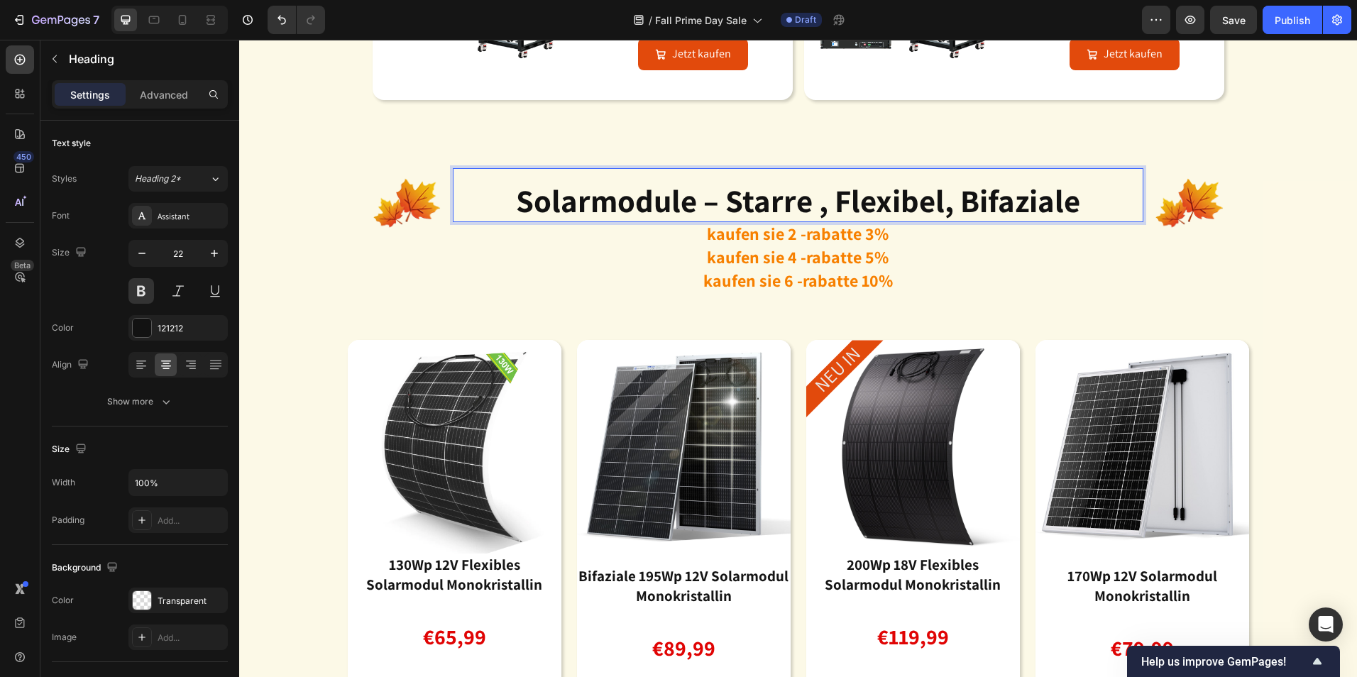
drag, startPoint x: 1090, startPoint y: 204, endPoint x: 723, endPoint y: 210, distance: 367.1
click at [723, 210] on p "solarmodule – starre , flexibel, bifaziale" at bounding box center [798, 204] width 688 height 35
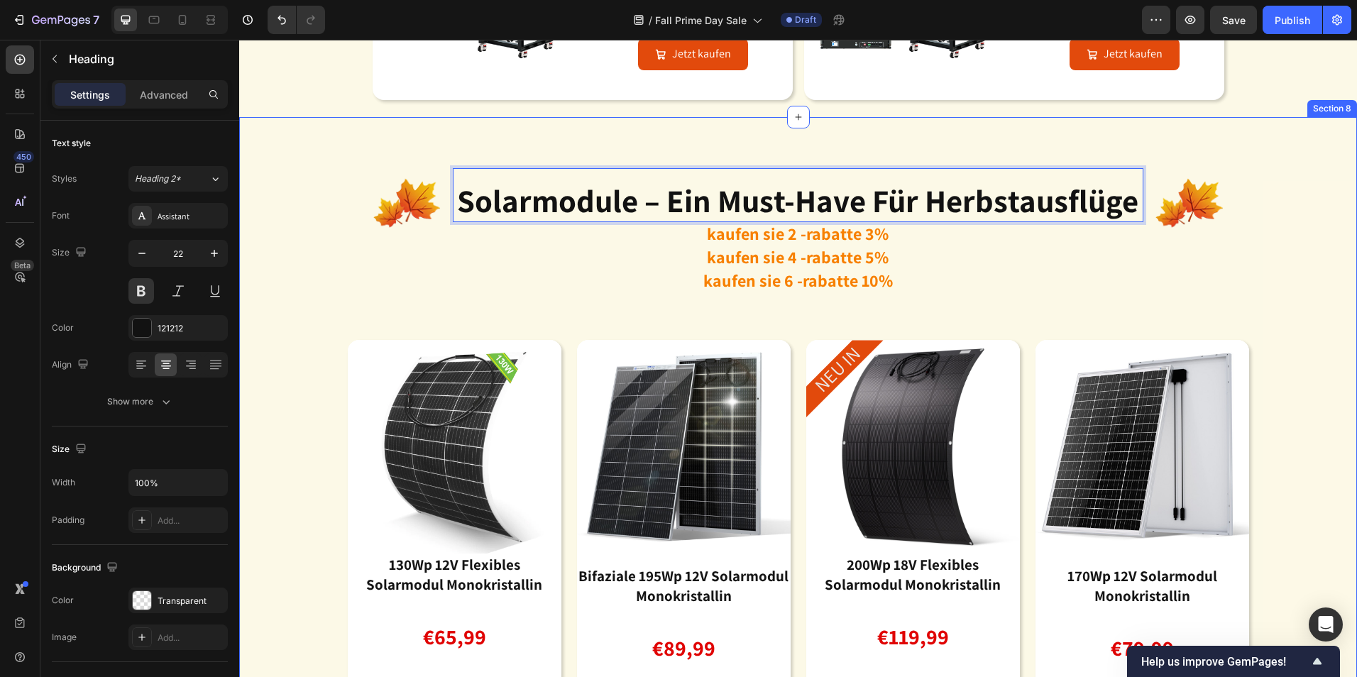
click at [1272, 277] on div "Image solarmodule – Ein Must-have für Herbstausflüge Heading 0 kaufen sie 2 -ra…" at bounding box center [798, 475] width 1118 height 682
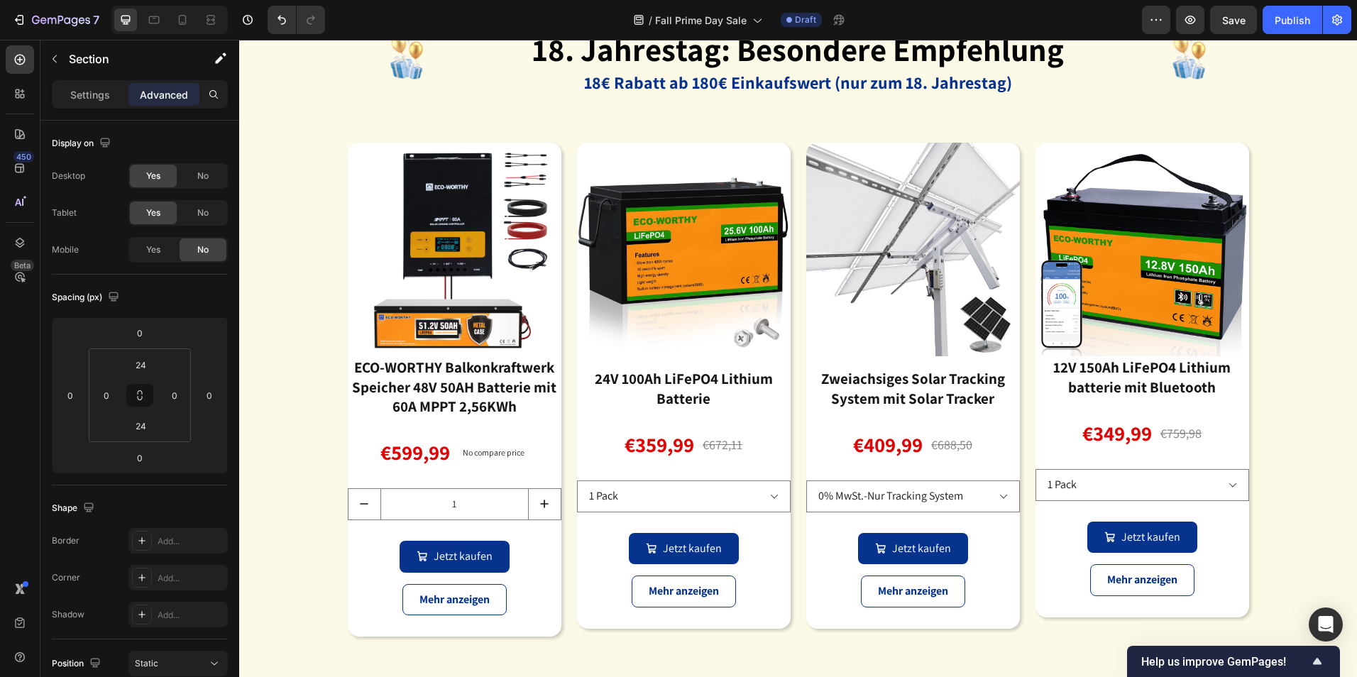
scroll to position [3195, 0]
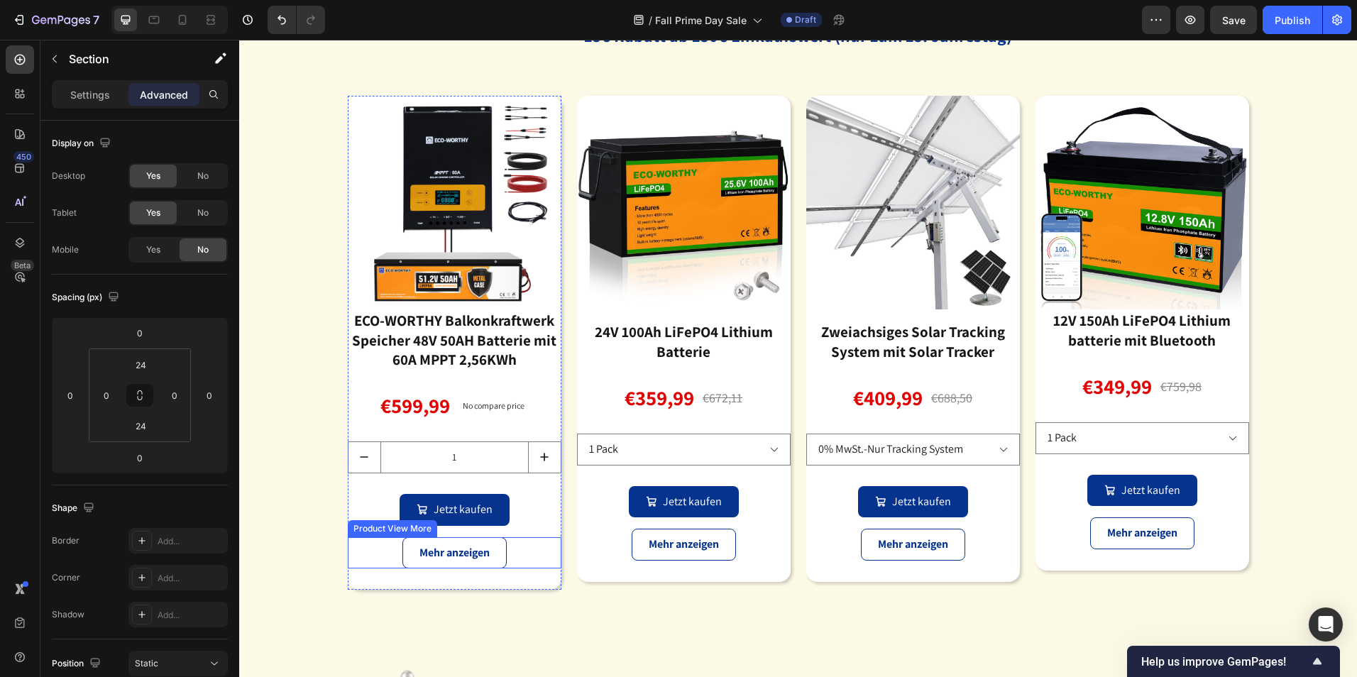
click at [532, 545] on div "Mehr anzeigen" at bounding box center [455, 553] width 214 height 32
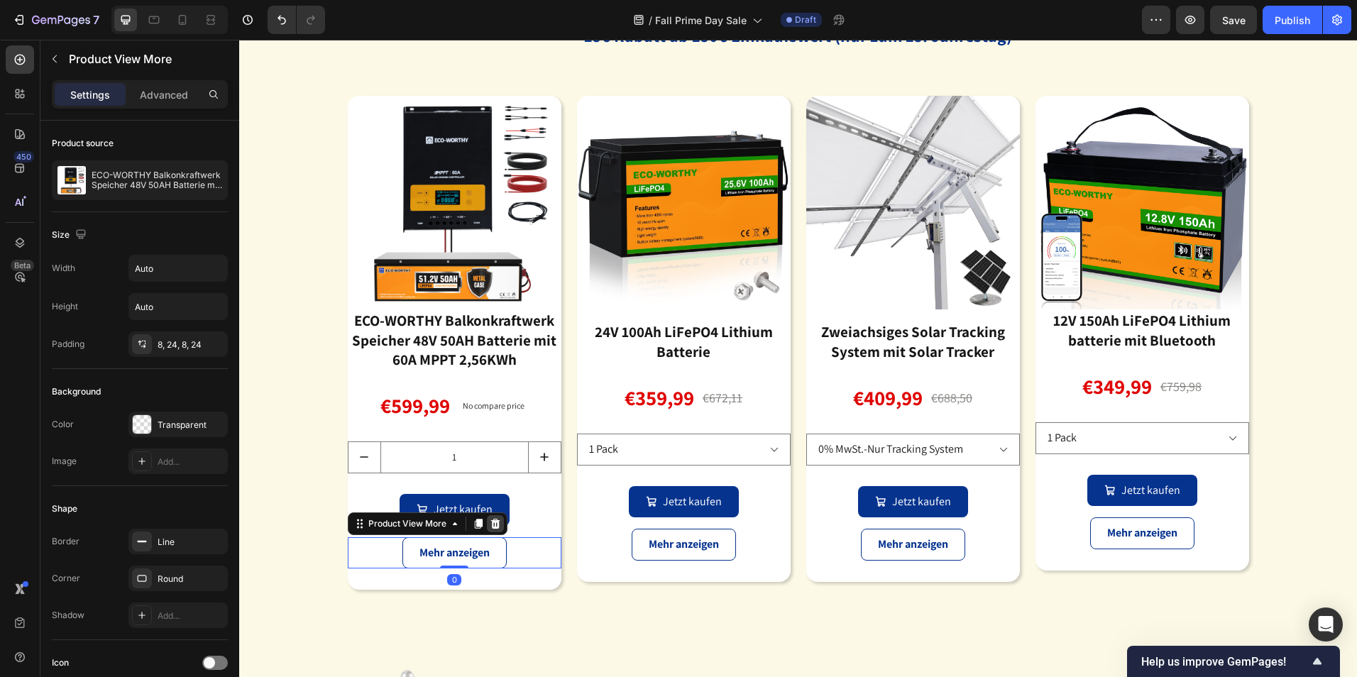
click at [497, 526] on div at bounding box center [495, 523] width 17 height 17
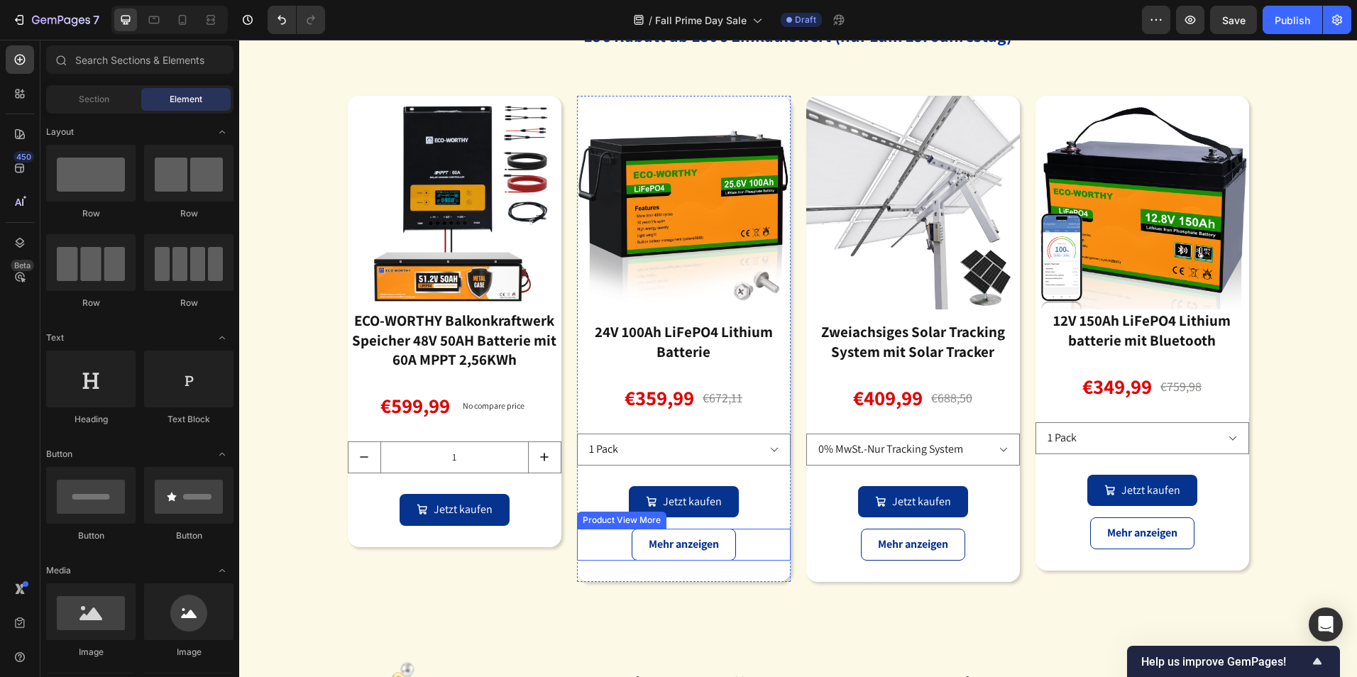
drag, startPoint x: 759, startPoint y: 542, endPoint x: 732, endPoint y: 524, distance: 32.7
click at [760, 542] on div "Mehr anzeigen" at bounding box center [684, 545] width 214 height 32
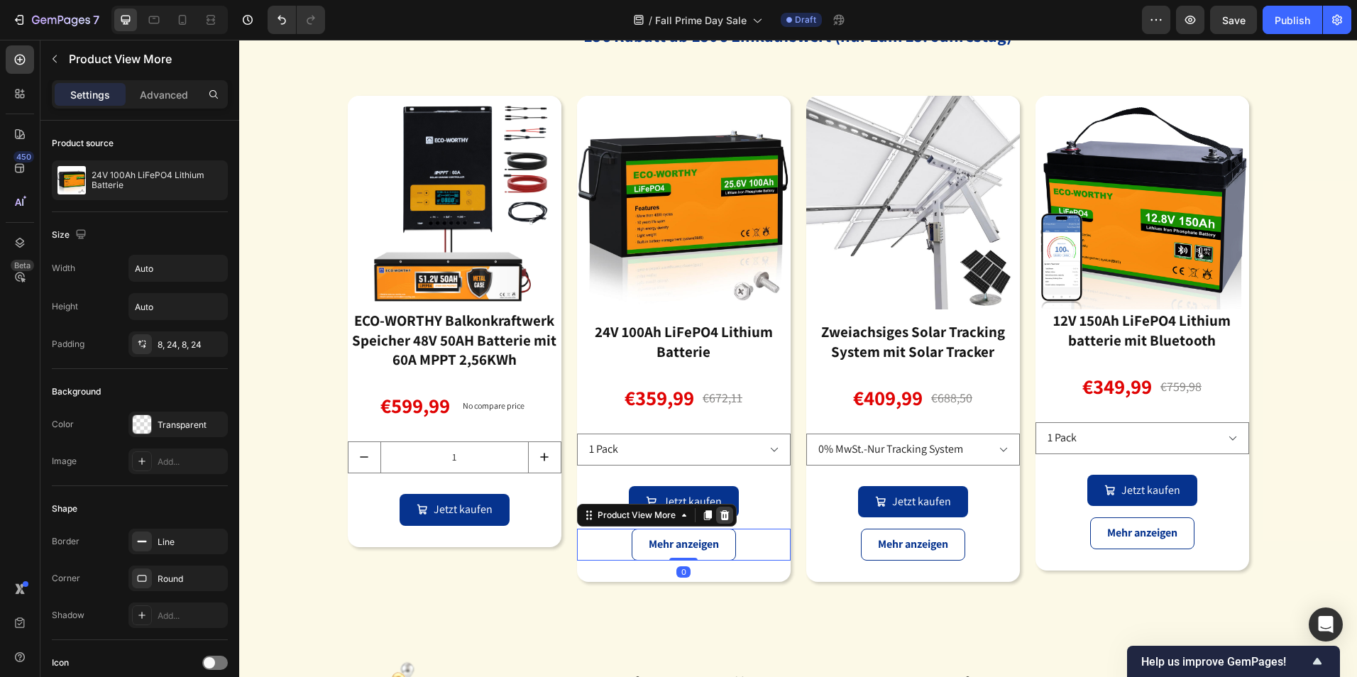
click at [723, 512] on icon at bounding box center [724, 515] width 11 height 11
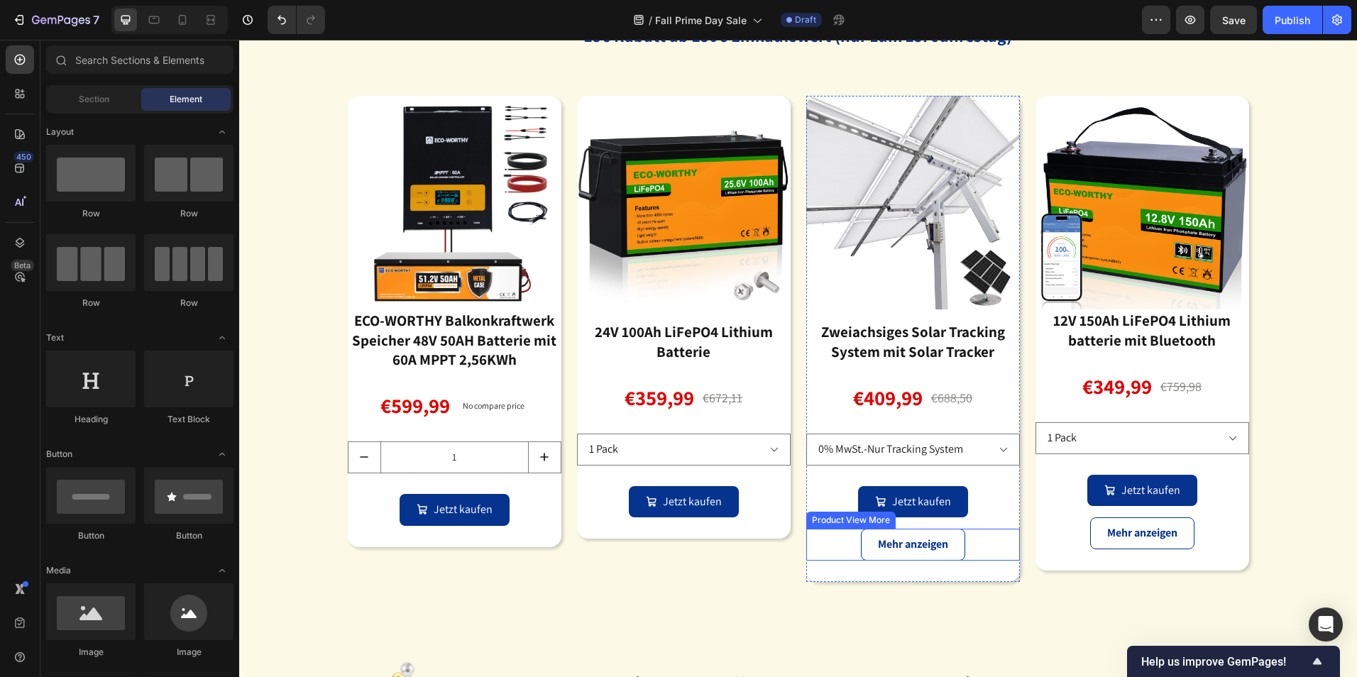
click at [1000, 542] on div "Mehr anzeigen" at bounding box center [913, 545] width 214 height 32
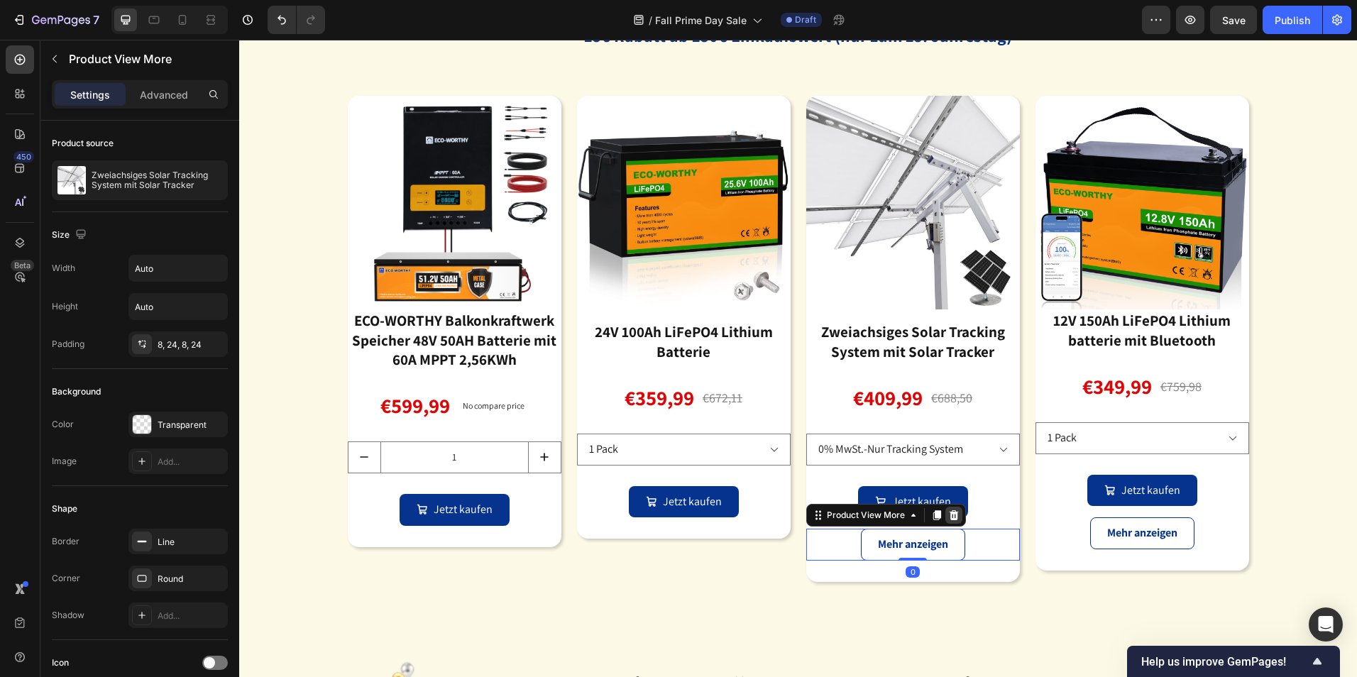
click at [949, 519] on icon at bounding box center [953, 515] width 9 height 10
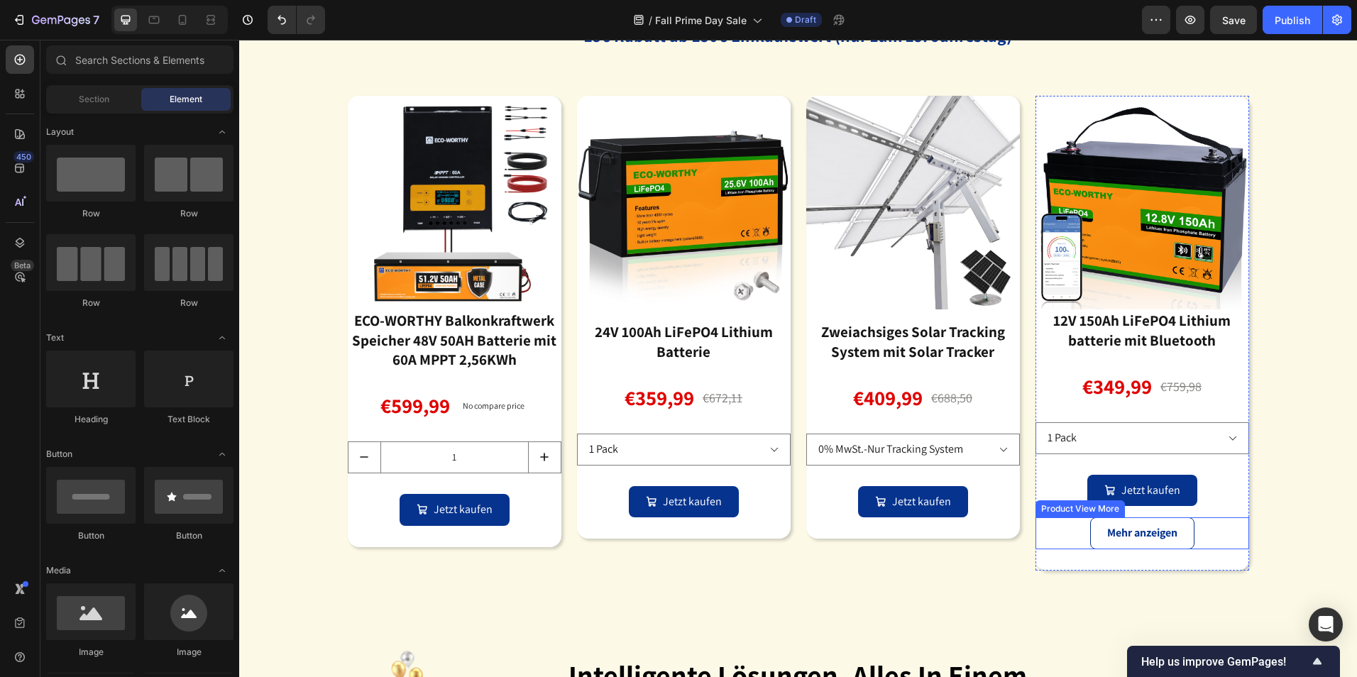
click at [1213, 529] on div "Mehr anzeigen" at bounding box center [1143, 534] width 214 height 32
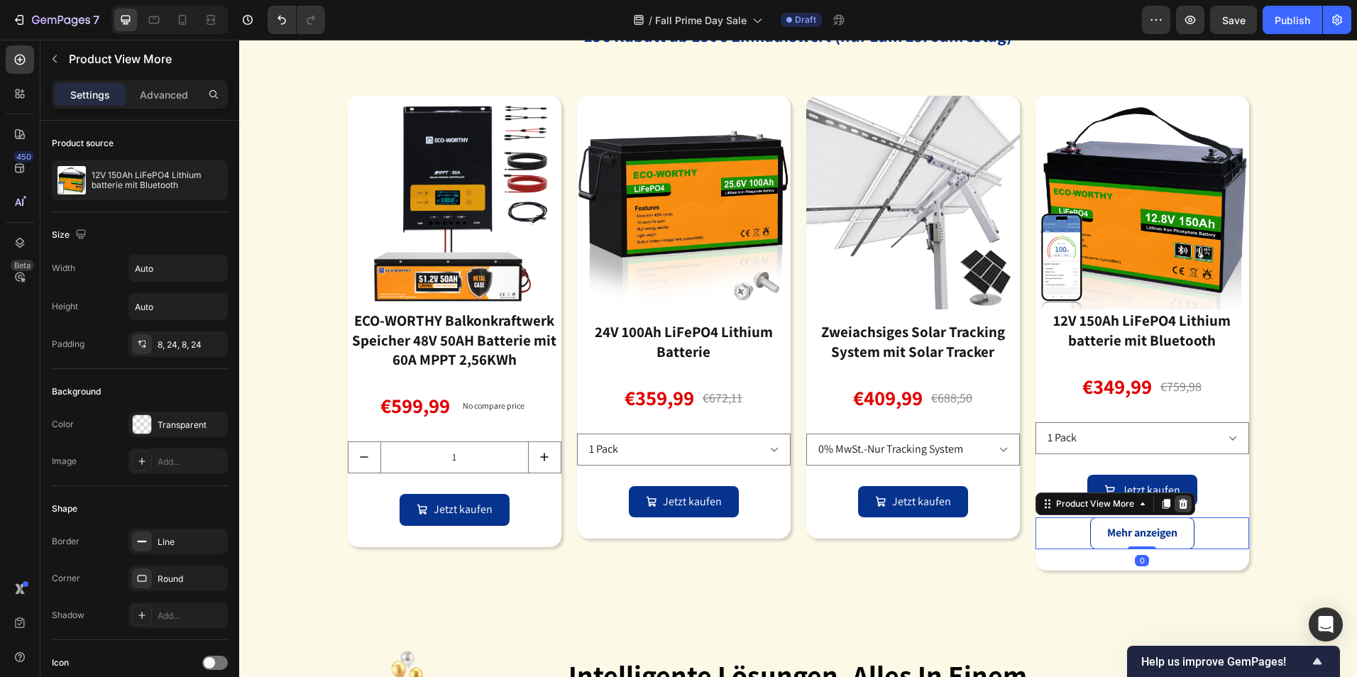
click at [1178, 504] on icon at bounding box center [1183, 503] width 11 height 11
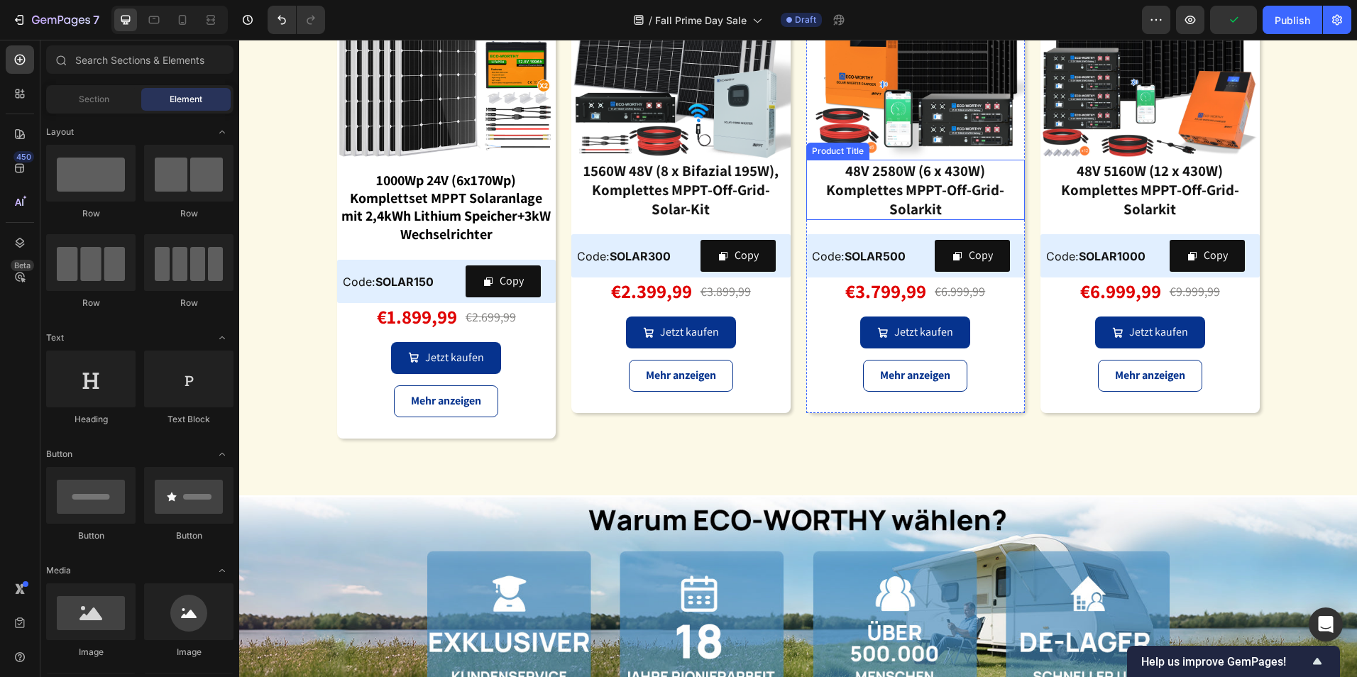
scroll to position [4047, 0]
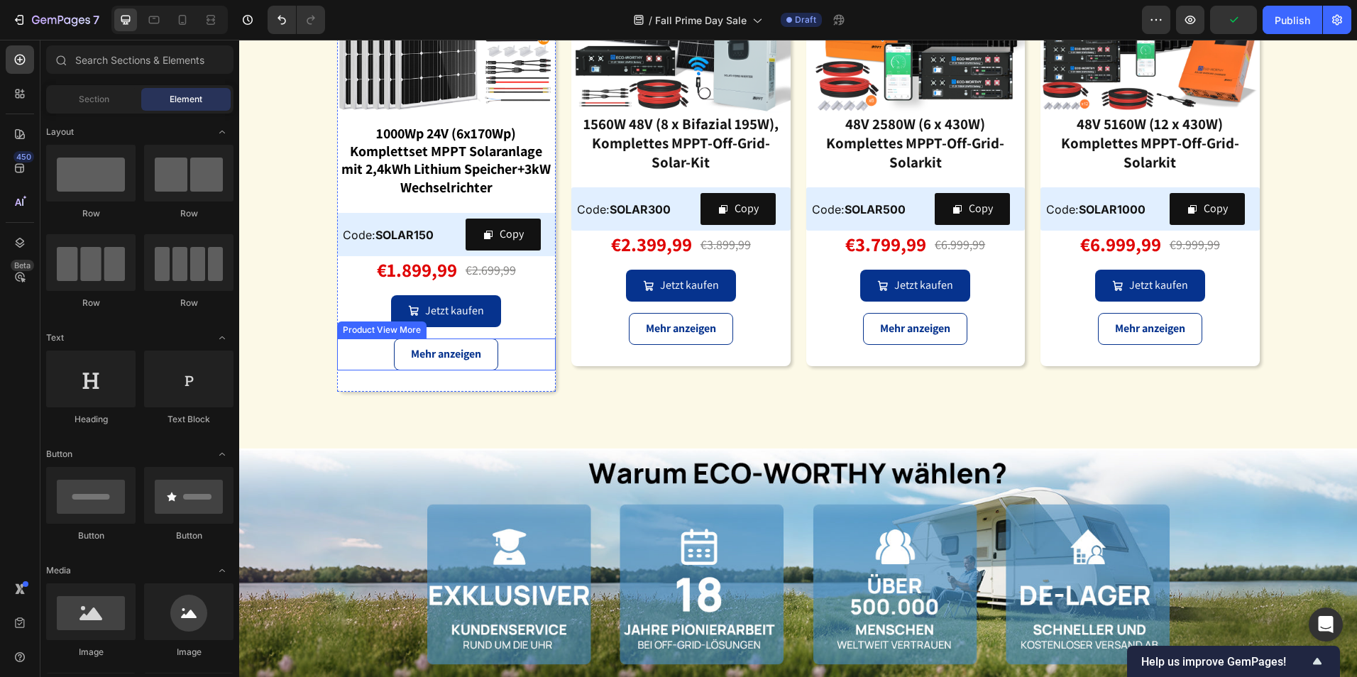
click at [514, 352] on div "Mehr anzeigen" at bounding box center [446, 355] width 219 height 32
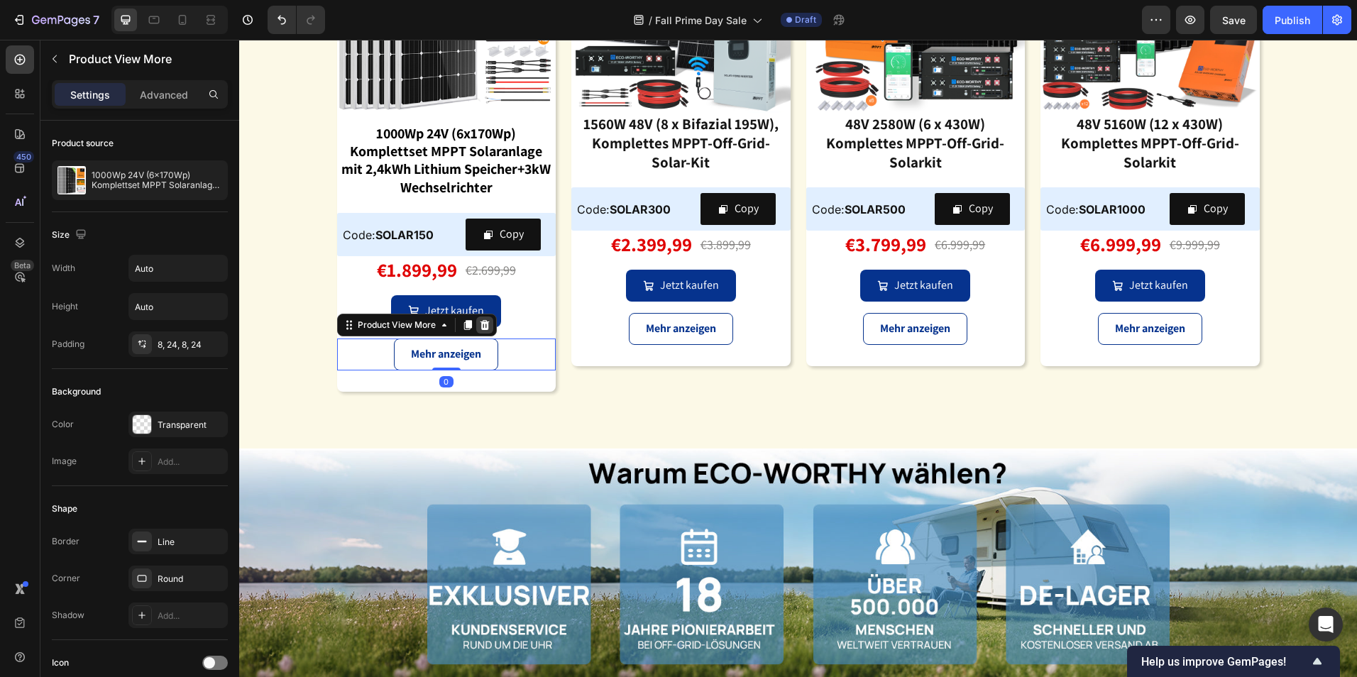
click at [480, 326] on icon at bounding box center [484, 325] width 9 height 10
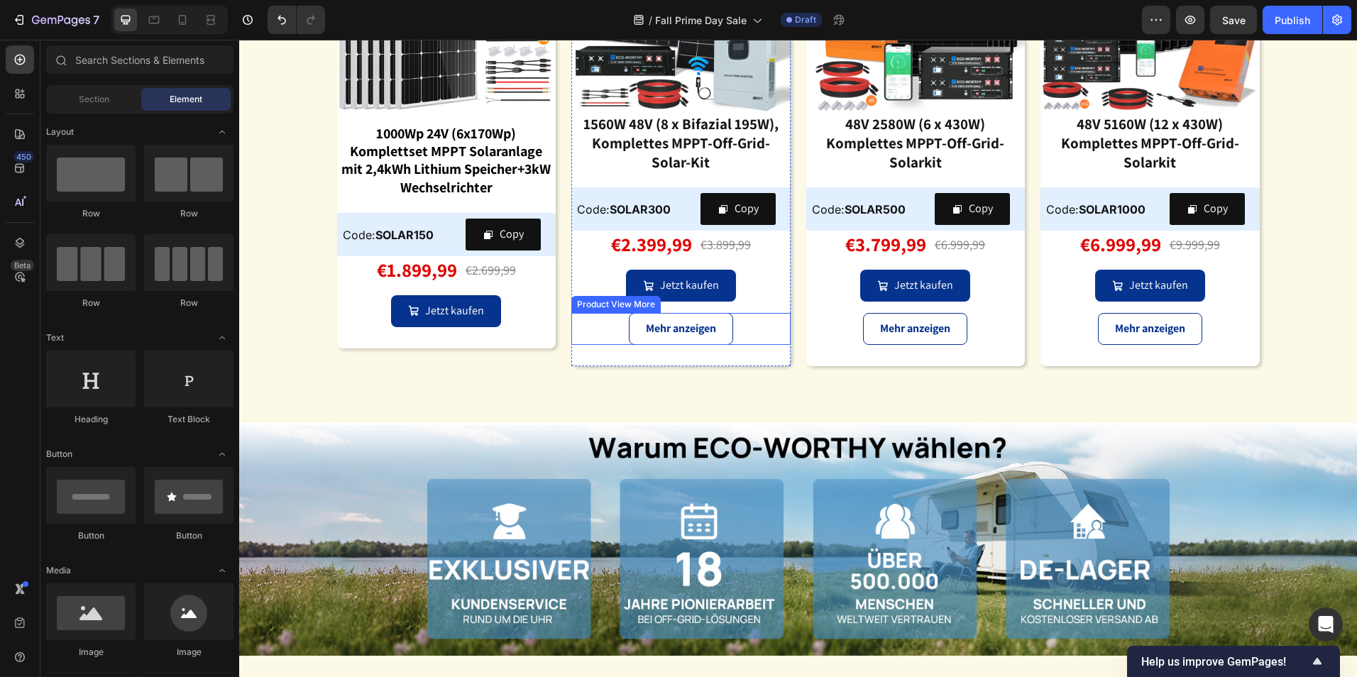
click at [757, 329] on div "Mehr anzeigen" at bounding box center [680, 329] width 219 height 32
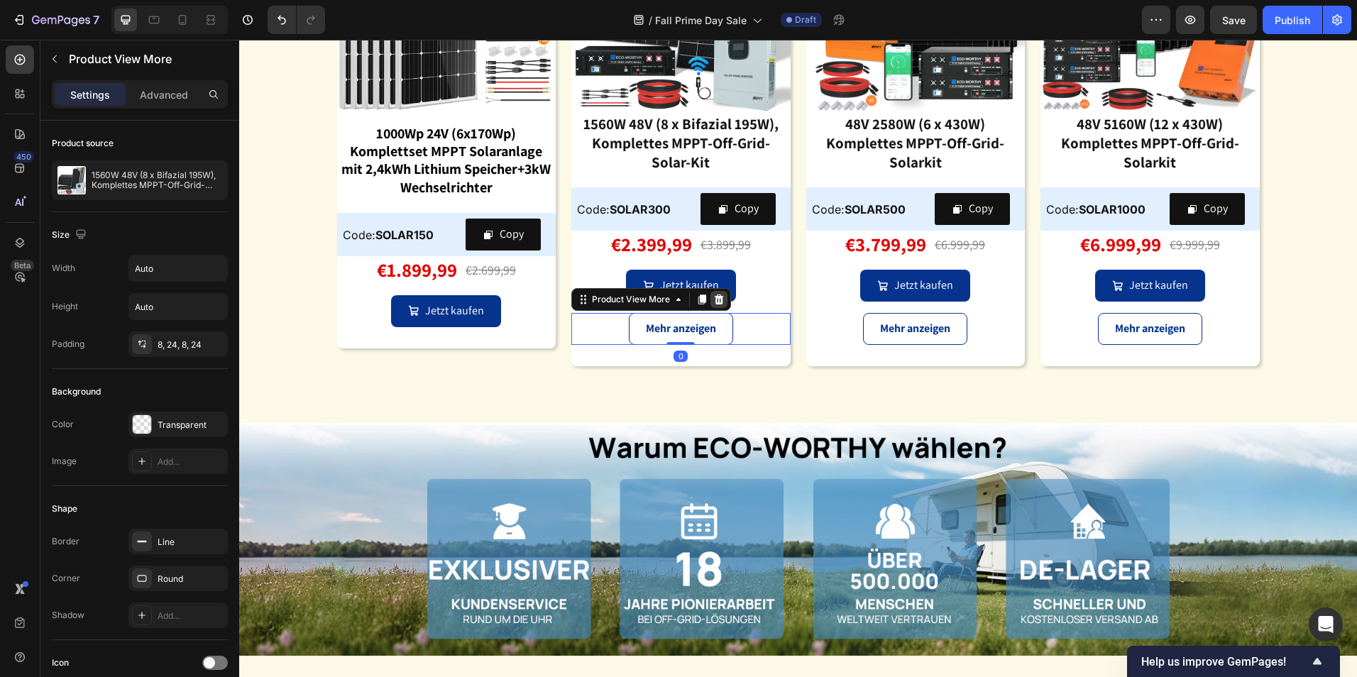
click at [715, 302] on icon at bounding box center [719, 300] width 9 height 10
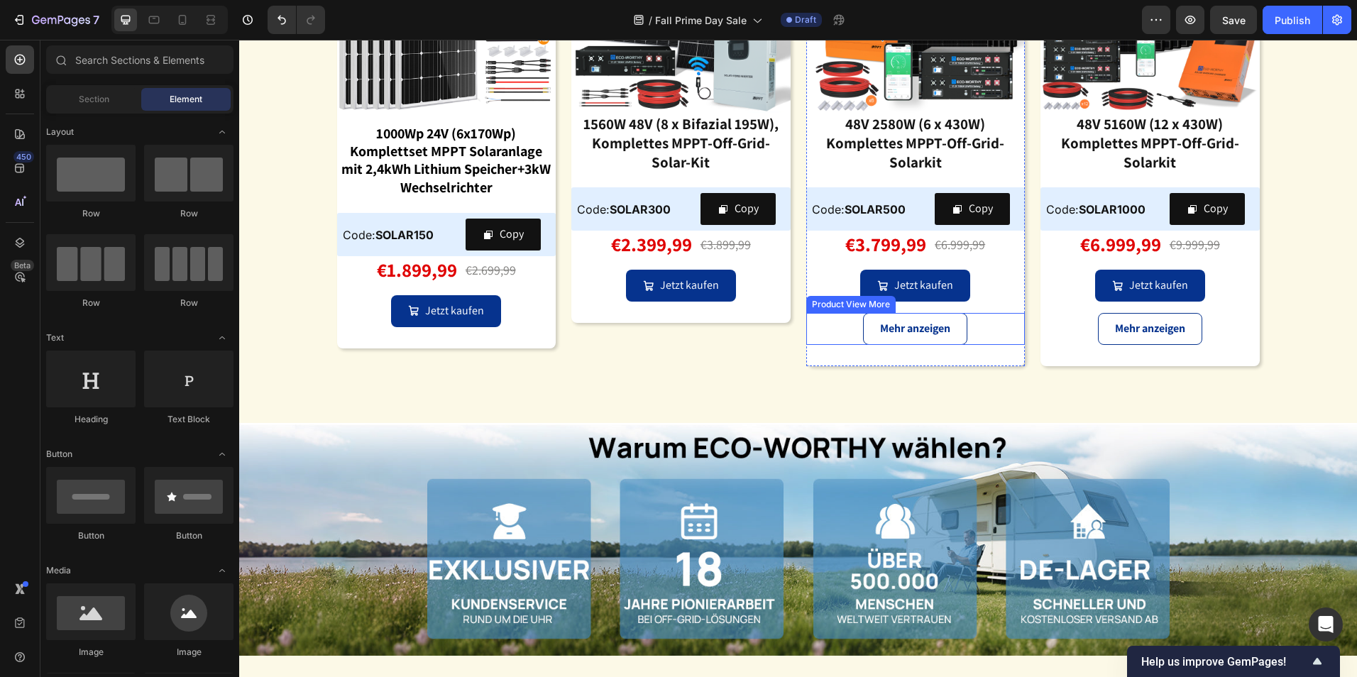
drag, startPoint x: 975, startPoint y: 327, endPoint x: 983, endPoint y: 325, distance: 8.8
click at [975, 327] on div "Mehr anzeigen" at bounding box center [915, 329] width 219 height 32
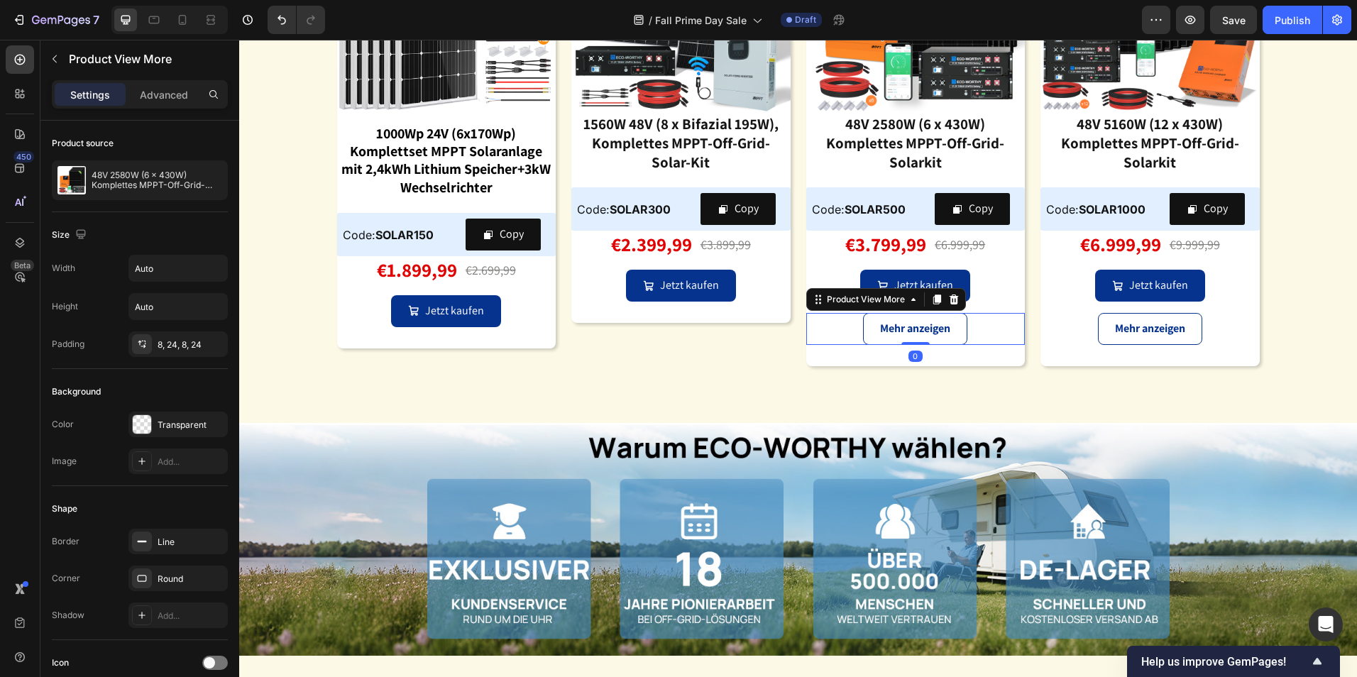
drag, startPoint x: 944, startPoint y: 305, endPoint x: 1078, endPoint y: 310, distance: 134.3
click at [948, 305] on icon at bounding box center [953, 299] width 11 height 11
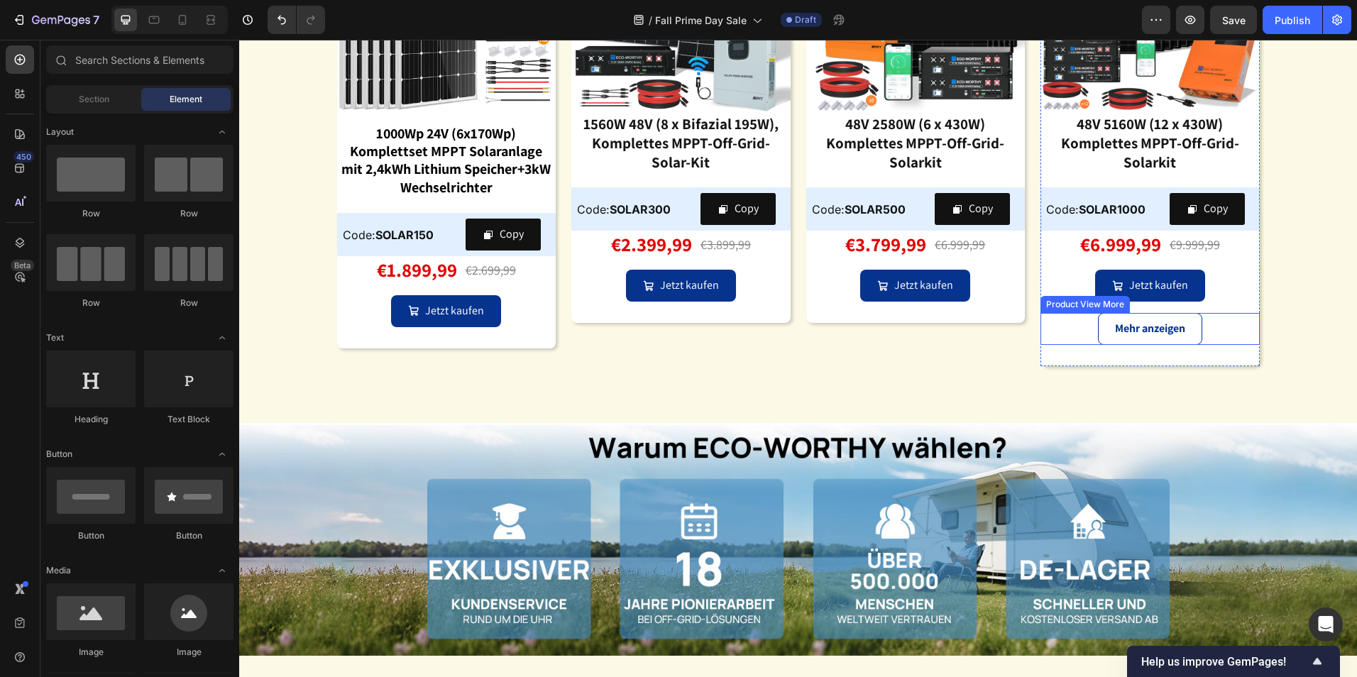
click at [1220, 323] on div "Mehr anzeigen" at bounding box center [1150, 329] width 219 height 32
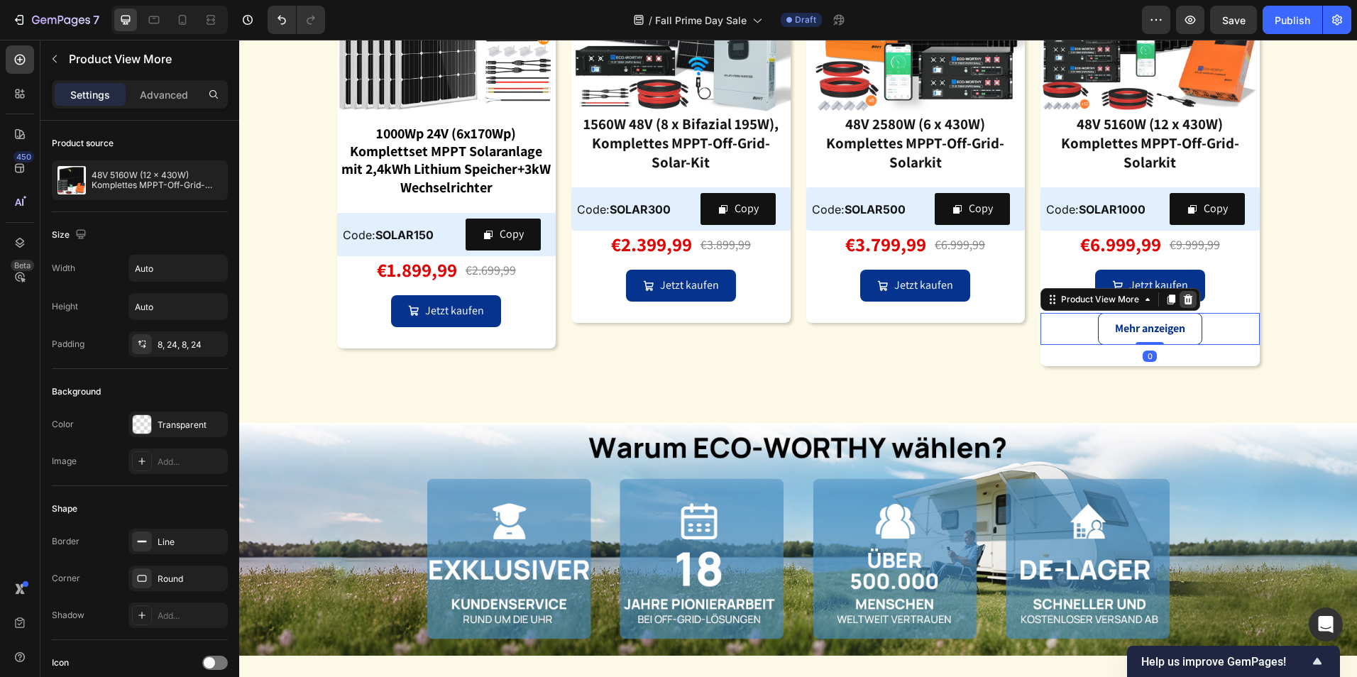
click at [1187, 301] on icon at bounding box center [1188, 299] width 11 height 11
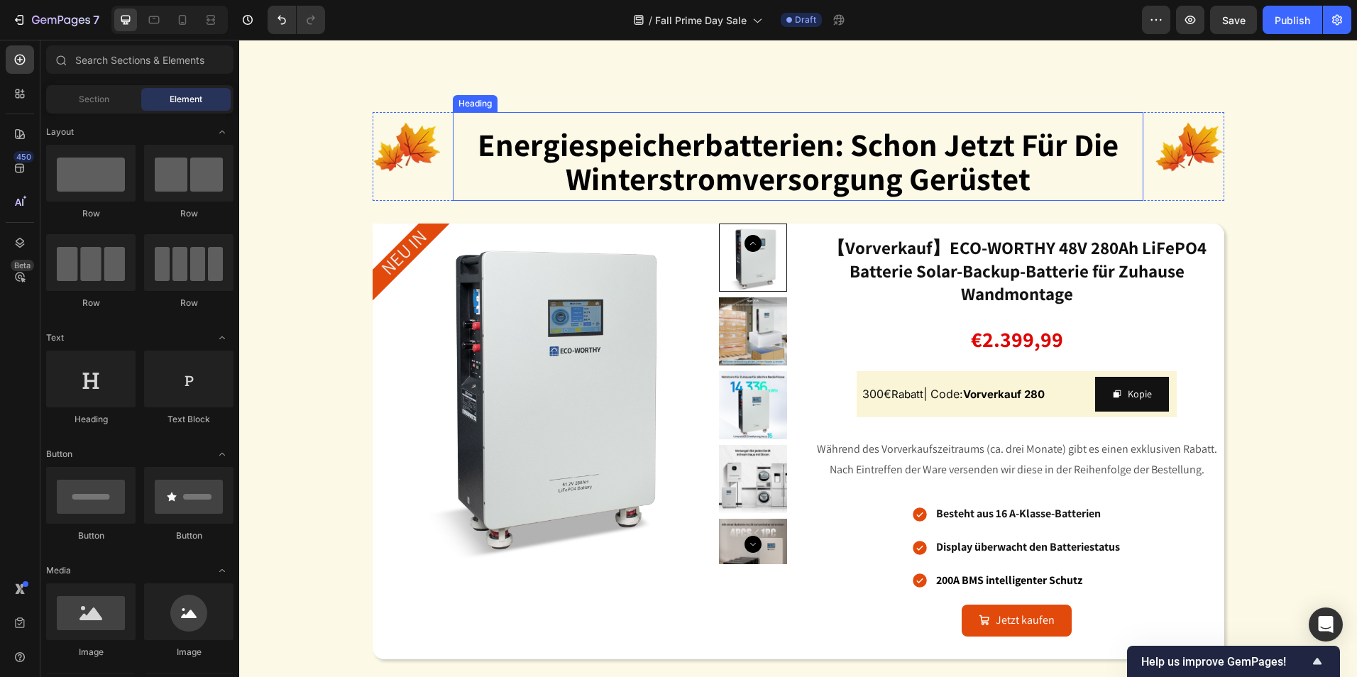
scroll to position [1211, 0]
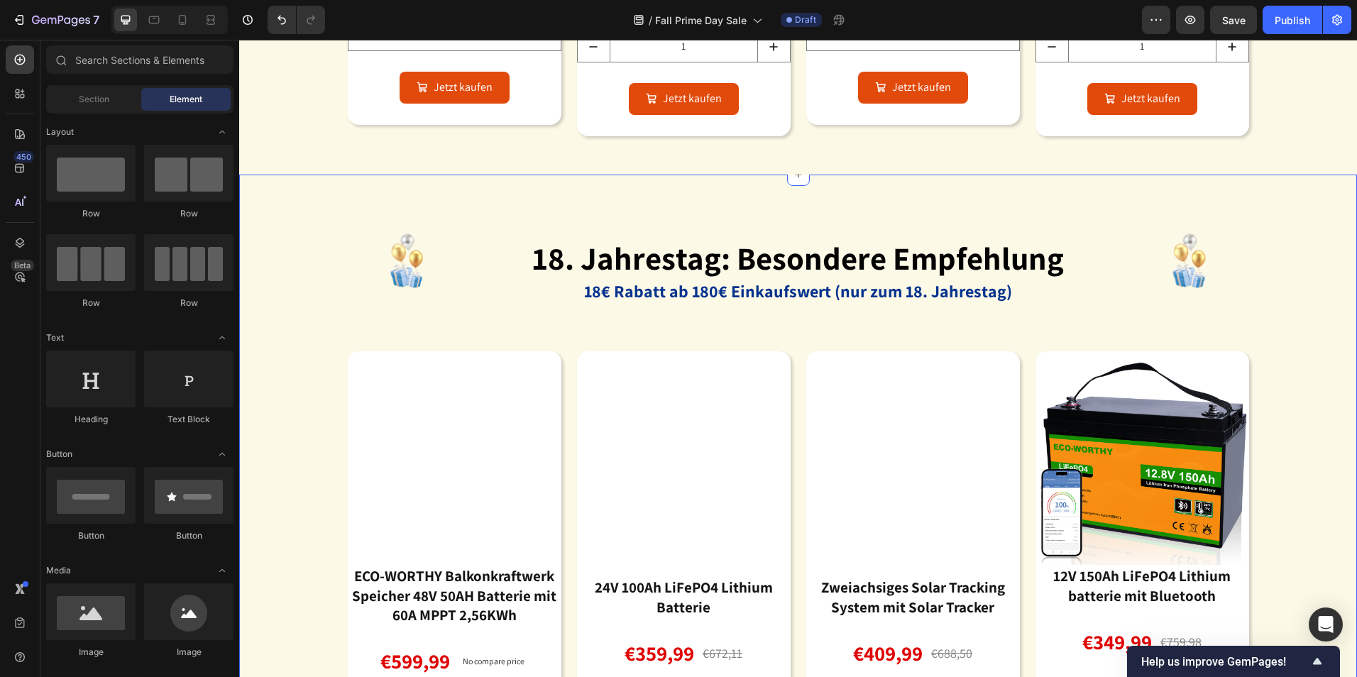
scroll to position [2982, 0]
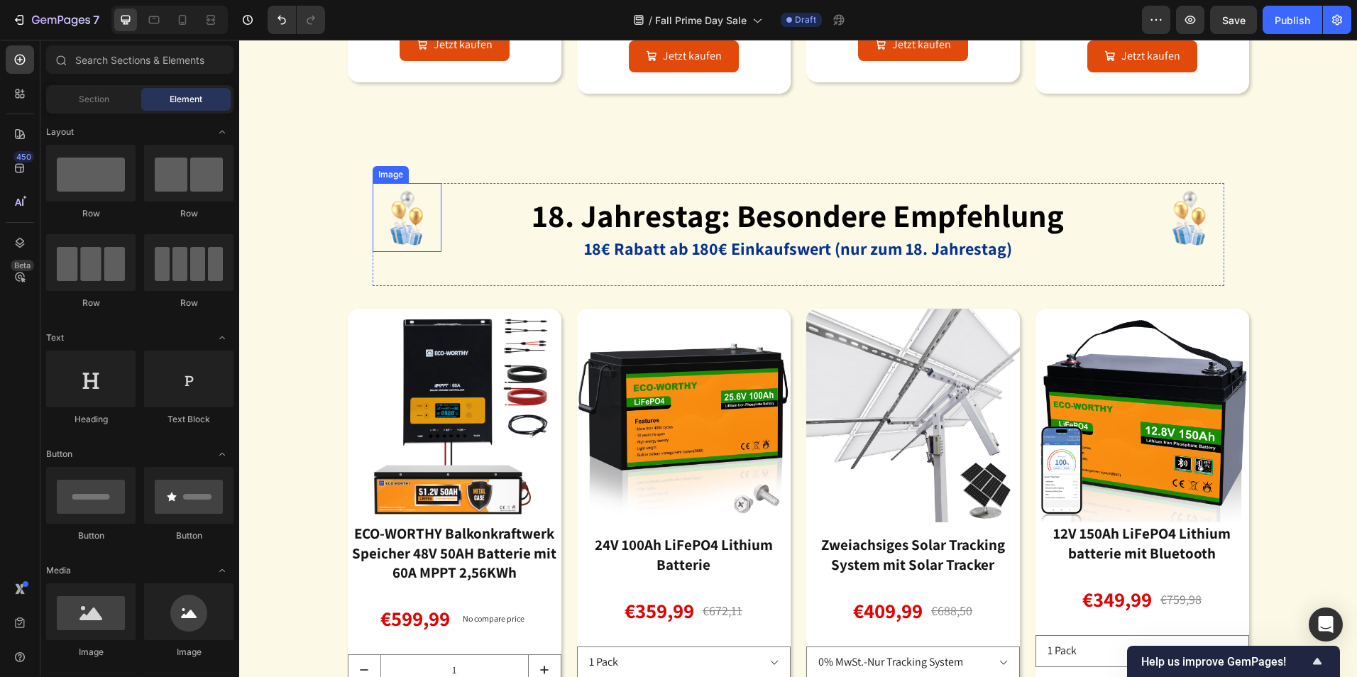
click at [403, 231] on img at bounding box center [407, 217] width 69 height 69
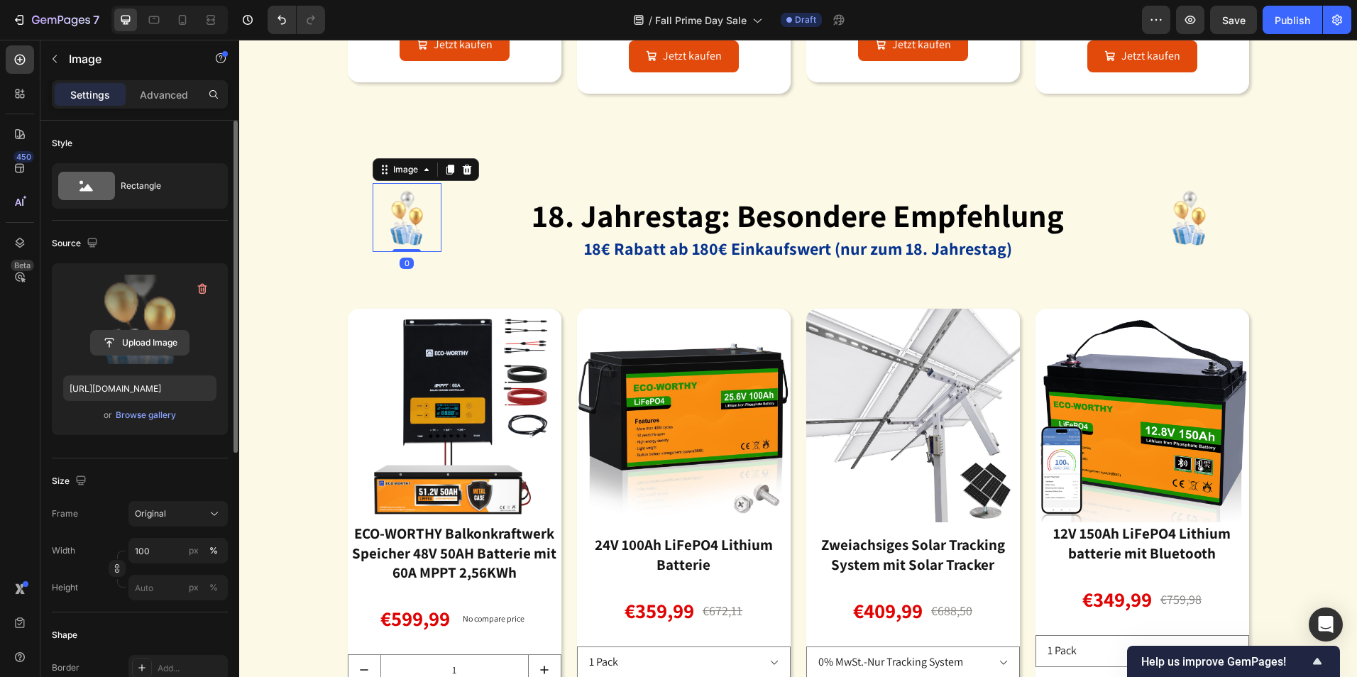
click at [148, 339] on input "file" at bounding box center [140, 343] width 98 height 24
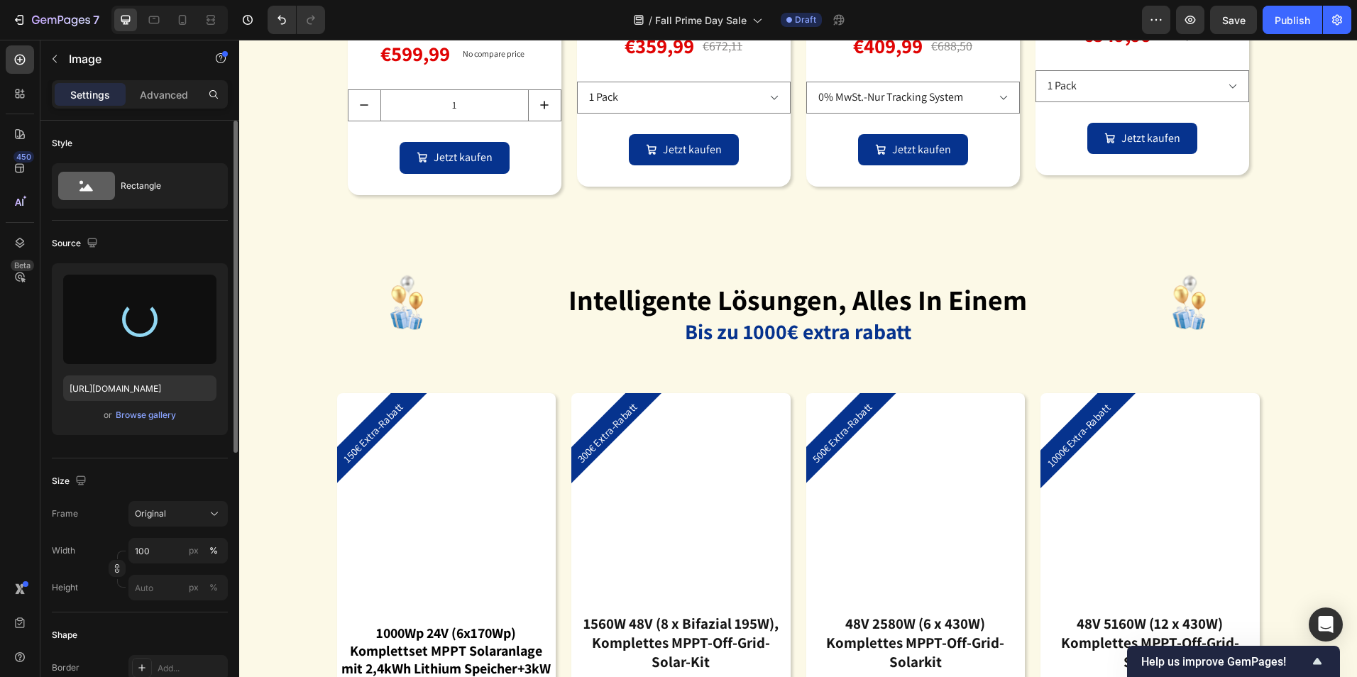
type input "[URL][DOMAIN_NAME]"
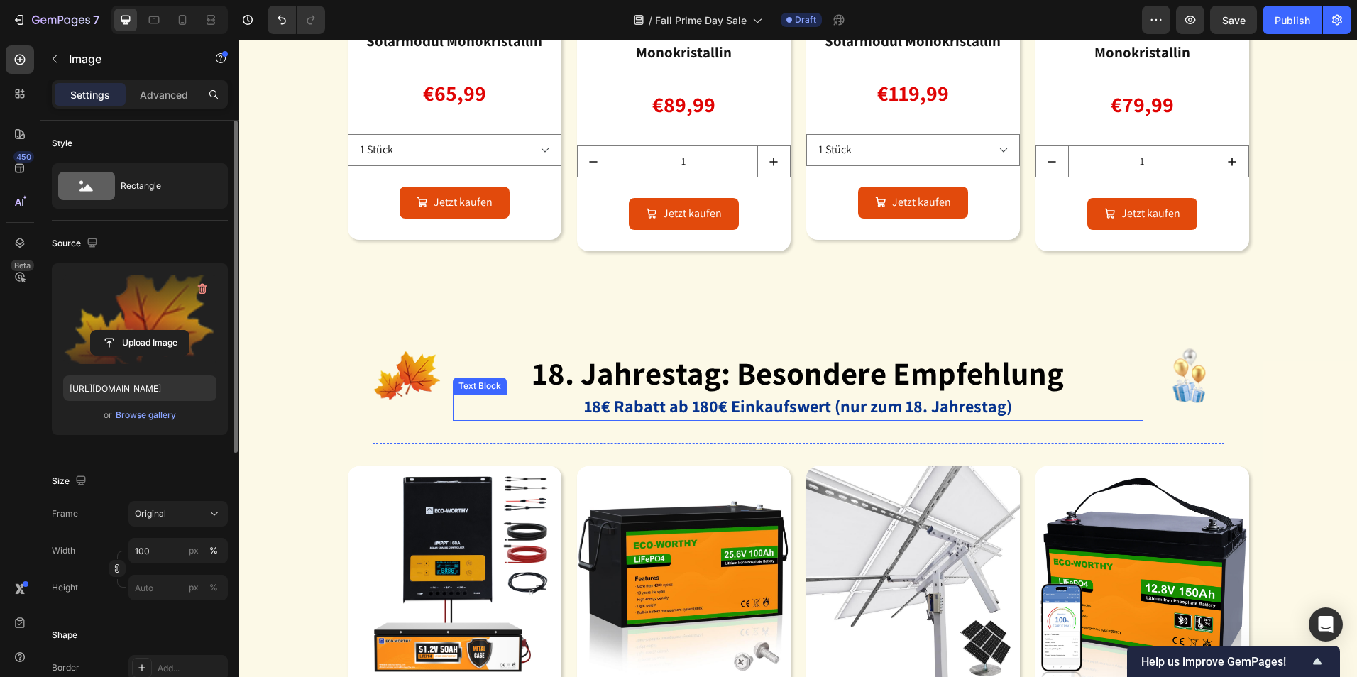
scroll to position [2769, 0]
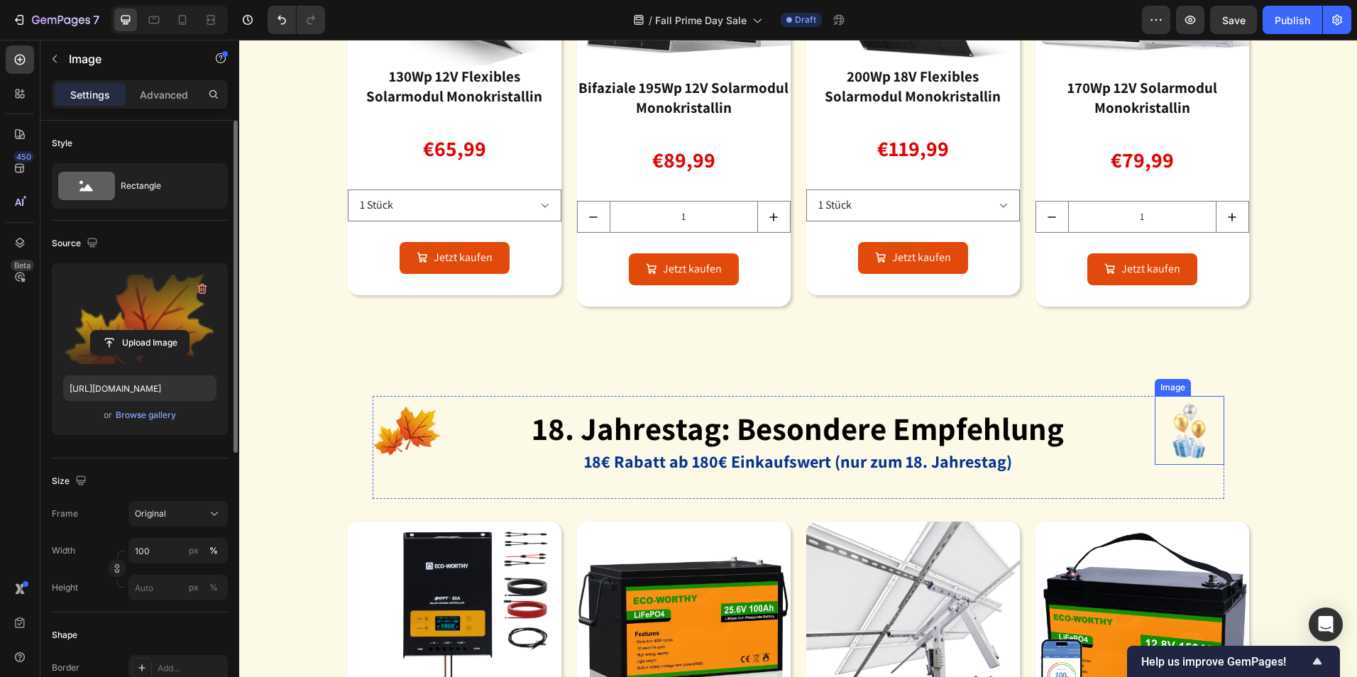
click at [1192, 441] on img at bounding box center [1189, 430] width 69 height 69
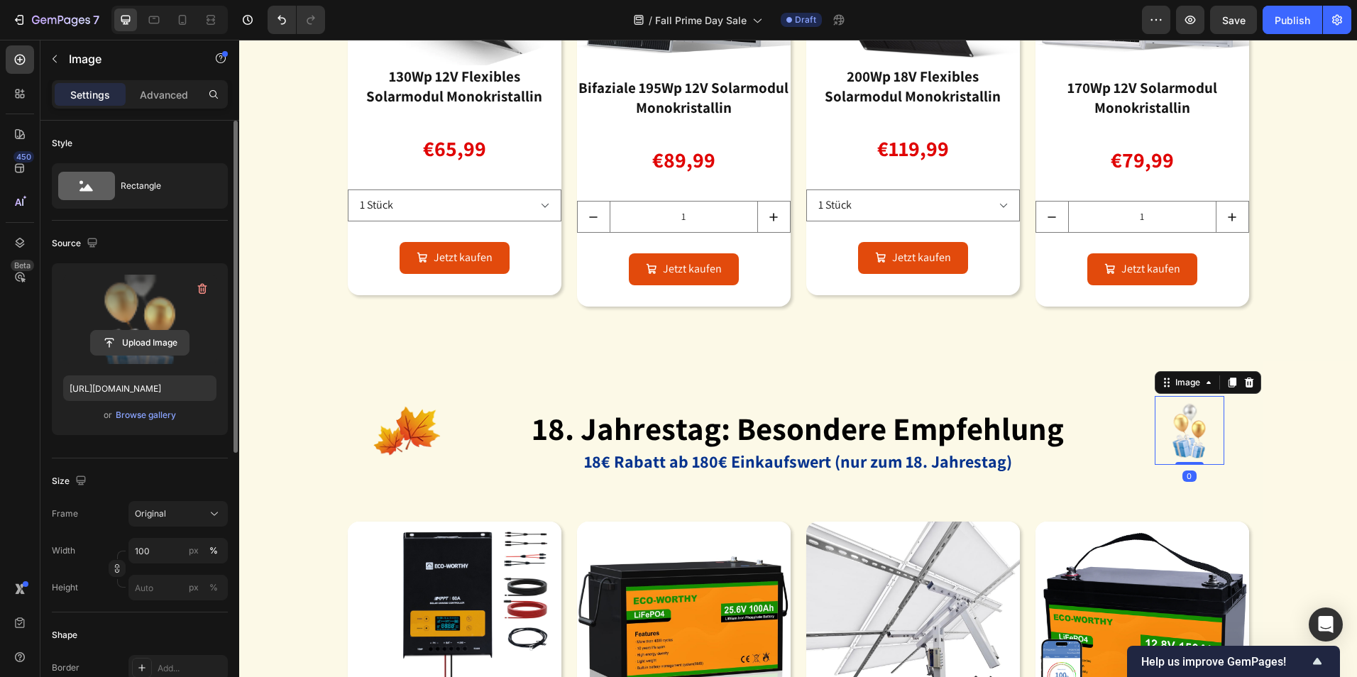
click at [123, 348] on input "file" at bounding box center [140, 343] width 98 height 24
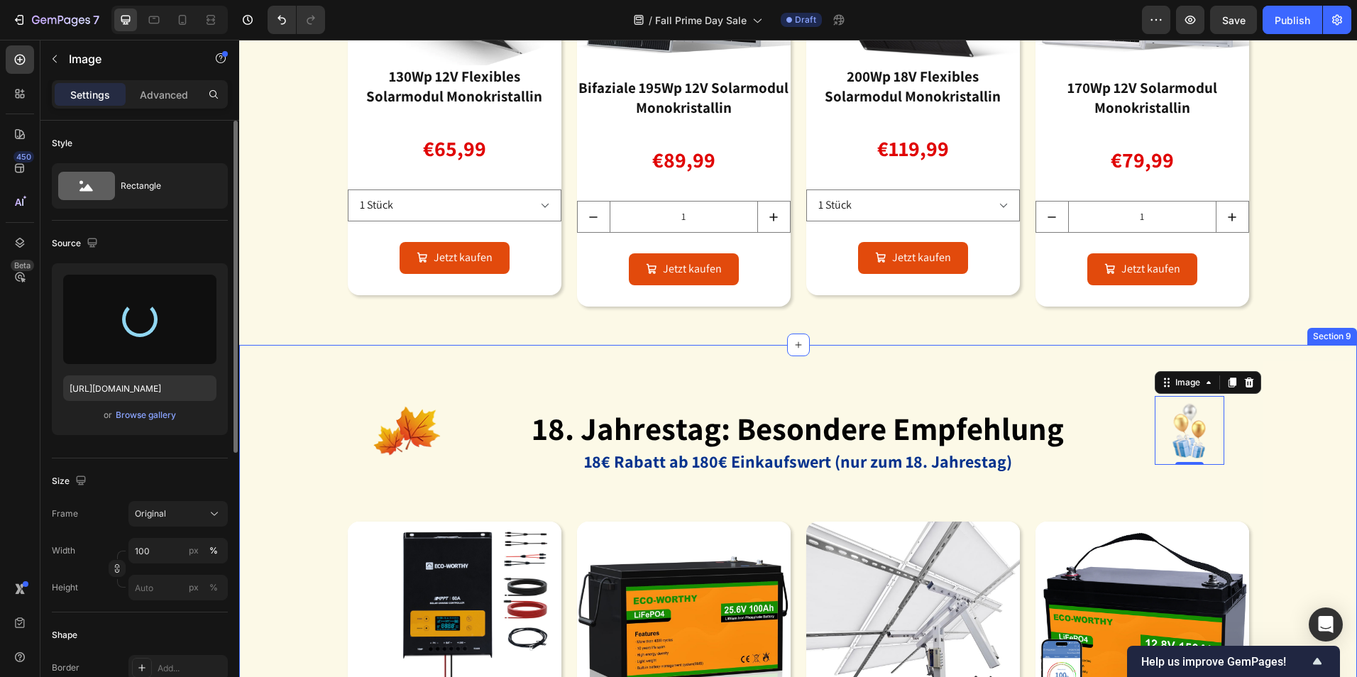
type input "[URL][DOMAIN_NAME]"
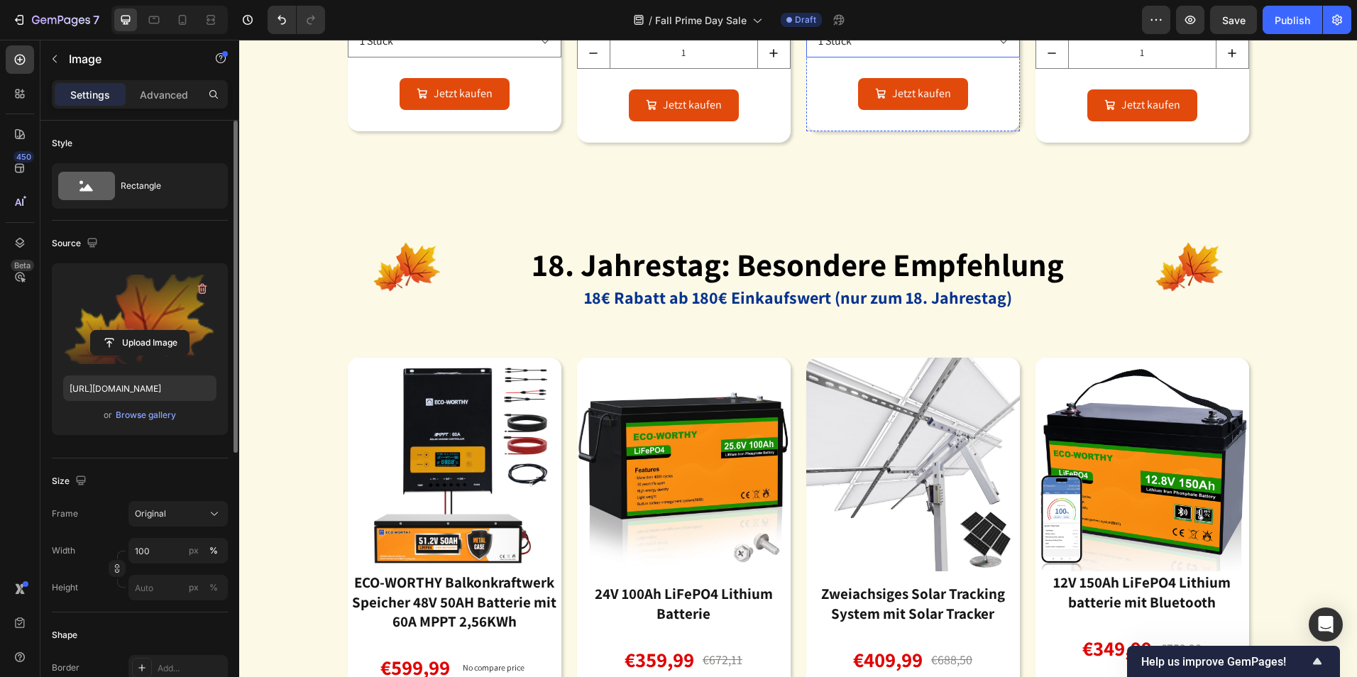
scroll to position [2982, 0]
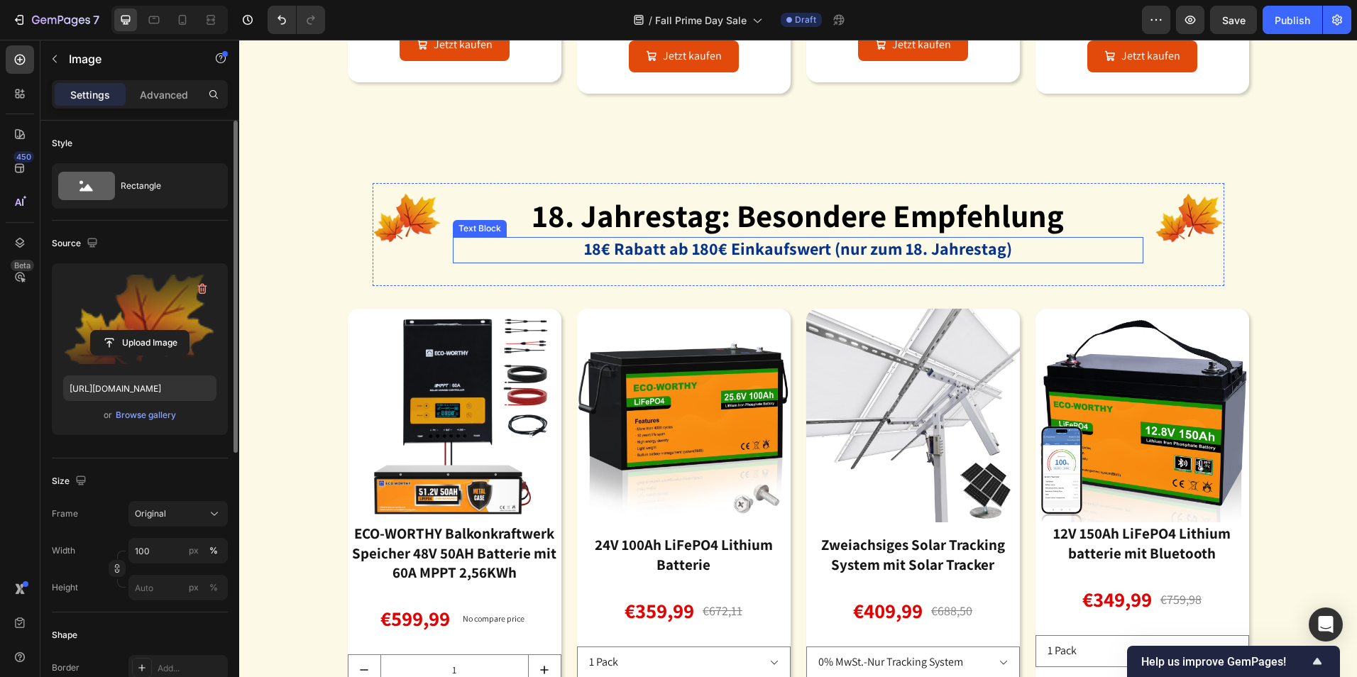
click at [1017, 253] on p "18€ Rabatt ab 180€ Einkaufswert (nur zum 18. Jahrestag)" at bounding box center [798, 250] width 688 height 23
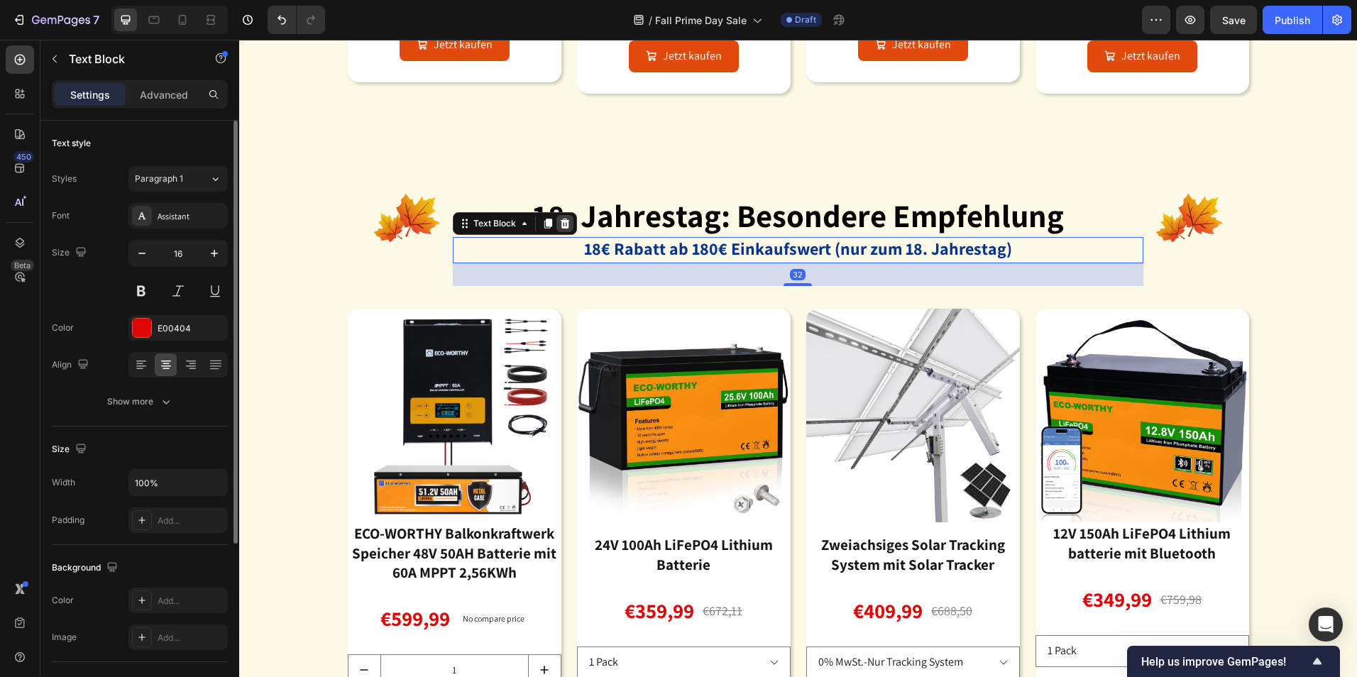
click at [562, 228] on icon at bounding box center [564, 224] width 9 height 10
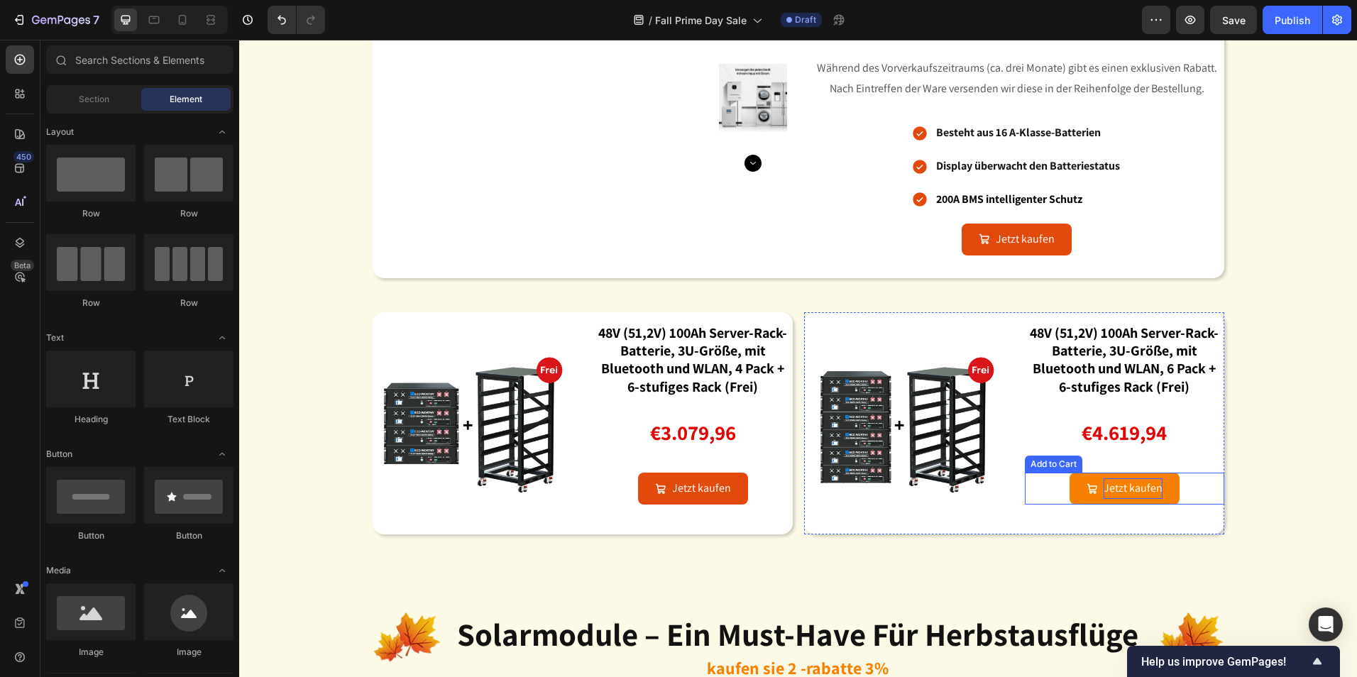
scroll to position [2272, 0]
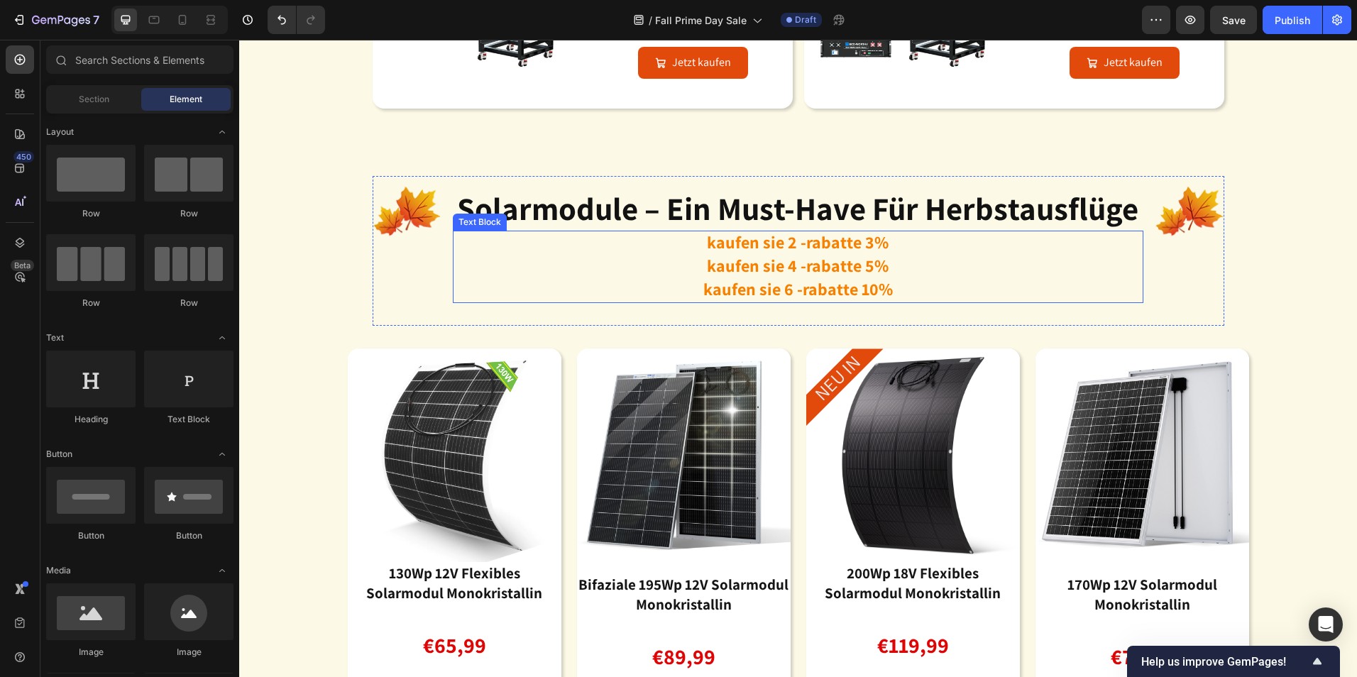
click at [855, 274] on strong "kaufen sie 4 -rabatte 5%" at bounding box center [798, 265] width 182 height 23
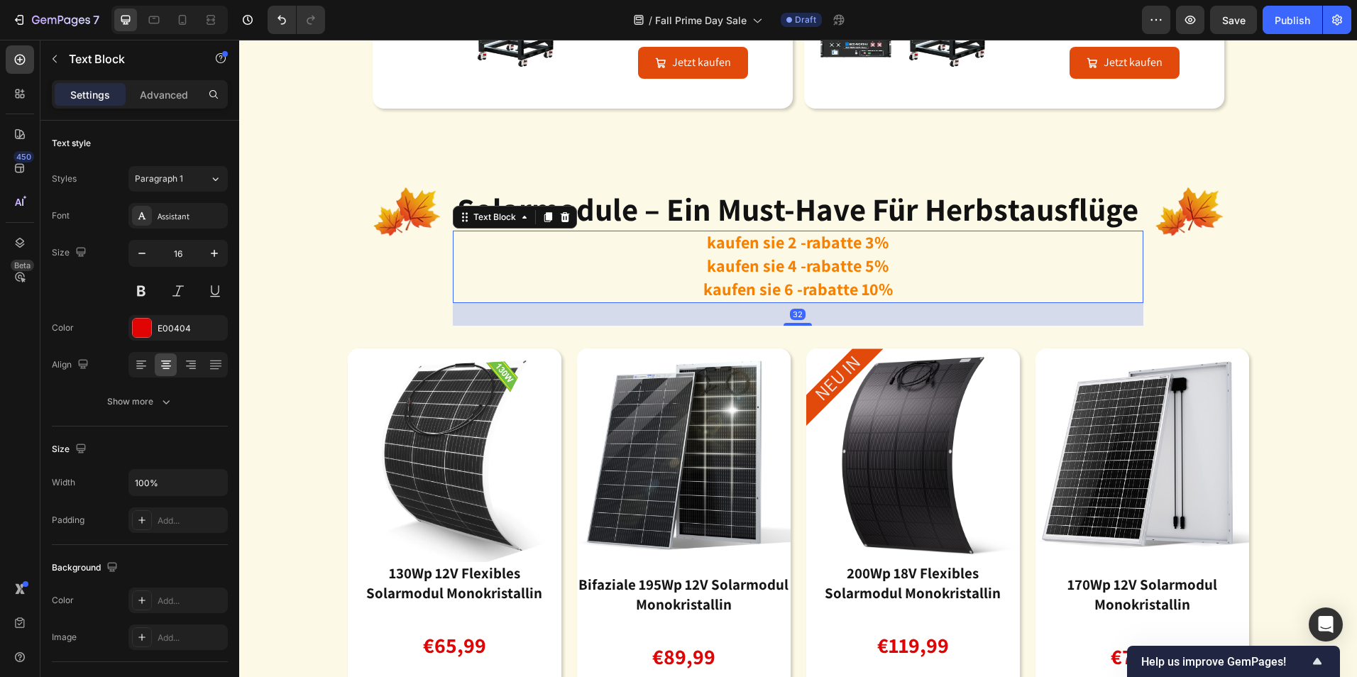
click at [887, 284] on p "kaufen sie 2 -rabatte 3% kaufen sie 4 -rabatte 5% kaufen sie 6 -rabatte 10%" at bounding box center [798, 267] width 688 height 70
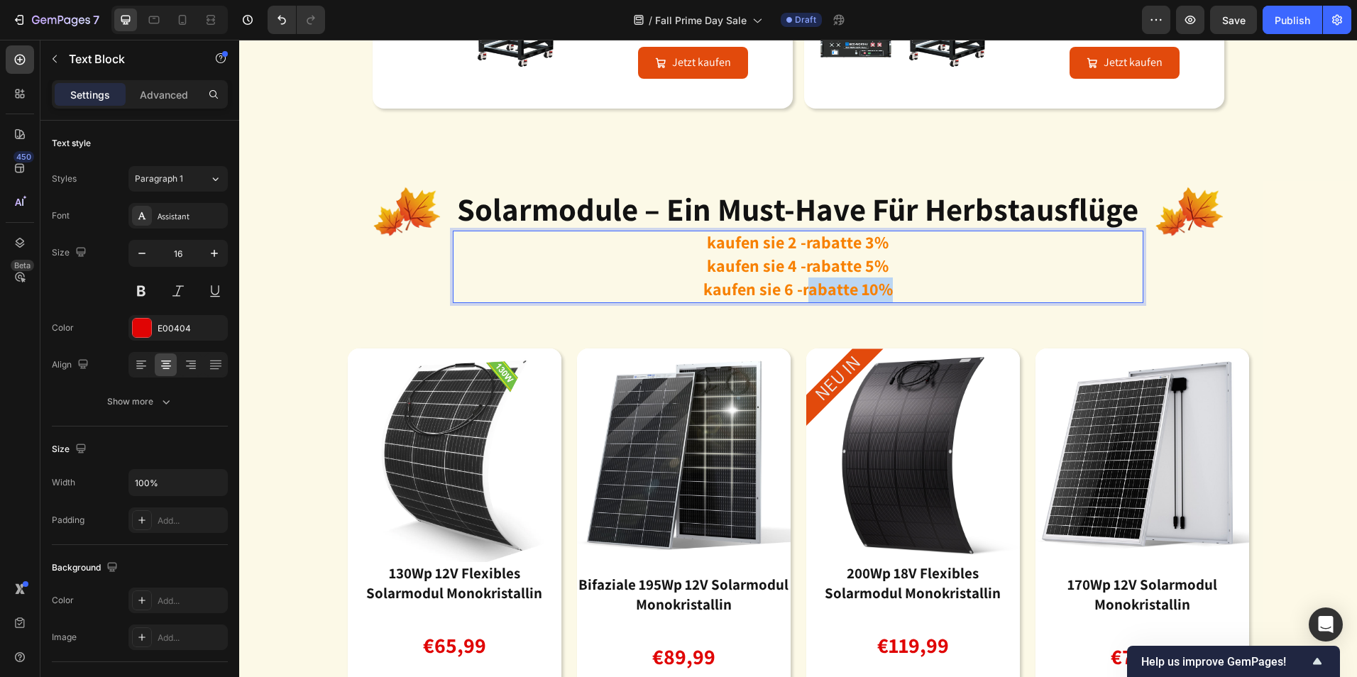
drag, startPoint x: 896, startPoint y: 286, endPoint x: 807, endPoint y: 286, distance: 88.7
click at [806, 286] on p "kaufen sie 2 -rabatte 3% kaufen sie 4 -rabatte 5% kaufen sie 6 -rabatte 10%" at bounding box center [798, 267] width 688 height 70
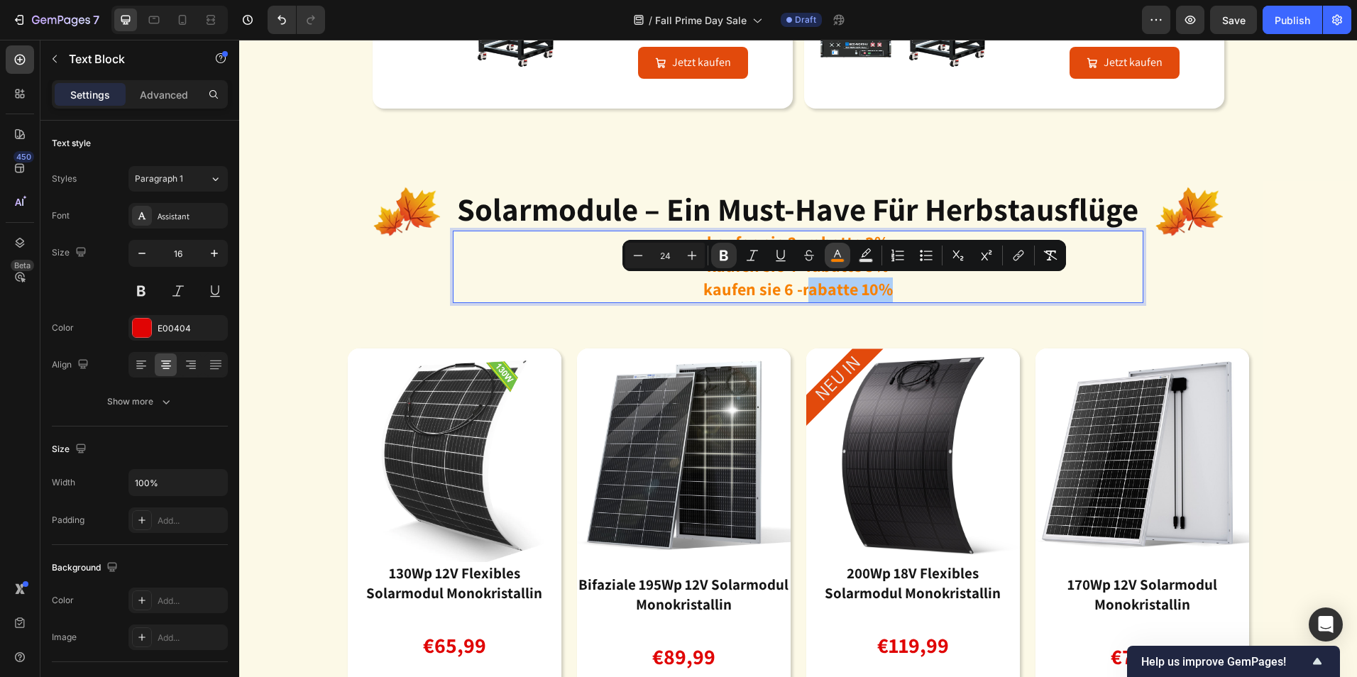
drag, startPoint x: 832, startPoint y: 253, endPoint x: 630, endPoint y: 250, distance: 202.4
click at [832, 253] on icon "Editor contextual toolbar" at bounding box center [838, 255] width 14 height 14
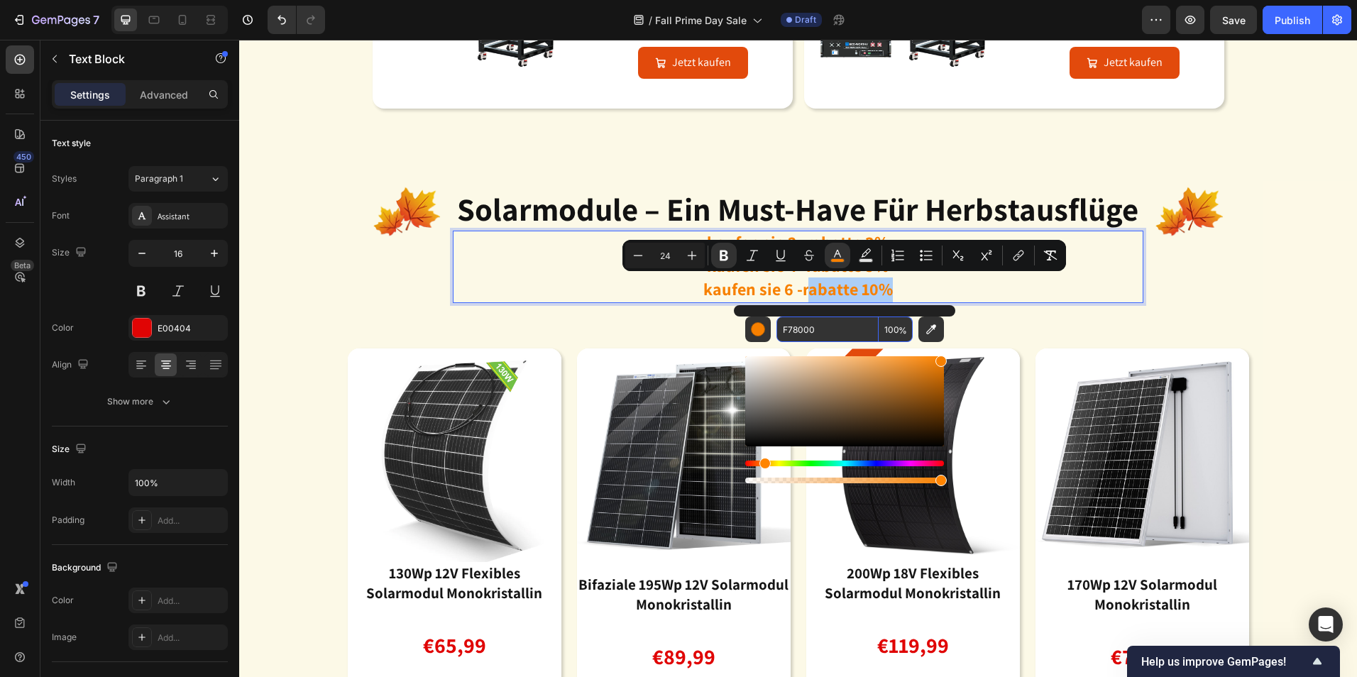
click at [833, 334] on input "F78000" at bounding box center [828, 330] width 102 height 26
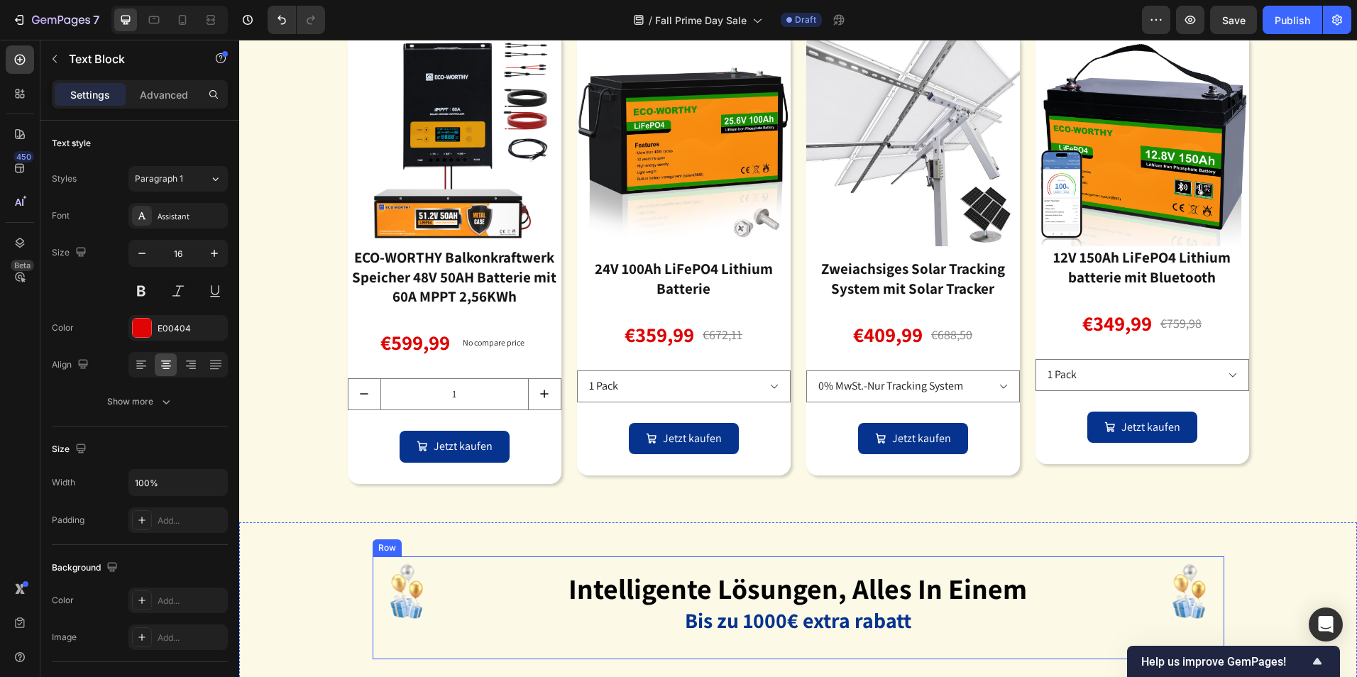
scroll to position [3692, 0]
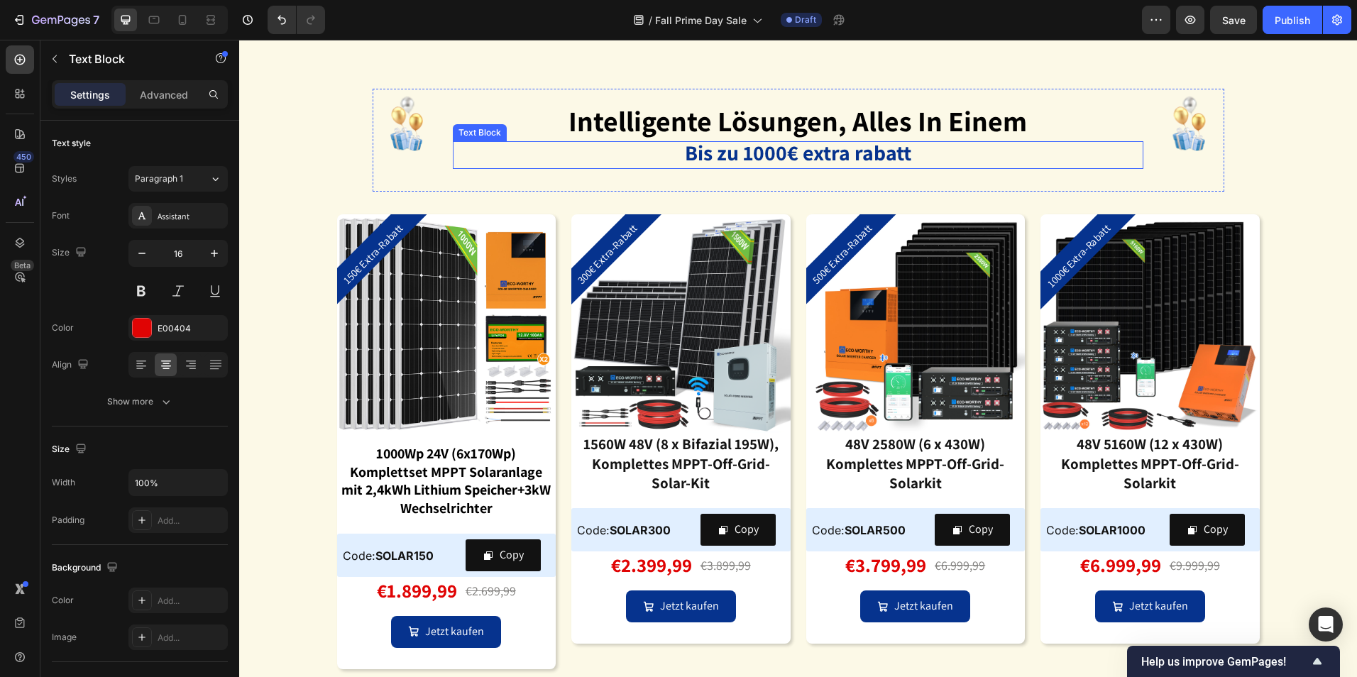
click at [852, 155] on strong "Bis zu 1000€ extra rabatt" at bounding box center [798, 152] width 226 height 28
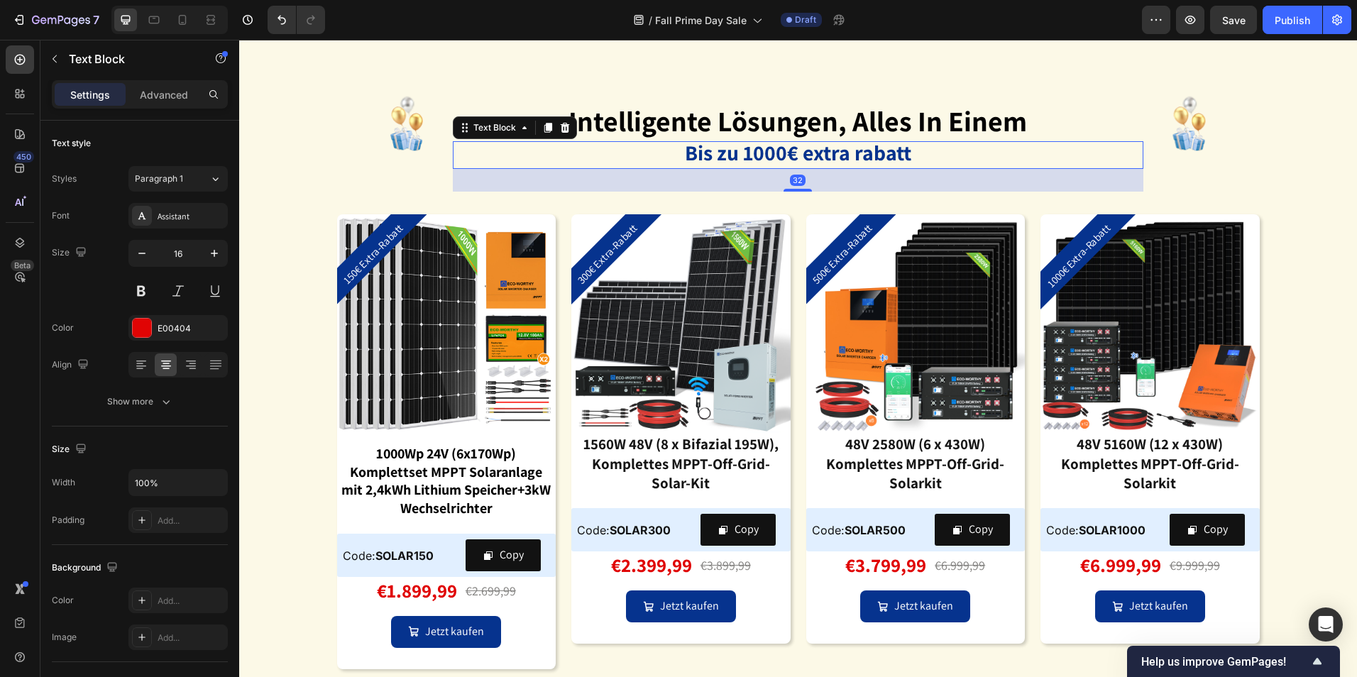
click at [911, 156] on p "Bis zu 1000€ extra rabatt" at bounding box center [798, 155] width 688 height 25
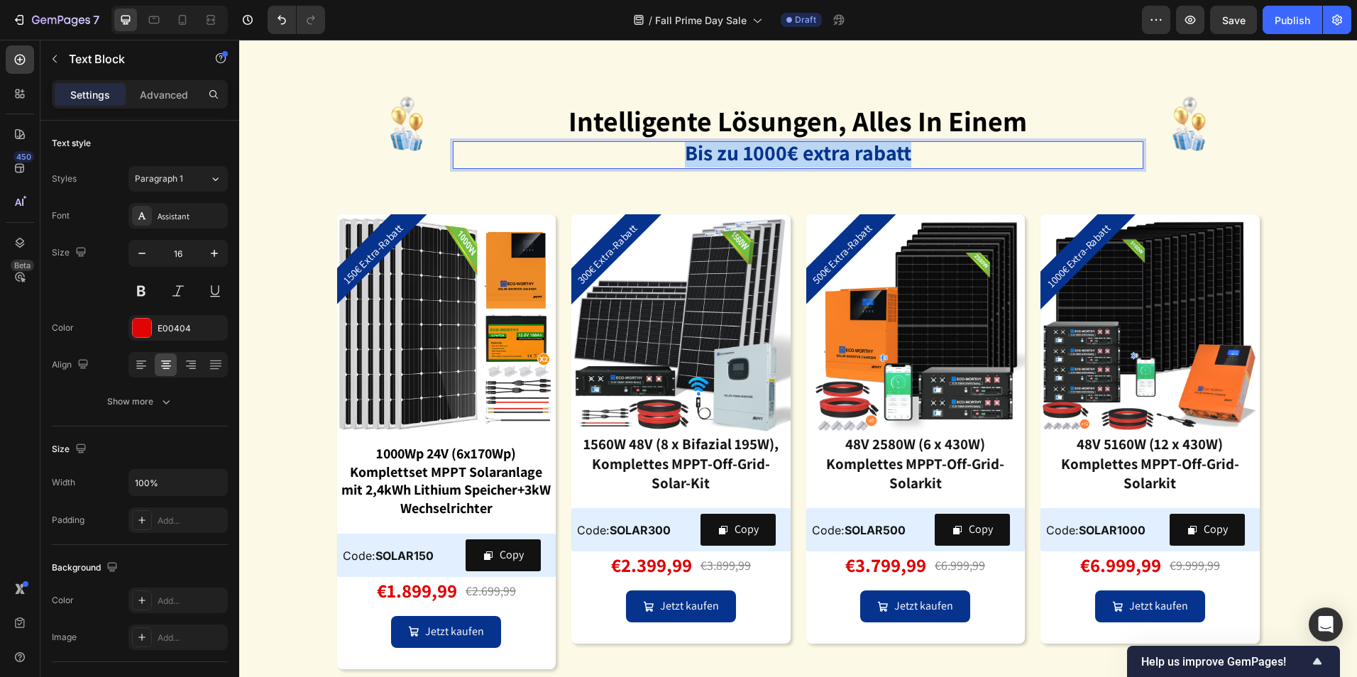
drag, startPoint x: 918, startPoint y: 156, endPoint x: 677, endPoint y: 164, distance: 241.5
click at [677, 164] on p "Bis zu 1000€ extra rabatt" at bounding box center [798, 155] width 688 height 25
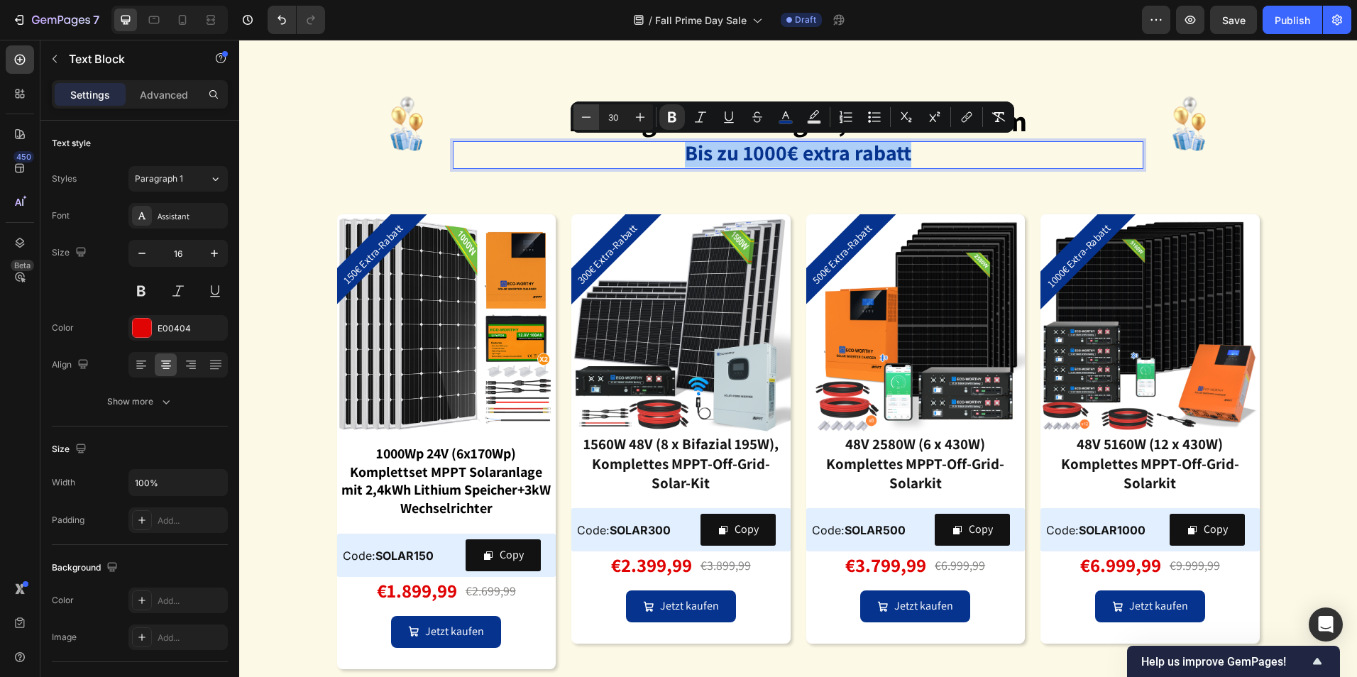
click at [592, 115] on icon "Editor contextual toolbar" at bounding box center [586, 117] width 14 height 14
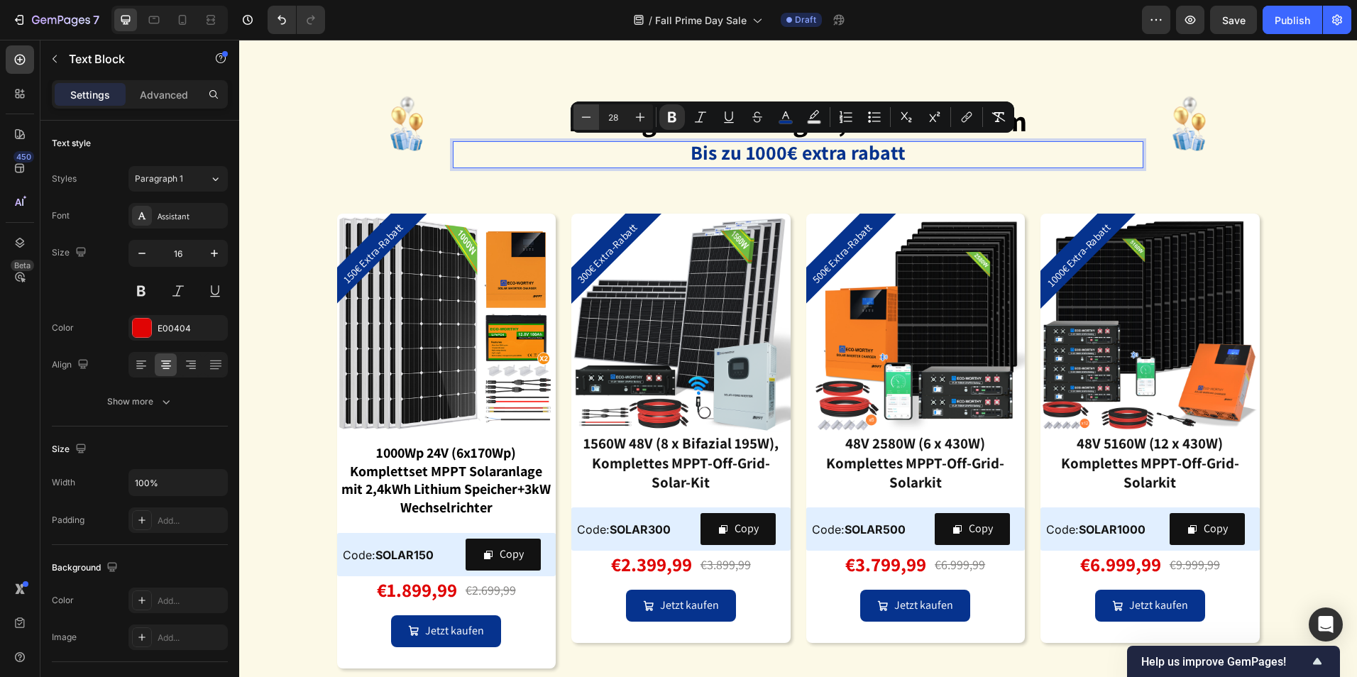
click at [592, 115] on icon "Editor contextual toolbar" at bounding box center [586, 117] width 14 height 14
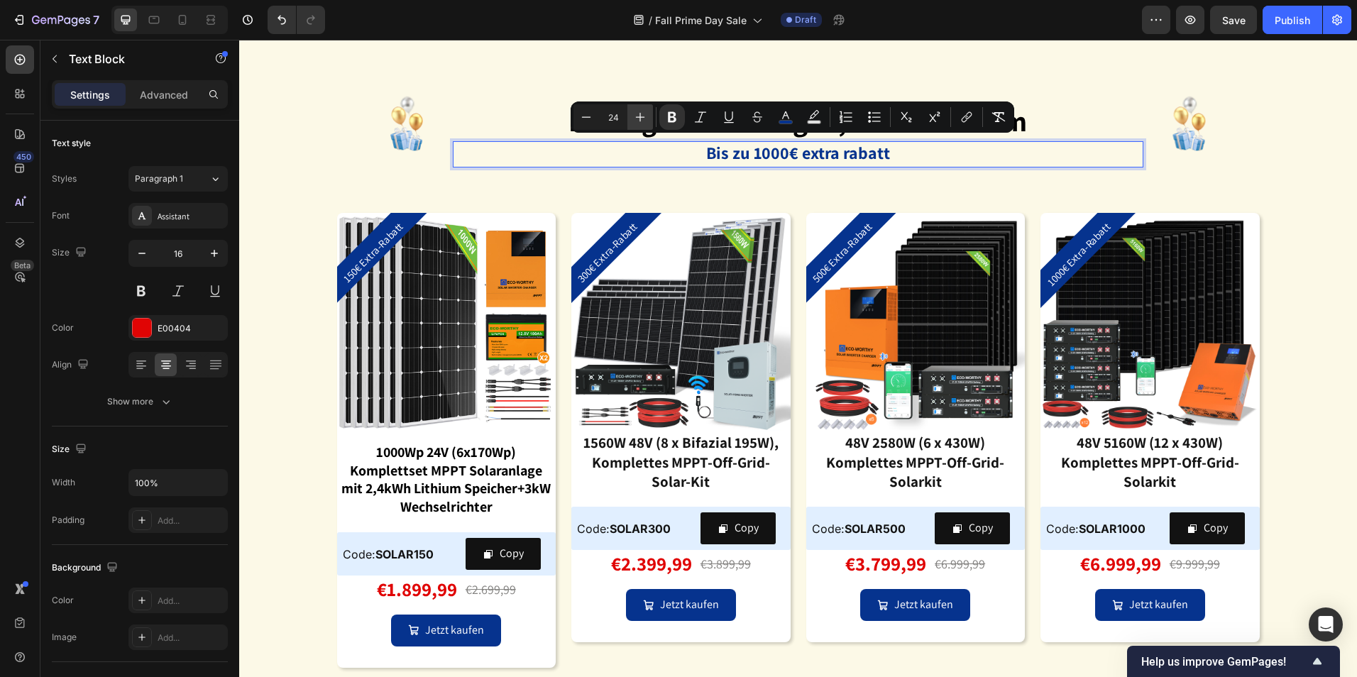
click at [644, 116] on icon "Editor contextual toolbar" at bounding box center [640, 117] width 14 height 14
type input "26"
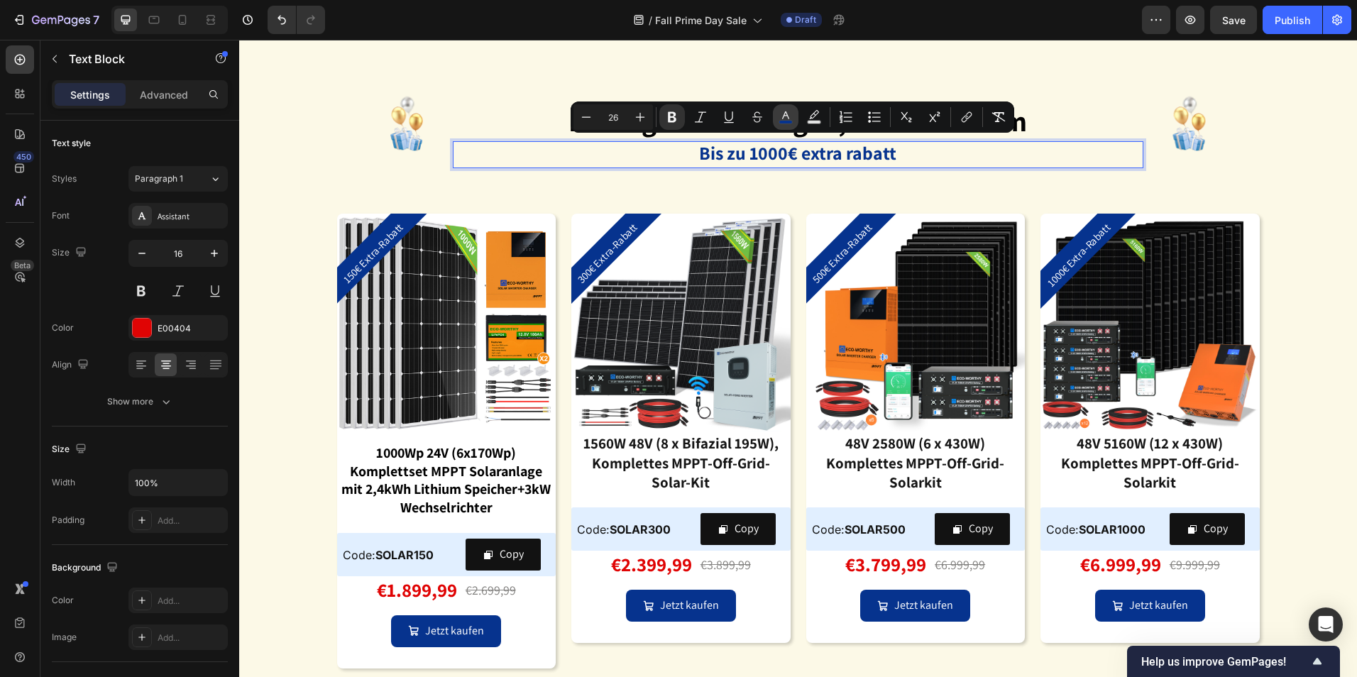
click at [781, 124] on rect "Editor contextual toolbar" at bounding box center [786, 123] width 13 height 4
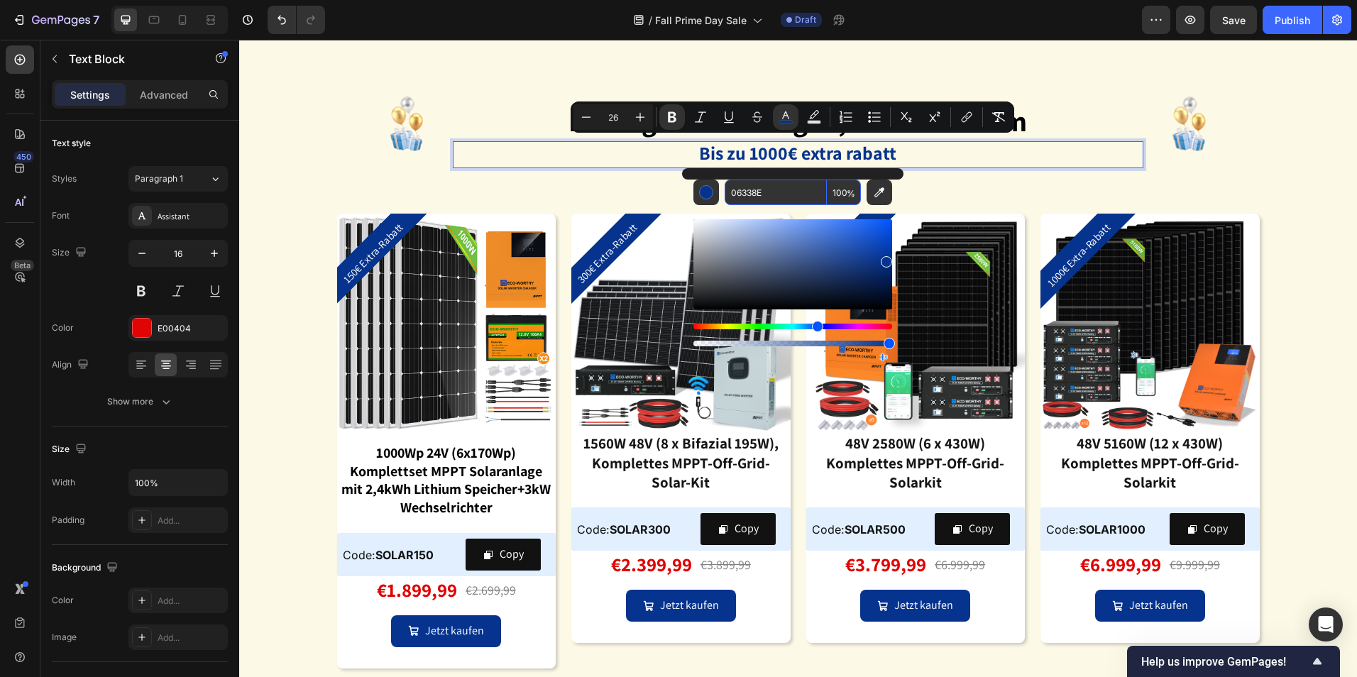
click at [793, 195] on input "06338E" at bounding box center [776, 193] width 102 height 26
paste input "F78000"
type input "F78000"
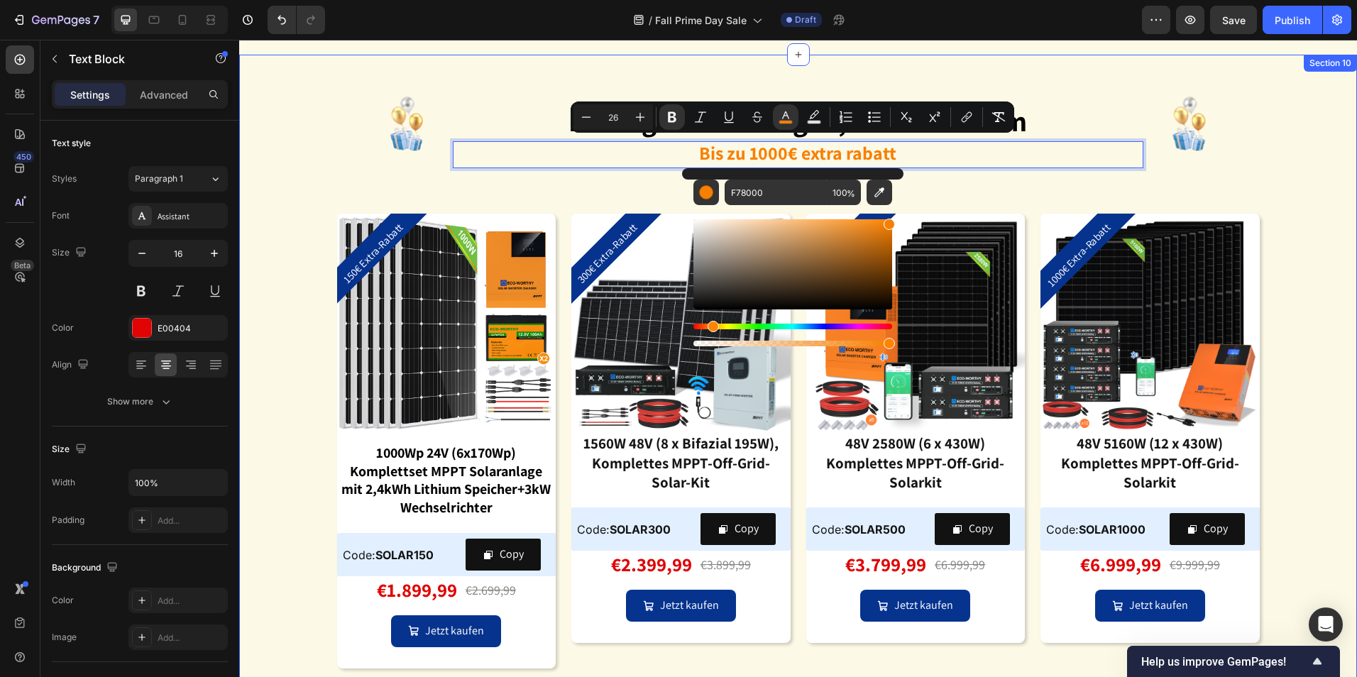
click at [1326, 208] on div "Image intelligente lösungen, alles in einem Heading Bis zu 1000€ extra rabatt T…" at bounding box center [798, 373] width 1118 height 637
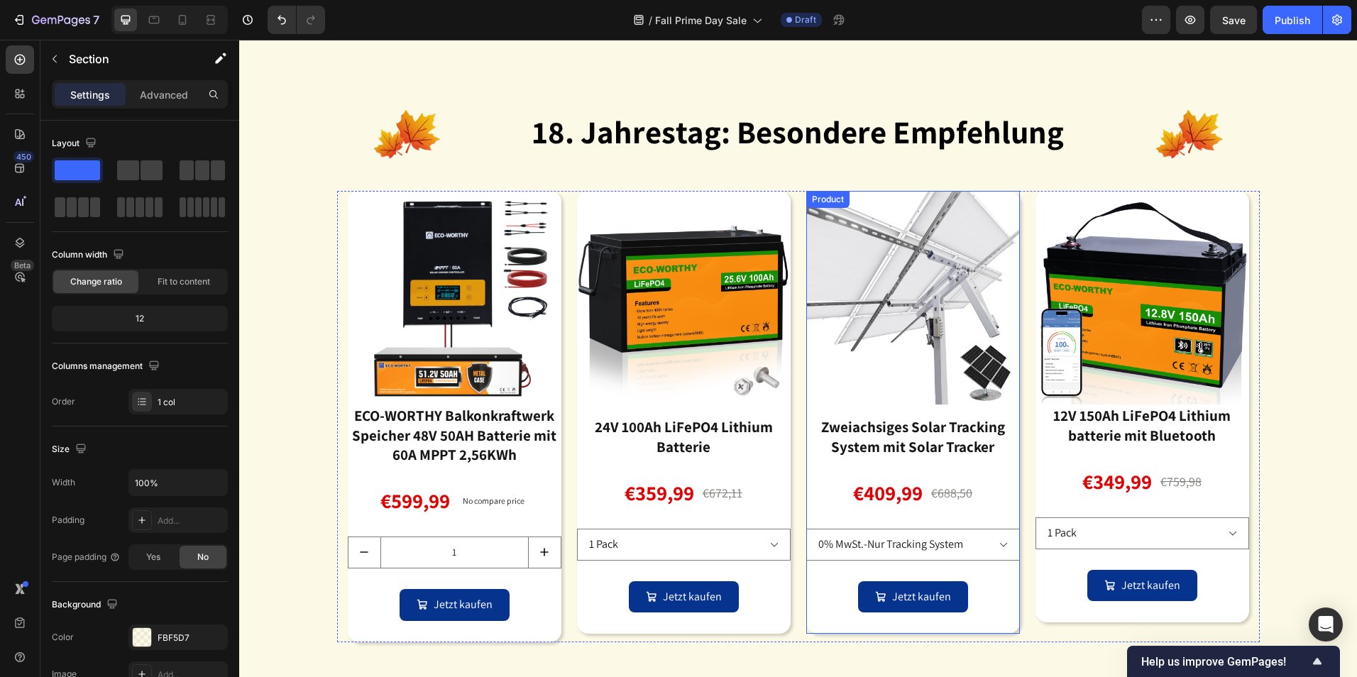
scroll to position [2844, 0]
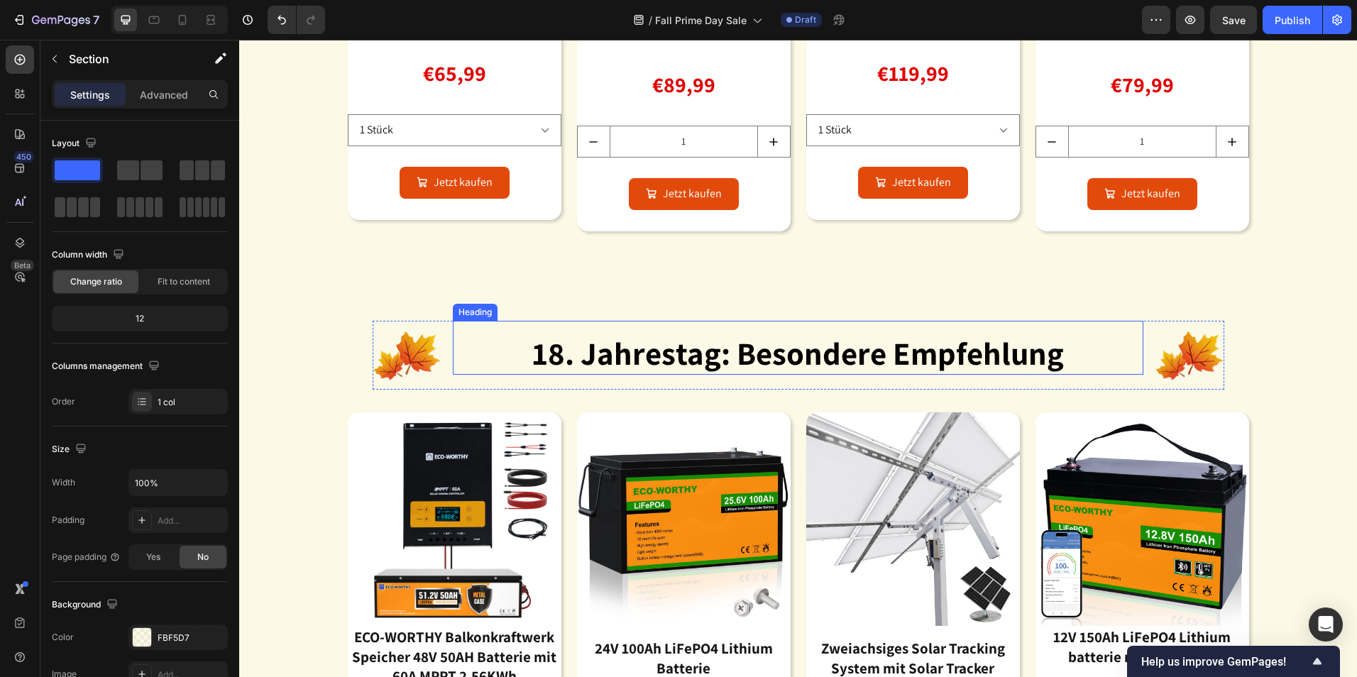
click at [897, 365] on strong "18. jahrestag: besondere empfehlung" at bounding box center [798, 353] width 532 height 42
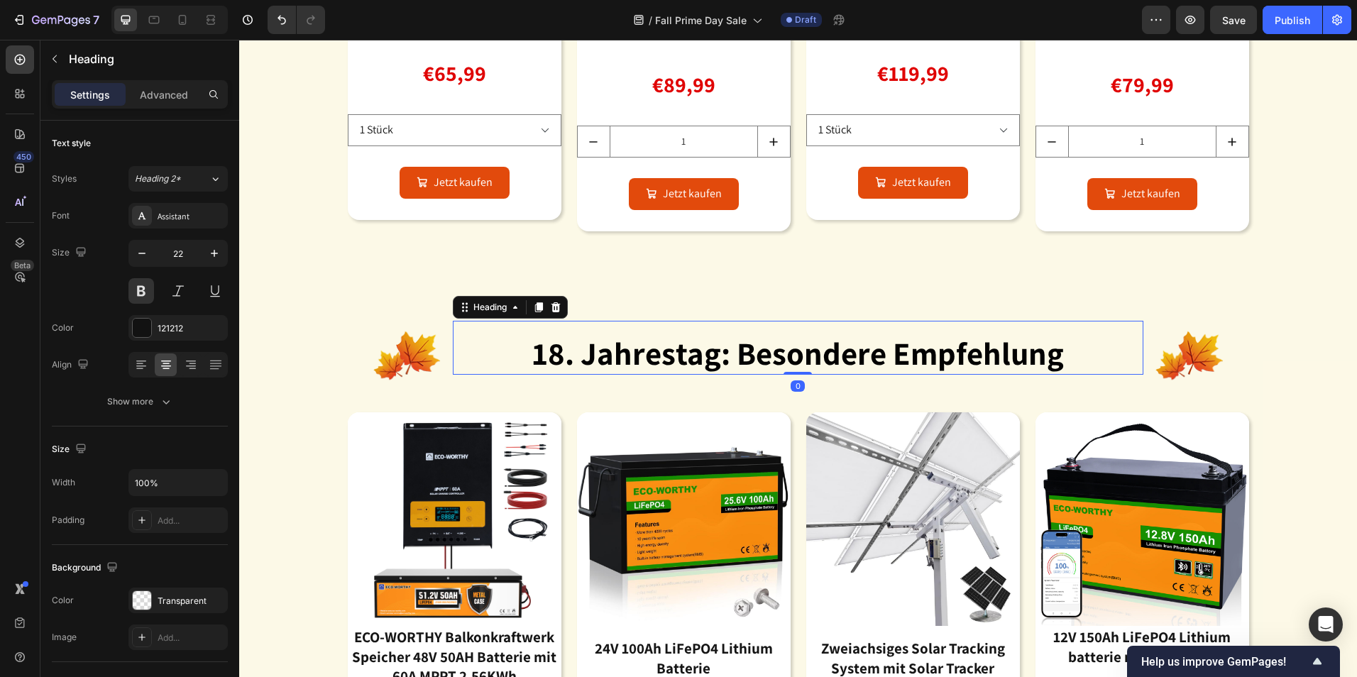
drag, startPoint x: 995, startPoint y: 354, endPoint x: 1038, endPoint y: 353, distance: 43.3
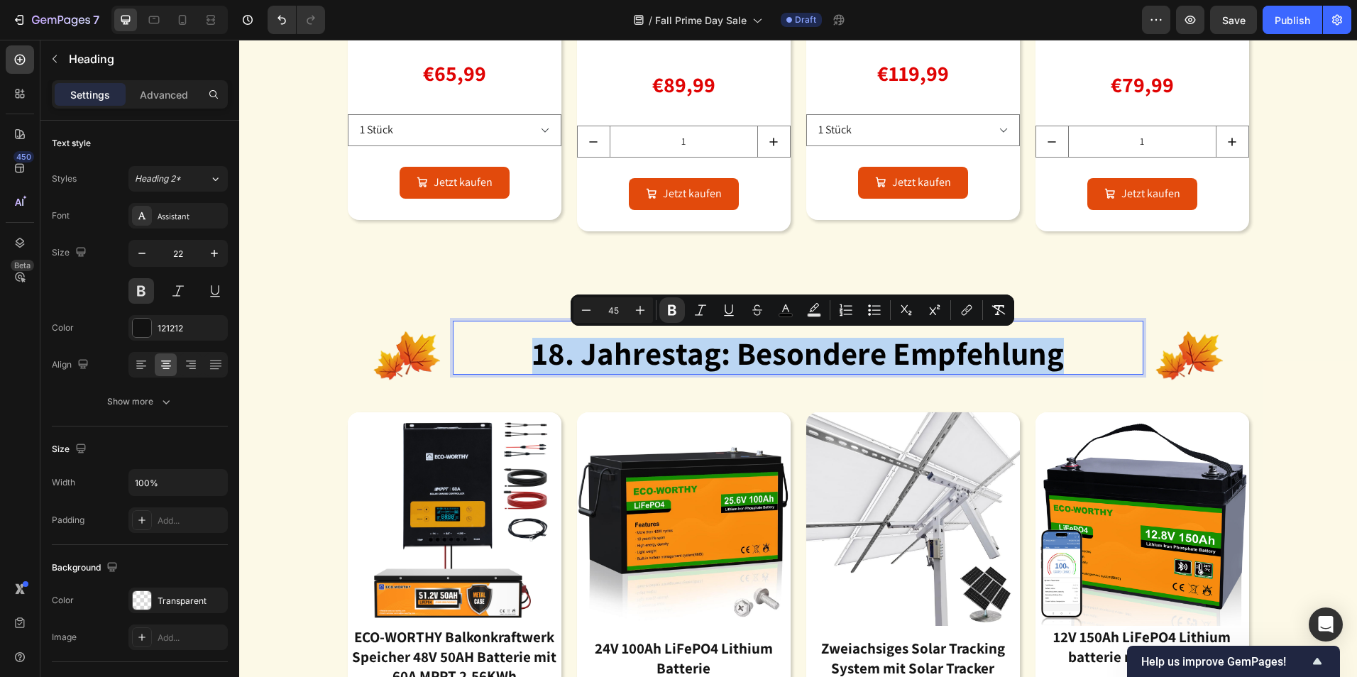
drag, startPoint x: 1069, startPoint y: 356, endPoint x: 513, endPoint y: 368, distance: 556.7
click at [513, 368] on p "18. jahrestag: besondere empfehlung" at bounding box center [798, 356] width 688 height 35
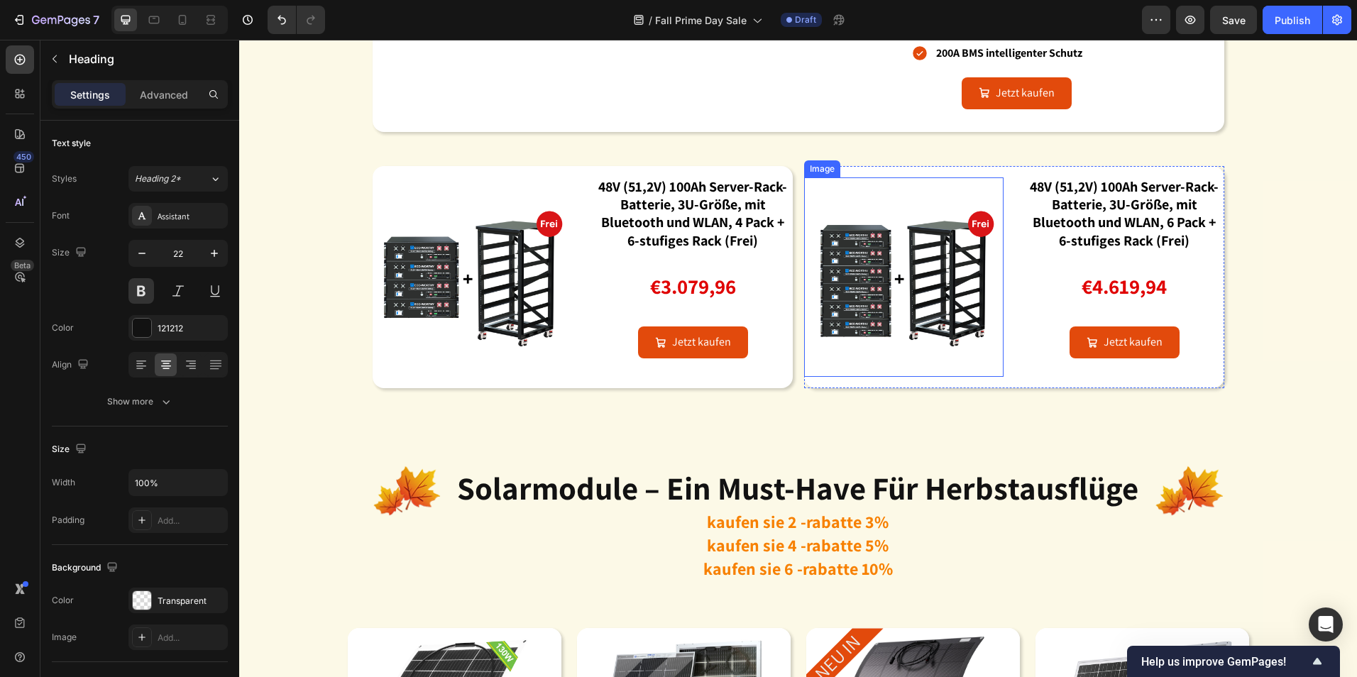
scroll to position [2134, 0]
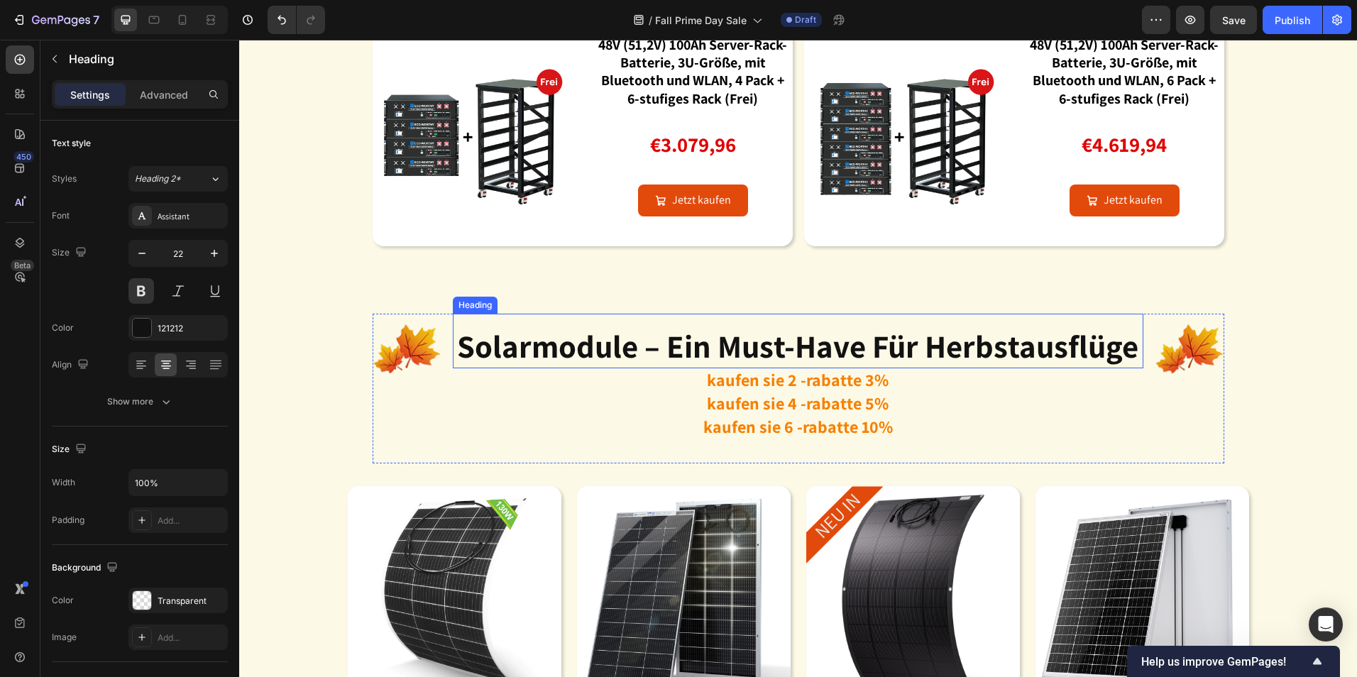
click at [1003, 334] on strong "solarmodule – ein must-have für herbstausflüge" at bounding box center [798, 346] width 682 height 42
drag, startPoint x: 1131, startPoint y: 351, endPoint x: 1027, endPoint y: 363, distance: 105.1
click at [1027, 362] on strong "solarmodule – ein must-have für herbstausflüge" at bounding box center [798, 347] width 682 height 42
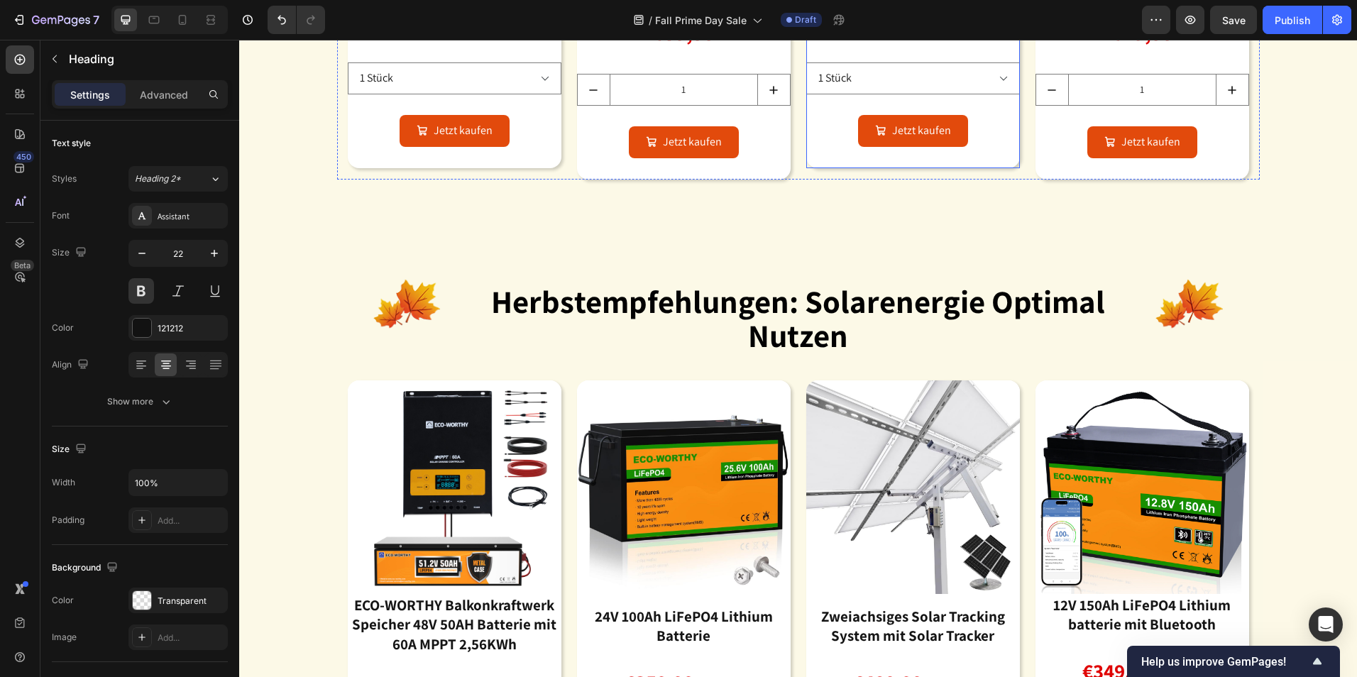
scroll to position [2915, 0]
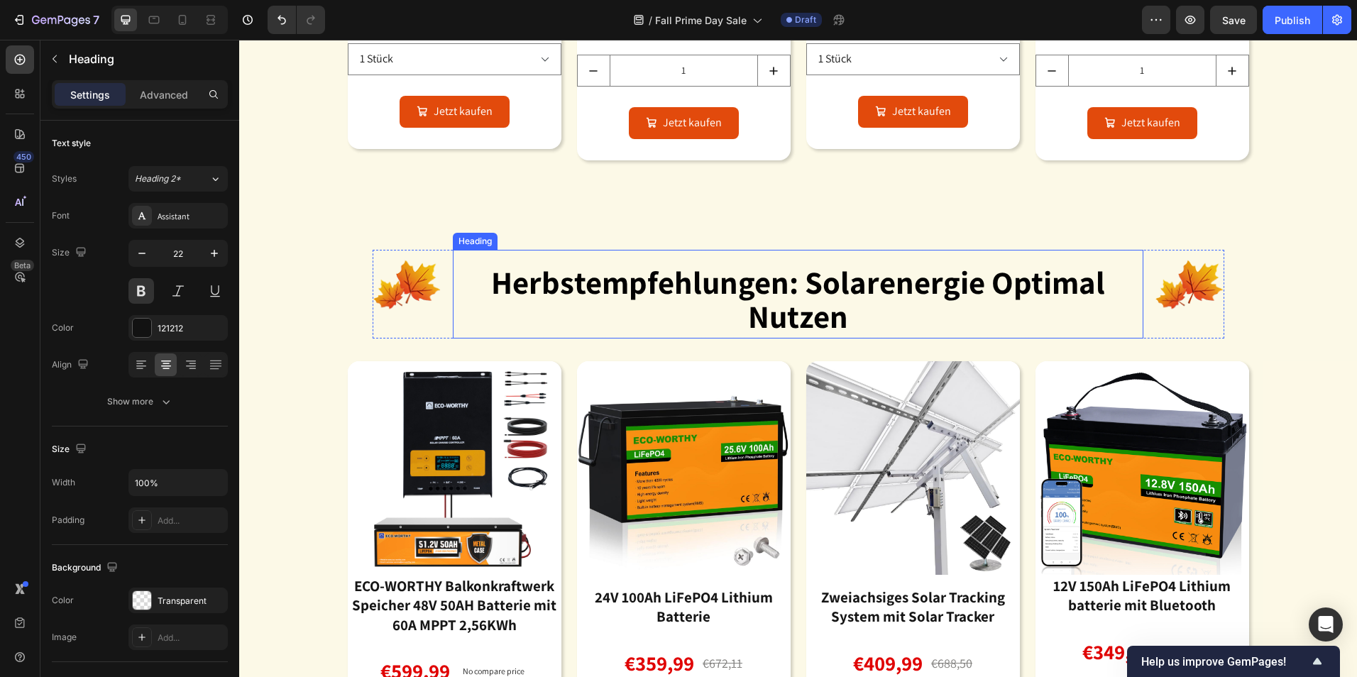
click at [815, 301] on strong "herbstempfehlungen: solarenergie optimal nutzen" at bounding box center [798, 299] width 614 height 77
click at [846, 316] on h1 "herbstempfehlungen: solarenergie optimal nutzen" at bounding box center [798, 303] width 691 height 72
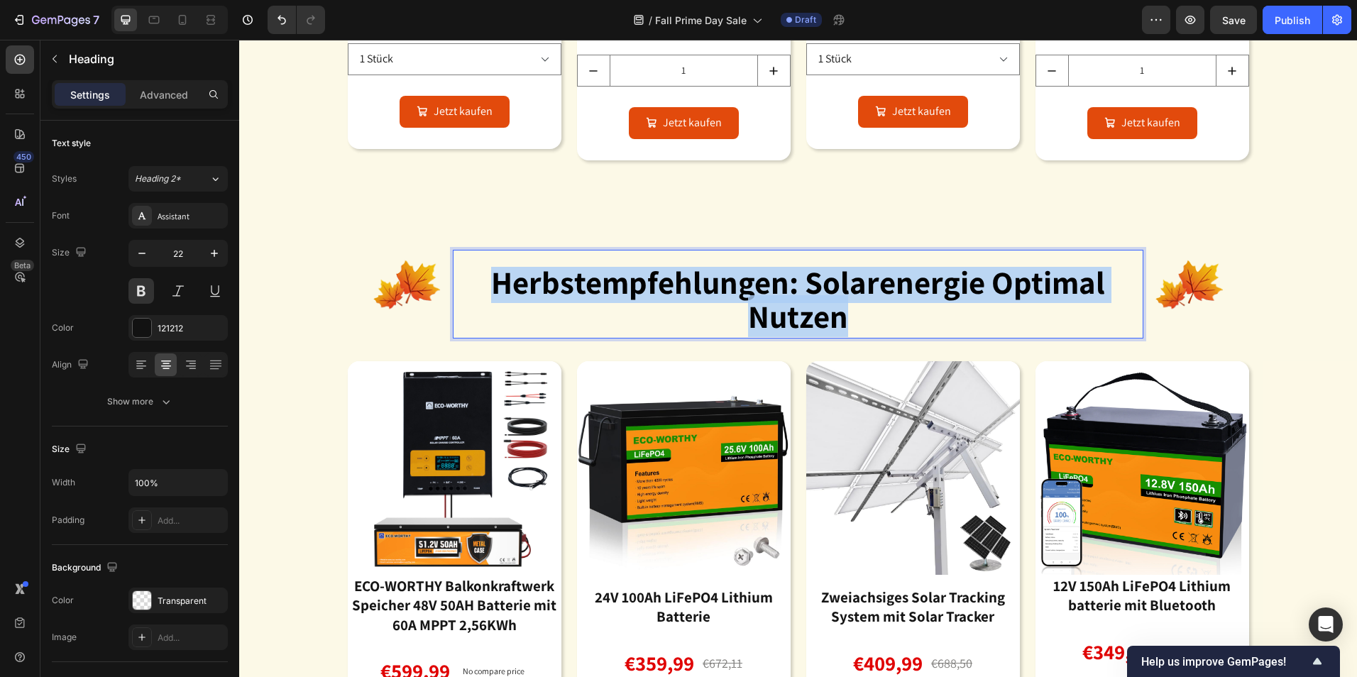
drag, startPoint x: 846, startPoint y: 316, endPoint x: 476, endPoint y: 292, distance: 370.7
click at [476, 292] on p "herbstempfehlungen: solarenergie optimal nutzen" at bounding box center [798, 302] width 688 height 69
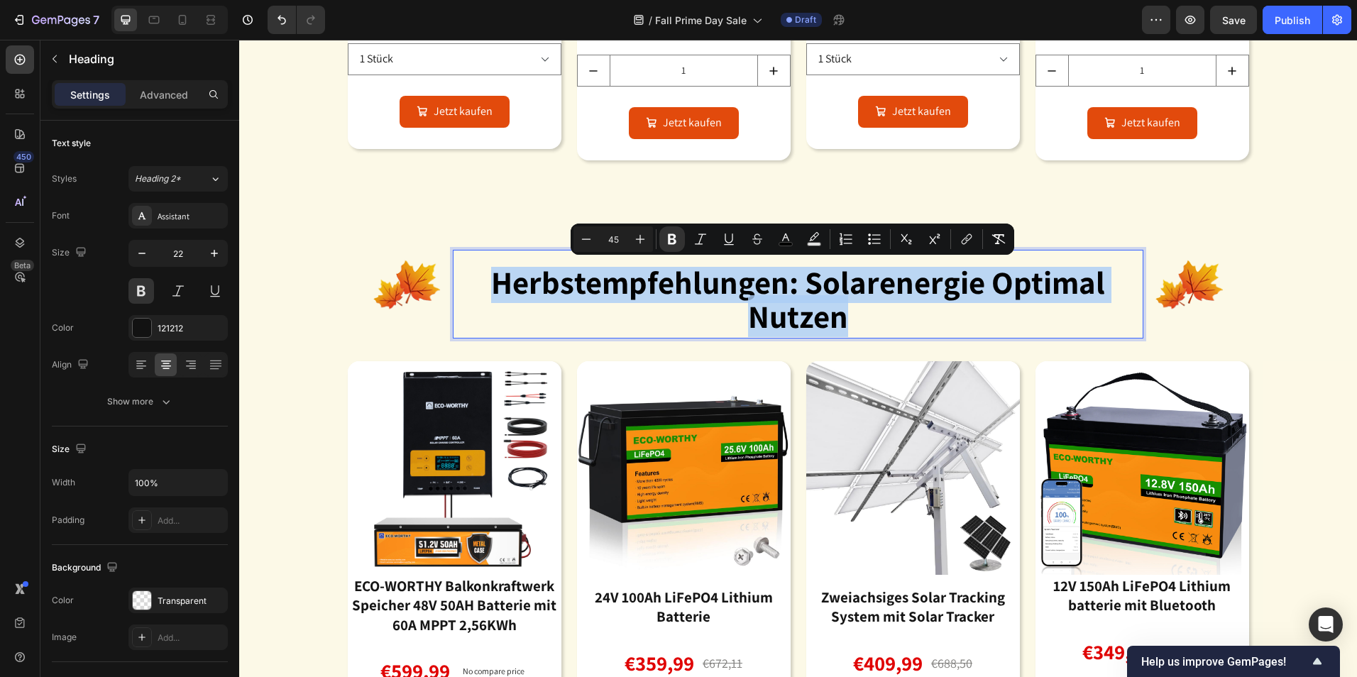
click at [923, 315] on p "herbstempfehlungen: solarenergie optimal nutzen" at bounding box center [798, 302] width 688 height 69
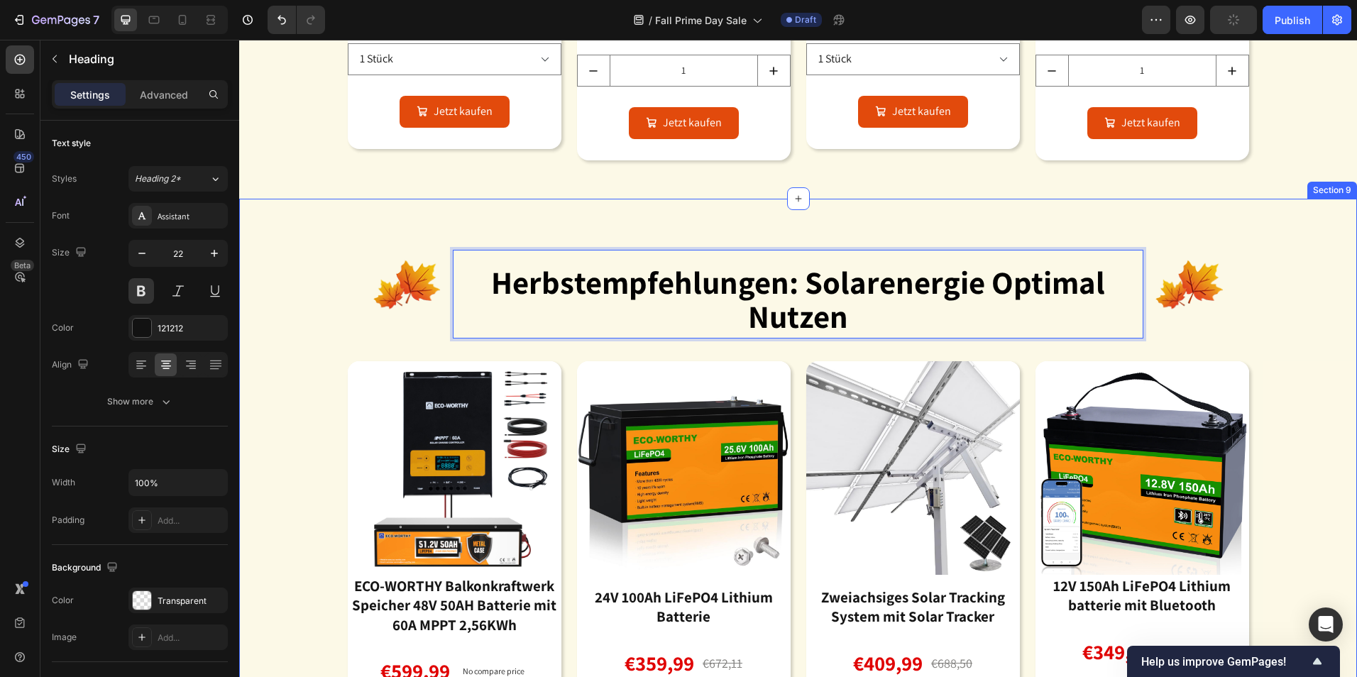
click at [1323, 344] on div "Image herbstempfehlungen: solarenergie optimal nutzen Heading 0 Image Row Produ…" at bounding box center [798, 525] width 1118 height 618
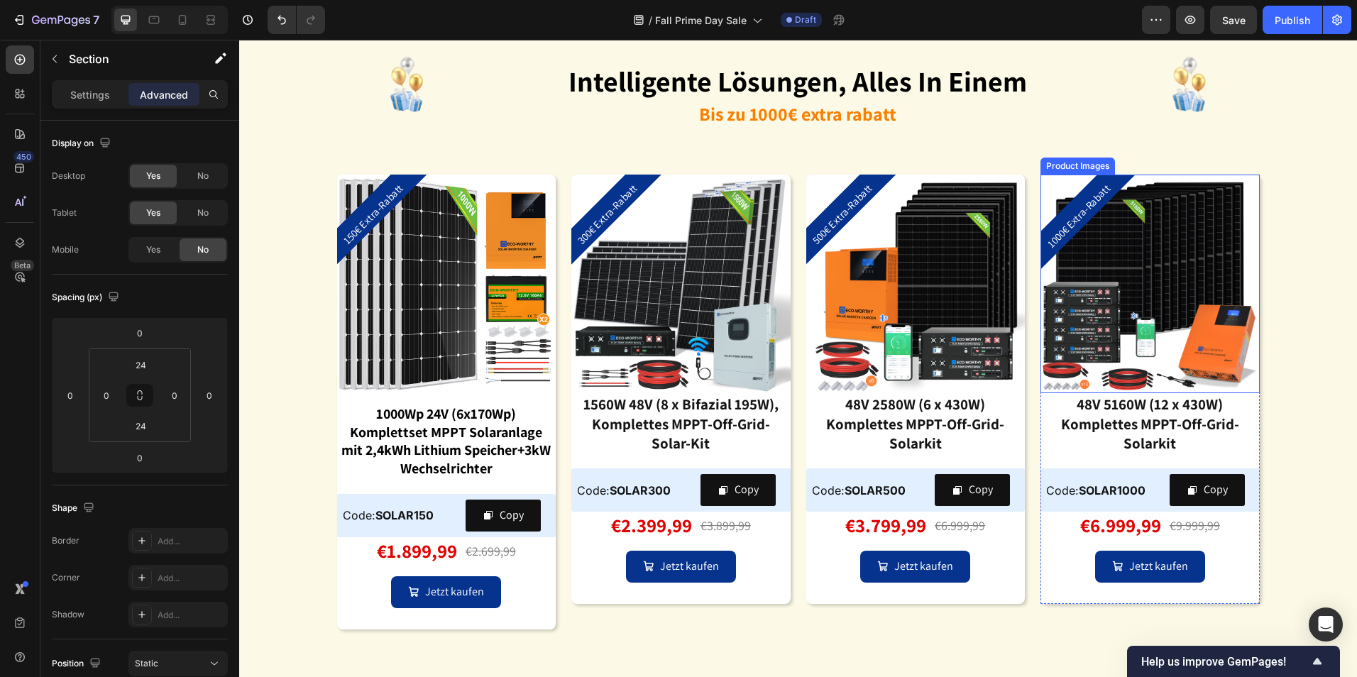
scroll to position [3767, 0]
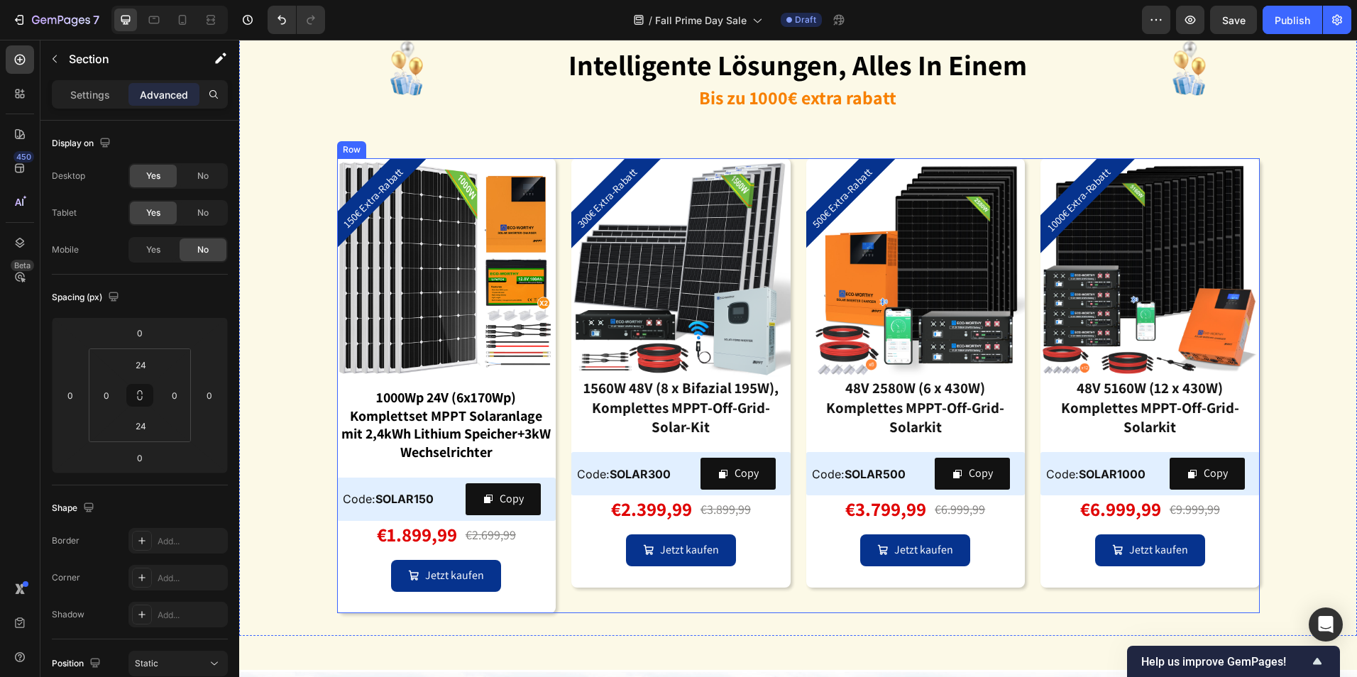
click at [794, 175] on div "150€ Extra-Rabatt Product Badge Product Images 1000Wp 24V (6x170Wp) Komplettset…" at bounding box center [798, 385] width 923 height 455
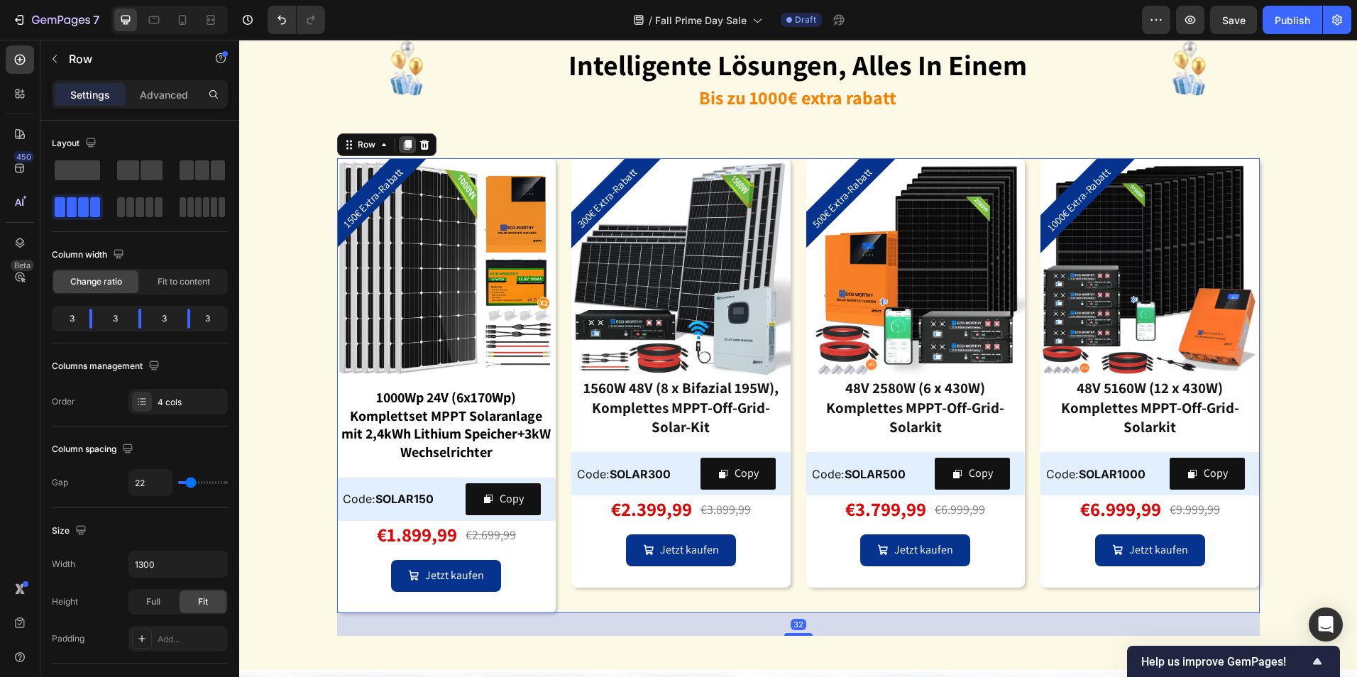
click at [403, 143] on icon at bounding box center [407, 145] width 8 height 10
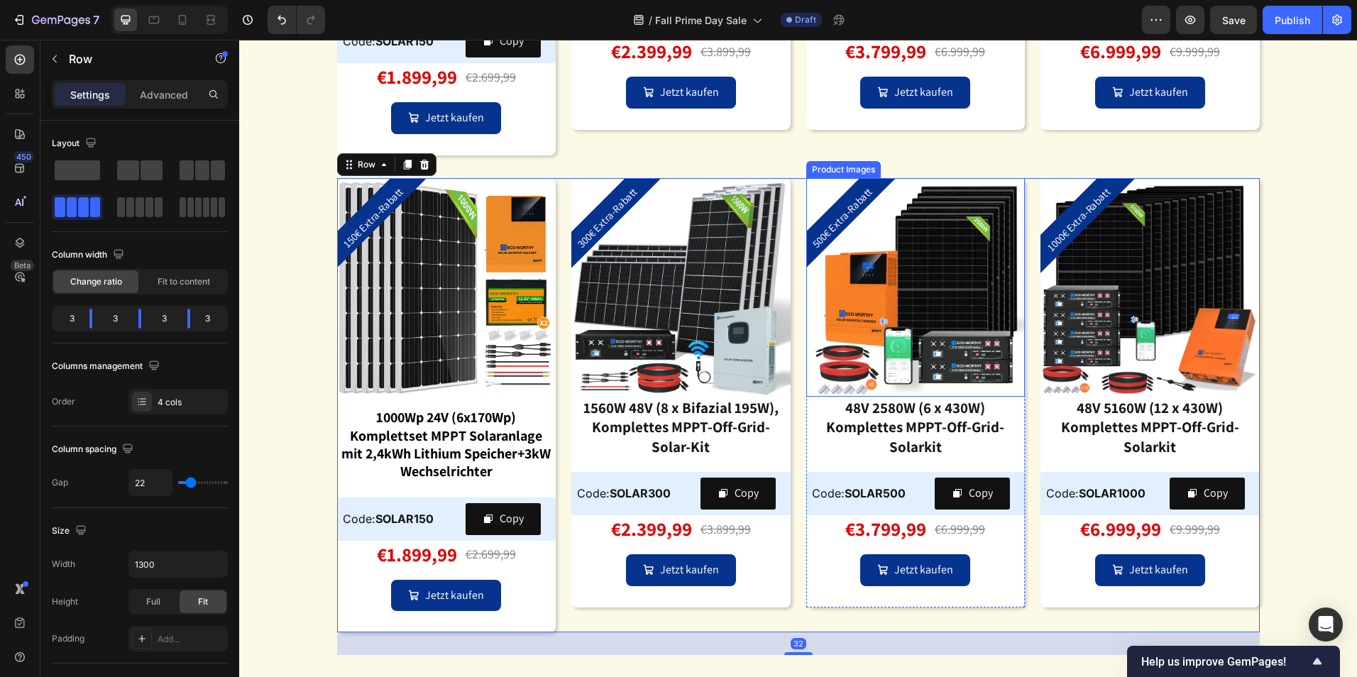
scroll to position [4314, 0]
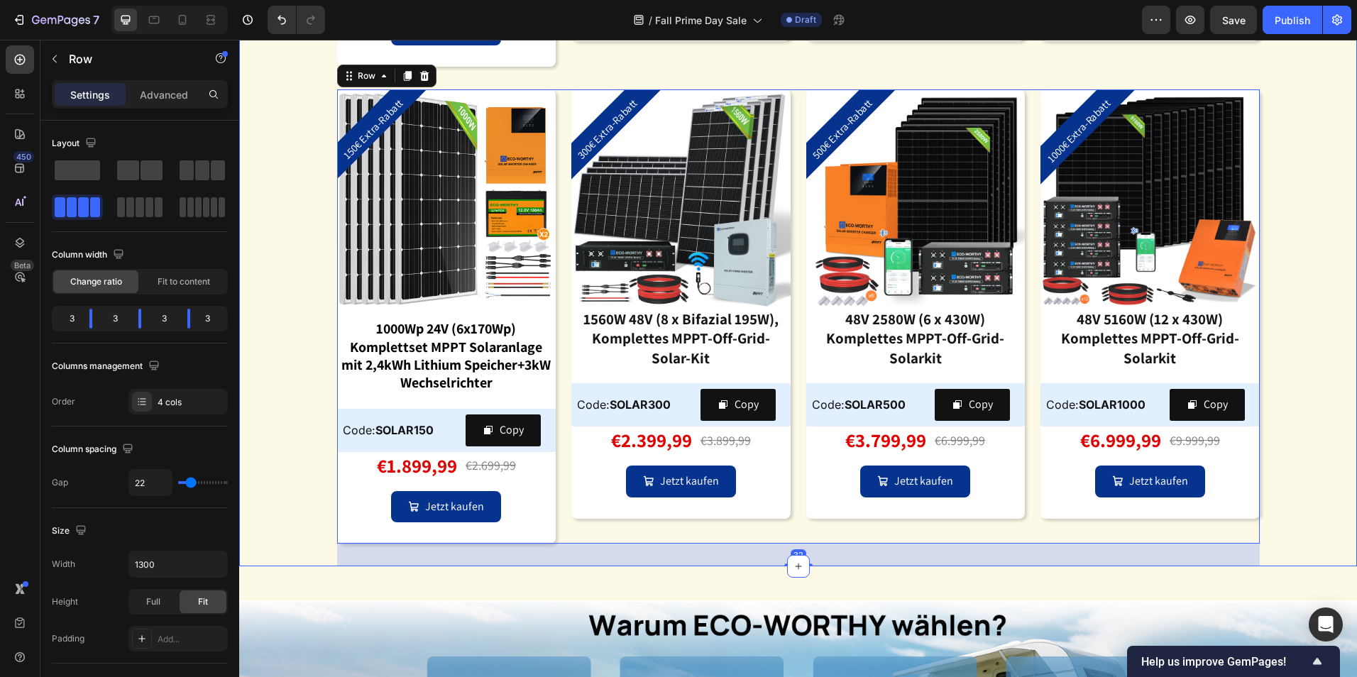
click at [1324, 394] on div "Image intelligente lösungen, alles in einem Heading Bis zu 1000€ extra rabatt T…" at bounding box center [798, 9] width 1118 height 1115
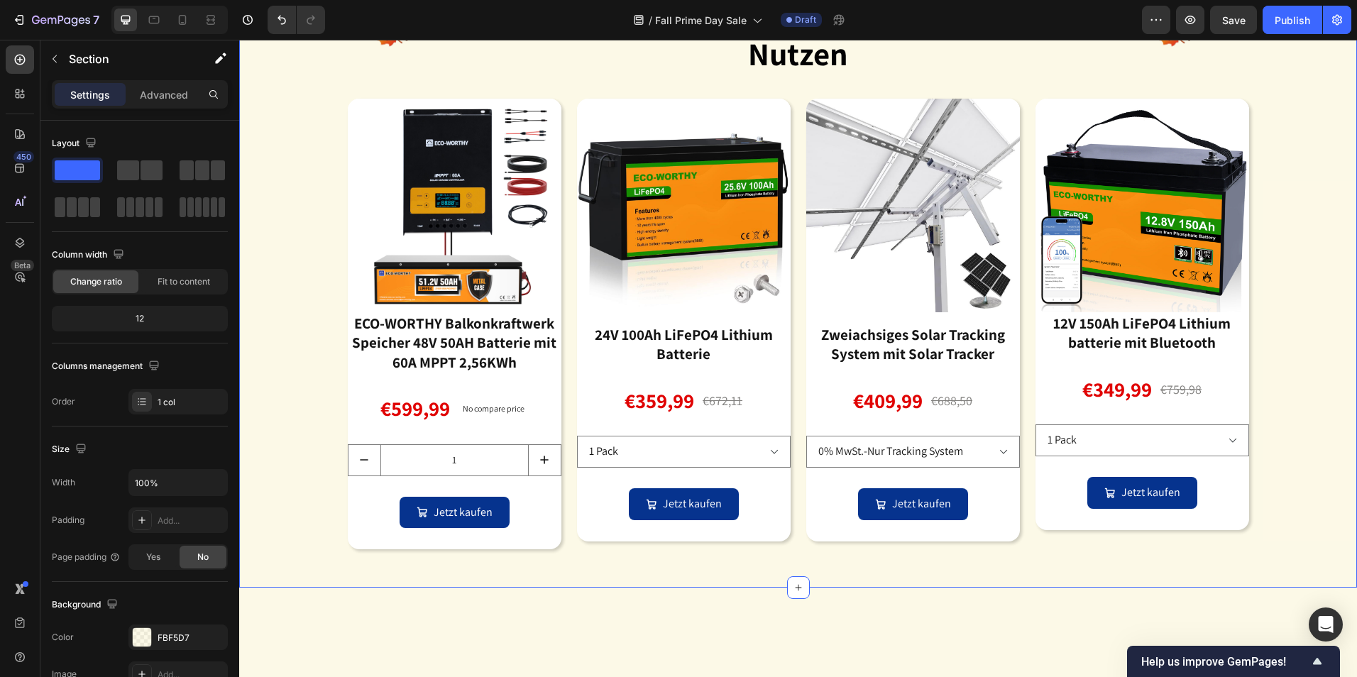
scroll to position [2965, 0]
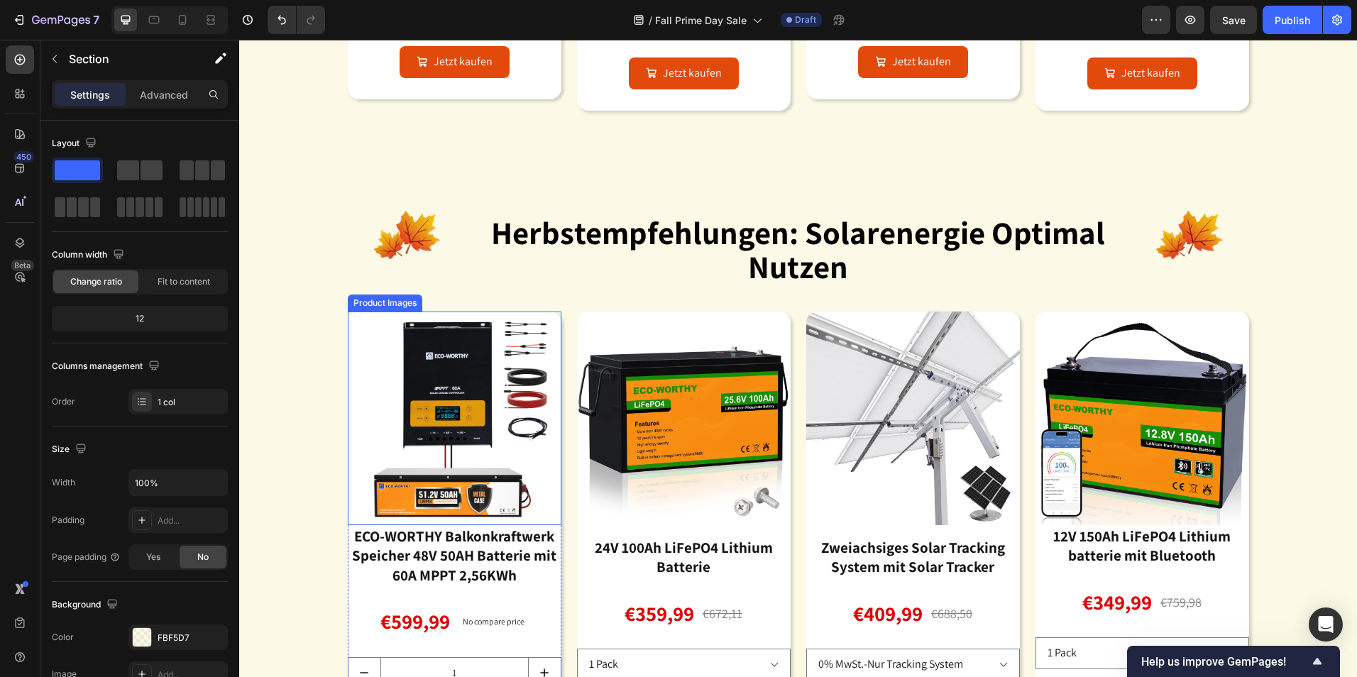
click at [482, 314] on img at bounding box center [455, 419] width 214 height 214
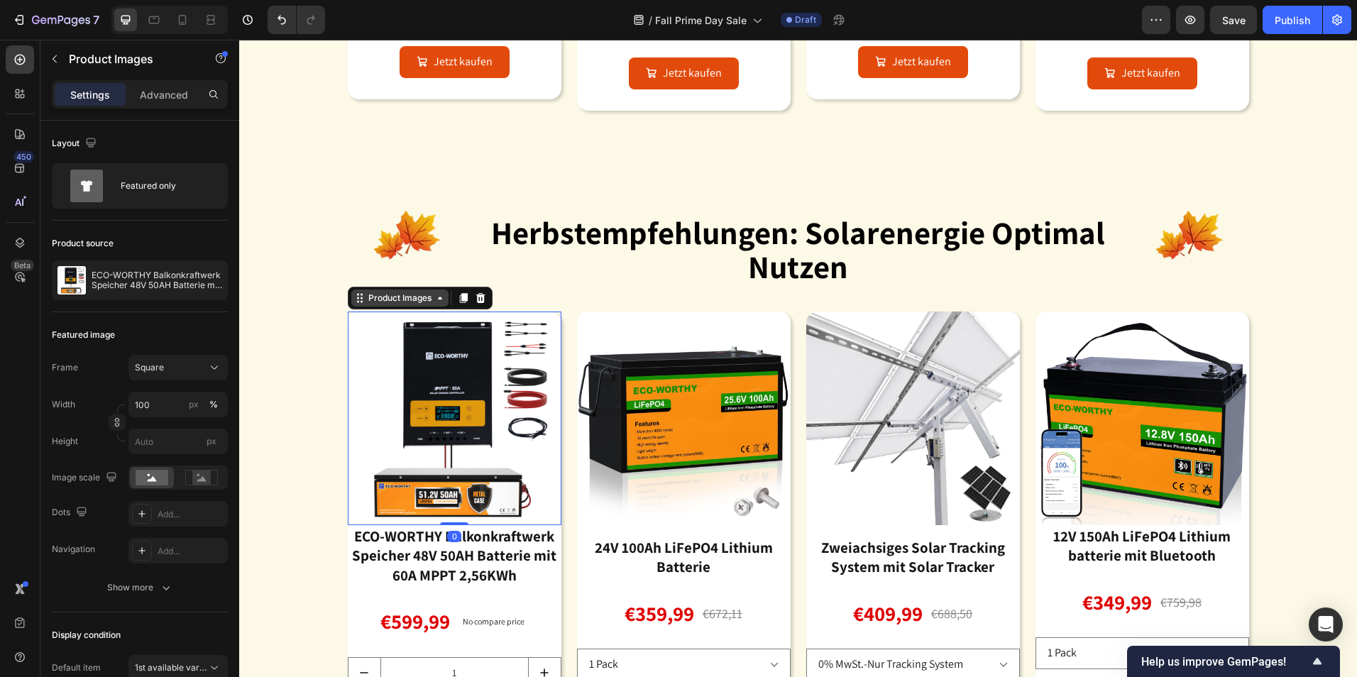
click at [381, 299] on div "Product Images" at bounding box center [400, 298] width 69 height 13
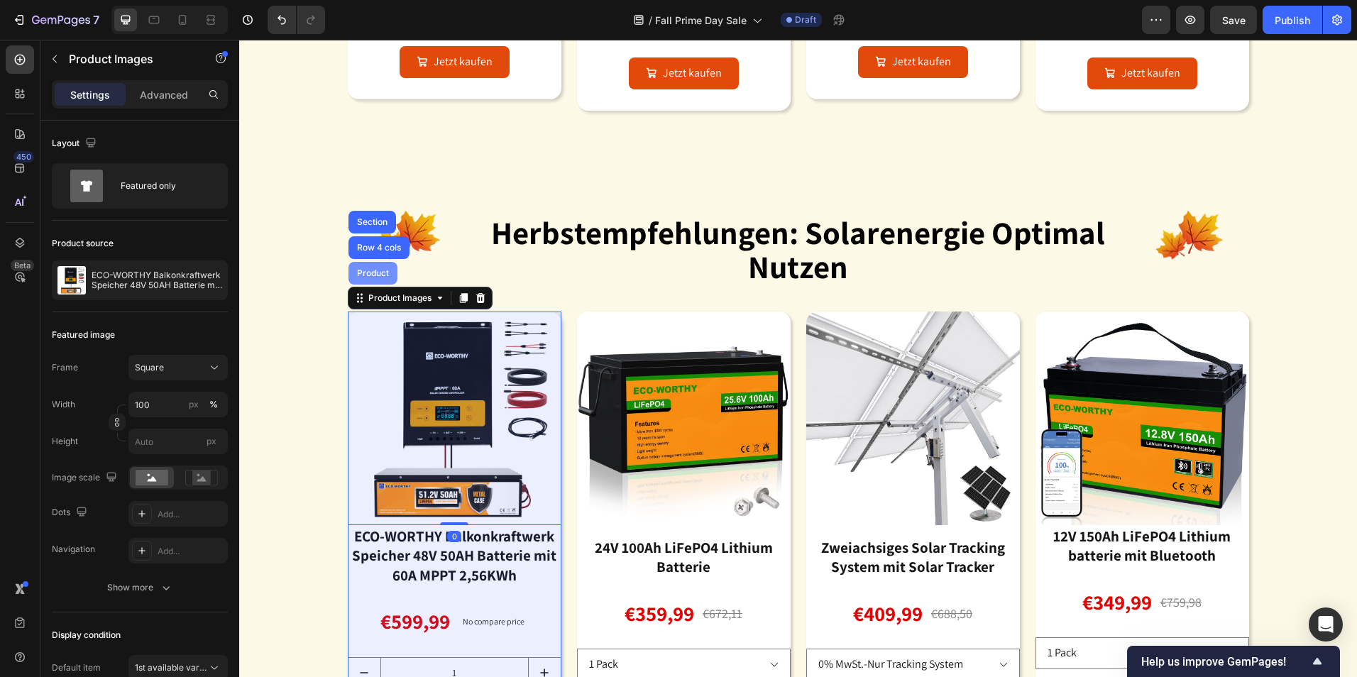
click at [370, 279] on div "Product" at bounding box center [373, 273] width 49 height 23
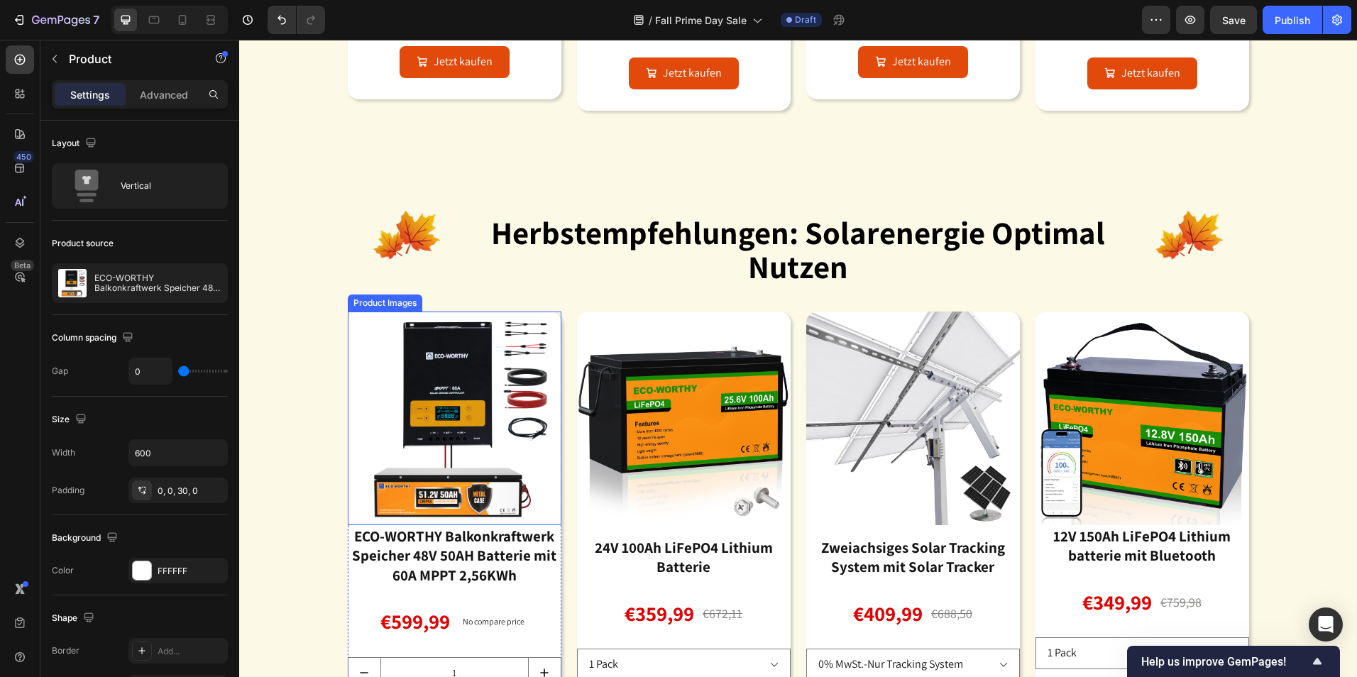
click at [500, 368] on img at bounding box center [455, 419] width 214 height 214
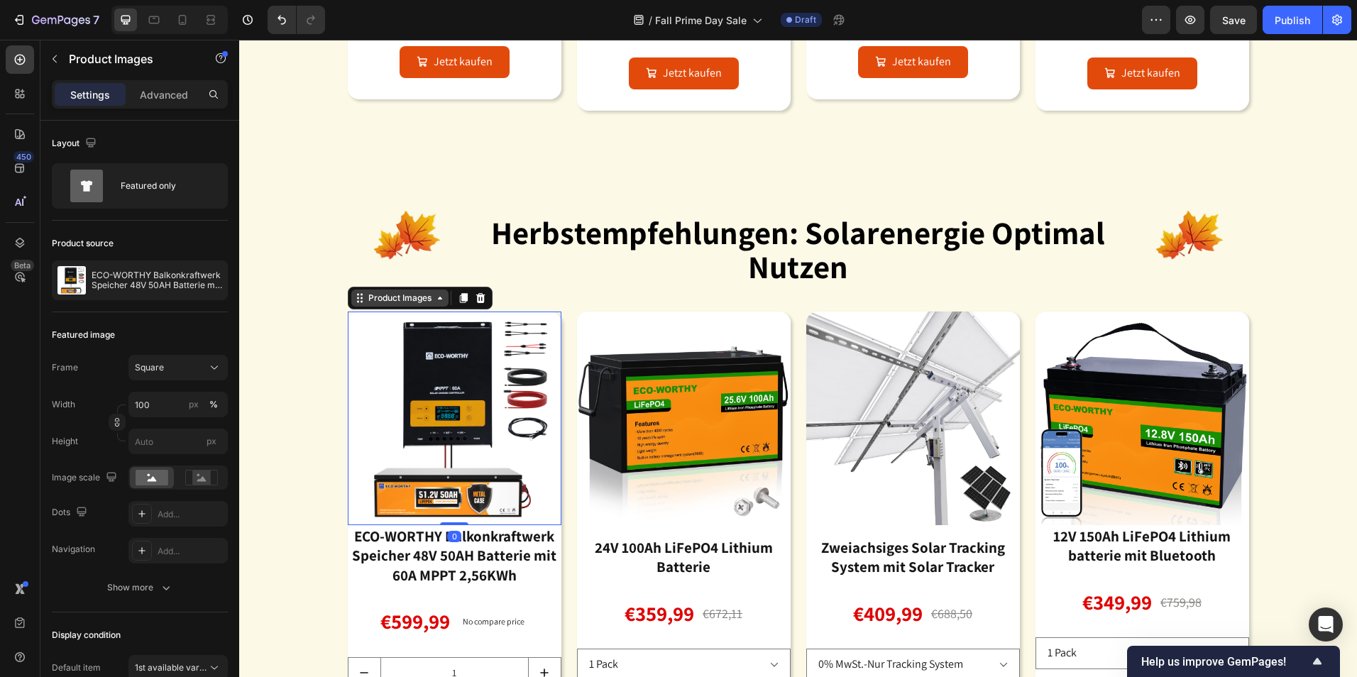
click at [401, 297] on div "Product Images" at bounding box center [400, 298] width 69 height 13
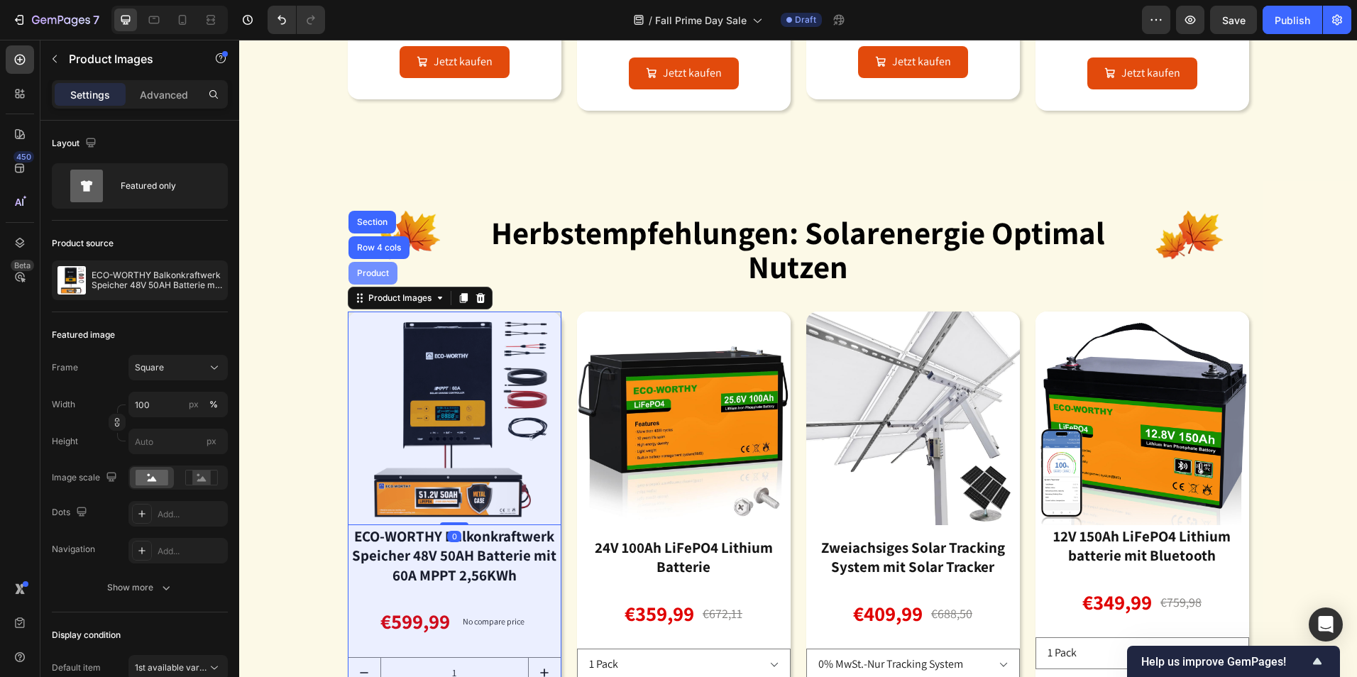
click at [376, 277] on div "Product" at bounding box center [373, 273] width 38 height 9
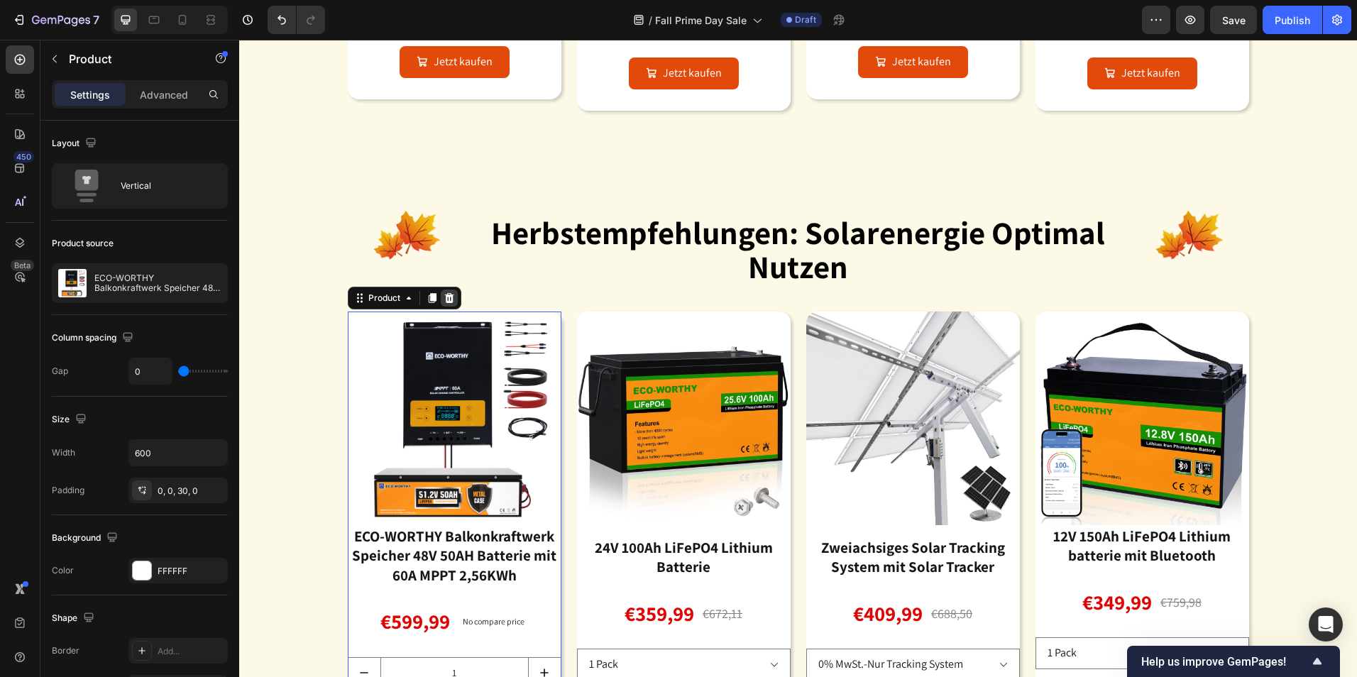
click at [448, 301] on icon at bounding box center [449, 297] width 11 height 11
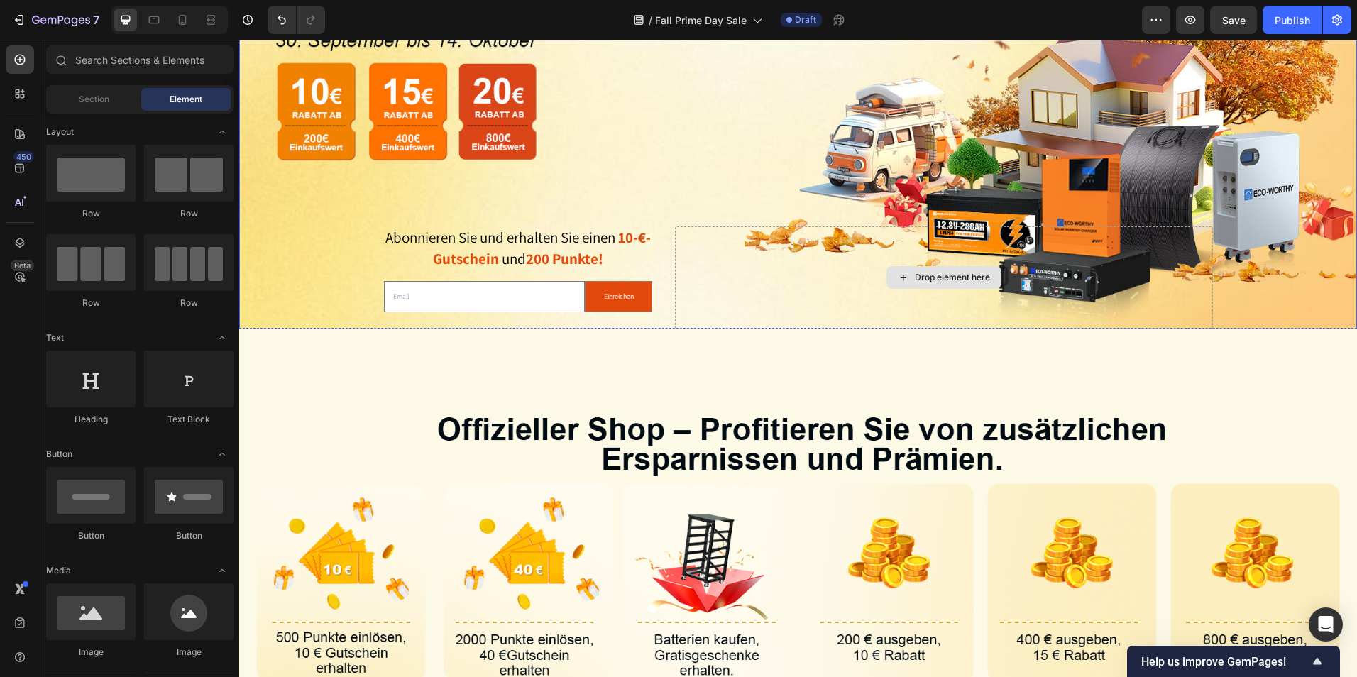
scroll to position [142, 0]
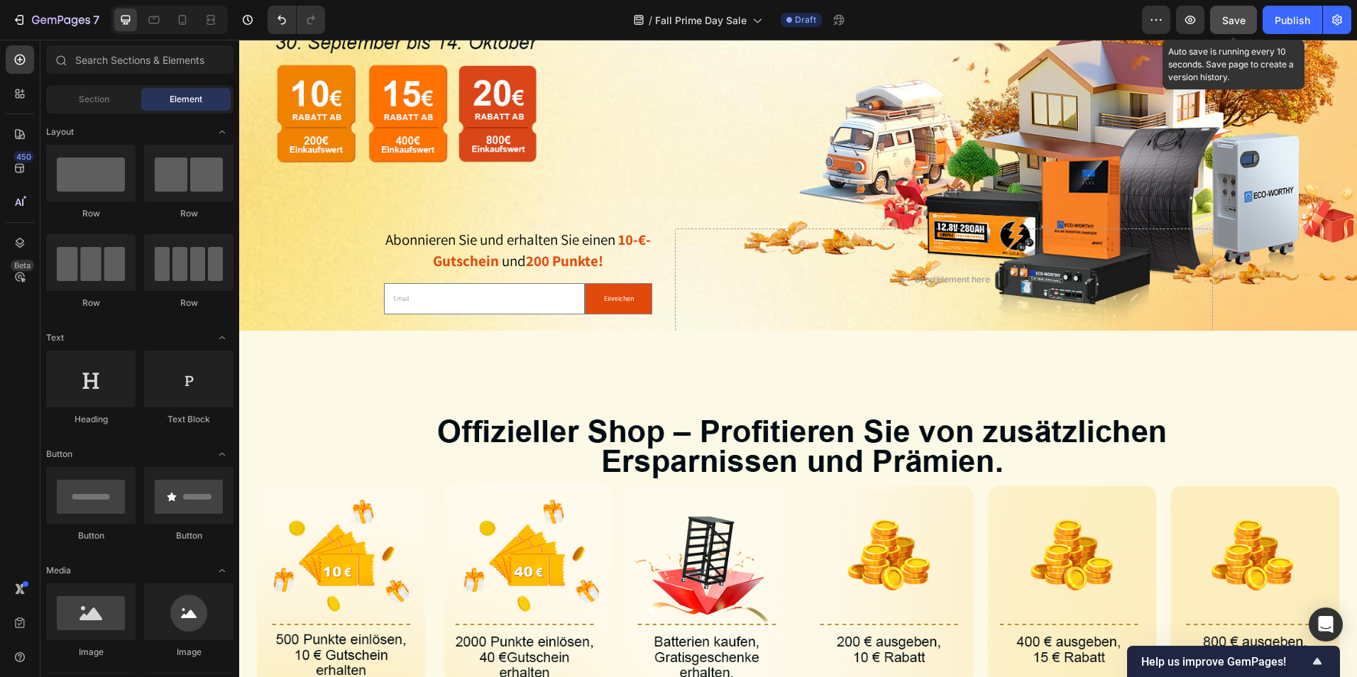
click at [1228, 16] on span "Save" at bounding box center [1234, 20] width 23 height 12
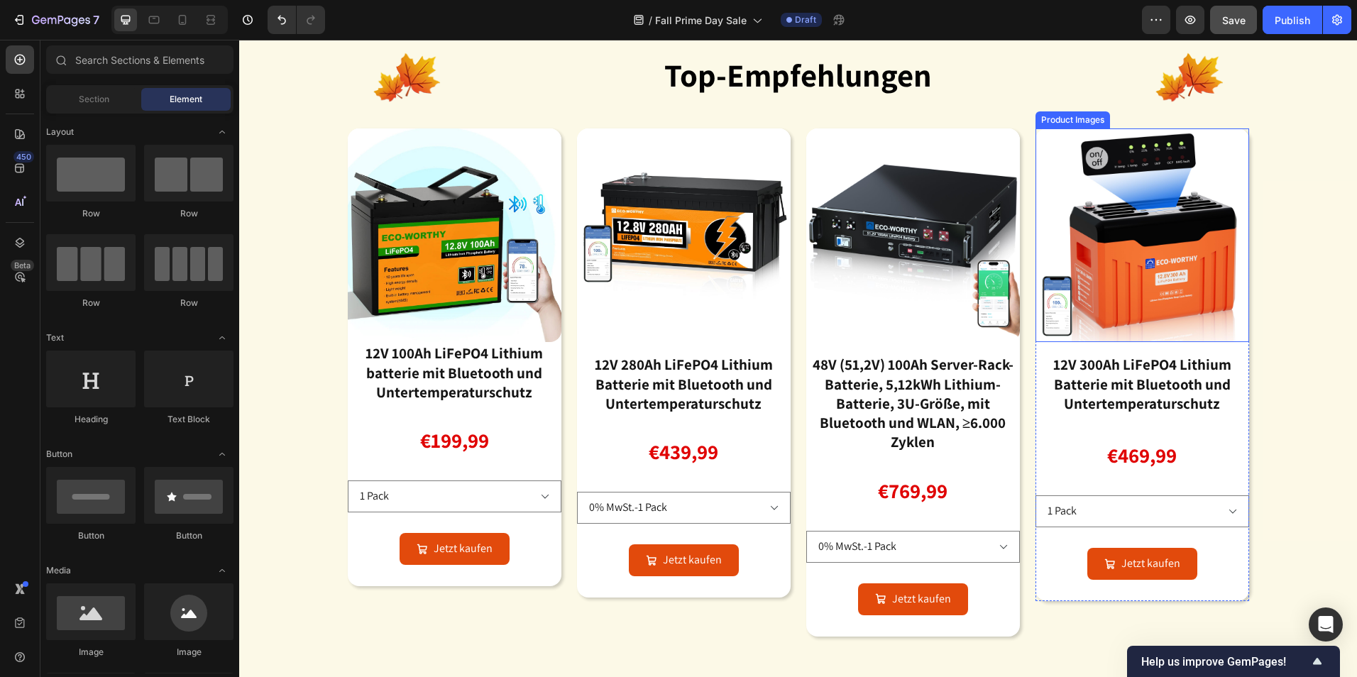
scroll to position [568, 0]
